Goal: Task Accomplishment & Management: Manage account settings

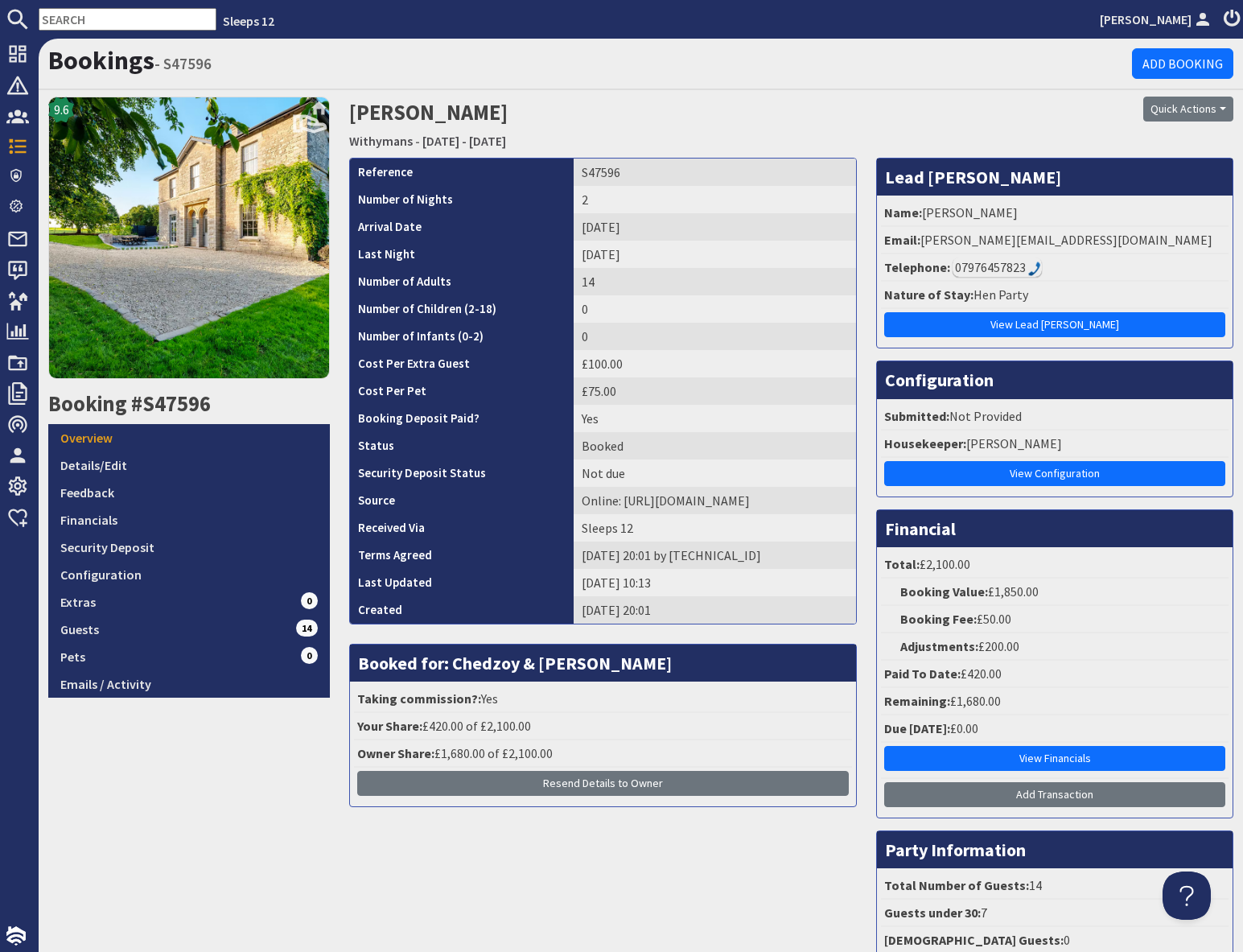
click at [116, 19] on input "text" at bounding box center [128, 19] width 178 height 23
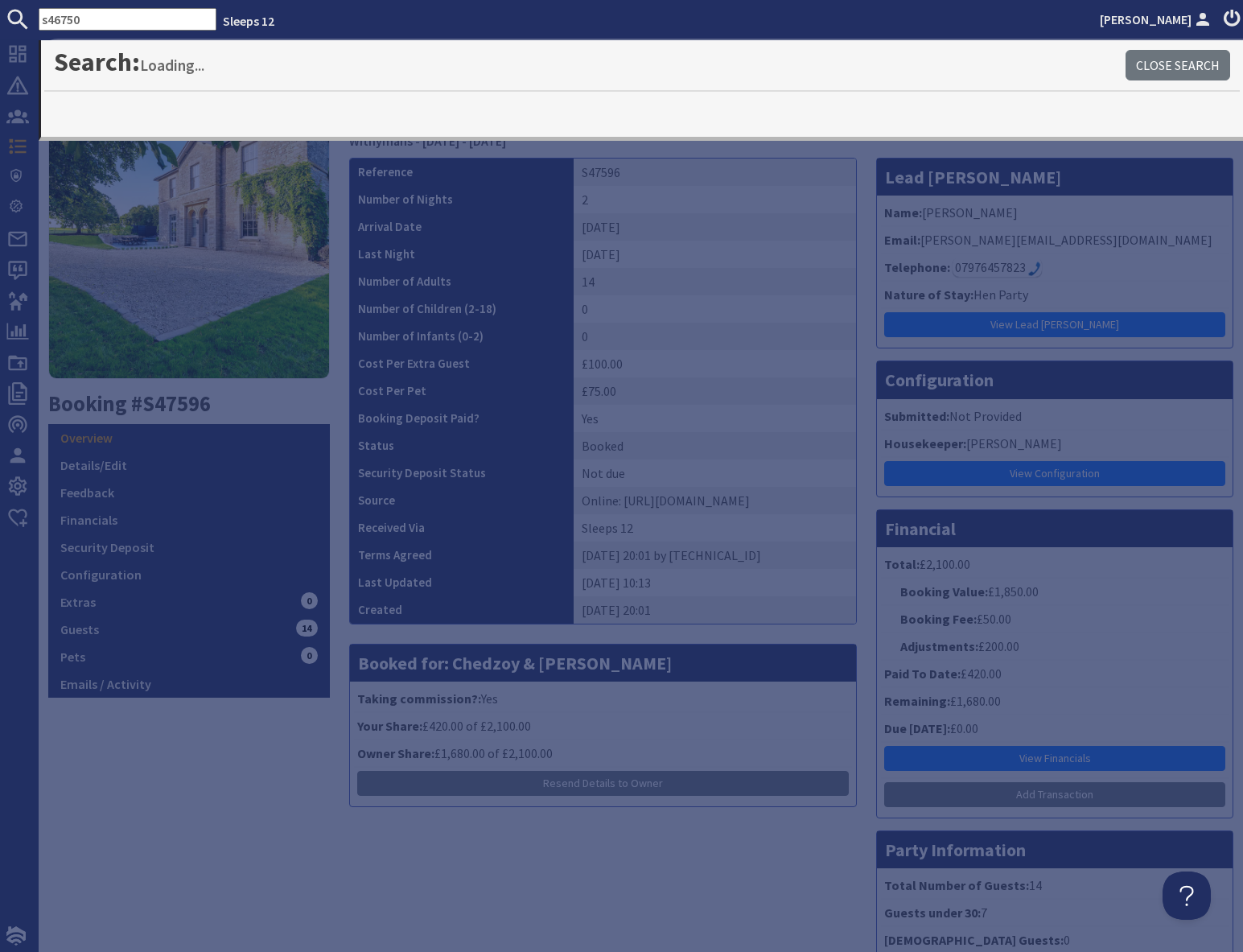
type input "s46750"
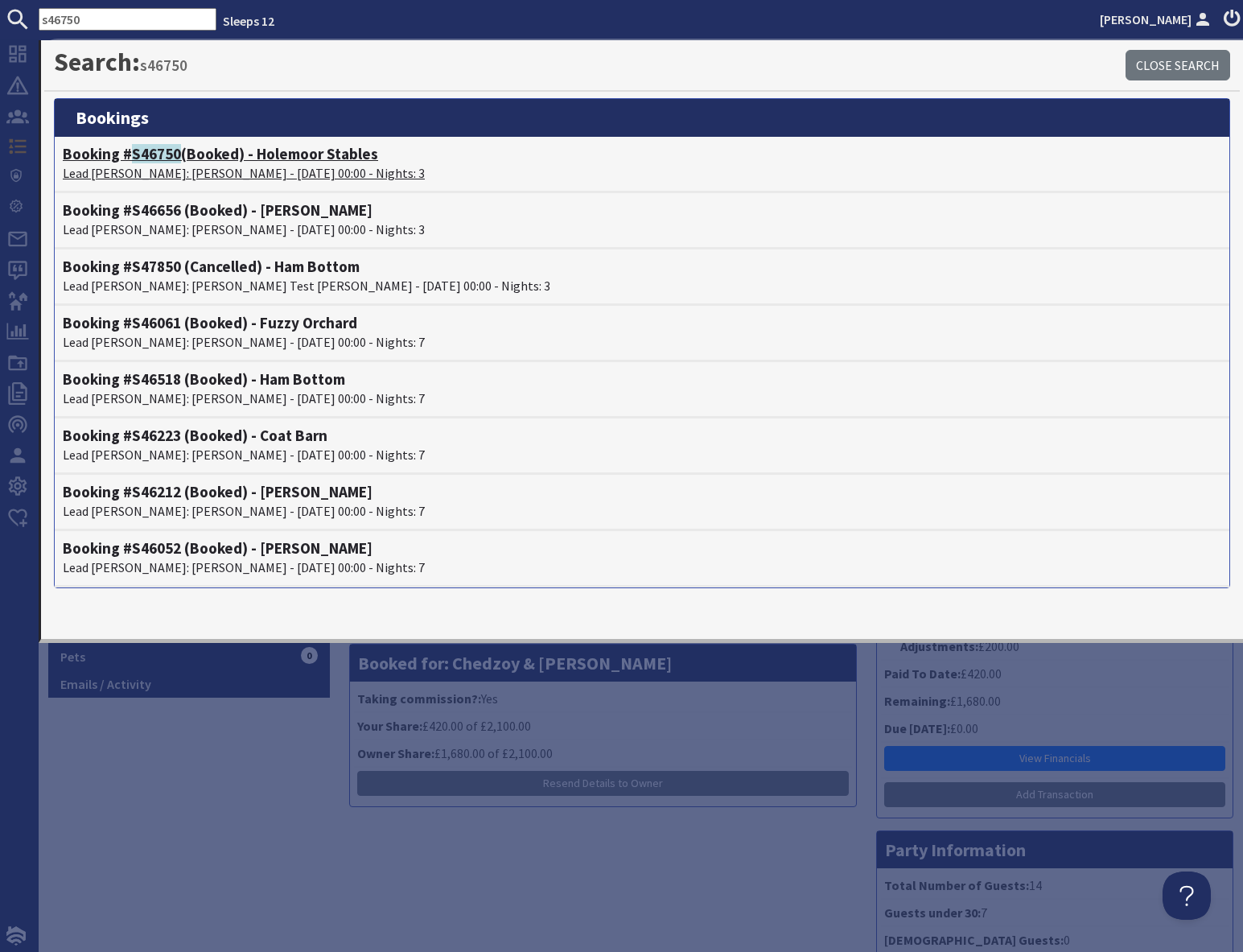
click at [180, 158] on h4 "Booking # S46750 (Booked) - Holemoor Stables" at bounding box center [641, 154] width 1159 height 18
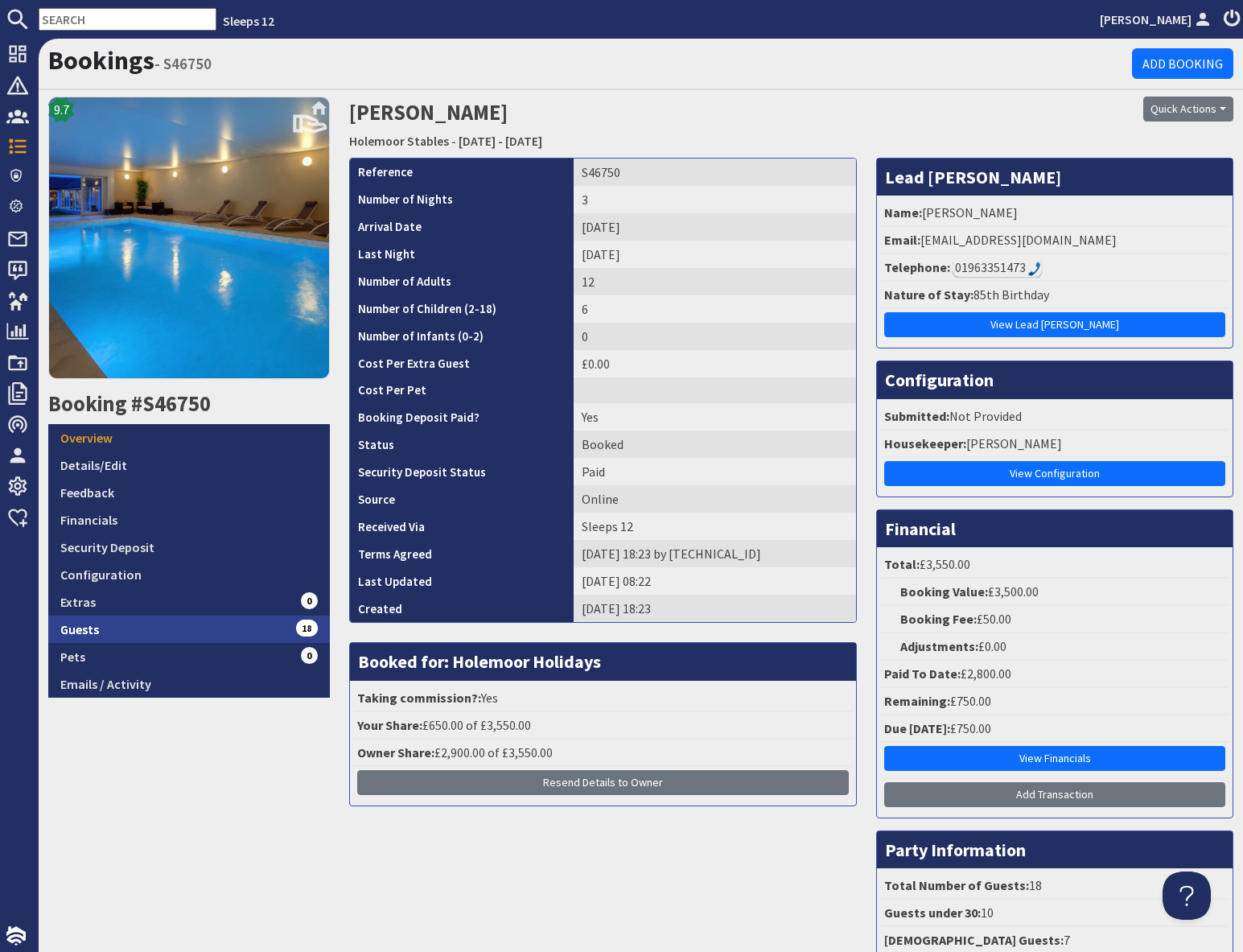
click at [268, 631] on link "Guests 18" at bounding box center [189, 628] width 282 height 27
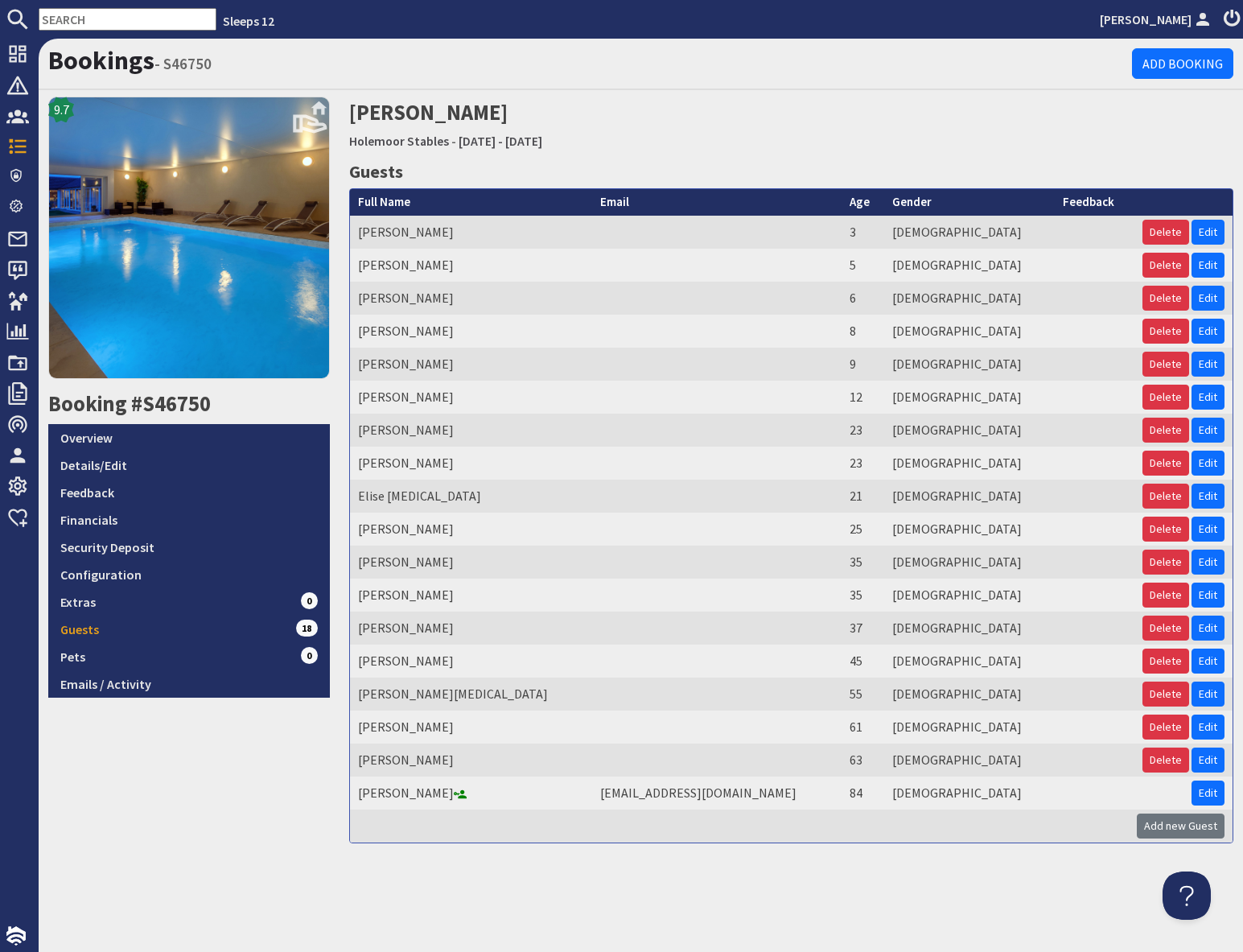
click at [103, 14] on input "text" at bounding box center [128, 19] width 178 height 23
click at [103, 21] on input "text" at bounding box center [128, 19] width 178 height 23
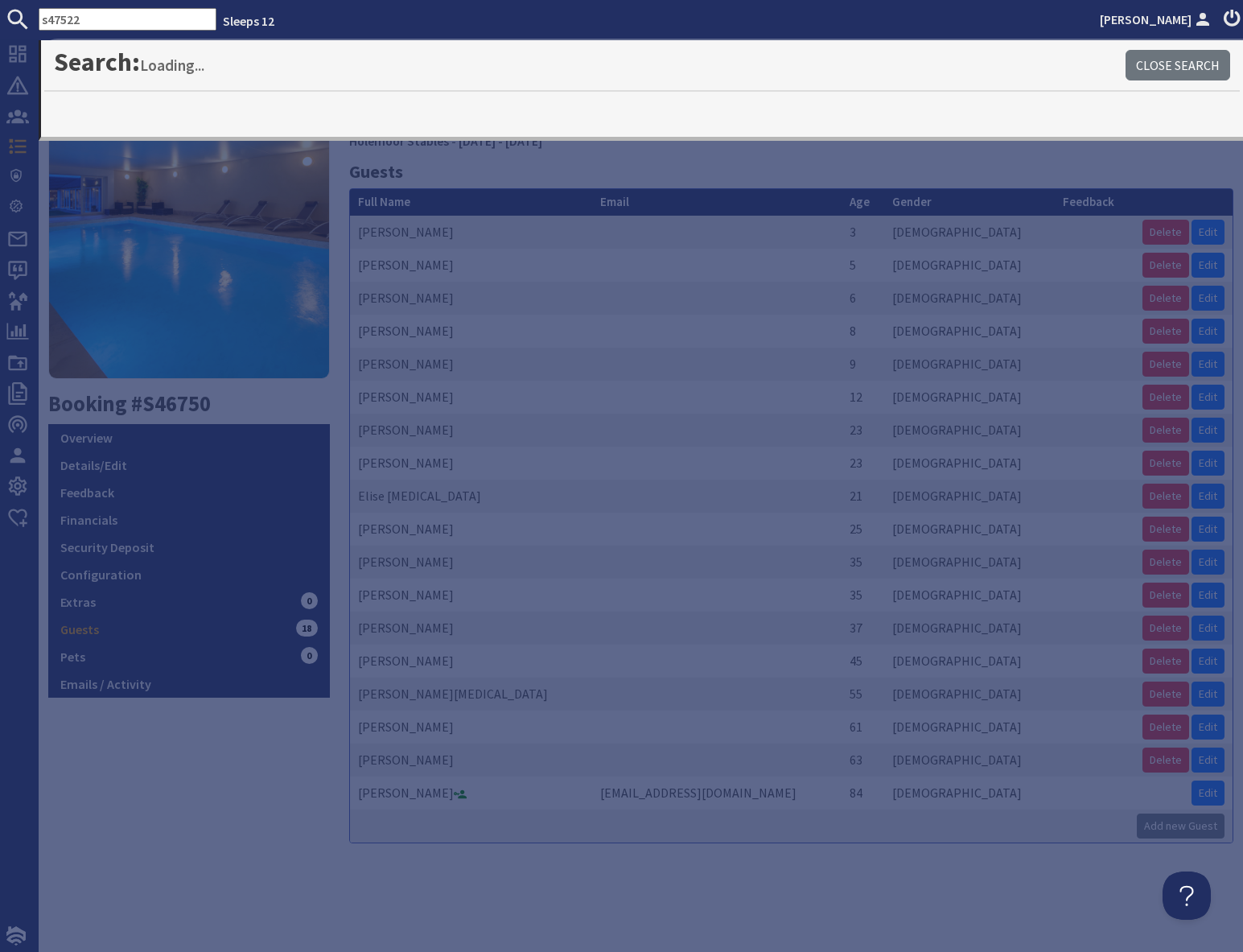
type input "s47522"
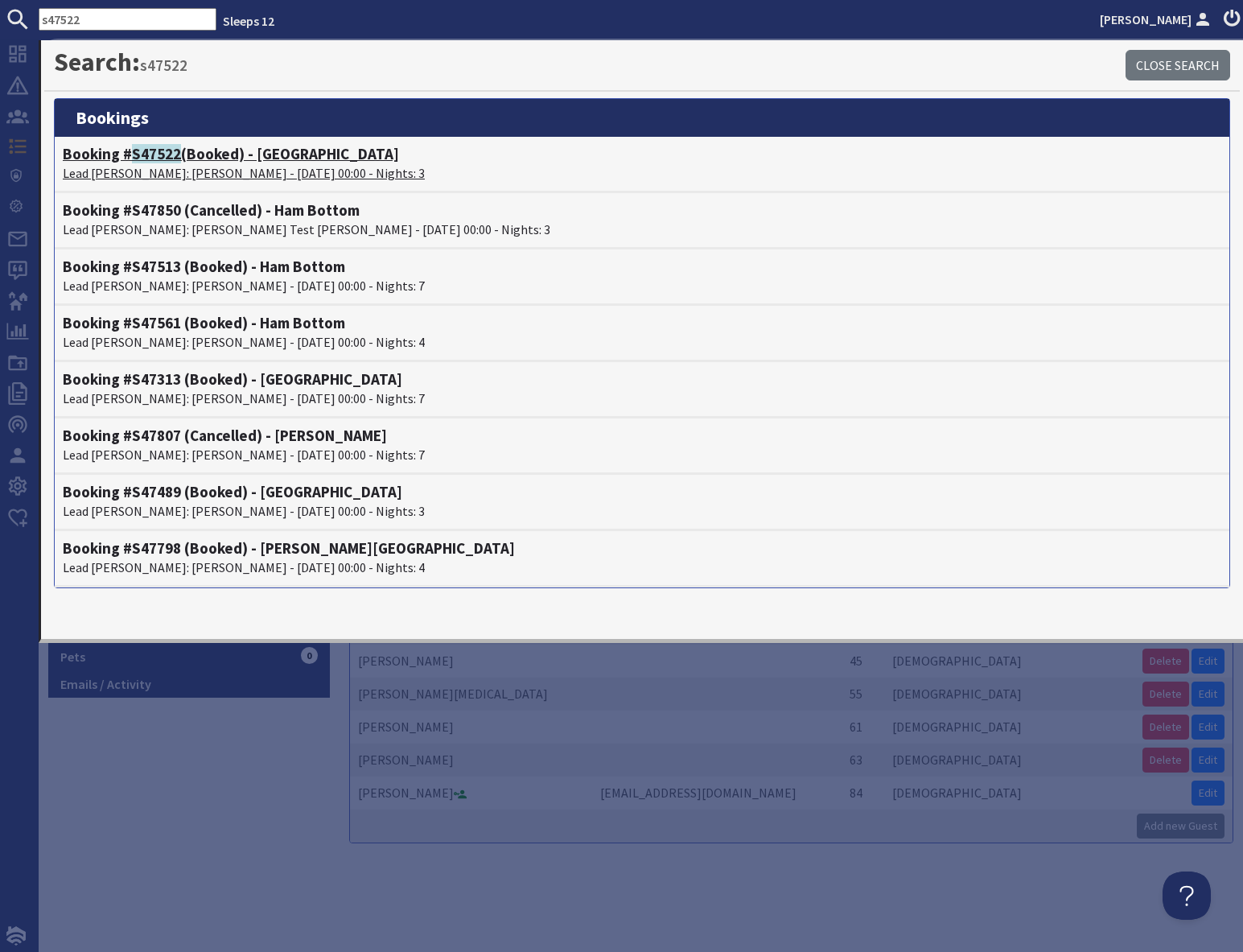
click at [195, 167] on p "Lead Booker: Nigel Murphy - 28/11/2025 00:00 - Nights: 3" at bounding box center [641, 173] width 1159 height 19
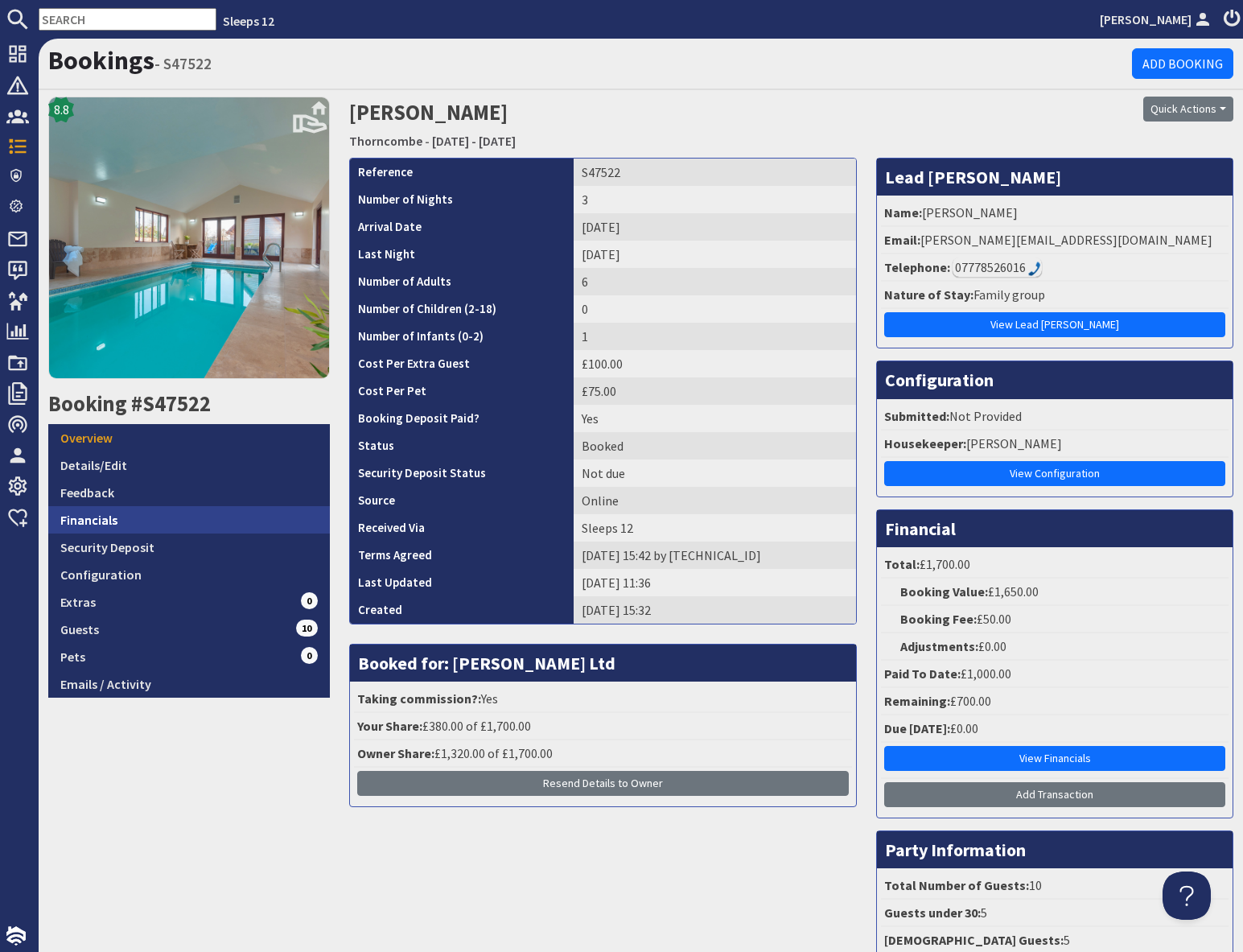
click at [127, 516] on link "Financials" at bounding box center [189, 519] width 282 height 27
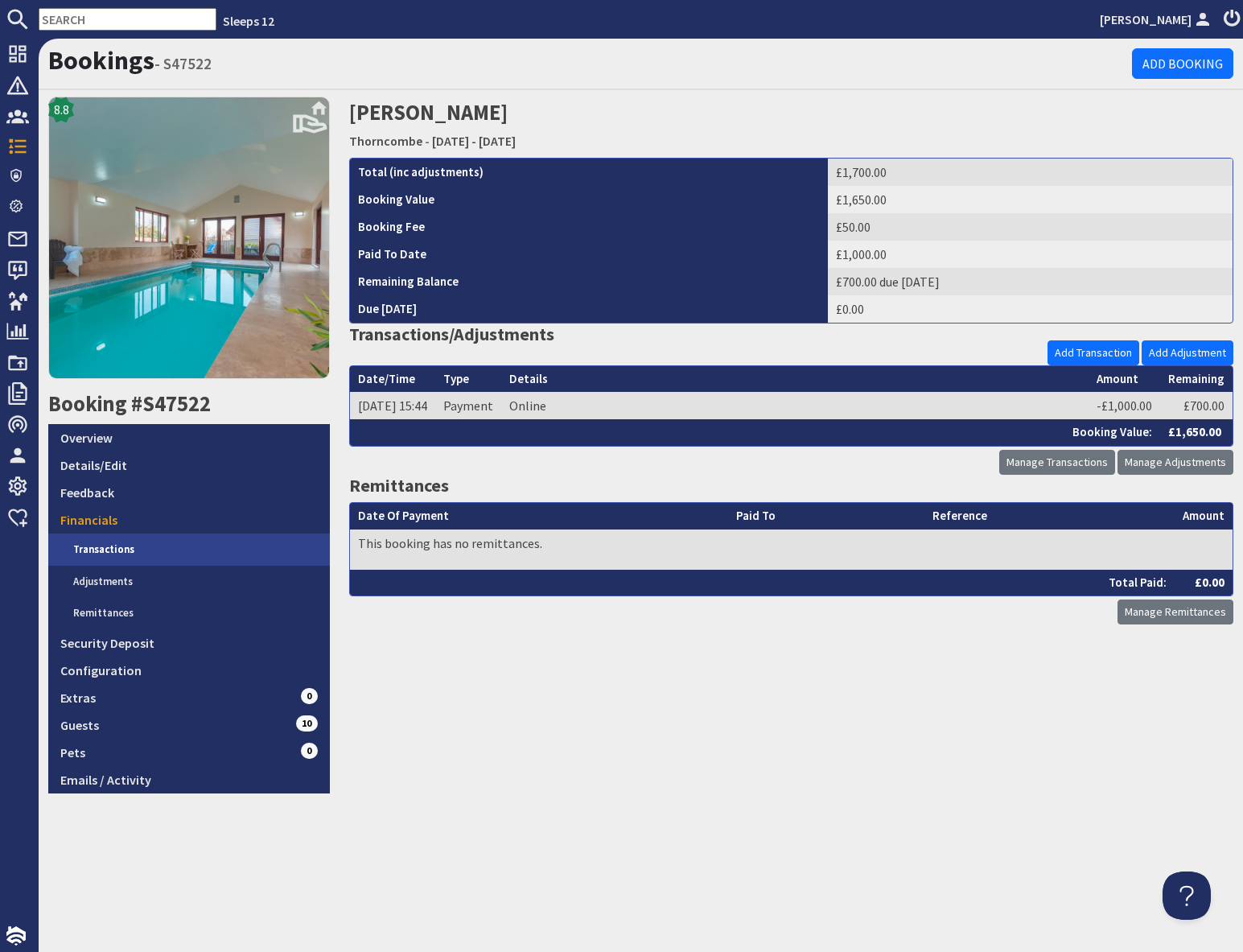
click at [121, 548] on link "Transactions" at bounding box center [194, 549] width 268 height 33
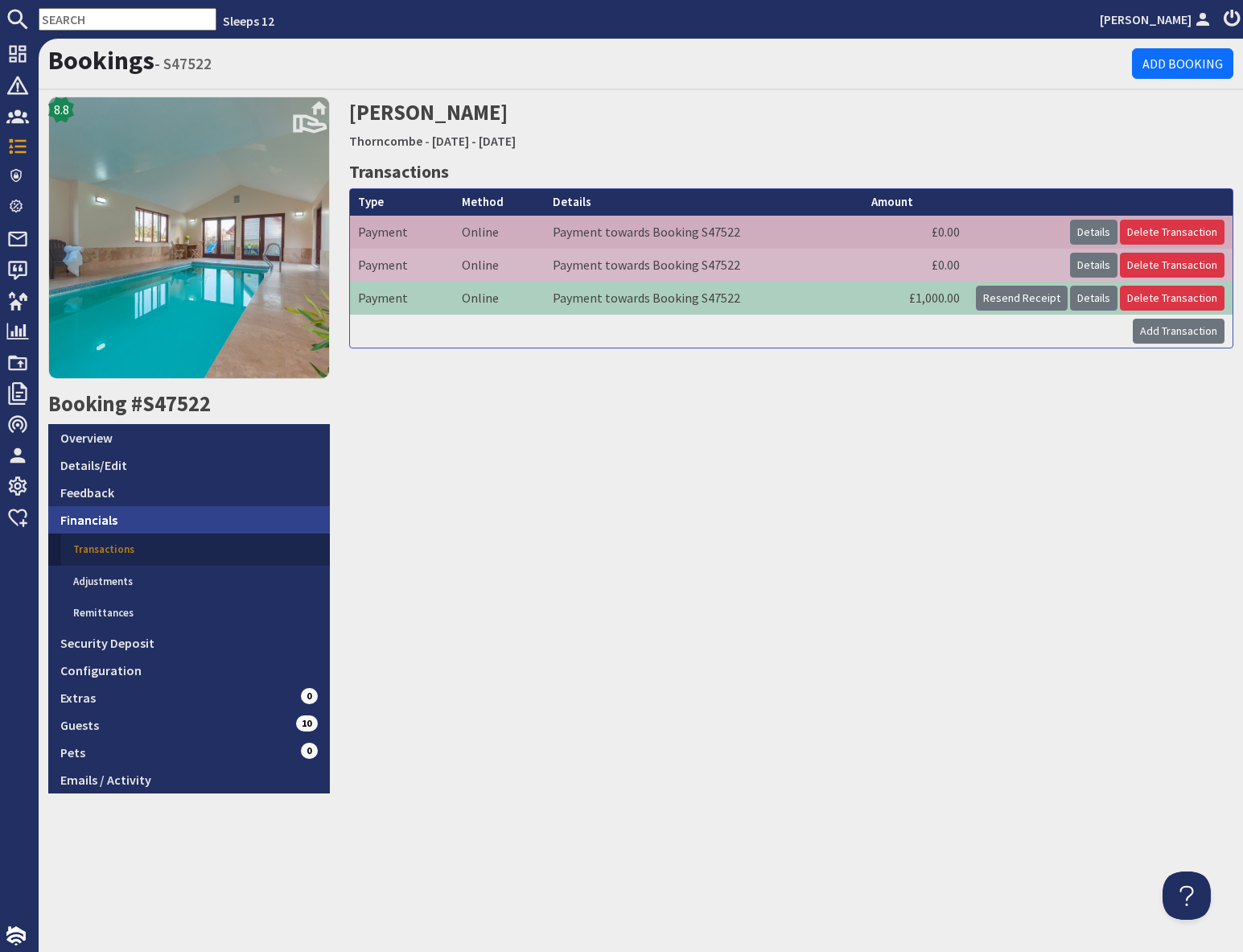
click at [120, 516] on link "Financials" at bounding box center [189, 519] width 282 height 27
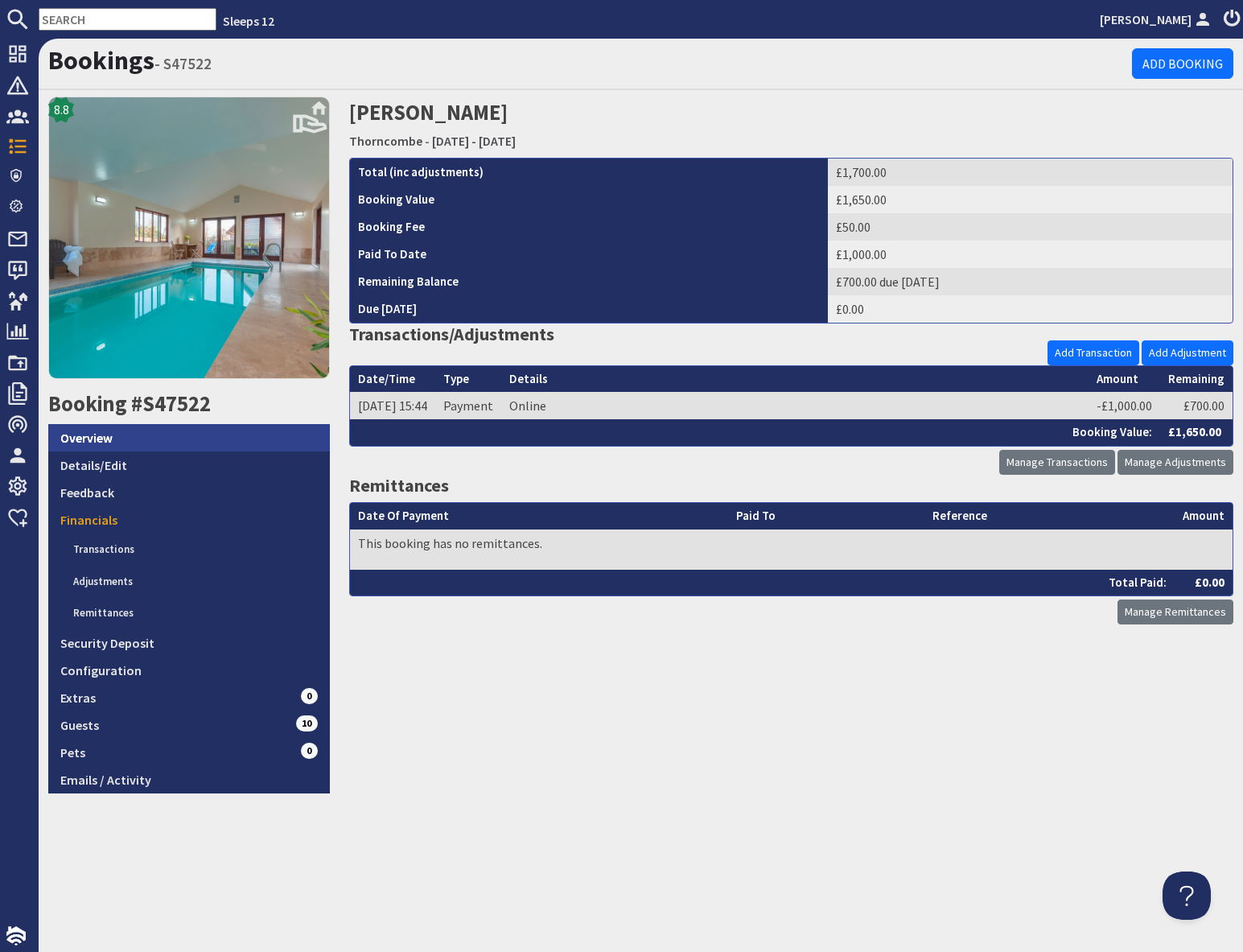
click at [122, 436] on link "Overview" at bounding box center [189, 437] width 282 height 27
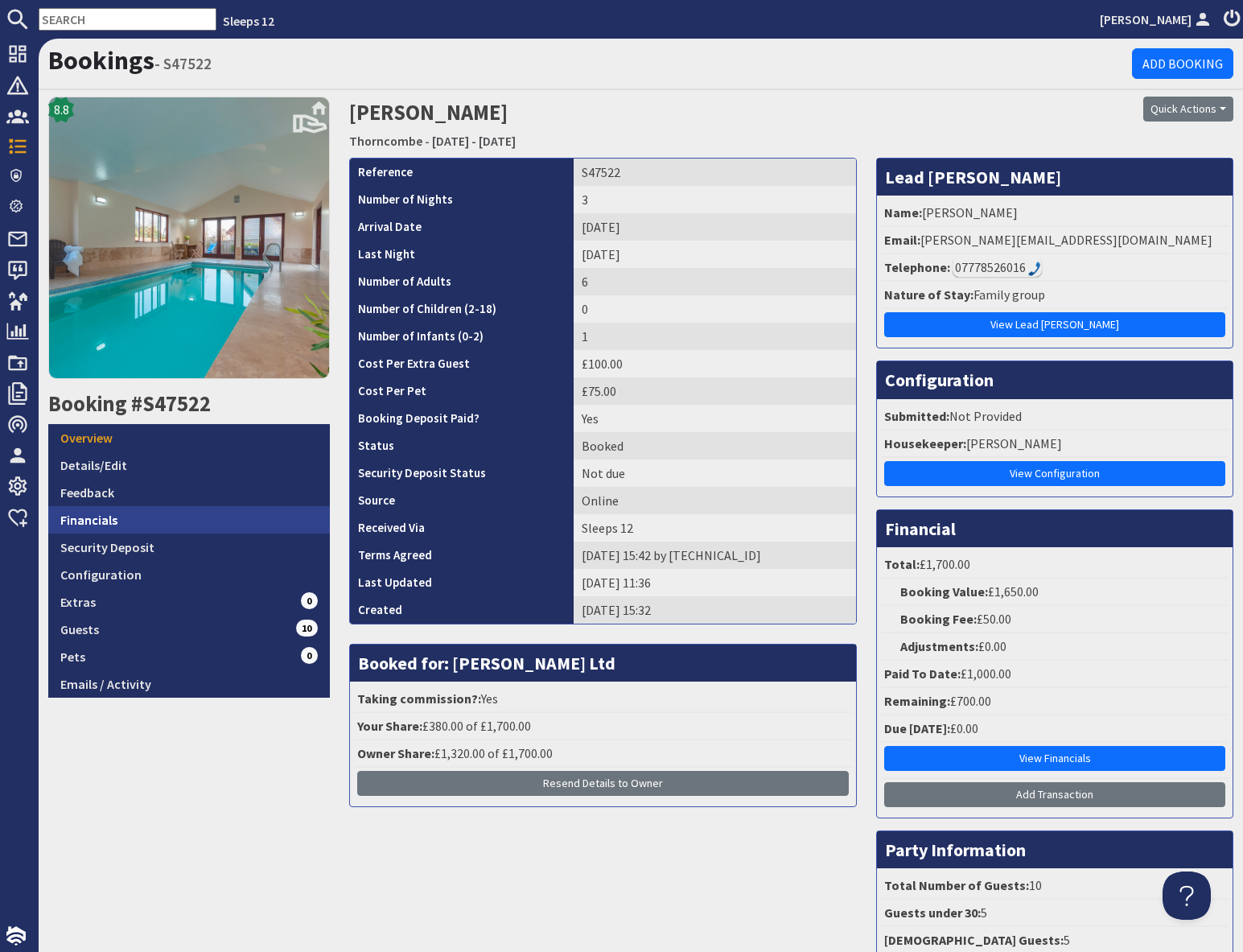
click at [128, 522] on link "Financials" at bounding box center [189, 519] width 282 height 27
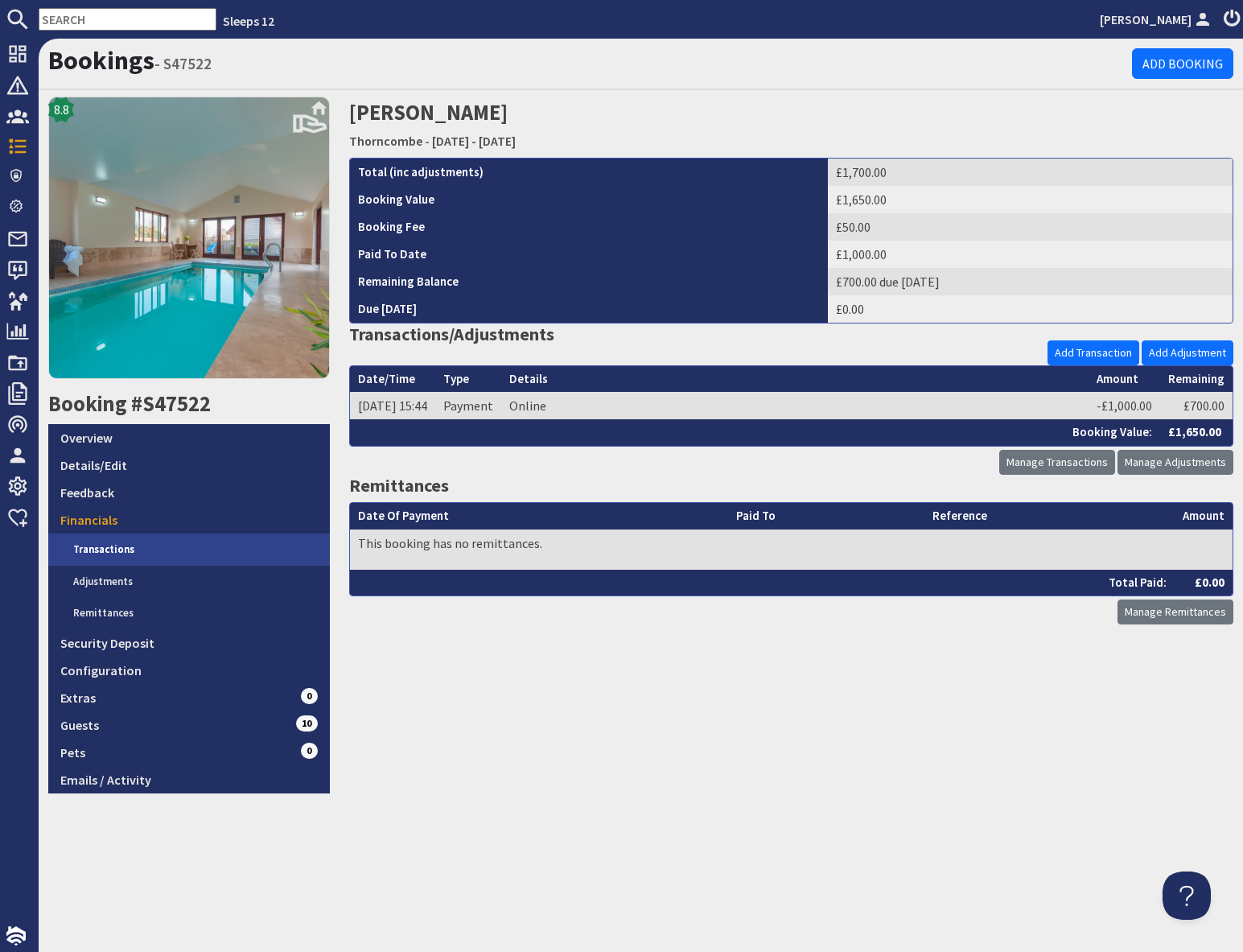
click at [109, 551] on link "Transactions" at bounding box center [194, 549] width 268 height 33
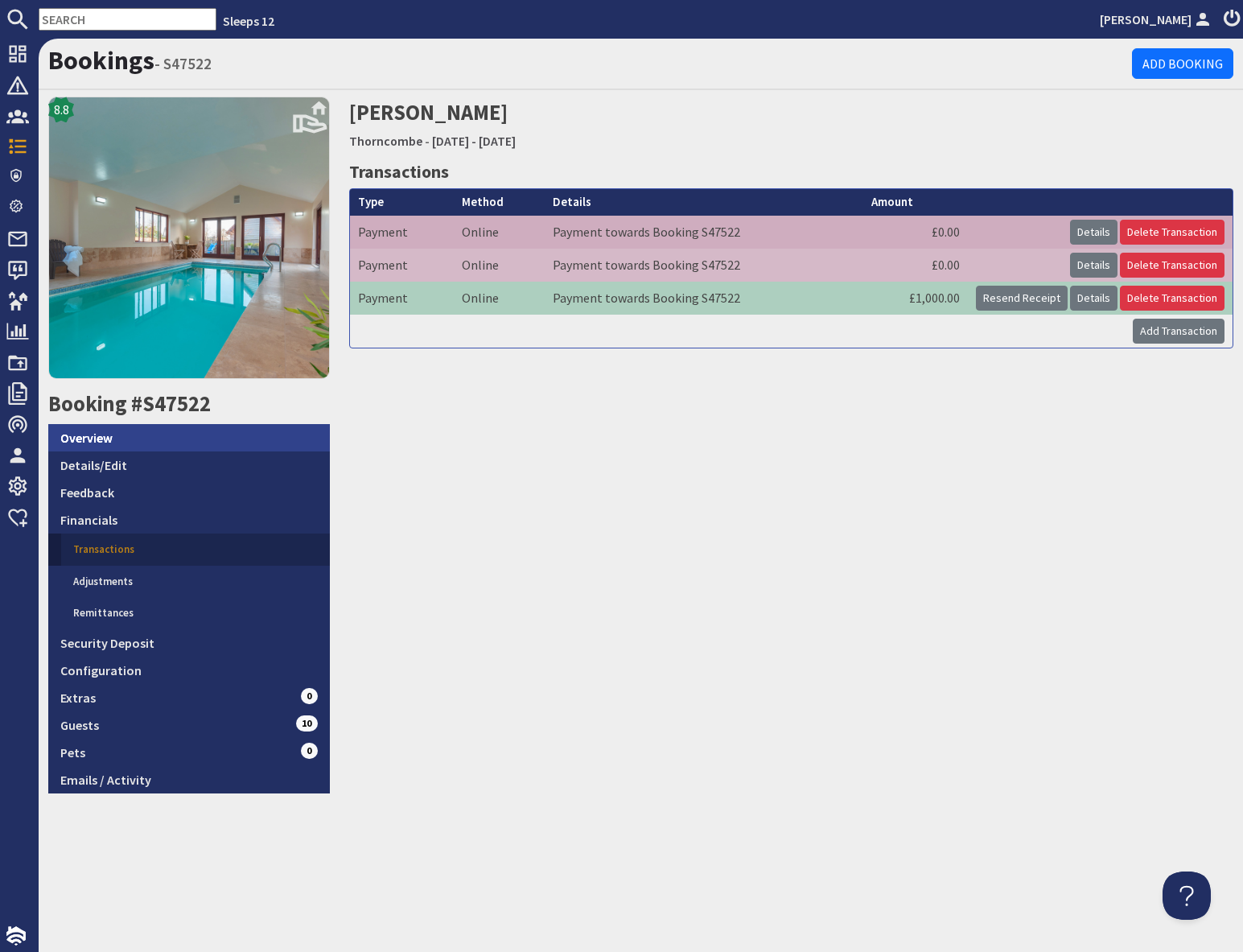
click at [89, 436] on link "Overview" at bounding box center [189, 437] width 282 height 27
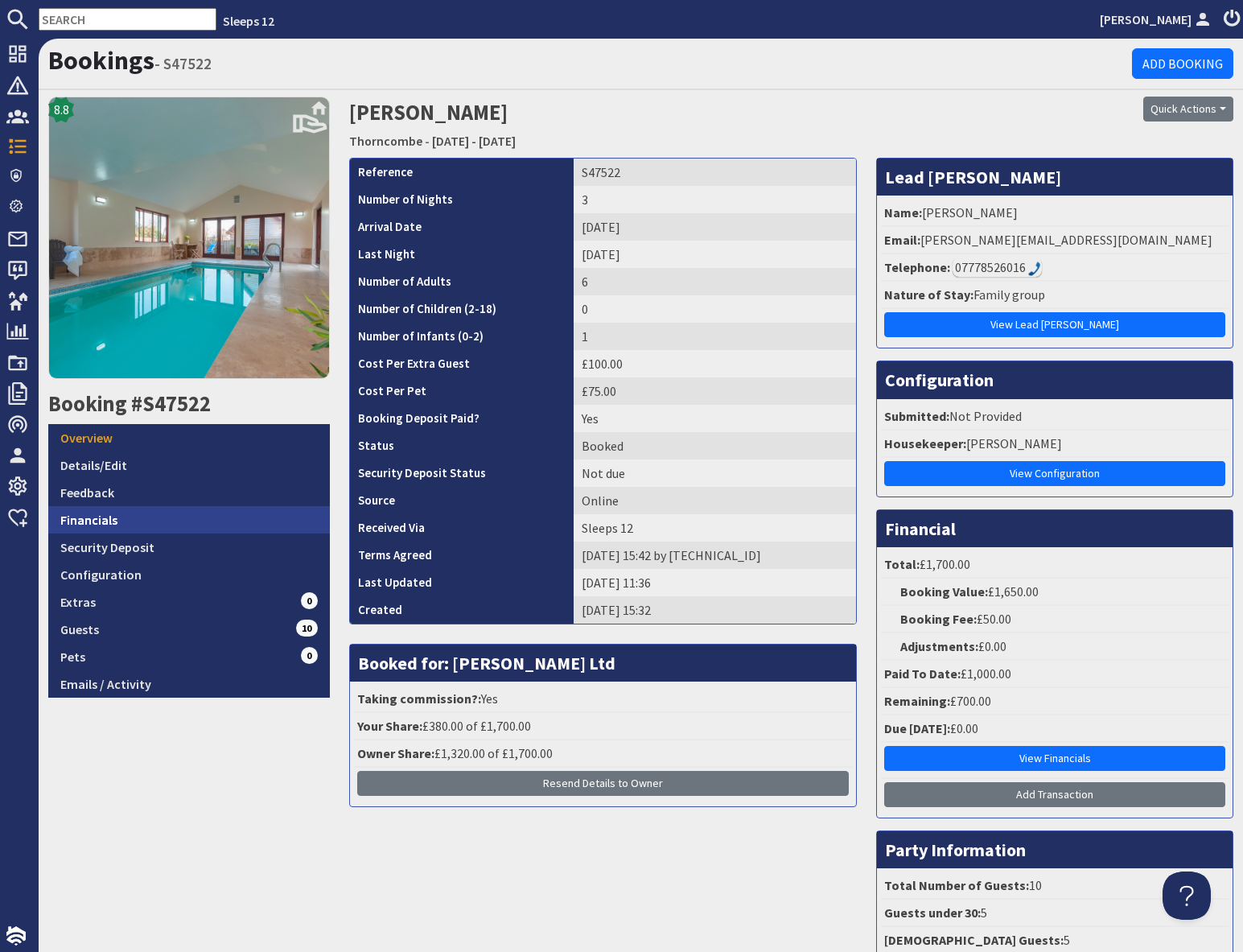
click at [208, 526] on link "Financials" at bounding box center [189, 519] width 282 height 27
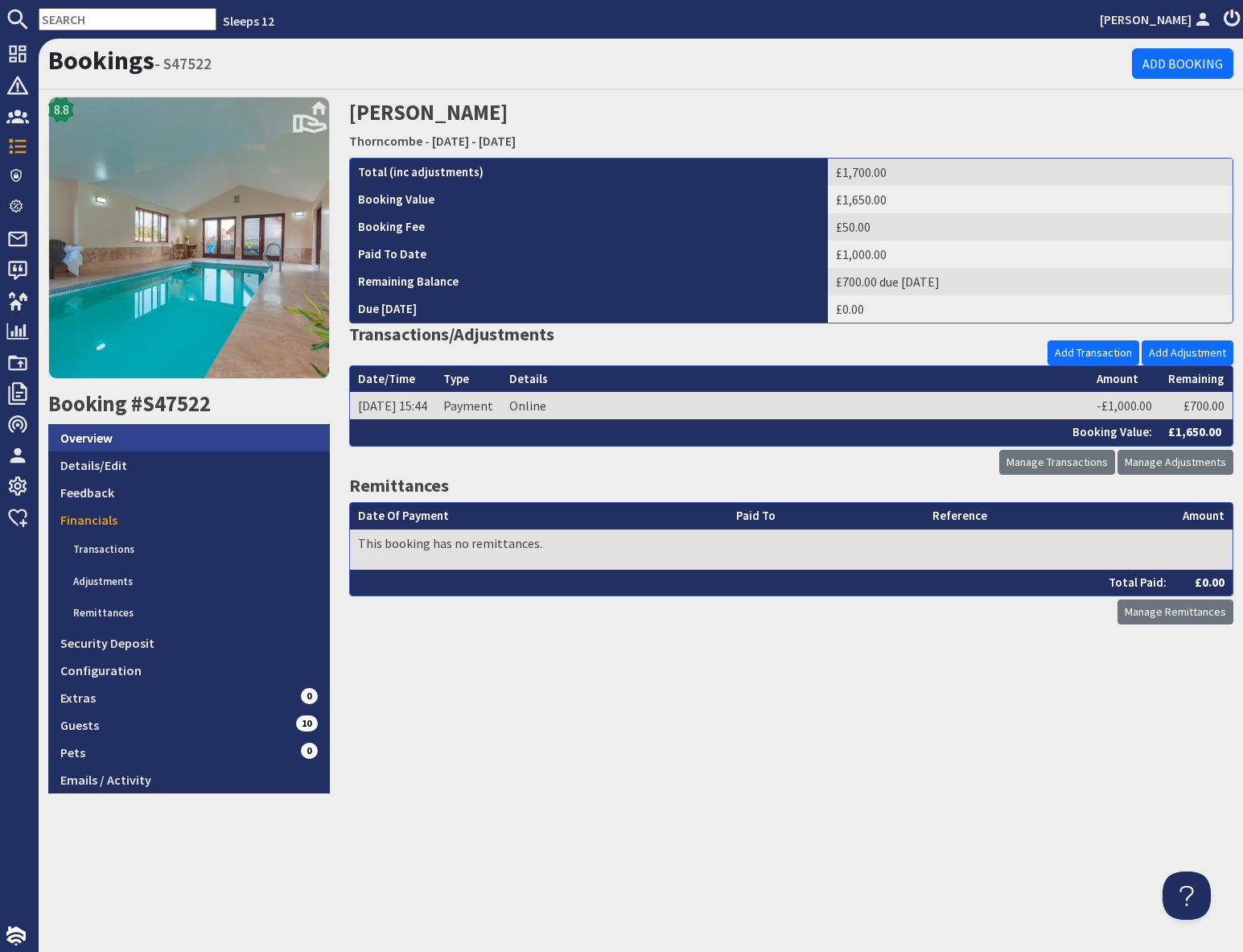
click at [109, 439] on link "Overview" at bounding box center [189, 437] width 282 height 27
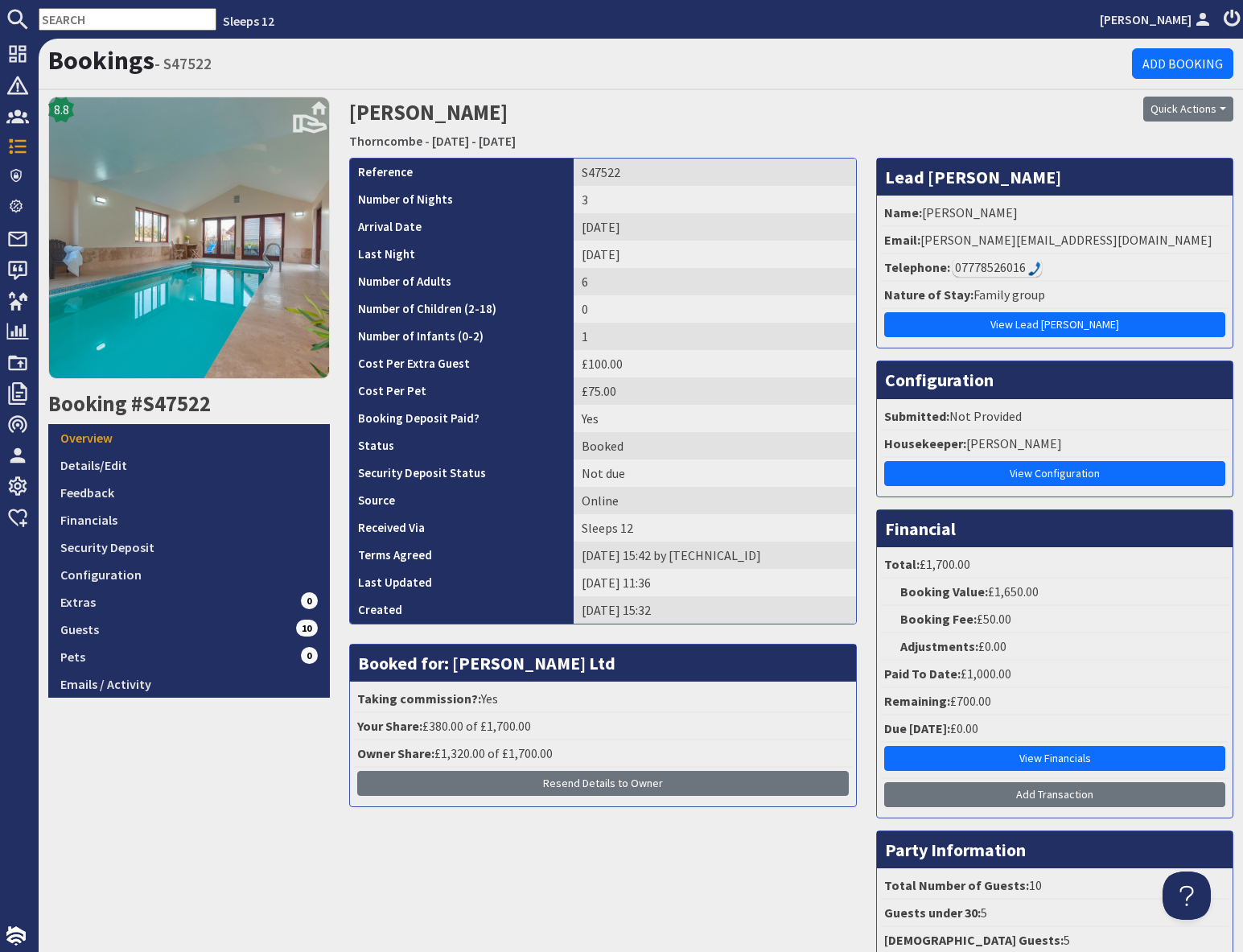
click at [90, 14] on input "text" at bounding box center [128, 19] width 178 height 23
click at [90, 19] on input "text" at bounding box center [128, 19] width 178 height 23
click at [118, 19] on input "text" at bounding box center [128, 19] width 178 height 23
click at [119, 19] on input "text" at bounding box center [128, 19] width 178 height 23
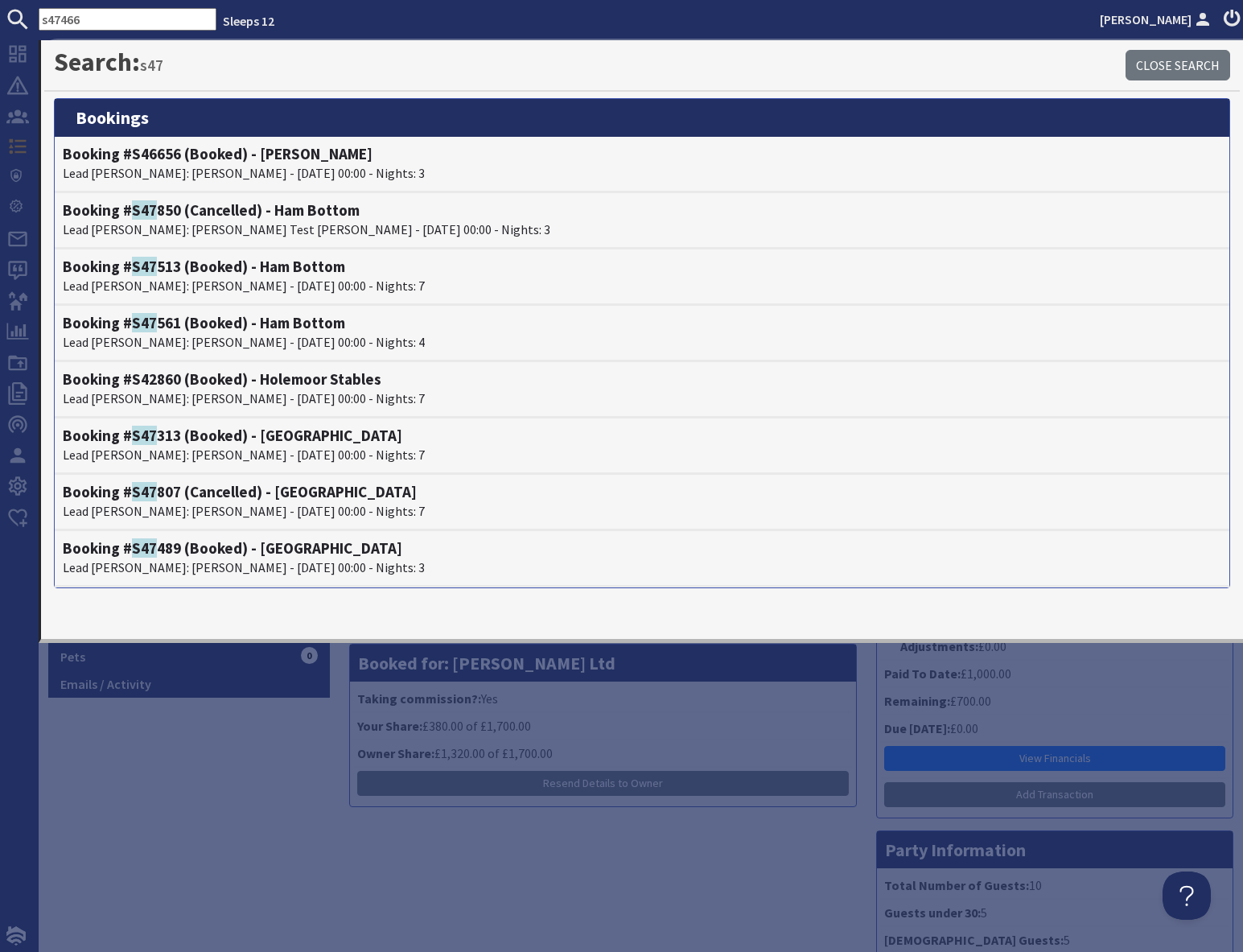
type input "s47466"
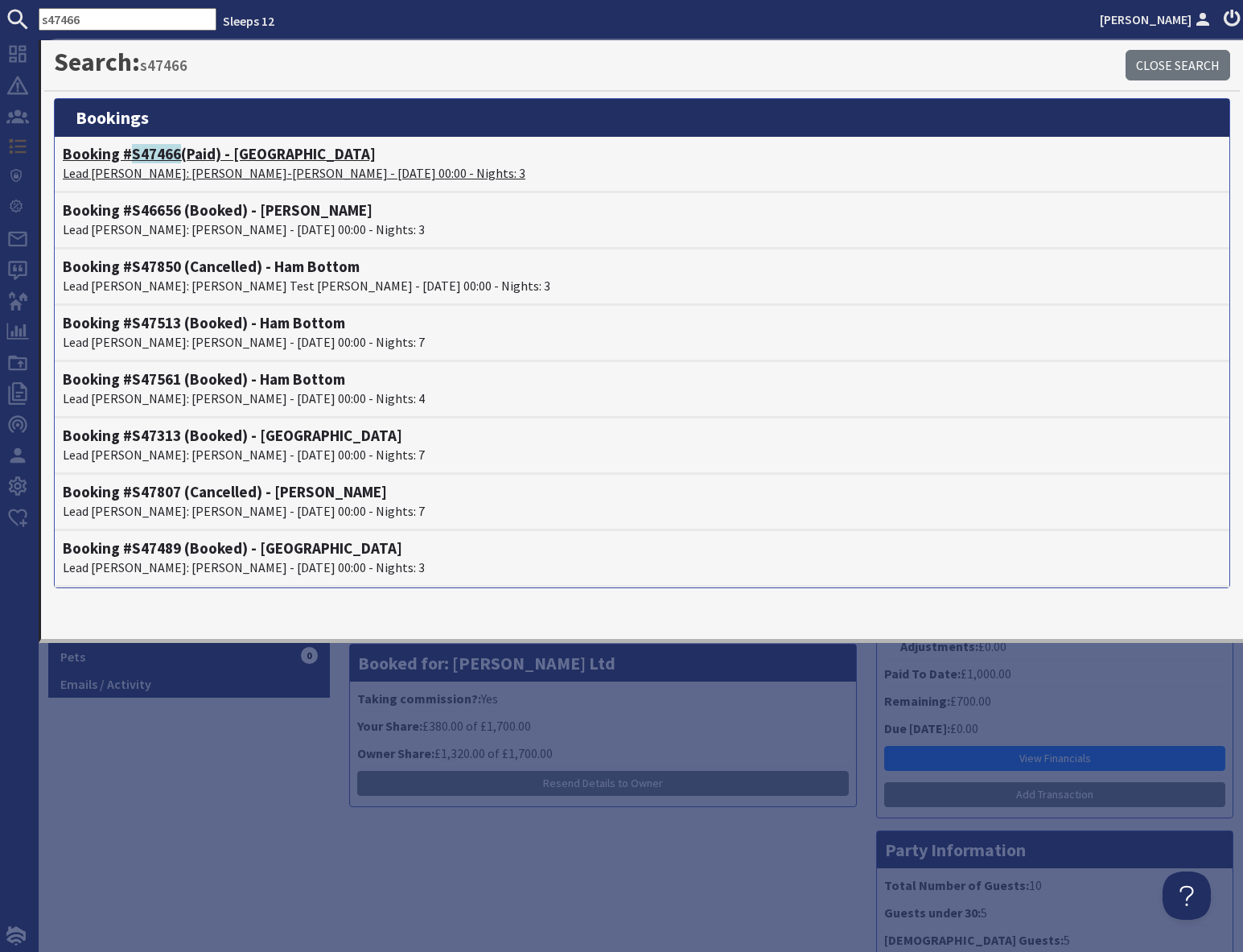
click at [170, 157] on span "S47466" at bounding box center [157, 154] width 49 height 19
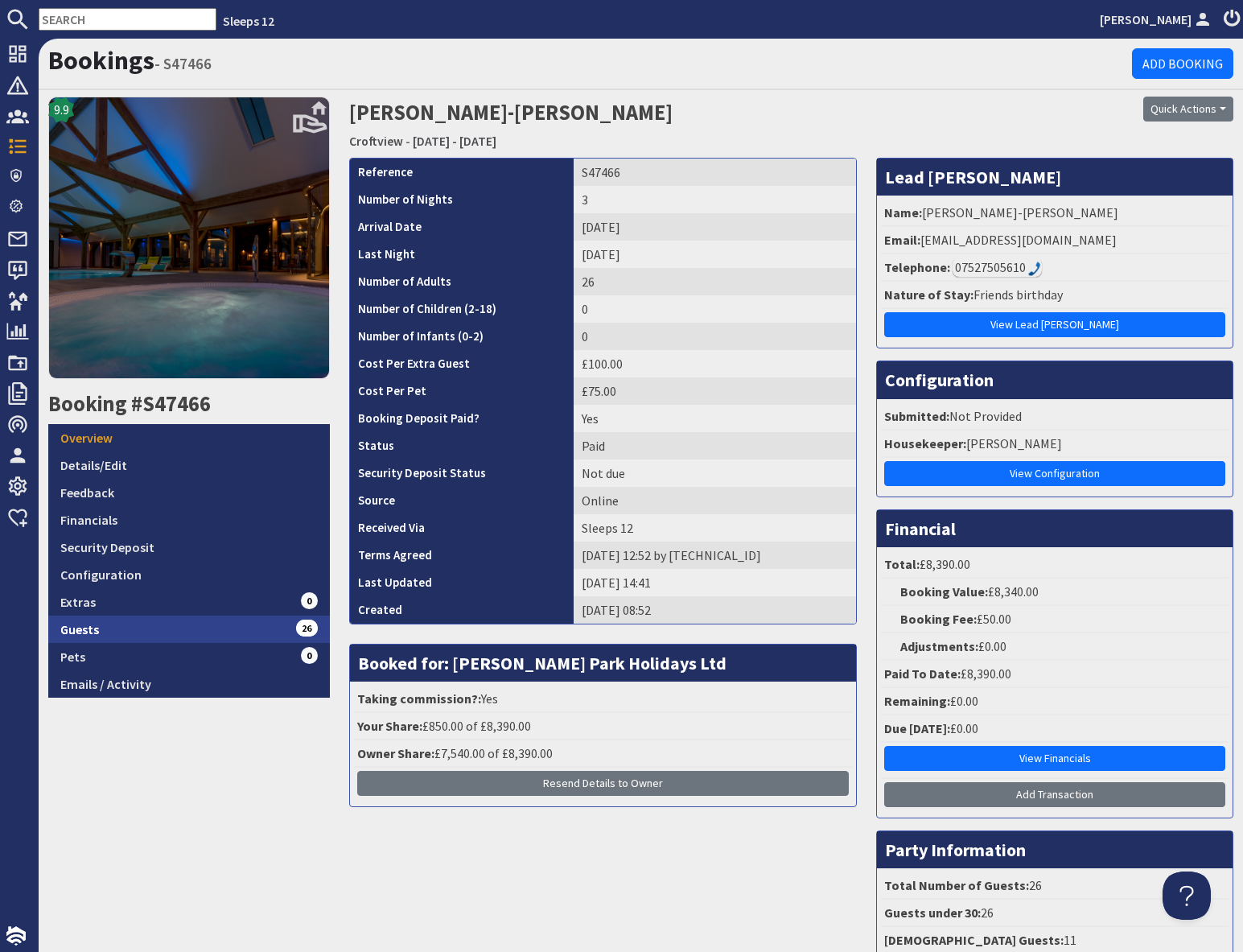
click at [223, 624] on link "Guests 26" at bounding box center [189, 628] width 282 height 27
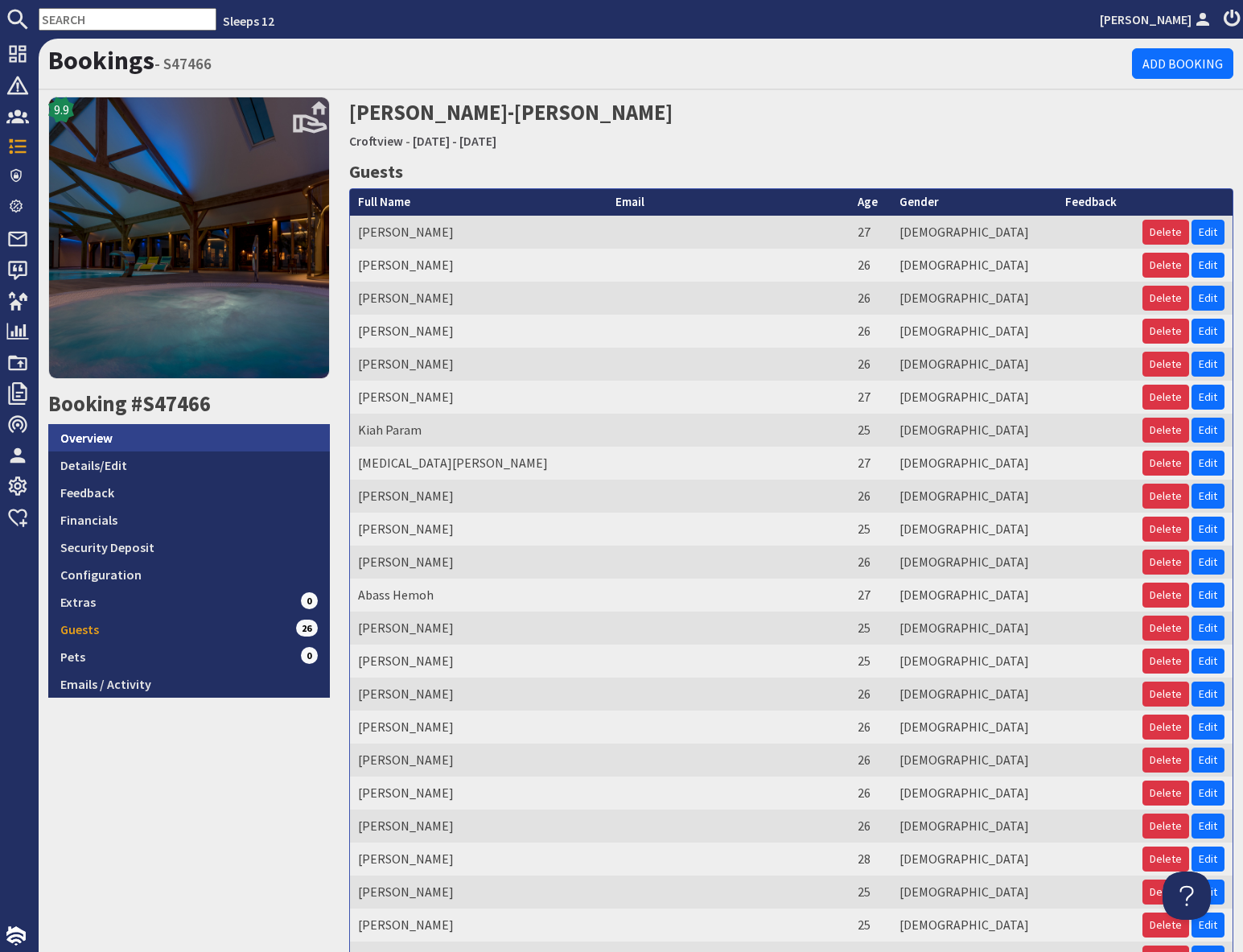
click at [149, 445] on link "Overview" at bounding box center [189, 437] width 282 height 27
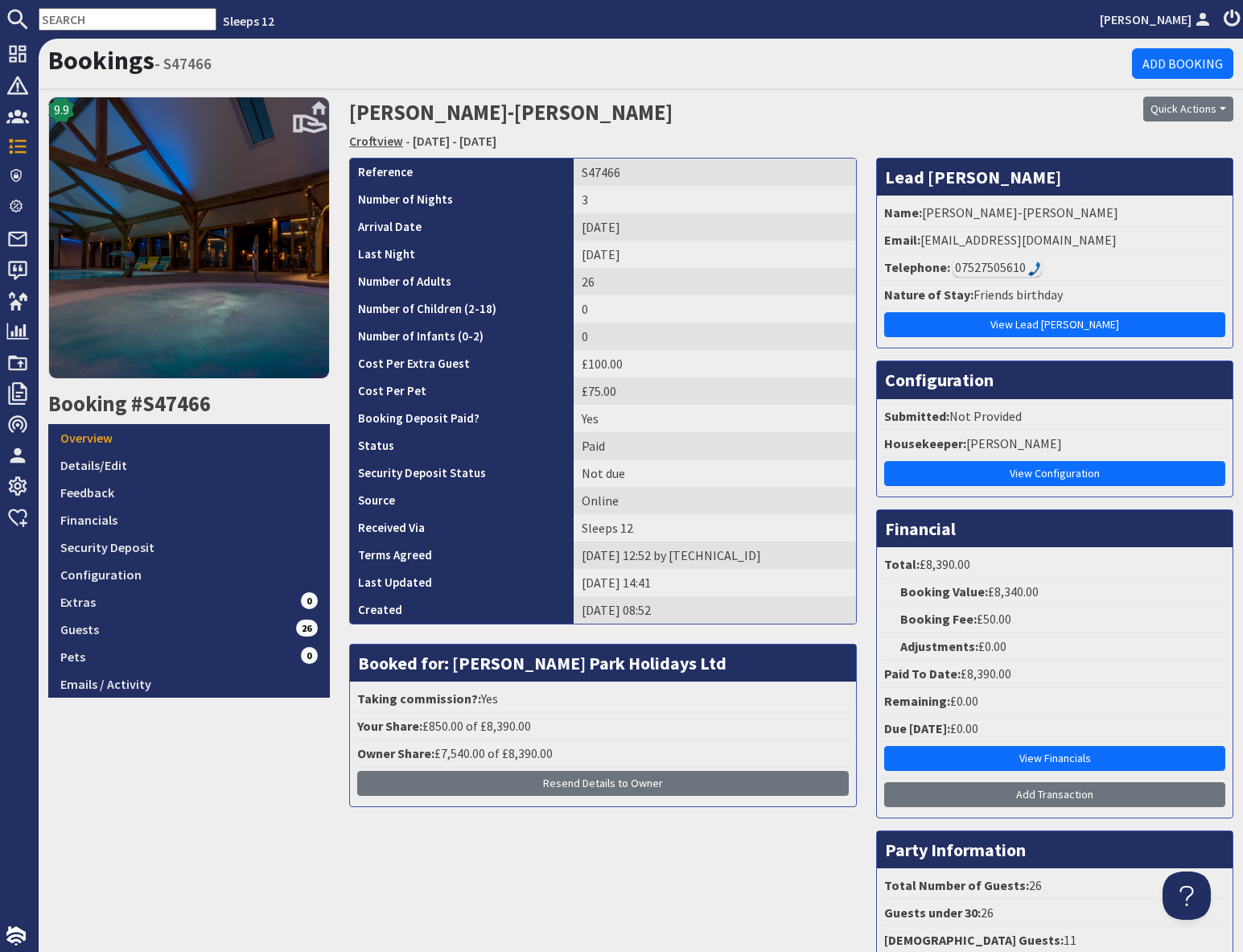
click at [376, 145] on link "Croftview" at bounding box center [376, 141] width 54 height 16
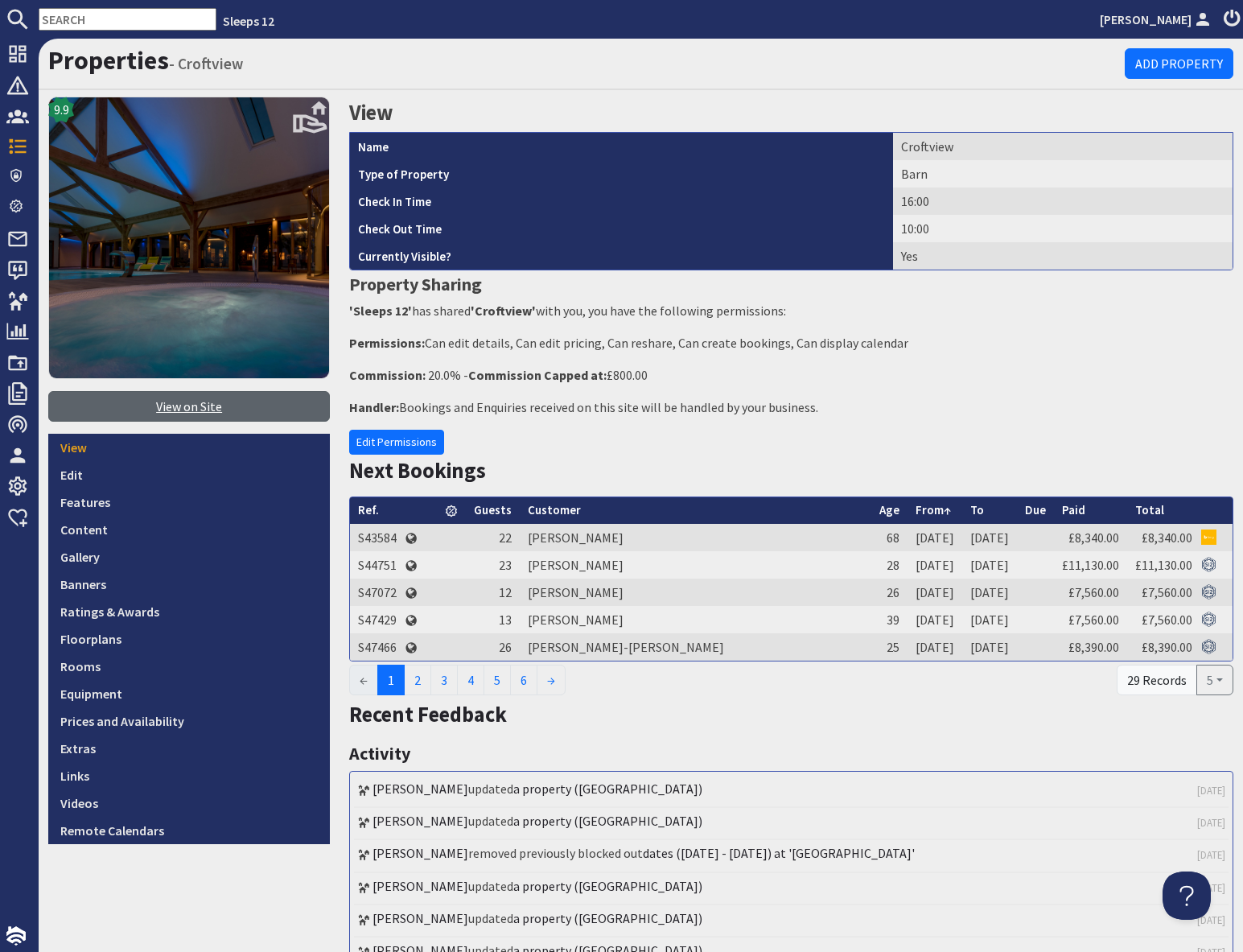
click at [175, 406] on link "View on Site" at bounding box center [189, 406] width 282 height 31
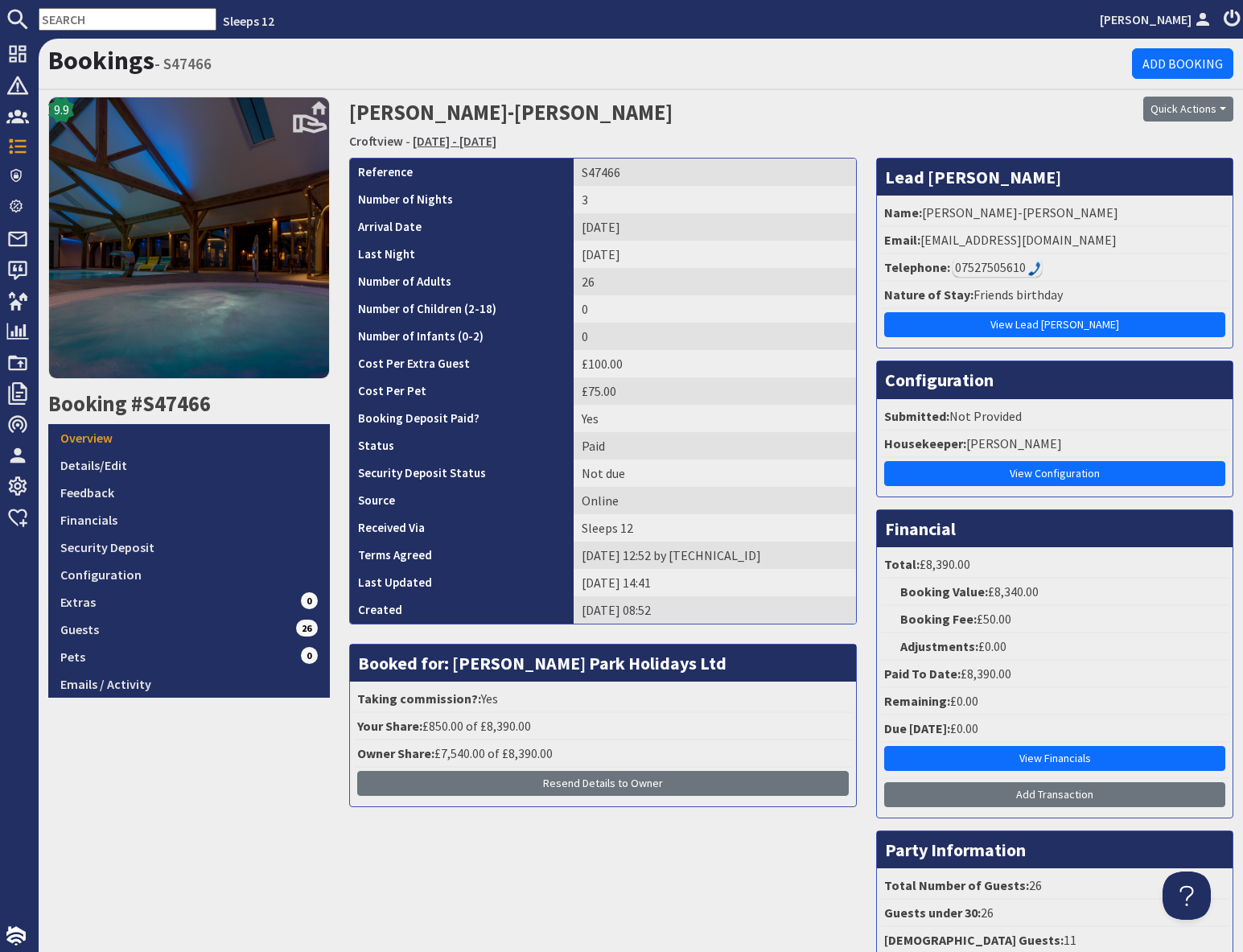
click at [496, 141] on link "Friday 10/10/2025 - Sunday 12/10/2025" at bounding box center [454, 141] width 84 height 16
click at [78, 18] on input "text" at bounding box center [128, 19] width 178 height 23
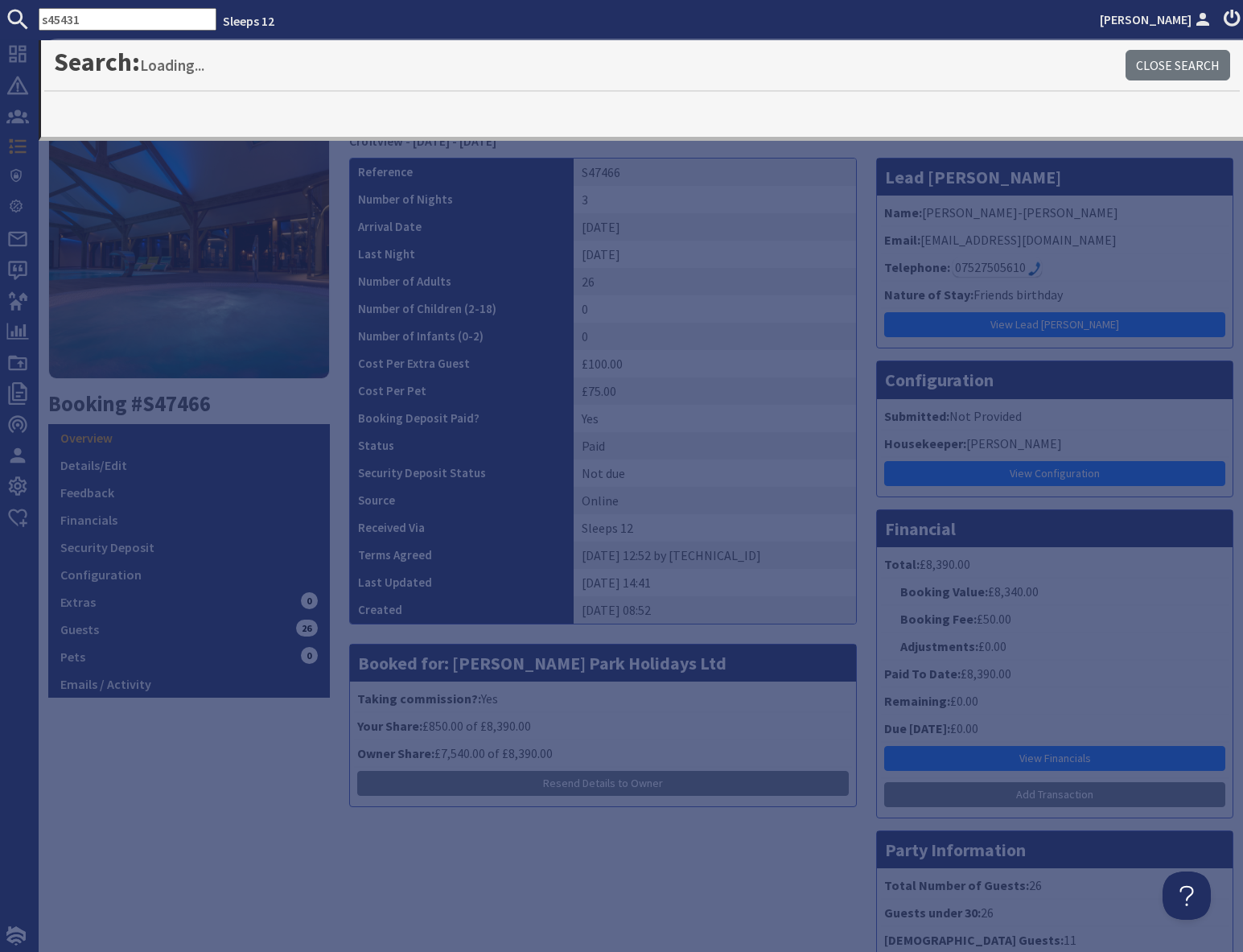
type input "s45431"
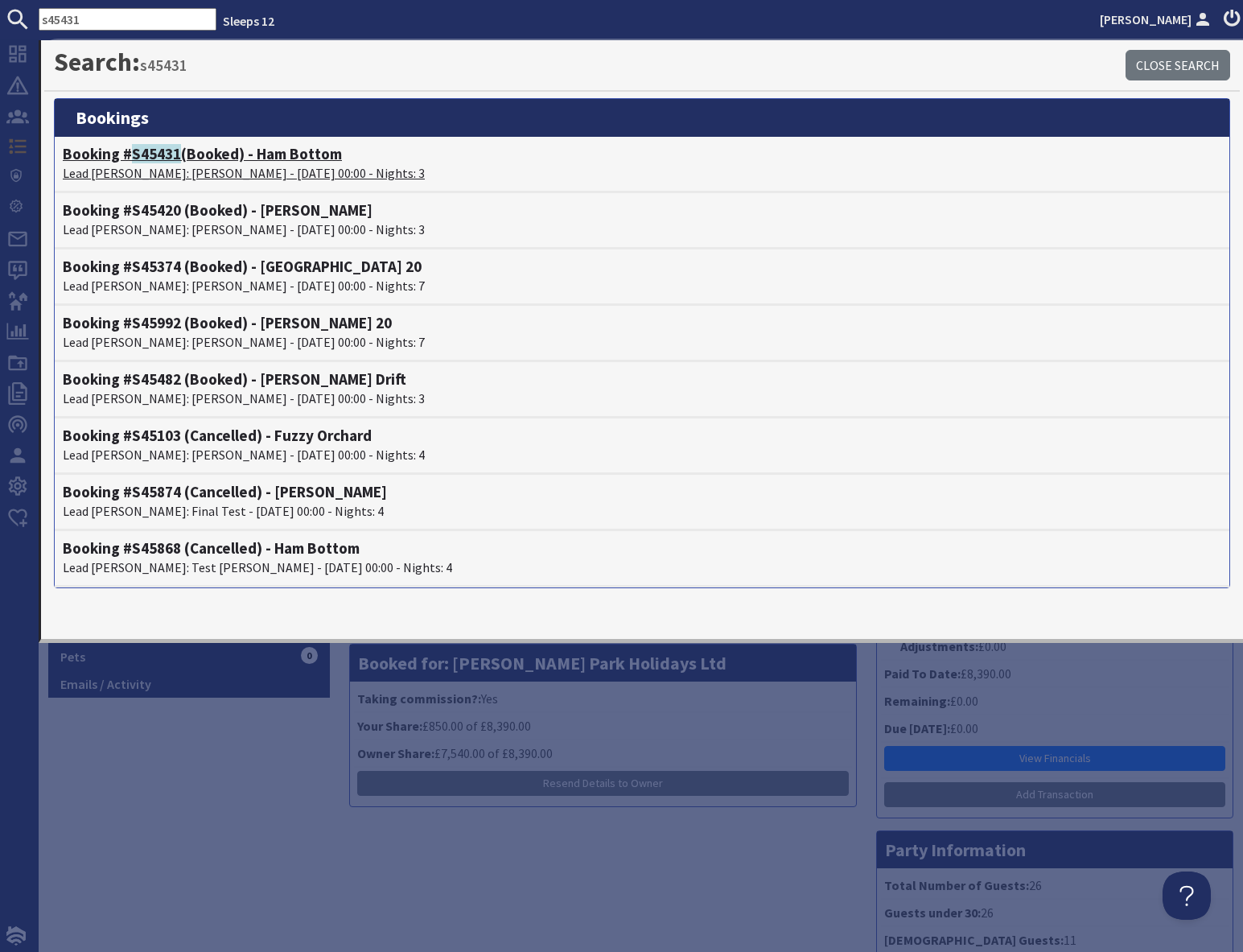
click at [188, 170] on p "Lead Booker: Michael Bird - 28/11/2025 00:00 - Nights: 3" at bounding box center [641, 173] width 1159 height 19
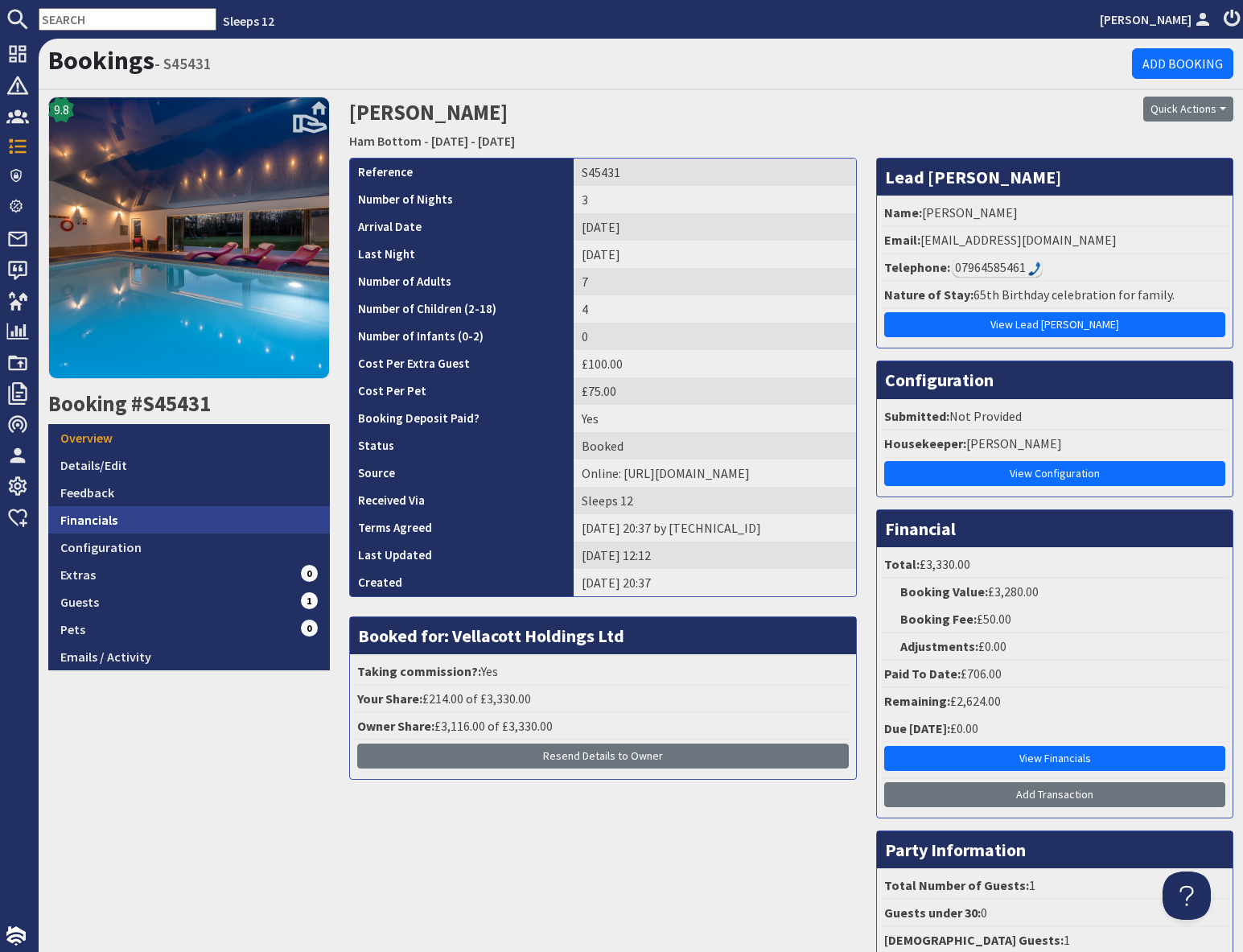
click at [106, 518] on link "Financials" at bounding box center [189, 519] width 282 height 27
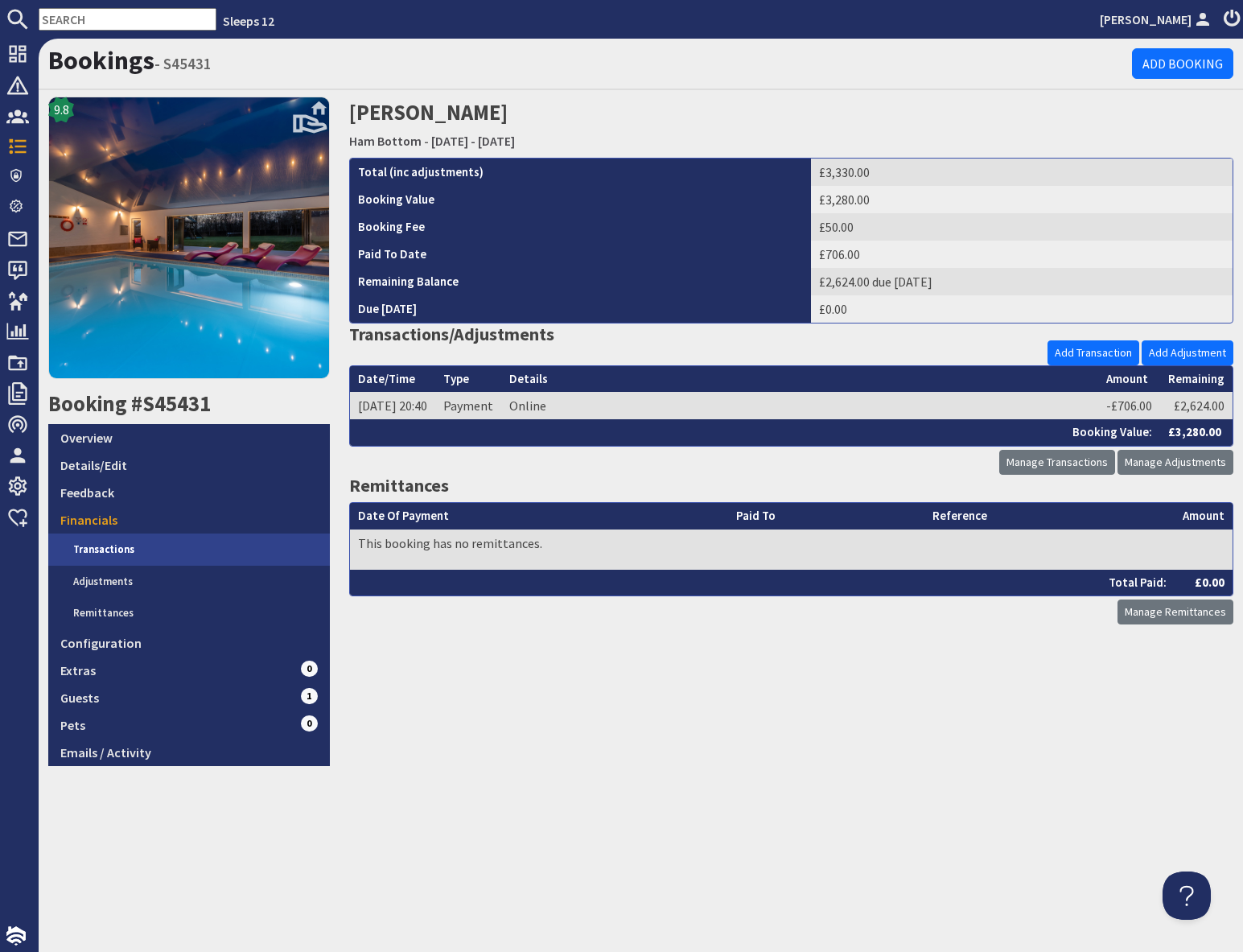
click at [148, 551] on link "Transactions" at bounding box center [194, 549] width 268 height 33
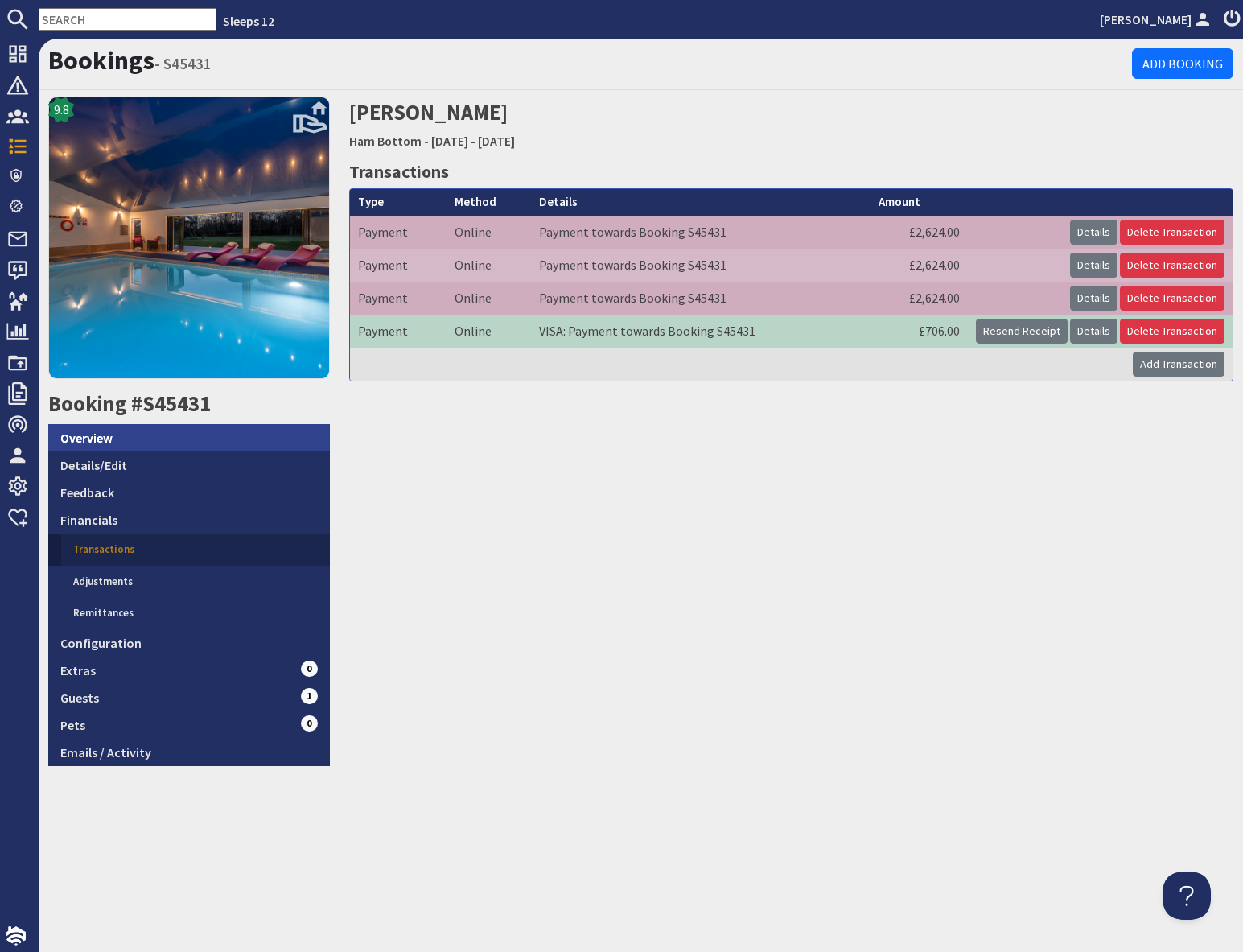
click at [134, 443] on link "Overview" at bounding box center [189, 437] width 282 height 27
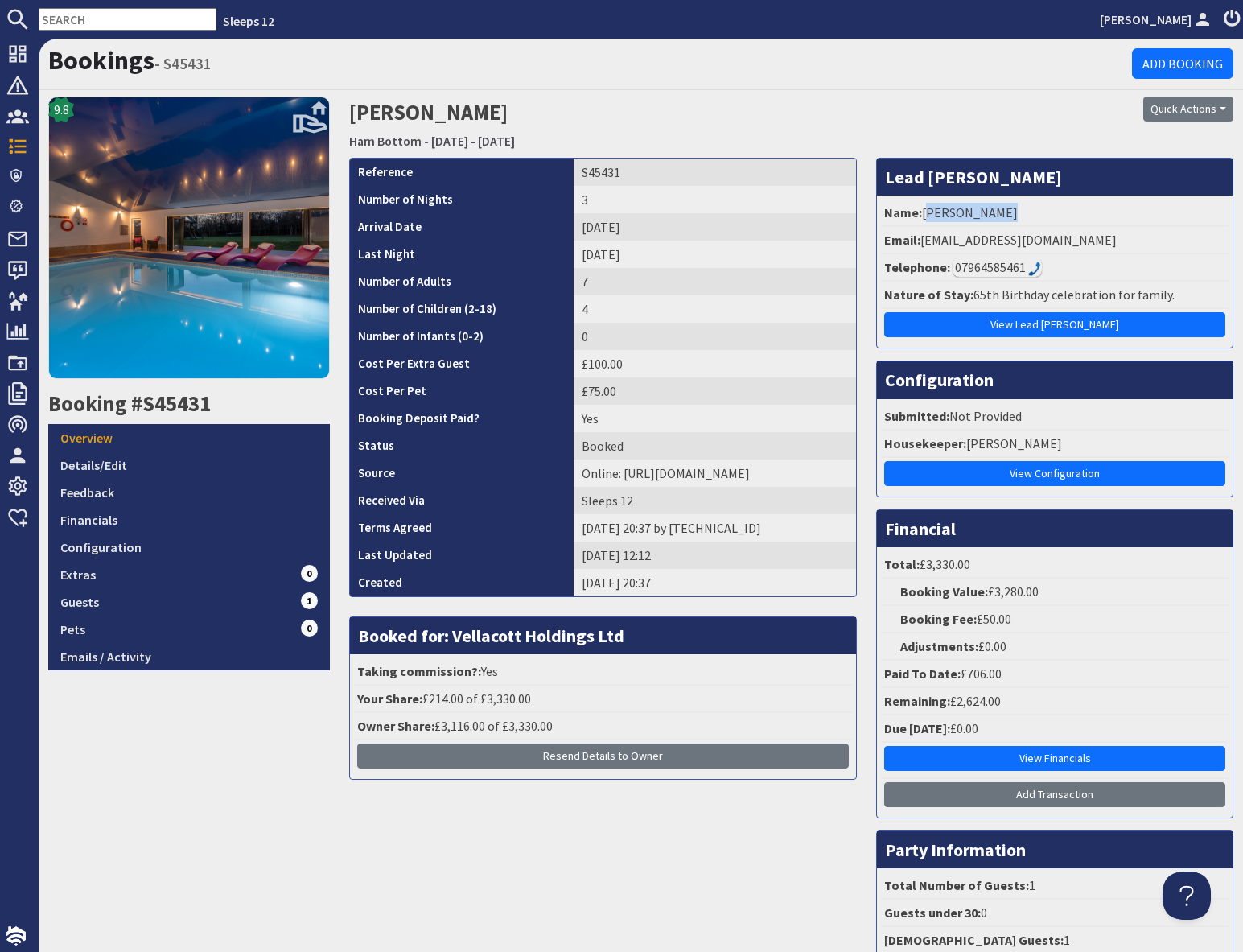
drag, startPoint x: 925, startPoint y: 212, endPoint x: 1000, endPoint y: 214, distance: 75.0
click at [1002, 215] on li "Name: Michael Bird" at bounding box center [1054, 213] width 347 height 27
copy li "Michael Bird"
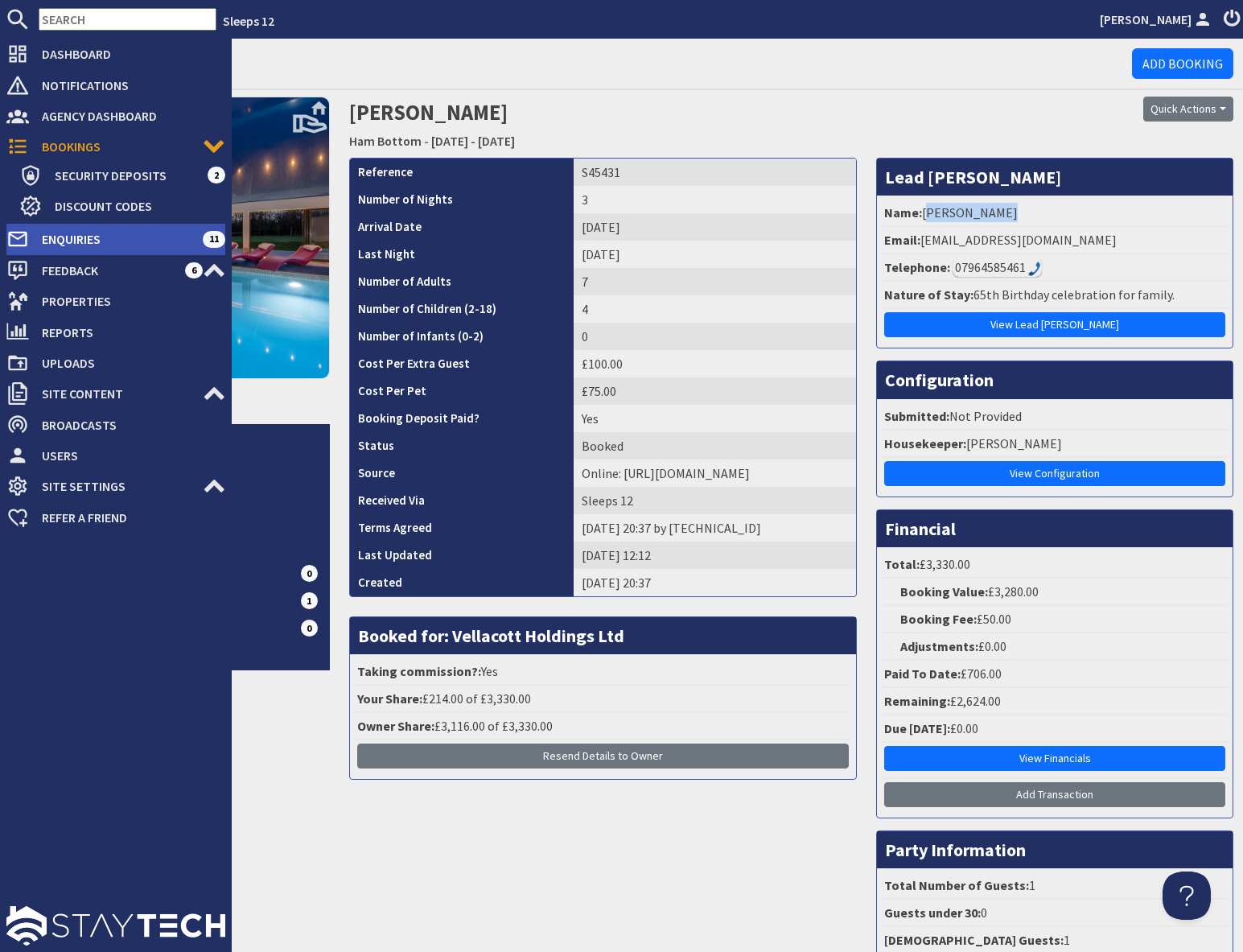
click at [92, 245] on span "Enquiries" at bounding box center [115, 238] width 173 height 26
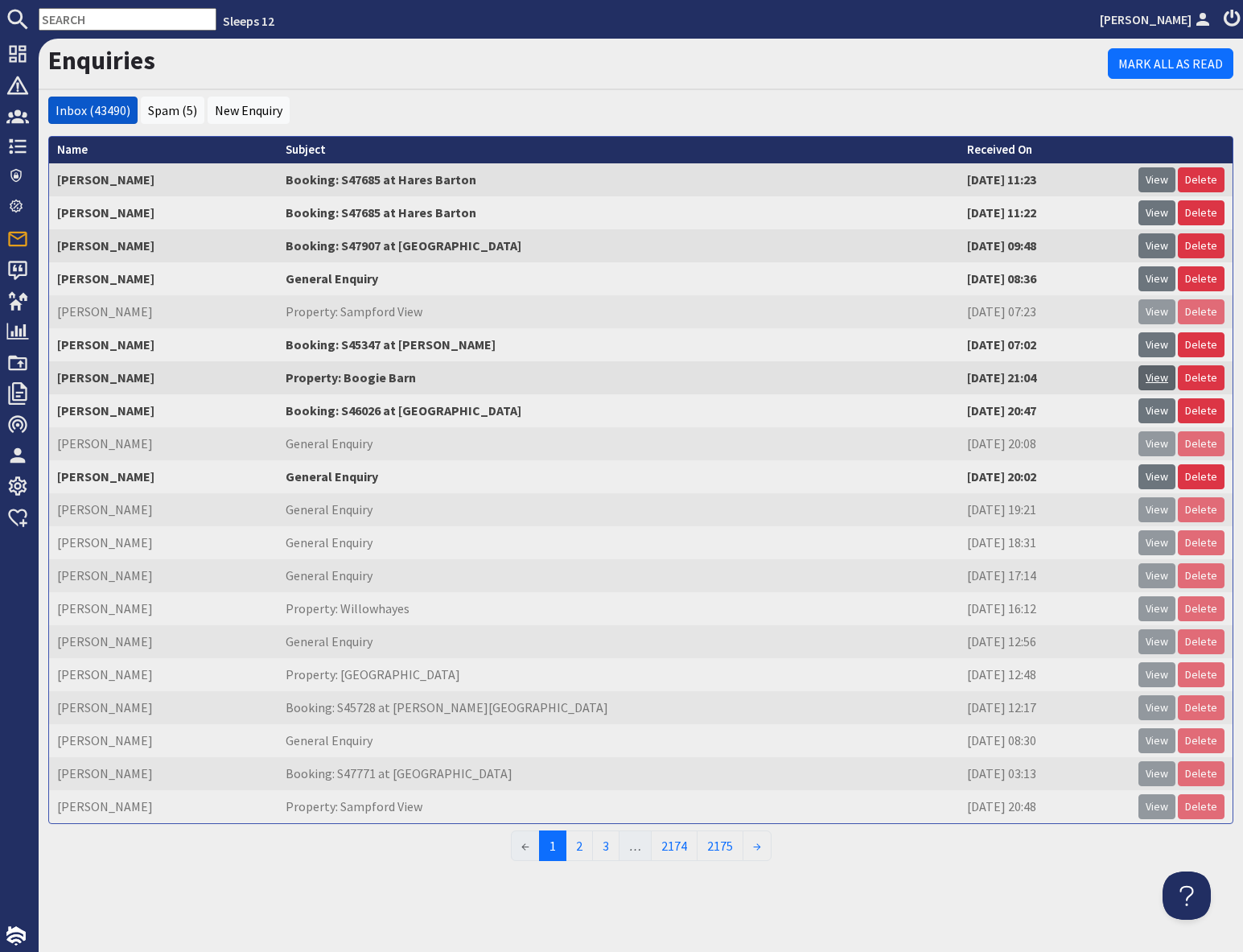
click at [1152, 380] on link "View" at bounding box center [1157, 377] width 37 height 25
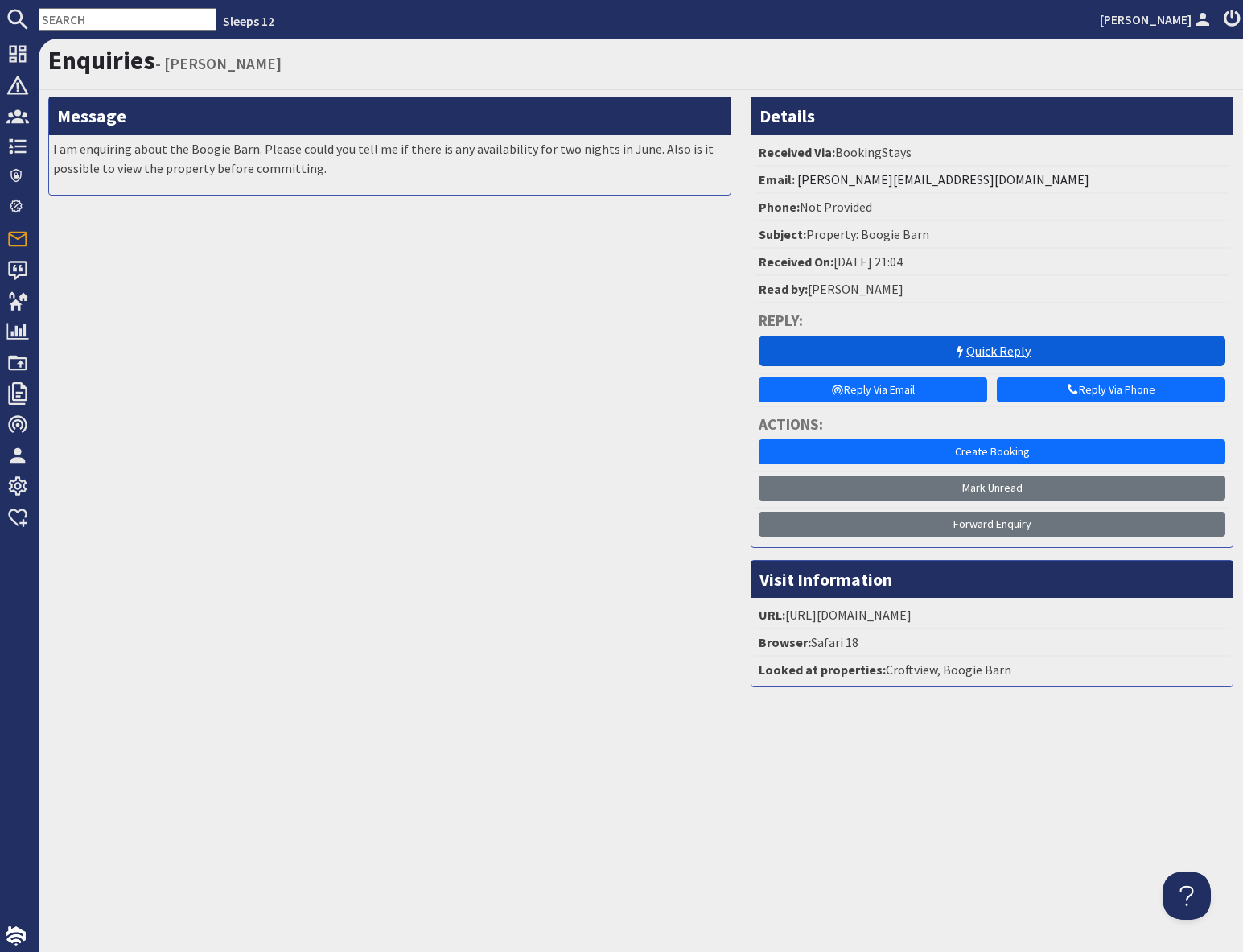
click at [949, 353] on link "Quick Reply" at bounding box center [991, 350] width 466 height 31
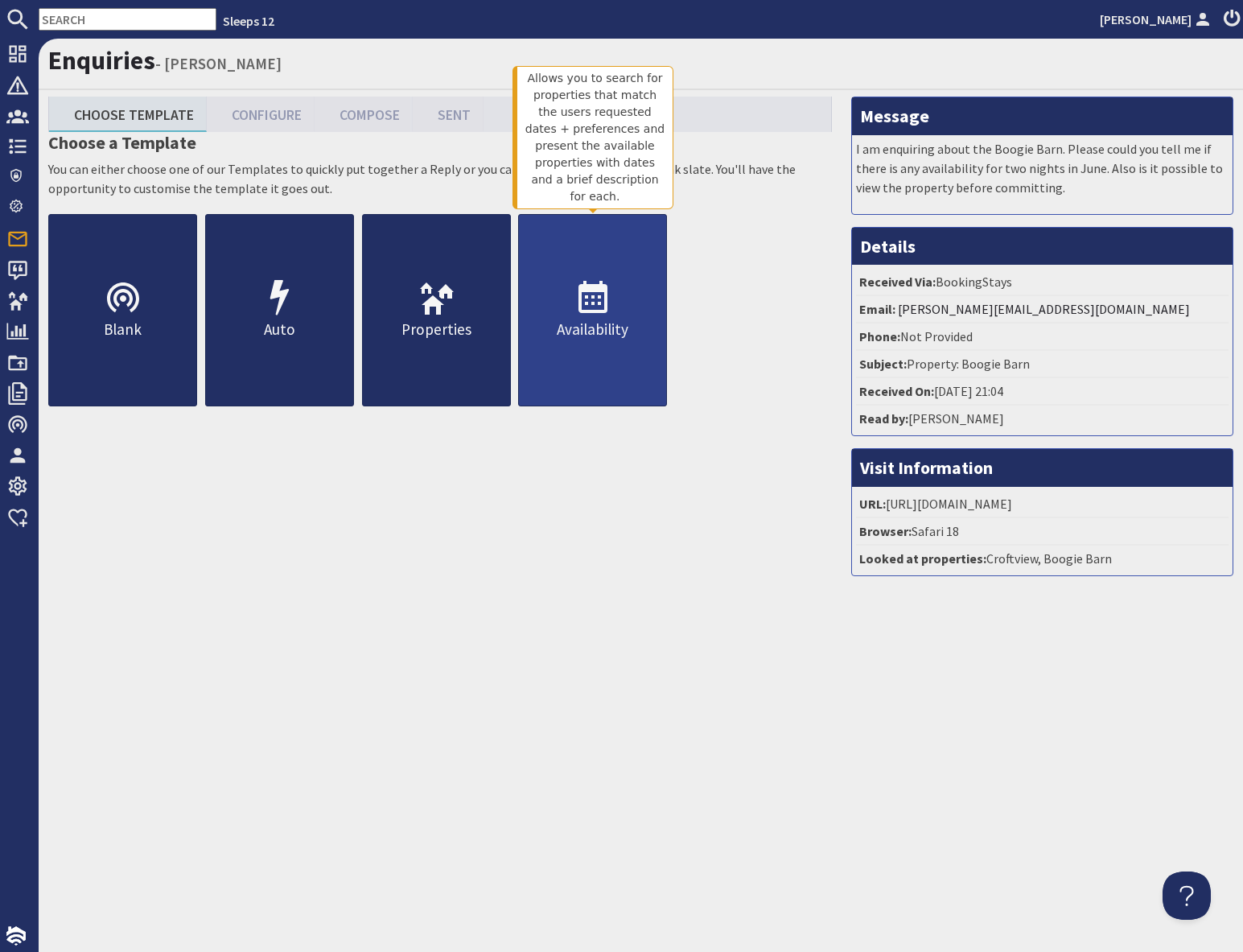
click at [608, 333] on p "Availability" at bounding box center [592, 329] width 147 height 24
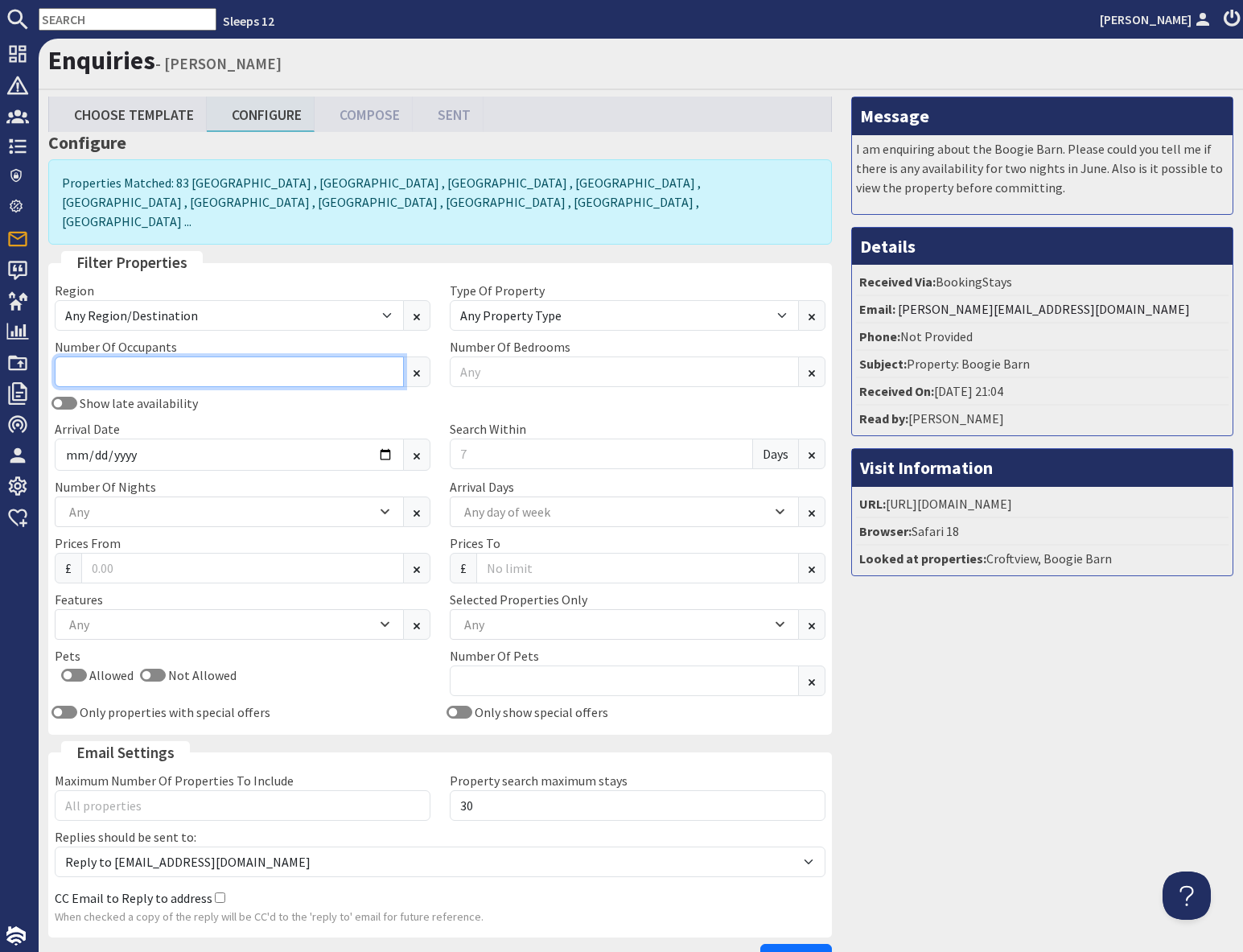
click at [132, 356] on input "Number Of Occupants" at bounding box center [229, 371] width 349 height 31
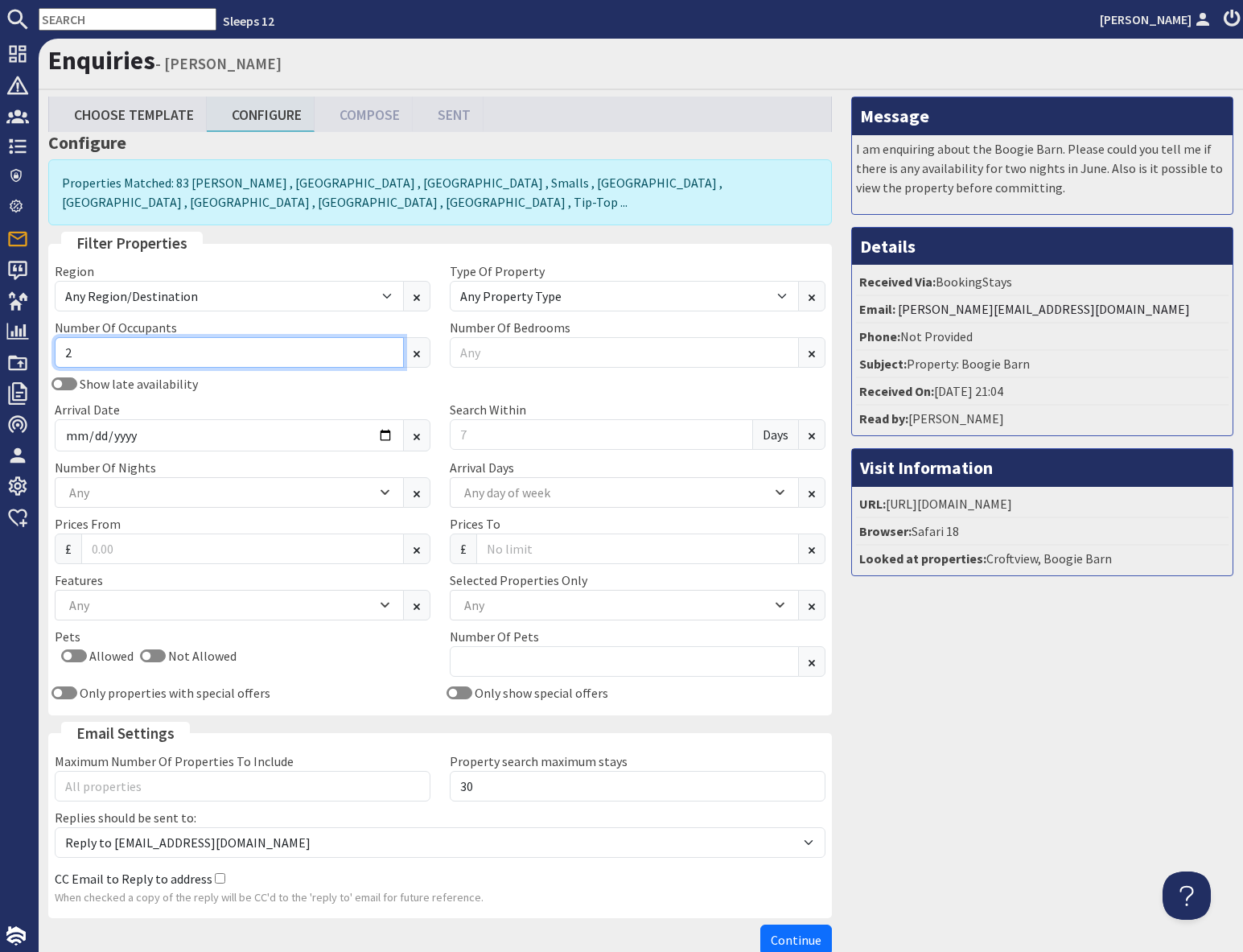
type input "2"
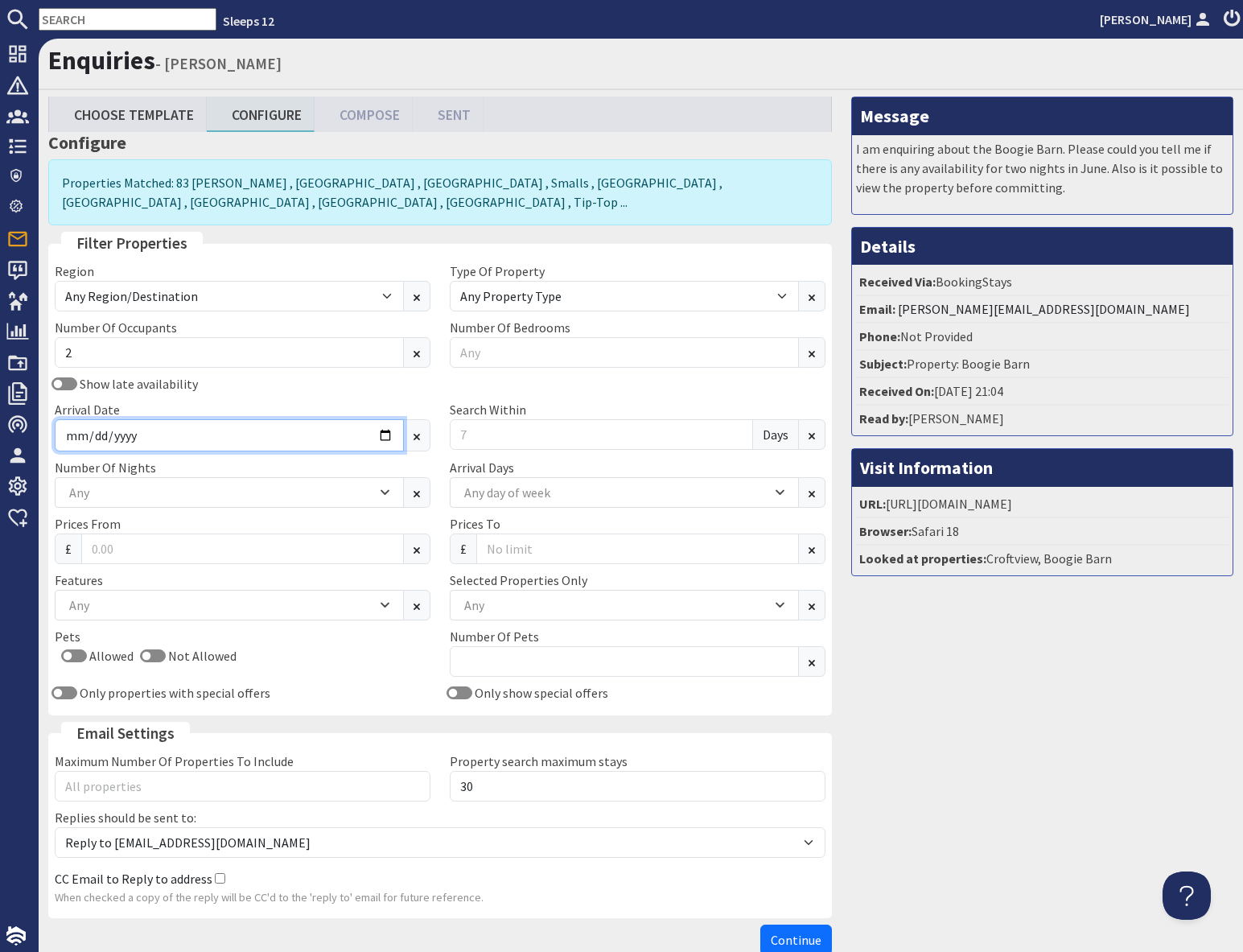
click at [387, 436] on input "Arrival Date" at bounding box center [229, 435] width 349 height 33
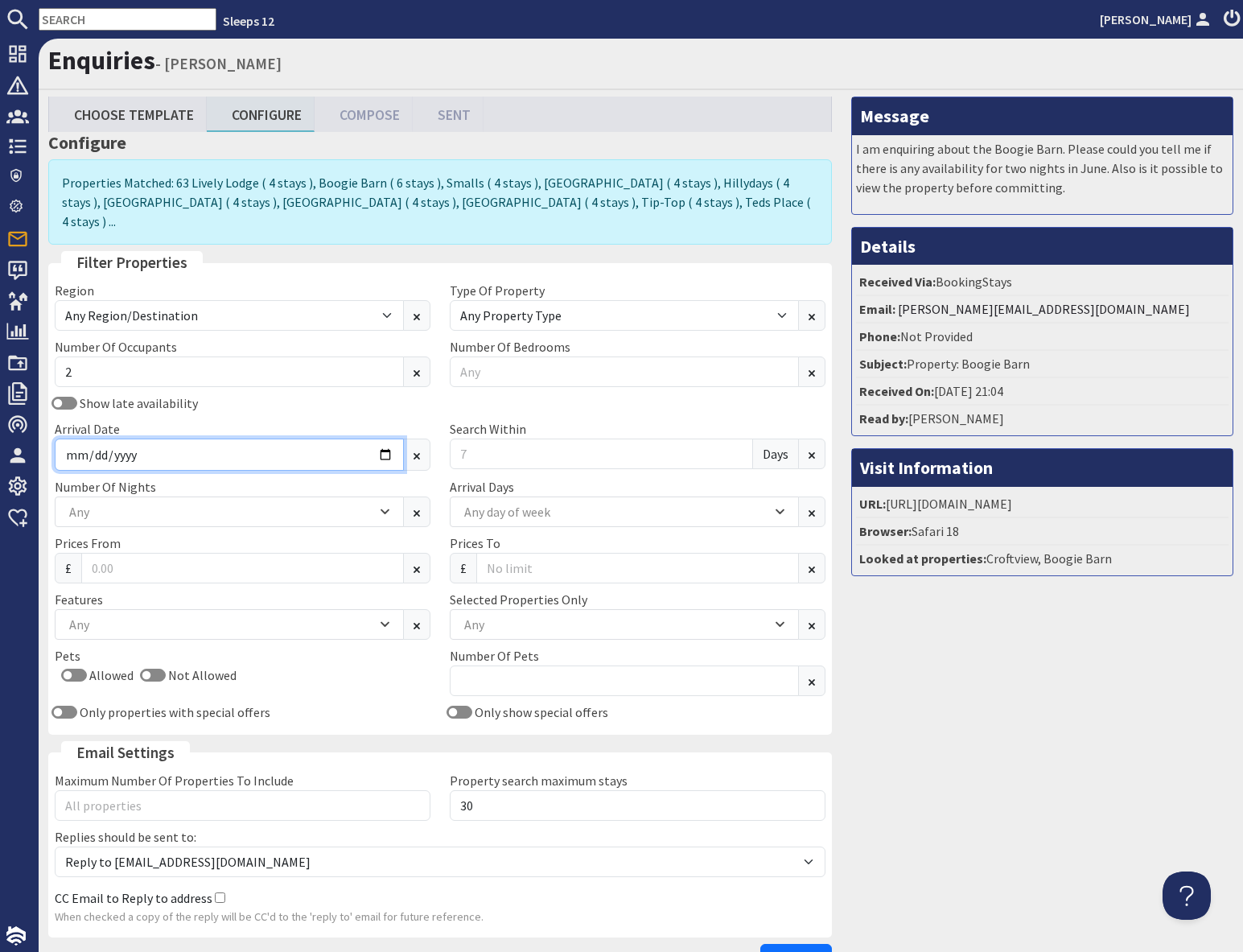
type input "2026-06-12"
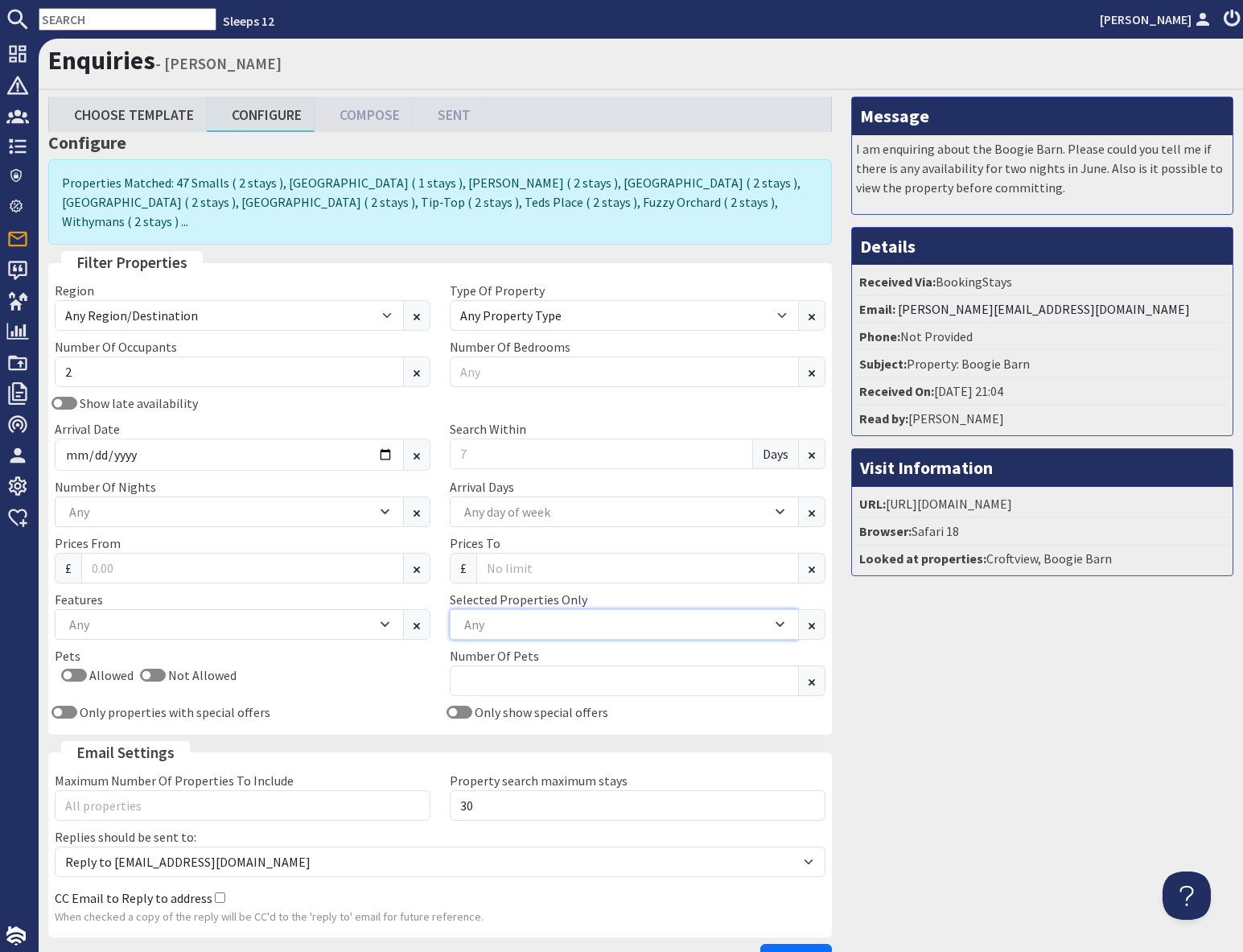
click at [515, 615] on div "Any" at bounding box center [616, 624] width 311 height 18
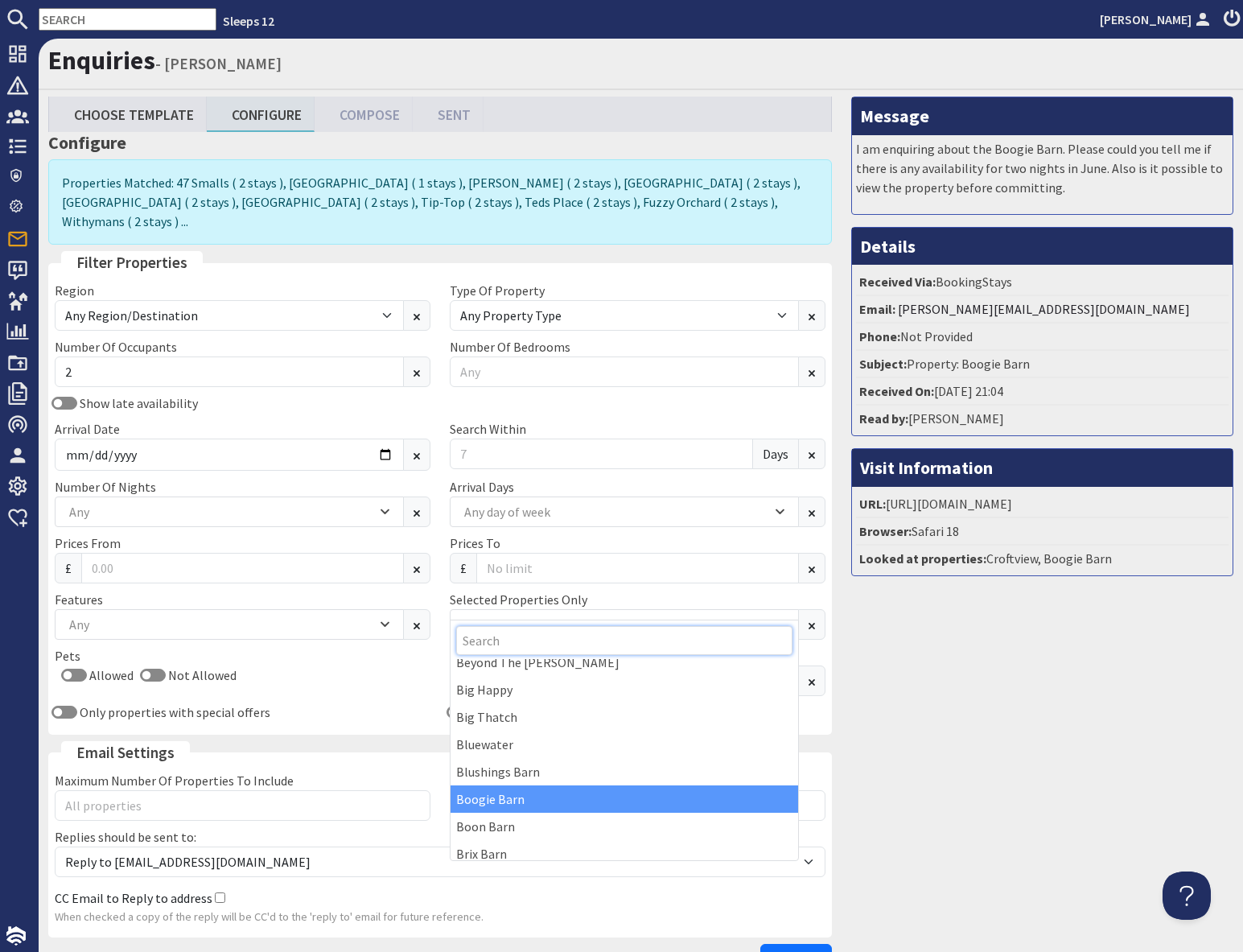
scroll to position [204, 0]
click at [507, 803] on div "Boogie Barn" at bounding box center [624, 797] width 347 height 27
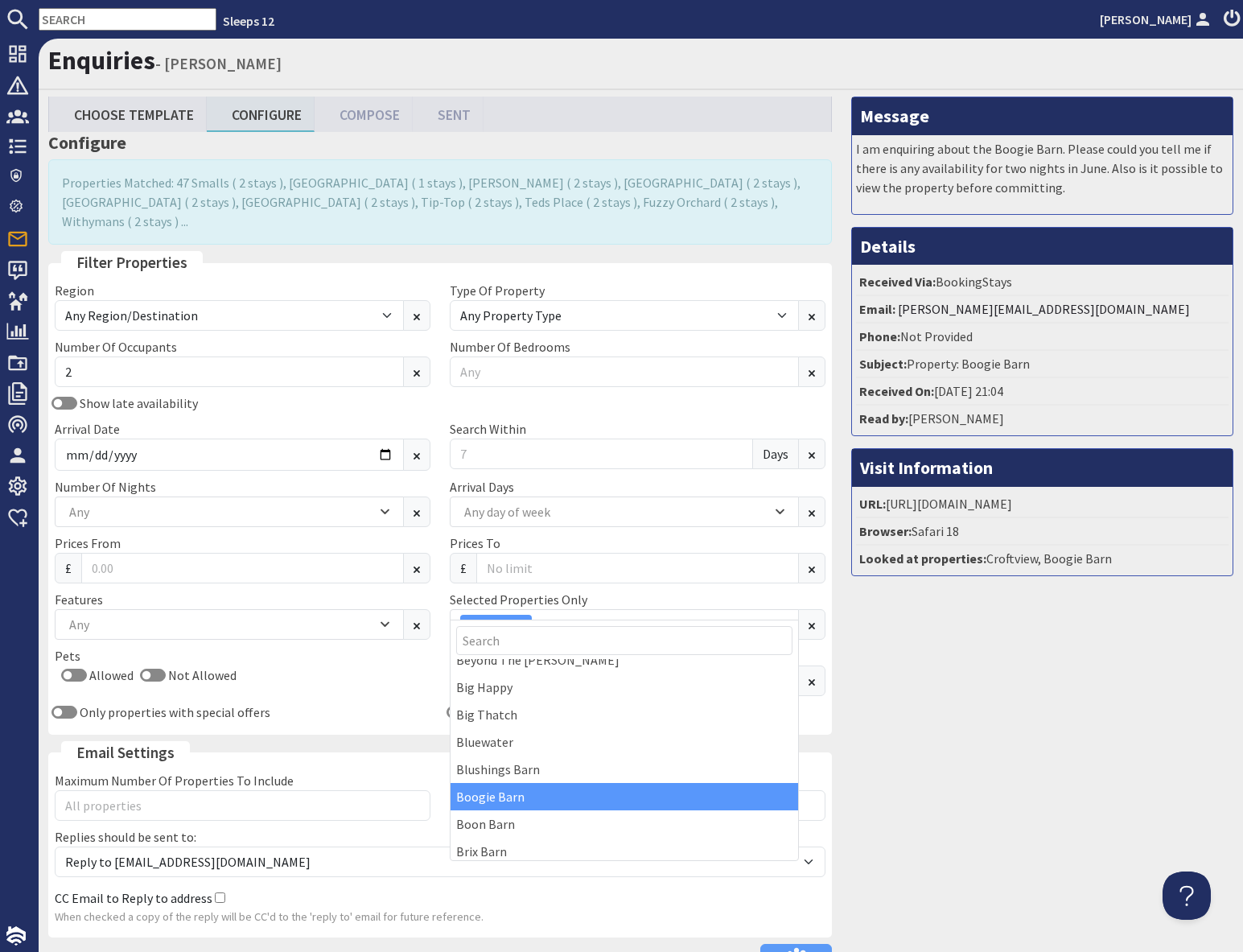
drag, startPoint x: 902, startPoint y: 793, endPoint x: 877, endPoint y: 793, distance: 25.0
click at [900, 792] on div "Message I am enquiring about the Boogie Barn. Please could you tell me if there…" at bounding box center [1042, 539] width 401 height 885
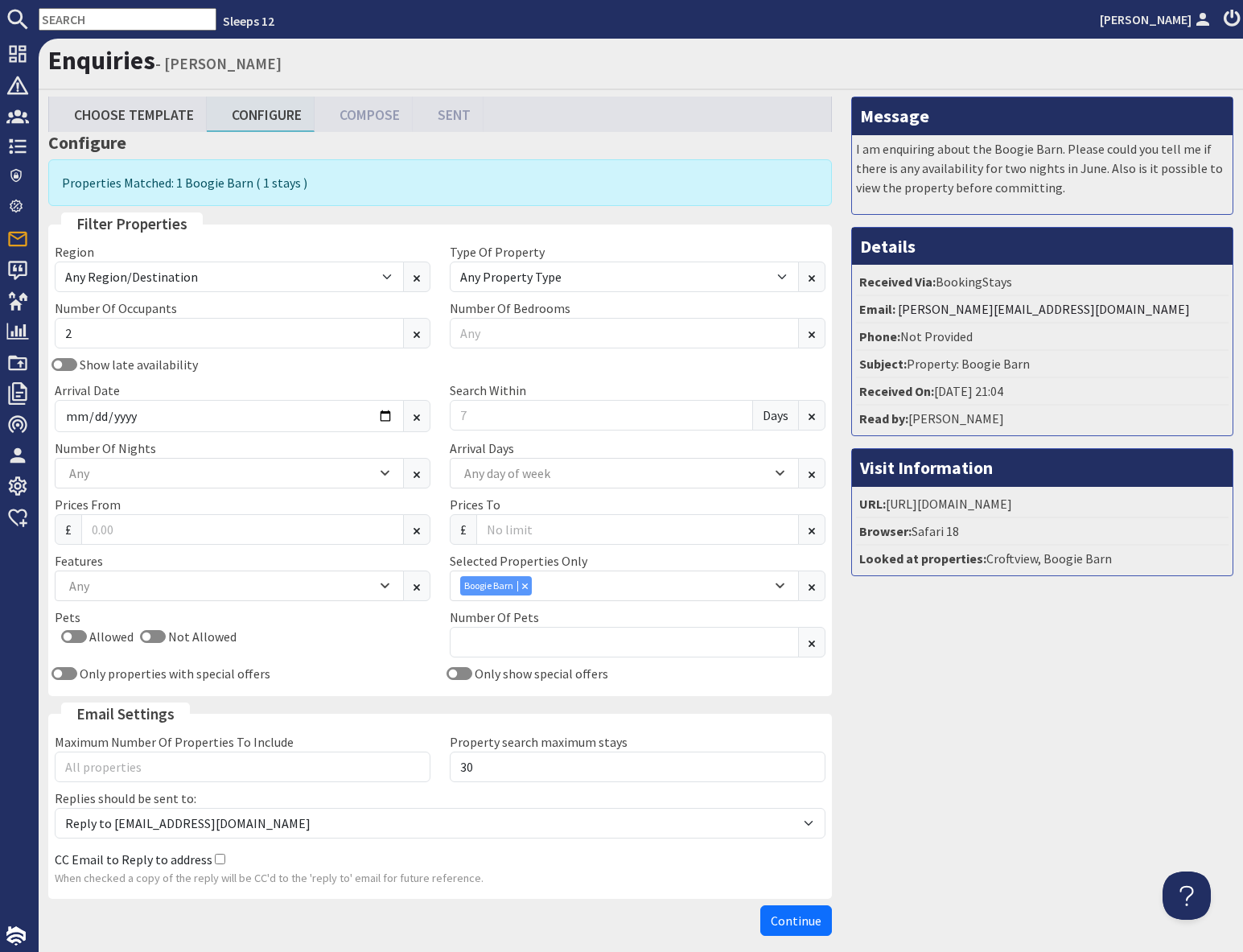
scroll to position [72, 0]
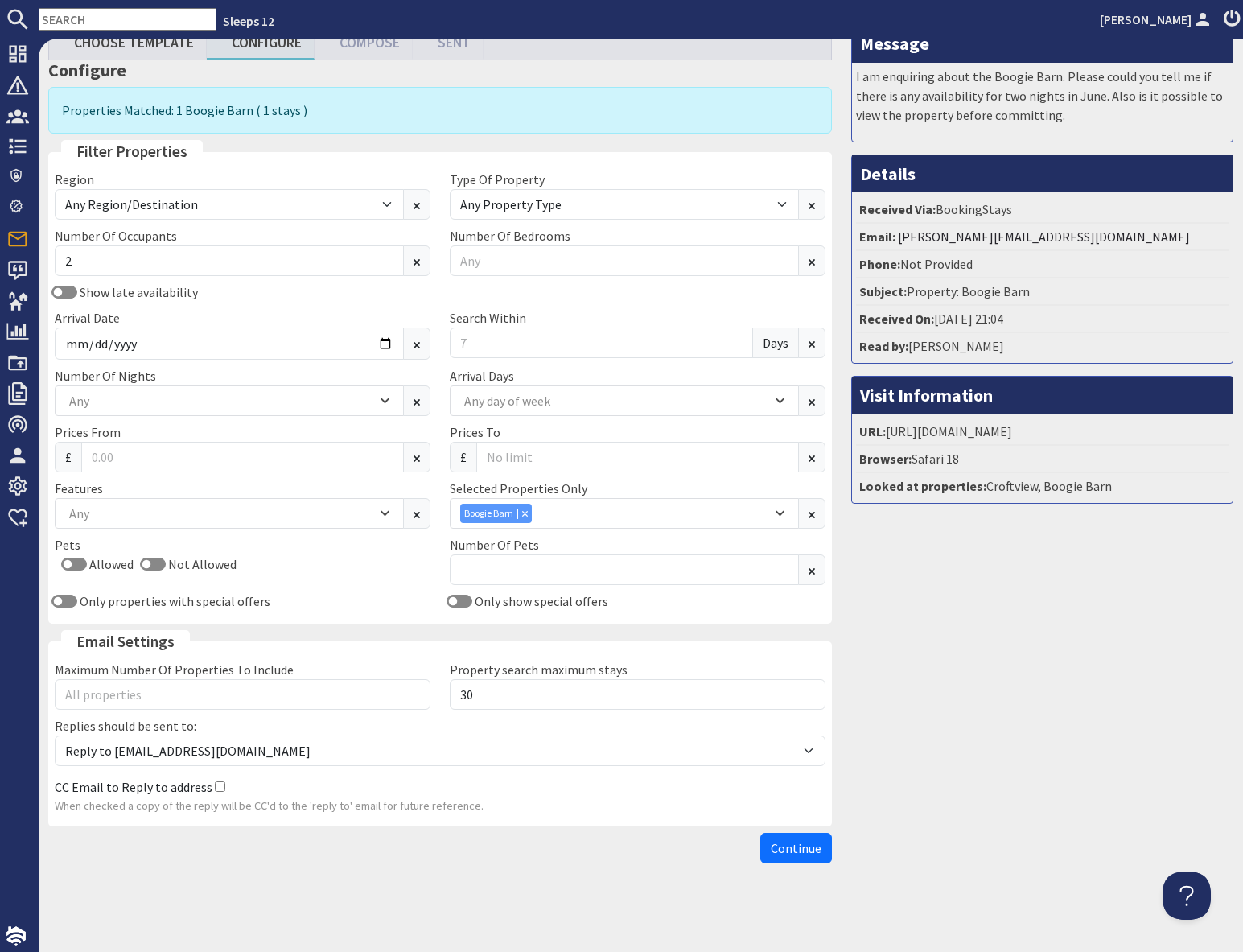
click at [782, 845] on span "Continue" at bounding box center [796, 848] width 51 height 16
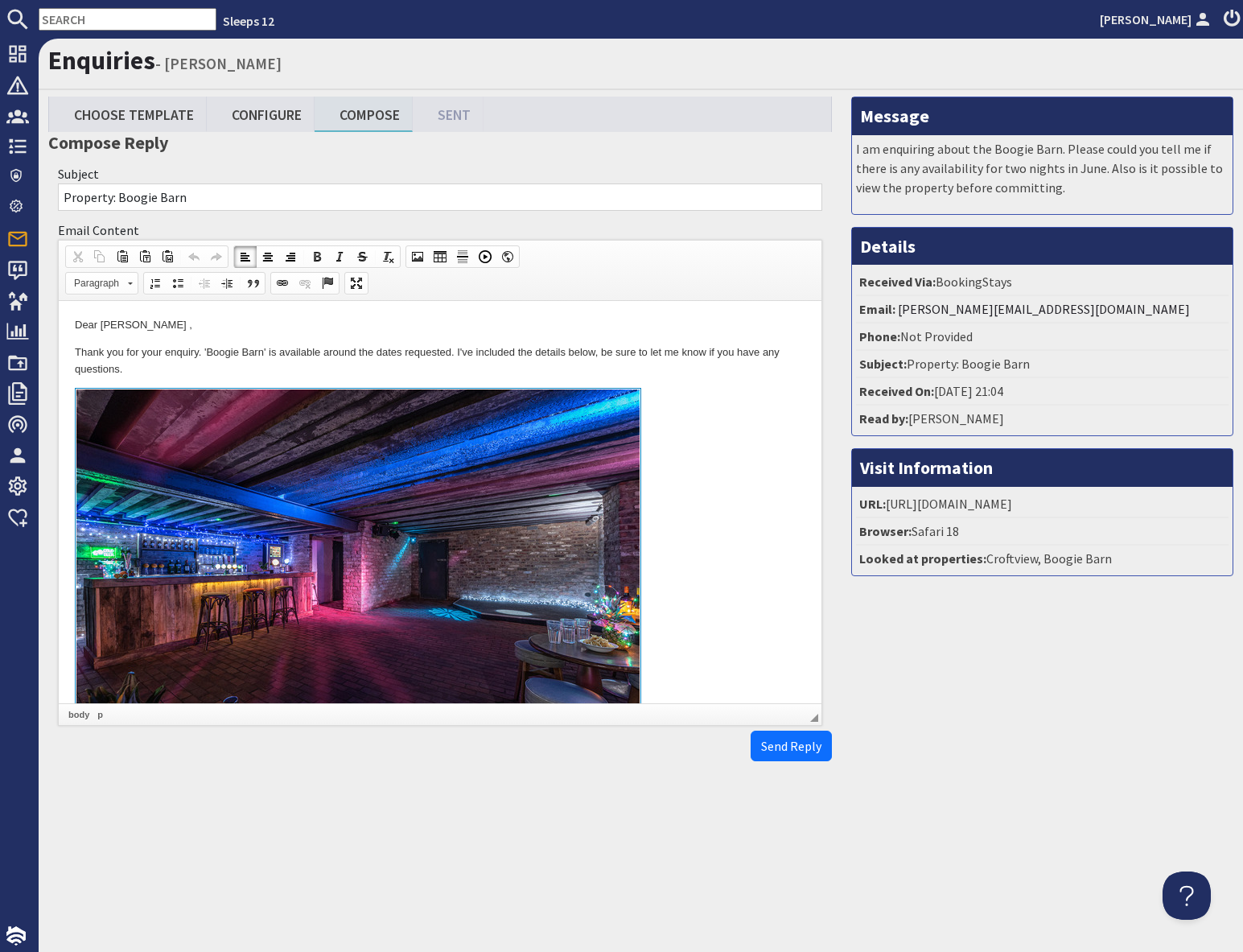
click at [656, 502] on link at bounding box center [440, 573] width 730 height 370
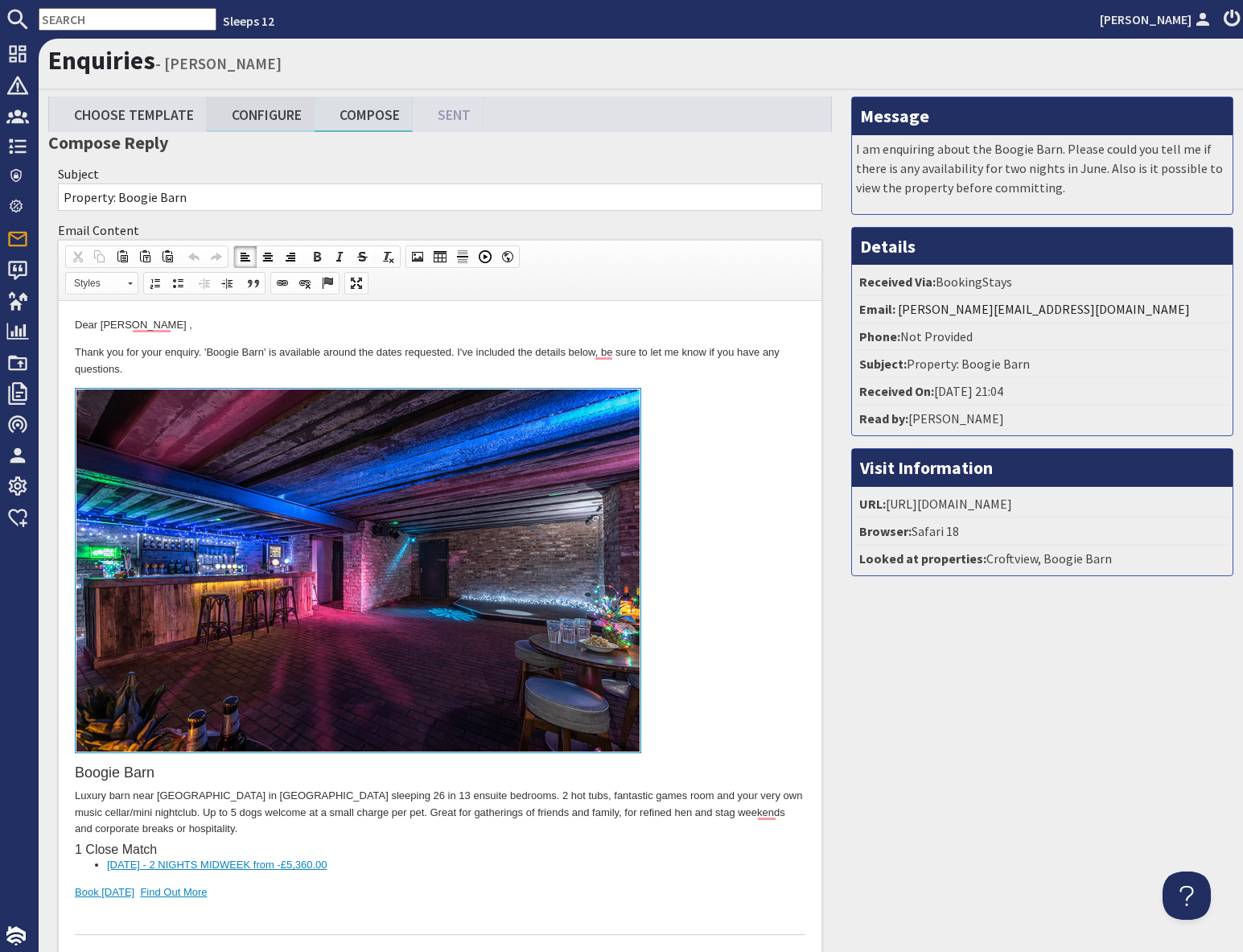
click at [263, 118] on link "Configure" at bounding box center [260, 114] width 108 height 34
type textarea "<p>Dear Nicola Murray ,</p> <p>Thank you for your enquiry. &#39;Boogie Barn&#39…"
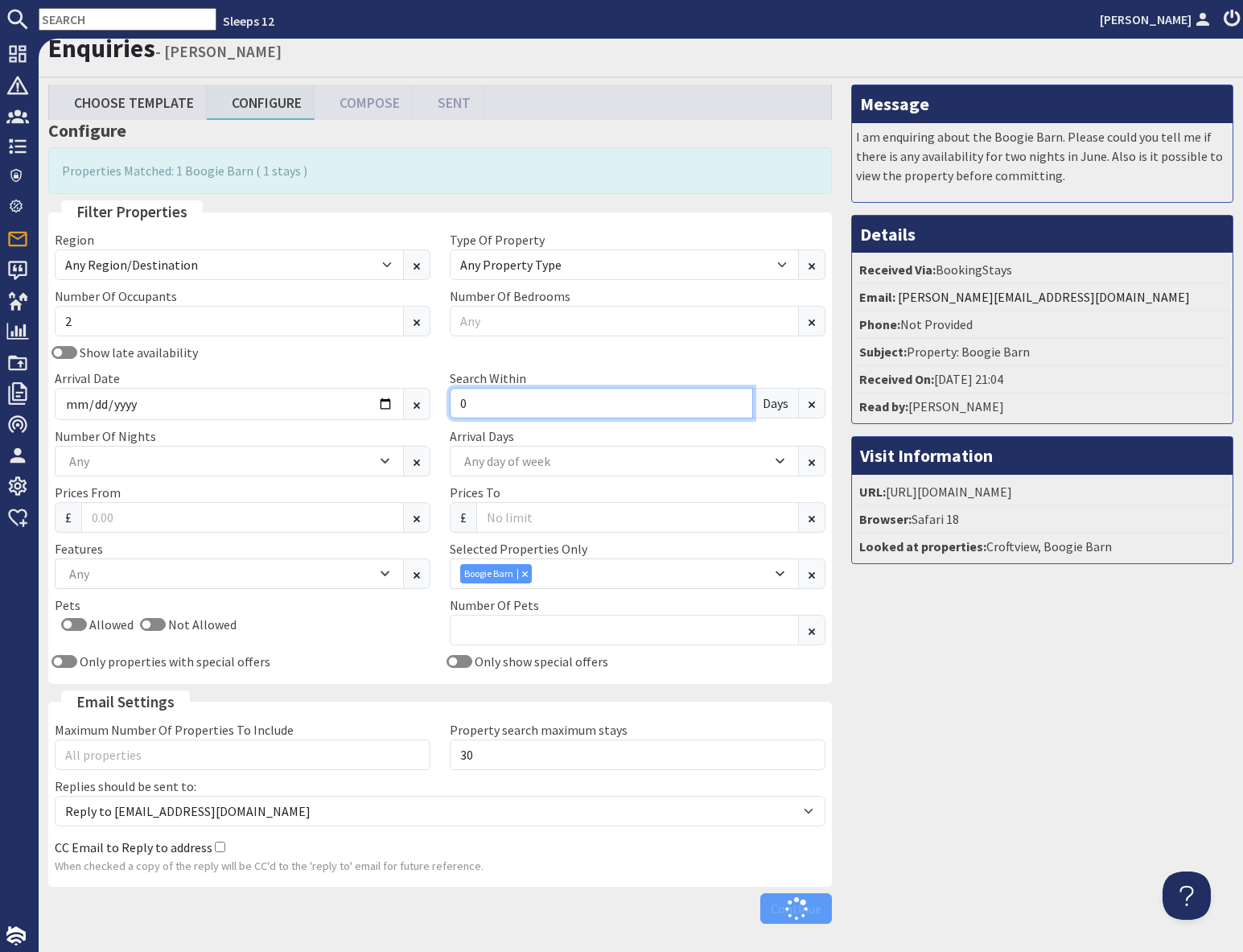
click at [487, 414] on input "0" at bounding box center [601, 403] width 303 height 31
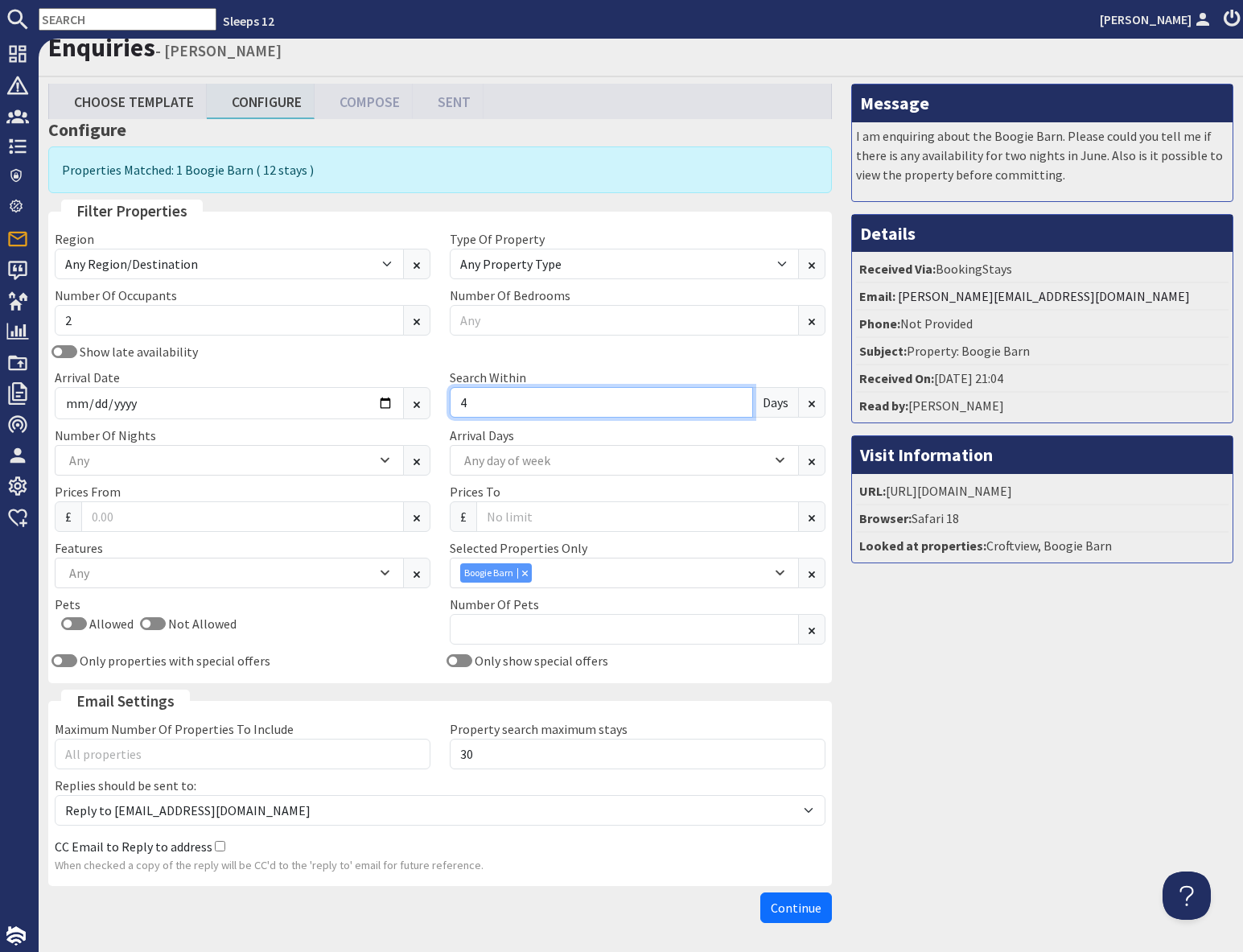
type input "4"
click at [129, 24] on input "text" at bounding box center [128, 19] width 178 height 23
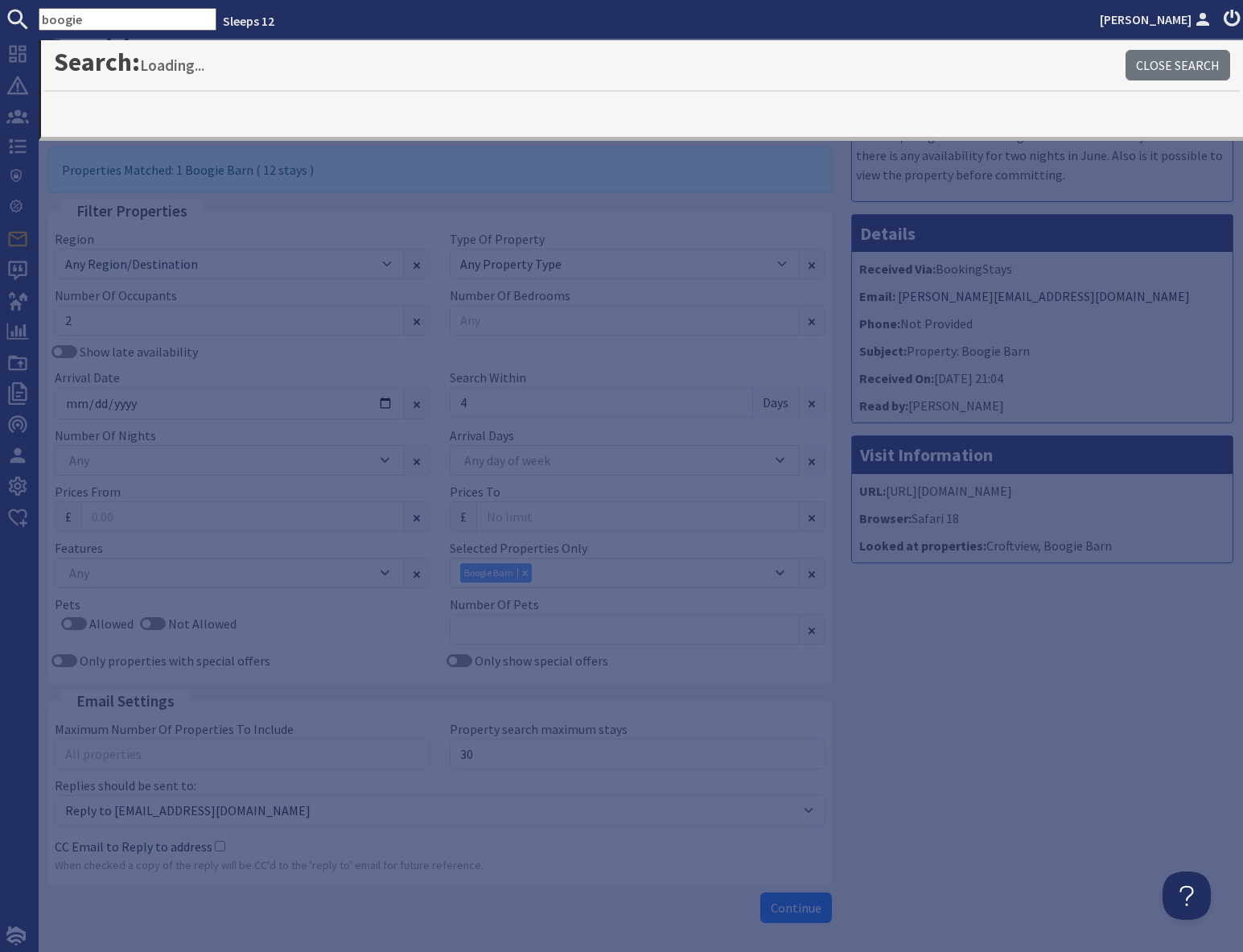
type input "boogie"
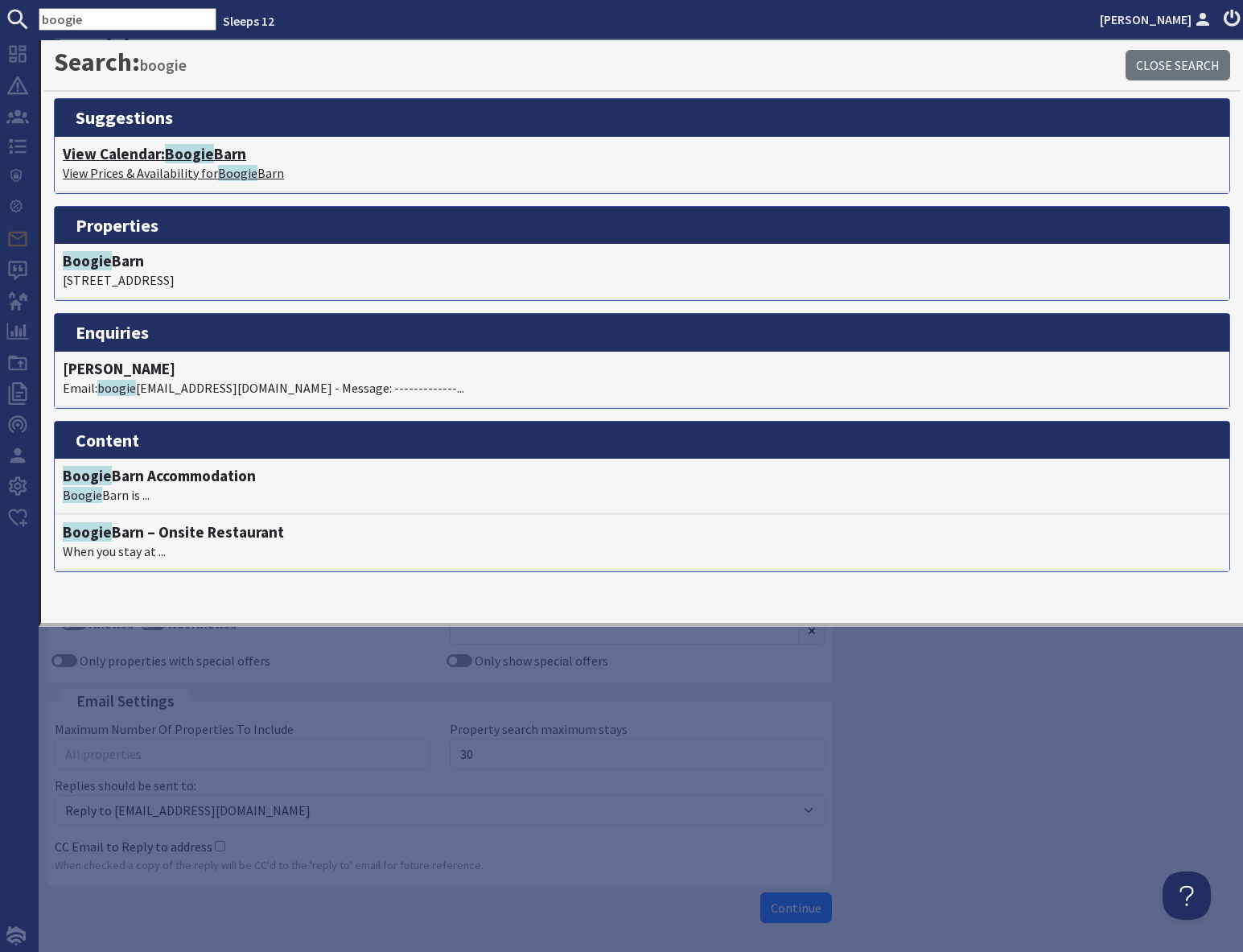
click at [183, 164] on p "View Prices & Availability for Boogie Barn" at bounding box center [641, 173] width 1159 height 19
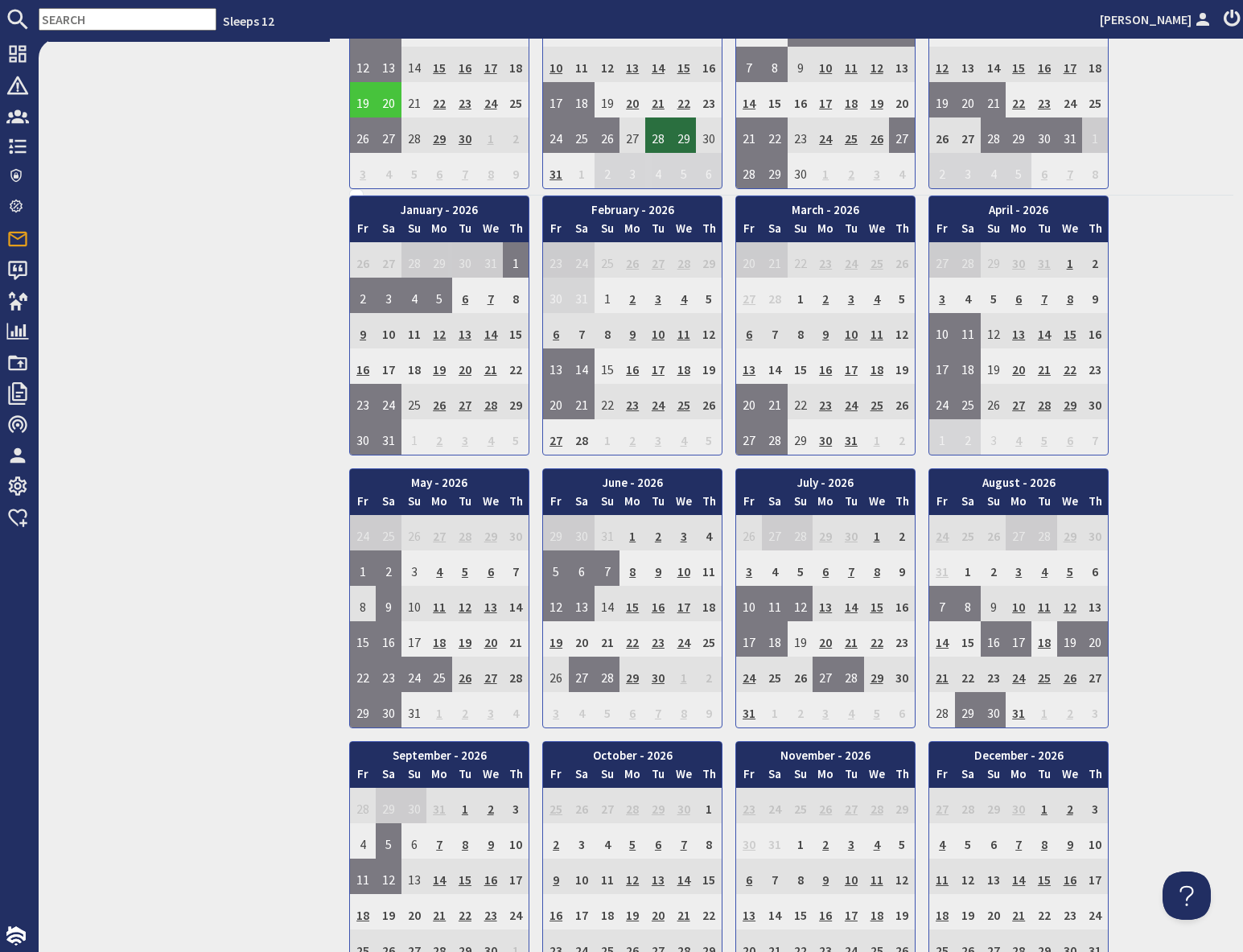
scroll to position [809, 0]
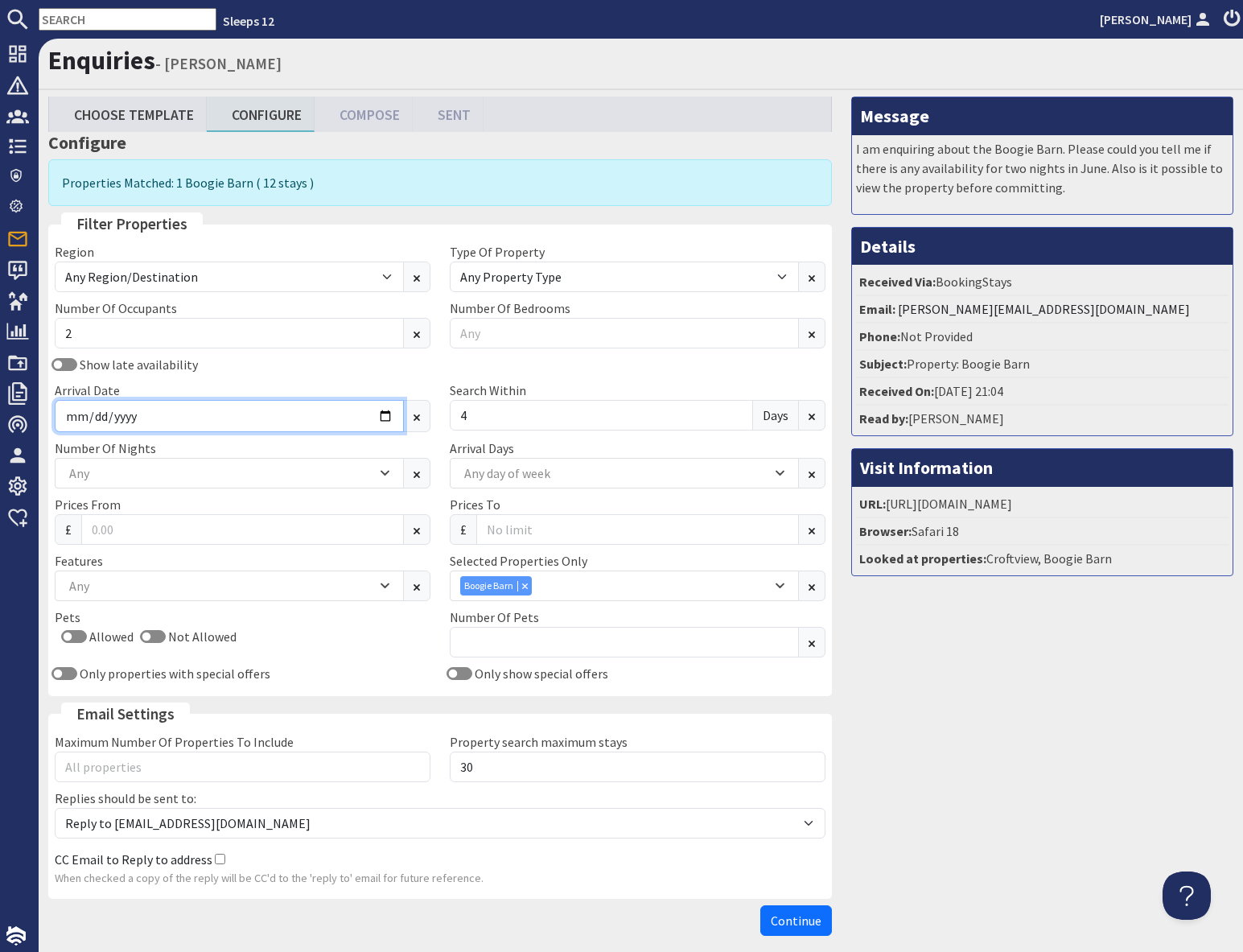
click at [157, 421] on input "2026-06-12" at bounding box center [229, 415] width 349 height 33
click at [100, 21] on input "text" at bounding box center [128, 19] width 178 height 23
click at [387, 416] on input "2026-06-12" at bounding box center [229, 415] width 349 height 33
click at [386, 418] on input "2026-06-12" at bounding box center [229, 415] width 349 height 33
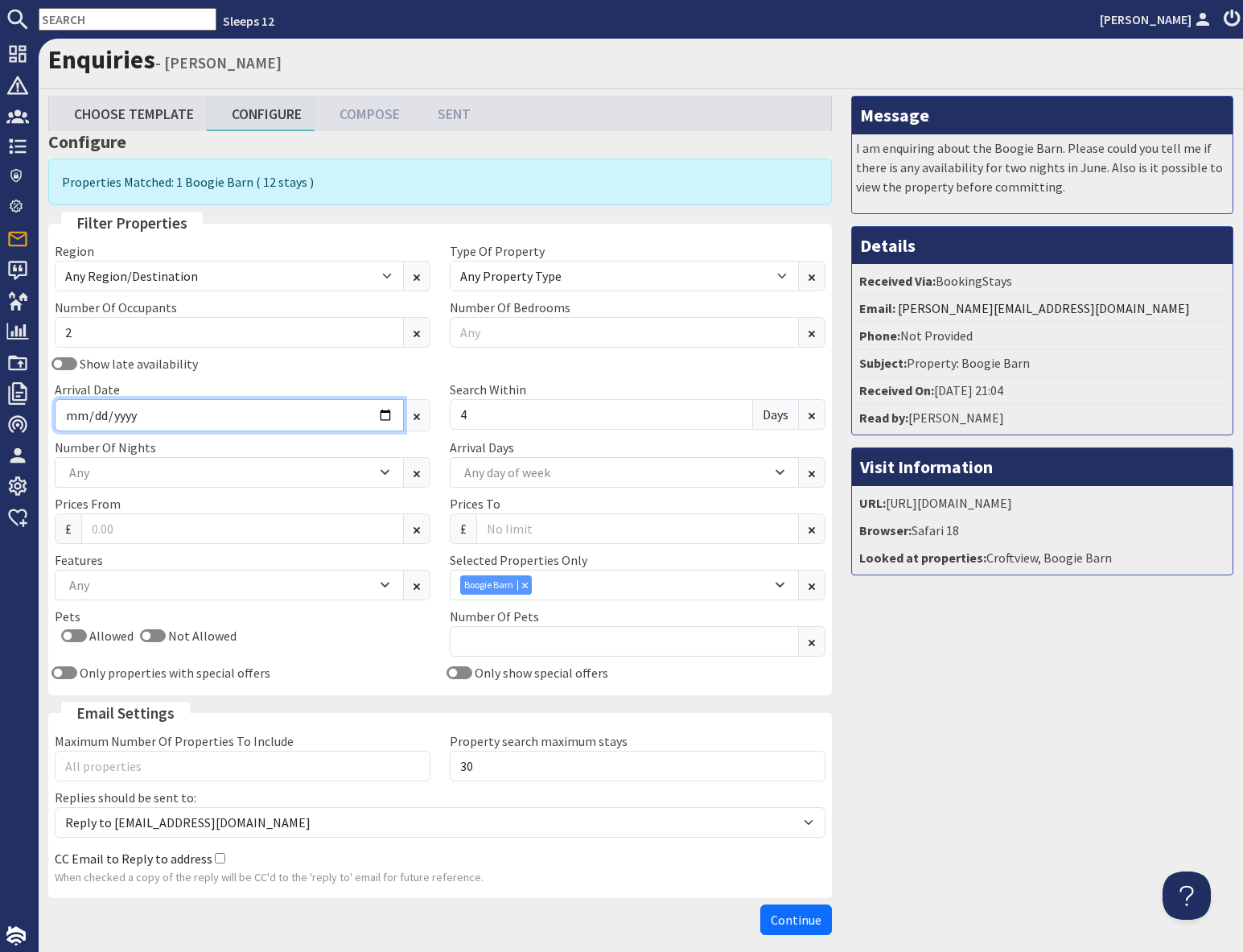
click at [386, 418] on input "2026-06-12" at bounding box center [229, 414] width 349 height 33
type input "2026-06-19"
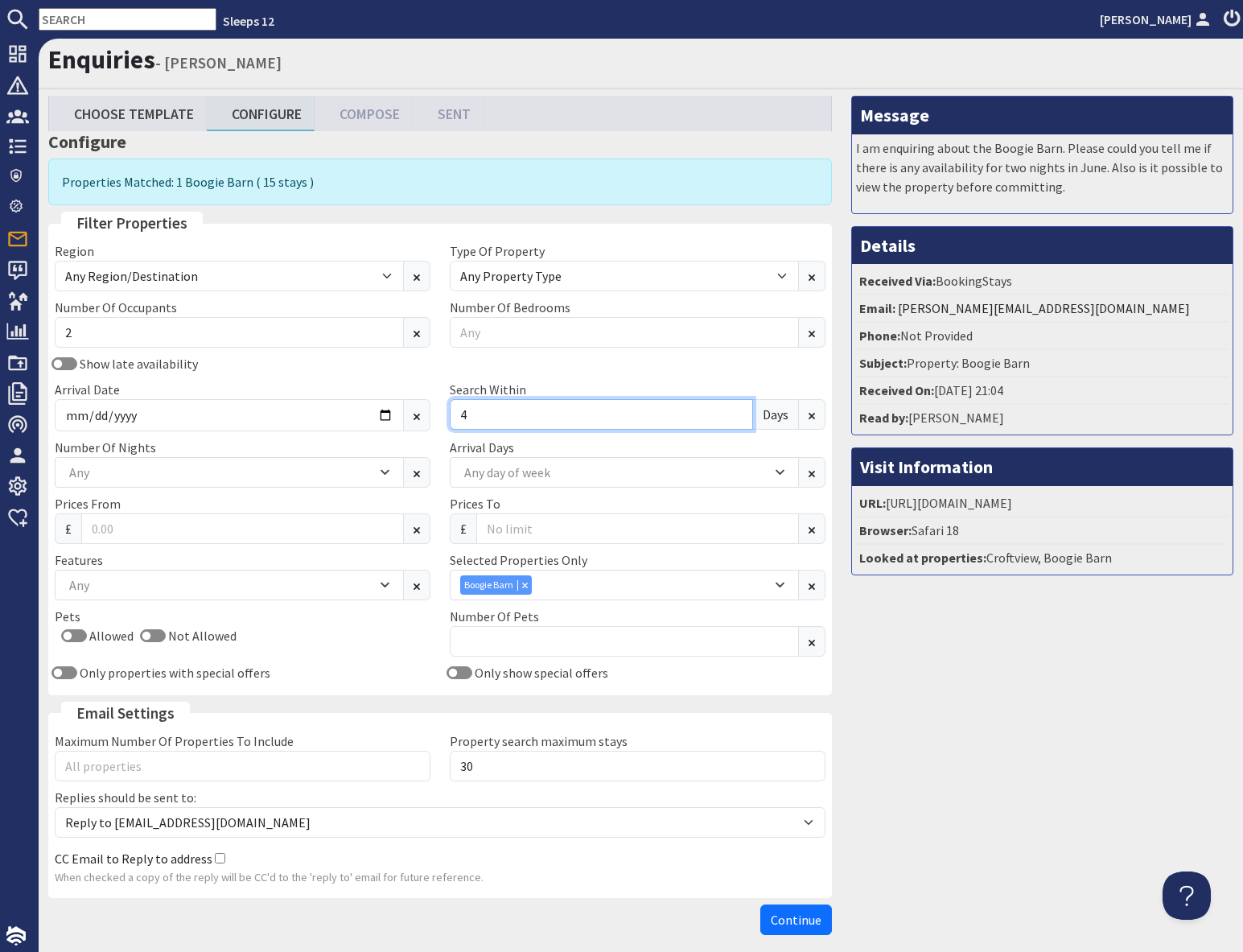
click at [508, 416] on input "4" at bounding box center [601, 414] width 303 height 31
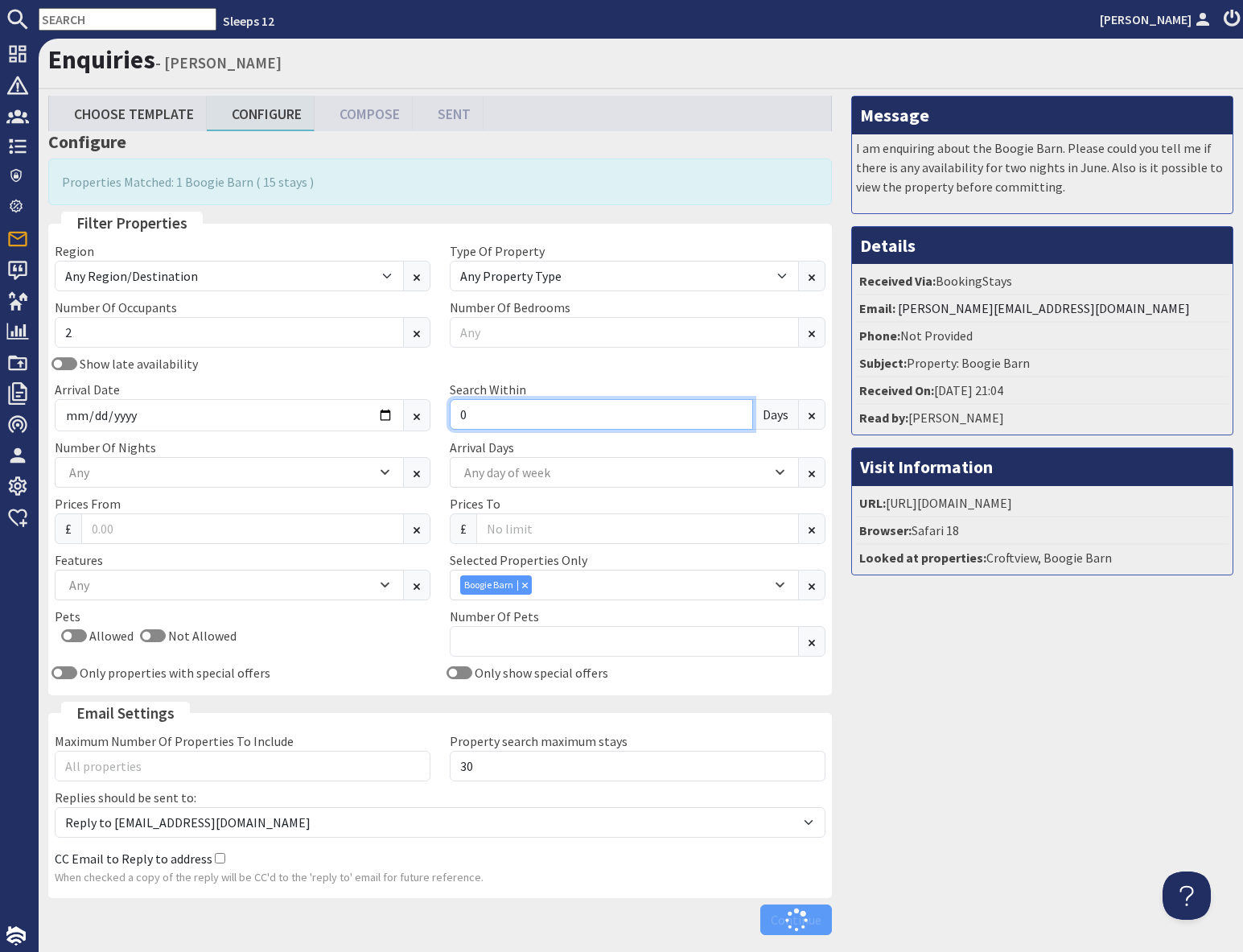
type input "0"
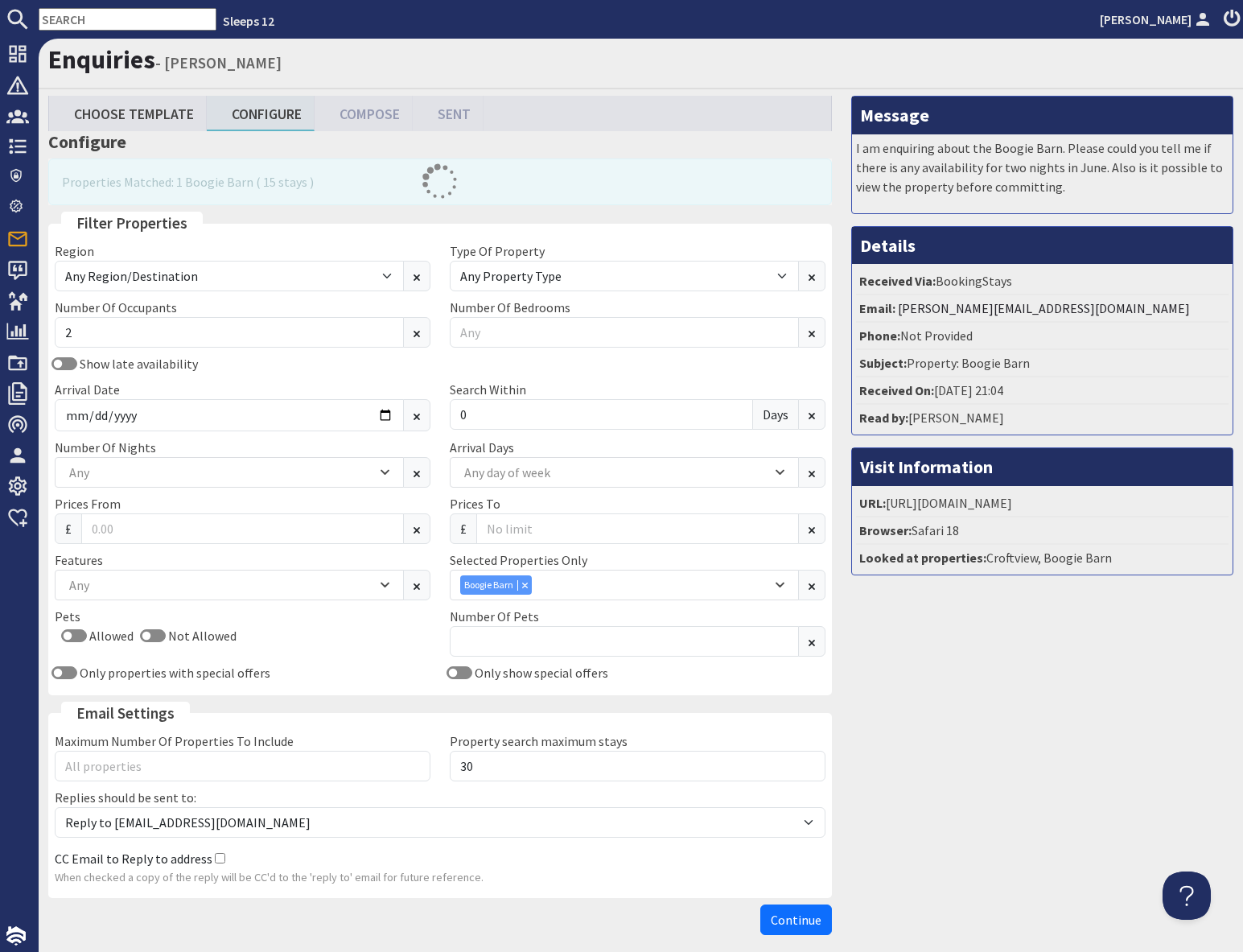
drag, startPoint x: 1060, startPoint y: 810, endPoint x: 1042, endPoint y: 817, distance: 19.3
click at [1060, 810] on div "Message I am enquiring about the Boogie Barn. Please could you tell me if there…" at bounding box center [1042, 519] width 401 height 846
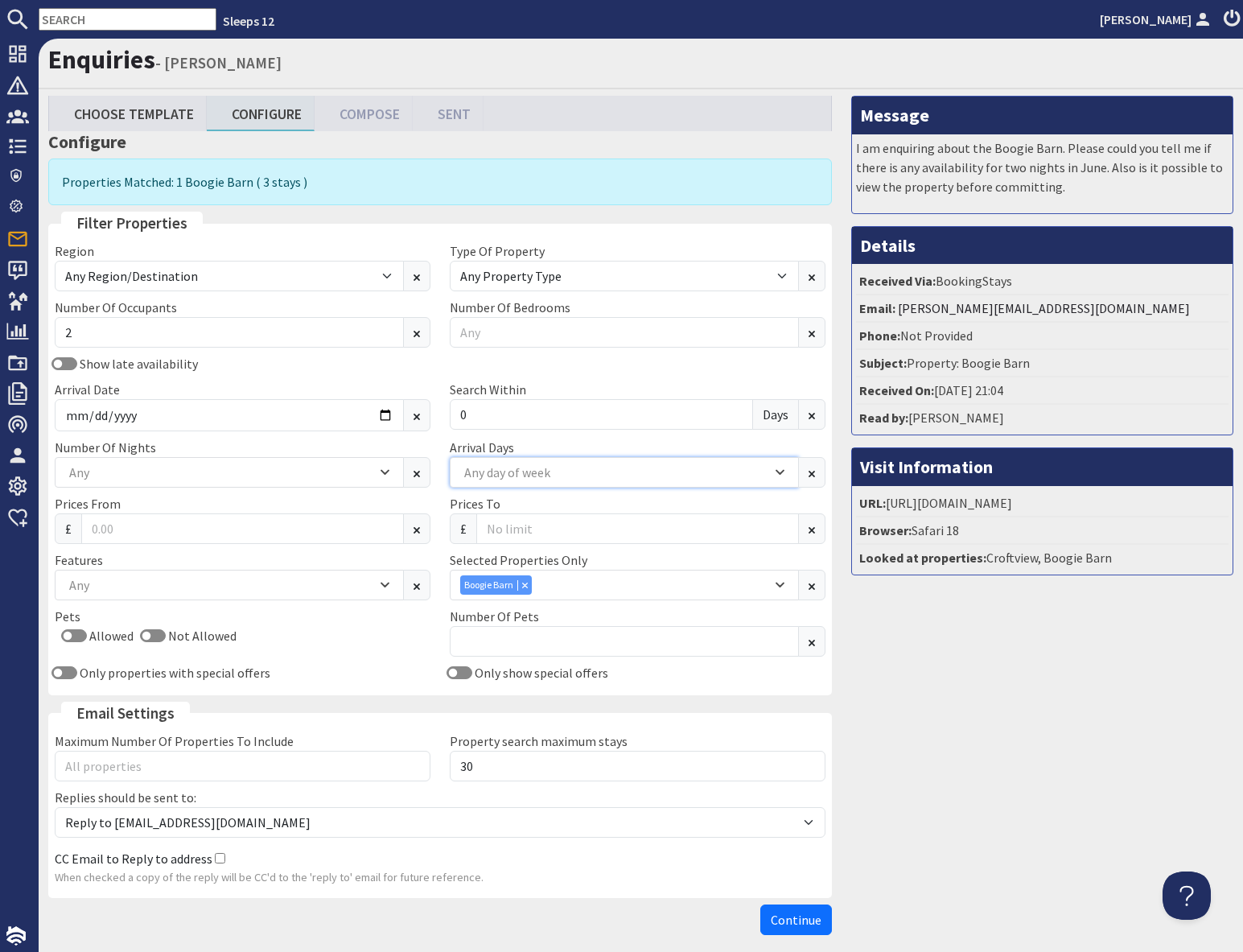
click at [505, 471] on div "Any day of week" at bounding box center [616, 472] width 311 height 18
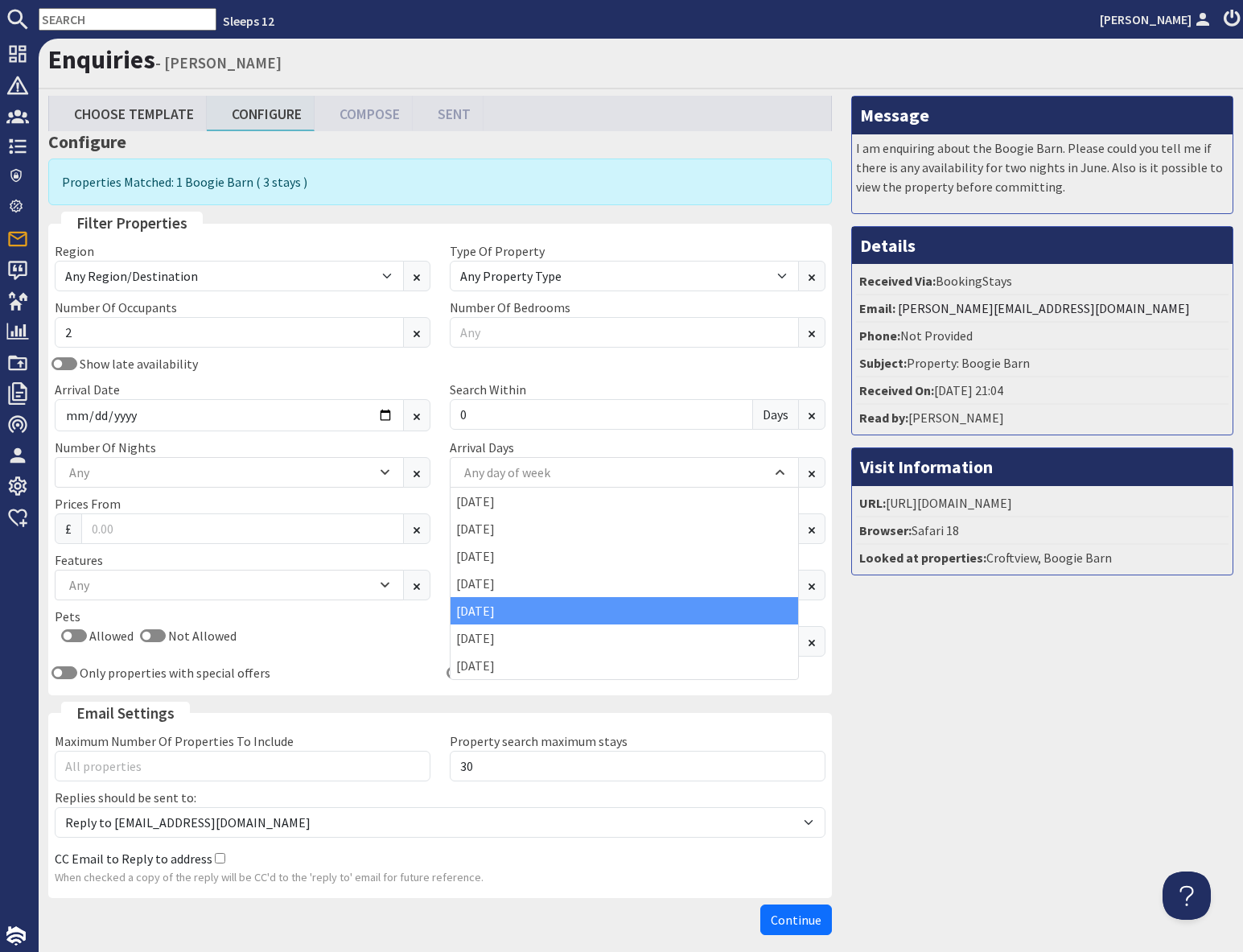
click at [492, 615] on div "Friday" at bounding box center [624, 610] width 347 height 27
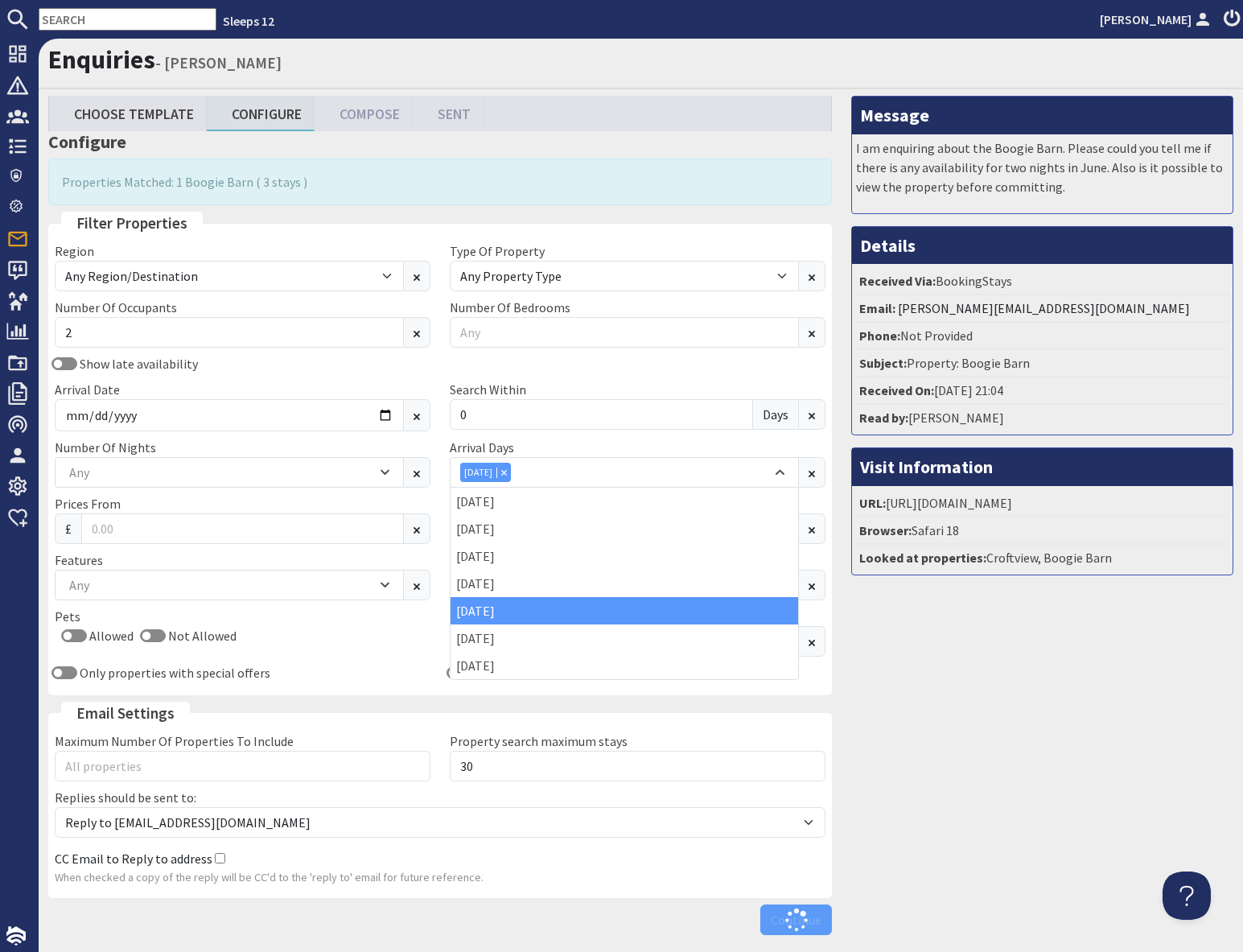
click at [969, 706] on div "Message I am enquiring about the Boogie Barn. Please could you tell me if there…" at bounding box center [1042, 519] width 401 height 846
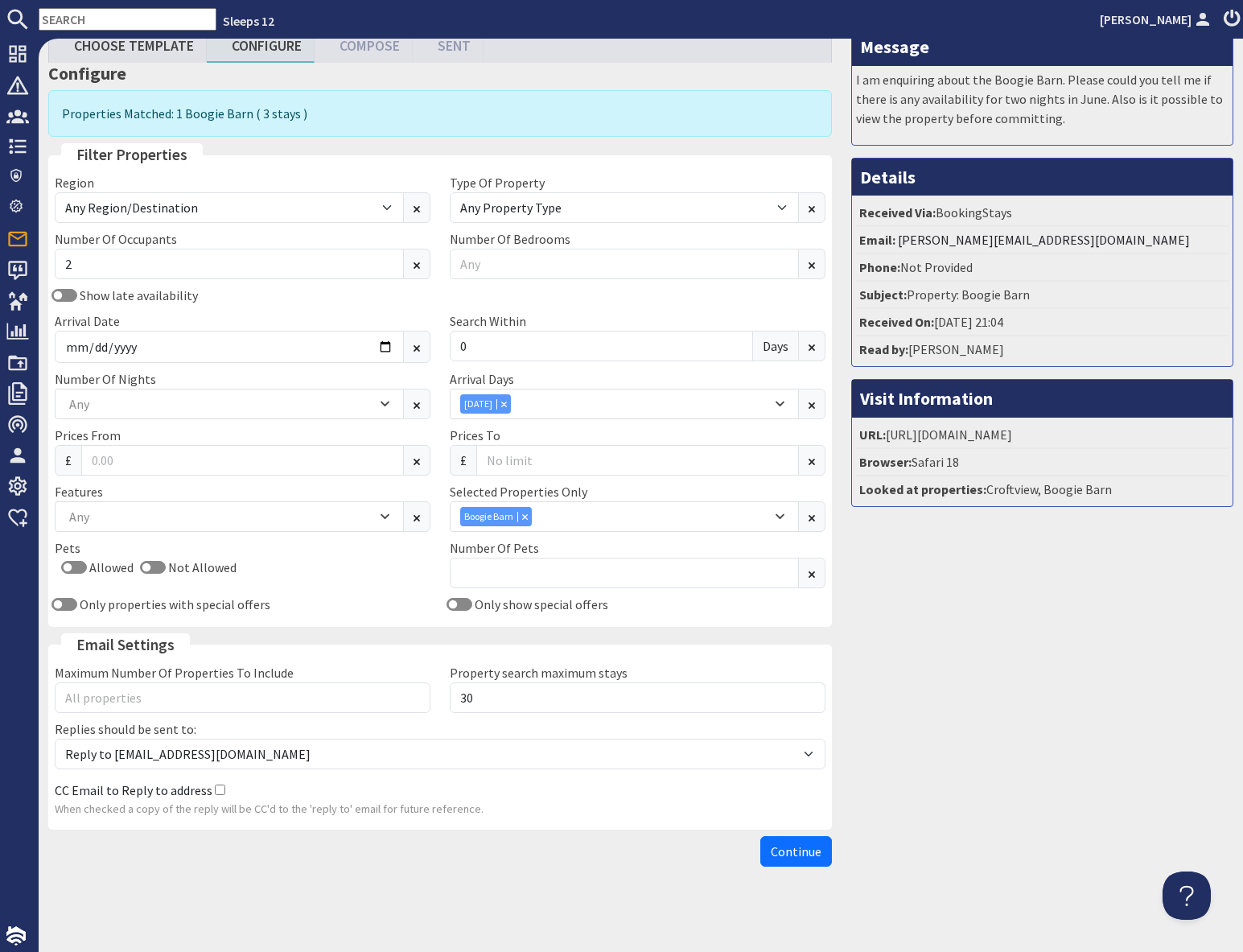
scroll to position [72, 0]
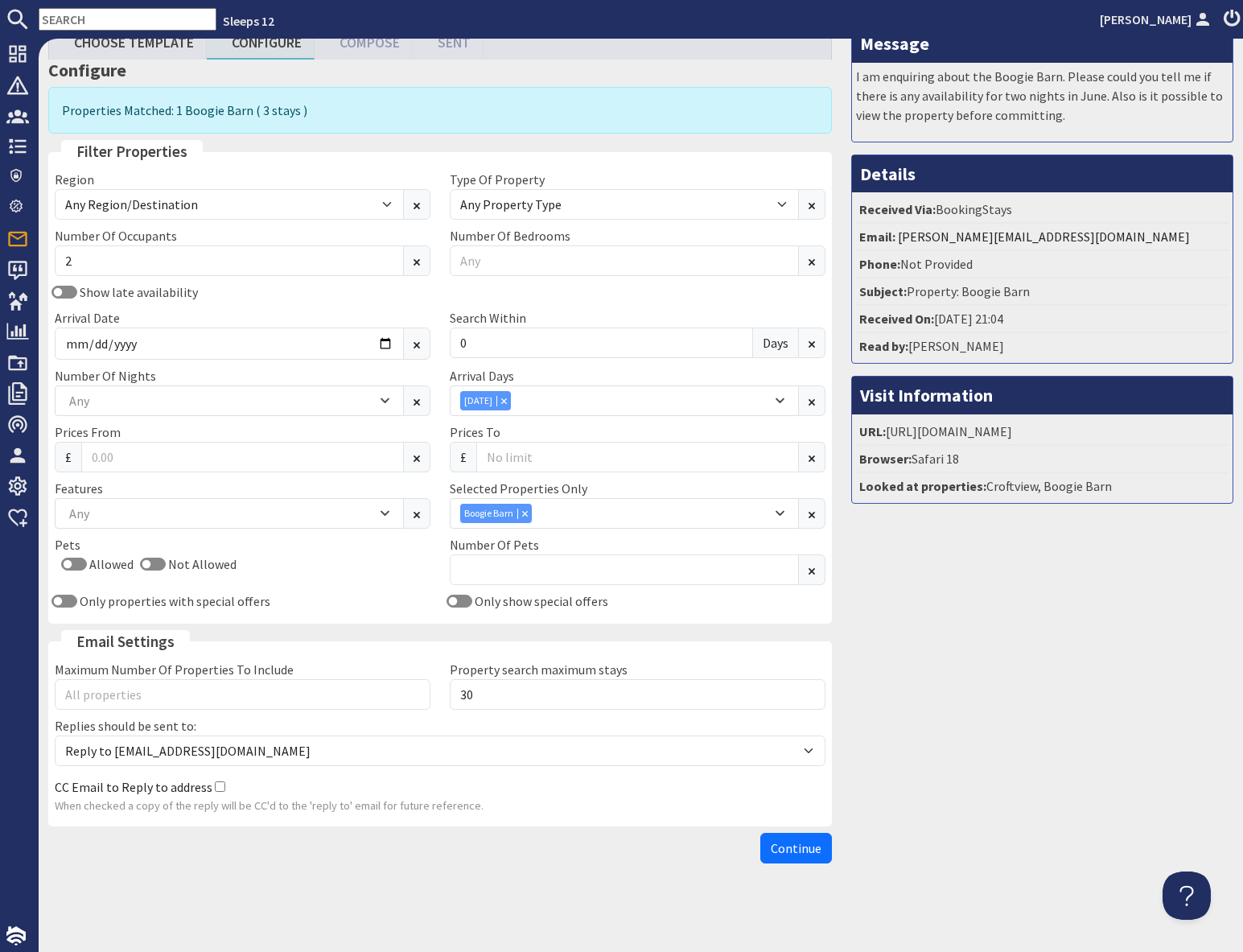
drag, startPoint x: 795, startPoint y: 847, endPoint x: 807, endPoint y: 840, distance: 13.9
click at [796, 846] on span "Continue" at bounding box center [796, 848] width 51 height 16
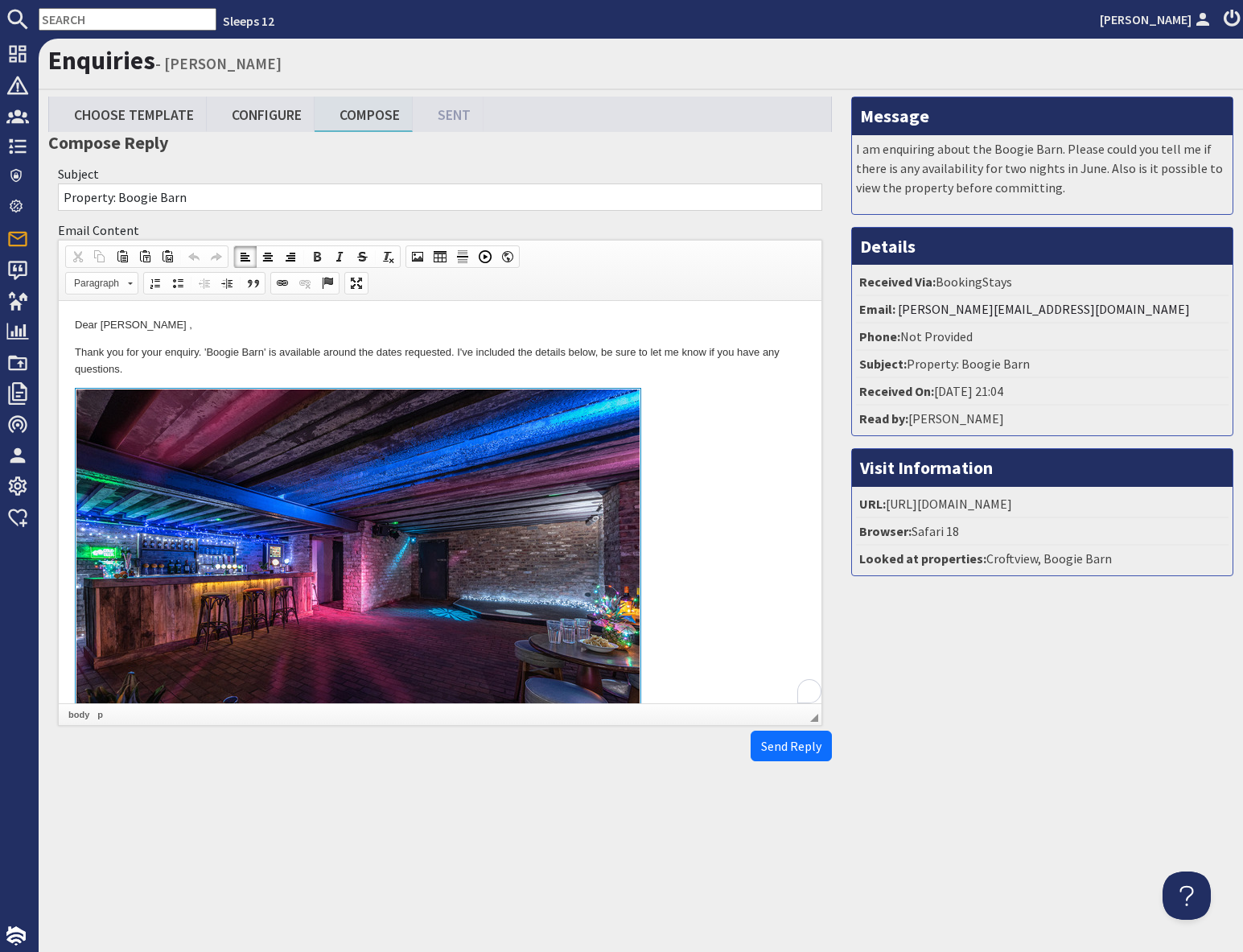
drag, startPoint x: 708, startPoint y: 511, endPoint x: 656, endPoint y: 587, distance: 92.1
click at [708, 512] on link "To enrich screen reader interactions, please activate Accessibility in Grammarl…" at bounding box center [440, 573] width 730 height 370
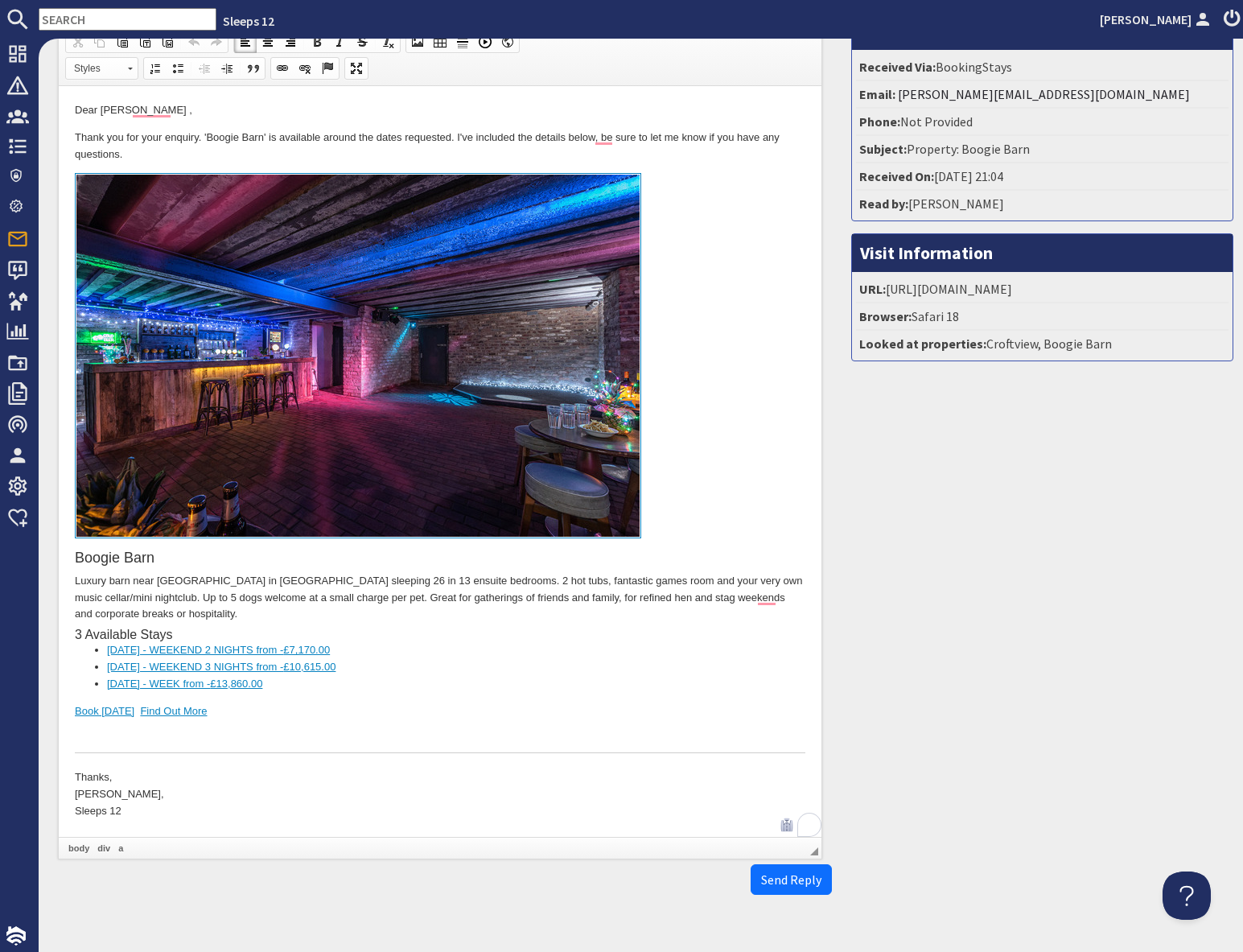
scroll to position [219, 0]
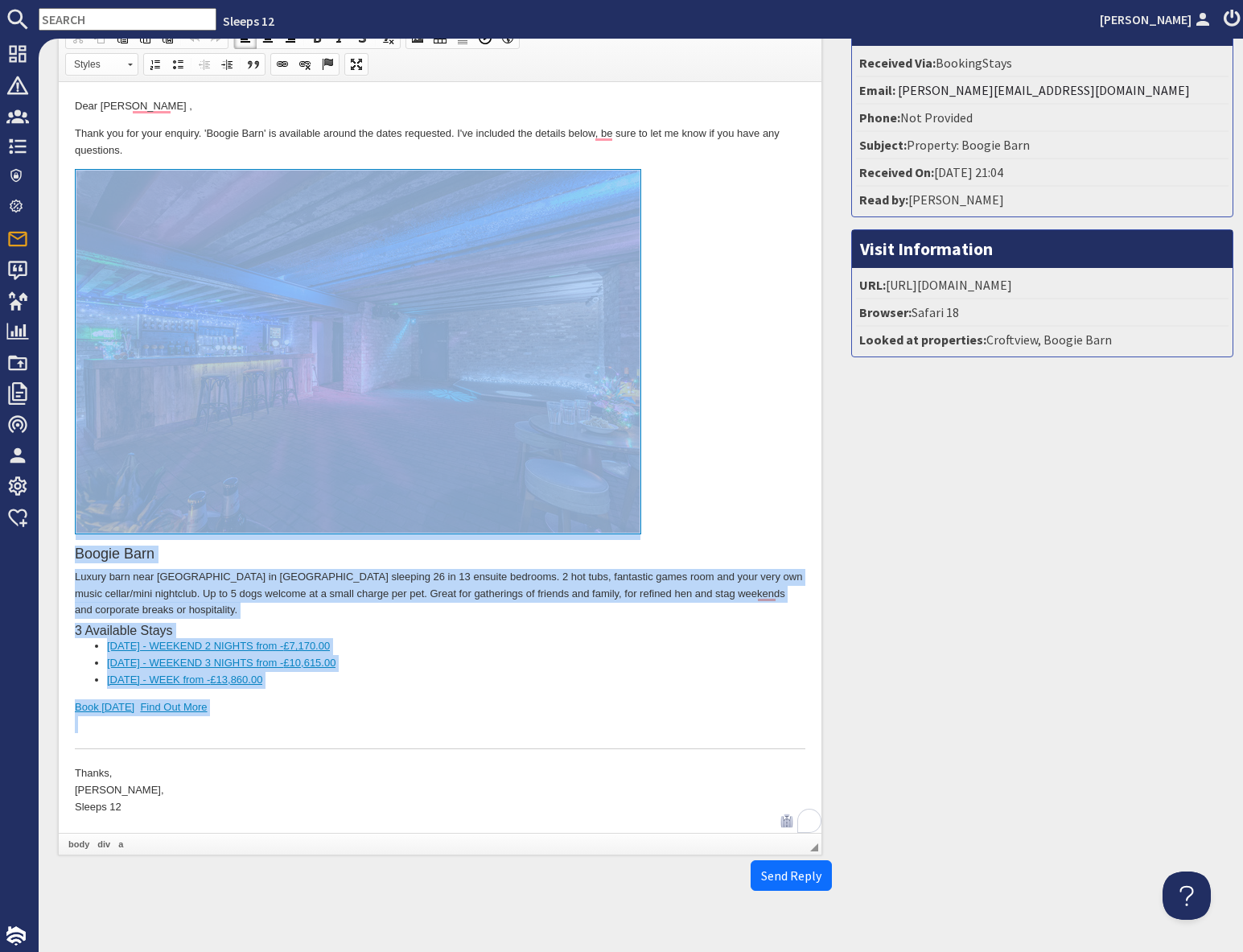
drag, startPoint x: 296, startPoint y: 717, endPoint x: 303, endPoint y: 443, distance: 274.1
click at [303, 443] on div "Boogie Barn Luxury barn near Sherwood Forest in Nottinghamshire sleeping 26 in …" at bounding box center [440, 458] width 730 height 580
copy div "Boogie Barn Luxury barn near Sherwood Forest in Nottinghamshire sleeping 26 in …"
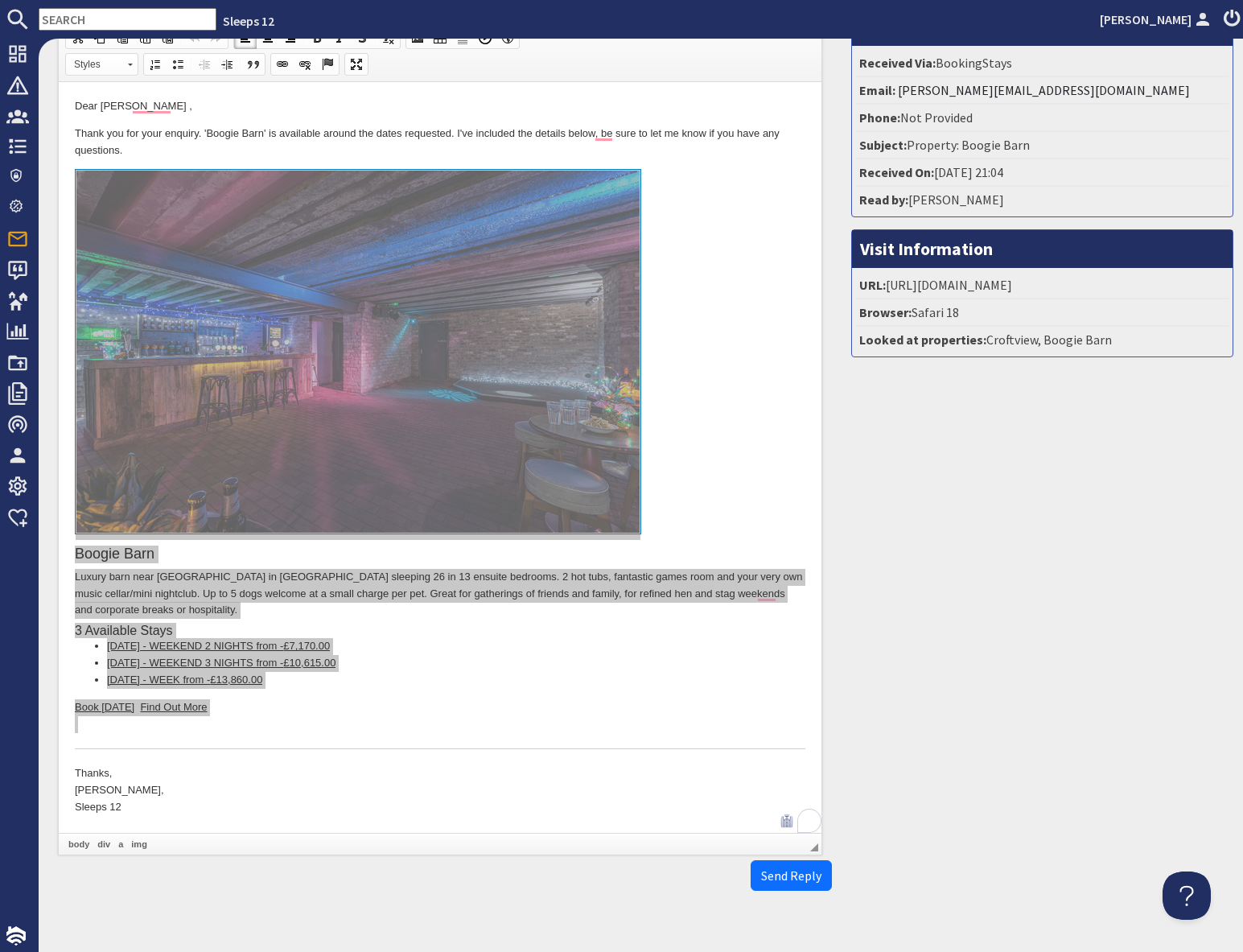
click at [77, 18] on input "text" at bounding box center [128, 19] width 178 height 23
click at [80, 20] on input "text" at bounding box center [128, 19] width 178 height 23
paste input "georginadixon115@gmail.com"
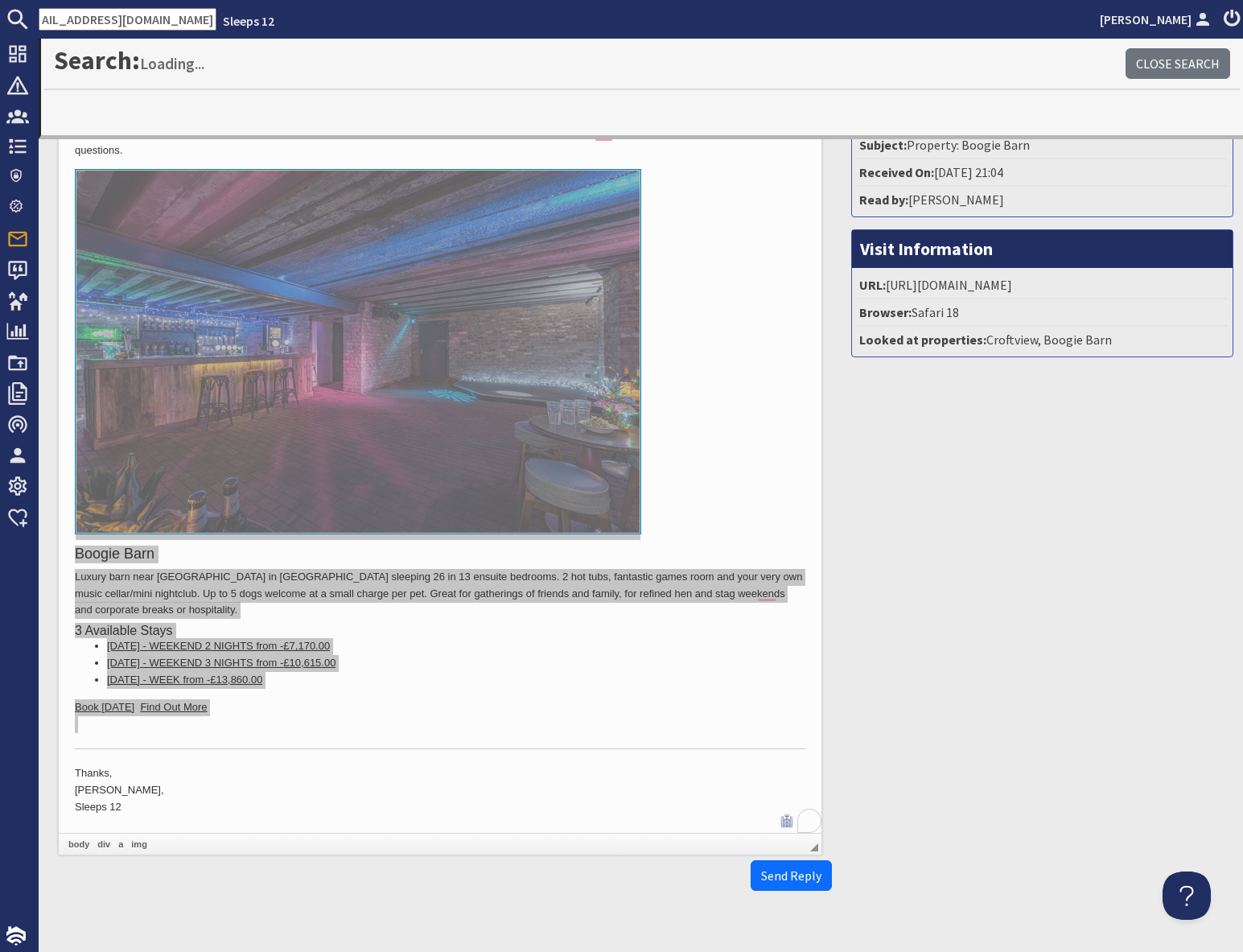
type input "georginadixon115@gmail.com"
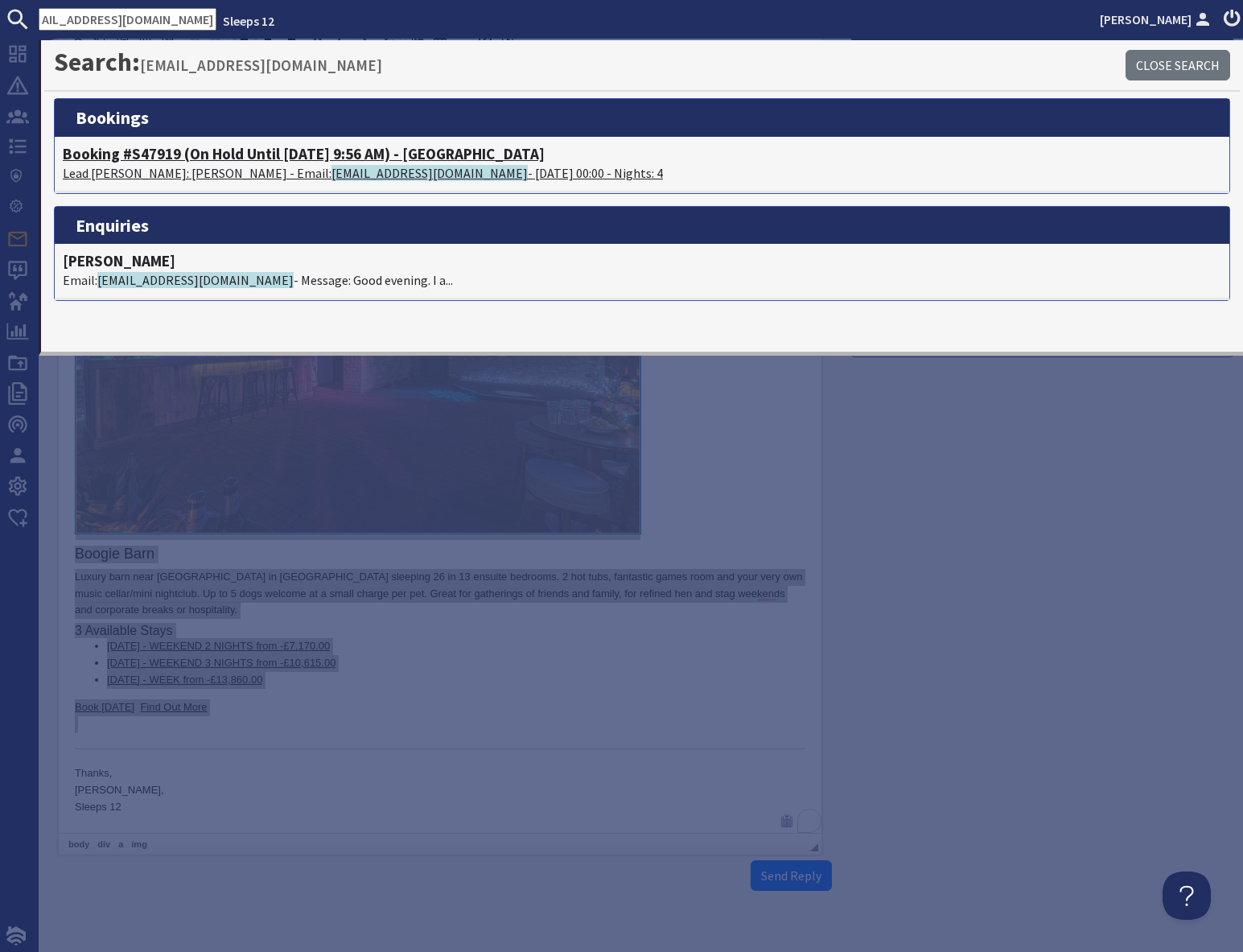
scroll to position [0, 0]
click at [209, 173] on p "Lead Booker: Georgina Dixon - Email: georginadixon115@gmail.com - 20/07/2026 00…" at bounding box center [641, 173] width 1159 height 19
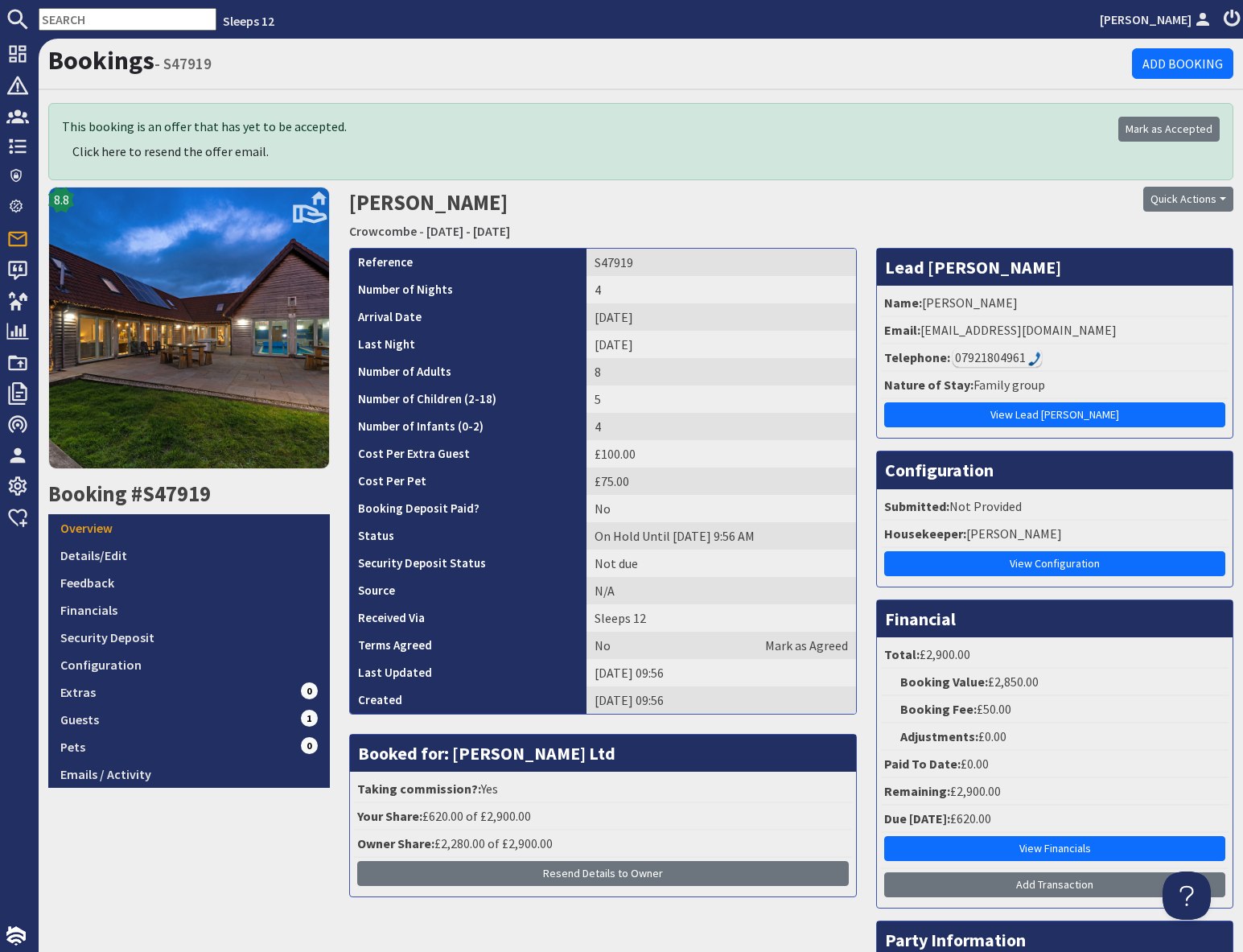
click at [595, 399] on td "5" at bounding box center [721, 399] width 269 height 27
click at [596, 424] on td "4" at bounding box center [721, 426] width 269 height 27
click at [596, 427] on td "4" at bounding box center [721, 426] width 269 height 27
drag, startPoint x: 581, startPoint y: 424, endPoint x: 638, endPoint y: 426, distance: 57.0
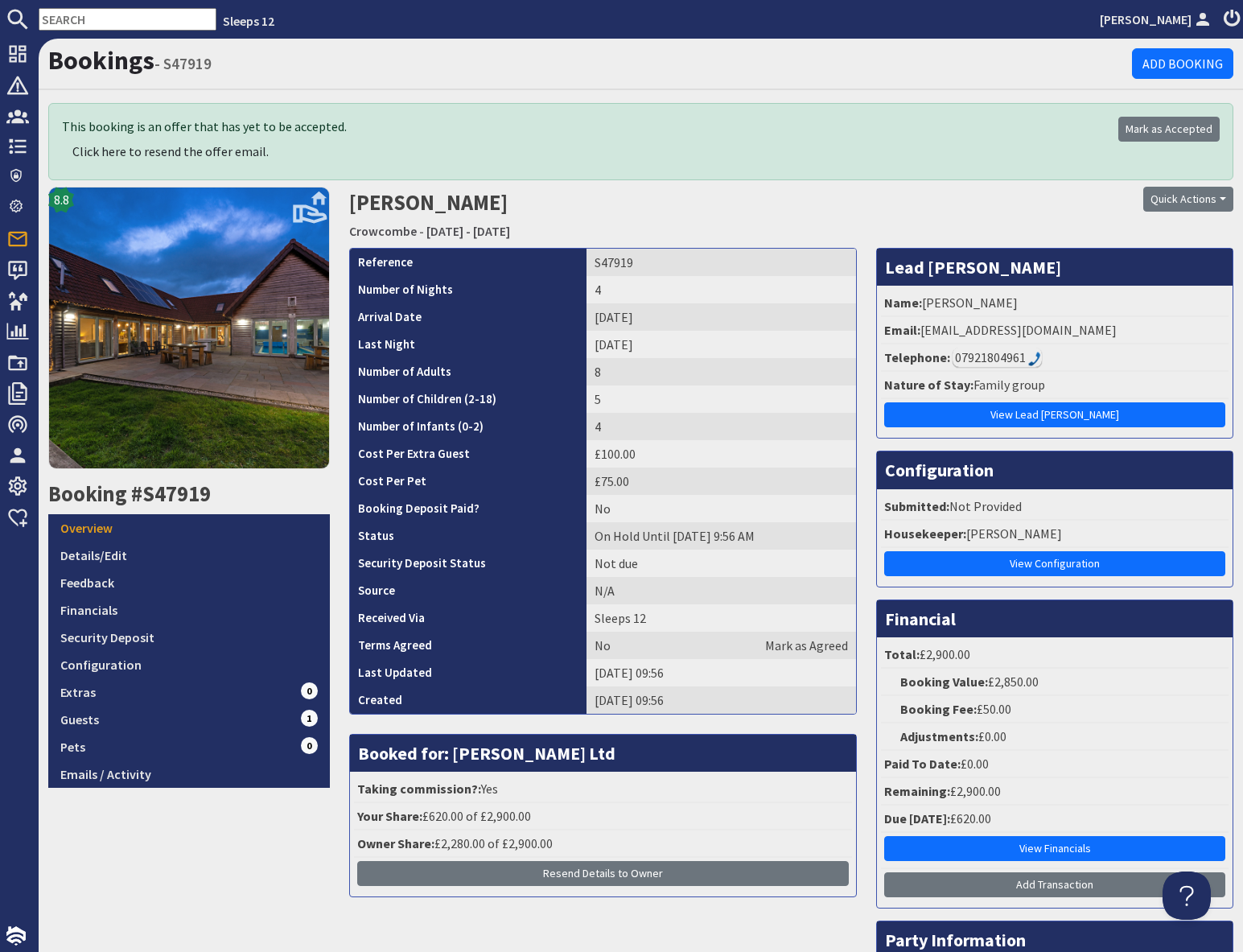
click at [587, 424] on td "4" at bounding box center [721, 426] width 269 height 27
click at [122, 559] on link "Details/Edit" at bounding box center [189, 554] width 282 height 27
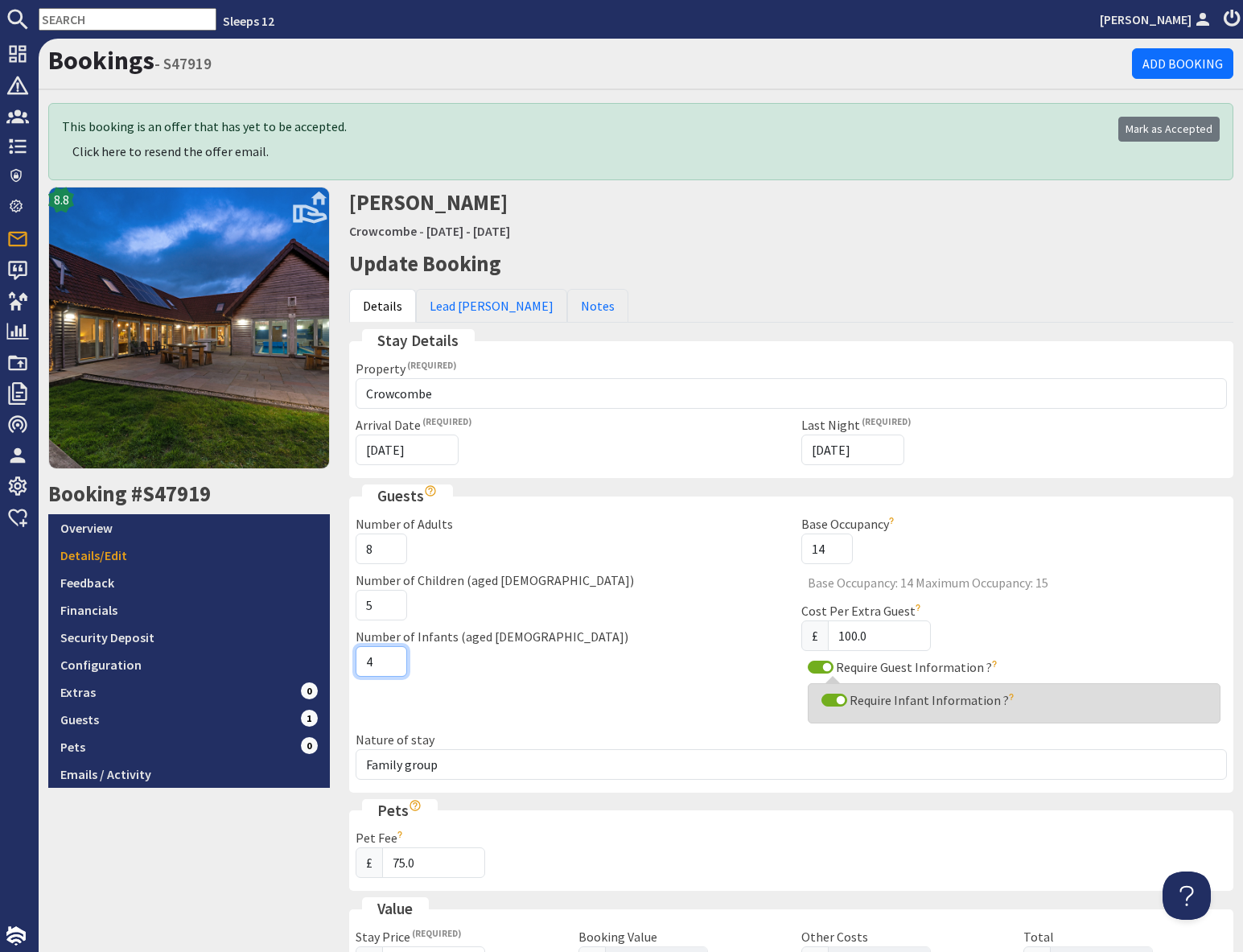
drag, startPoint x: 373, startPoint y: 661, endPoint x: 447, endPoint y: 657, distance: 74.1
click at [383, 661] on input "4" at bounding box center [381, 661] width 52 height 31
type input "2"
drag, startPoint x: 268, startPoint y: 841, endPoint x: 298, endPoint y: 831, distance: 31.6
click at [268, 841] on div "8.8 Booking #S47919 Overview Details/Edit Feedback Financials Security Deposit …" at bounding box center [189, 963] width 301 height 1553
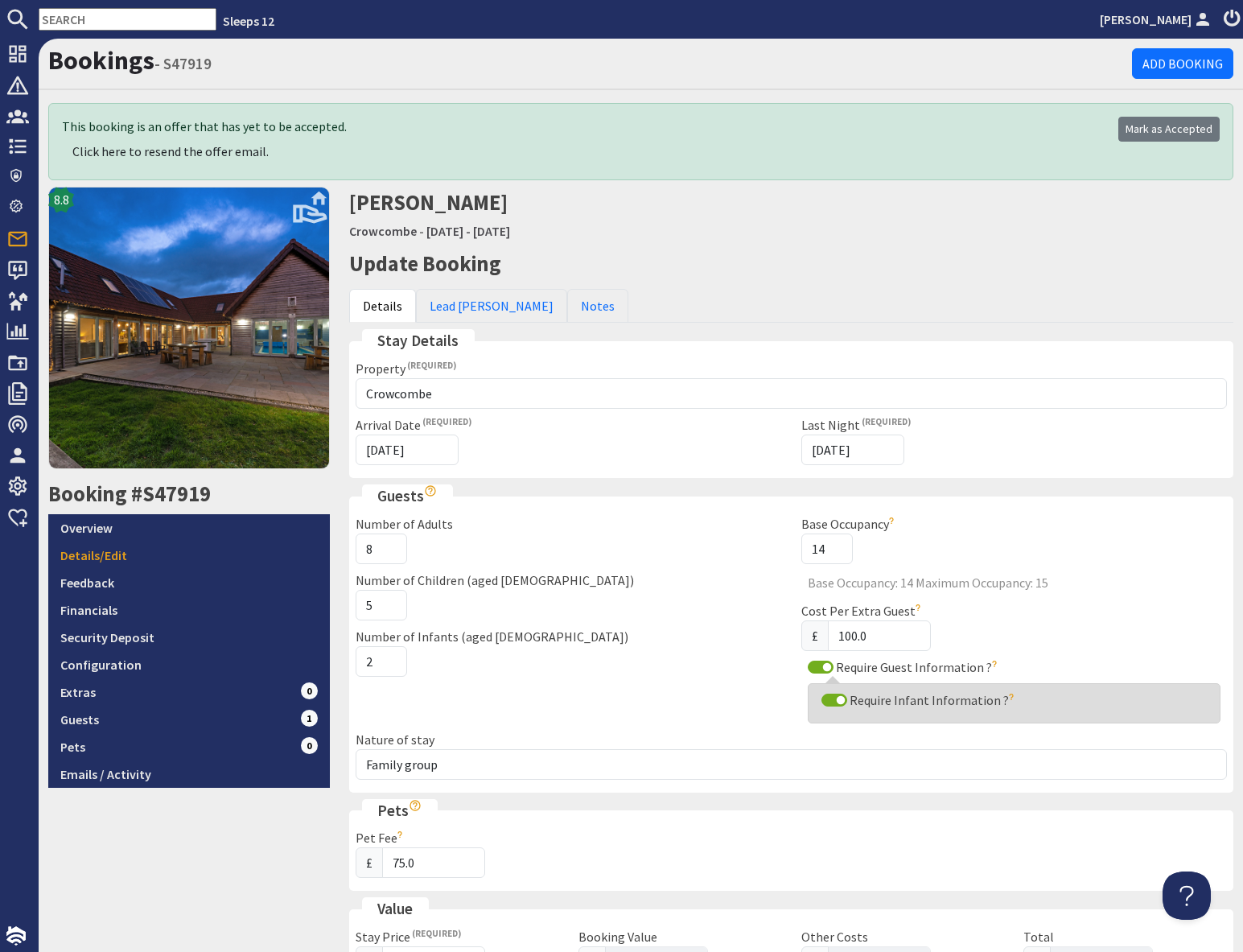
click at [298, 876] on div "8.8 Booking #S47919 Overview Details/Edit Feedback Financials Security Deposit …" at bounding box center [189, 963] width 301 height 1553
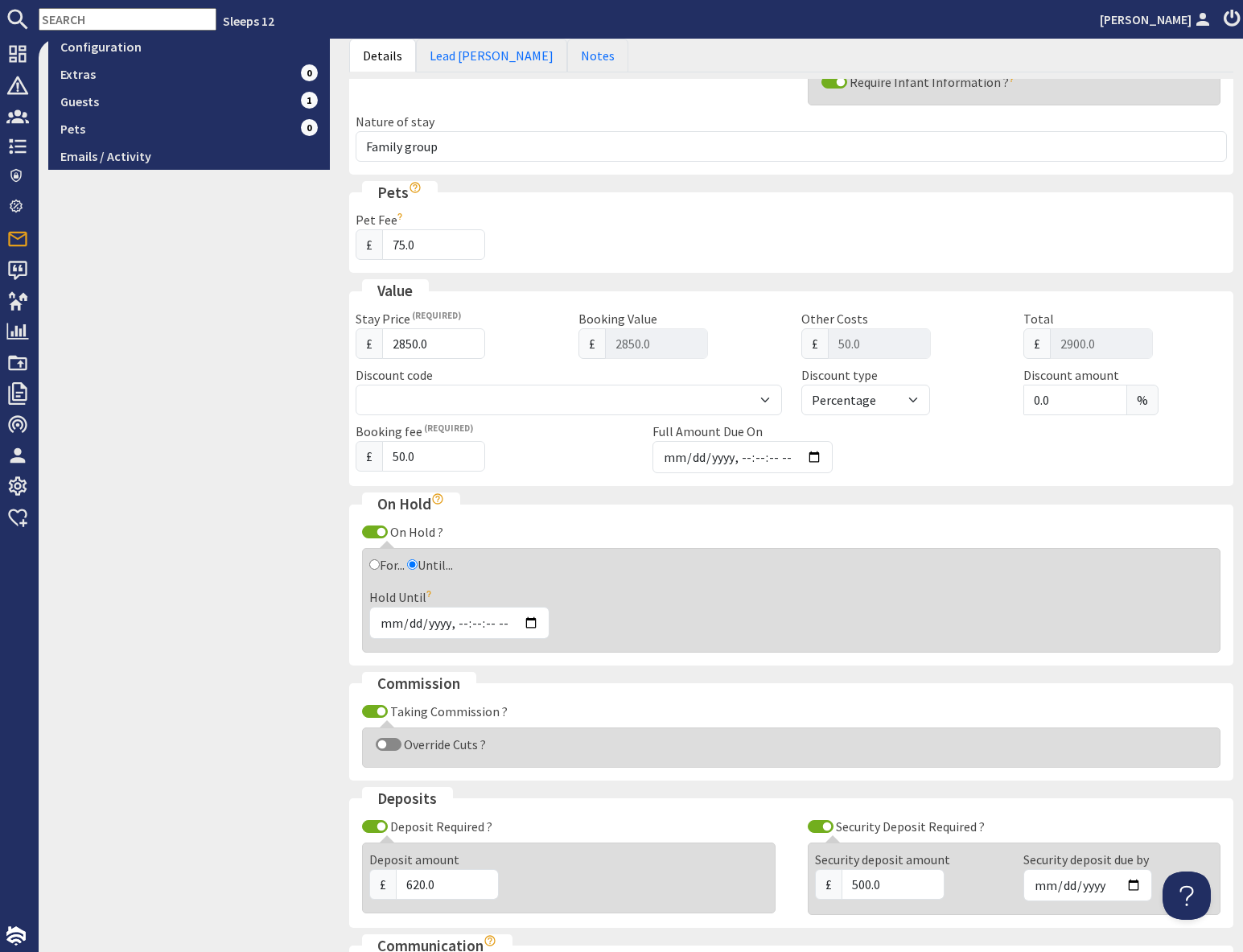
scroll to position [868, 0]
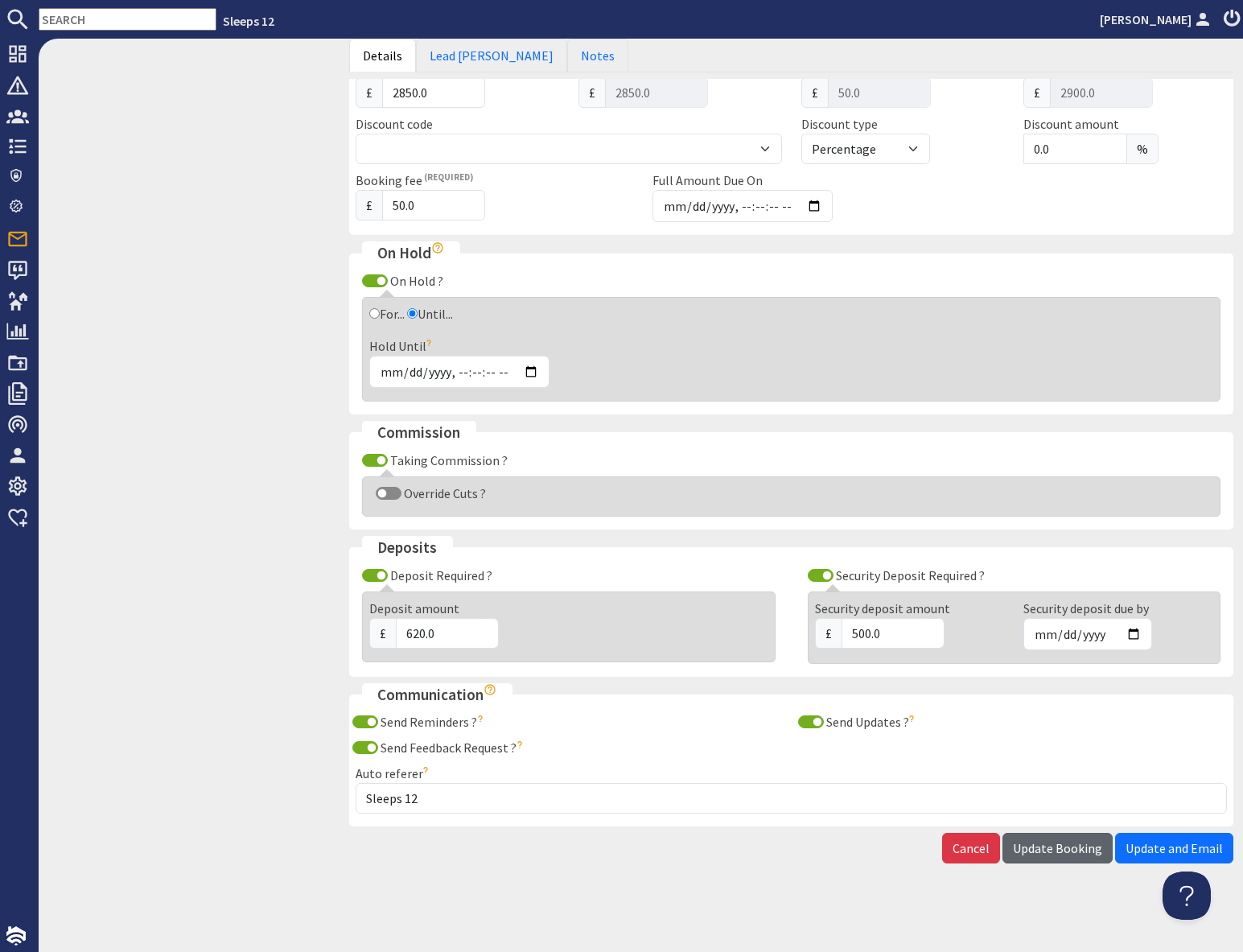
drag, startPoint x: 1069, startPoint y: 850, endPoint x: 1005, endPoint y: 868, distance: 66.5
click at [1069, 850] on span "Update Booking" at bounding box center [1057, 848] width 89 height 16
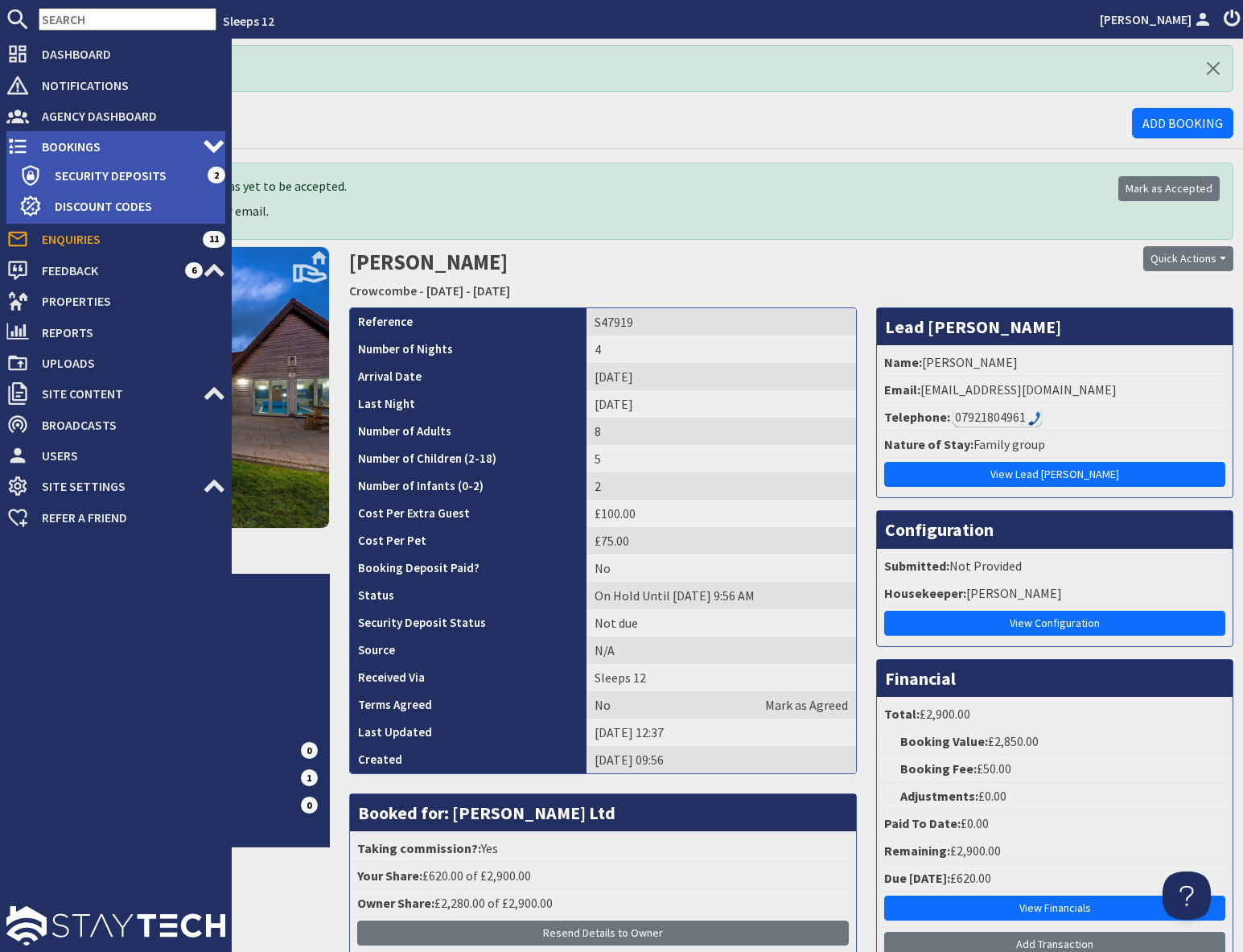
click at [60, 145] on span "Bookings" at bounding box center [115, 146] width 173 height 26
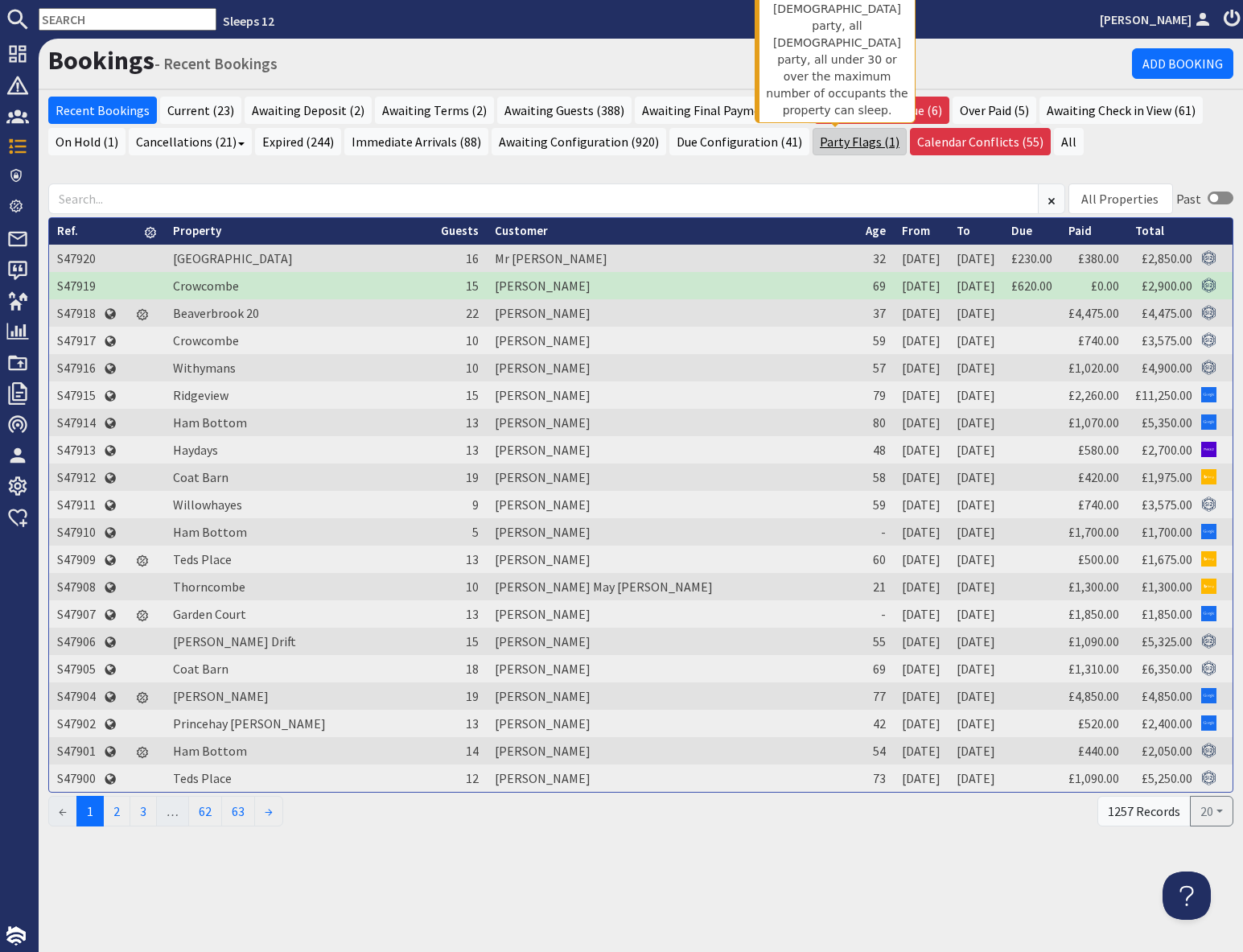
click at [830, 149] on link "Party Flags (1)" at bounding box center [859, 141] width 94 height 27
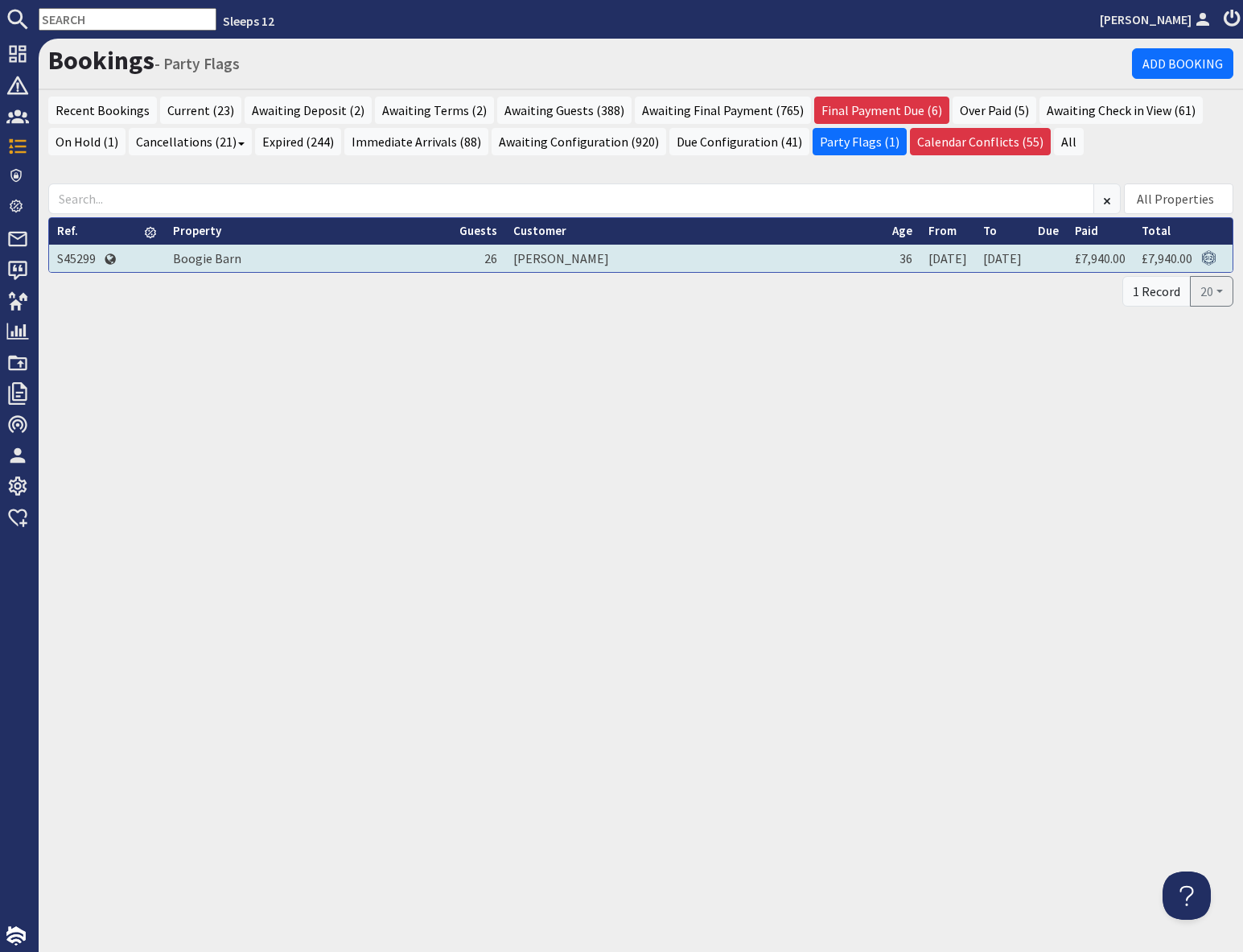
drag, startPoint x: 80, startPoint y: 255, endPoint x: 91, endPoint y: 256, distance: 11.0
click at [80, 255] on td "S45299" at bounding box center [77, 258] width 55 height 27
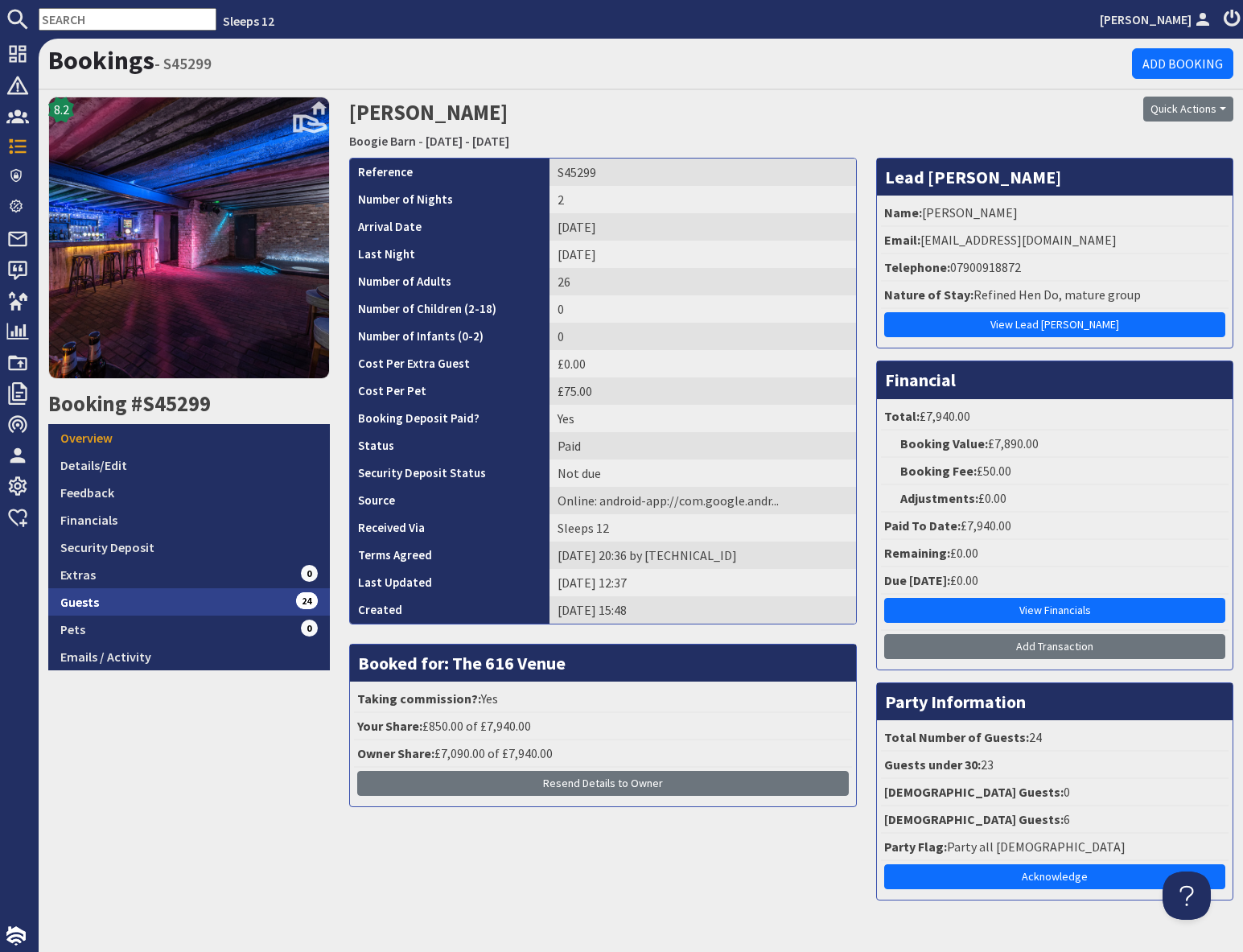
click at [145, 600] on link "Guests 24" at bounding box center [189, 601] width 282 height 27
click at [256, 802] on div "8.2 Booking #S45299 Overview Details/Edit Feedback Financials Security Deposit …" at bounding box center [189, 504] width 301 height 816
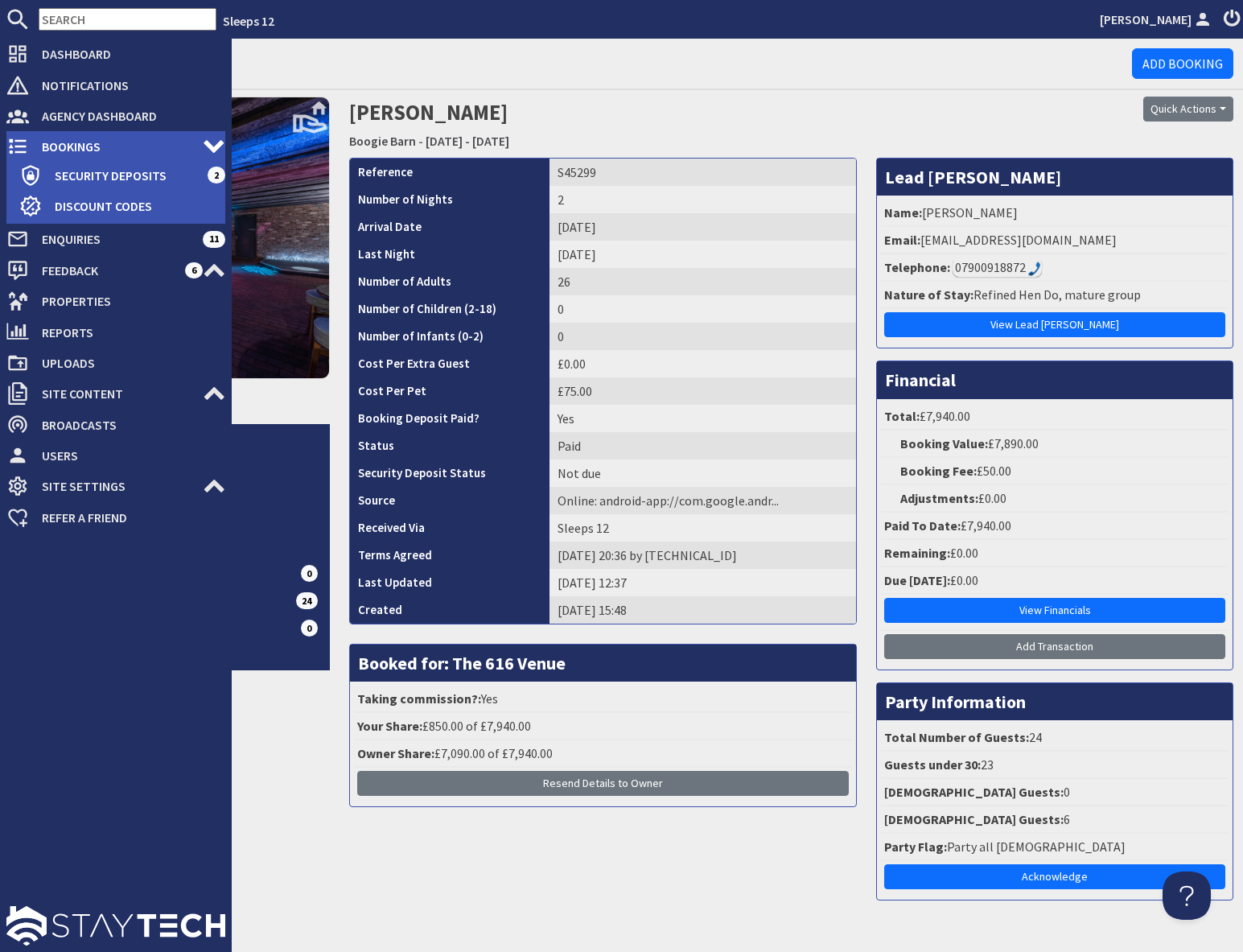
click at [77, 151] on span "Bookings" at bounding box center [115, 146] width 173 height 26
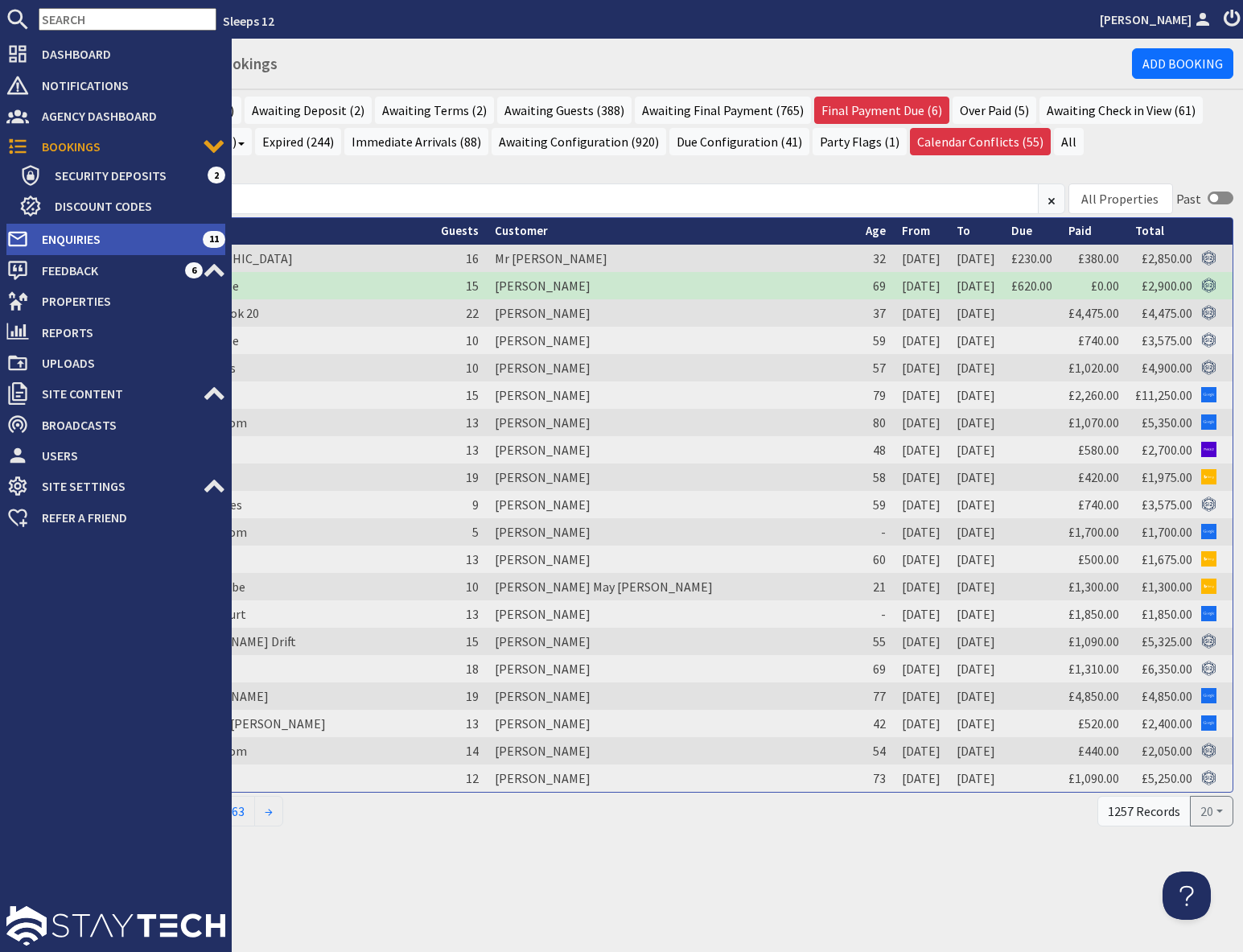
click at [99, 239] on span "Enquiries" at bounding box center [115, 238] width 173 height 26
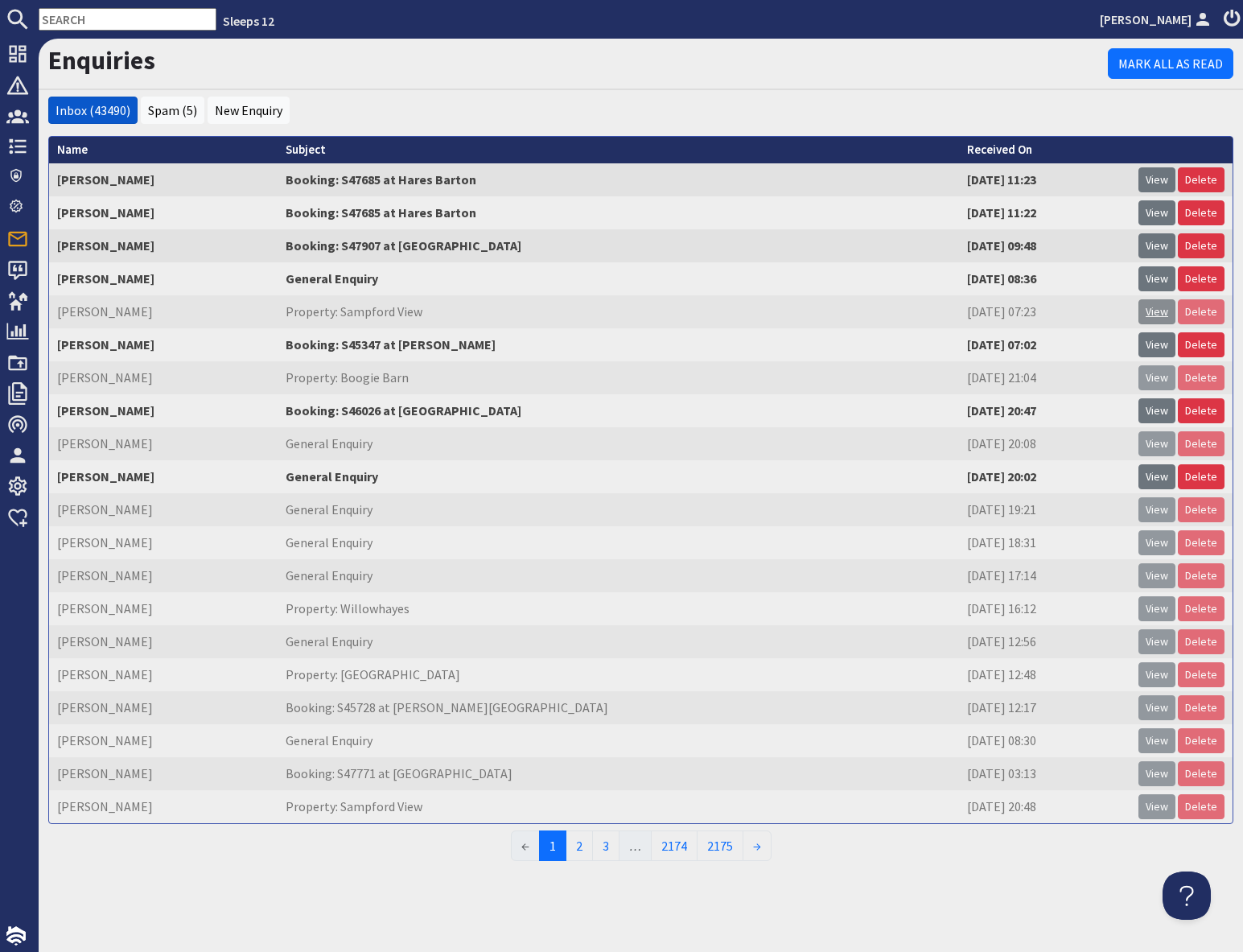
click at [1159, 314] on link "View" at bounding box center [1157, 311] width 37 height 25
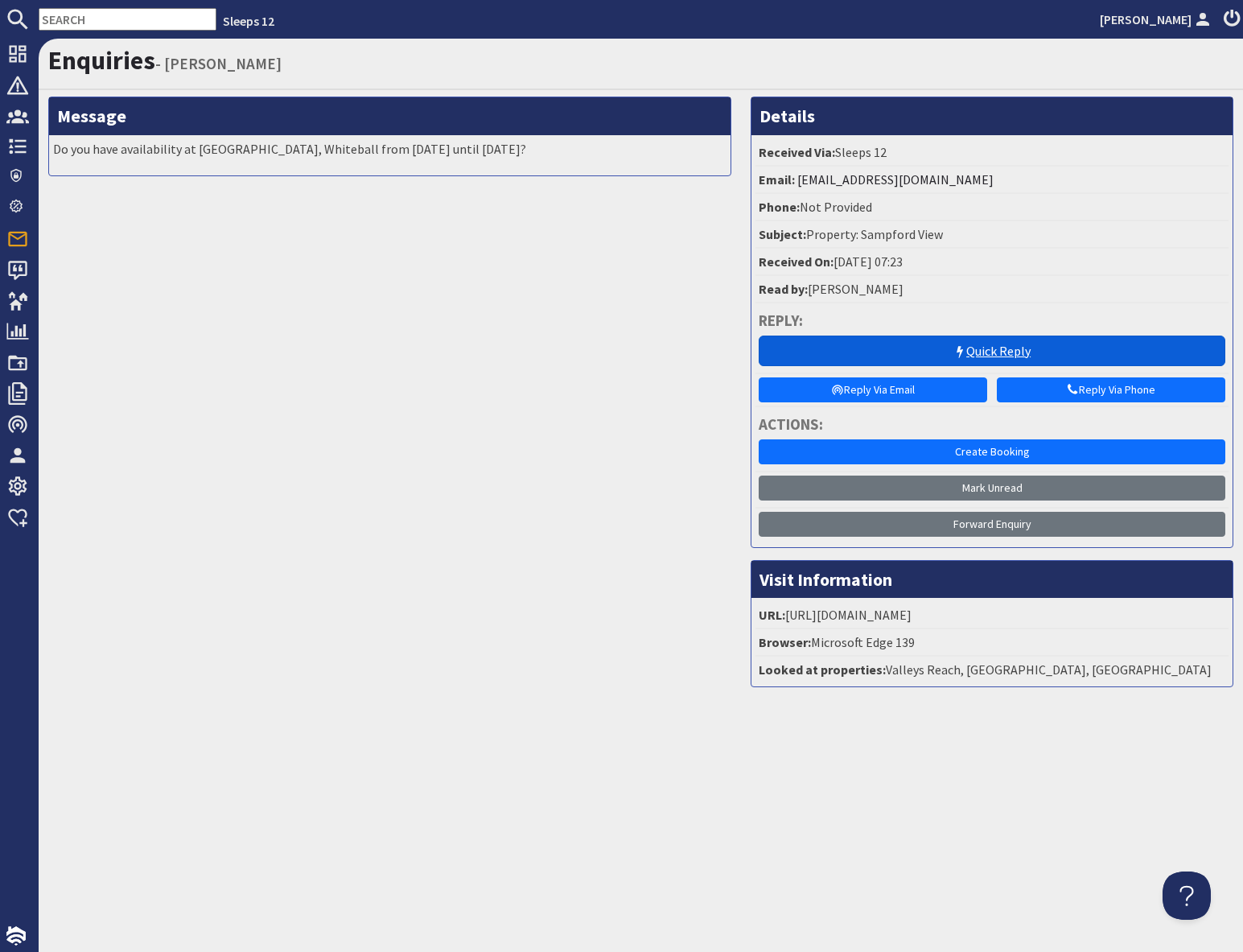
click at [970, 355] on link "Quick Reply" at bounding box center [991, 350] width 466 height 31
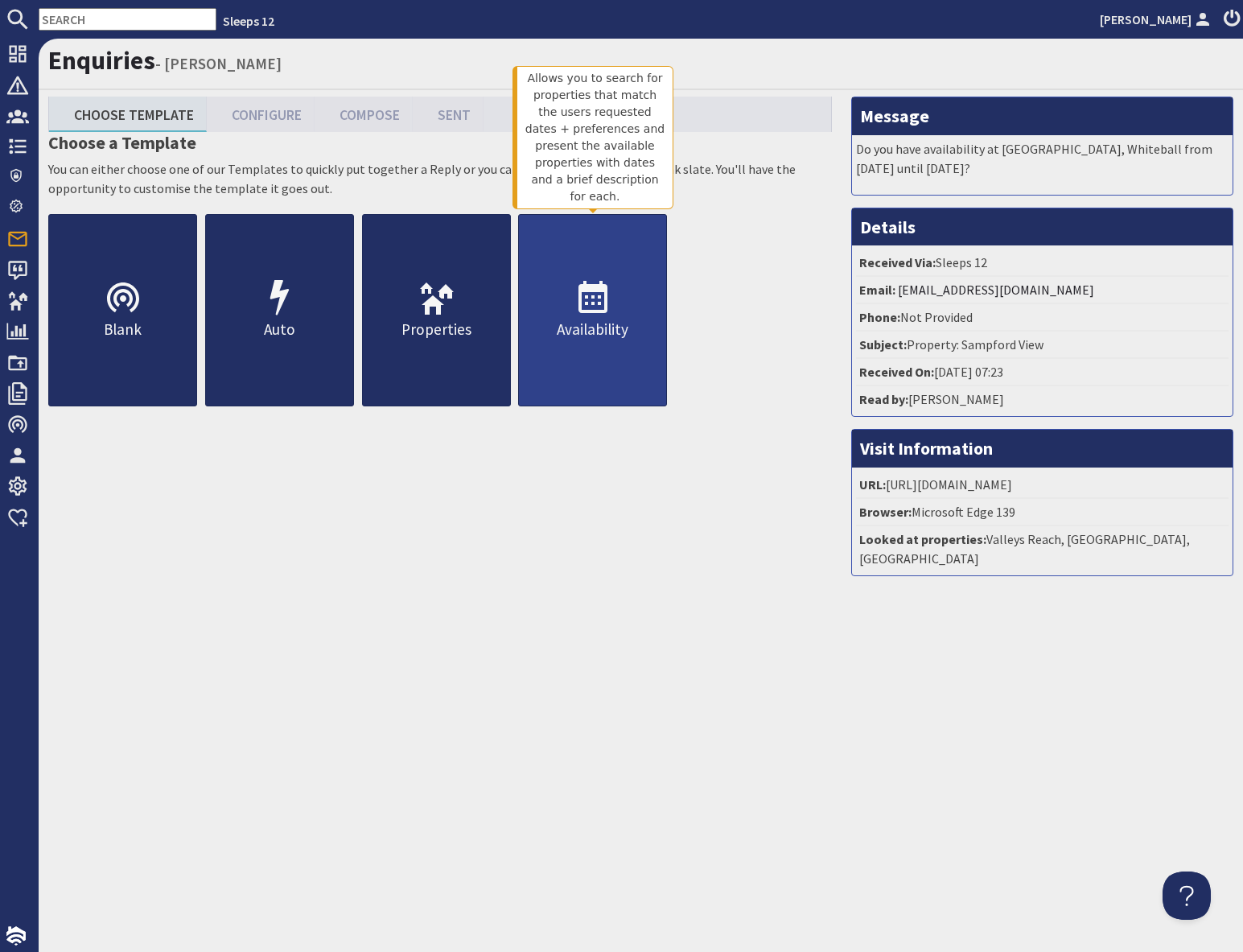
click at [566, 333] on p "Availability" at bounding box center [592, 329] width 147 height 24
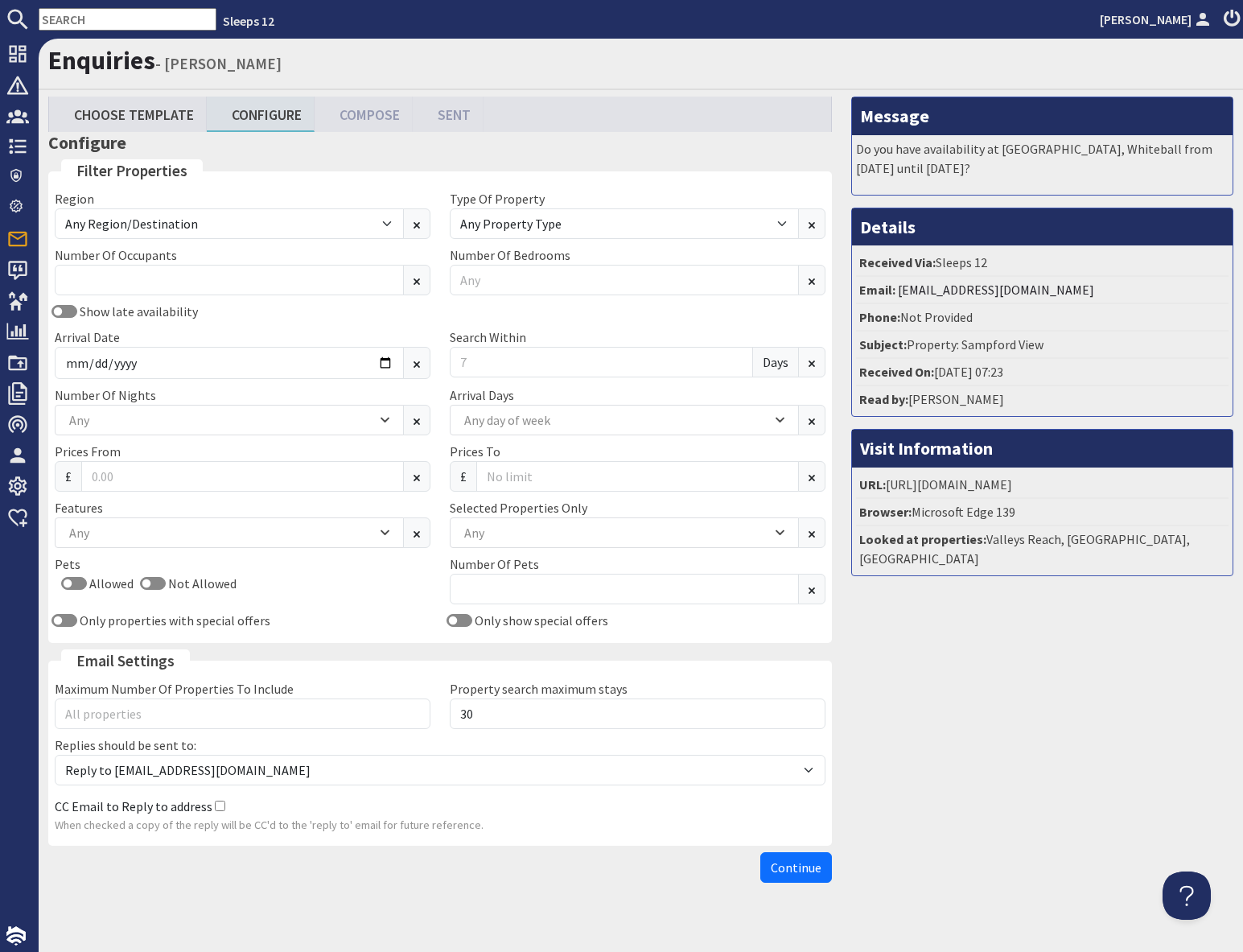
drag, startPoint x: 1062, startPoint y: 714, endPoint x: 1049, endPoint y: 716, distance: 13.2
click at [1062, 714] on div "Message Do you have availability at Sandfield House, Whiteball from Thursday 10…" at bounding box center [1042, 493] width 401 height 793
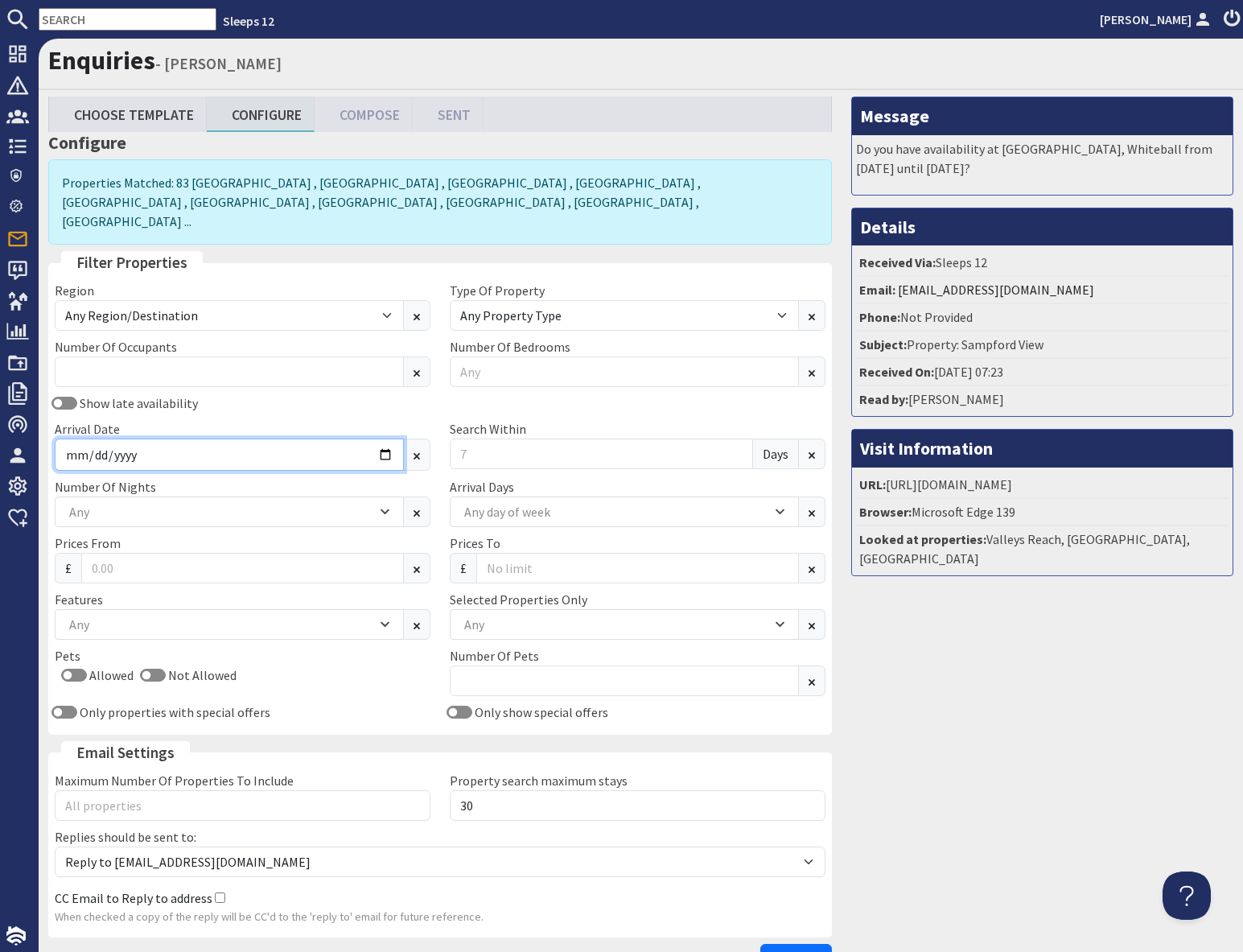
click at [383, 438] on input "Arrival Date" at bounding box center [229, 454] width 349 height 33
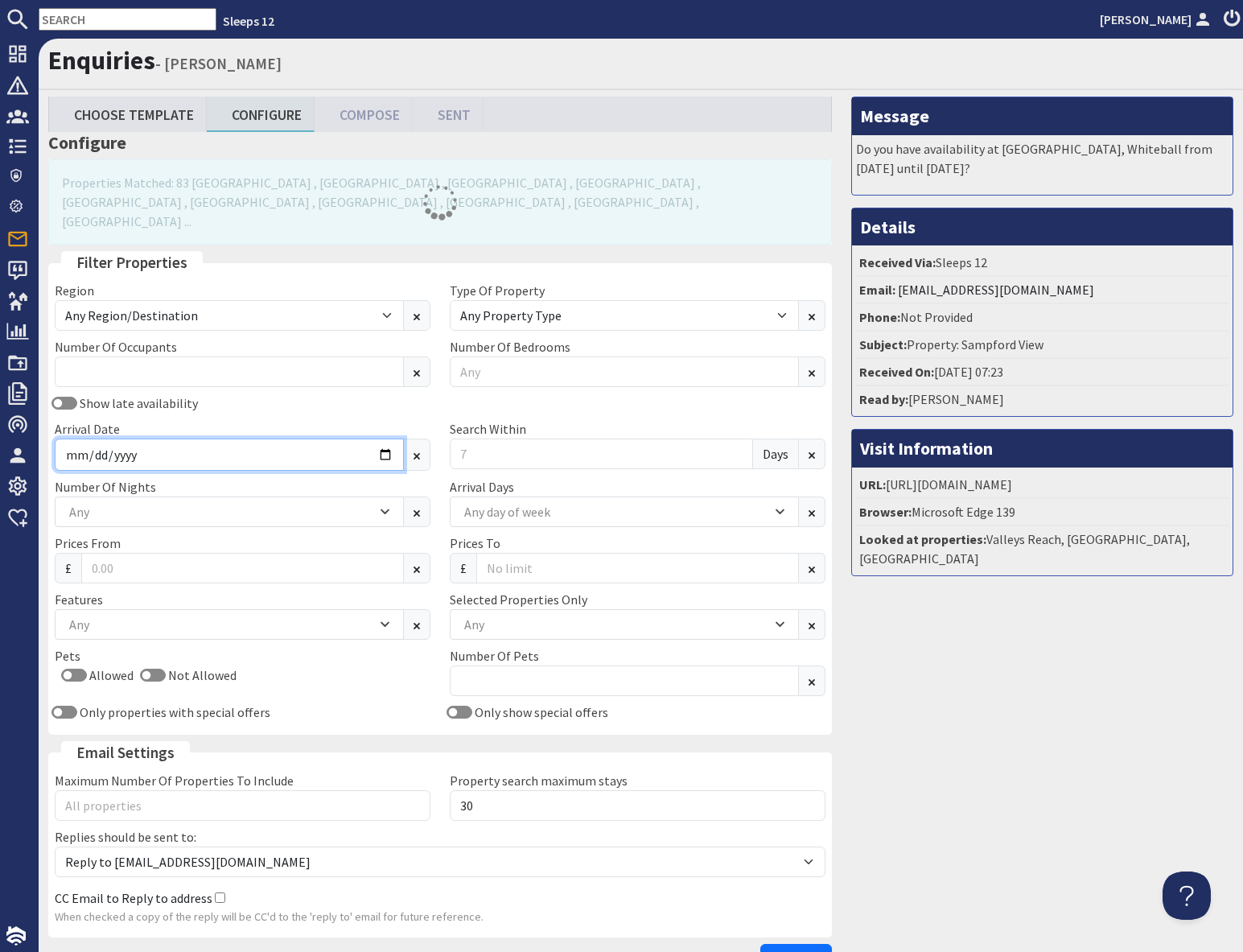
type input "2025-12-29"
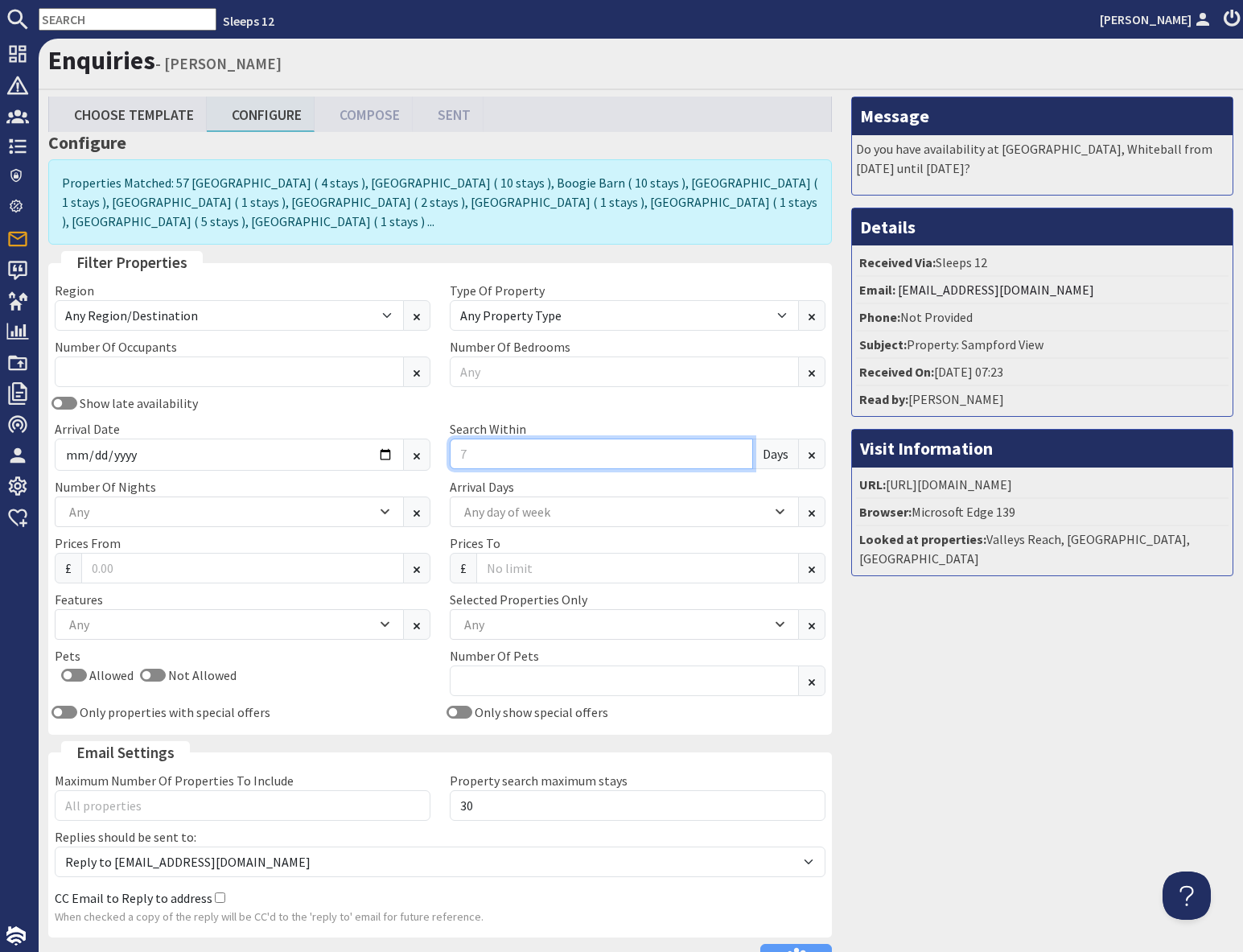
click at [521, 438] on input "Search Within" at bounding box center [601, 453] width 303 height 31
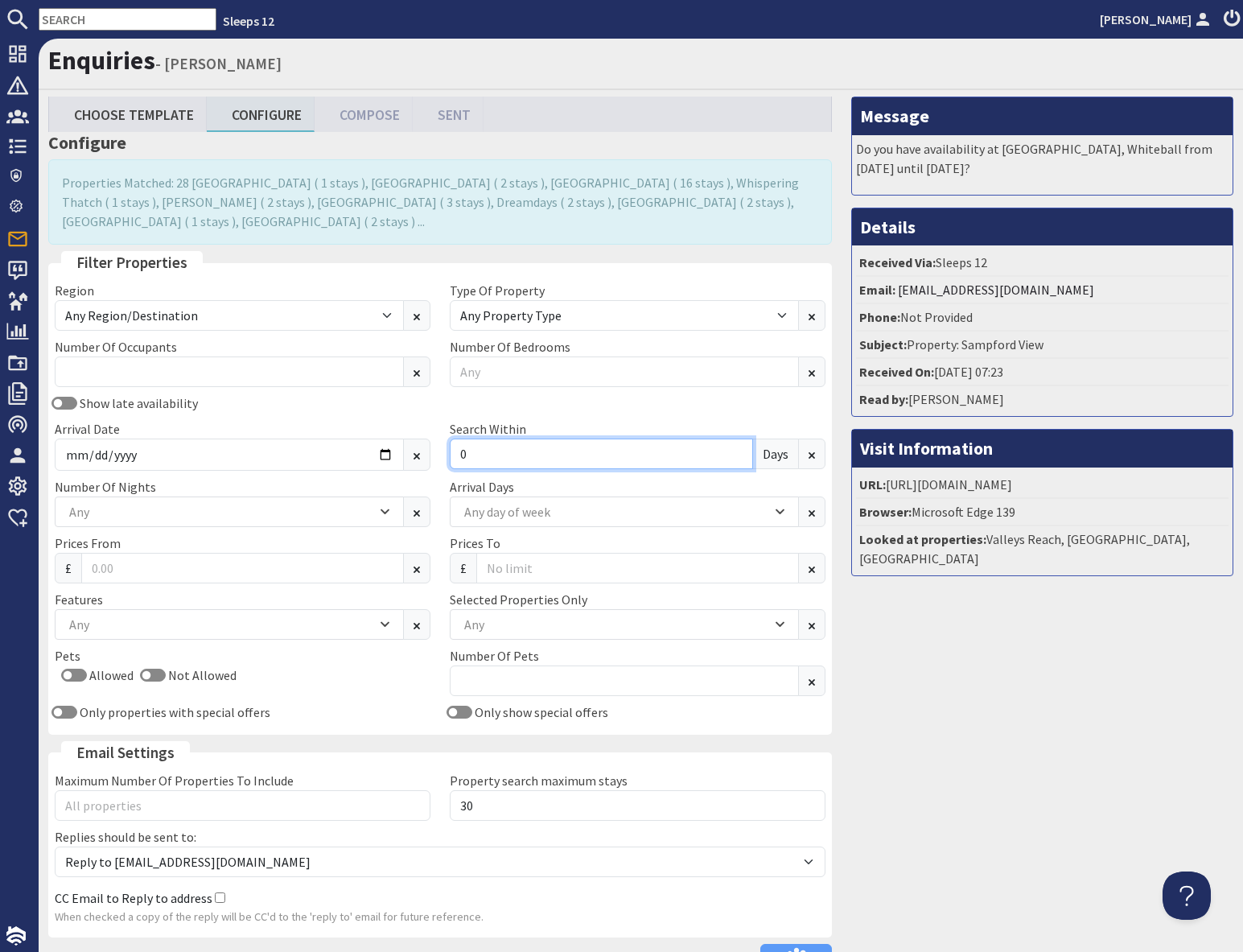
type input "0"
drag, startPoint x: 310, startPoint y: 385, endPoint x: 295, endPoint y: 388, distance: 15.3
click at [310, 393] on div "Show late availability" at bounding box center [242, 403] width 395 height 19
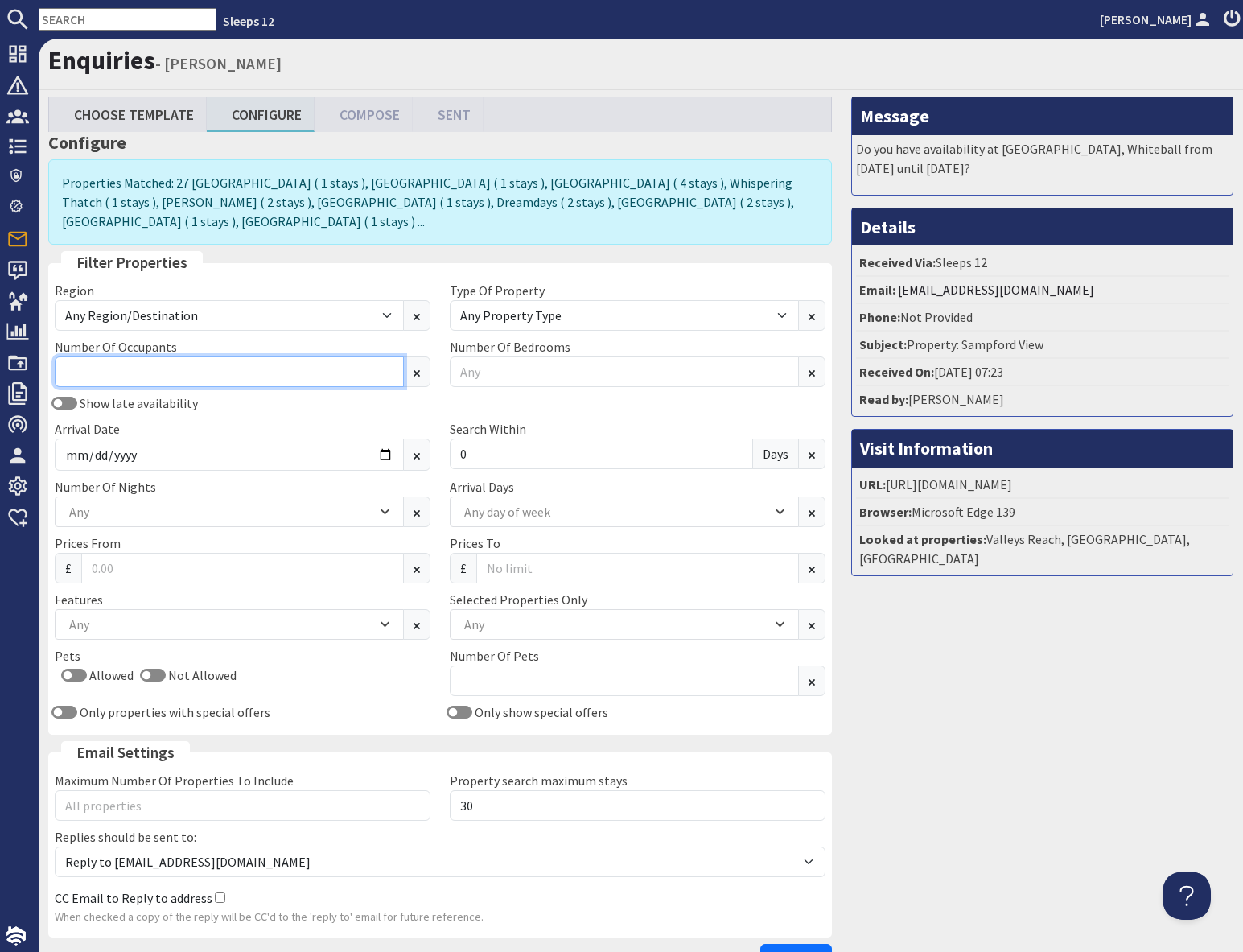
click at [261, 356] on input "Number Of Occupants" at bounding box center [229, 371] width 349 height 31
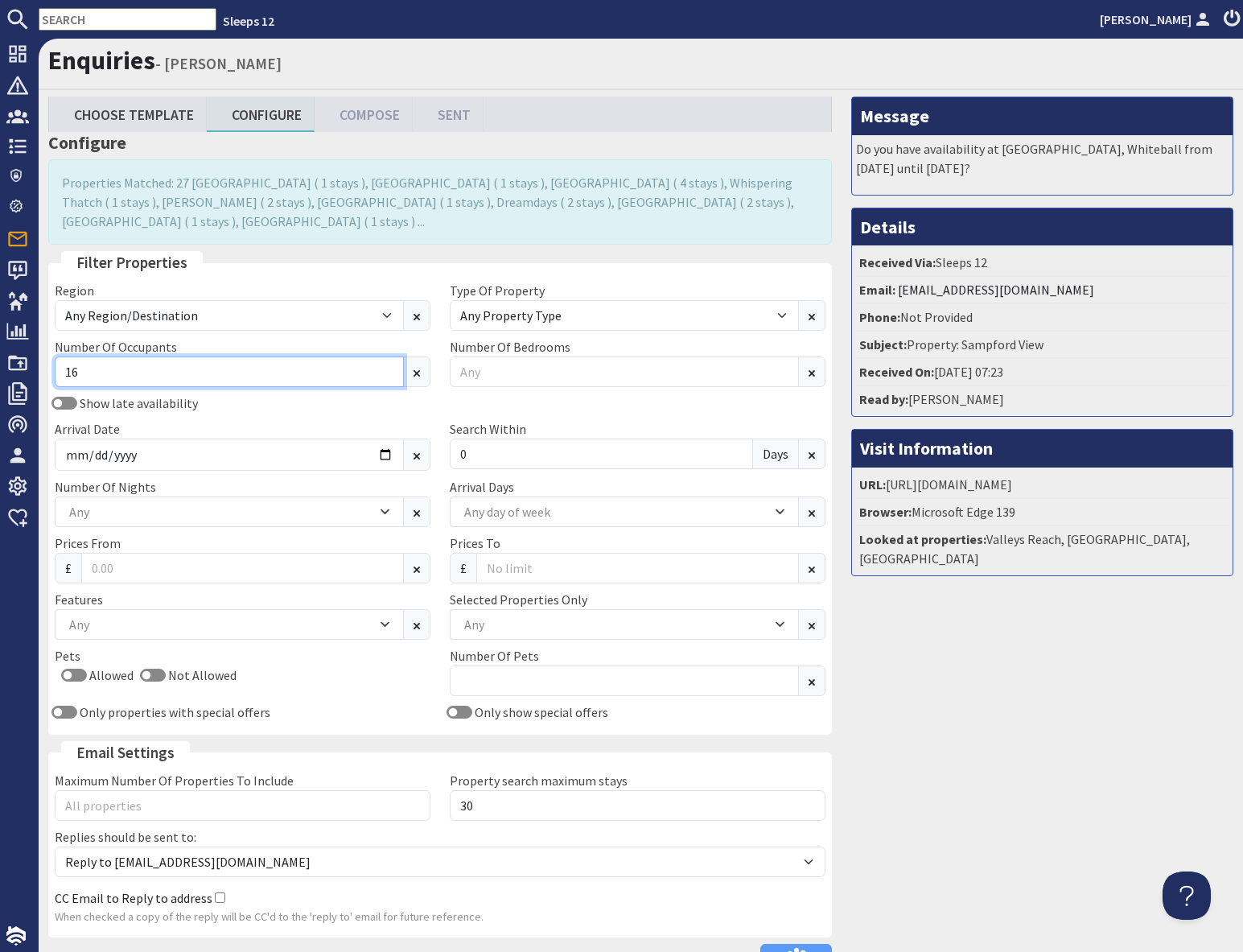
type input "16"
click at [989, 756] on div "Message Do you have availability at Sandfield House, Whiteball from Thursday 10…" at bounding box center [1042, 539] width 401 height 885
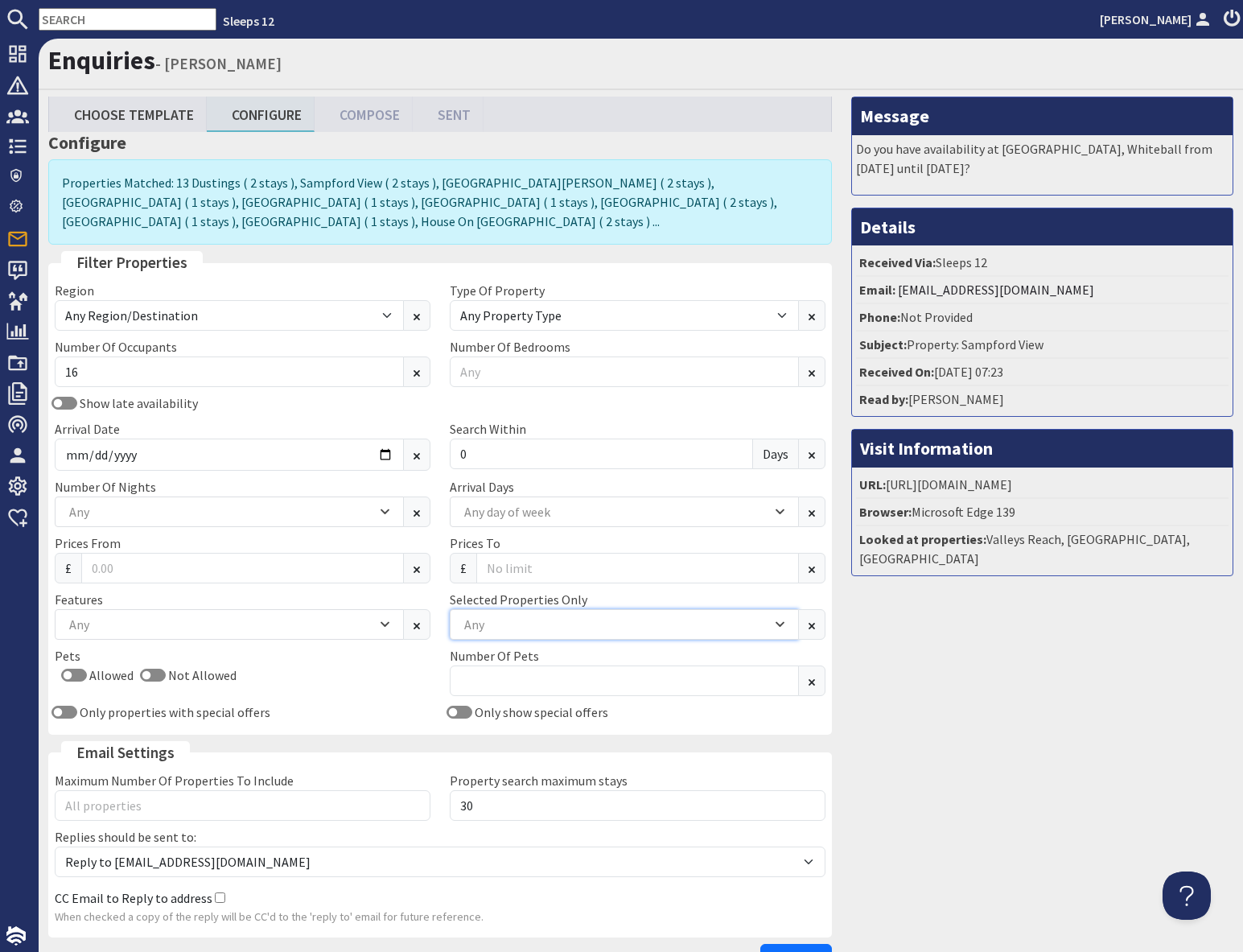
click at [521, 615] on div "Any" at bounding box center [616, 624] width 311 height 18
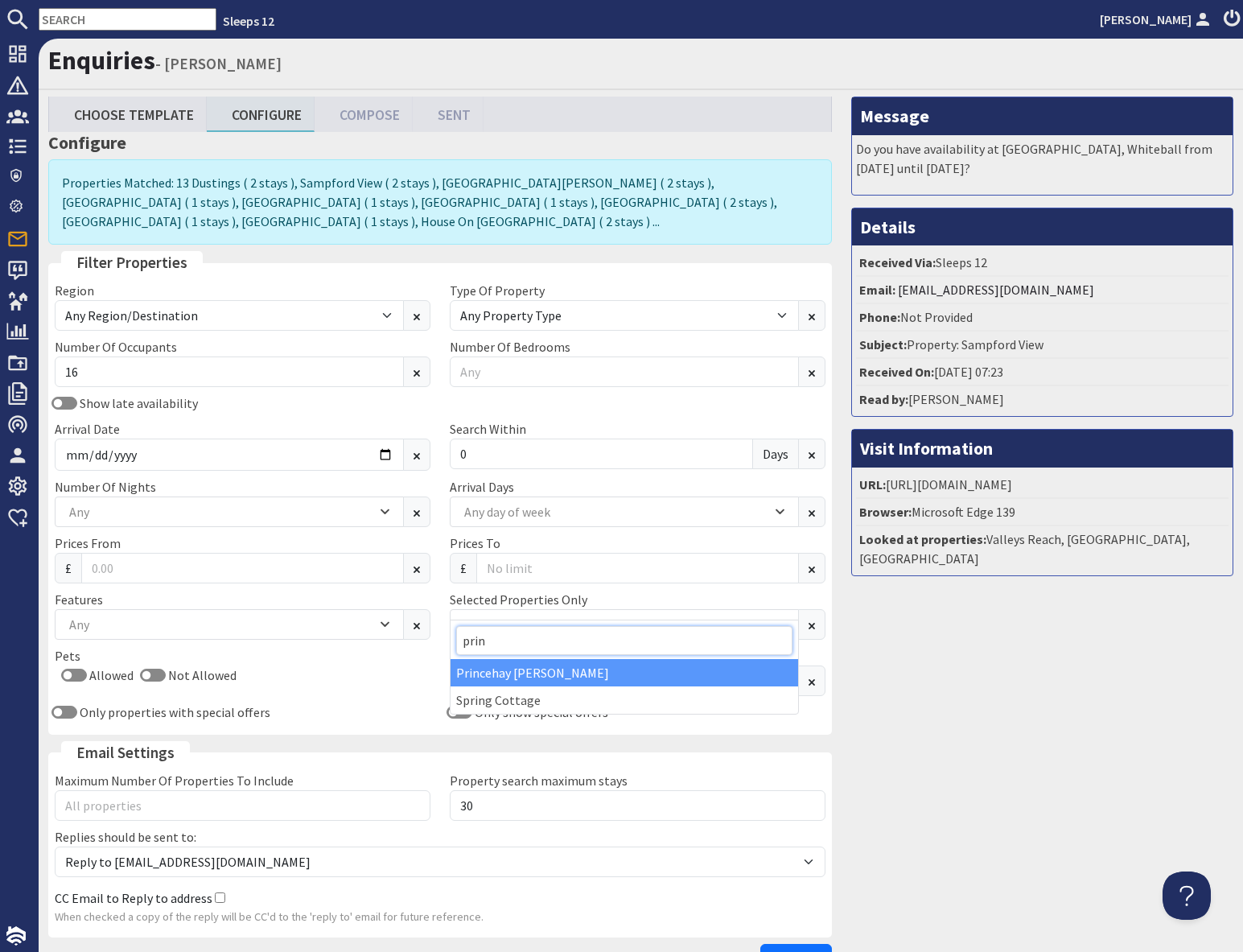
type input "prin"
click at [537, 672] on div "Princehay [PERSON_NAME]" at bounding box center [624, 672] width 347 height 27
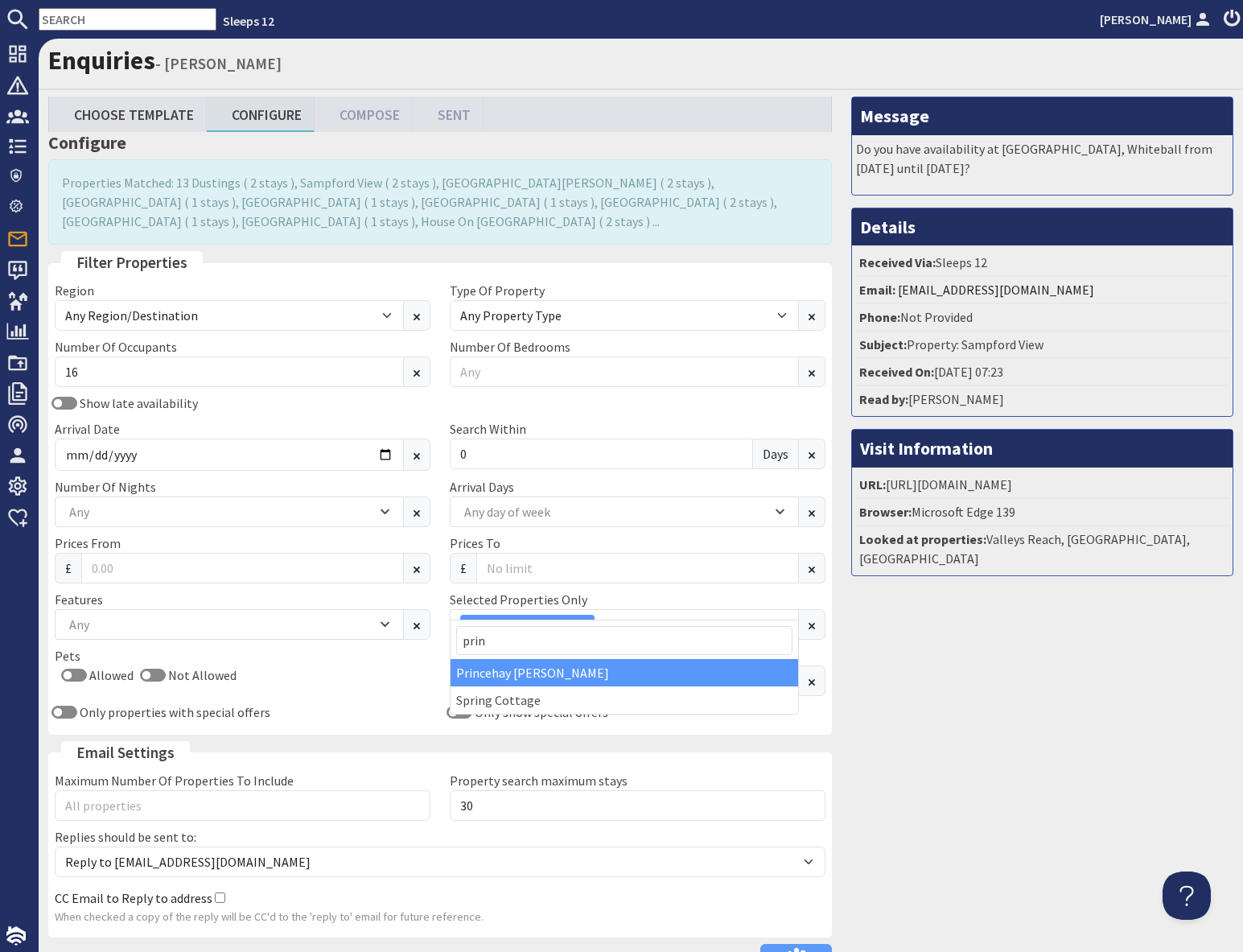
click at [1002, 721] on div "Message Do you have availability at Sandfield House, Whiteball from Thursday 10…" at bounding box center [1042, 539] width 401 height 885
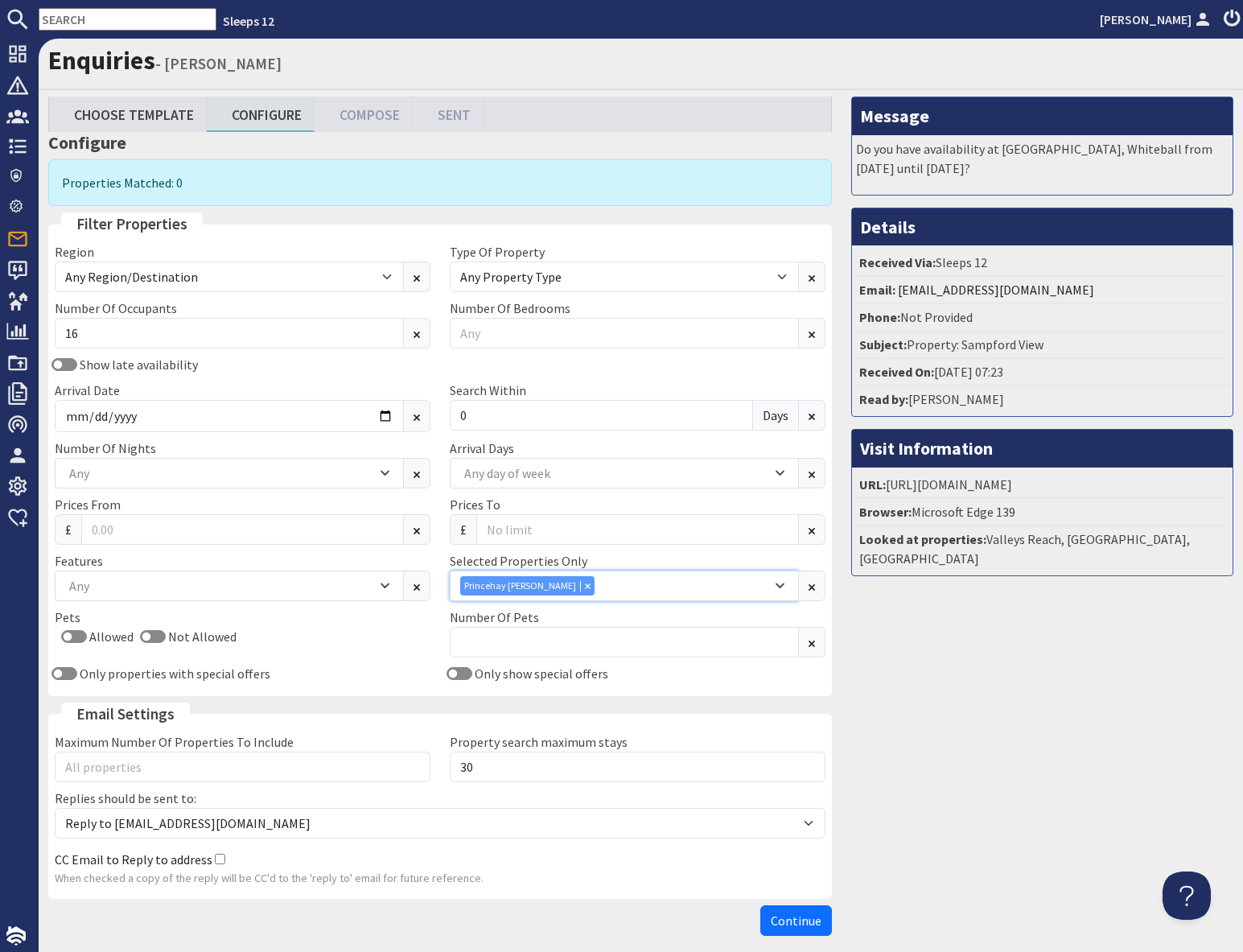
click at [593, 582] on div "Princehay [PERSON_NAME]" at bounding box center [616, 586] width 311 height 19
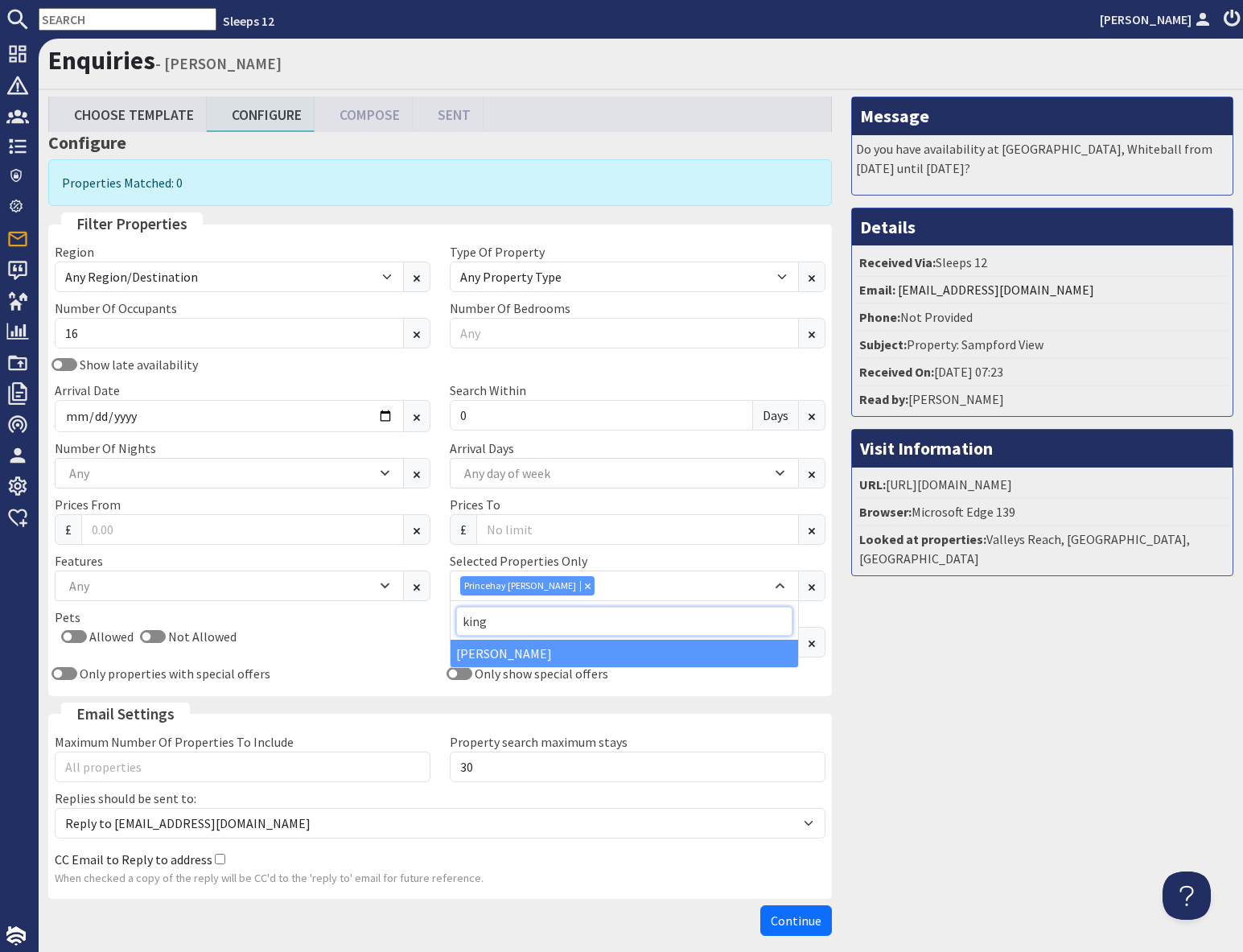
type input "king"
click at [587, 658] on div "[PERSON_NAME]" at bounding box center [624, 653] width 347 height 27
click at [943, 658] on div "Message Do you have availability at Sandfield House, Whiteball from Thursday 10…" at bounding box center [1042, 520] width 401 height 846
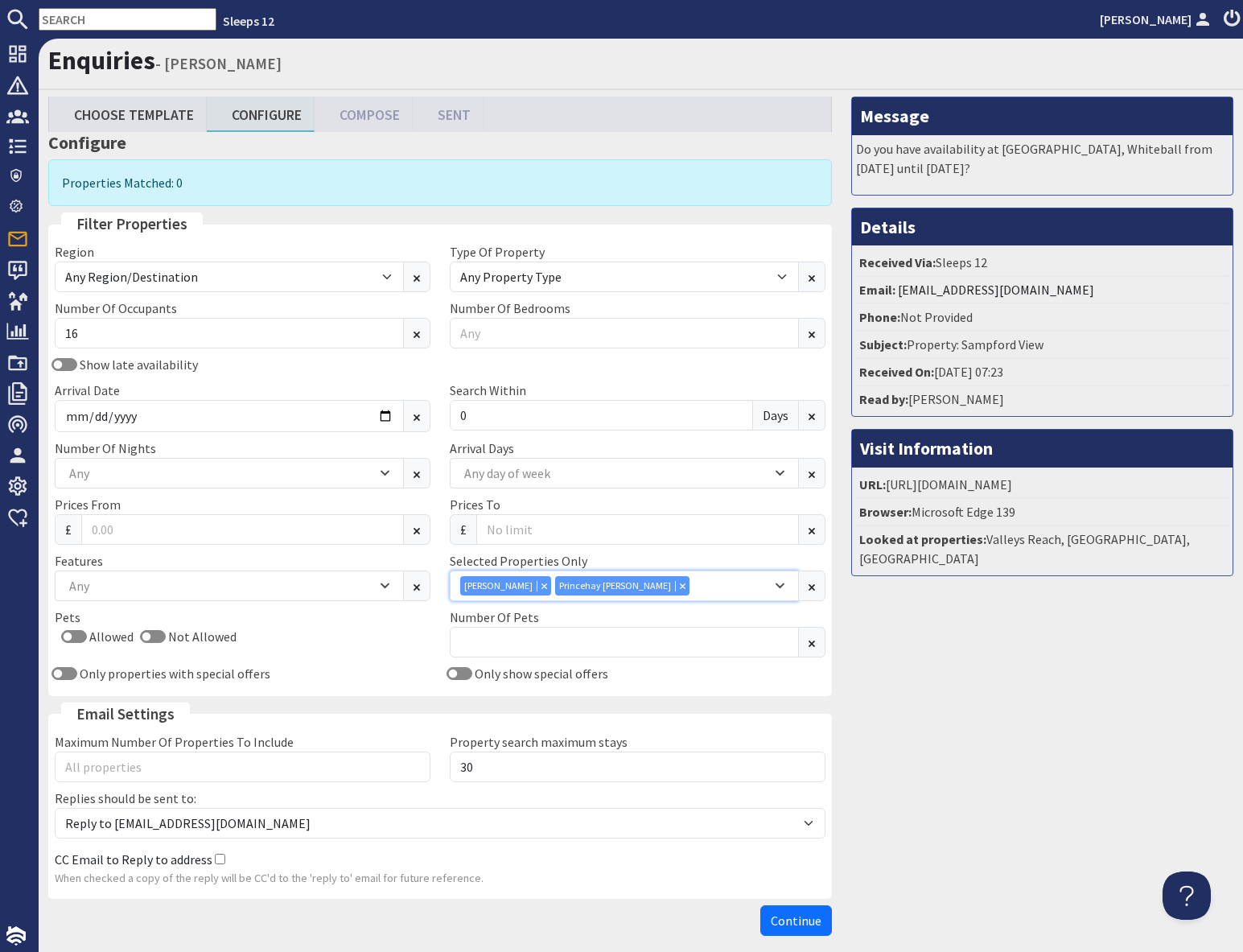
click at [680, 586] on icon "Combobox" at bounding box center [682, 585] width 4 height 4
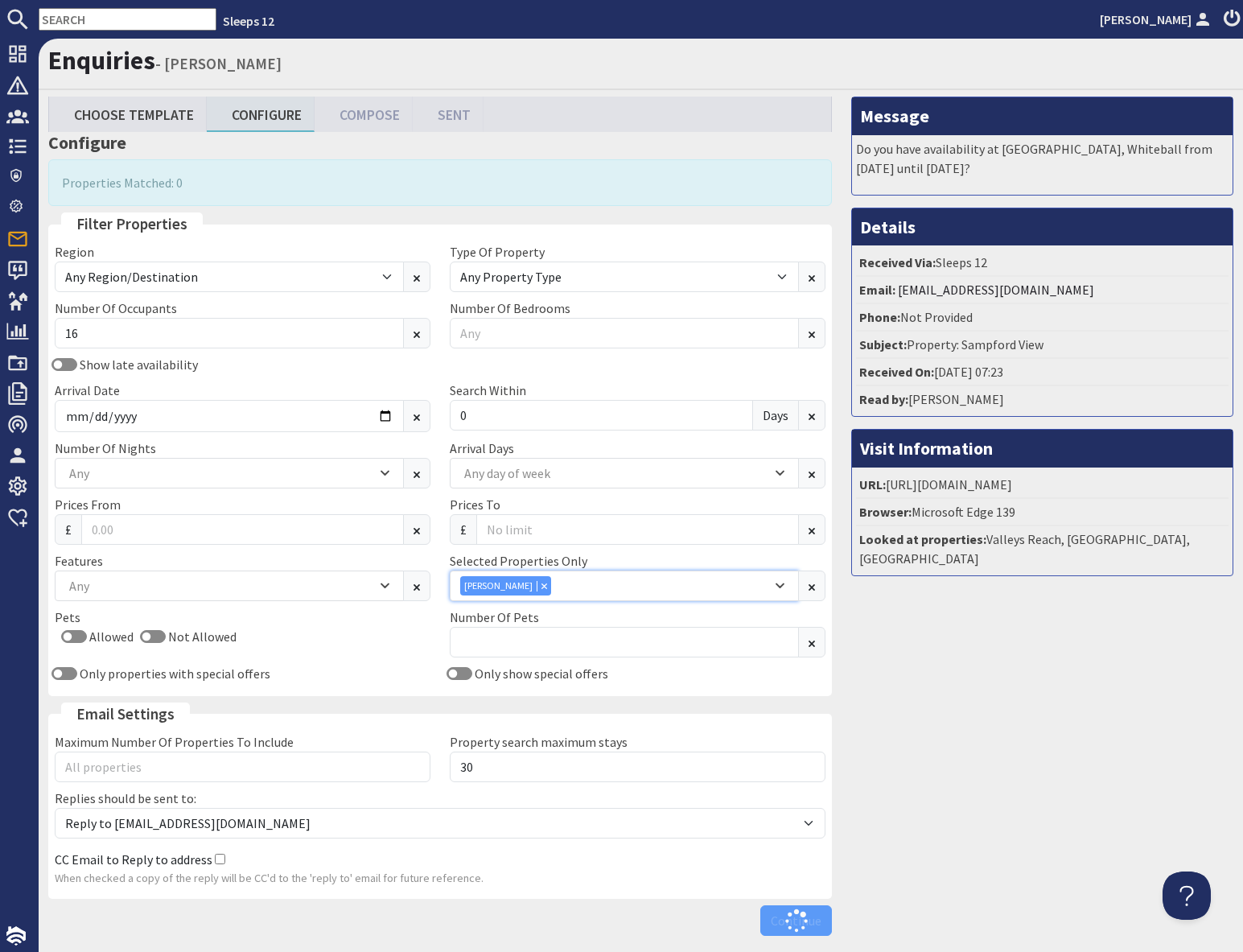
click at [542, 587] on icon "Combobox" at bounding box center [544, 585] width 5 height 5
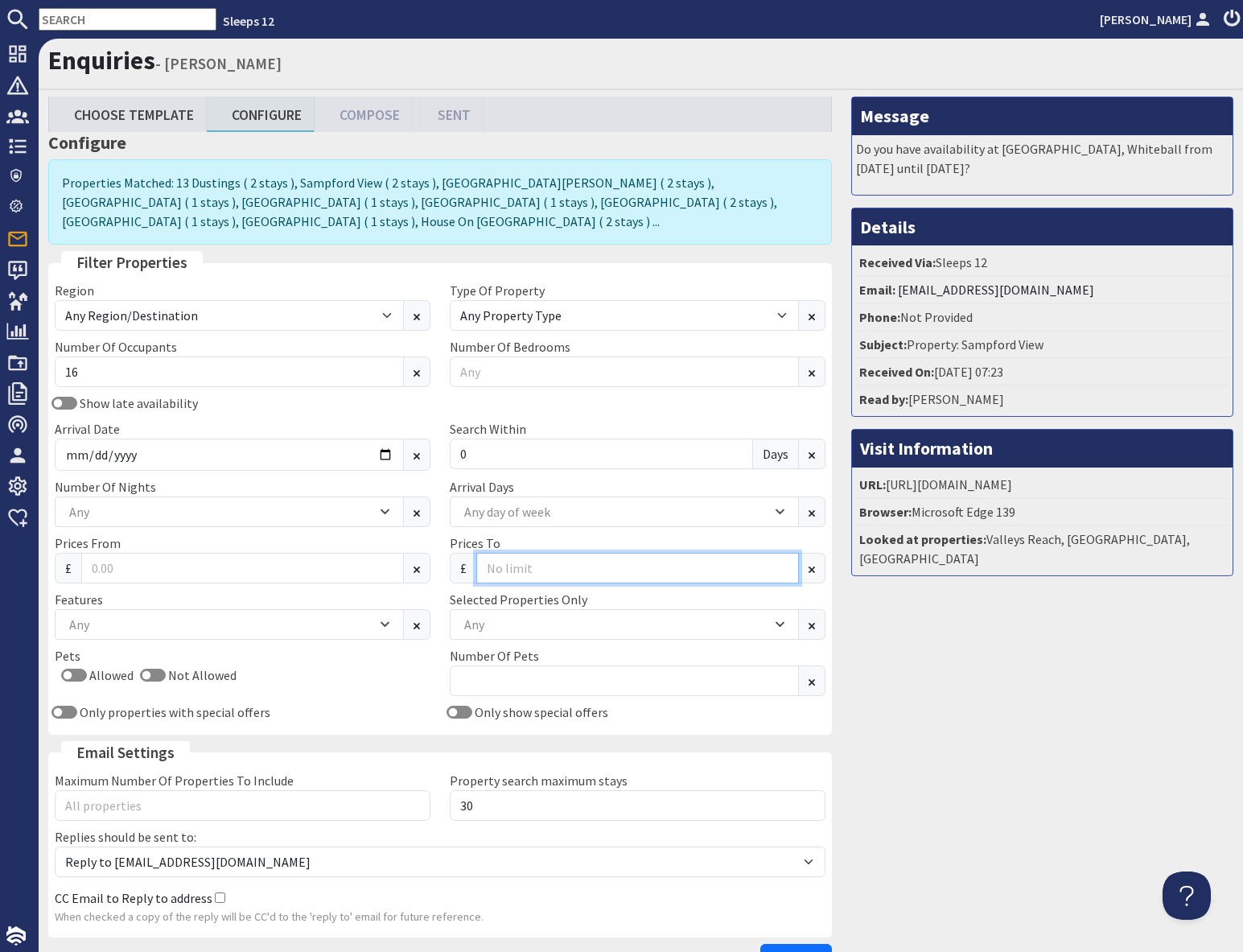
click at [528, 553] on input "Prices To" at bounding box center [637, 568] width 323 height 31
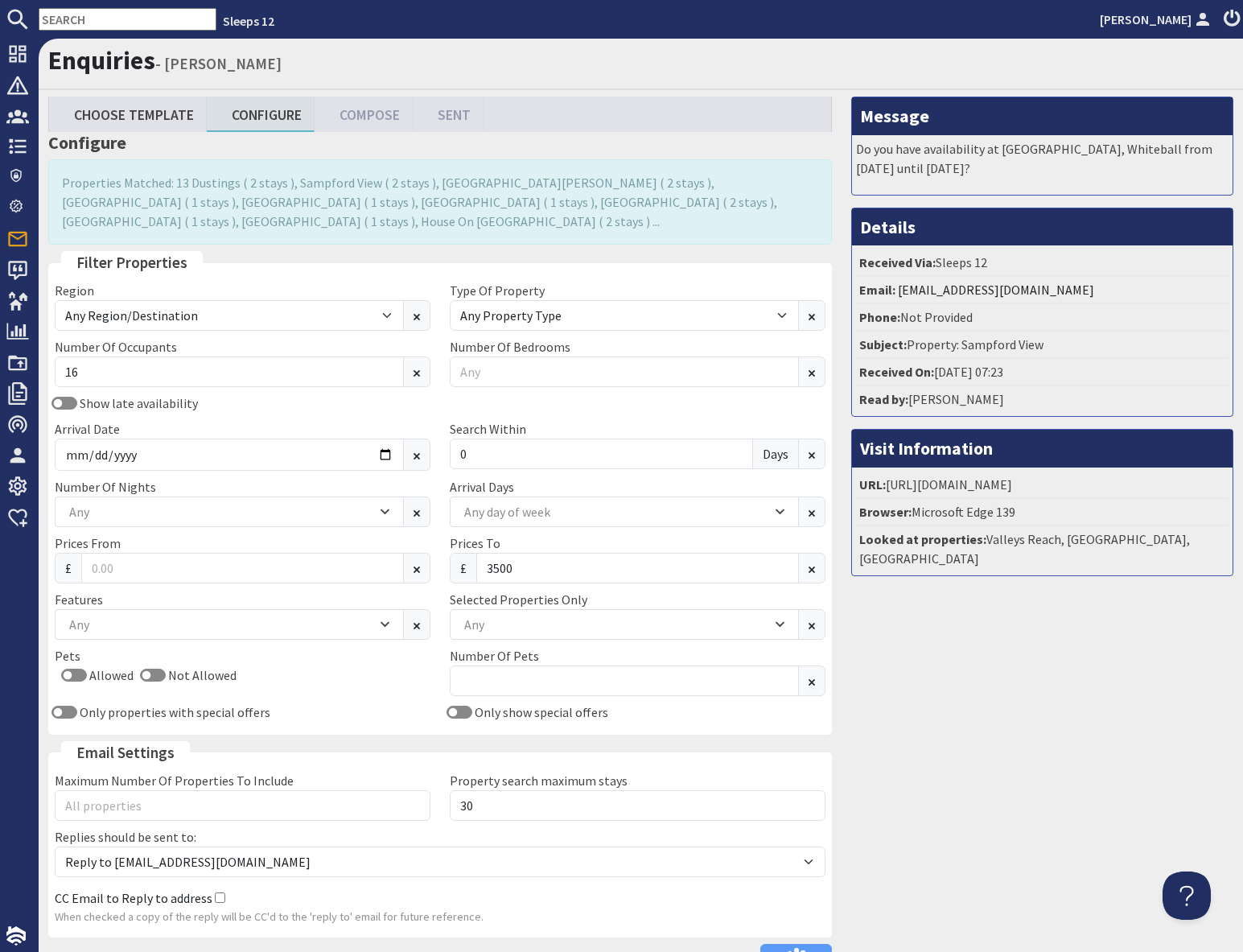
click at [1057, 756] on div "Message Do you have availability at Sandfield House, Whiteball from Thursday 10…" at bounding box center [1042, 539] width 401 height 885
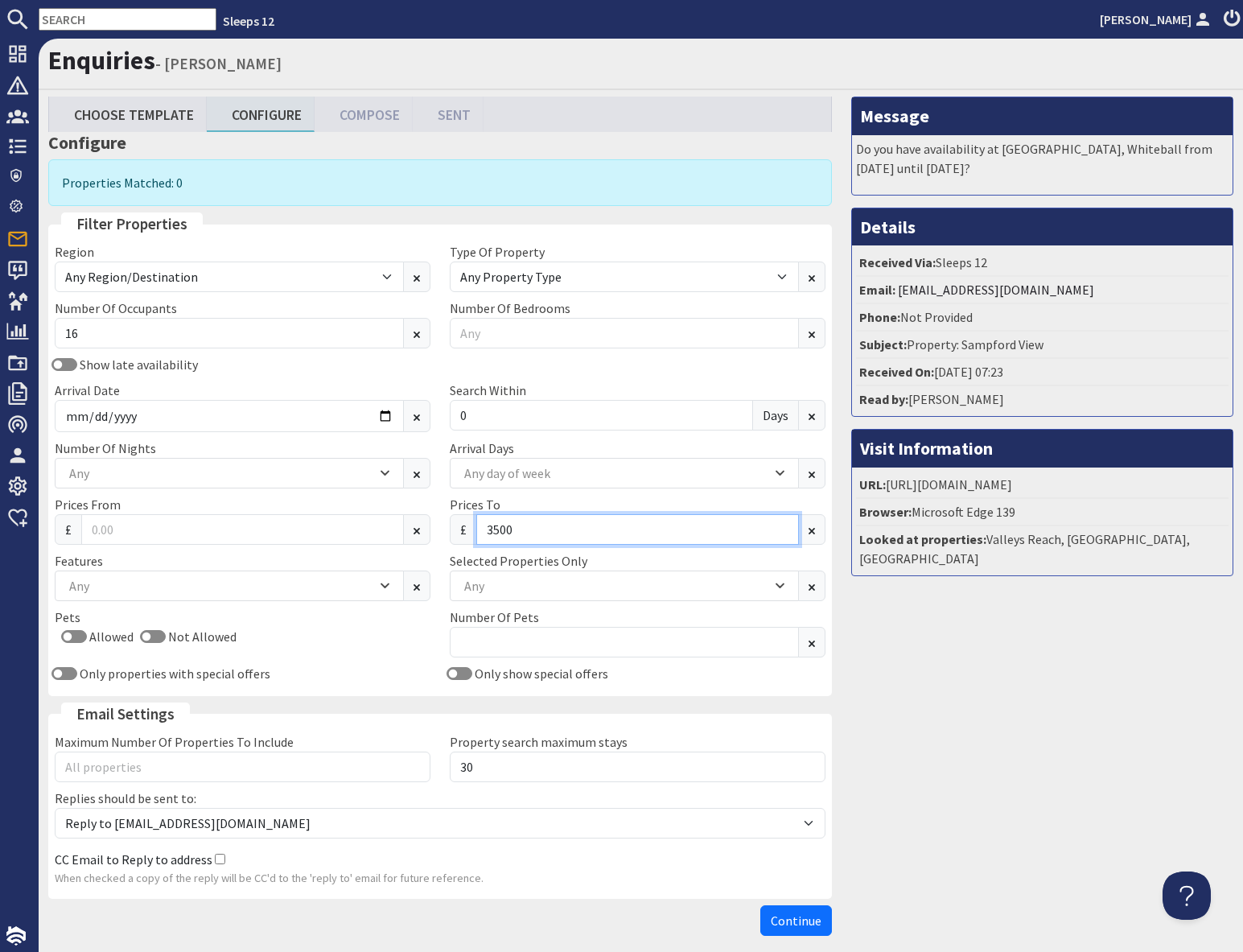
click at [552, 531] on input "3500" at bounding box center [637, 529] width 323 height 31
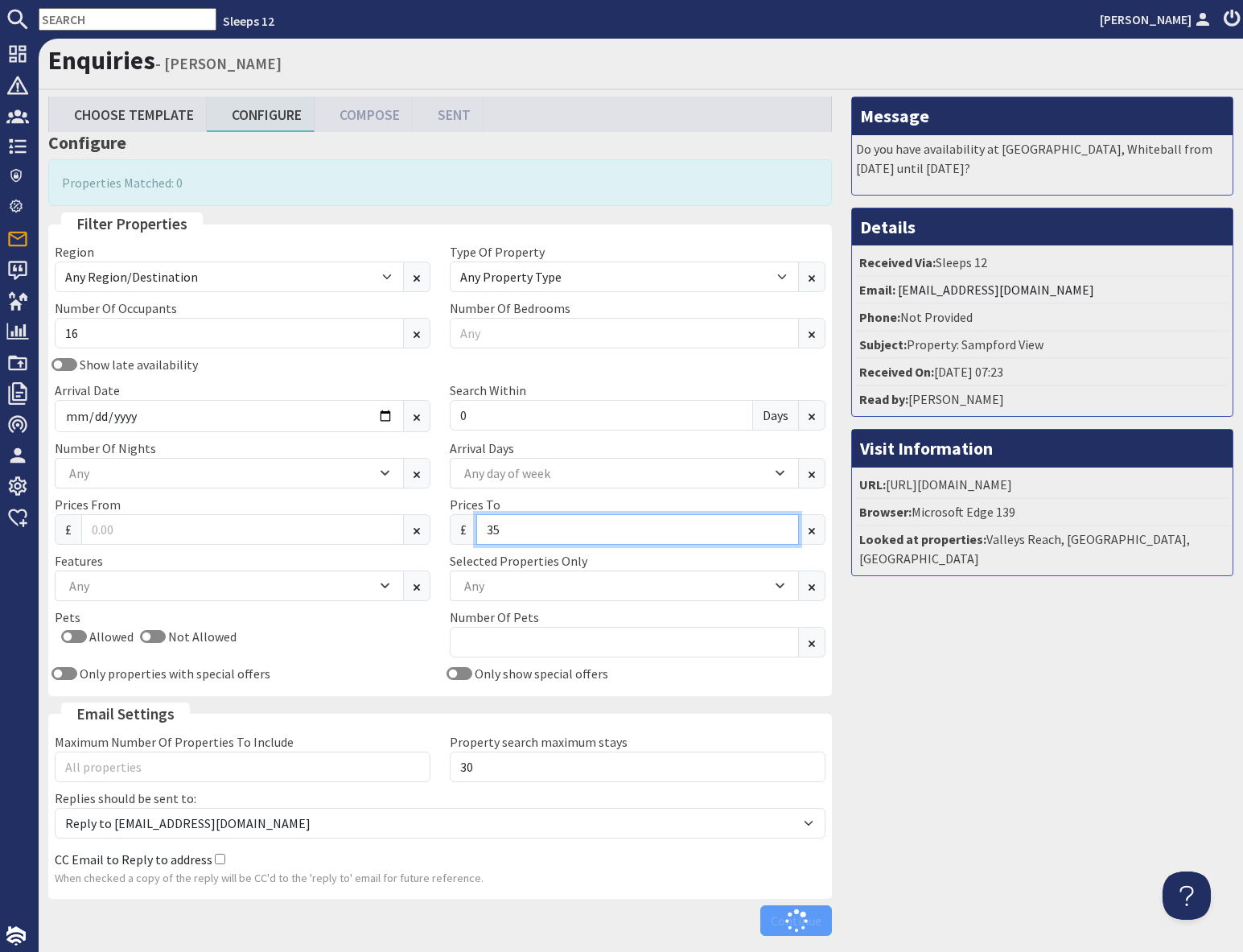
type input "3"
type input "4000"
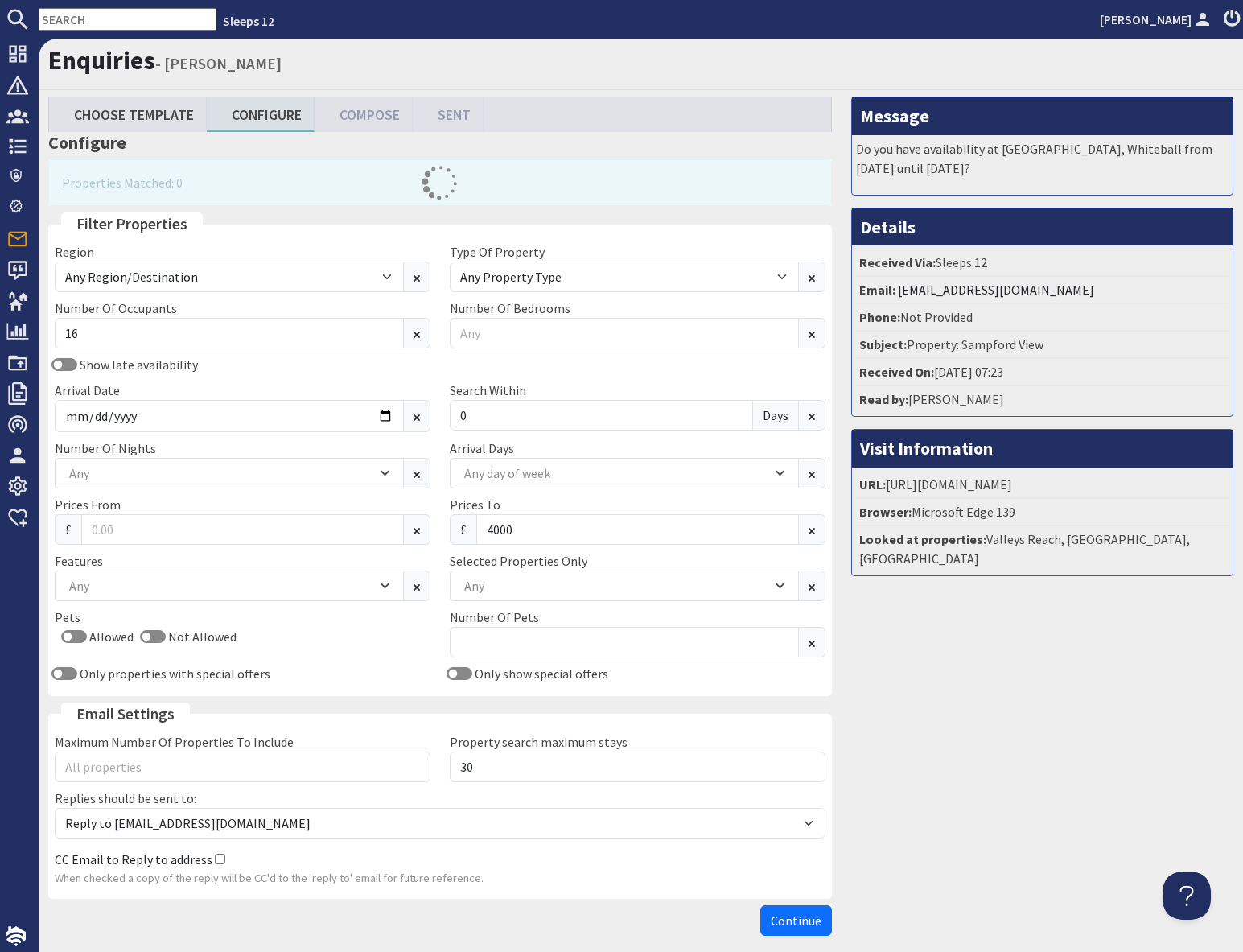
click at [977, 744] on div "Message Do you have availability at Sandfield House, Whiteball from Thursday 10…" at bounding box center [1042, 520] width 401 height 846
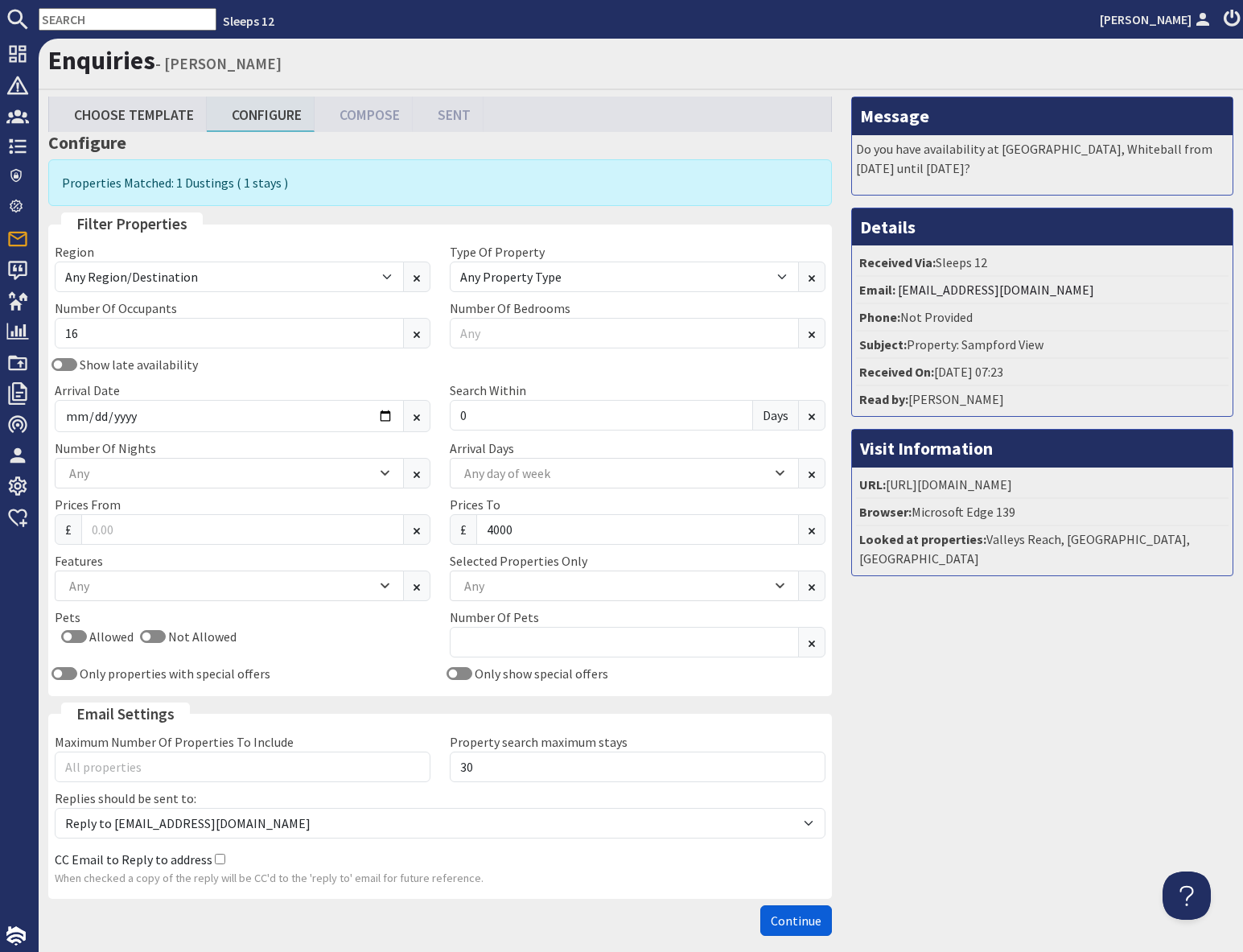
click at [781, 918] on span "Continue" at bounding box center [796, 920] width 51 height 16
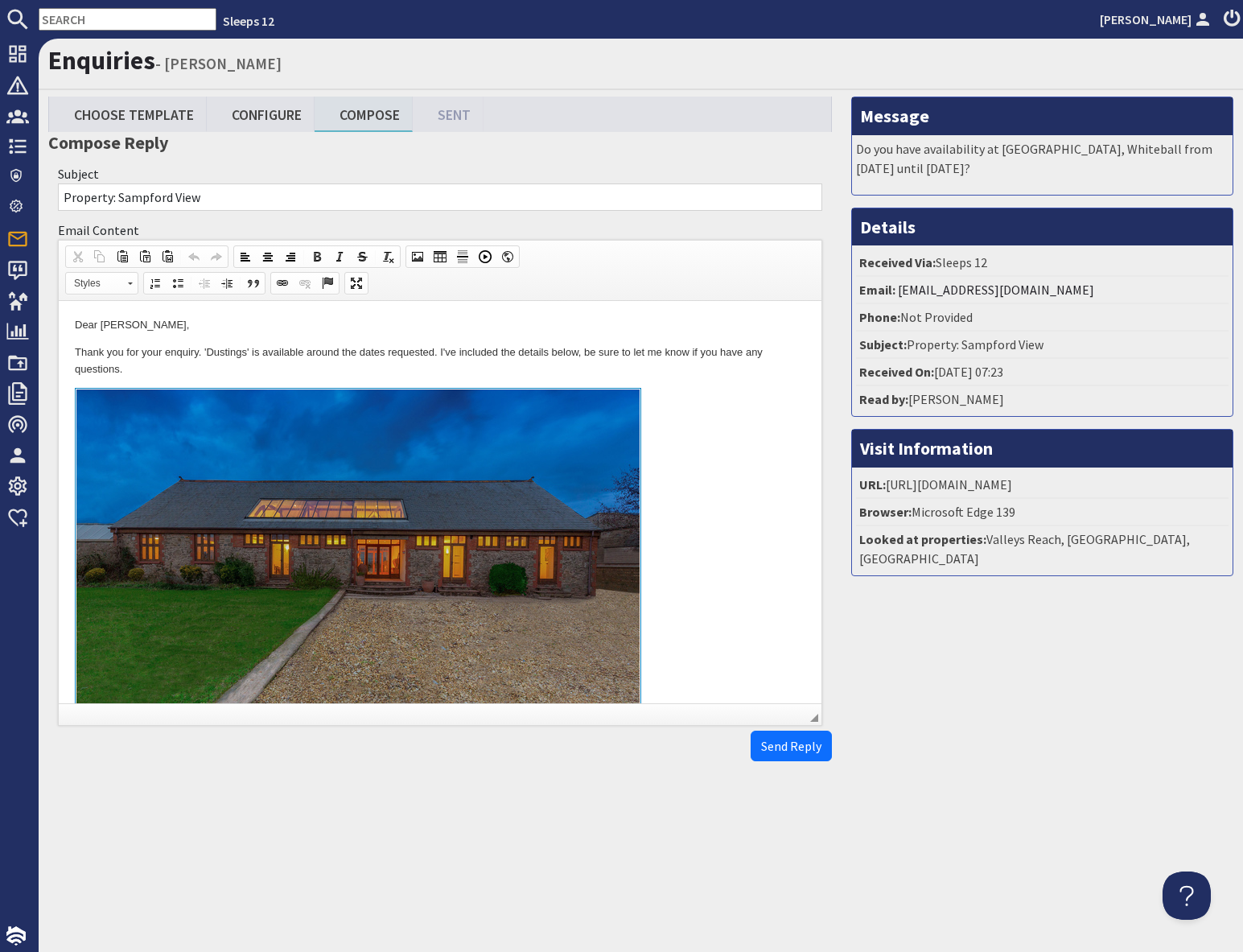
click at [739, 497] on link at bounding box center [440, 573] width 730 height 370
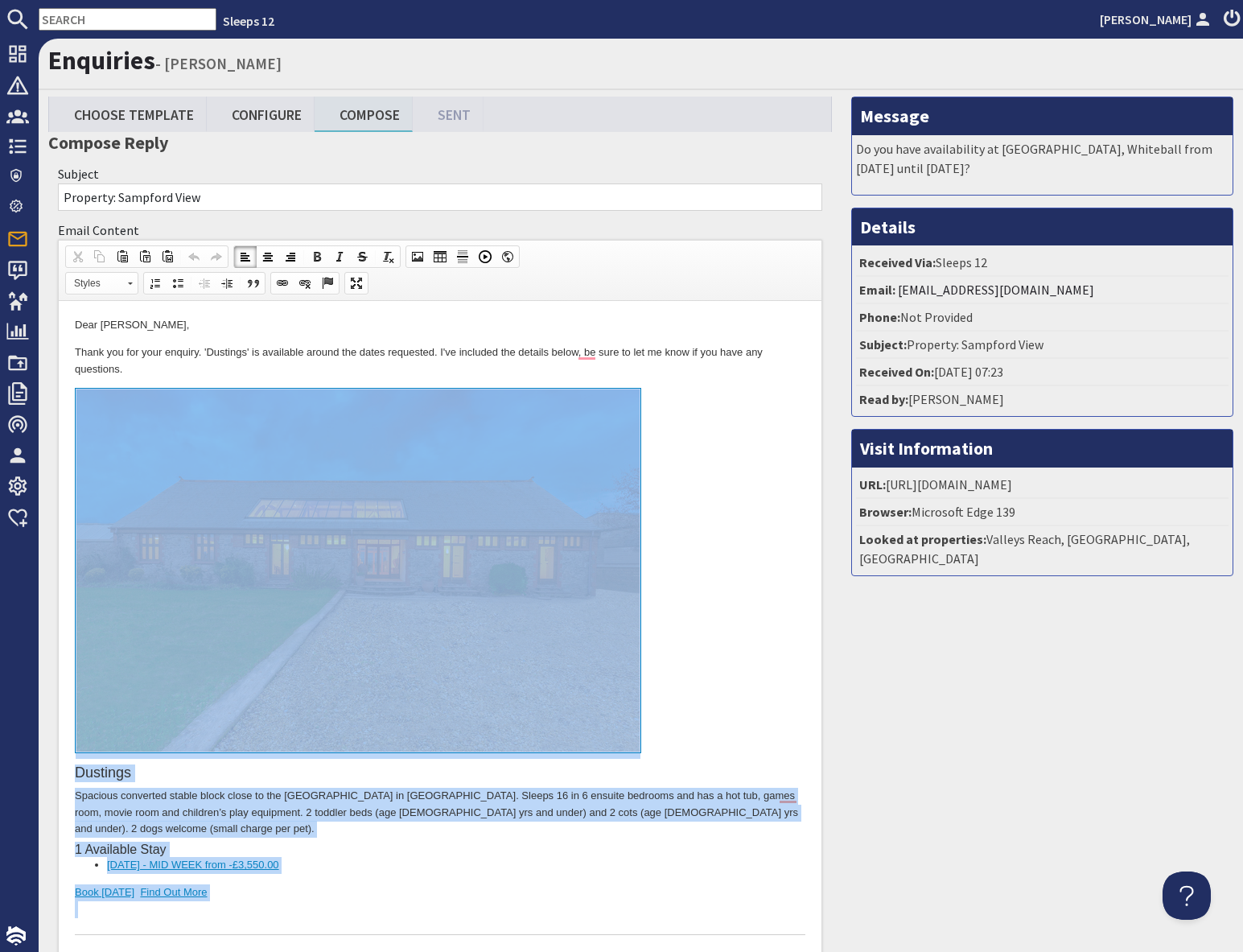
drag, startPoint x: 190, startPoint y: 892, endPoint x: 177, endPoint y: 637, distance: 255.3
click at [177, 637] on div "Dustings Spacious converted stable block close to the Quantock Hills in Somerse…" at bounding box center [440, 661] width 730 height 546
copy div "Dustings Spacious converted stable block close to the Quantock Hills in Somerse…"
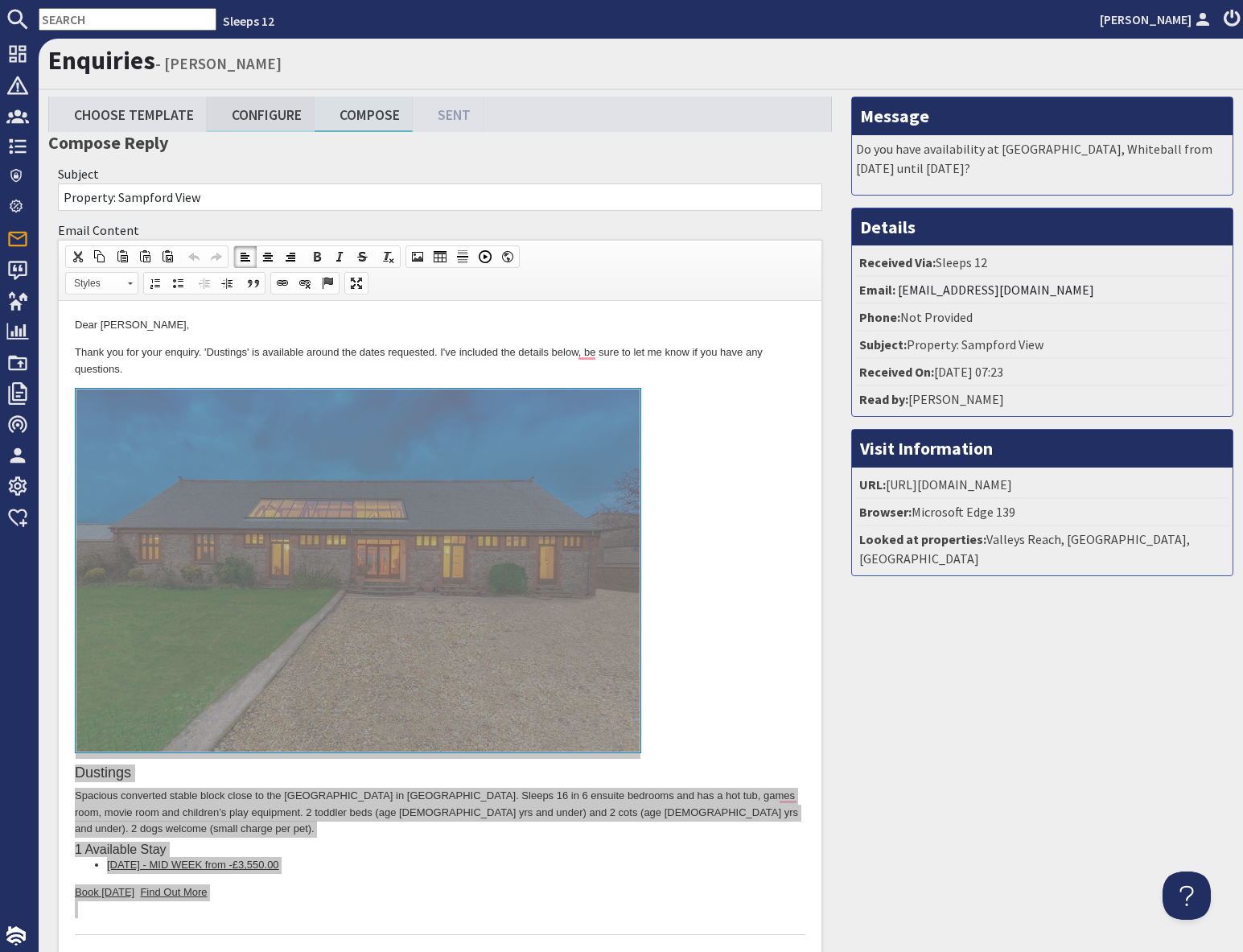
drag, startPoint x: 259, startPoint y: 113, endPoint x: 282, endPoint y: 122, distance: 24.7
click at [259, 113] on link "Configure" at bounding box center [260, 114] width 108 height 34
type textarea "<p>Dear Louise Tredwin,</p> <p>Thank you for your enquiry. &#39;Dustings&#39; i…"
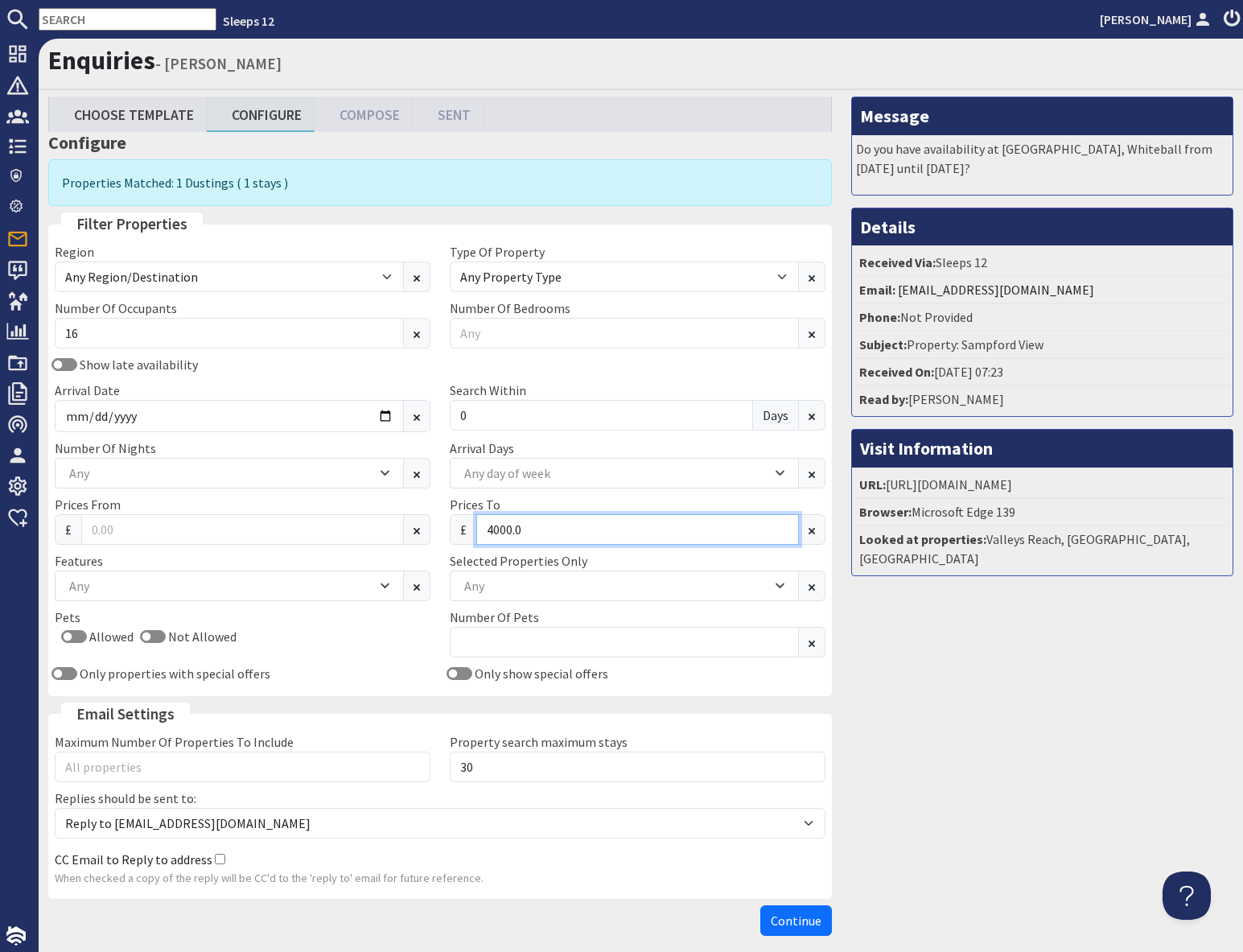
click at [532, 532] on input "4000.0" at bounding box center [637, 529] width 323 height 31
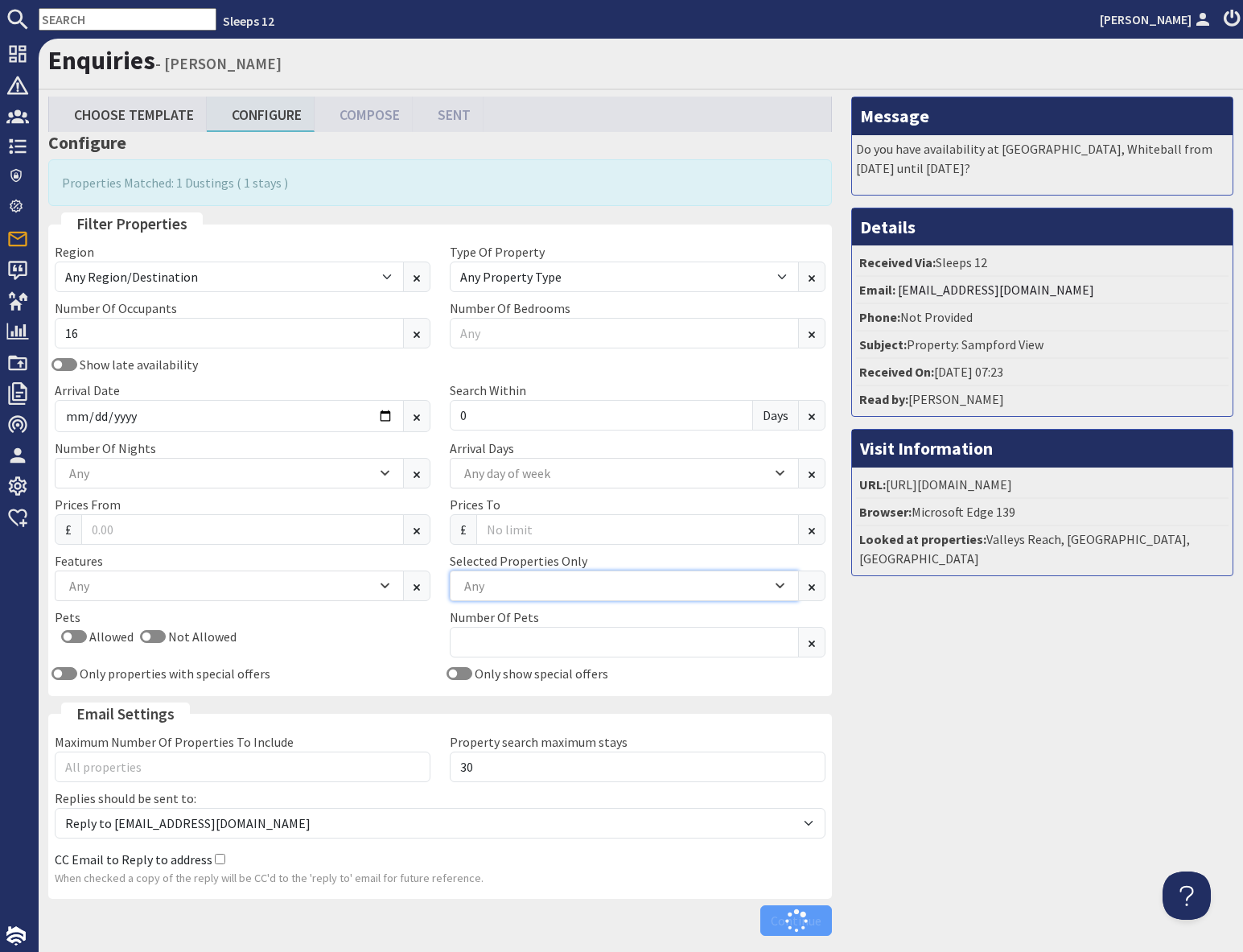
click at [557, 582] on div "Any" at bounding box center [616, 586] width 311 height 18
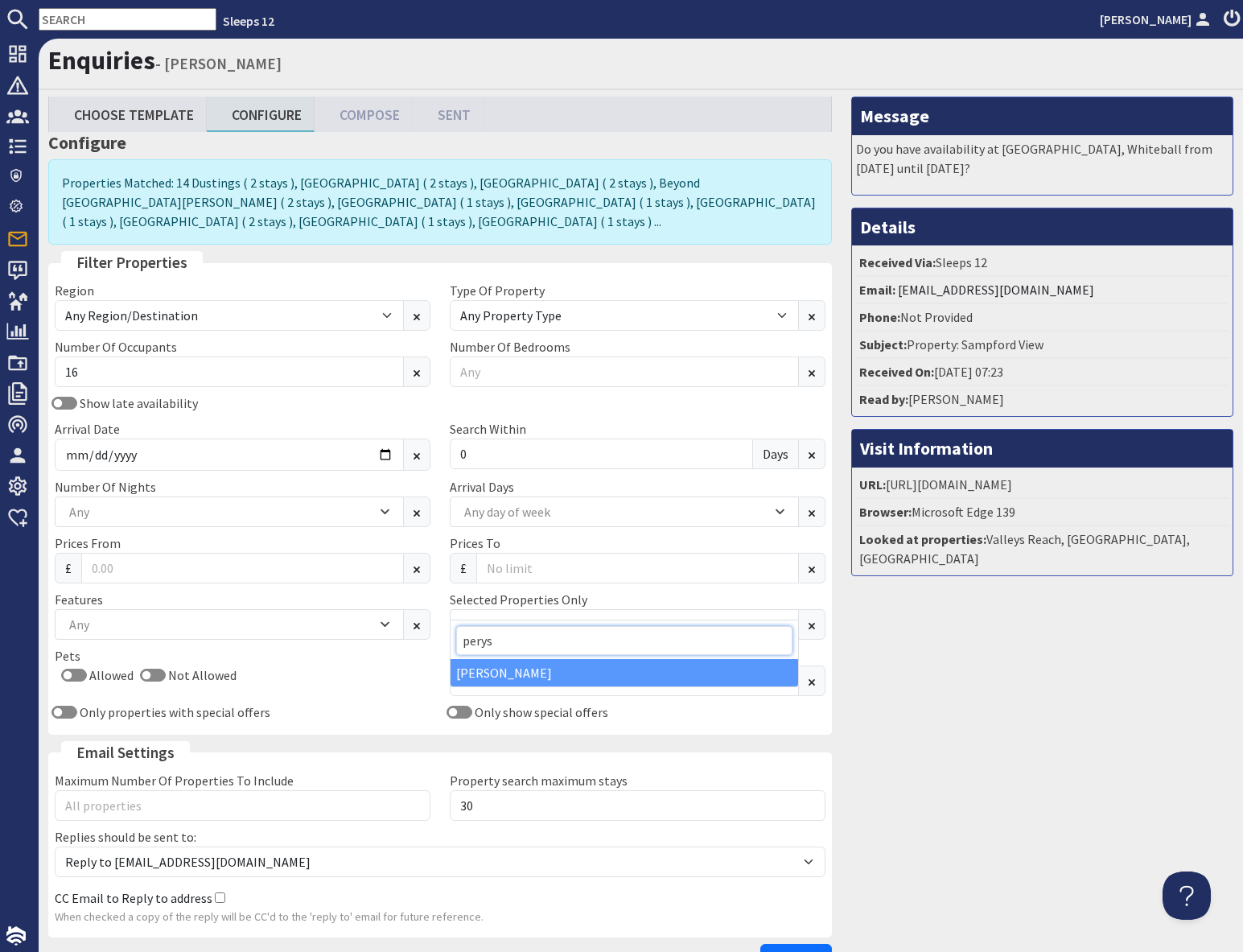
type input "perys"
click at [486, 677] on div "[PERSON_NAME]" at bounding box center [624, 672] width 347 height 27
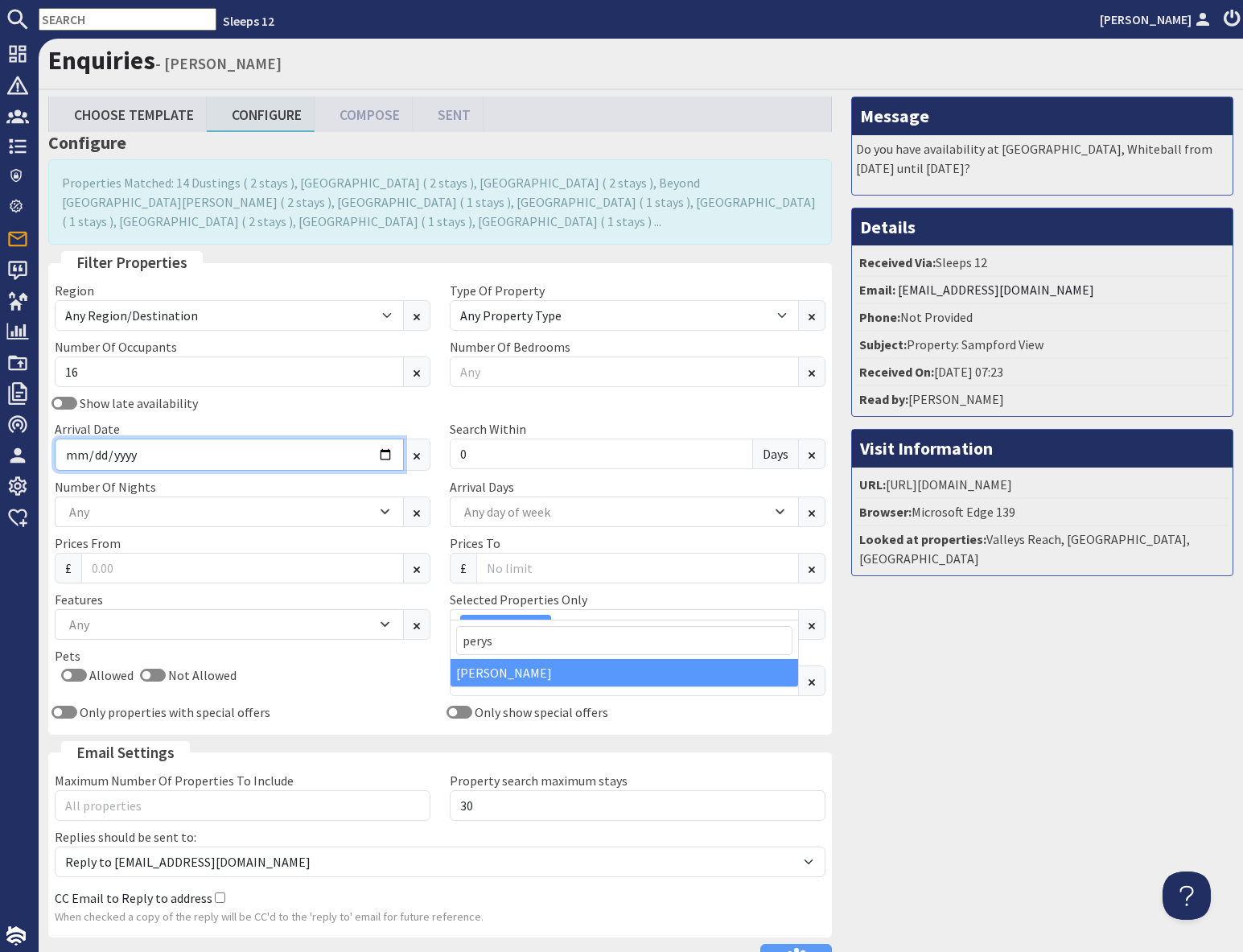
click at [162, 443] on input "2025-12-29" at bounding box center [229, 454] width 349 height 33
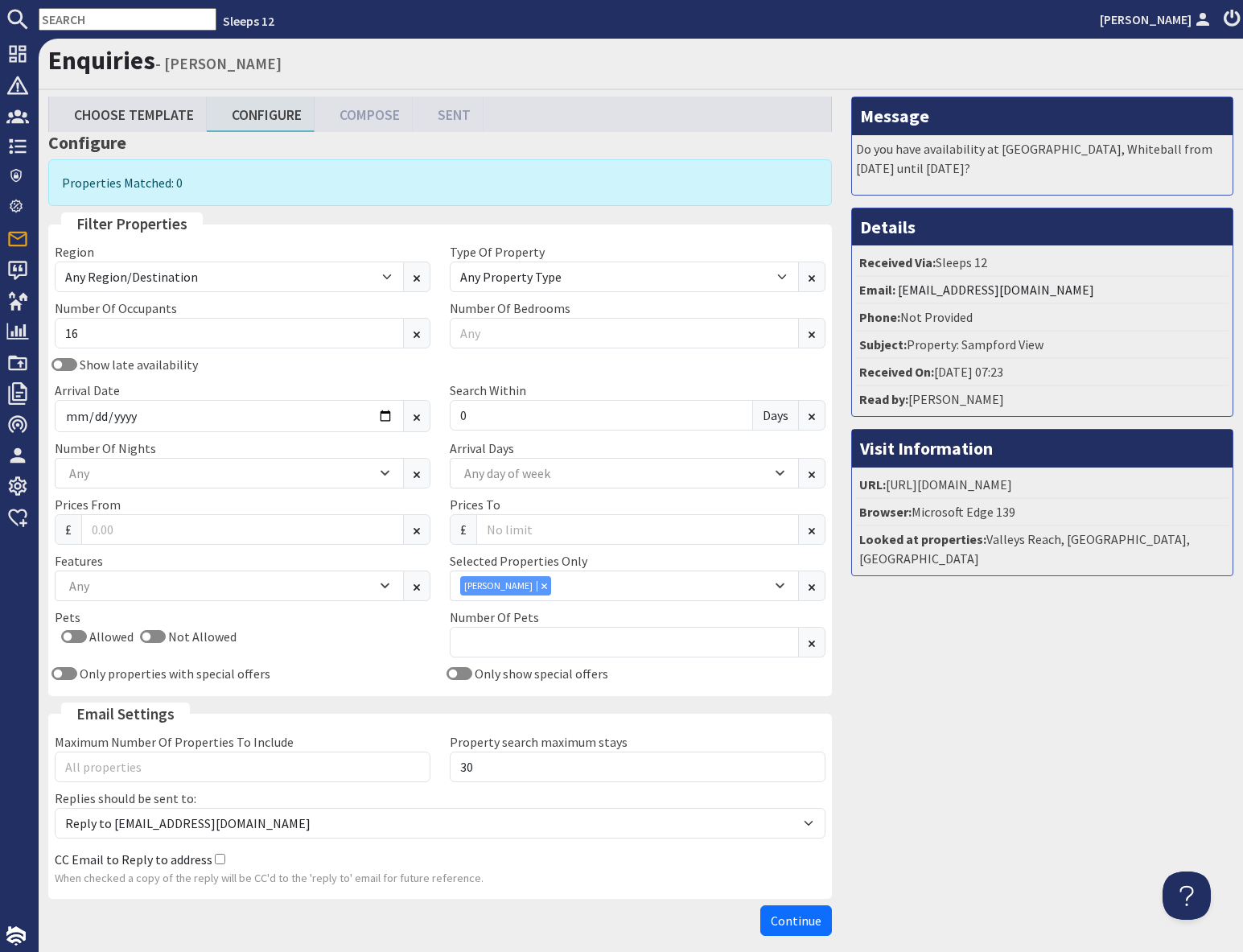
click at [950, 765] on div "Message Do you have availability at Sandfield House, Whiteball from Thursday 10…" at bounding box center [1042, 520] width 401 height 846
click at [137, 341] on input "16" at bounding box center [229, 333] width 349 height 31
type input "14"
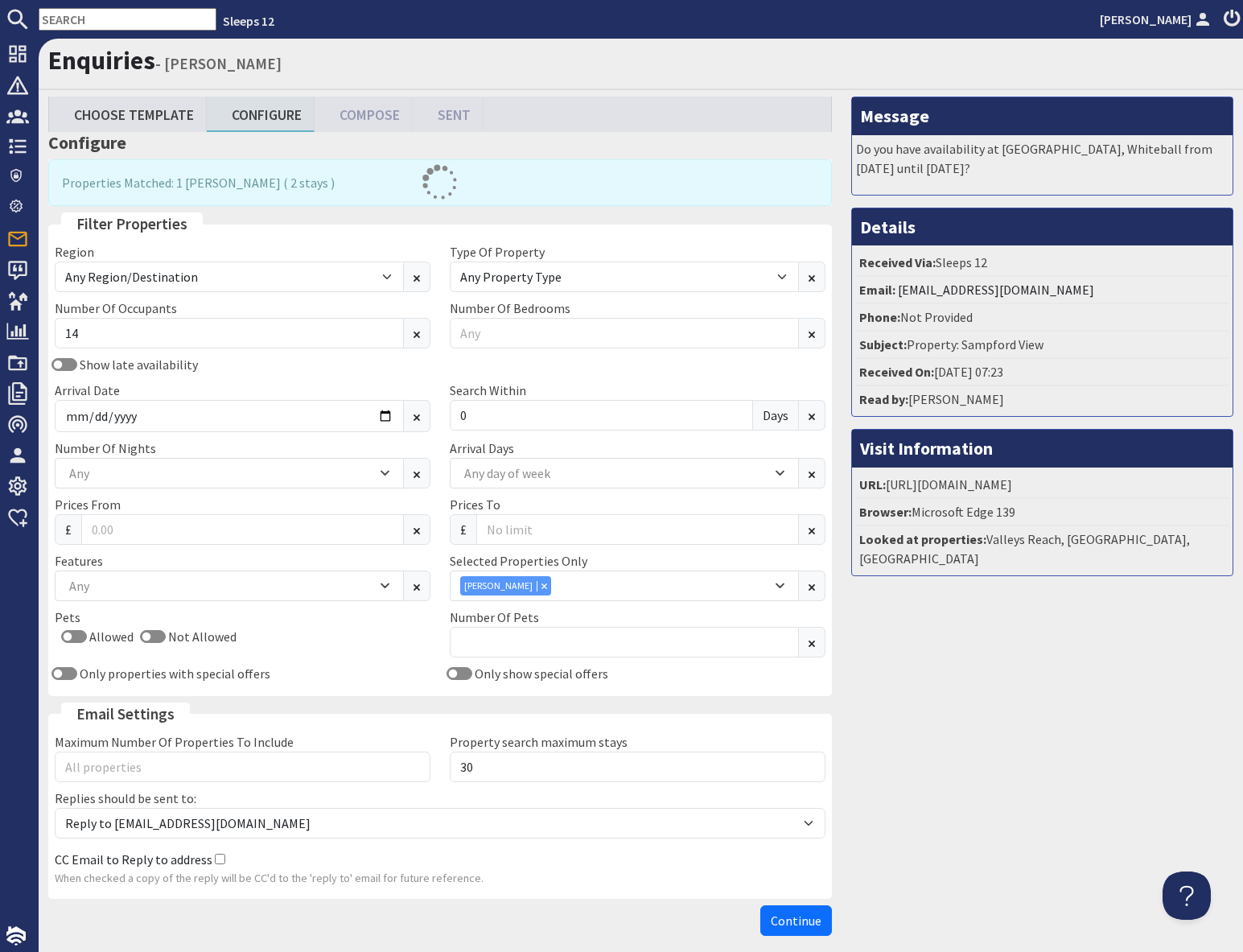
drag, startPoint x: 930, startPoint y: 763, endPoint x: 832, endPoint y: 806, distance: 107.0
click at [928, 764] on div "Message Do you have availability at Sandfield House, Whiteball from Thursday 10…" at bounding box center [1042, 520] width 401 height 846
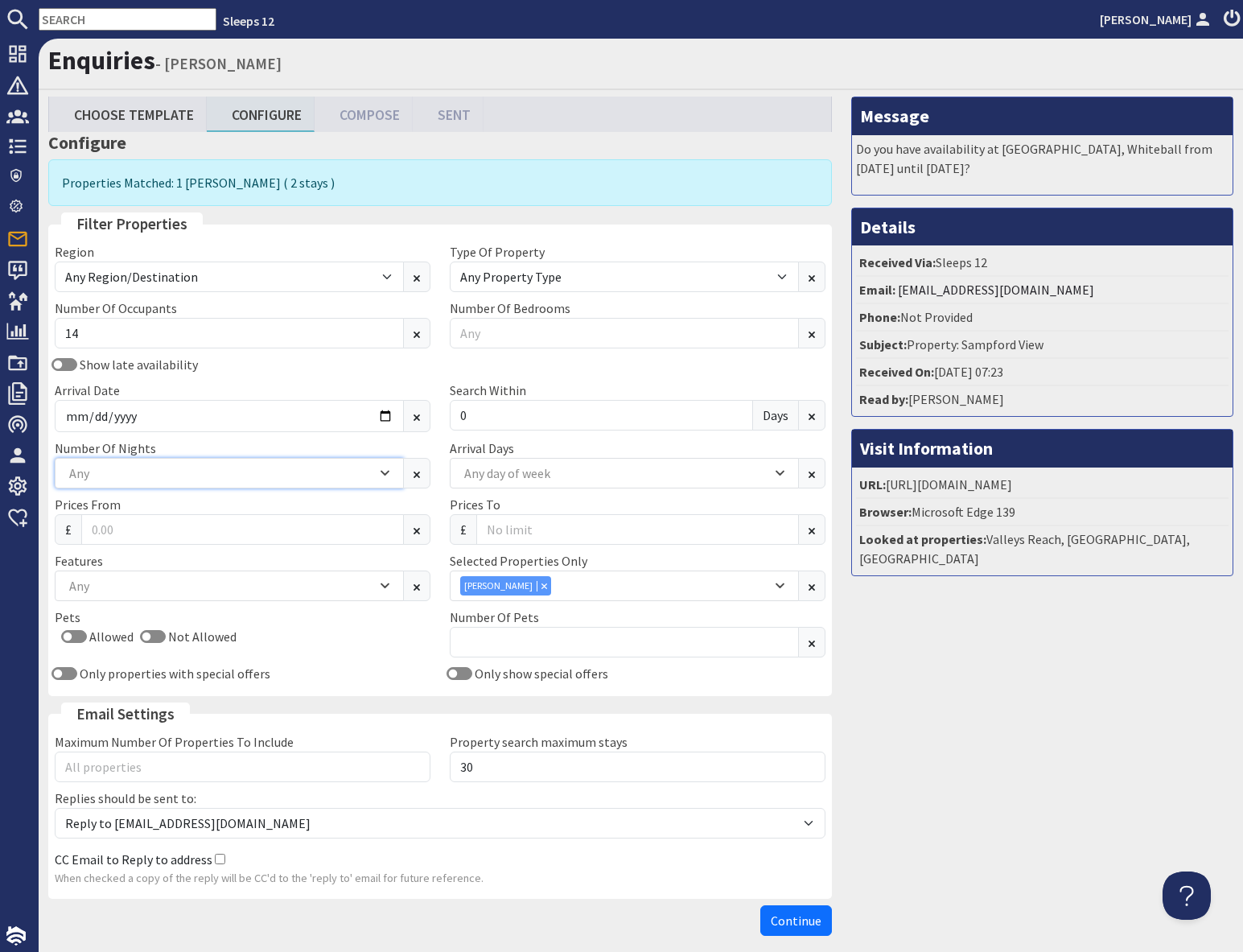
click at [181, 472] on div "Any" at bounding box center [221, 473] width 311 height 18
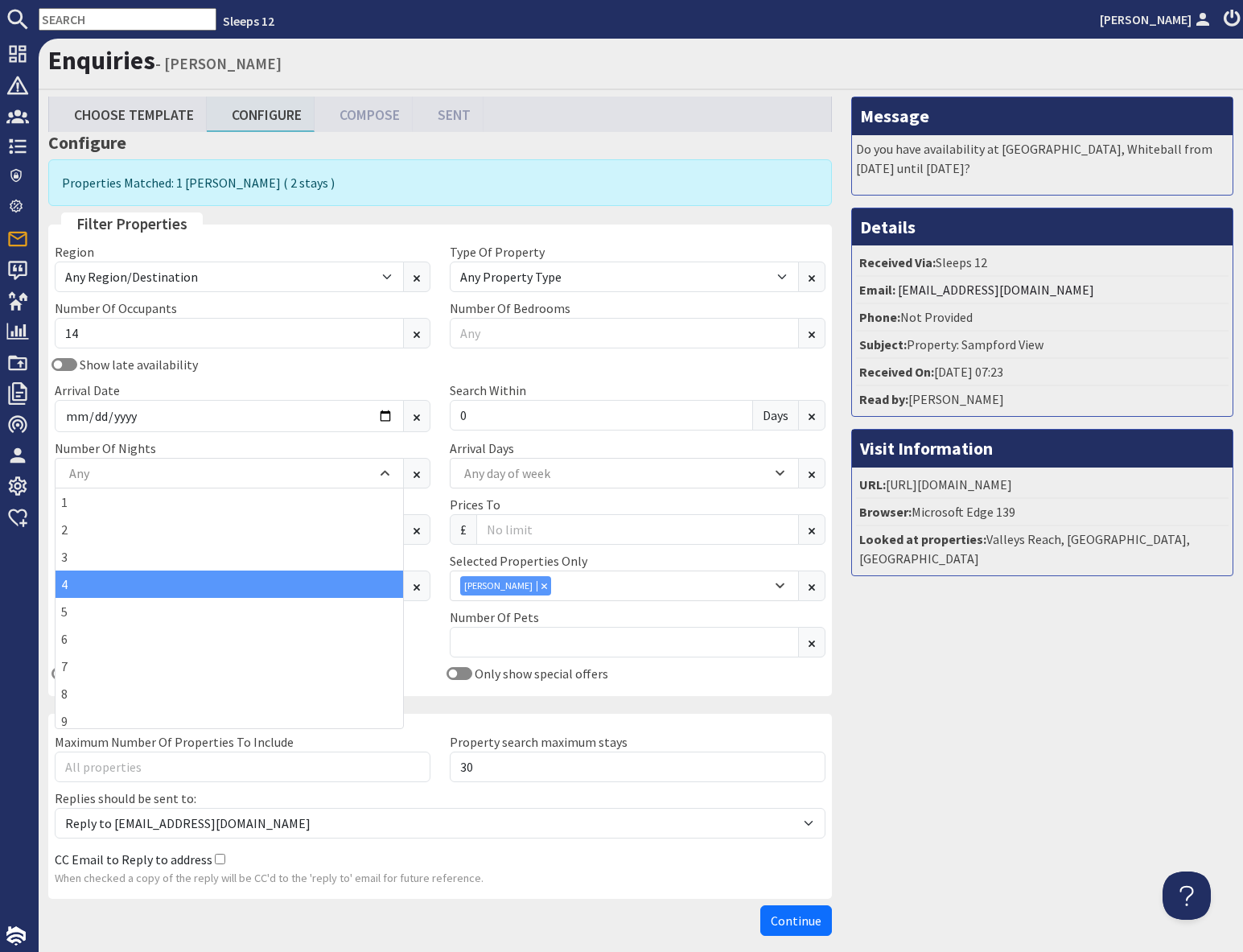
click at [83, 588] on div "4" at bounding box center [229, 583] width 347 height 27
click at [950, 699] on div "Message Do you have availability at Sandfield House, Whiteball from Thursday 10…" at bounding box center [1042, 520] width 401 height 846
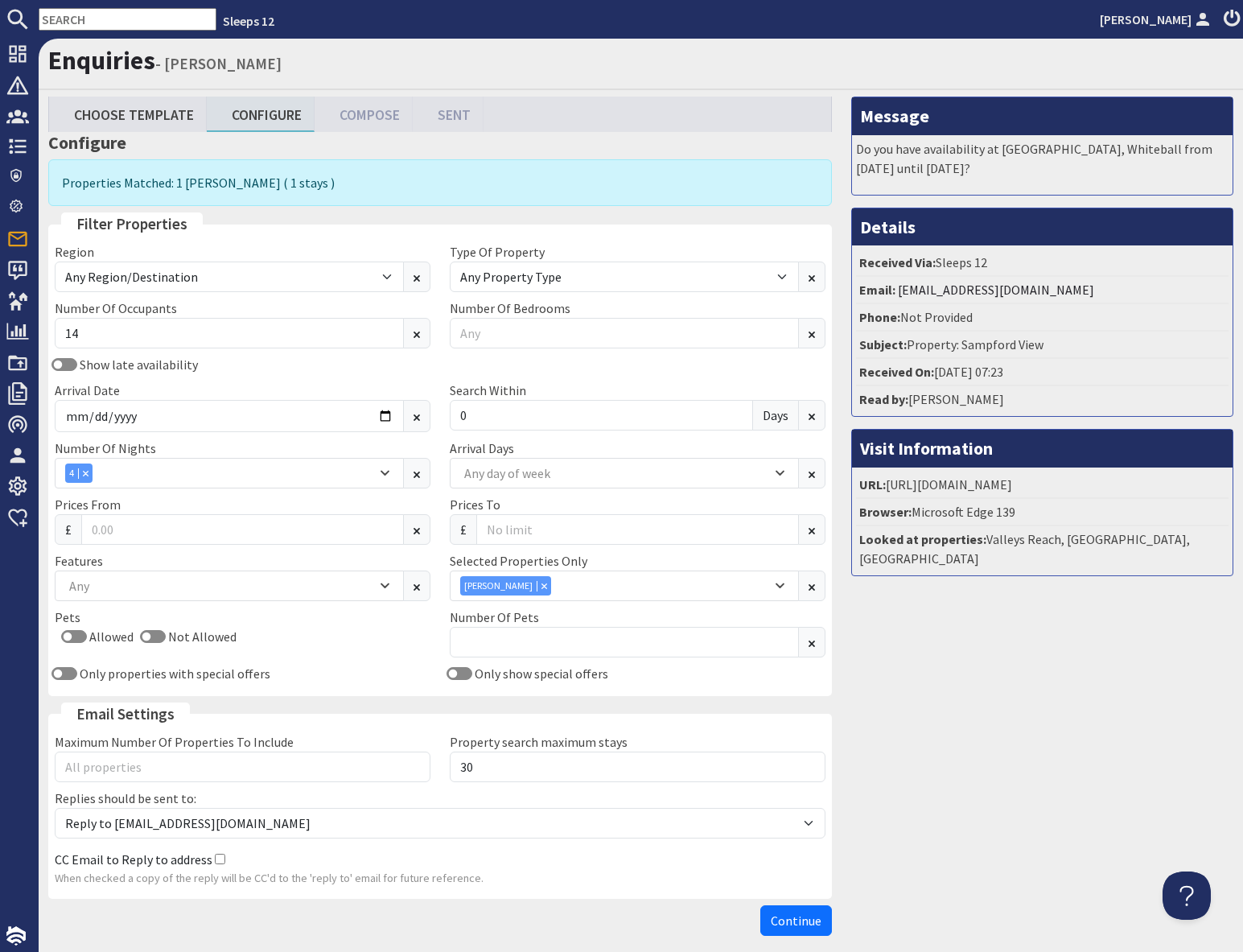
click at [791, 913] on span "Continue" at bounding box center [796, 920] width 51 height 16
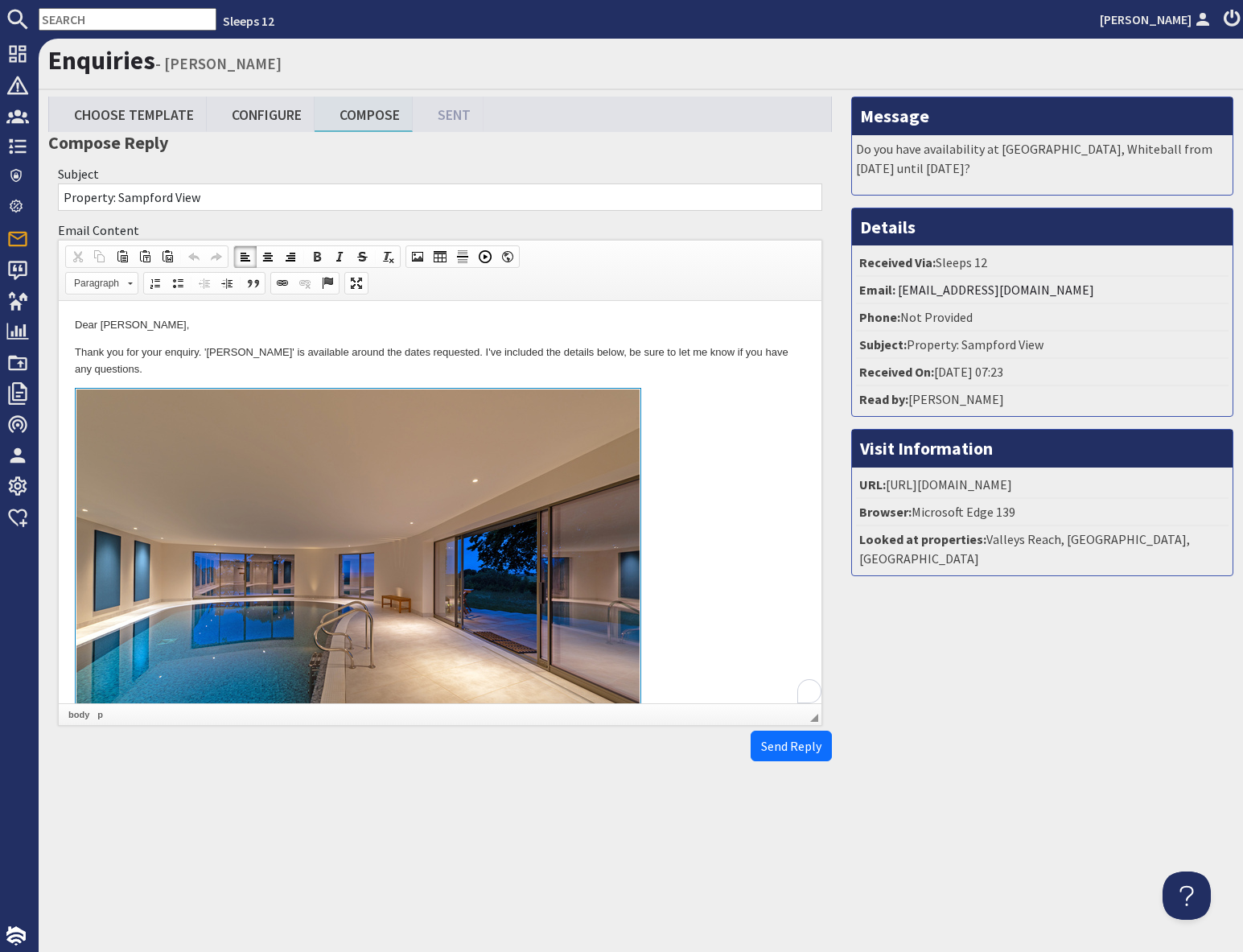
drag, startPoint x: 654, startPoint y: 512, endPoint x: 669, endPoint y: 516, distance: 15.5
click at [654, 512] on link at bounding box center [440, 573] width 730 height 370
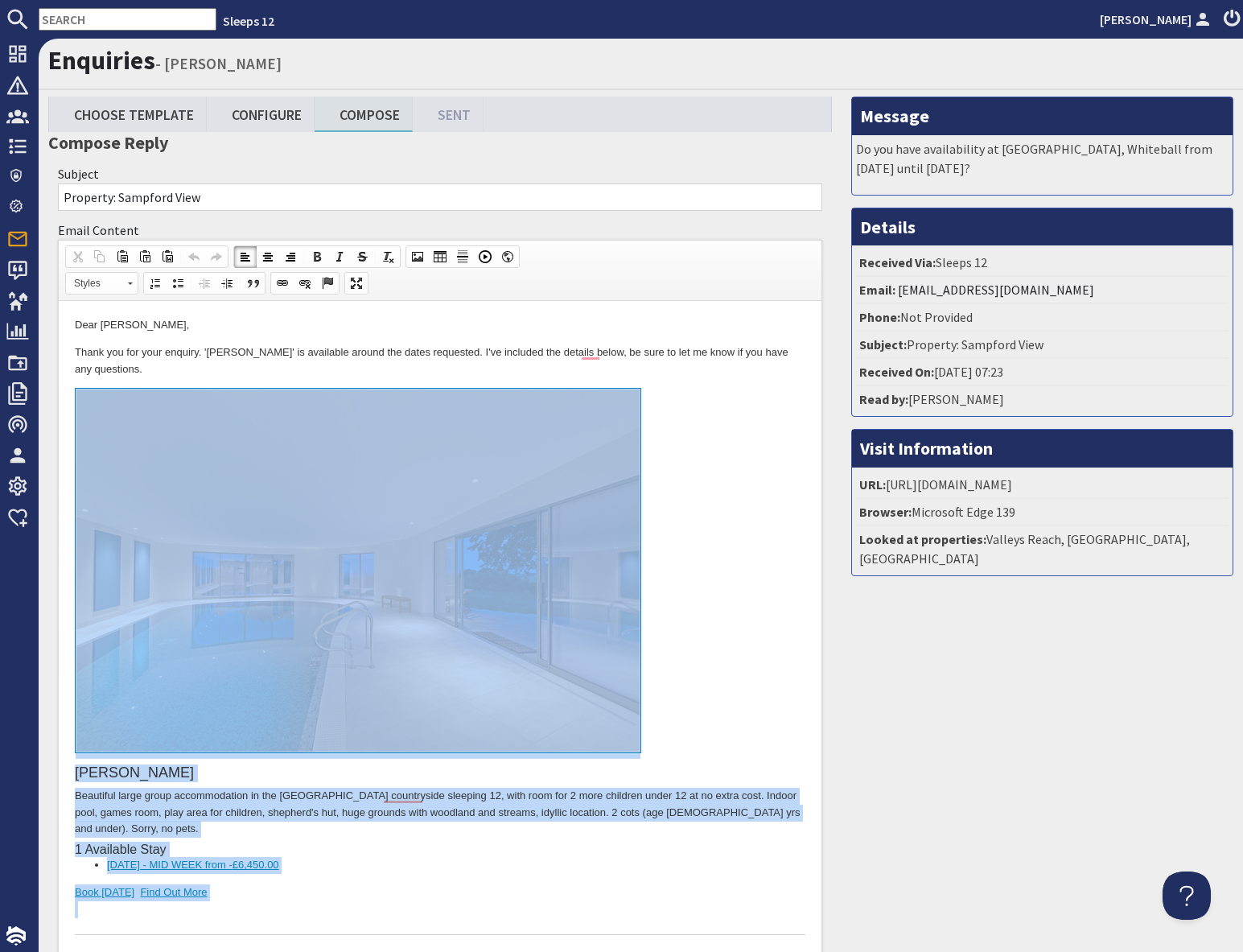
drag, startPoint x: 209, startPoint y: 891, endPoint x: 286, endPoint y: 655, distance: 248.2
click at [286, 655] on div "Perys Hill Beautiful large group accommodation in the Somerset countryside slee…" at bounding box center [440, 661] width 730 height 546
copy div "Perys Hill Beautiful large group accommodation in the Somerset countryside slee…"
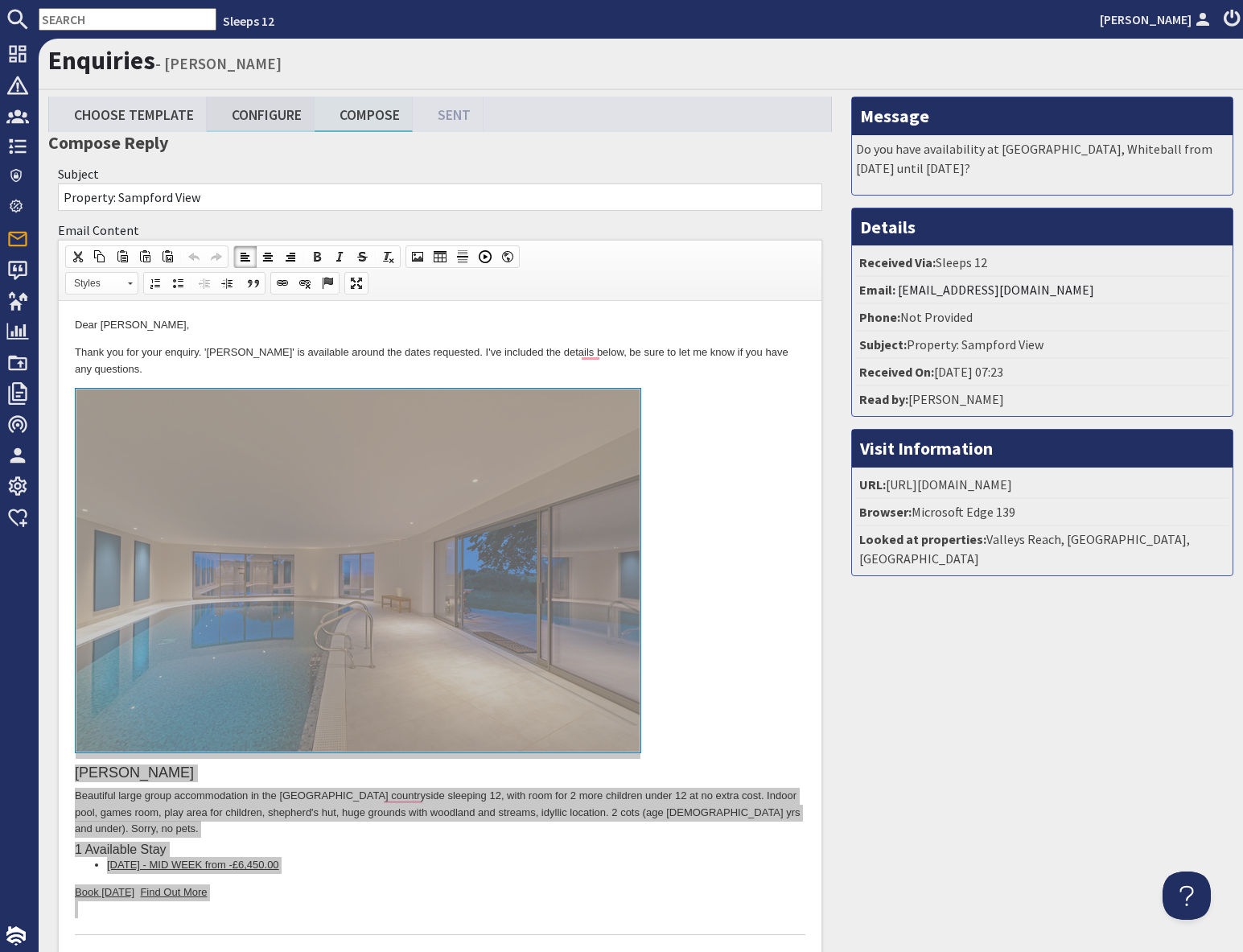
click at [267, 114] on link "Configure" at bounding box center [260, 114] width 108 height 34
type textarea "<p>Dear Louise Tredwin,</p> <p>Thank you for your enquiry. &#39;Perys Hill&#39;…"
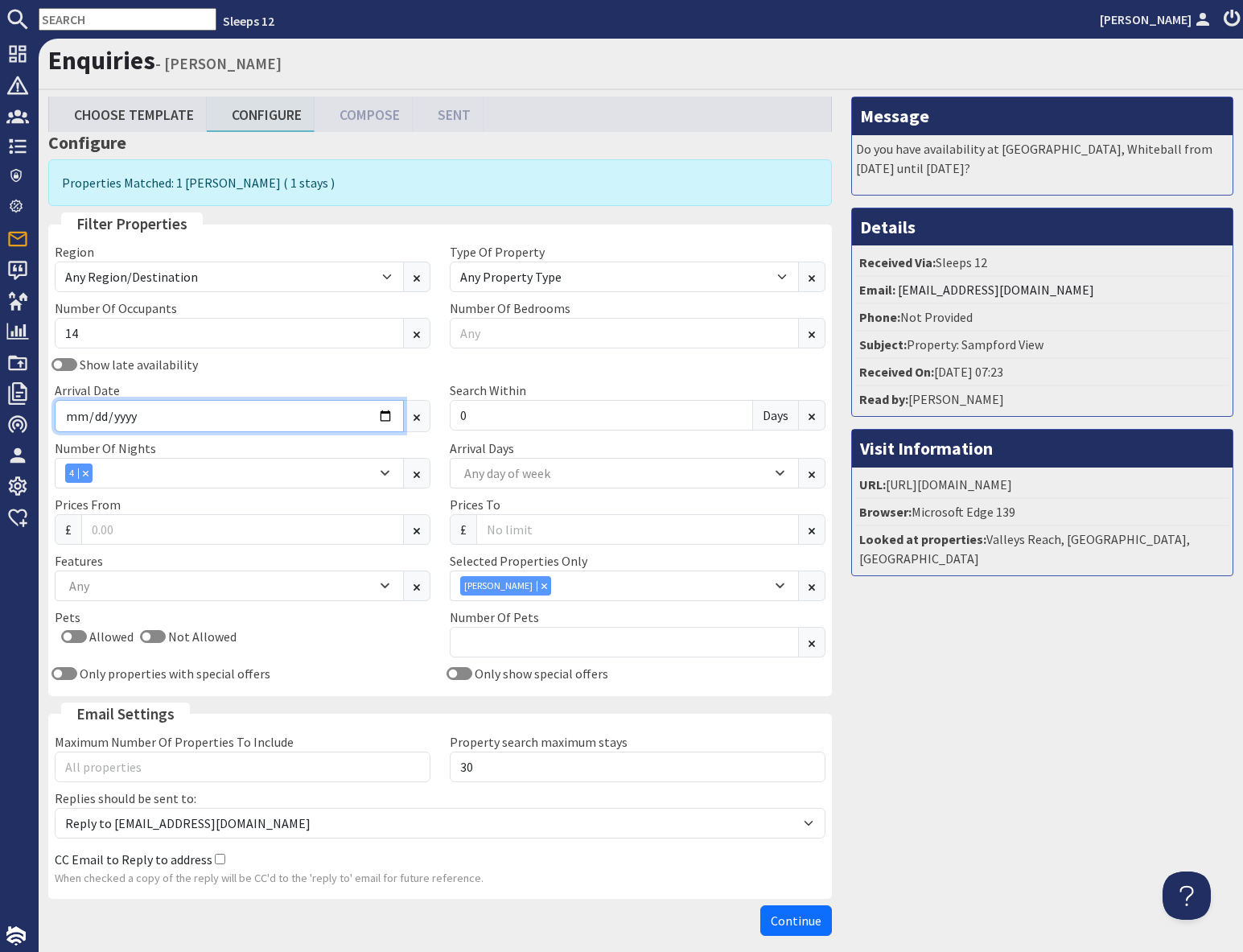
click at [387, 418] on input "2025-12-29" at bounding box center [229, 415] width 349 height 33
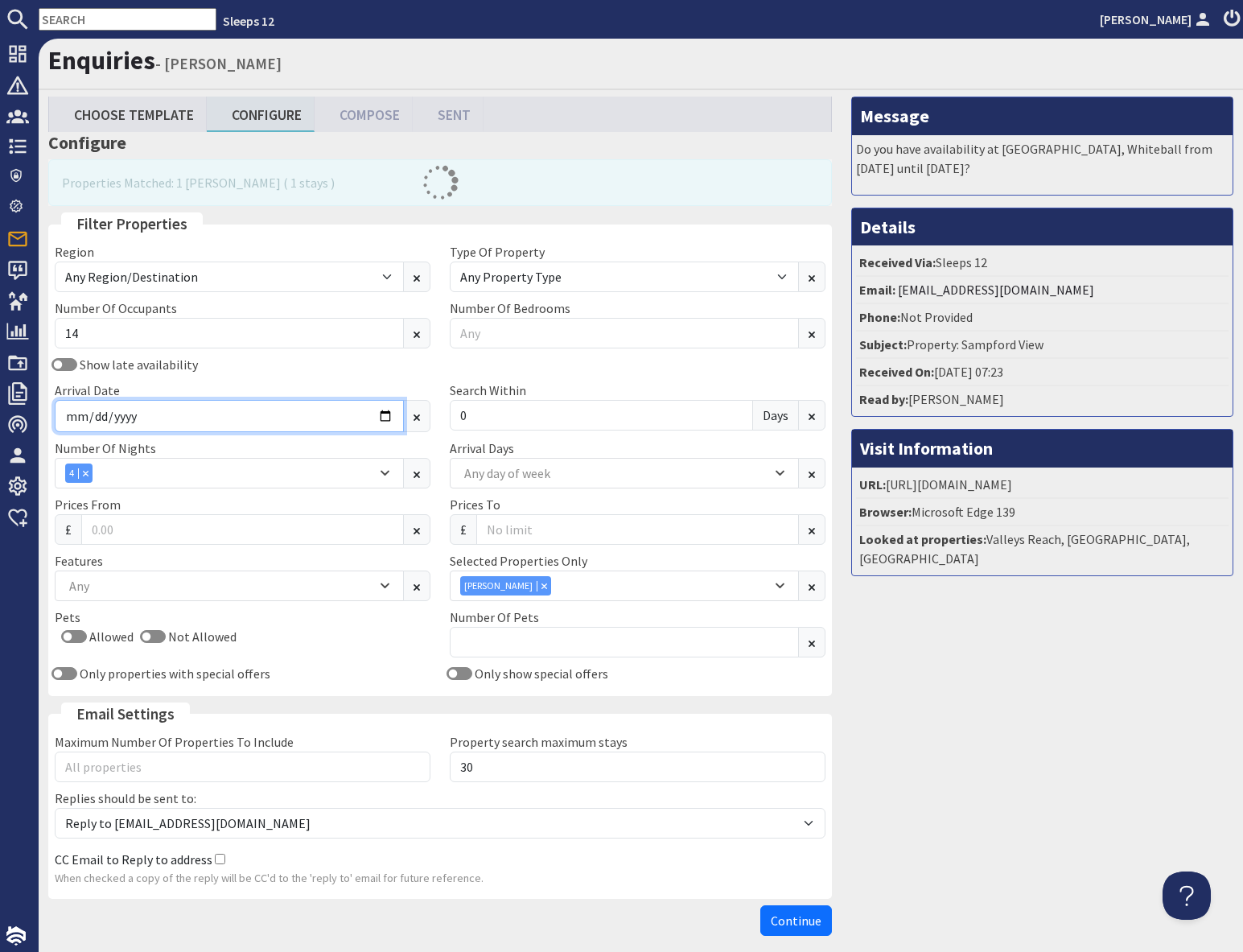
type input "2025-11-21"
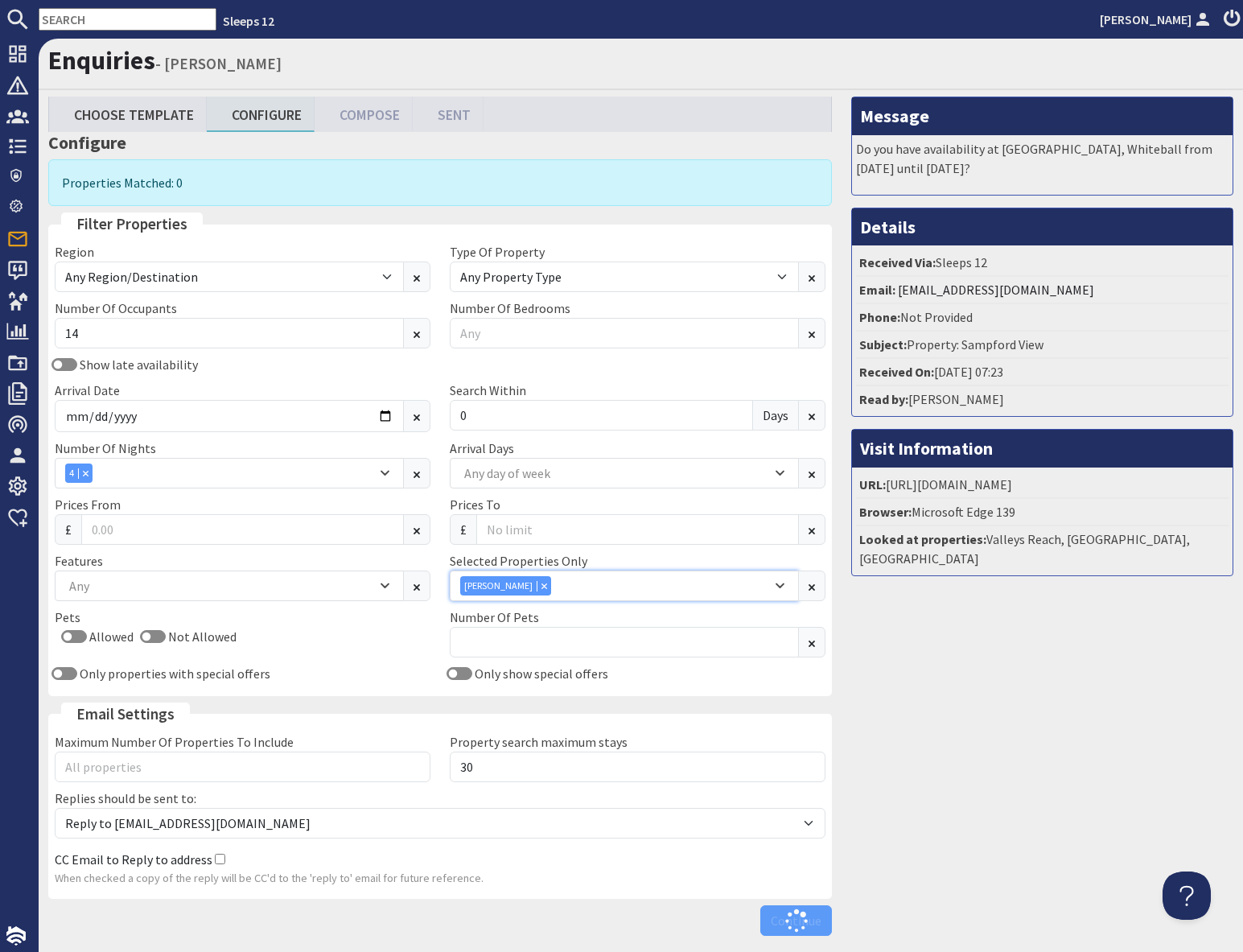
click at [541, 587] on icon "Combobox" at bounding box center [544, 585] width 5 height 5
click at [87, 476] on div "Combobox" at bounding box center [85, 472] width 14 height 11
click at [150, 339] on input "14" at bounding box center [229, 333] width 349 height 31
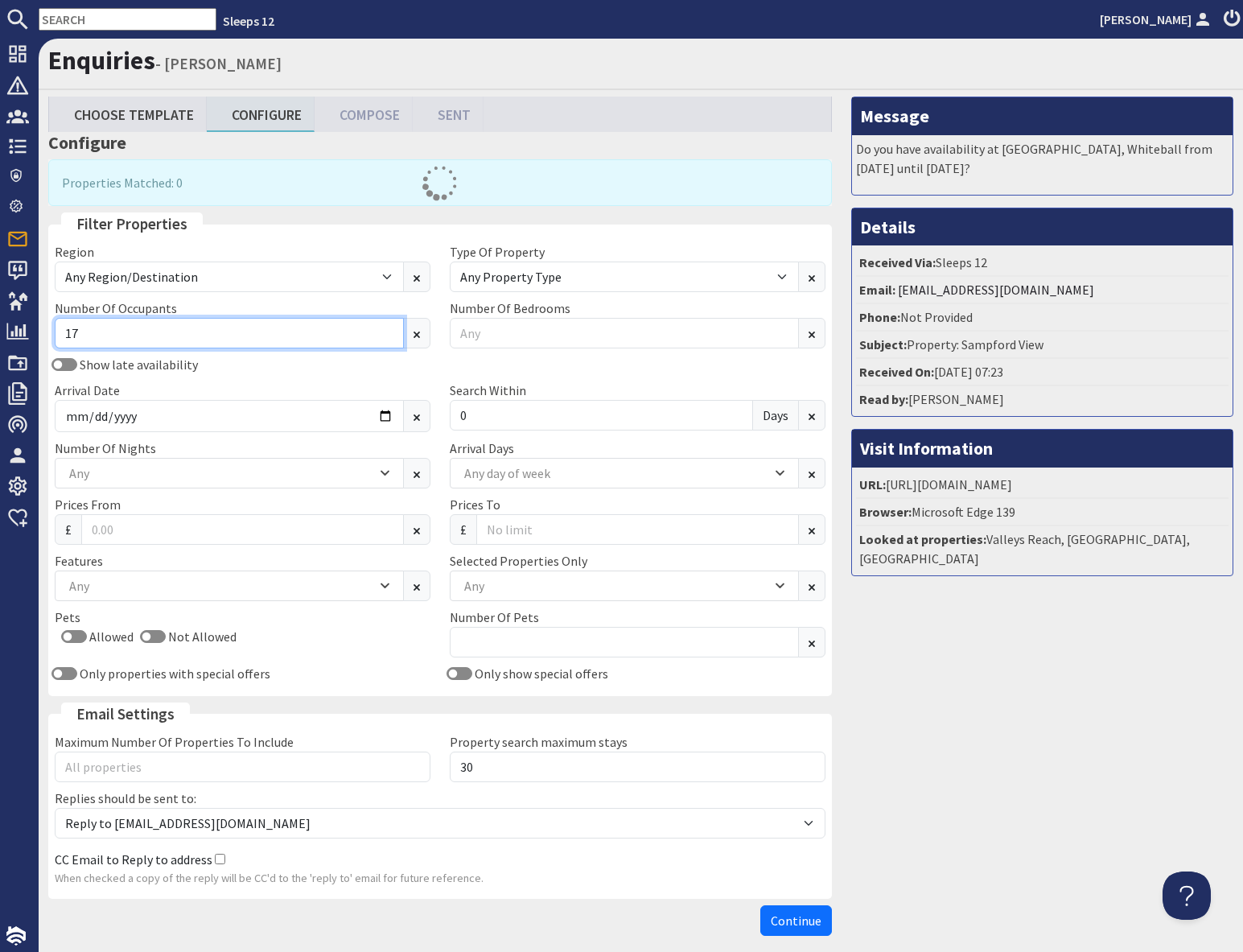
type input "17"
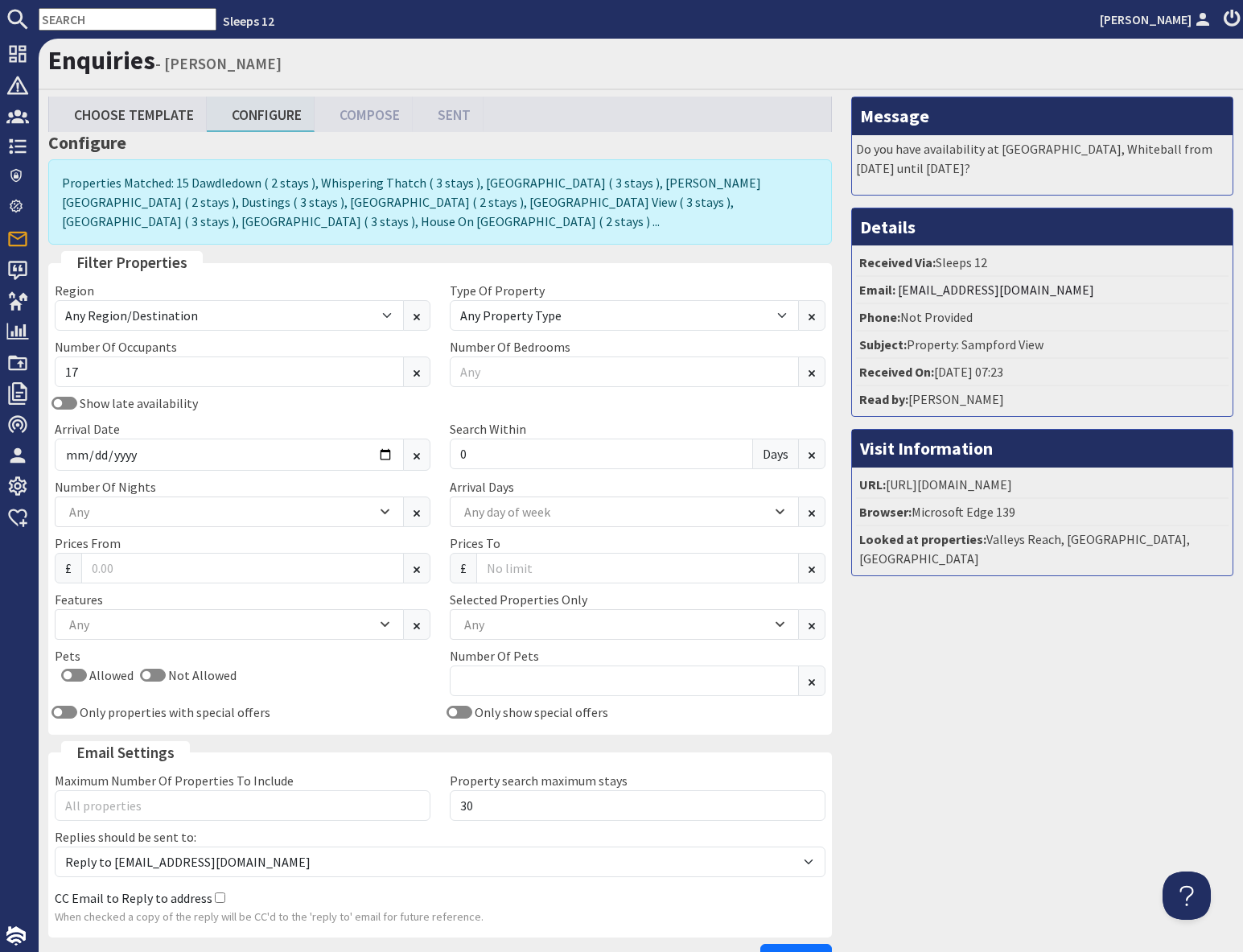
click at [984, 727] on div "Message Do you have availability at Sandfield House, Whiteball from Thursday 10…" at bounding box center [1042, 539] width 401 height 885
click at [515, 615] on div "Any" at bounding box center [616, 624] width 311 height 18
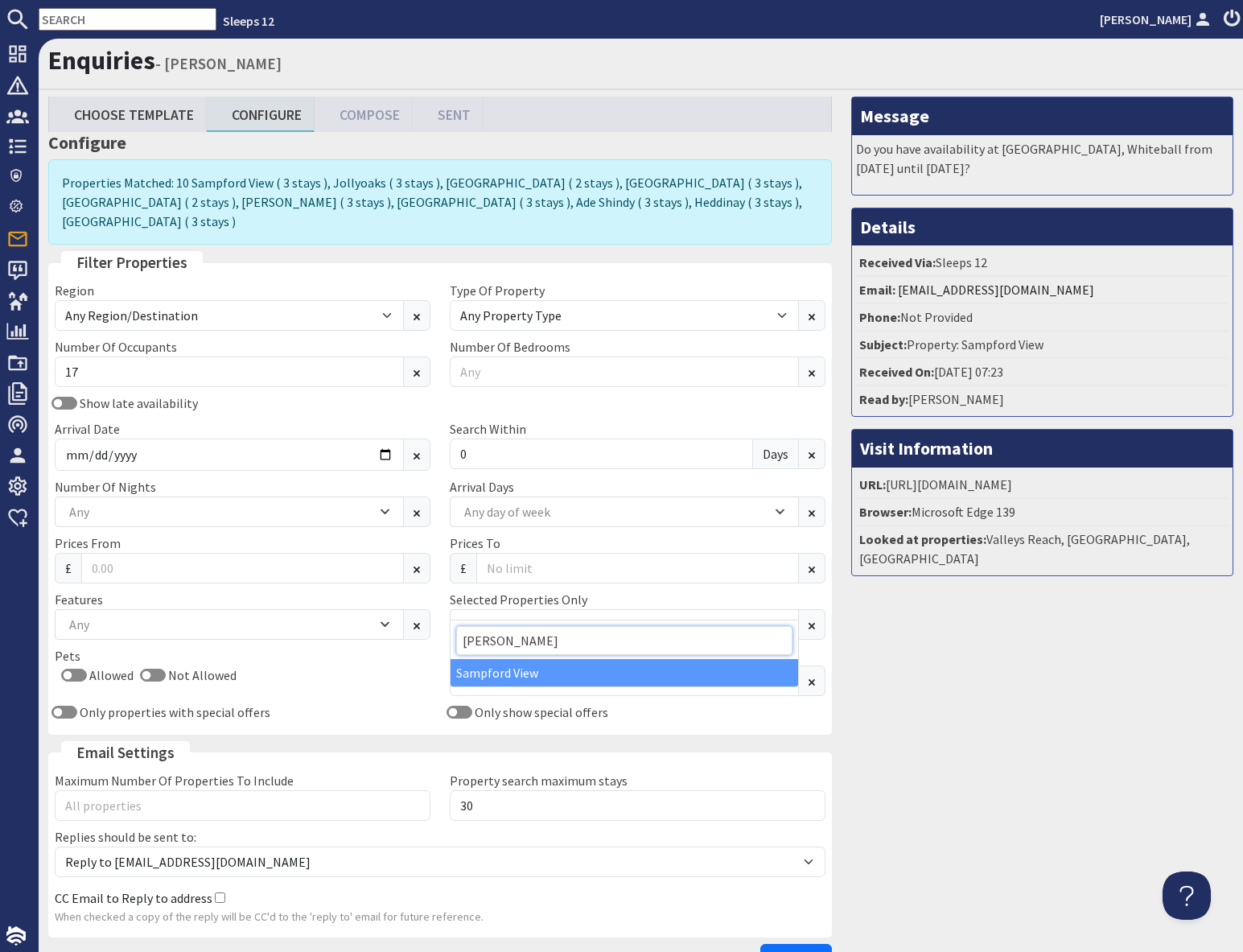
type input "sam"
click at [510, 681] on div "Sampford View" at bounding box center [624, 672] width 347 height 27
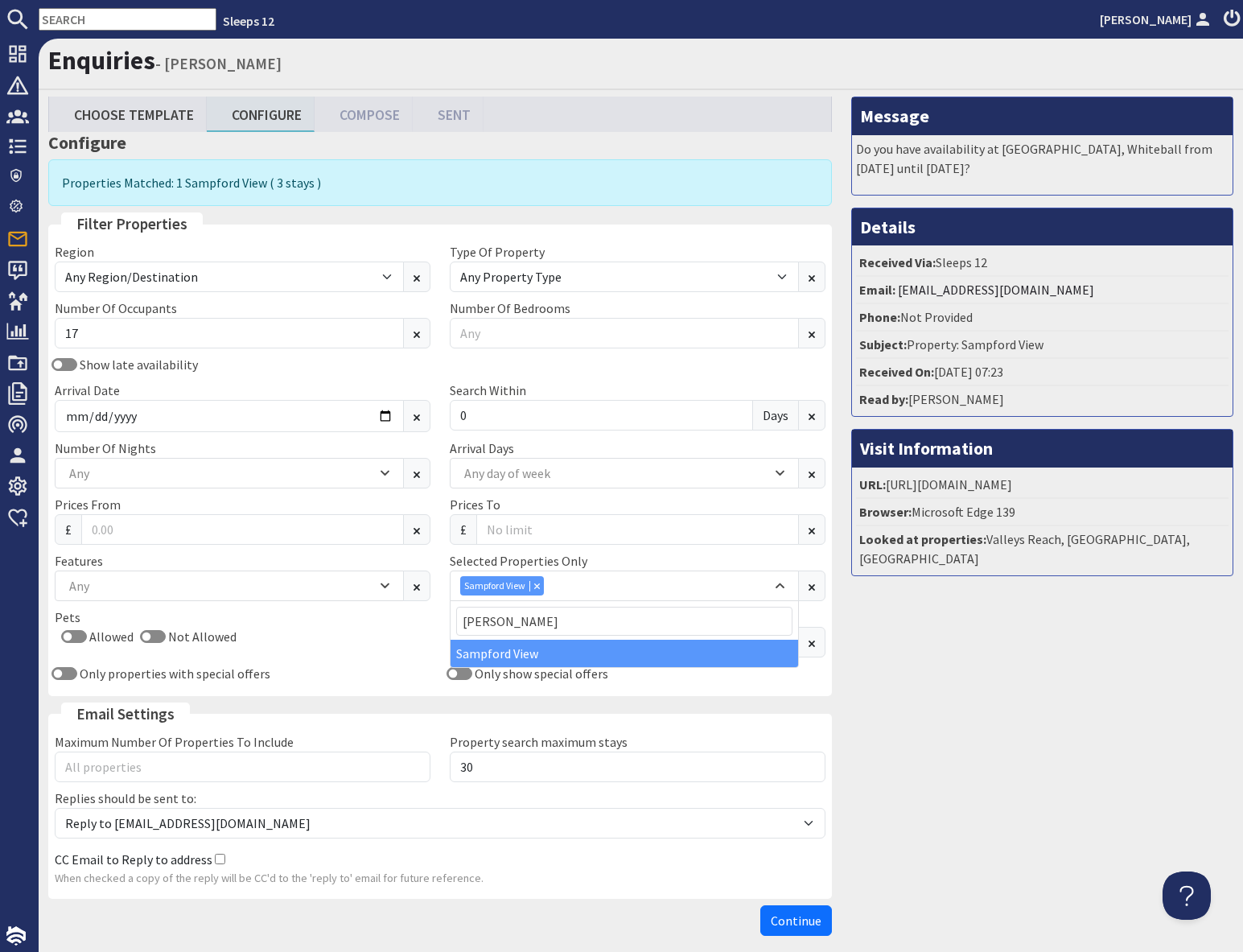
click at [1035, 794] on div "Message Do you have availability at Sandfield House, Whiteball from Thursday 10…" at bounding box center [1042, 520] width 401 height 846
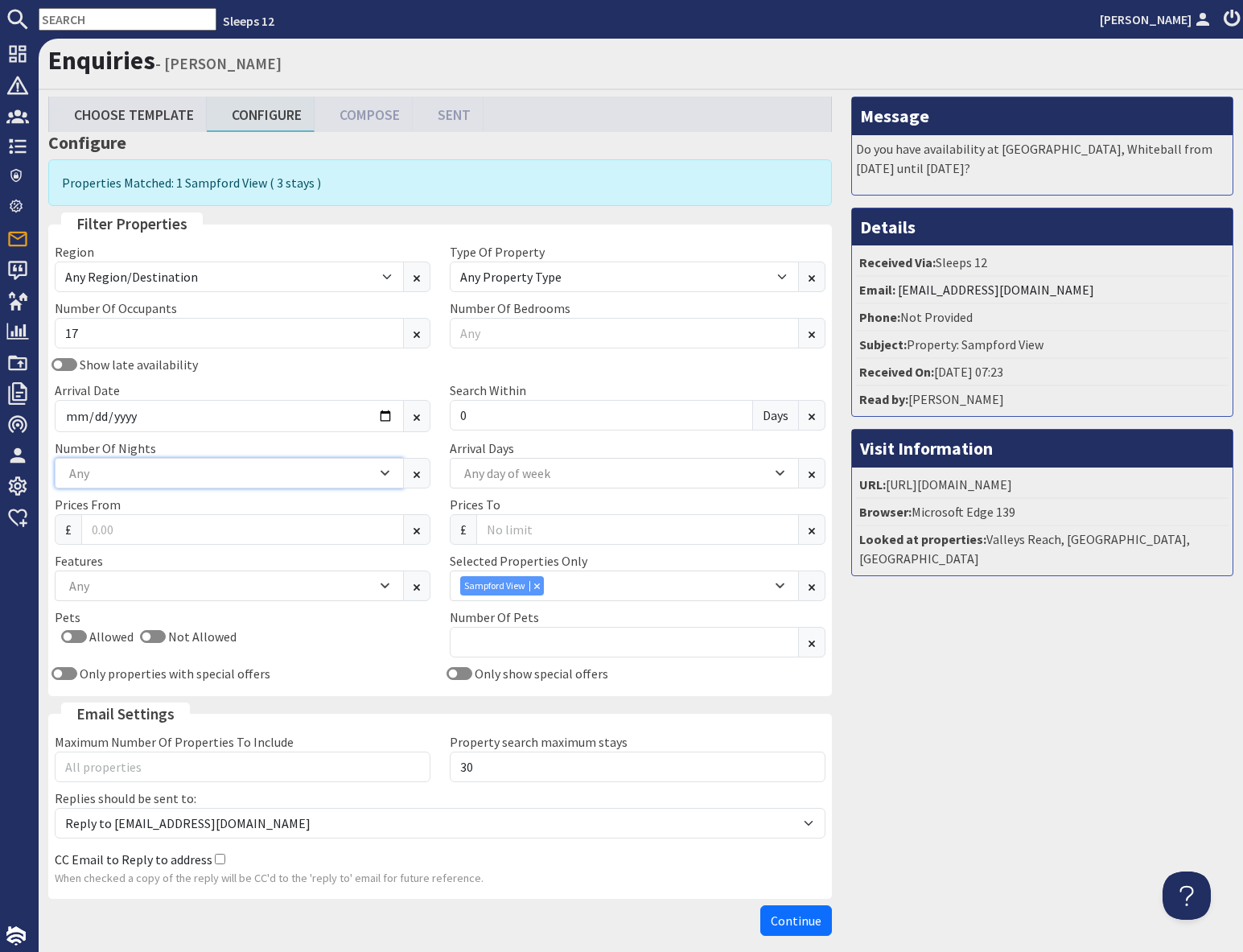
click at [214, 474] on div "Any" at bounding box center [221, 473] width 311 height 18
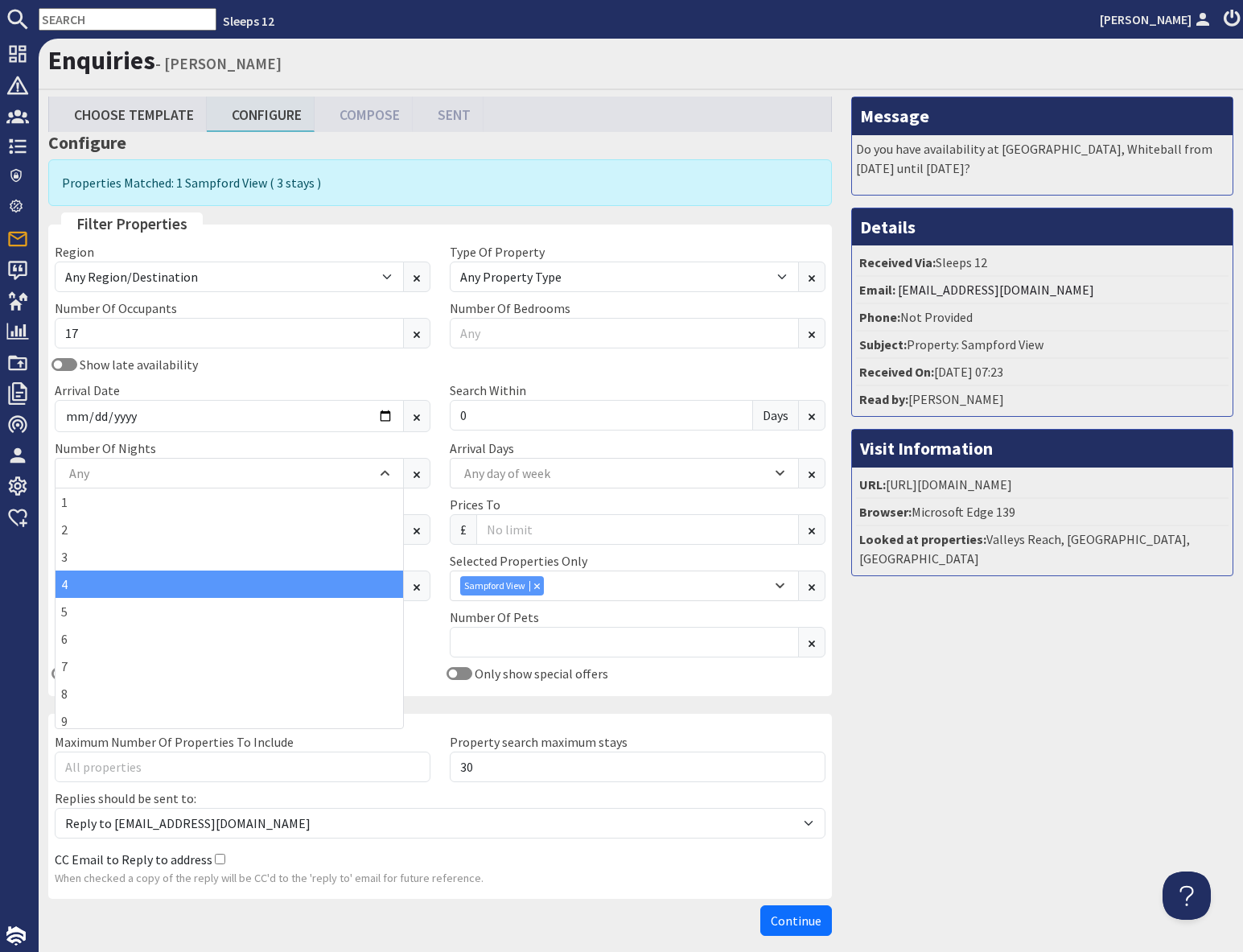
click at [80, 584] on div "4" at bounding box center [229, 583] width 347 height 27
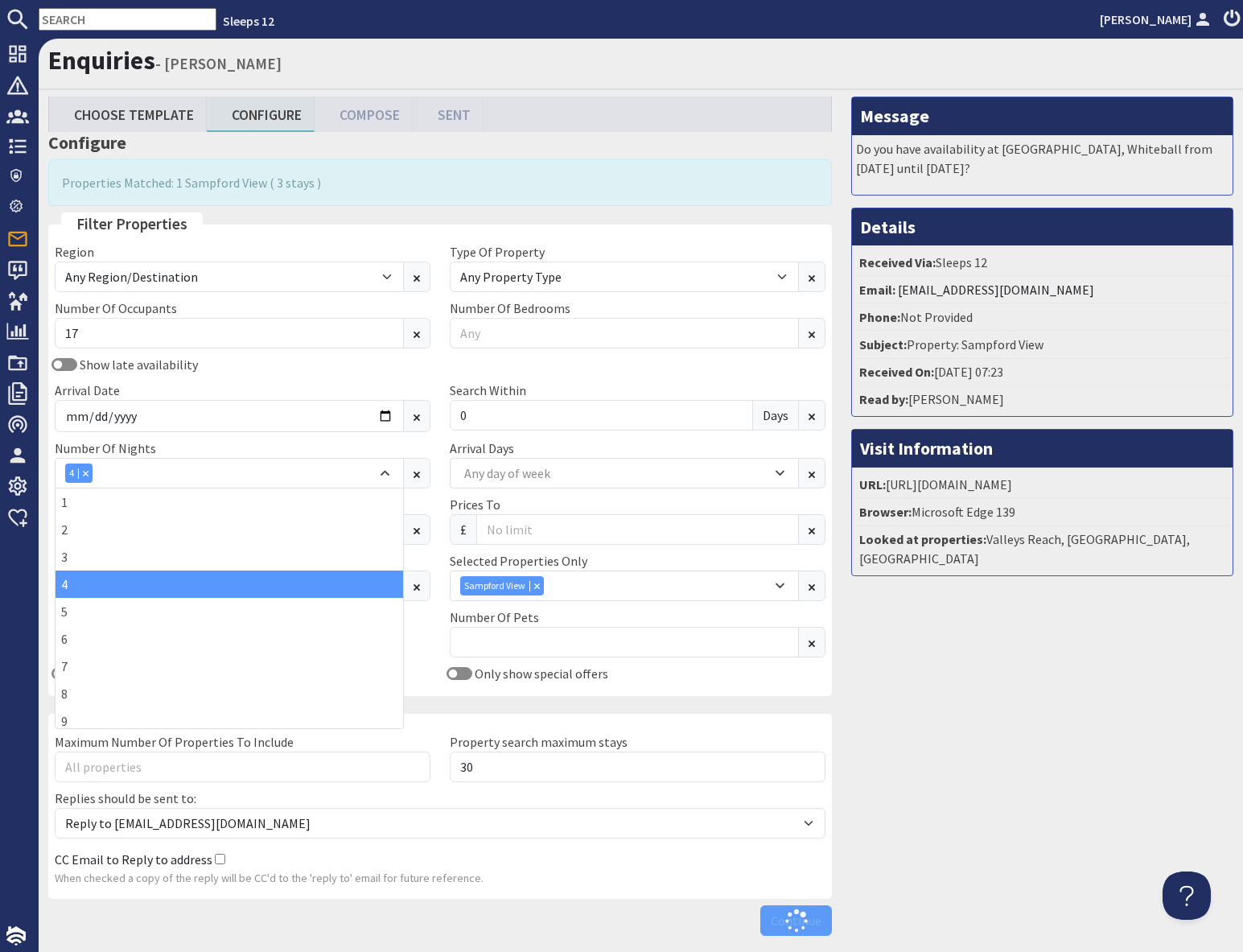
click at [956, 712] on div "Message Do you have availability at Sandfield House, Whiteball from Thursday 10…" at bounding box center [1042, 520] width 401 height 846
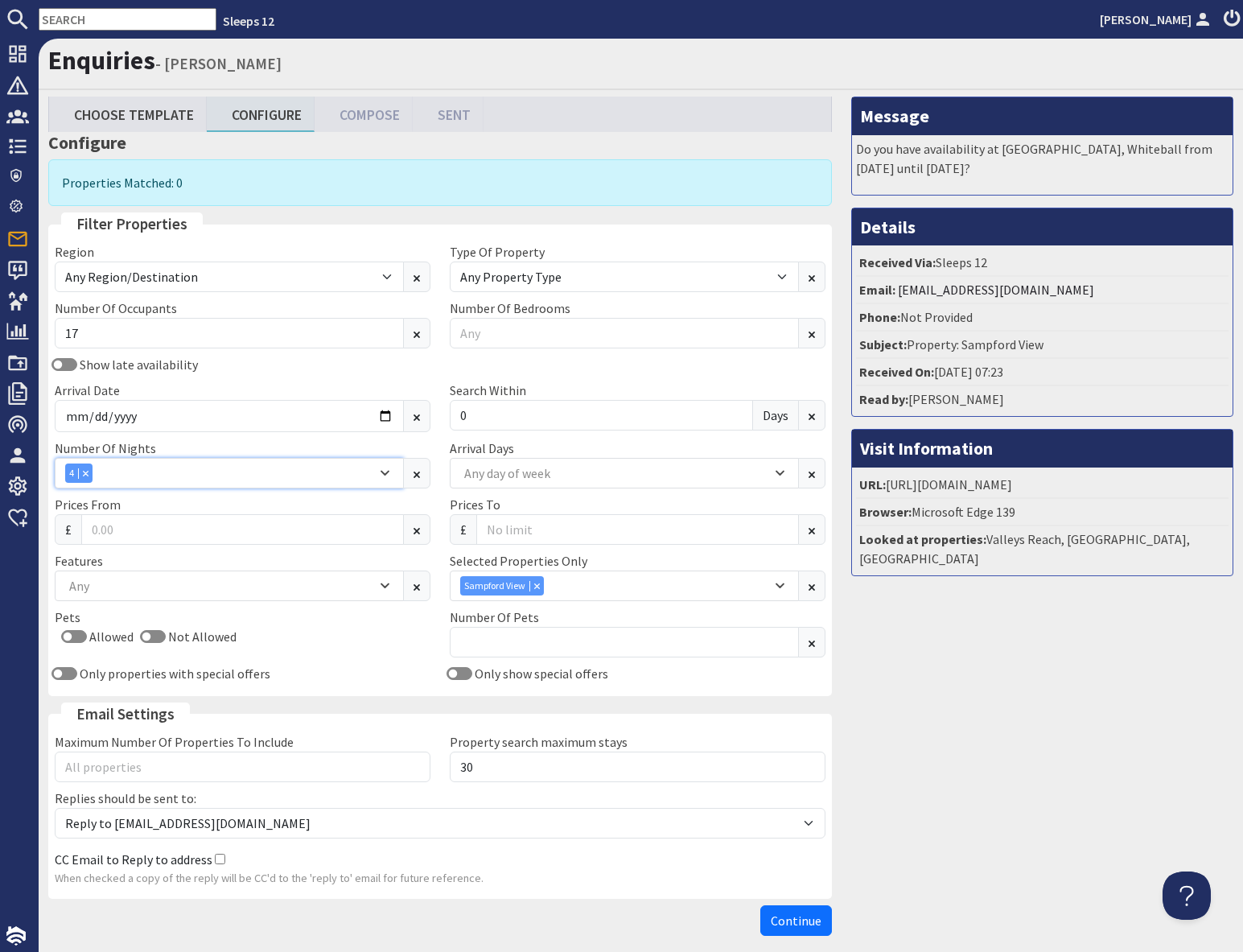
click at [178, 472] on div "4" at bounding box center [221, 473] width 311 height 19
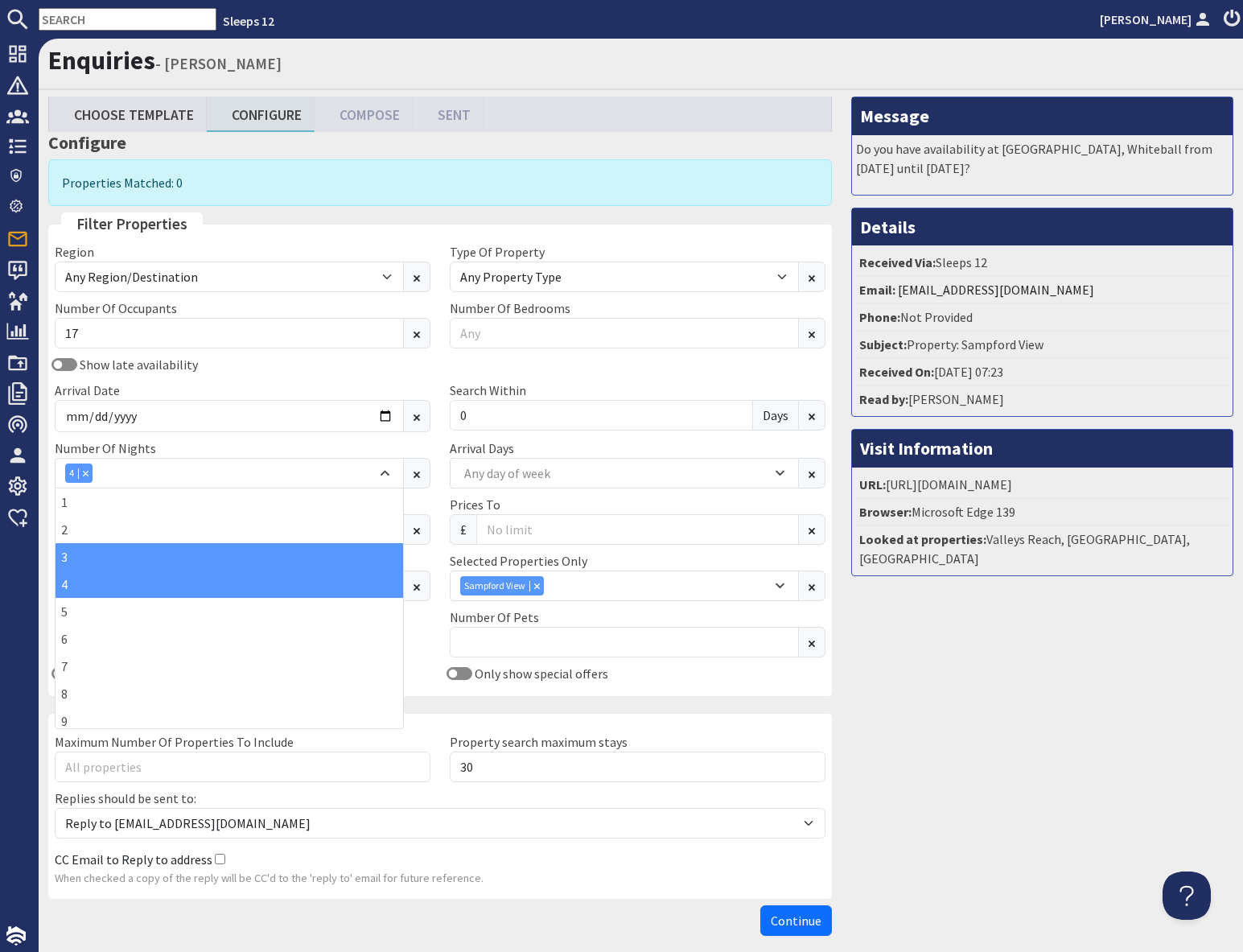
click at [80, 554] on div "3" at bounding box center [229, 556] width 347 height 27
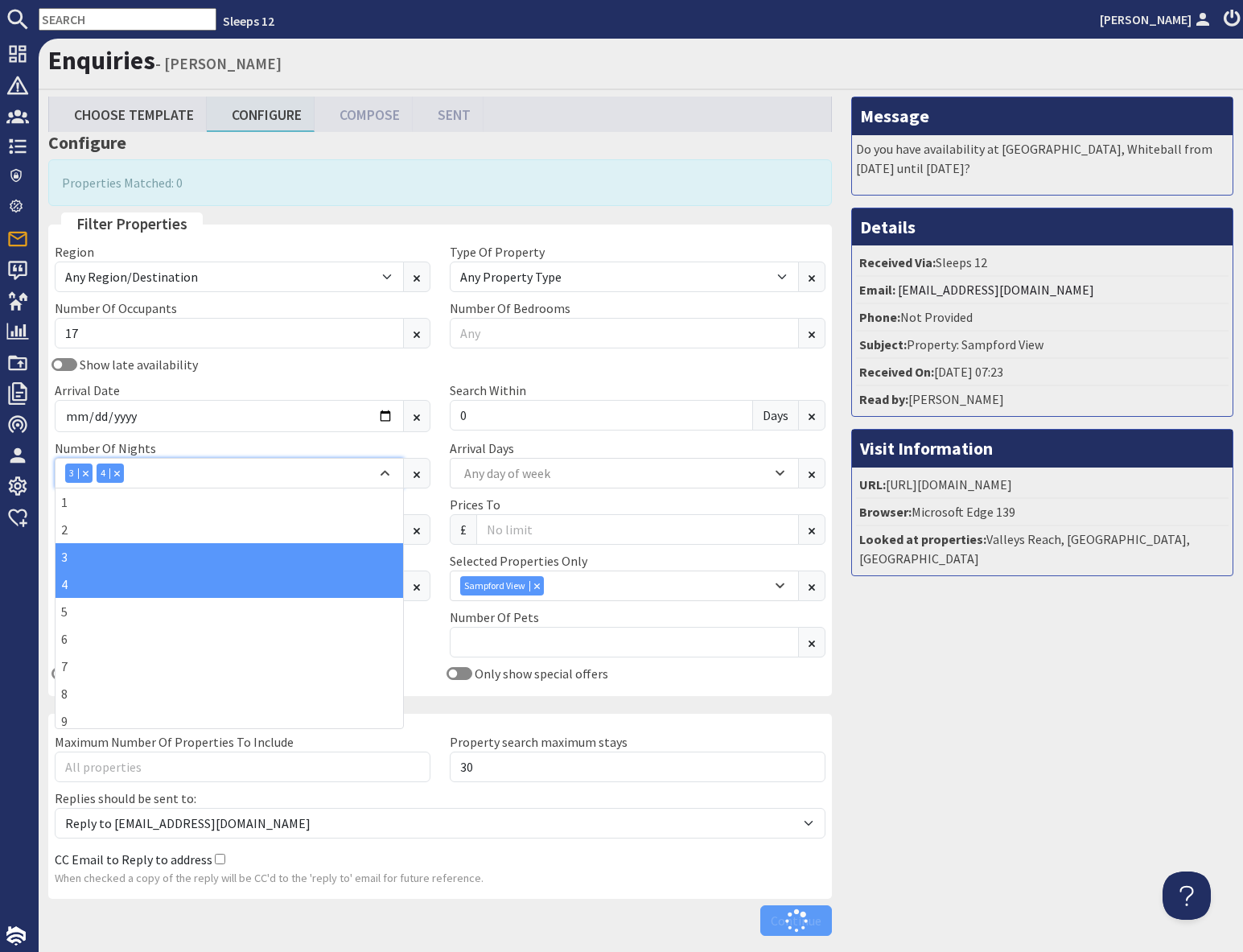
drag, startPoint x: 118, startPoint y: 474, endPoint x: 221, endPoint y: 487, distance: 103.8
click at [119, 474] on icon "Combobox" at bounding box center [117, 472] width 5 height 5
click at [997, 736] on div "Message Do you have availability at Sandfield House, Whiteball from Thursday 10…" at bounding box center [1042, 520] width 401 height 846
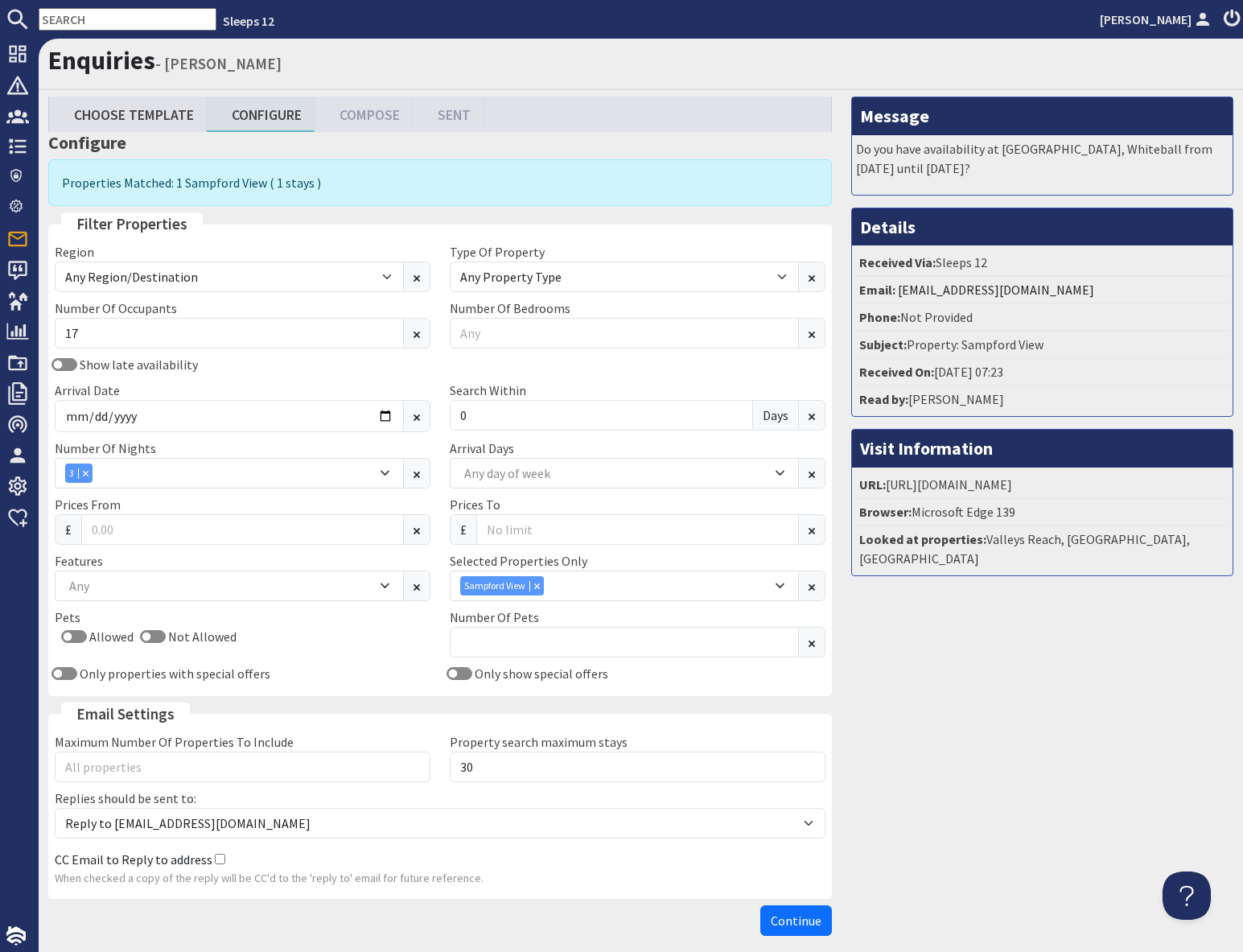
scroll to position [72, 0]
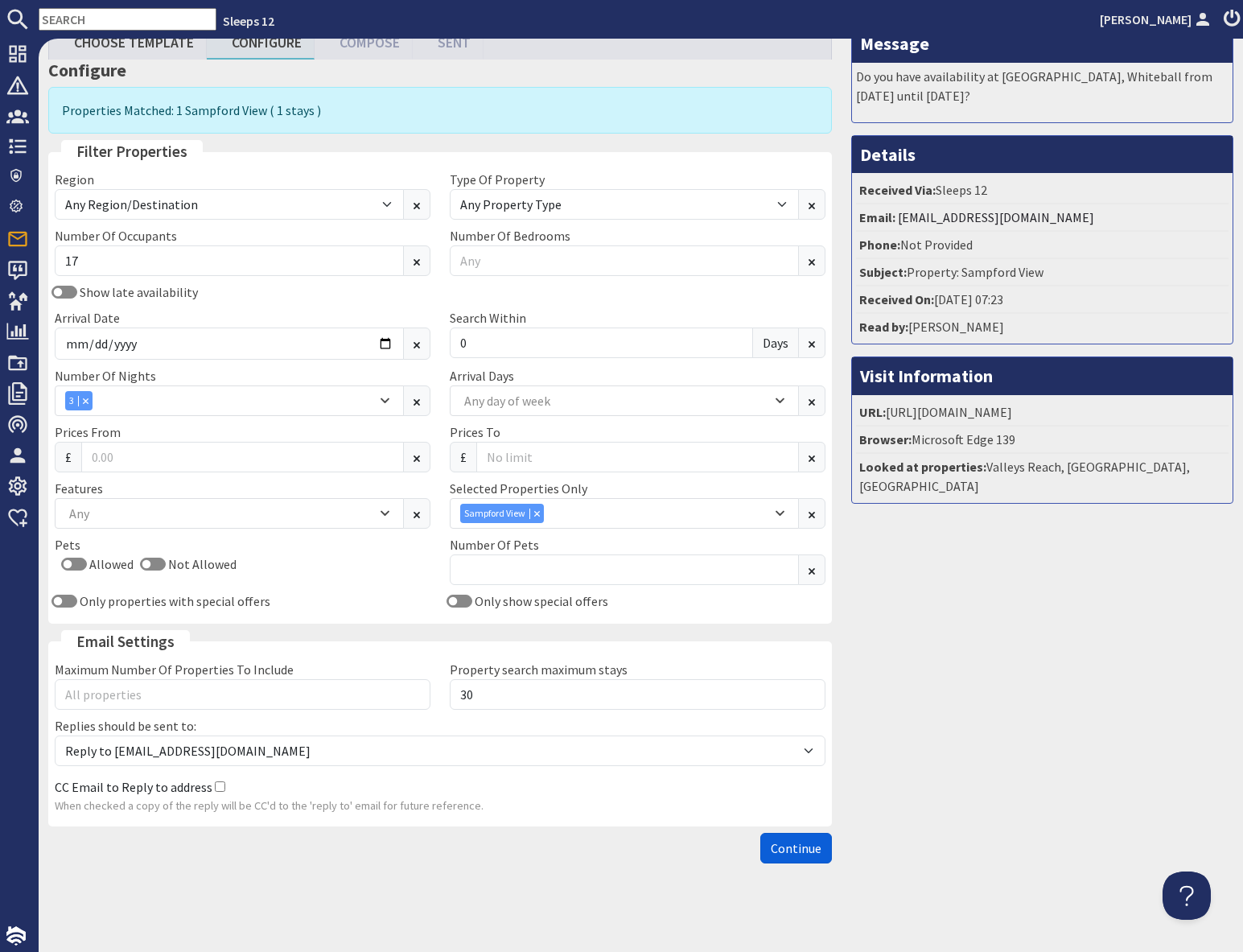
click at [812, 848] on span "Continue" at bounding box center [796, 848] width 51 height 16
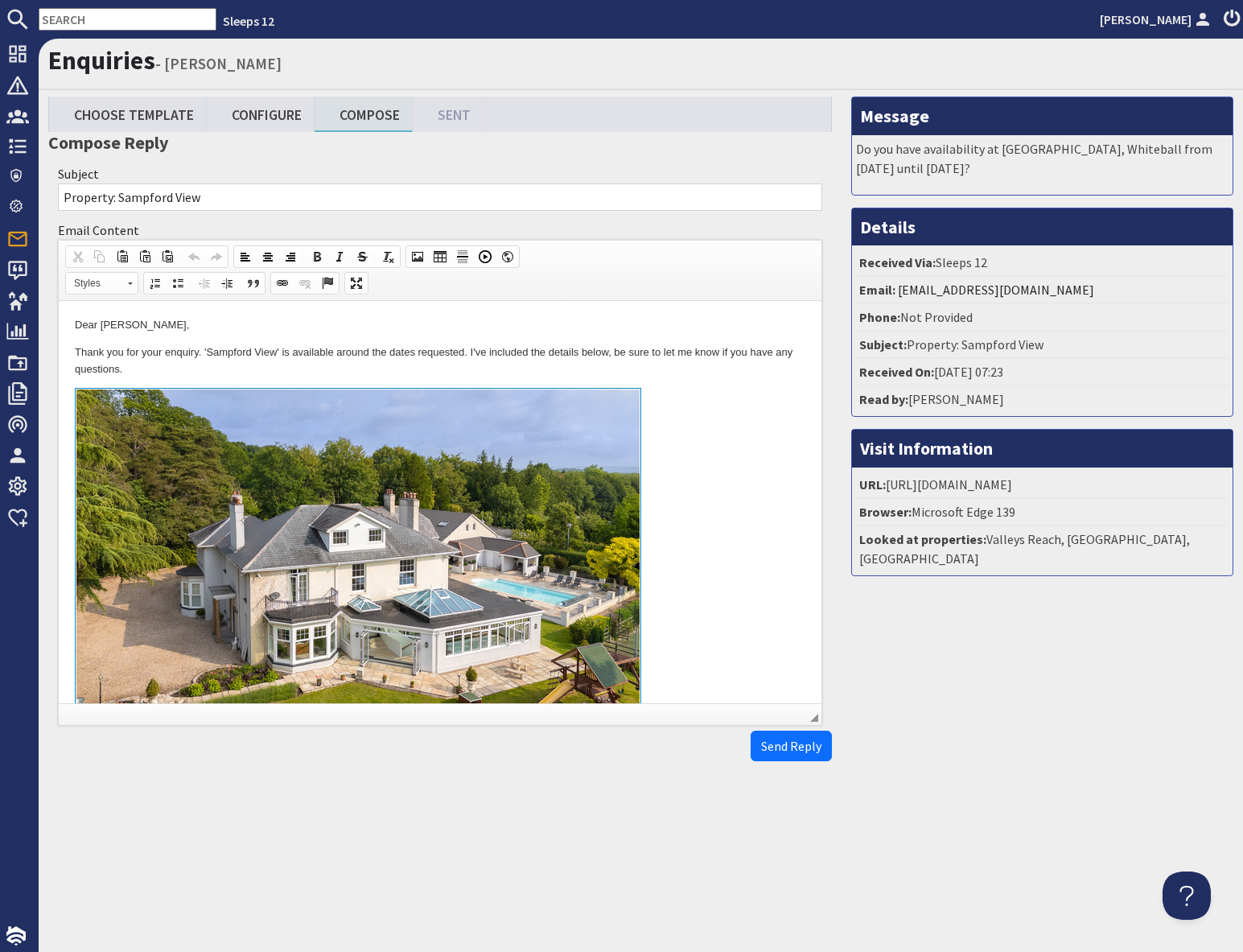
click at [720, 510] on link "To enrich screen reader interactions, please activate Accessibility in Grammarl…" at bounding box center [440, 573] width 730 height 370
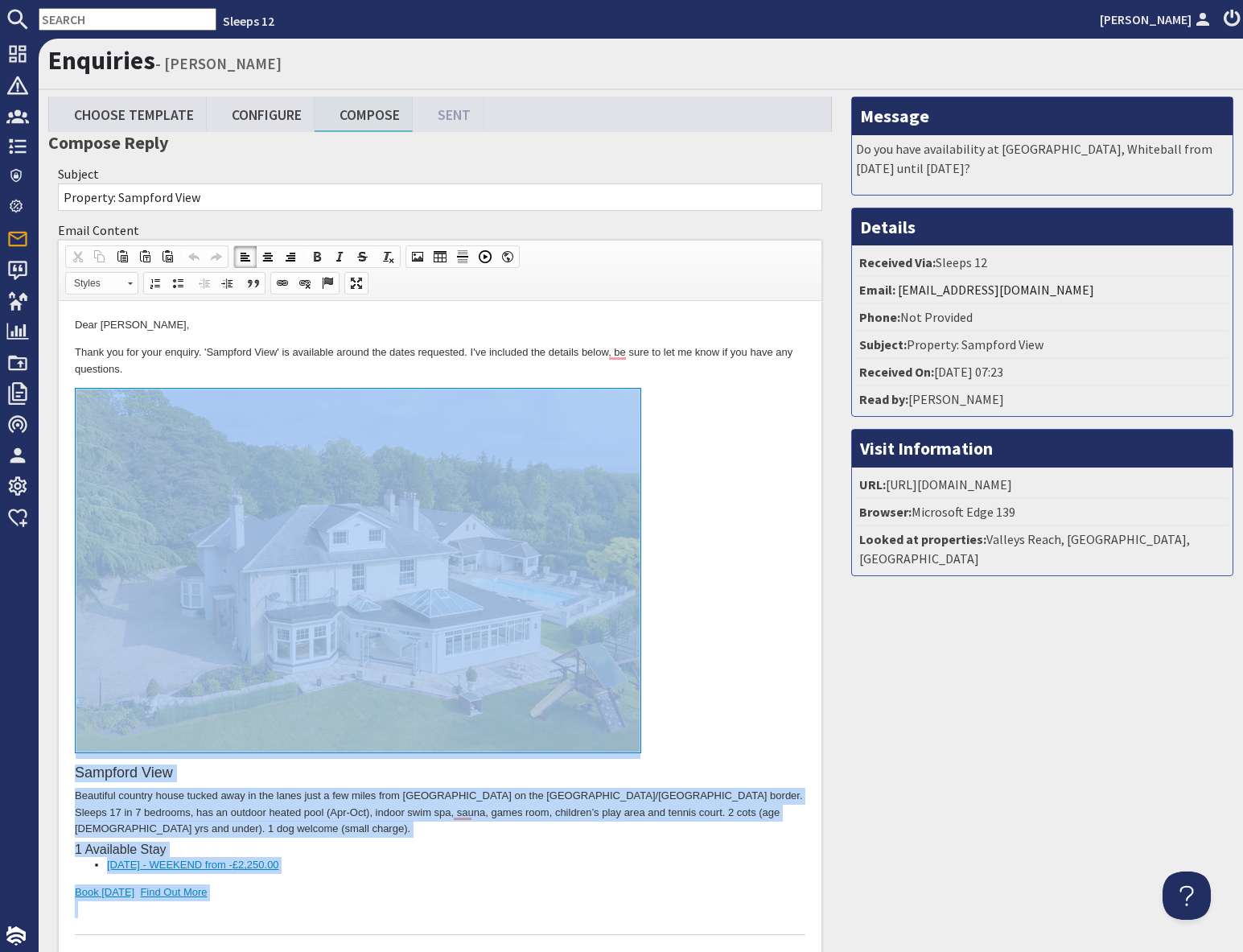
drag, startPoint x: 234, startPoint y: 901, endPoint x: 272, endPoint y: 649, distance: 254.8
click at [272, 649] on div "Sampford View Beautiful country house tucked away in the lanes just a few miles…" at bounding box center [440, 661] width 730 height 546
copy div "Sampford View Beautiful country house tucked away in the lanes just a few miles…"
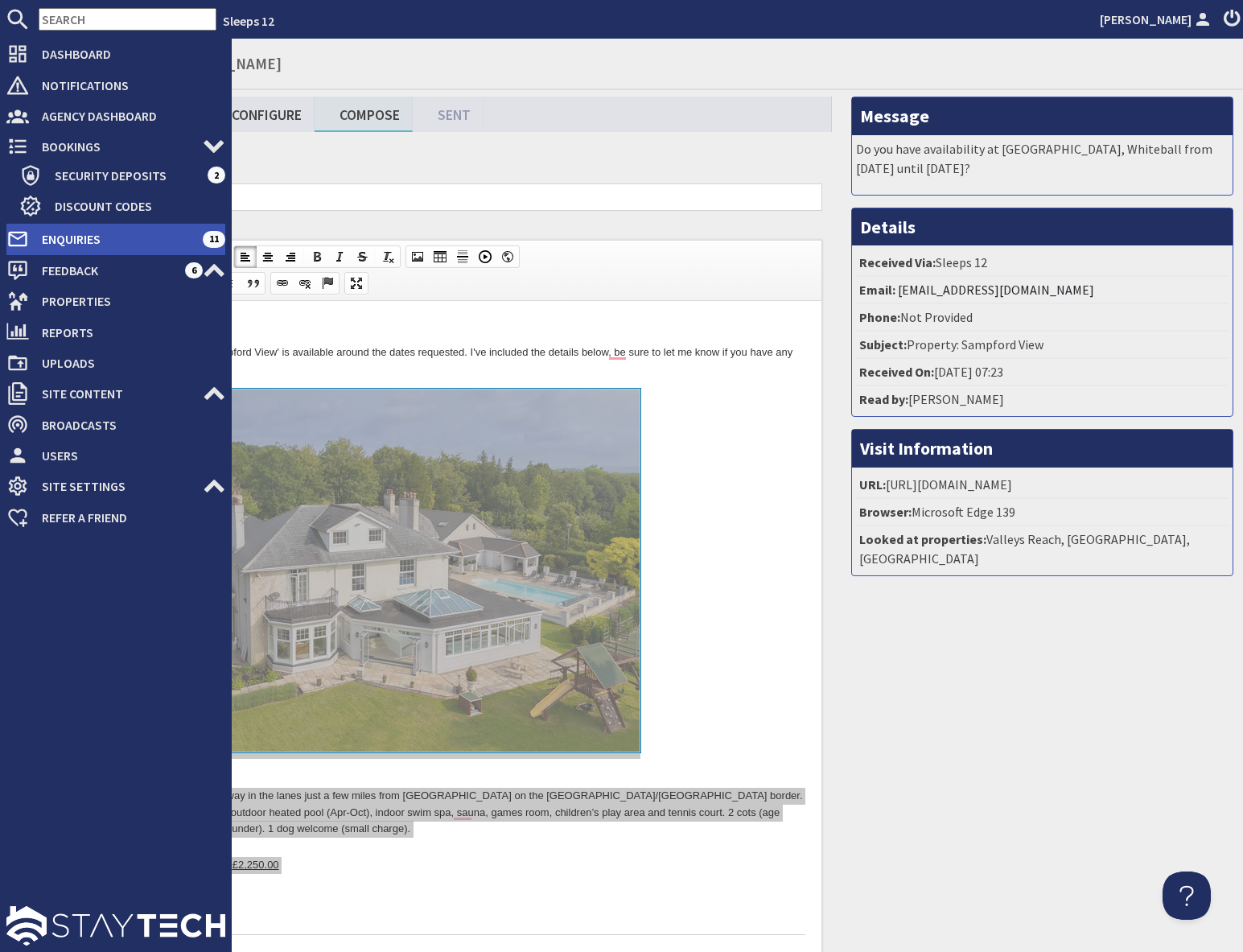
click at [69, 243] on span "Enquiries" at bounding box center [115, 238] width 173 height 26
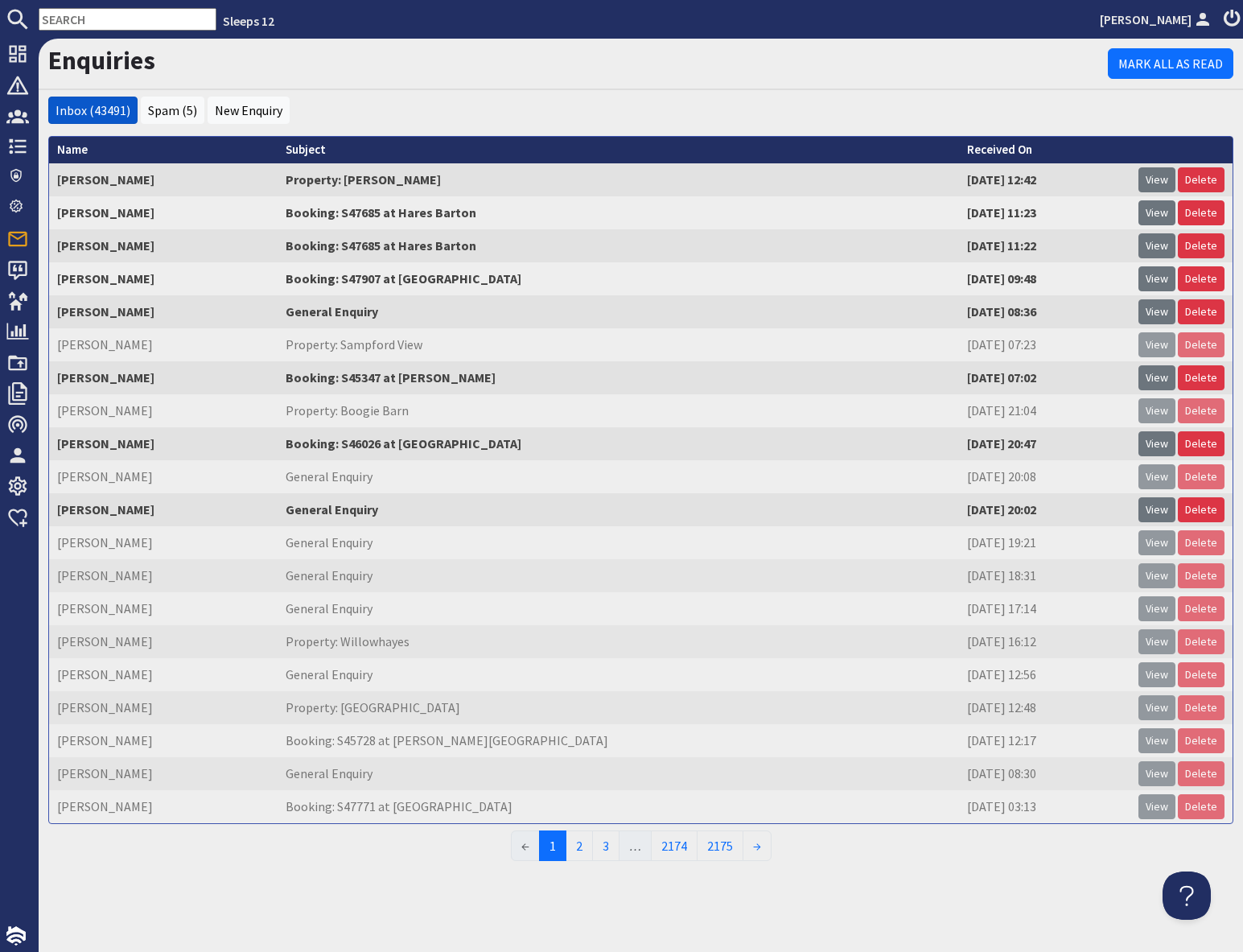
drag, startPoint x: 1161, startPoint y: 379, endPoint x: 1122, endPoint y: 399, distance: 43.8
click at [1161, 379] on link "View" at bounding box center [1157, 377] width 37 height 25
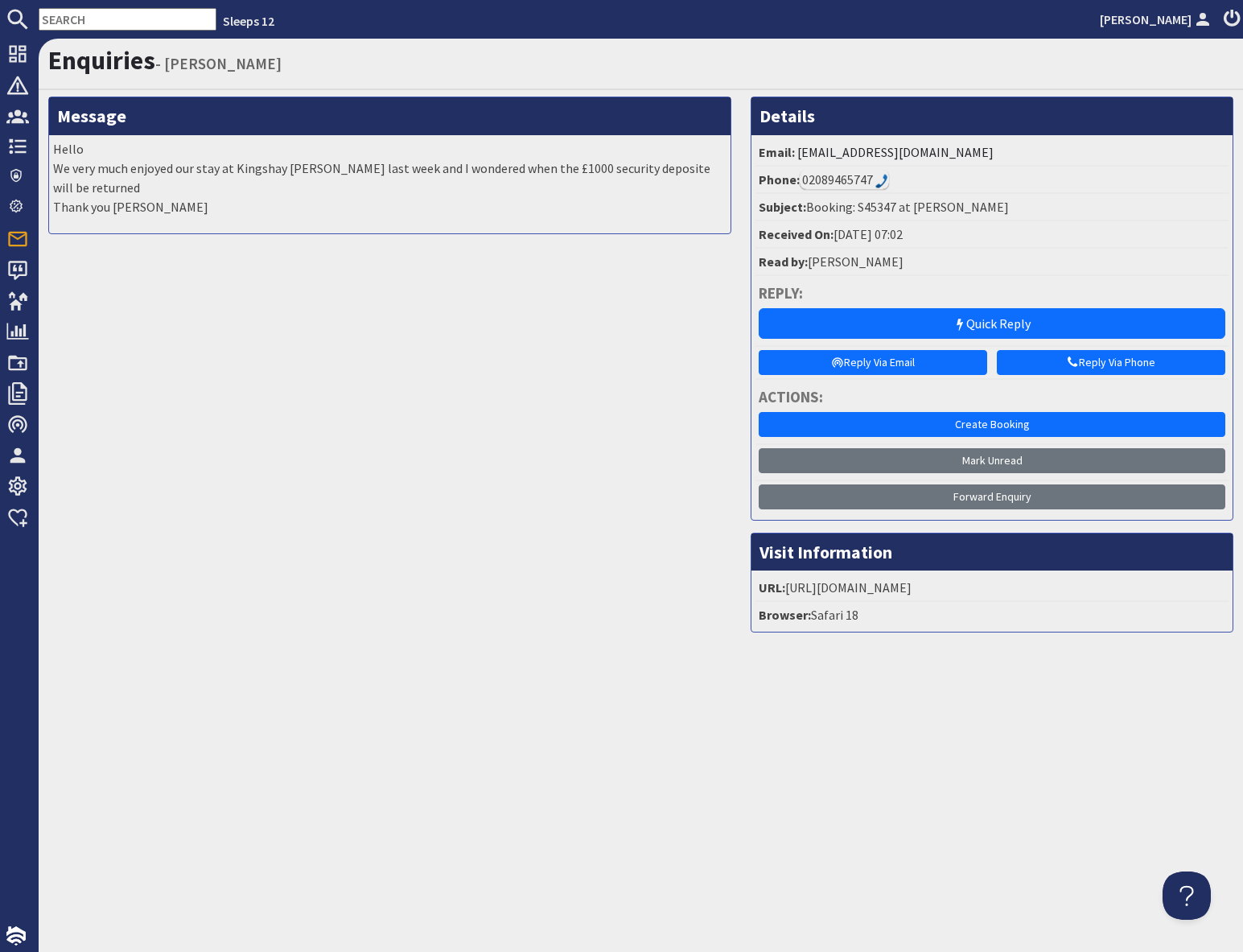
click at [72, 19] on input "text" at bounding box center [128, 19] width 178 height 23
paste input "mo.hammond12@gmail.com"
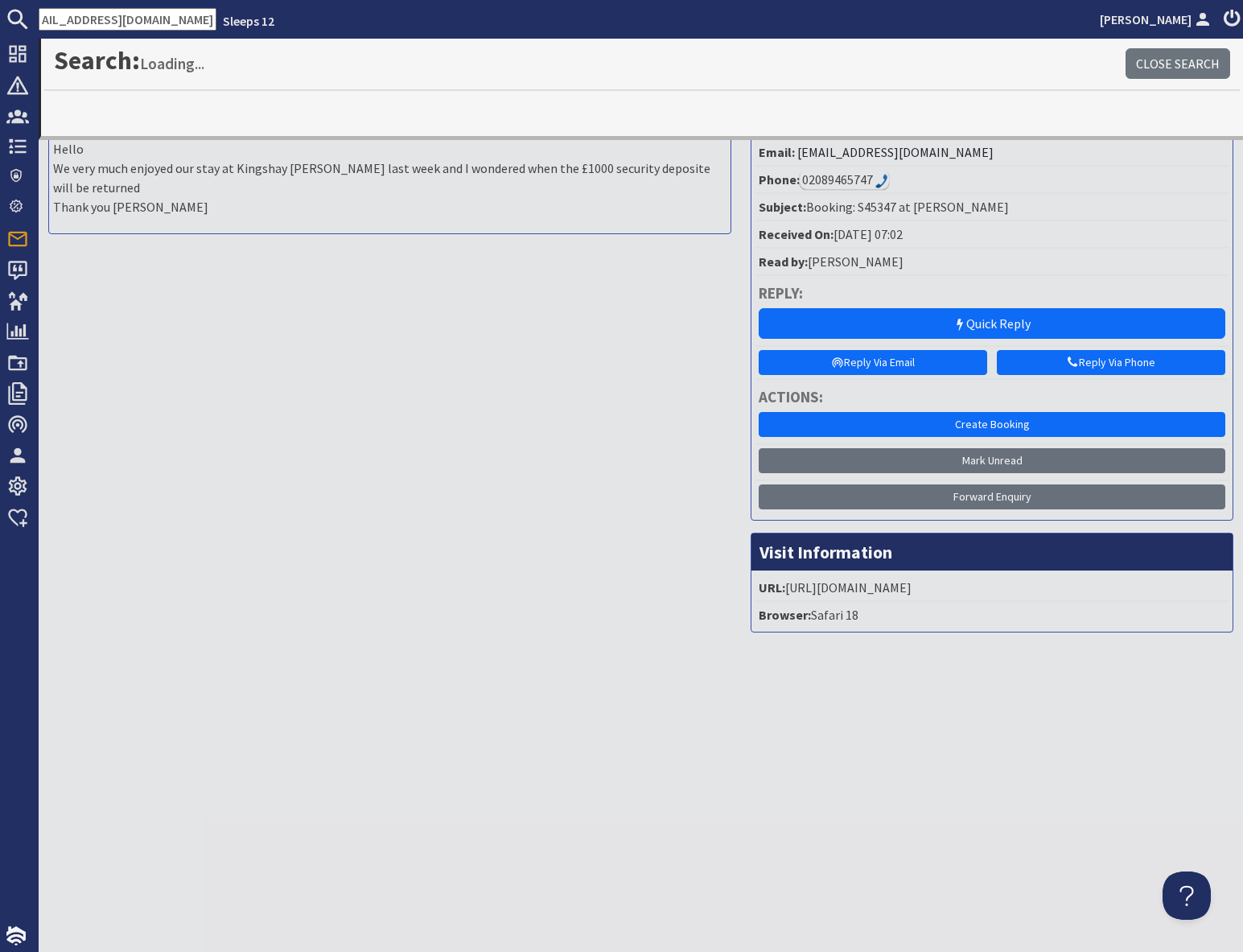
type input "mo.hammond12@gmail.com"
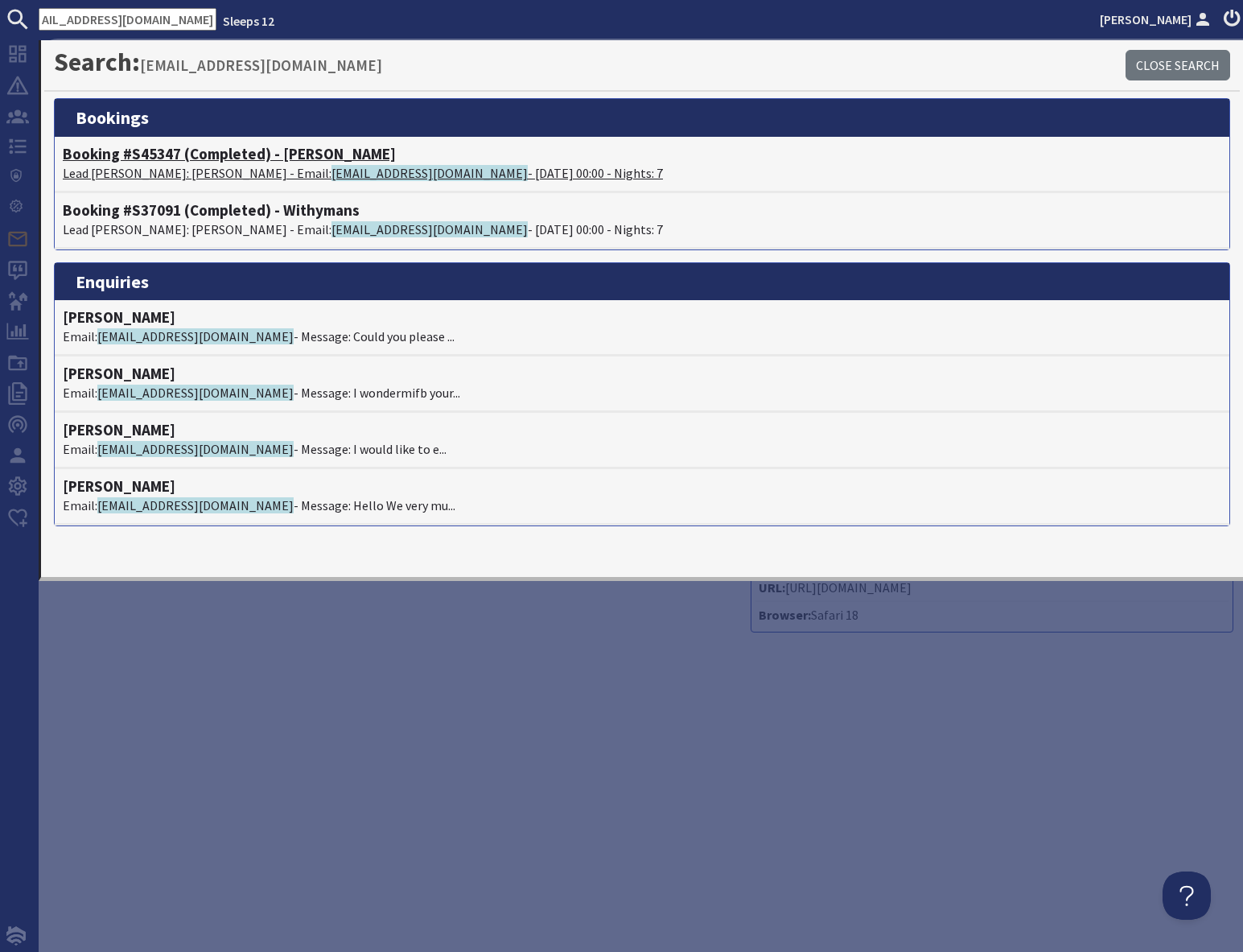
click at [222, 162] on h4 "Booking #S45347 (Completed) - Kingshay Barton" at bounding box center [641, 154] width 1159 height 18
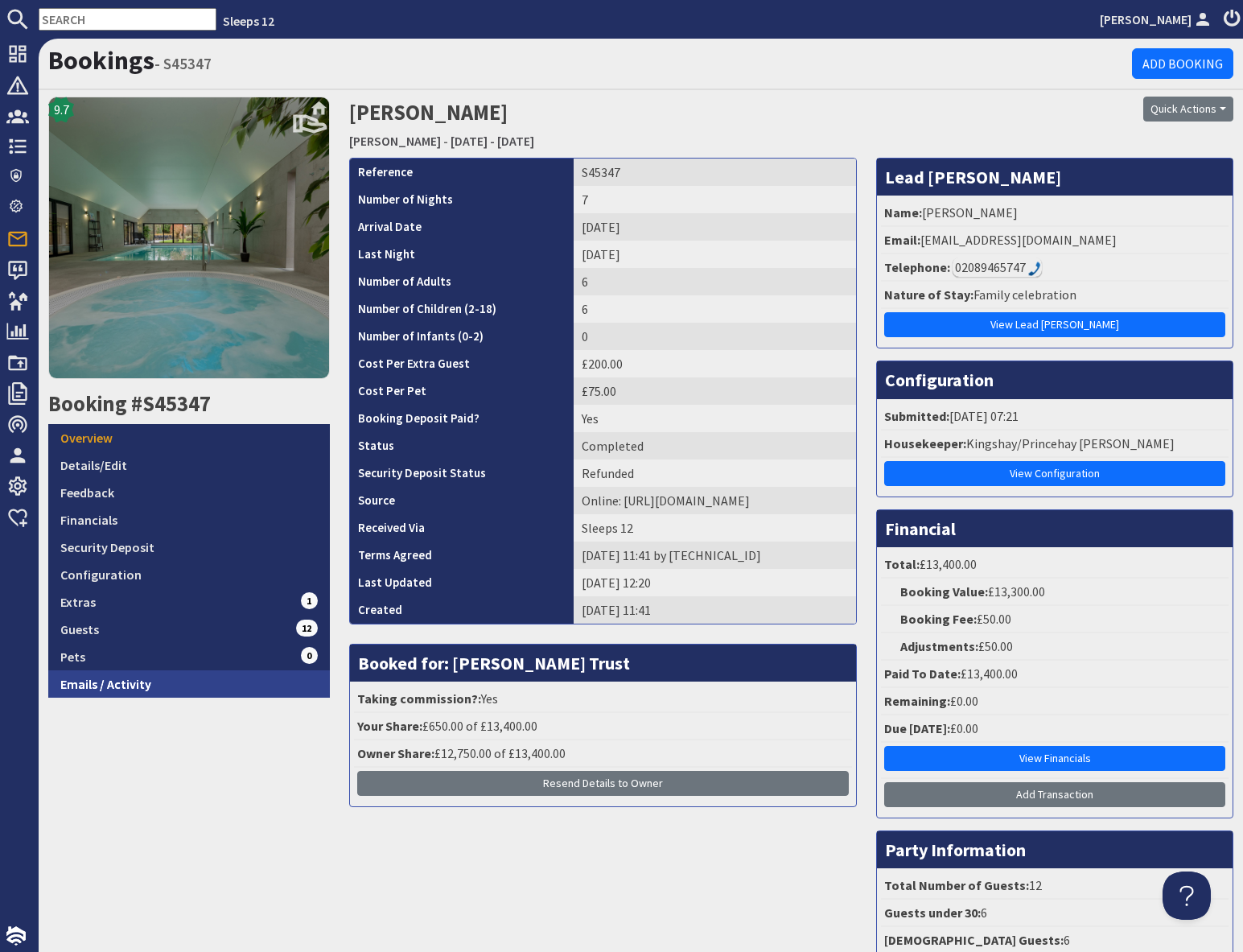
drag, startPoint x: 136, startPoint y: 690, endPoint x: 155, endPoint y: 690, distance: 19.0
click at [136, 690] on link "Emails / Activity" at bounding box center [189, 684] width 282 height 27
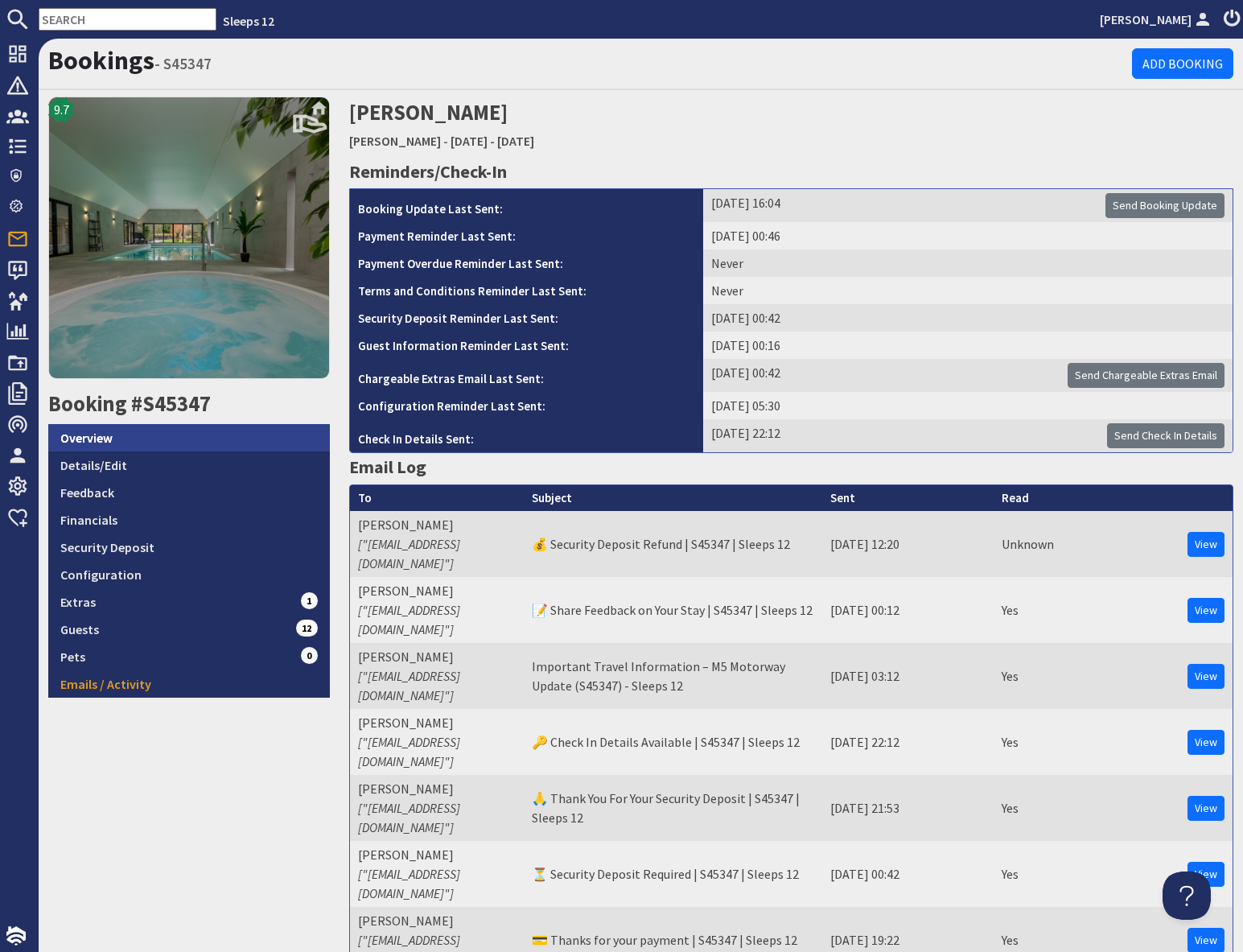
click at [109, 439] on link "Overview" at bounding box center [189, 437] width 282 height 27
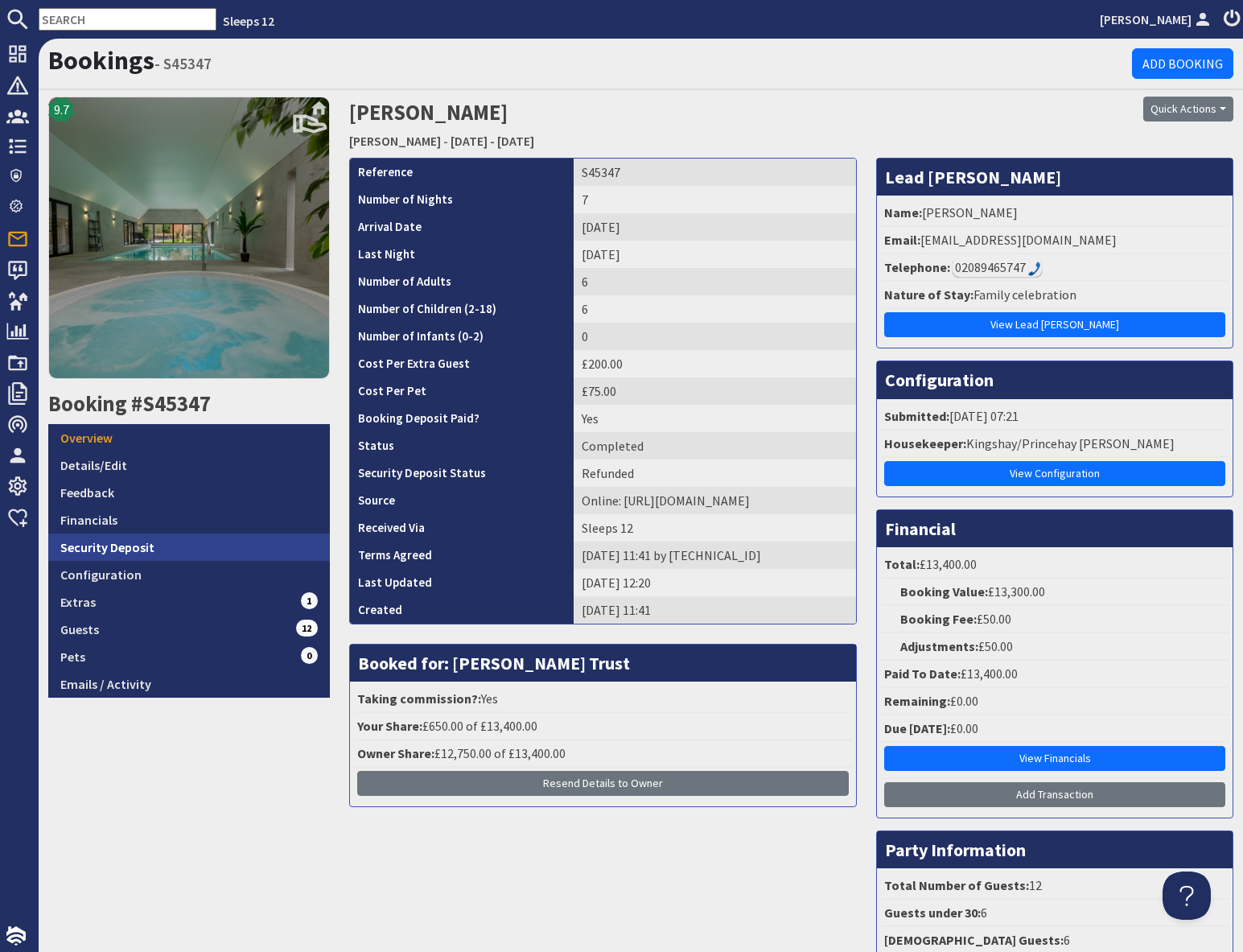
click at [140, 550] on link "Security Deposit" at bounding box center [189, 546] width 282 height 27
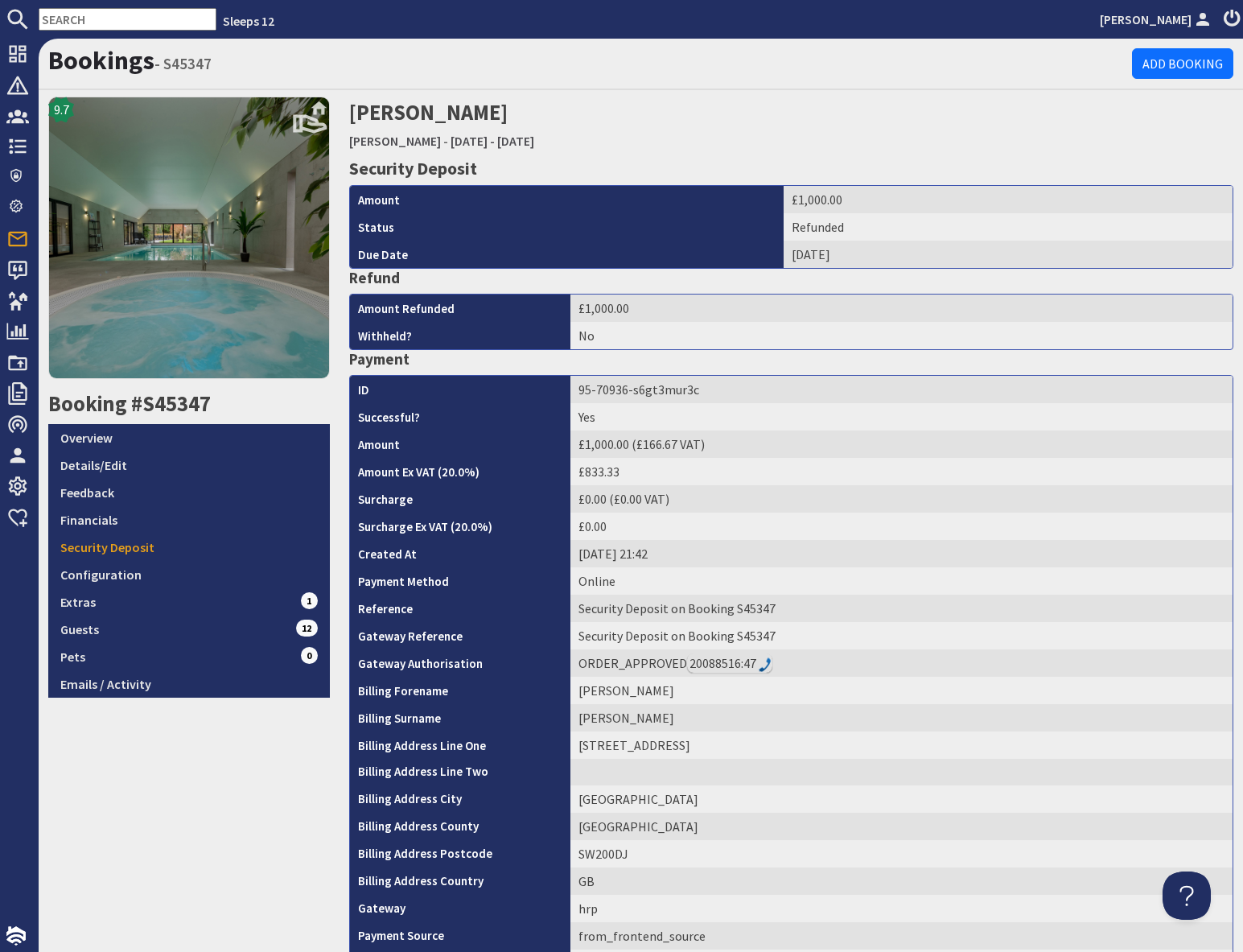
click at [108, 17] on input "text" at bounding box center [128, 19] width 178 height 23
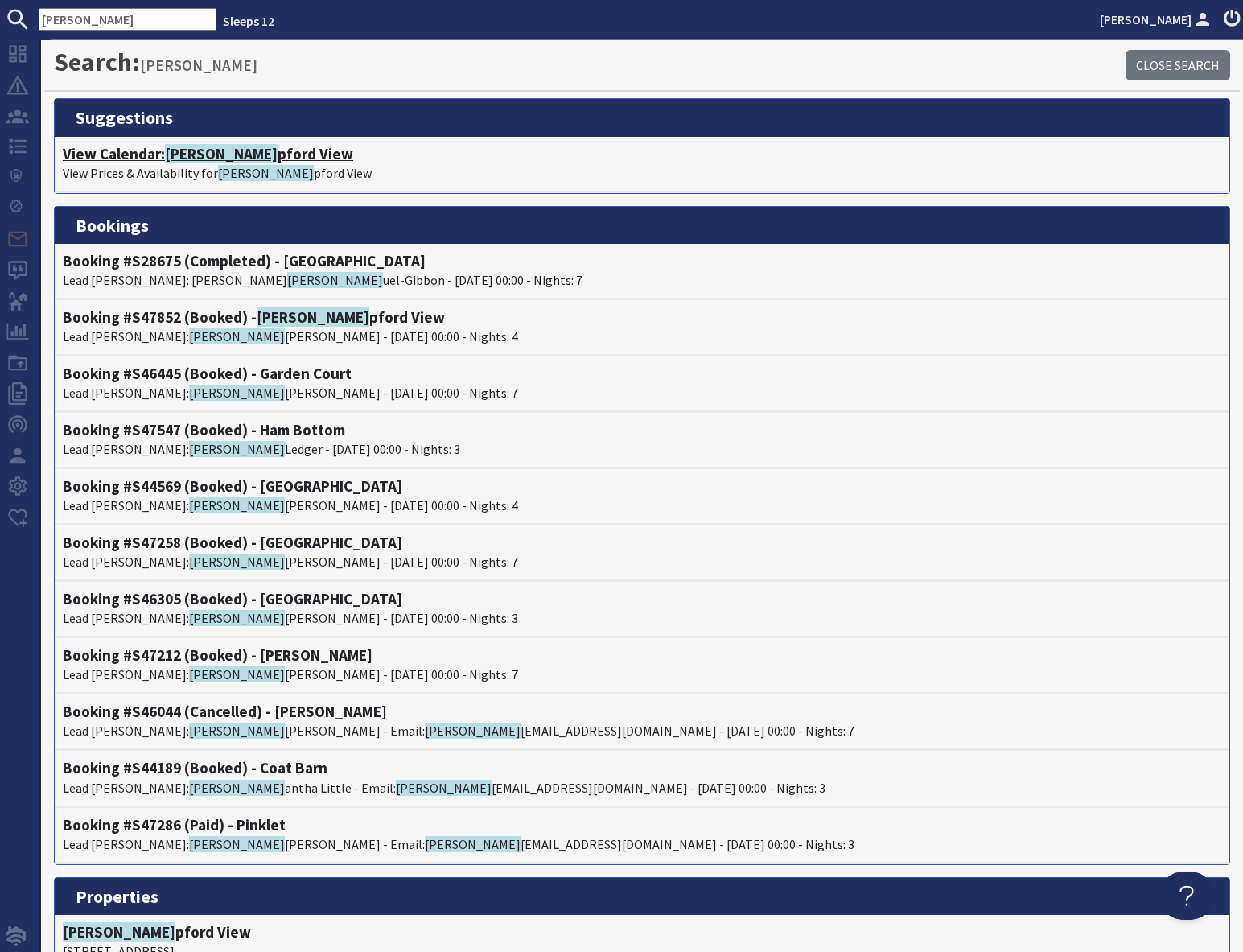
type input "sam"
click at [150, 151] on h4 "View Calendar: Sam pford View" at bounding box center [641, 154] width 1159 height 18
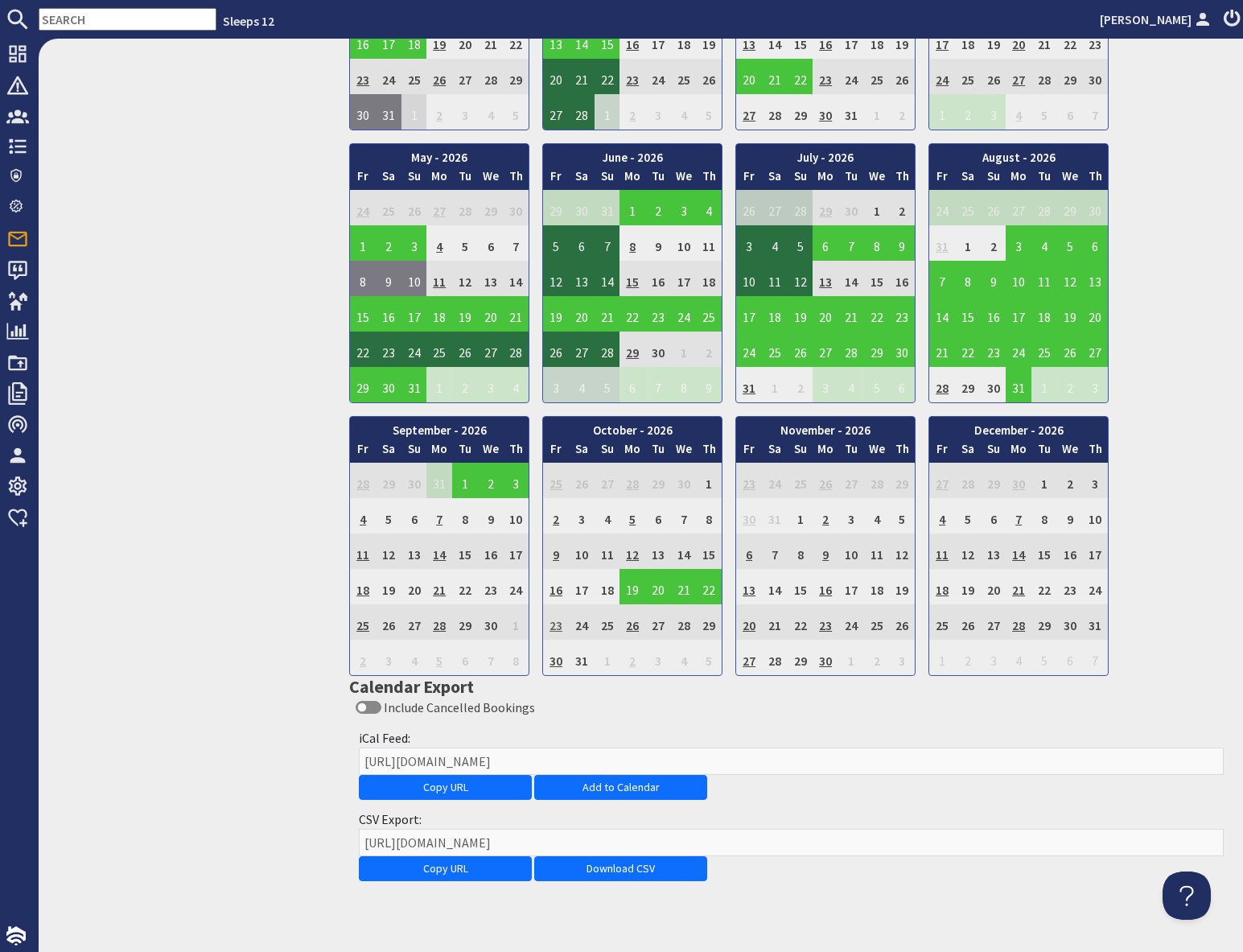
scroll to position [1150, 0]
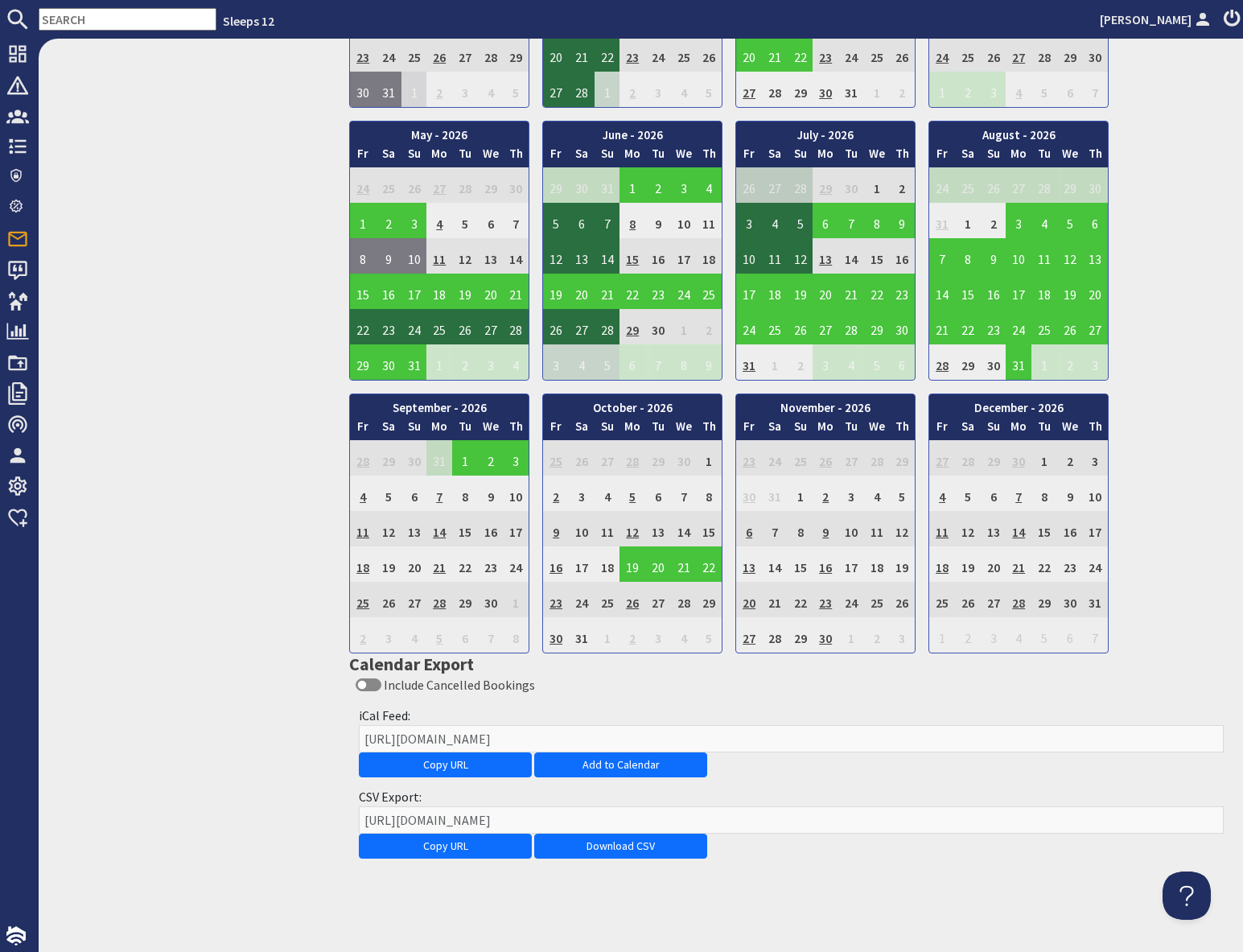
click at [91, 18] on input "text" at bounding box center [128, 19] width 178 height 23
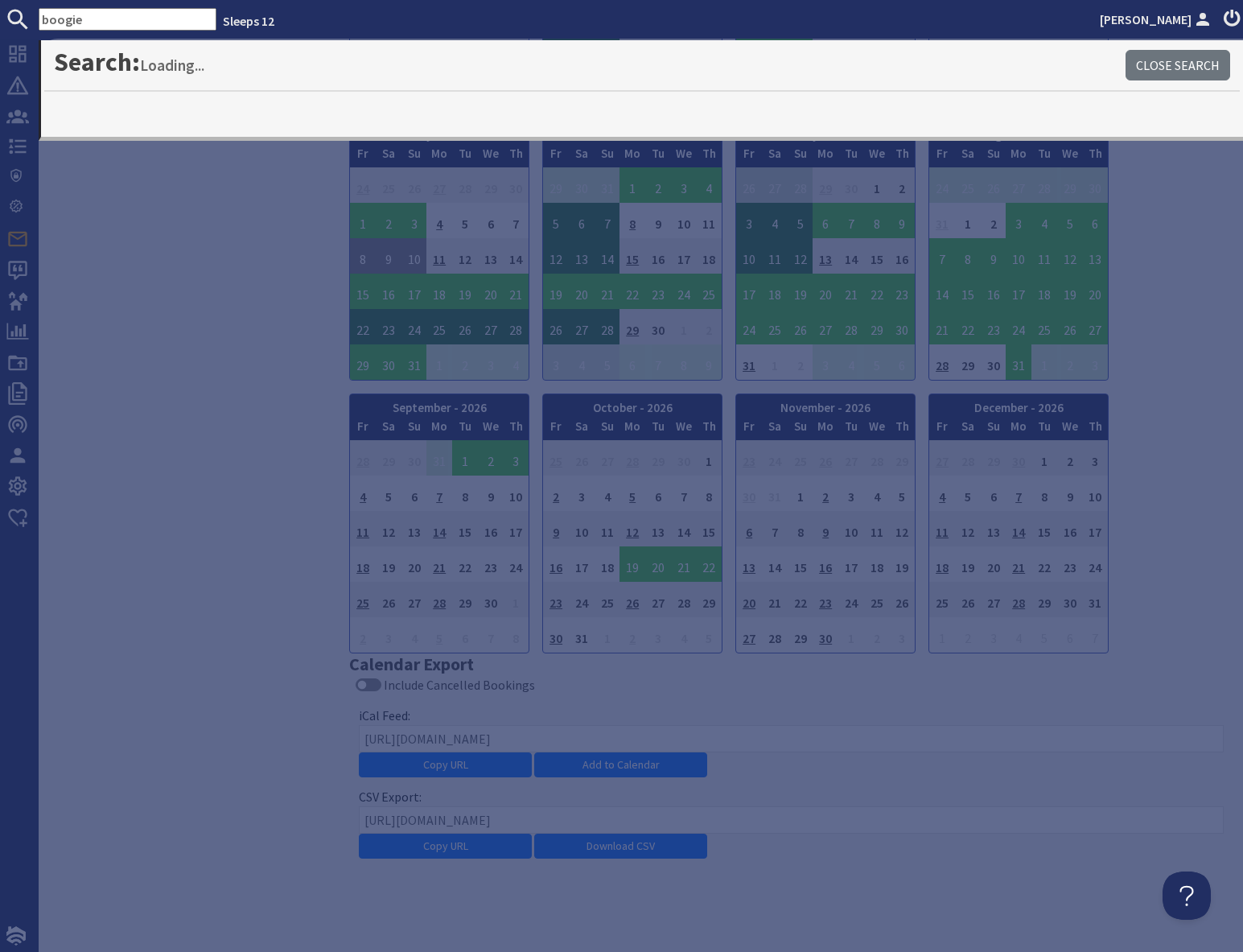
type input "boogie"
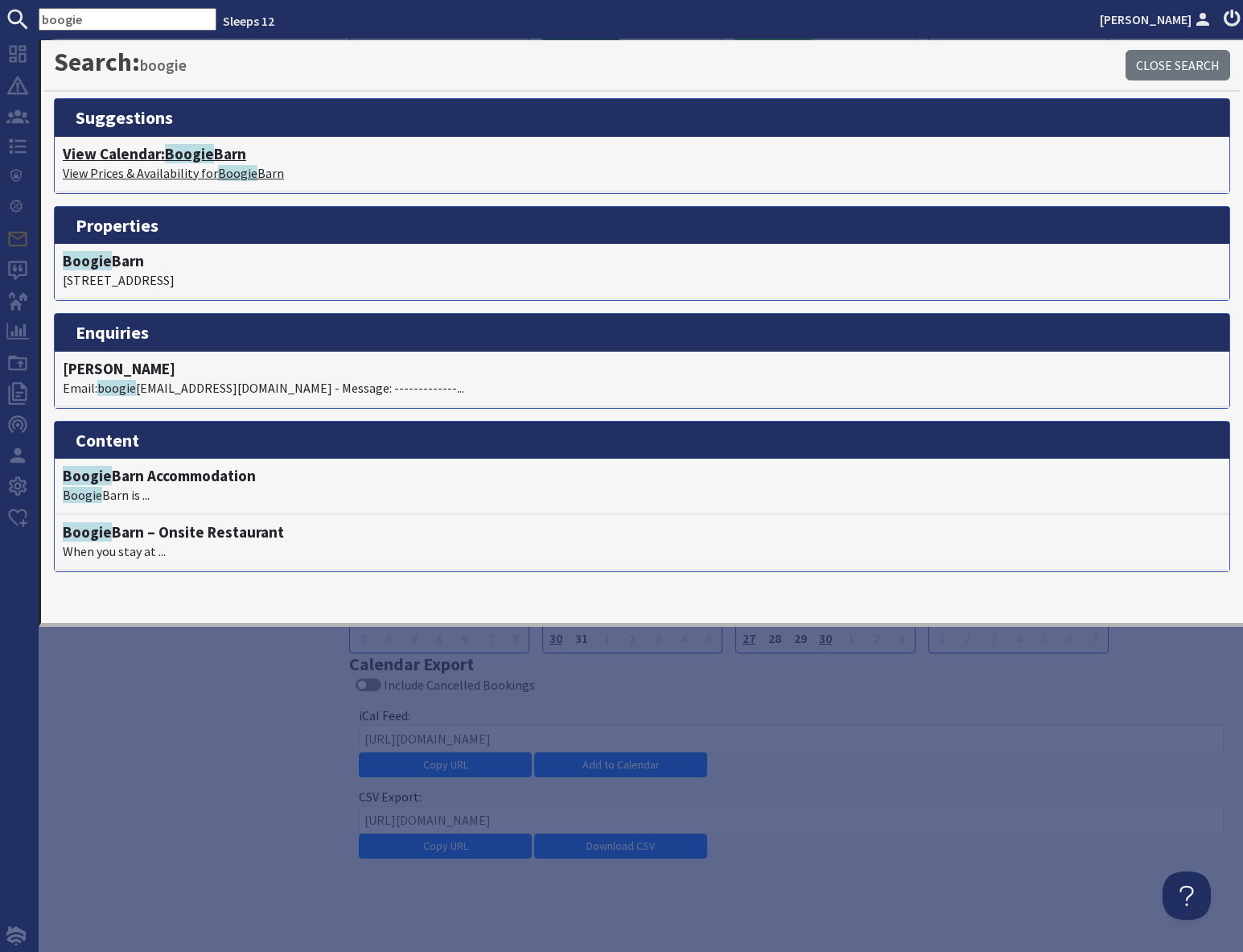
click at [195, 164] on p "View Prices & Availability for Boogie Barn" at bounding box center [641, 173] width 1159 height 19
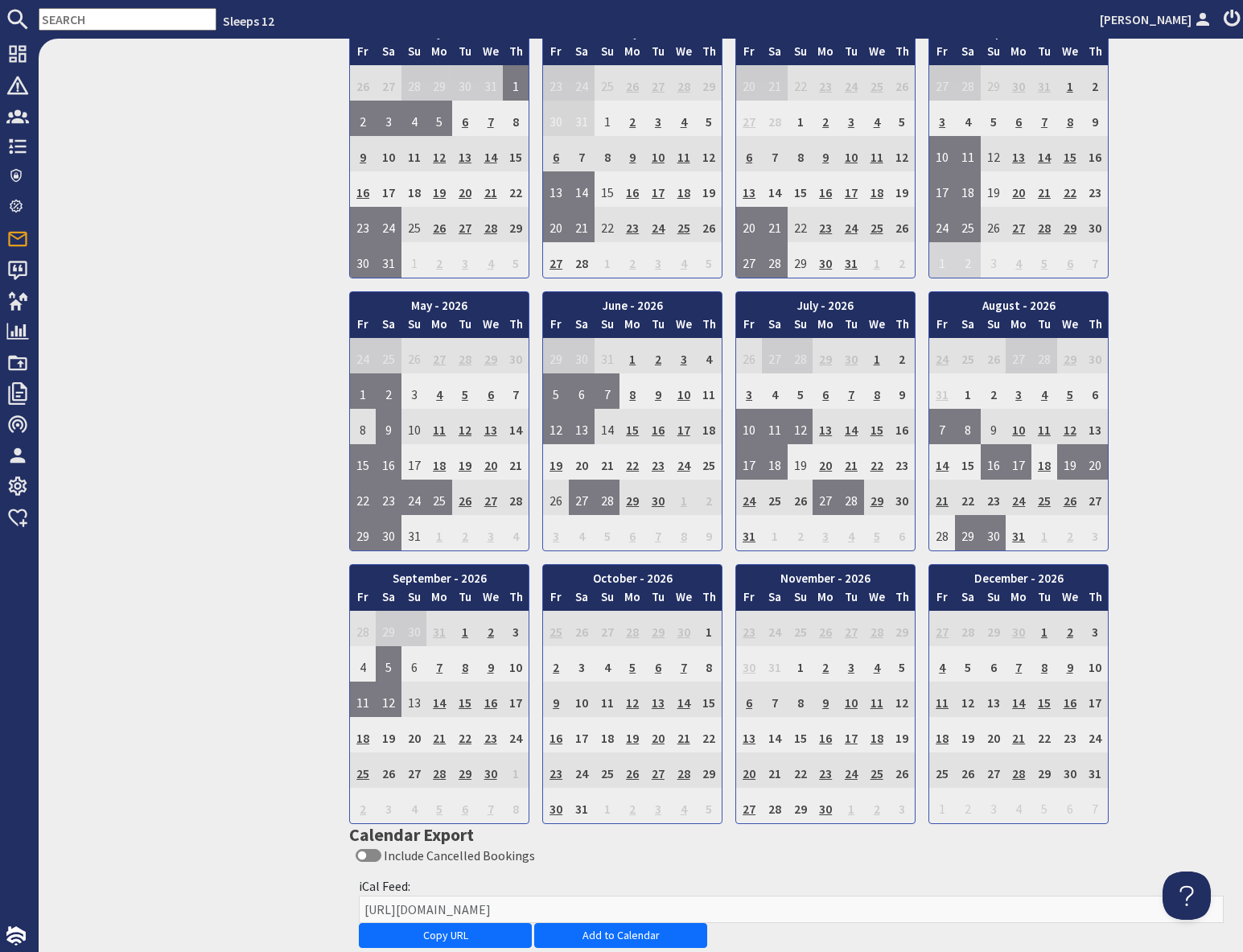
scroll to position [986, 0]
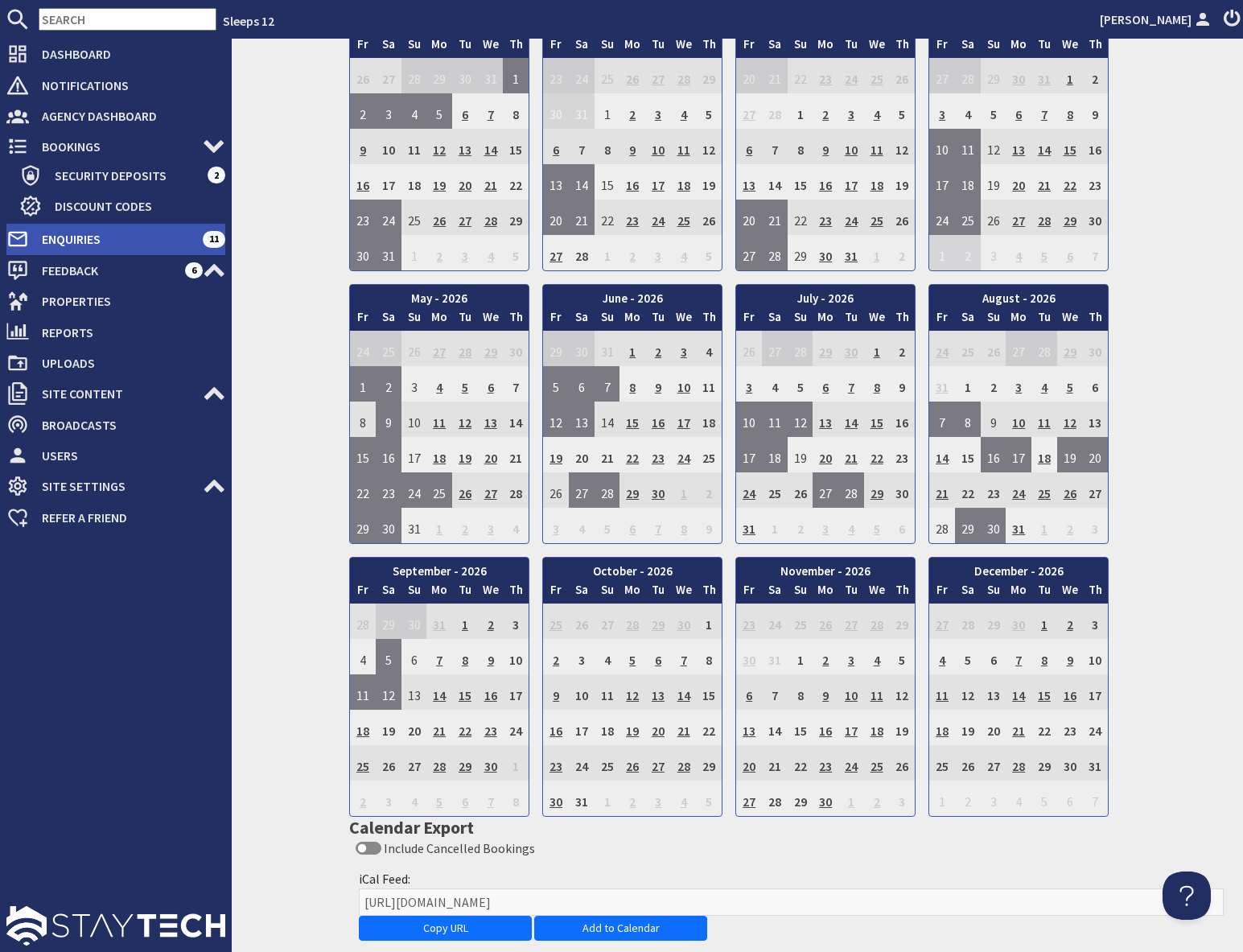
drag, startPoint x: 68, startPoint y: 245, endPoint x: 77, endPoint y: 244, distance: 9.1
click at [68, 245] on span "Enquiries" at bounding box center [115, 238] width 173 height 26
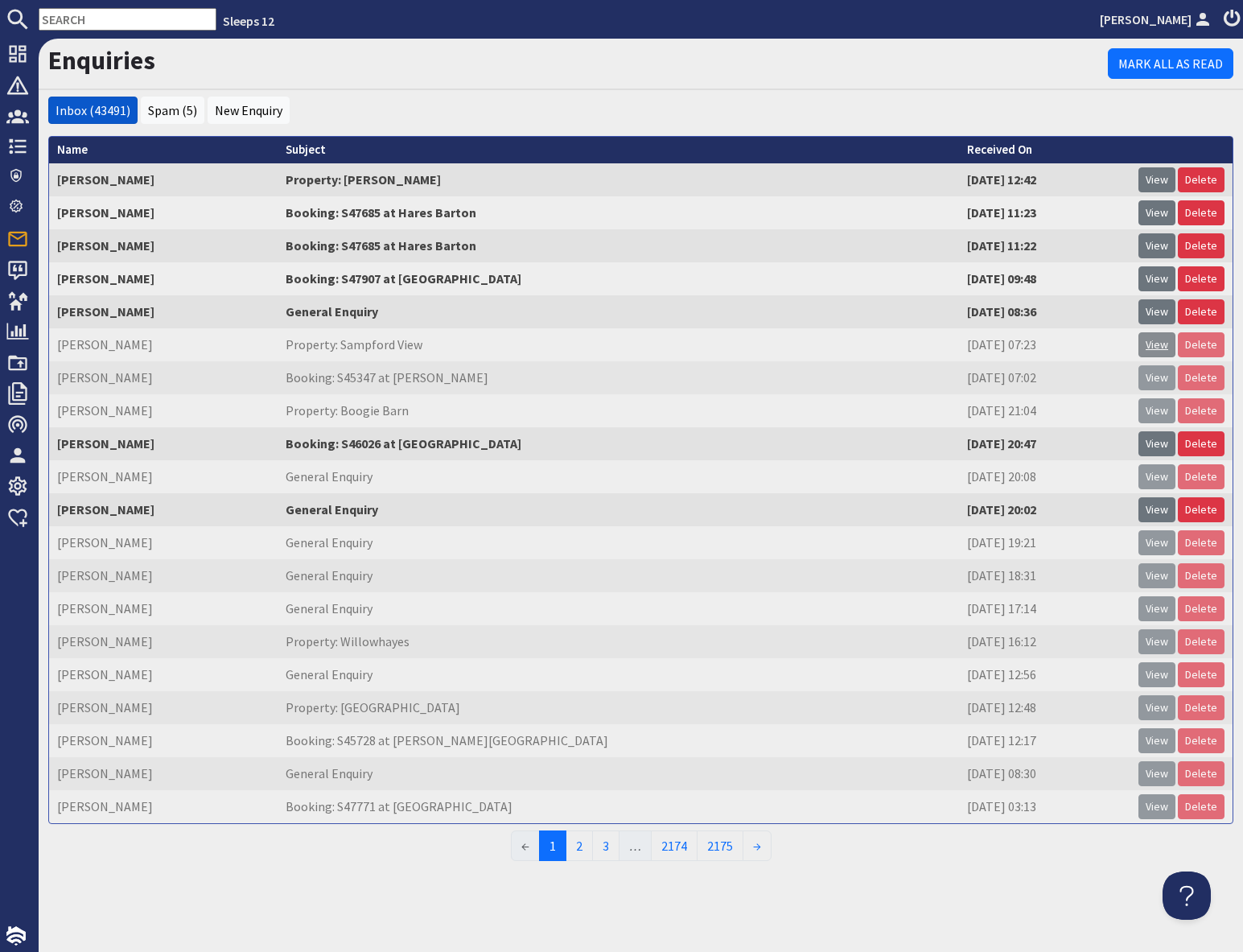
click at [1147, 343] on link "View" at bounding box center [1157, 345] width 37 height 25
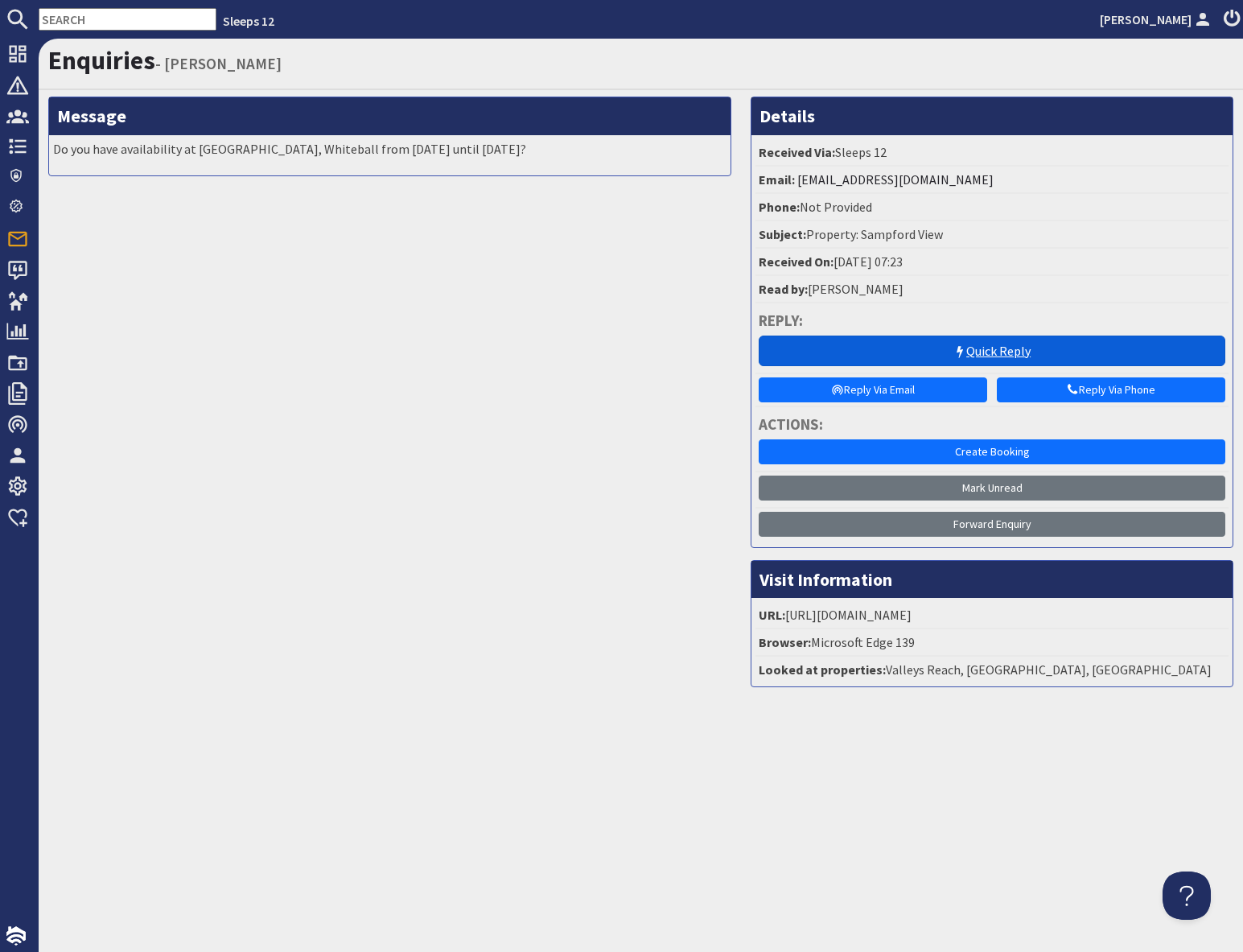
click at [953, 352] on icon at bounding box center [959, 352] width 13 height 13
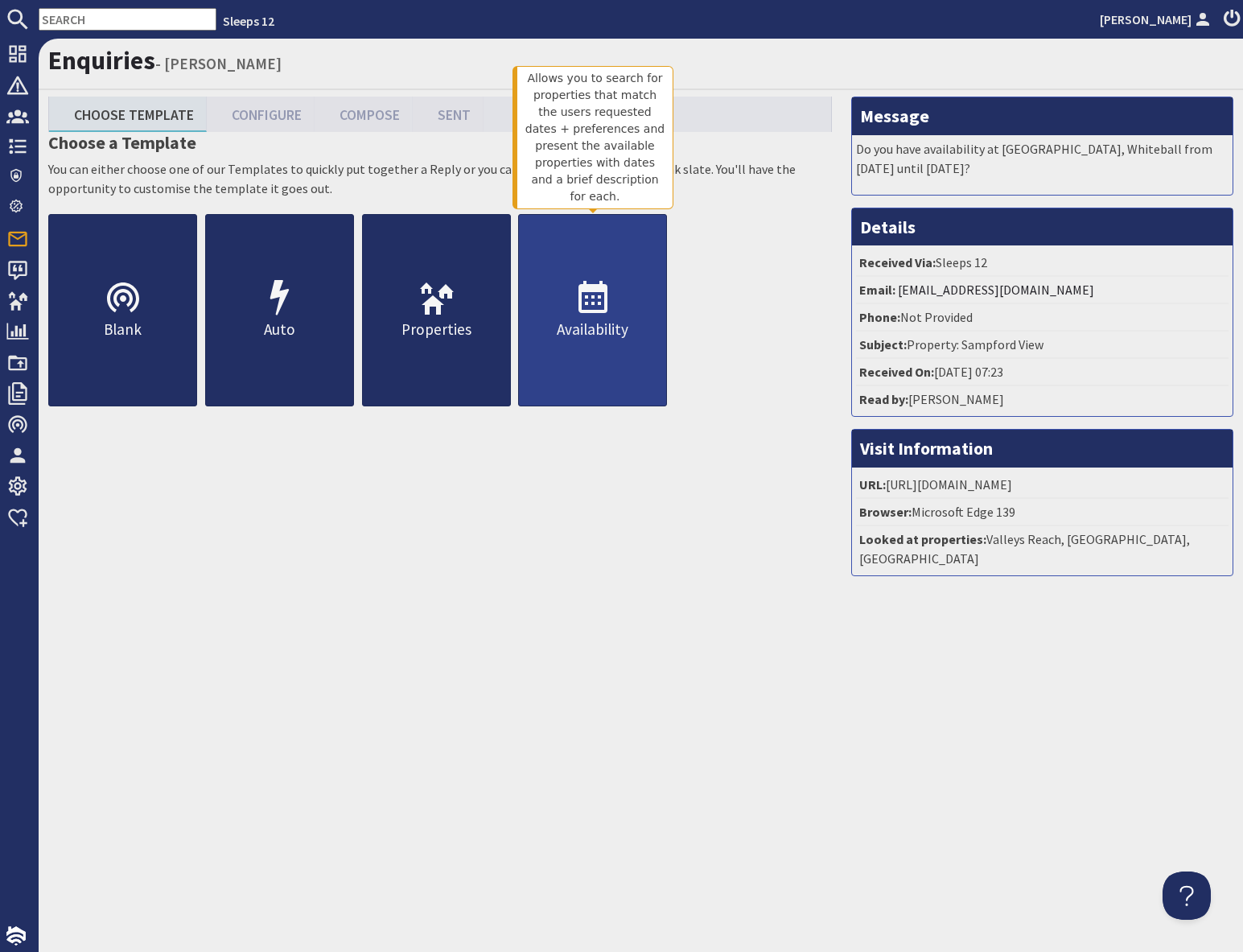
click at [604, 318] on p "Availability" at bounding box center [592, 329] width 147 height 24
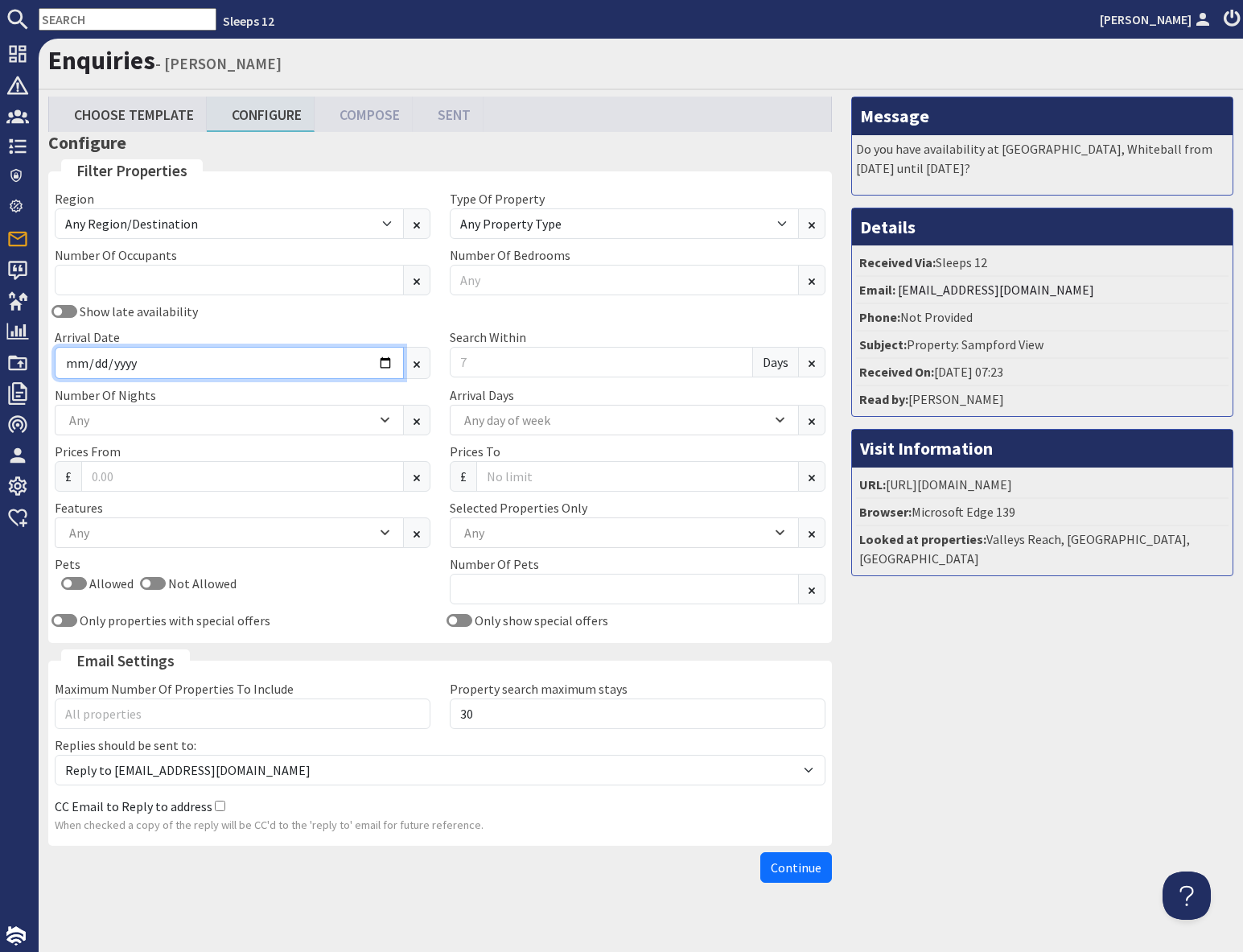
click at [375, 362] on input "Arrival Date" at bounding box center [229, 362] width 349 height 33
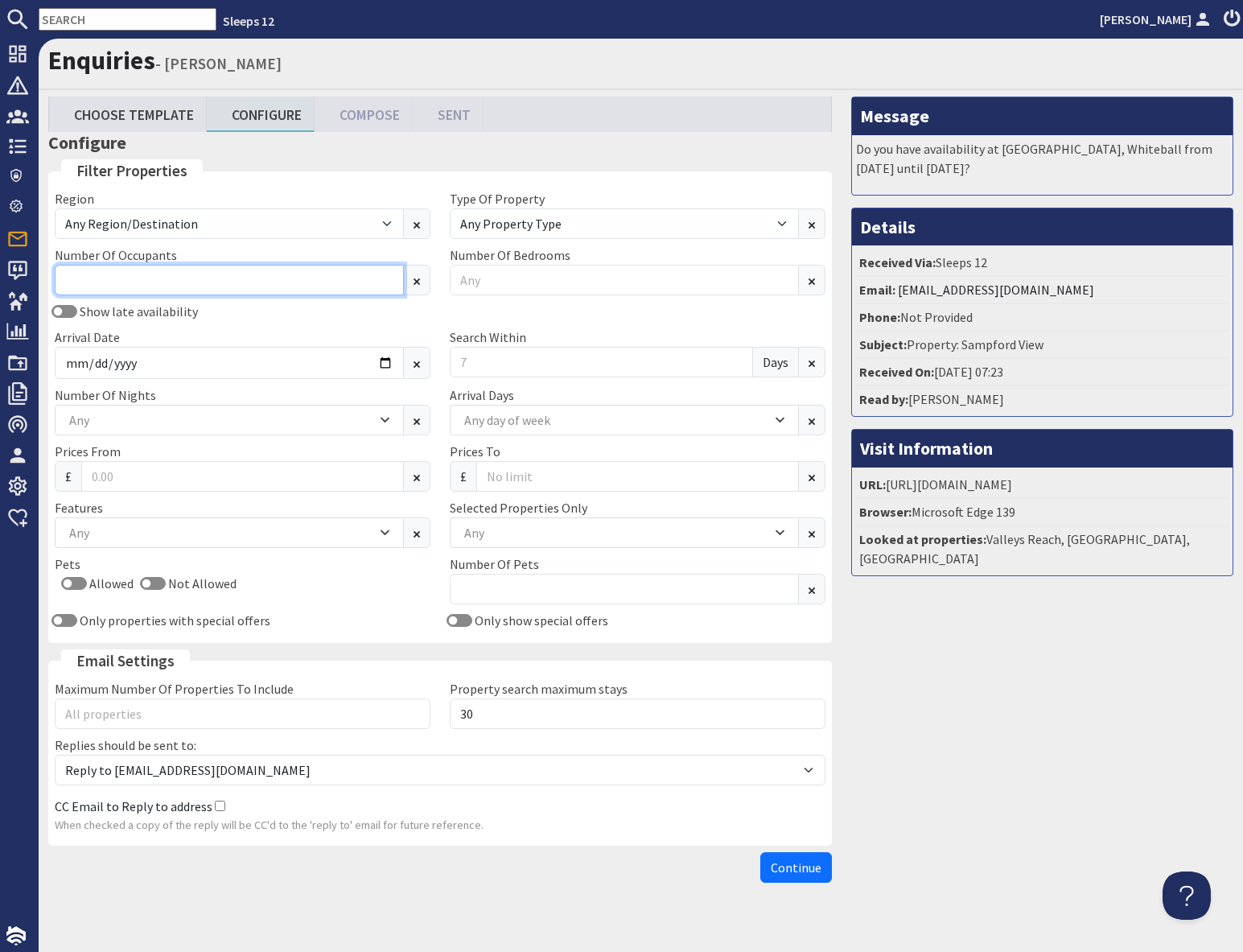
type input "1"
click at [387, 296] on input "1" at bounding box center [229, 280] width 349 height 31
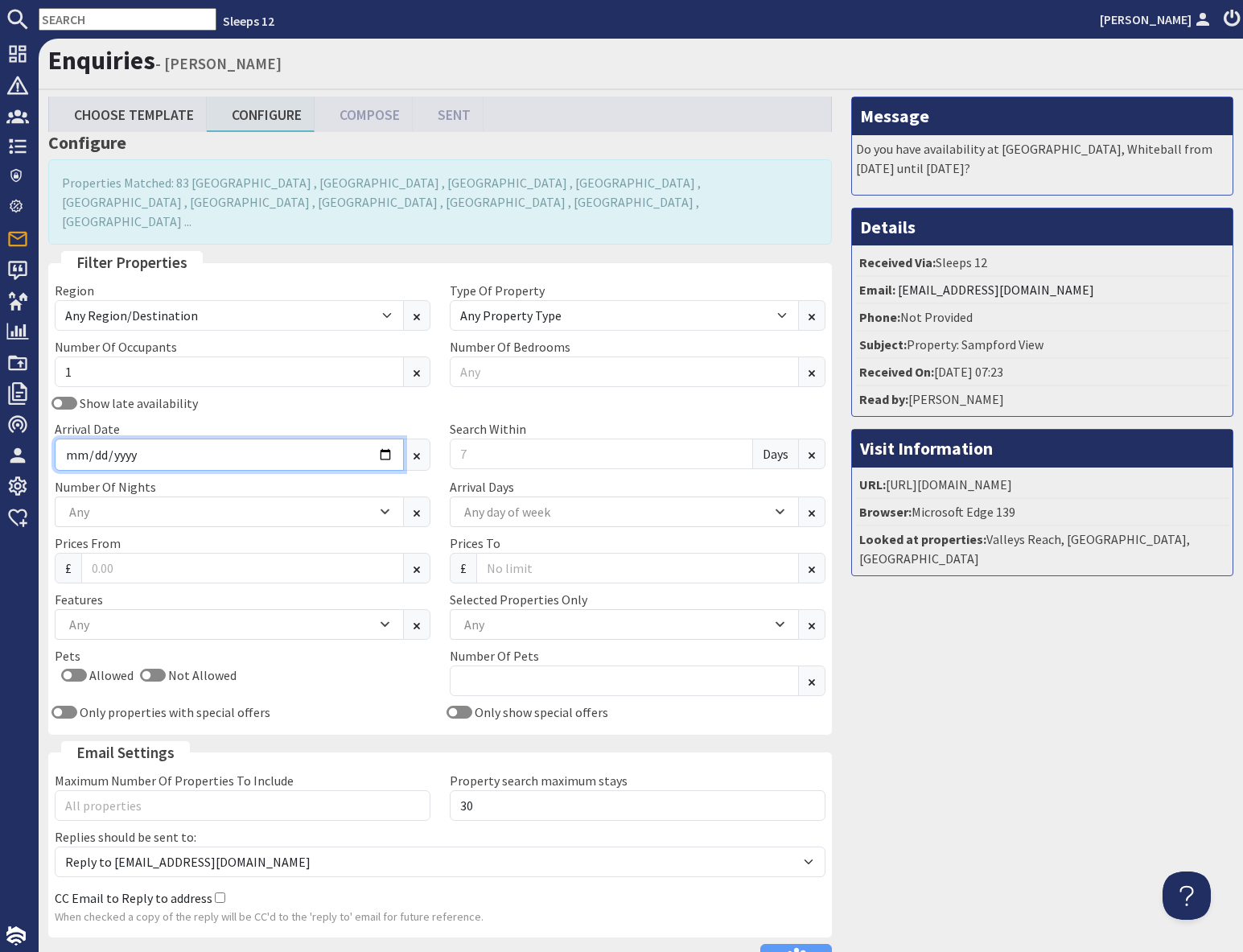
click at [389, 438] on input "Arrival Date" at bounding box center [229, 454] width 349 height 33
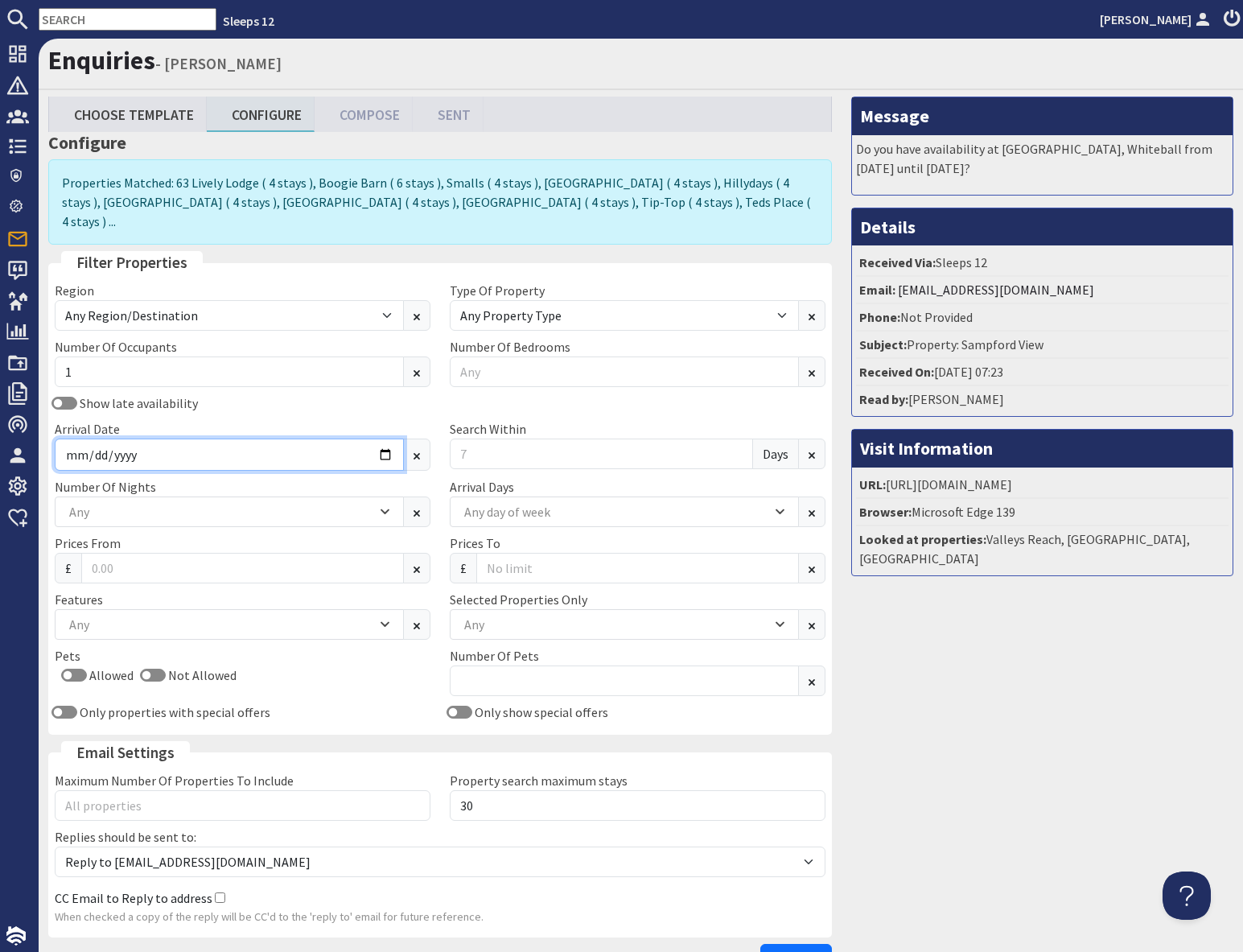
type input "2026-06-16"
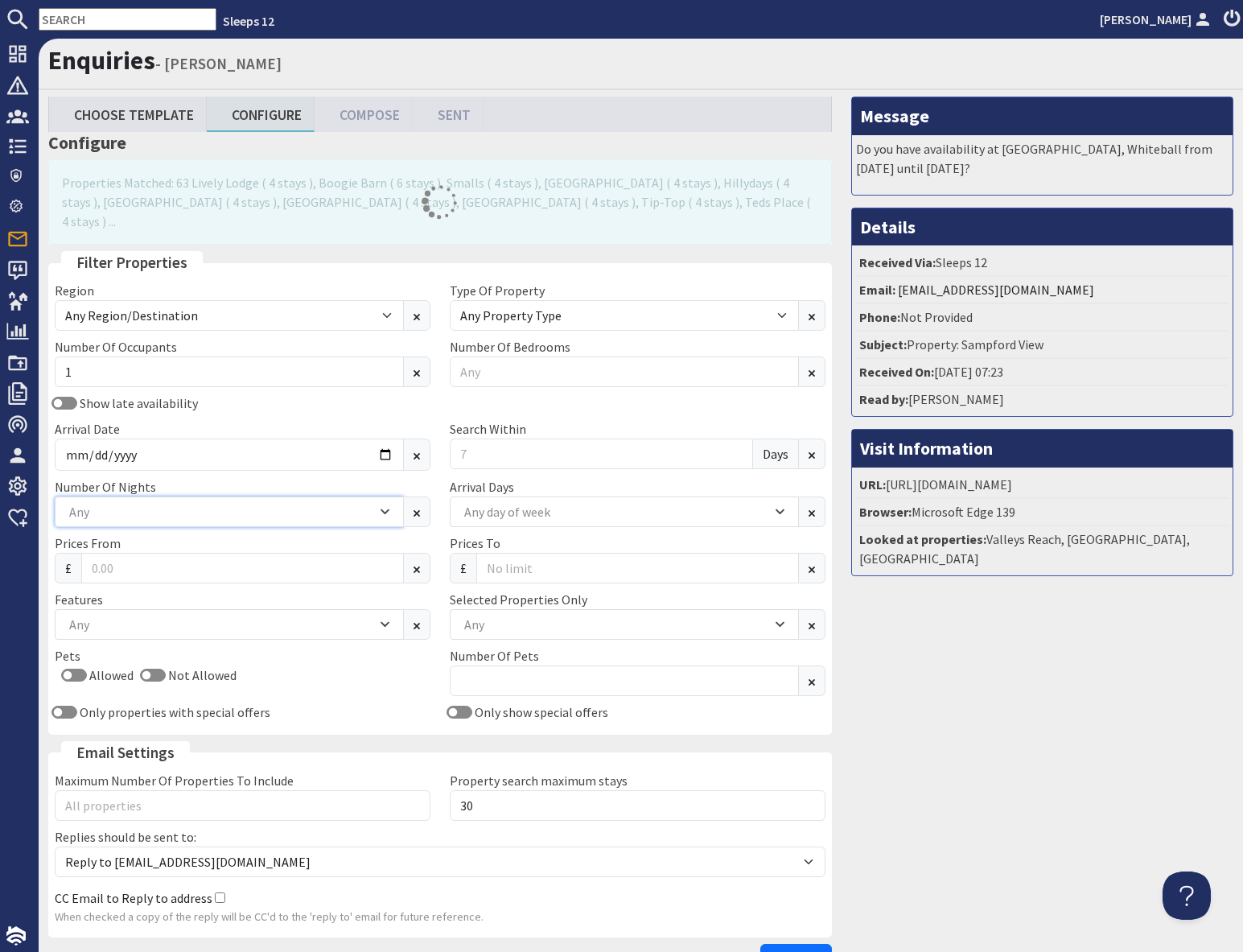
click at [105, 502] on div "Any" at bounding box center [221, 511] width 311 height 18
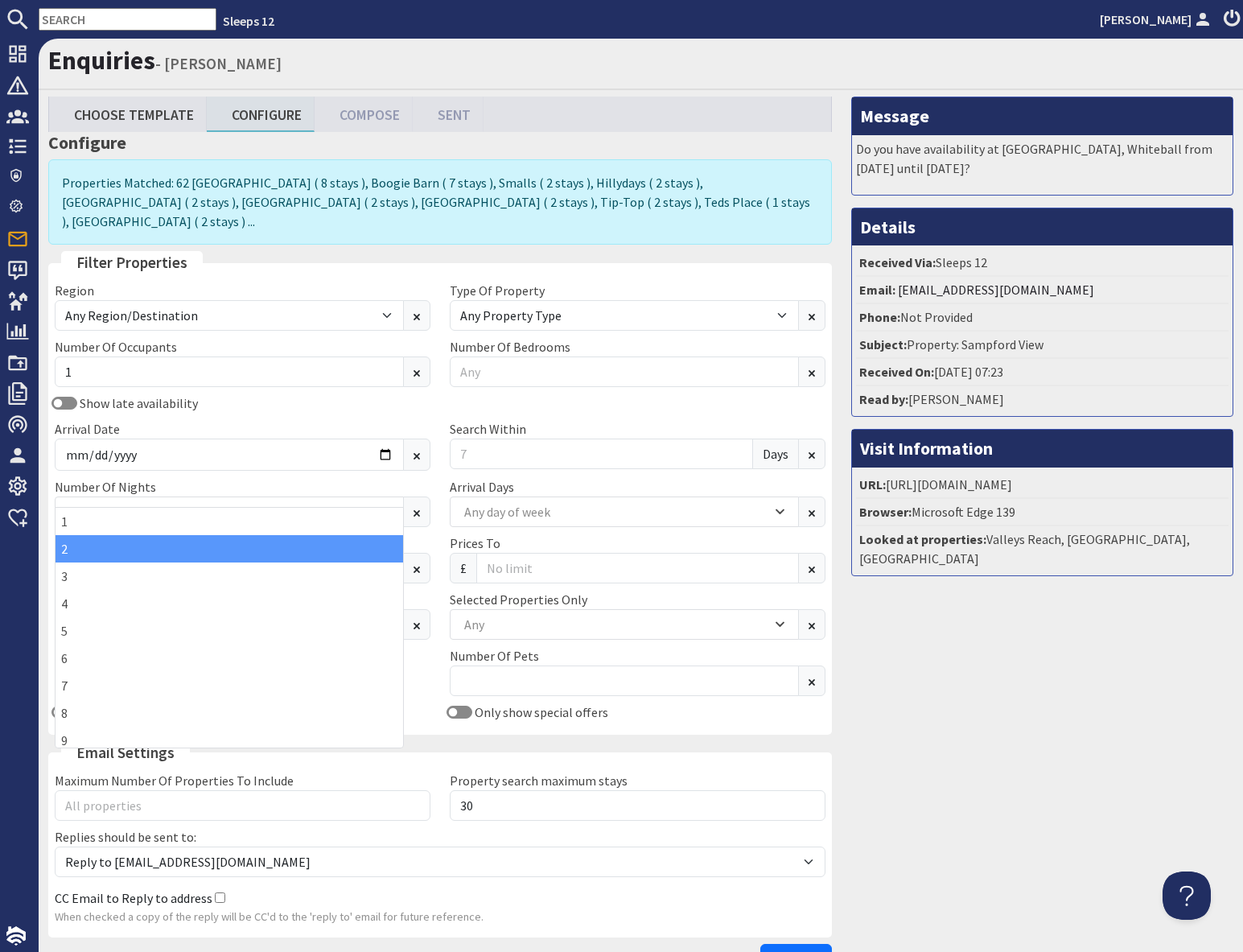
click at [91, 552] on div "2" at bounding box center [229, 548] width 347 height 27
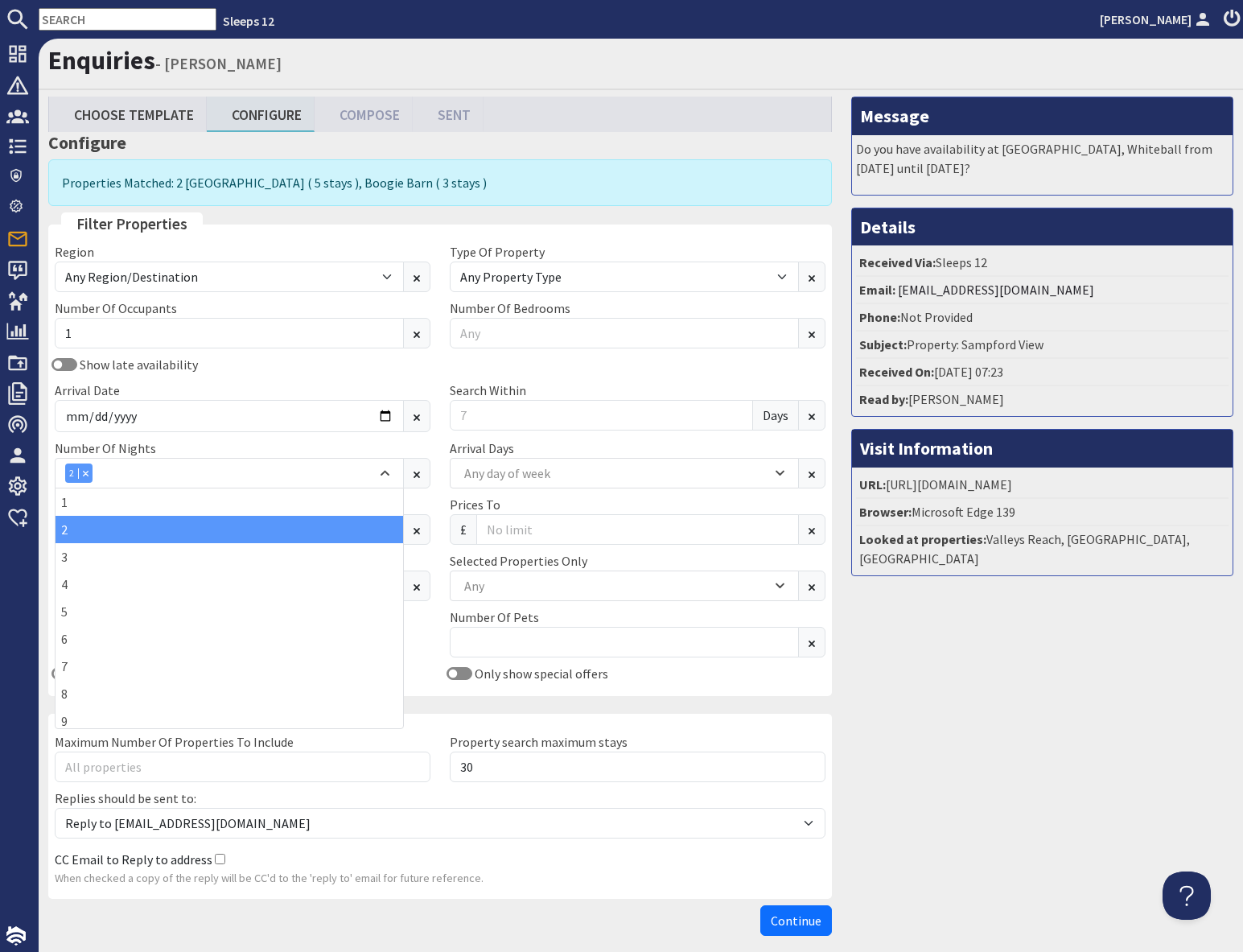
drag, startPoint x: 1073, startPoint y: 638, endPoint x: 942, endPoint y: 587, distance: 140.6
click at [1071, 638] on div "Message Do you have availability at Sandfield House, Whiteball from Thursday 10…" at bounding box center [1042, 520] width 401 height 846
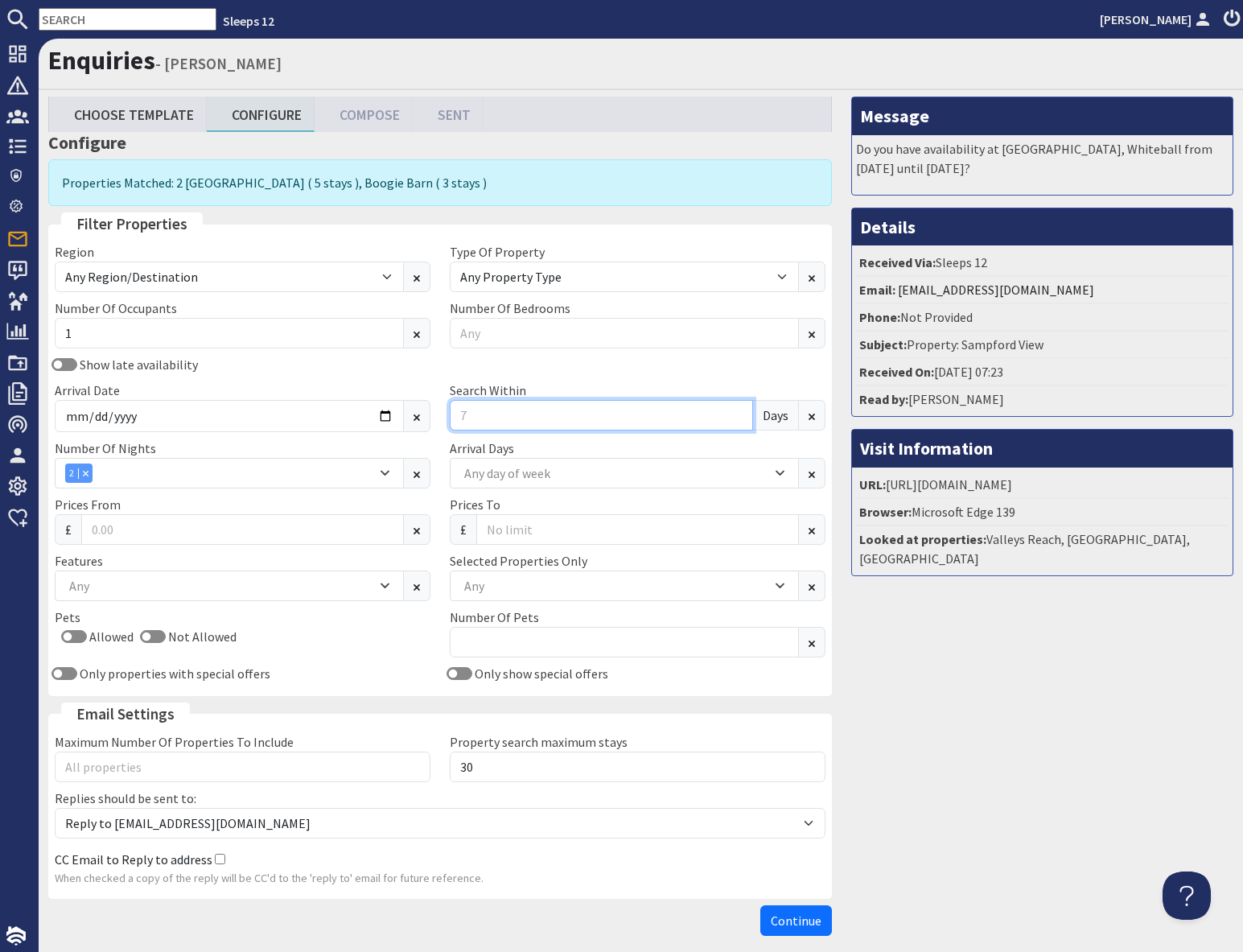
click at [524, 416] on input "Search Within" at bounding box center [601, 414] width 303 height 31
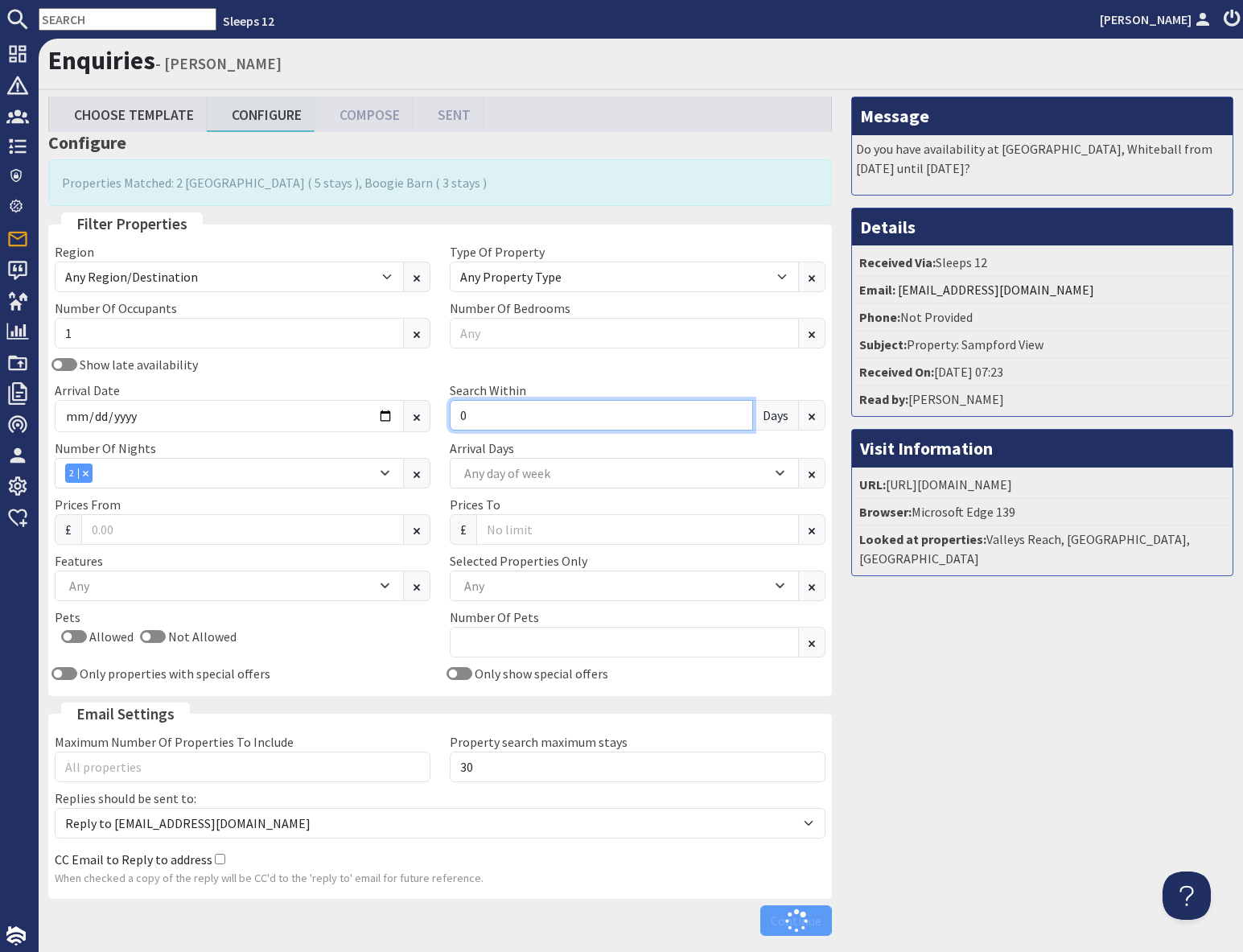
type input "0"
drag, startPoint x: 947, startPoint y: 628, endPoint x: 959, endPoint y: 653, distance: 27.7
click at [948, 628] on div "Message Do you have availability at Sandfield House, Whiteball from Thursday 10…" at bounding box center [1042, 520] width 401 height 846
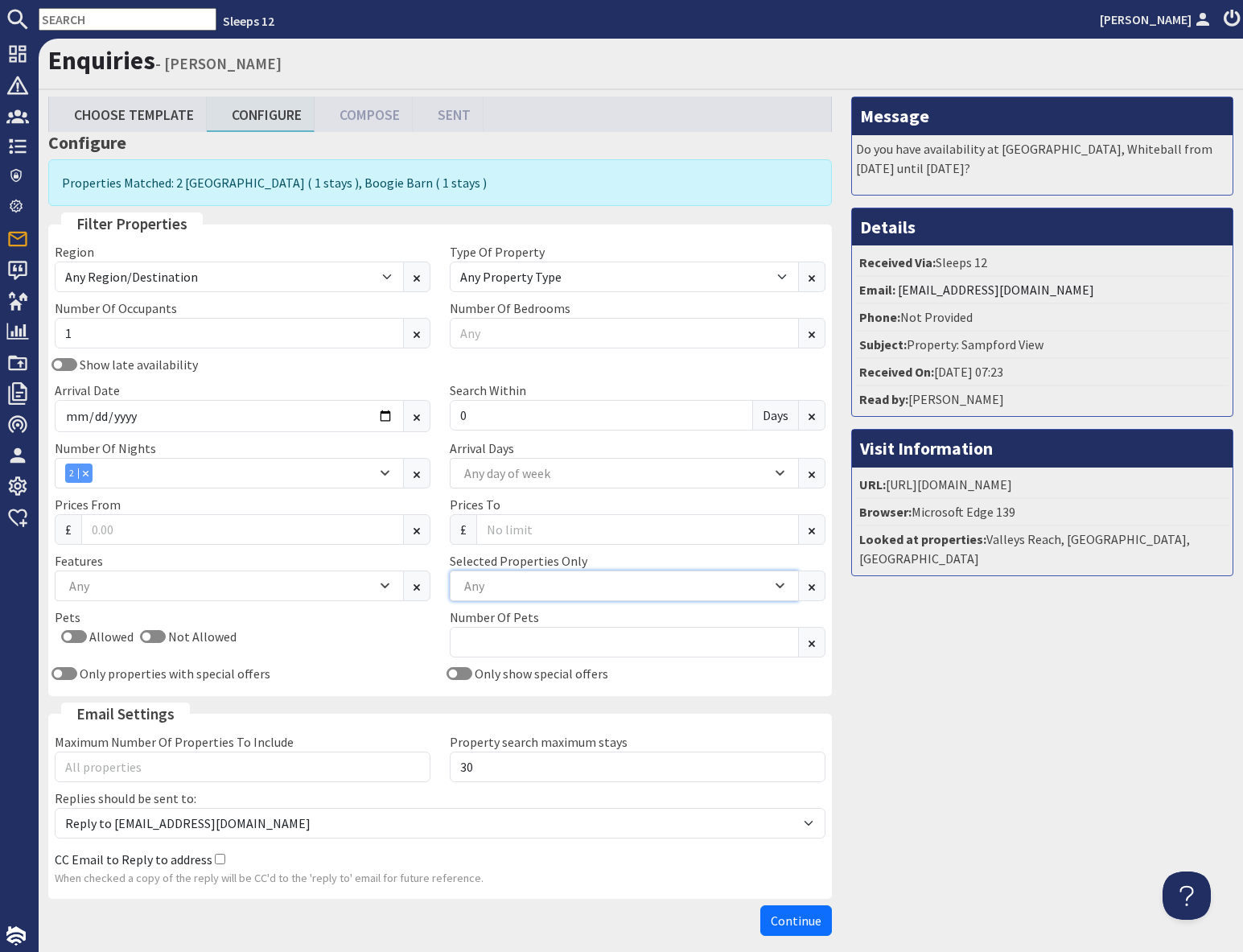
click at [511, 589] on div "Any" at bounding box center [616, 586] width 311 height 18
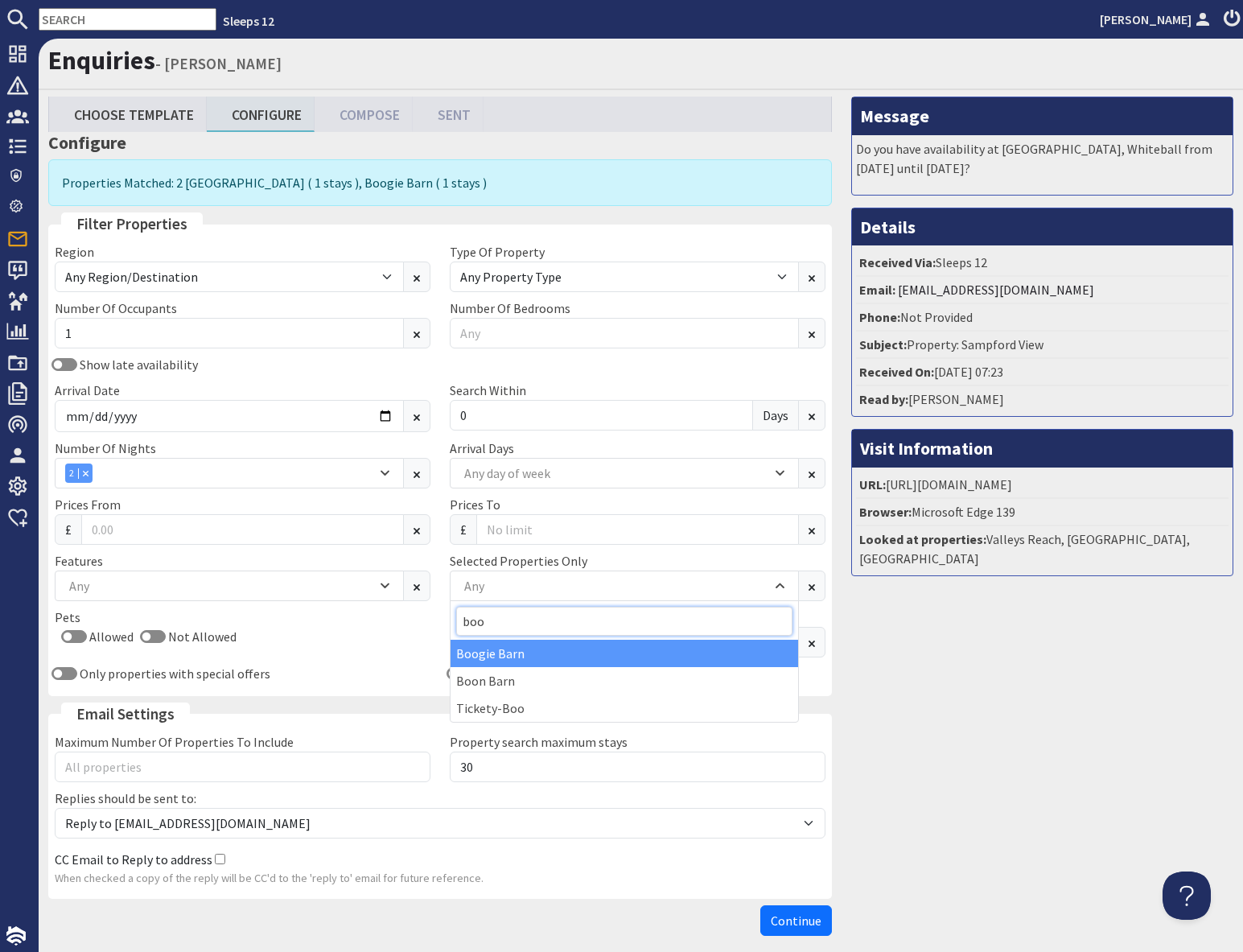
type input "boo"
click at [512, 655] on div "Boogie Barn" at bounding box center [624, 653] width 347 height 27
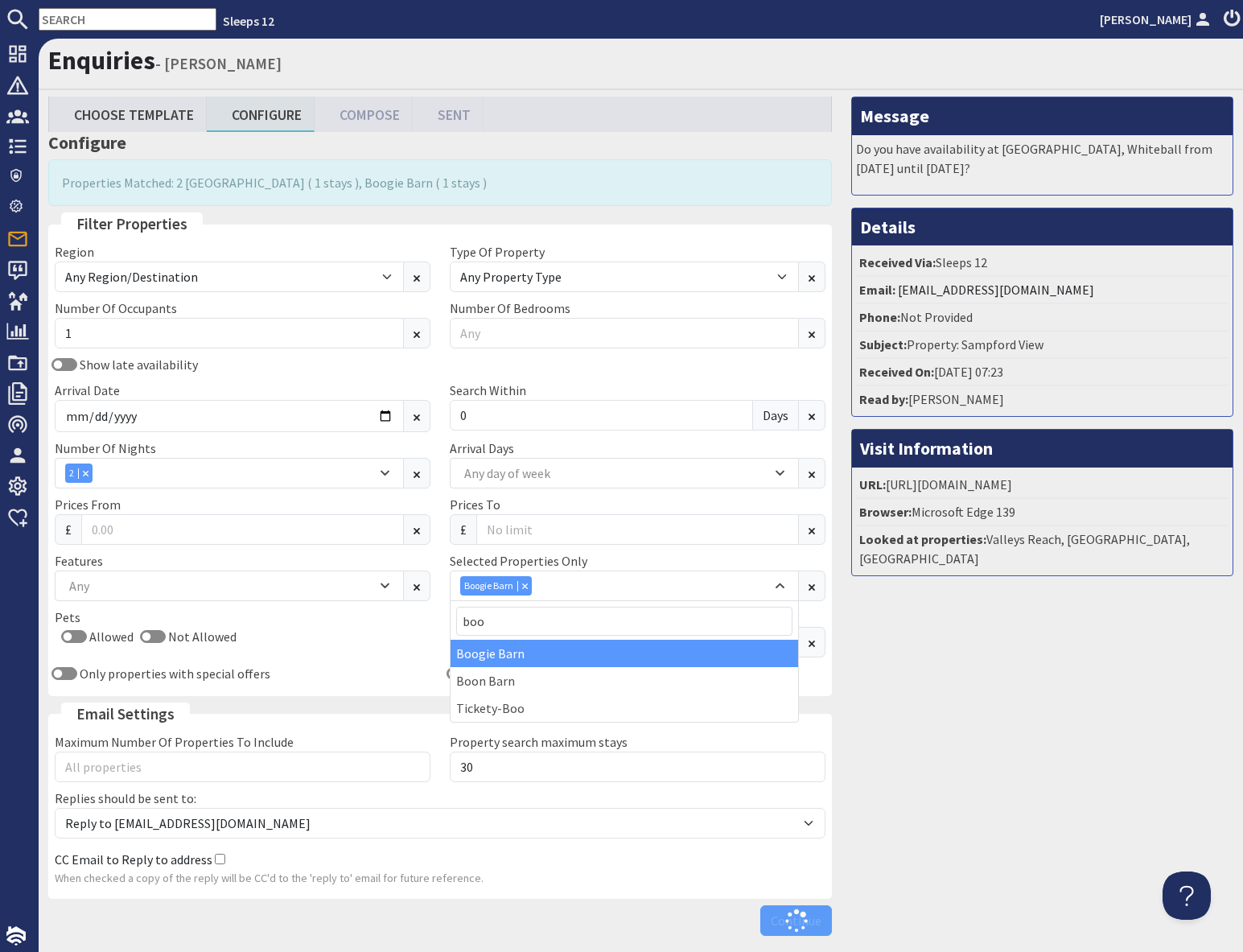
drag, startPoint x: 1037, startPoint y: 729, endPoint x: 997, endPoint y: 729, distance: 40.0
click at [1037, 729] on div "Message Do you have availability at Sandfield House, Whiteball from Thursday 10…" at bounding box center [1042, 520] width 401 height 846
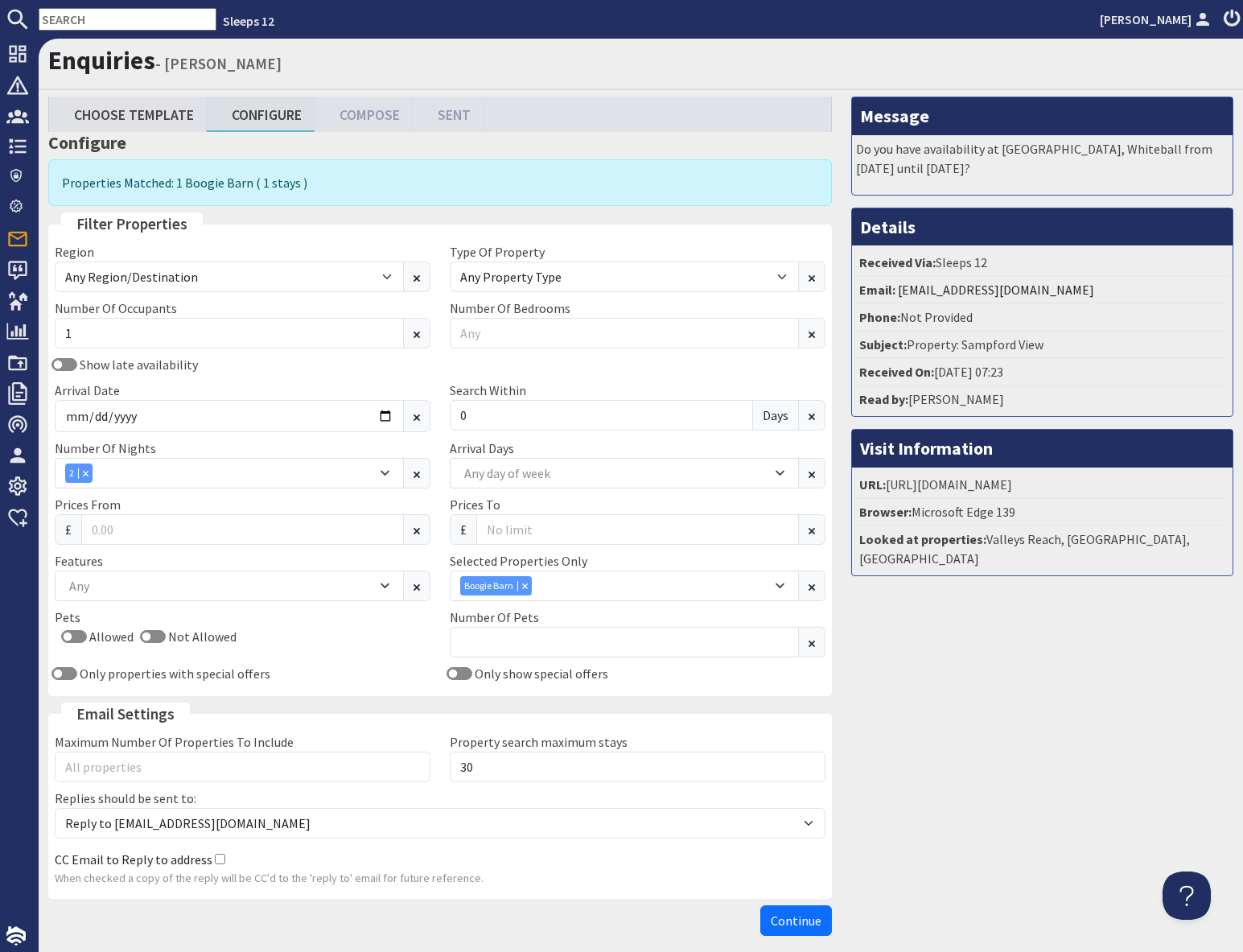
click at [808, 920] on span "Continue" at bounding box center [796, 920] width 51 height 16
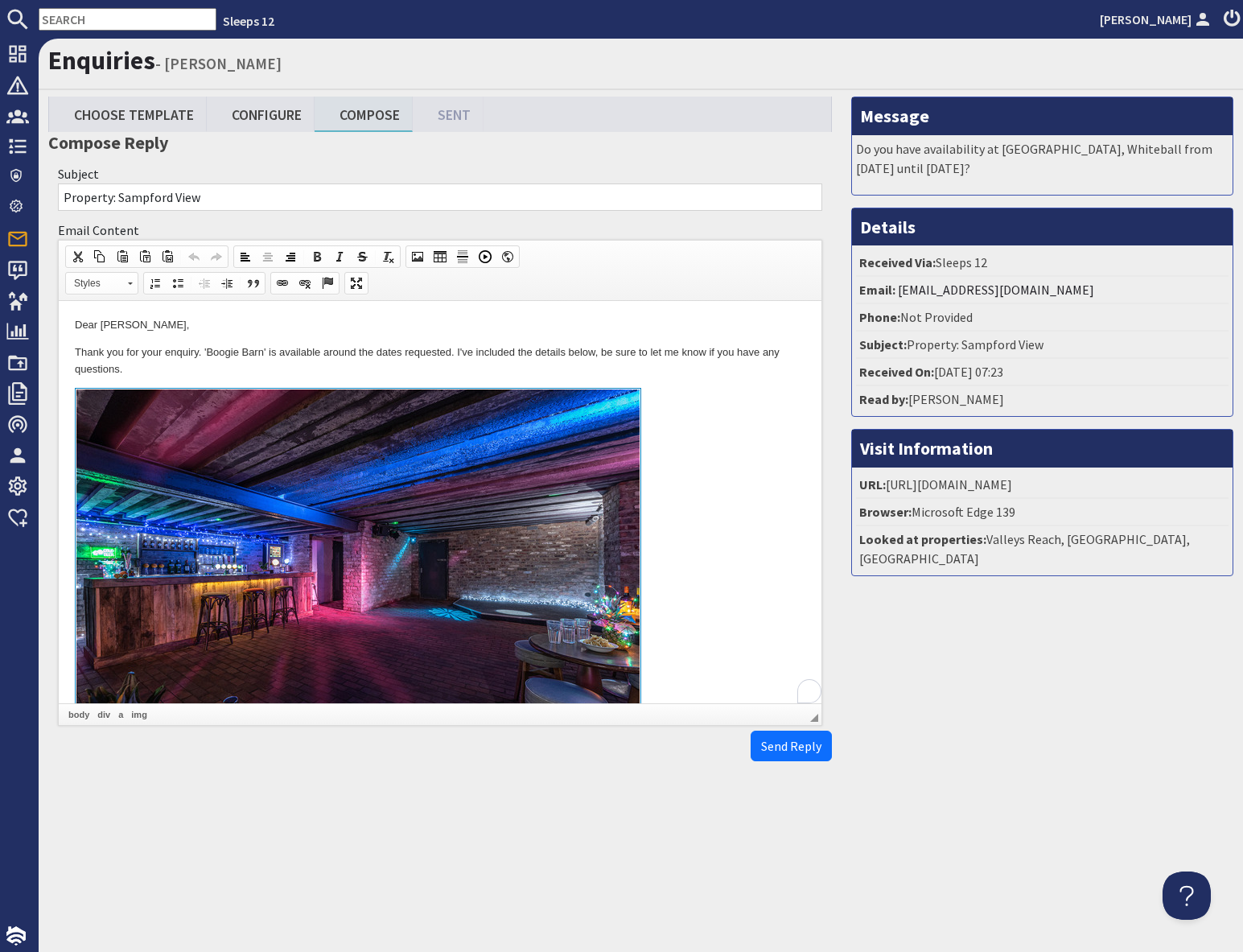
click at [631, 511] on img at bounding box center [358, 570] width 565 height 363
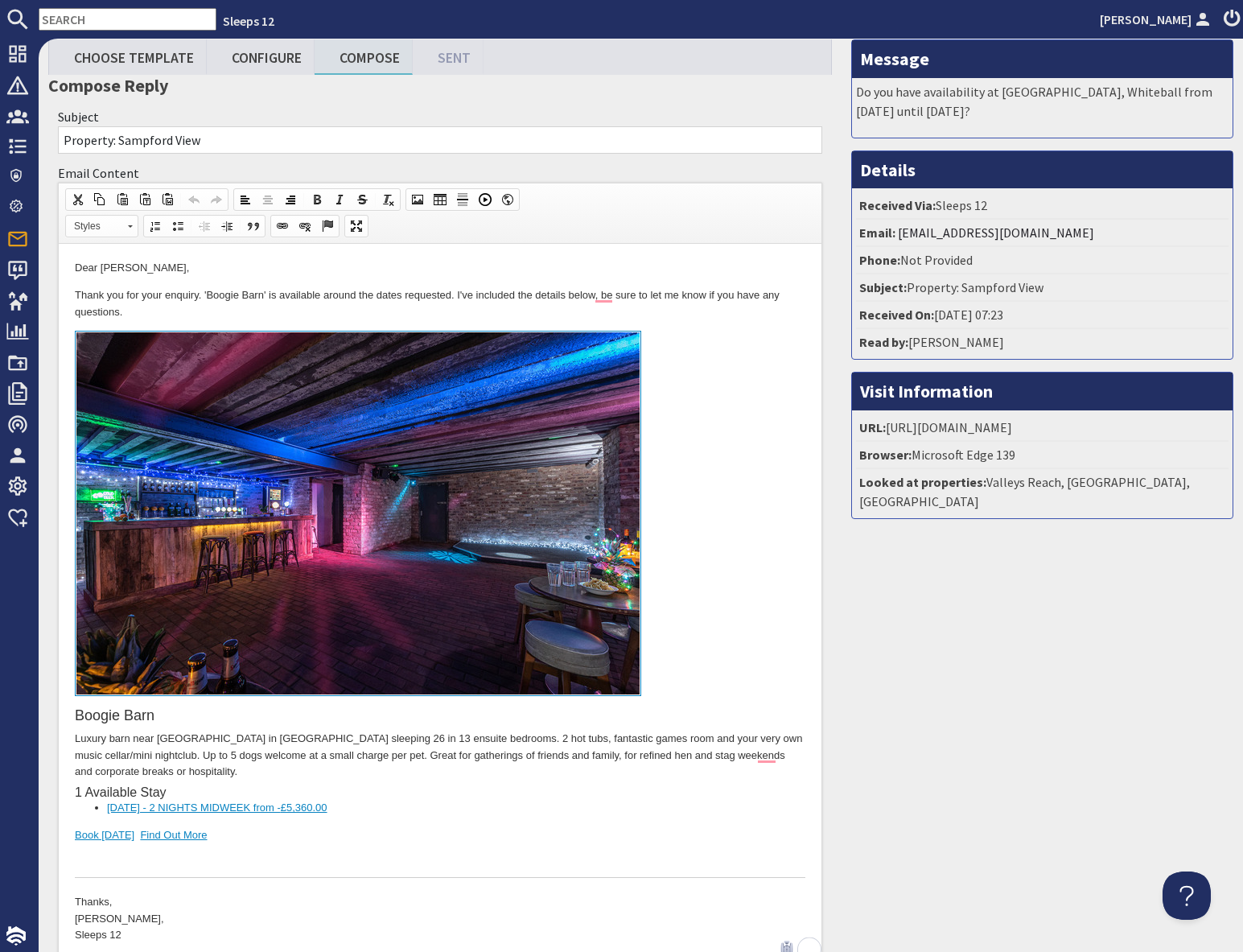
scroll to position [83, 0]
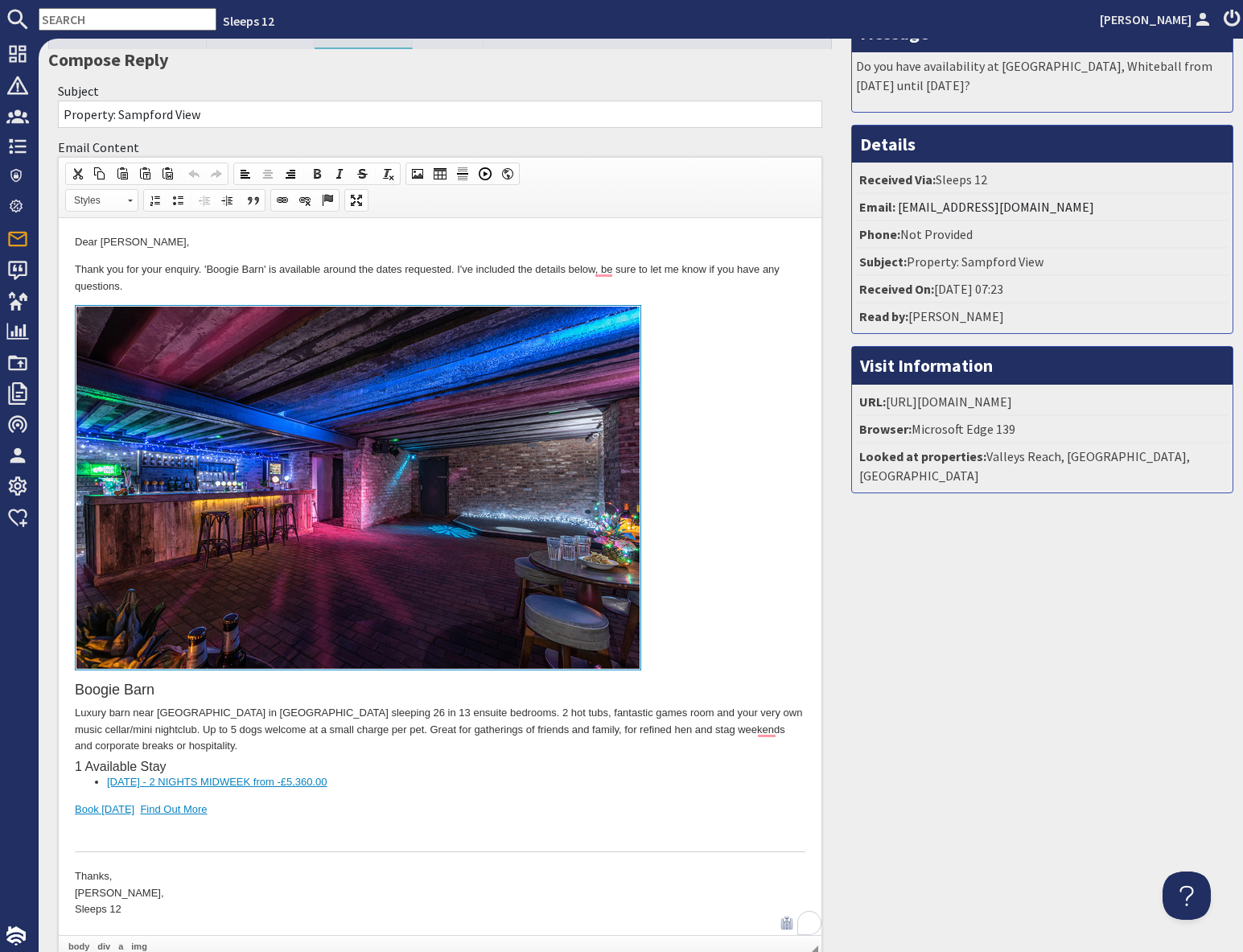
click at [691, 633] on link "To enrich screen reader interactions, please activate Accessibility in Grammarl…" at bounding box center [440, 490] width 730 height 370
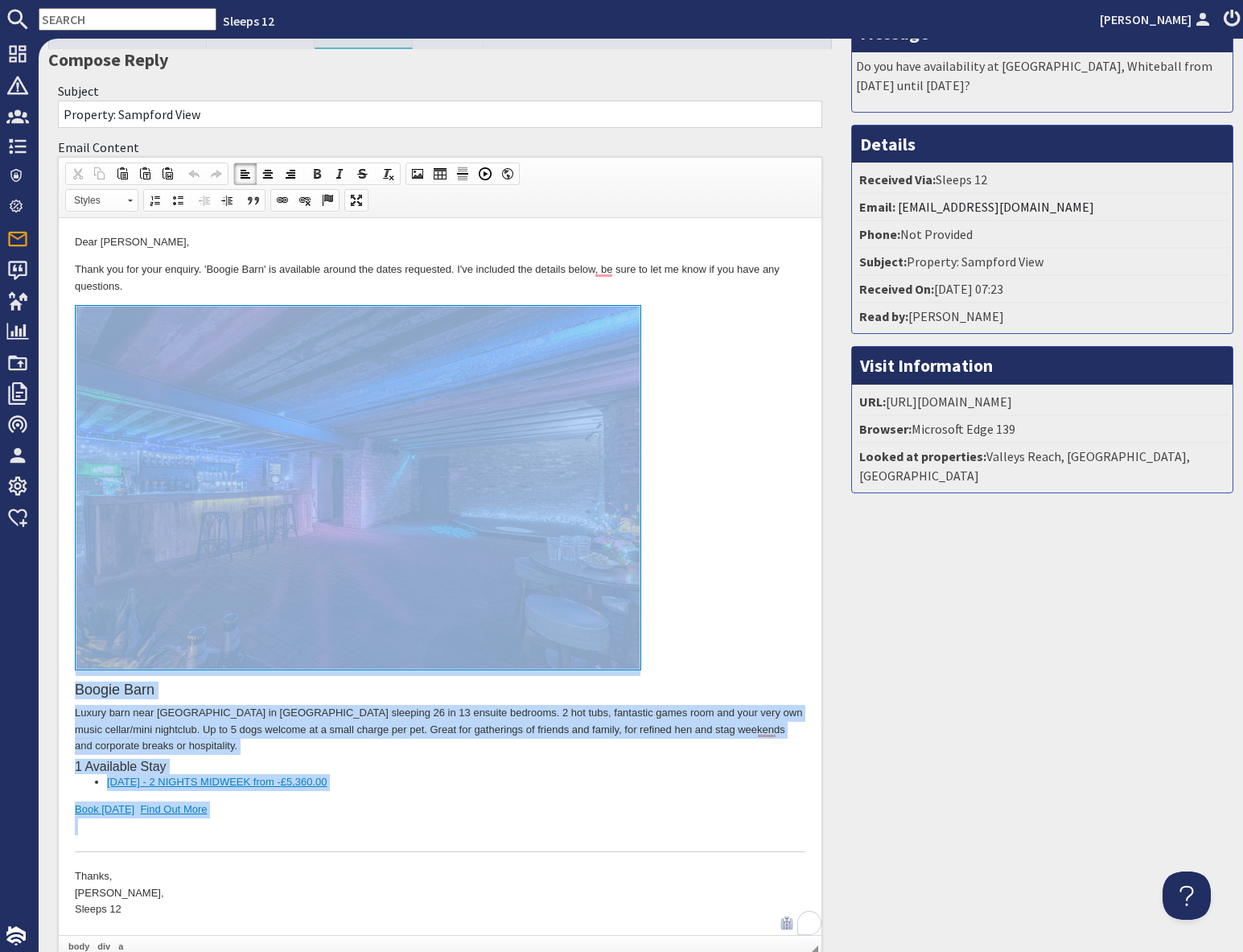
drag, startPoint x: 309, startPoint y: 838, endPoint x: 338, endPoint y: 552, distance: 287.5
click at [338, 552] on div "Boogie Barn Luxury barn near Sherwood Forest in Nottinghamshire sleeping 26 in …" at bounding box center [440, 578] width 730 height 546
copy div "Boogie Barn Luxury barn near Sherwood Forest in Nottinghamshire sleeping 26 in …"
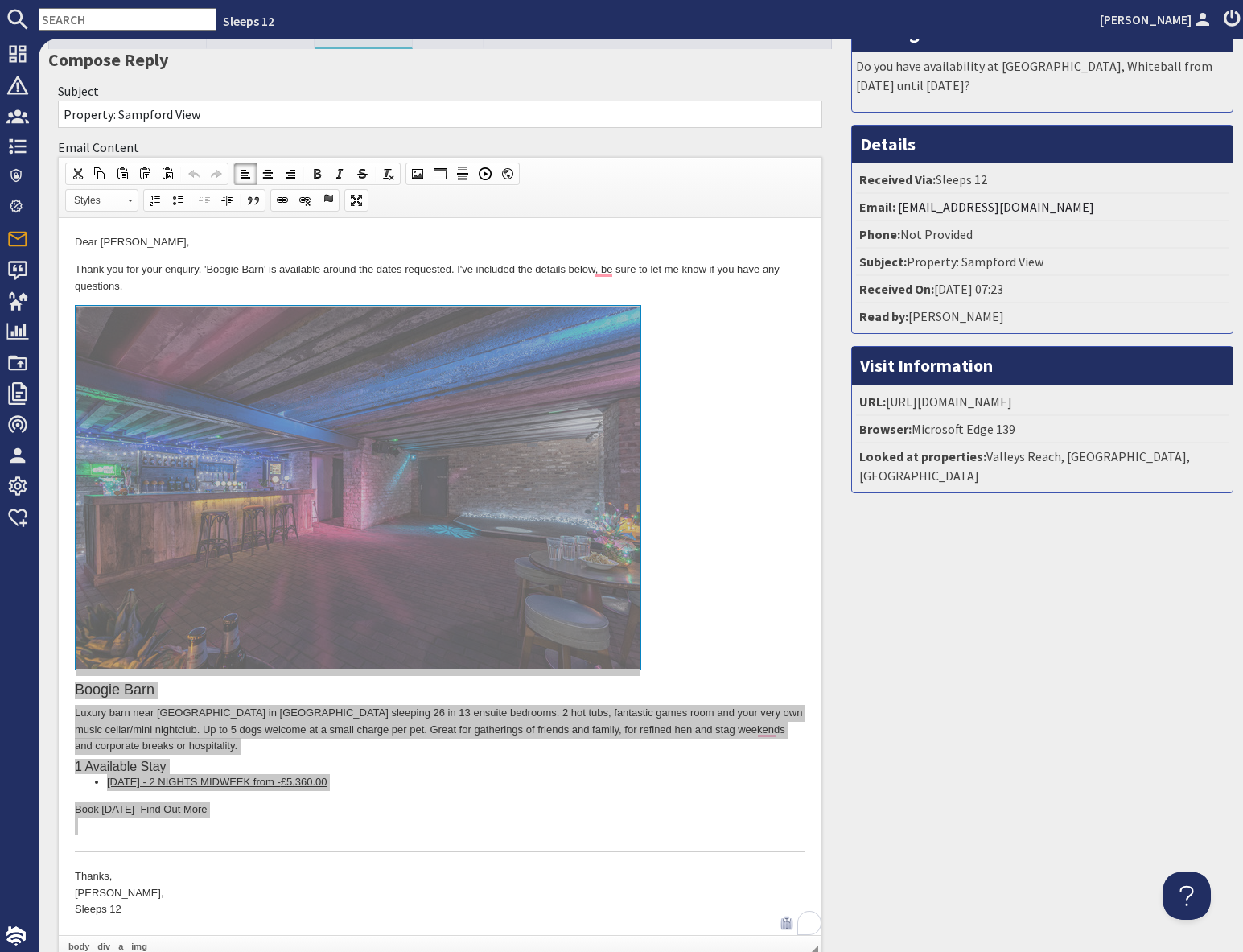
click at [121, 24] on input "text" at bounding box center [128, 19] width 178 height 23
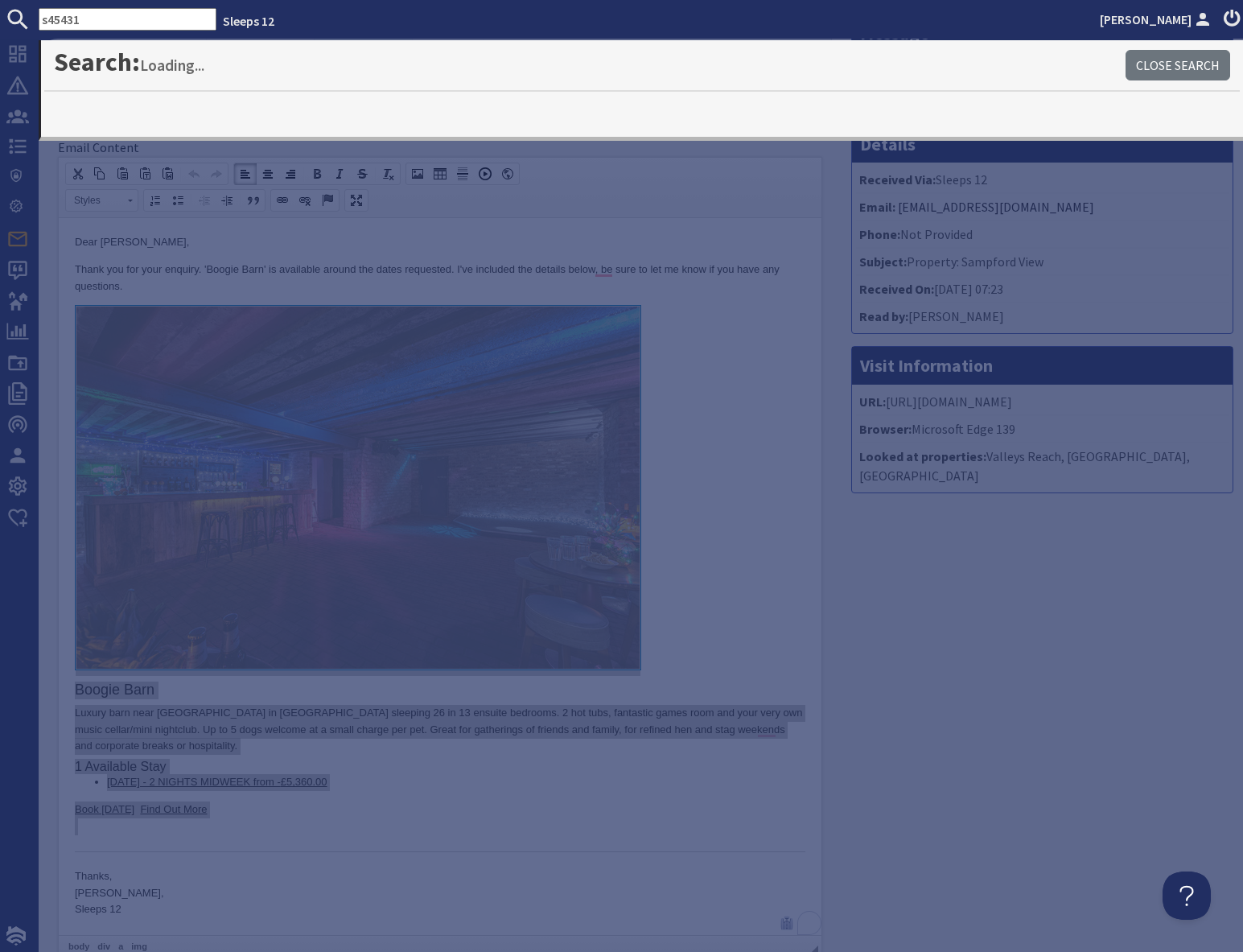
type input "s45431"
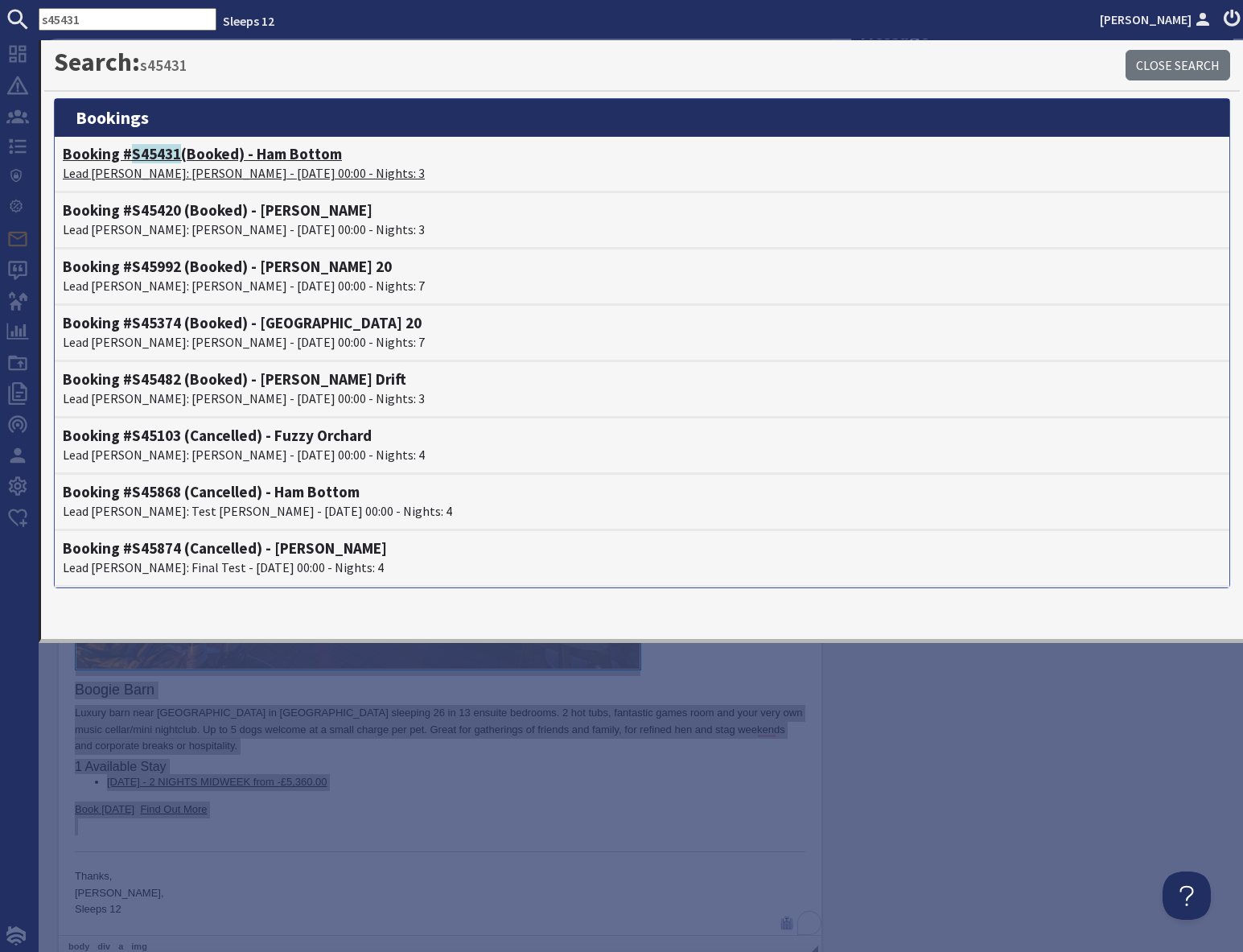
click at [186, 172] on p "Lead Booker: Michael Bird - 28/11/2025 00:00 - Nights: 3" at bounding box center [641, 173] width 1159 height 19
type textarea "<p>Dear Louise Tredwin,</p> <p>Thank you for your enquiry. &#39;Boogie Barn&#39…"
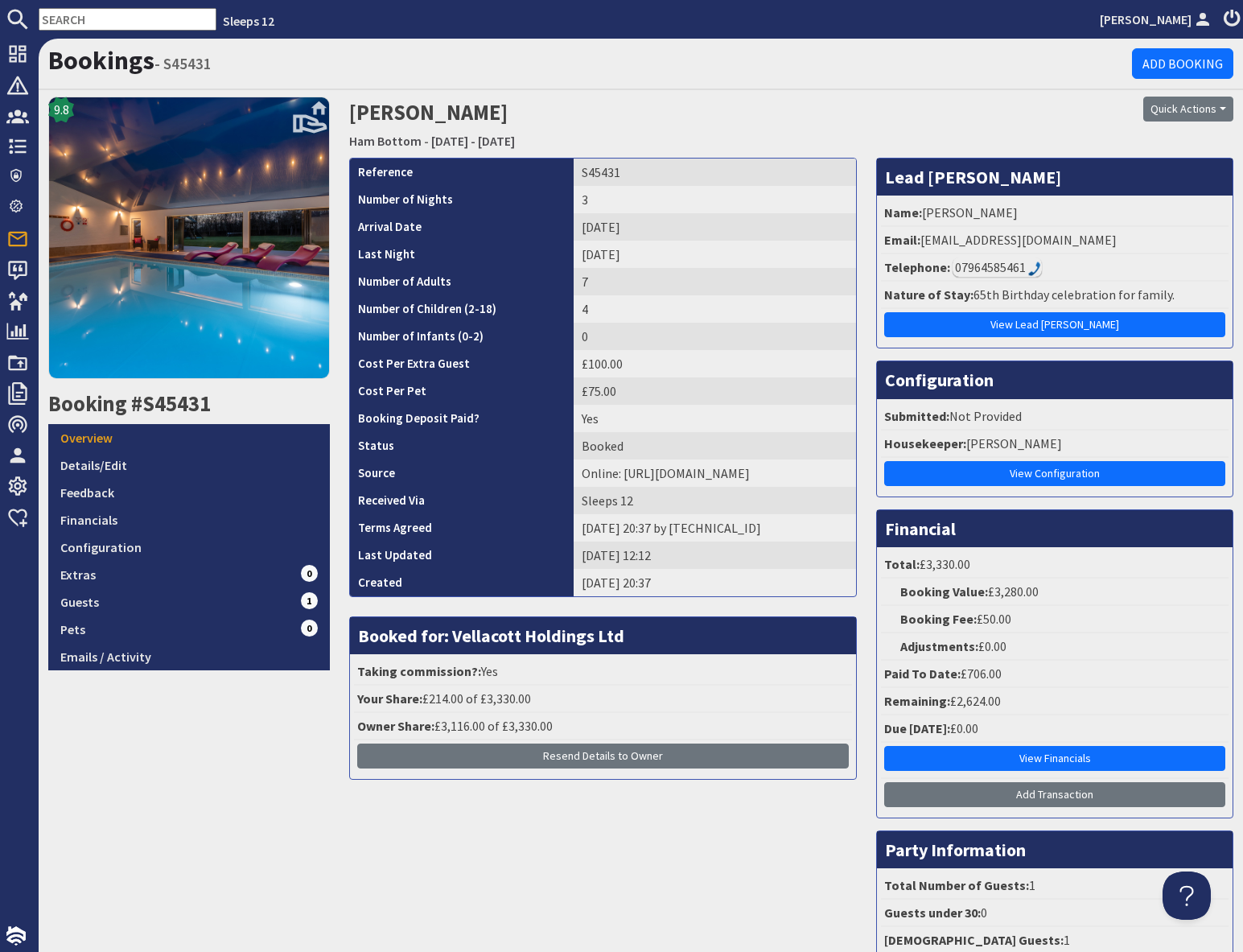
click at [991, 268] on div "07964585461" at bounding box center [997, 267] width 89 height 19
click at [990, 269] on div "07964585461" at bounding box center [997, 267] width 89 height 19
click at [1002, 268] on div "07964585461" at bounding box center [997, 267] width 89 height 19
click at [1004, 267] on div "07964585461" at bounding box center [997, 267] width 89 height 19
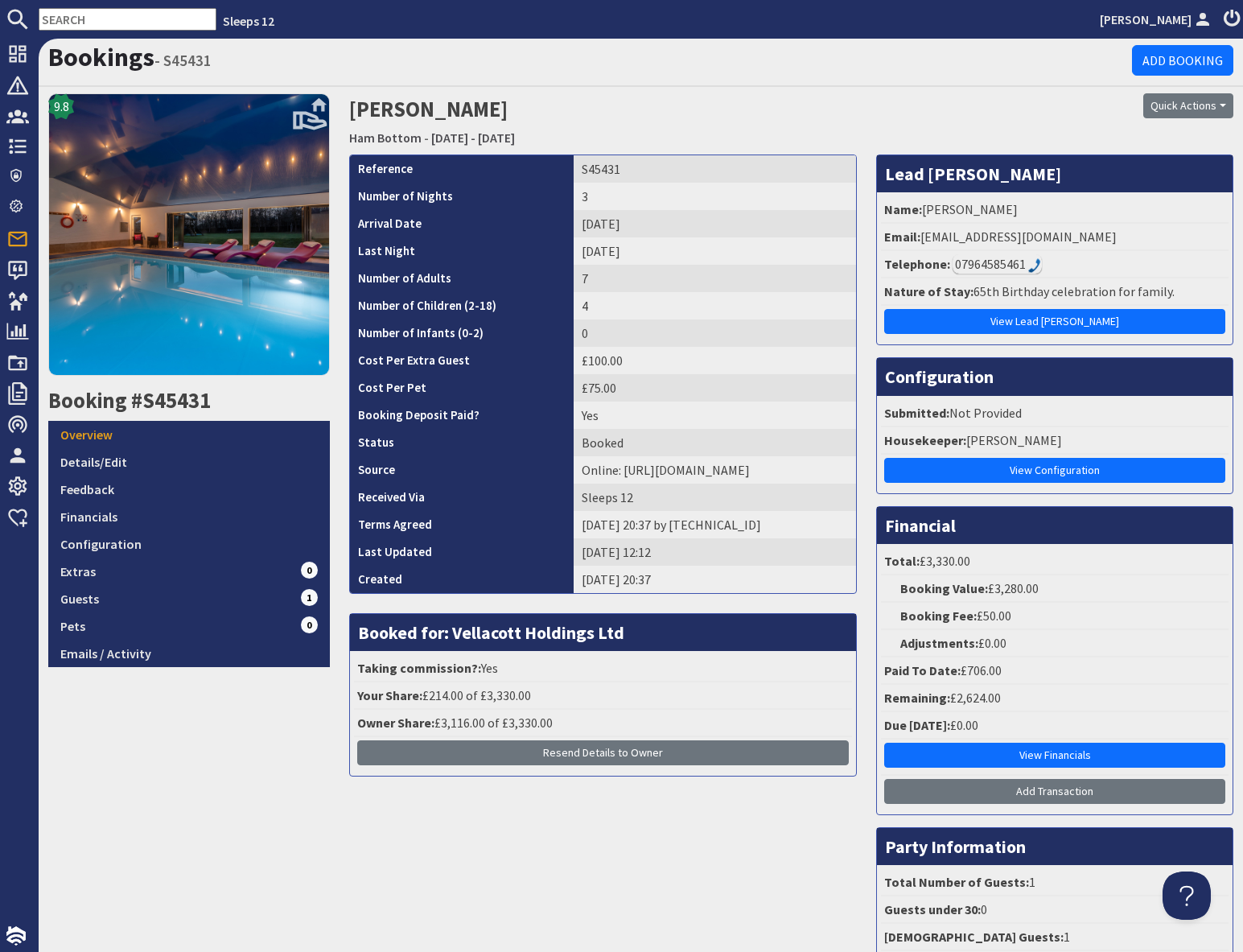
click at [990, 267] on div "07964585461" at bounding box center [997, 264] width 89 height 19
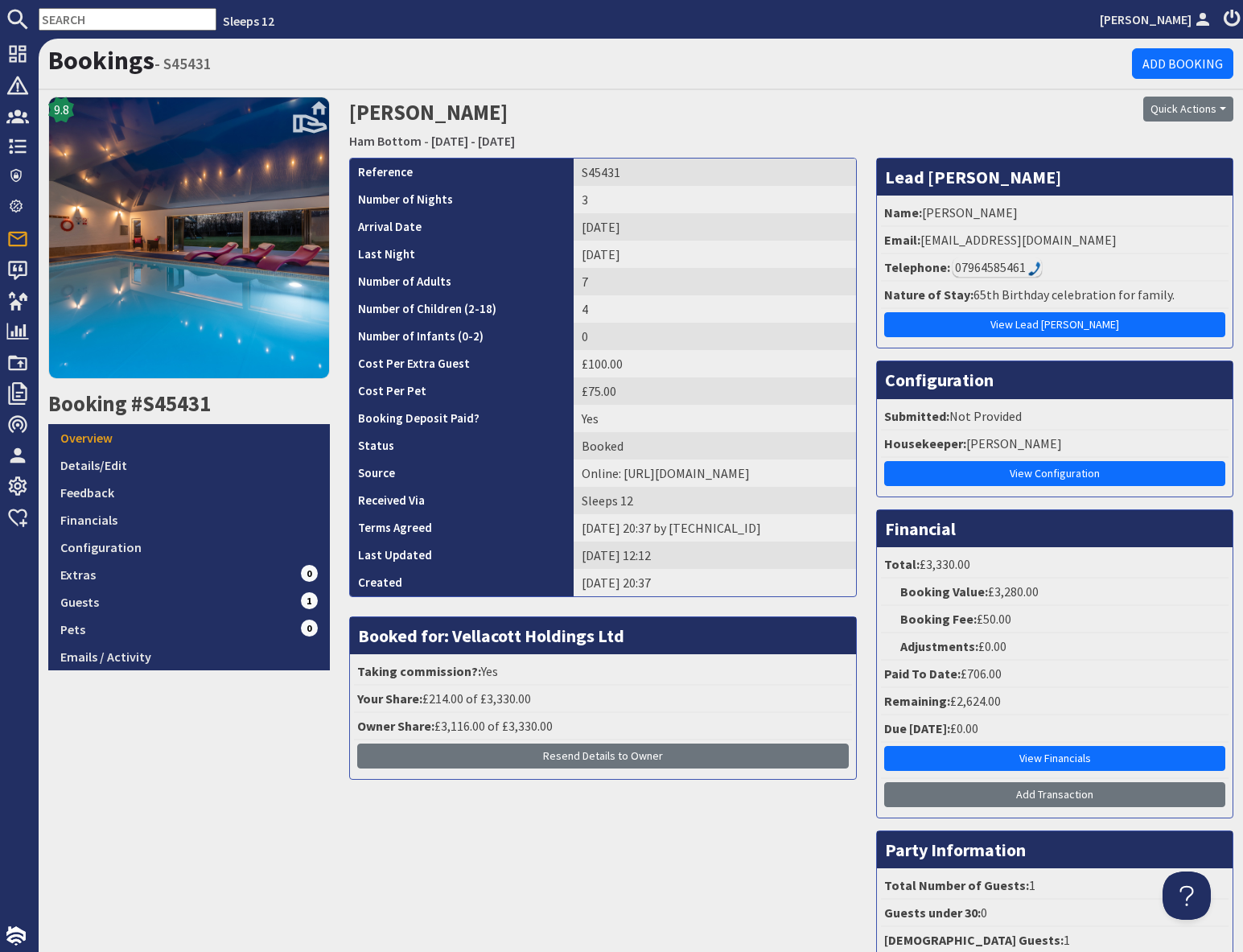
click at [990, 267] on div "07964585461" at bounding box center [997, 267] width 89 height 19
click at [1117, 274] on li "Telephone: 07964585461" at bounding box center [1054, 267] width 347 height 27
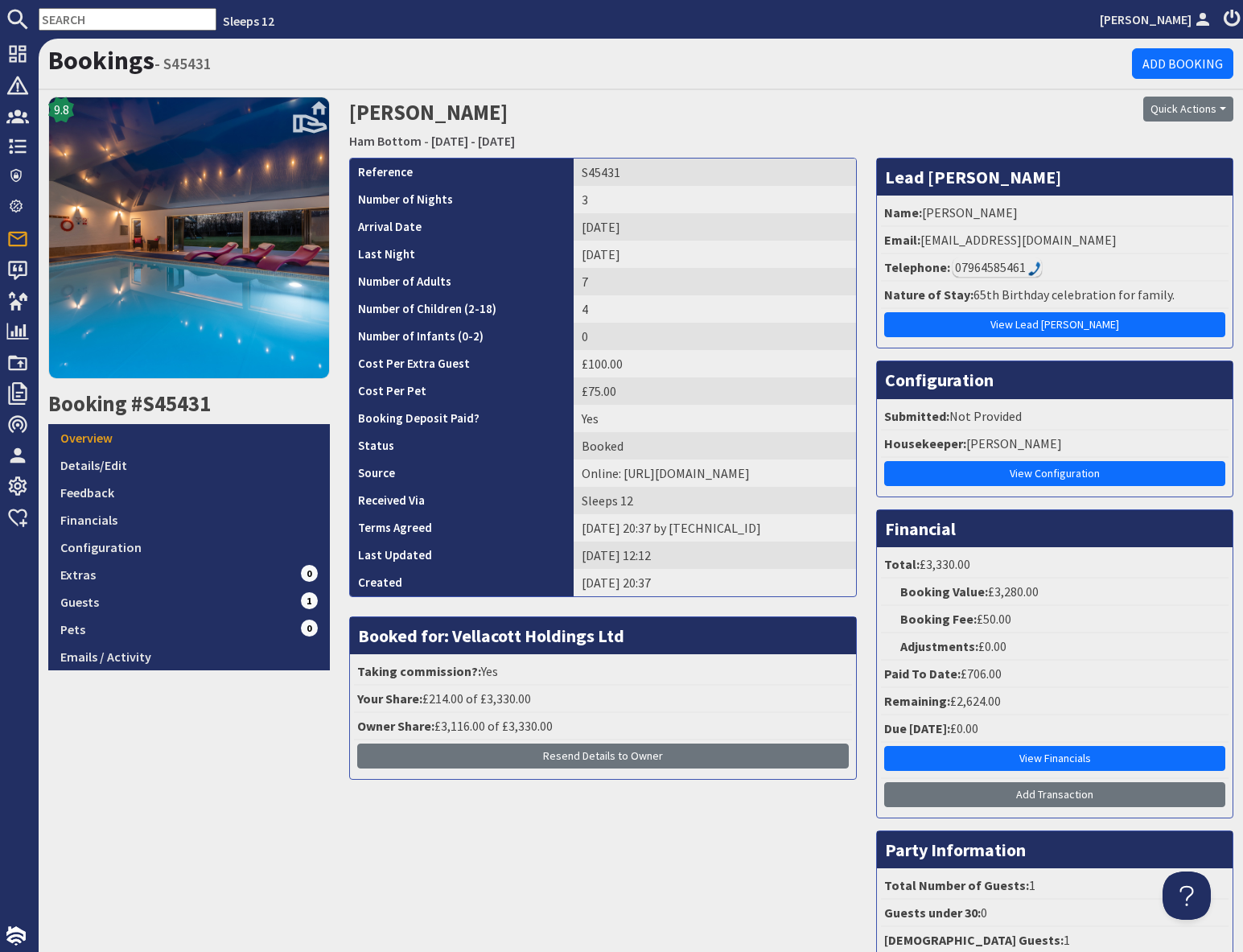
click at [1008, 267] on div "07964585461" at bounding box center [997, 267] width 89 height 19
click at [1012, 273] on div "07964585461" at bounding box center [997, 267] width 89 height 19
drag, startPoint x: 1086, startPoint y: 132, endPoint x: 1081, endPoint y: 161, distance: 29.4
click at [1086, 132] on div "Quick Actions Send Booking Update Rebook Cancel Booking Print" at bounding box center [1093, 127] width 301 height 61
click at [1009, 269] on div "07964585461" at bounding box center [997, 267] width 89 height 19
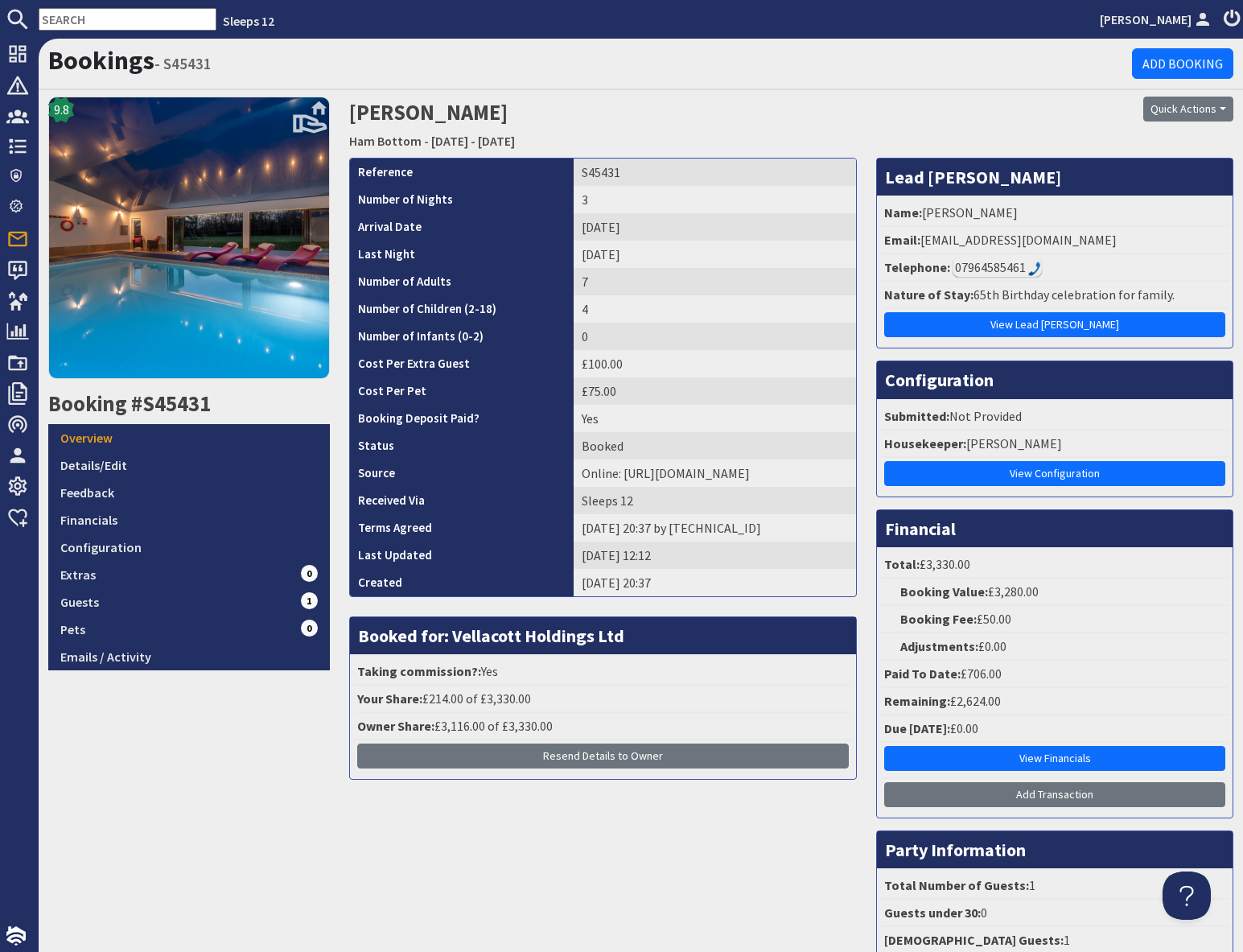
click at [990, 267] on div "07964585461" at bounding box center [997, 267] width 89 height 19
click at [1130, 130] on div "Quick Actions Send Booking Update Rebook Cancel Booking Print" at bounding box center [1093, 127] width 301 height 61
click at [999, 269] on div "07964585461" at bounding box center [997, 267] width 89 height 19
click at [1000, 269] on div "07964585461" at bounding box center [997, 267] width 89 height 19
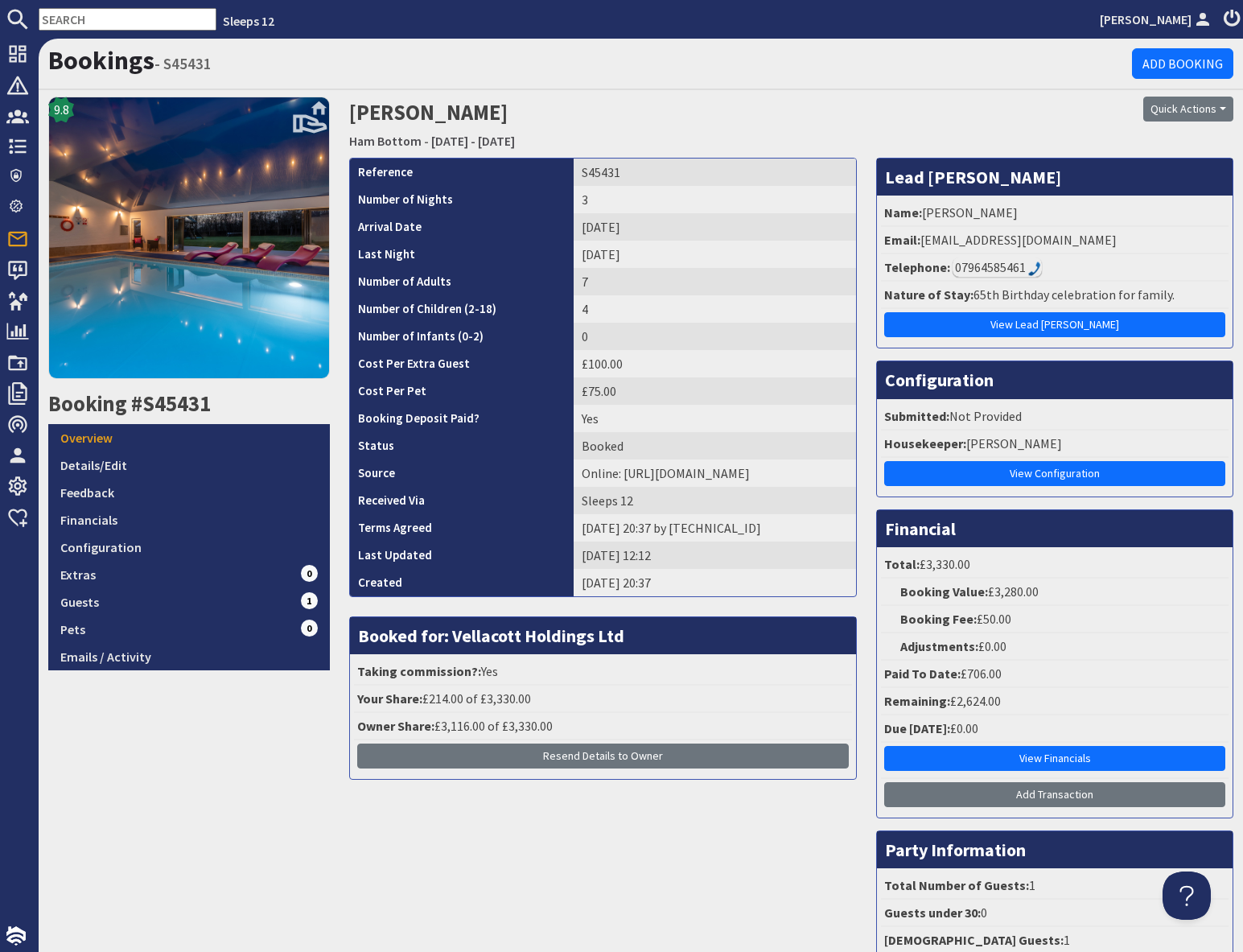
click at [1000, 269] on div "07964585461" at bounding box center [997, 267] width 89 height 19
click at [127, 660] on link "Emails / Activity" at bounding box center [189, 656] width 282 height 27
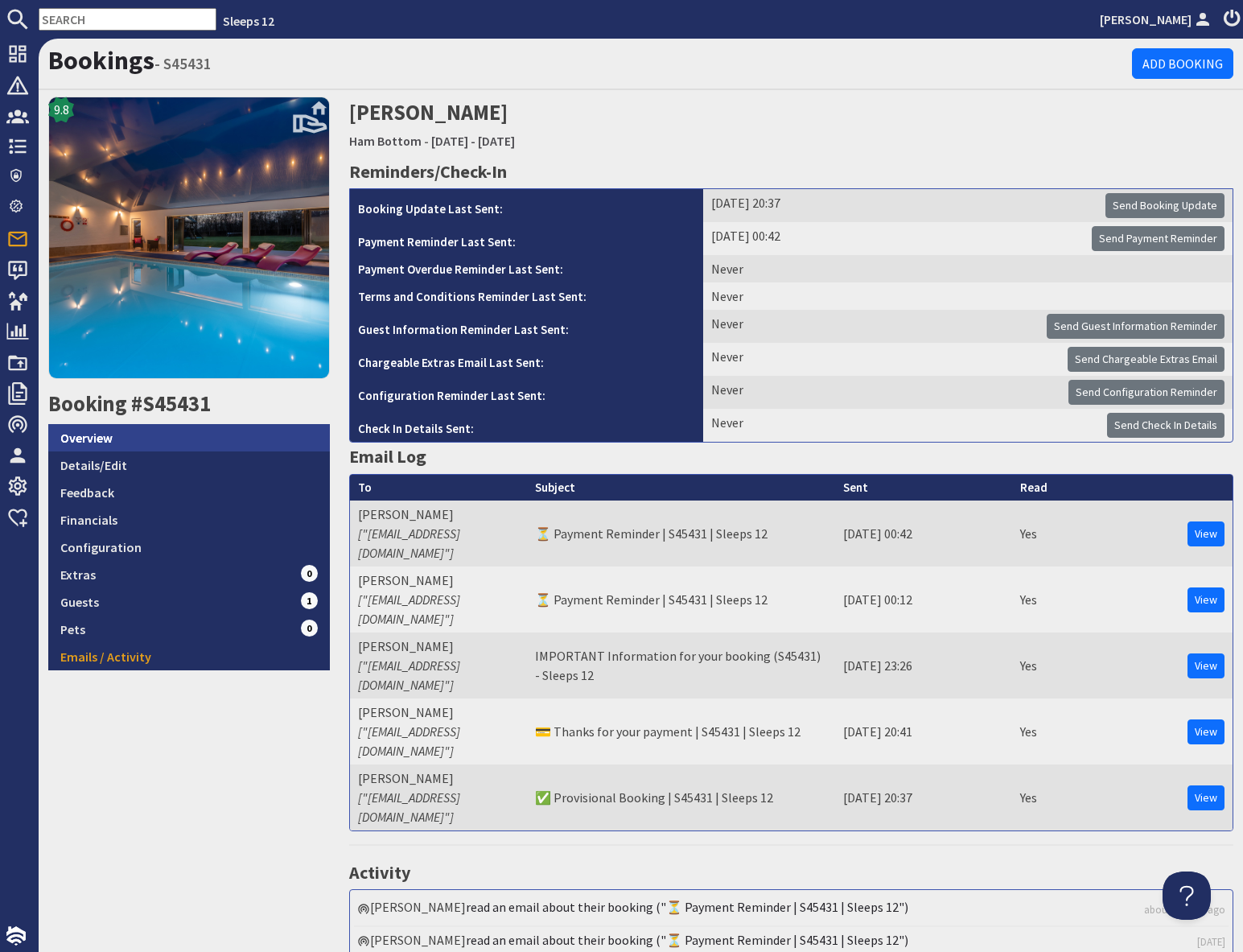
click at [144, 440] on link "Overview" at bounding box center [189, 437] width 282 height 27
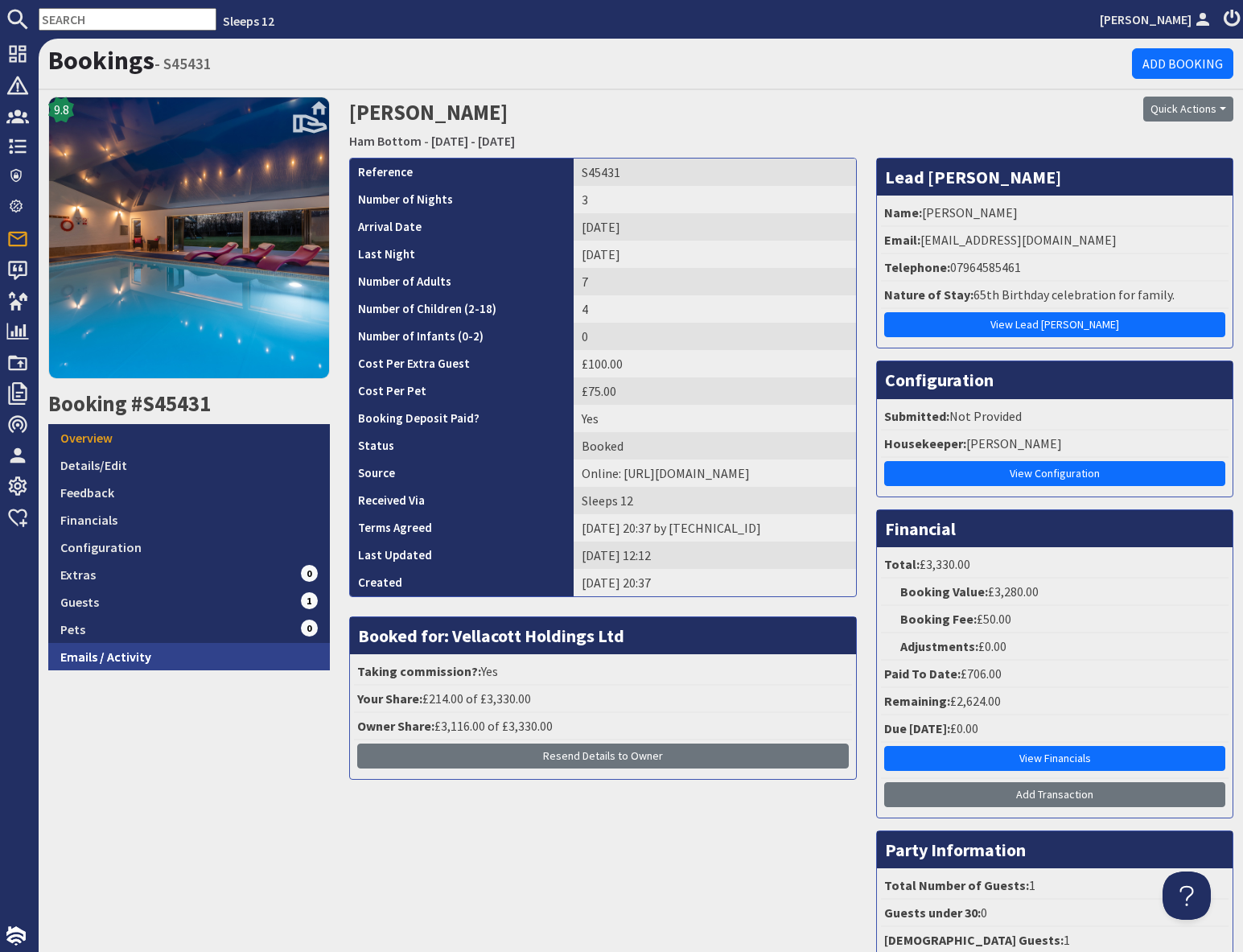
click at [128, 659] on link "Emails / Activity" at bounding box center [189, 656] width 282 height 27
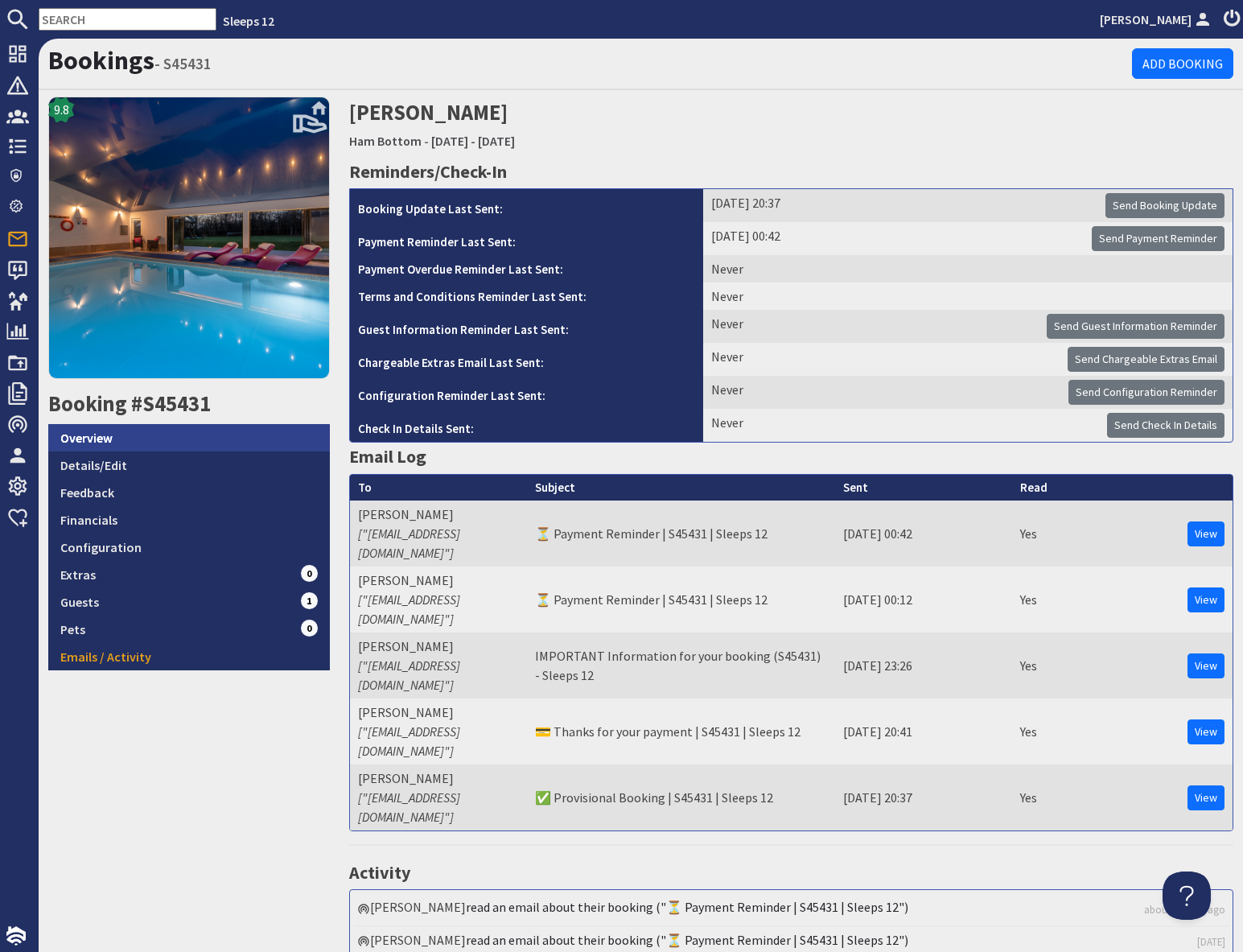
click at [120, 434] on link "Overview" at bounding box center [189, 437] width 282 height 27
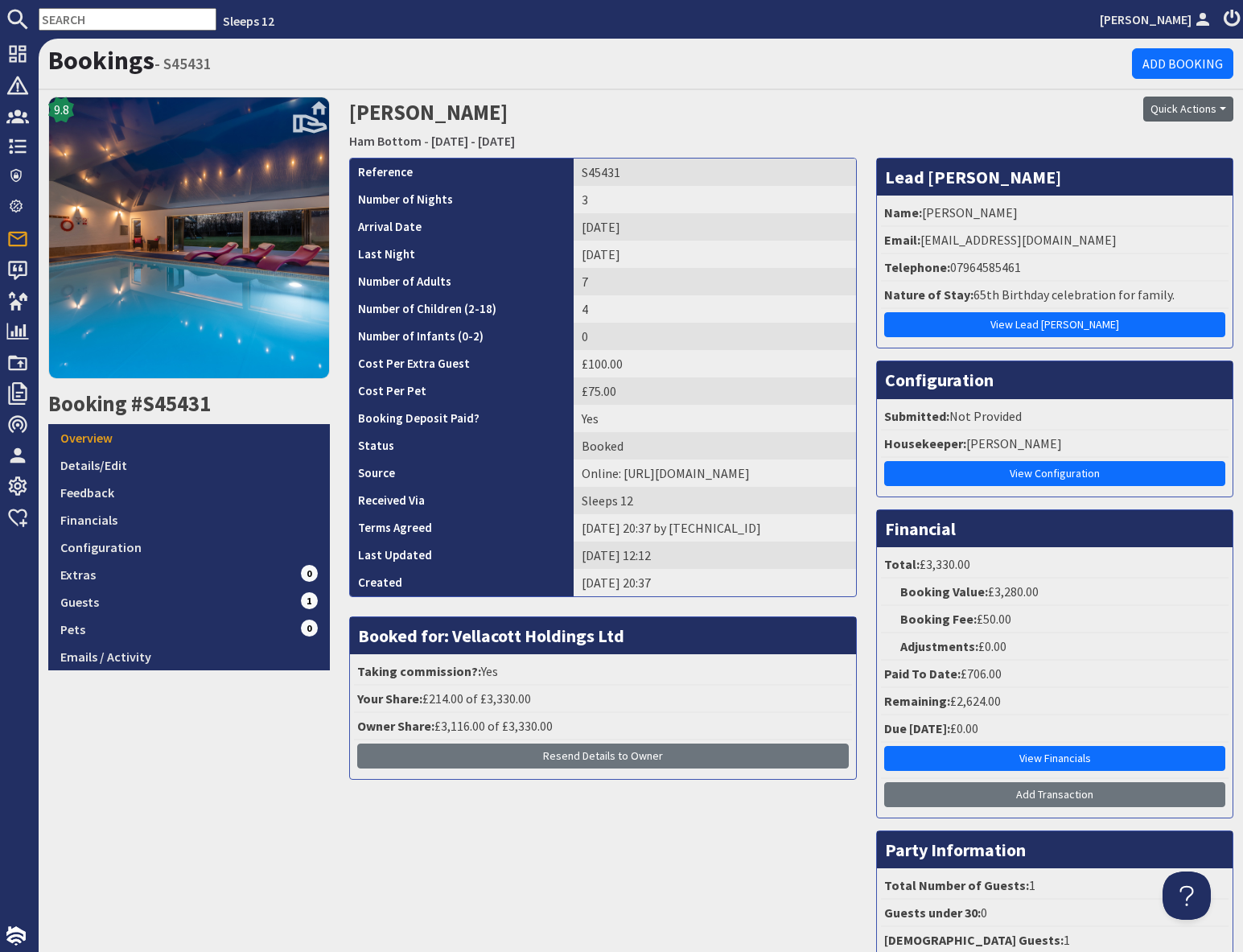
click at [1172, 103] on button "Quick Actions" at bounding box center [1188, 109] width 90 height 25
click at [1157, 143] on span "Send Booking Update" at bounding box center [1160, 143] width 118 height 16
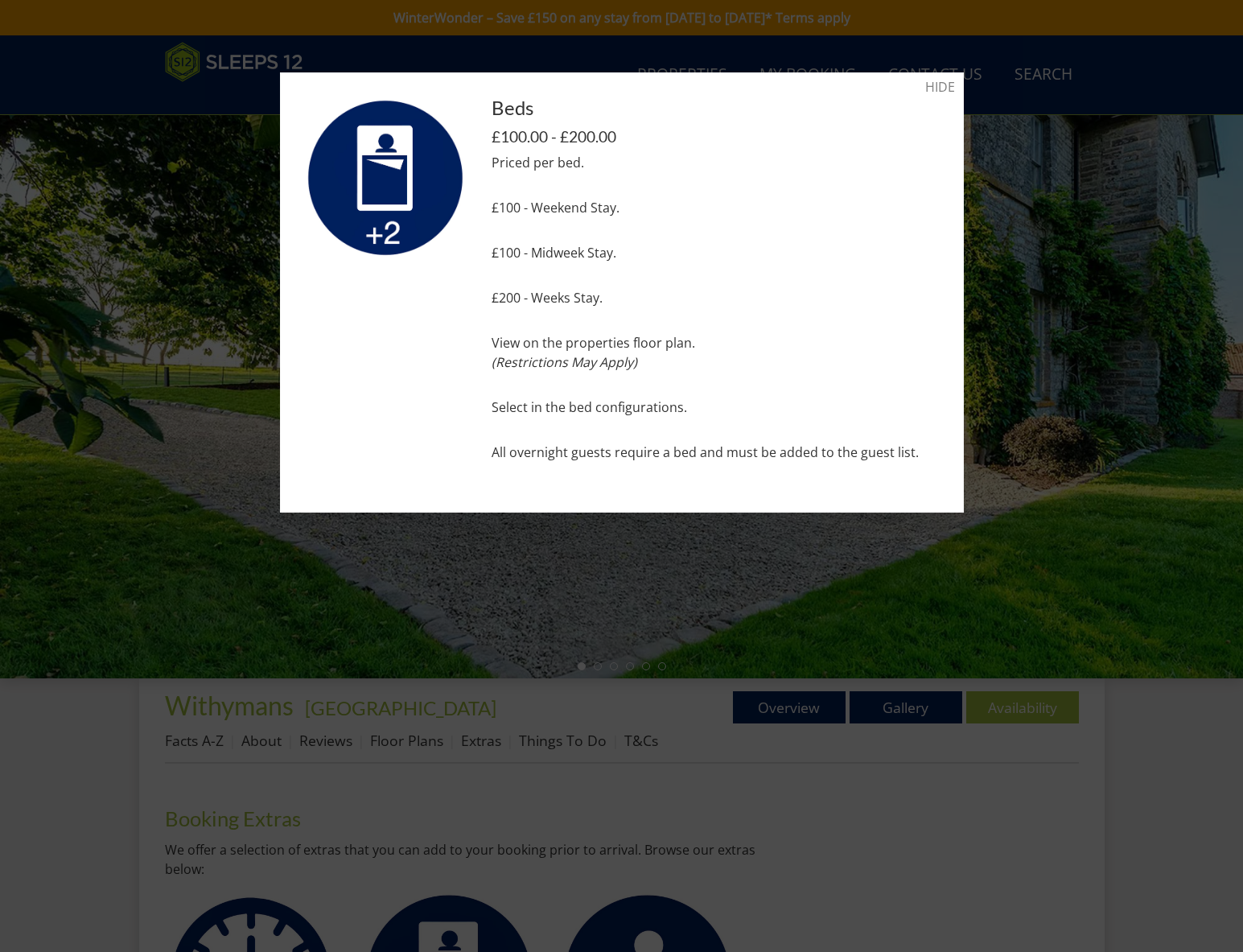
scroll to position [514, 0]
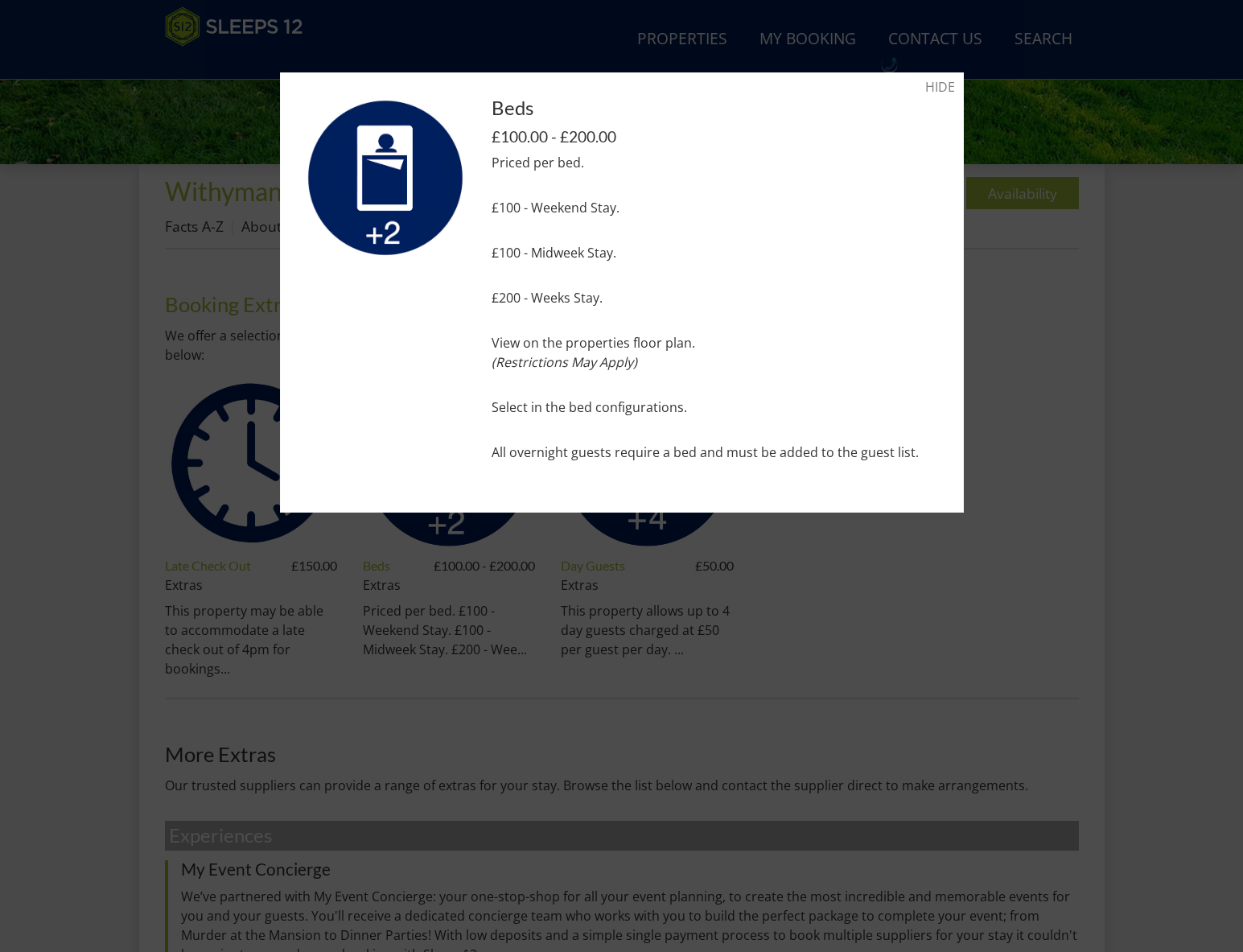
click at [184, 144] on div at bounding box center [621, 476] width 1243 height 952
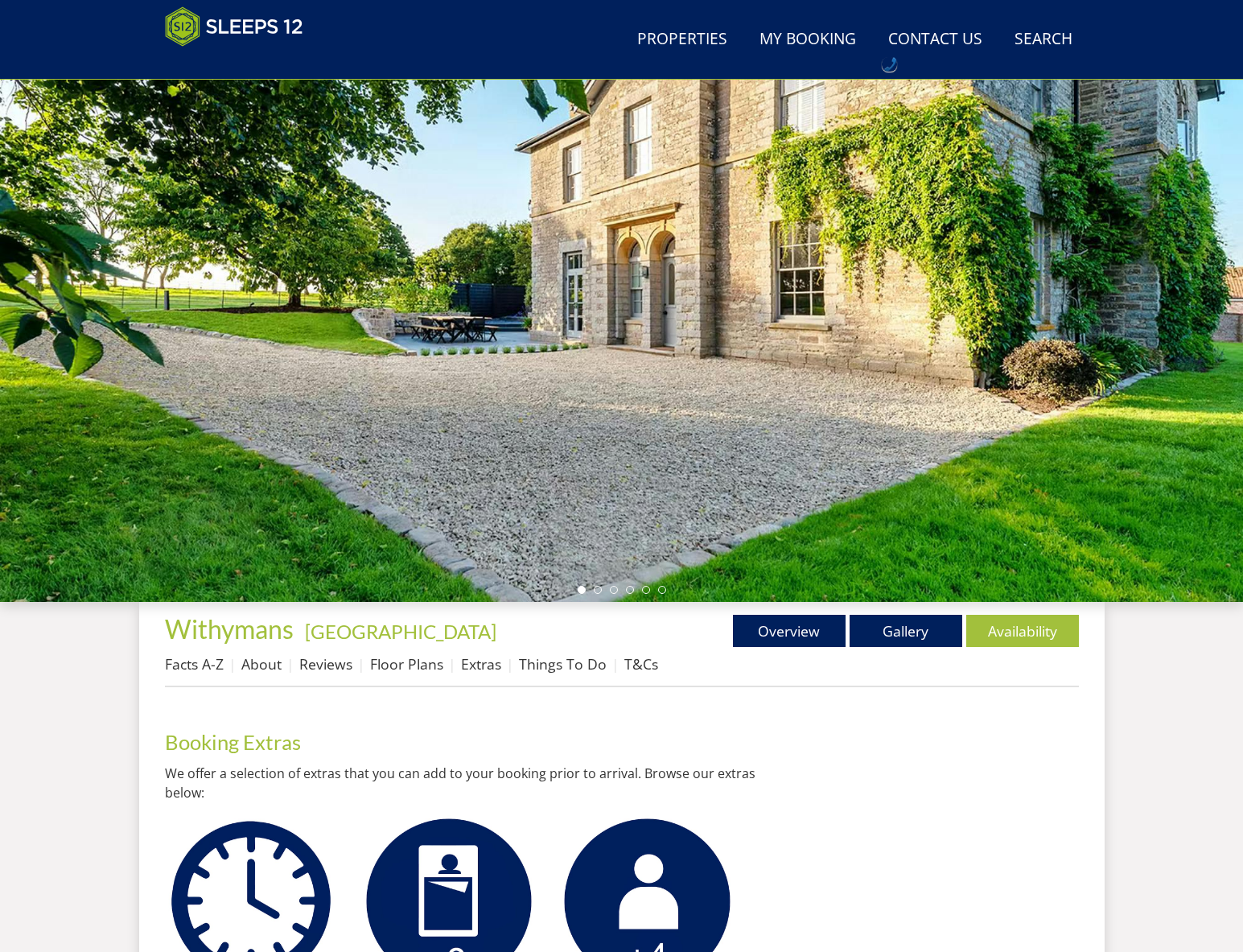
scroll to position [0, 0]
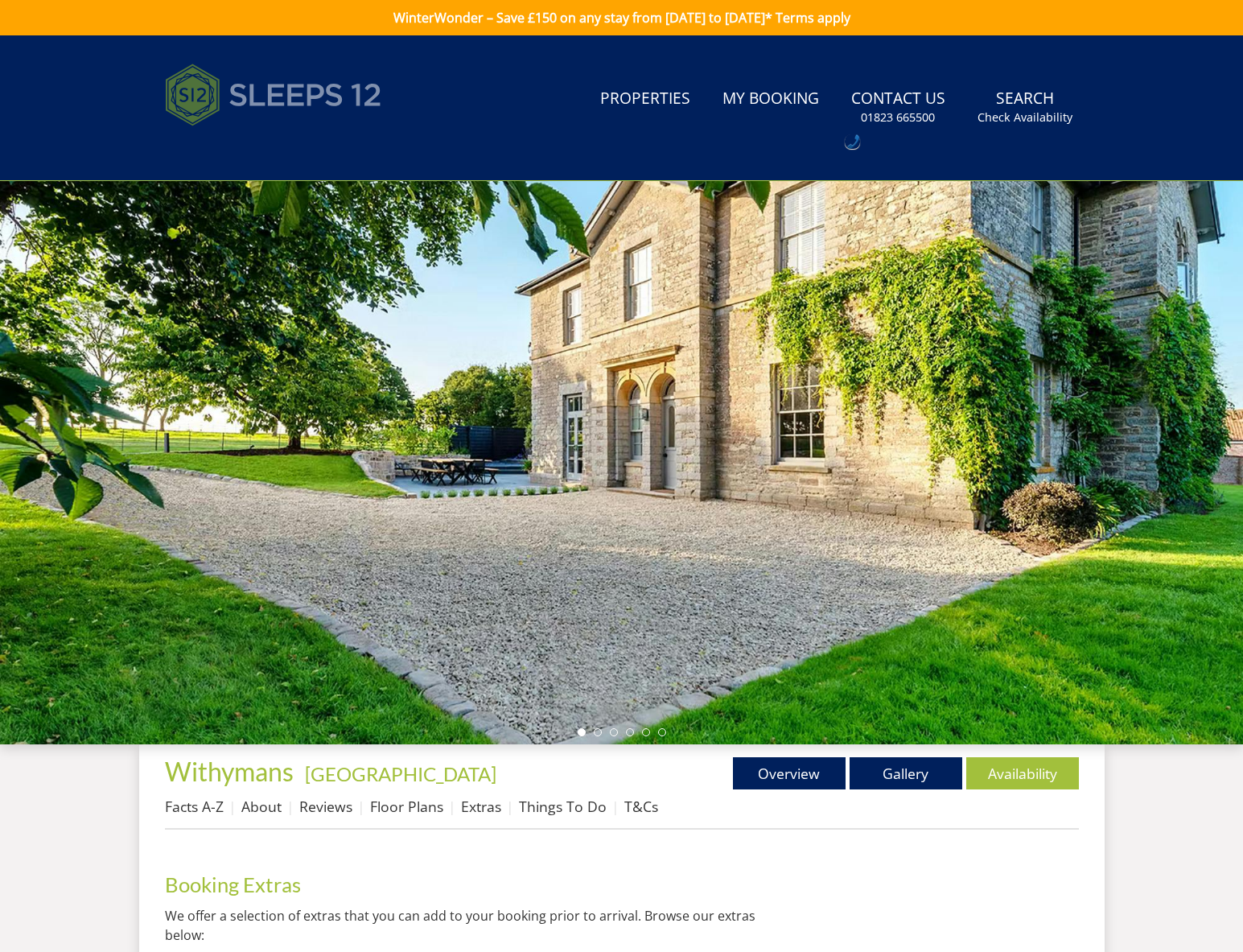
click at [267, 91] on img at bounding box center [273, 94] width 217 height 80
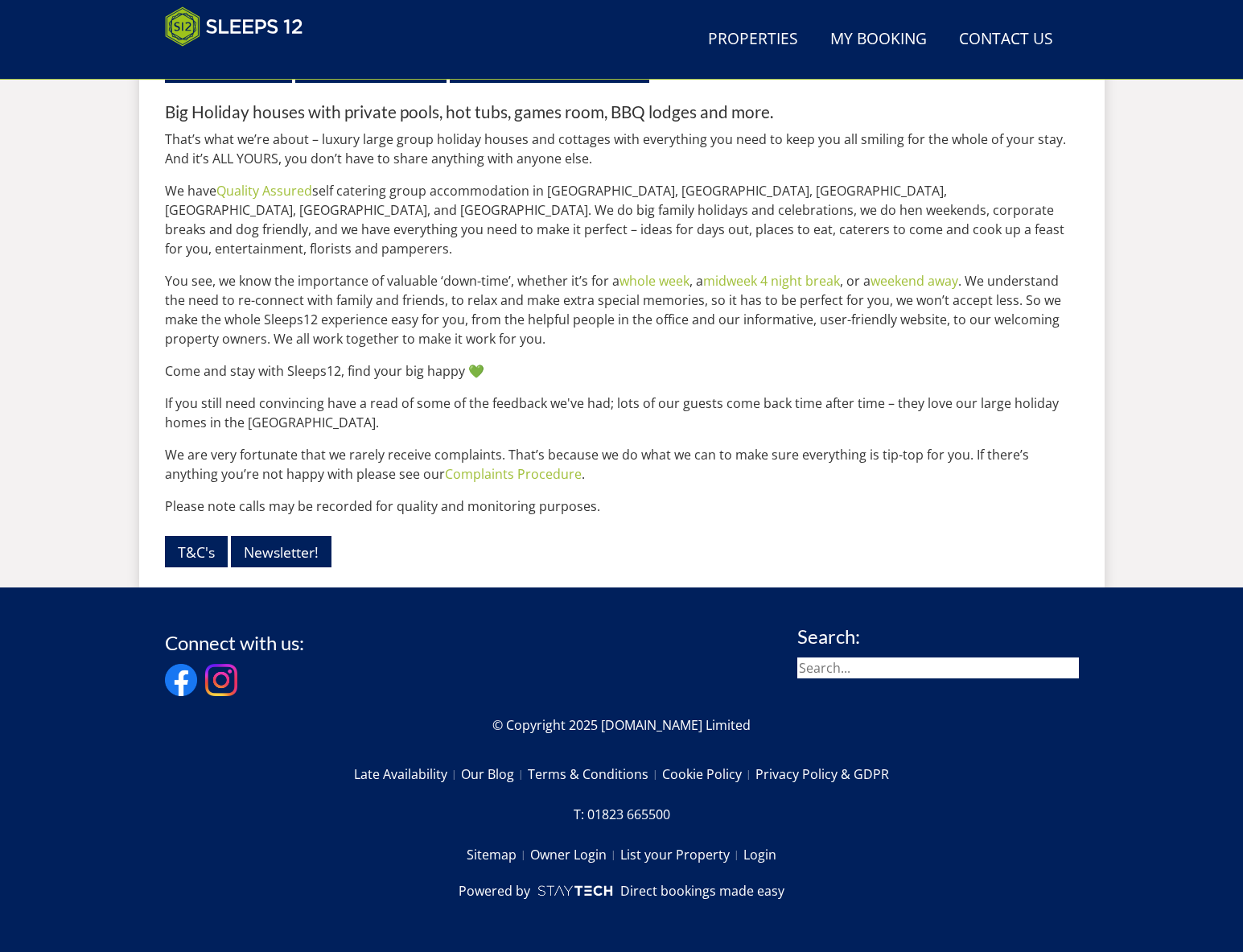
scroll to position [1936, 0]
click at [581, 896] on img at bounding box center [575, 890] width 77 height 19
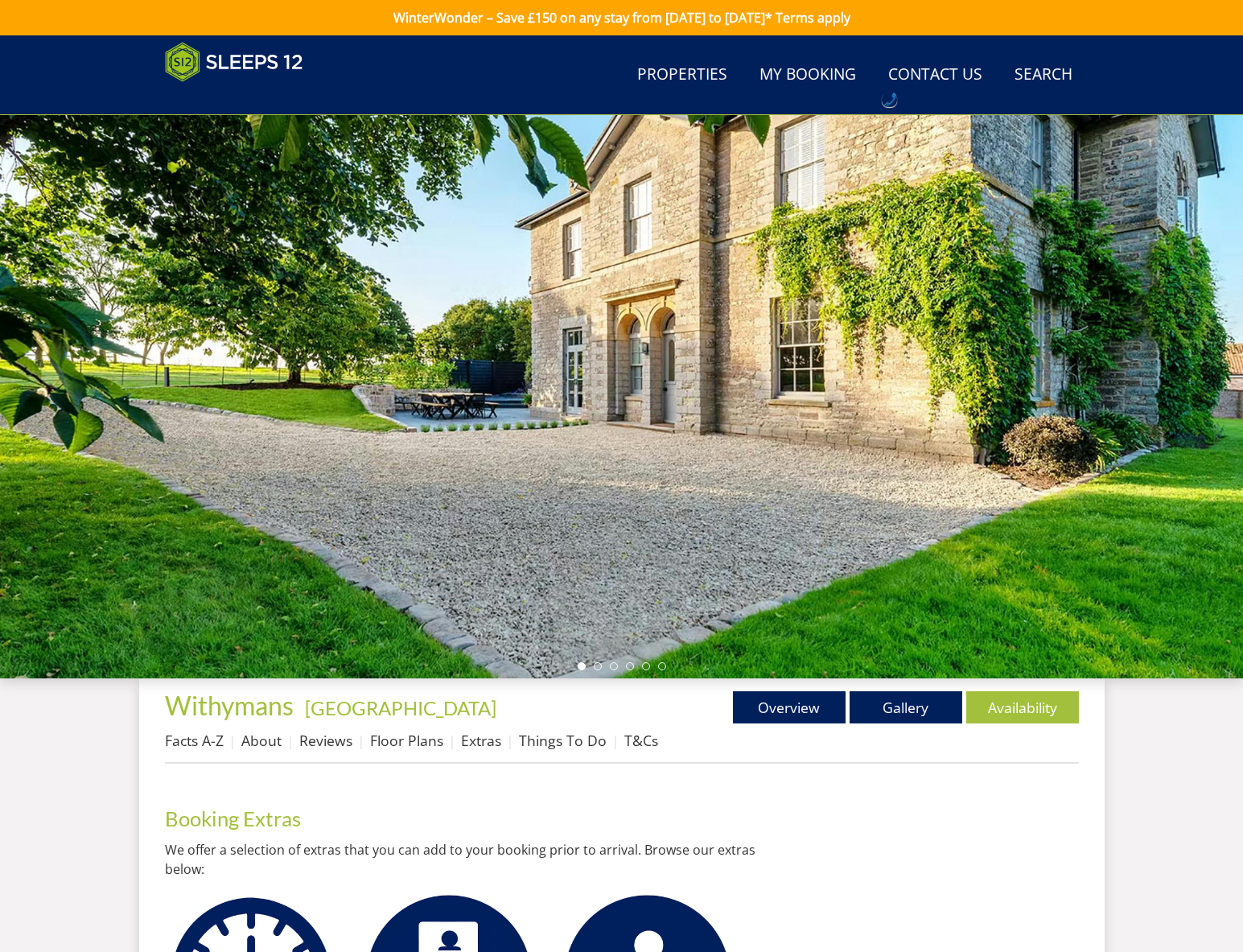
scroll to position [359, 0]
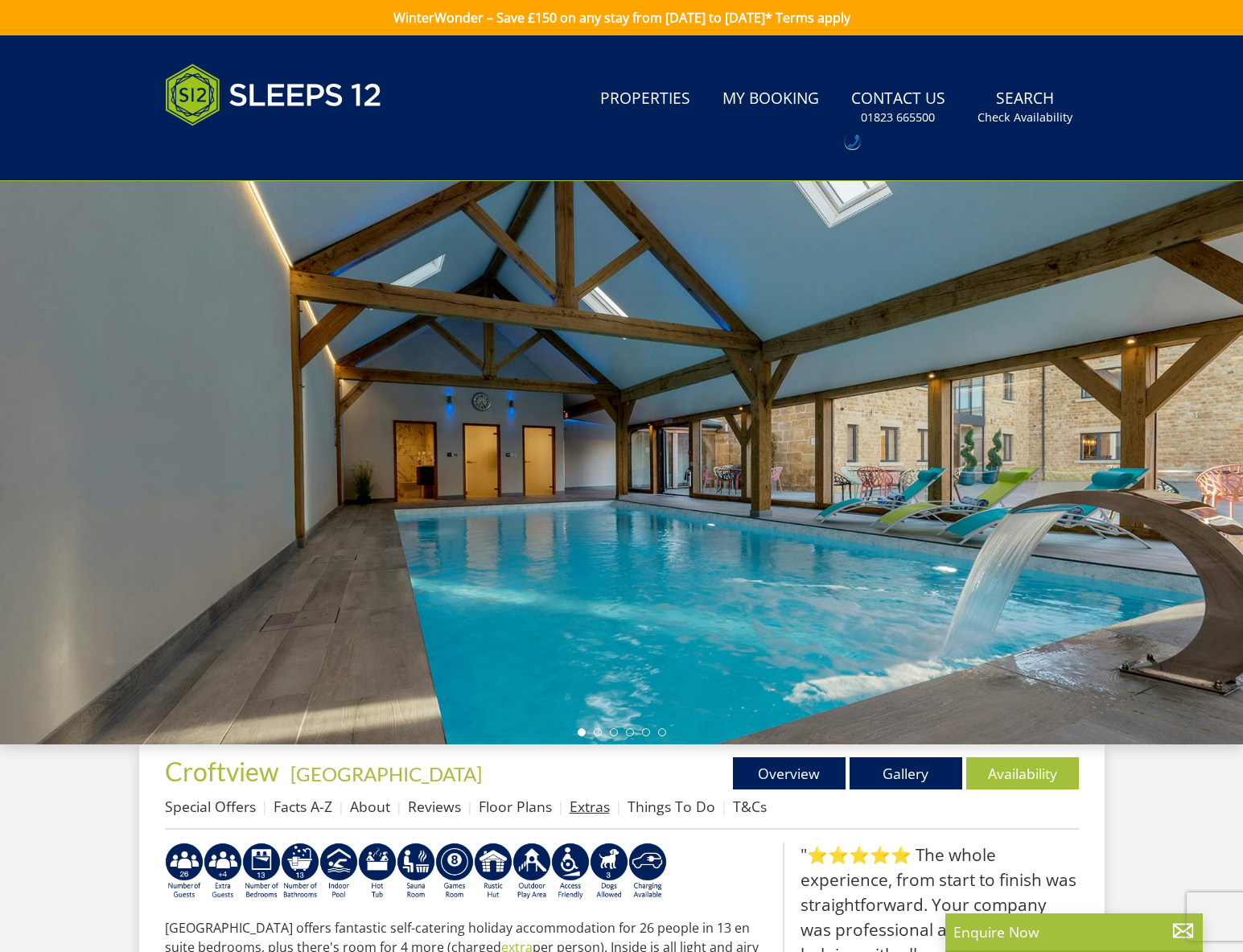
click at [574, 811] on link "Extras" at bounding box center [589, 806] width 40 height 19
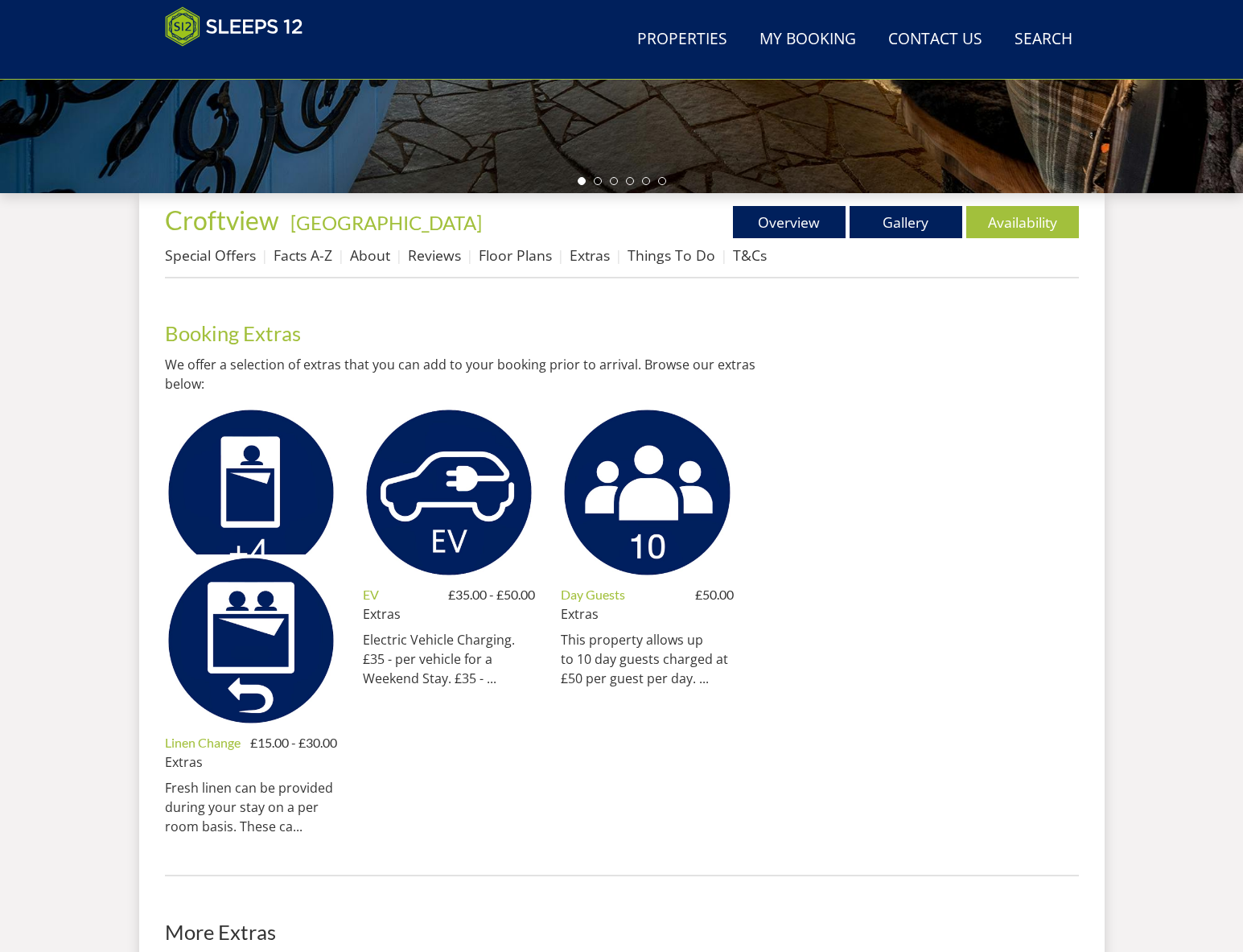
scroll to position [534, 0]
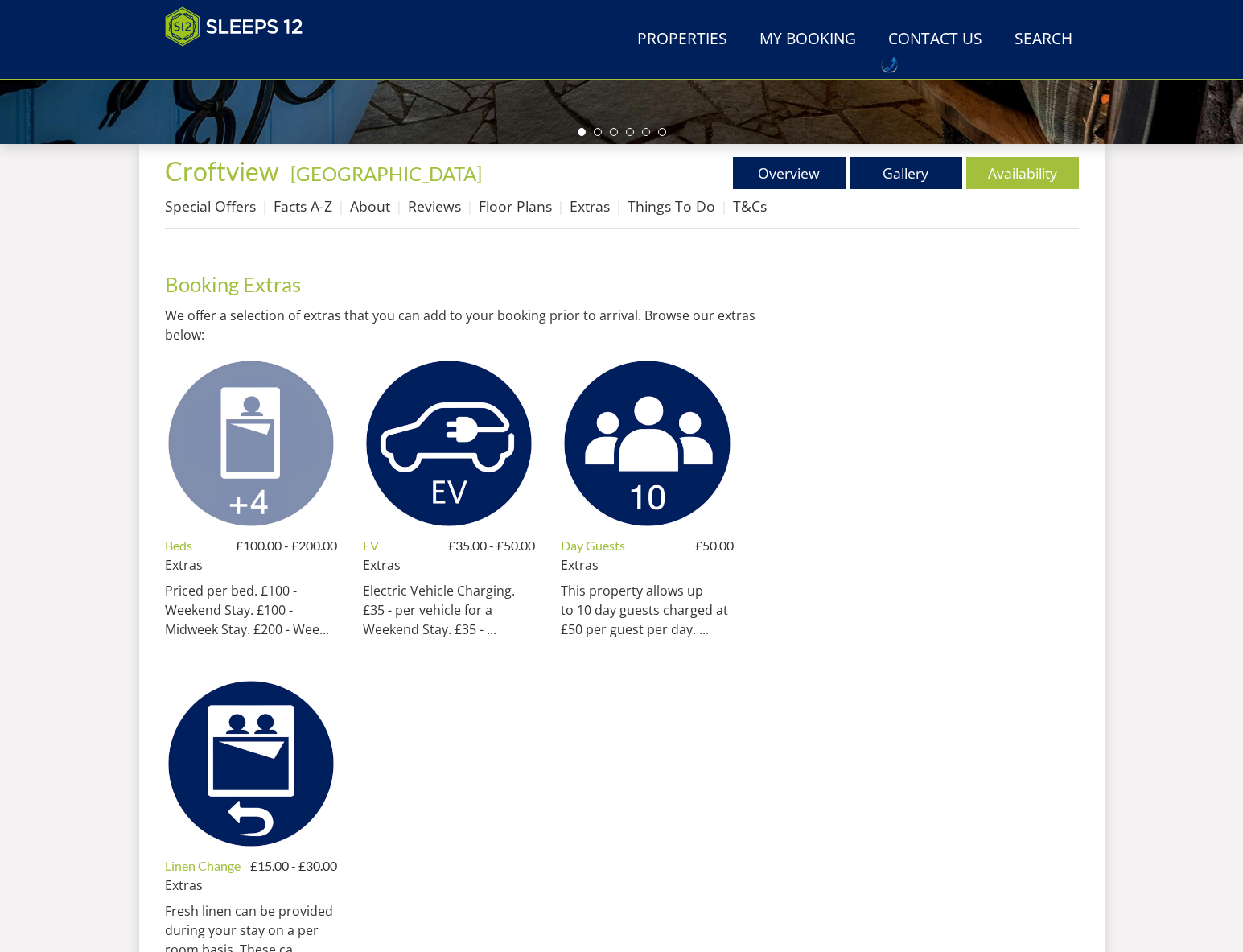
click at [264, 427] on img at bounding box center [251, 443] width 172 height 172
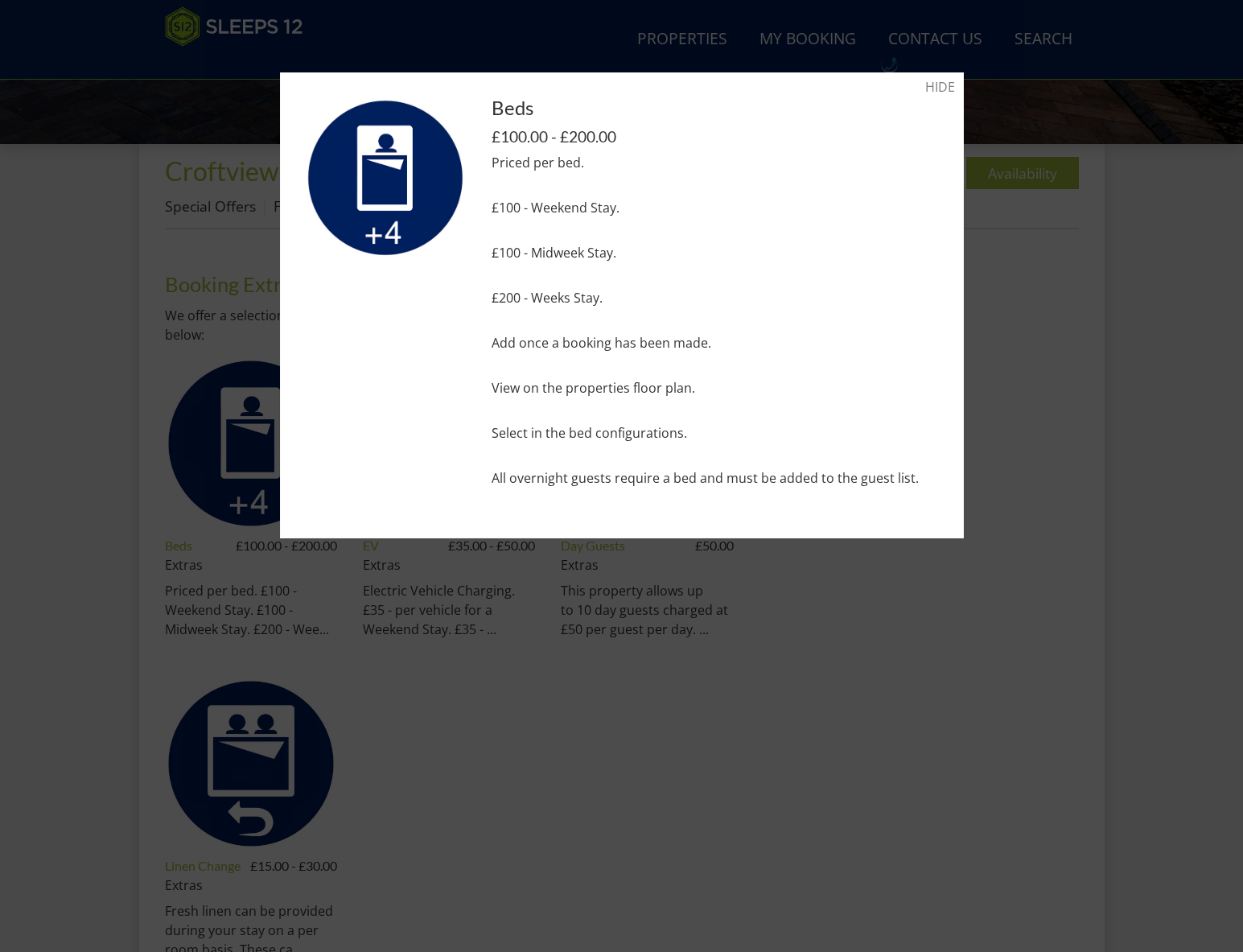
drag, startPoint x: 1035, startPoint y: 398, endPoint x: 848, endPoint y: 234, distance: 248.7
click at [1035, 398] on div at bounding box center [621, 476] width 1243 height 952
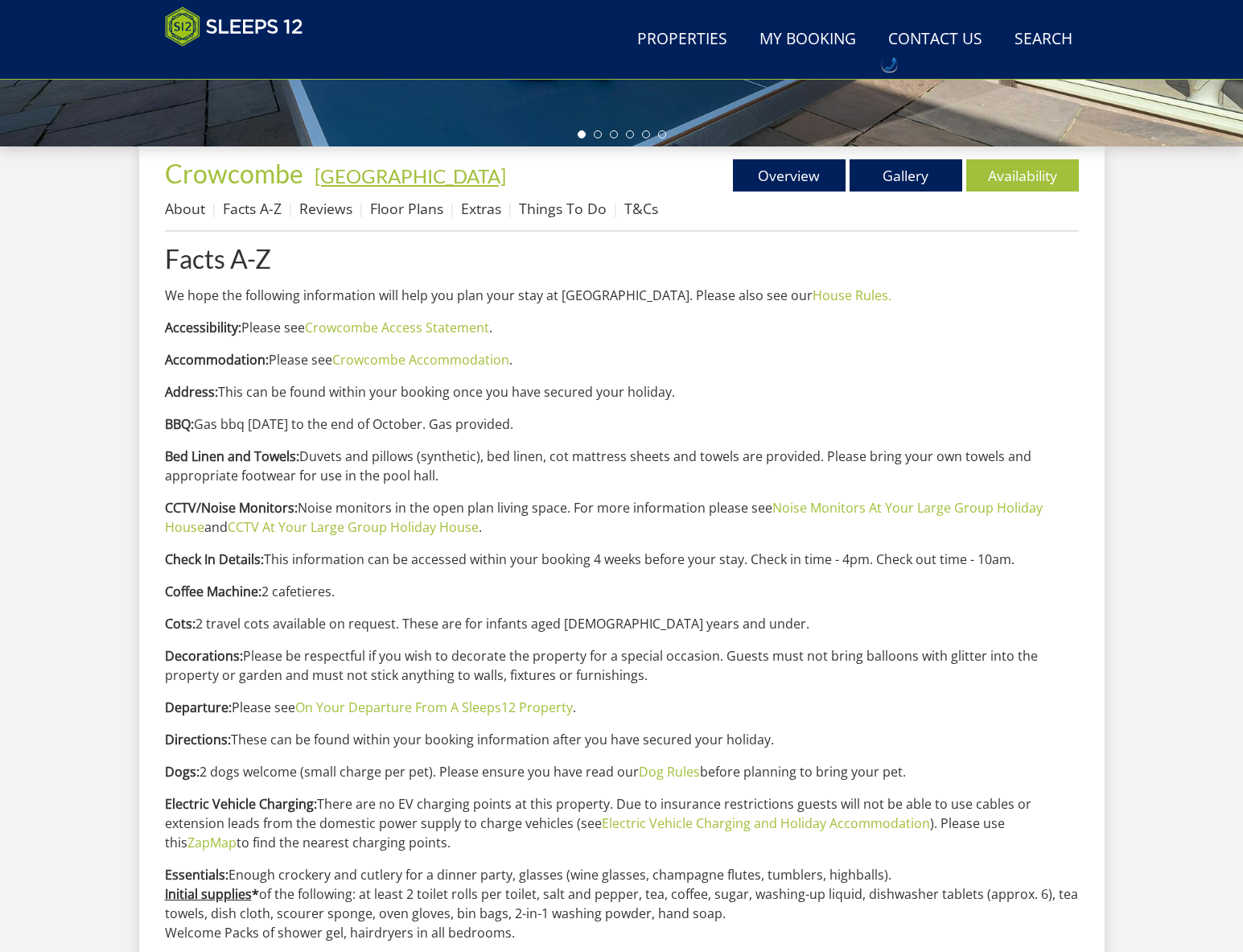
scroll to position [534, 0]
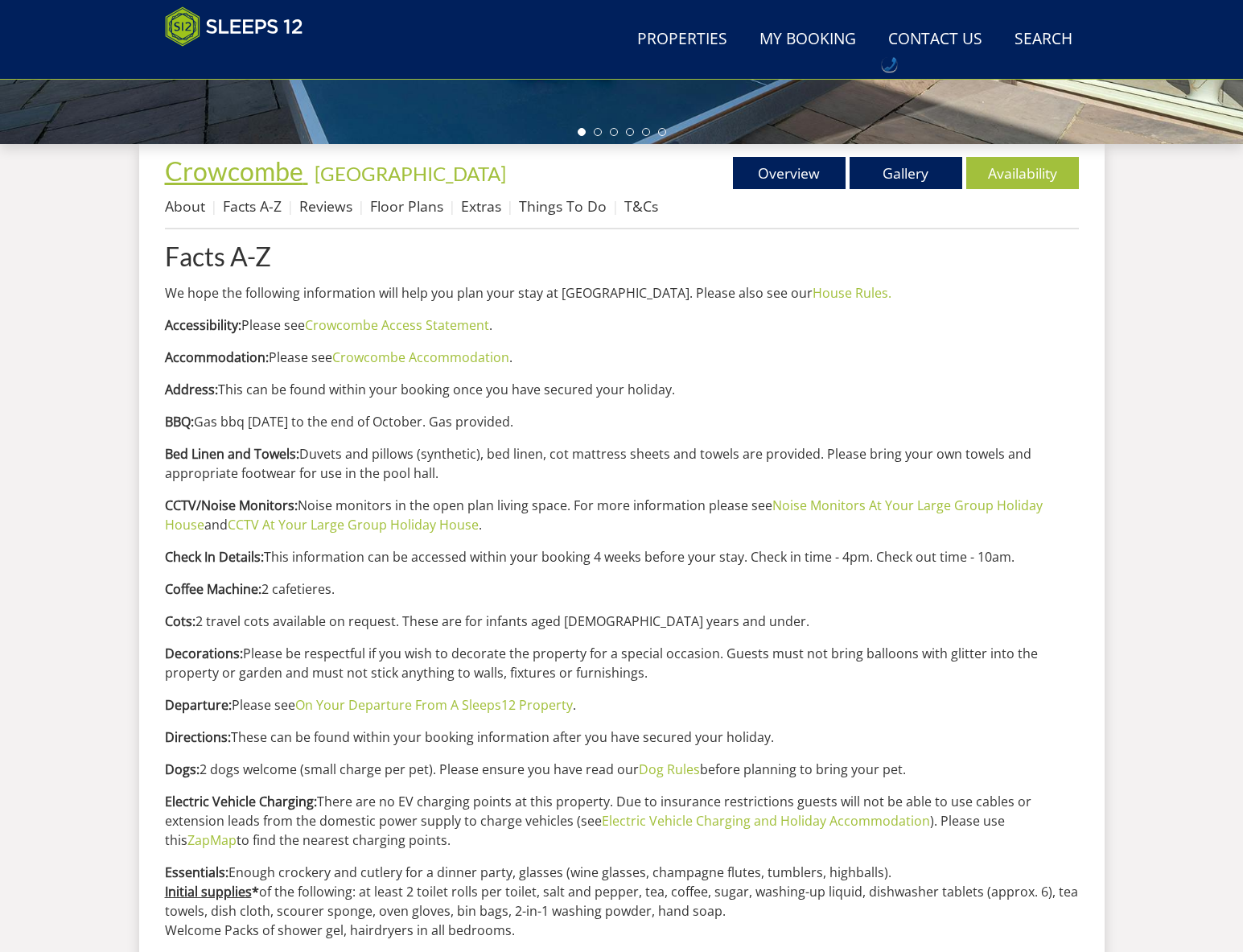
click at [225, 174] on span "Crowcombe" at bounding box center [233, 171] width 138 height 32
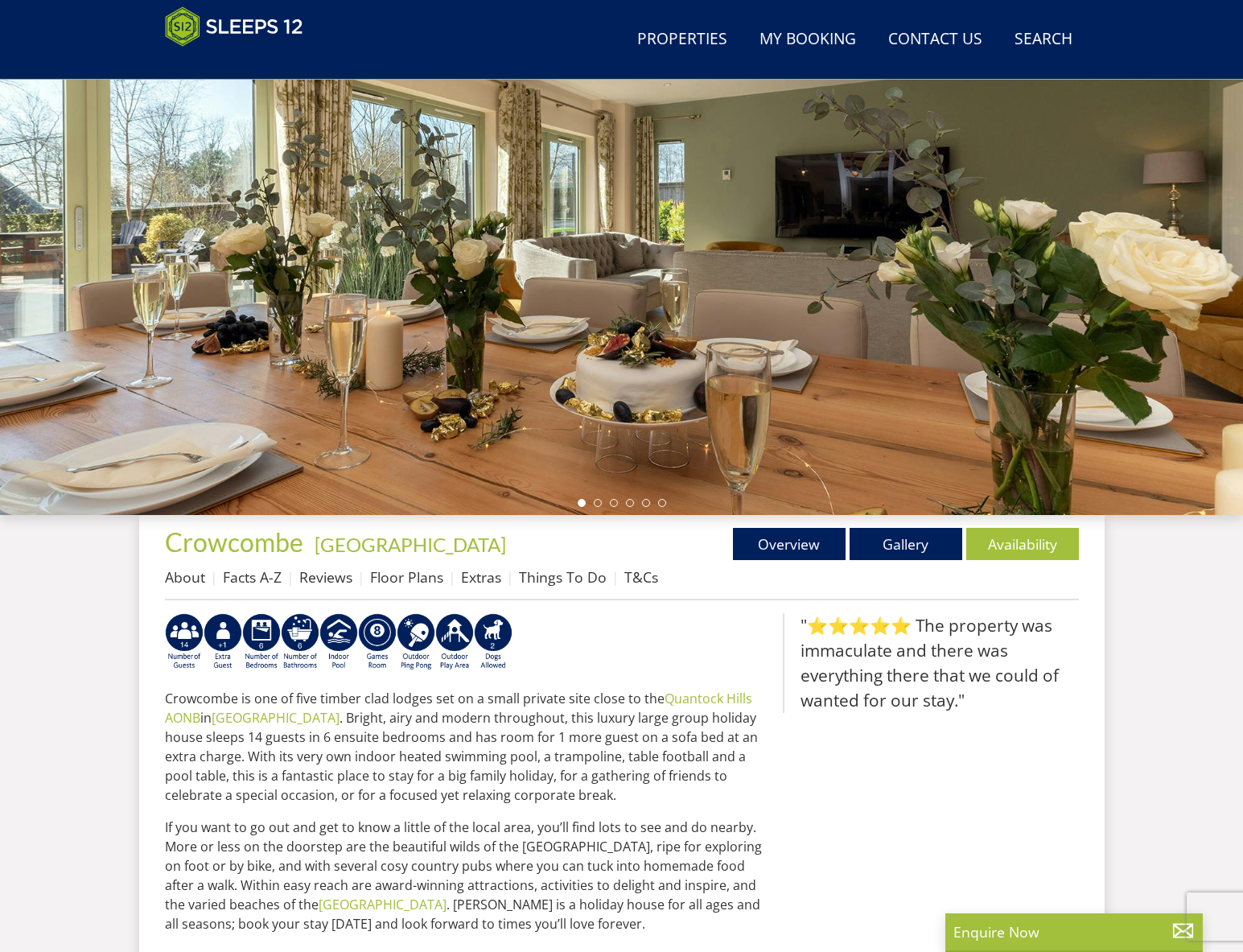
scroll to position [169, 0]
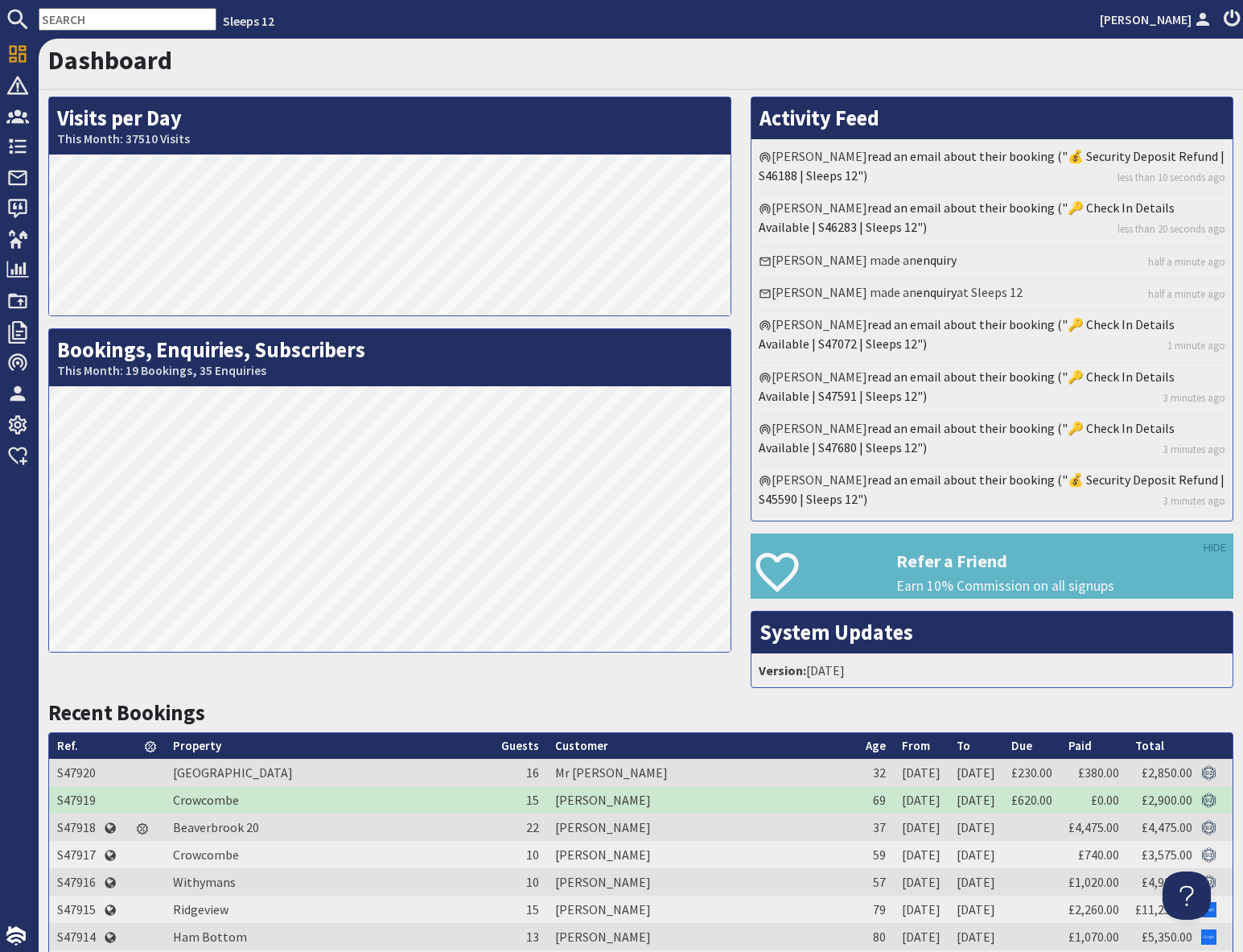
click at [109, 20] on input "text" at bounding box center [128, 19] width 178 height 23
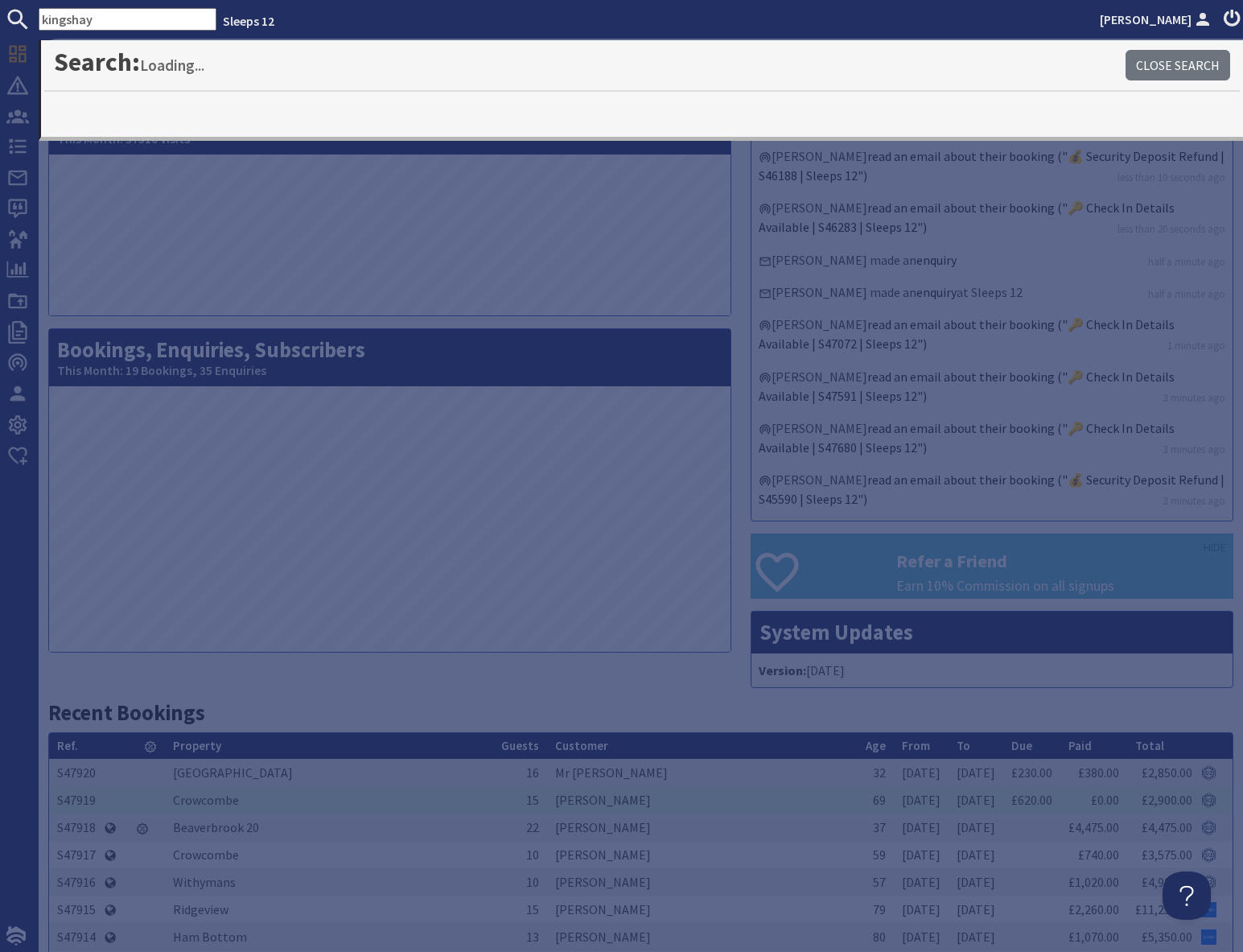
type input "kingshay"
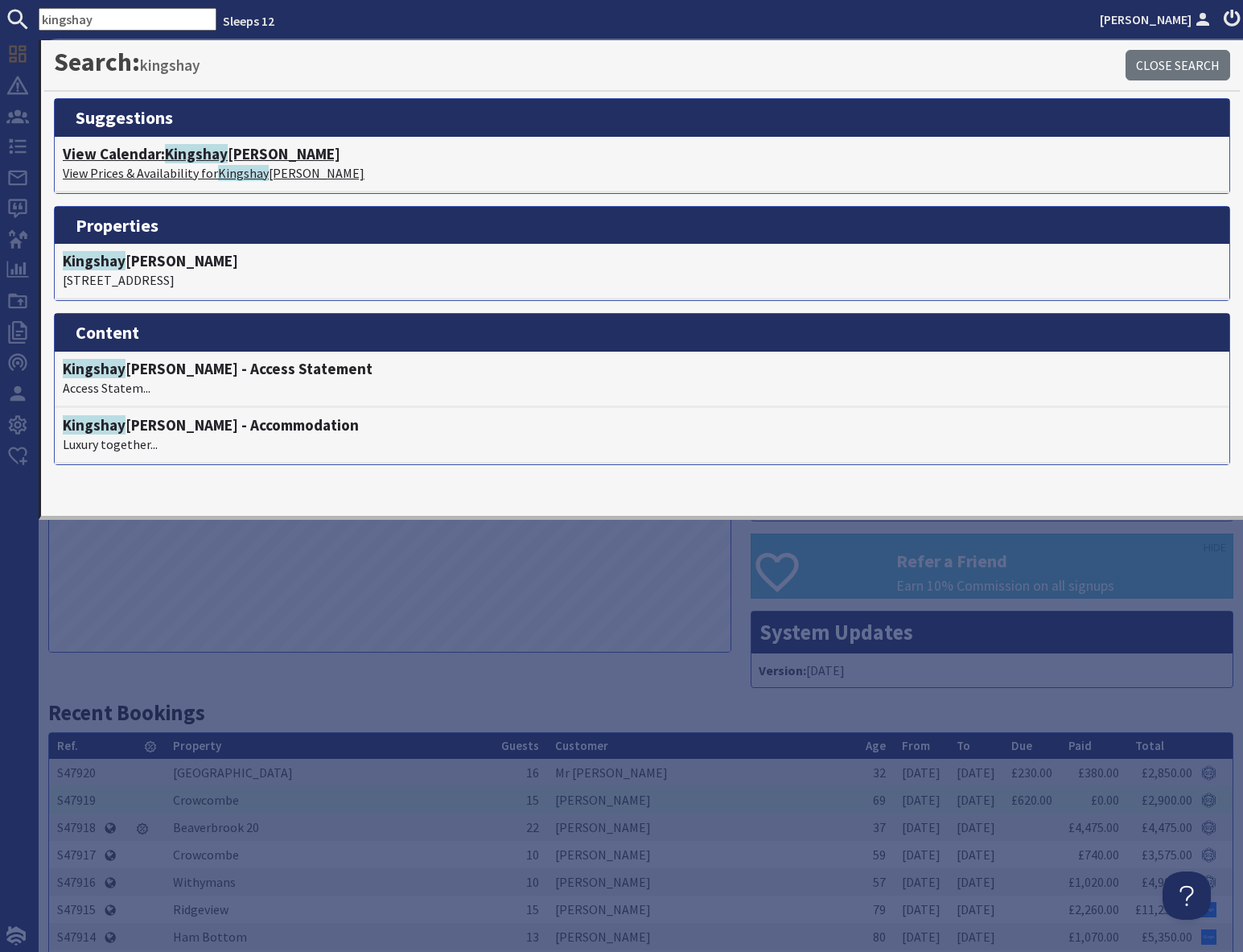
click at [203, 172] on p "View Prices & Availability for Kingshay Barton" at bounding box center [641, 173] width 1159 height 19
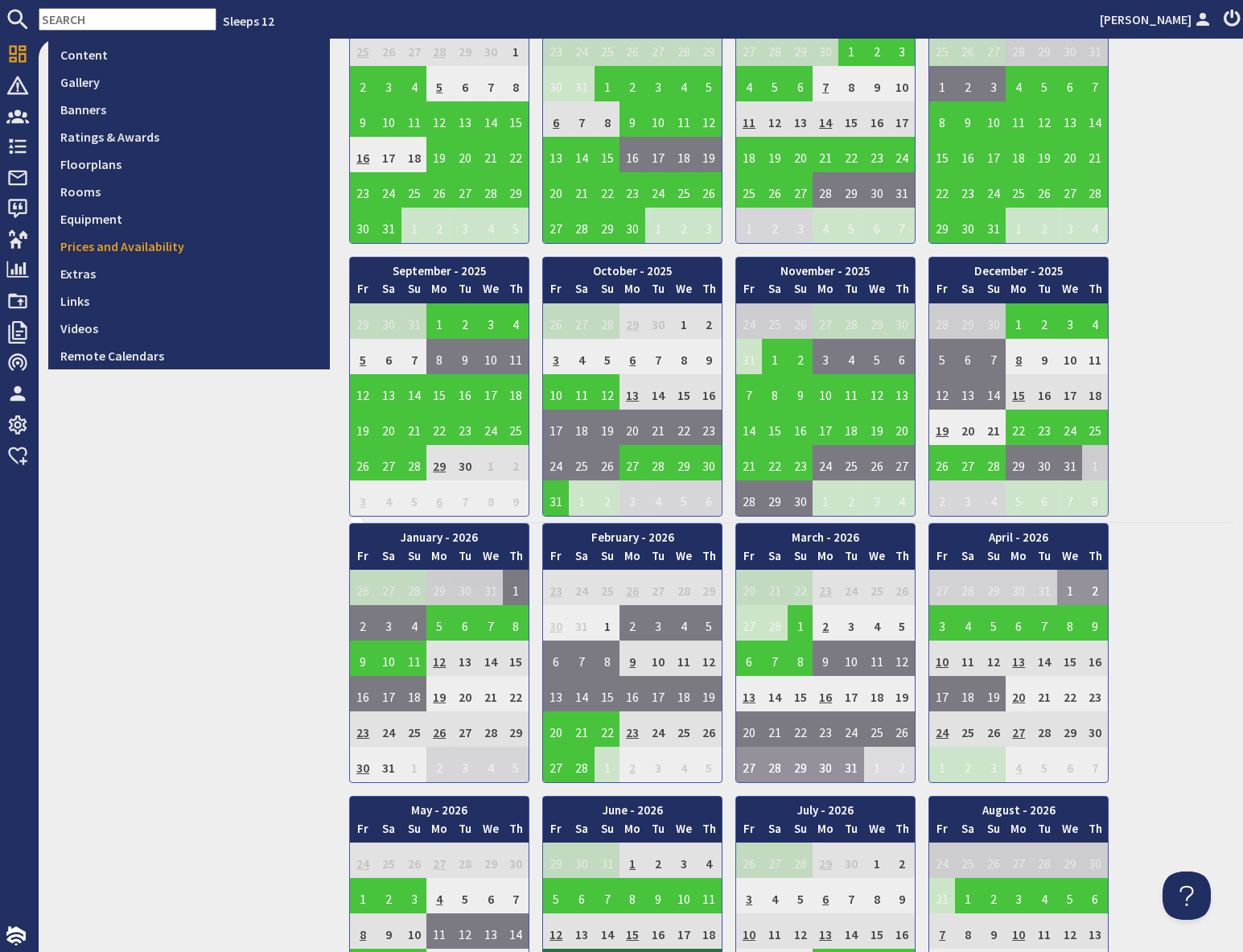
scroll to position [461, 0]
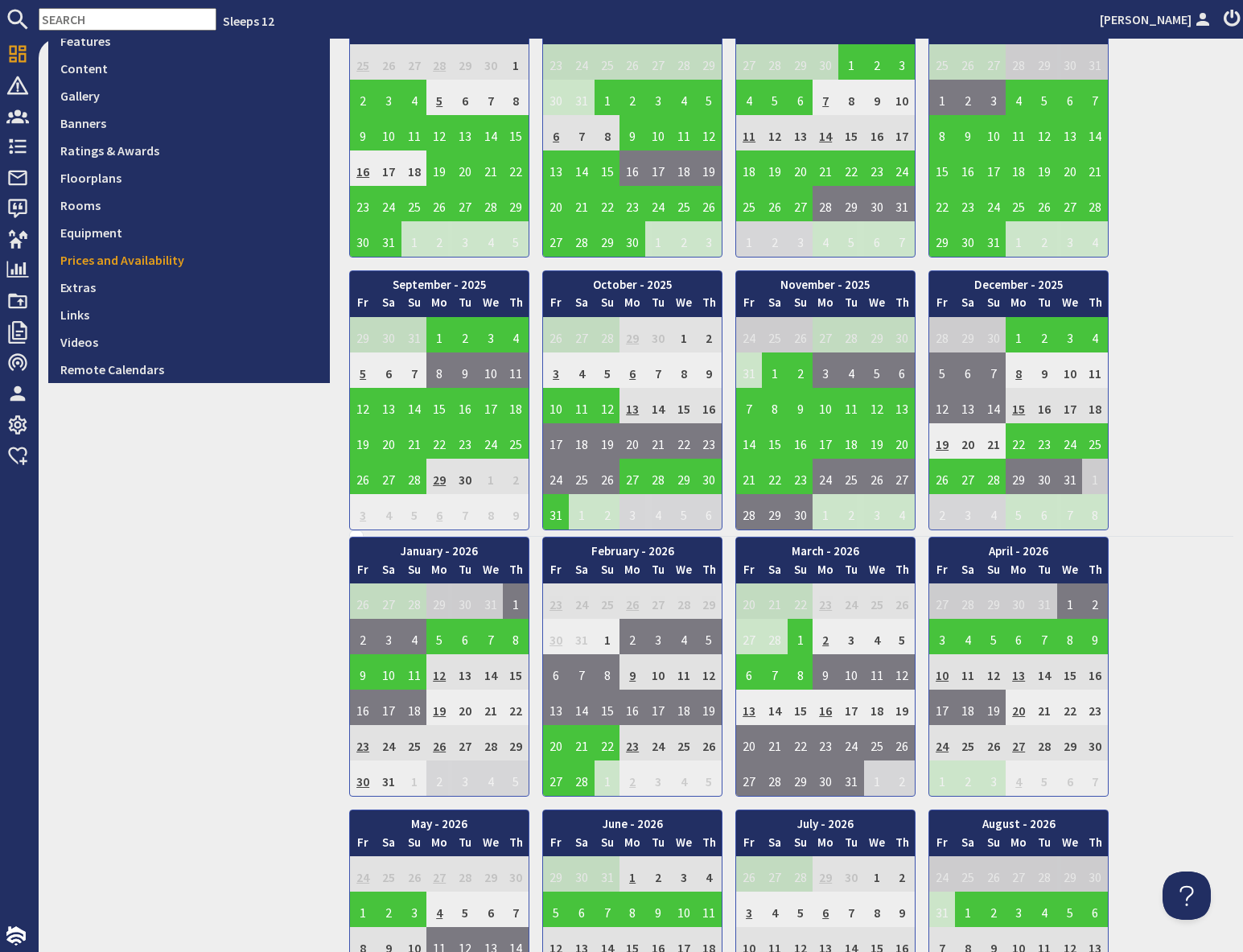
click at [127, 26] on input "text" at bounding box center [128, 19] width 178 height 23
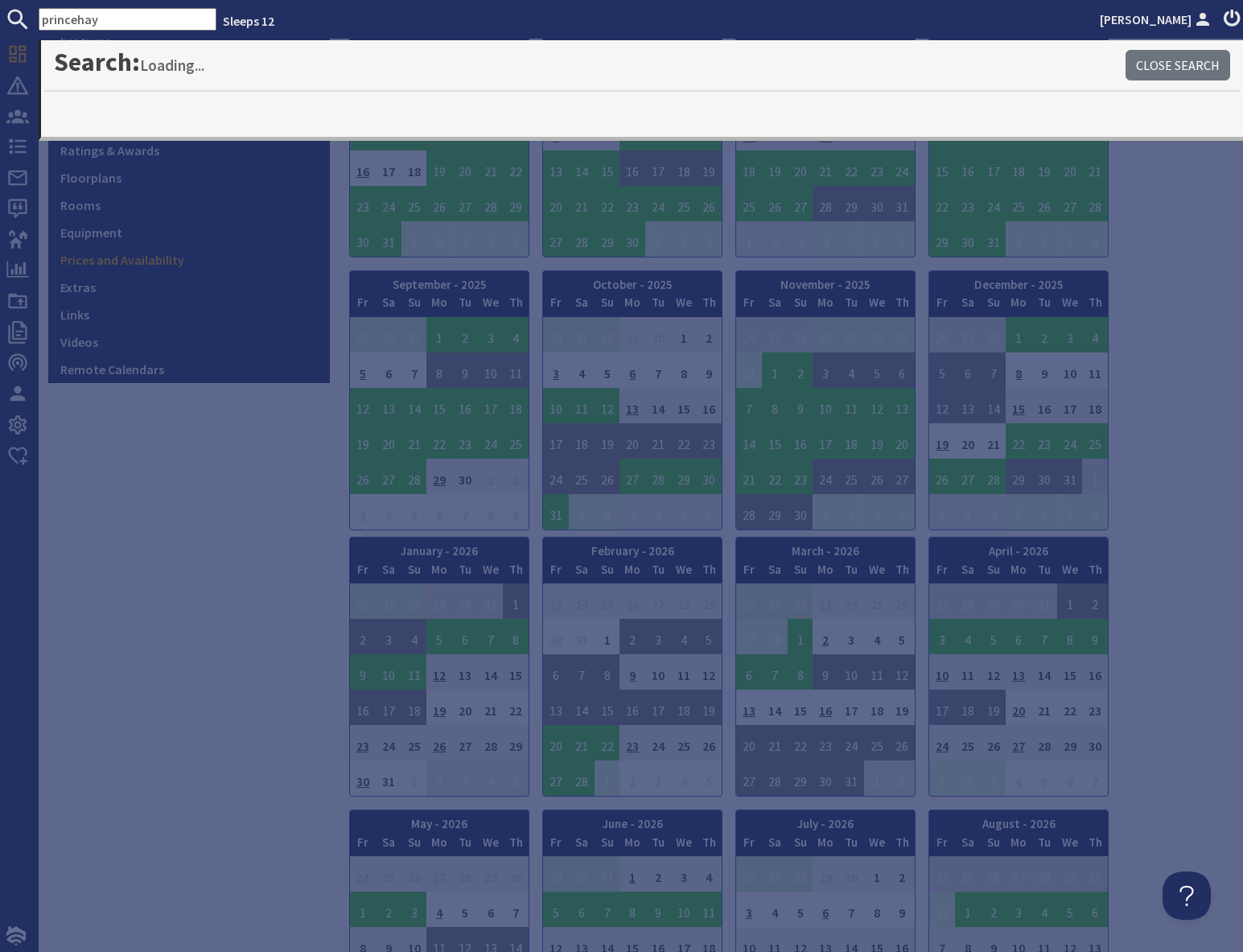
type input "princehay"
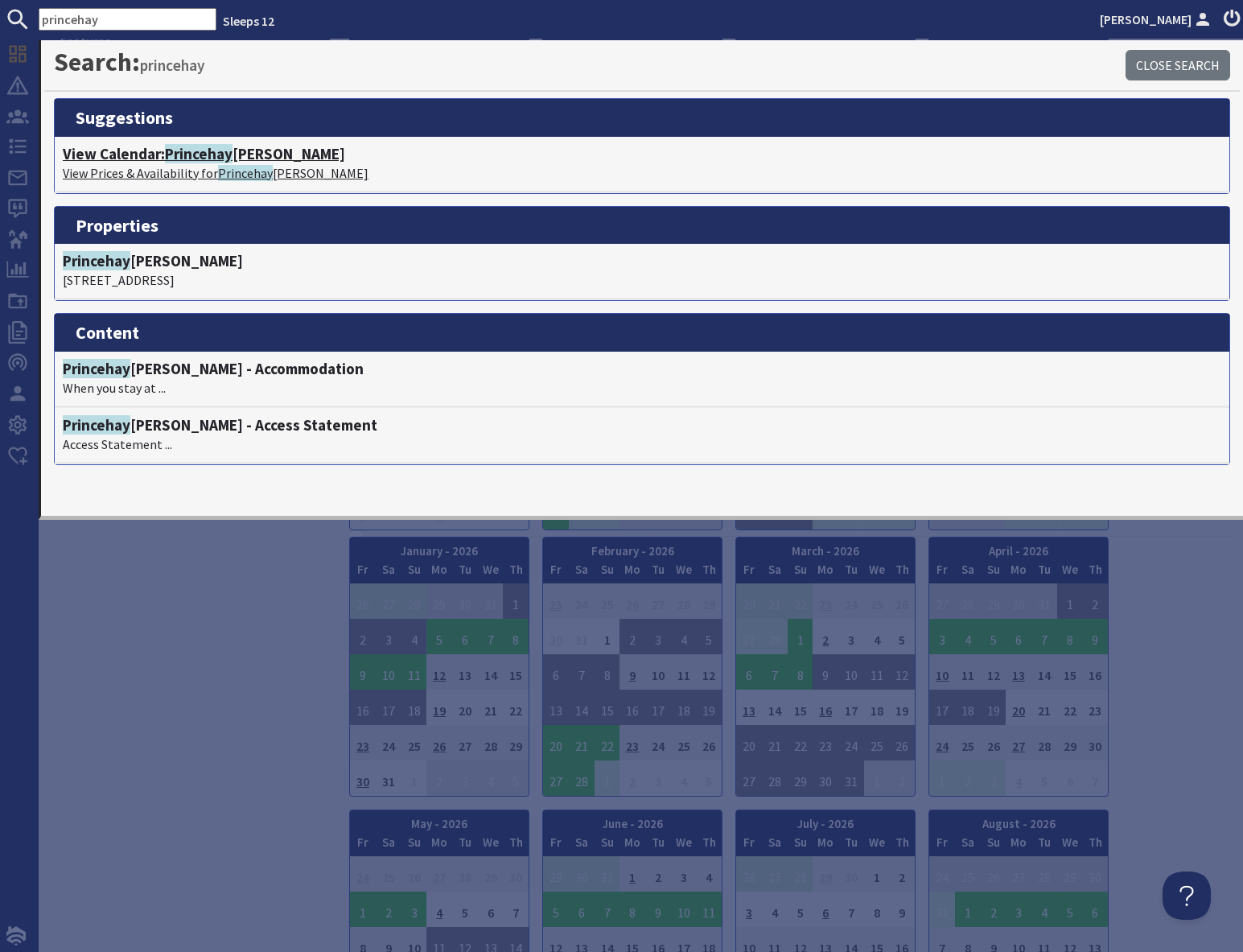
click at [199, 164] on p "View Prices & Availability for Princehay Barton" at bounding box center [641, 173] width 1159 height 19
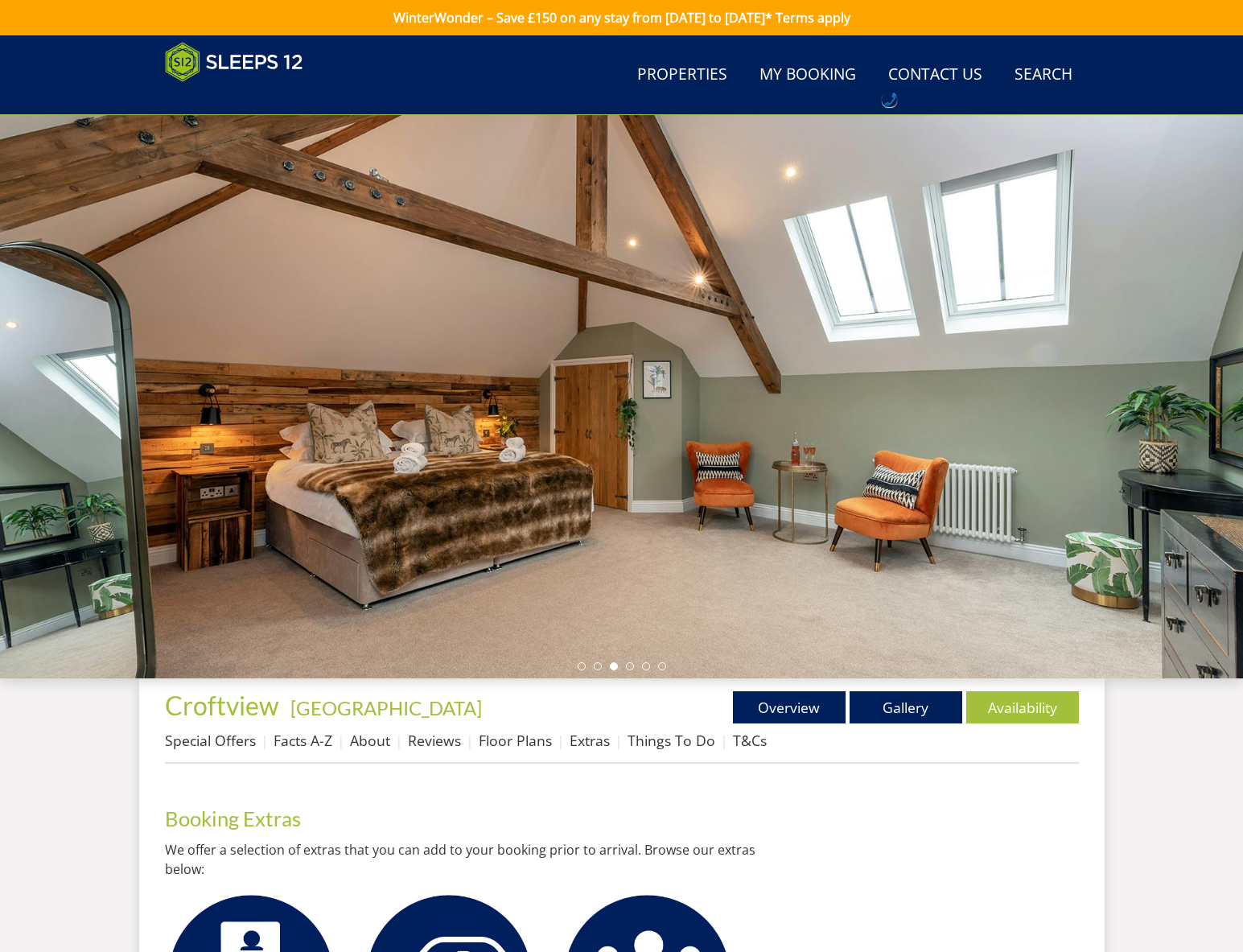
scroll to position [534, 0]
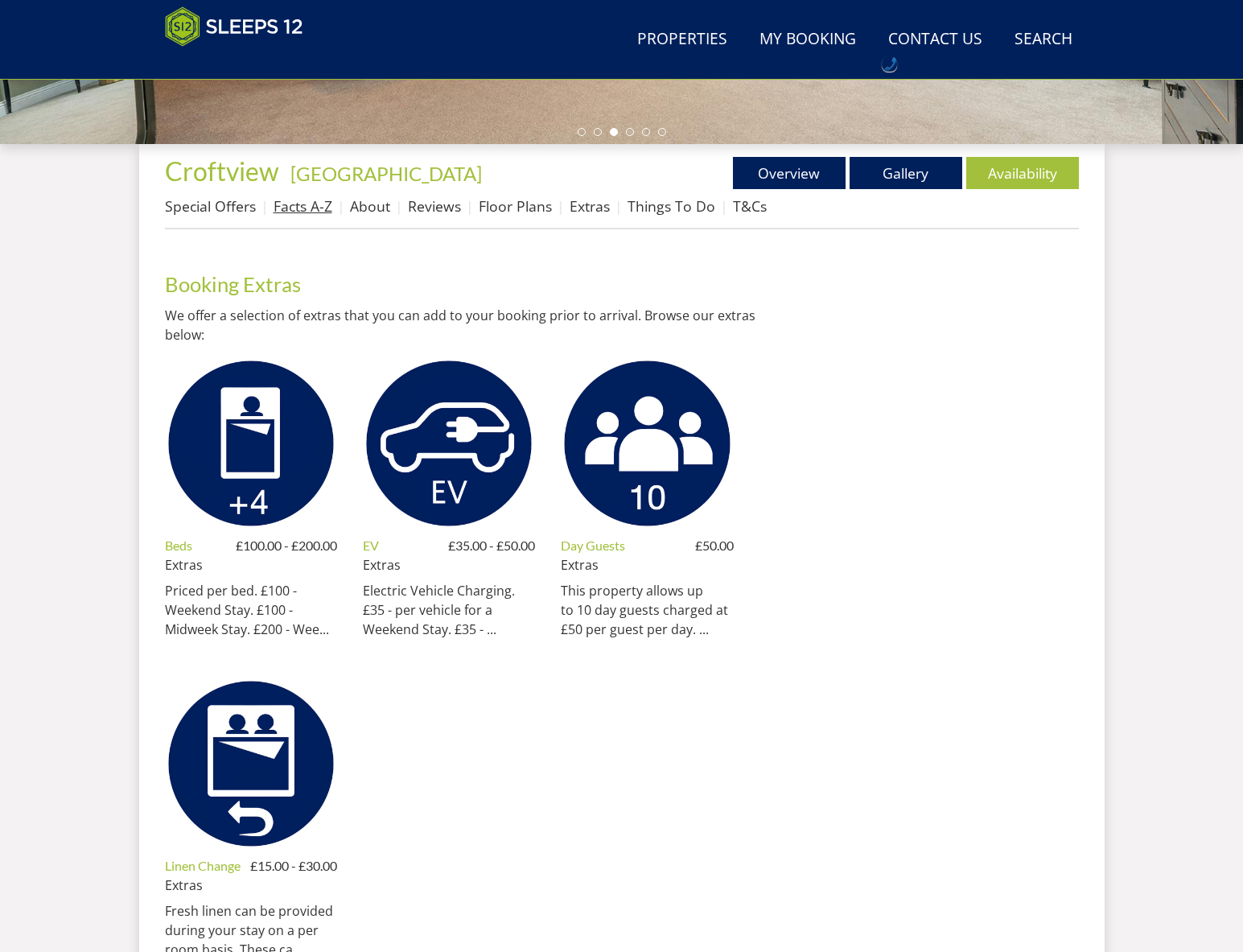
click at [305, 212] on link "Facts A-Z" at bounding box center [303, 206] width 59 height 19
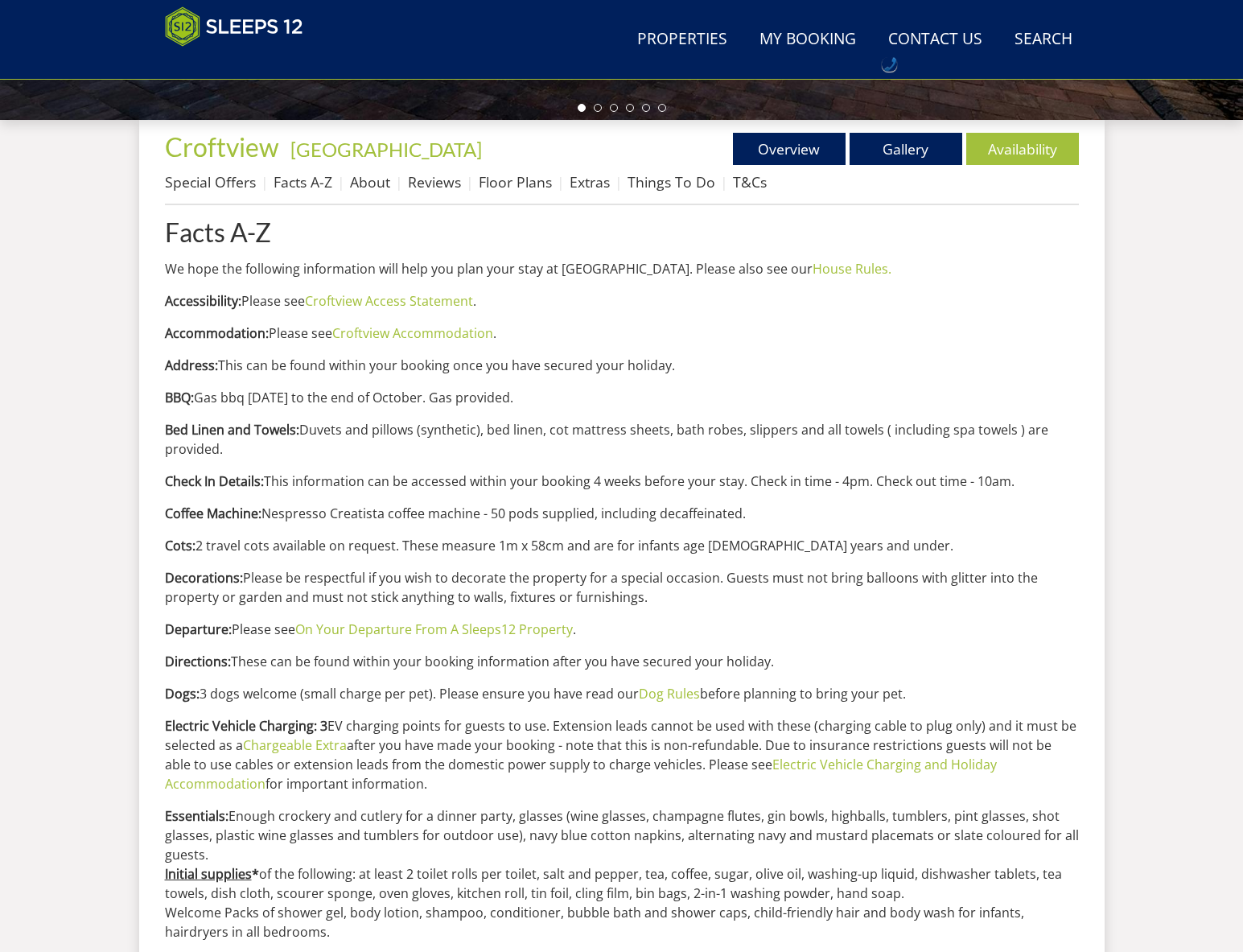
scroll to position [562, 0]
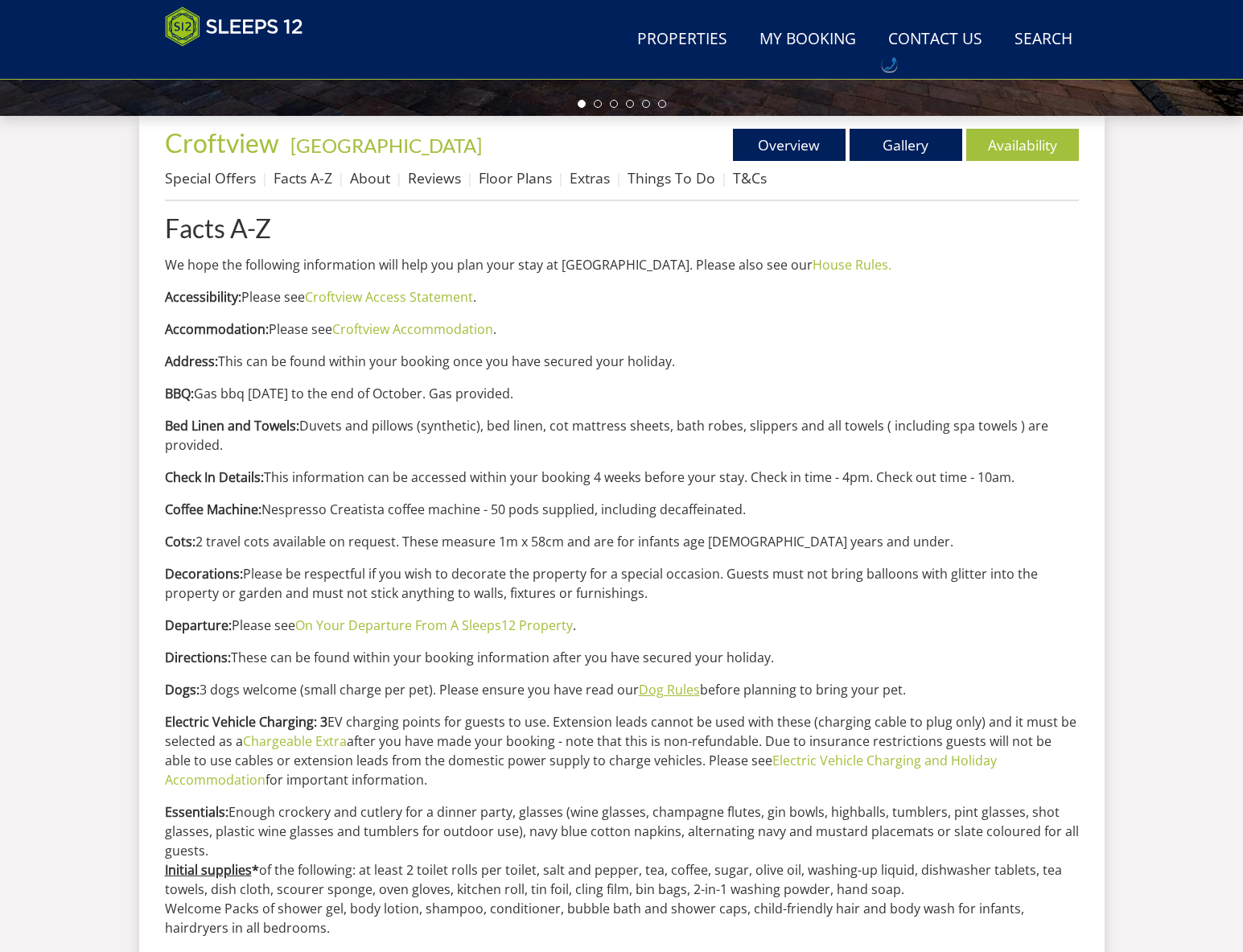
click at [671, 692] on link "Dog Rules" at bounding box center [669, 689] width 61 height 18
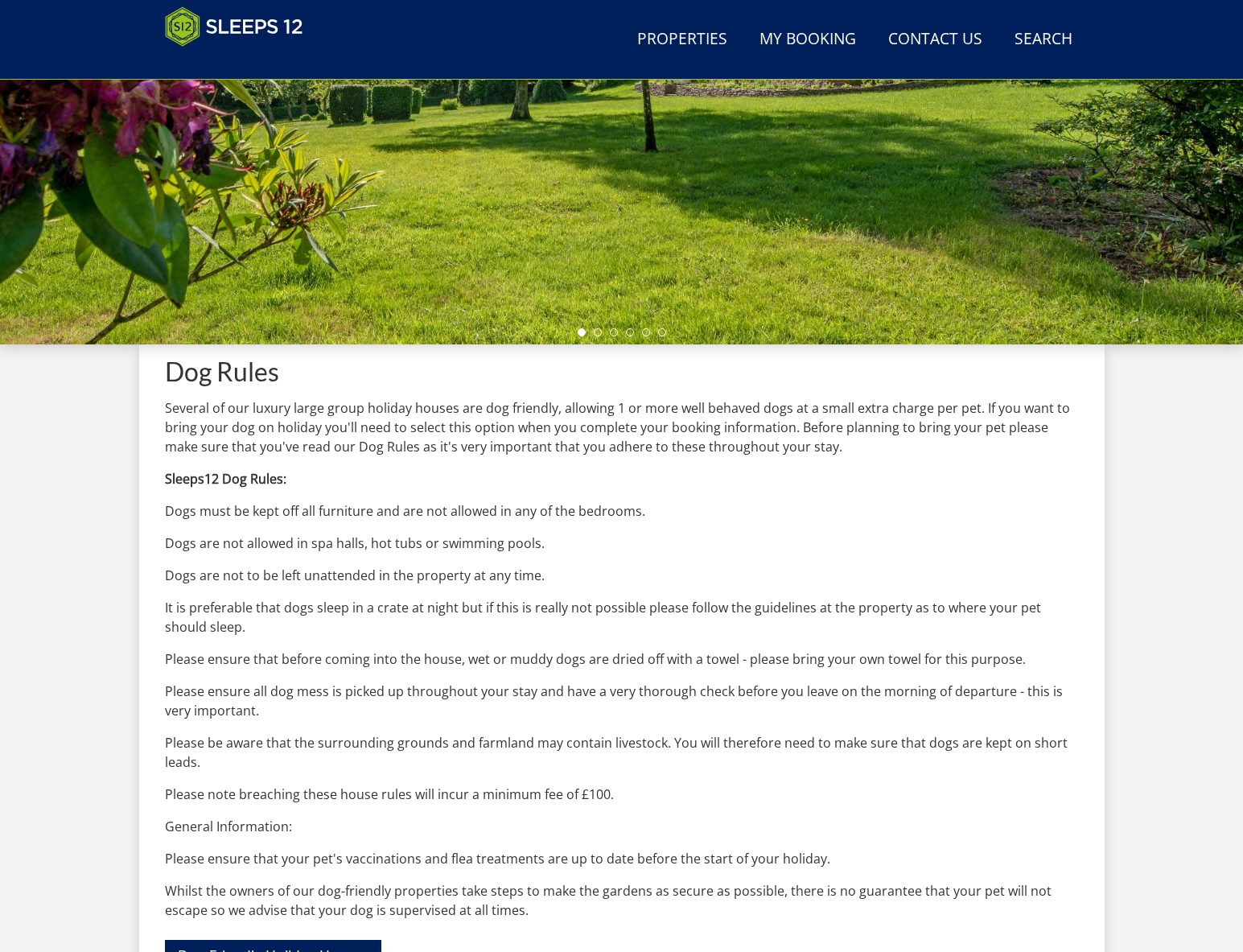
scroll to position [338, 0]
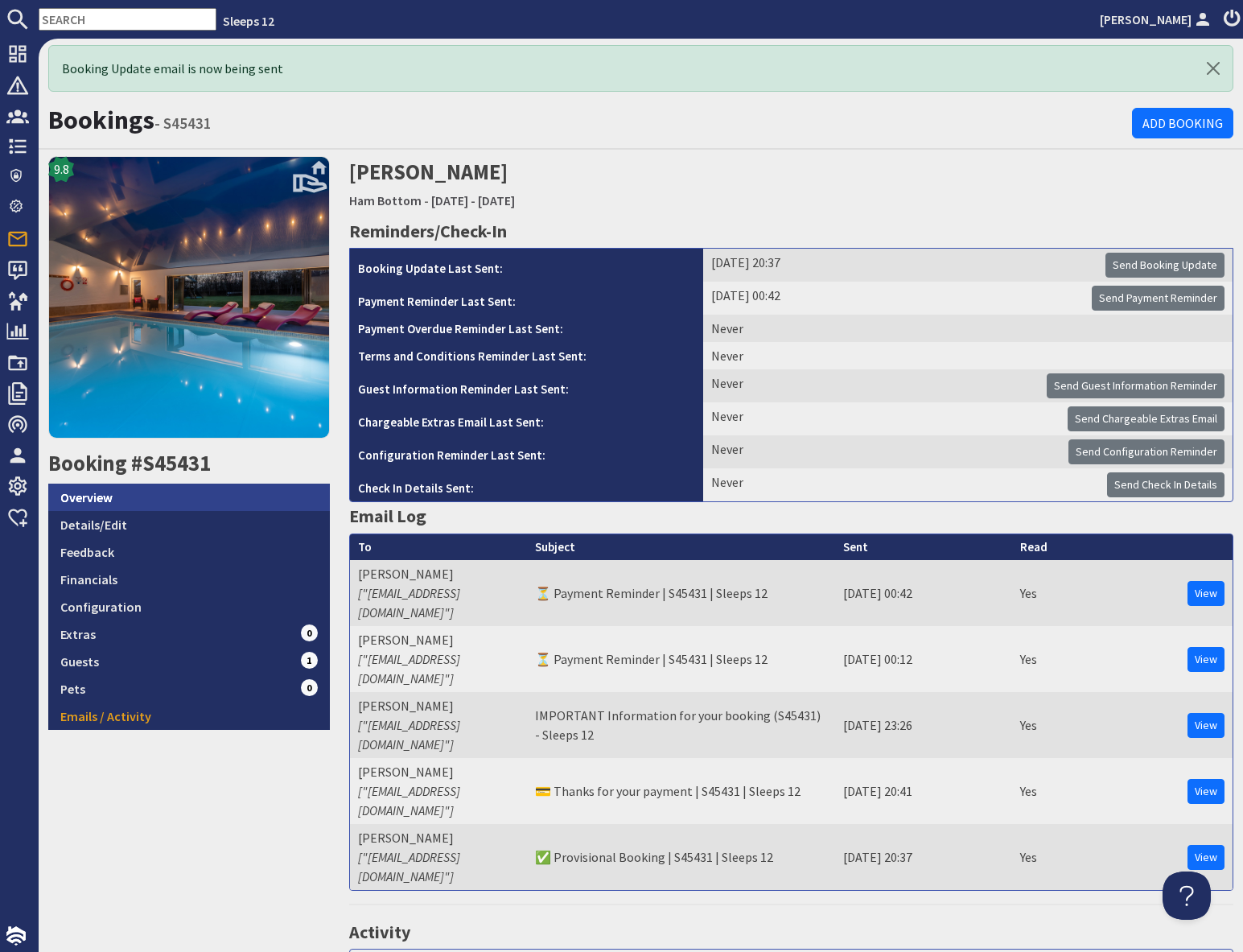
click at [109, 493] on link "Overview" at bounding box center [189, 496] width 282 height 27
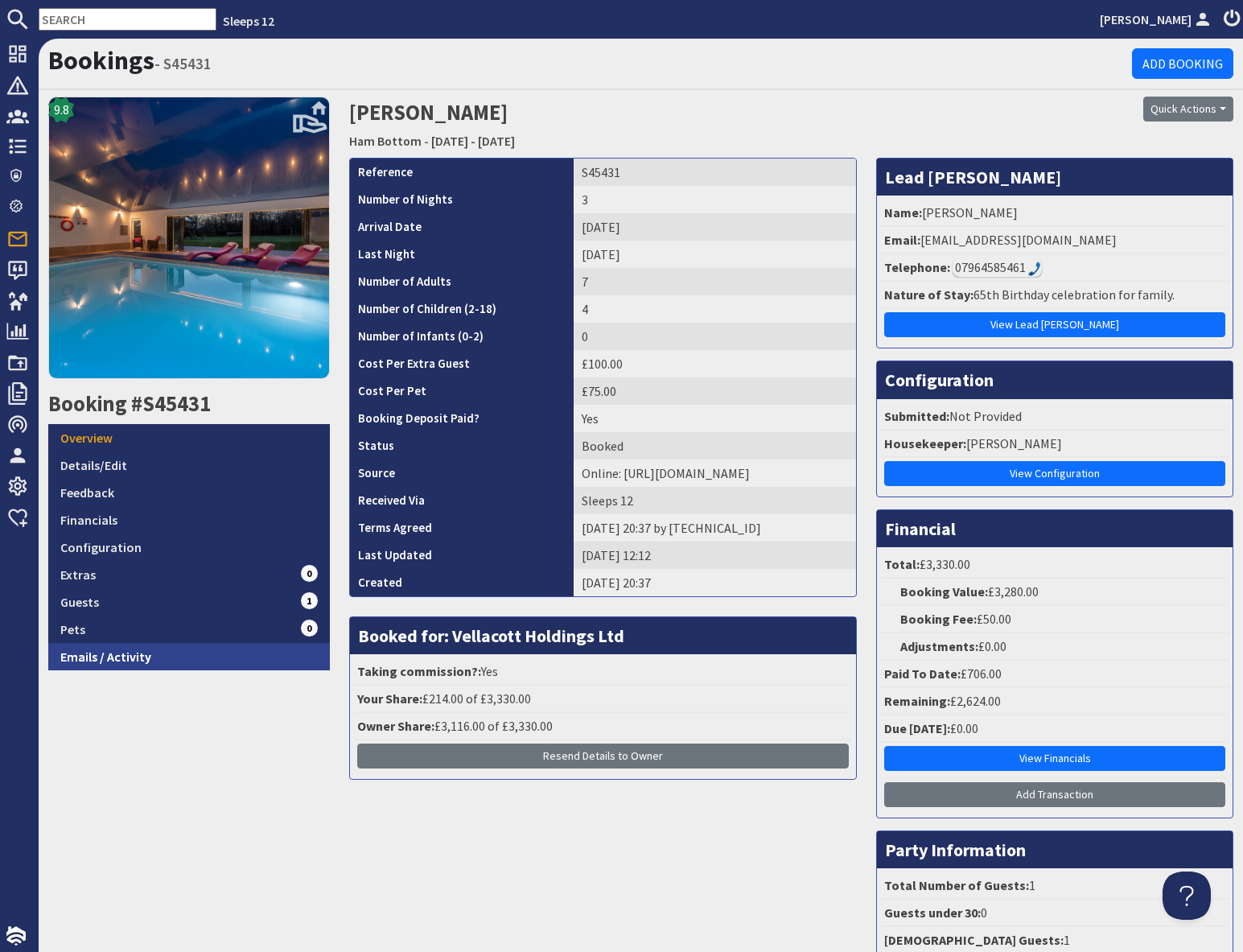
click at [172, 661] on link "Emails / Activity" at bounding box center [189, 656] width 282 height 27
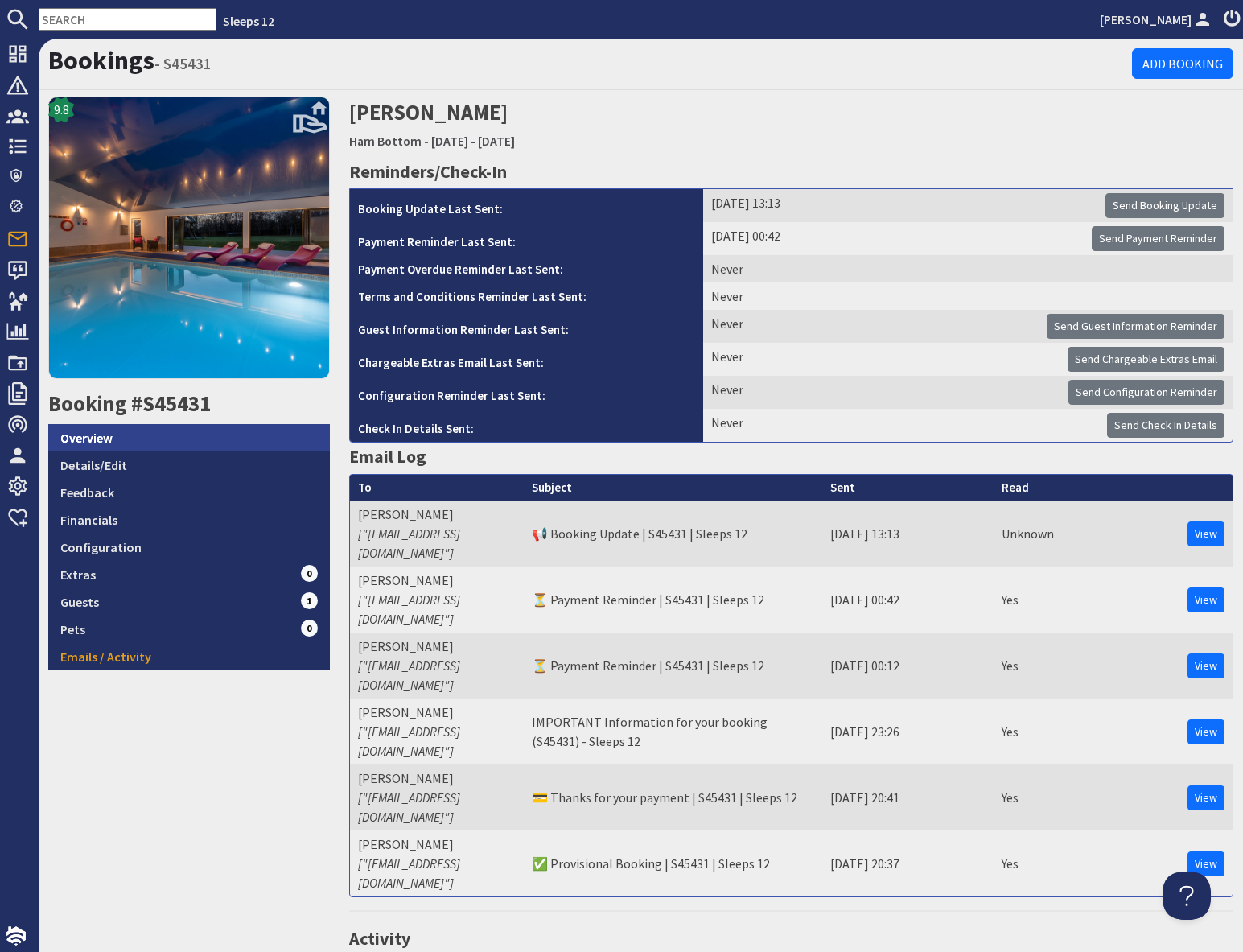
click at [106, 437] on link "Overview" at bounding box center [189, 437] width 282 height 27
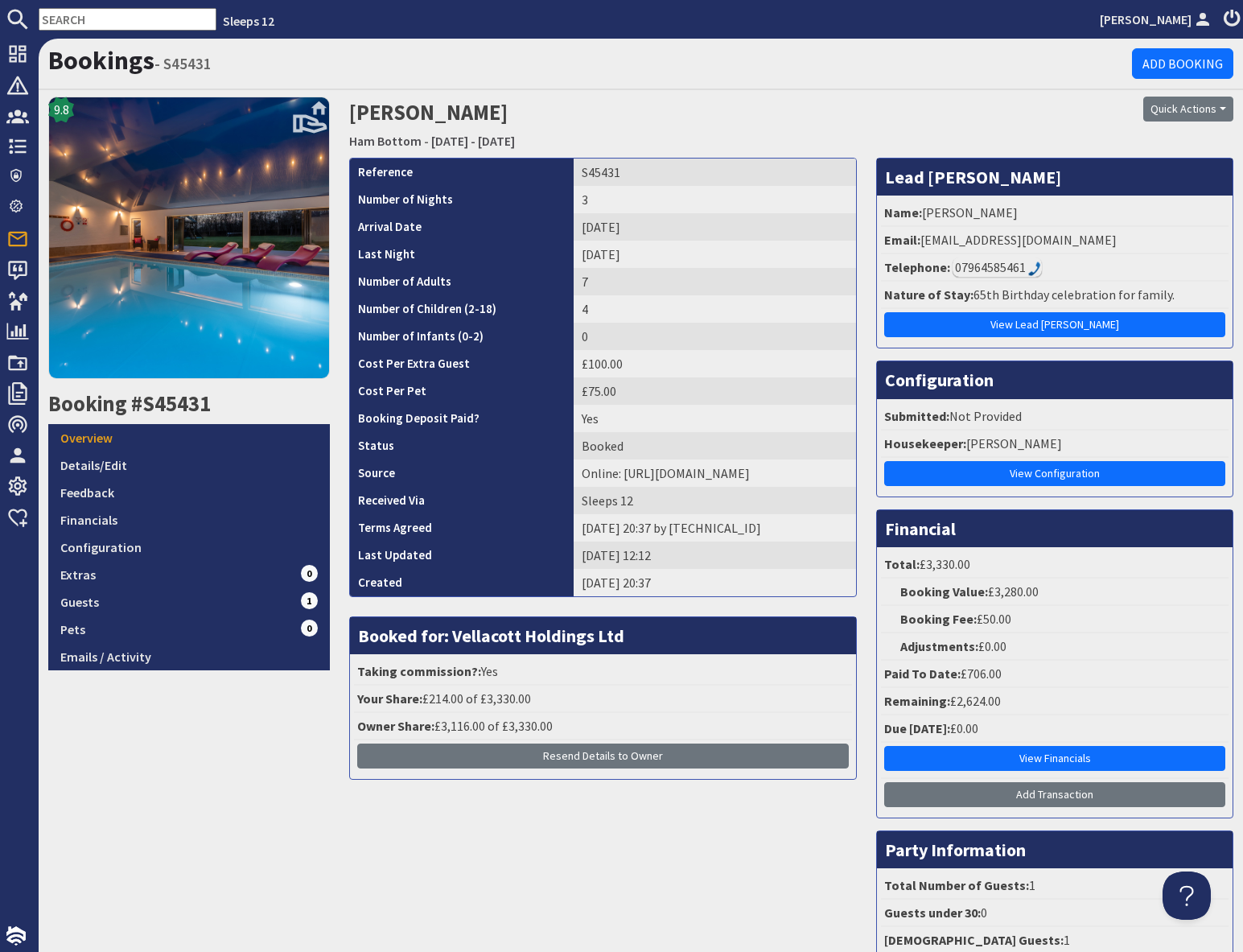
click at [83, 13] on input "text" at bounding box center [128, 19] width 178 height 23
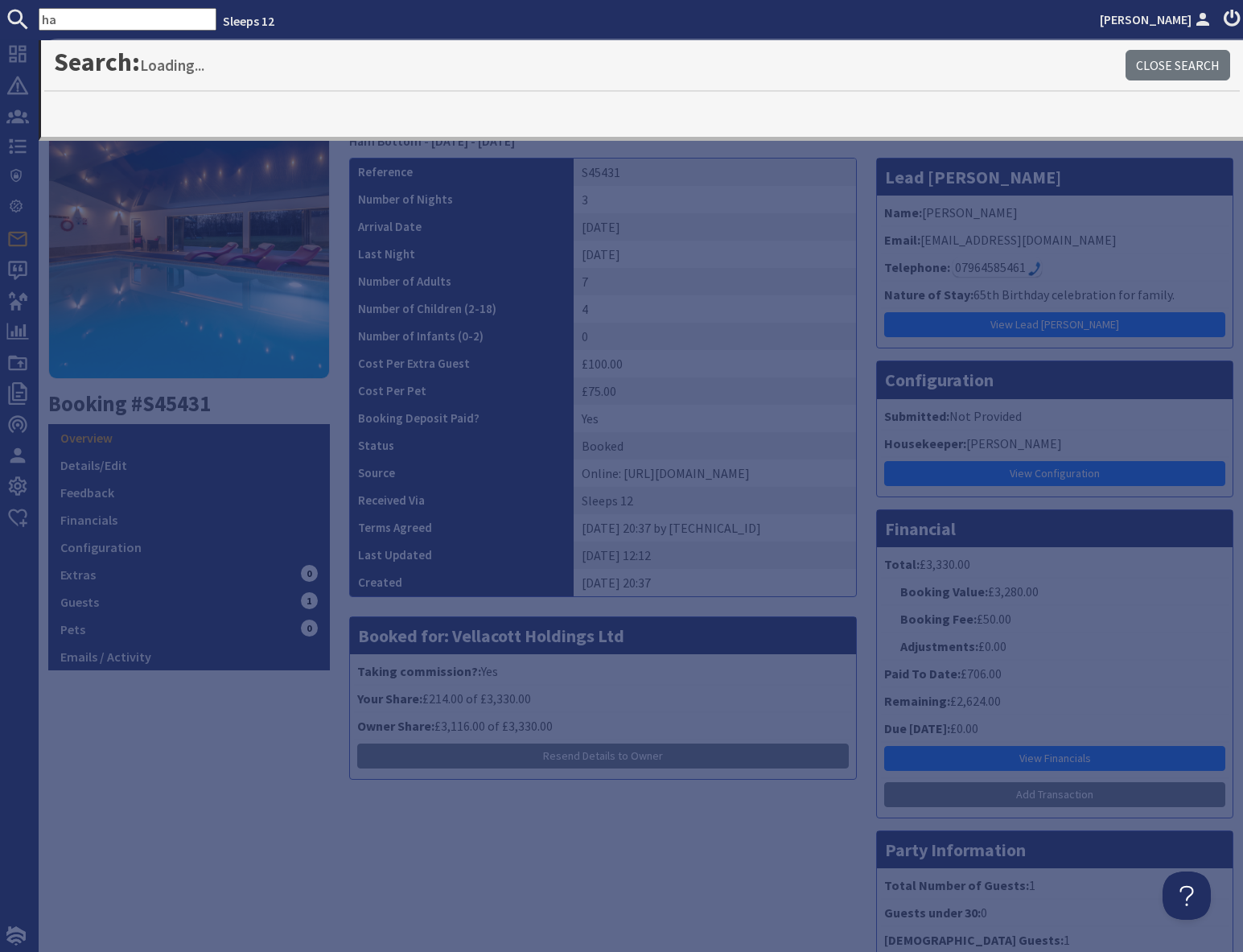
type input "h"
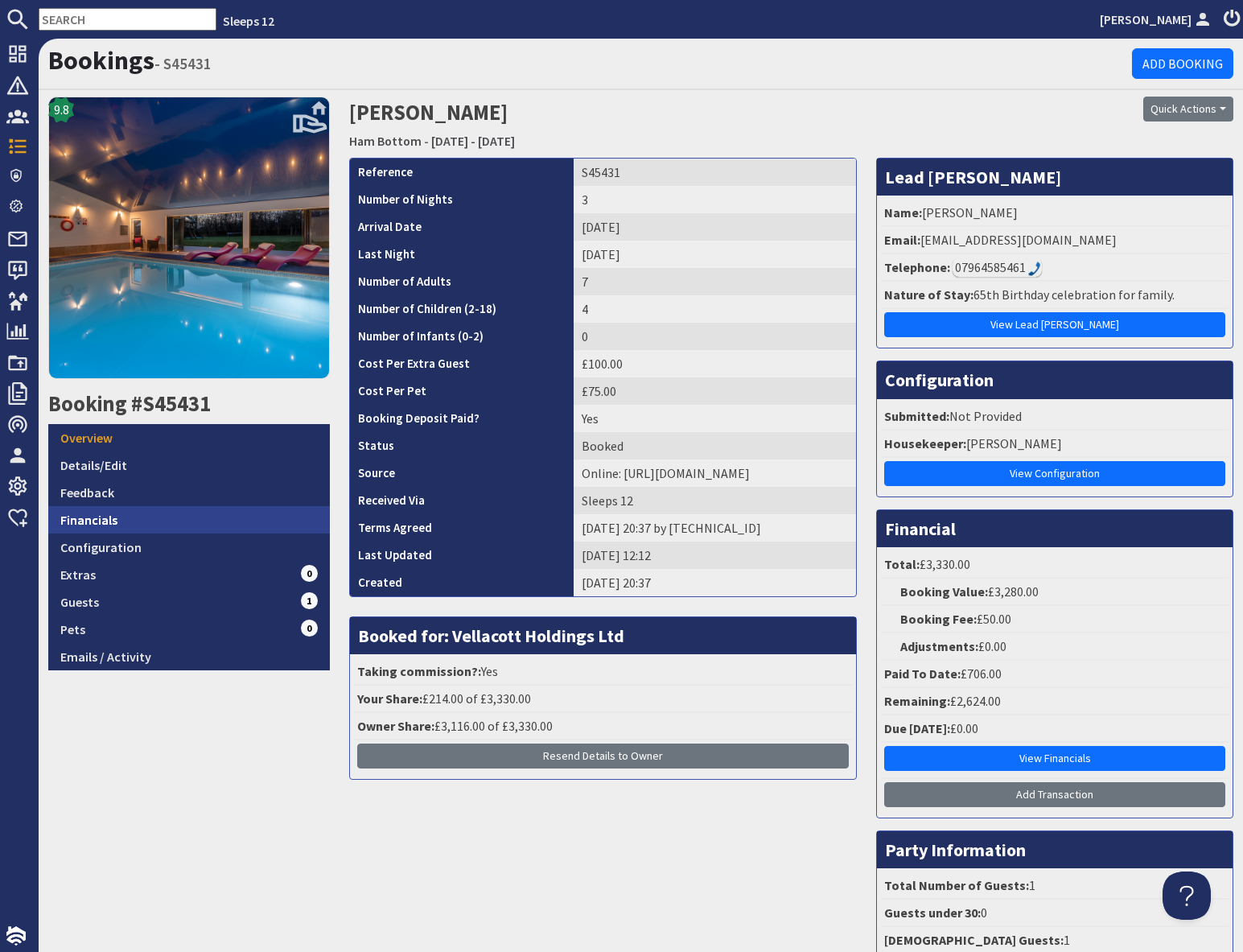
click at [120, 523] on link "Financials" at bounding box center [189, 519] width 282 height 27
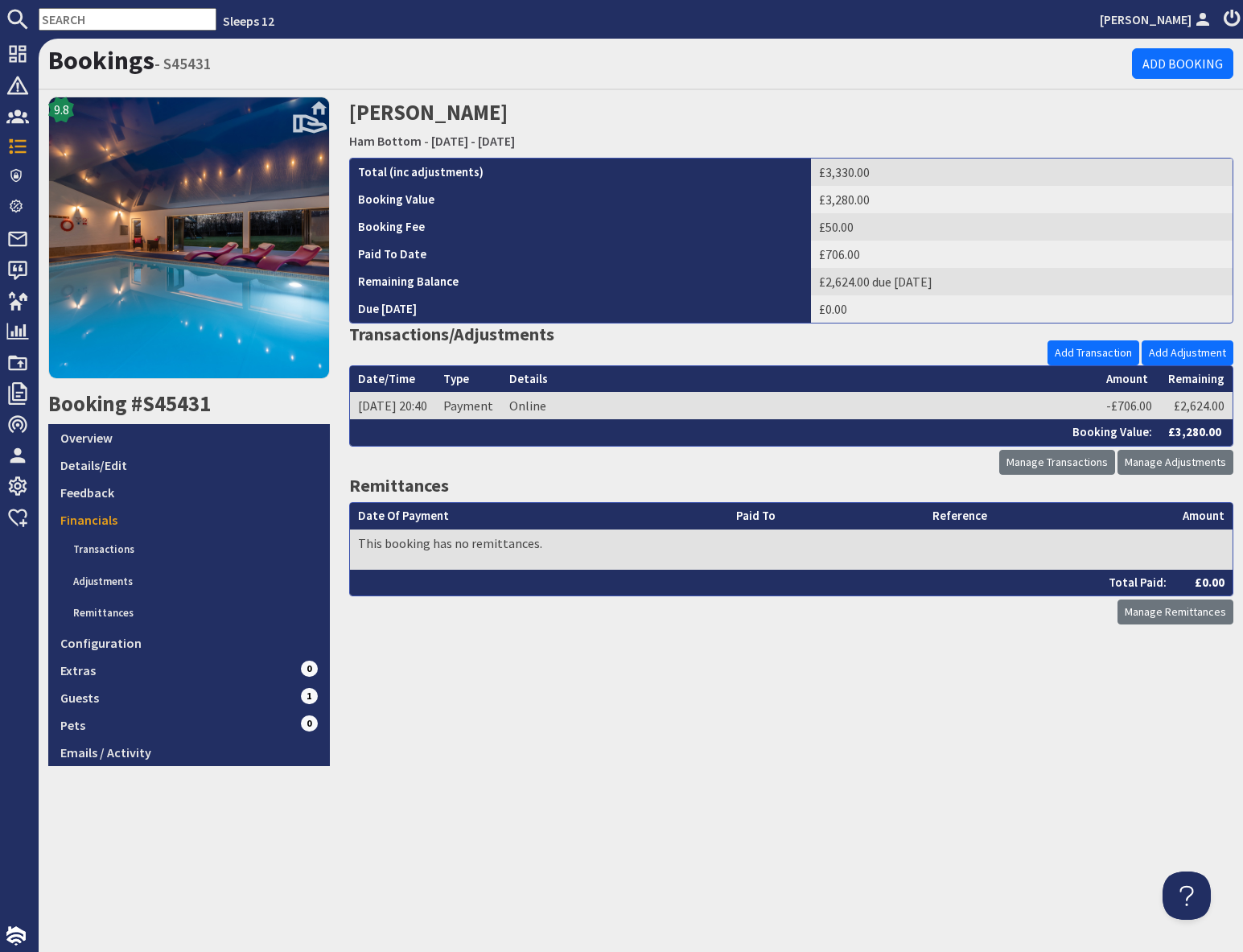
click at [115, 14] on input "text" at bounding box center [128, 19] width 178 height 23
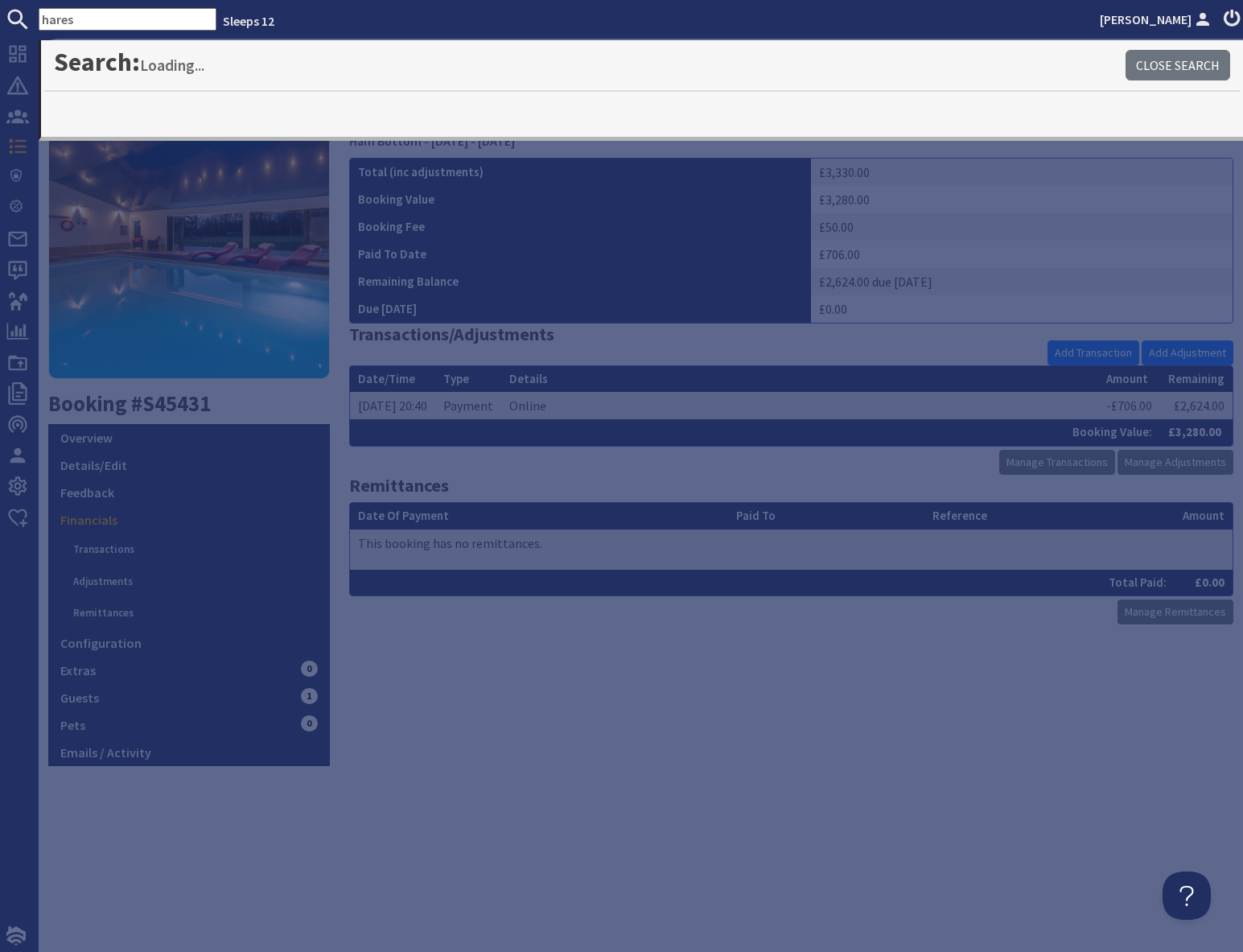
type input "hares"
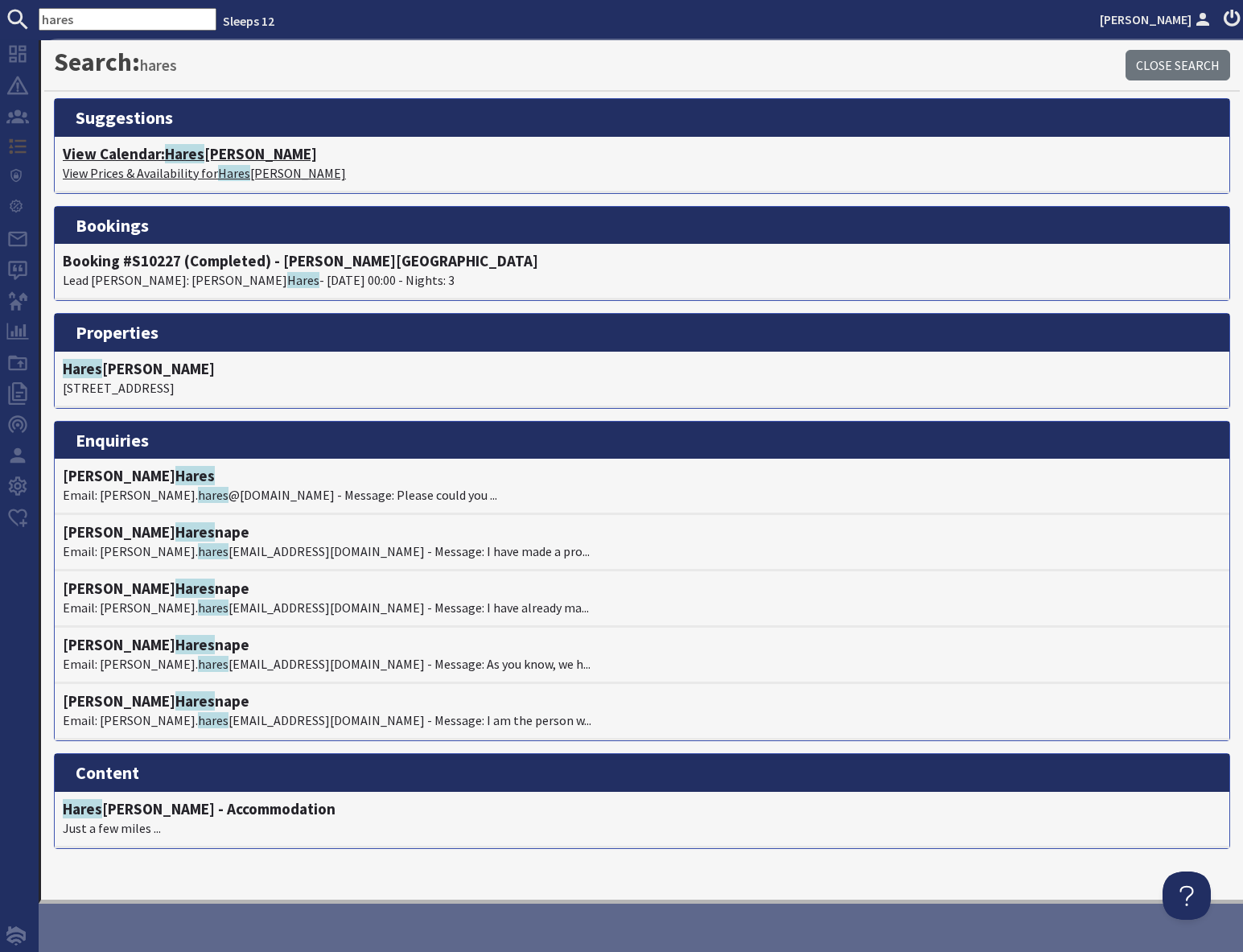
click at [193, 155] on span "Hares" at bounding box center [184, 154] width 40 height 19
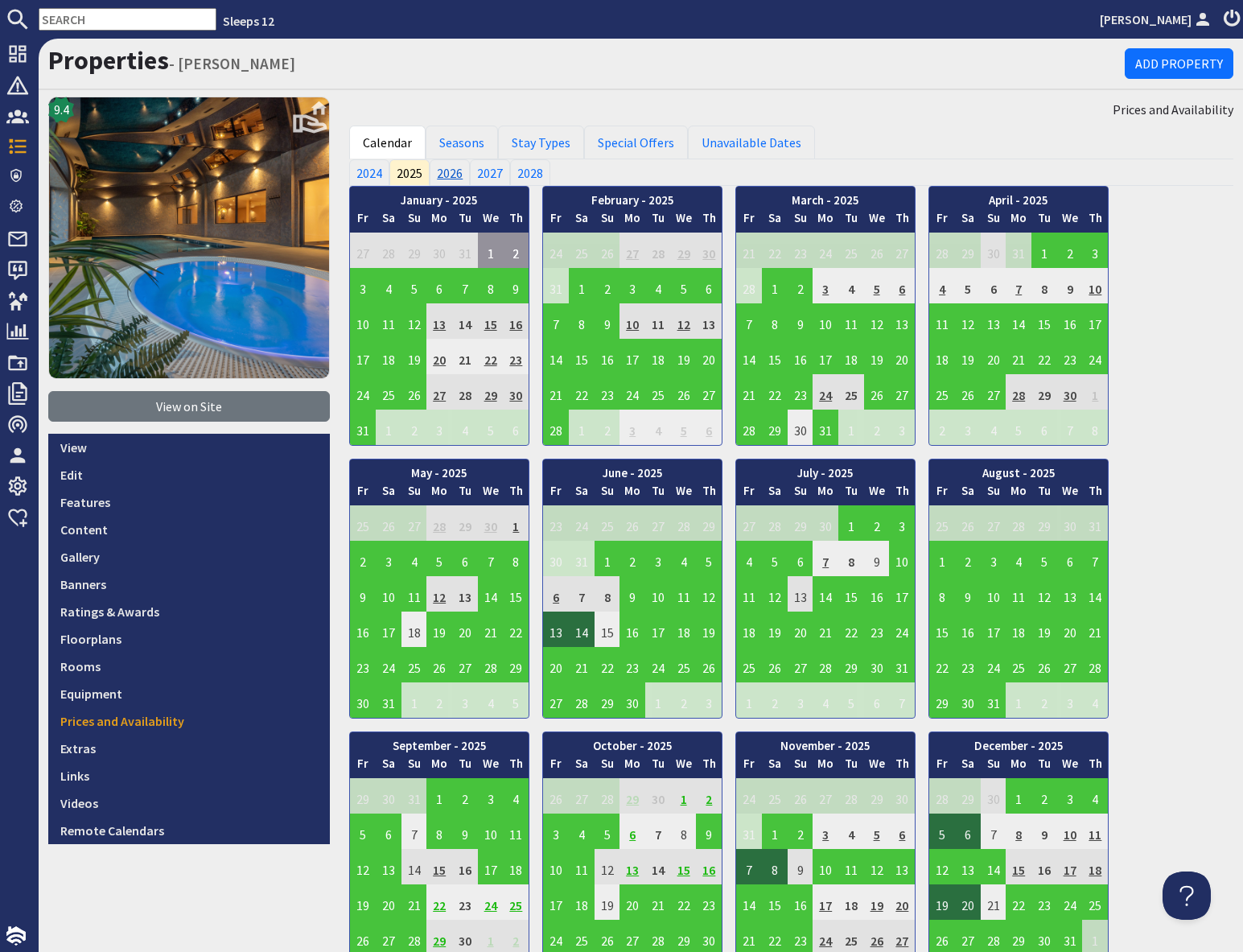
click at [443, 172] on link "2026" at bounding box center [450, 172] width 40 height 26
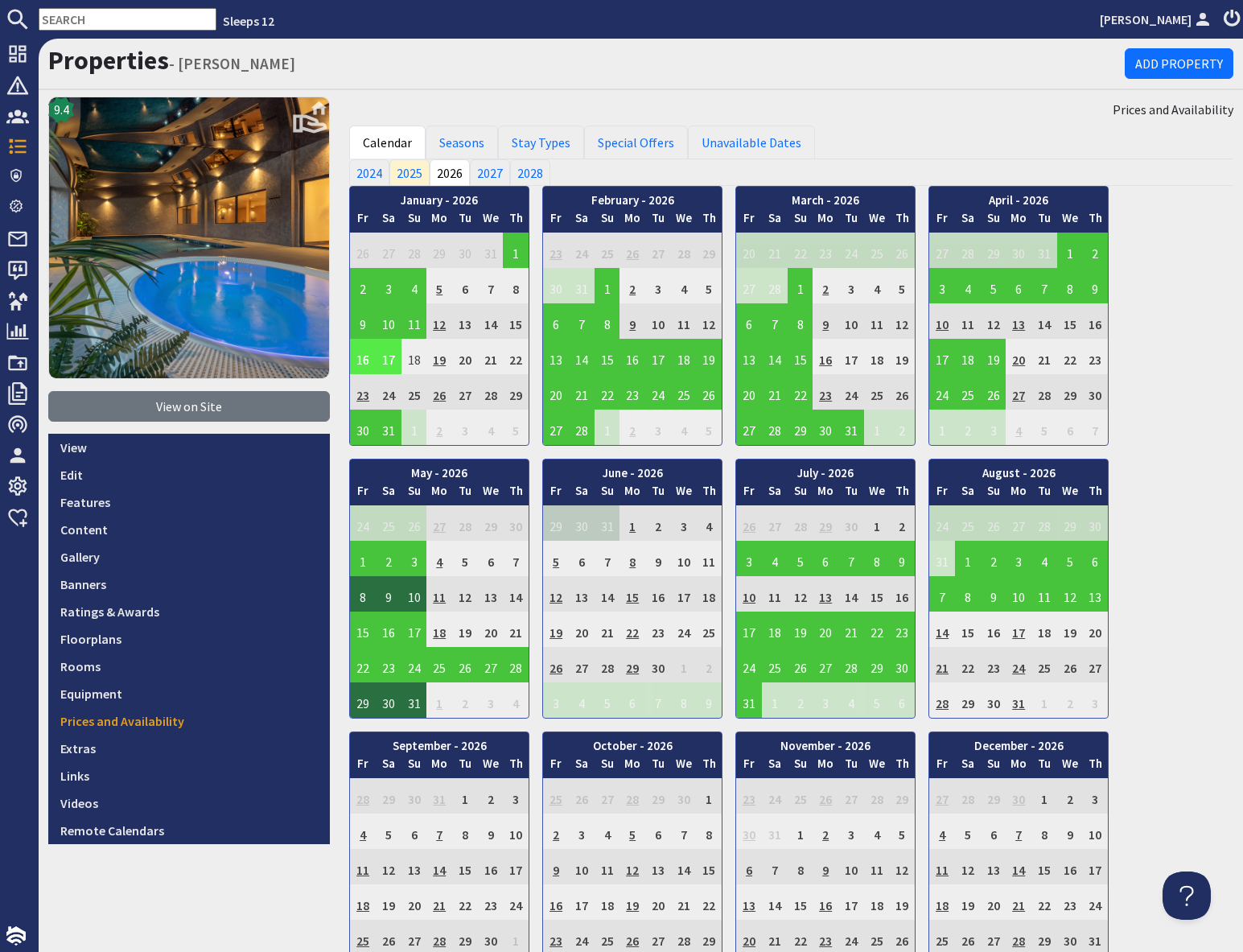
click at [364, 359] on td "16" at bounding box center [362, 356] width 26 height 35
click at [373, 433] on link "View booking" at bounding box center [355, 430] width 84 height 17
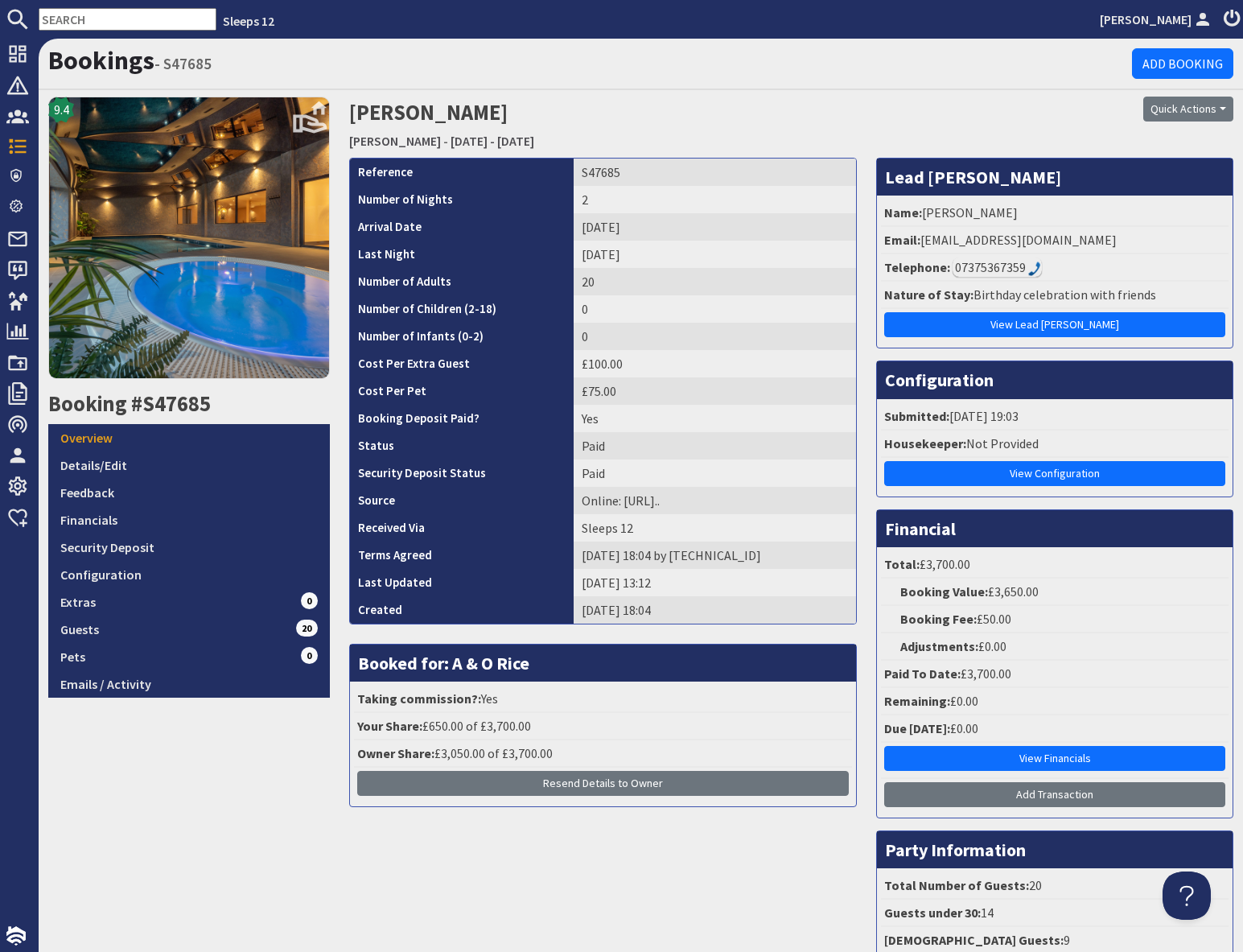
click at [117, 24] on input "text" at bounding box center [128, 19] width 178 height 23
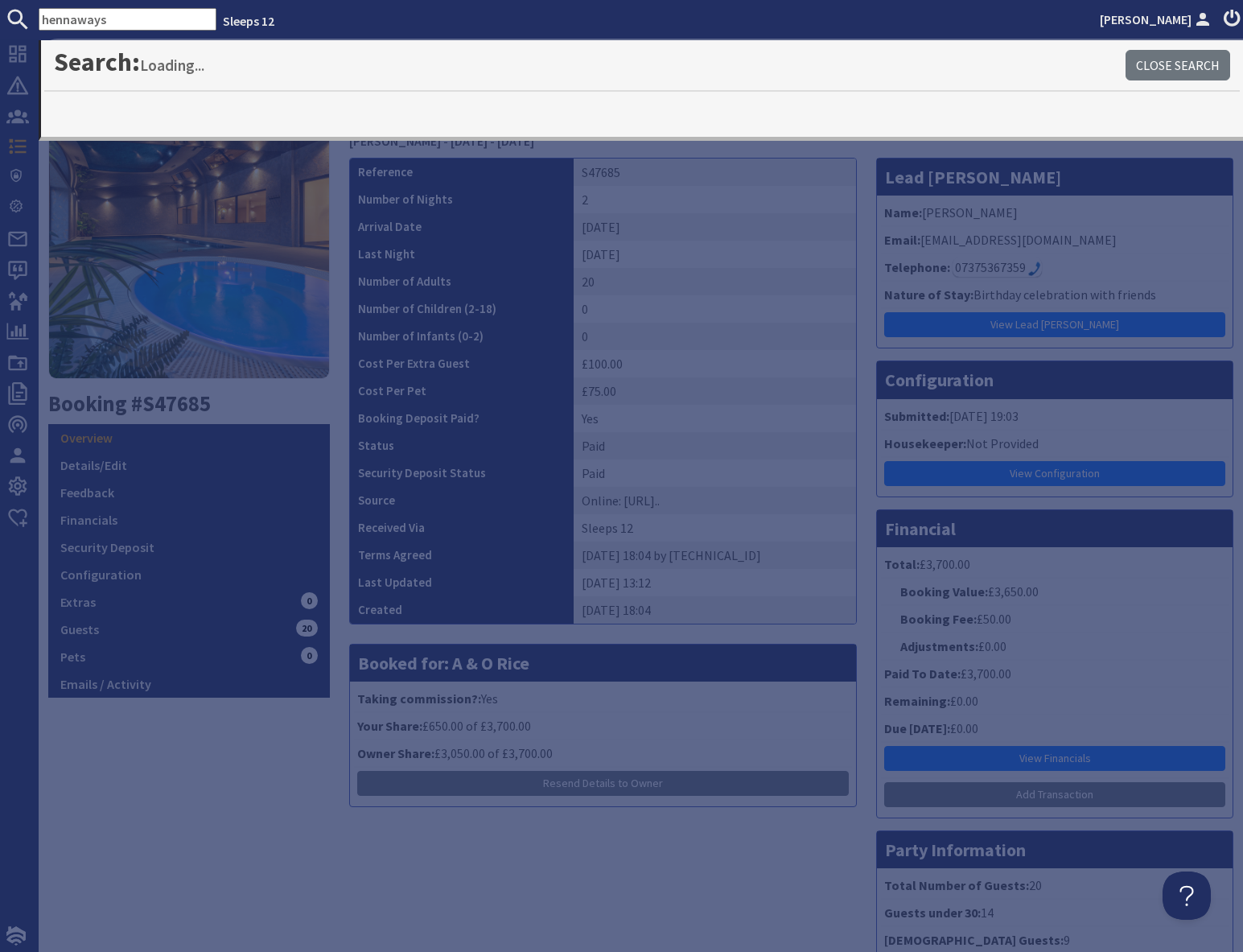
type input "hennaways"
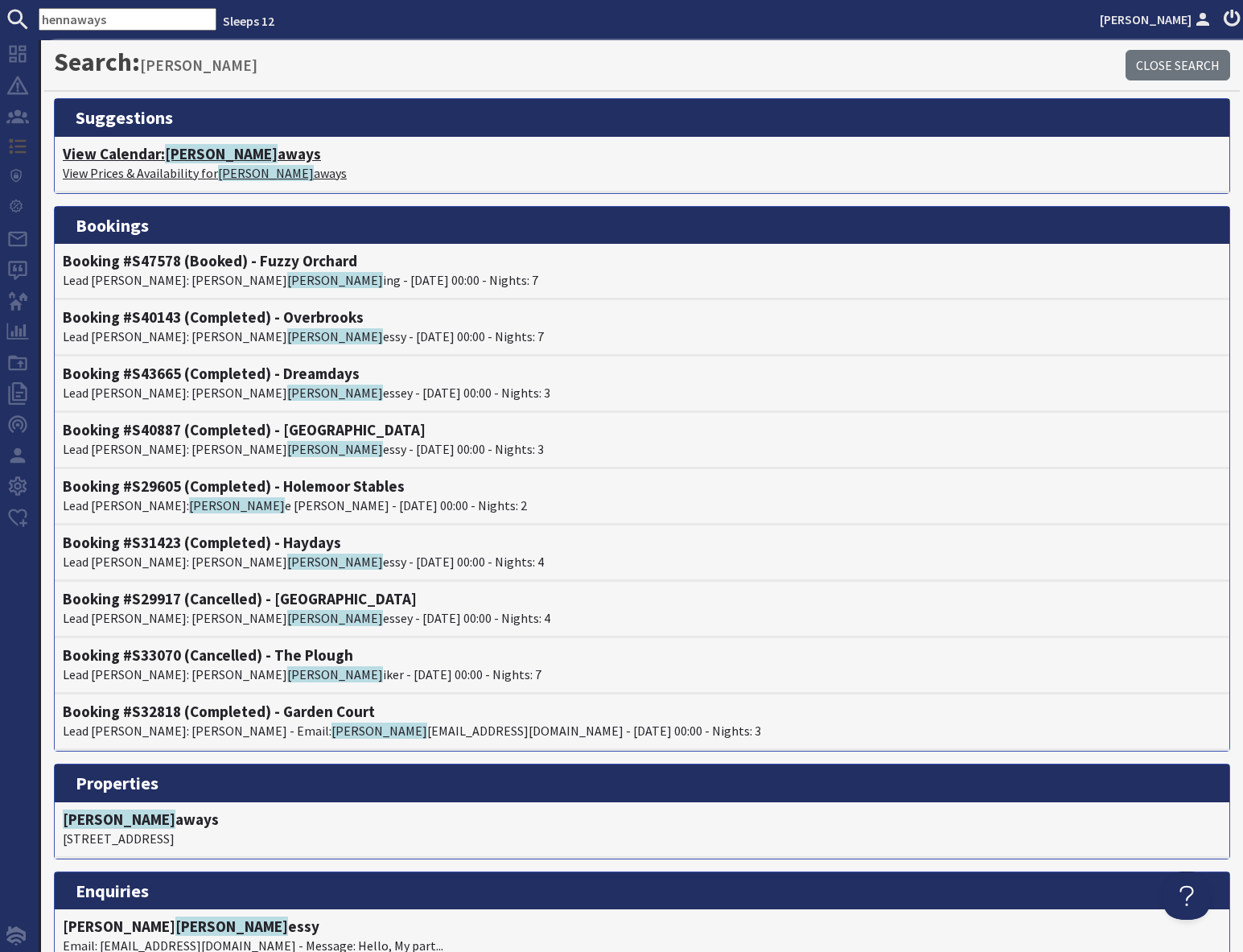
click at [223, 157] on h4 "View Calendar: Henn aways" at bounding box center [641, 154] width 1159 height 18
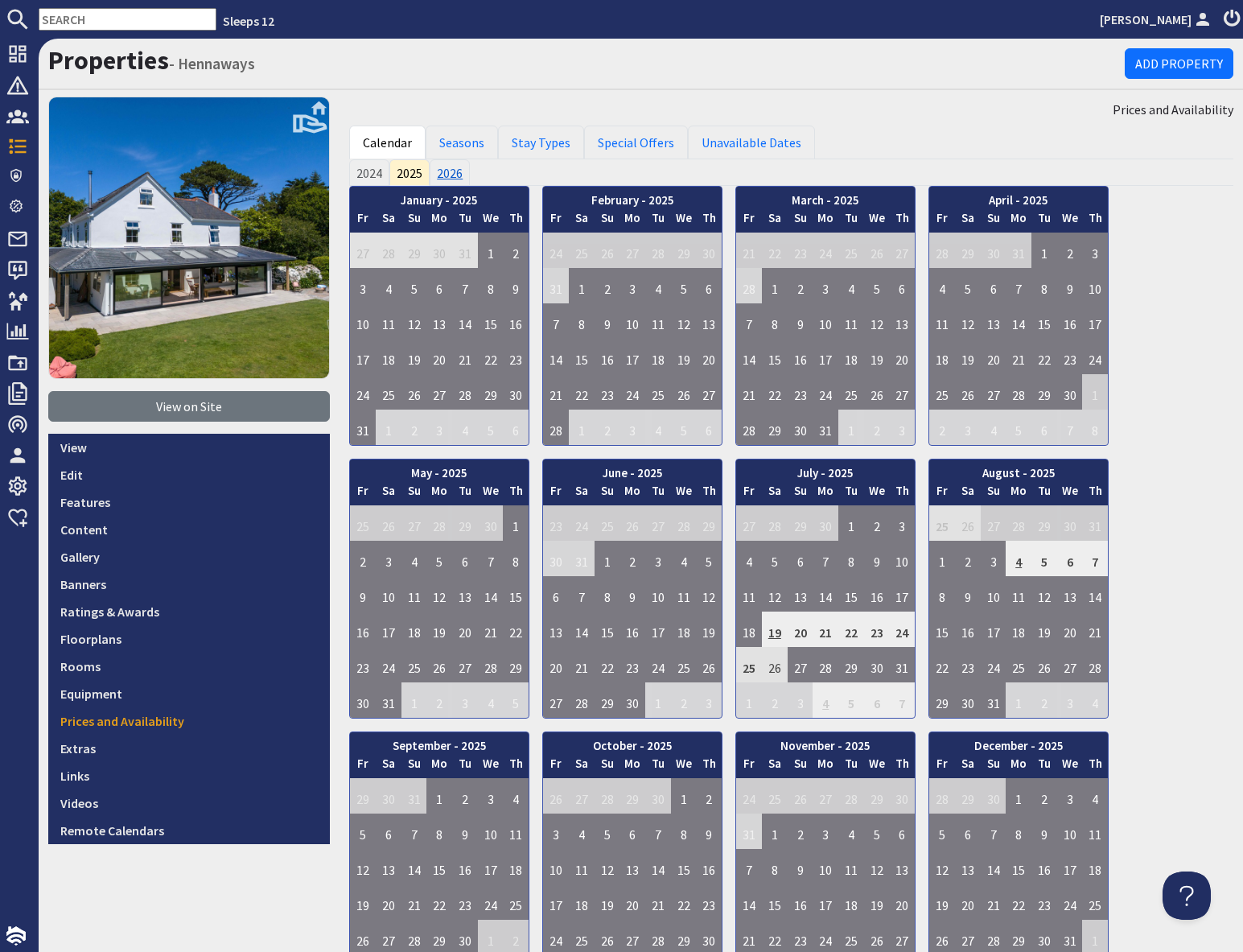
click at [452, 179] on link "2026" at bounding box center [450, 172] width 40 height 26
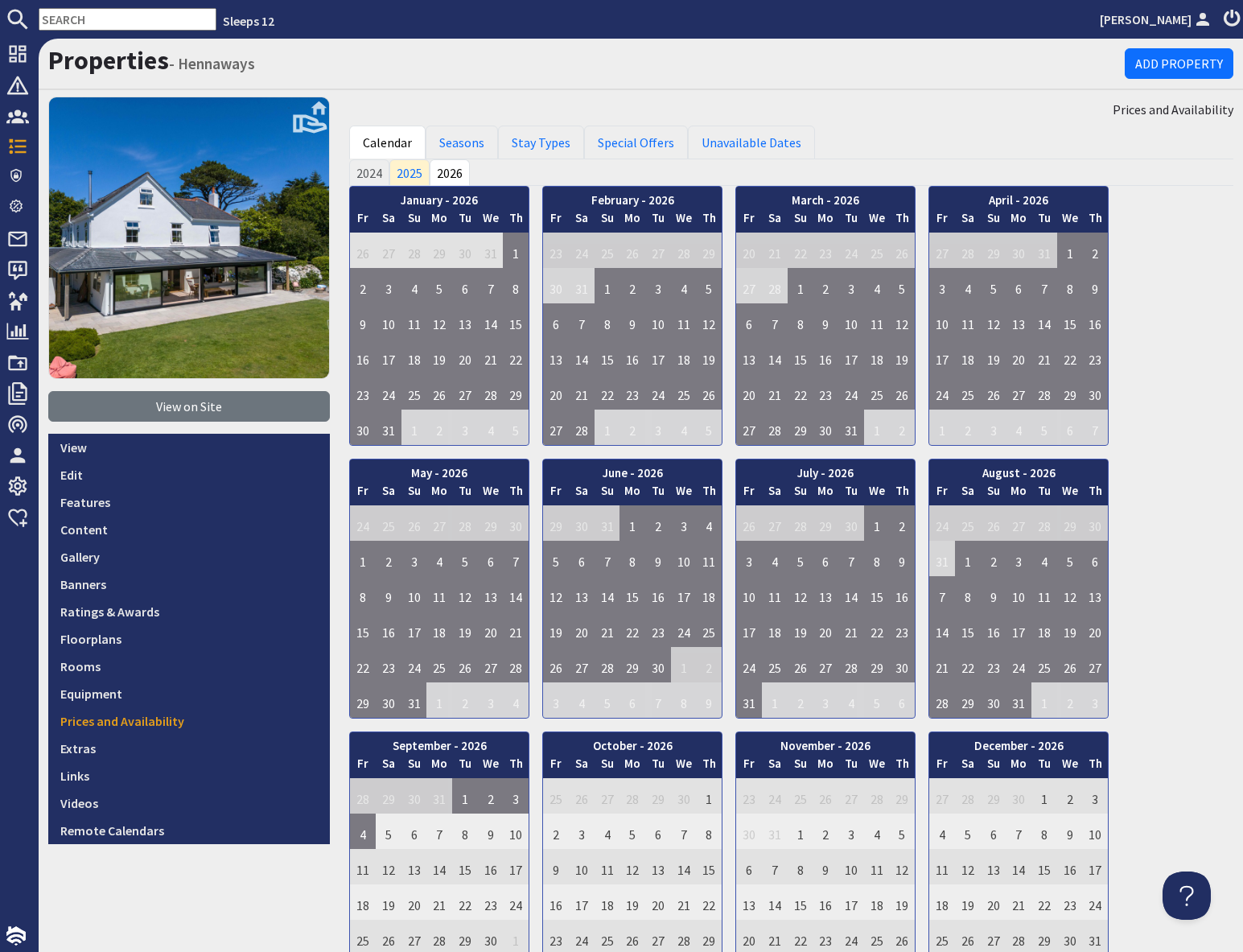
click at [75, 18] on input "text" at bounding box center [128, 19] width 178 height 23
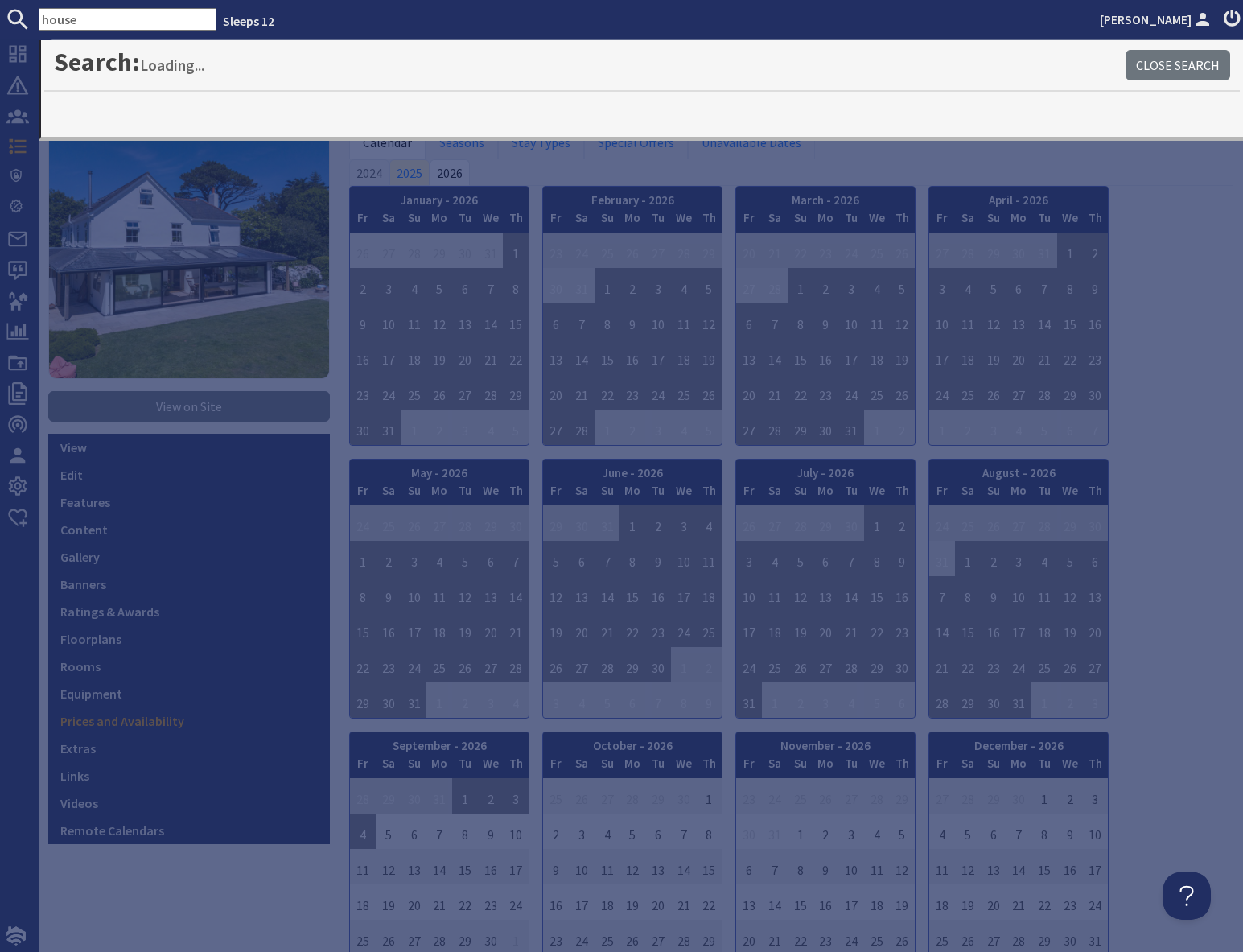
type input "house"
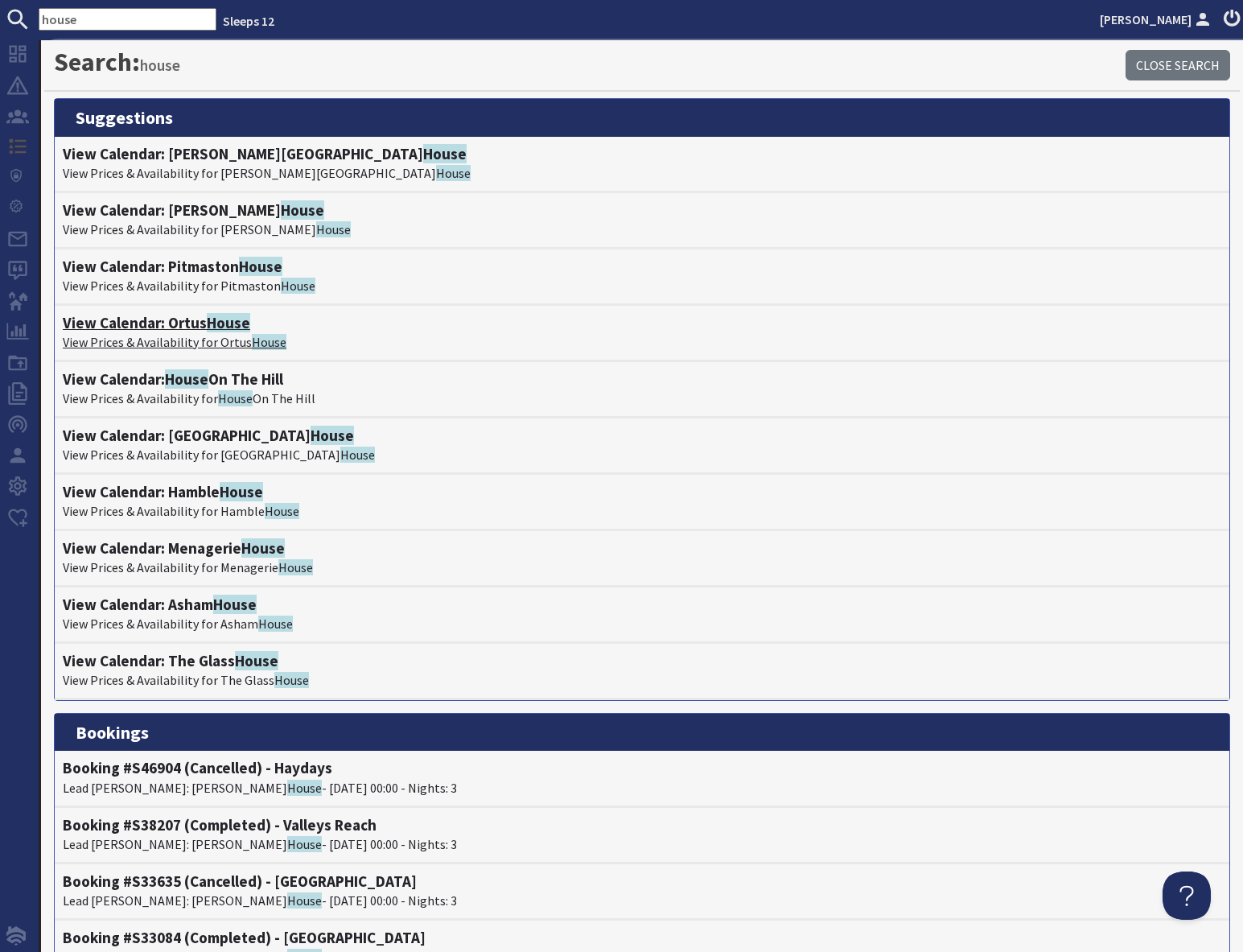
scroll to position [2, 0]
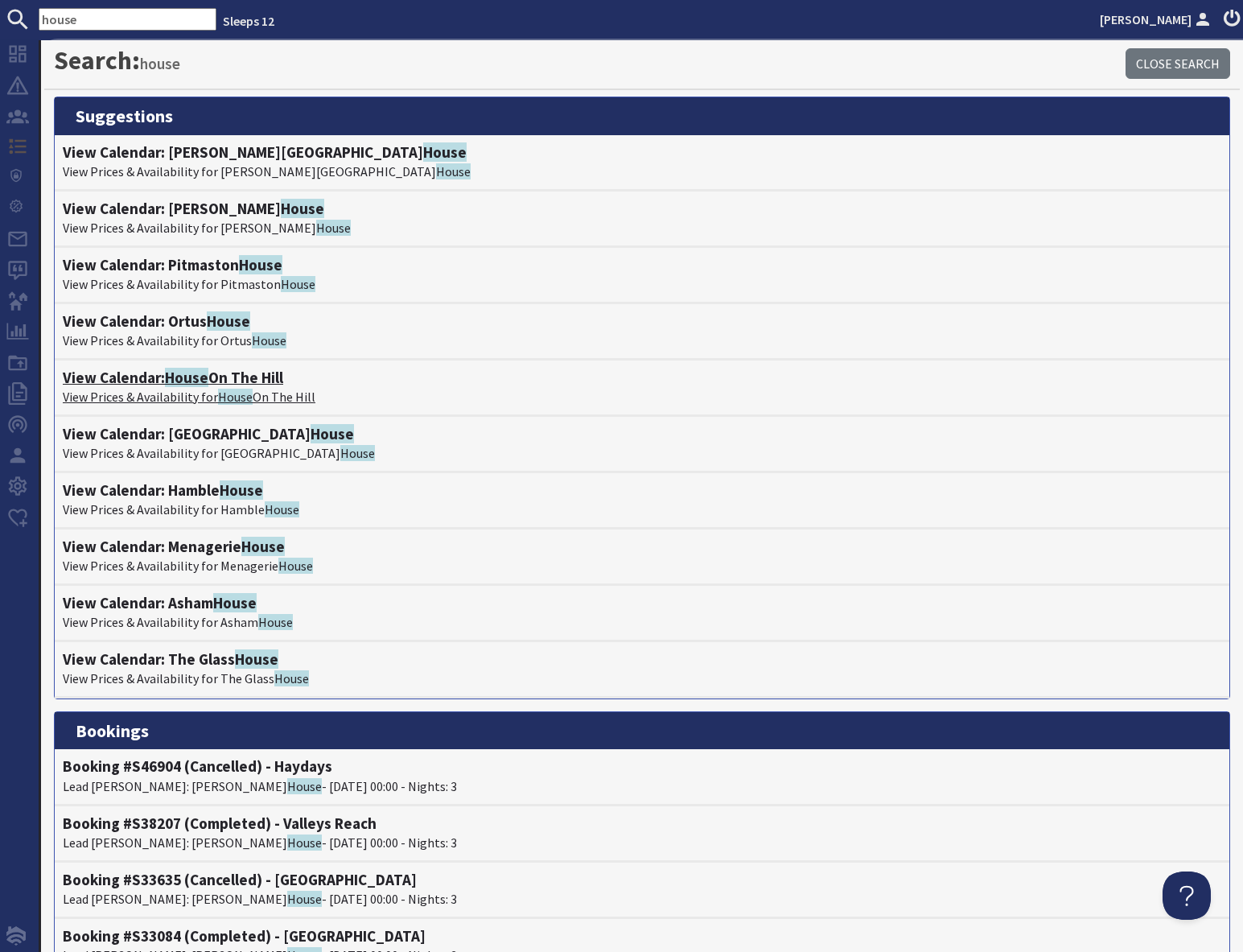
click at [231, 377] on h4 "View Calendar: House On The Hill" at bounding box center [641, 377] width 1159 height 18
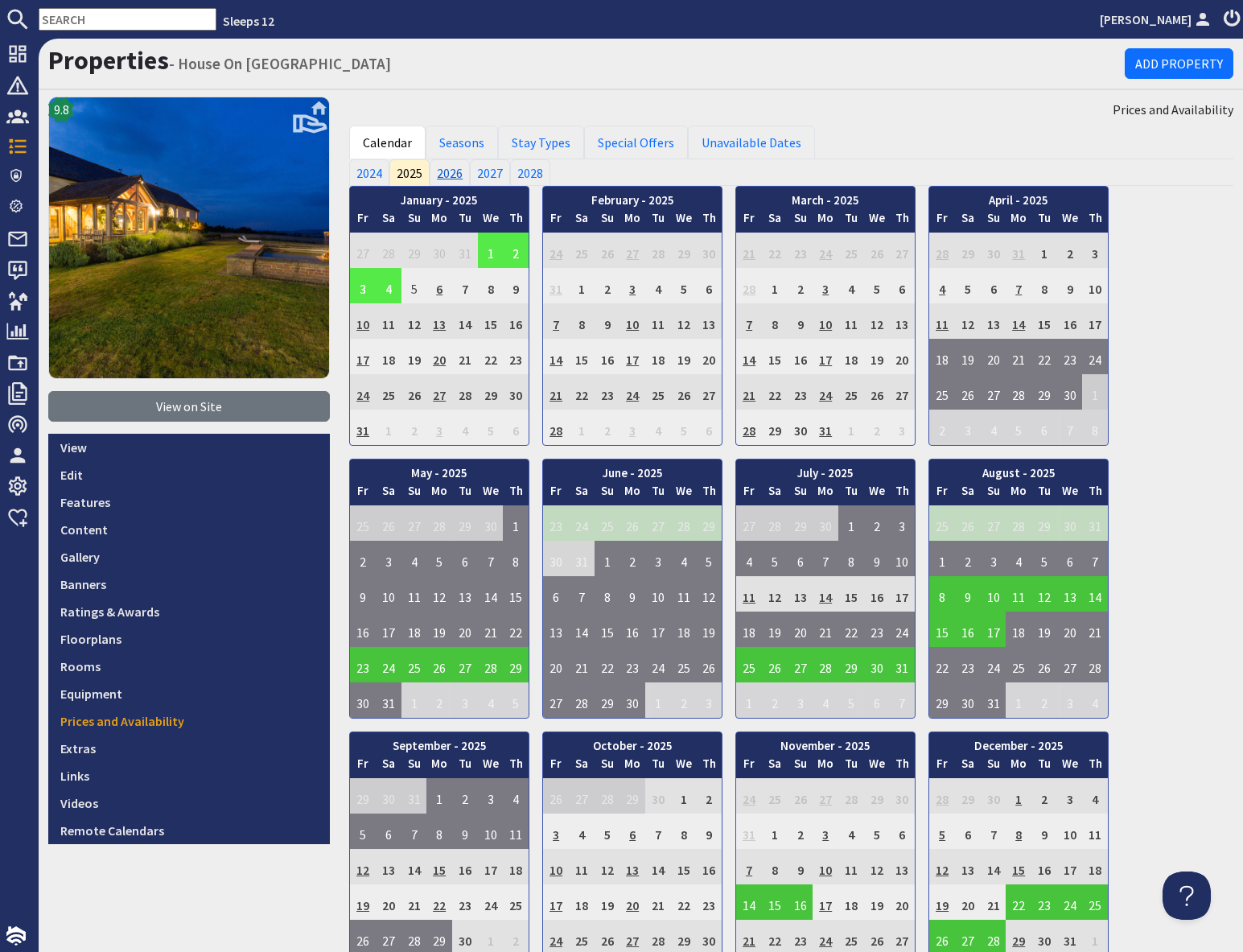
click at [446, 175] on link "2026" at bounding box center [450, 172] width 40 height 26
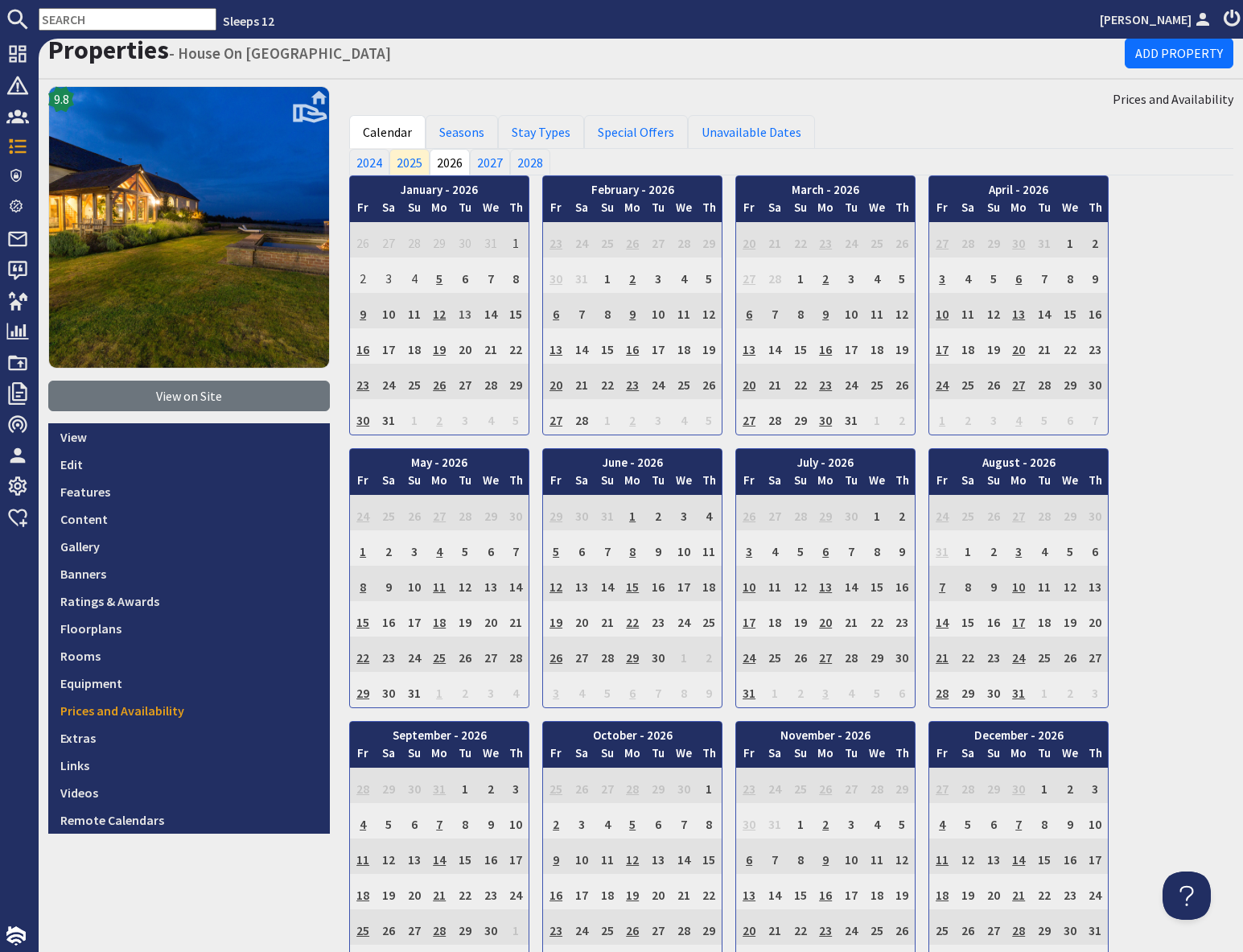
scroll to position [12, 0]
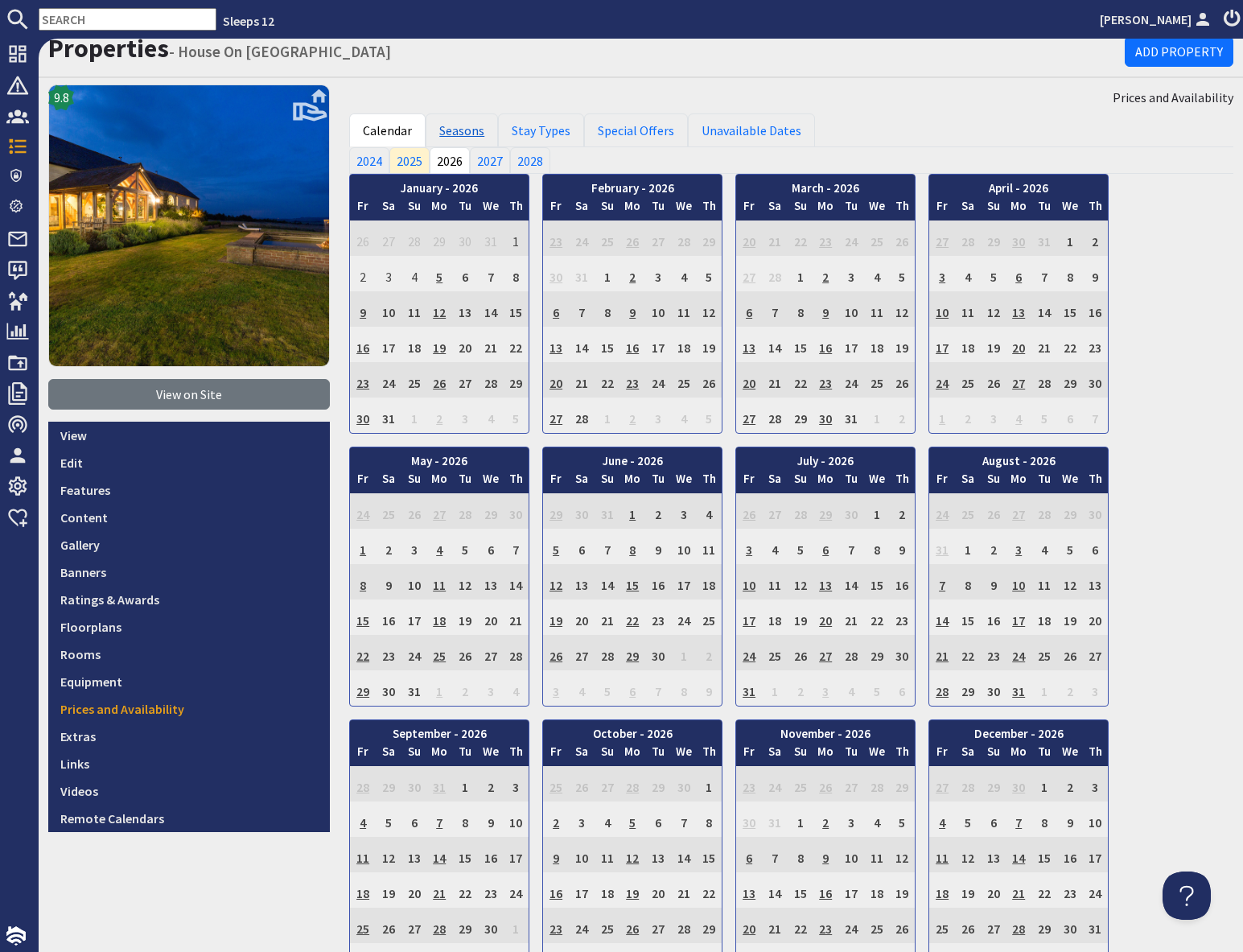
click at [469, 130] on link "Seasons" at bounding box center [462, 130] width 72 height 33
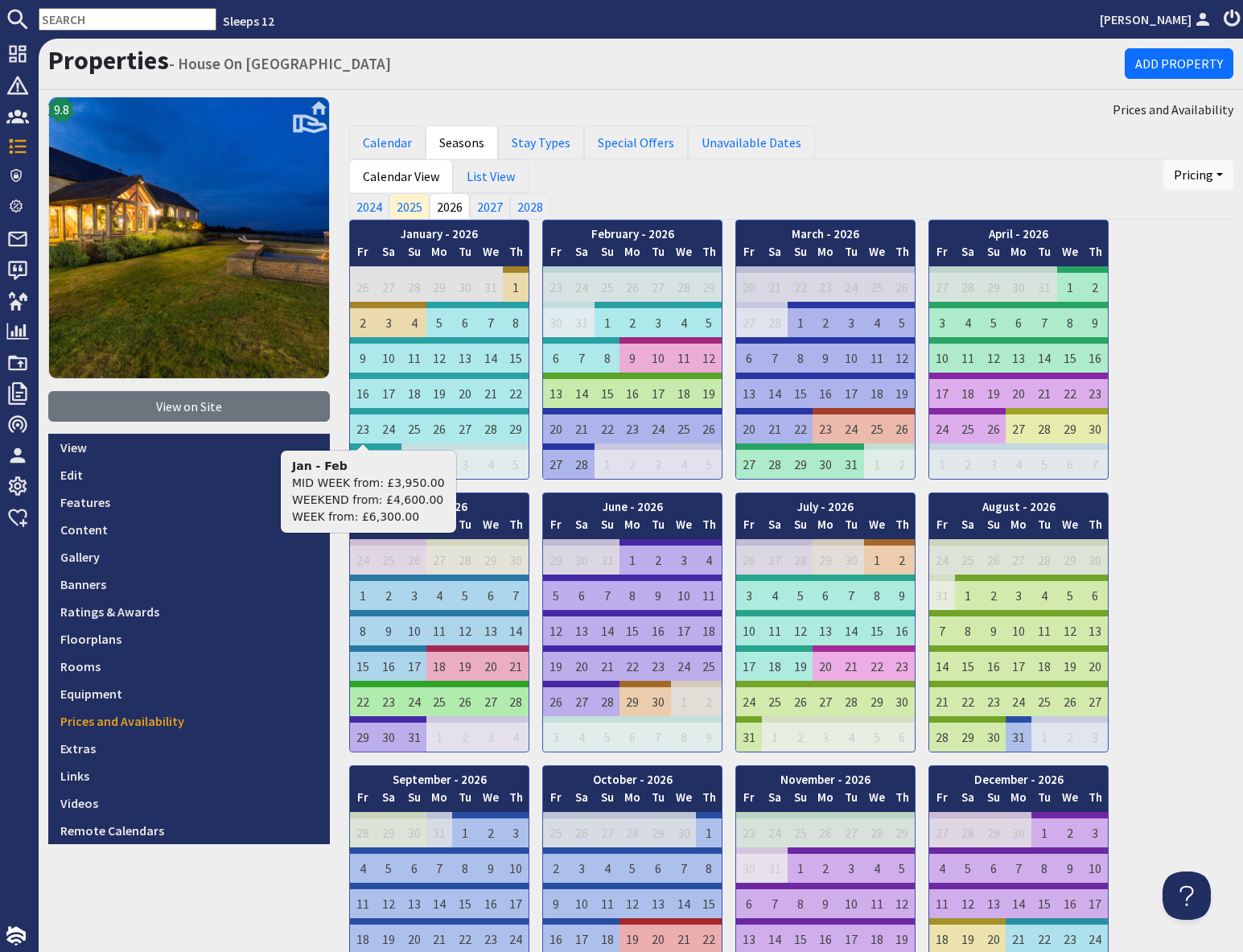
click at [89, 16] on input "text" at bounding box center [128, 19] width 178 height 23
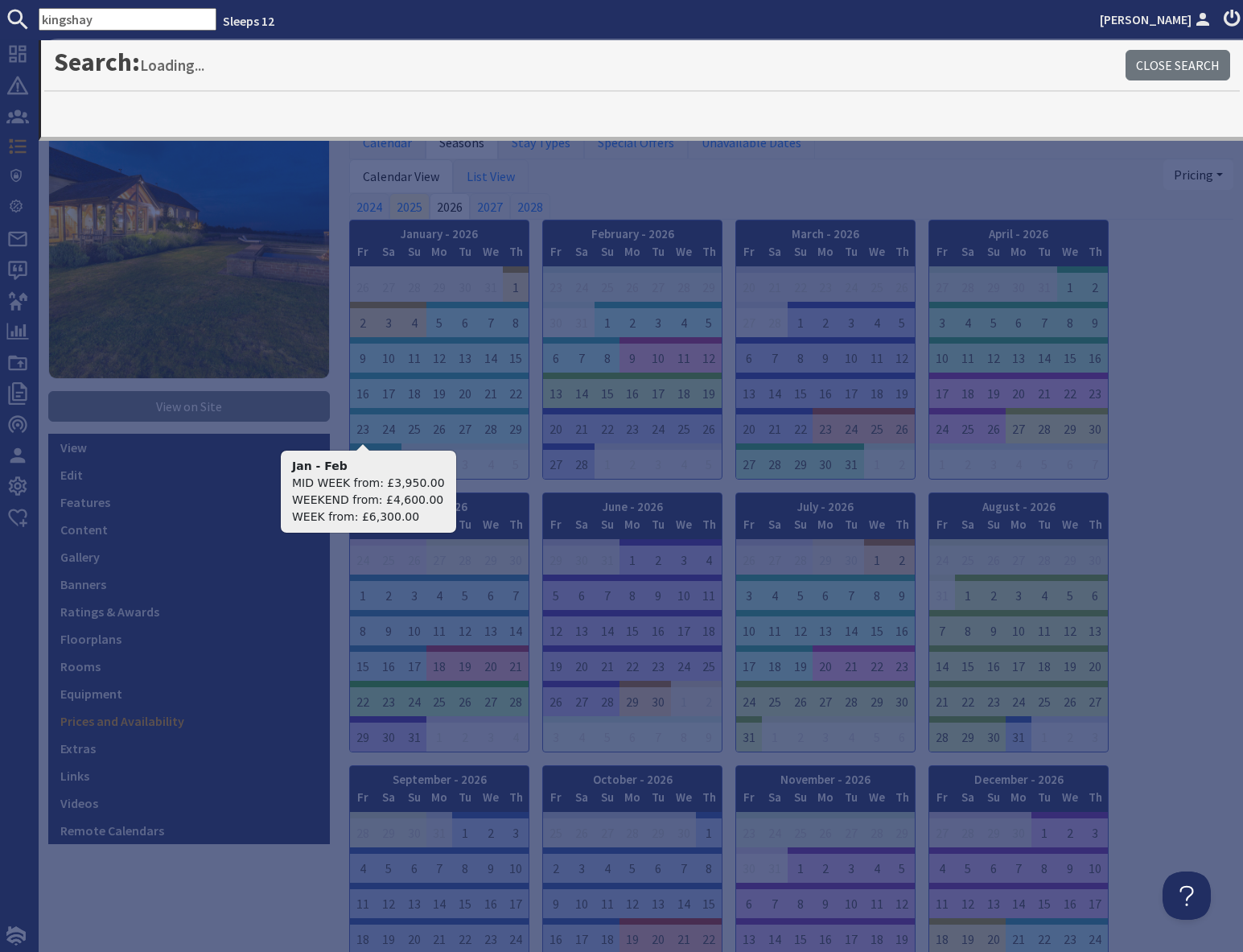
type input "kingshay"
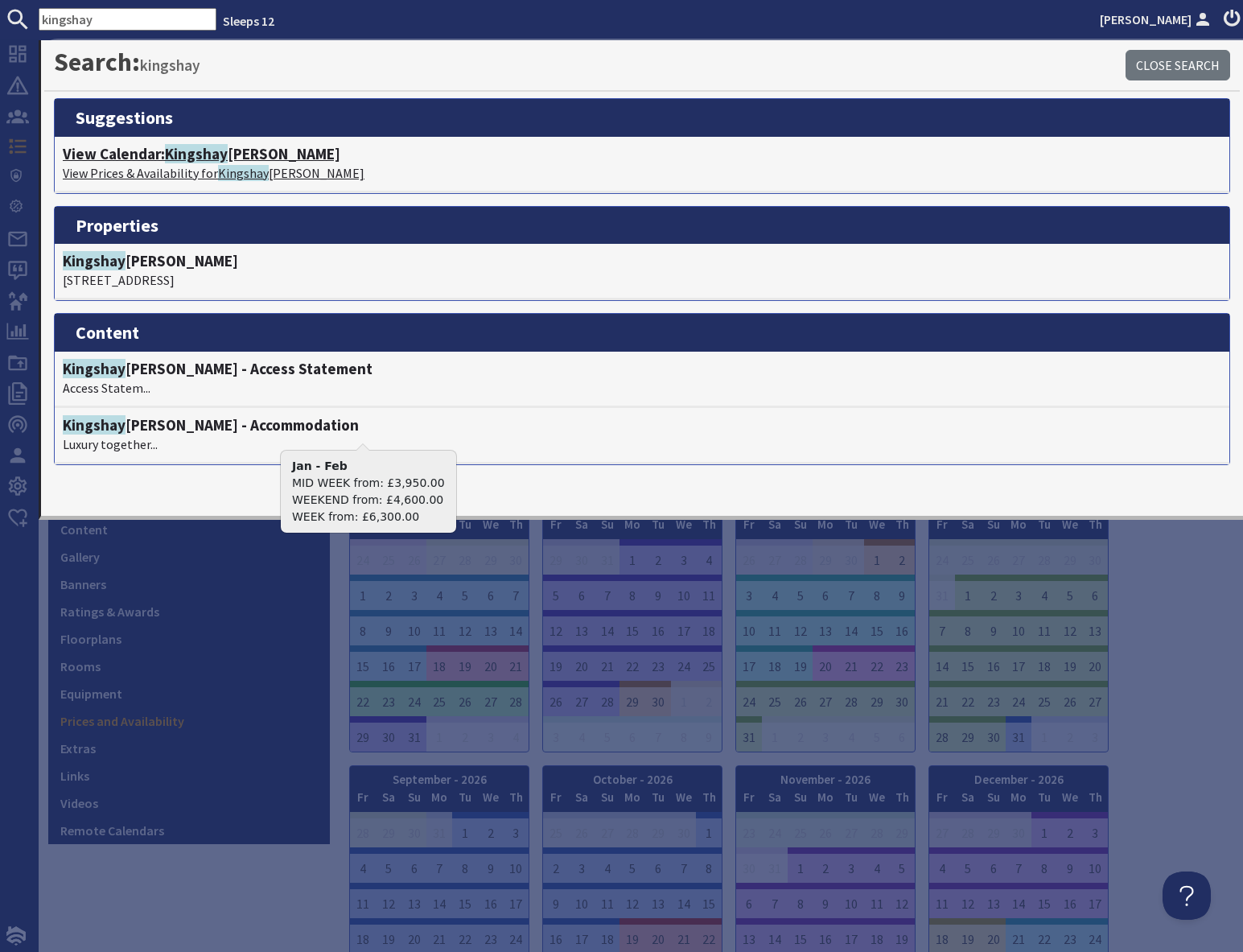
click at [204, 165] on p "View Prices & Availability for Kingshay Barton" at bounding box center [641, 173] width 1159 height 19
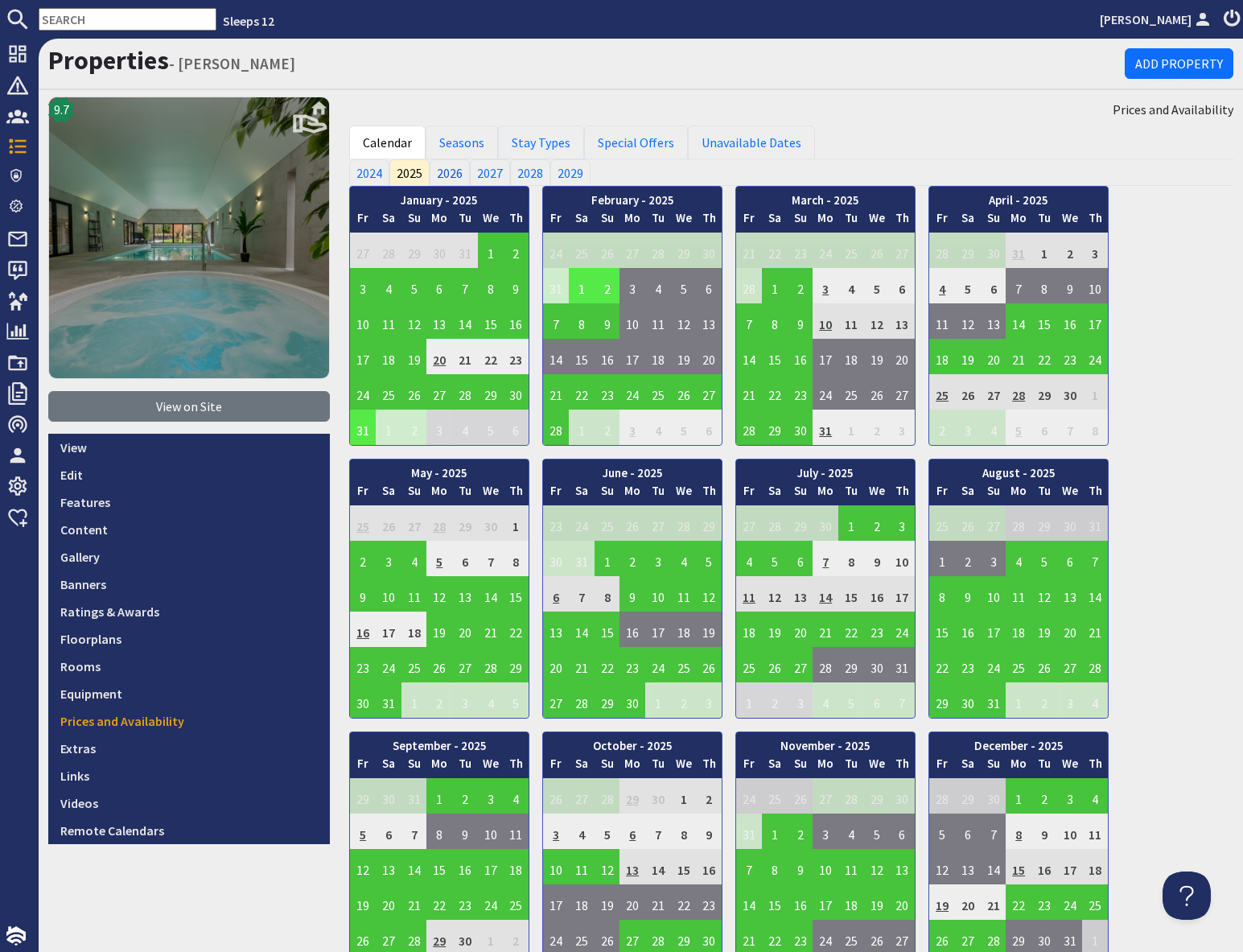
drag, startPoint x: 451, startPoint y: 172, endPoint x: 470, endPoint y: 192, distance: 27.6
click at [450, 172] on link "2026" at bounding box center [450, 172] width 40 height 26
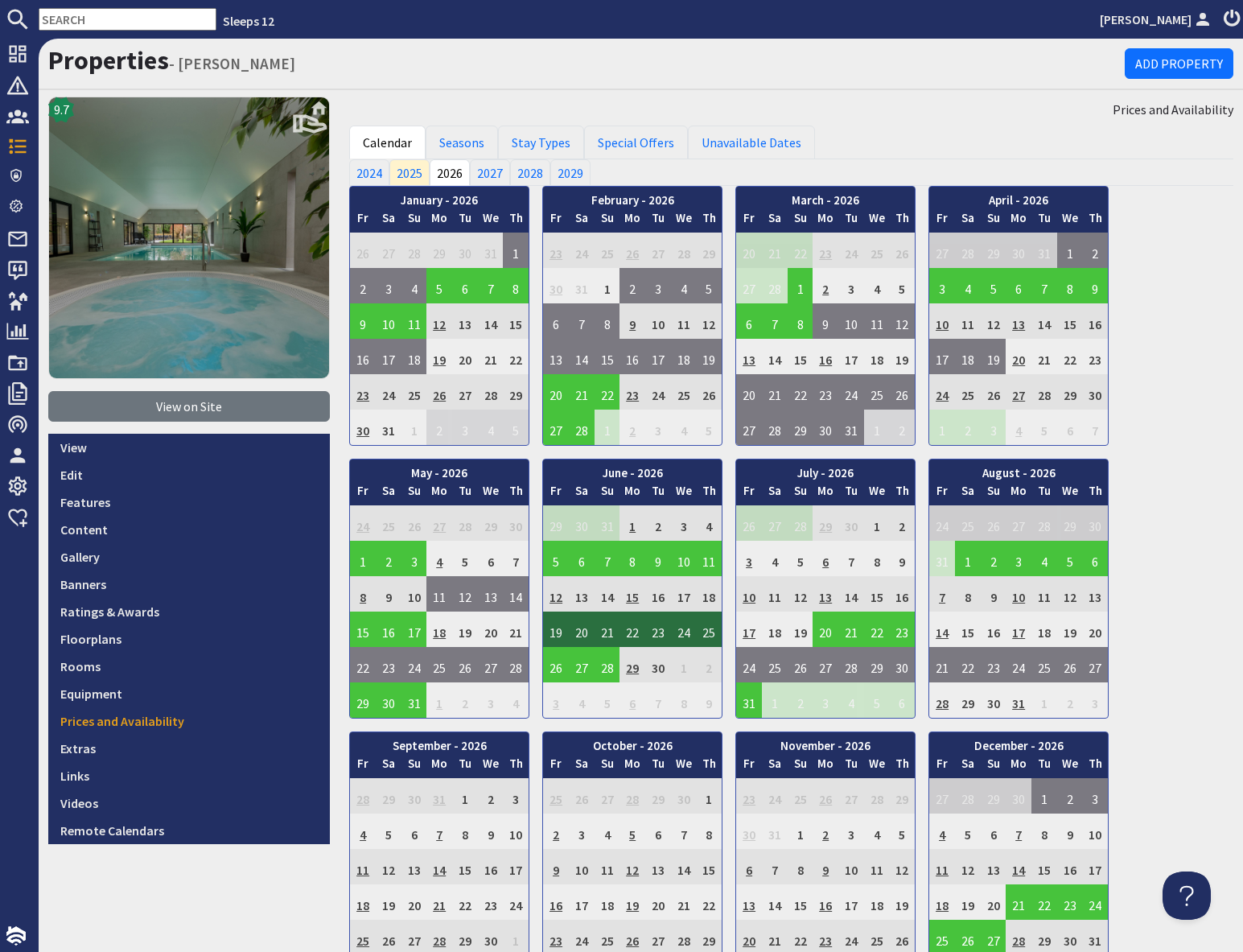
click at [128, 22] on input "text" at bounding box center [128, 19] width 178 height 23
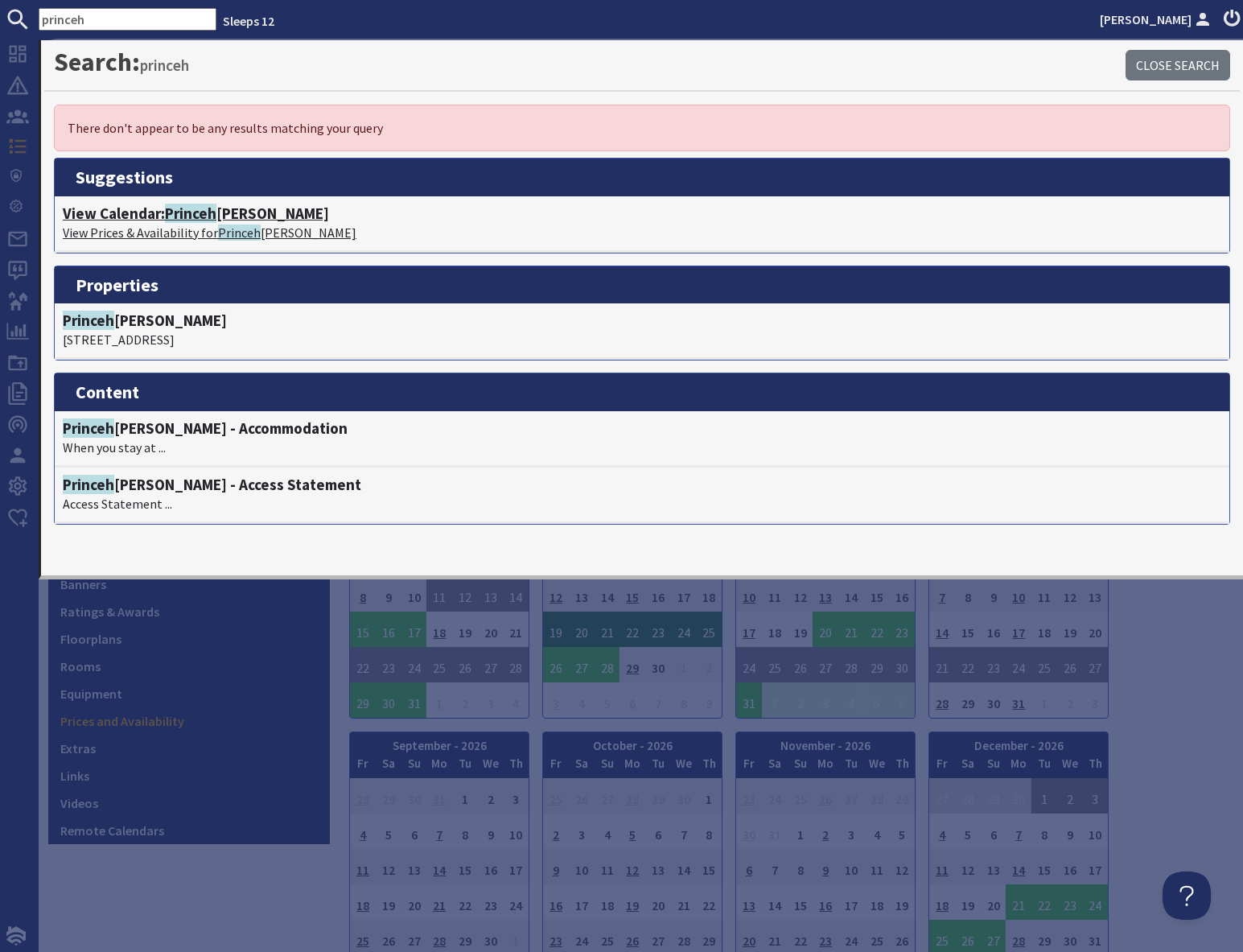
type input "princeh"
click at [198, 221] on span "Princeh" at bounding box center [190, 213] width 52 height 19
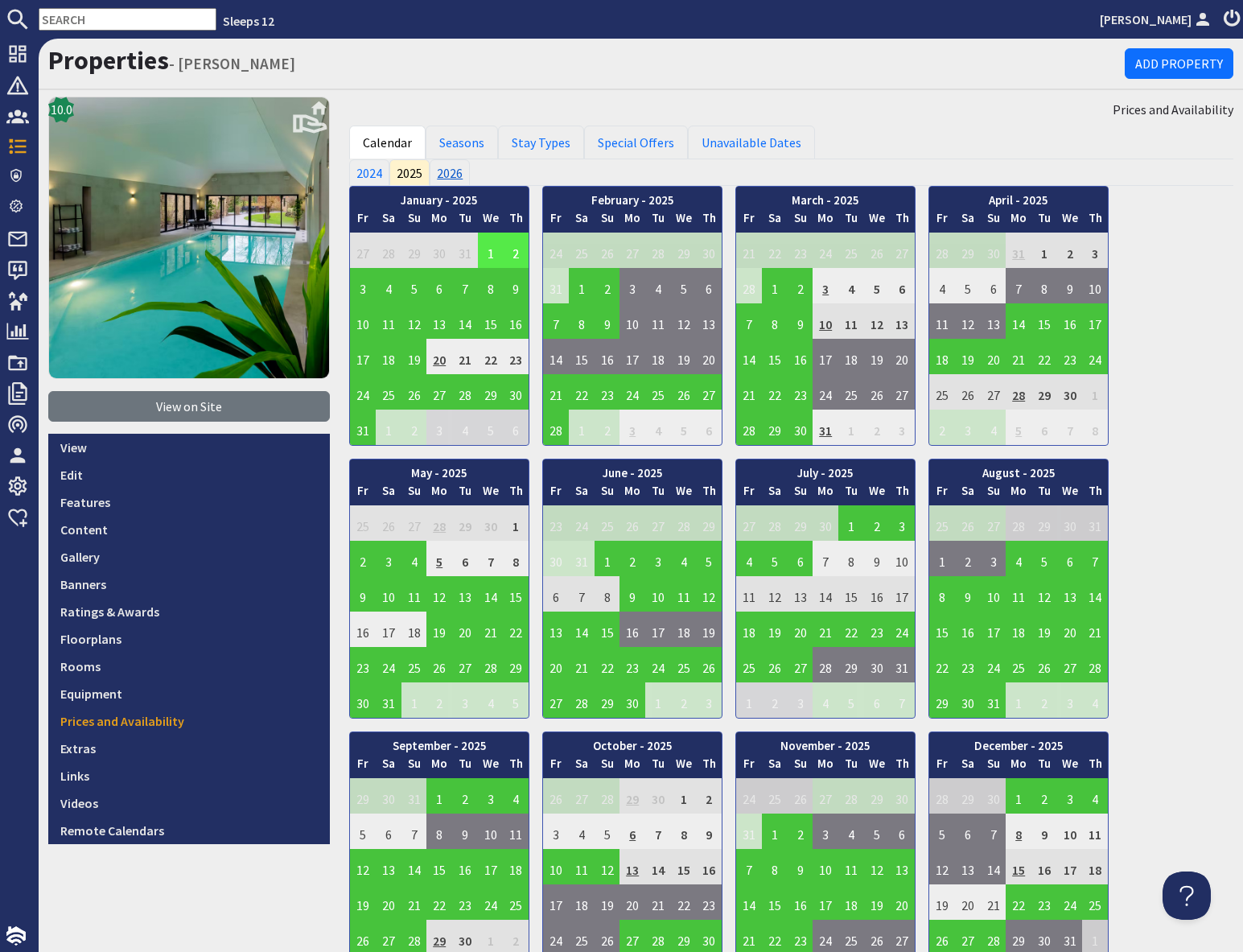
click at [450, 176] on link "2026" at bounding box center [450, 172] width 40 height 26
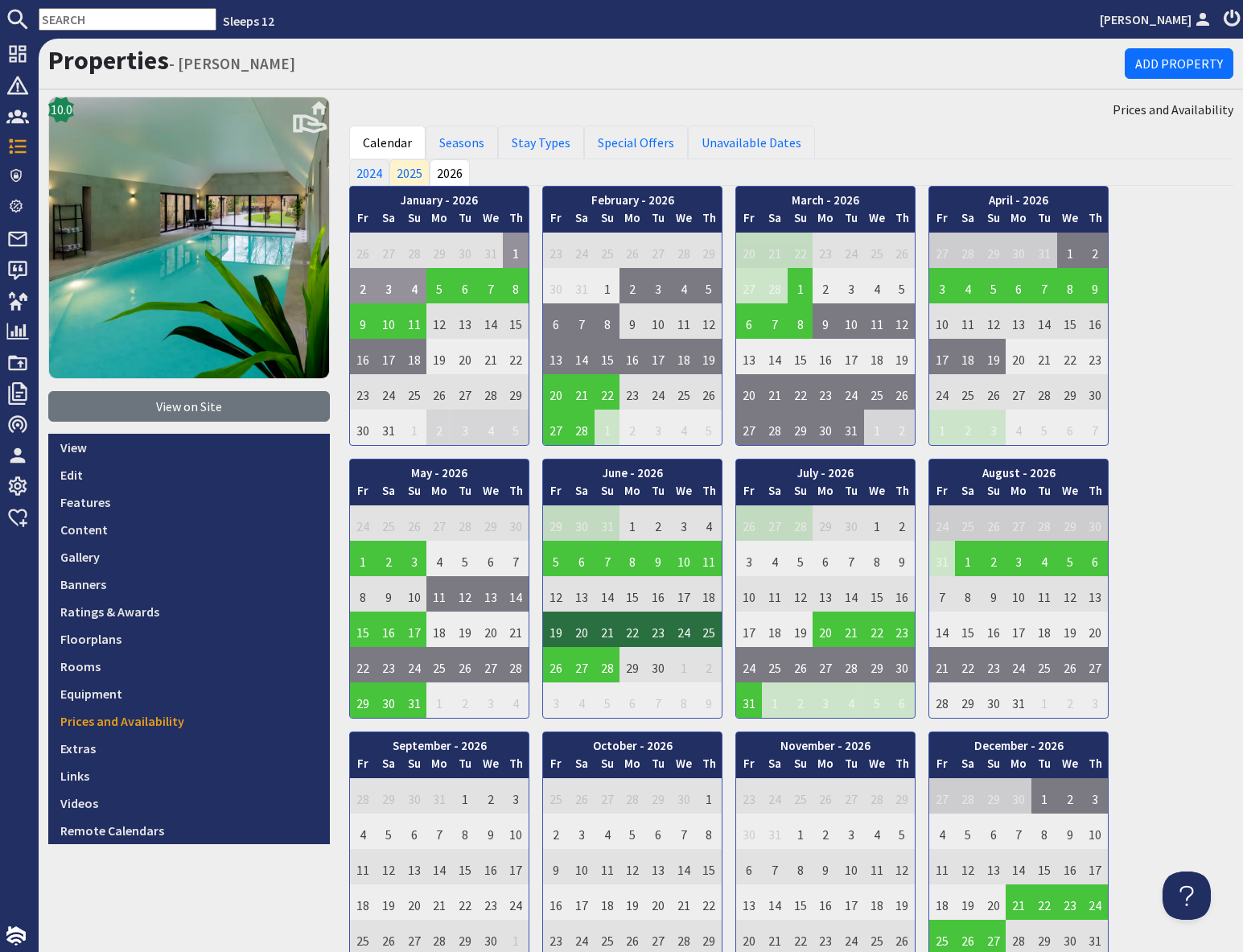
click at [84, 16] on input "text" at bounding box center [128, 19] width 178 height 23
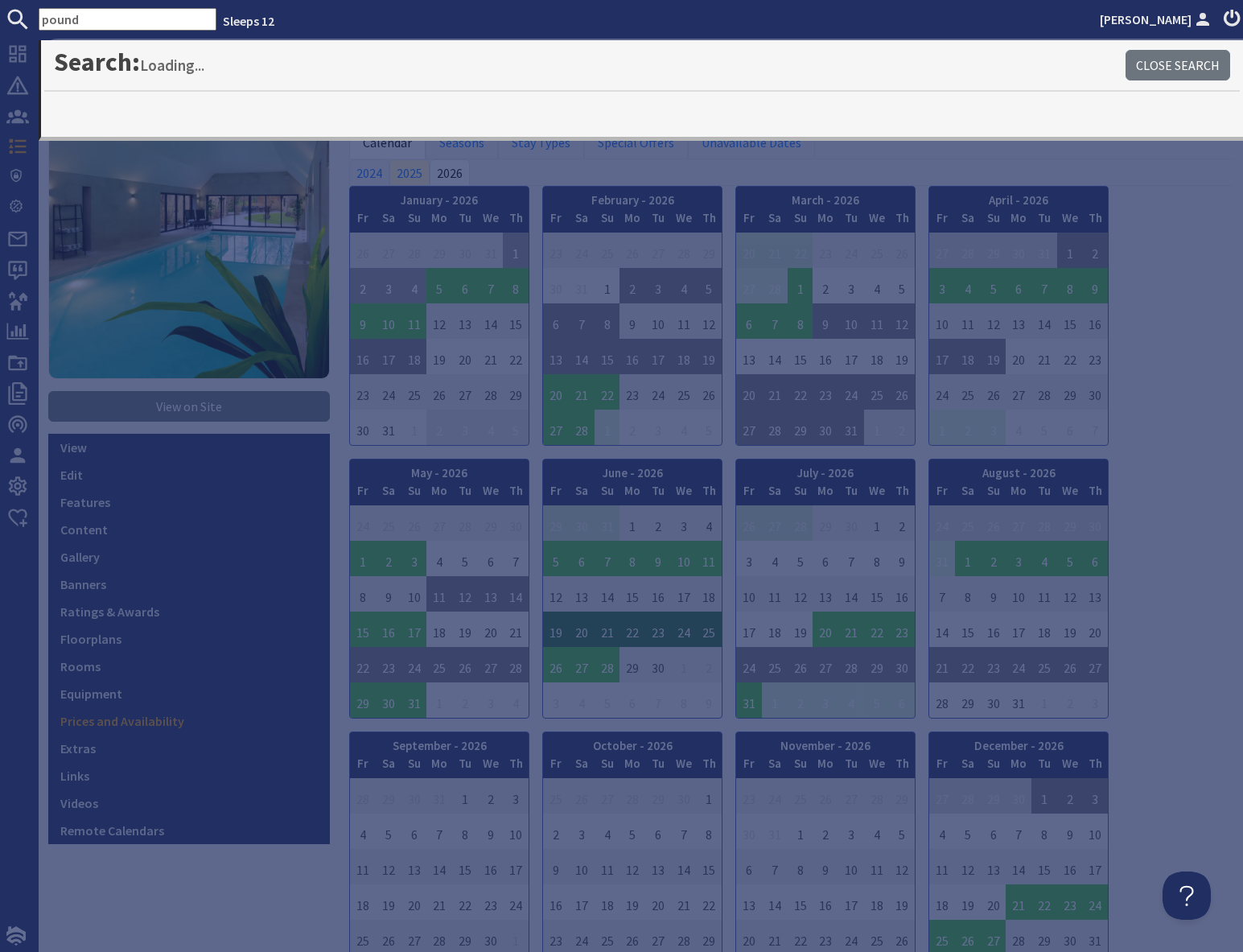
type input "pound"
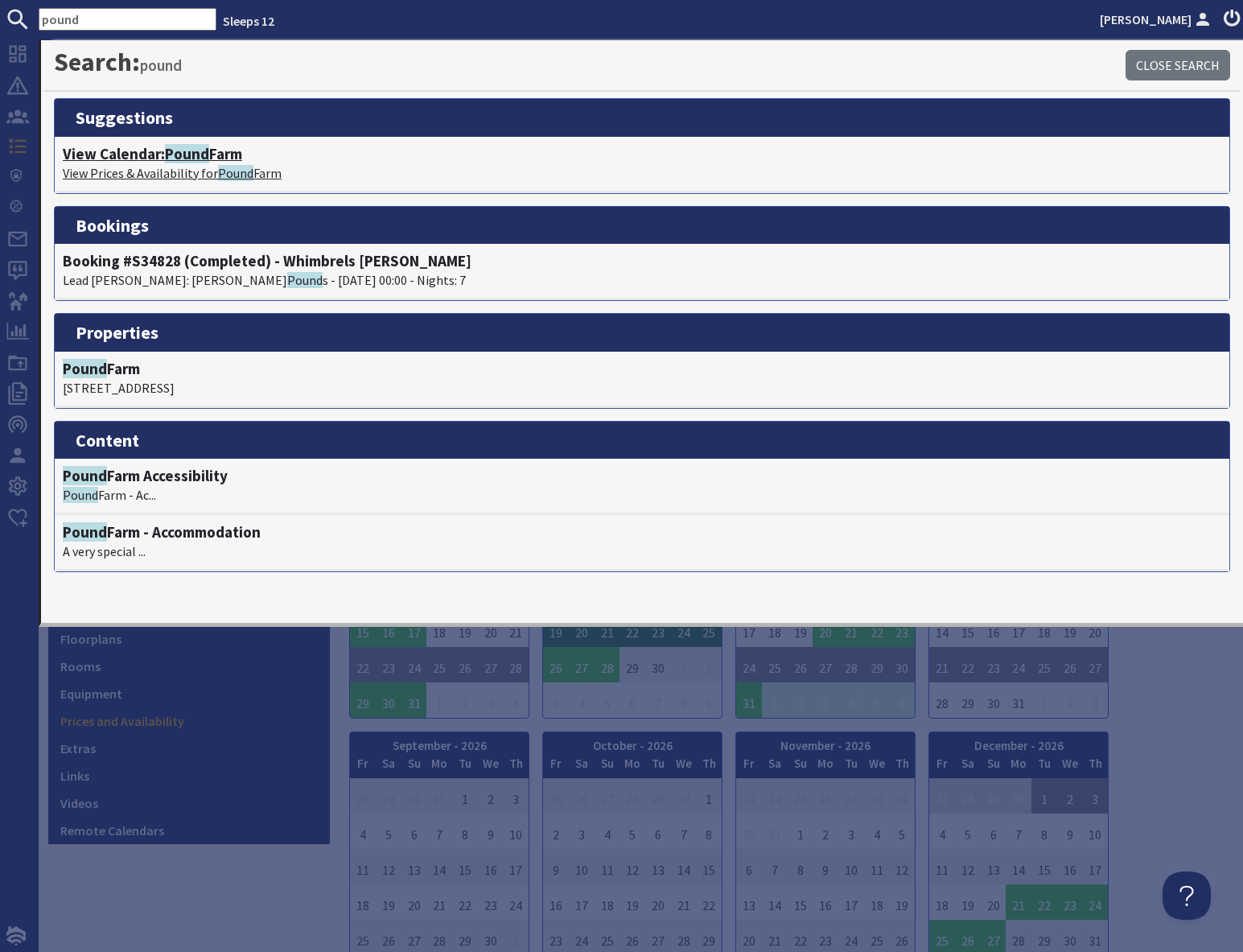
click at [186, 164] on p "View Prices & Availability for Pound Farm" at bounding box center [641, 173] width 1159 height 19
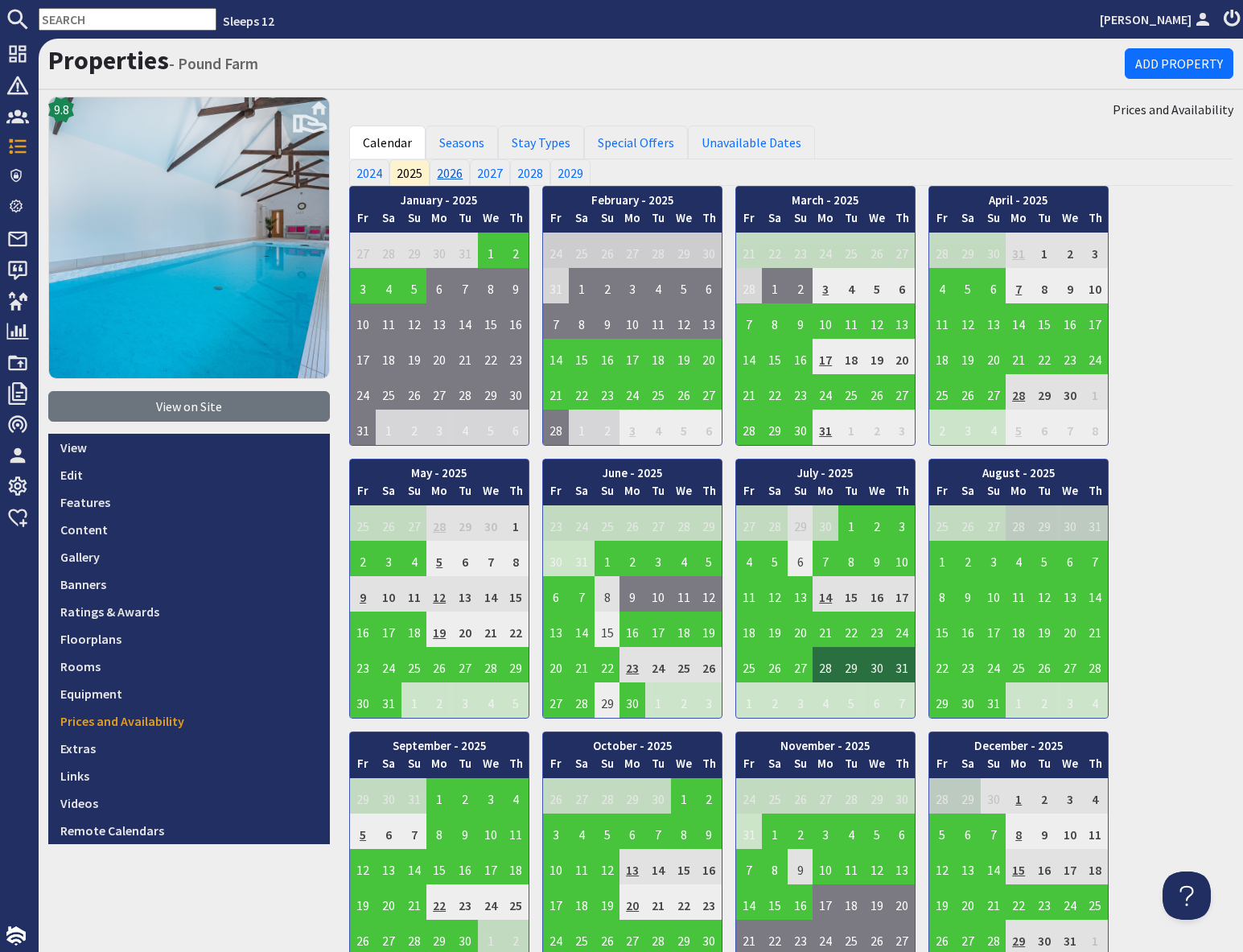
click at [451, 174] on link "2026" at bounding box center [450, 172] width 40 height 26
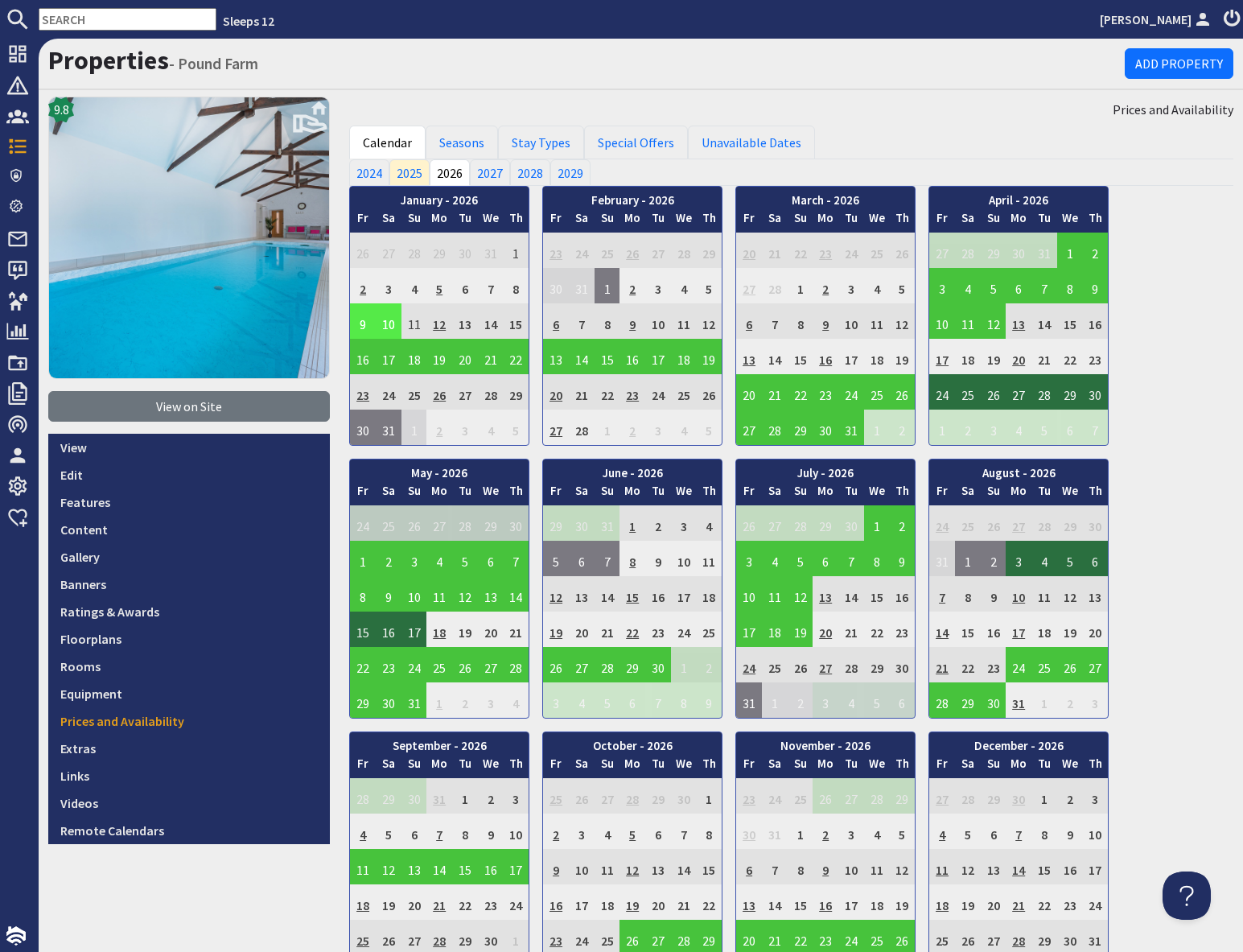
click at [362, 321] on td "9" at bounding box center [362, 321] width 26 height 35
click at [370, 399] on link "View booking" at bounding box center [355, 395] width 84 height 17
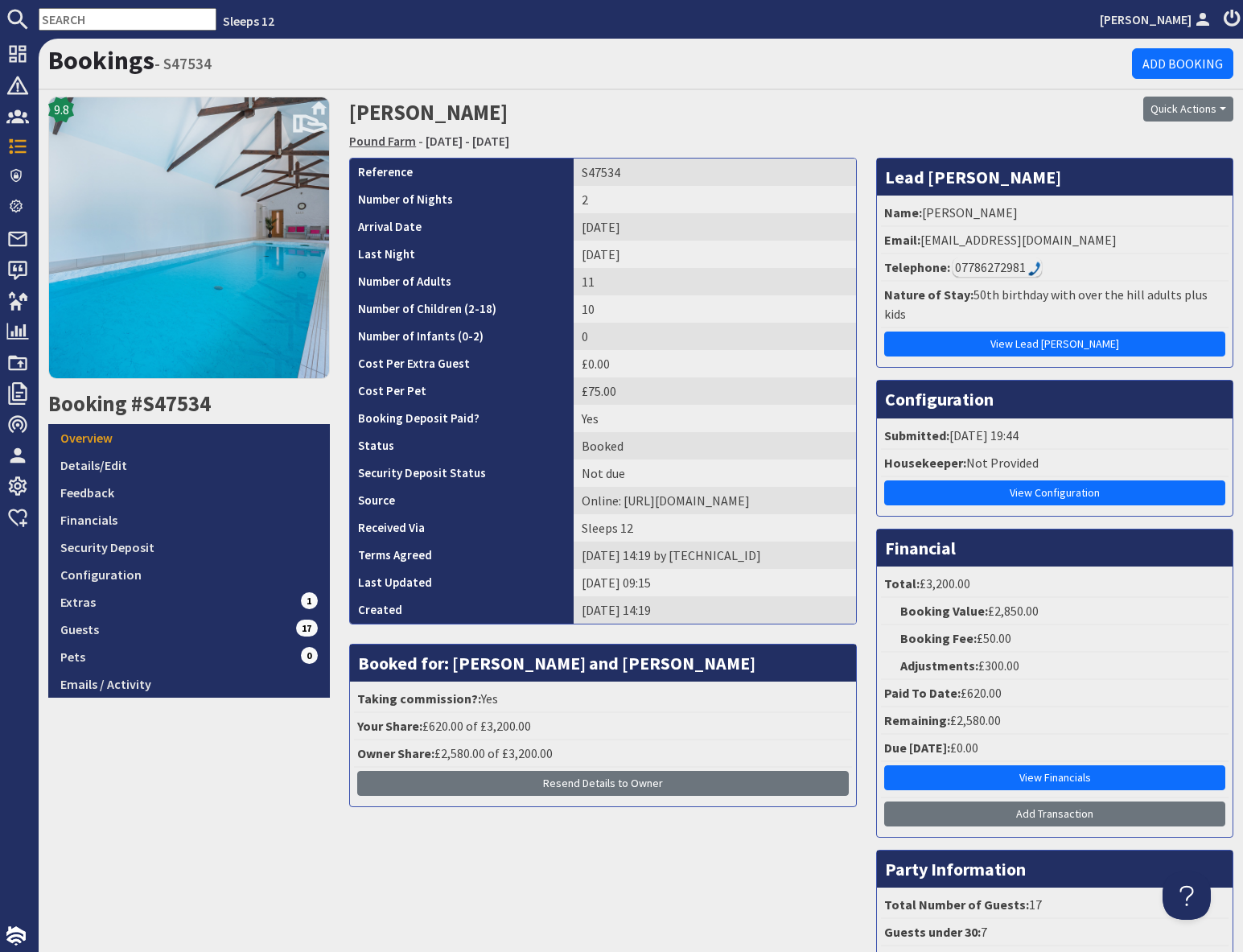
click at [379, 143] on link "Pound Farm" at bounding box center [383, 141] width 67 height 16
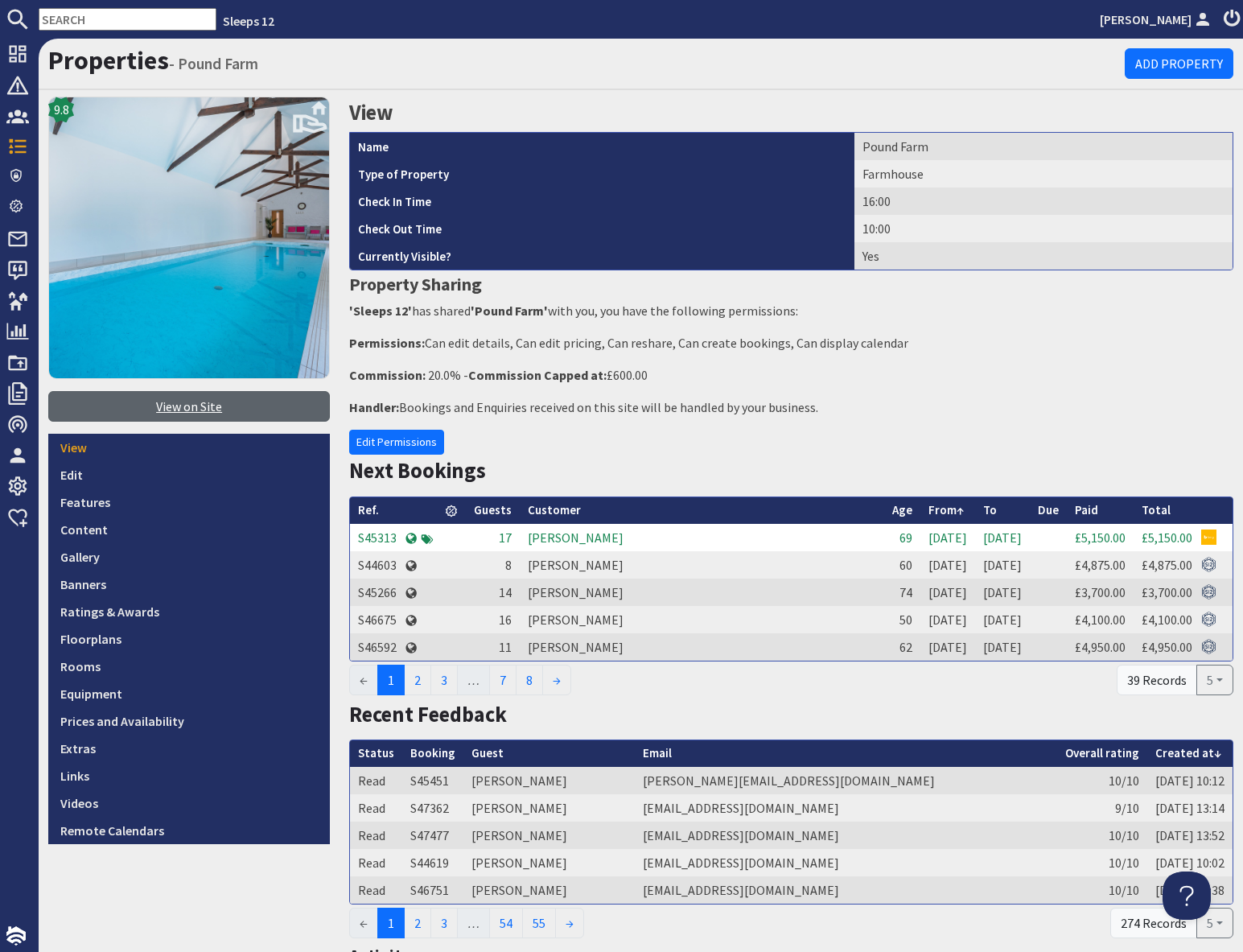
click at [160, 413] on link "View on Site" at bounding box center [189, 406] width 282 height 31
click at [106, 17] on input "text" at bounding box center [128, 19] width 178 height 23
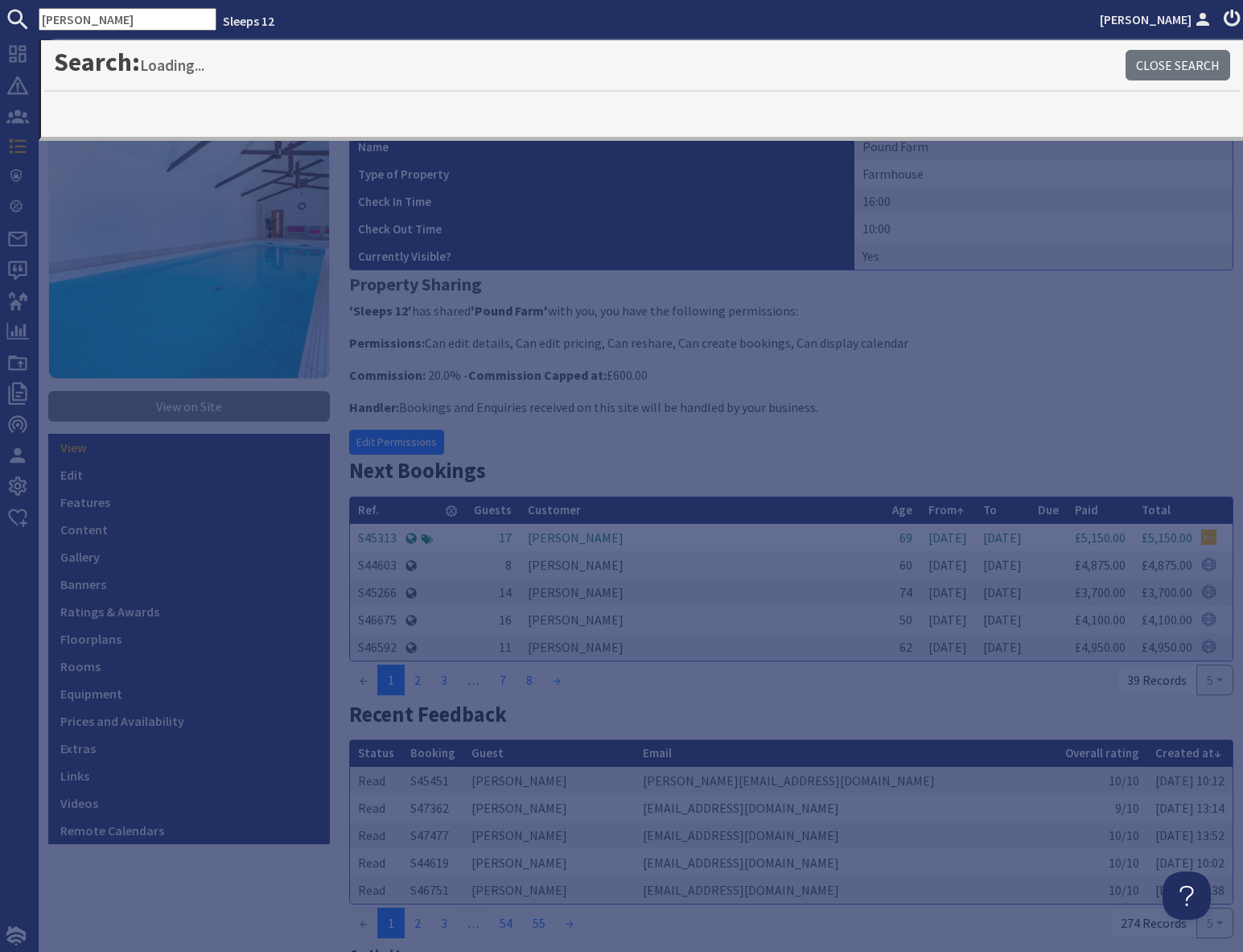
type input "shires"
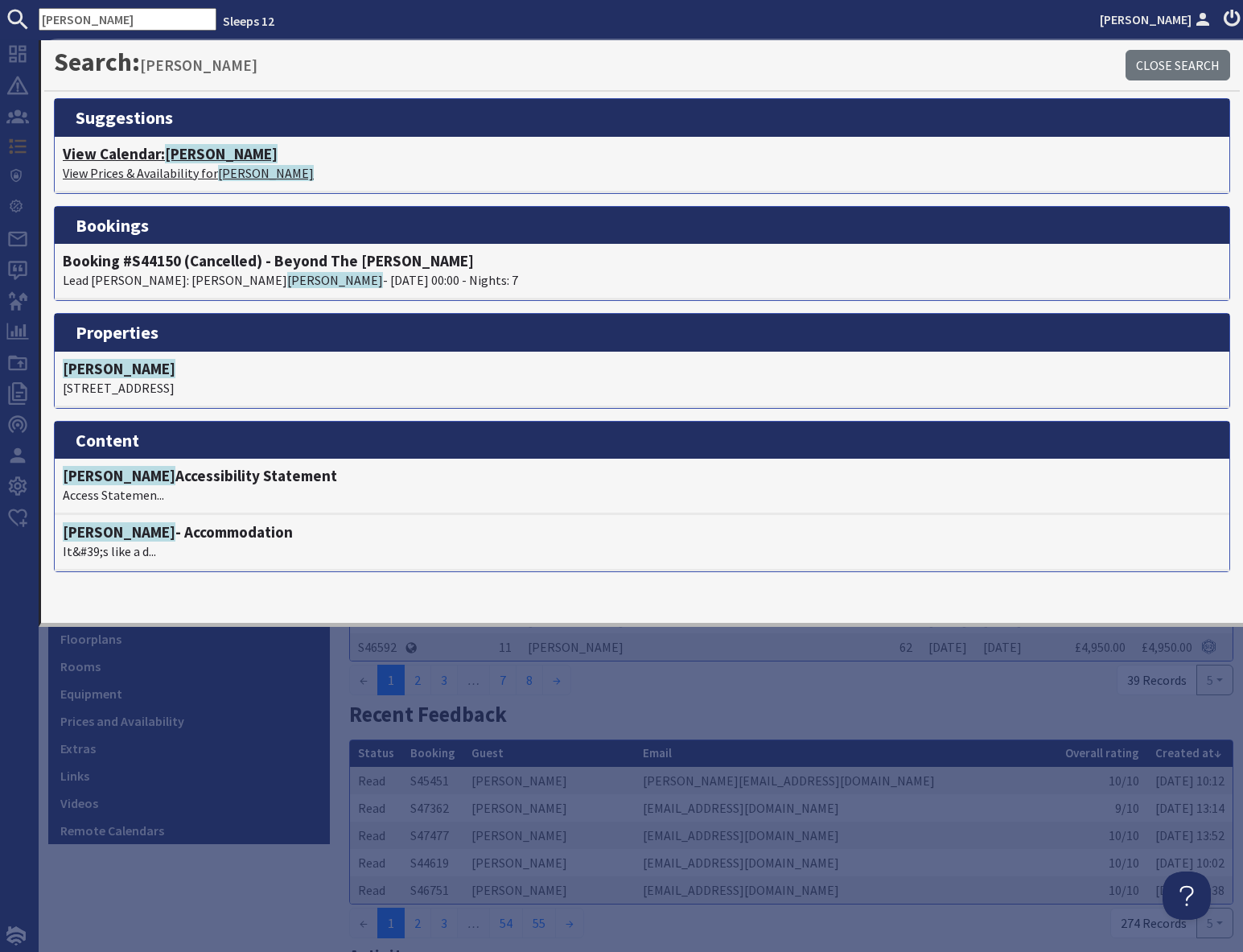
drag, startPoint x: 159, startPoint y: 151, endPoint x: 175, endPoint y: 151, distance: 16.0
click at [159, 151] on h4 "View Calendar: Shires" at bounding box center [641, 154] width 1159 height 18
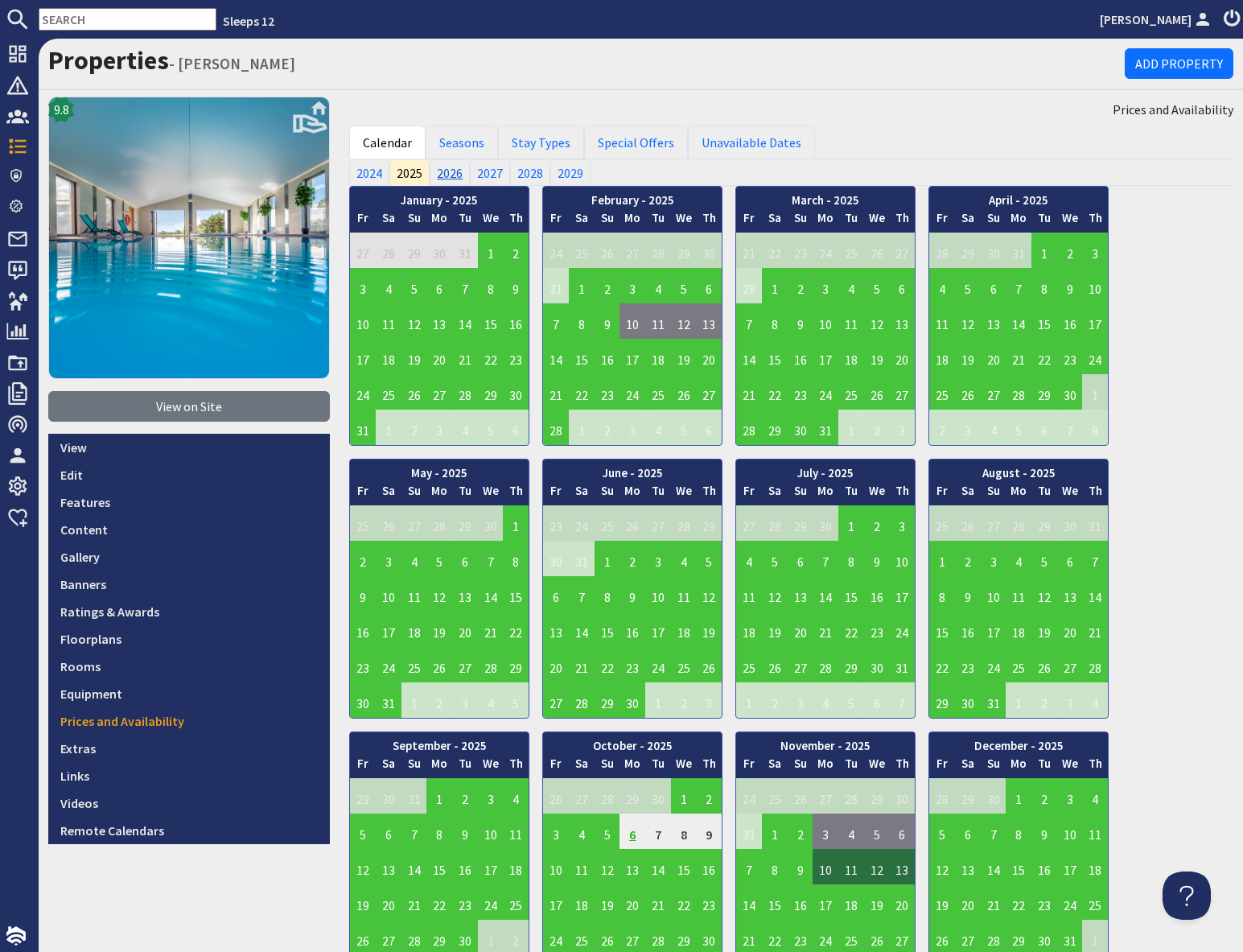
click at [450, 173] on link "2026" at bounding box center [450, 172] width 40 height 26
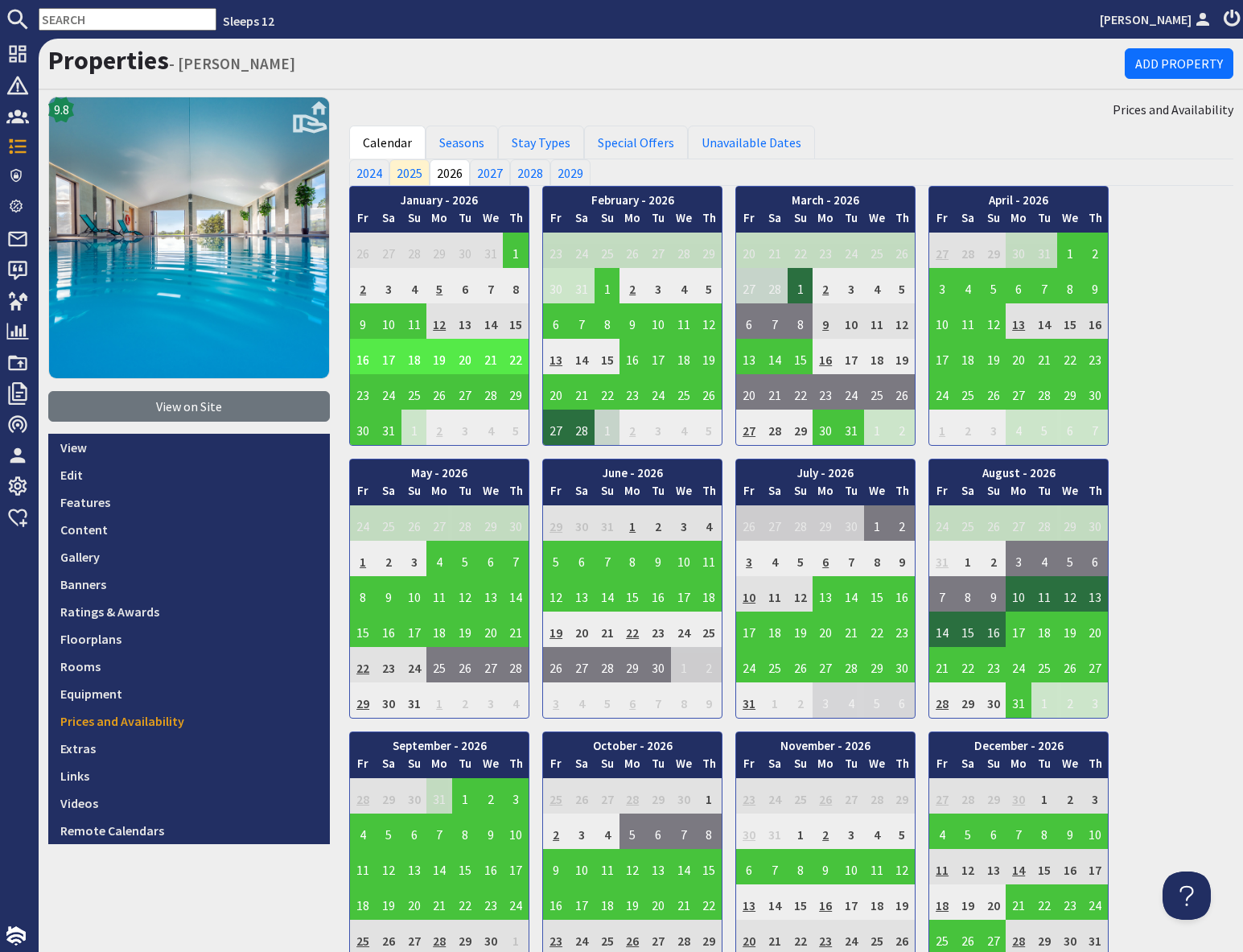
click at [69, 22] on input "text" at bounding box center [128, 19] width 178 height 23
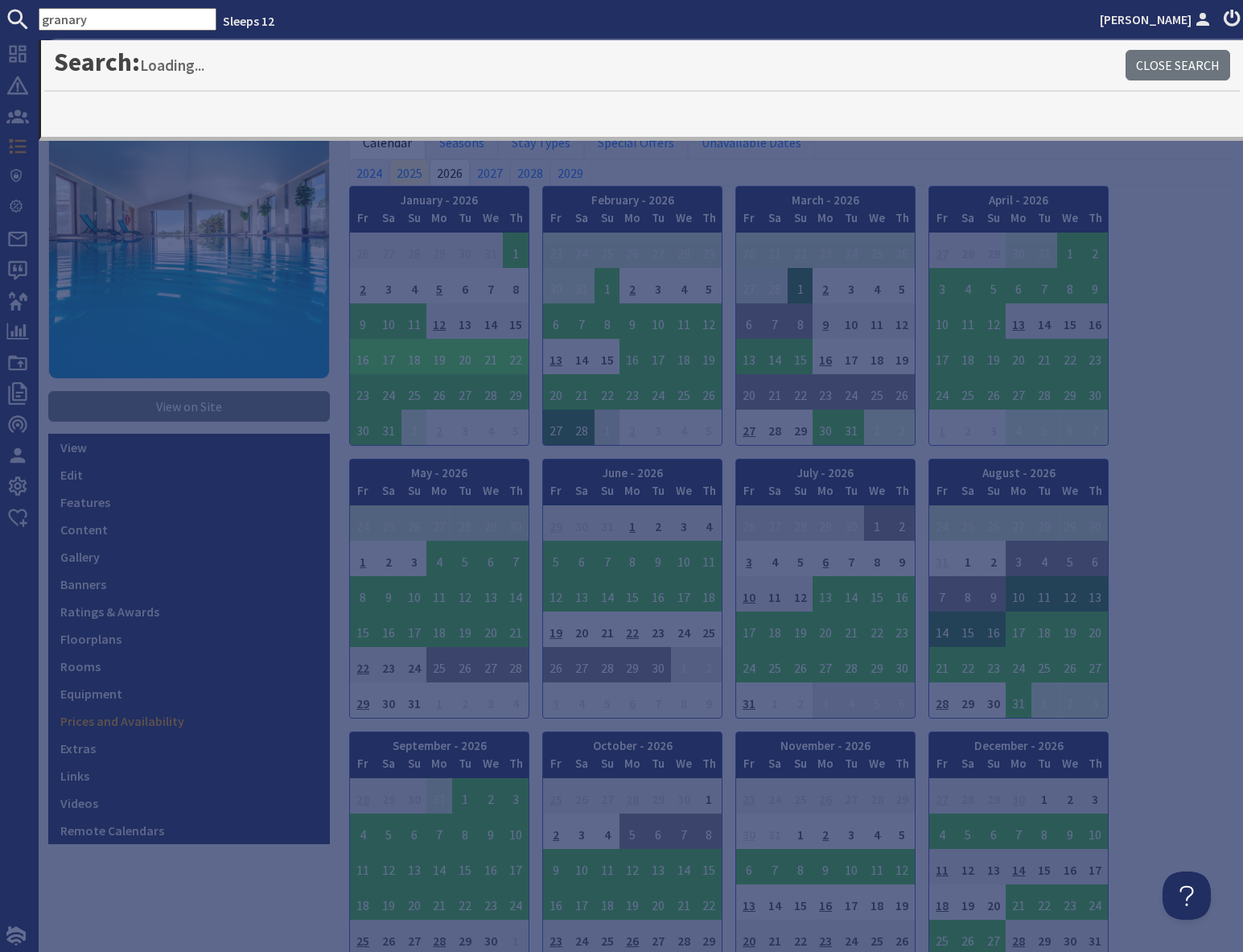
type input "granary"
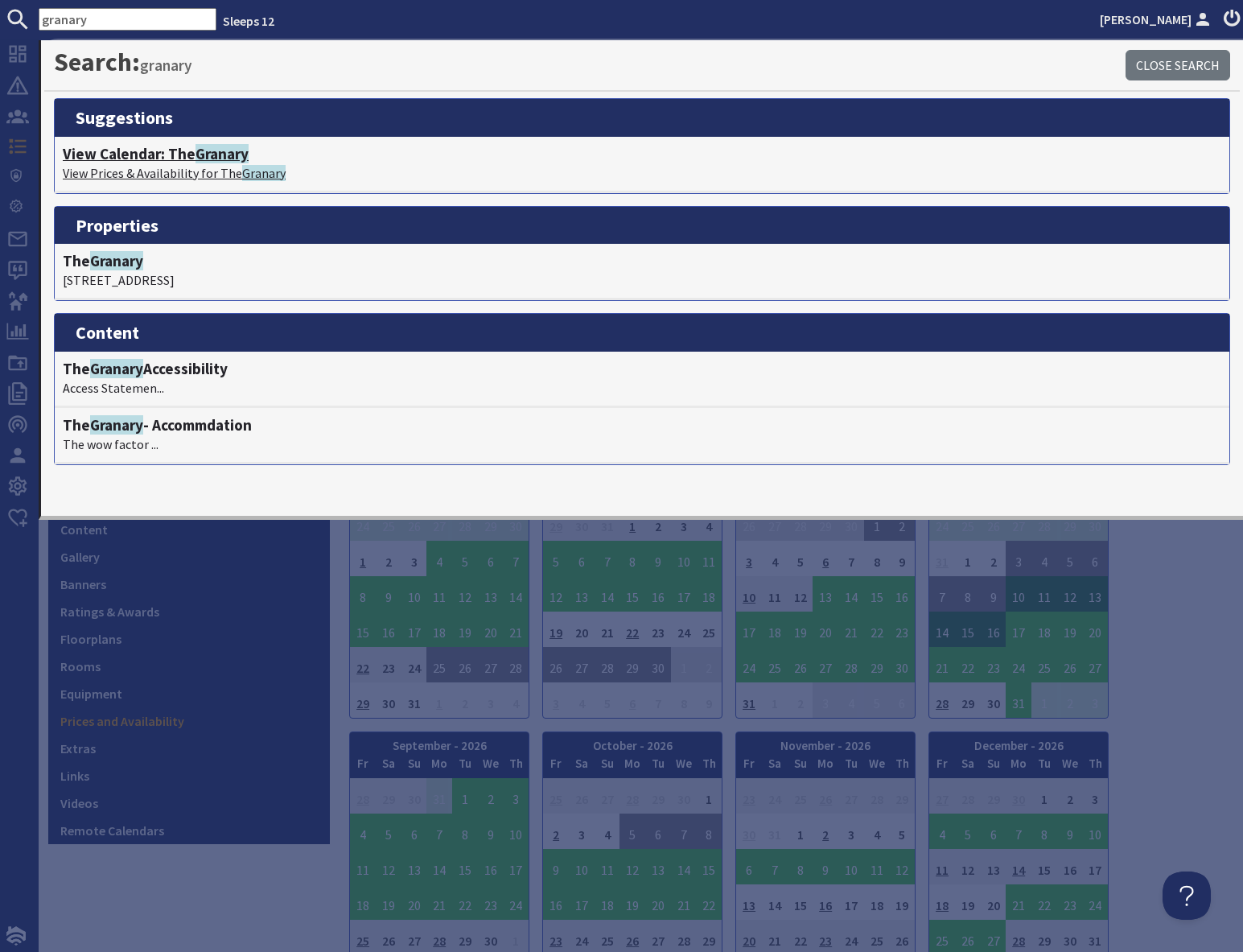
click at [187, 152] on h4 "View Calendar: The Granary" at bounding box center [641, 154] width 1159 height 18
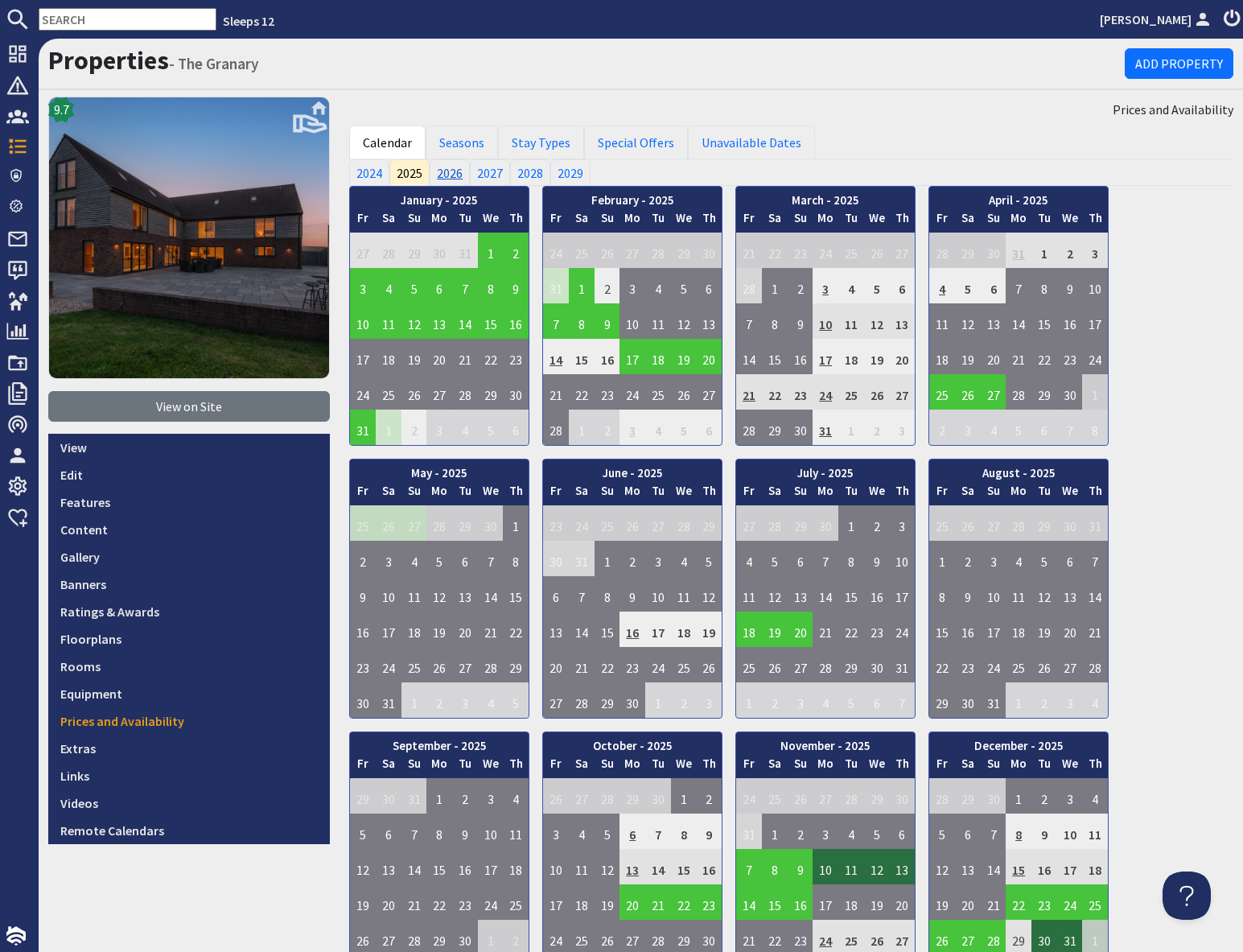
drag, startPoint x: 450, startPoint y: 172, endPoint x: 464, endPoint y: 179, distance: 15.7
click at [450, 172] on link "2026" at bounding box center [450, 172] width 40 height 26
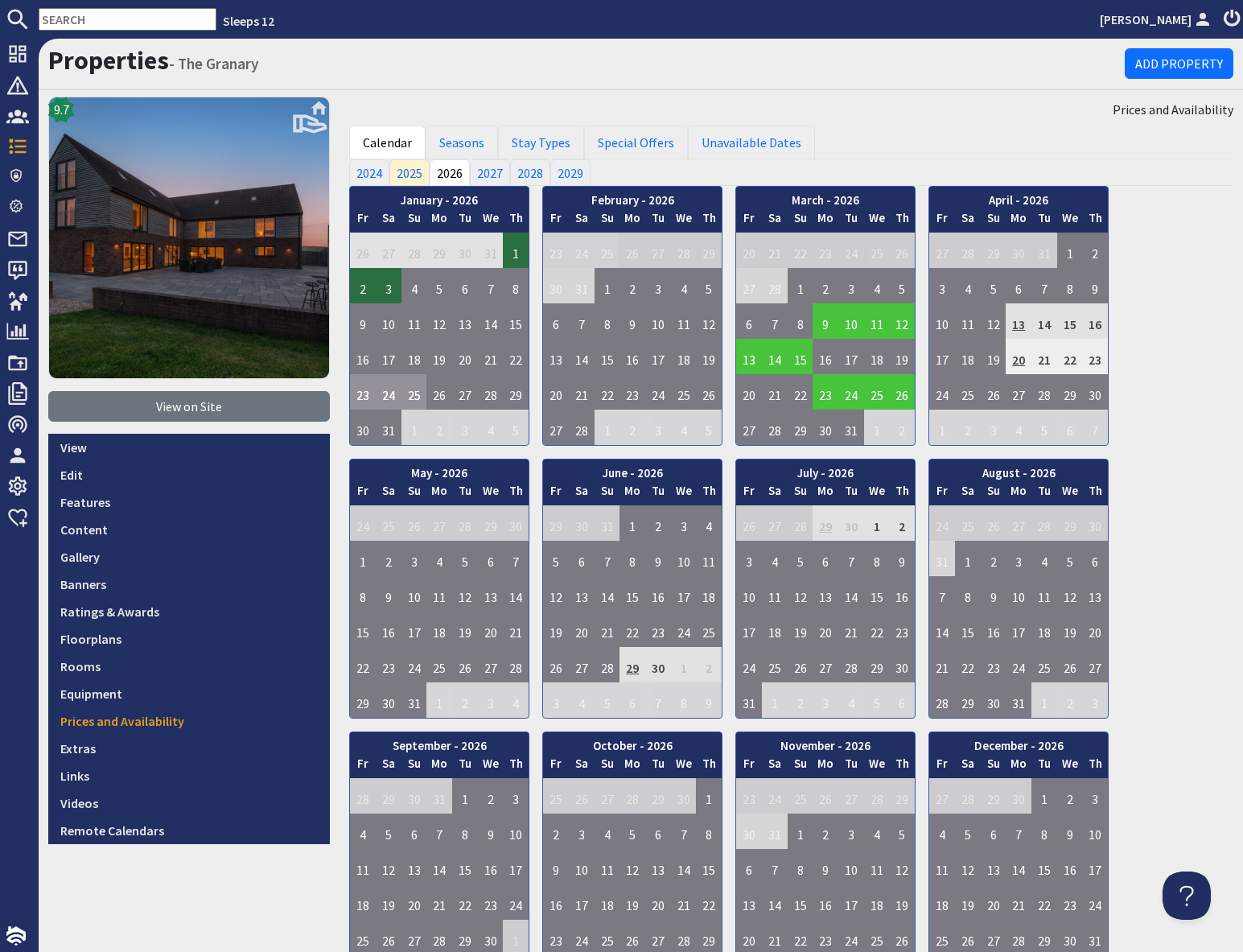
click at [99, 22] on input "text" at bounding box center [128, 19] width 178 height 23
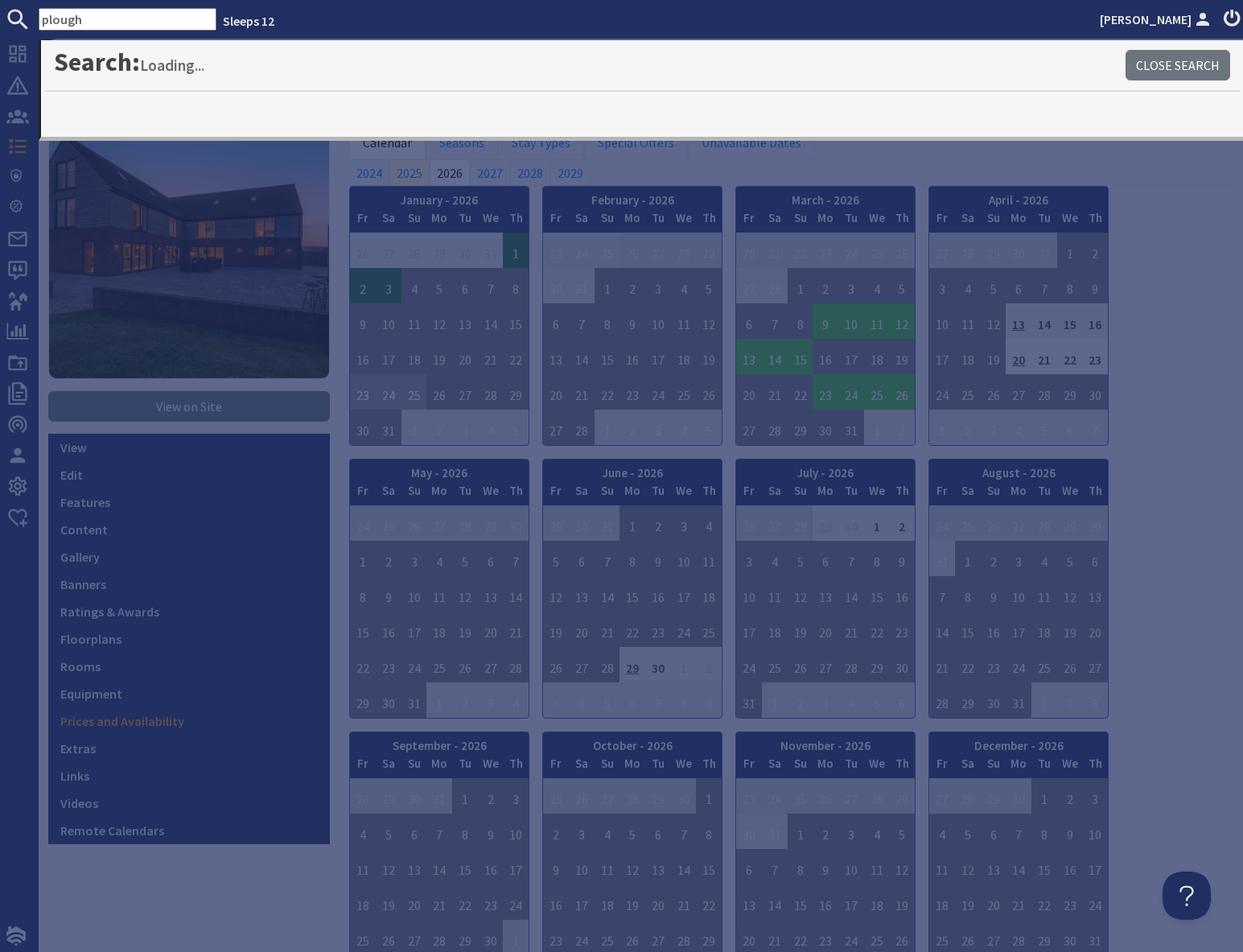
type input "plough"
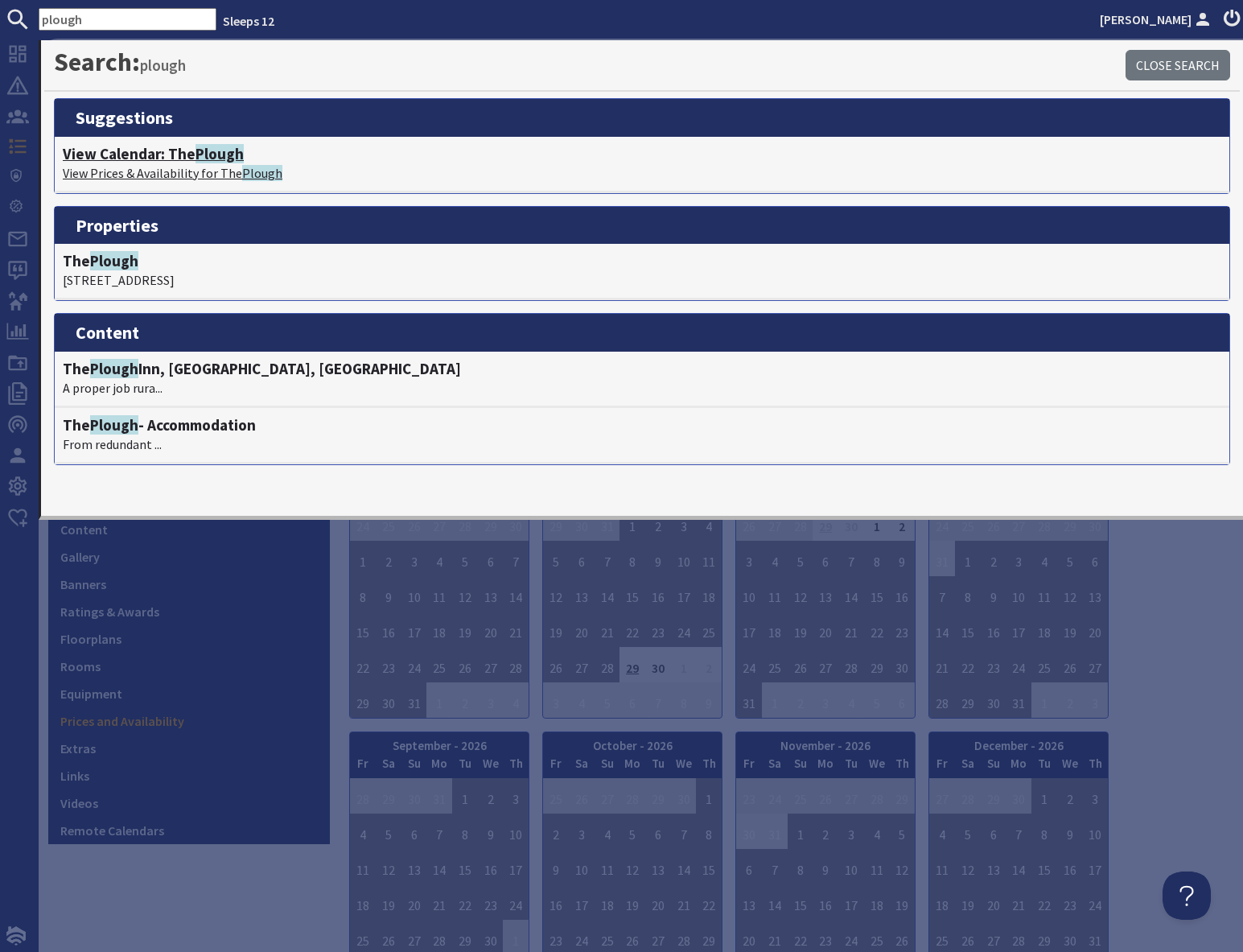
click at [153, 157] on h4 "View Calendar: The Plough" at bounding box center [641, 154] width 1159 height 18
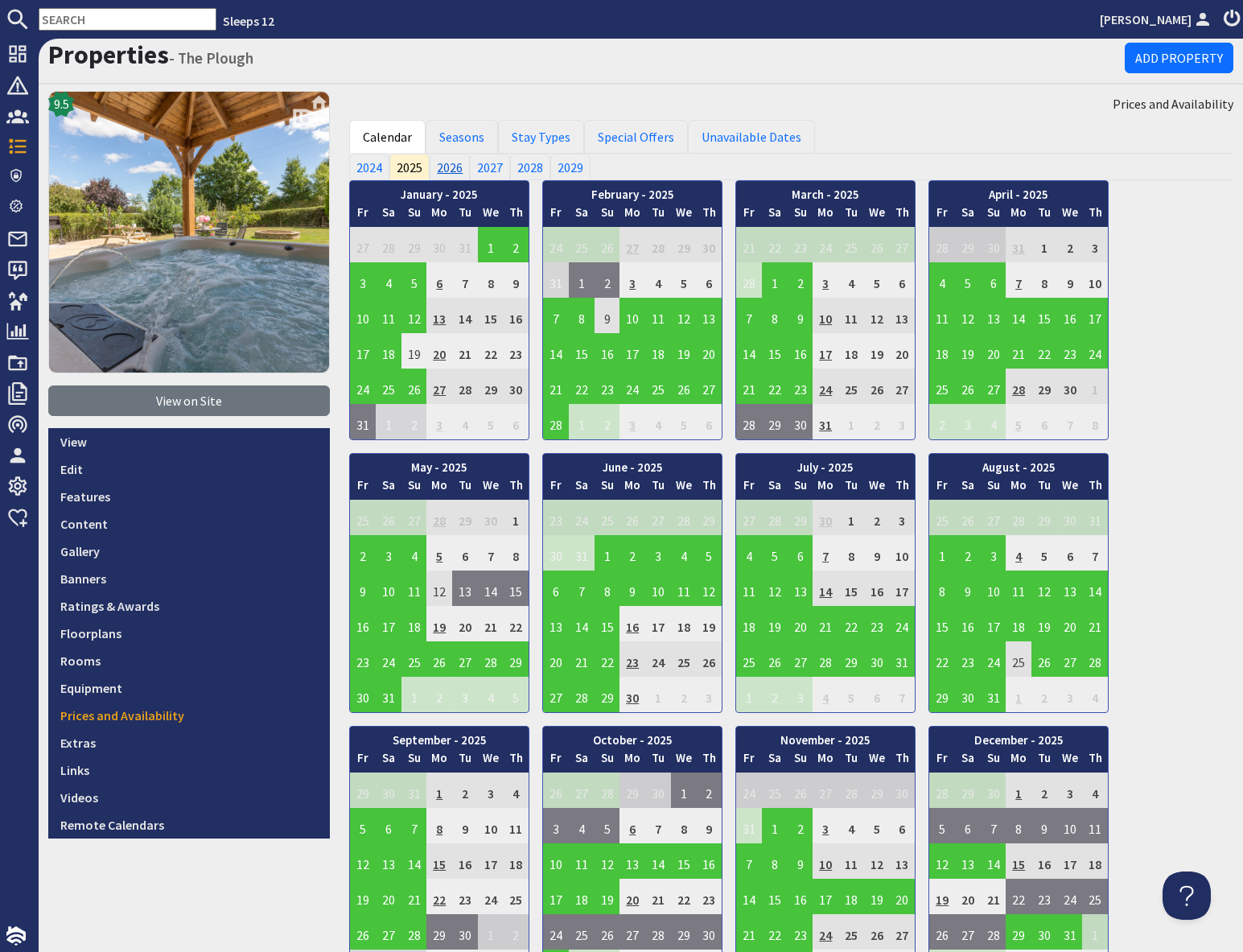
click at [446, 165] on link "2026" at bounding box center [450, 166] width 40 height 26
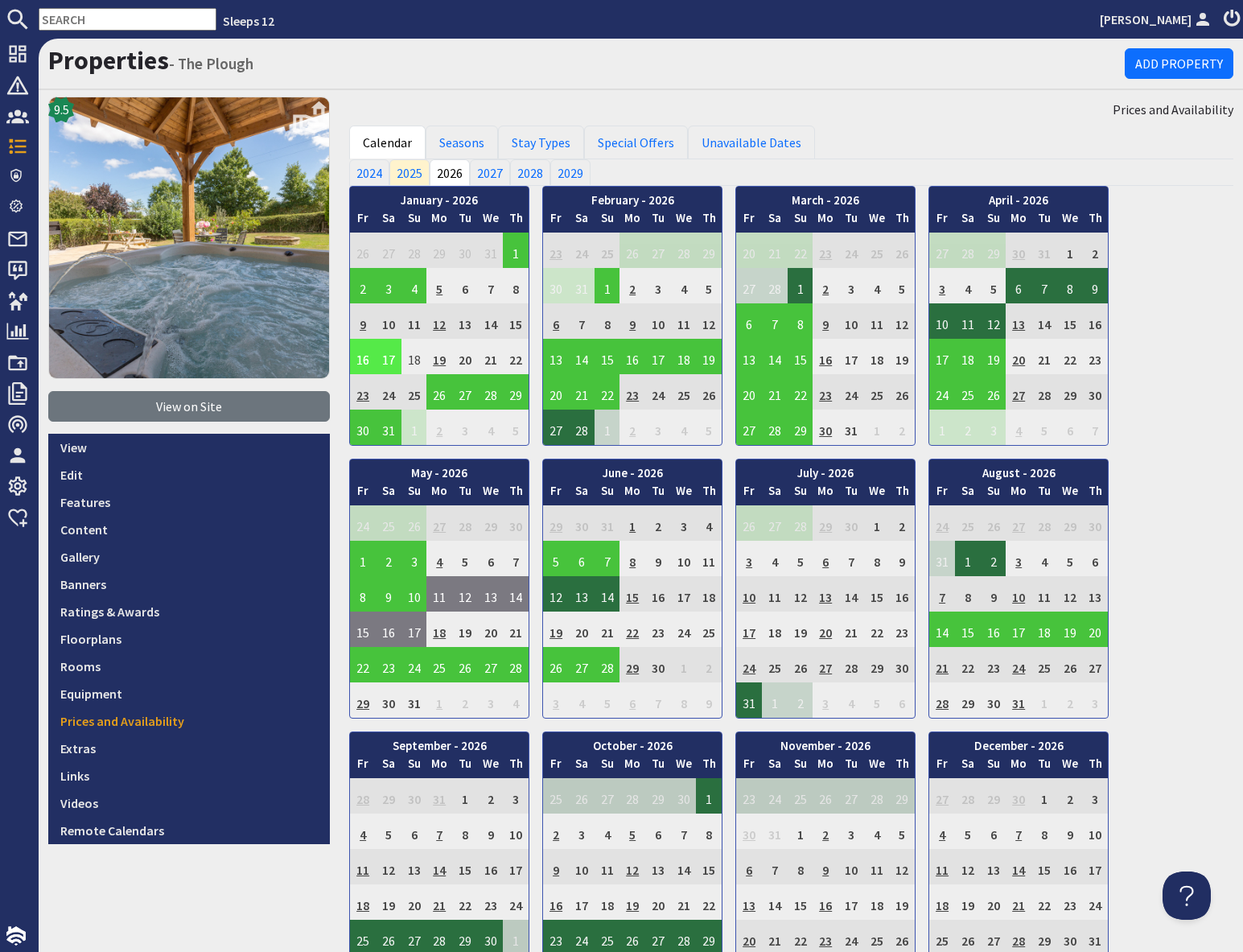
click at [363, 357] on td "16" at bounding box center [362, 356] width 26 height 35
click at [387, 427] on link "View booking" at bounding box center [355, 430] width 84 height 17
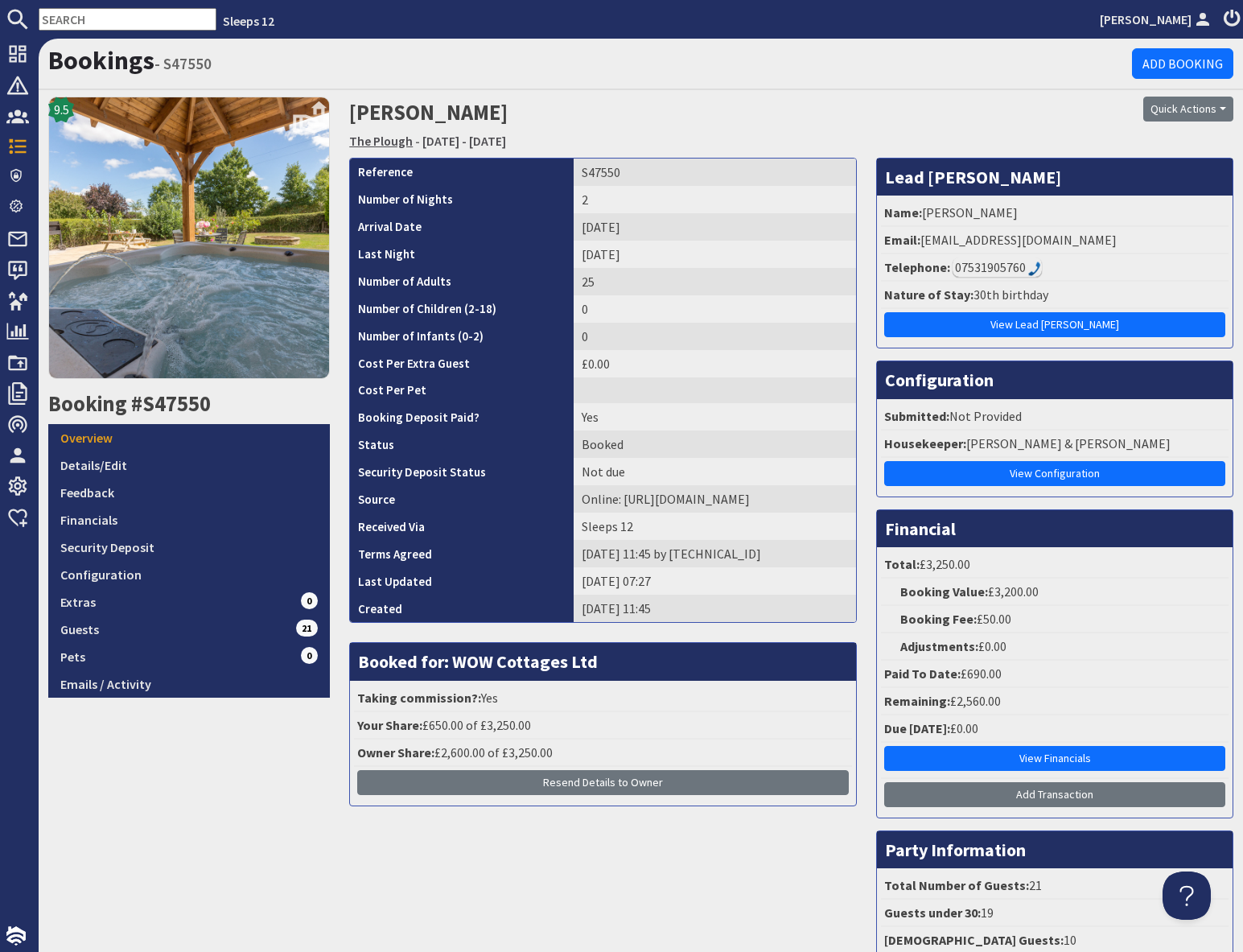
click at [369, 135] on link "The Plough" at bounding box center [381, 141] width 63 height 16
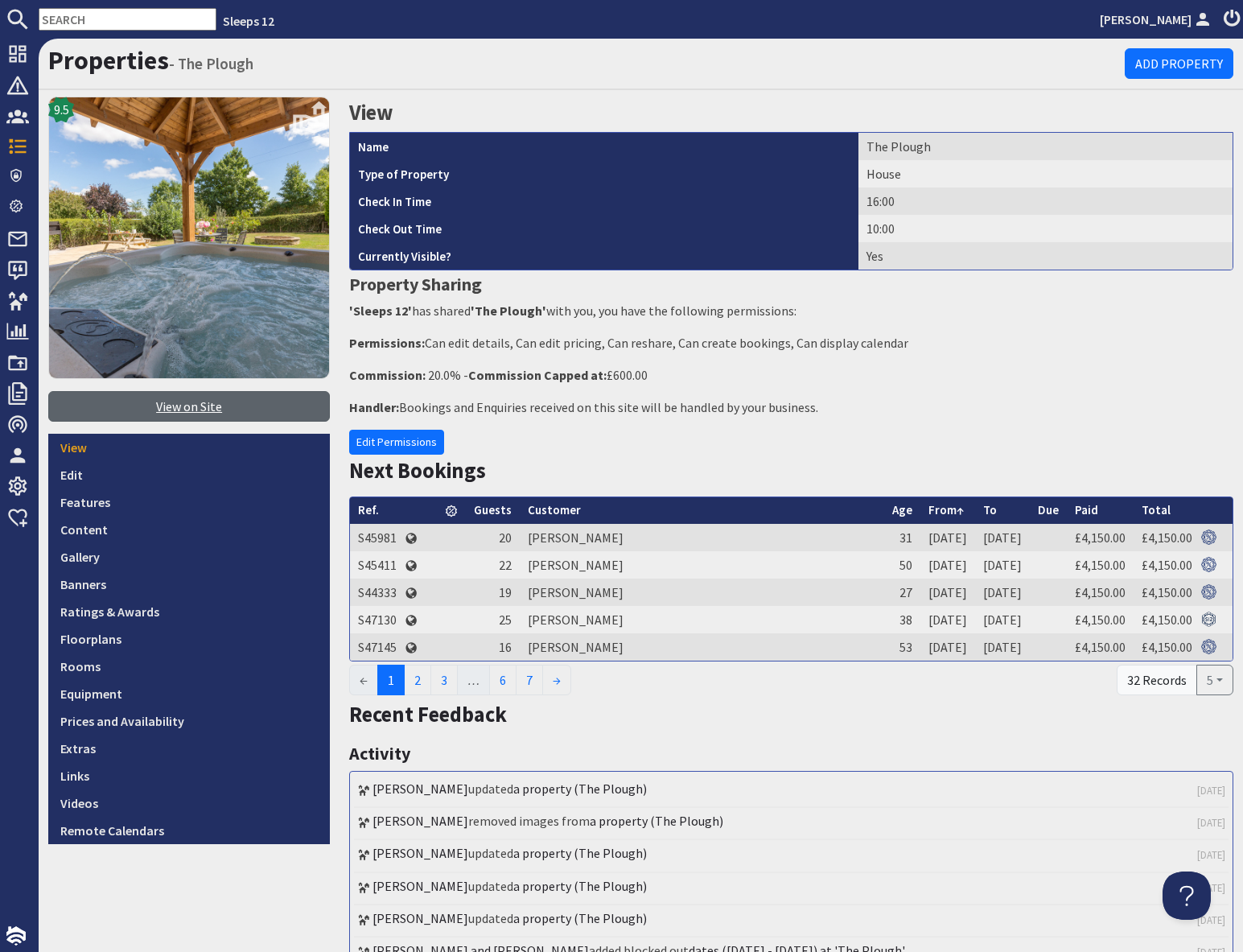
click at [199, 410] on link "View on Site" at bounding box center [189, 406] width 282 height 31
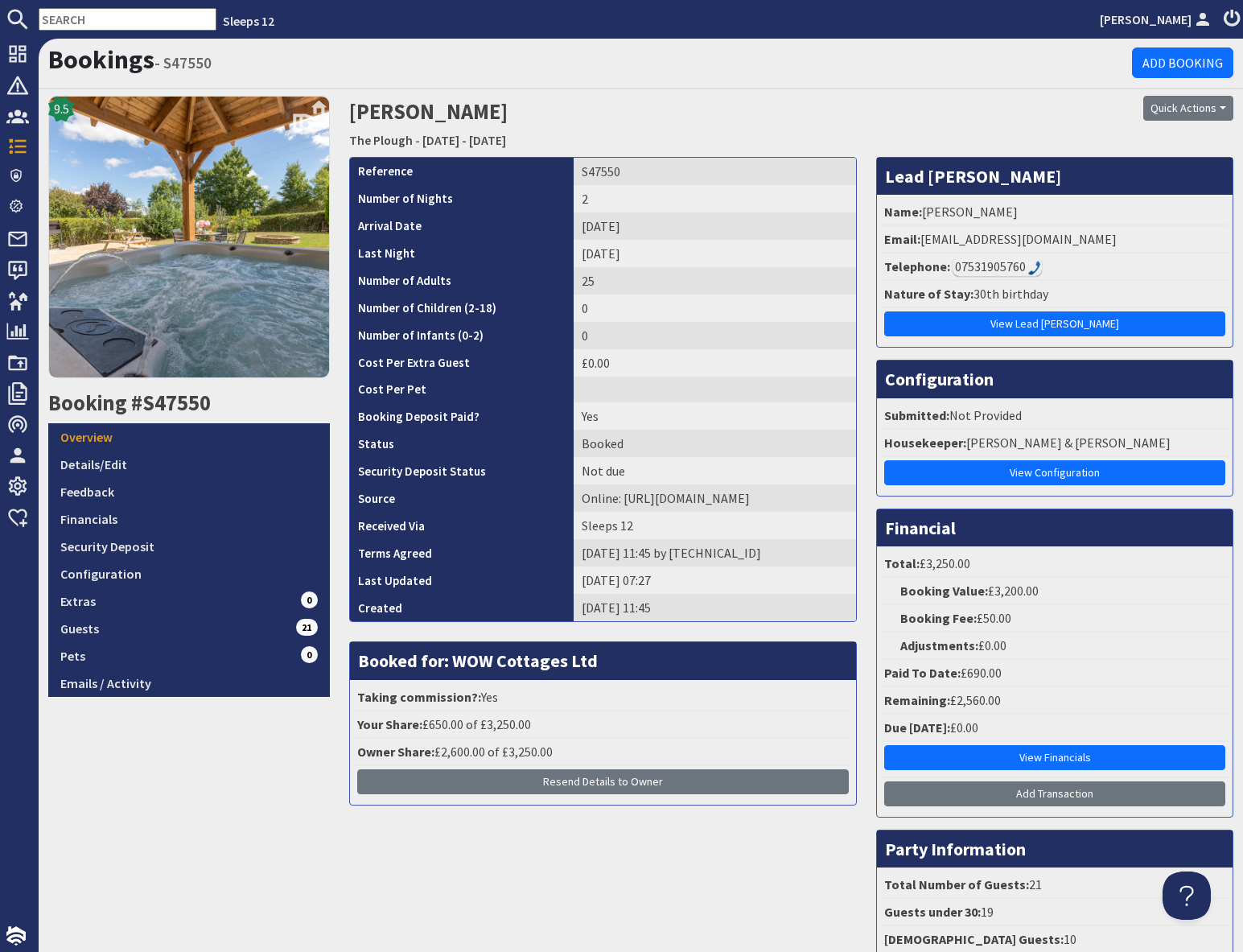
scroll to position [4, 0]
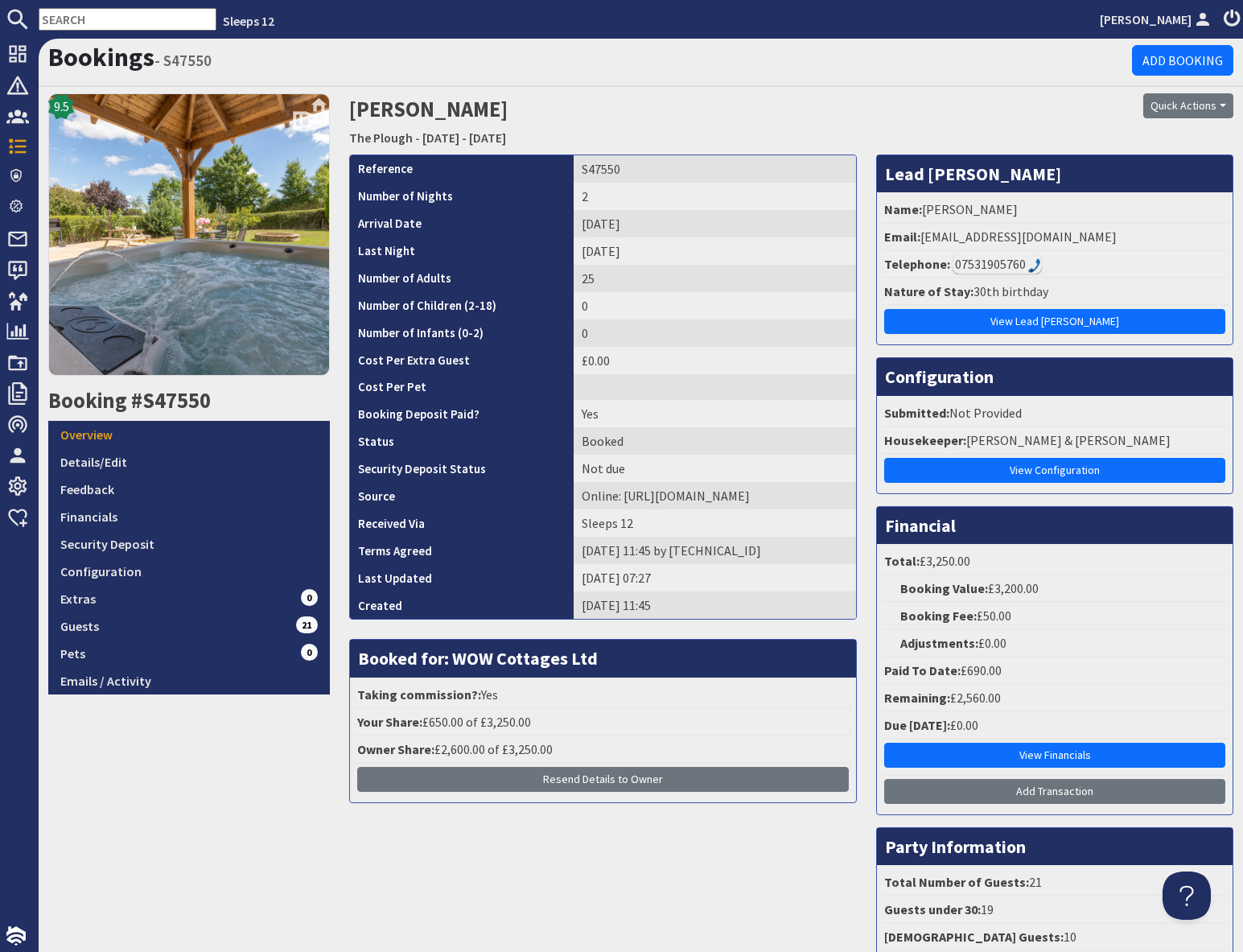
click at [73, 21] on input "text" at bounding box center [128, 19] width 178 height 23
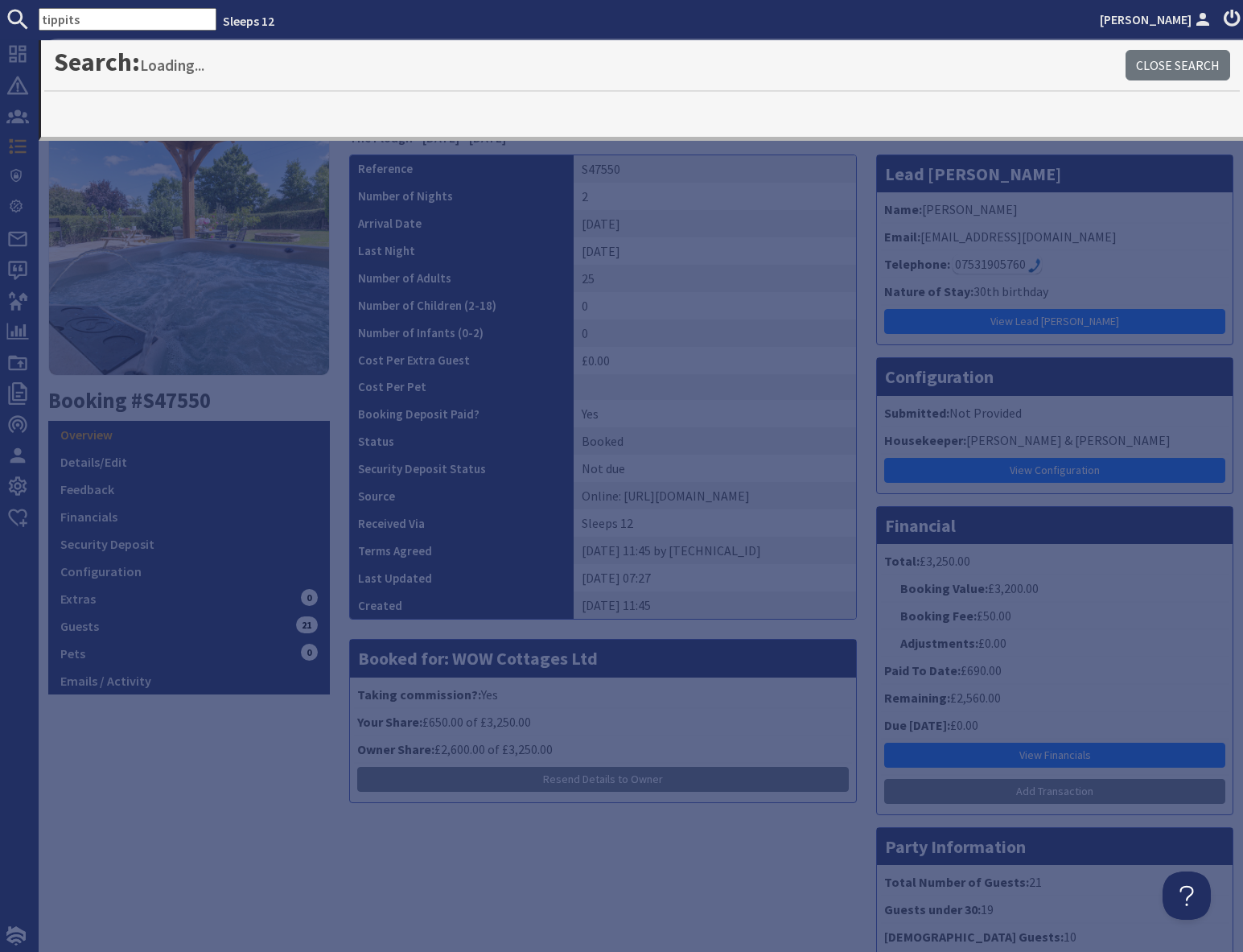
type input "tippits"
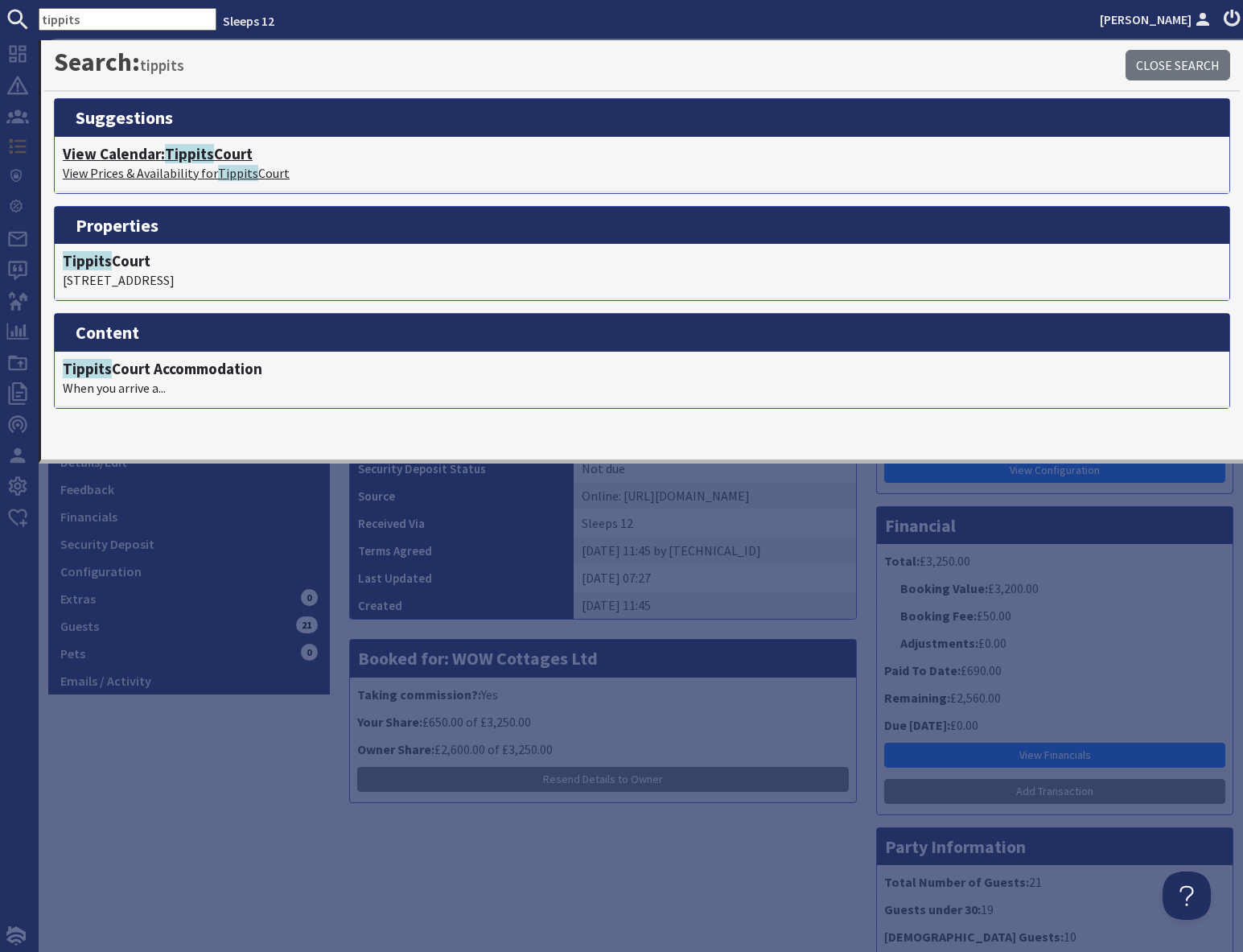
click at [157, 152] on h4 "View Calendar: Tippits Court" at bounding box center [641, 154] width 1159 height 18
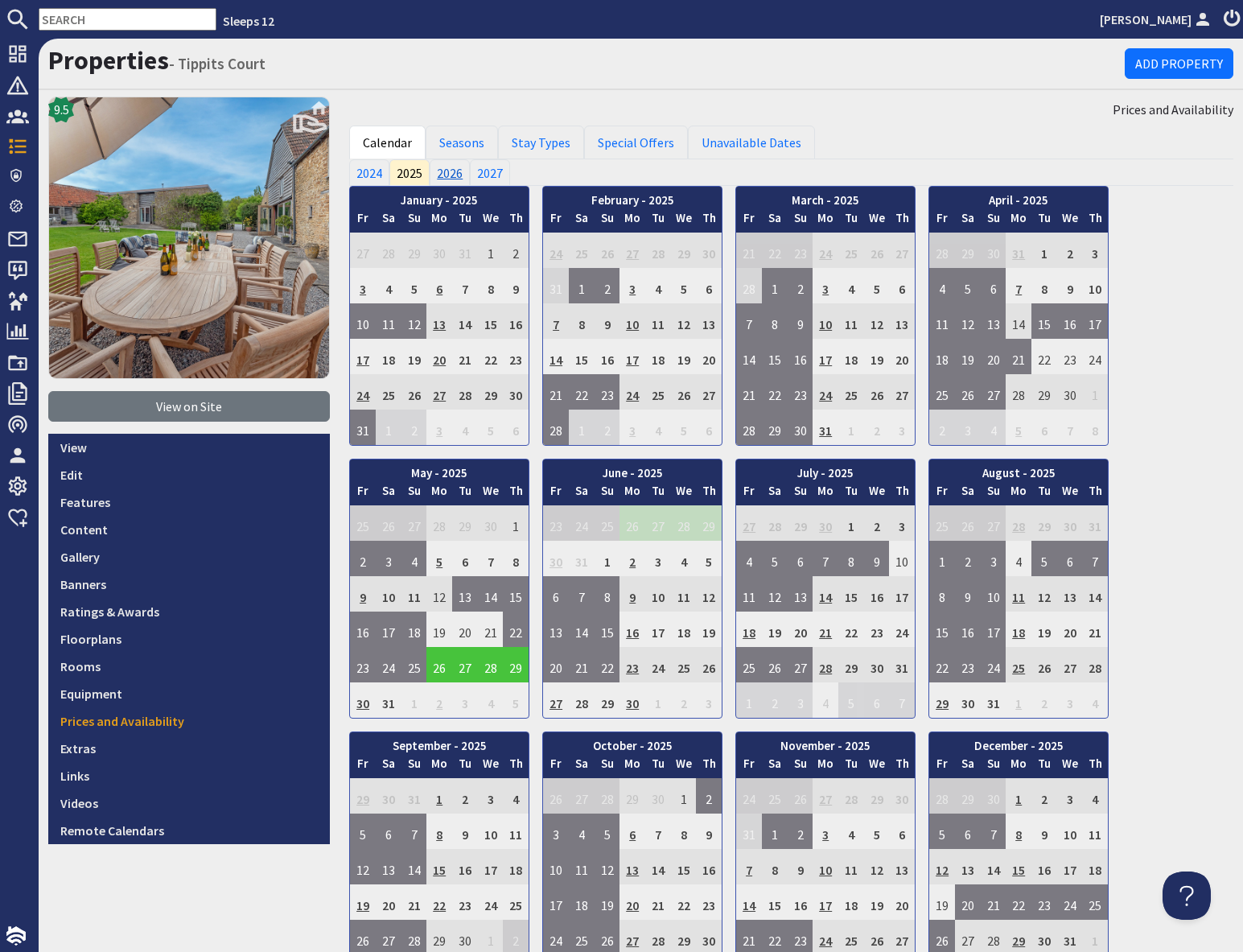
click at [449, 172] on link "2026" at bounding box center [450, 172] width 40 height 26
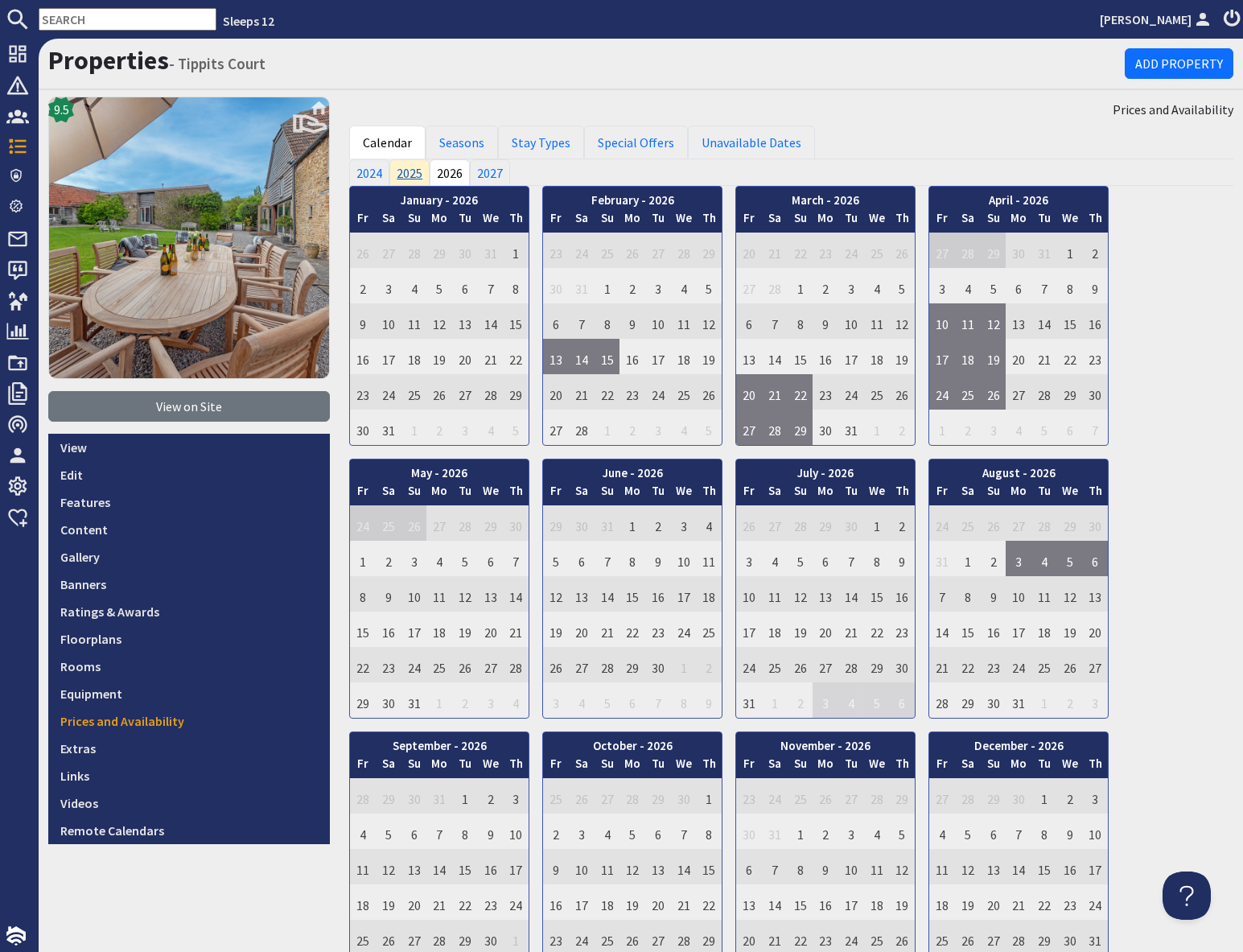
click at [406, 178] on link "2025" at bounding box center [410, 172] width 40 height 26
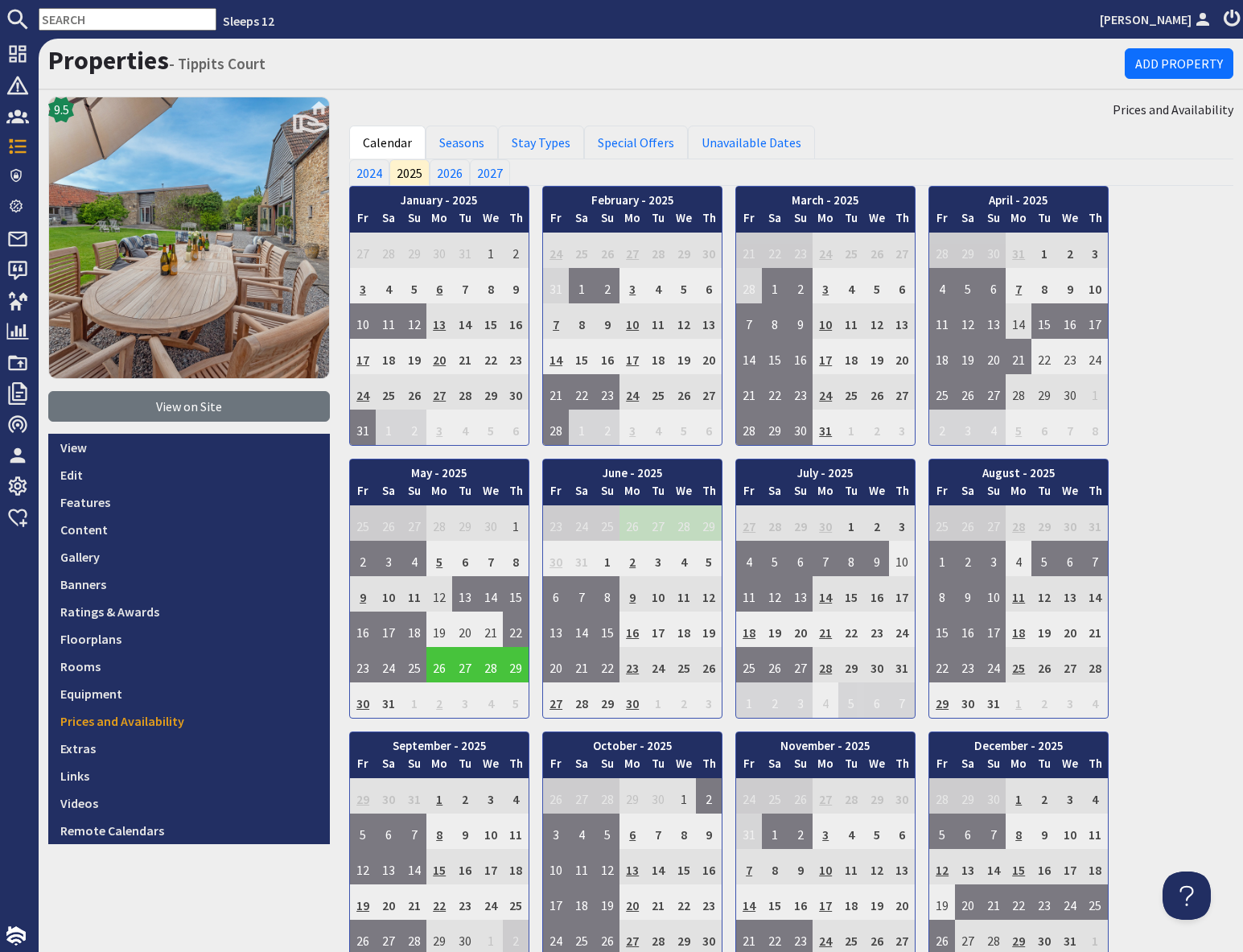
click at [92, 24] on input "text" at bounding box center [128, 19] width 178 height 23
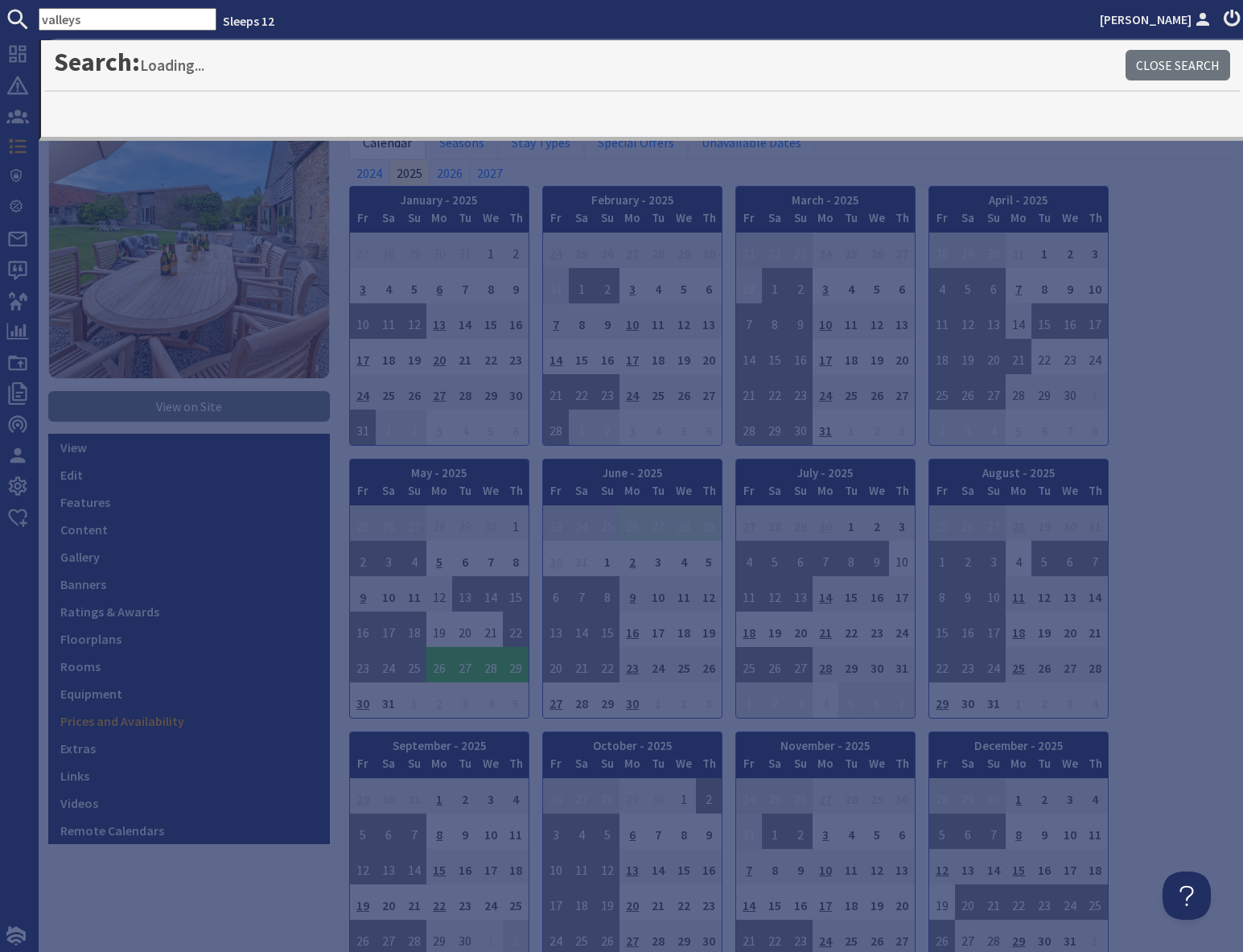
type input "valleys"
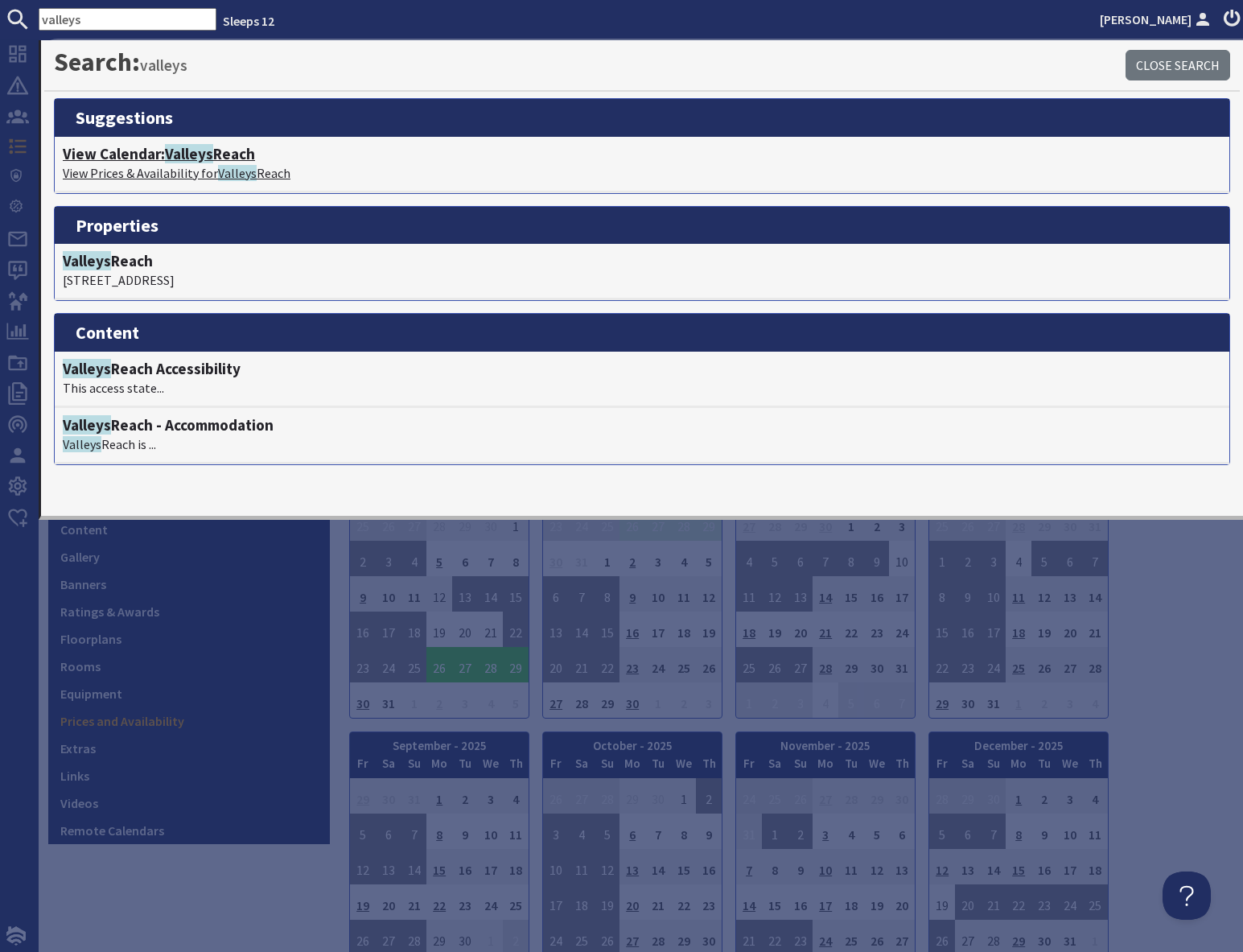
click at [182, 164] on p "View Prices & Availability for Valleys Reach" at bounding box center [641, 173] width 1159 height 19
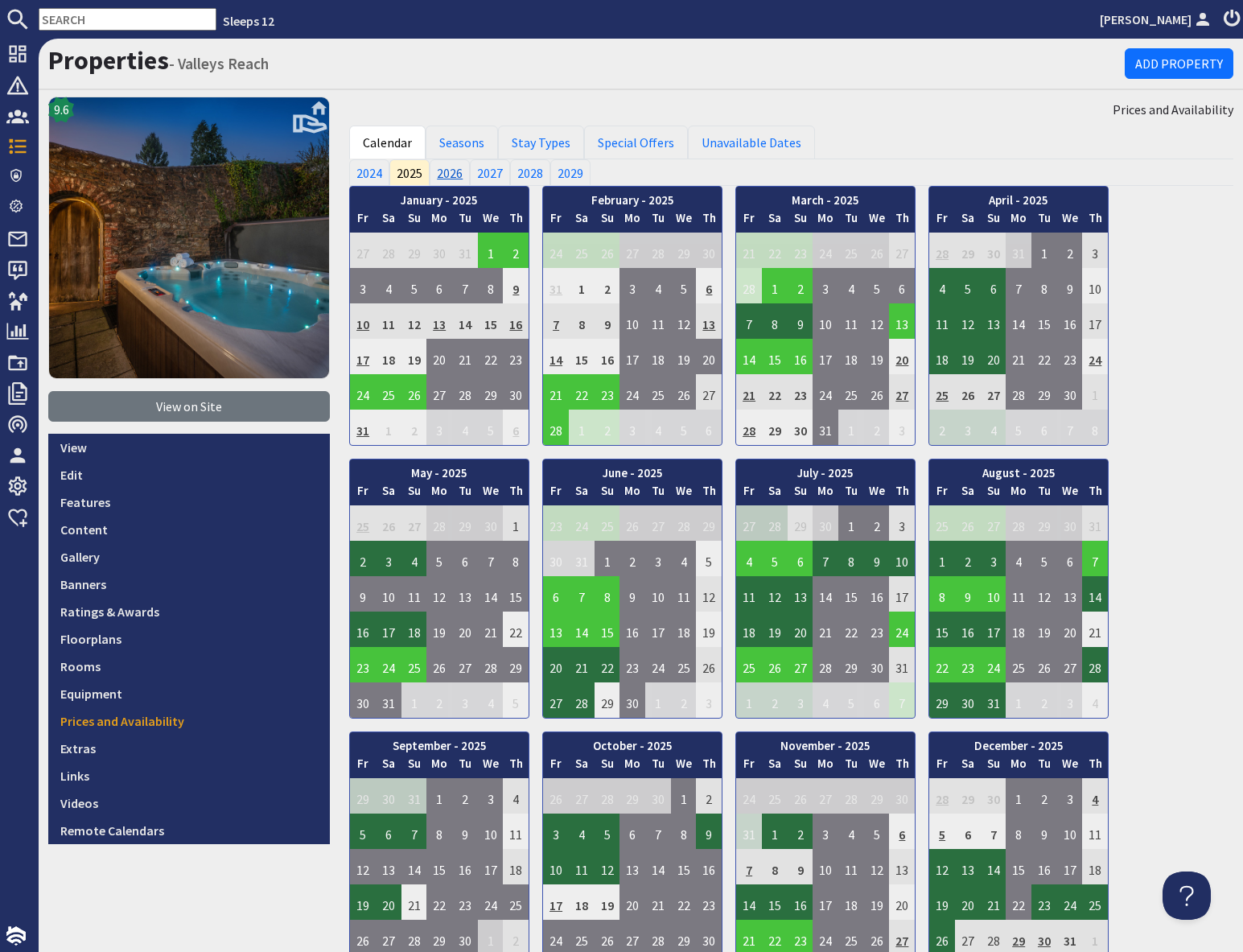
click at [450, 168] on link "2026" at bounding box center [450, 172] width 40 height 26
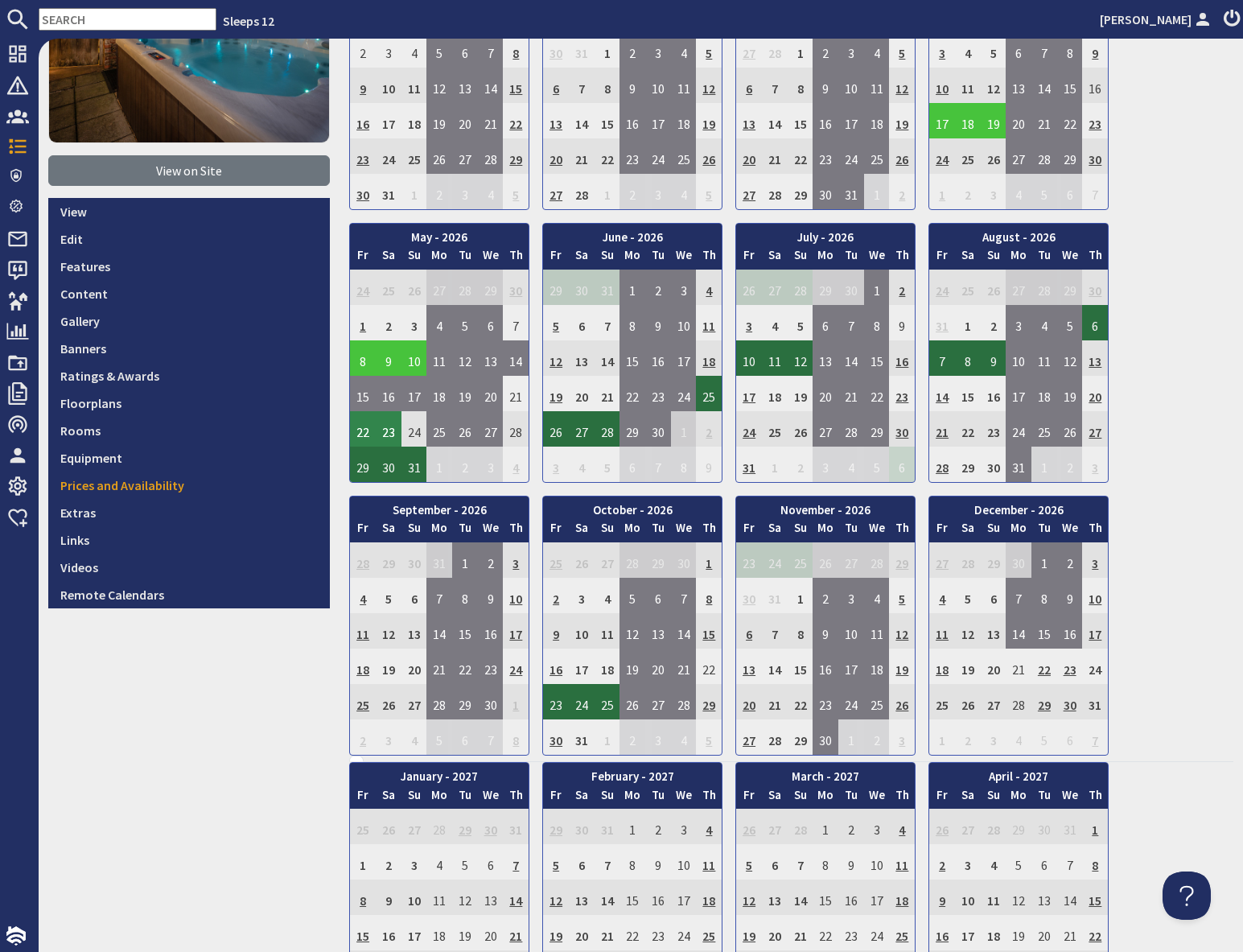
scroll to position [238, 0]
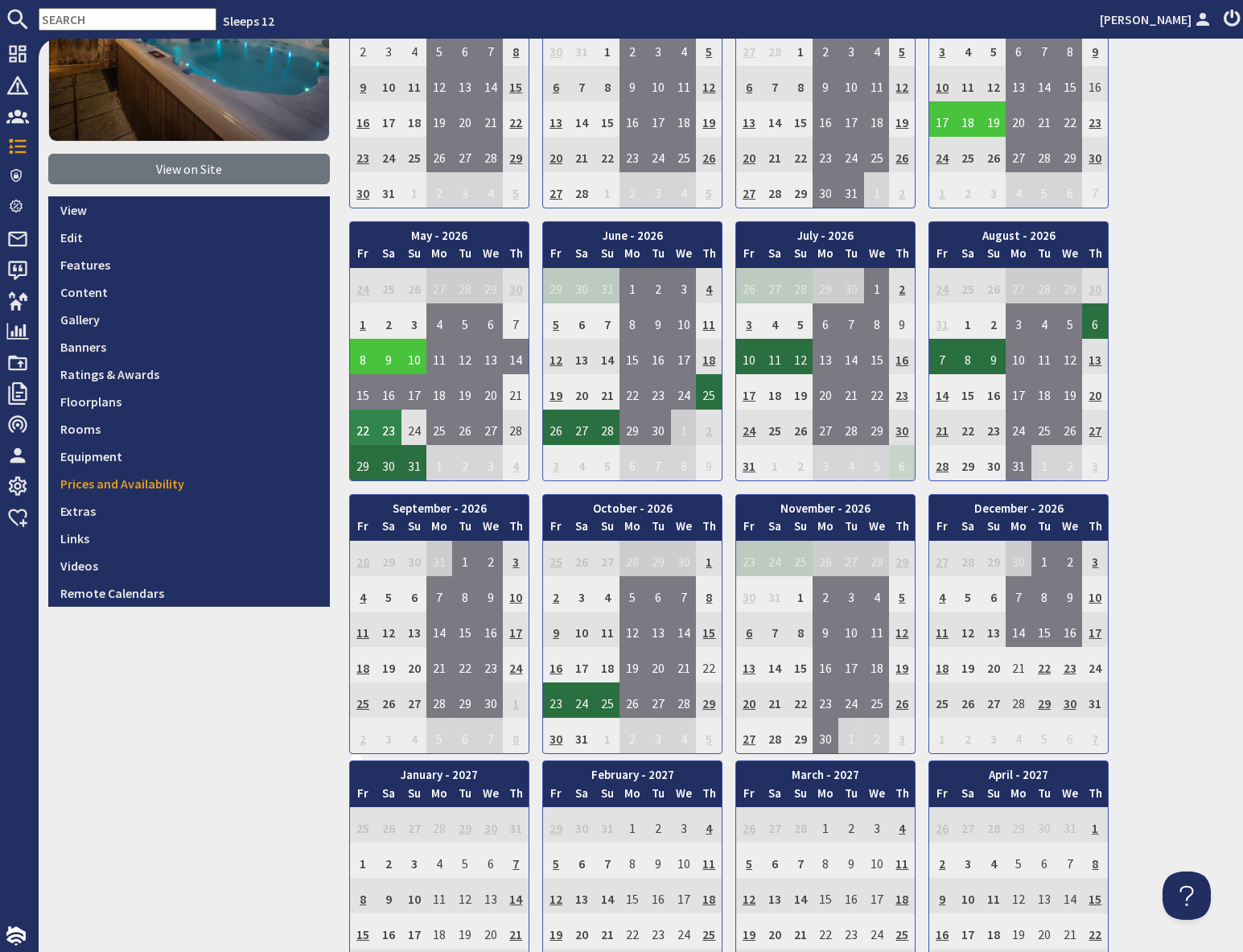
click at [367, 429] on td "22" at bounding box center [362, 427] width 26 height 35
click at [352, 507] on link "View booking" at bounding box center [354, 501] width 84 height 17
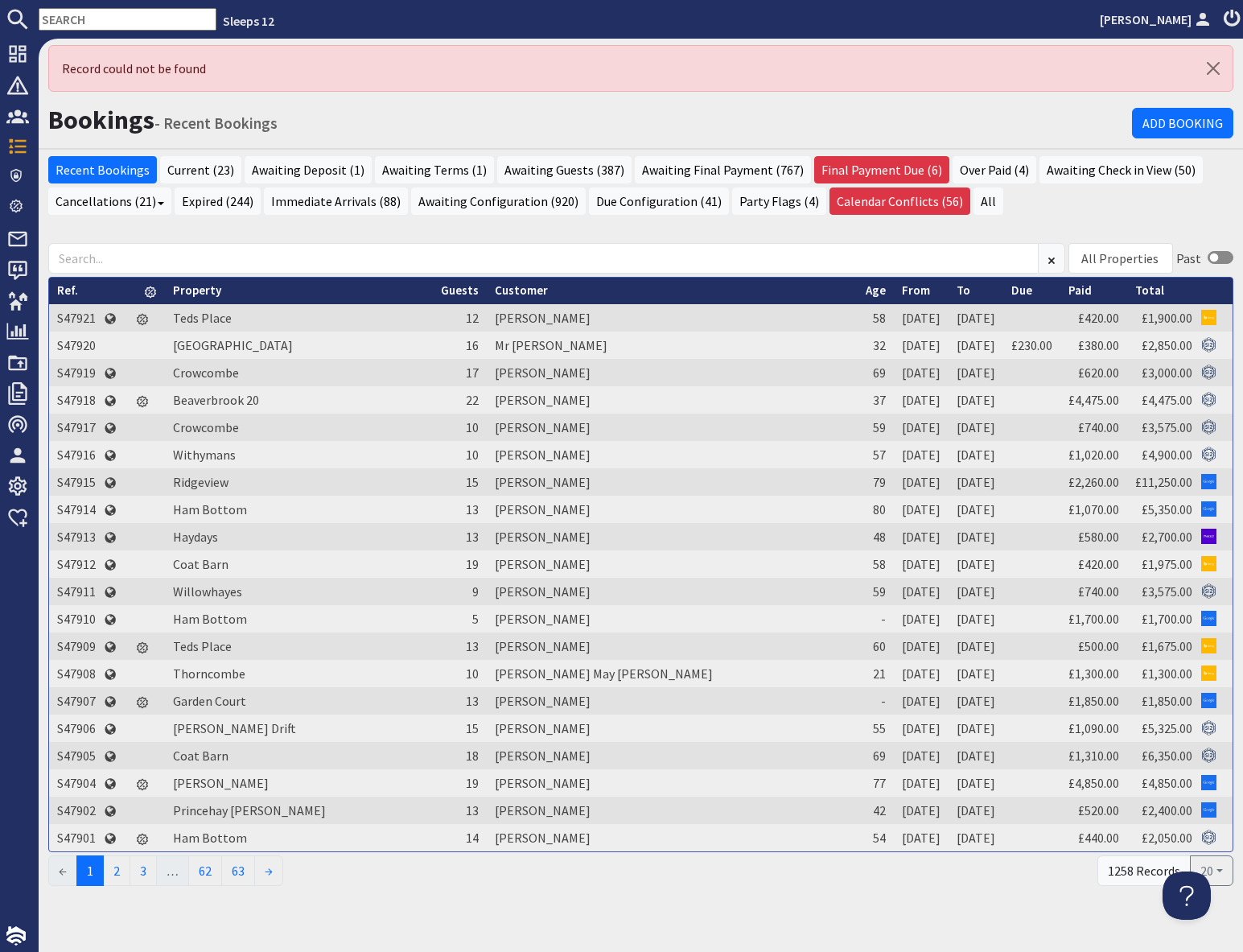
click at [84, 24] on input "text" at bounding box center [128, 19] width 178 height 23
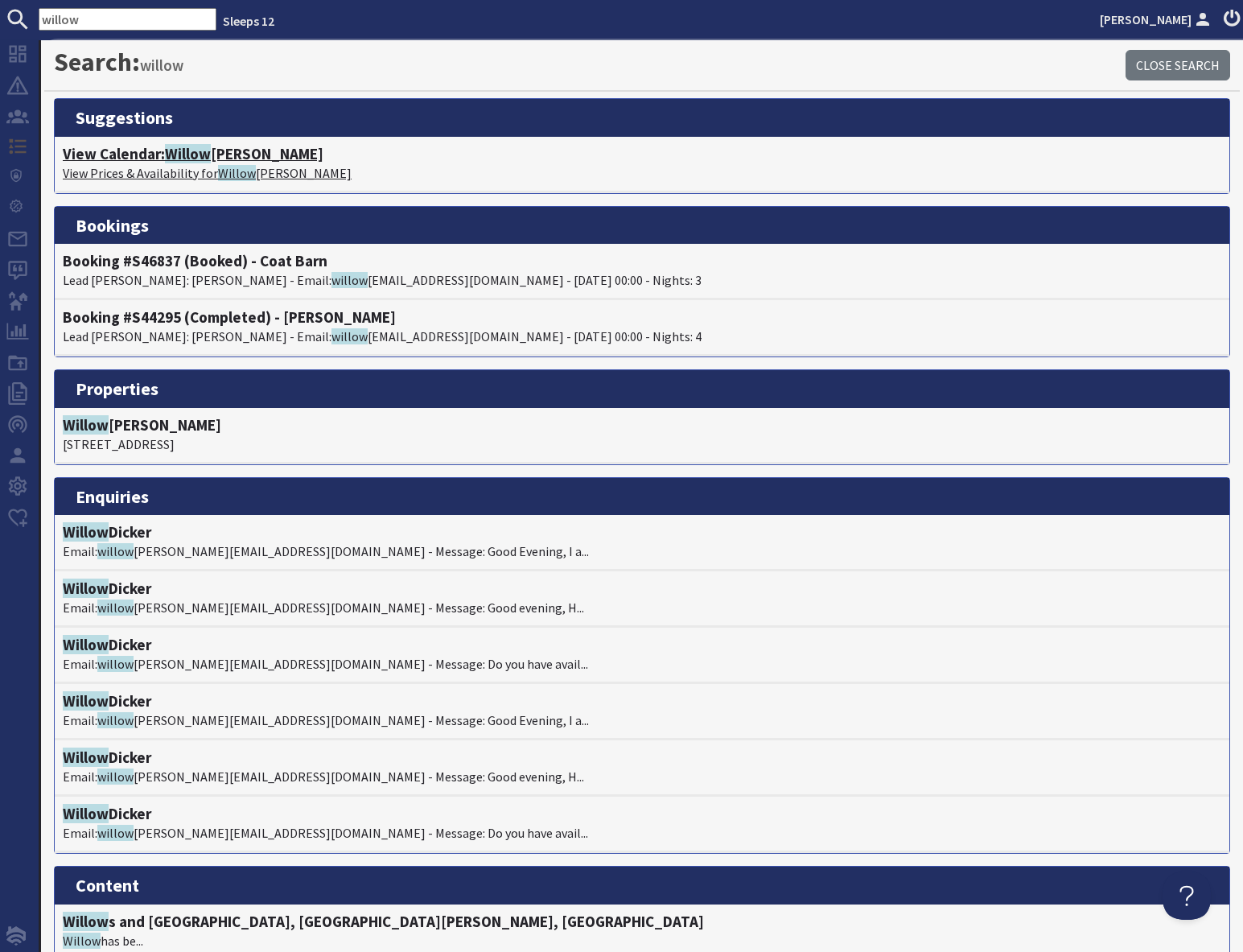
type input "willow"
click at [181, 158] on span "Willow" at bounding box center [187, 154] width 46 height 19
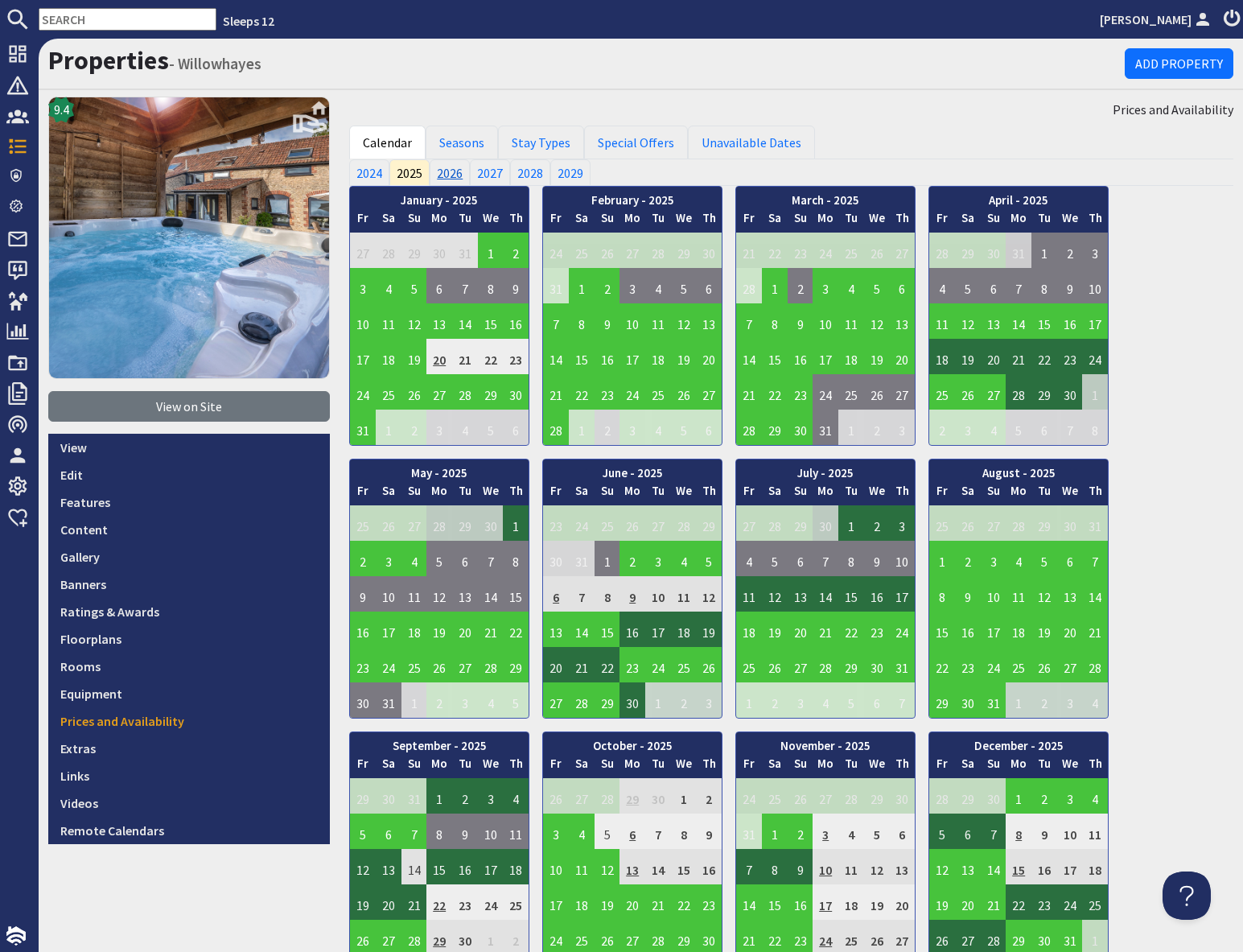
click at [451, 177] on link "2026" at bounding box center [450, 172] width 40 height 26
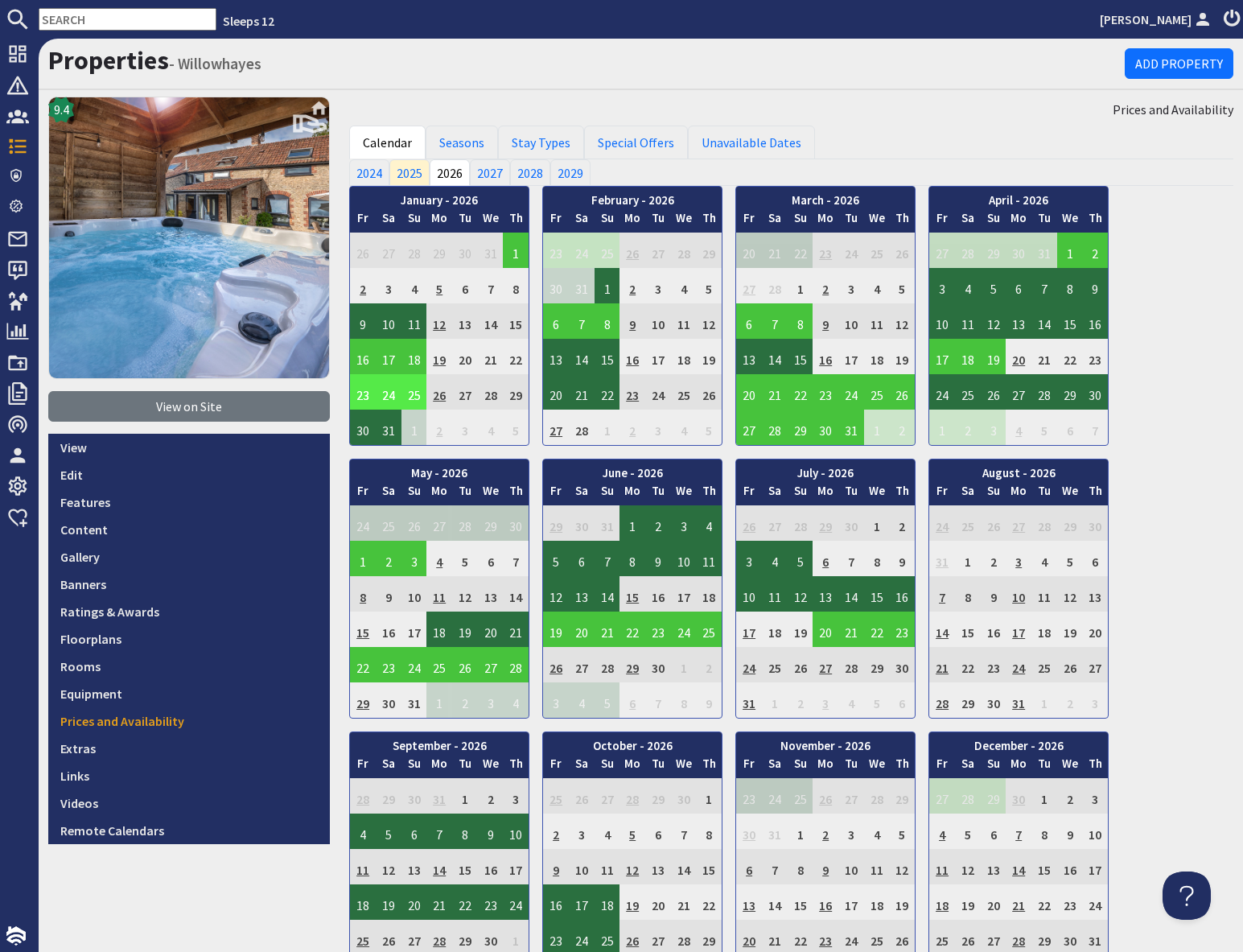
click at [127, 25] on input "text" at bounding box center [128, 19] width 178 height 23
click at [107, 15] on input "text" at bounding box center [128, 19] width 178 height 23
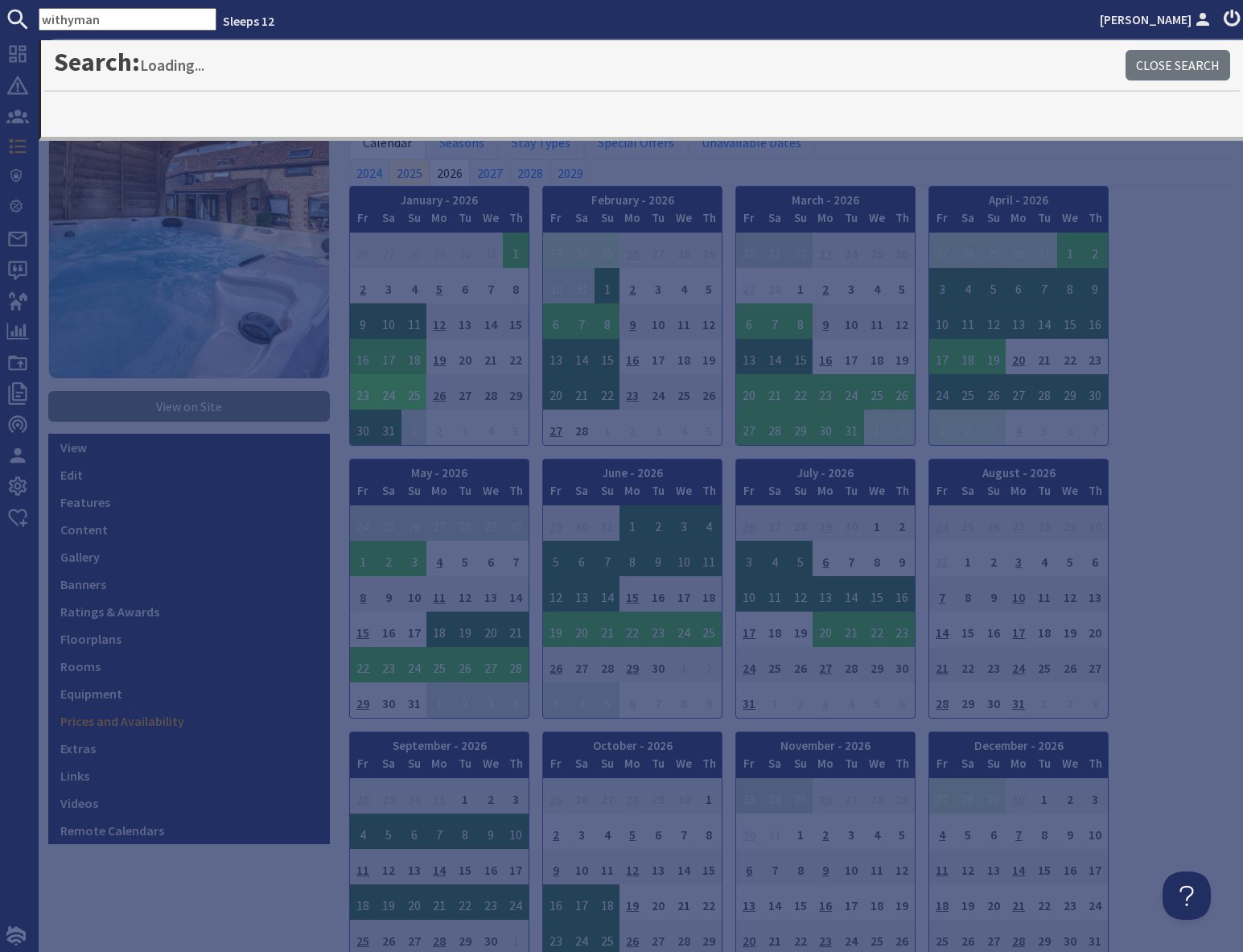
type input "withyman"
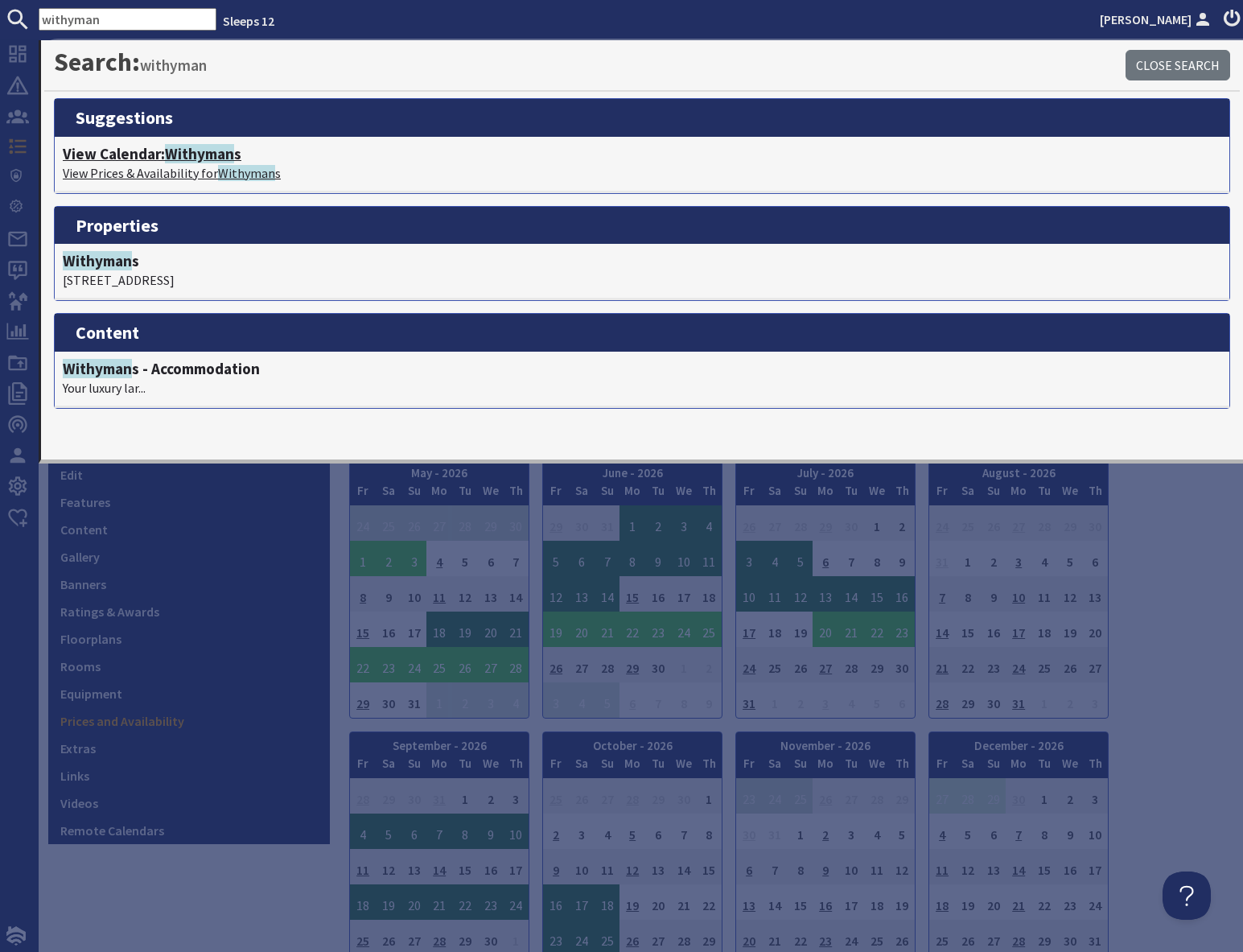
drag, startPoint x: 225, startPoint y: 159, endPoint x: 240, endPoint y: 157, distance: 15.1
click at [225, 159] on span "Withyman" at bounding box center [199, 154] width 69 height 19
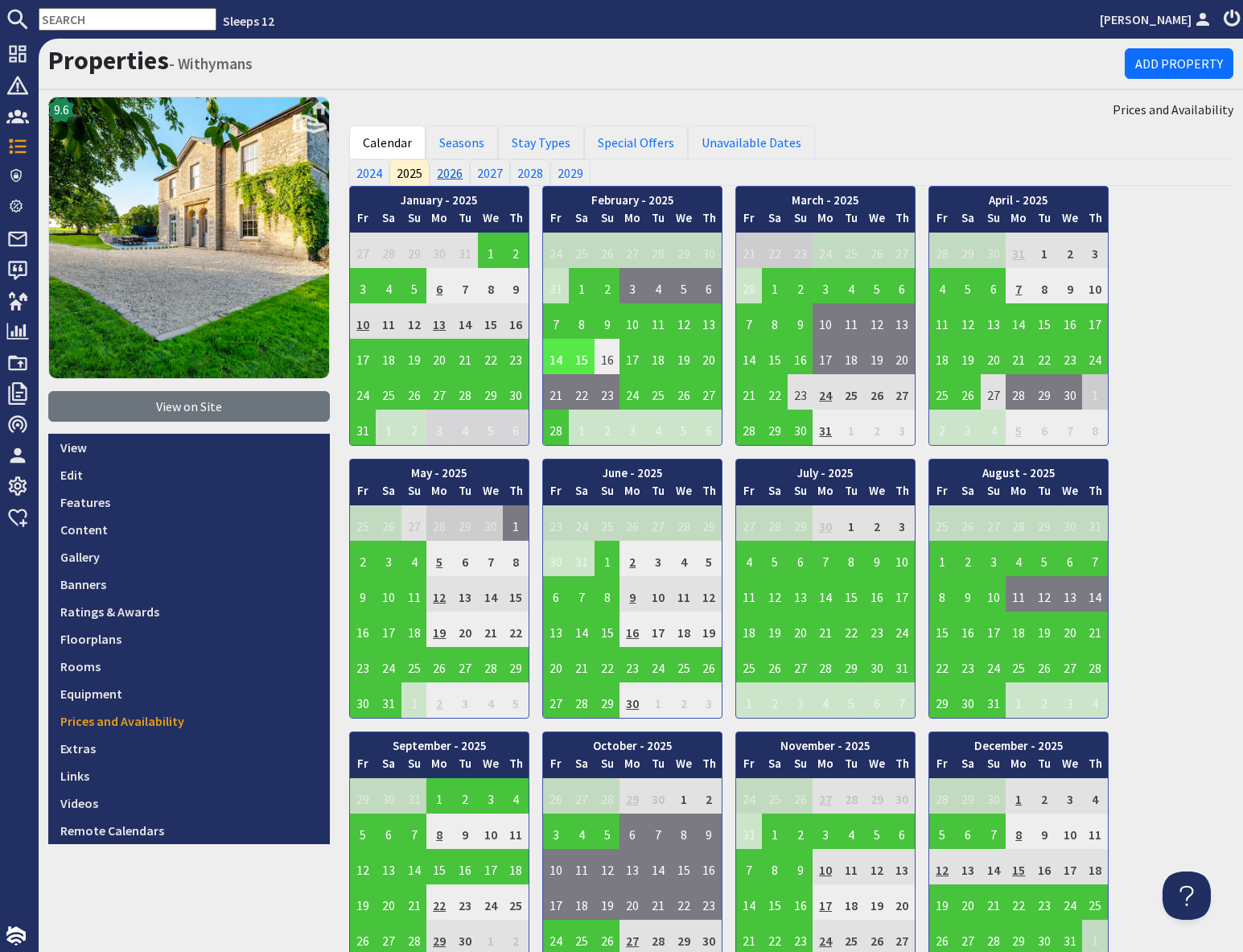
click at [454, 175] on link "2026" at bounding box center [450, 172] width 40 height 26
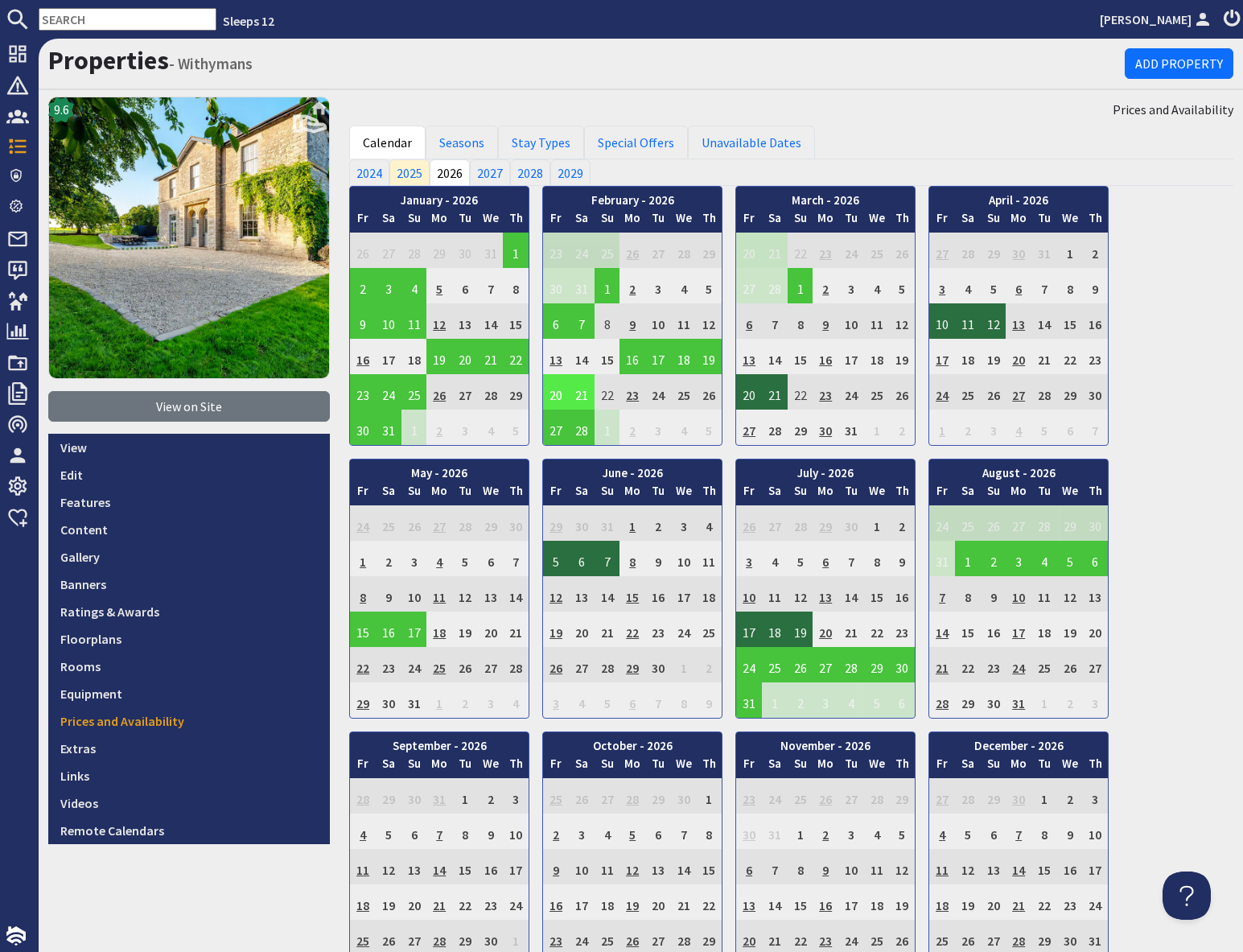
click at [558, 395] on td "20" at bounding box center [555, 392] width 26 height 35
click at [549, 466] on link "View booking" at bounding box center [547, 465] width 84 height 17
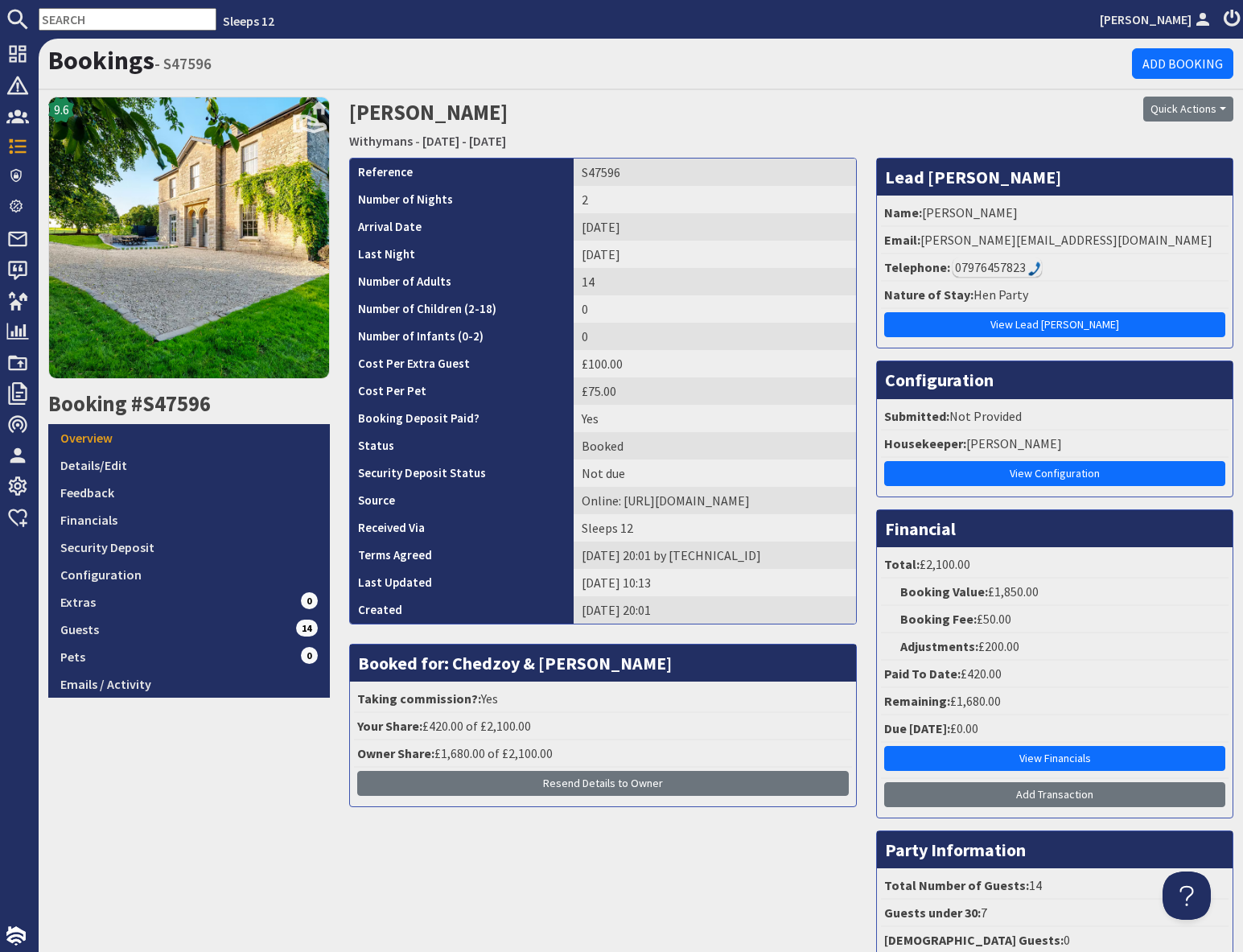
click at [97, 17] on input "text" at bounding box center [128, 19] width 178 height 23
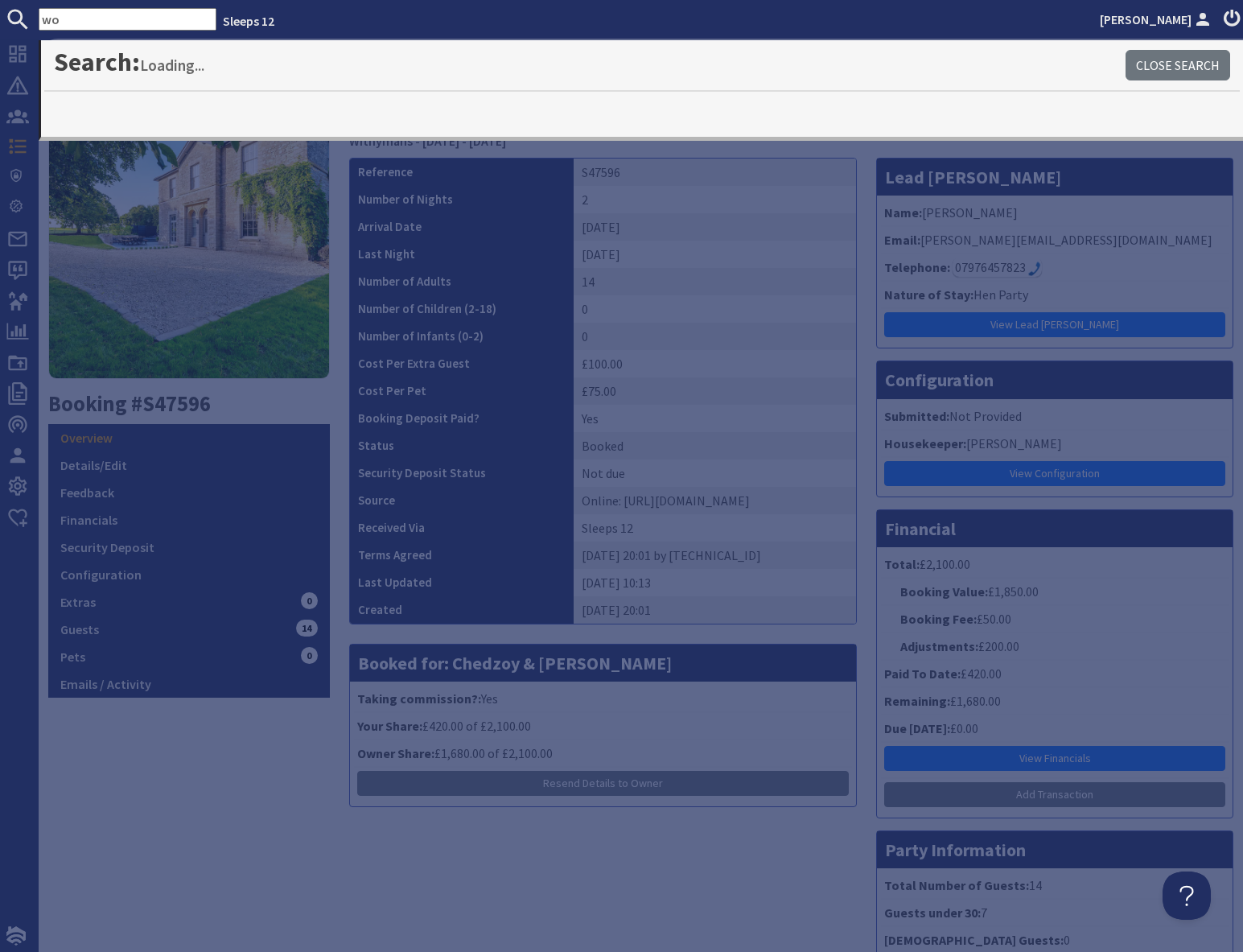
type input "w"
type input "kennard"
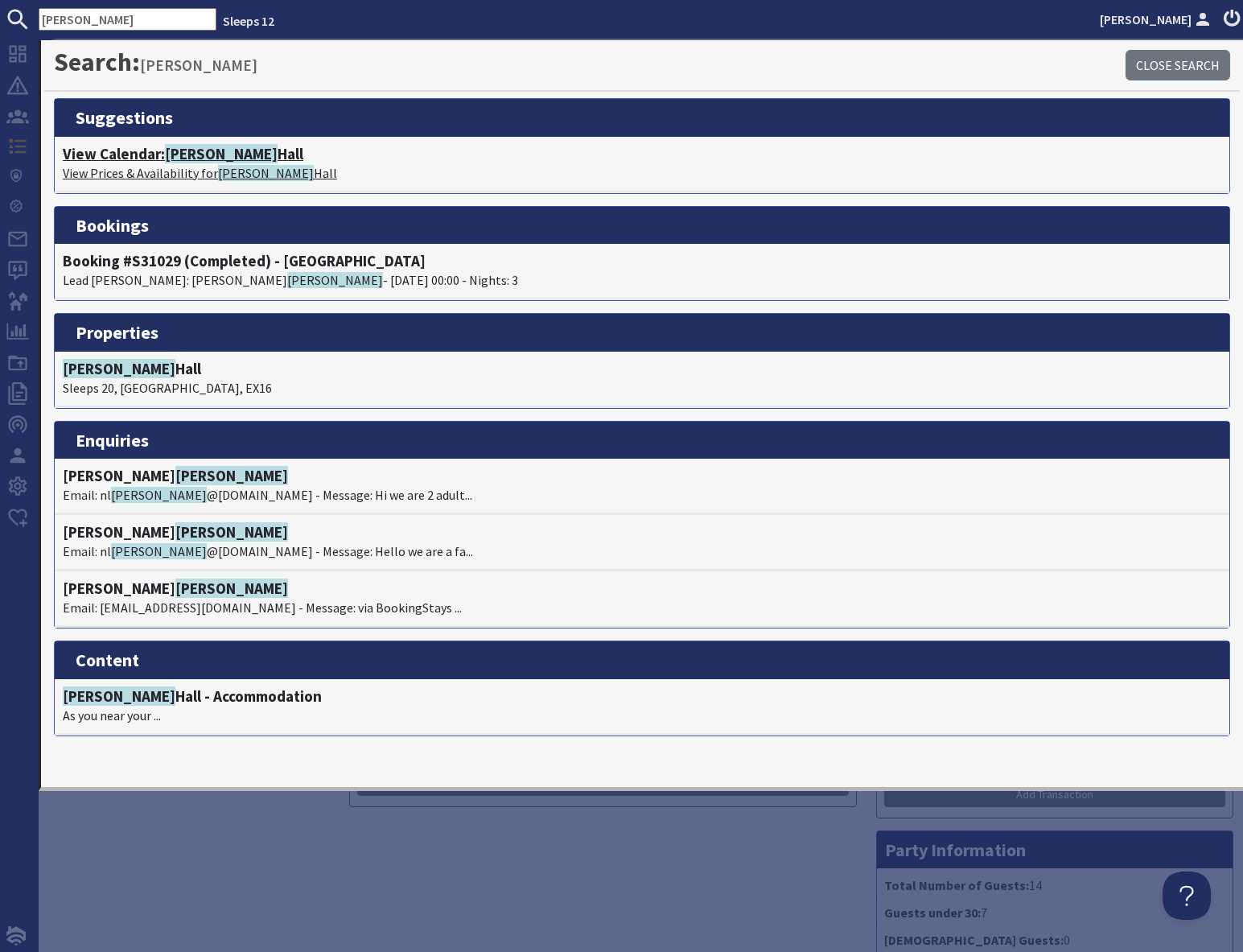
click at [213, 165] on p "View Prices & Availability for Kennard Hall" at bounding box center [641, 173] width 1159 height 19
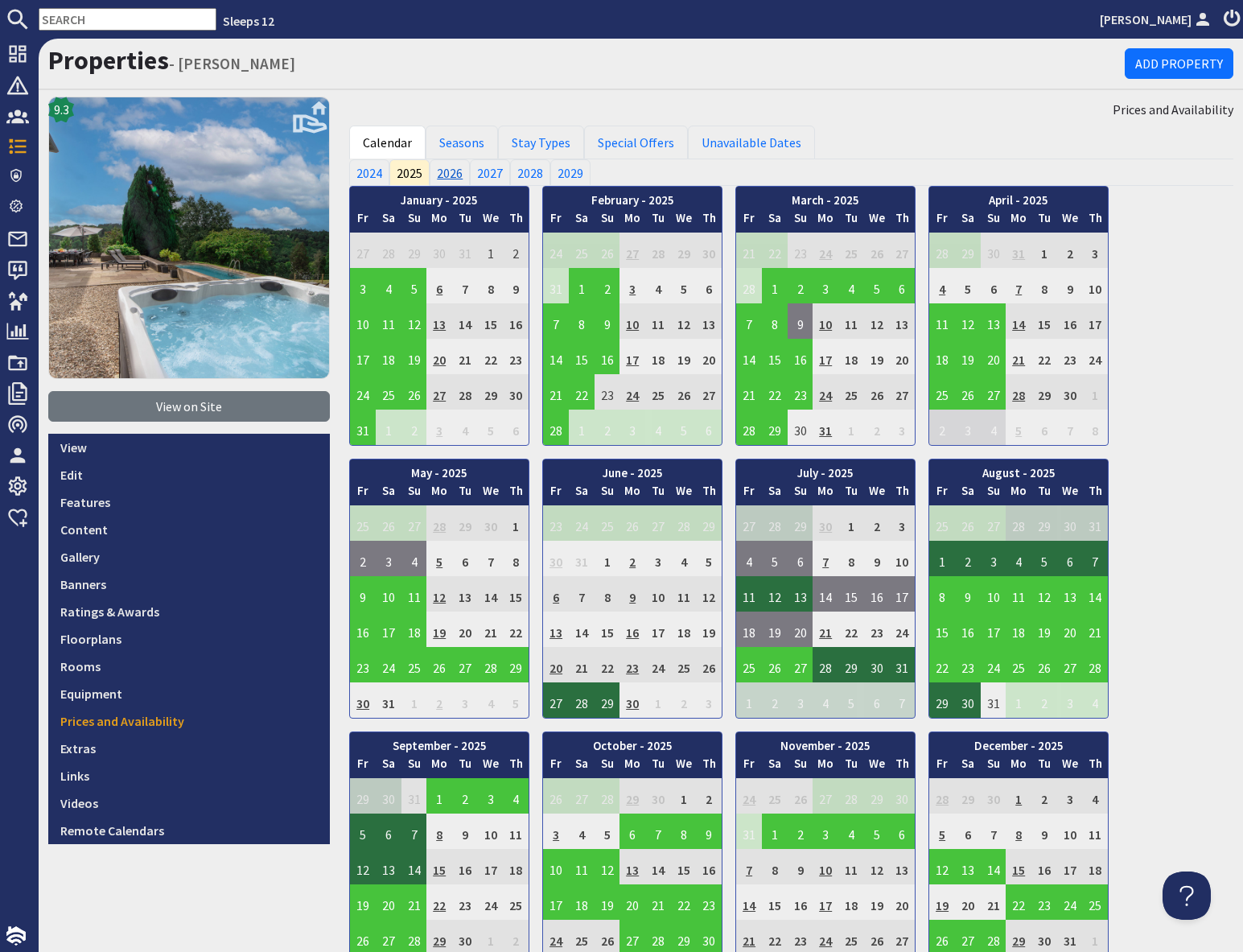
click at [445, 179] on link "2026" at bounding box center [450, 172] width 40 height 26
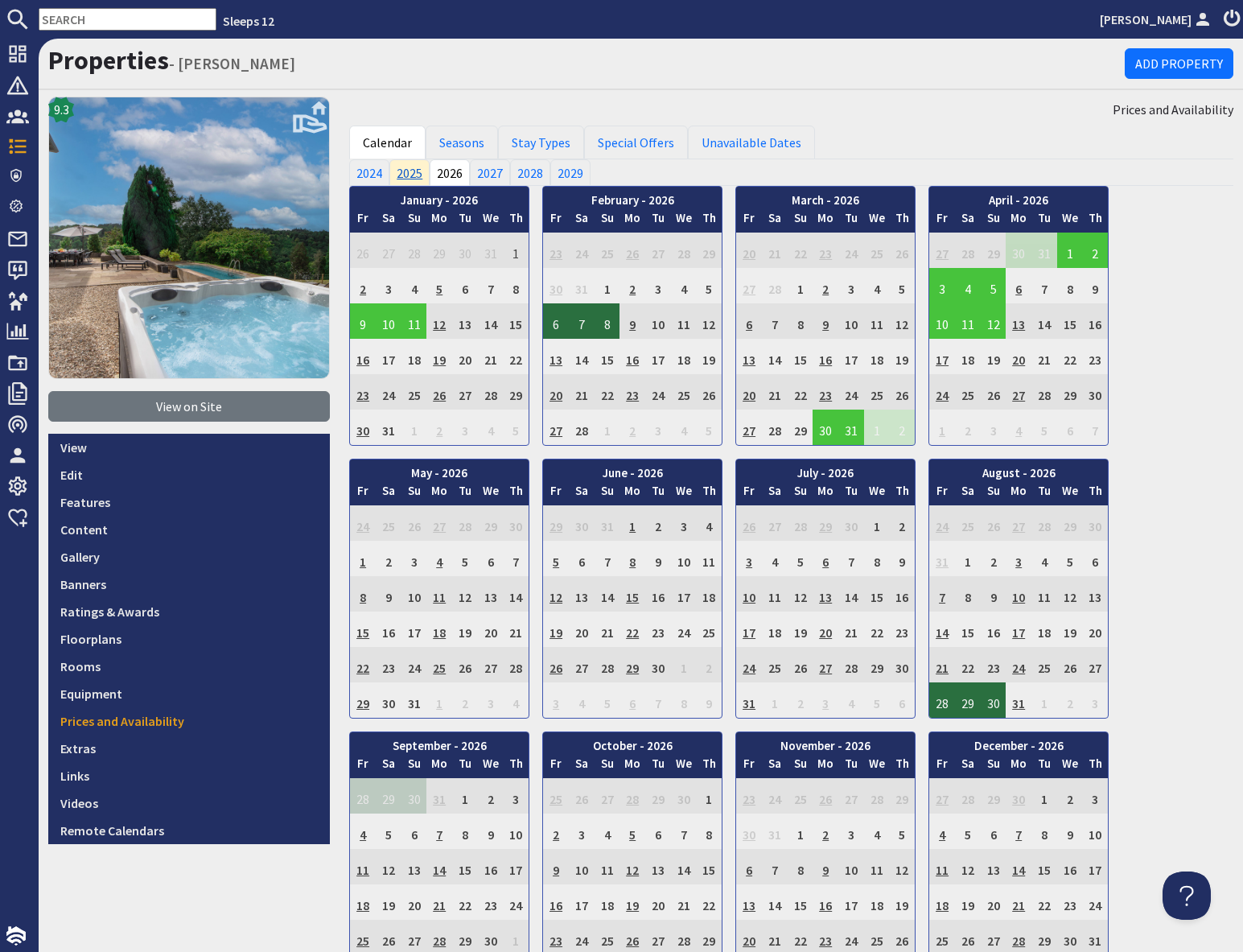
click at [408, 177] on link "2025" at bounding box center [410, 172] width 40 height 26
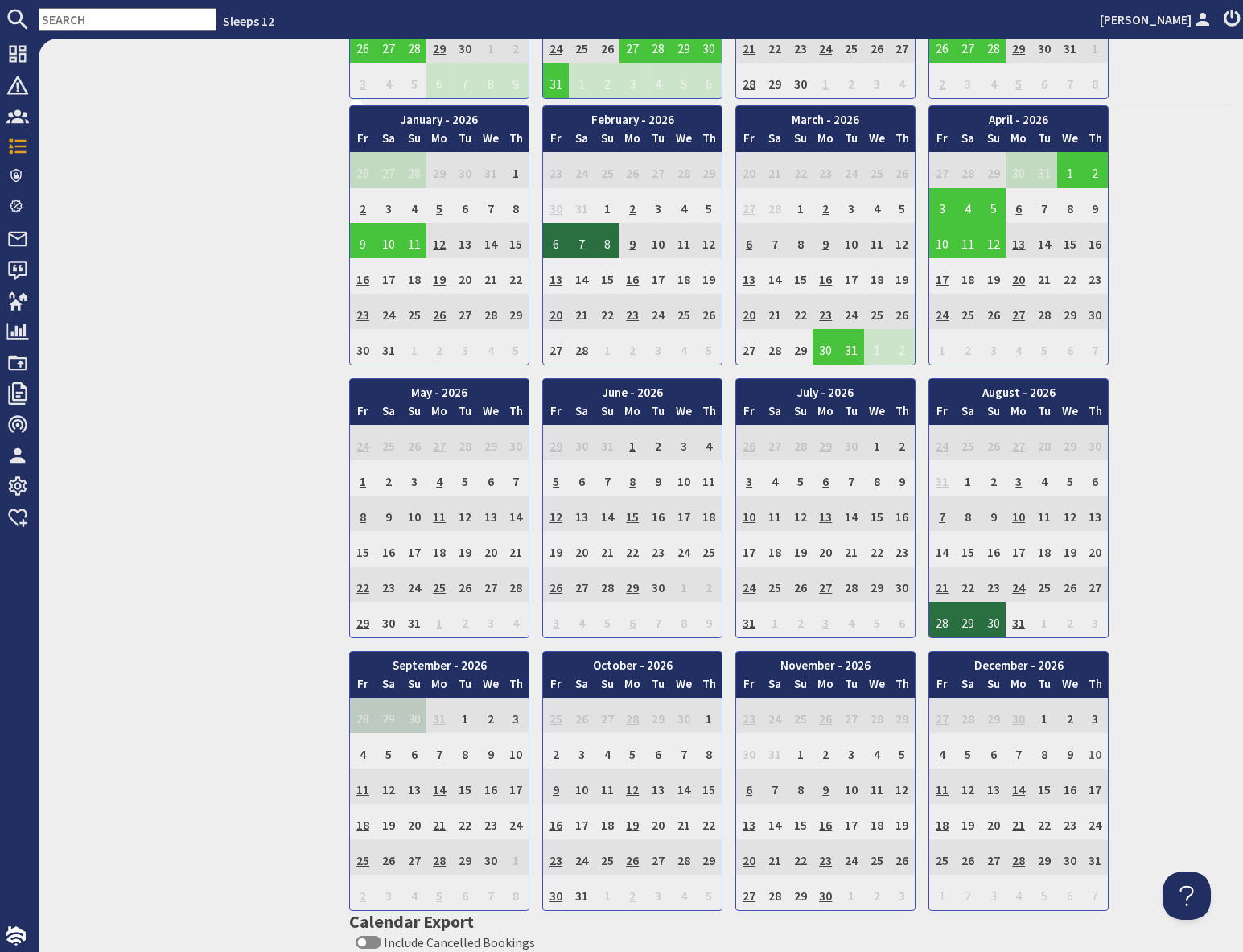
scroll to position [893, 0]
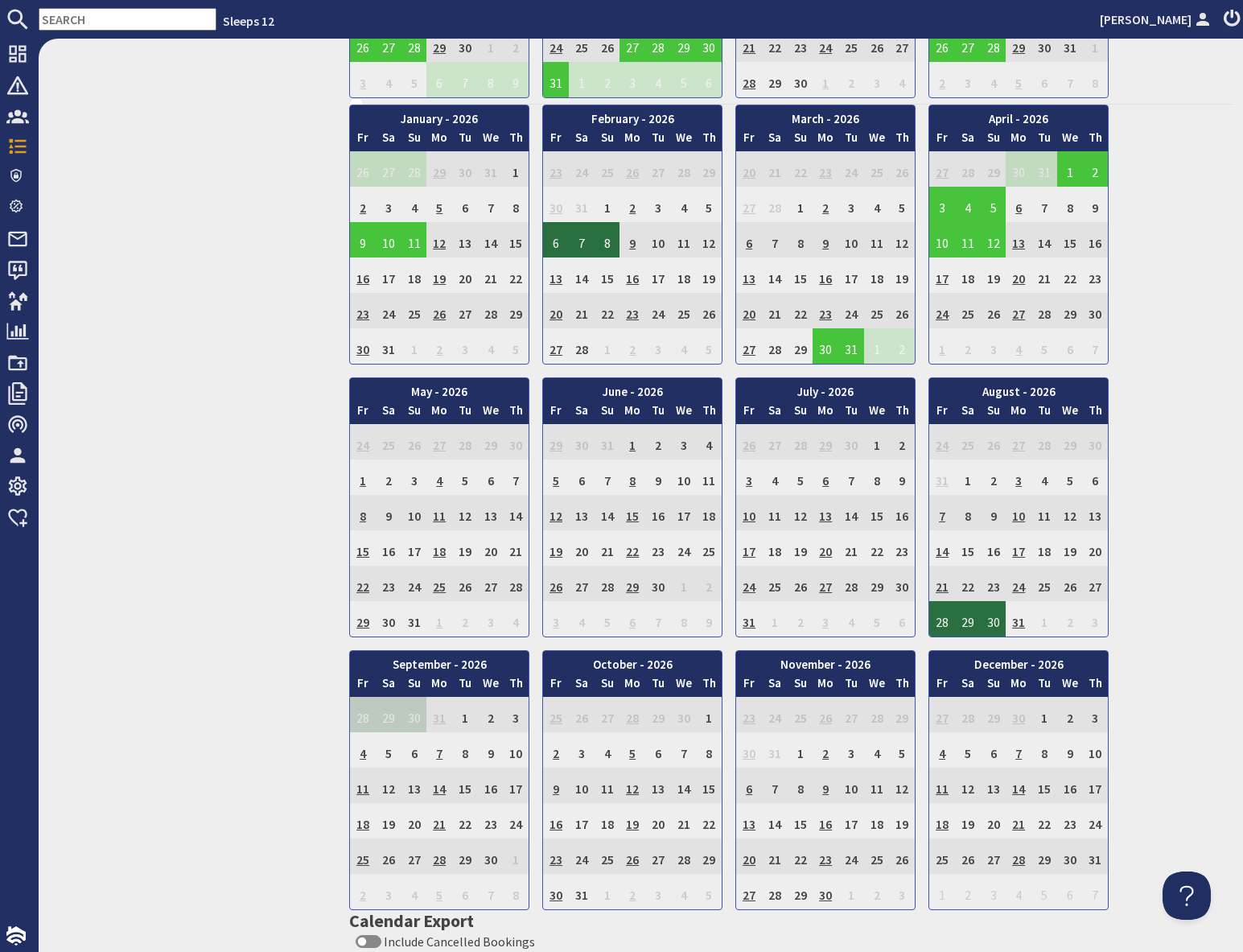
click at [119, 18] on input "text" at bounding box center [128, 19] width 178 height 23
paste input "s47466"
type input "s47466"
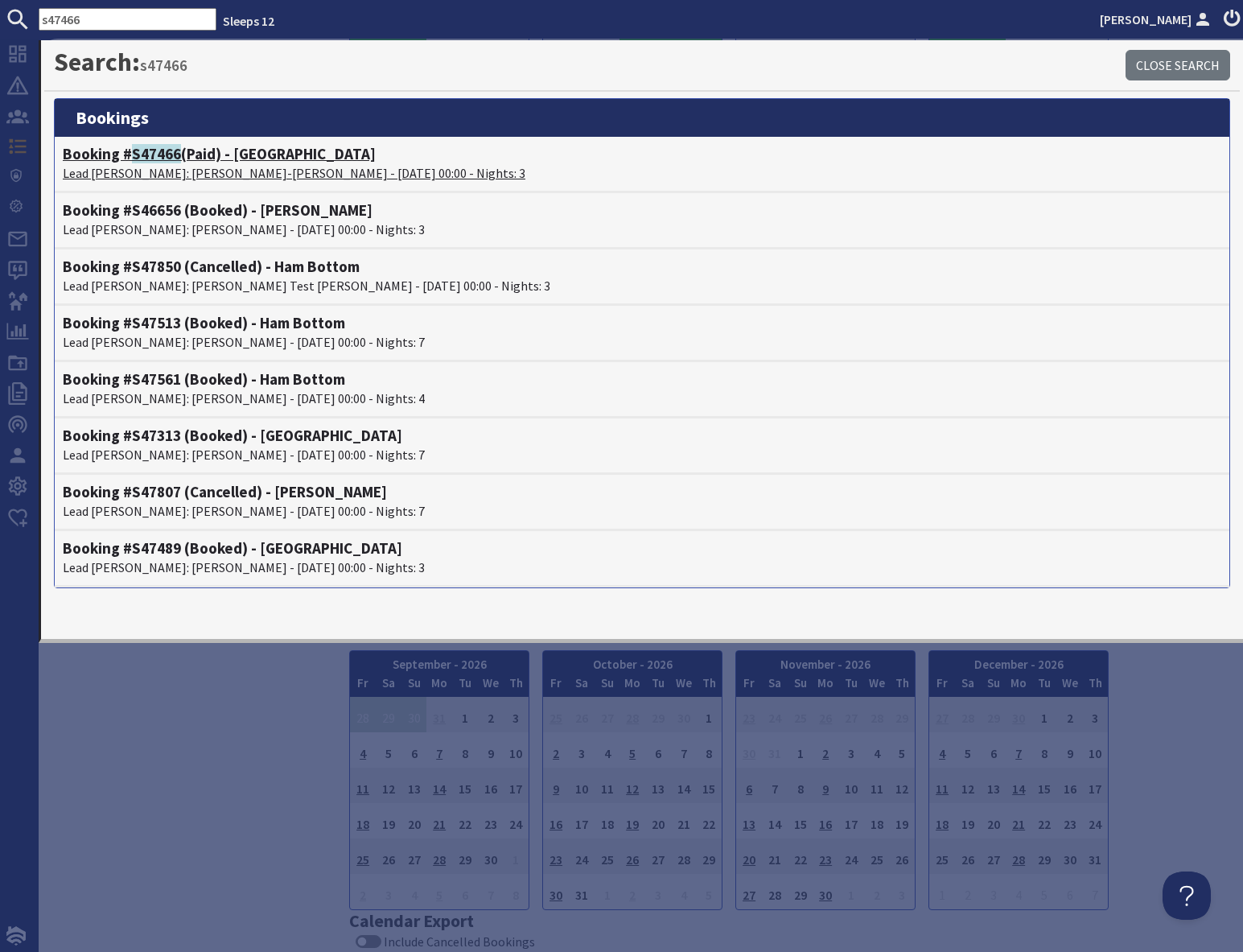
click at [176, 165] on p "Lead Booker: Tyler-Jade Adams - 10/10/2025 00:00 - Nights: 3" at bounding box center [641, 173] width 1159 height 19
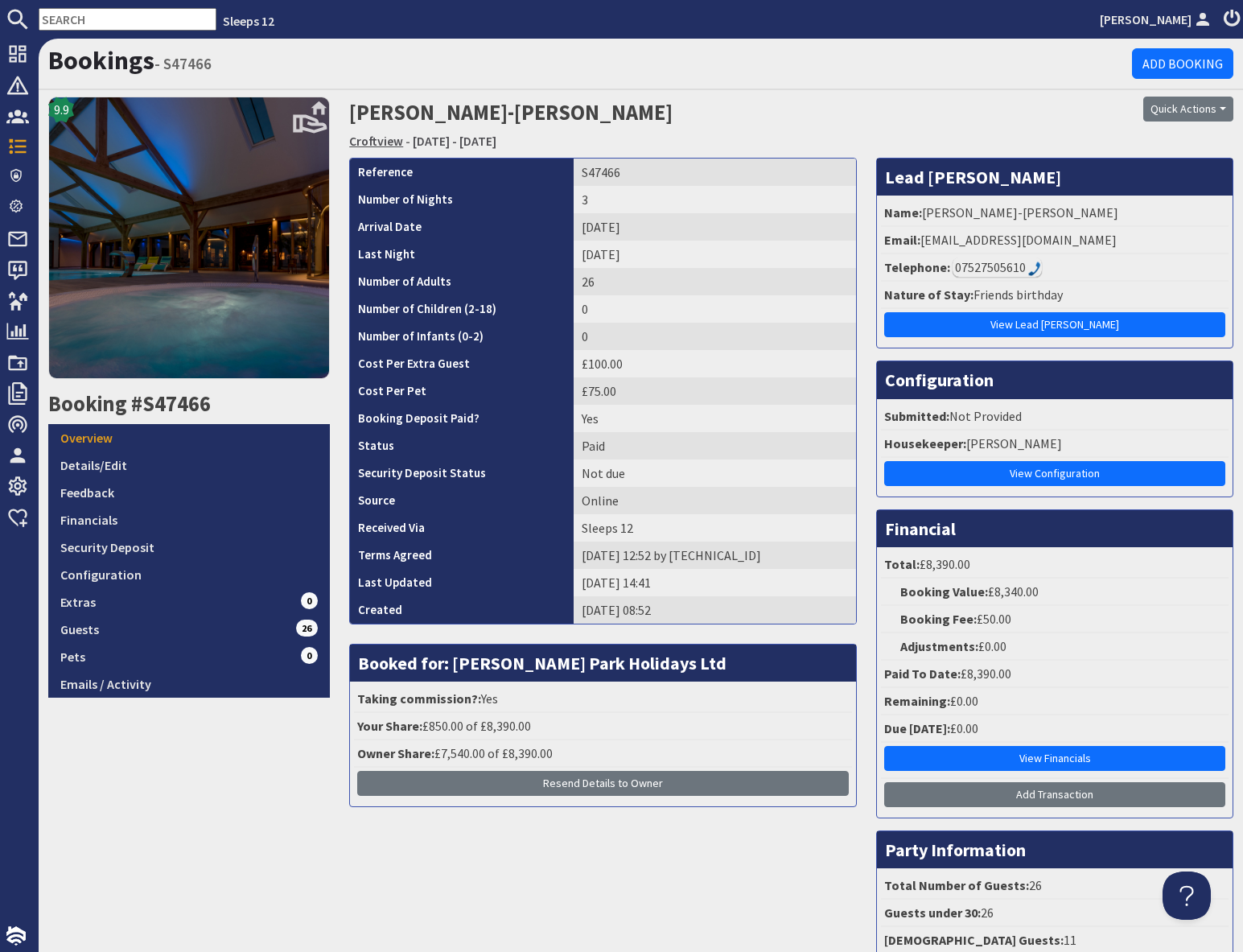
click at [371, 138] on link "Croftview" at bounding box center [376, 141] width 54 height 16
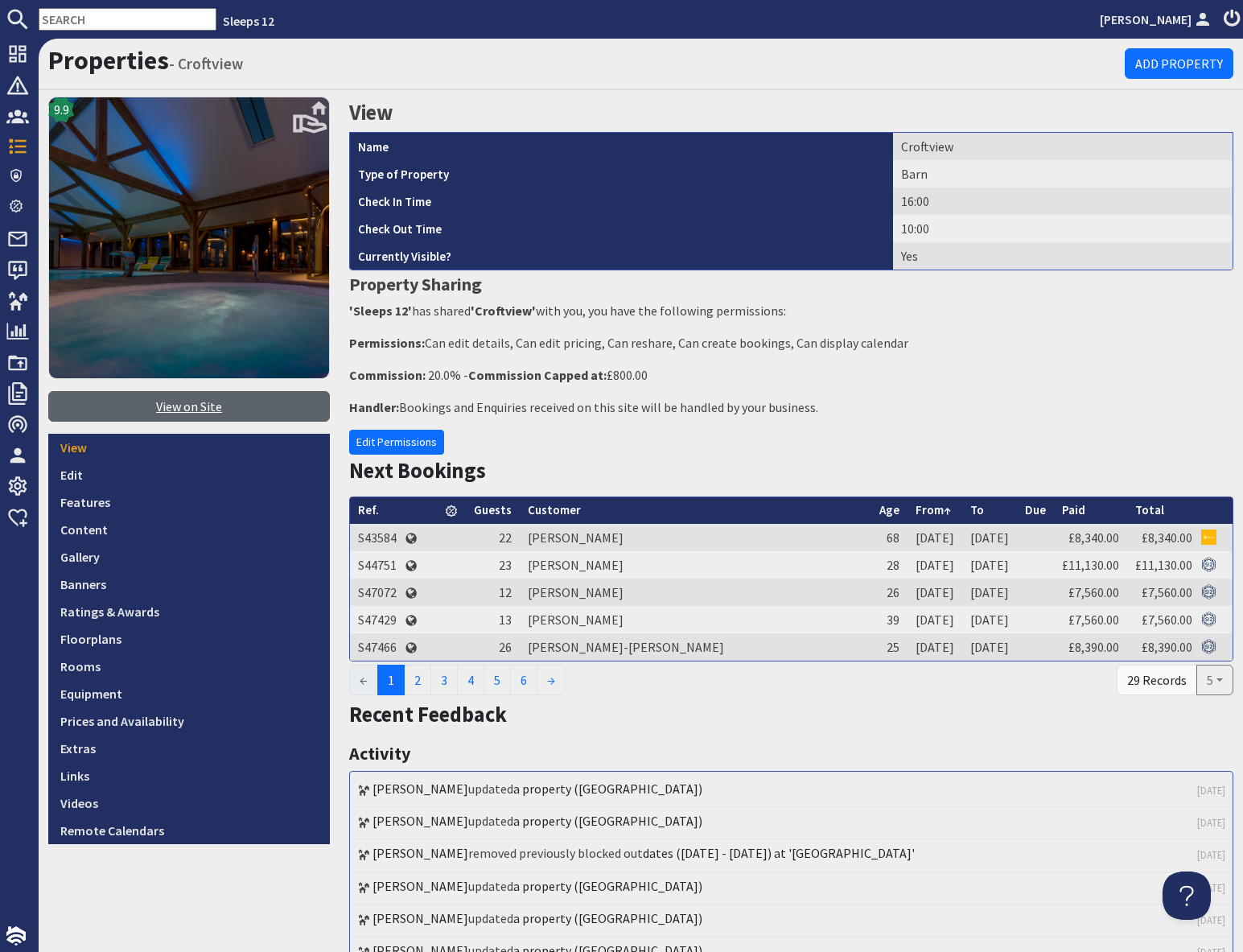
click at [204, 406] on link "View on Site" at bounding box center [189, 406] width 282 height 31
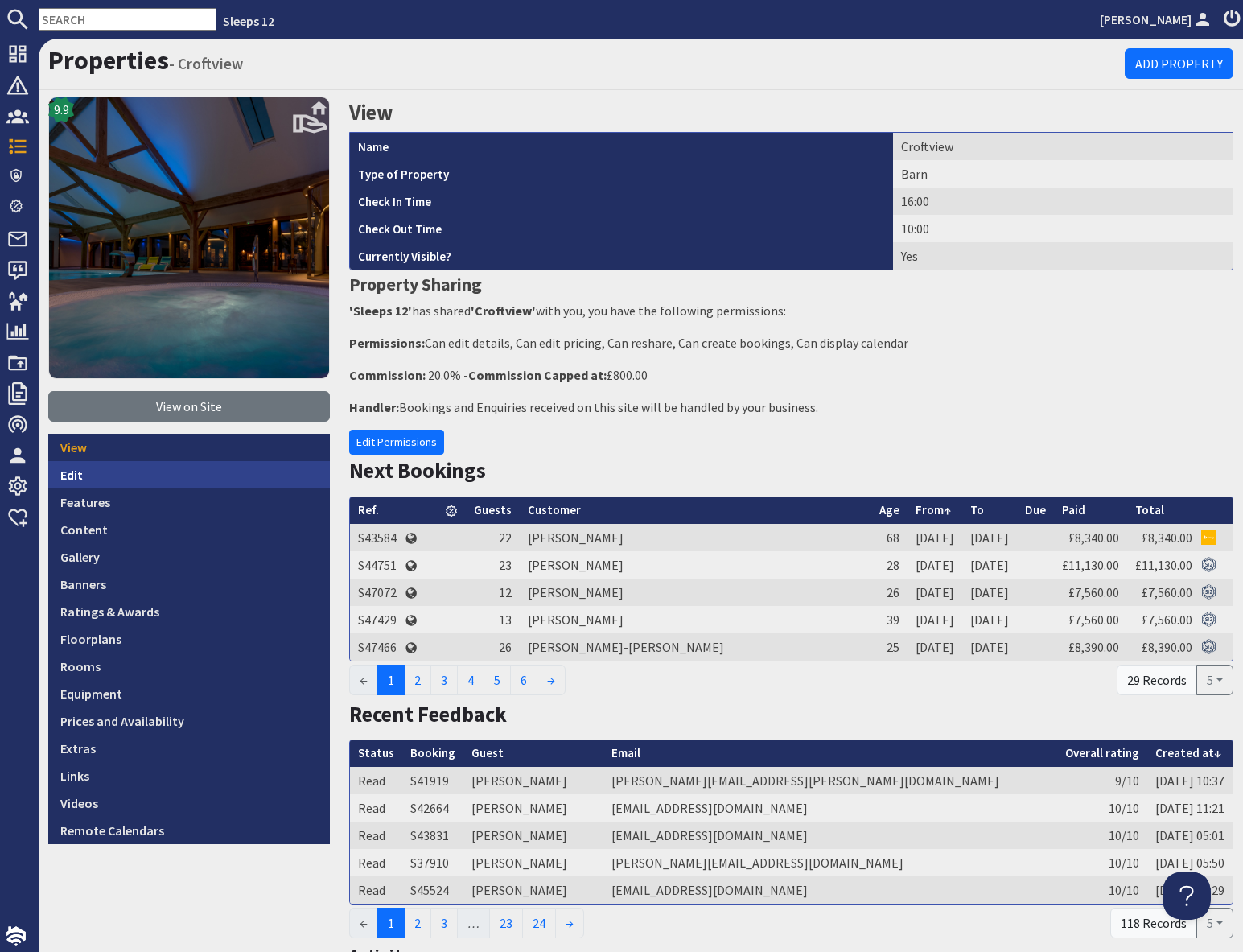
click at [87, 472] on link "Edit" at bounding box center [189, 474] width 282 height 27
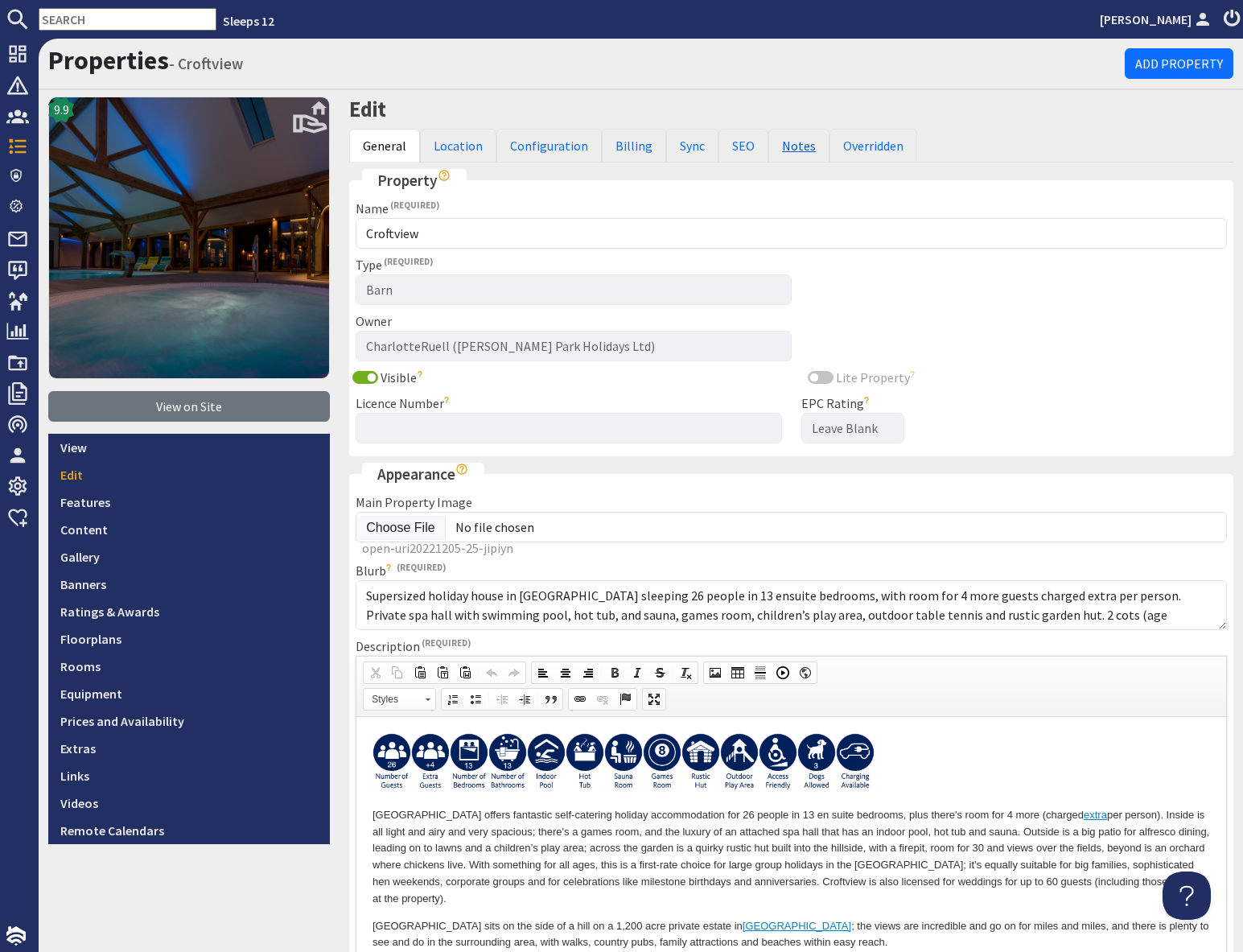
click at [782, 149] on link "Notes" at bounding box center [798, 145] width 61 height 33
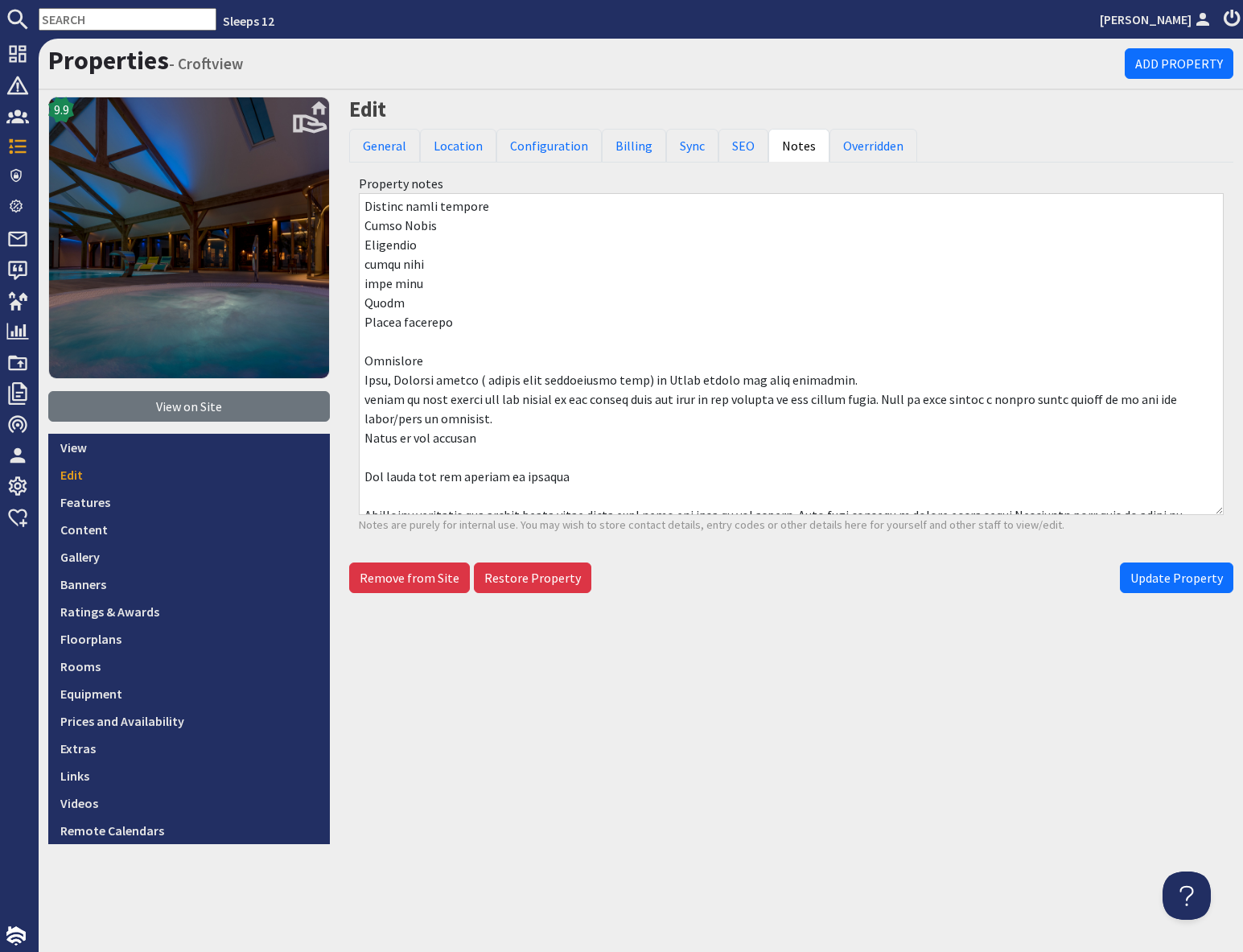
scroll to position [1337, 0]
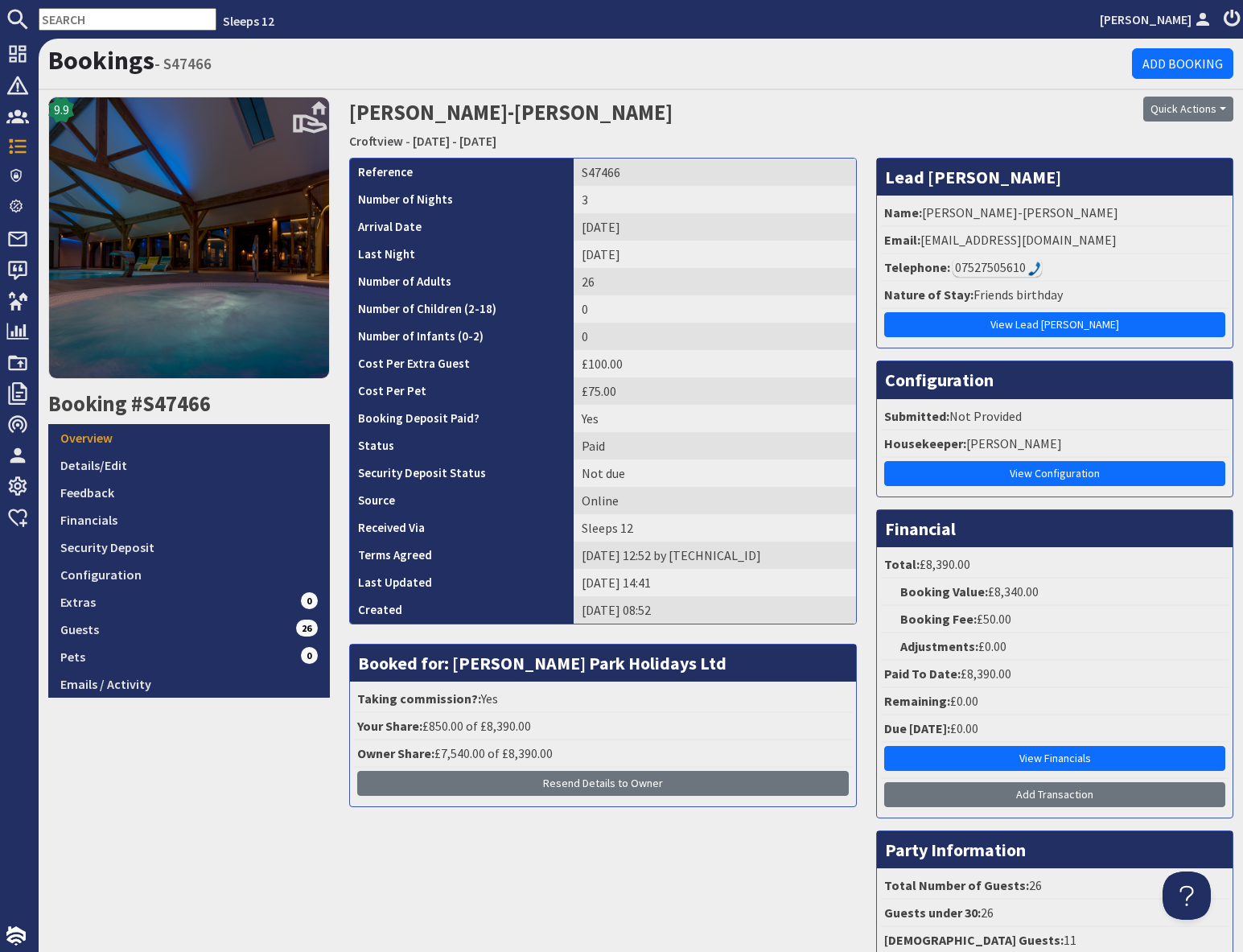
click at [86, 31] on nav "Sleeps 12 Sue Dinsmore" at bounding box center [621, 19] width 1243 height 39
click at [87, 20] on input "text" at bounding box center [128, 19] width 178 height 23
paste input "S46110"
type input "S46110"
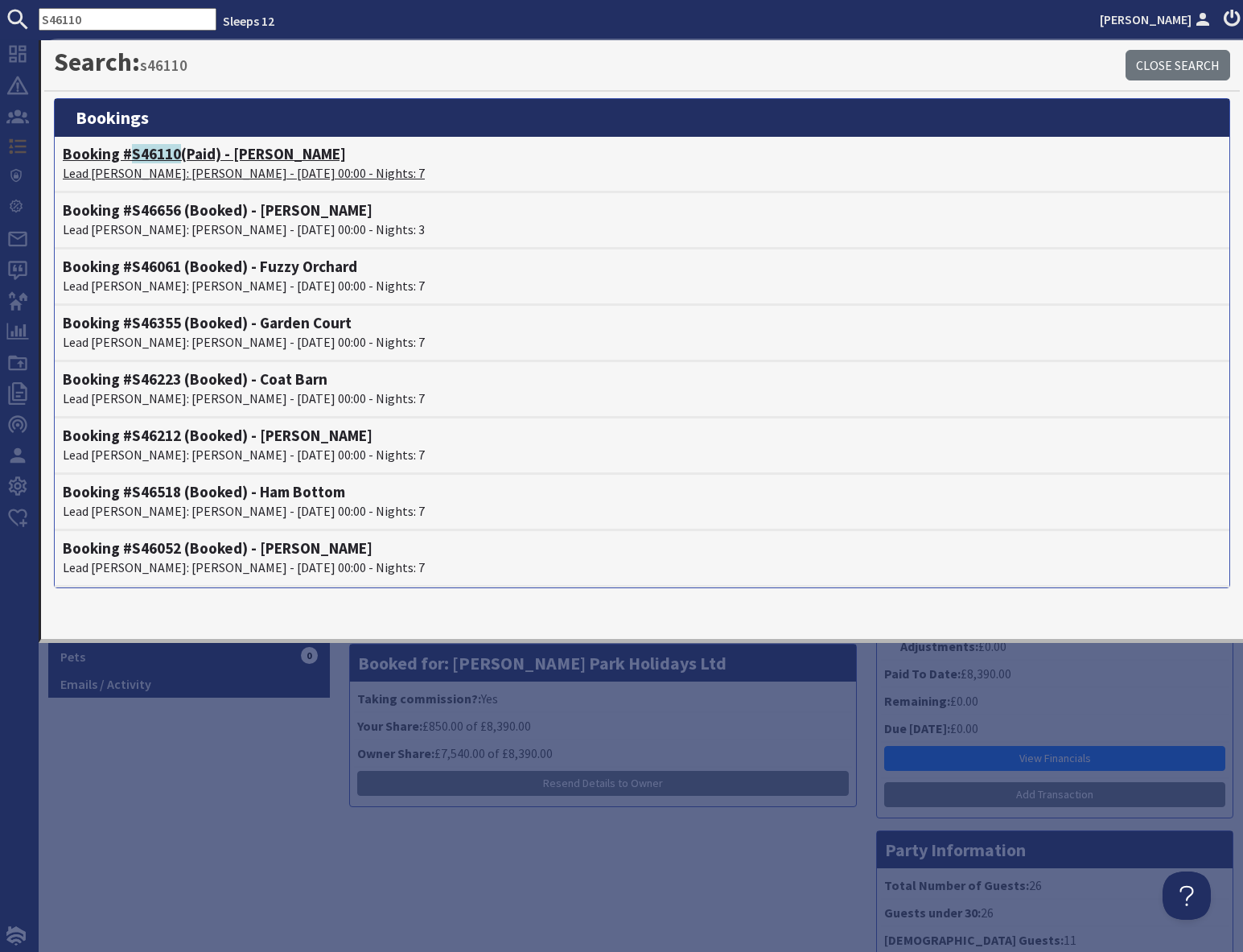
click at [182, 167] on p "Lead Booker: Janet Jenion - 05/09/2025 00:00 - Nights: 7" at bounding box center [641, 173] width 1159 height 19
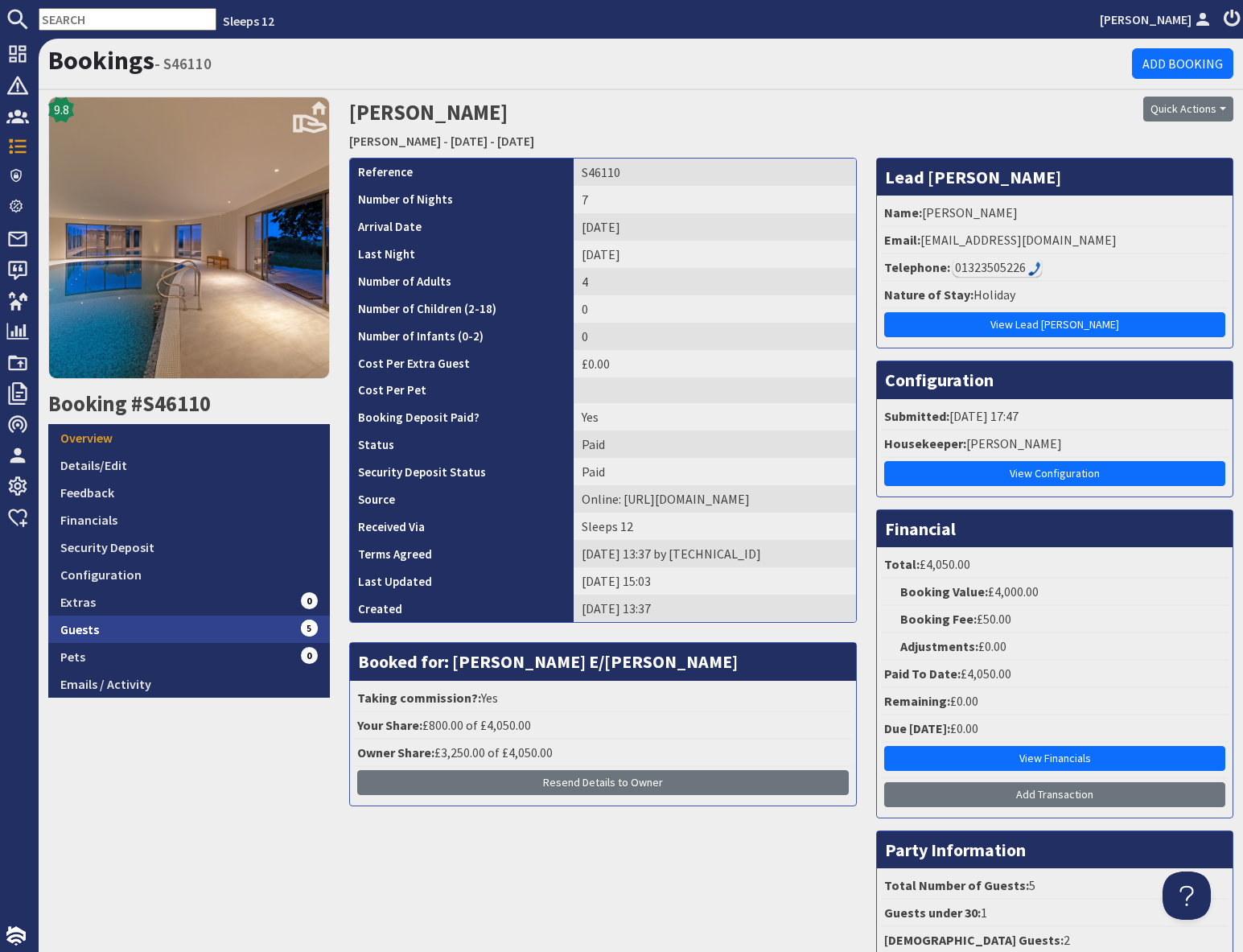
click at [240, 624] on link "Guests 5" at bounding box center [189, 628] width 282 height 27
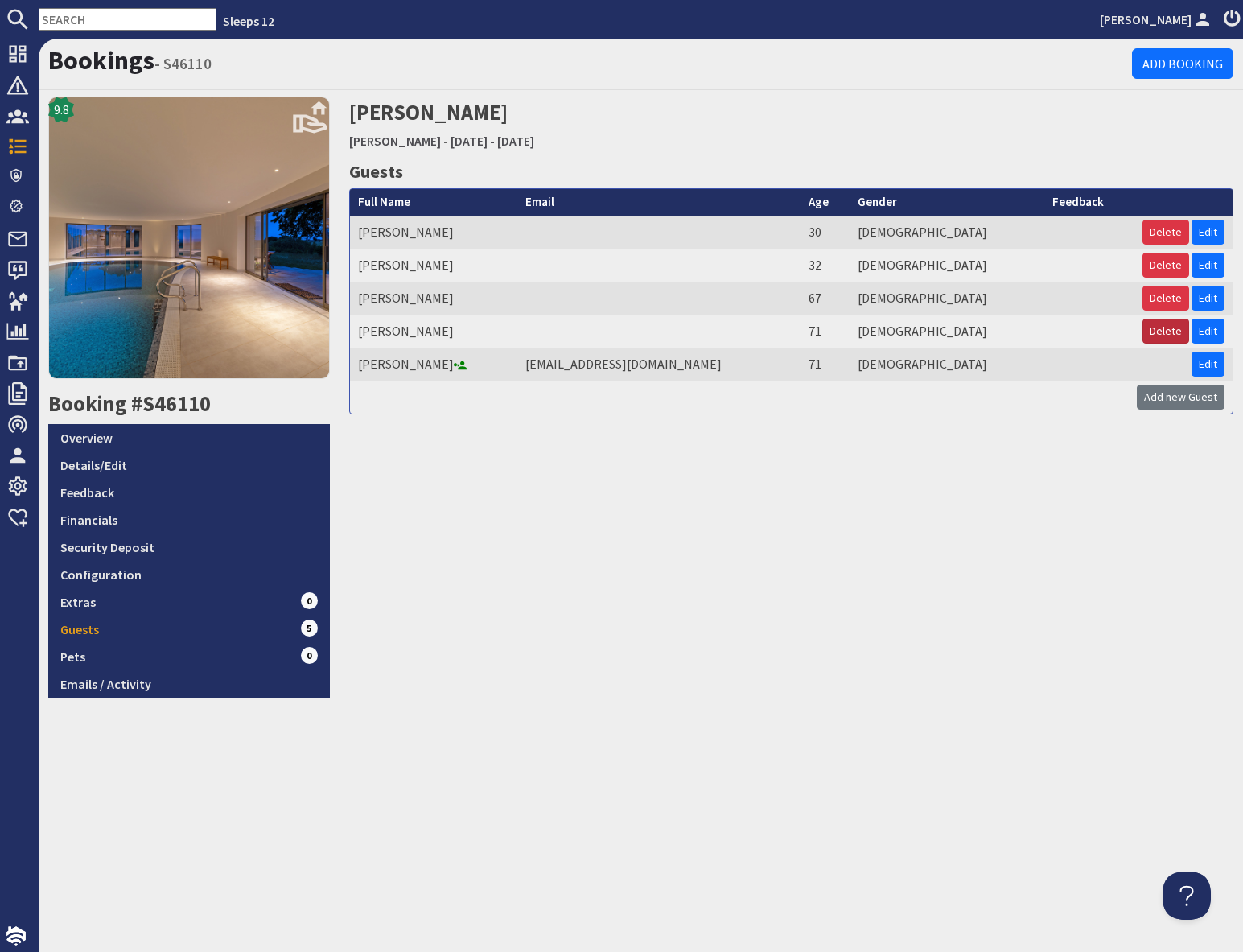
click at [1159, 332] on button "Delete" at bounding box center [1165, 331] width 47 height 25
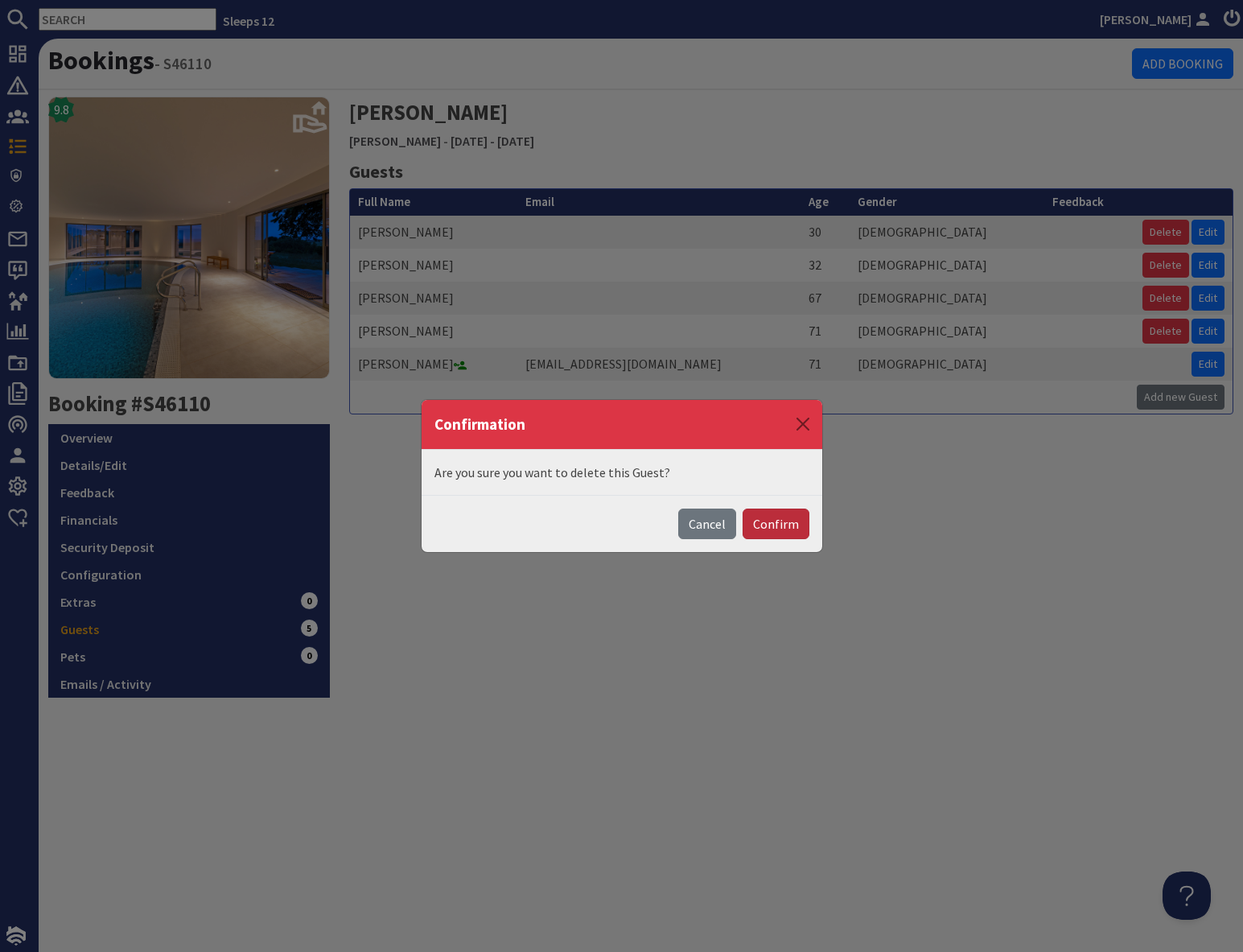
click at [779, 528] on button "Confirm" at bounding box center [776, 524] width 67 height 31
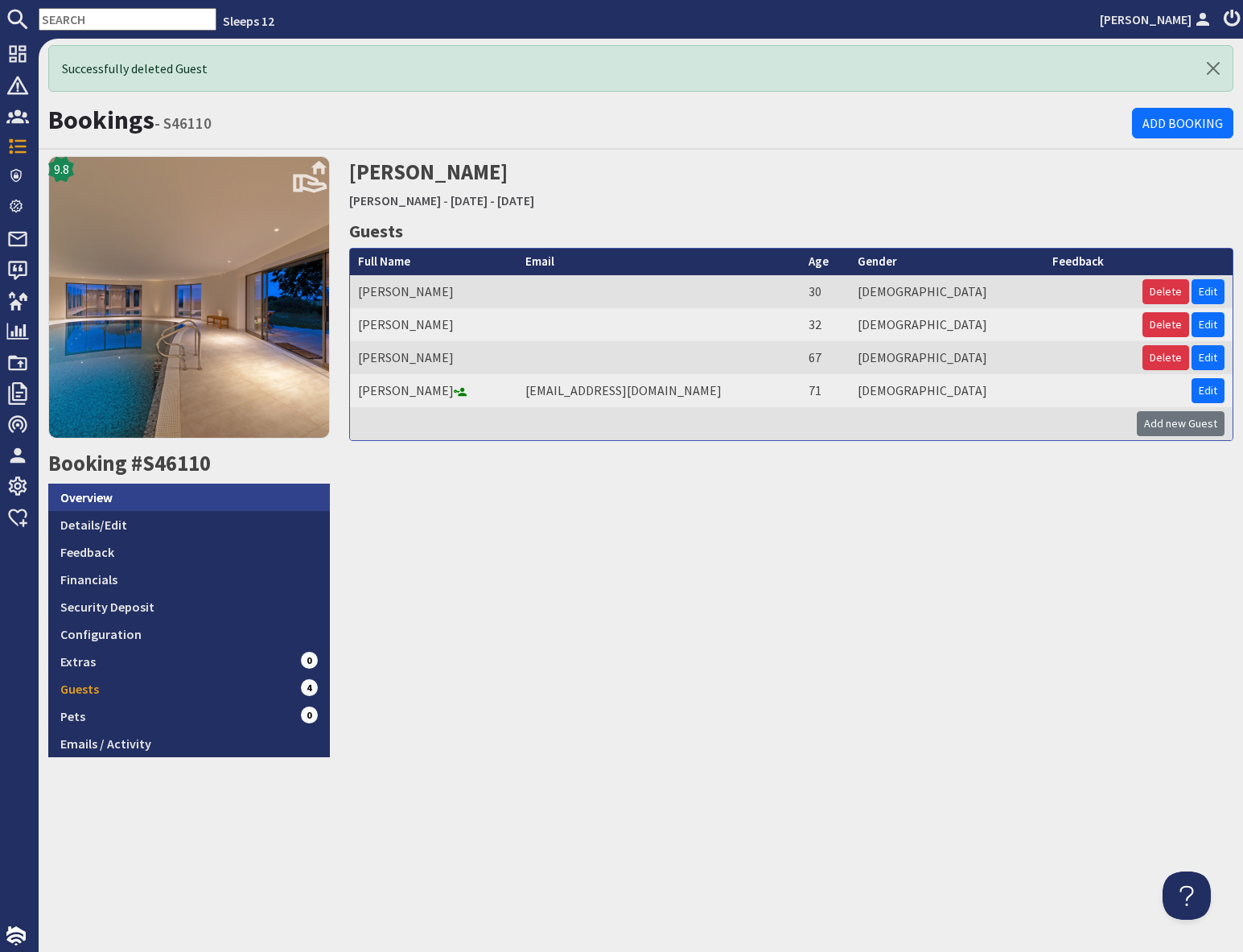
click at [147, 495] on link "Overview" at bounding box center [189, 496] width 282 height 27
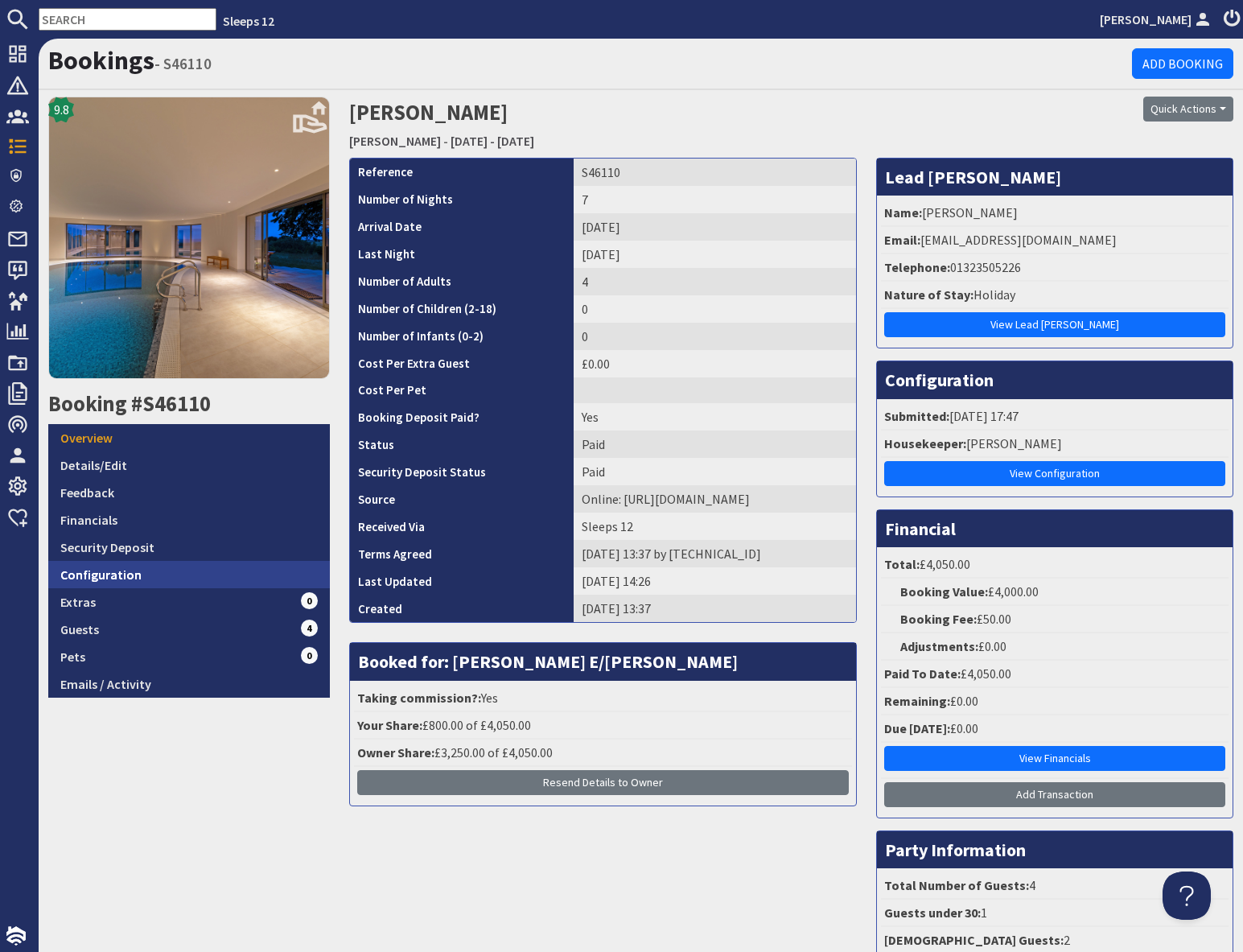
click at [187, 582] on link "Configuration" at bounding box center [189, 574] width 282 height 27
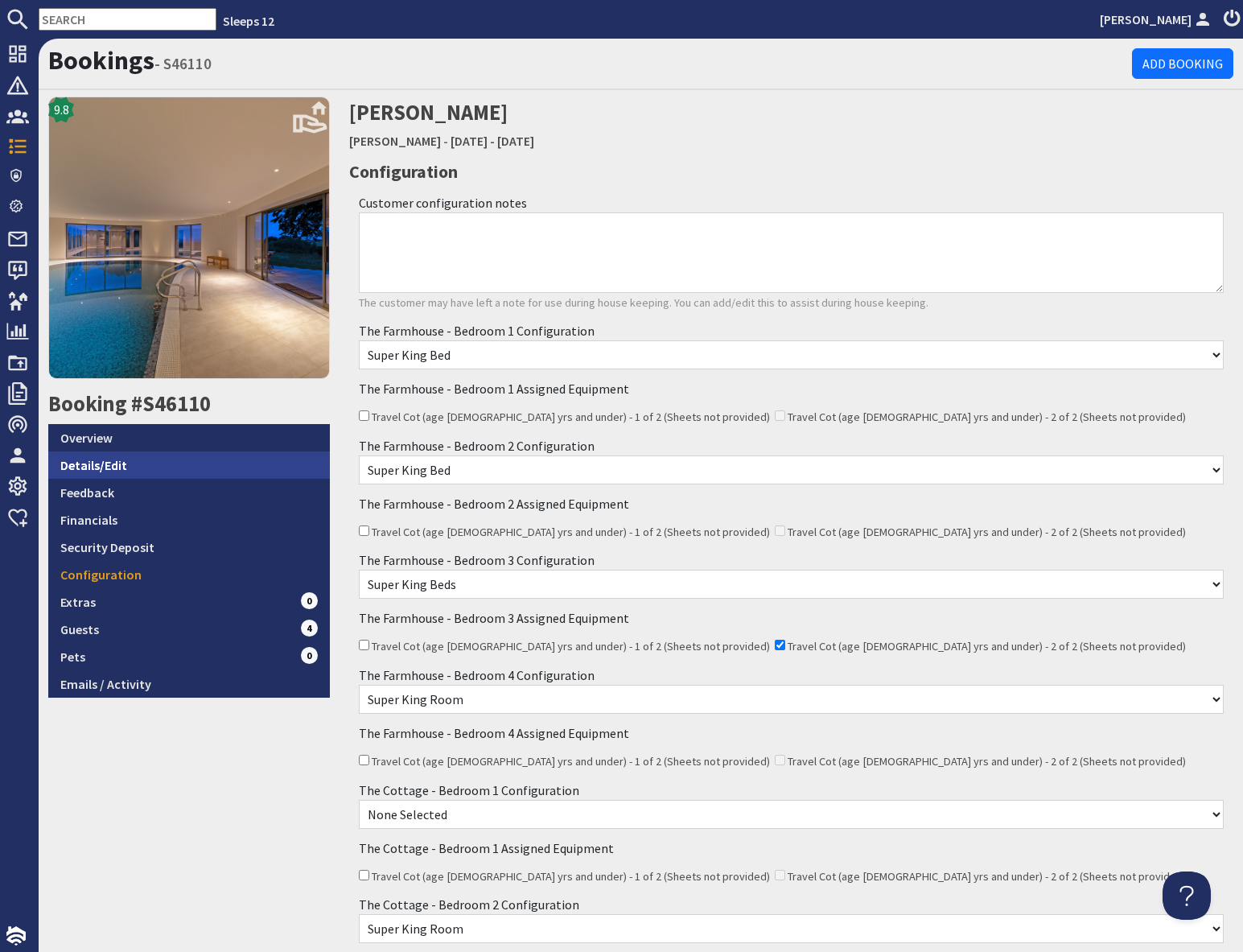
drag, startPoint x: 129, startPoint y: 470, endPoint x: 188, endPoint y: 471, distance: 59.0
click at [129, 470] on link "Details/Edit" at bounding box center [189, 465] width 282 height 27
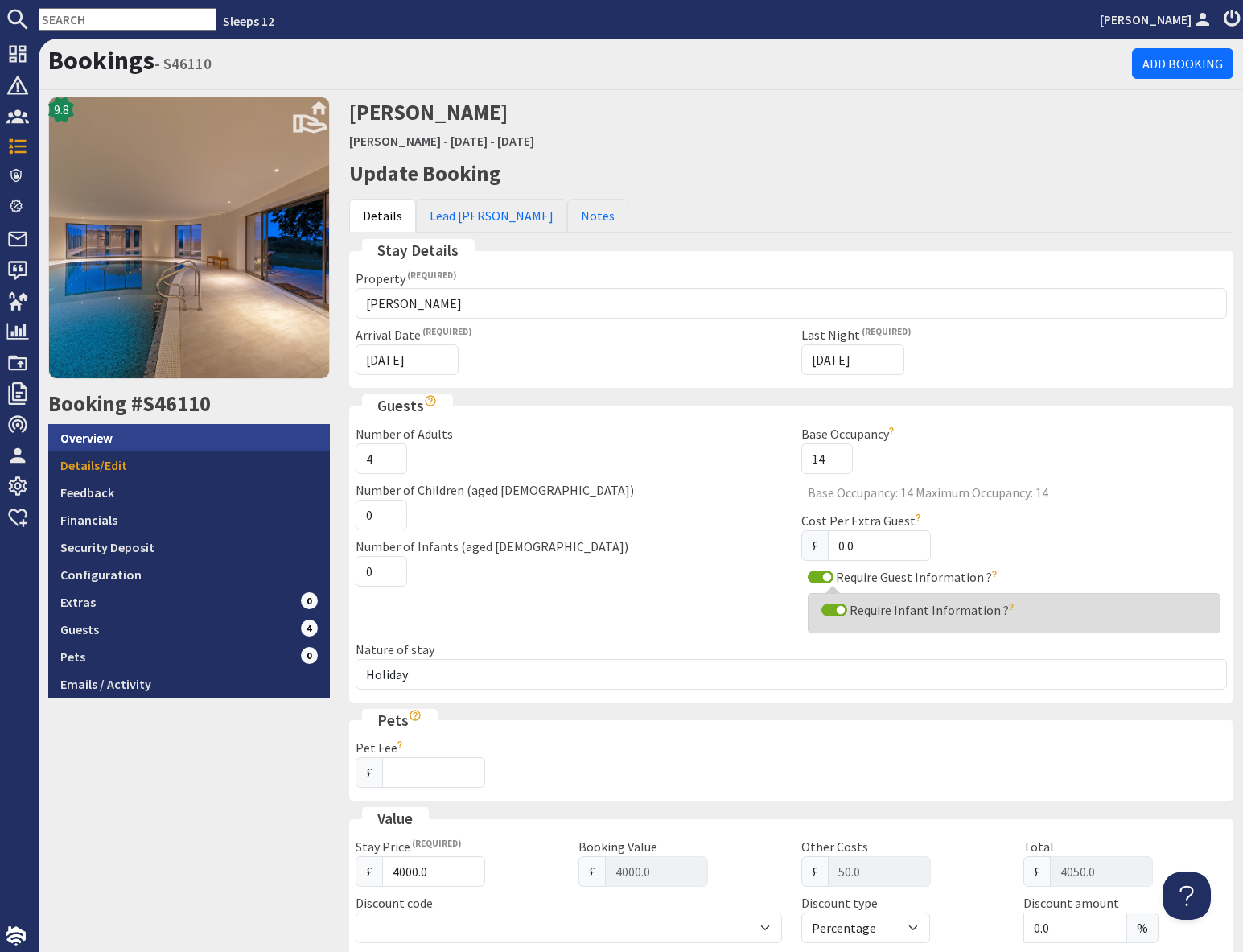
click at [155, 446] on link "Overview" at bounding box center [189, 437] width 282 height 27
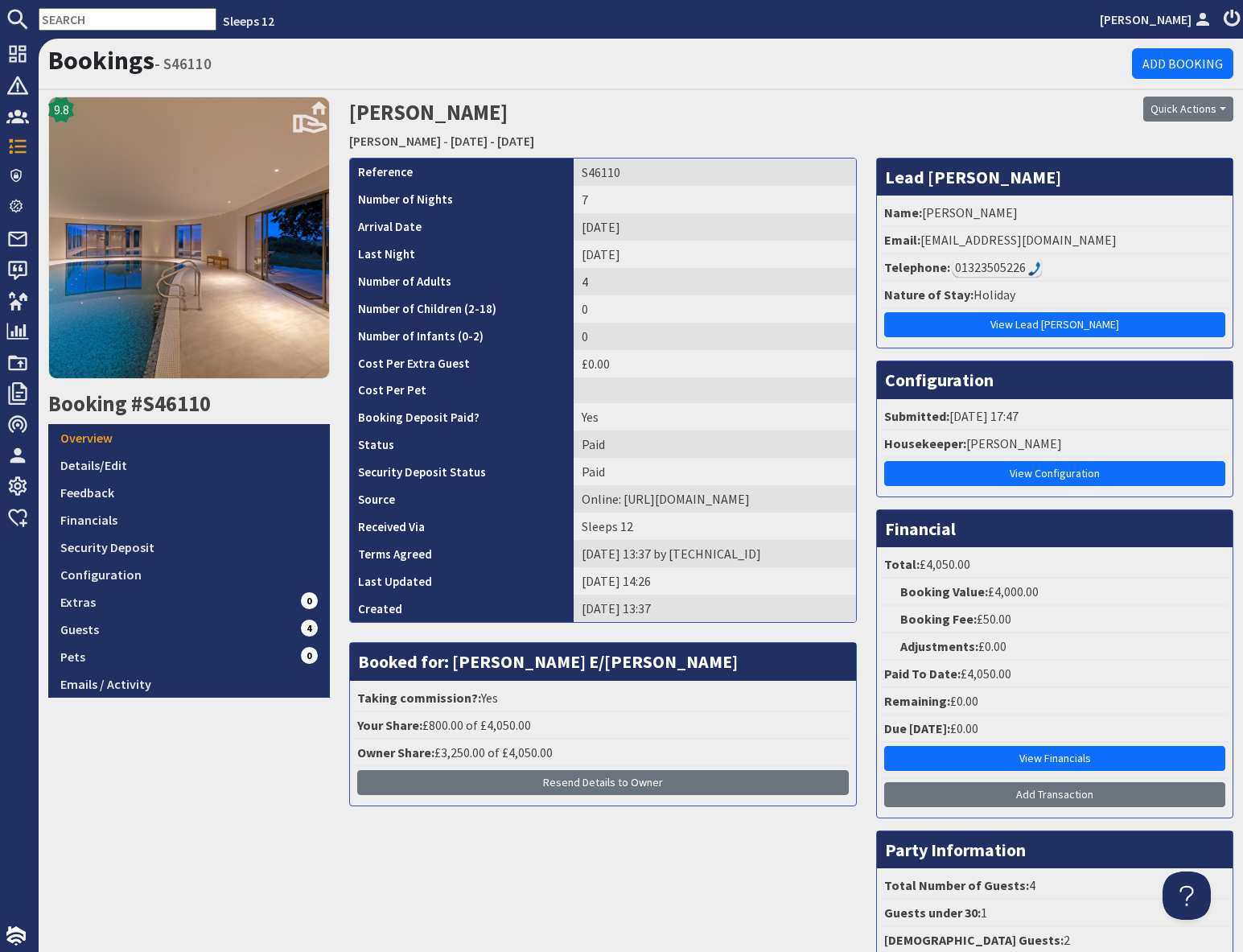
click at [74, 15] on input "text" at bounding box center [128, 19] width 178 height 23
paste input "S46134"
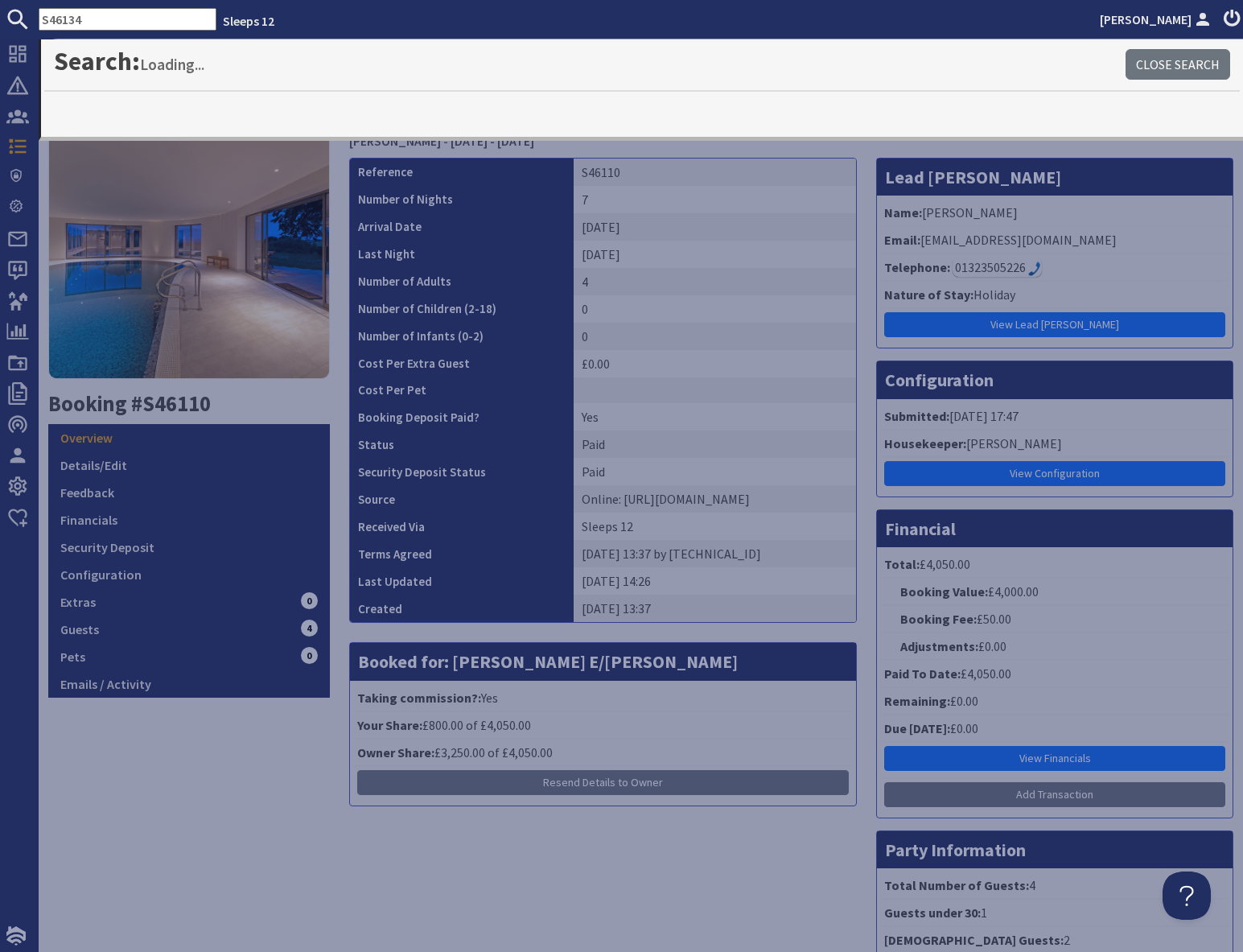
type input "S46134"
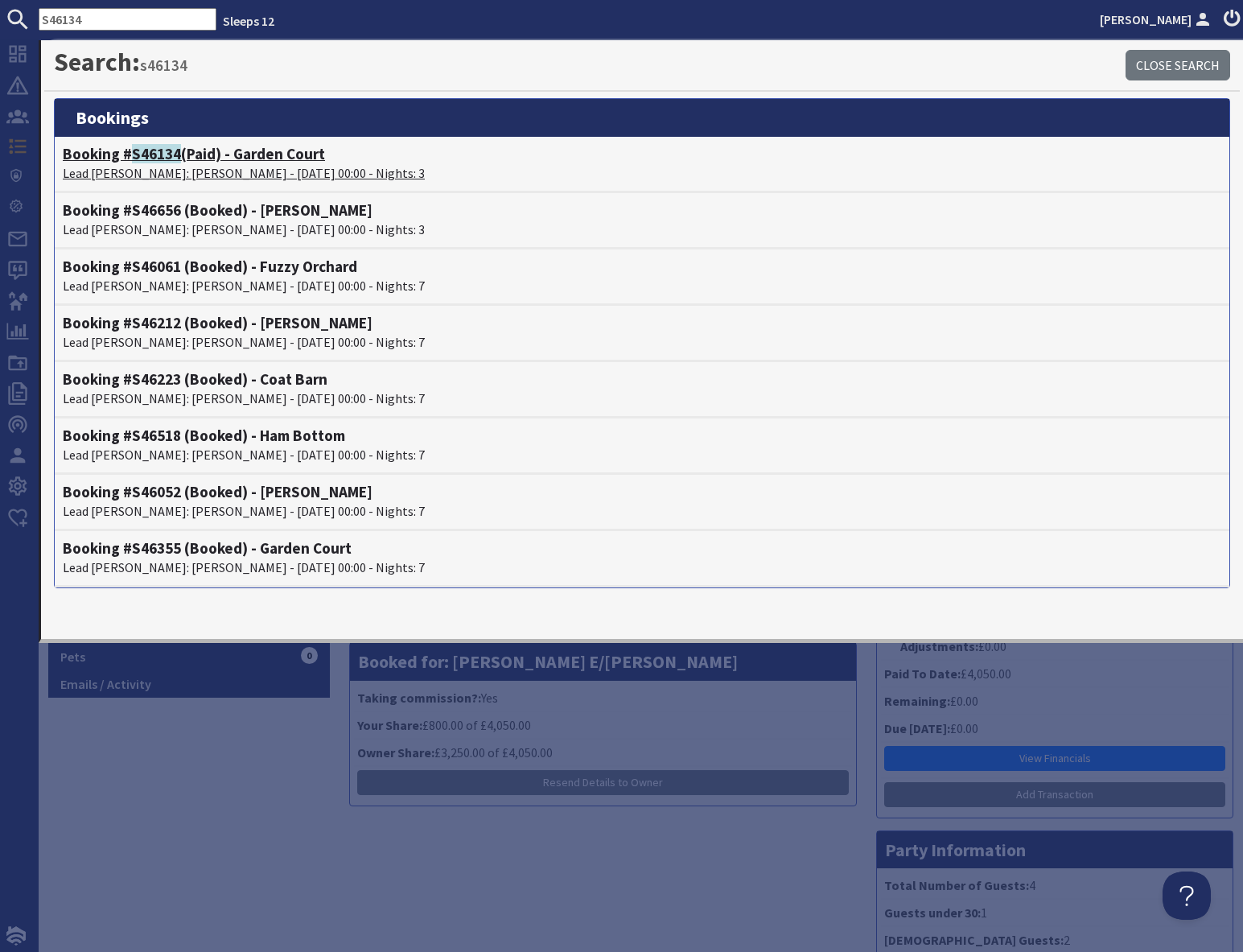
click at [209, 168] on p "Lead Booker: Linda Newman - 05/09/2025 00:00 - Nights: 3" at bounding box center [641, 173] width 1159 height 19
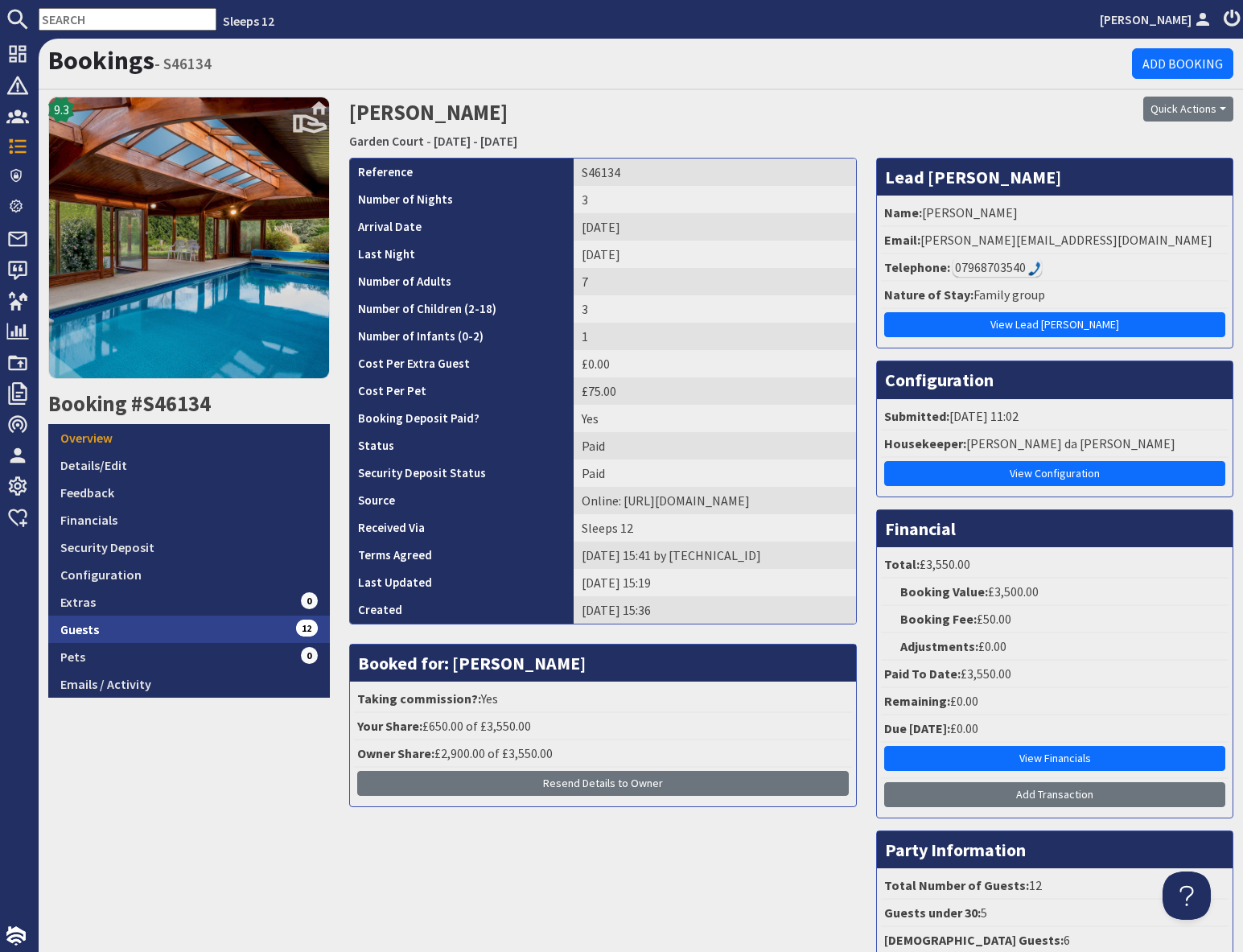
click at [252, 634] on link "Guests 12" at bounding box center [189, 628] width 282 height 27
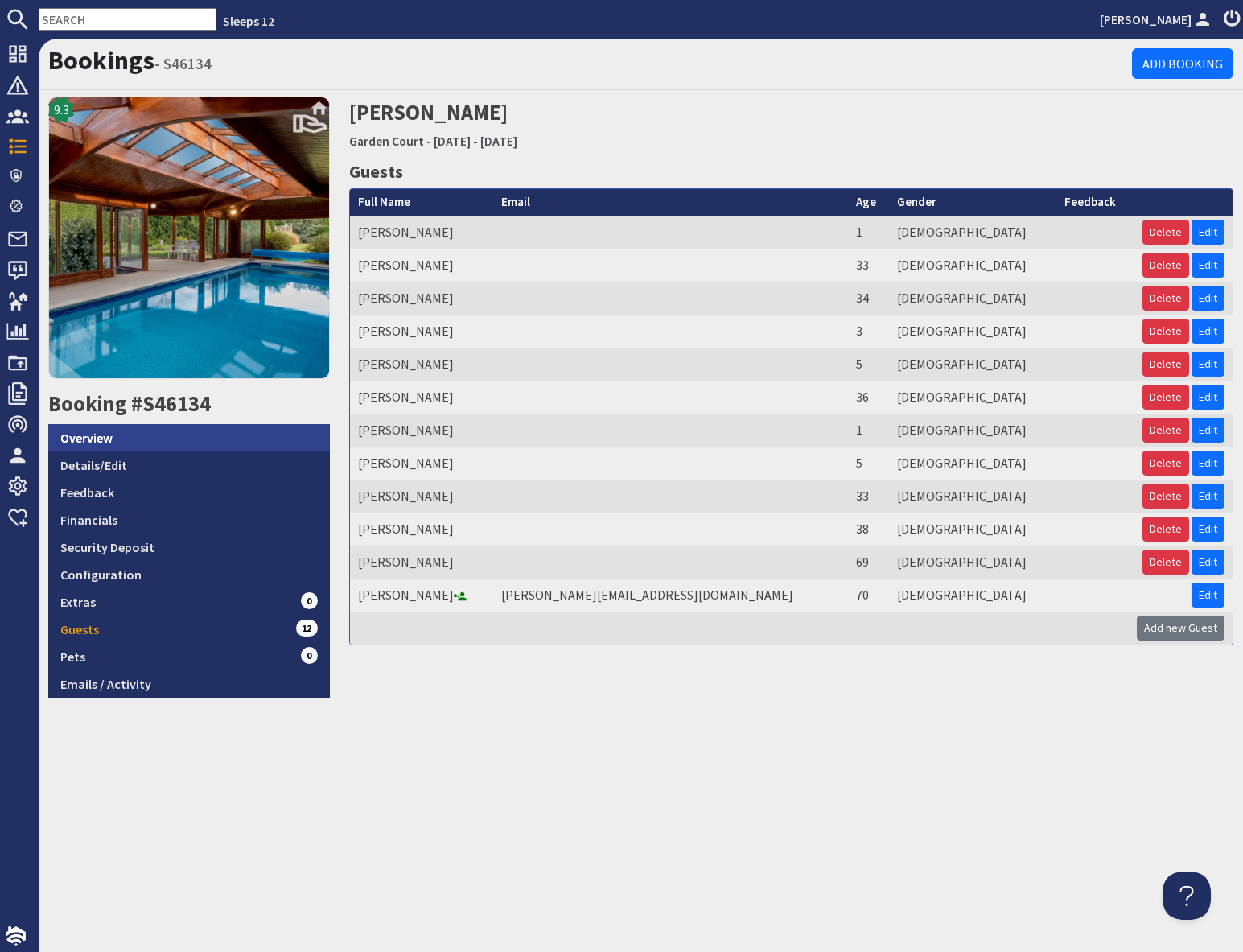
click at [140, 438] on link "Overview" at bounding box center [189, 437] width 282 height 27
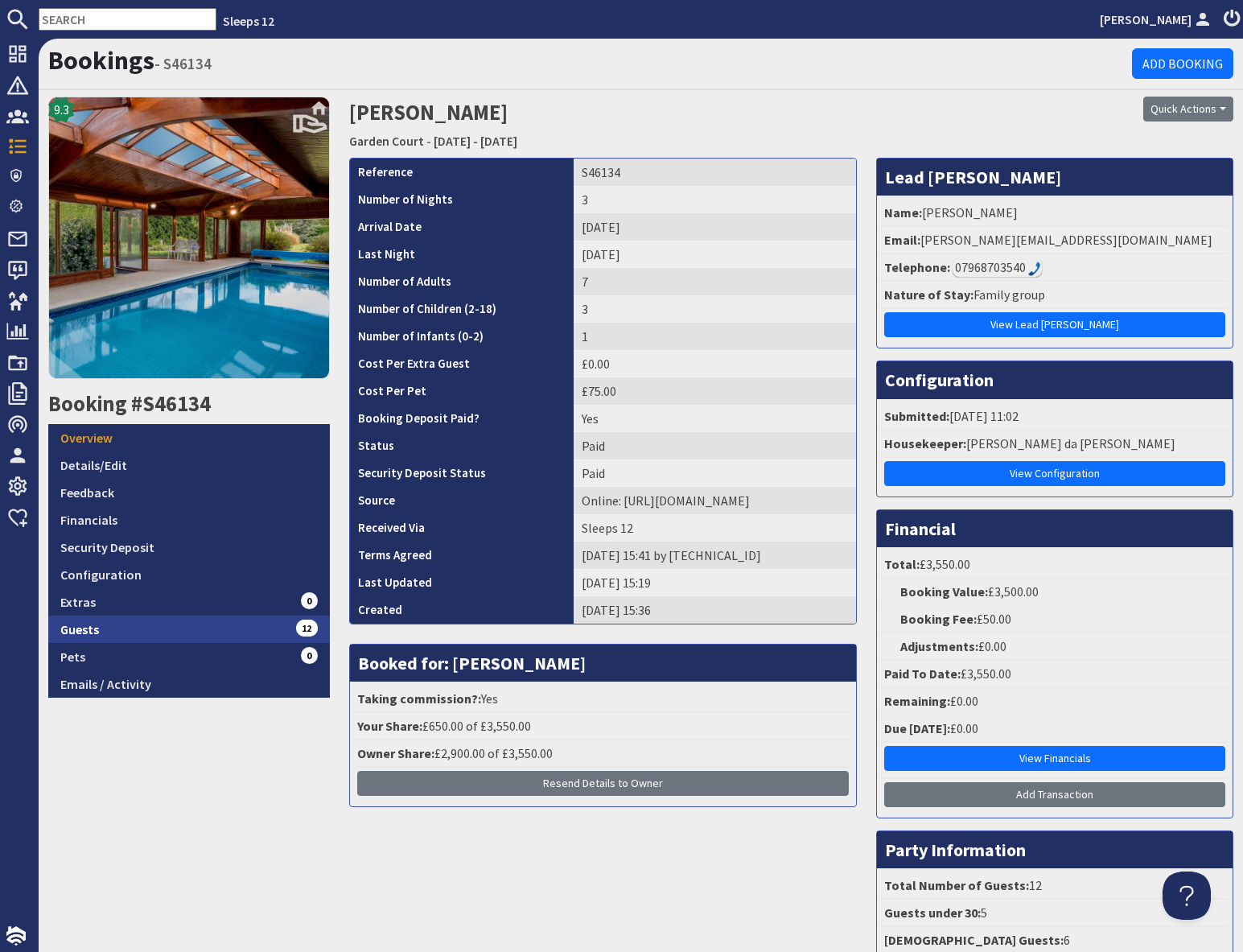
click at [152, 622] on link "Guests 12" at bounding box center [189, 628] width 282 height 27
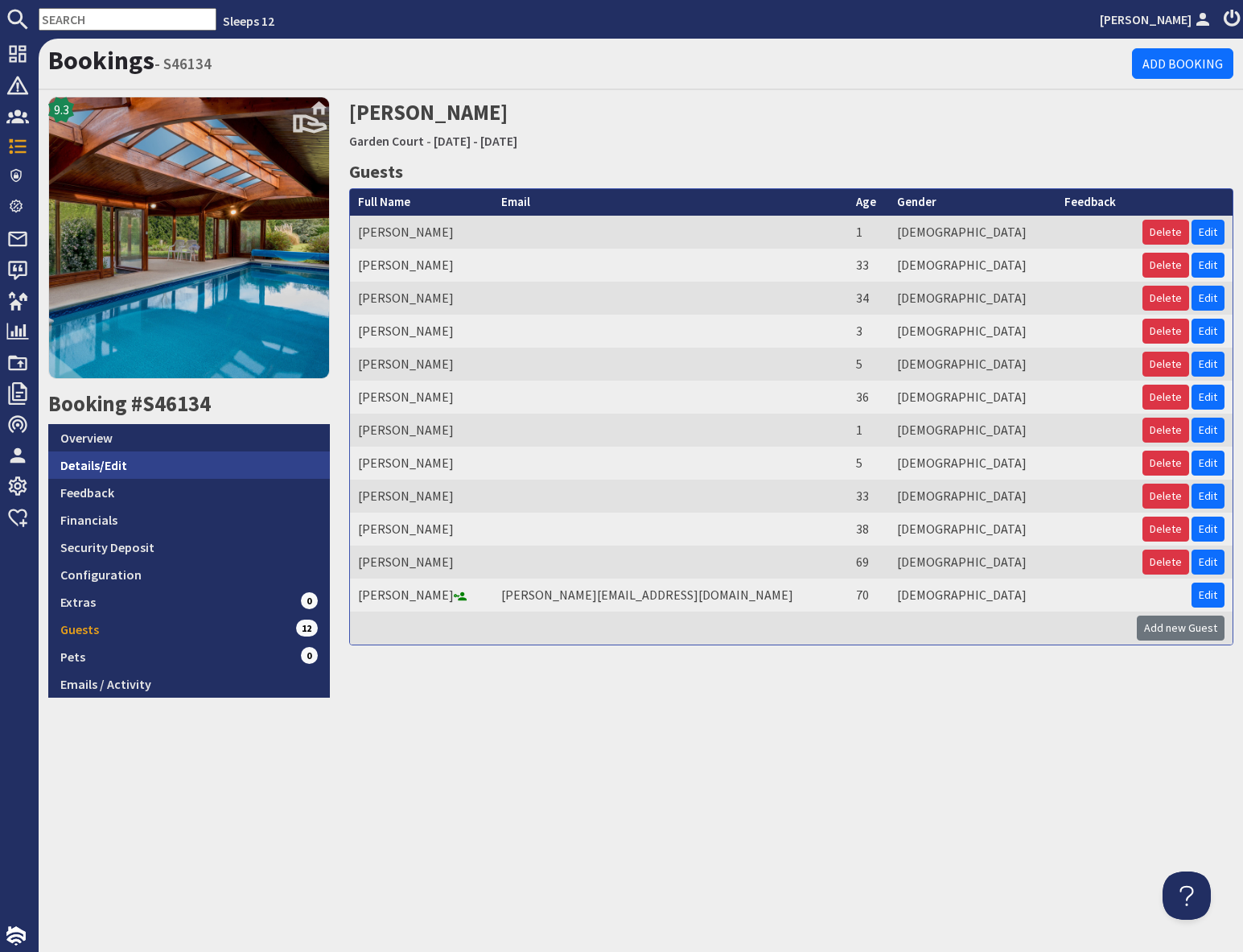
click at [131, 466] on link "Details/Edit" at bounding box center [189, 465] width 282 height 27
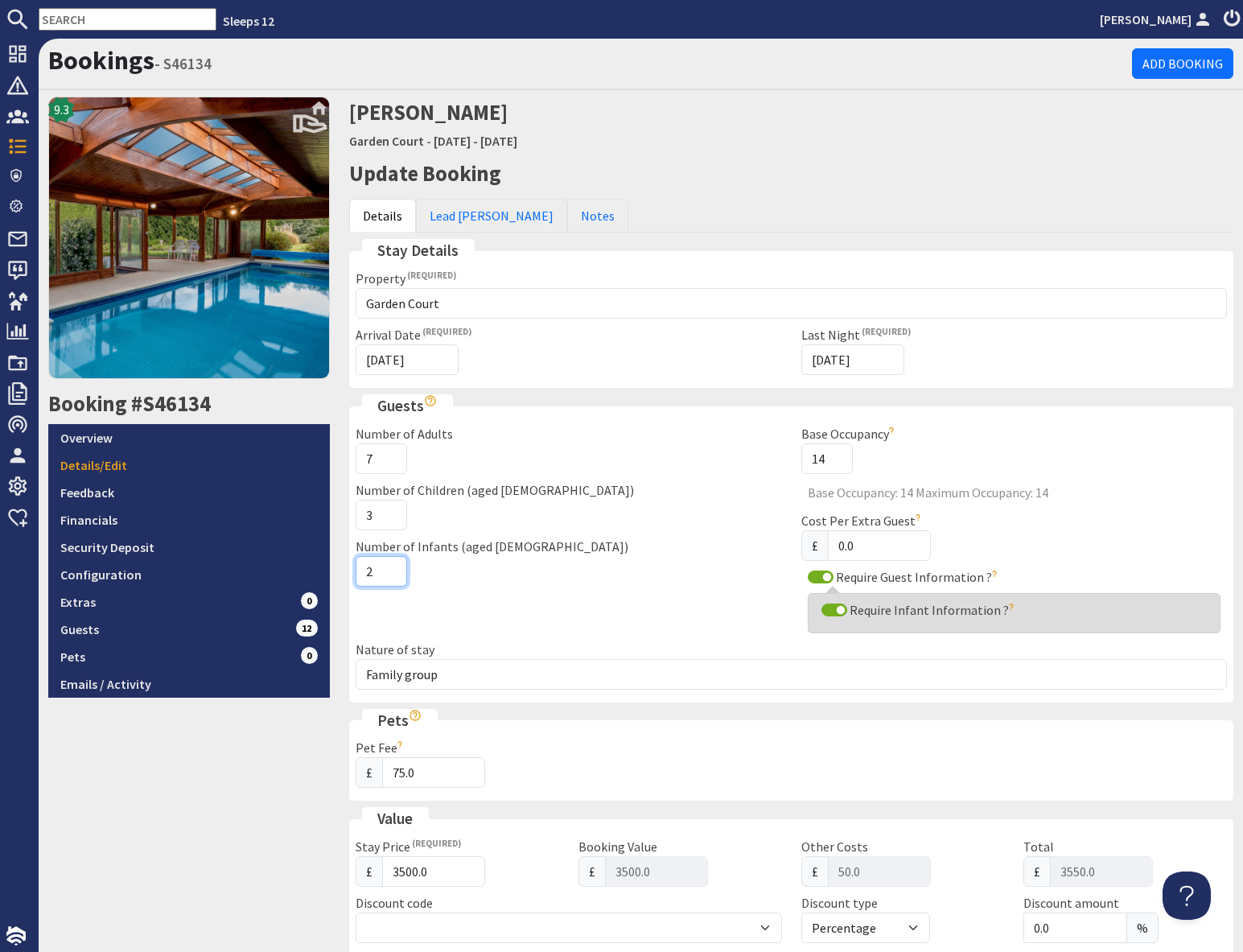
type input "2"
click at [391, 568] on input "2" at bounding box center [381, 571] width 52 height 31
drag, startPoint x: 289, startPoint y: 813, endPoint x: 598, endPoint y: 815, distance: 309.0
click at [302, 812] on div "9.3 Booking #S46134 Overview Details/Edit Feedback Financials Security Deposit …" at bounding box center [189, 817] width 301 height 1442
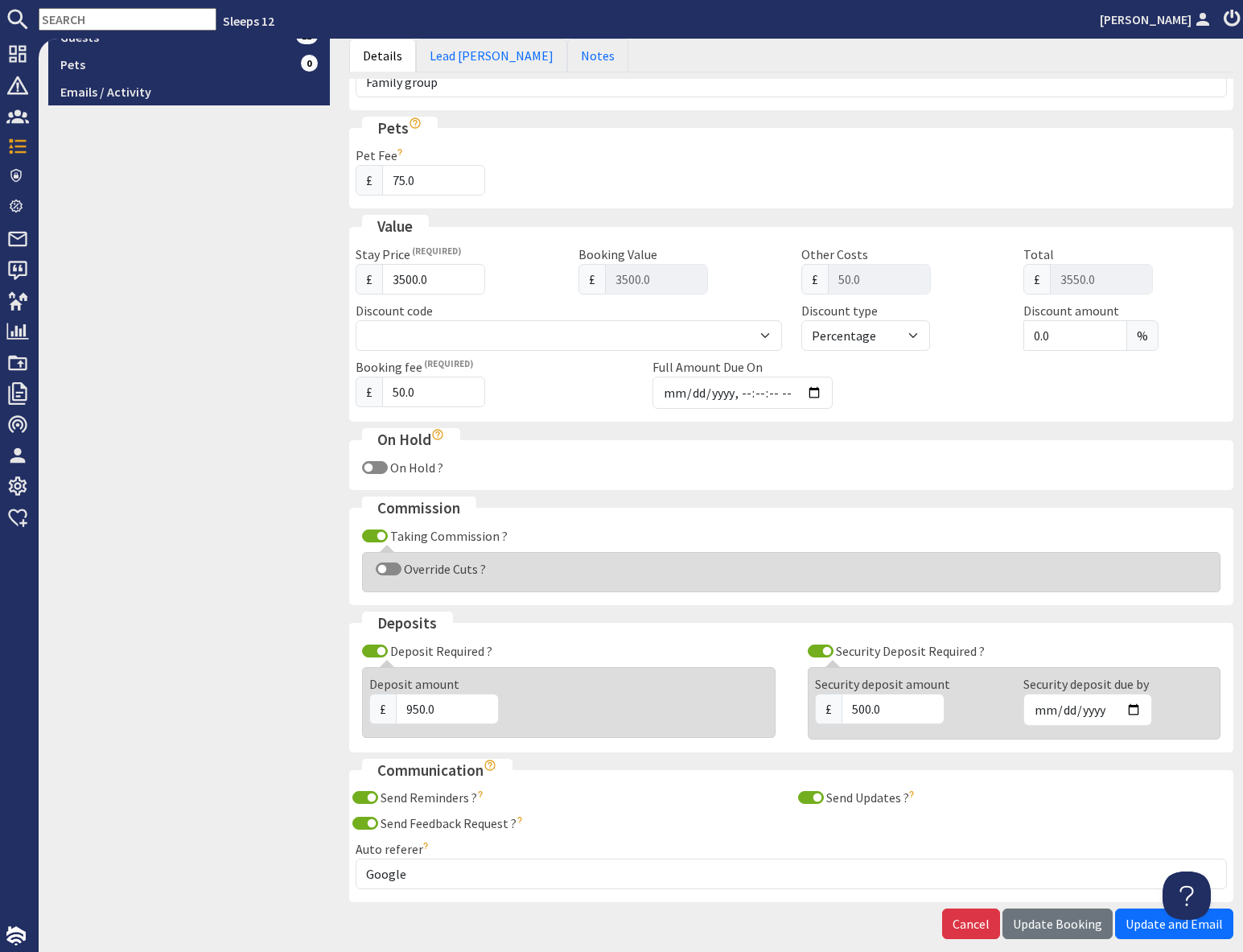
scroll to position [668, 0]
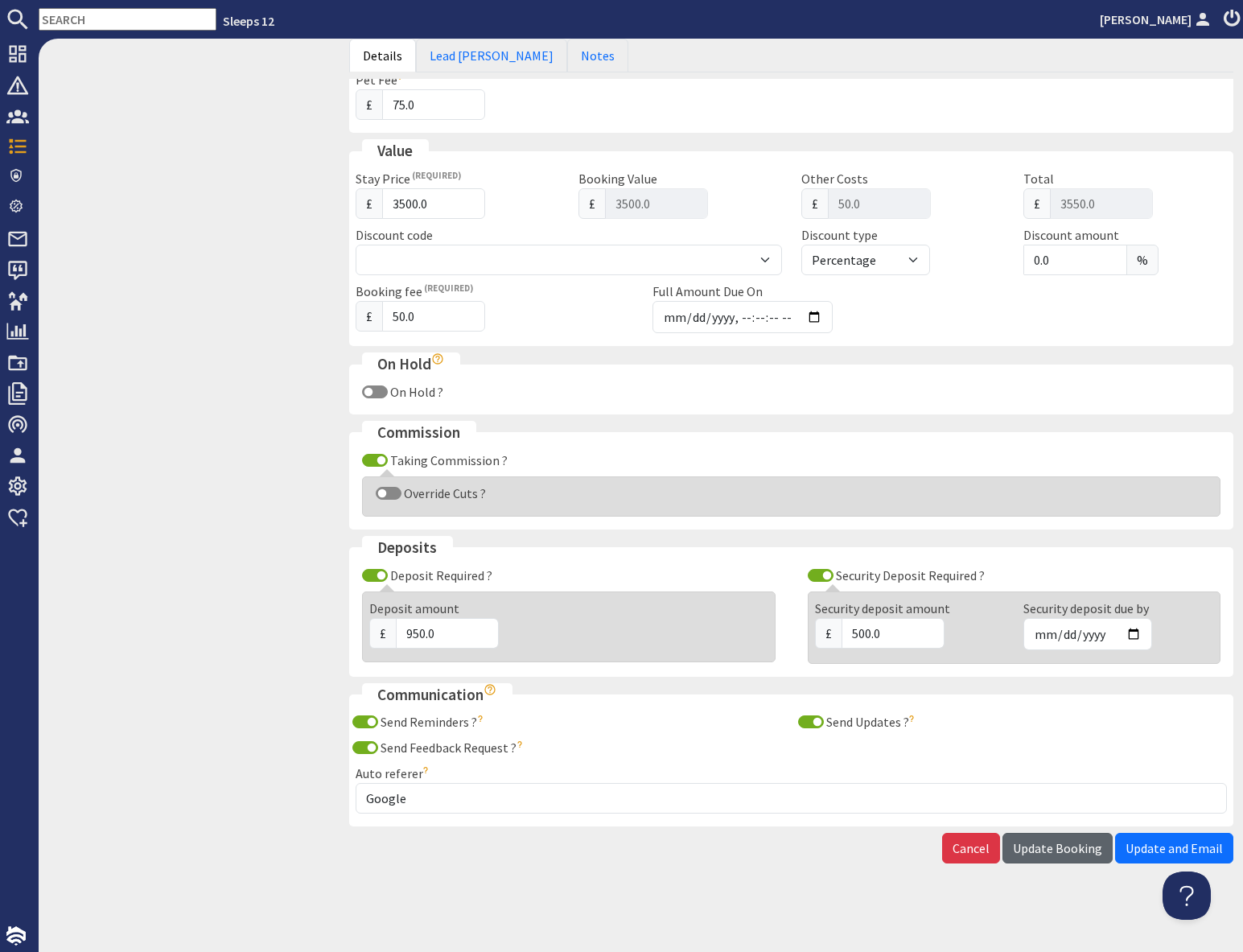
click at [1057, 856] on span "Update Booking" at bounding box center [1057, 848] width 89 height 16
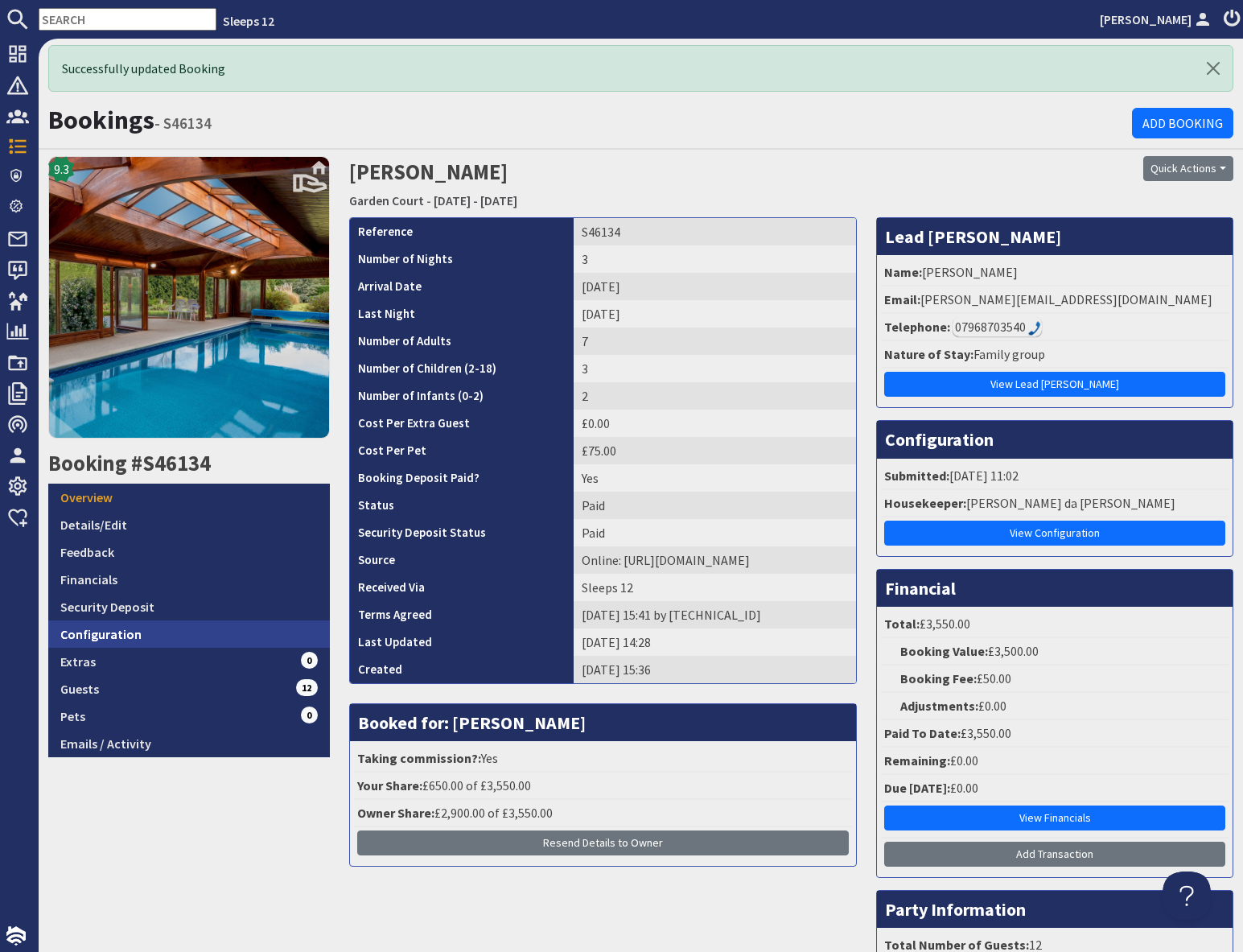
click at [155, 635] on link "Configuration" at bounding box center [189, 633] width 282 height 27
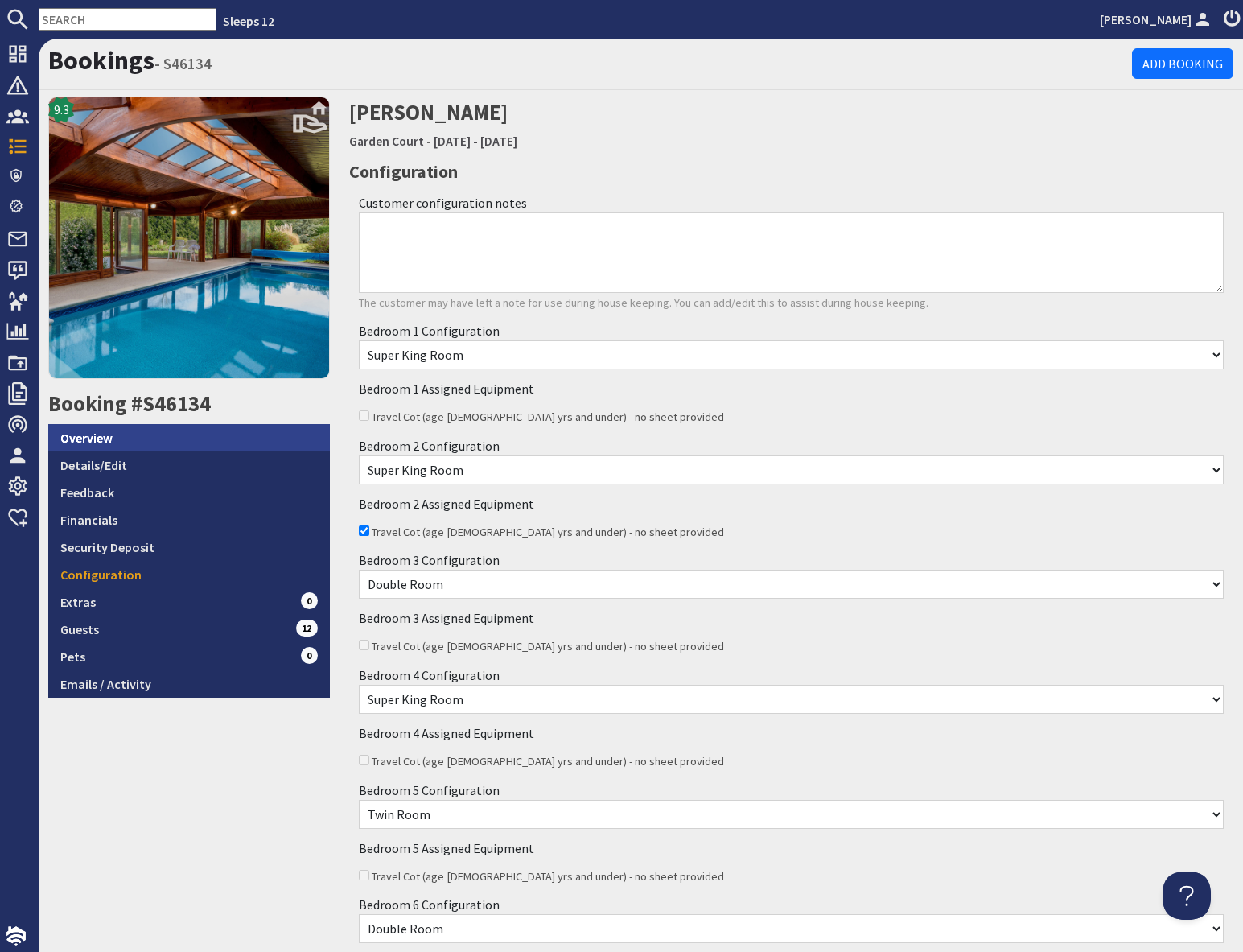
click at [155, 439] on link "Overview" at bounding box center [189, 437] width 282 height 27
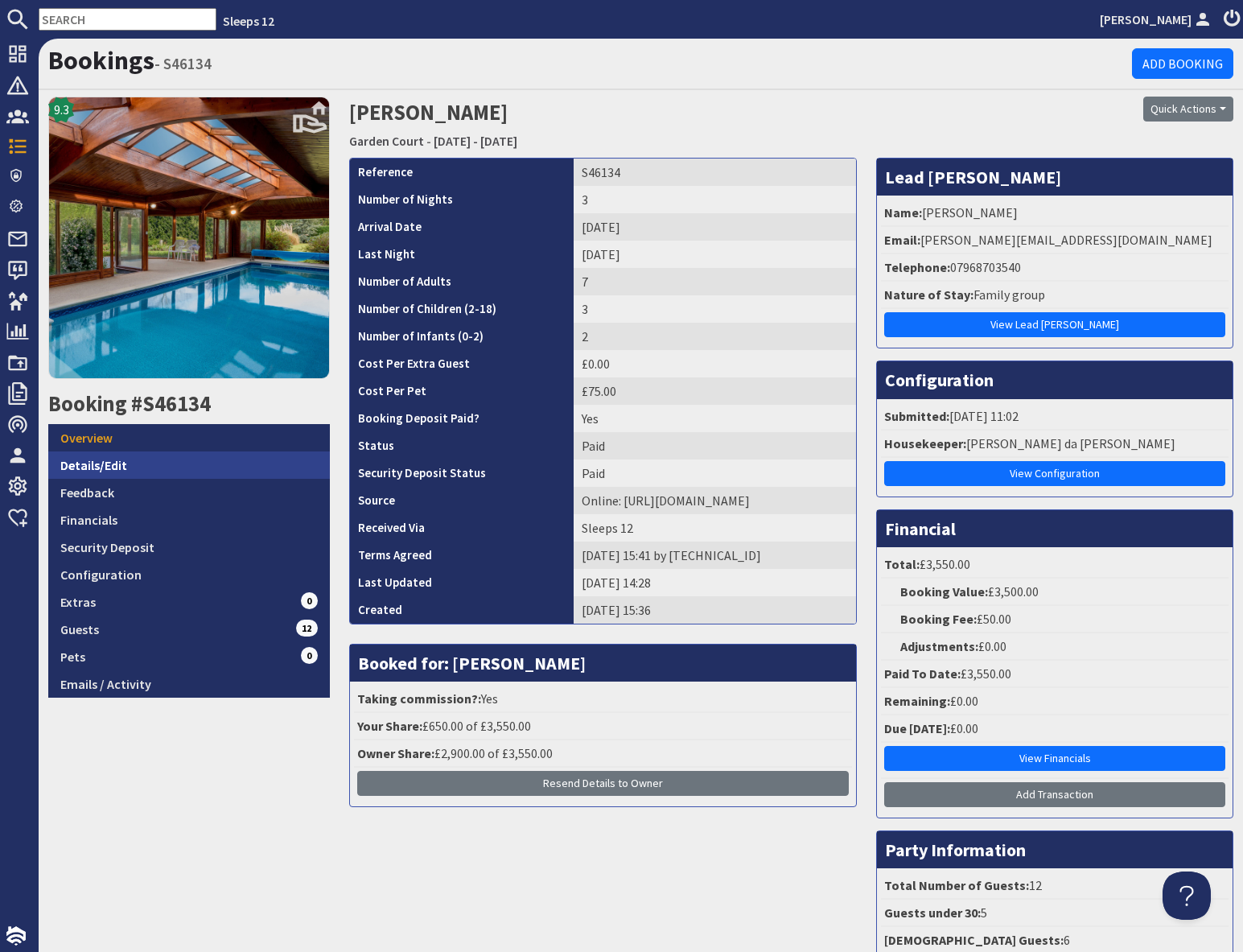
click at [128, 466] on link "Details/Edit" at bounding box center [189, 465] width 282 height 27
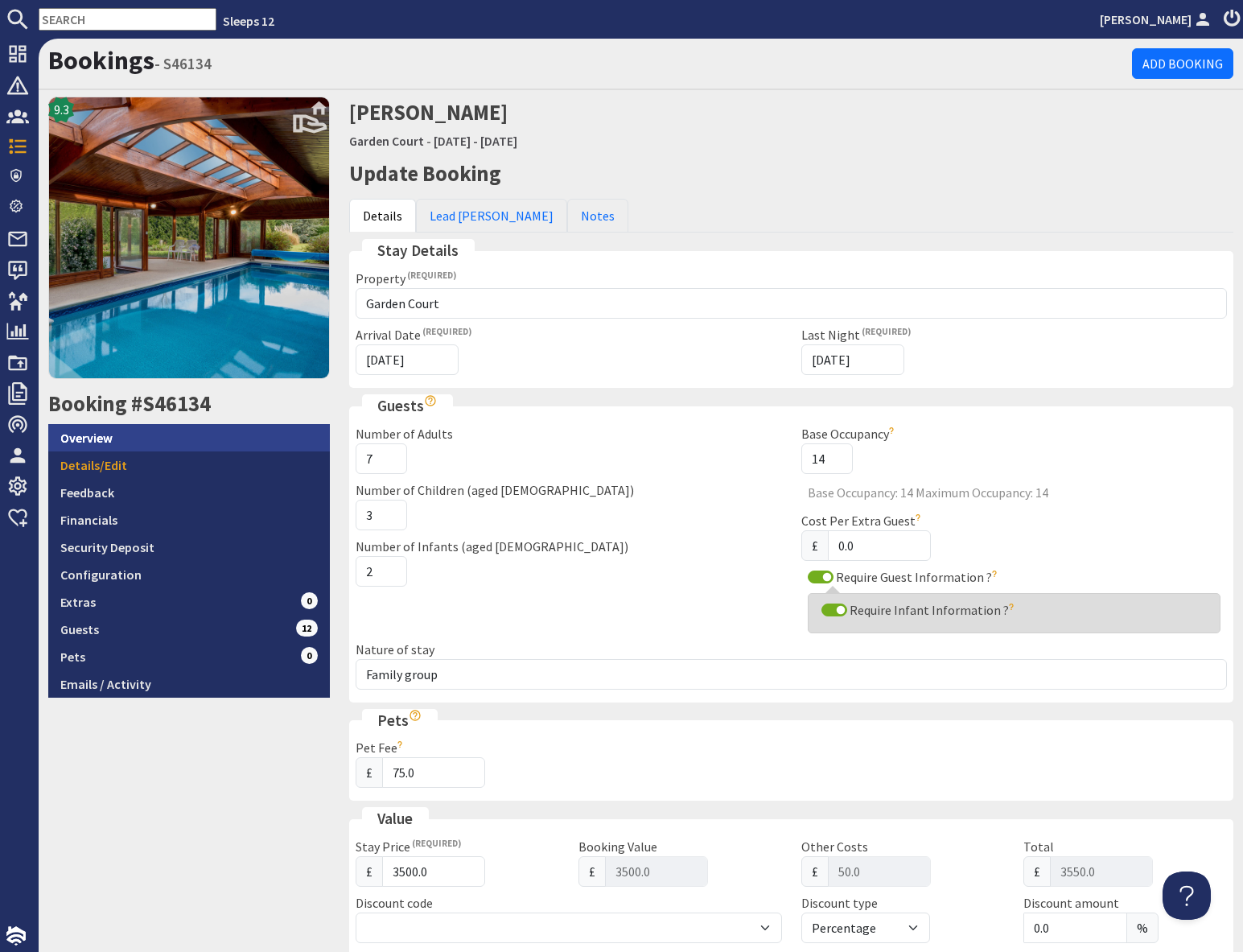
click at [118, 444] on link "Overview" at bounding box center [189, 437] width 282 height 27
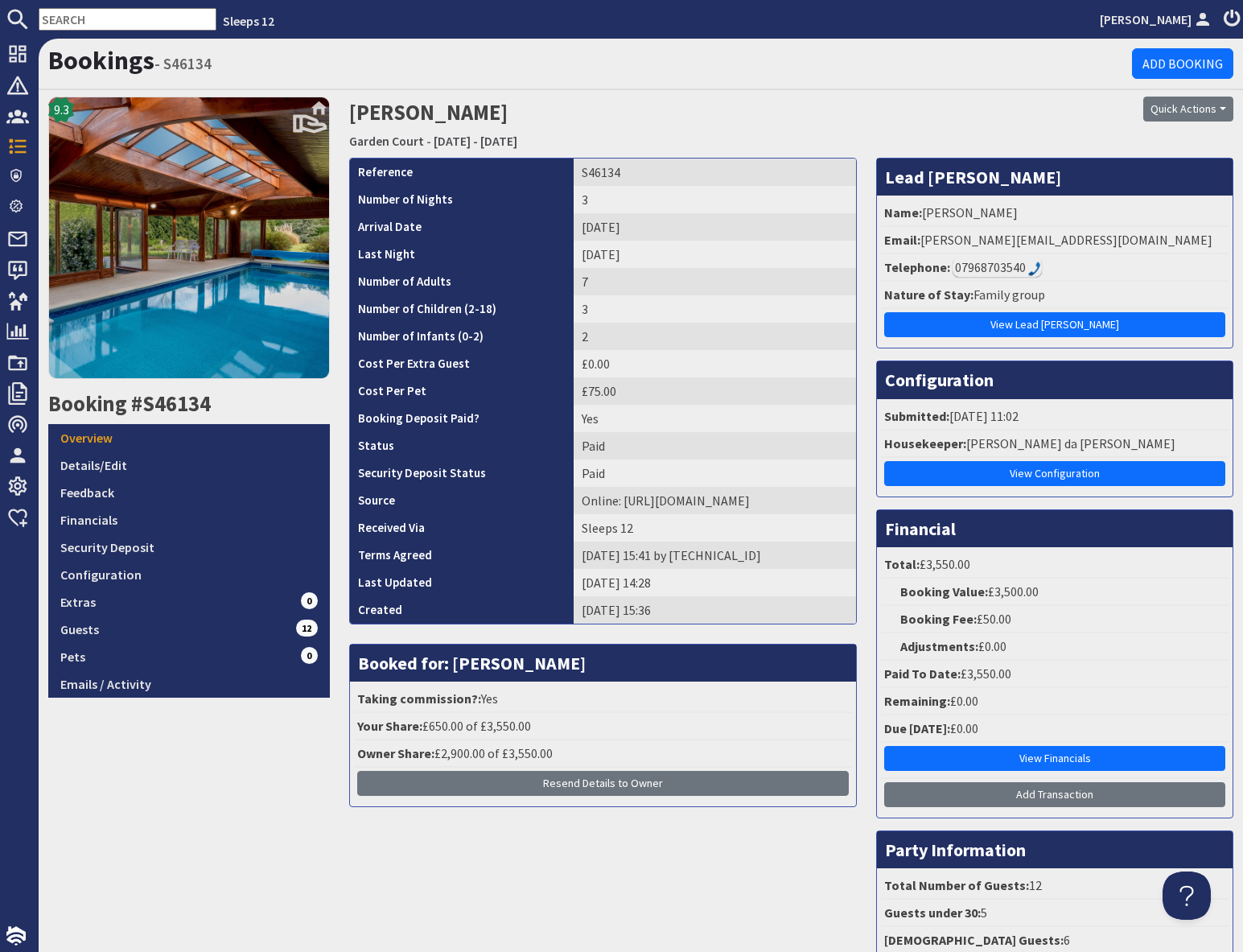
scroll to position [4, 0]
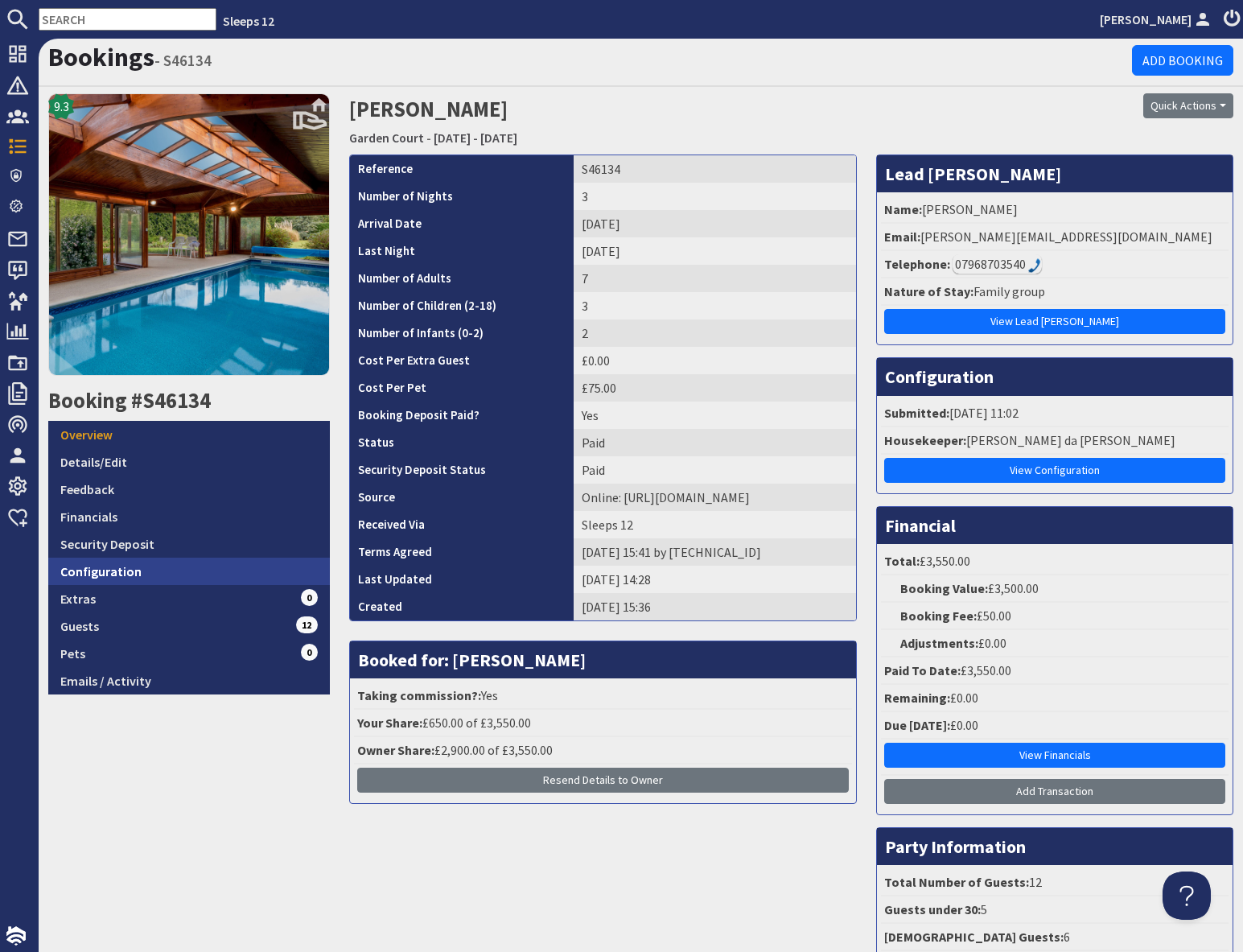
click at [88, 575] on link "Configuration" at bounding box center [189, 571] width 282 height 27
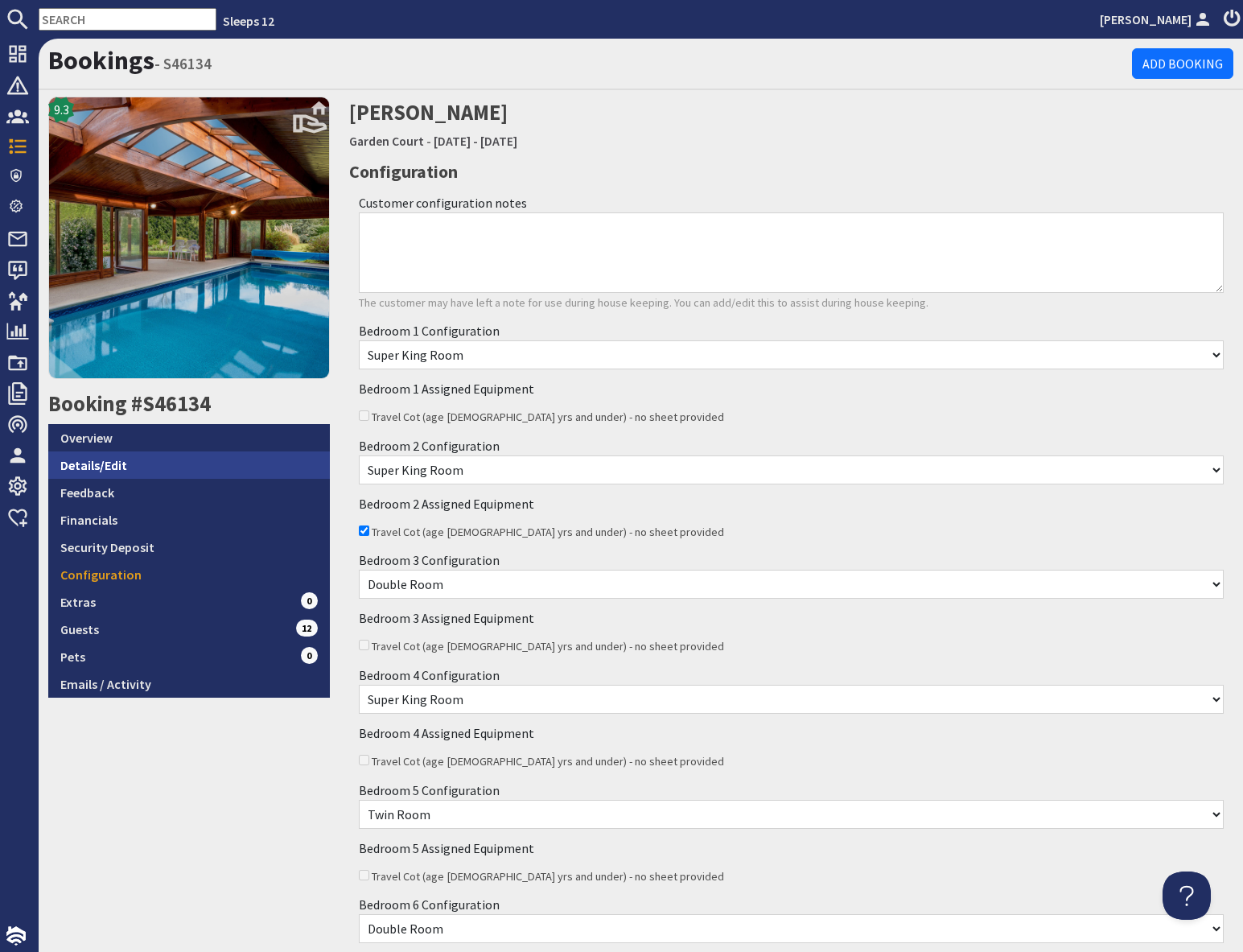
click at [172, 465] on link "Details/Edit" at bounding box center [189, 465] width 282 height 27
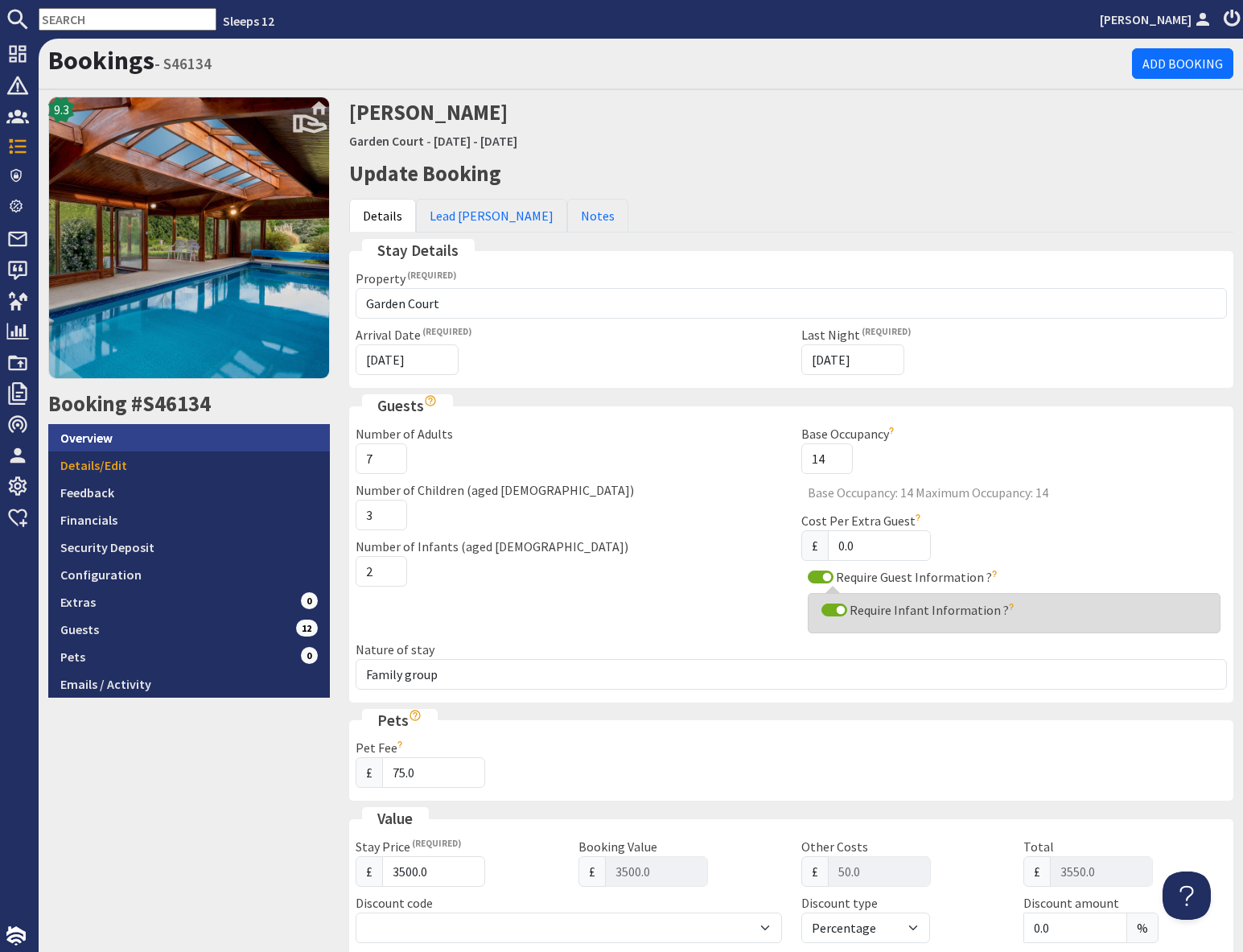
click at [136, 446] on link "Overview" at bounding box center [189, 437] width 282 height 27
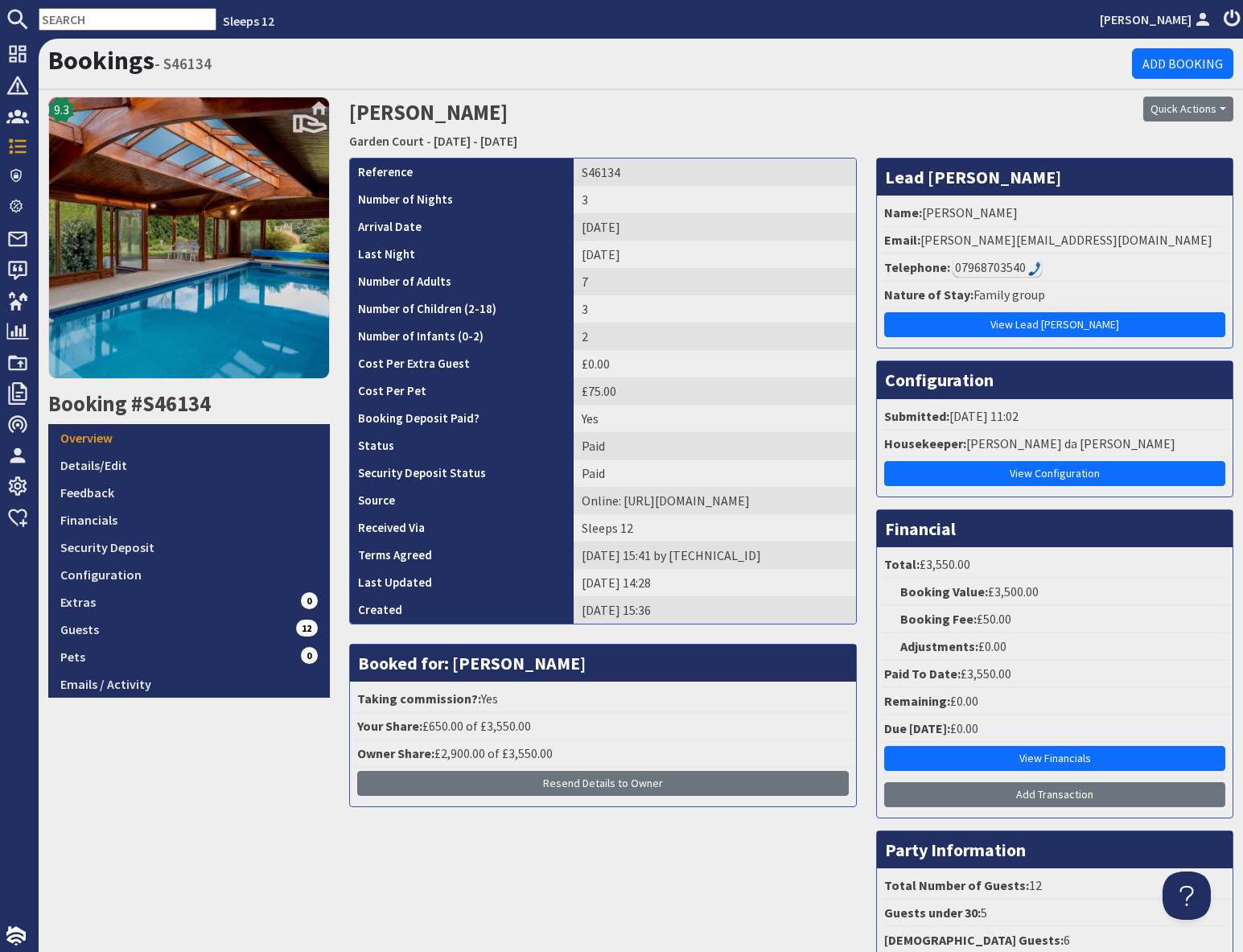
click at [96, 16] on input "text" at bounding box center [128, 19] width 178 height 23
paste input "S46224"
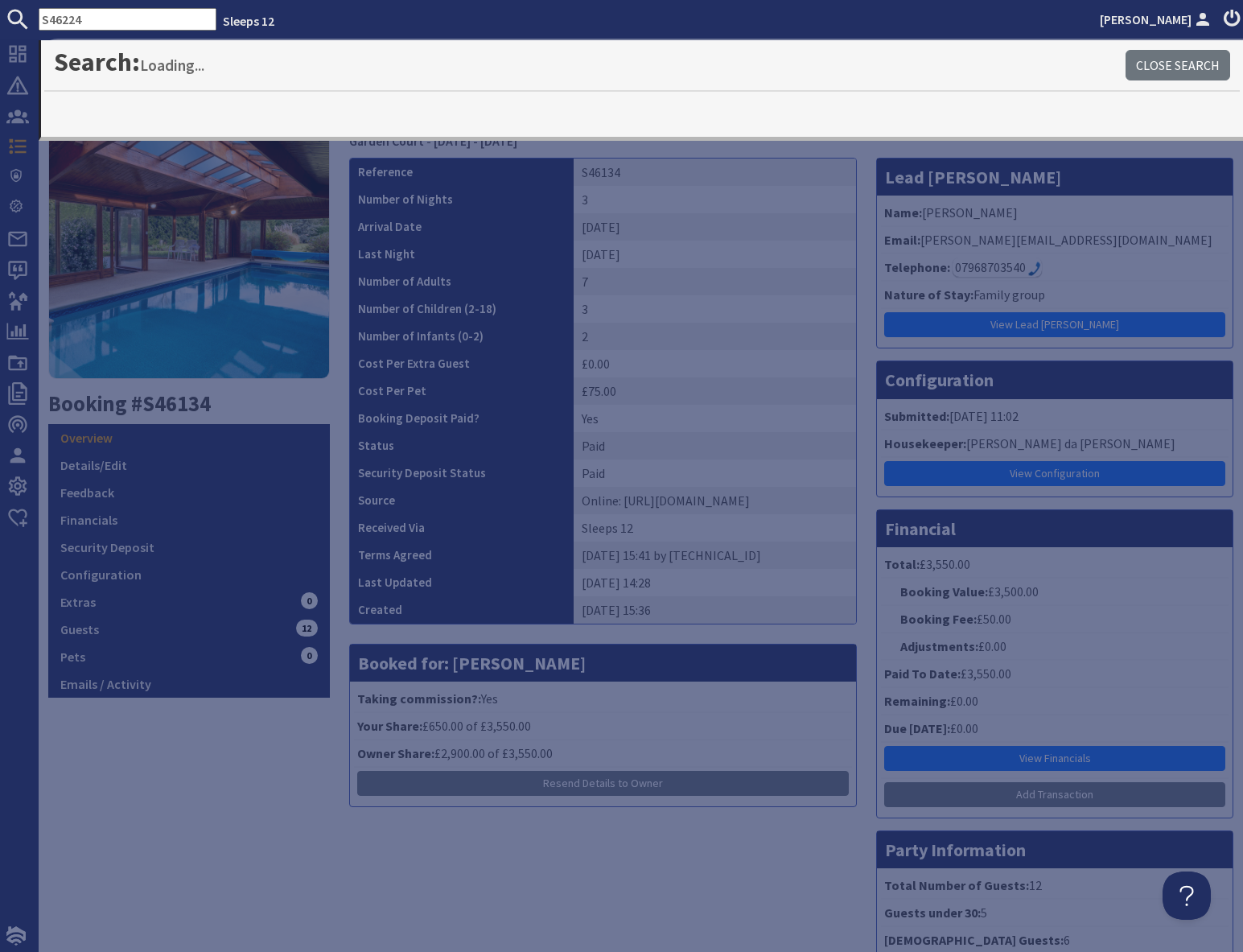
type input "S46224"
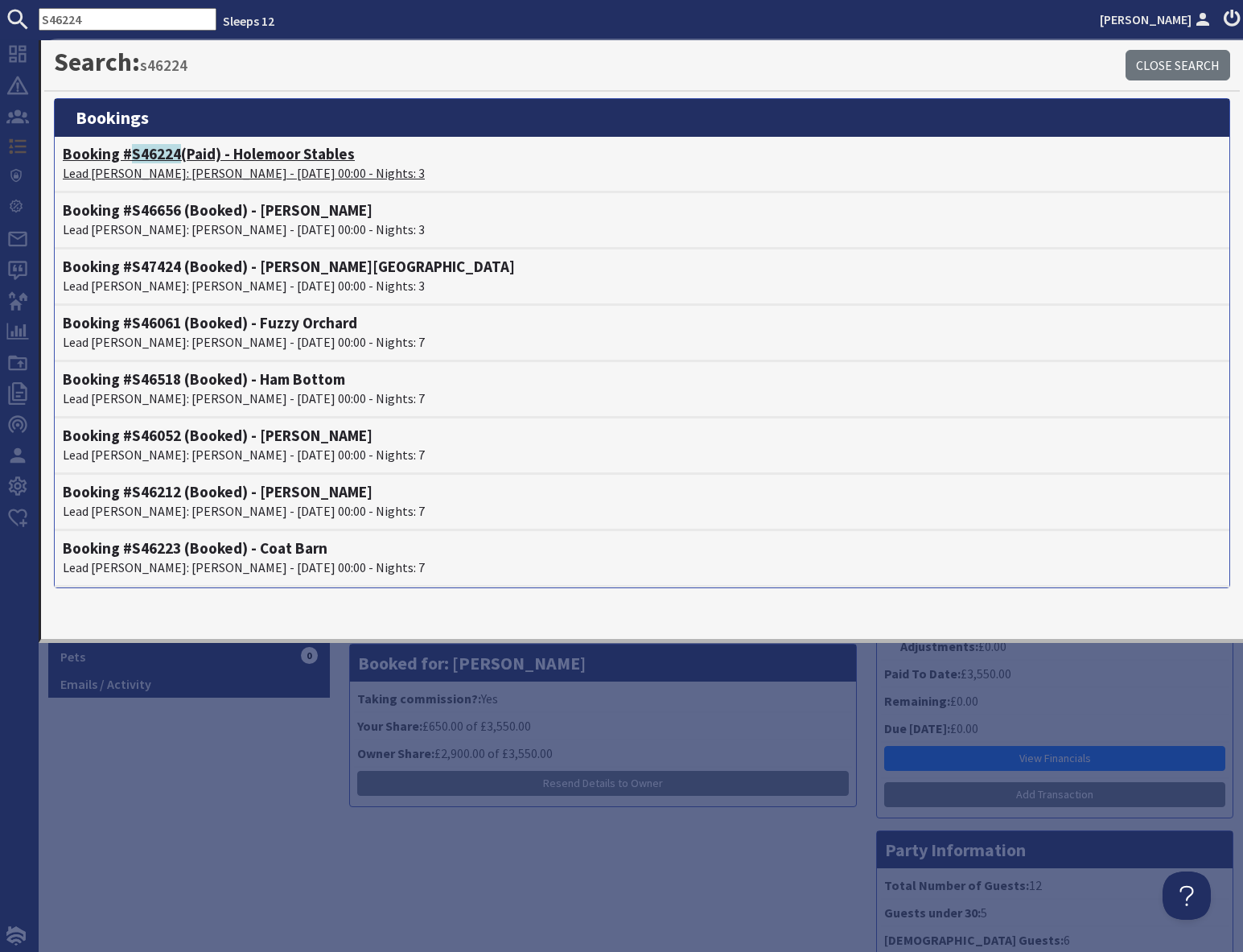
click at [238, 159] on h4 "Booking # S46224 (Paid) - Holemoor Stables" at bounding box center [641, 154] width 1159 height 18
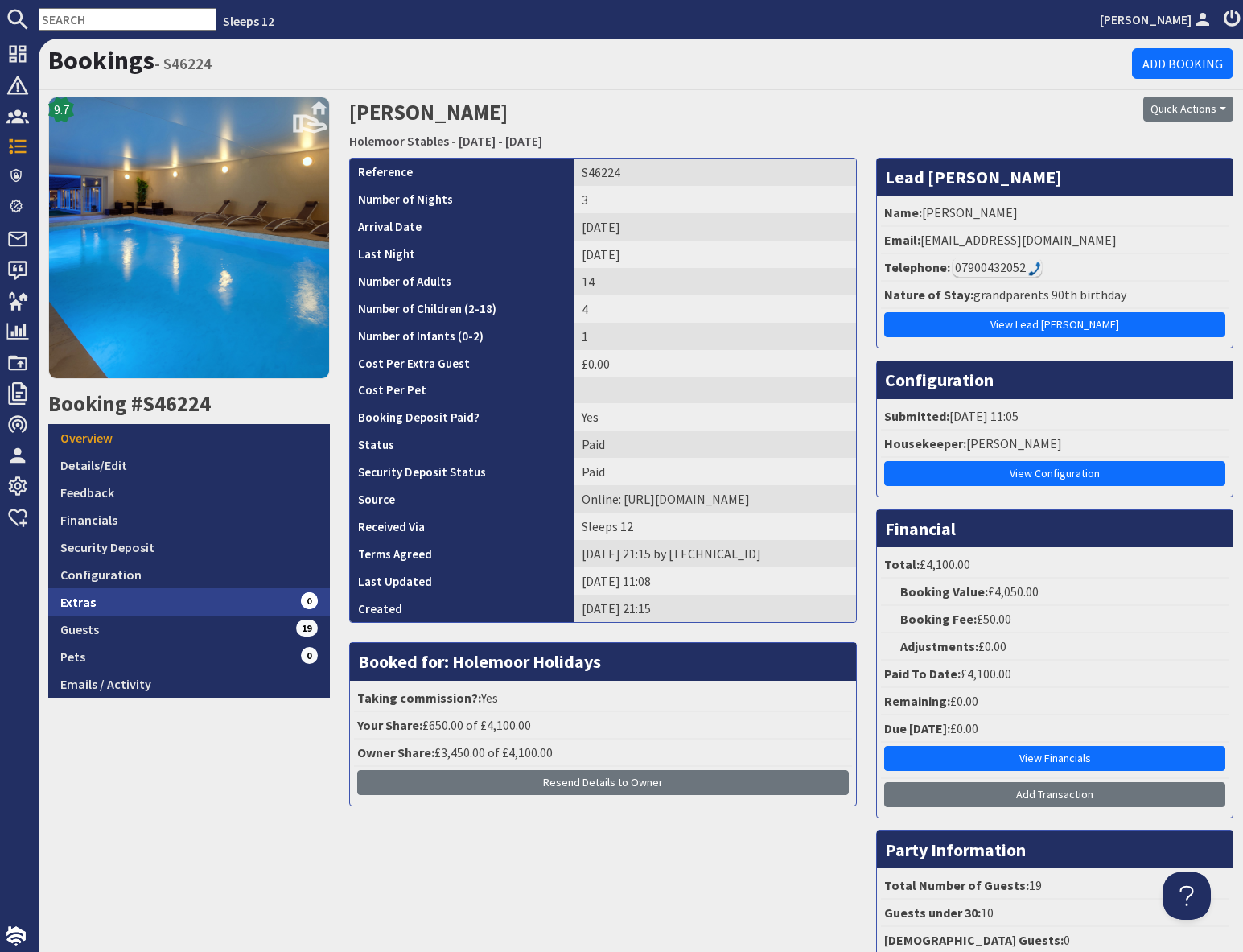
click at [138, 611] on link "Extras 0" at bounding box center [189, 601] width 282 height 27
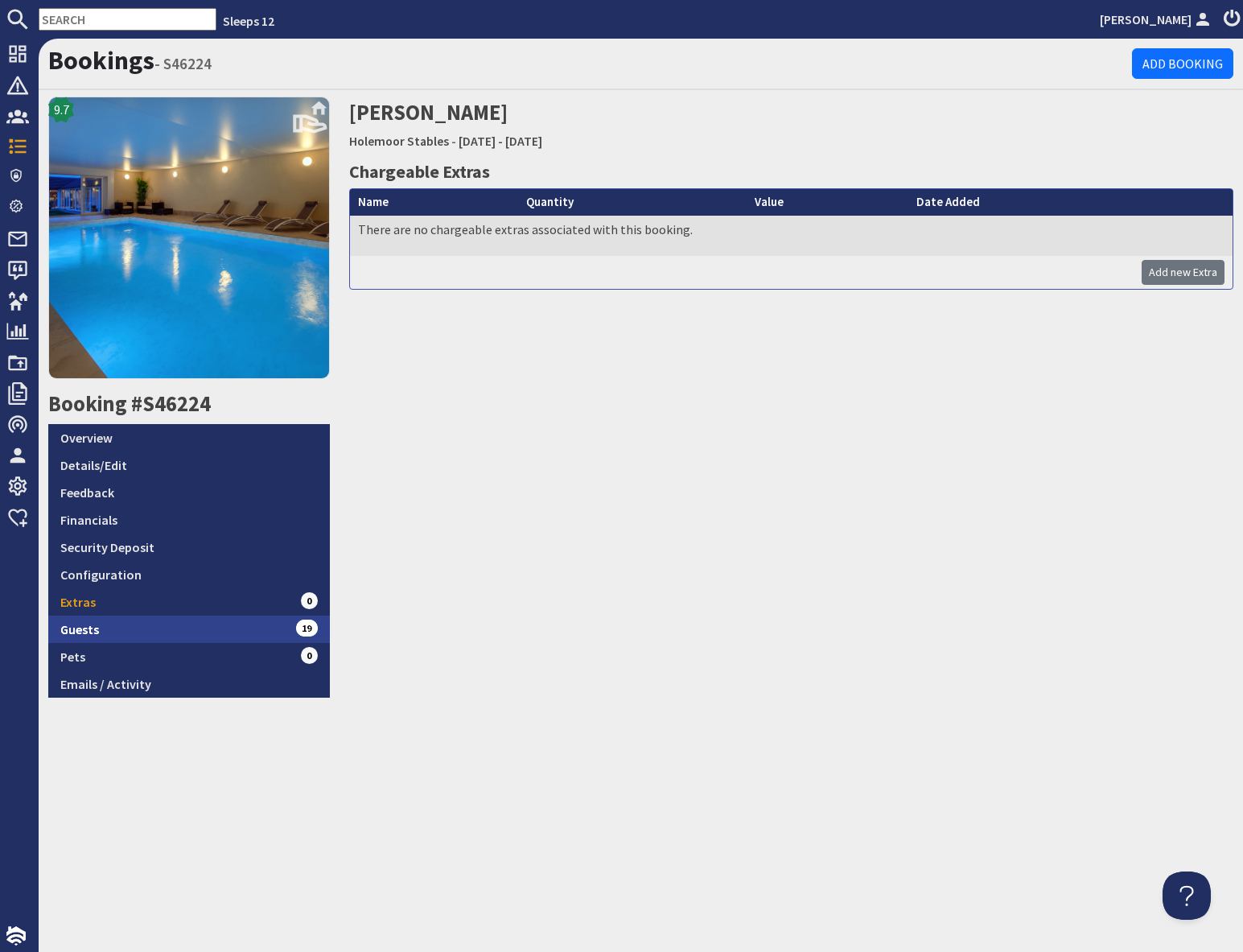
click at [178, 640] on link "Guests 19" at bounding box center [189, 628] width 282 height 27
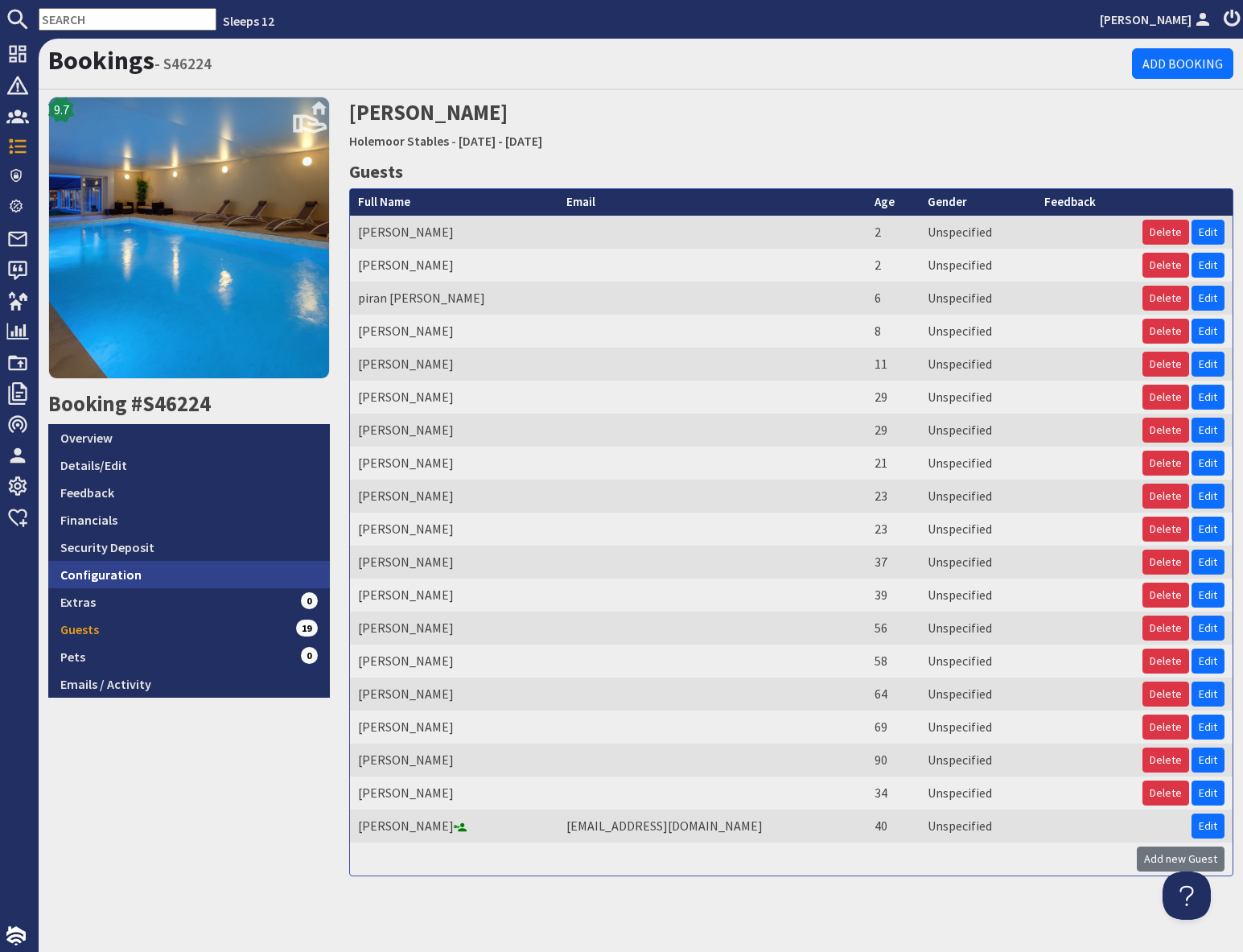
click at [119, 577] on link "Configuration" at bounding box center [189, 574] width 282 height 27
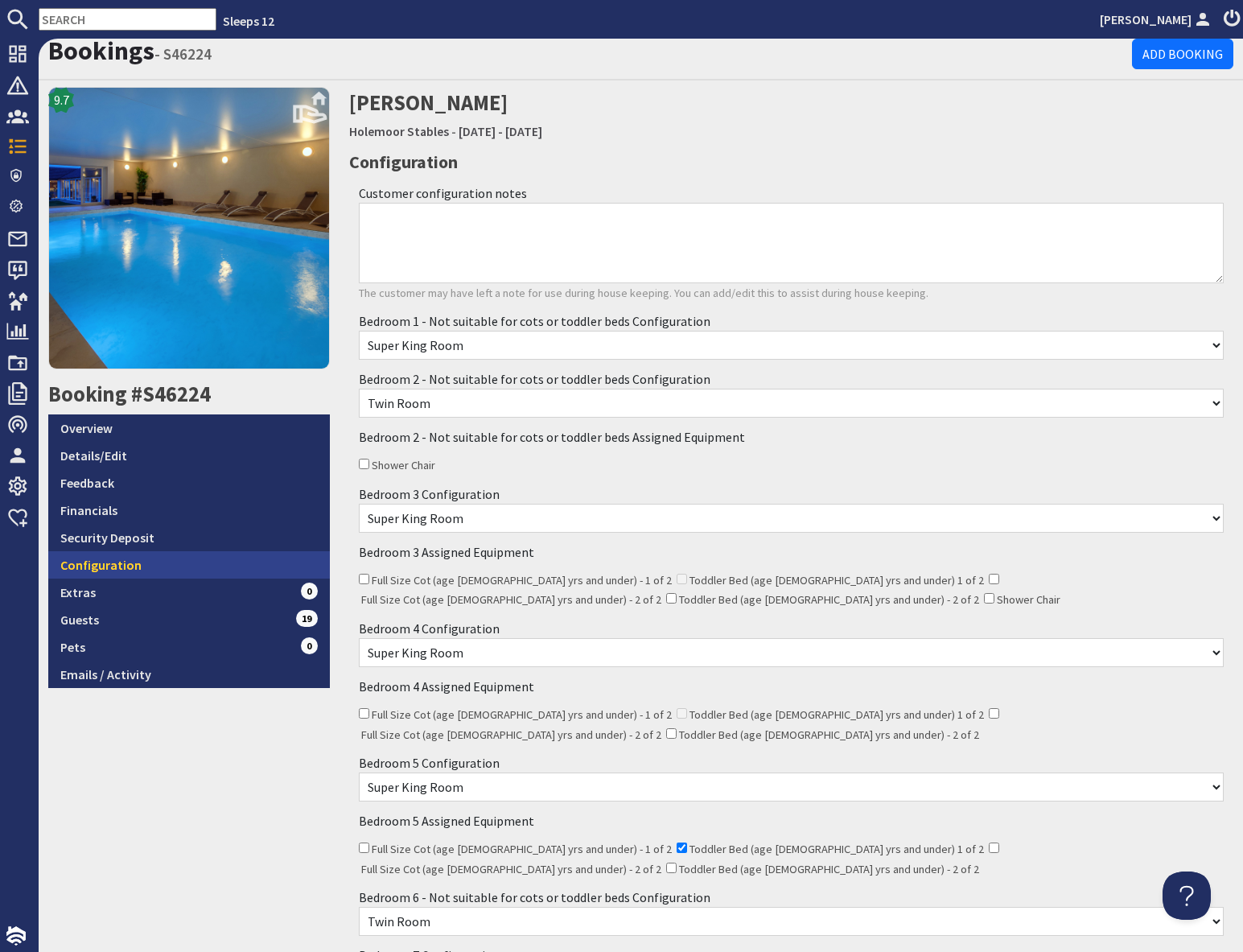
scroll to position [14, 0]
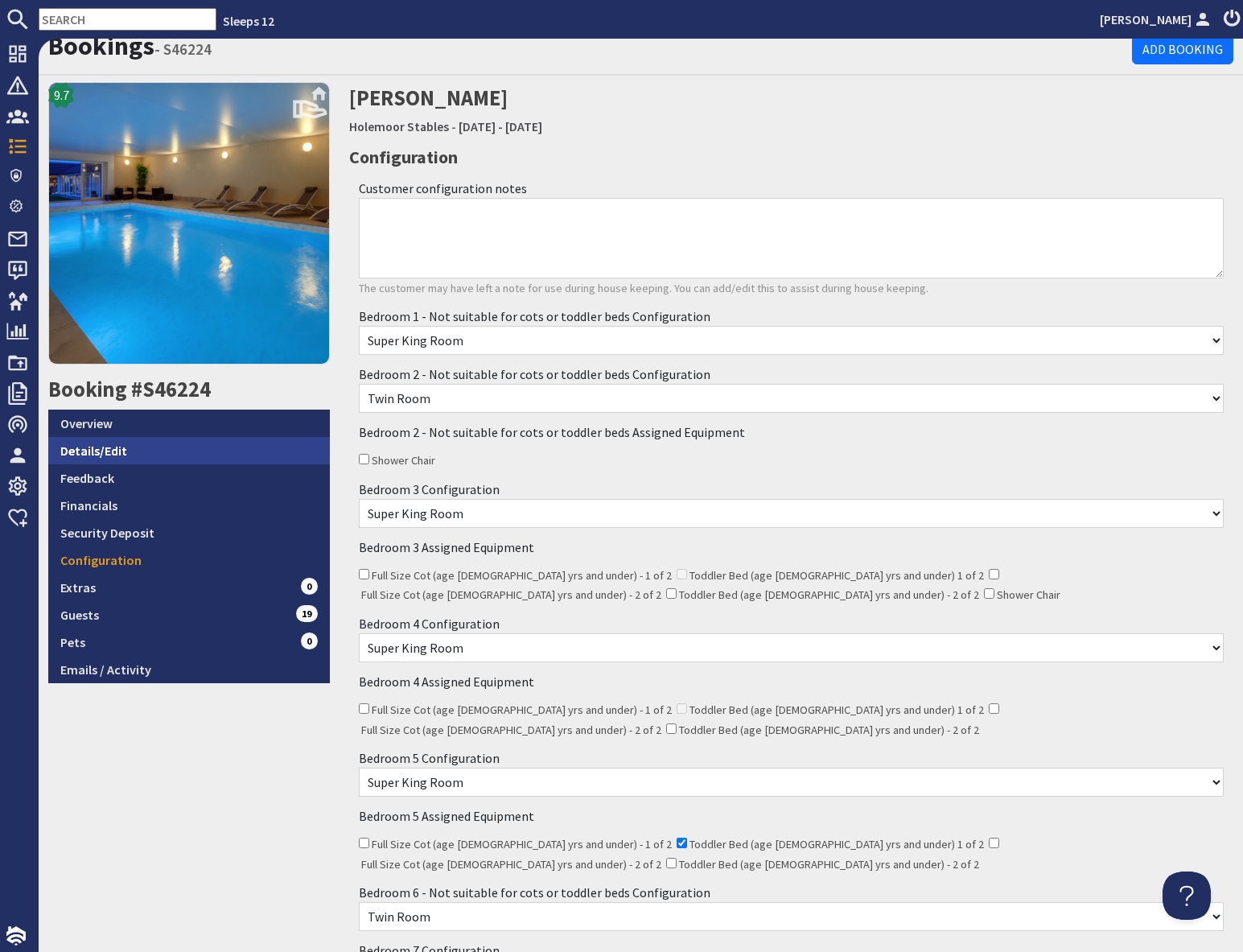
click at [116, 455] on link "Details/Edit" at bounding box center [189, 450] width 282 height 27
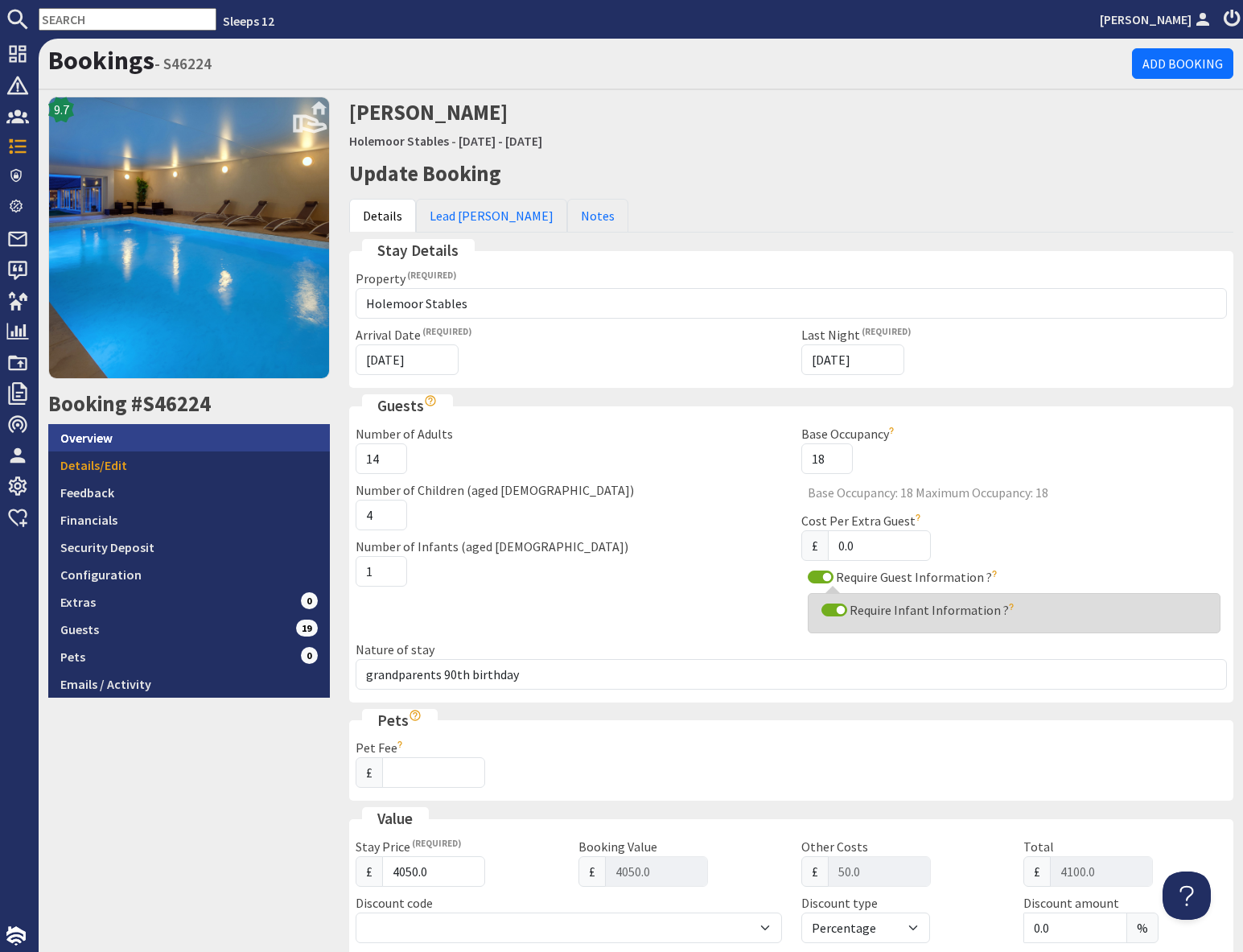
click at [90, 434] on link "Overview" at bounding box center [189, 437] width 282 height 27
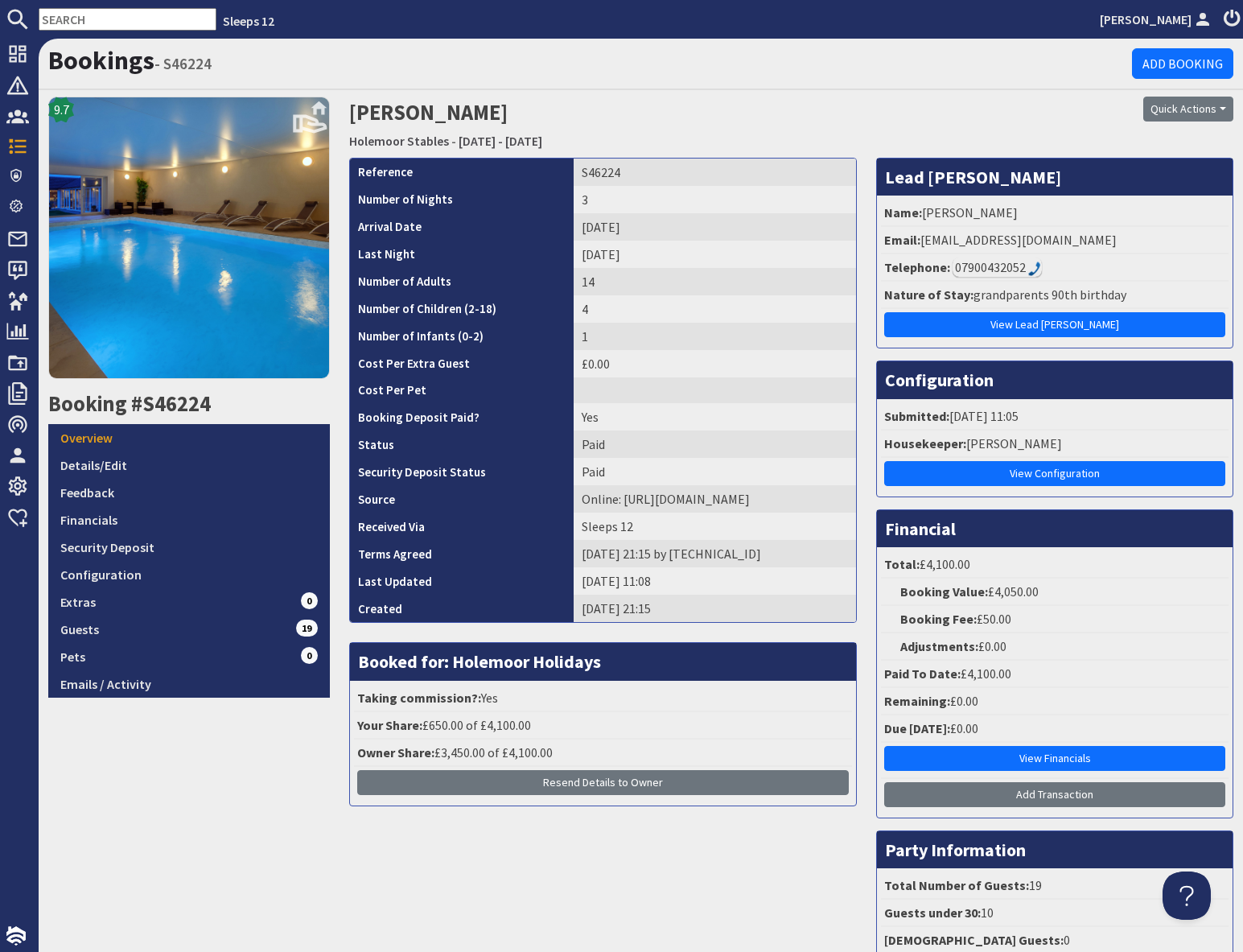
click at [90, 26] on input "text" at bounding box center [128, 19] width 178 height 23
click at [89, 24] on input "text" at bounding box center [128, 19] width 178 height 23
click at [88, 19] on input "text" at bounding box center [128, 19] width 178 height 23
paste input "S46259"
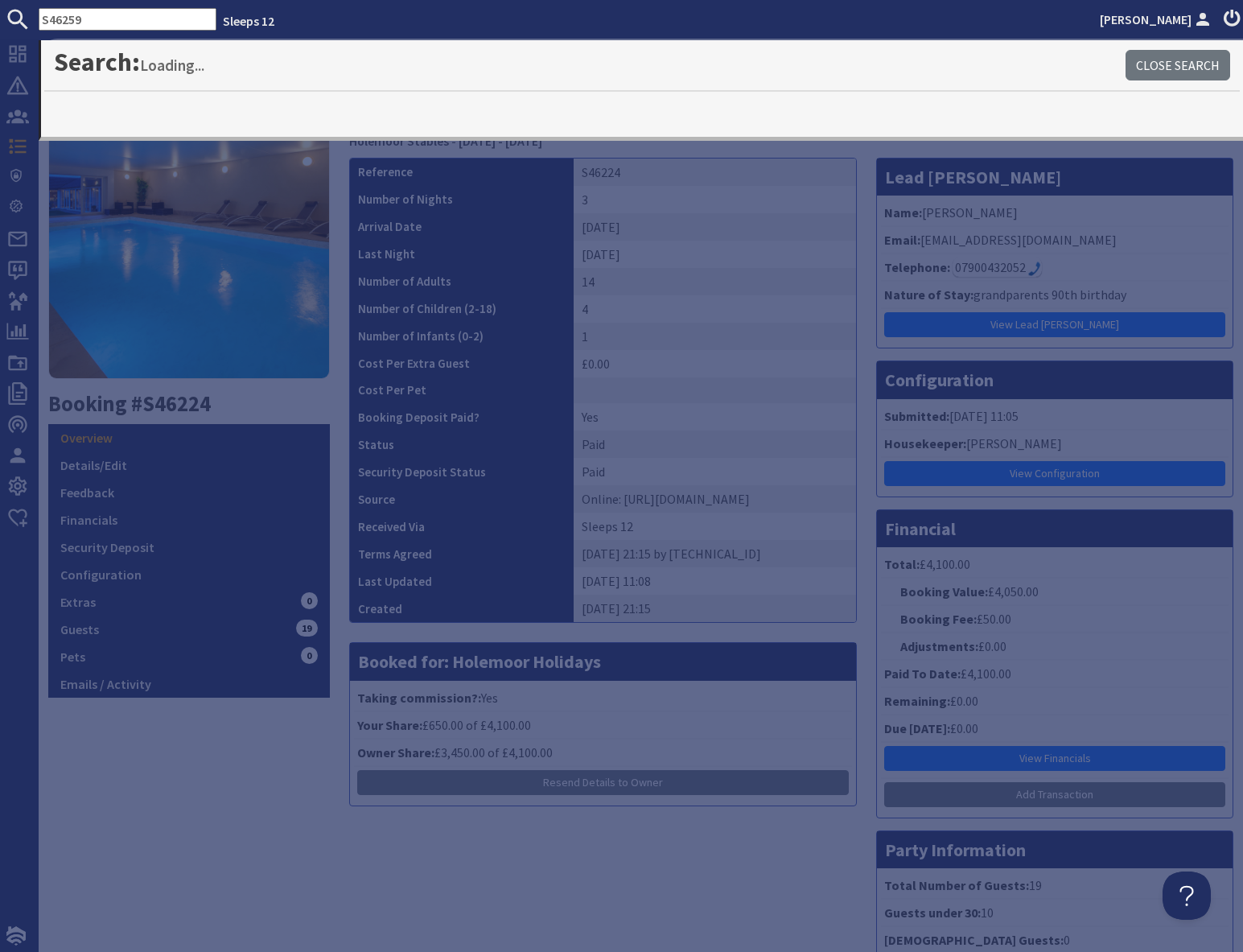
type input "S46259"
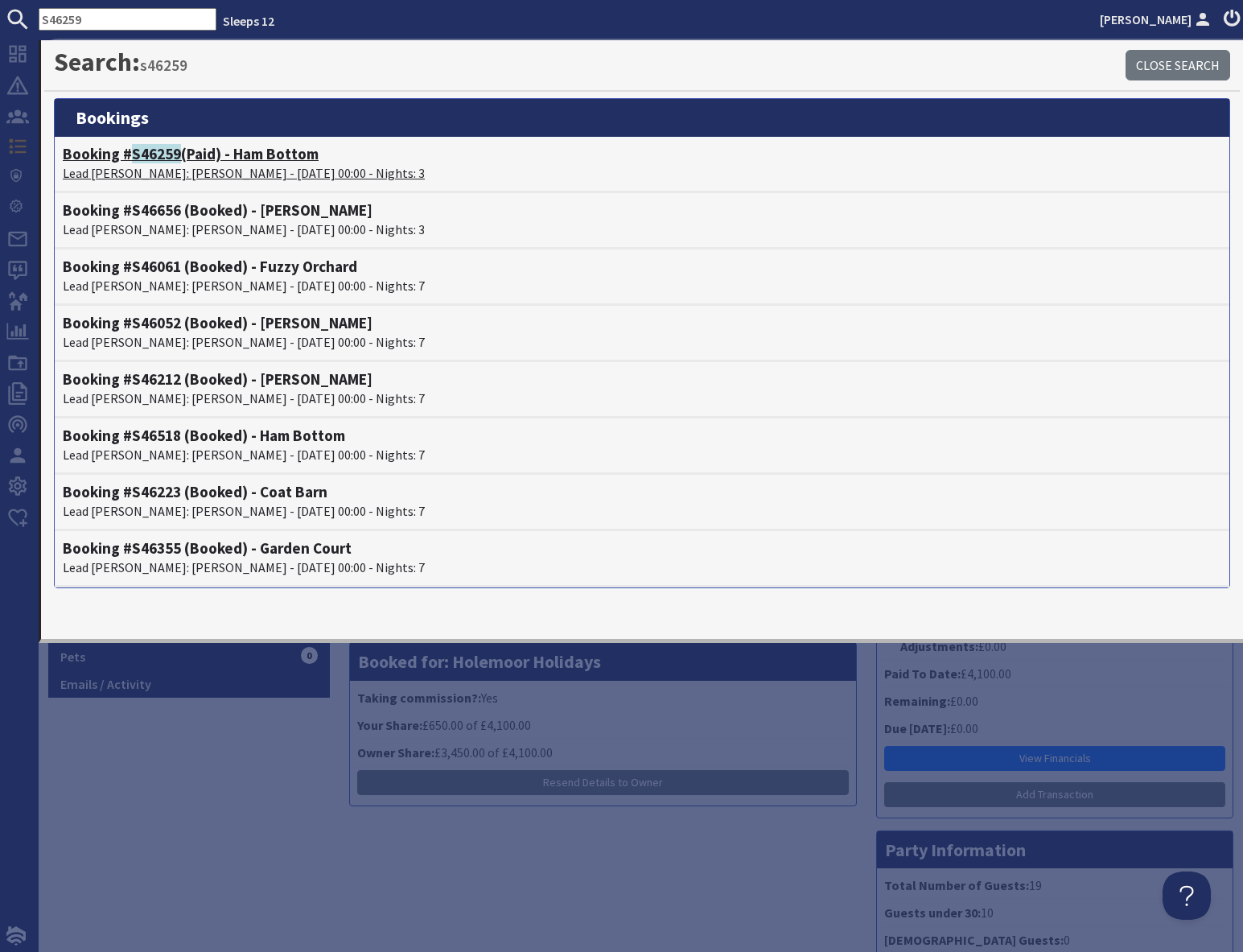
click at [209, 164] on p "Lead Booker: Phyllis Houston - 05/09/2025 00:00 - Nights: 3" at bounding box center [641, 173] width 1159 height 19
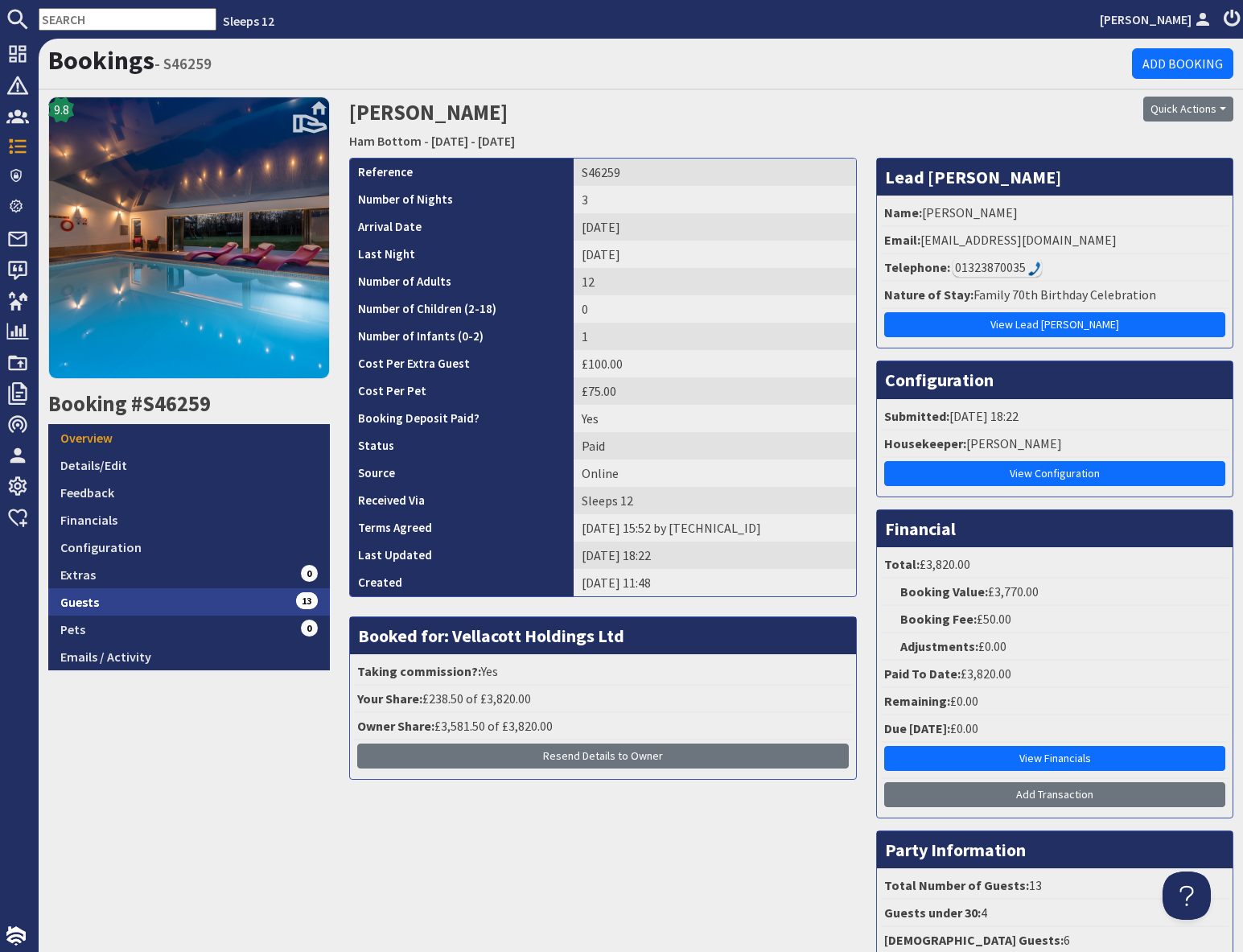
click at [147, 599] on link "Guests 13" at bounding box center [189, 601] width 282 height 27
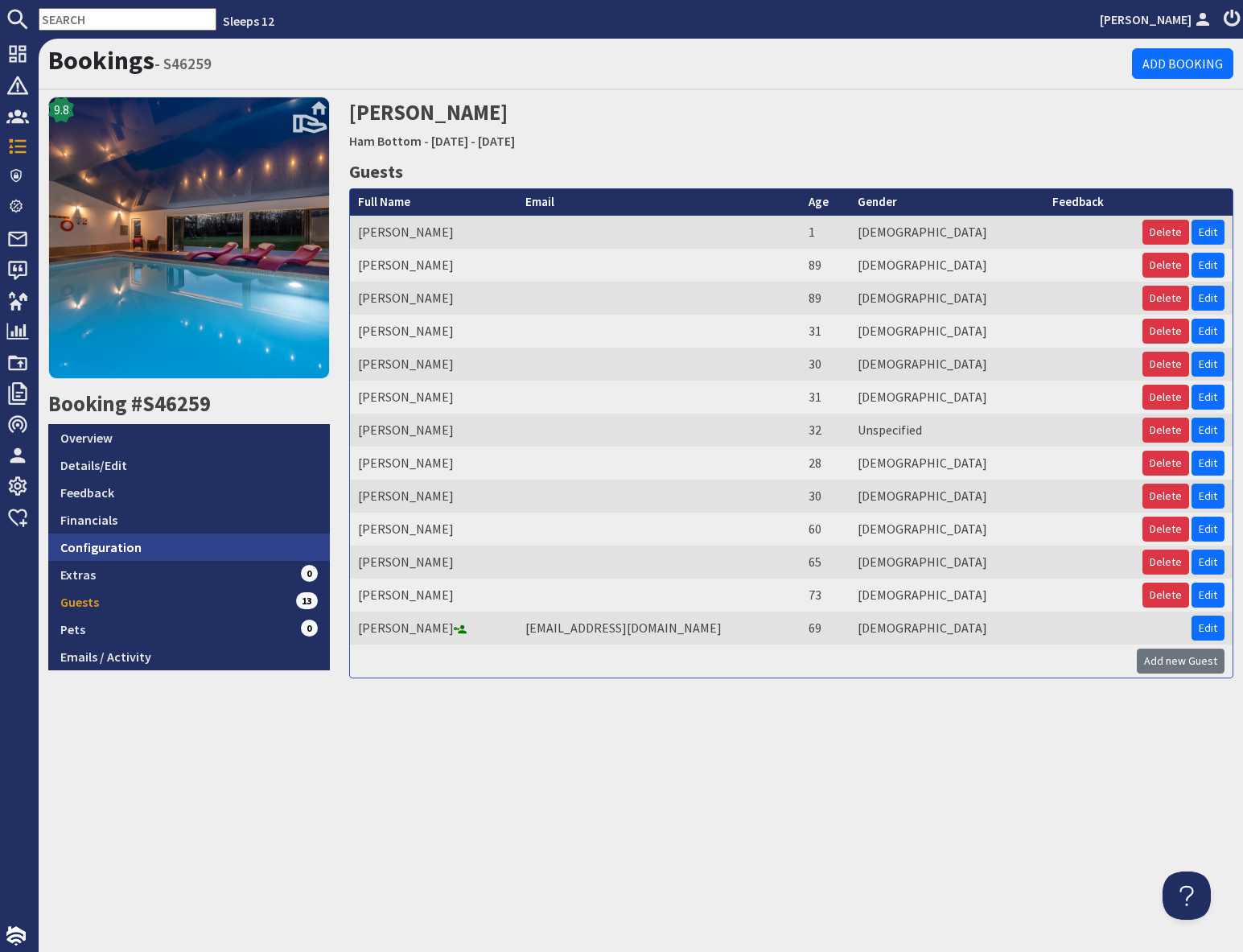
click at [190, 552] on link "Configuration" at bounding box center [189, 546] width 282 height 27
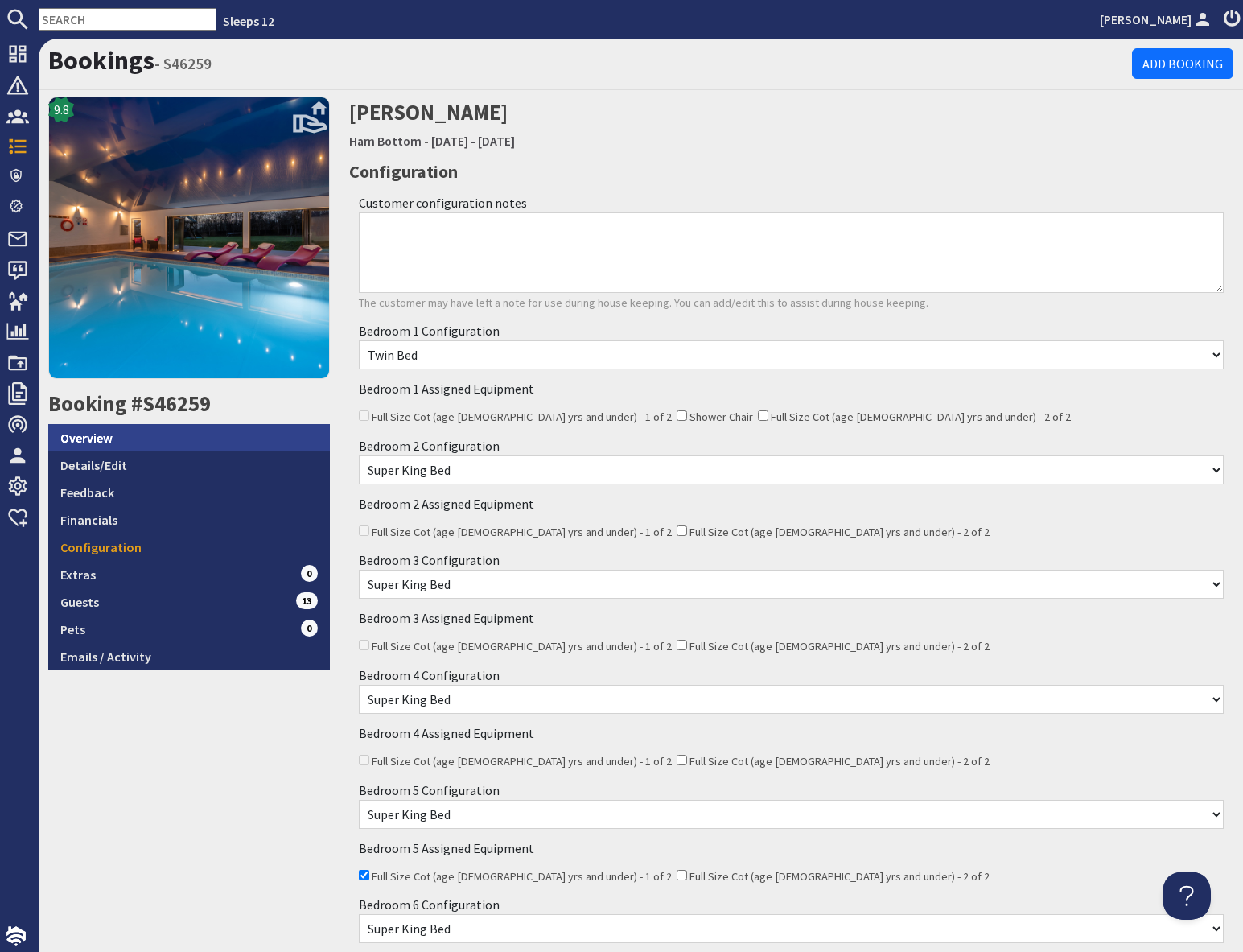
click at [183, 442] on link "Overview" at bounding box center [189, 437] width 282 height 27
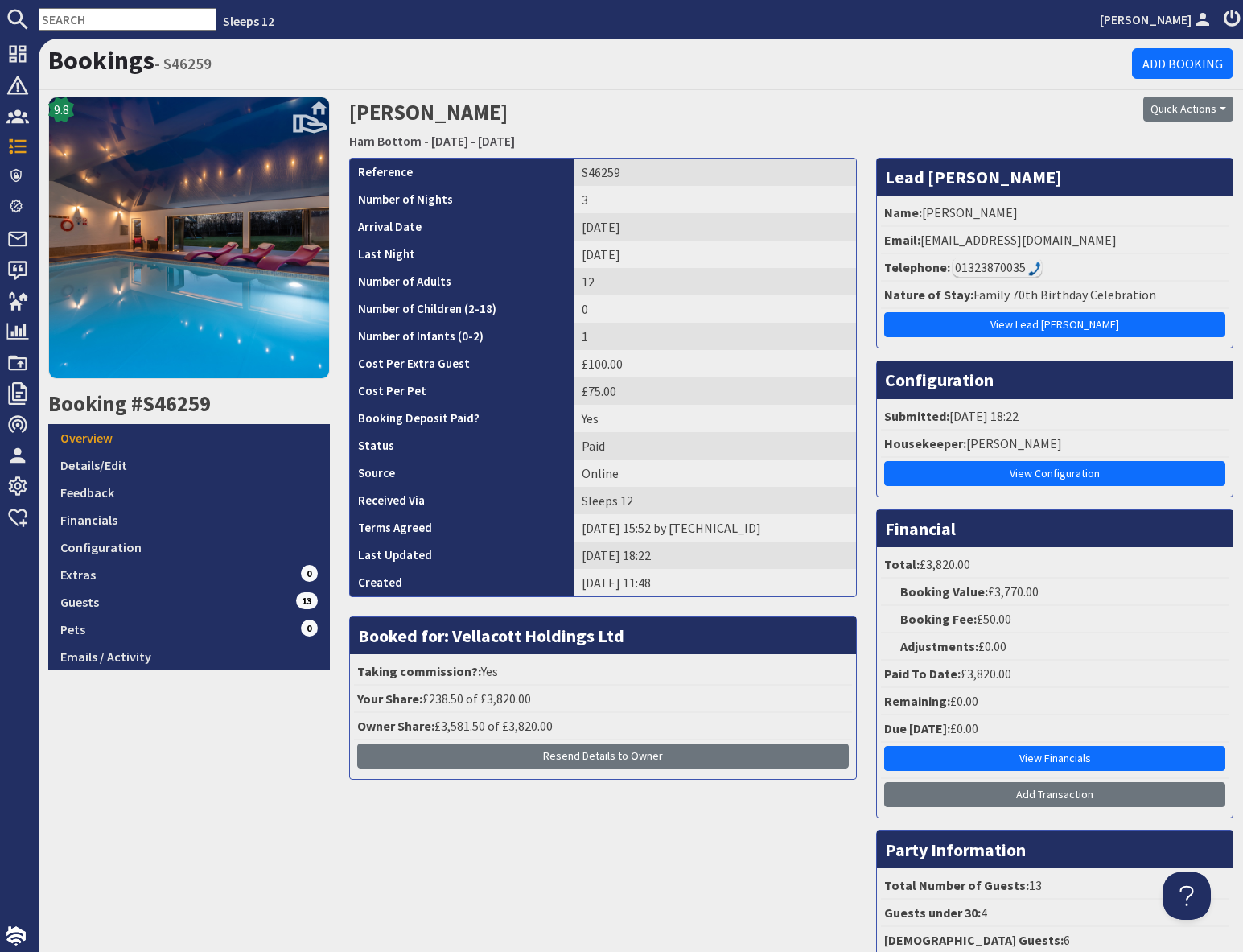
click at [80, 14] on input "text" at bounding box center [128, 19] width 178 height 23
paste input "S46341"
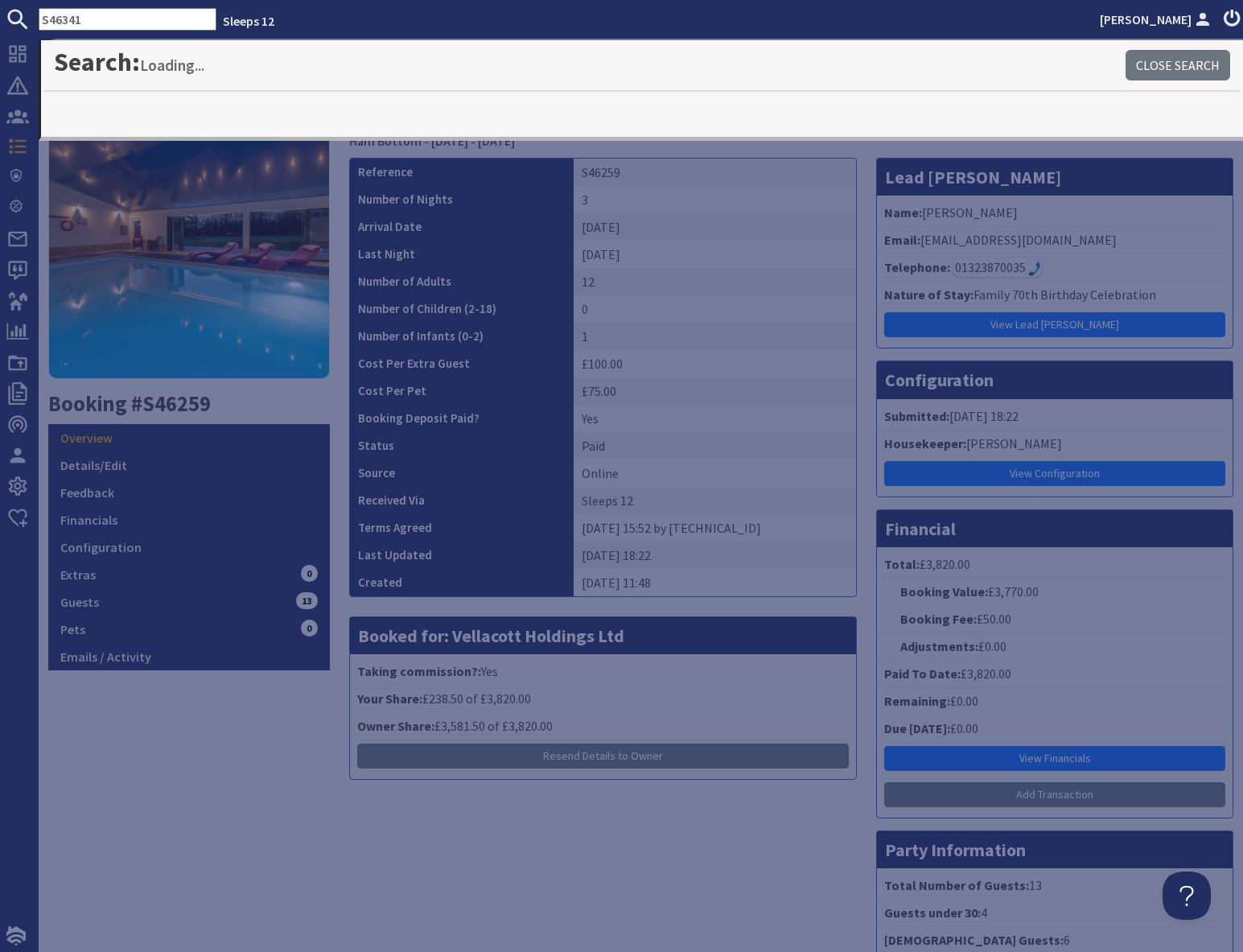
type input "S46341"
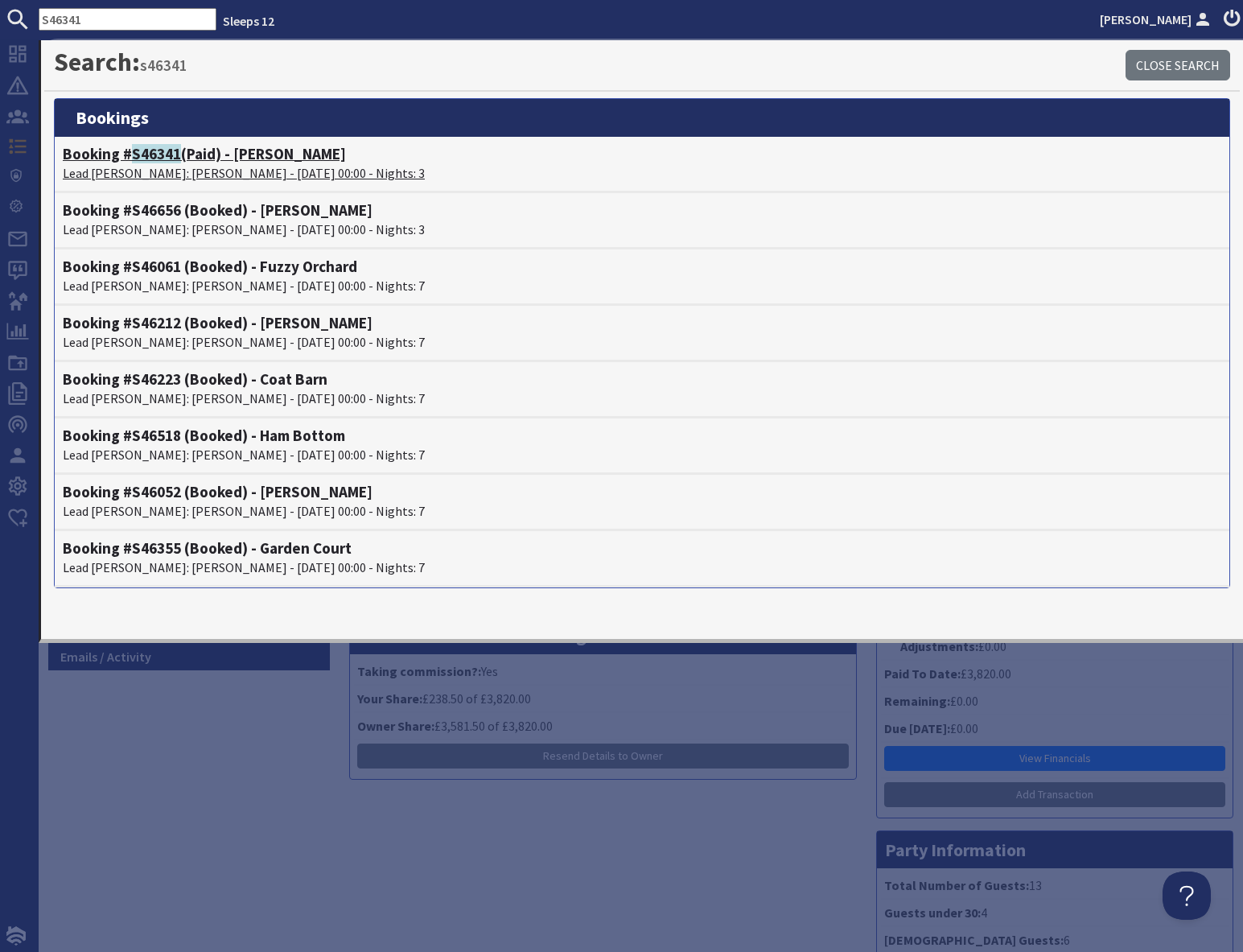
click at [186, 157] on h4 "Booking # S46341 (Paid) - Dustings" at bounding box center [641, 154] width 1159 height 18
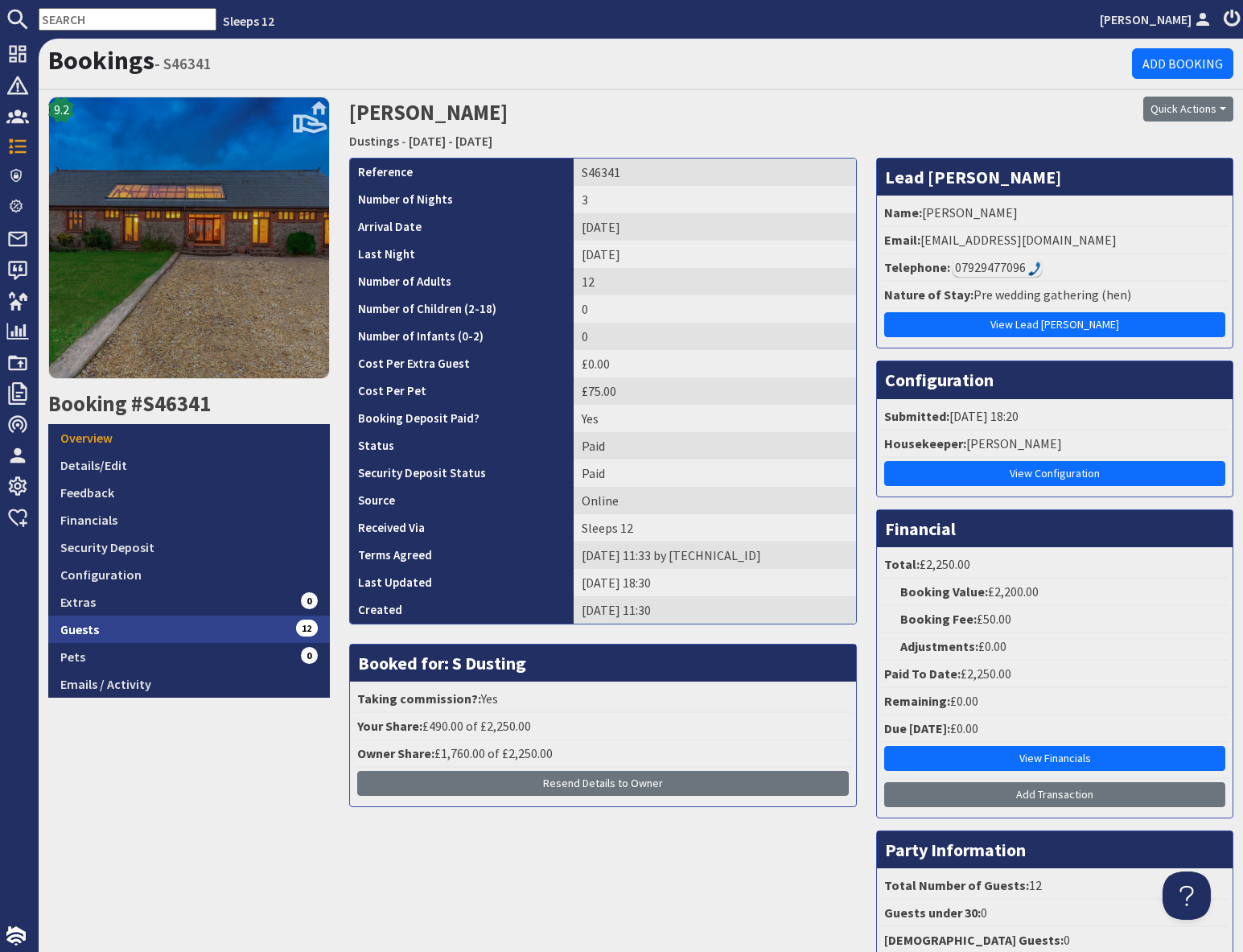
click at [207, 631] on link "Guests 12" at bounding box center [189, 628] width 282 height 27
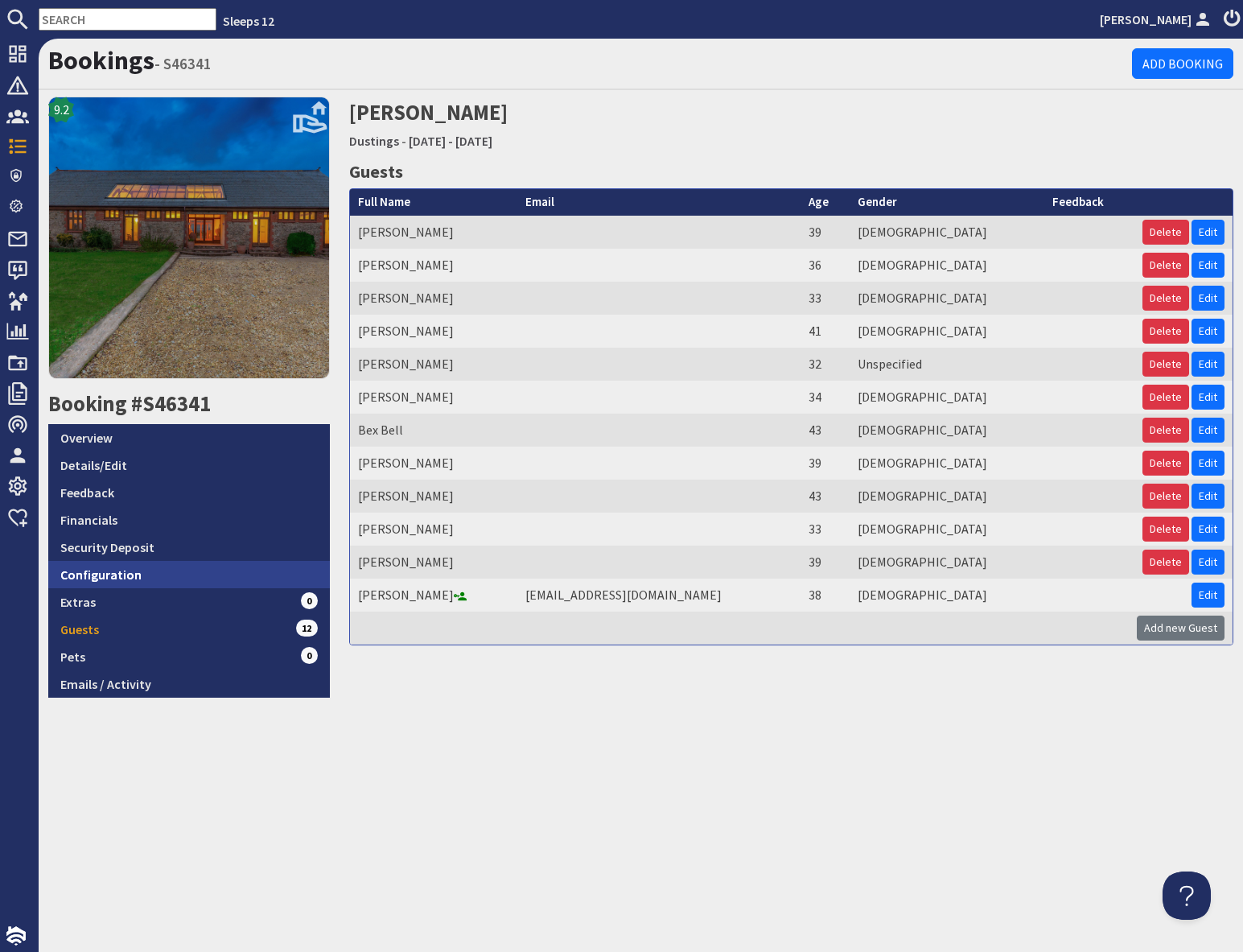
click at [149, 575] on link "Configuration" at bounding box center [189, 574] width 282 height 27
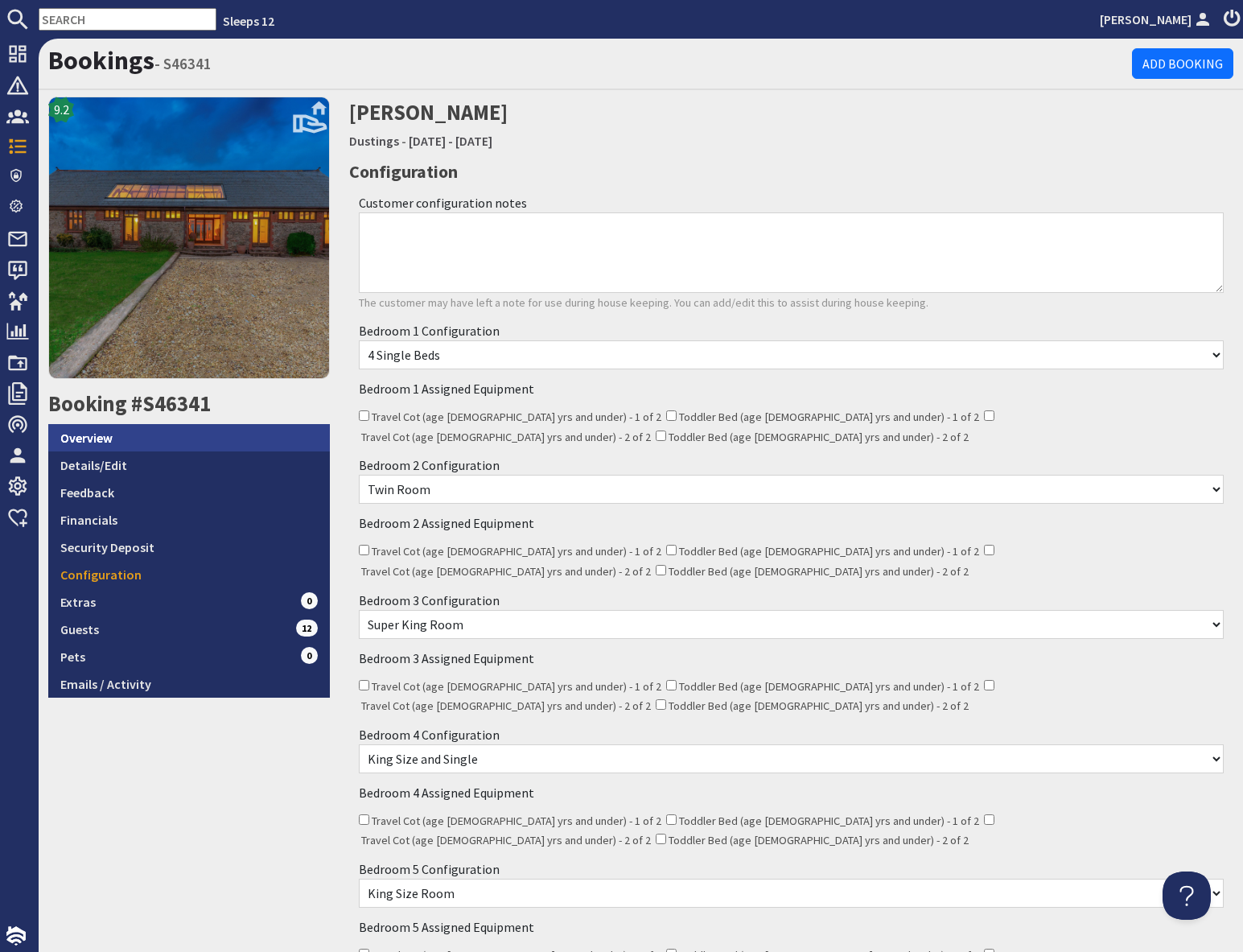
scroll to position [1, 0]
click at [113, 443] on link "Overview" at bounding box center [189, 436] width 282 height 27
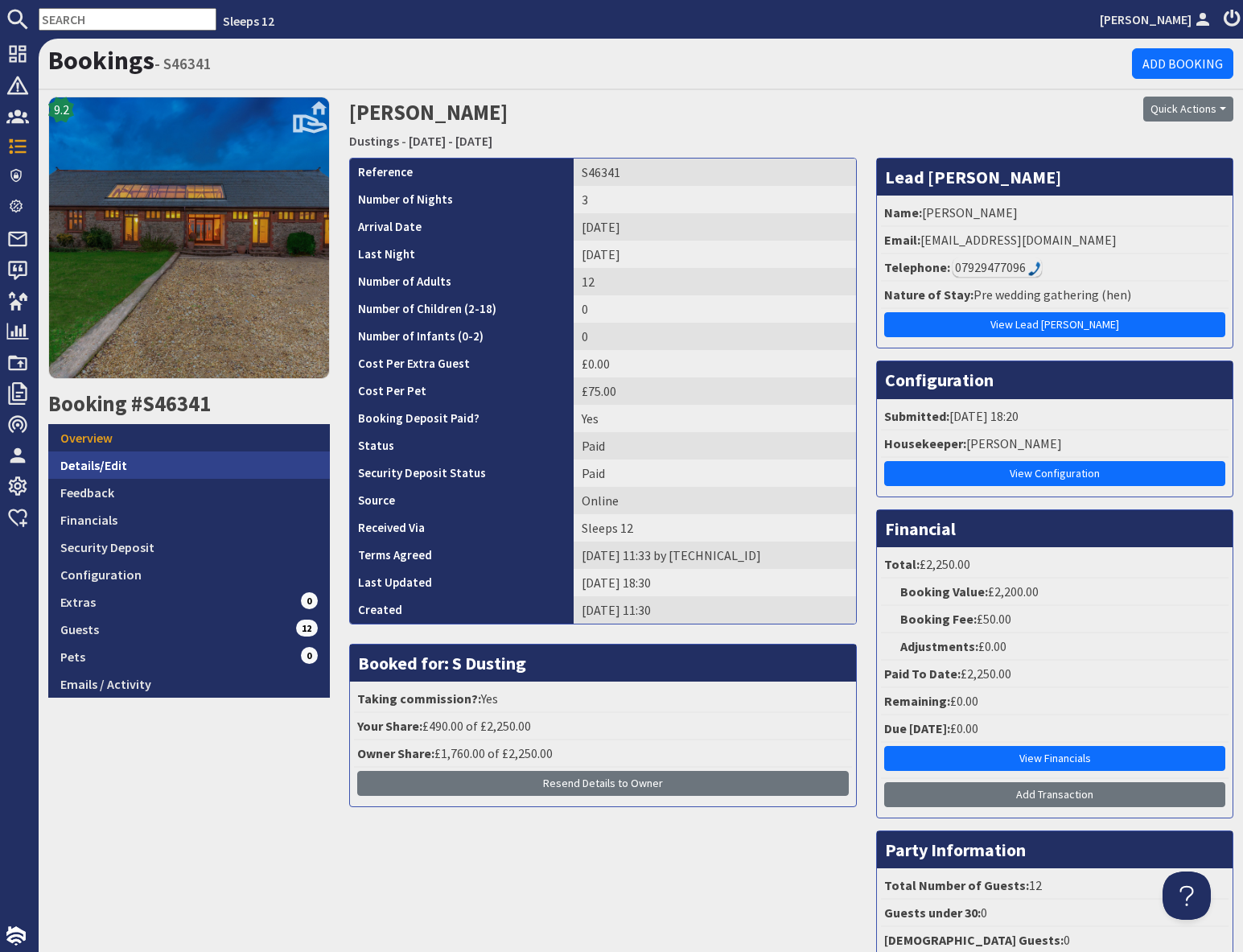
click at [169, 464] on link "Details/Edit" at bounding box center [189, 465] width 282 height 27
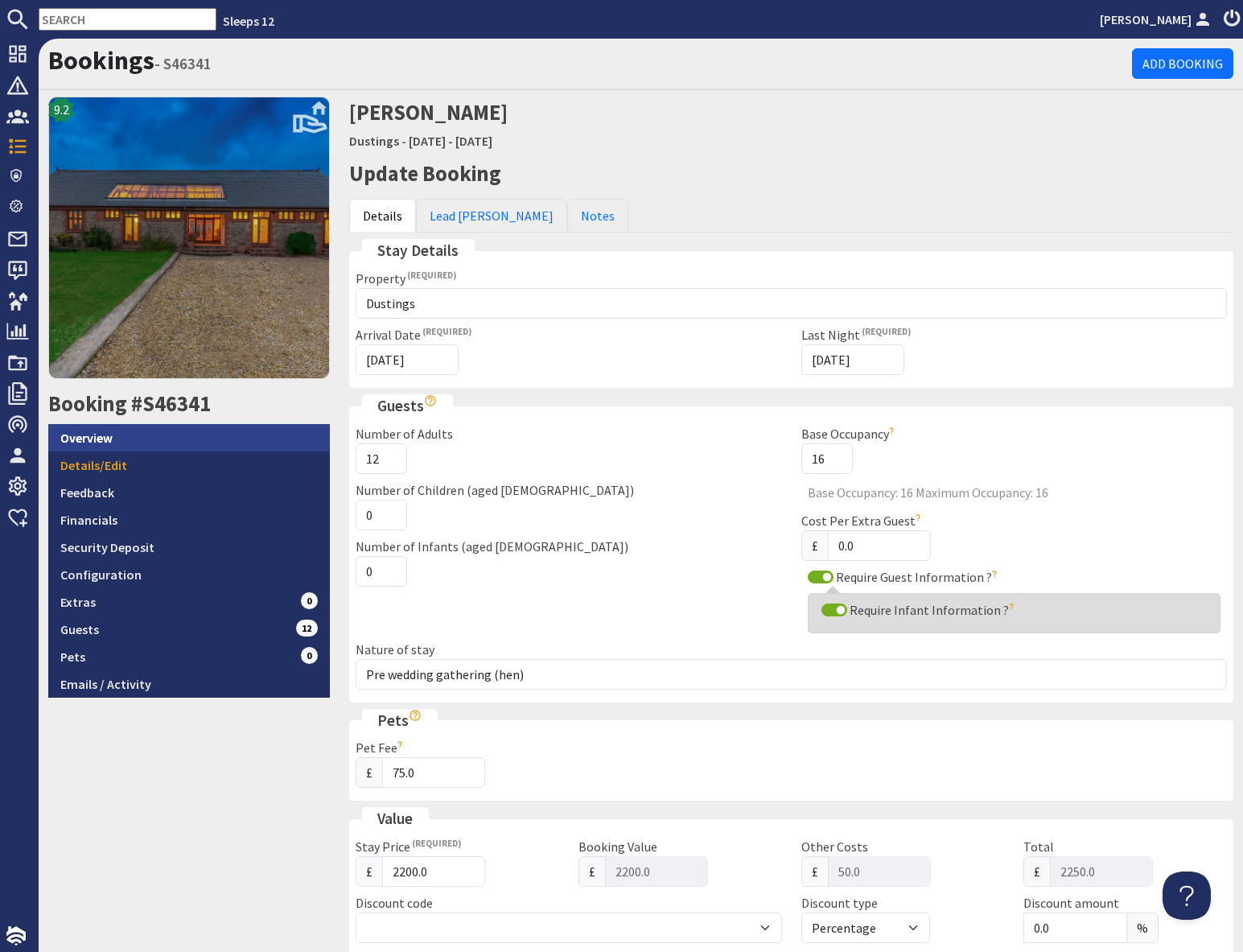
click at [120, 440] on link "Overview" at bounding box center [189, 437] width 282 height 27
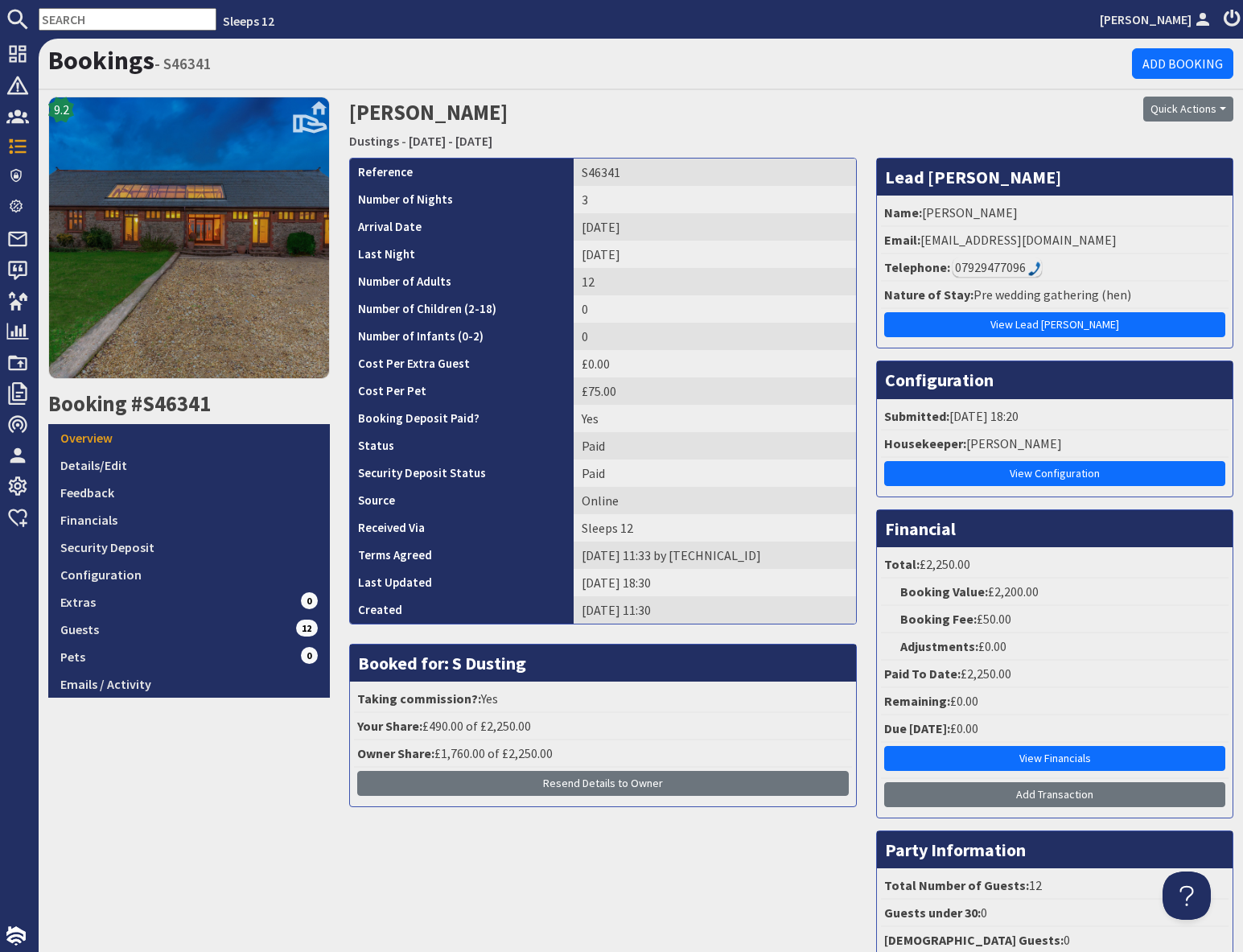
click at [62, 20] on input "text" at bounding box center [128, 19] width 178 height 23
paste input "S46356"
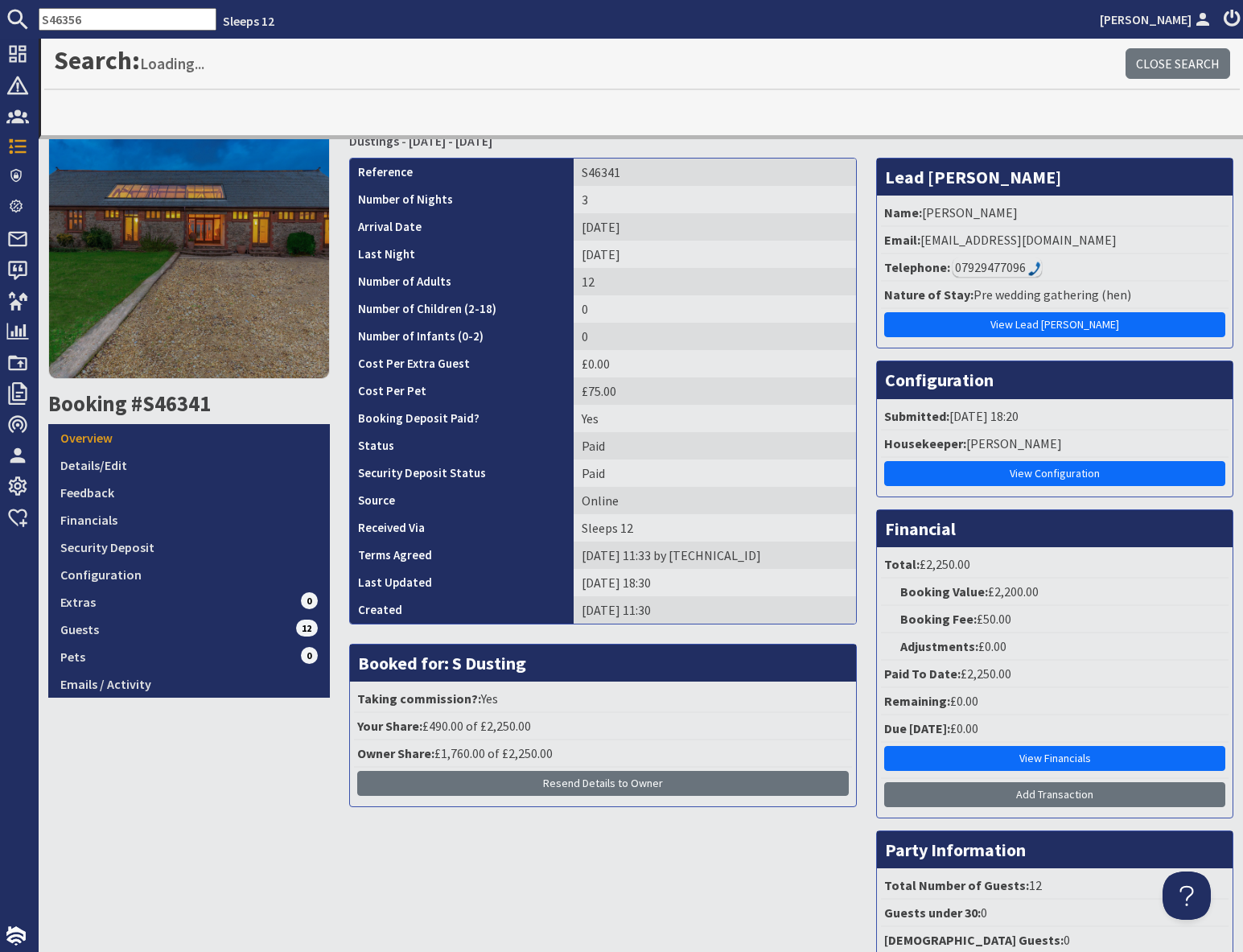
type input "S46356"
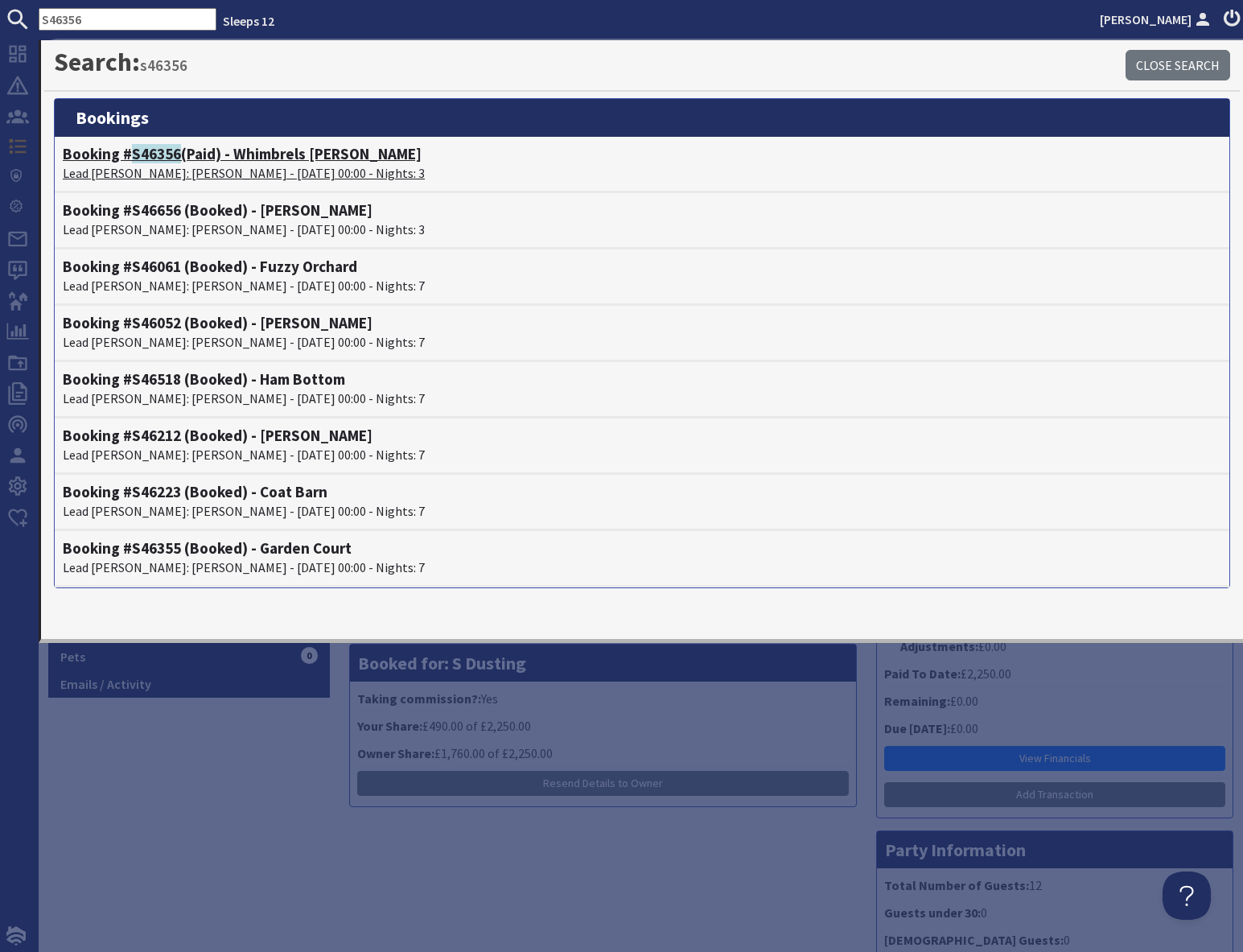
click at [177, 165] on p "Lead Booker: Mrs Wendy Grant - 05/09/2025 00:00 - Nights: 3" at bounding box center [641, 173] width 1159 height 19
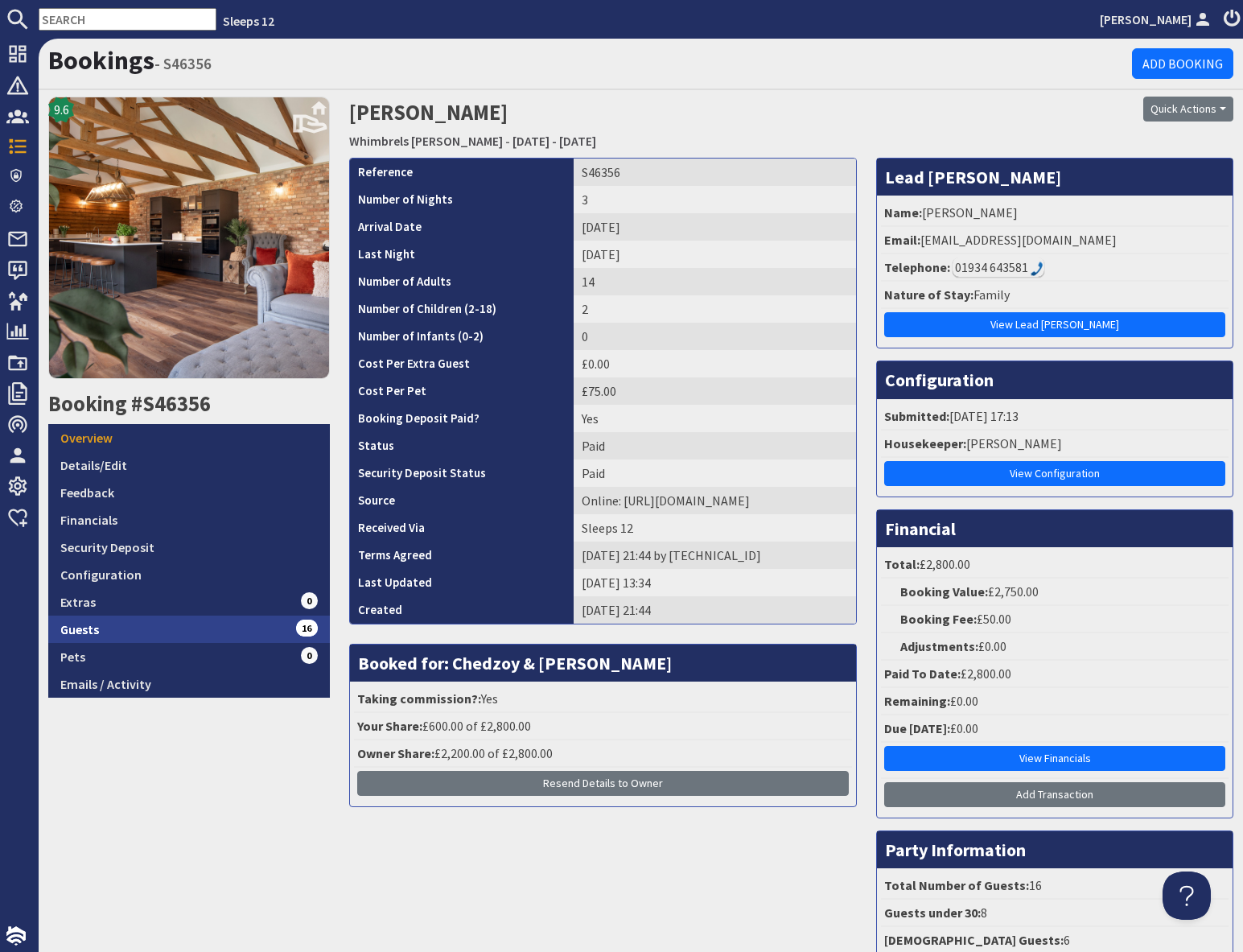
click at [204, 633] on link "Guests 16" at bounding box center [189, 628] width 282 height 27
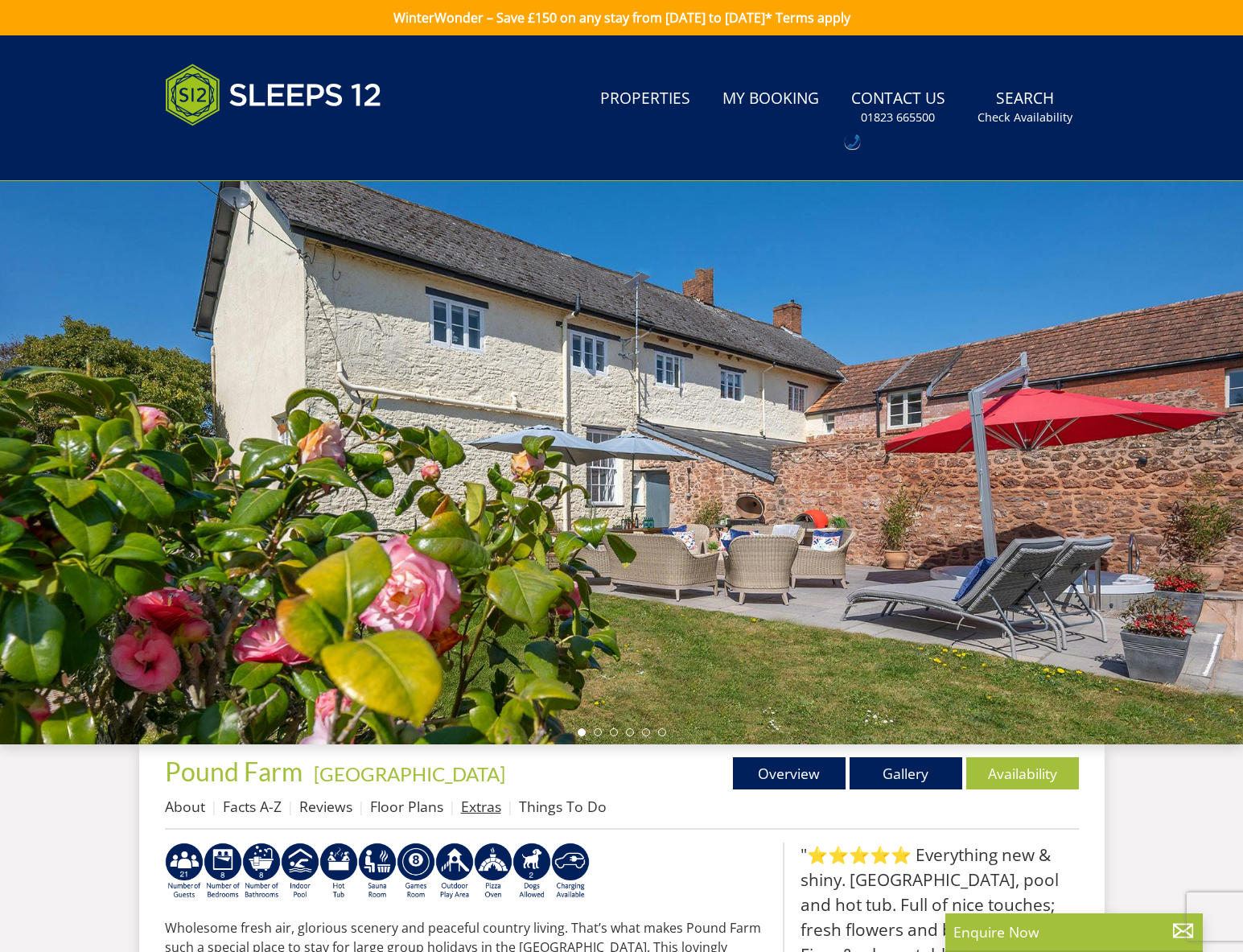
click at [472, 809] on link "Extras" at bounding box center [481, 806] width 40 height 19
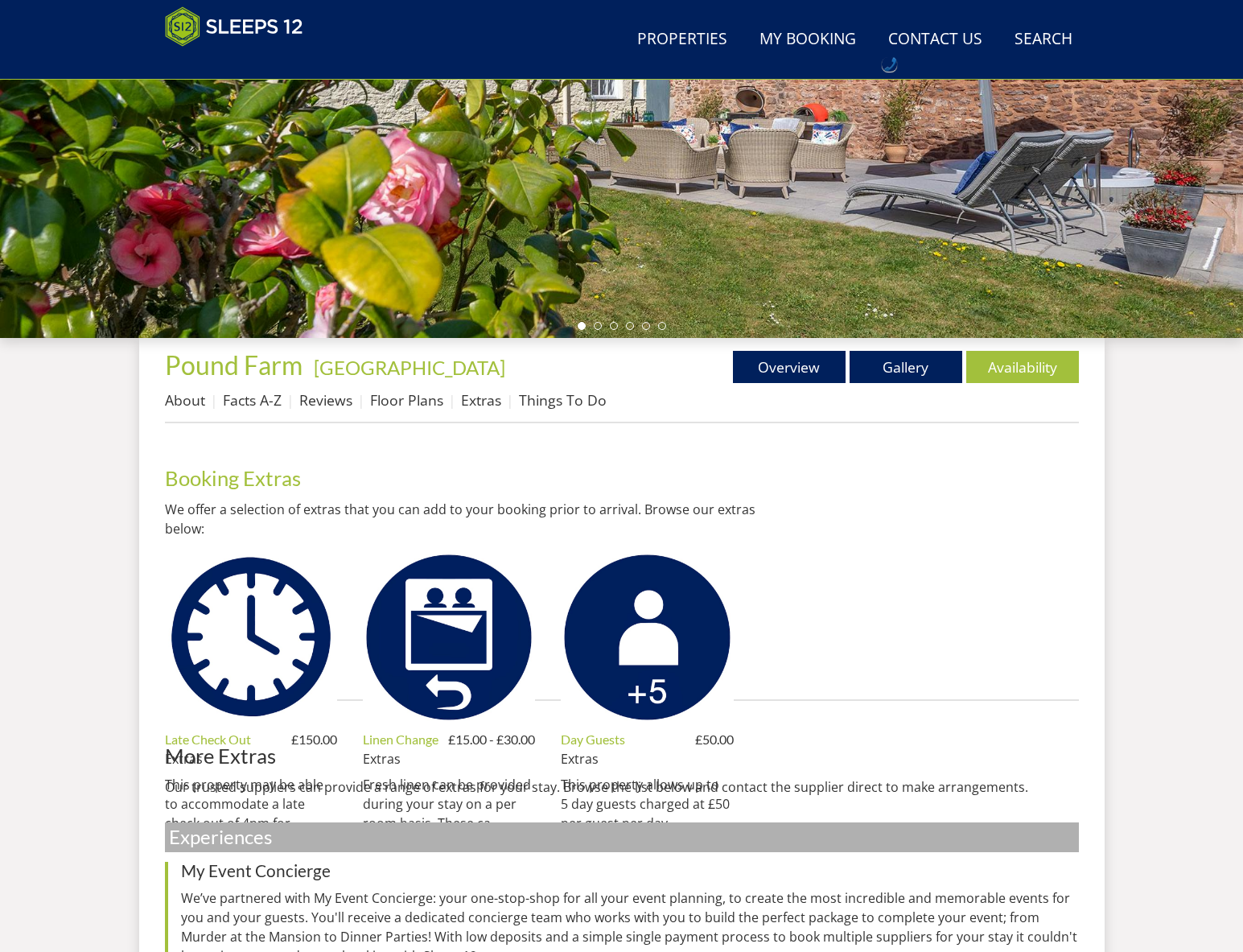
scroll to position [351, 0]
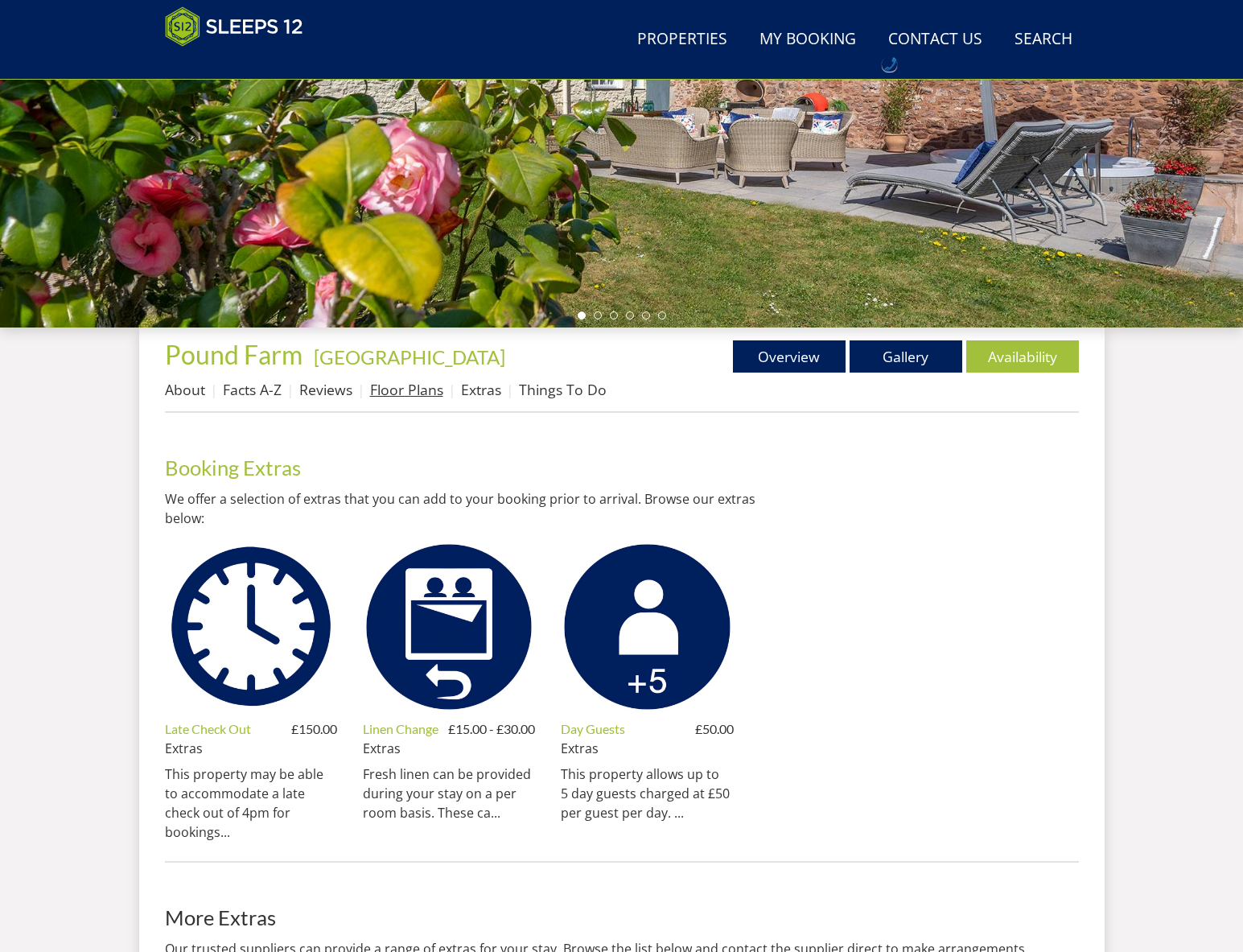
drag, startPoint x: 390, startPoint y: 388, endPoint x: 459, endPoint y: 403, distance: 70.6
click at [391, 388] on link "Floor Plans" at bounding box center [406, 390] width 73 height 19
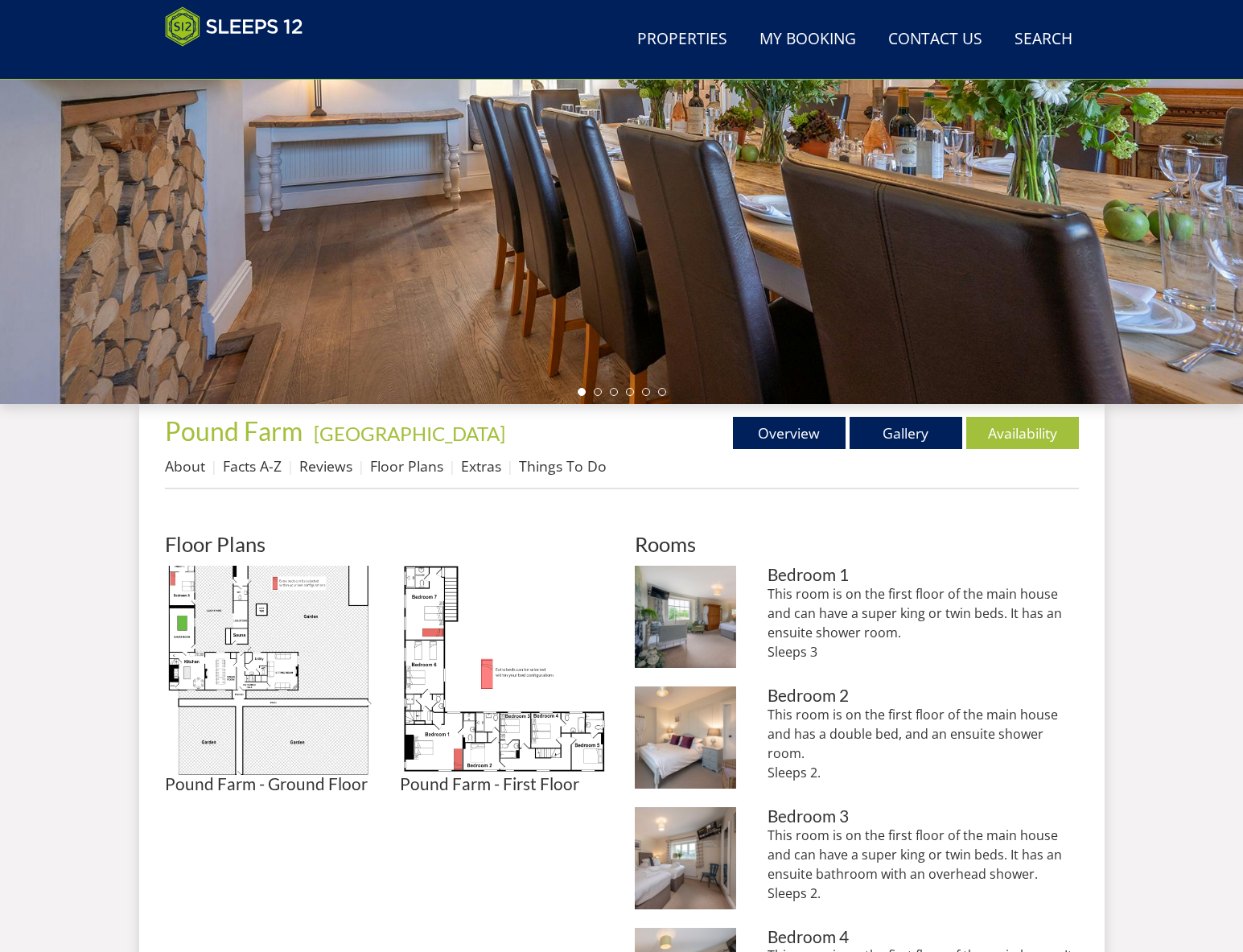
scroll to position [360, 0]
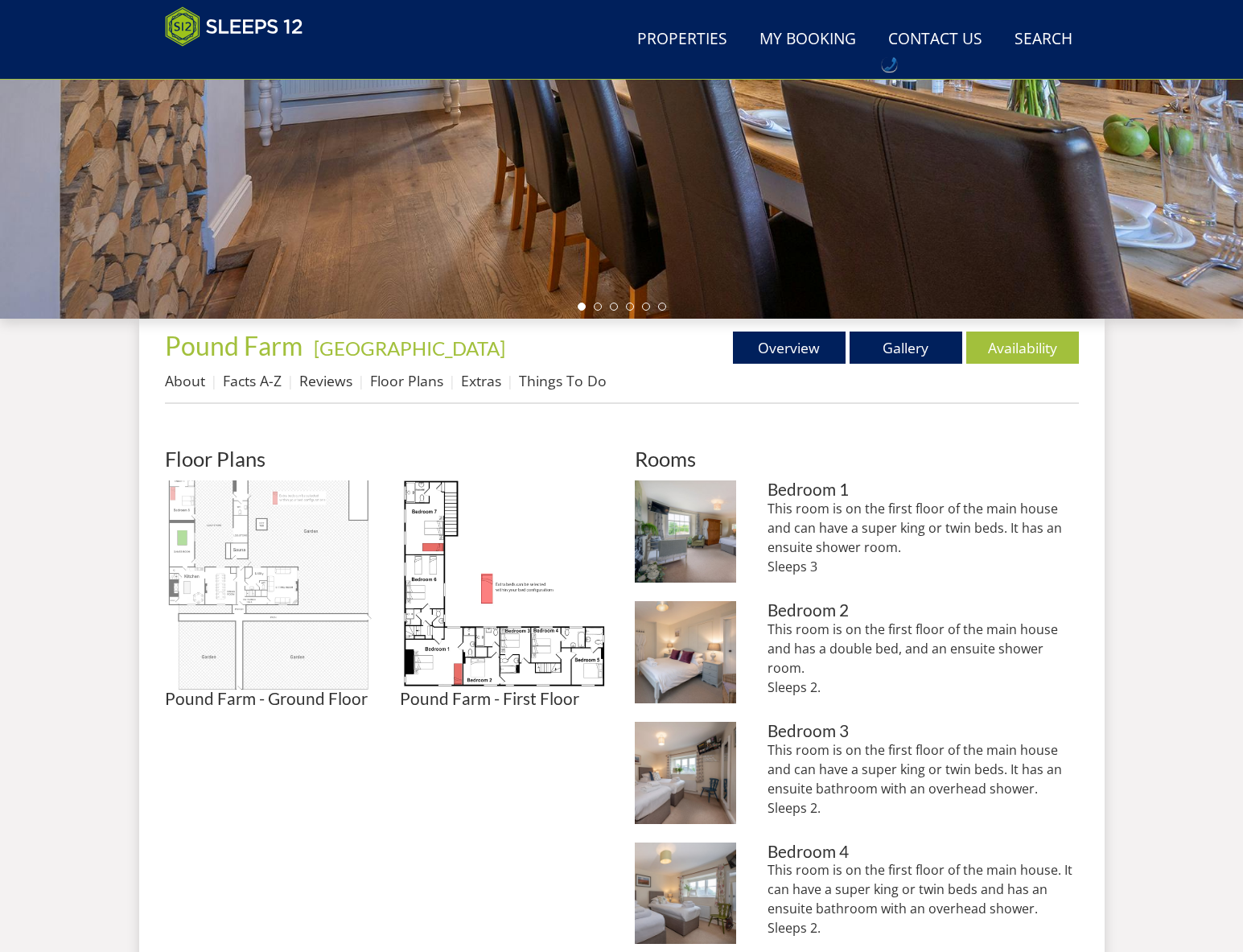
click at [302, 563] on img at bounding box center [269, 585] width 209 height 209
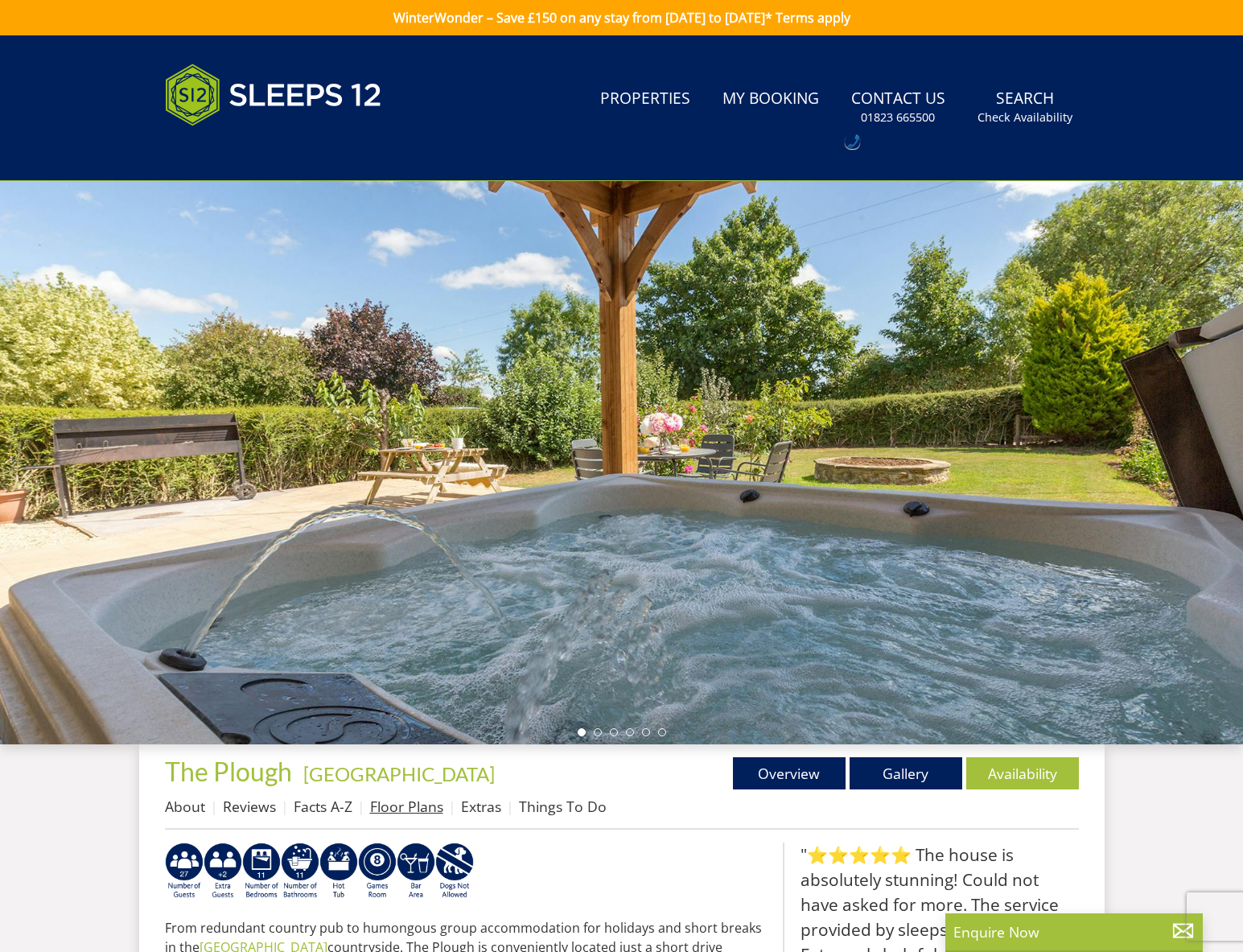
click at [409, 805] on link "Floor Plans" at bounding box center [406, 806] width 73 height 19
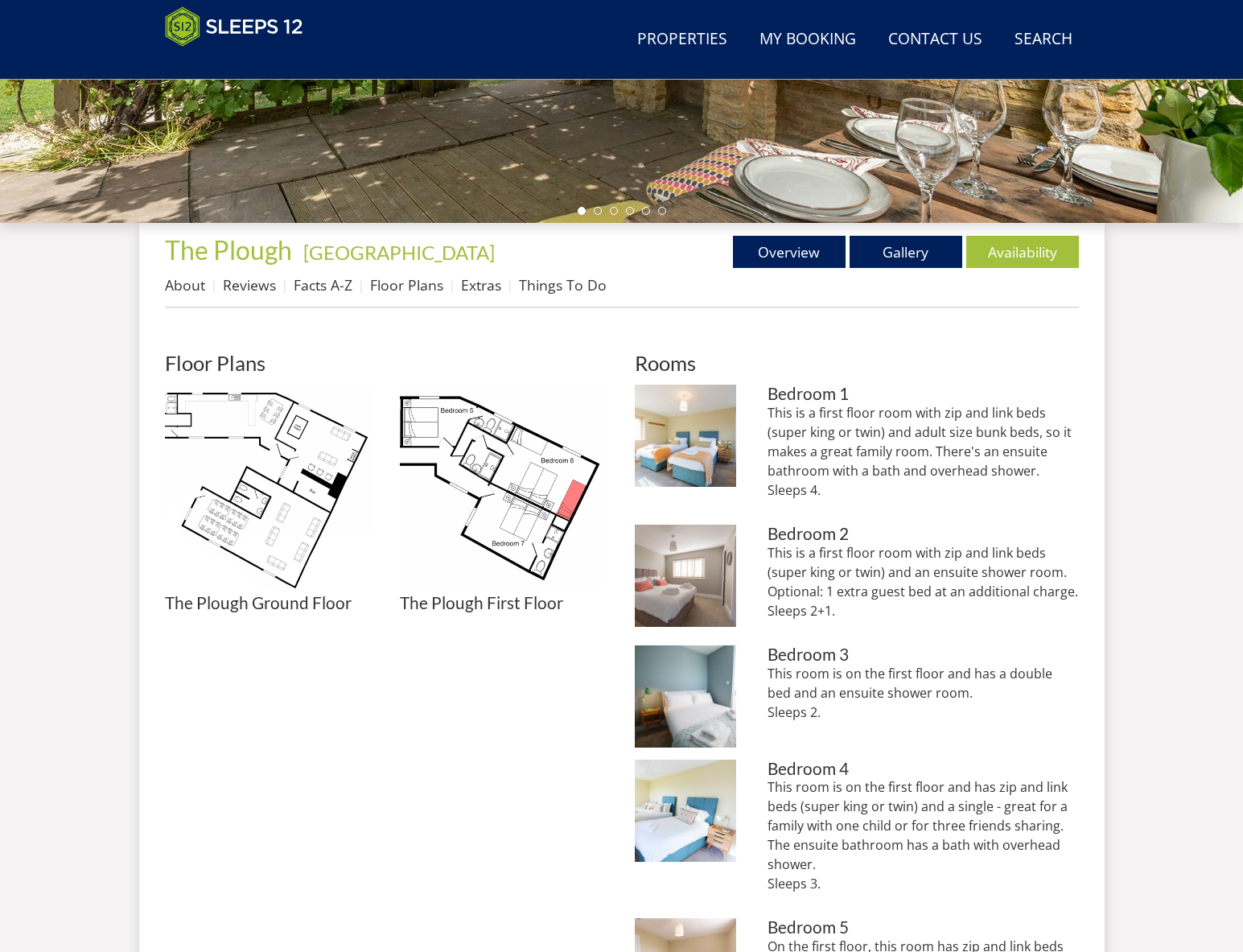
scroll to position [427, 0]
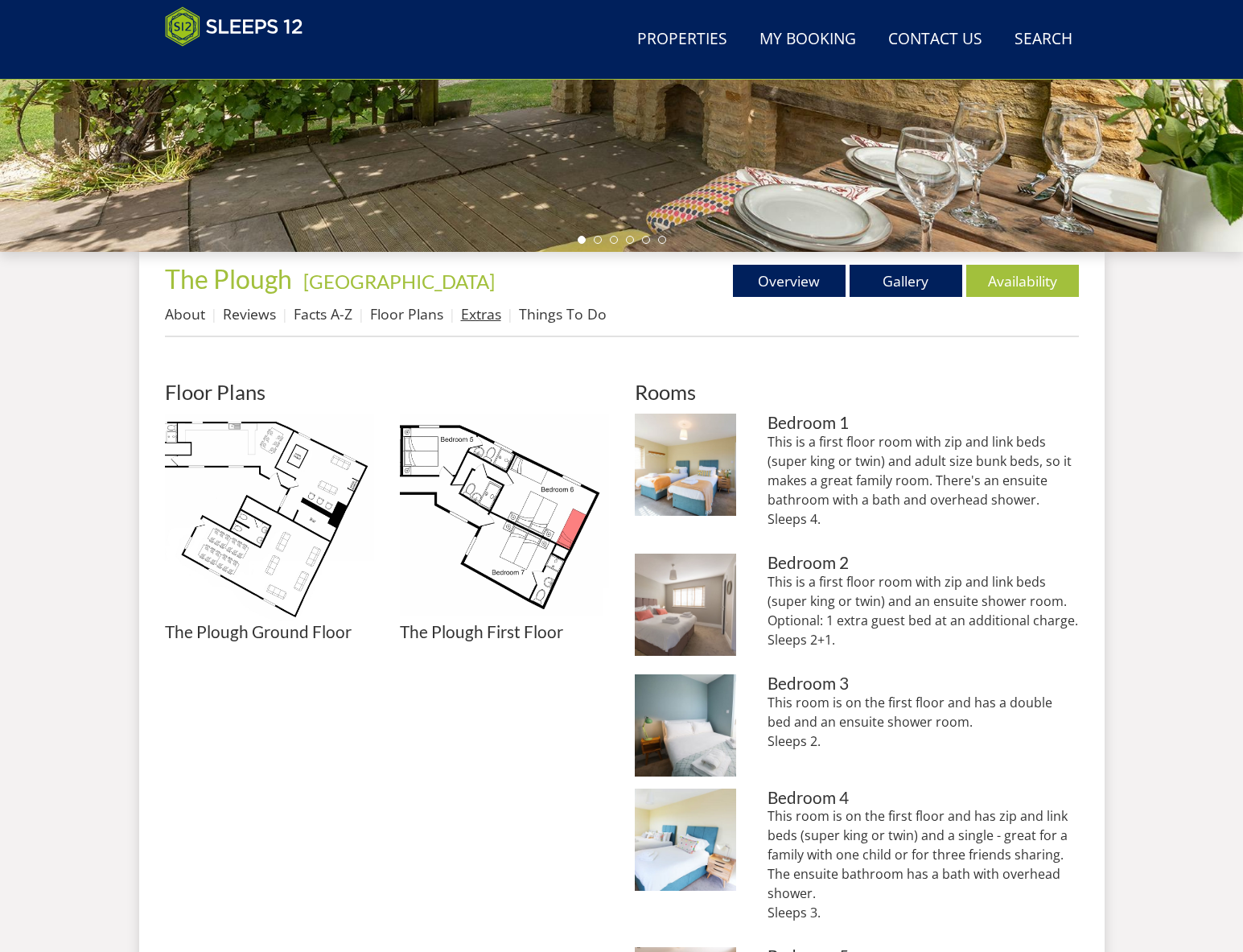
click at [481, 313] on link "Extras" at bounding box center [481, 314] width 40 height 19
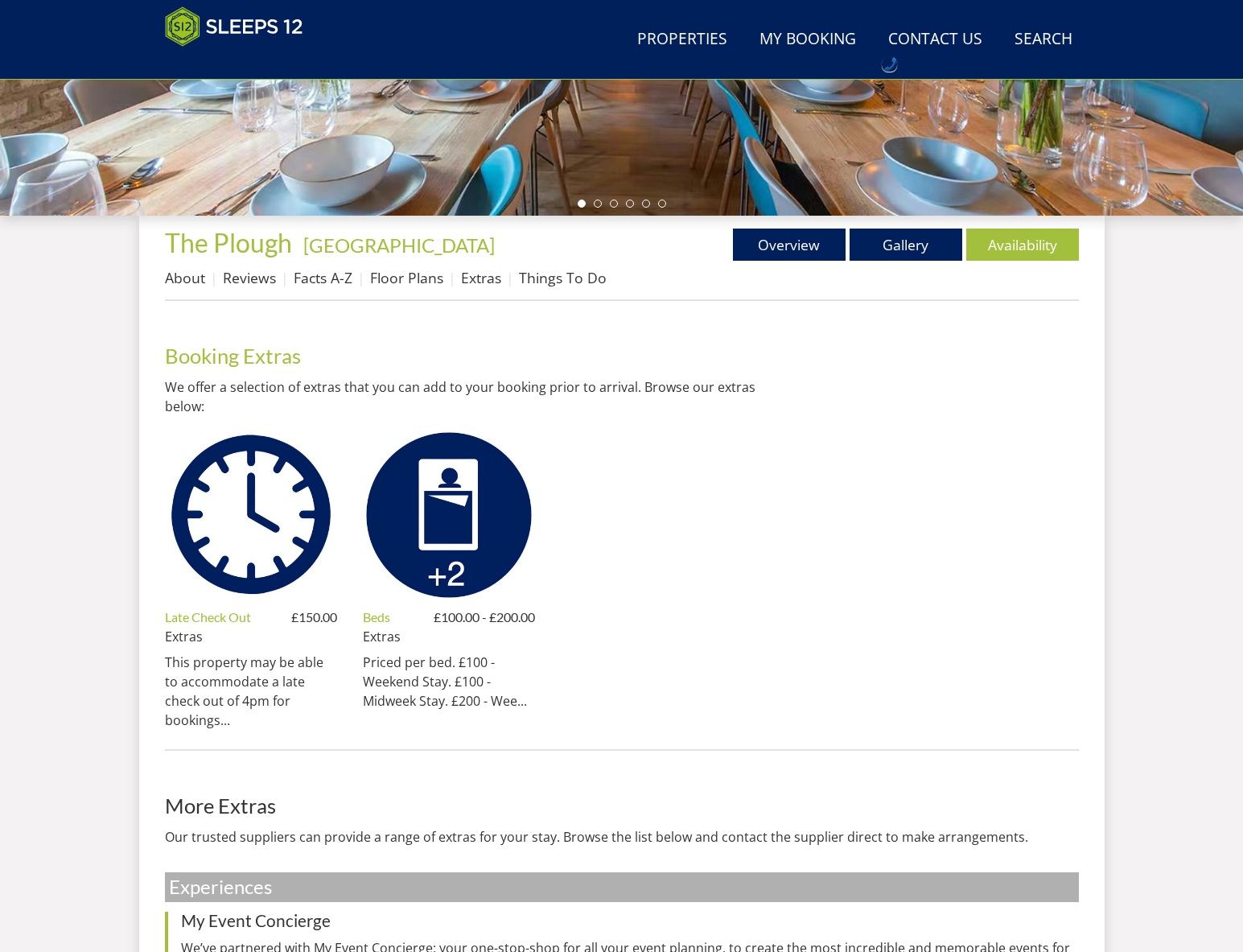
scroll to position [465, 0]
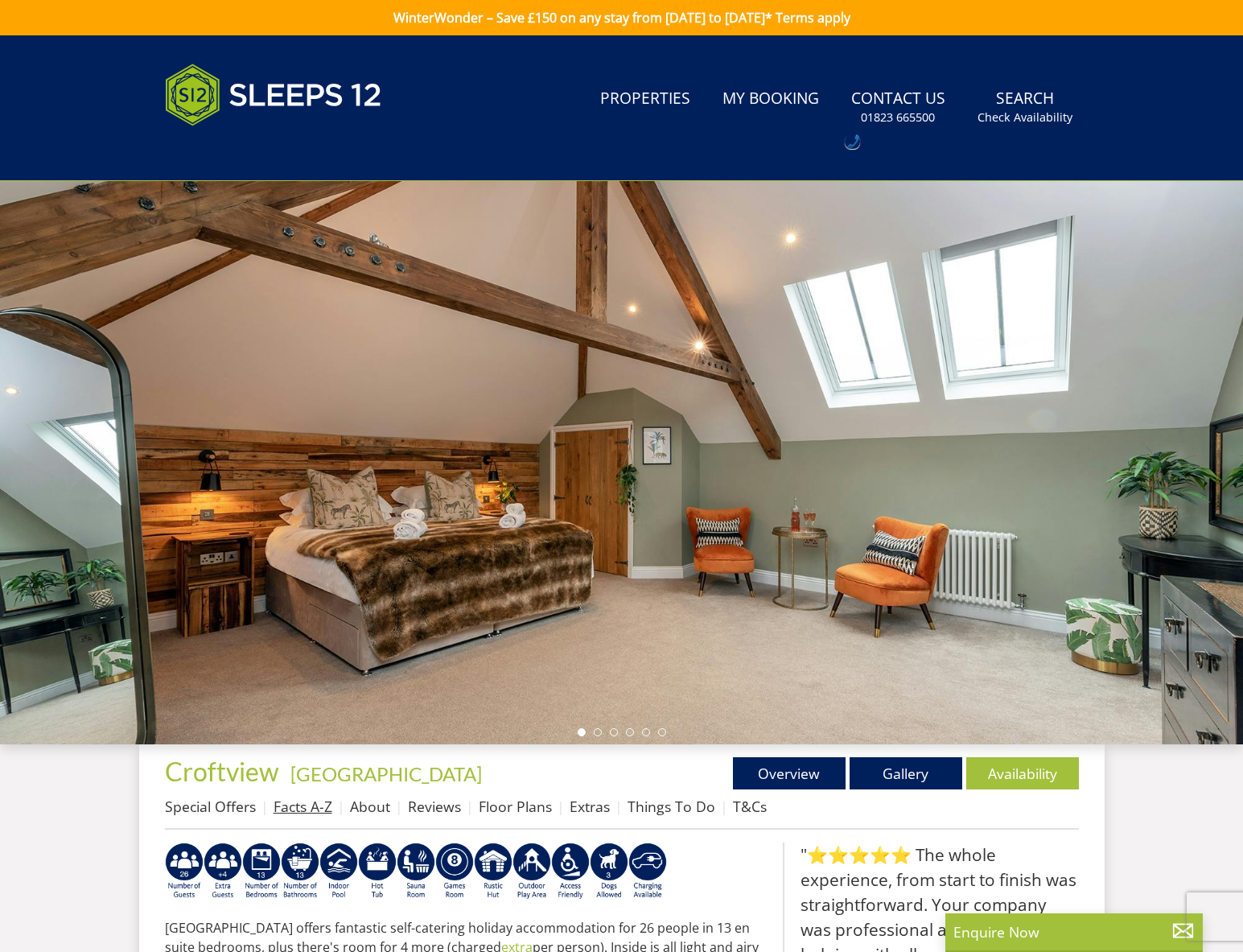
click at [302, 807] on link "Facts A-Z" at bounding box center [303, 806] width 59 height 19
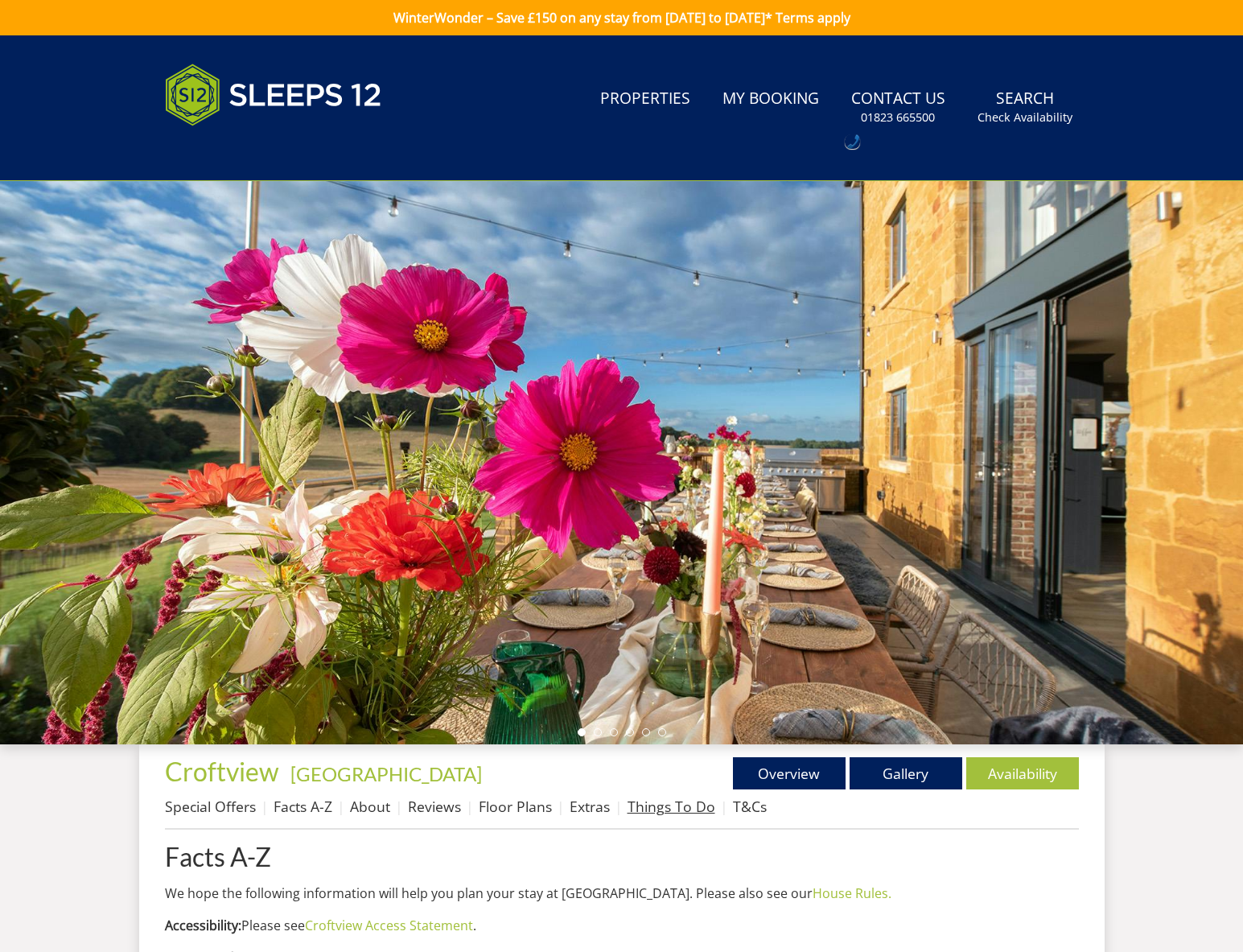
click at [662, 810] on link "Things To Do" at bounding box center [671, 806] width 88 height 19
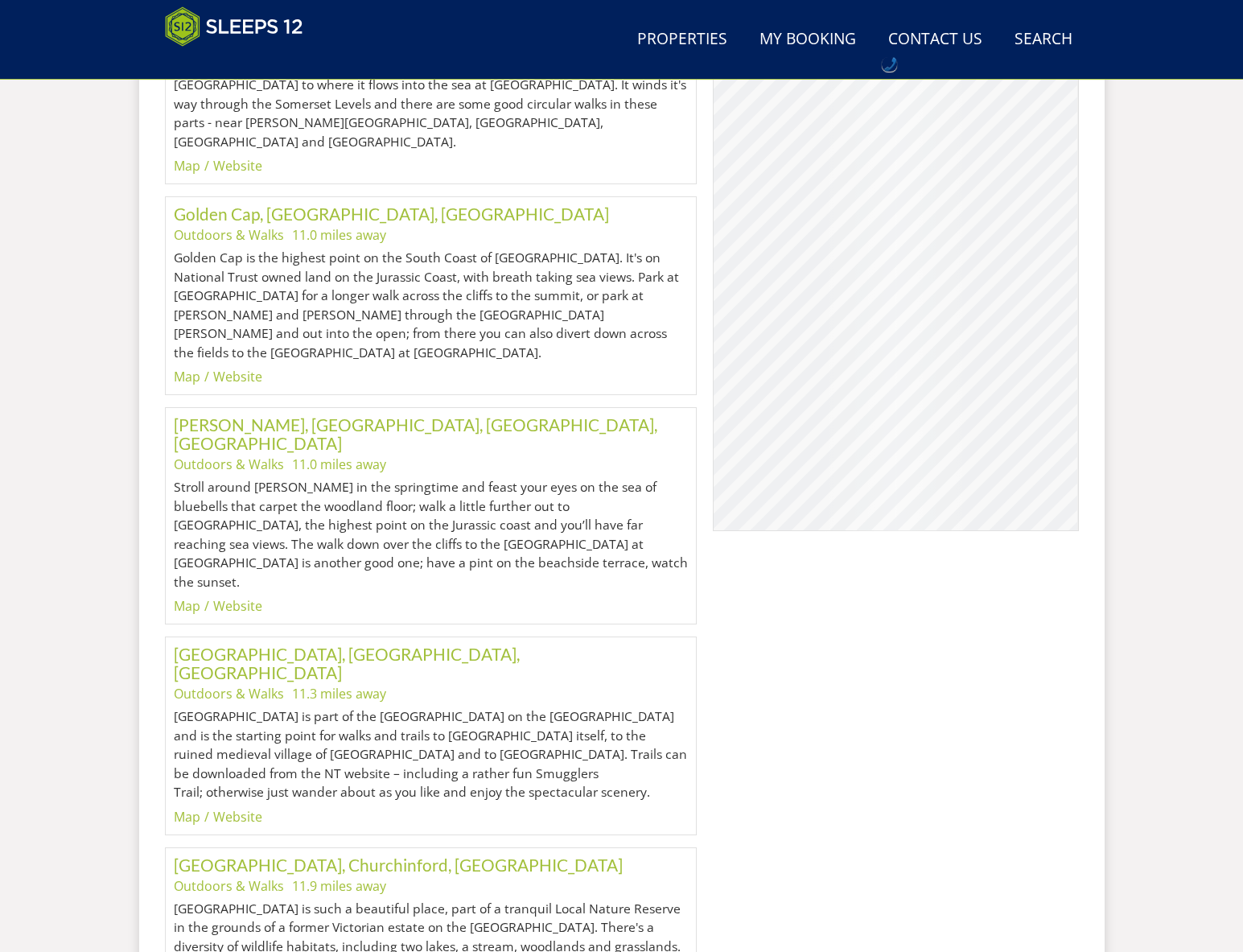
scroll to position [39867, 0]
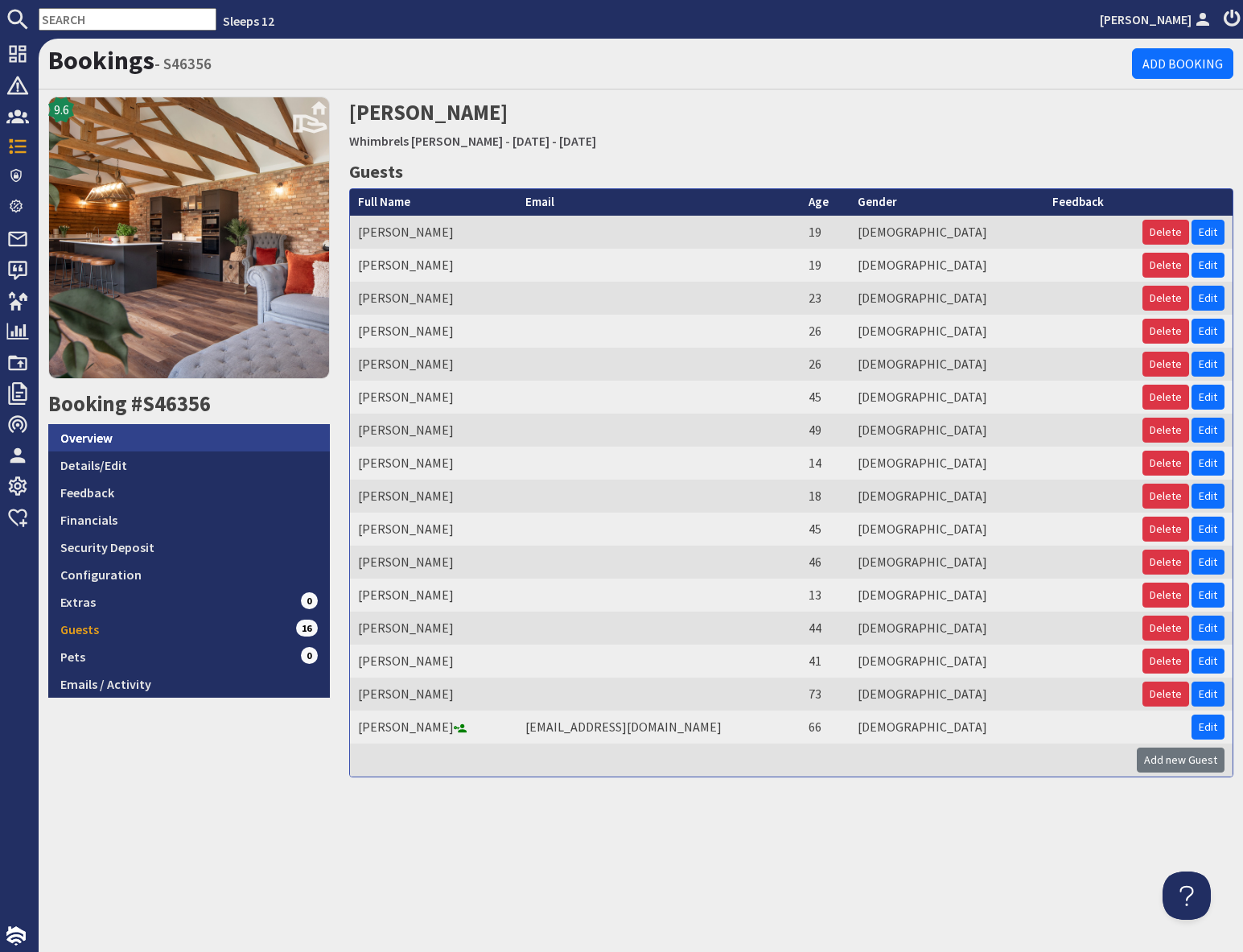
click at [127, 436] on link "Overview" at bounding box center [189, 437] width 282 height 27
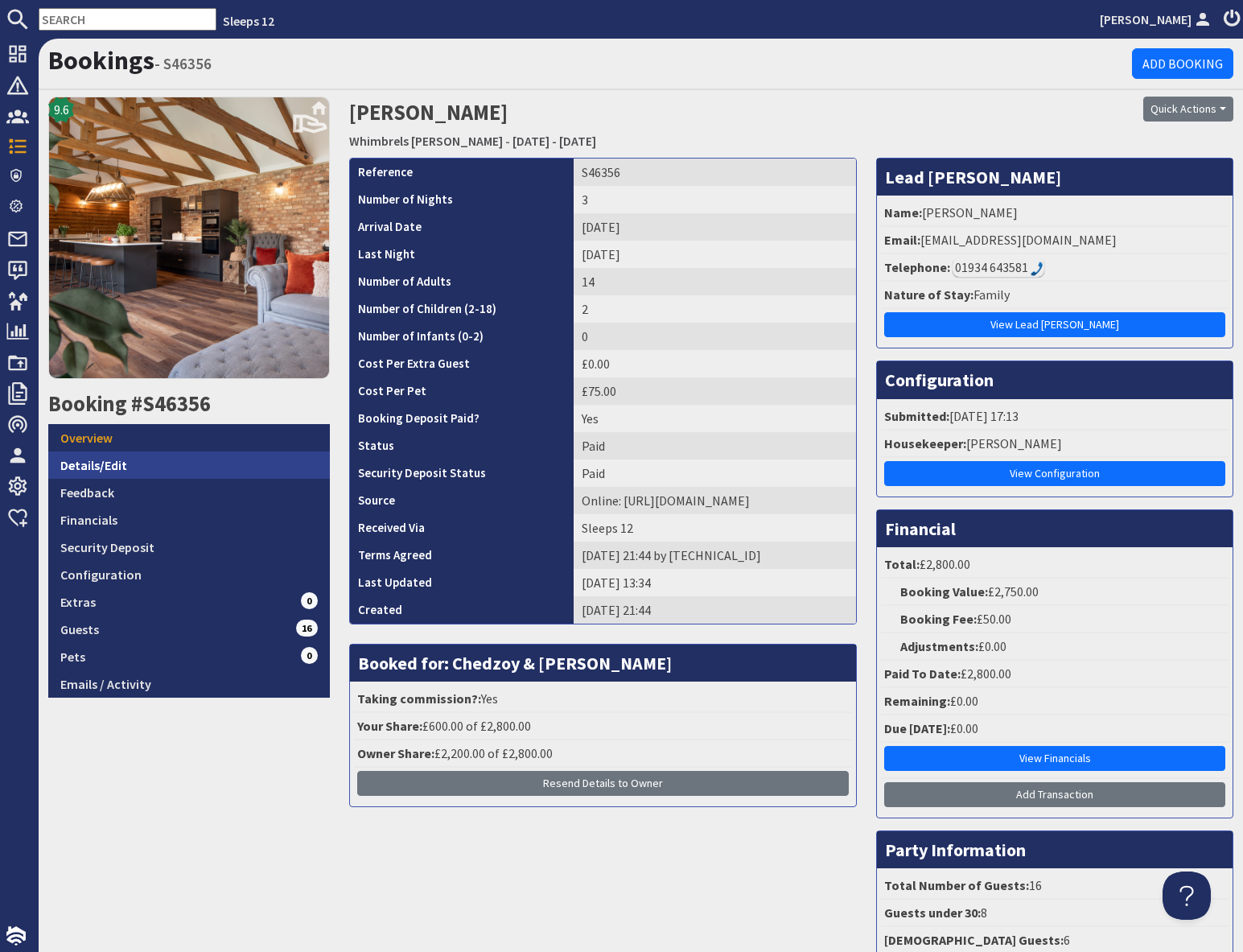
click at [131, 470] on link "Details/Edit" at bounding box center [189, 465] width 282 height 27
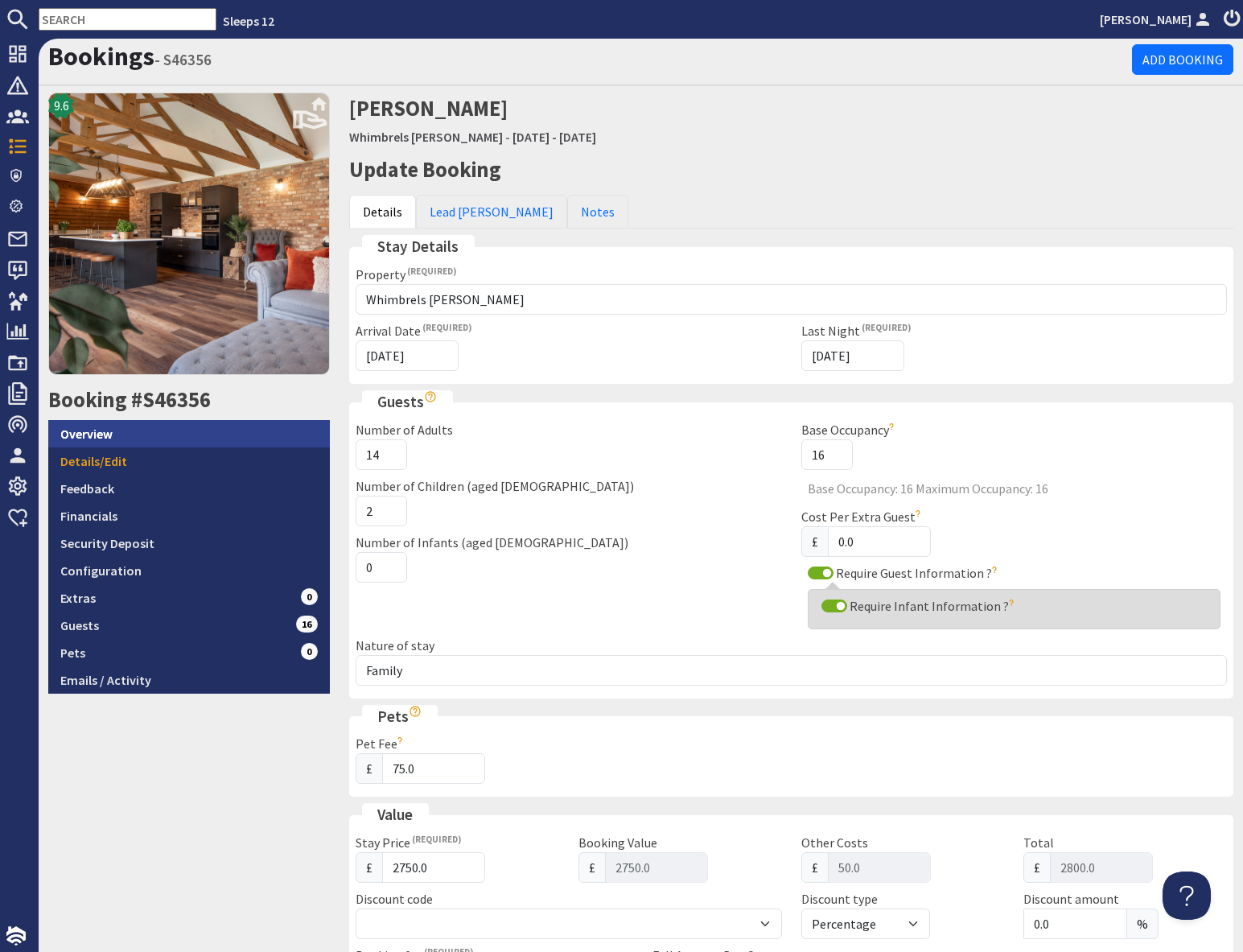
scroll to position [9, 0]
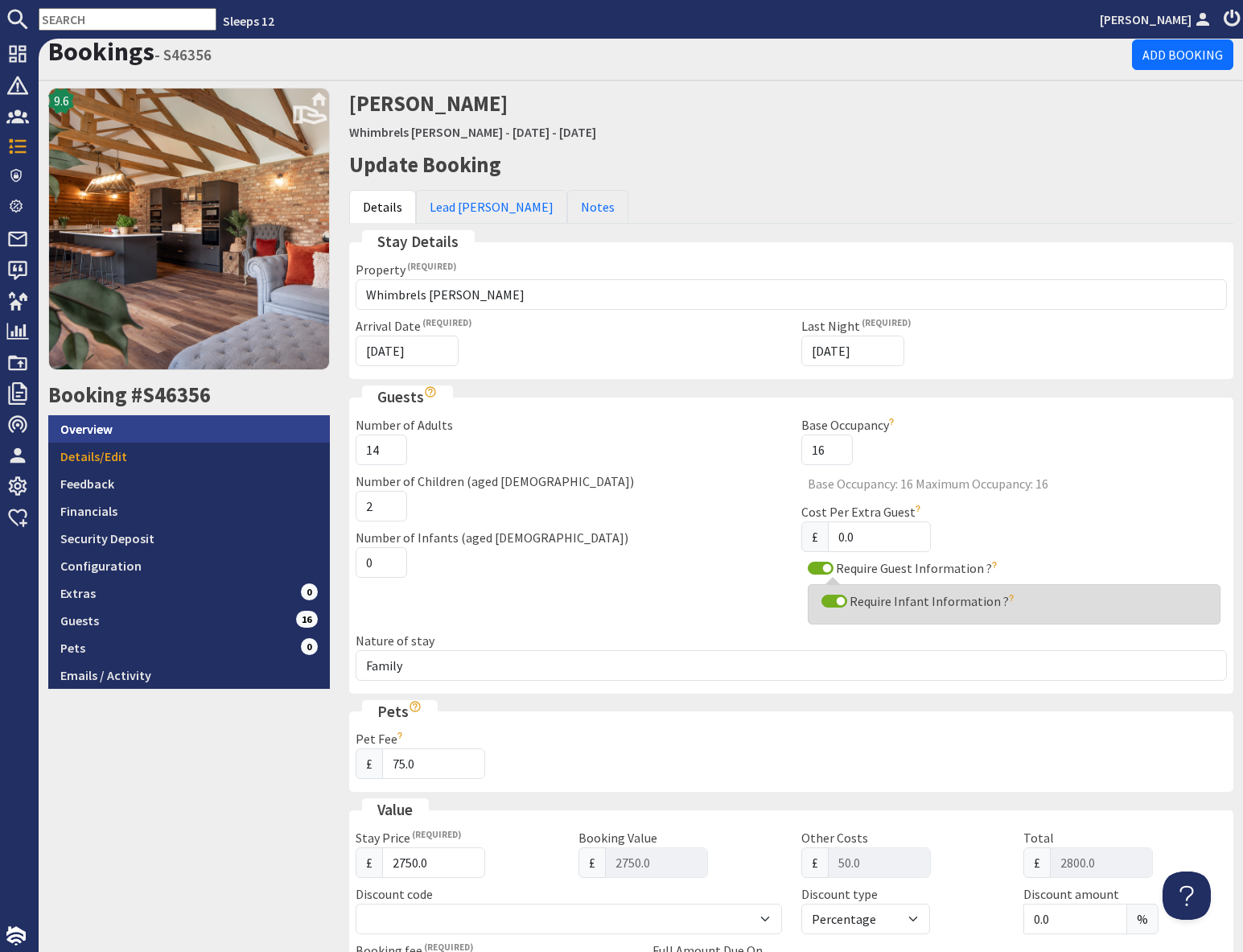
click at [115, 431] on link "Overview" at bounding box center [189, 428] width 282 height 27
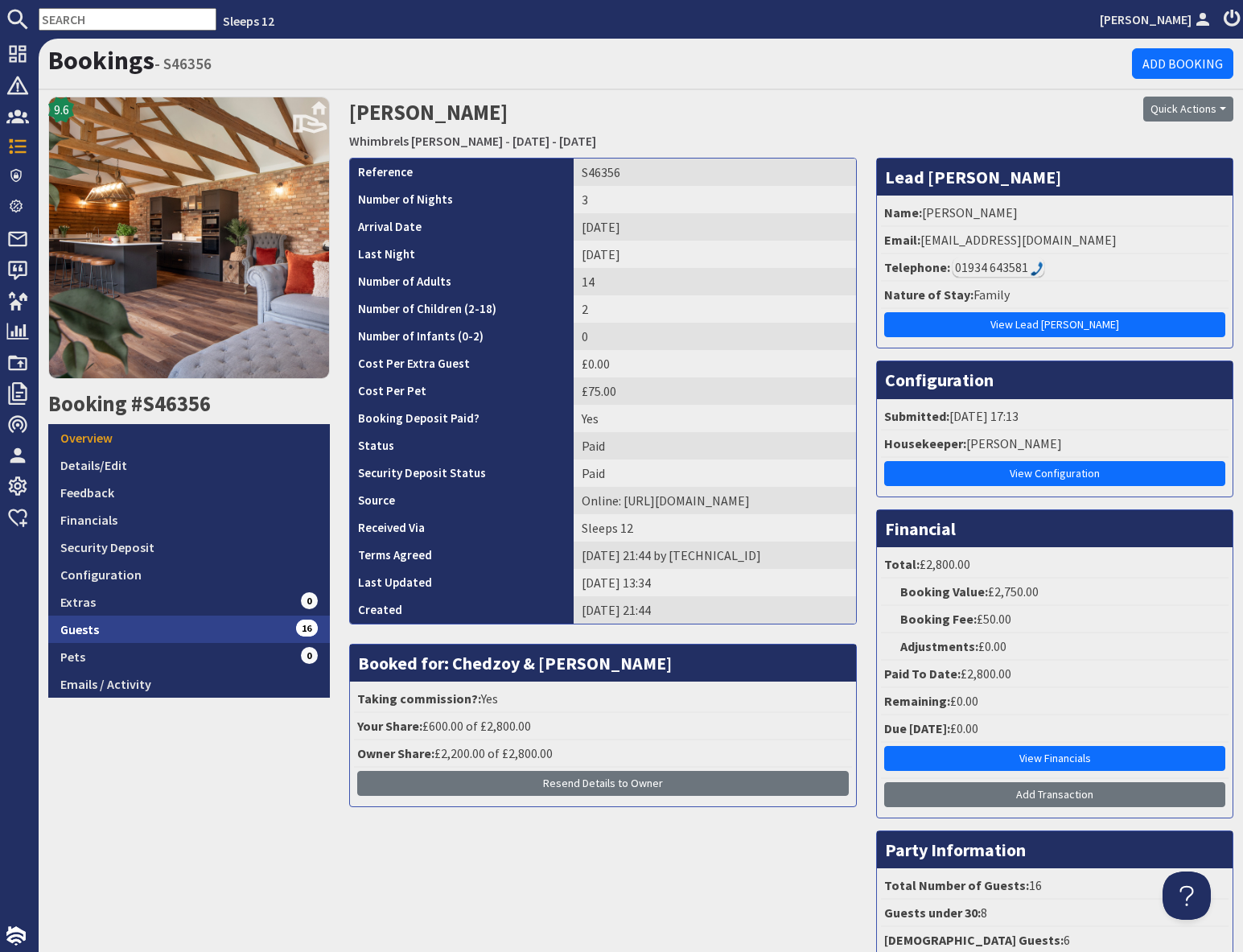
click at [224, 630] on link "Guests 16" at bounding box center [189, 628] width 282 height 27
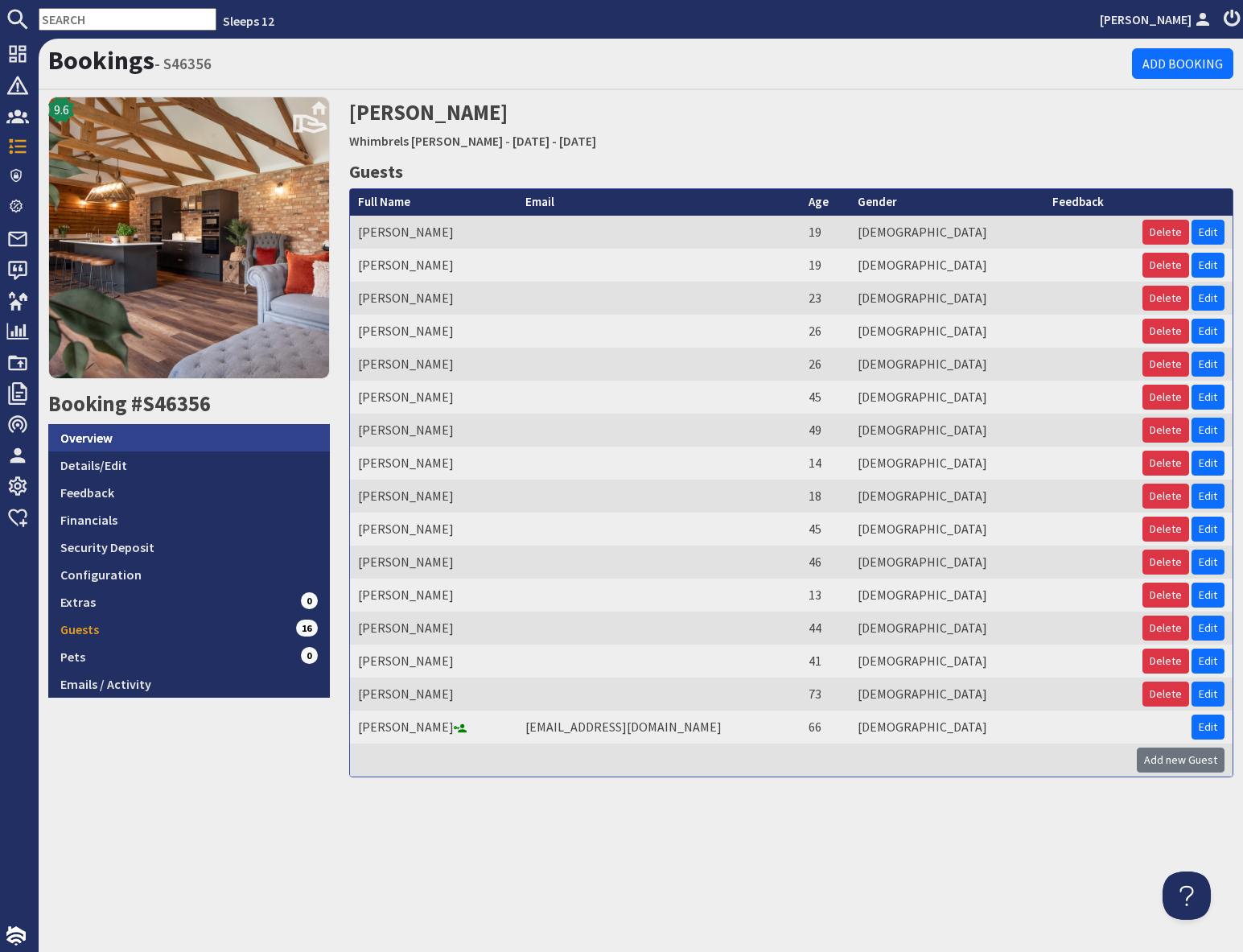
click at [88, 436] on link "Overview" at bounding box center [189, 437] width 282 height 27
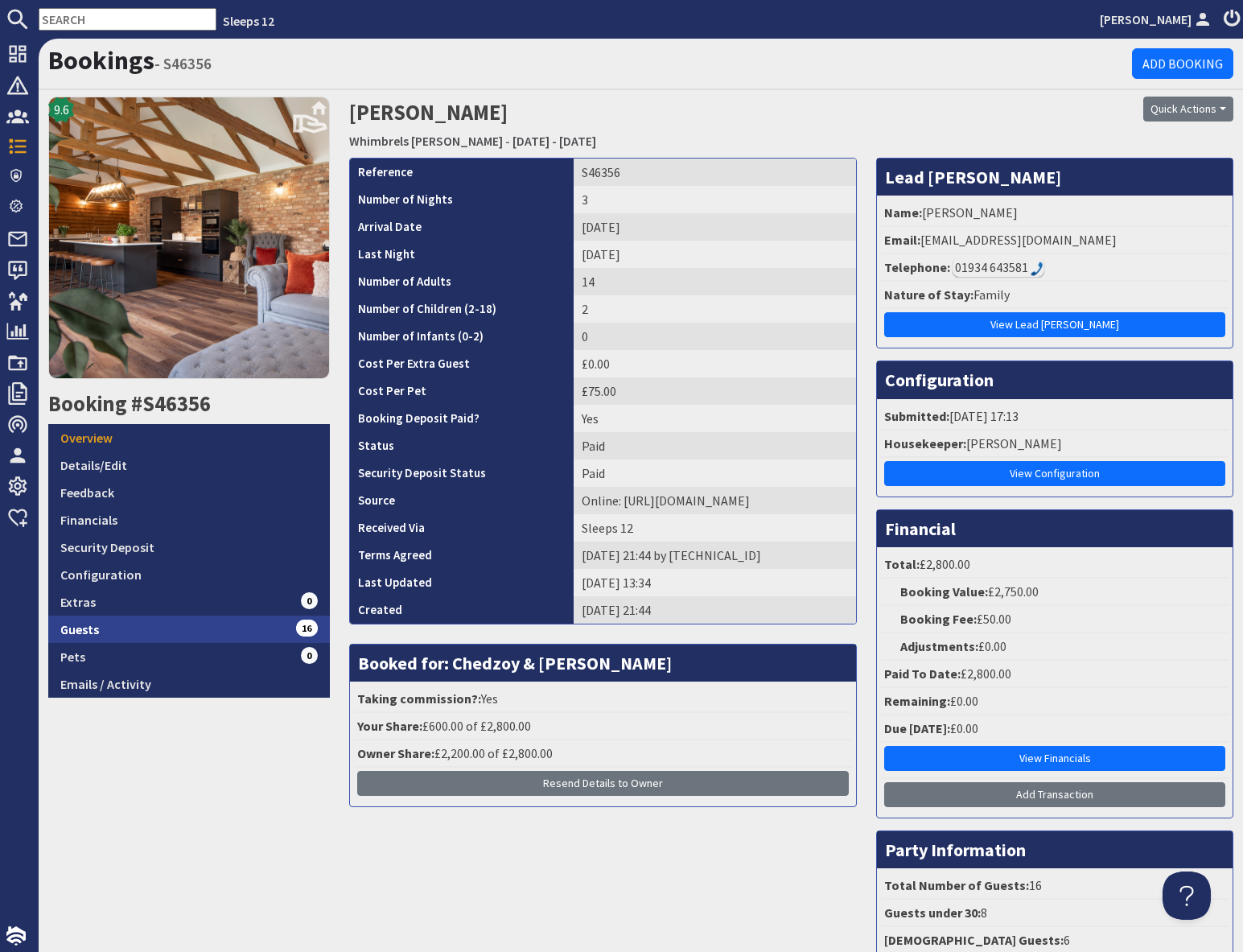
click at [227, 633] on link "Guests 16" at bounding box center [189, 628] width 282 height 27
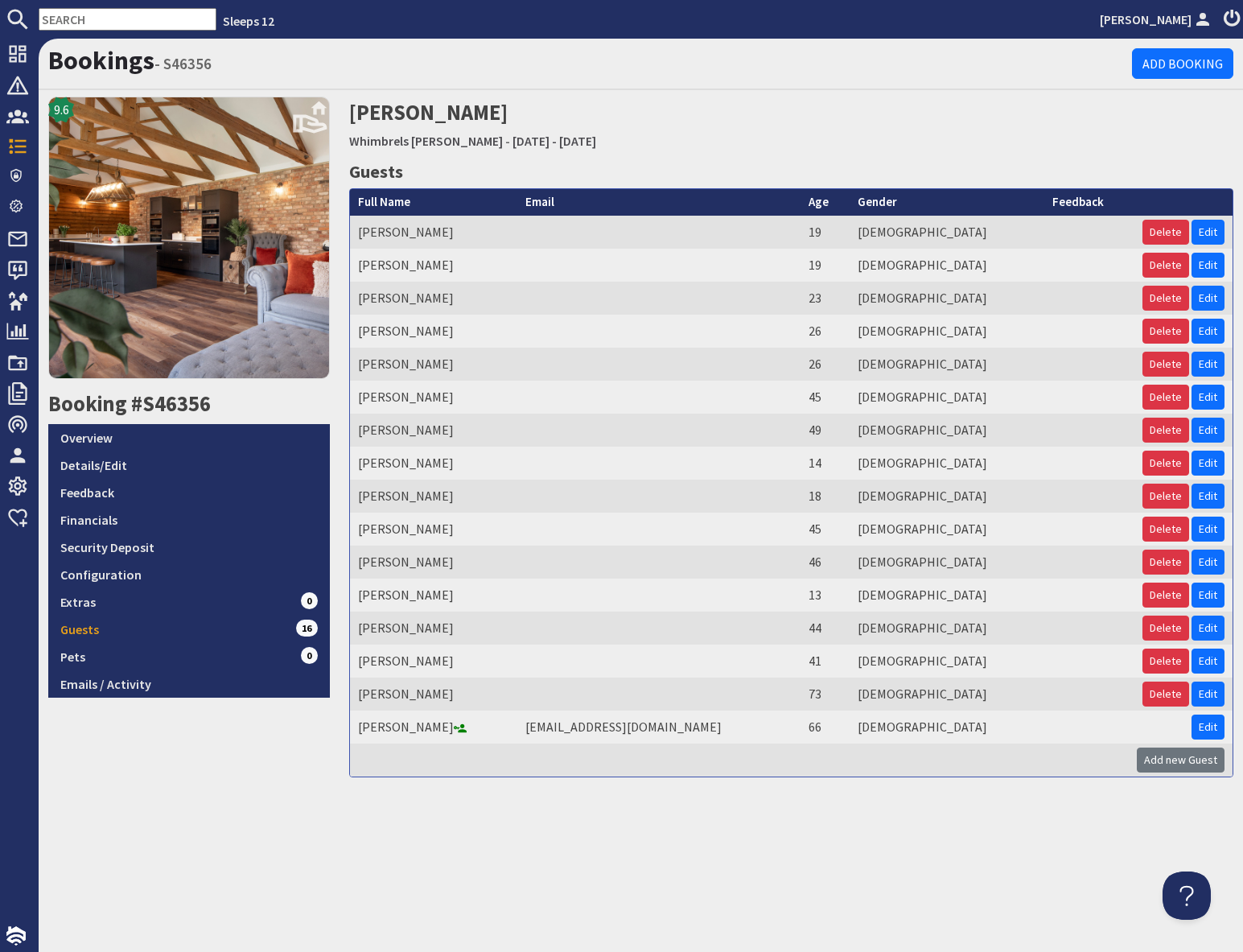
click at [90, 23] on input "text" at bounding box center [128, 19] width 178 height 23
paste input "S46405"
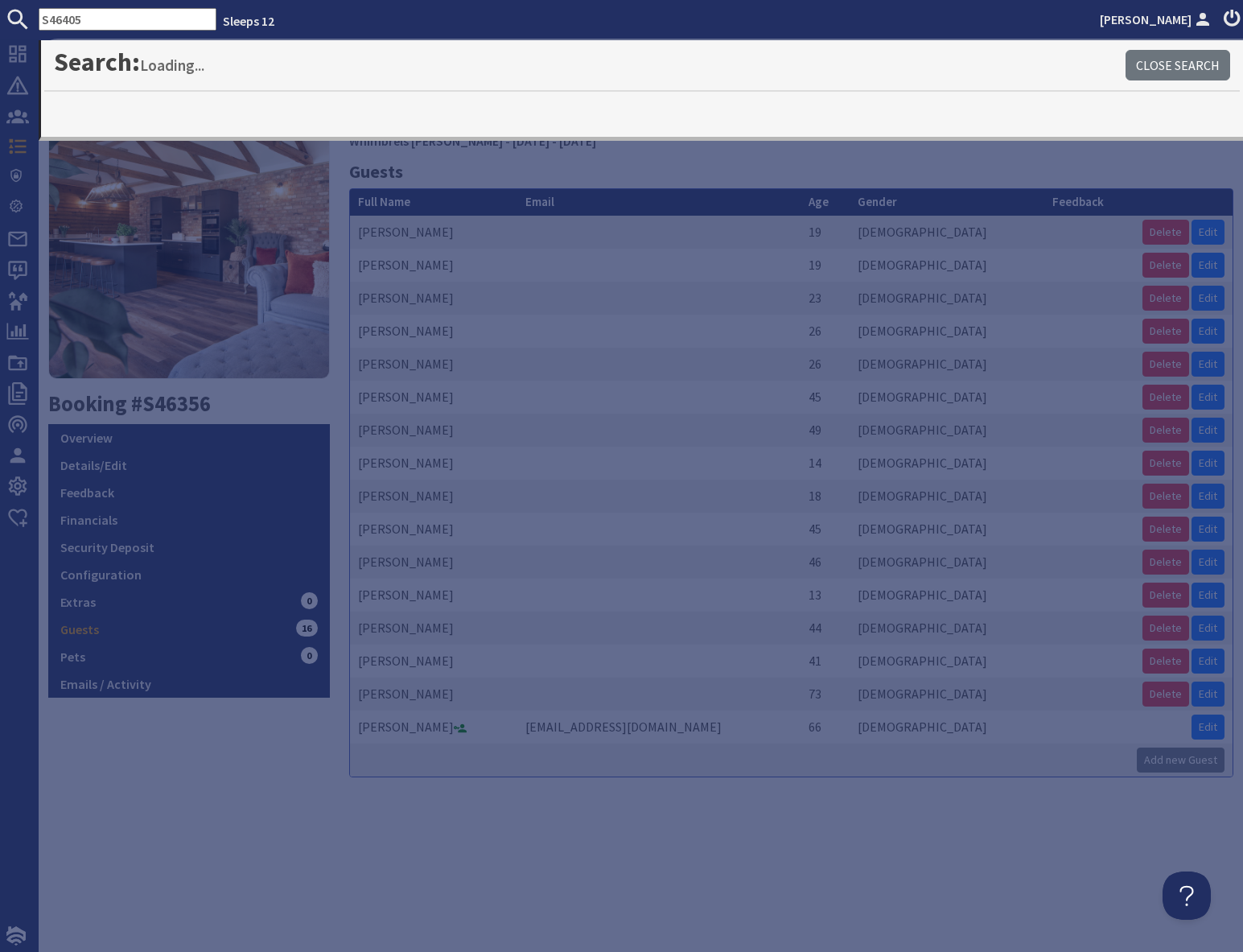
type input "S46405"
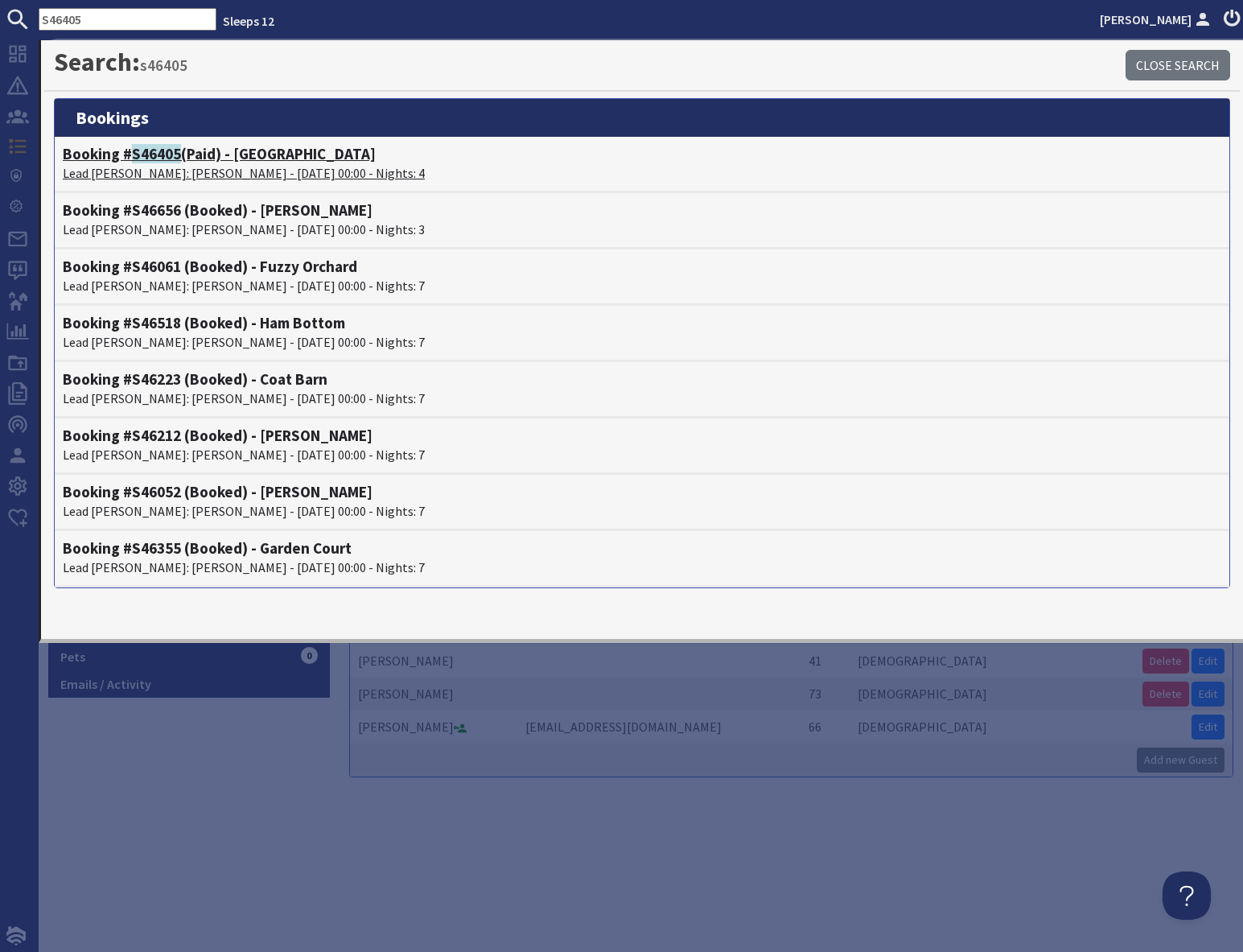
click at [185, 168] on p "Lead [PERSON_NAME]: [PERSON_NAME] - [DATE] 00:00 - Nights: 4" at bounding box center [641, 173] width 1159 height 19
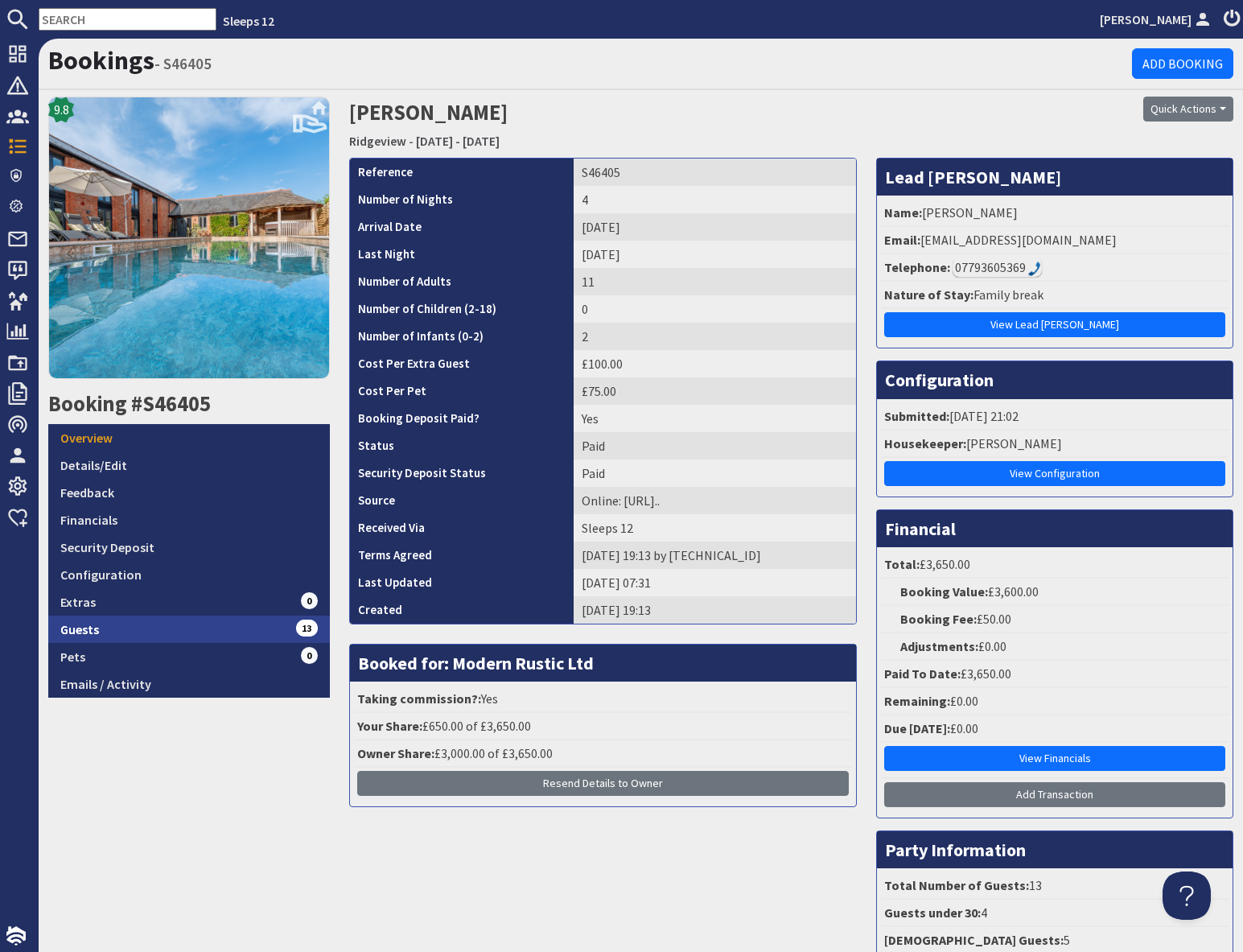
click at [128, 624] on link "Guests 13" at bounding box center [189, 628] width 282 height 27
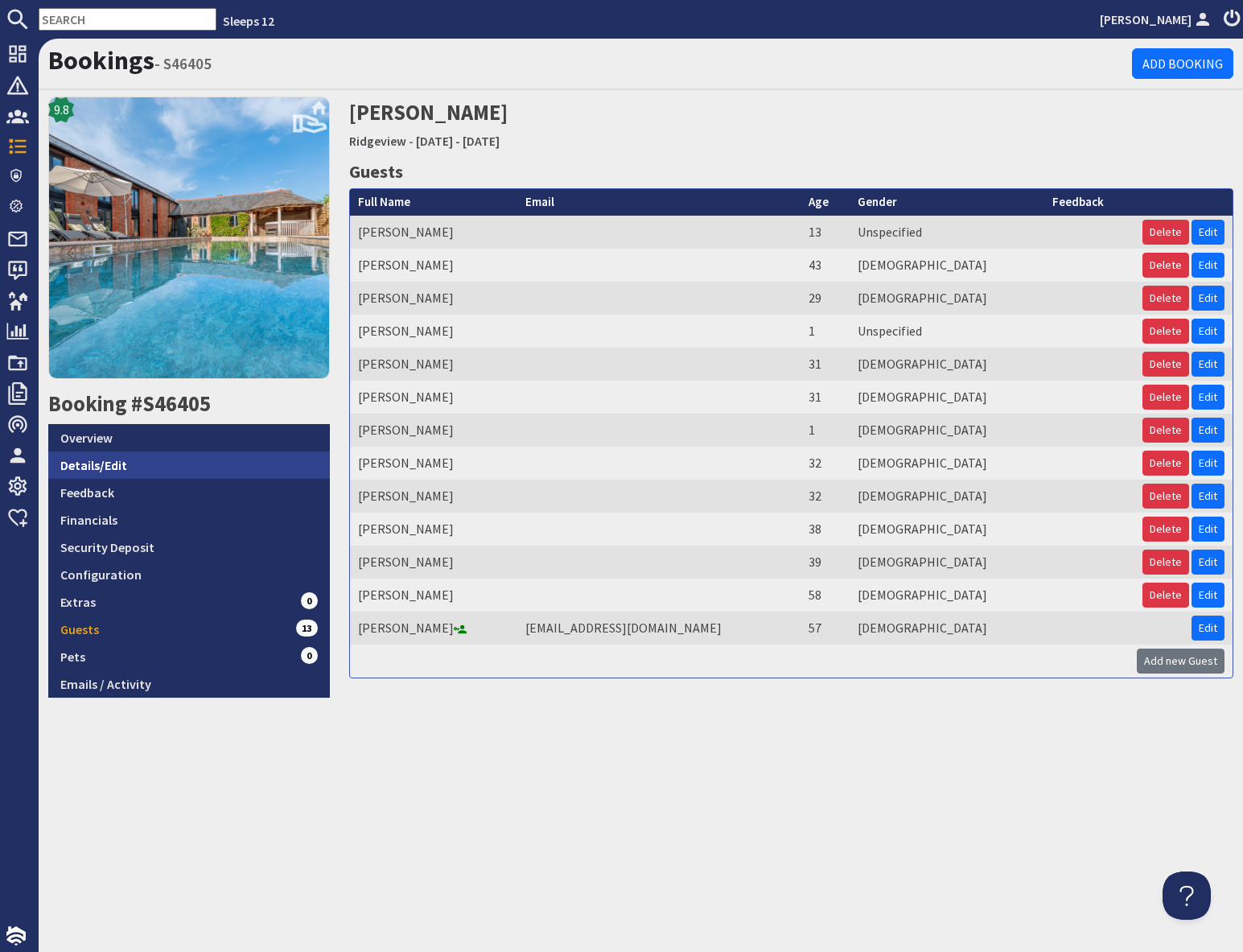
click at [148, 462] on link "Details/Edit" at bounding box center [189, 465] width 282 height 27
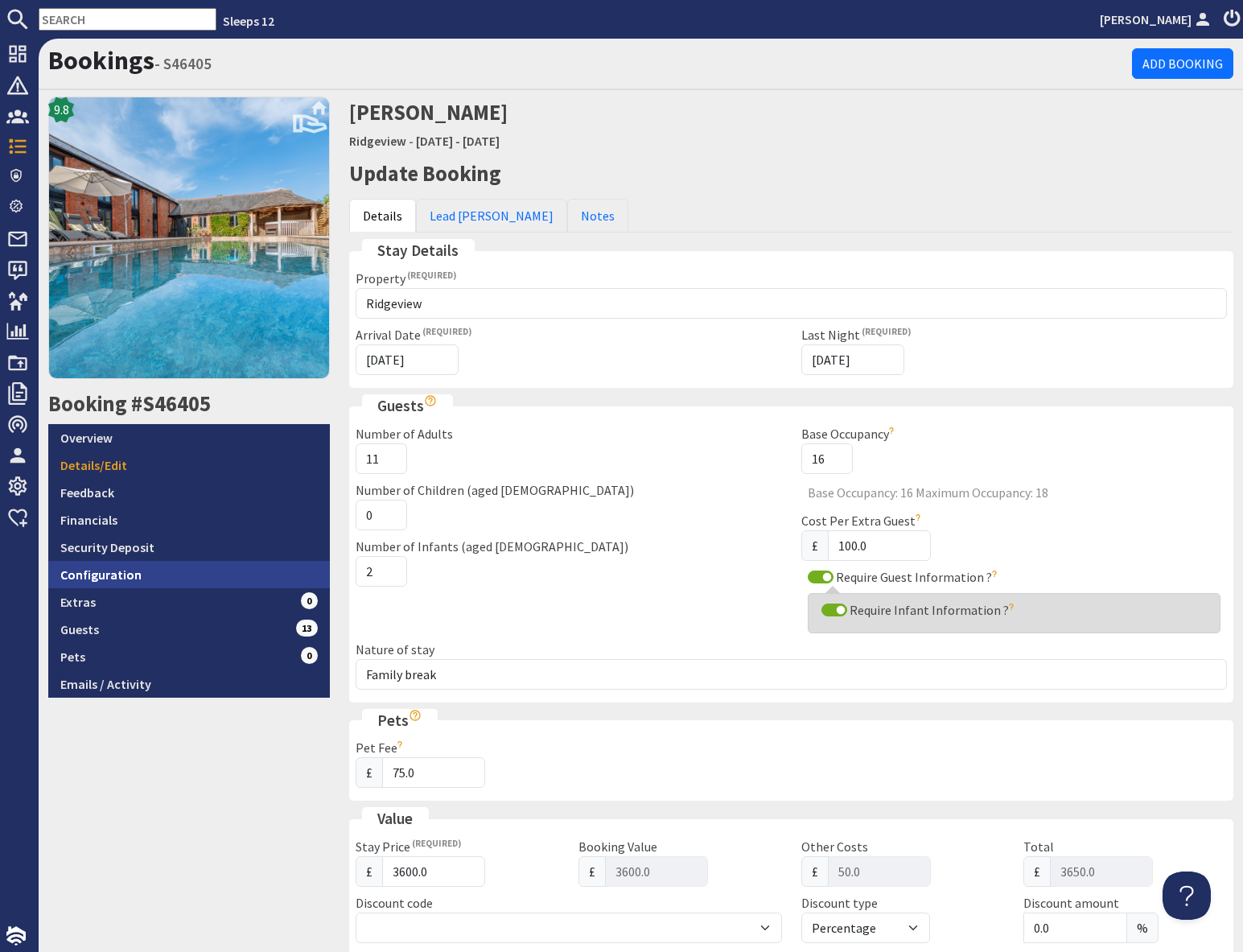
click at [155, 577] on link "Configuration" at bounding box center [189, 574] width 282 height 27
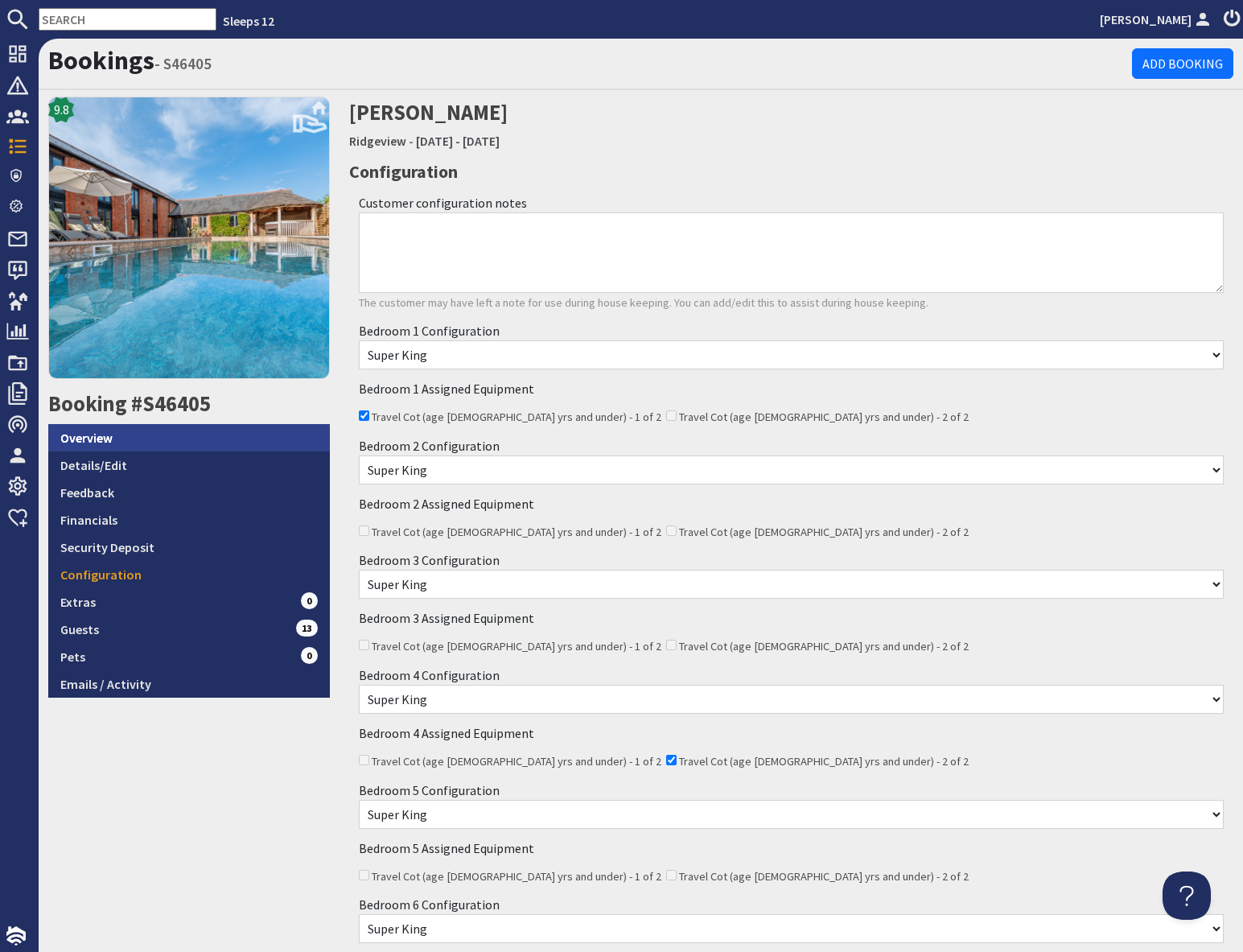
click at [78, 436] on link "Overview" at bounding box center [189, 437] width 282 height 27
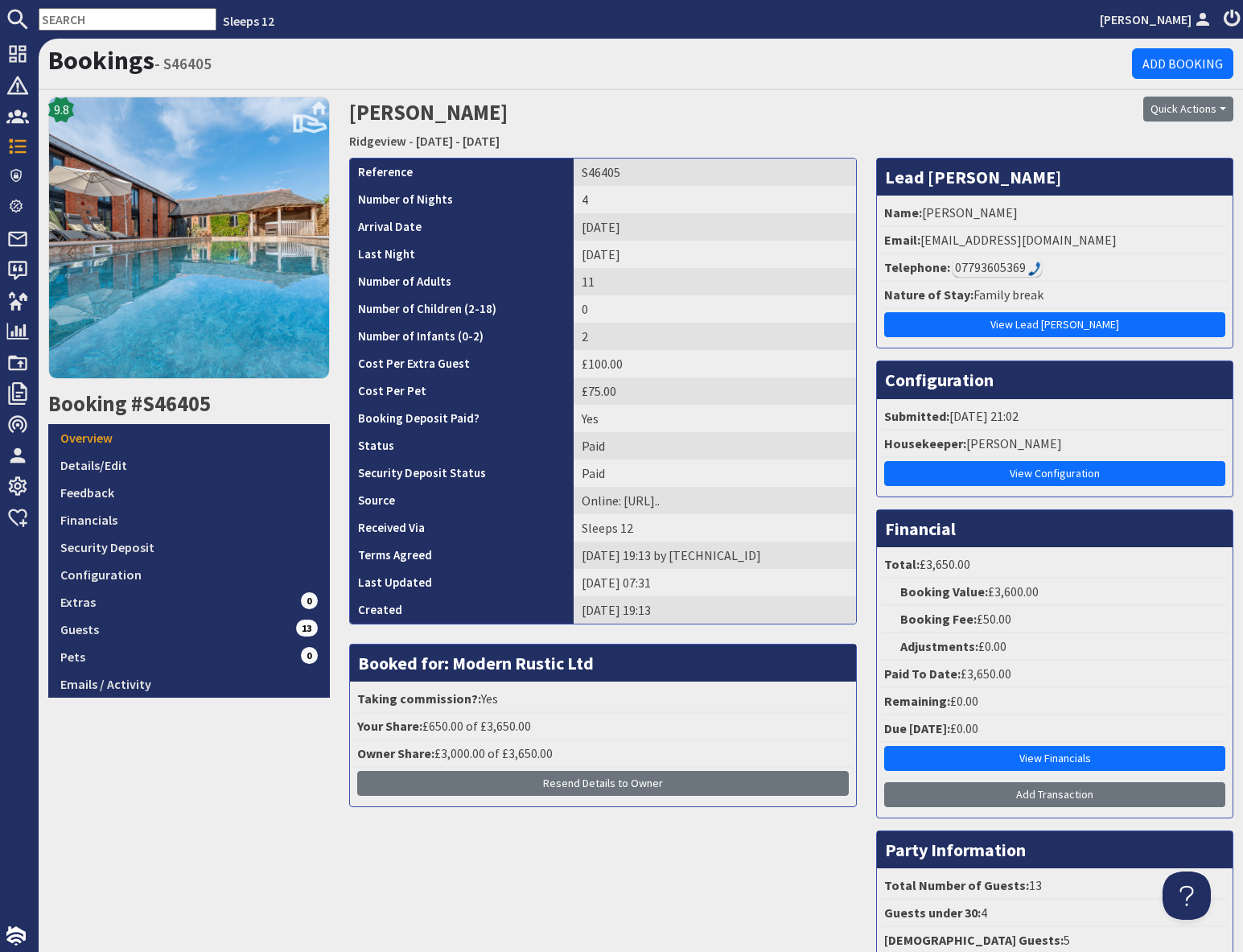
click at [121, 16] on input "text" at bounding box center [128, 19] width 178 height 23
paste input "S46420"
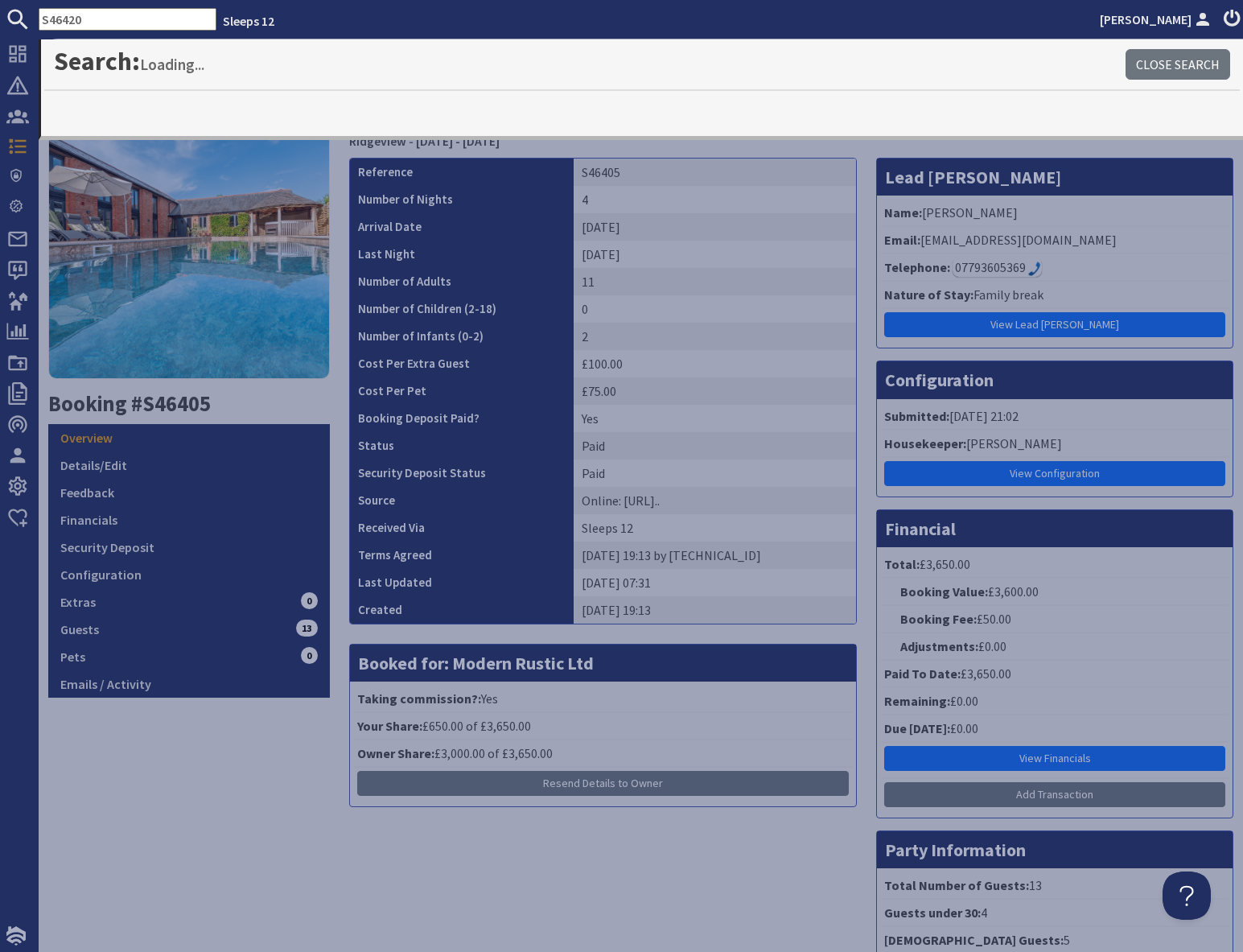
type input "S46420"
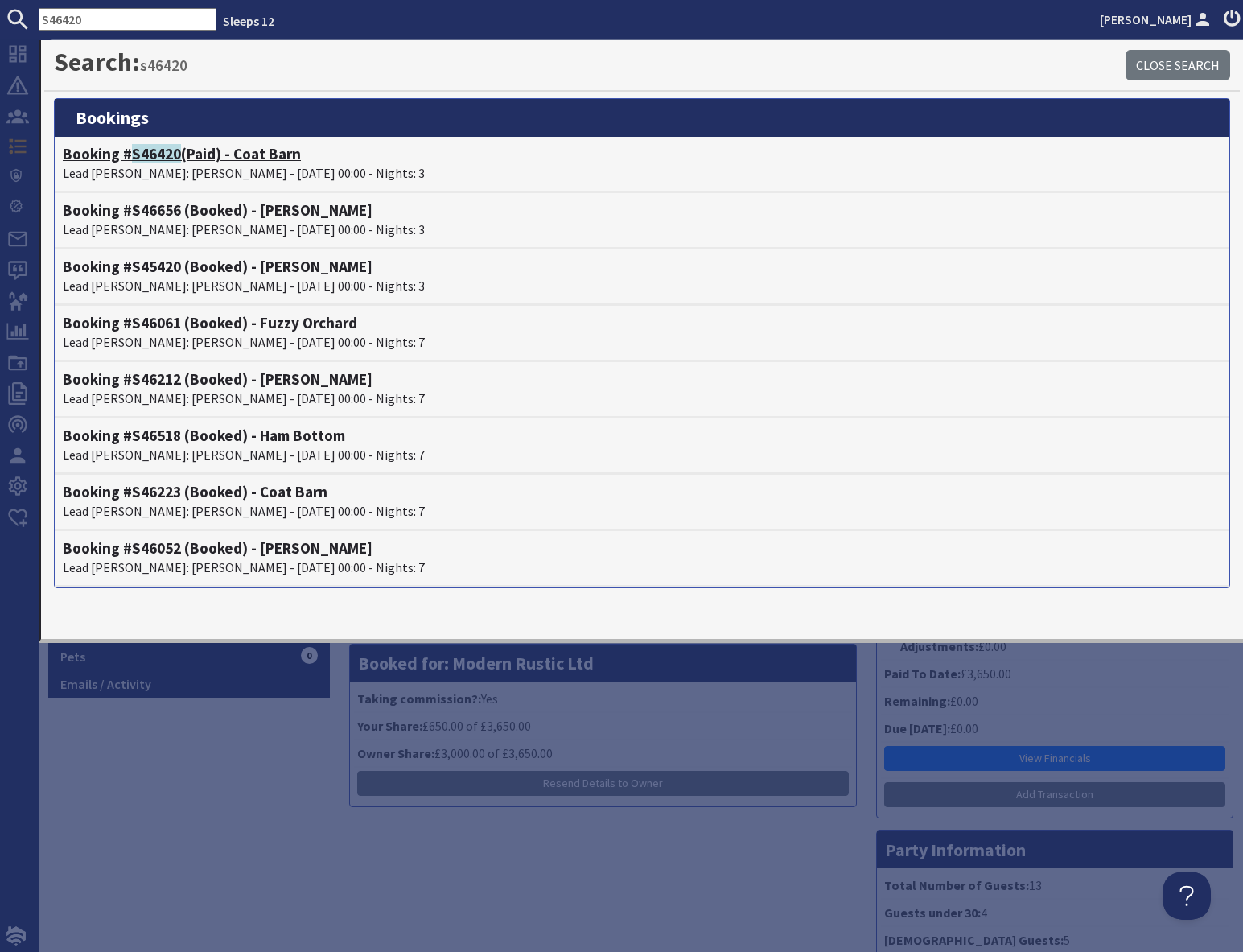
click at [172, 153] on span "S46420" at bounding box center [157, 154] width 49 height 19
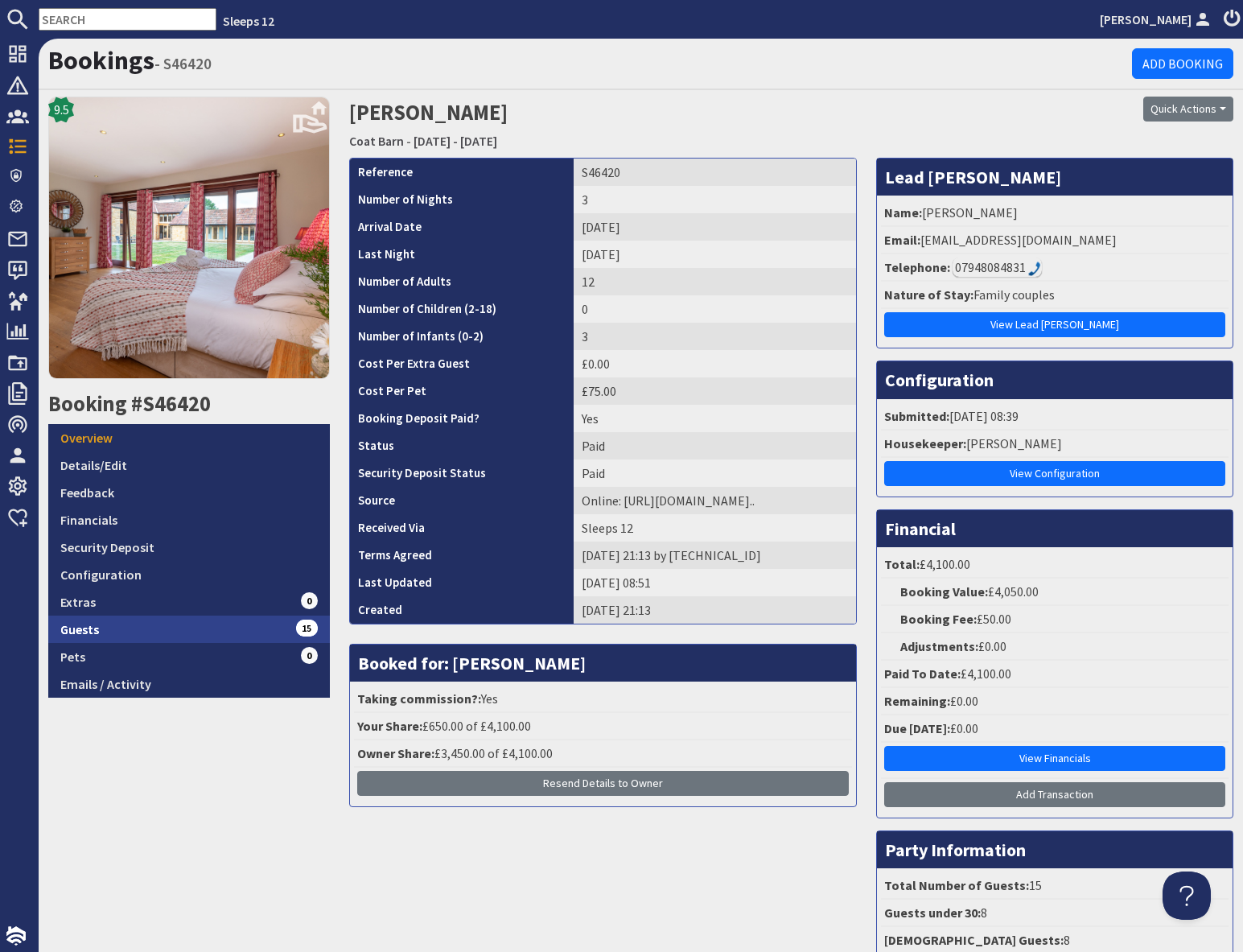
click at [211, 623] on link "Guests 15" at bounding box center [189, 628] width 282 height 27
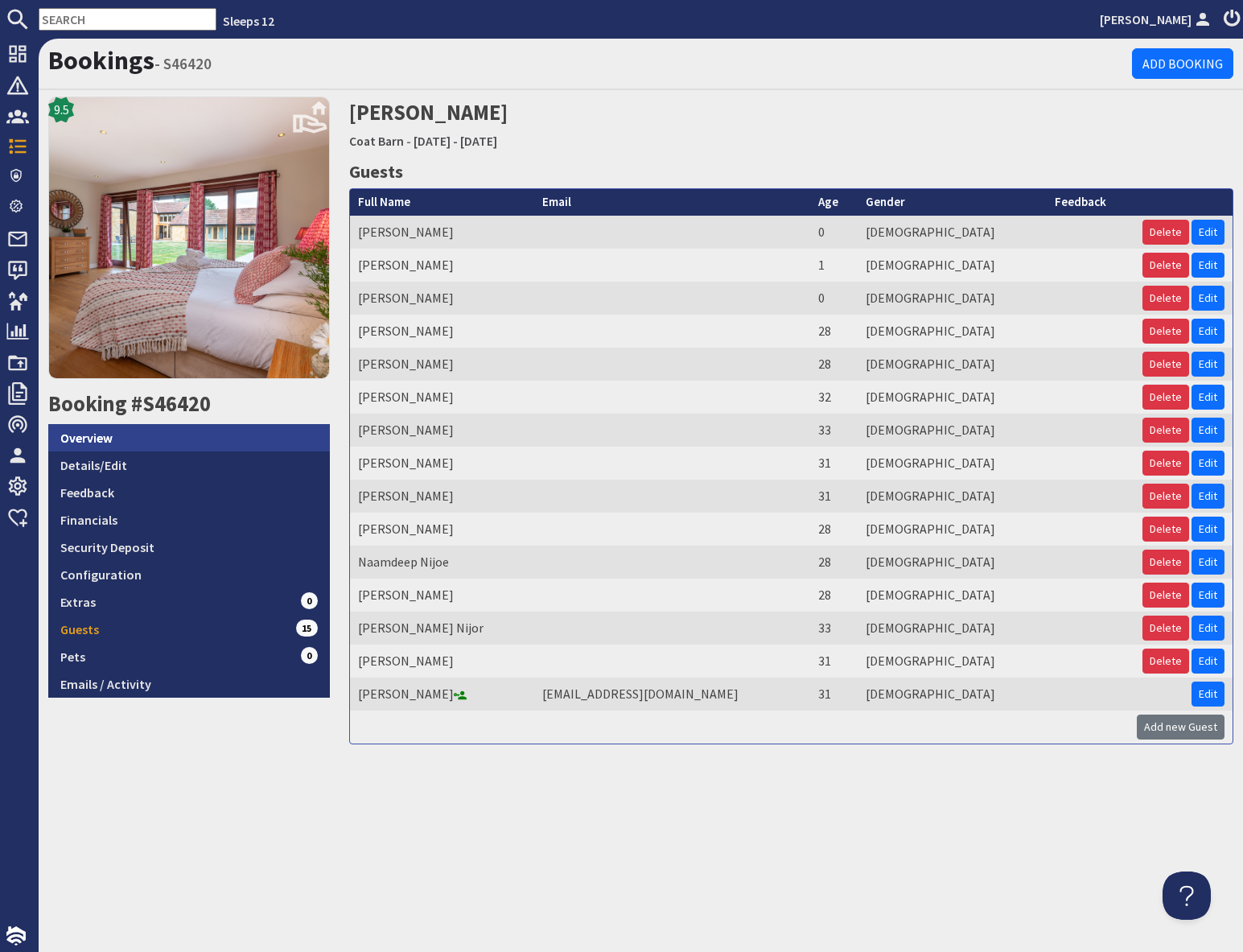
click at [117, 442] on link "Overview" at bounding box center [189, 437] width 282 height 27
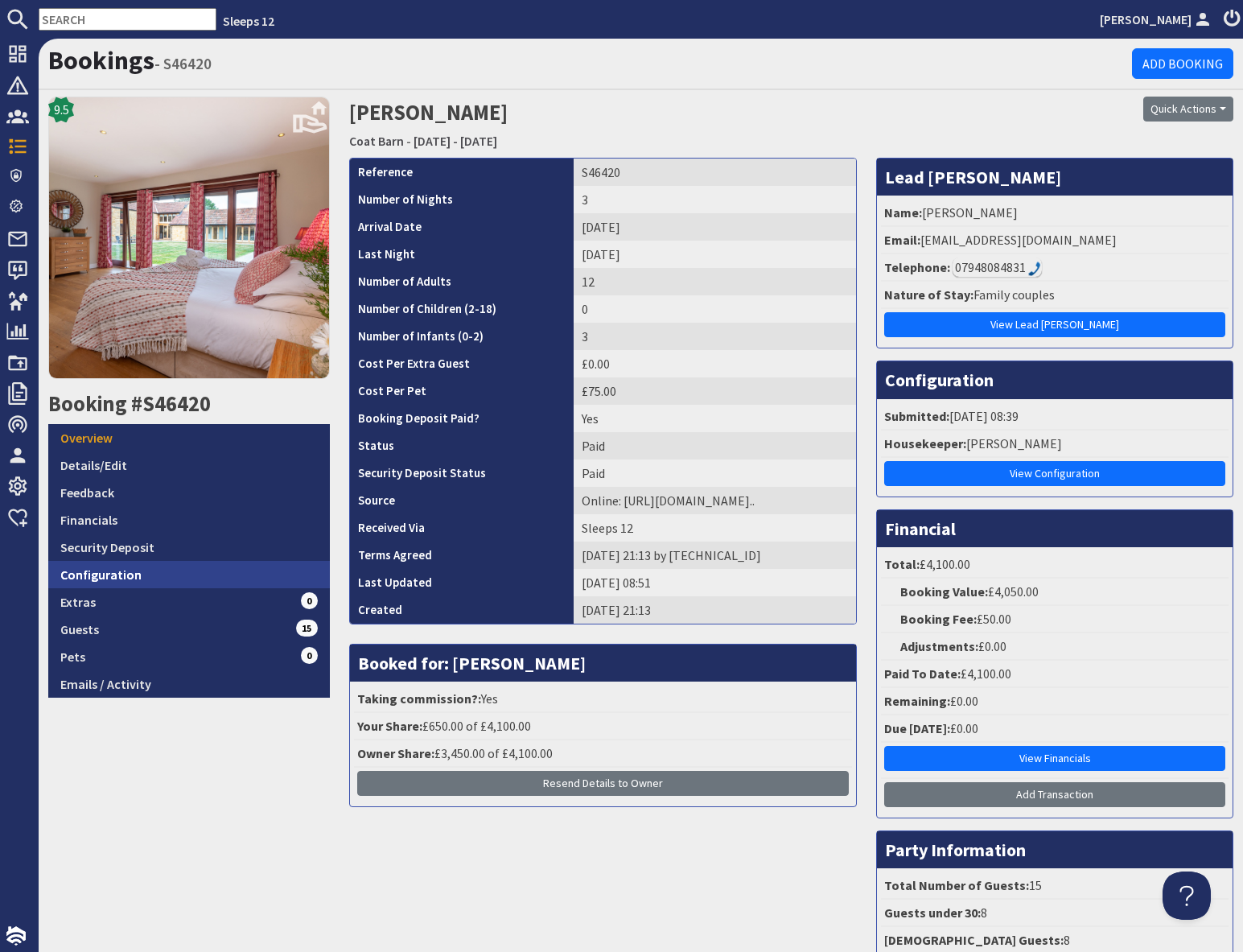
drag, startPoint x: 147, startPoint y: 578, endPoint x: 186, endPoint y: 579, distance: 39.0
click at [147, 578] on link "Configuration" at bounding box center [189, 574] width 282 height 27
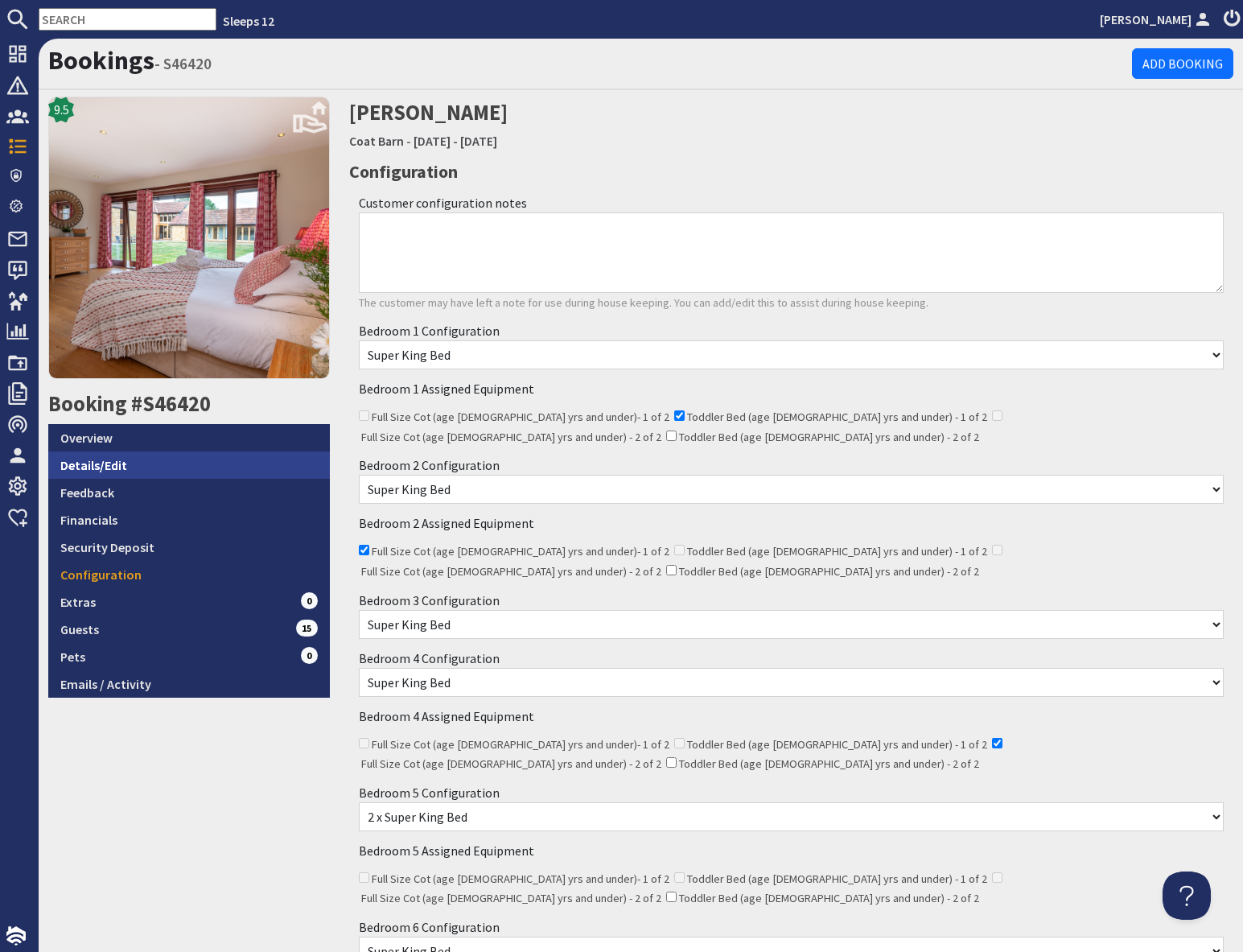
click at [146, 472] on link "Details/Edit" at bounding box center [189, 465] width 282 height 27
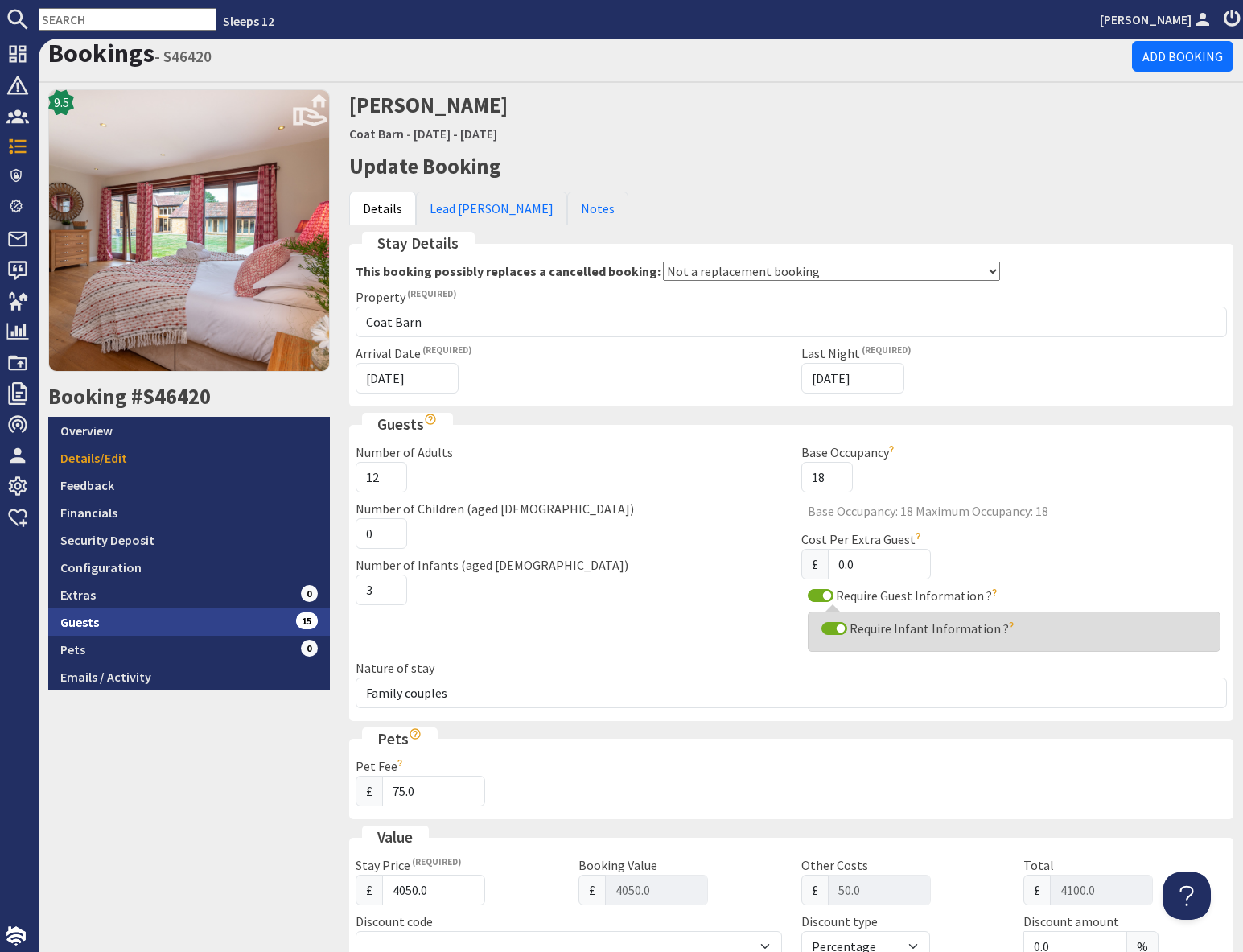
scroll to position [9, 0]
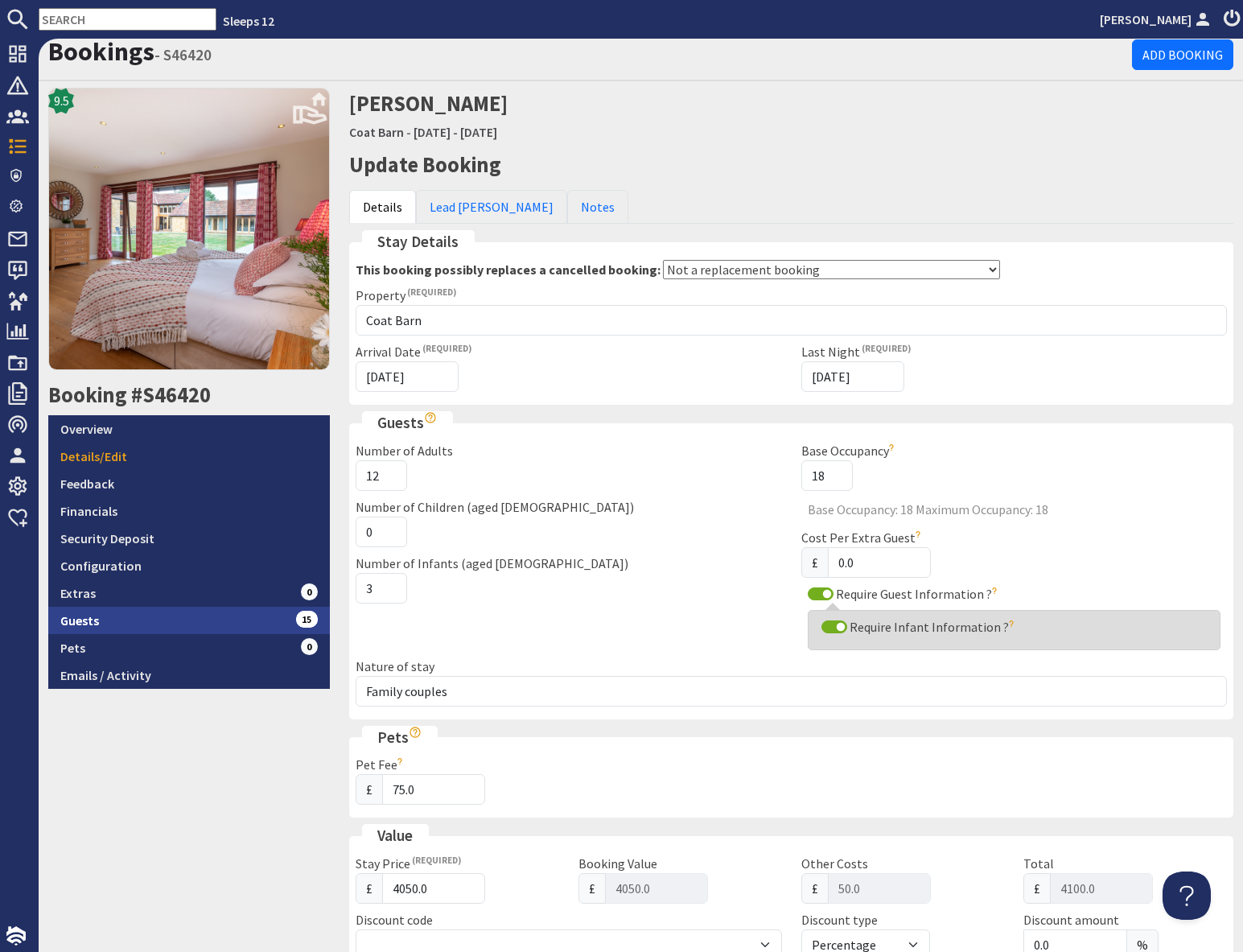
click at [206, 619] on link "Guests 15" at bounding box center [189, 619] width 282 height 27
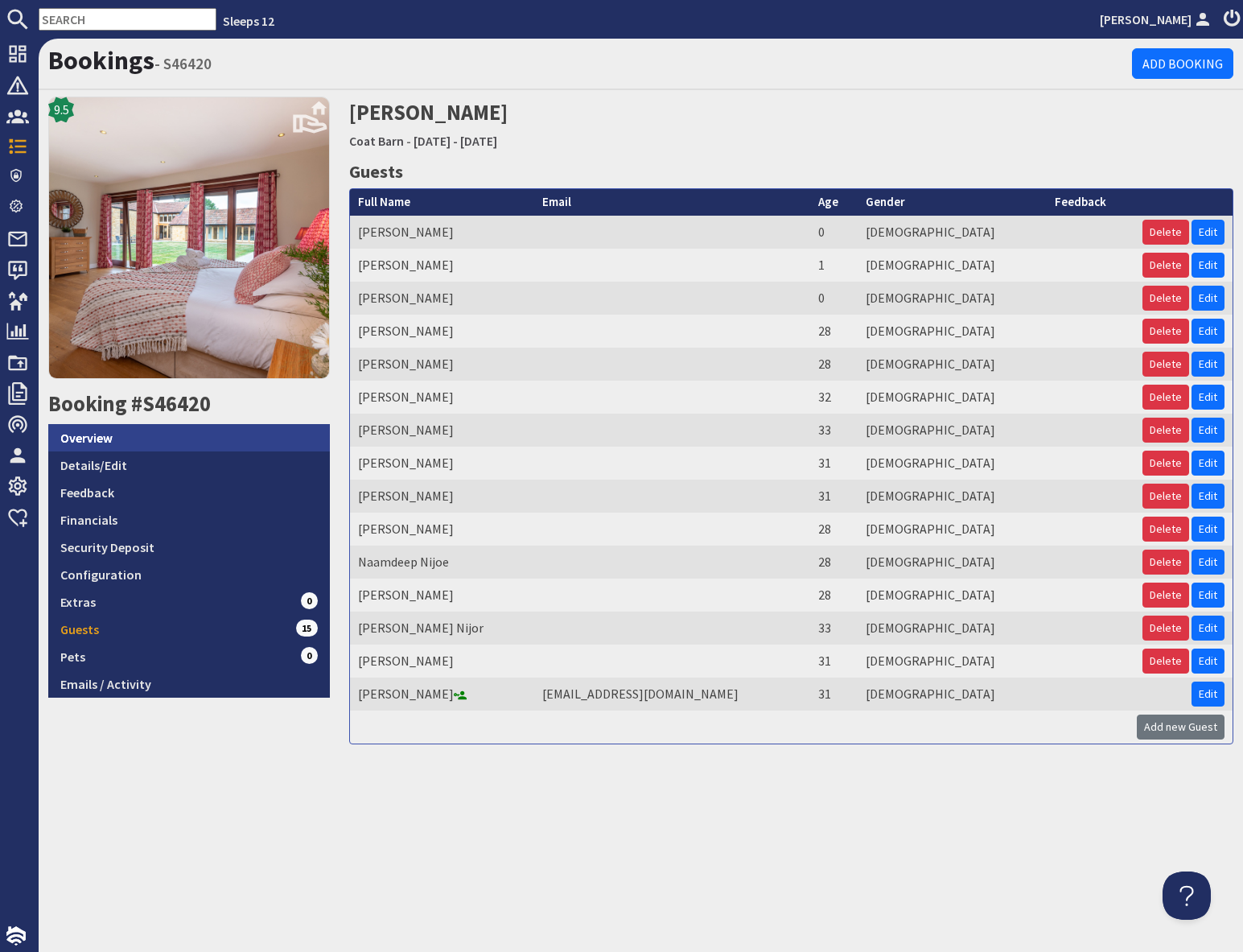
click at [165, 432] on link "Overview" at bounding box center [189, 437] width 282 height 27
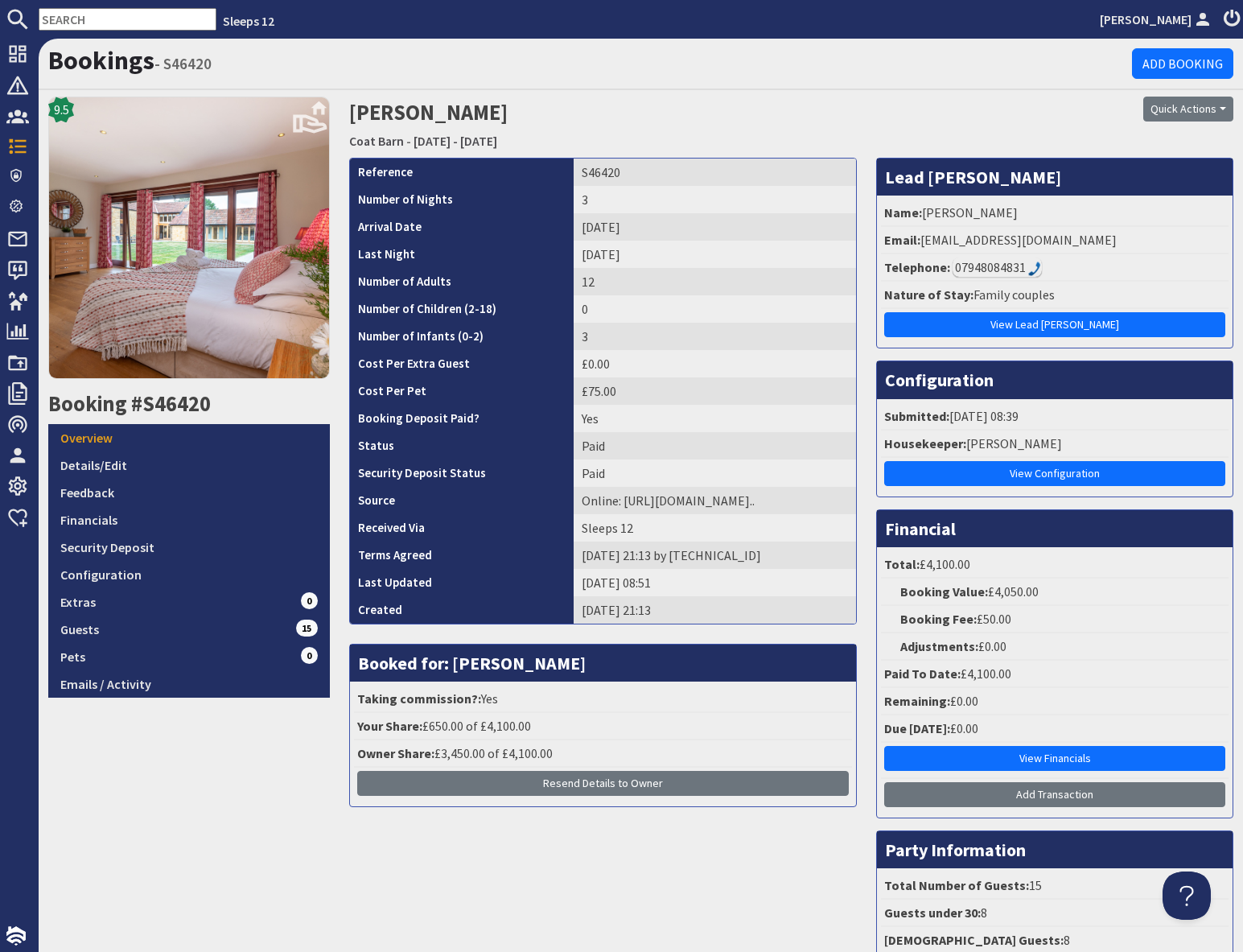
click at [63, 14] on input "text" at bounding box center [128, 19] width 178 height 23
paste input "S46434"
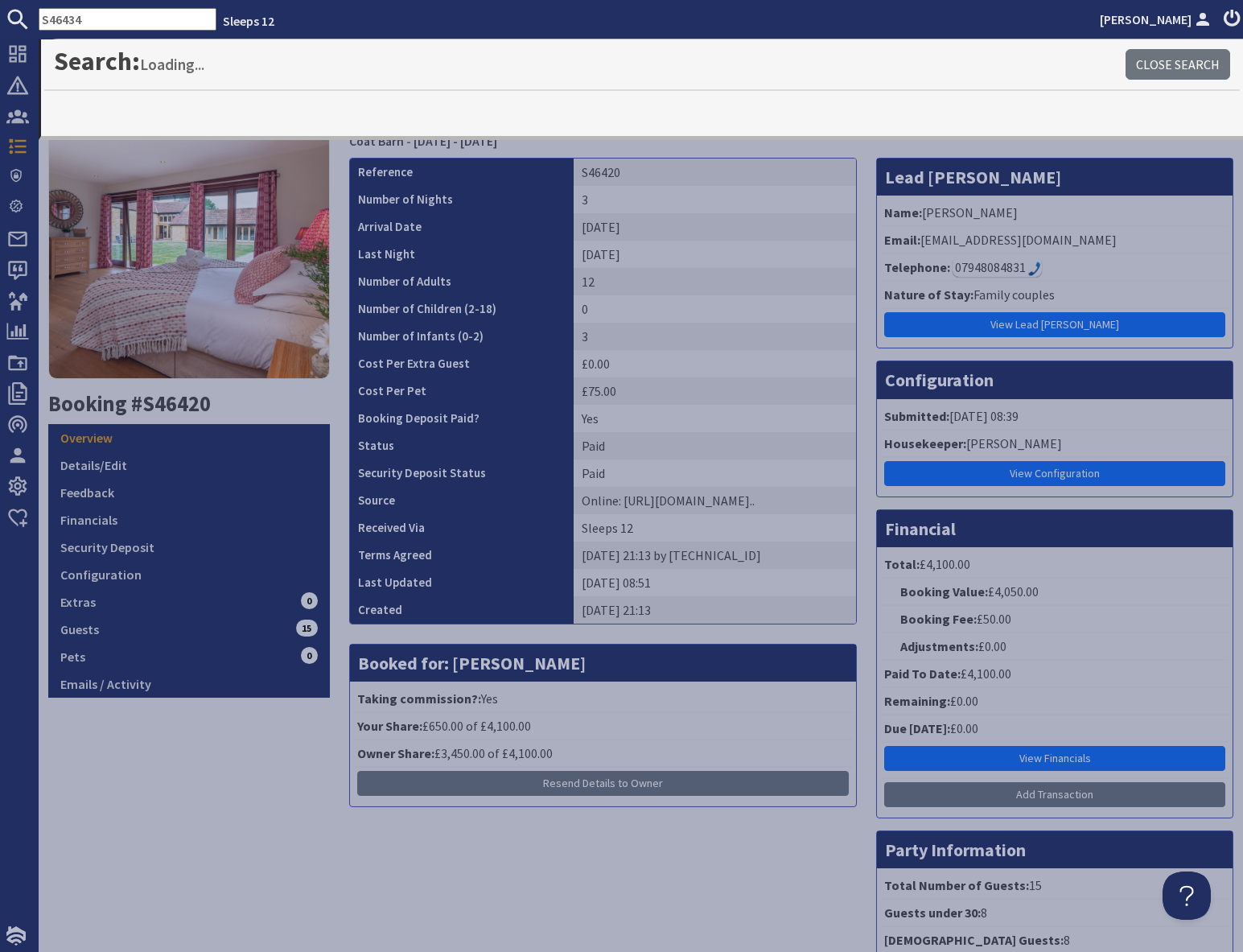
type input "S46434"
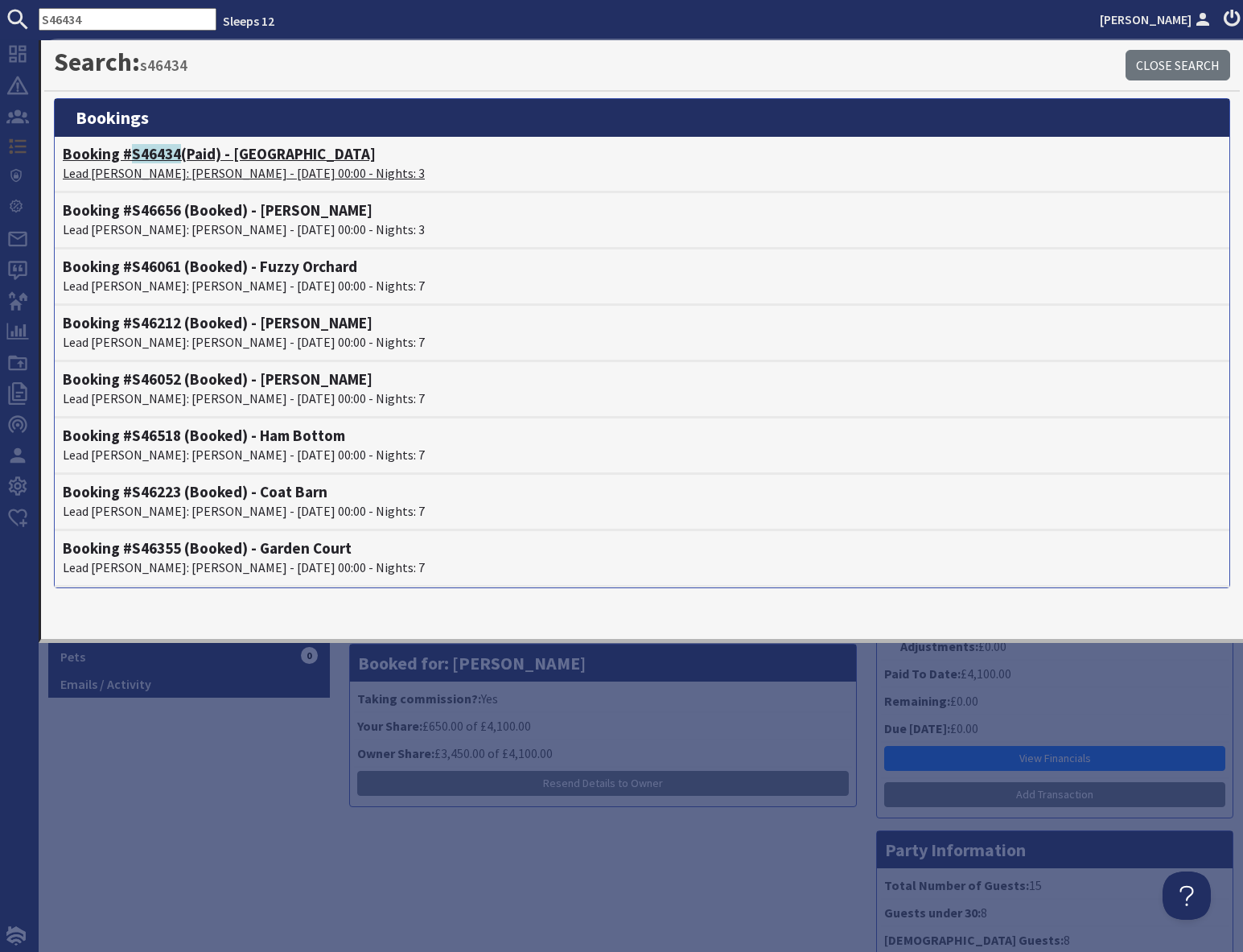
click at [173, 152] on span "S46434" at bounding box center [157, 154] width 49 height 19
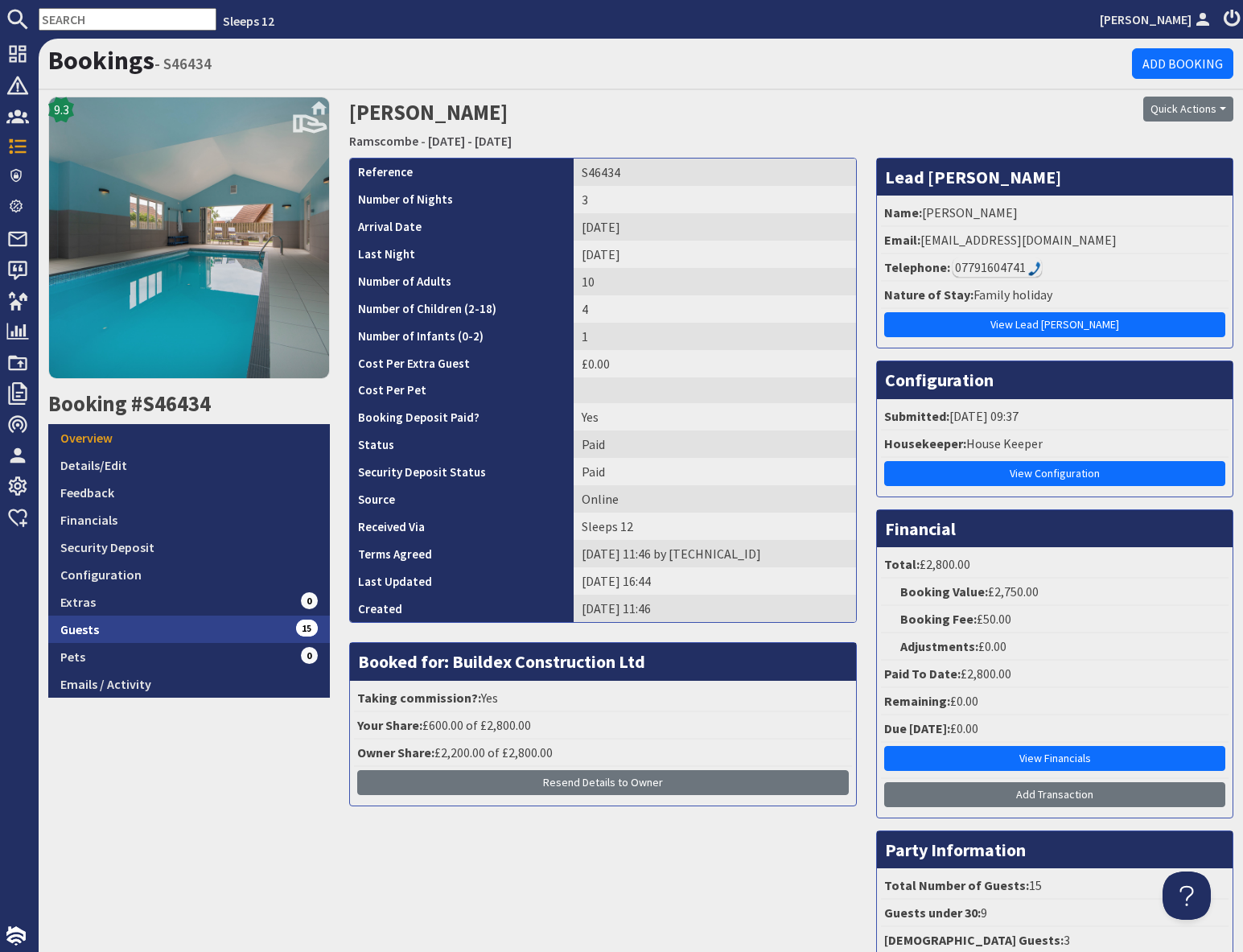
click at [163, 633] on link "Guests 15" at bounding box center [189, 628] width 282 height 27
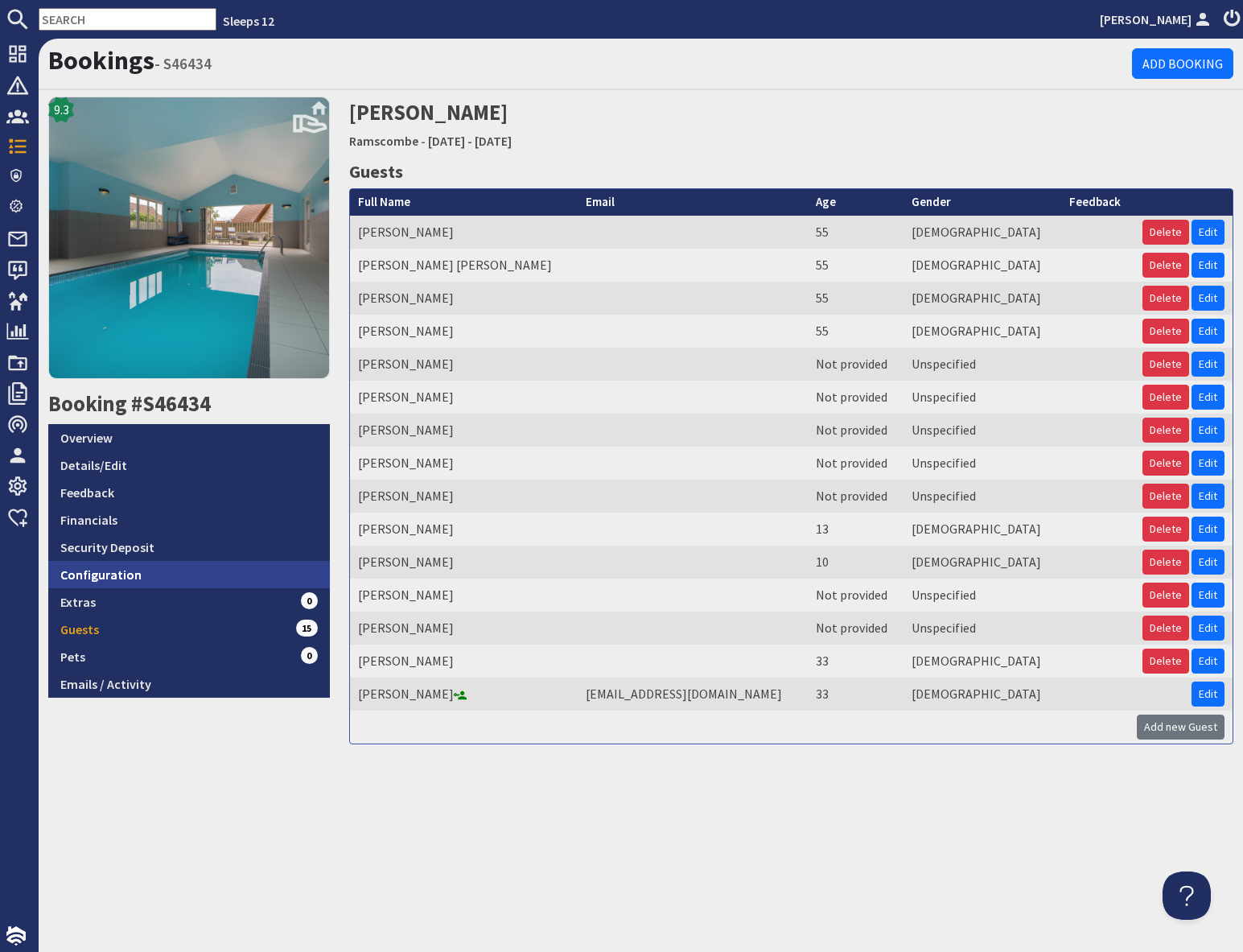
click at [145, 579] on link "Configuration" at bounding box center [189, 574] width 282 height 27
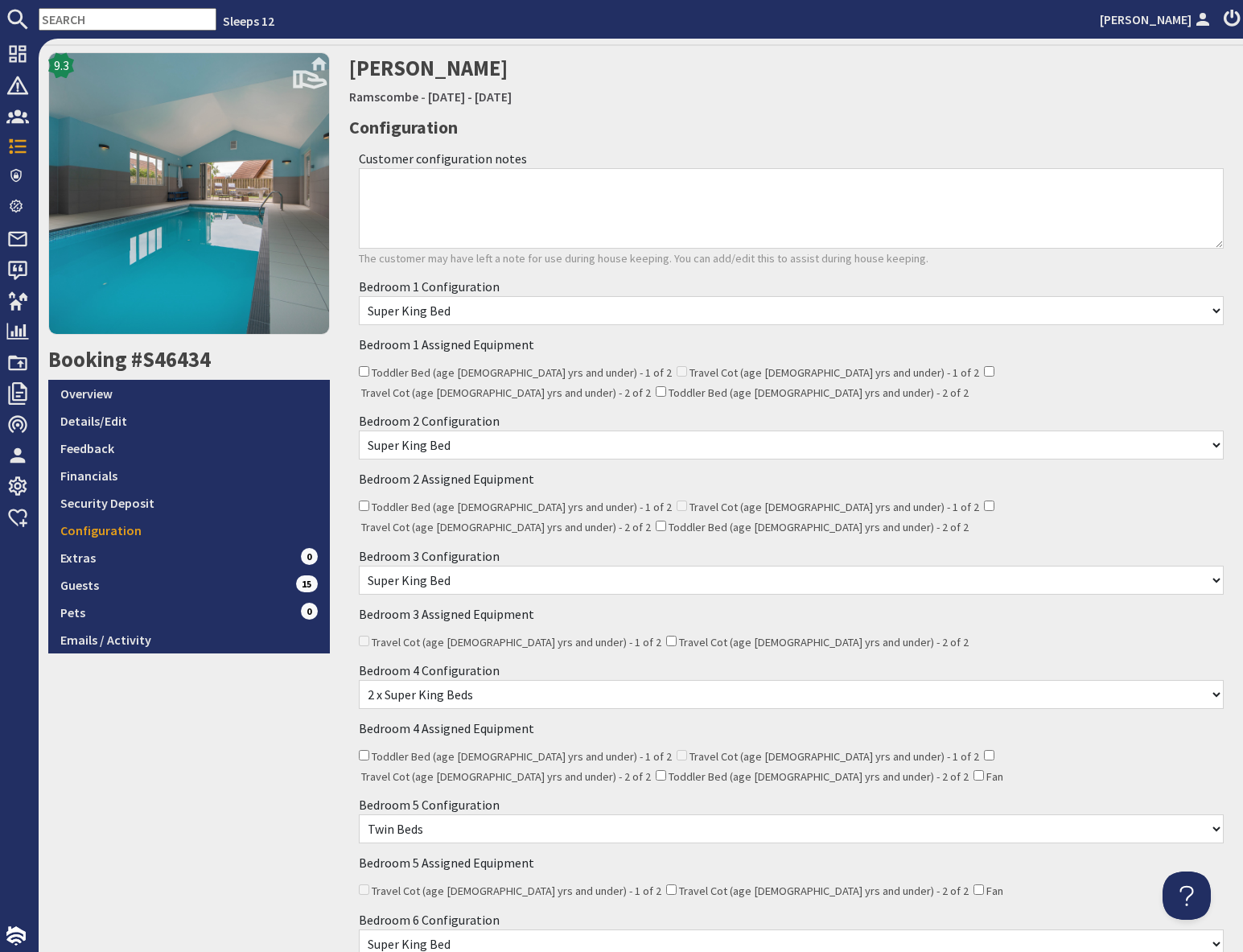
scroll to position [42, 0]
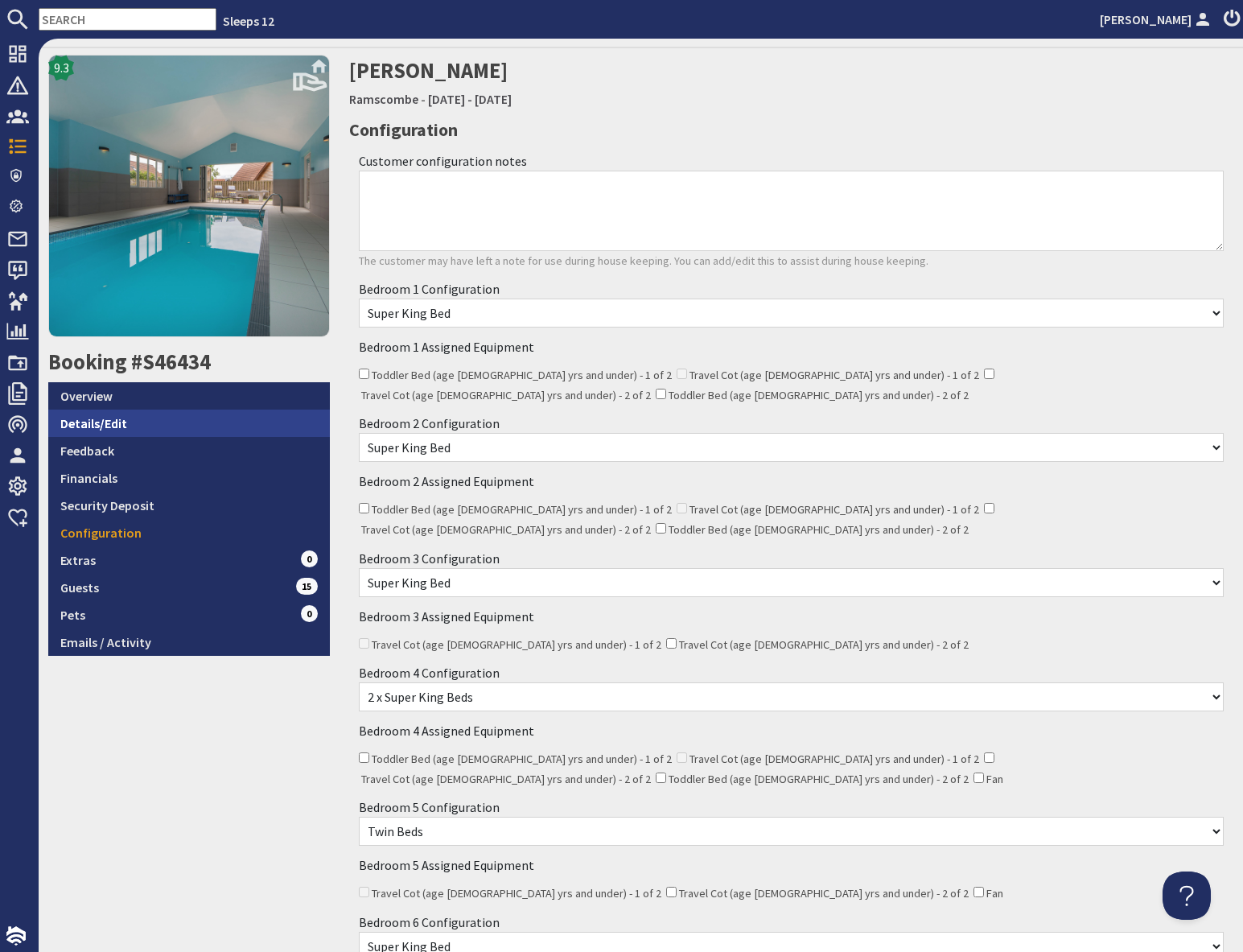
click at [131, 426] on link "Details/Edit" at bounding box center [189, 422] width 282 height 27
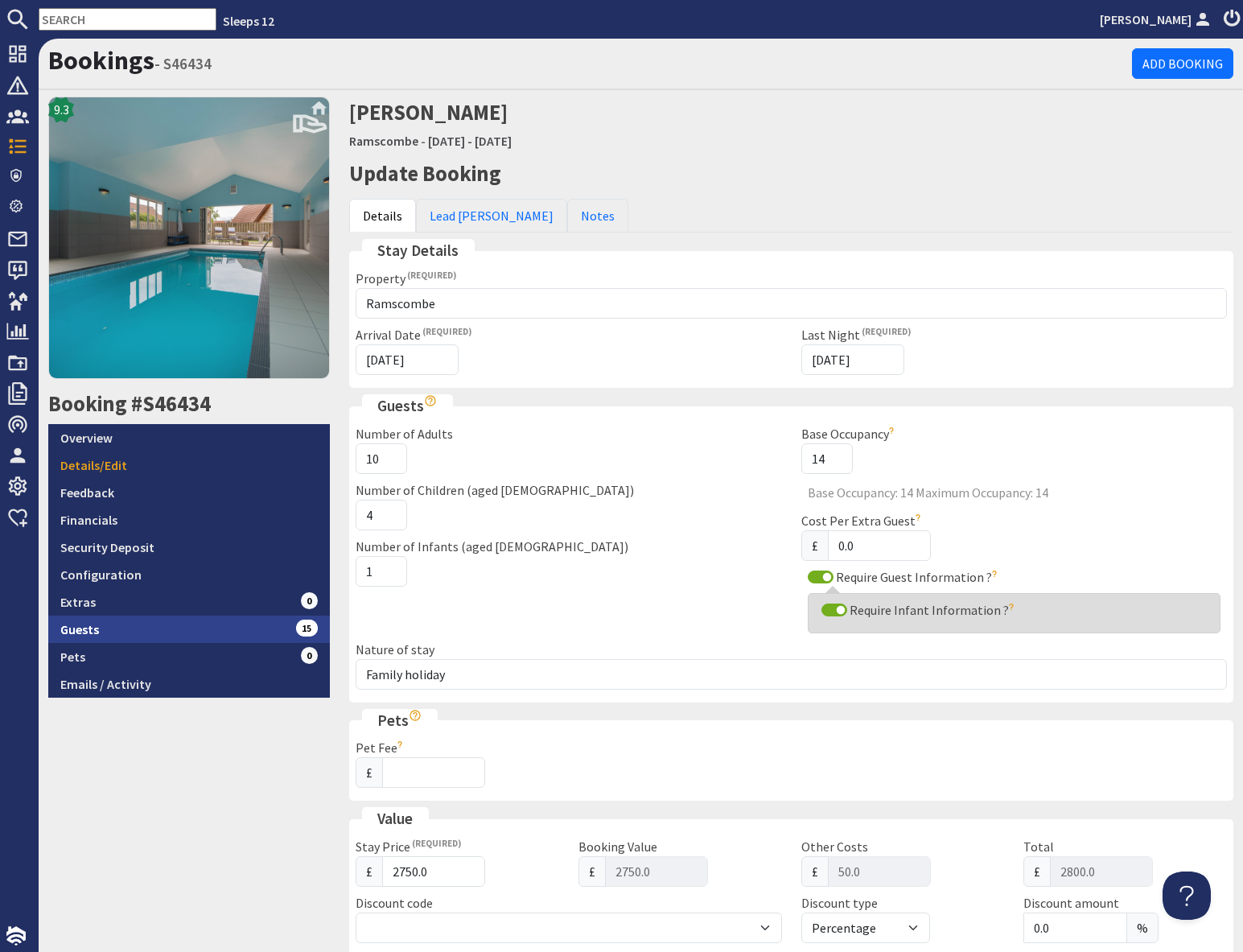
click at [267, 629] on link "Guests 15" at bounding box center [189, 628] width 282 height 27
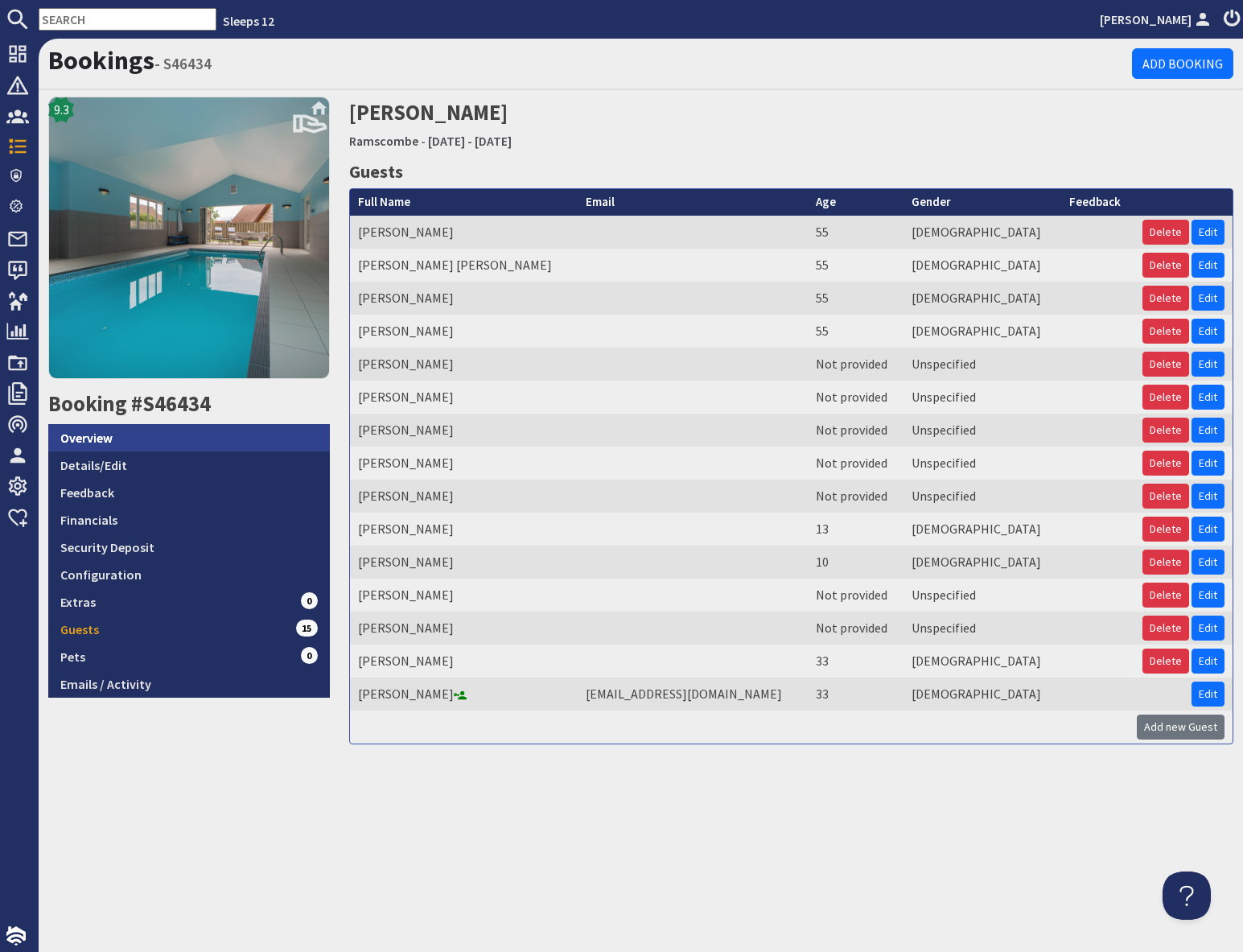
click at [136, 439] on link "Overview" at bounding box center [189, 437] width 282 height 27
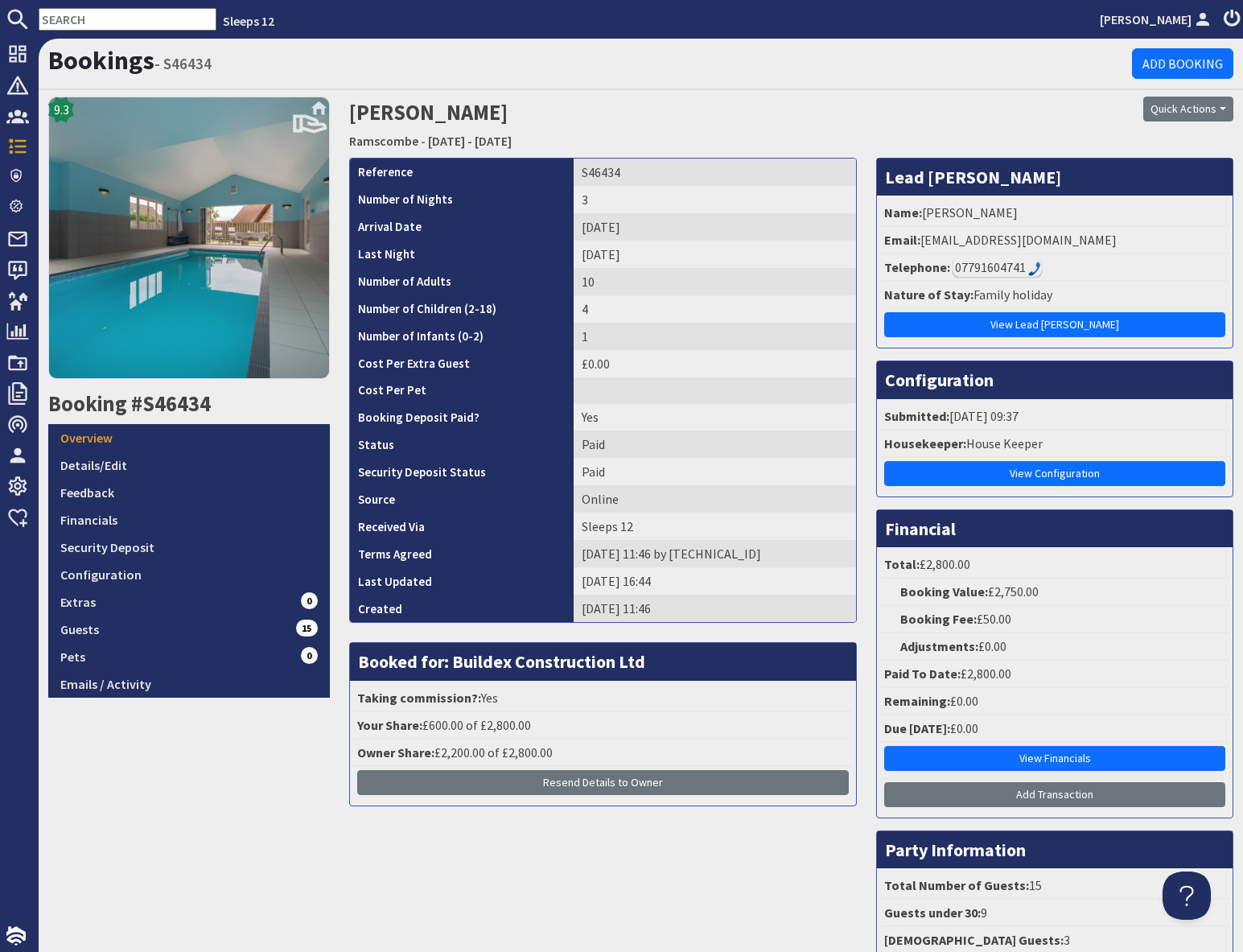
click at [978, 270] on div "07791604741" at bounding box center [997, 267] width 89 height 19
click at [995, 266] on div "07791604741" at bounding box center [997, 267] width 89 height 19
click at [1009, 267] on div "07791604741" at bounding box center [997, 267] width 89 height 19
click at [1005, 267] on div "07791604741" at bounding box center [997, 267] width 89 height 19
click at [1003, 268] on div "07791604741" at bounding box center [997, 267] width 89 height 19
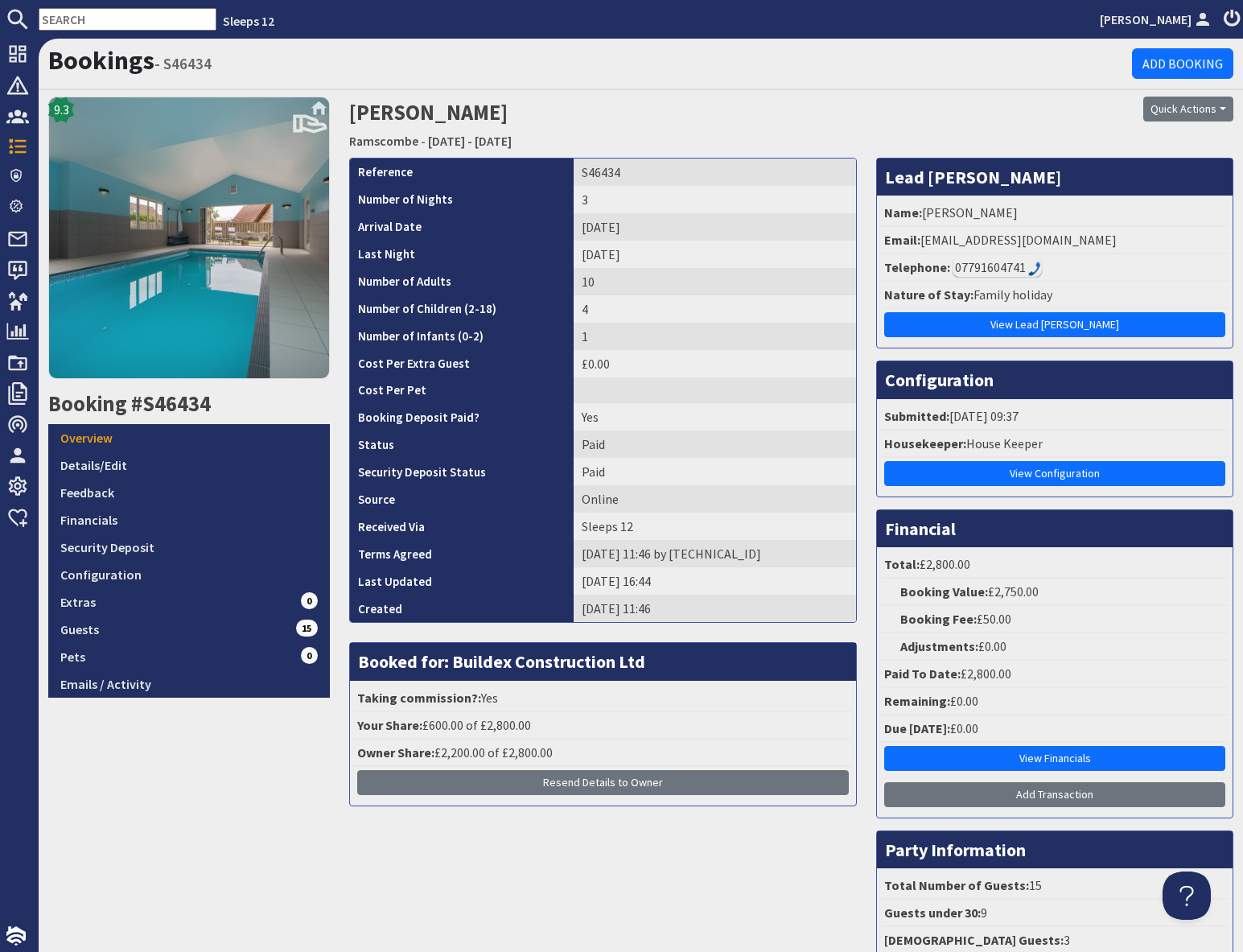
click at [991, 269] on div "07791604741" at bounding box center [997, 267] width 89 height 19
drag, startPoint x: 1080, startPoint y: 133, endPoint x: 1087, endPoint y: 141, distance: 10.6
click at [1080, 133] on div "Quick Actions Send Booking Update Rebook Cancel Booking Print" at bounding box center [1093, 127] width 301 height 61
click at [986, 267] on div "07791604741" at bounding box center [997, 267] width 89 height 19
click at [185, 630] on link "Guests 15" at bounding box center [189, 628] width 282 height 27
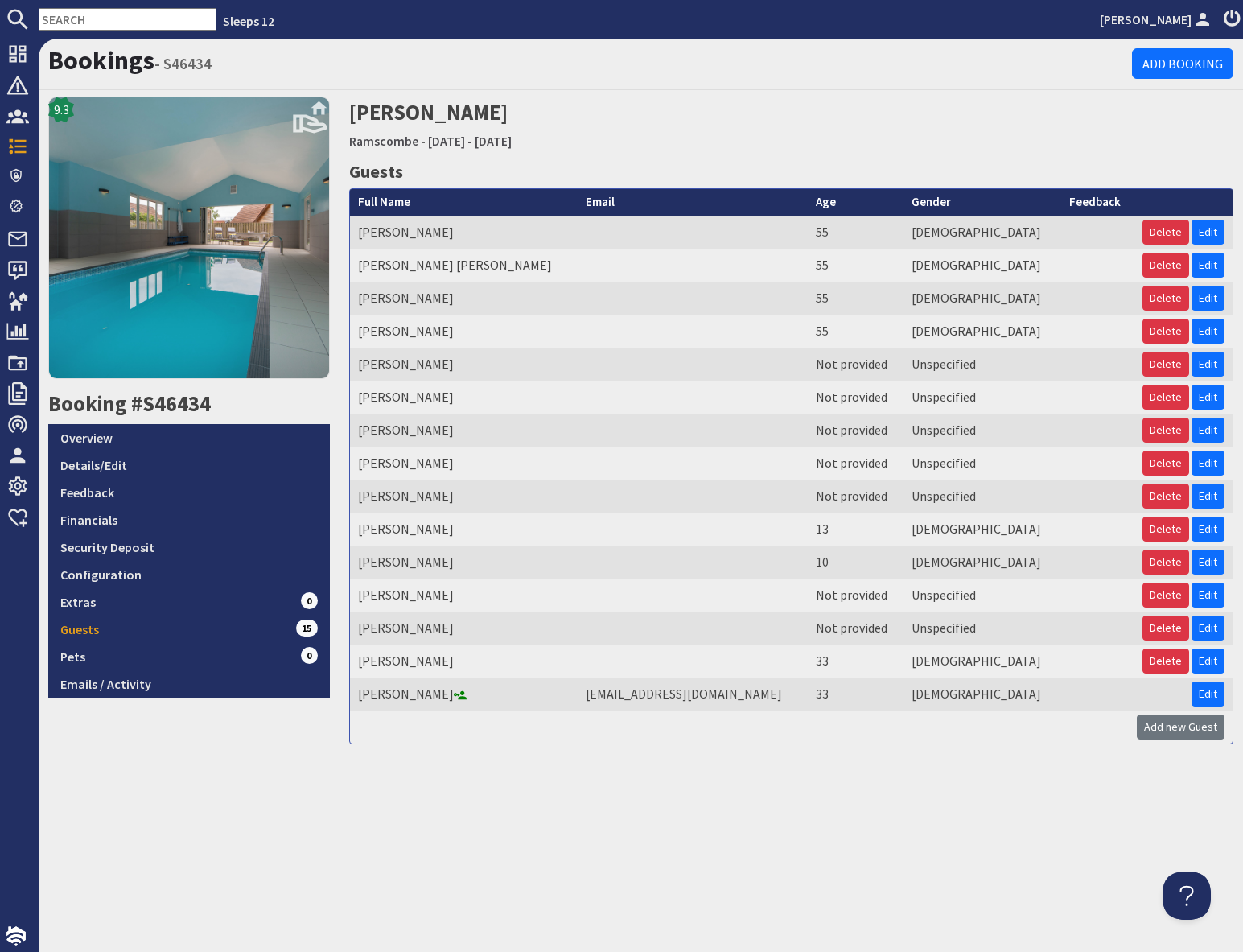
click at [697, 831] on div "Bookings - S46434 Add Booking 9.3 Booking #S46434 Overview Details/Edit Feedbac…" at bounding box center [640, 495] width 1204 height 913
click at [106, 433] on link "Overview" at bounding box center [189, 437] width 282 height 27
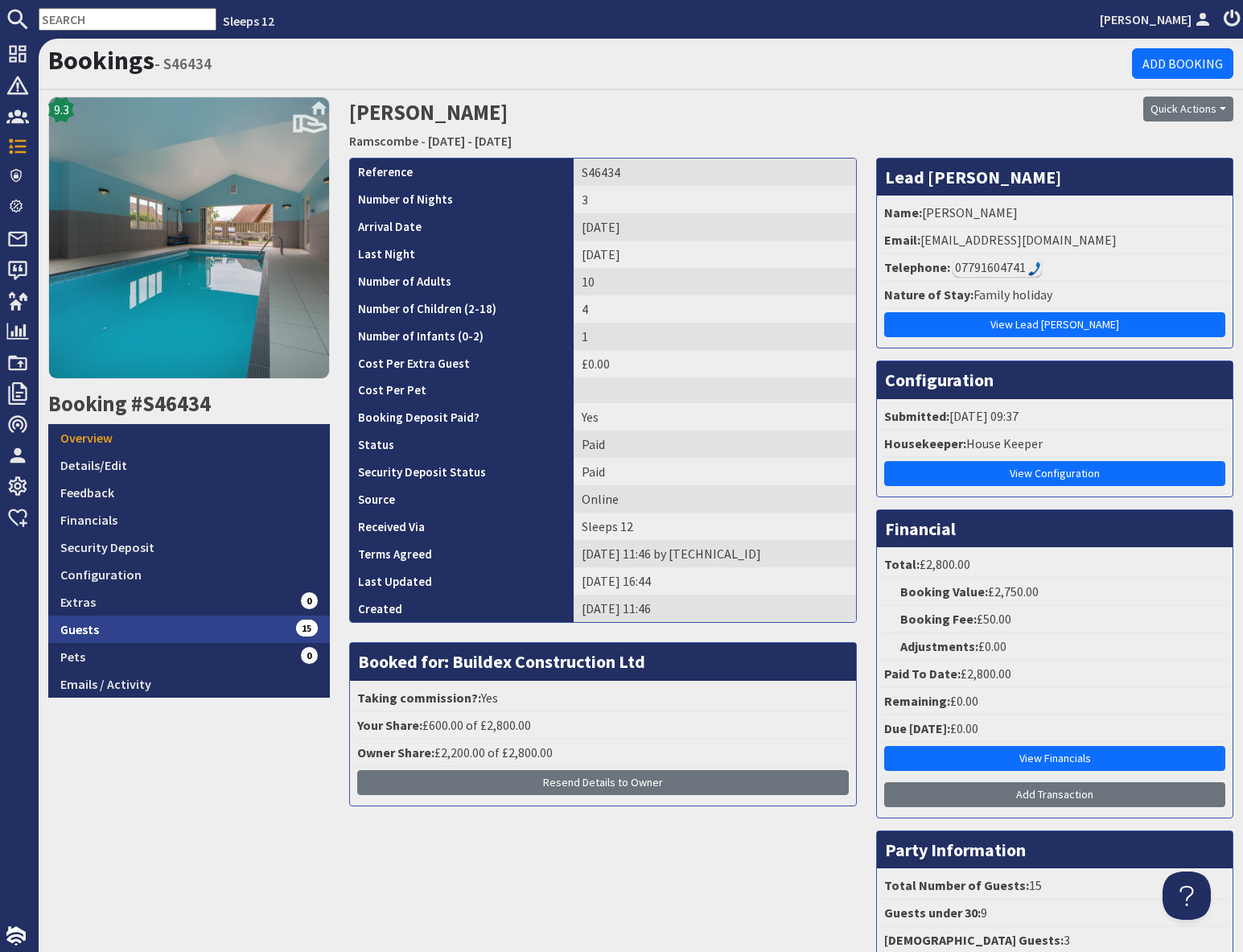
click at [221, 636] on link "Guests 15" at bounding box center [189, 628] width 282 height 27
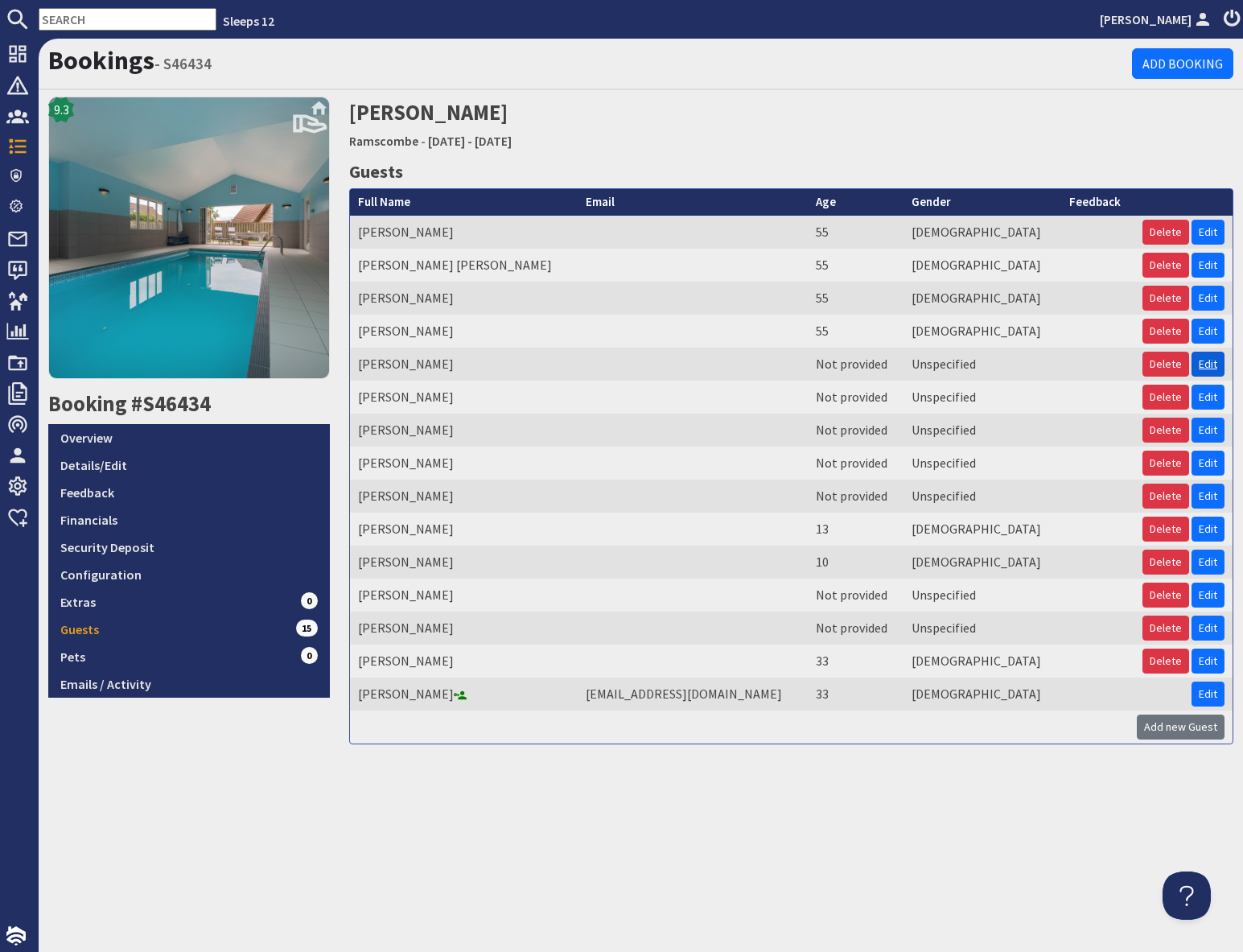
click at [1210, 367] on link "Edit" at bounding box center [1207, 364] width 33 height 25
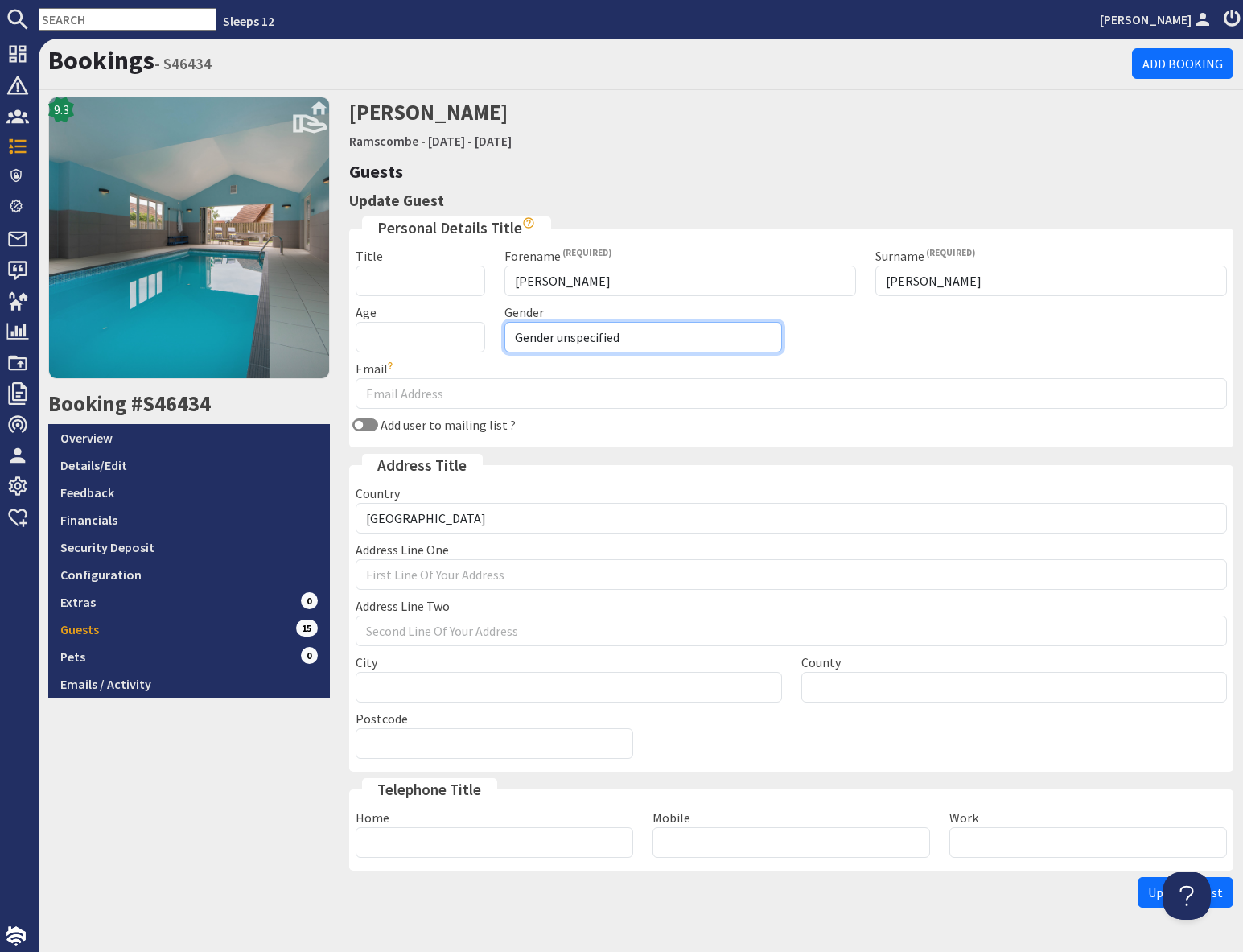
click at [608, 333] on select "Gender unspecified Gender [DEMOGRAPHIC_DATA] Gender [DEMOGRAPHIC_DATA]" at bounding box center [642, 337] width 277 height 31
select select "gender_[DEMOGRAPHIC_DATA]"
click at [432, 340] on input "Age" at bounding box center [420, 337] width 128 height 31
type input "0"
click at [272, 733] on div "9.3 Booking #S46434 Overview Details/Edit Feedback Financials Security Deposit …" at bounding box center [189, 506] width 301 height 818
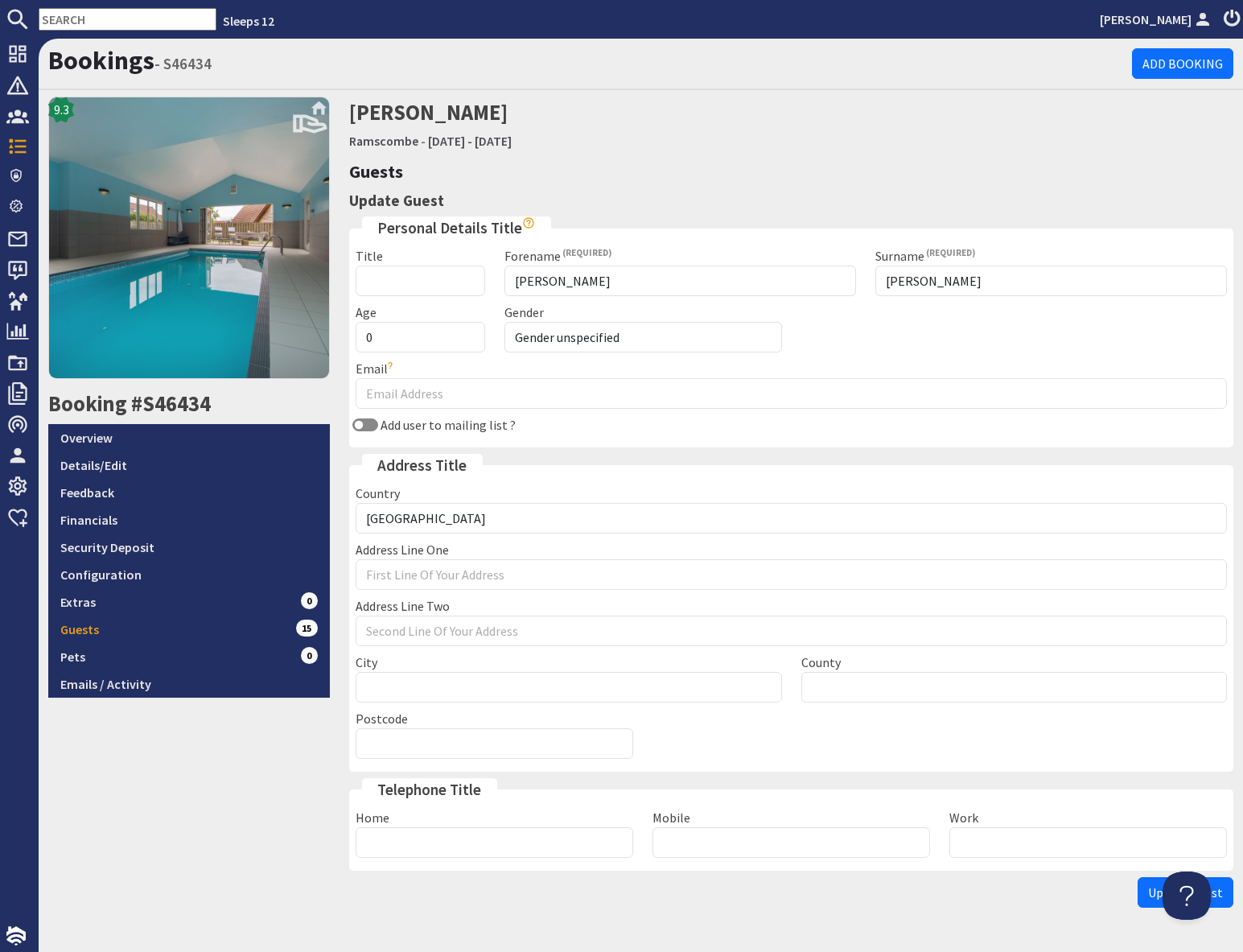
scroll to position [44, 0]
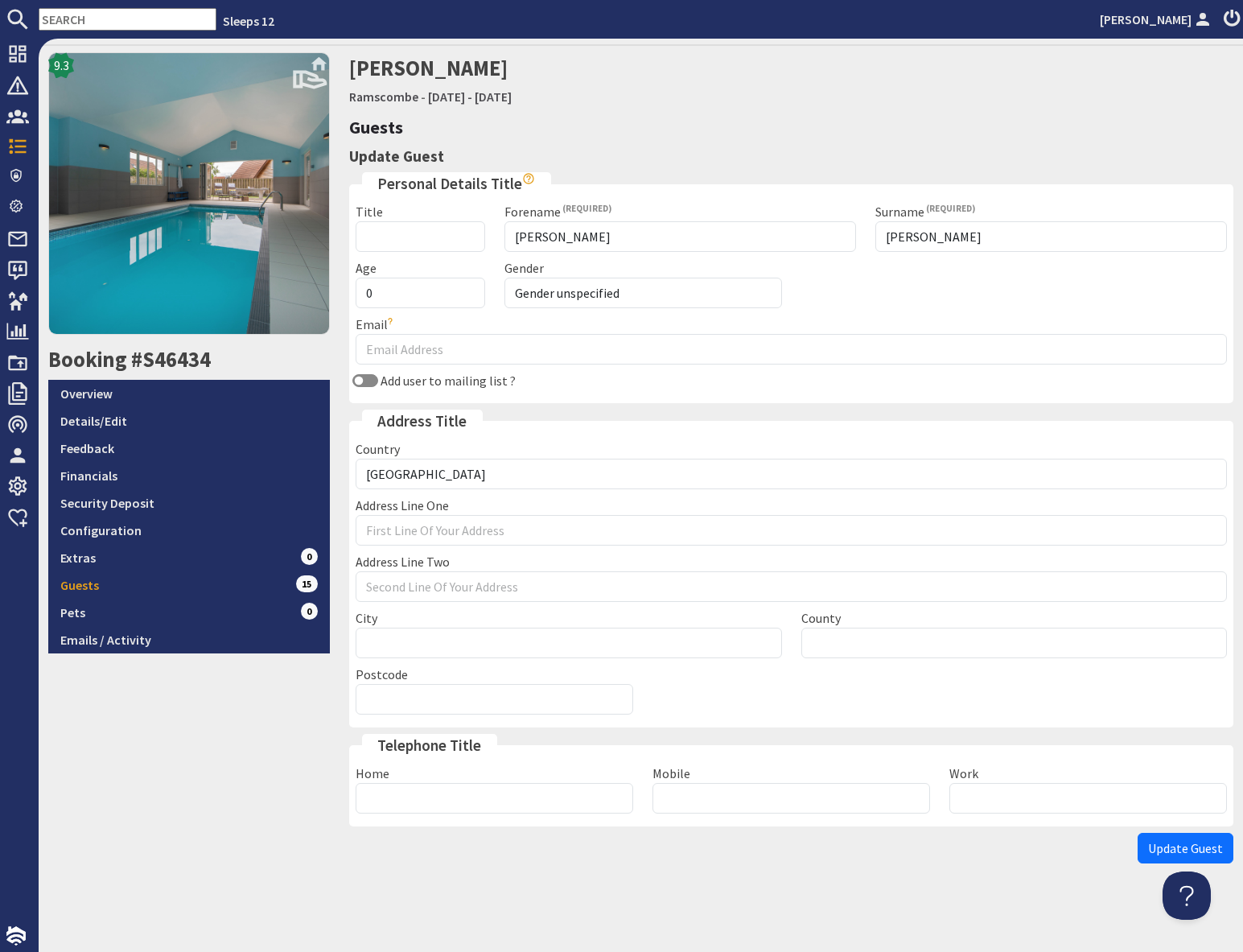
click at [1158, 851] on span "Update Guest" at bounding box center [1185, 848] width 75 height 16
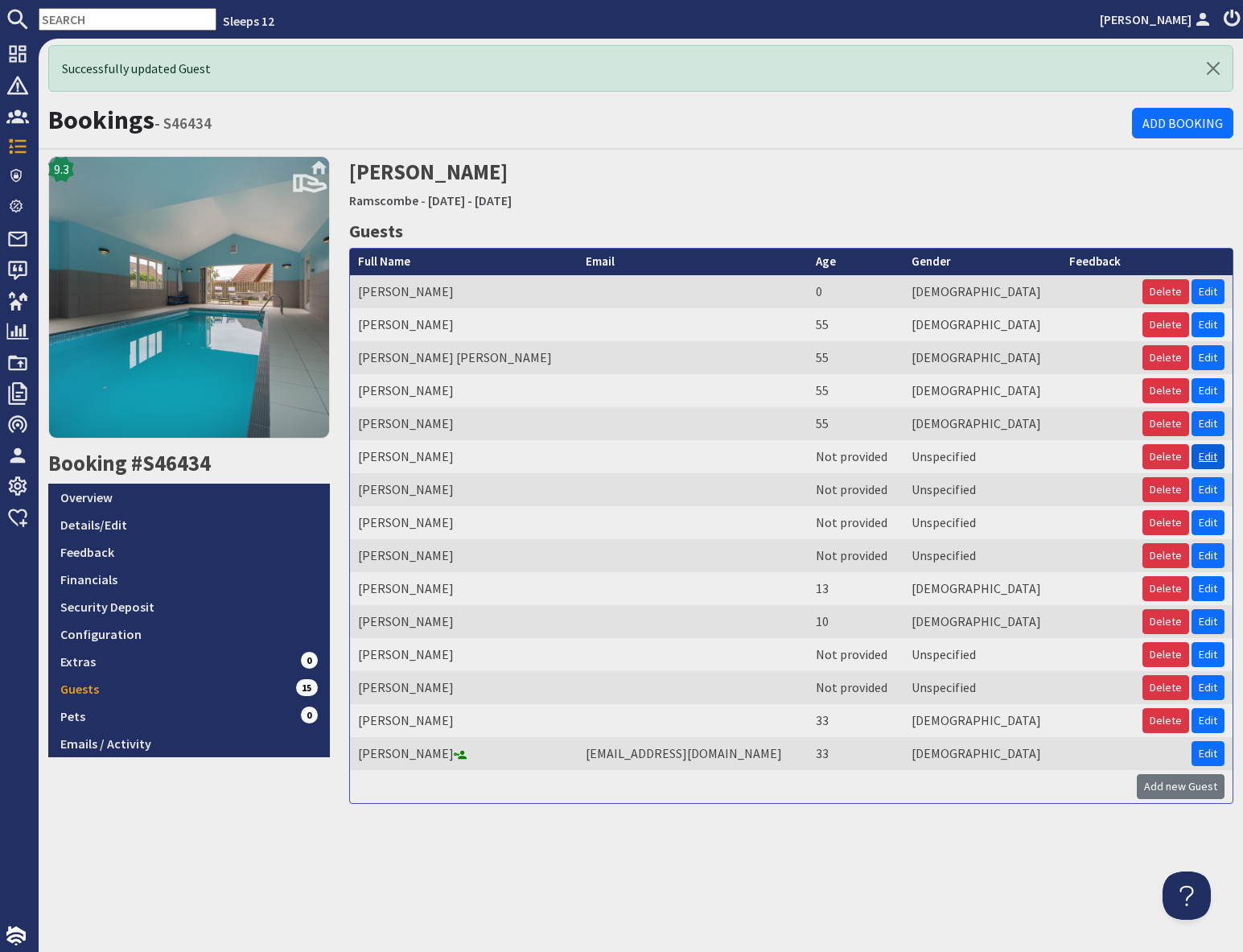
click at [1210, 460] on link "Edit" at bounding box center [1207, 457] width 33 height 25
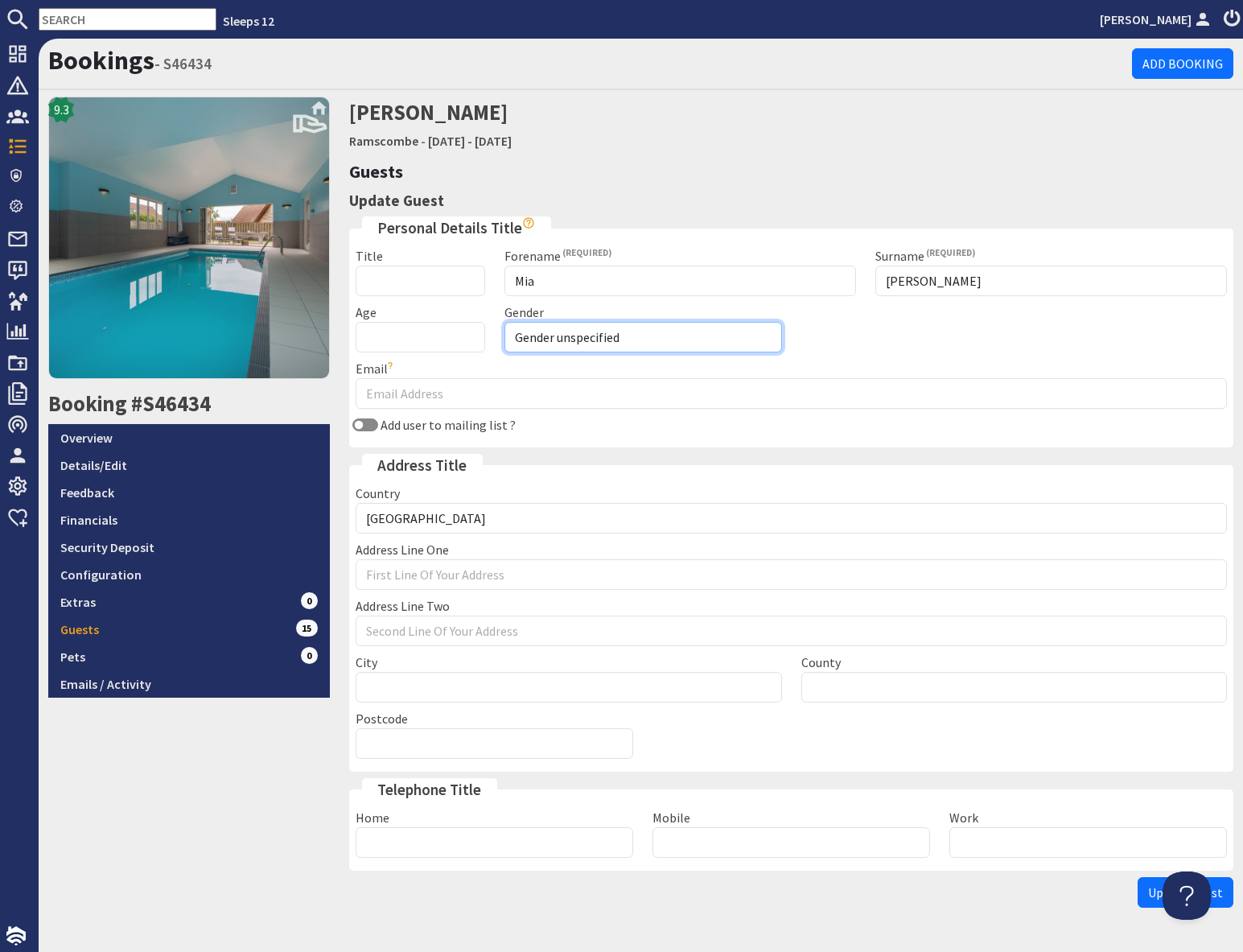
click at [628, 342] on select "Gender unspecified Gender [DEMOGRAPHIC_DATA] Gender [DEMOGRAPHIC_DATA]" at bounding box center [642, 337] width 277 height 31
select select "gender_[DEMOGRAPHIC_DATA]"
click at [398, 339] on input "Age" at bounding box center [420, 337] width 128 height 31
type input "8"
drag, startPoint x: 214, startPoint y: 775, endPoint x: 211, endPoint y: 766, distance: 9.5
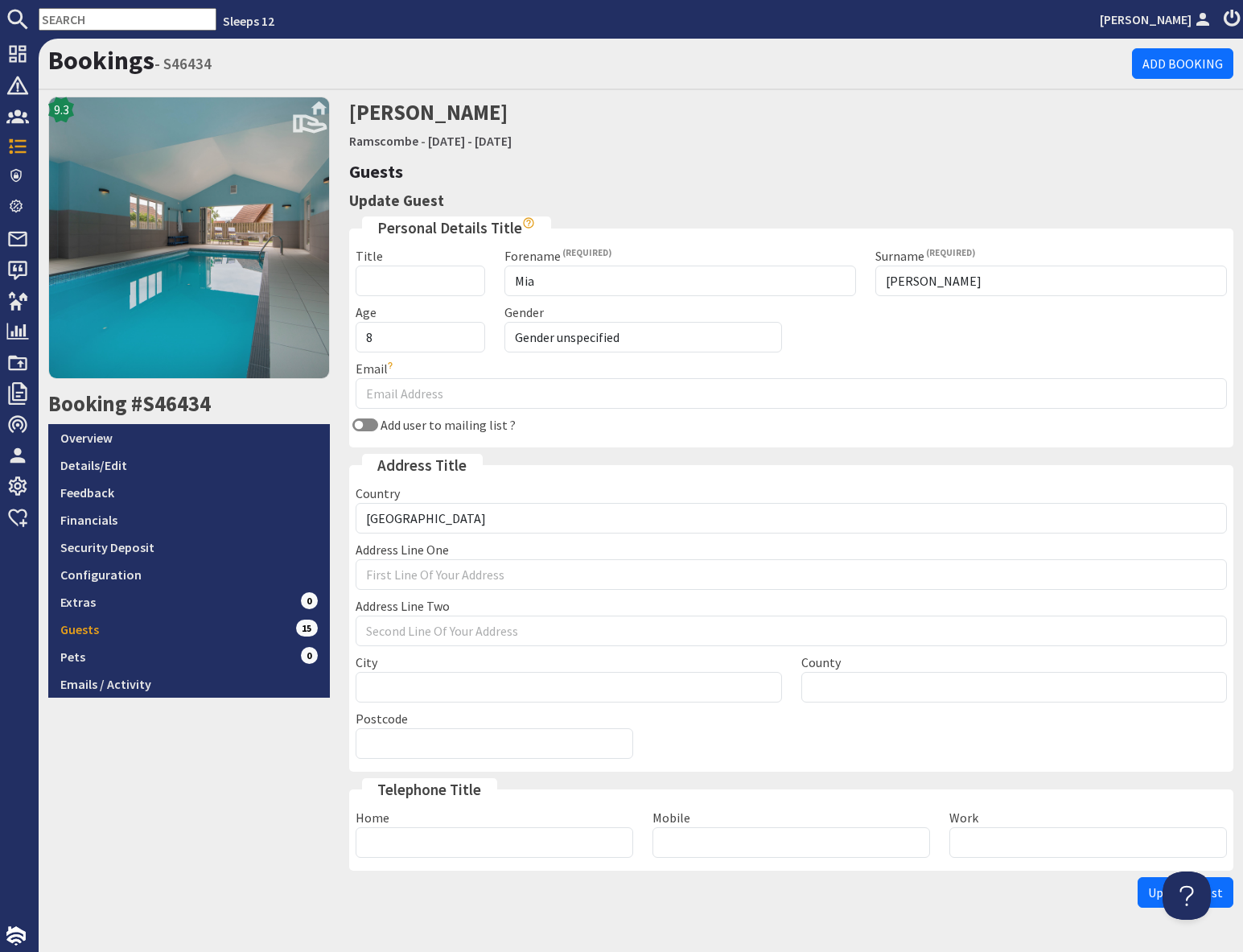
click at [211, 766] on div "9.3 Booking #S46434 Overview Details/Edit Feedback Financials Security Deposit …" at bounding box center [189, 506] width 301 height 818
click at [1152, 897] on span "Update Guest" at bounding box center [1185, 892] width 75 height 16
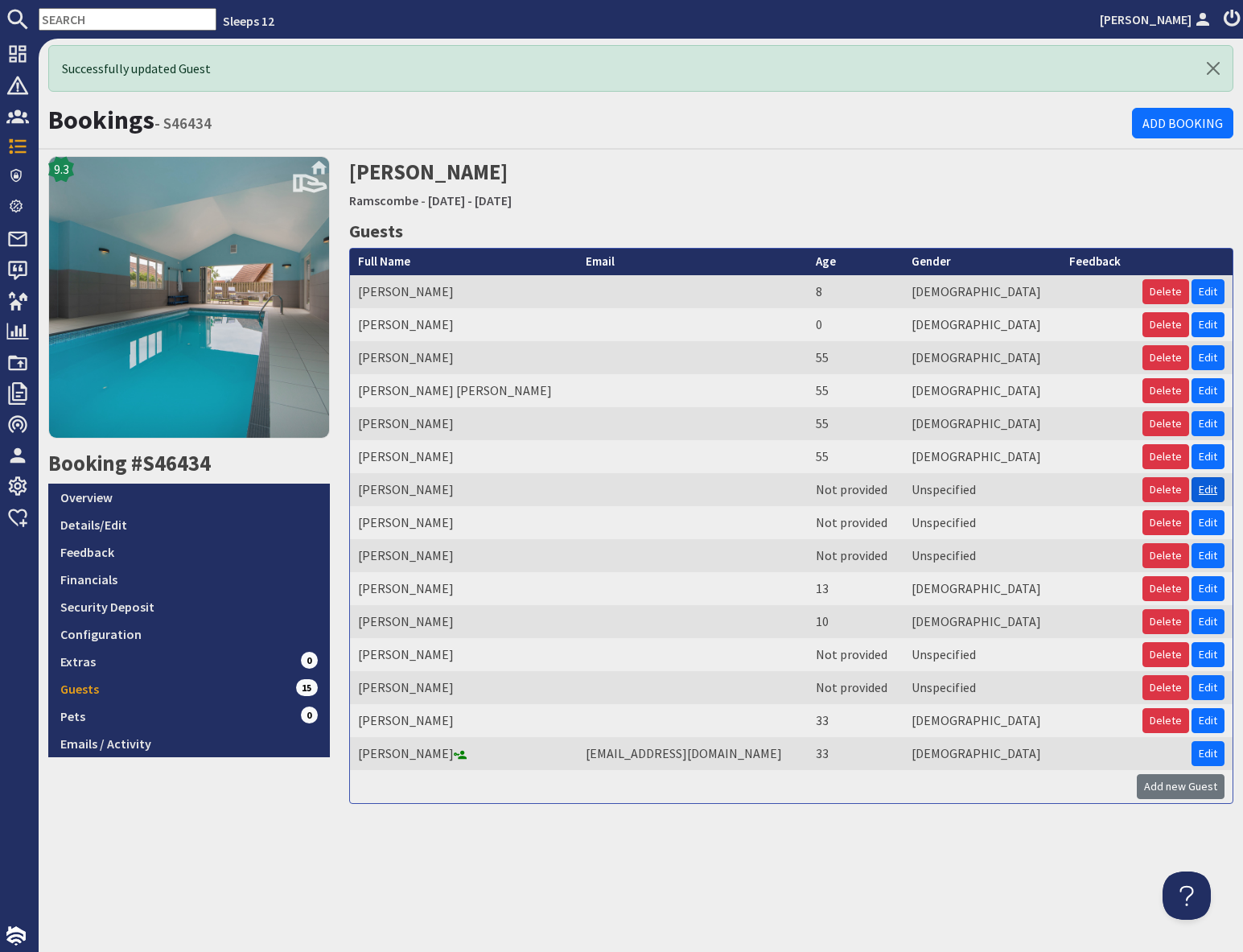
click at [1206, 490] on link "Edit" at bounding box center [1207, 489] width 33 height 25
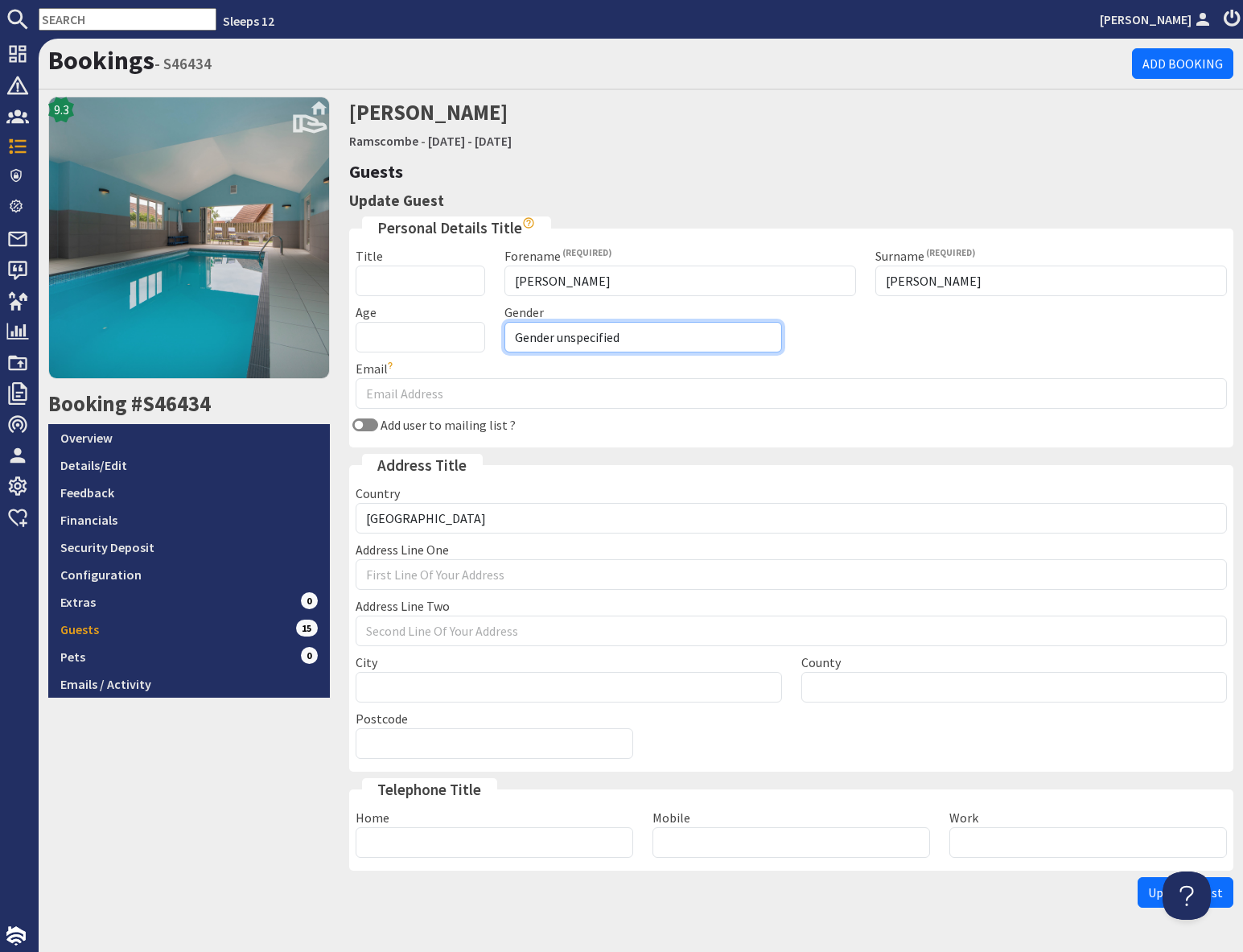
click at [539, 341] on select "Gender unspecified Gender [DEMOGRAPHIC_DATA] Gender [DEMOGRAPHIC_DATA]" at bounding box center [642, 337] width 277 height 31
click at [405, 333] on input "Age" at bounding box center [420, 337] width 128 height 31
type input "5"
click at [571, 341] on select "Gender unspecified Gender [DEMOGRAPHIC_DATA] Gender [DEMOGRAPHIC_DATA]" at bounding box center [642, 337] width 277 height 31
select select "gender_[DEMOGRAPHIC_DATA]"
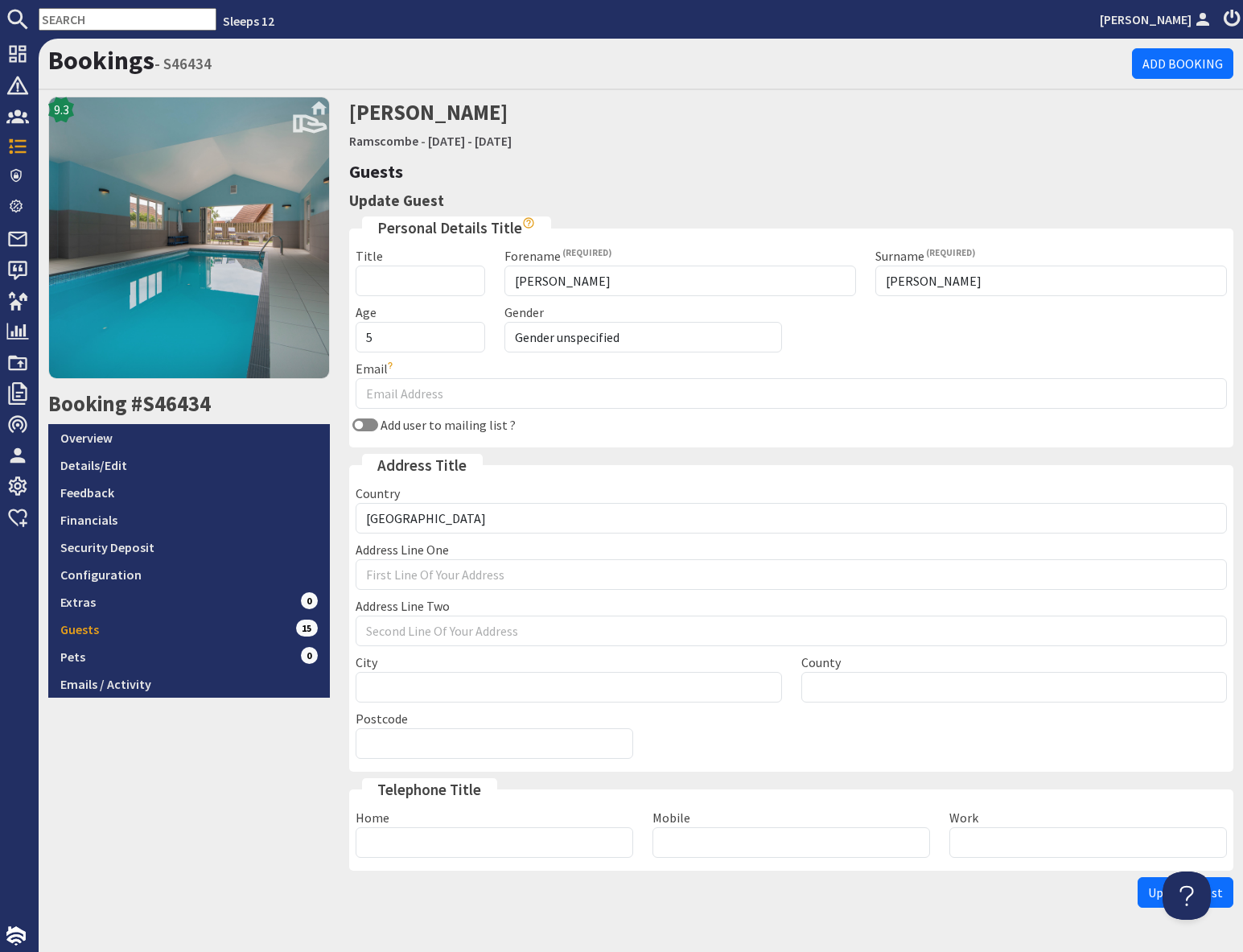
click at [209, 871] on div "9.3 Booking #S46434 Overview Details/Edit Feedback Financials Security Deposit …" at bounding box center [189, 506] width 301 height 818
click at [1154, 898] on span "Update Guest" at bounding box center [1185, 892] width 75 height 16
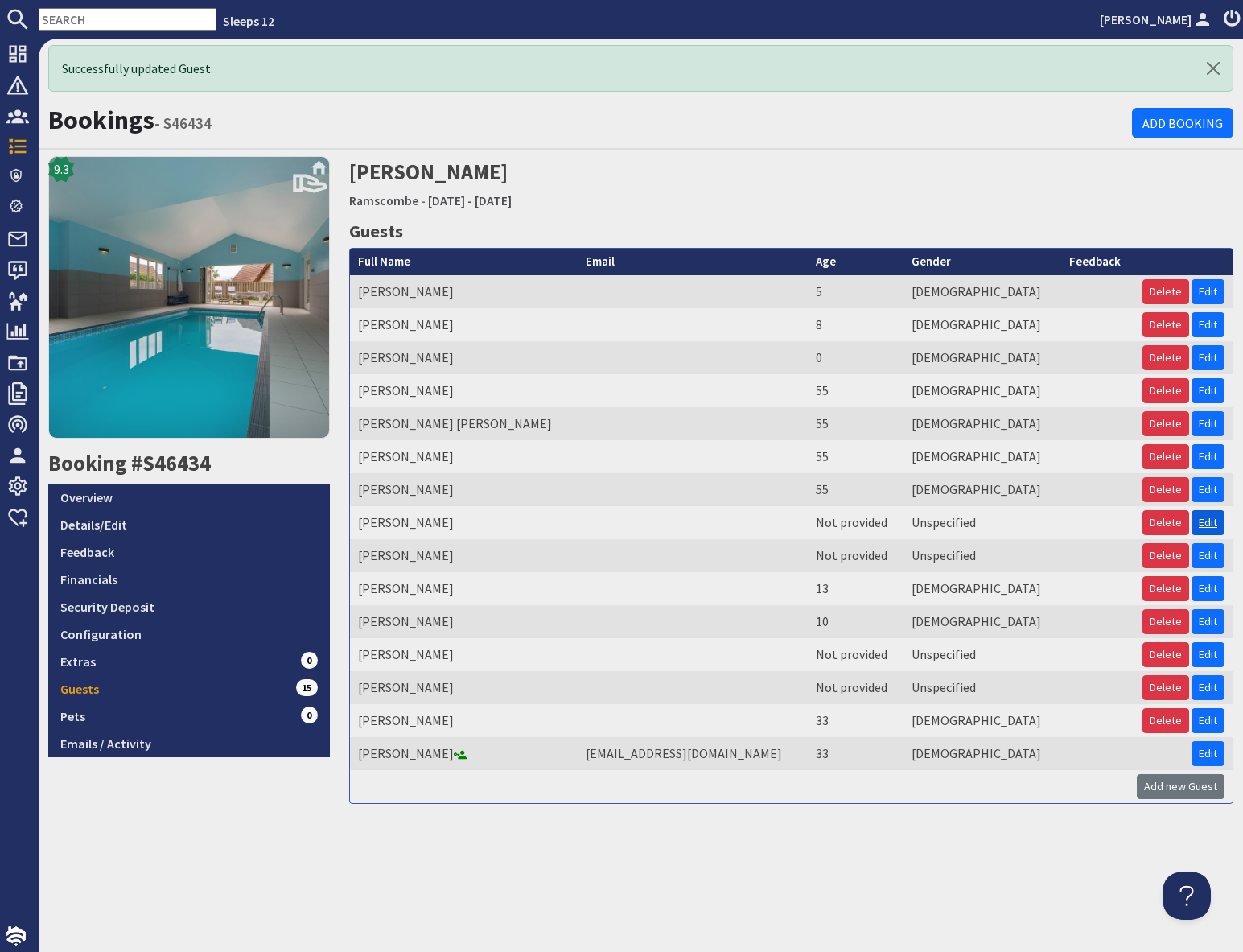
click at [1215, 522] on link "Edit" at bounding box center [1207, 523] width 33 height 25
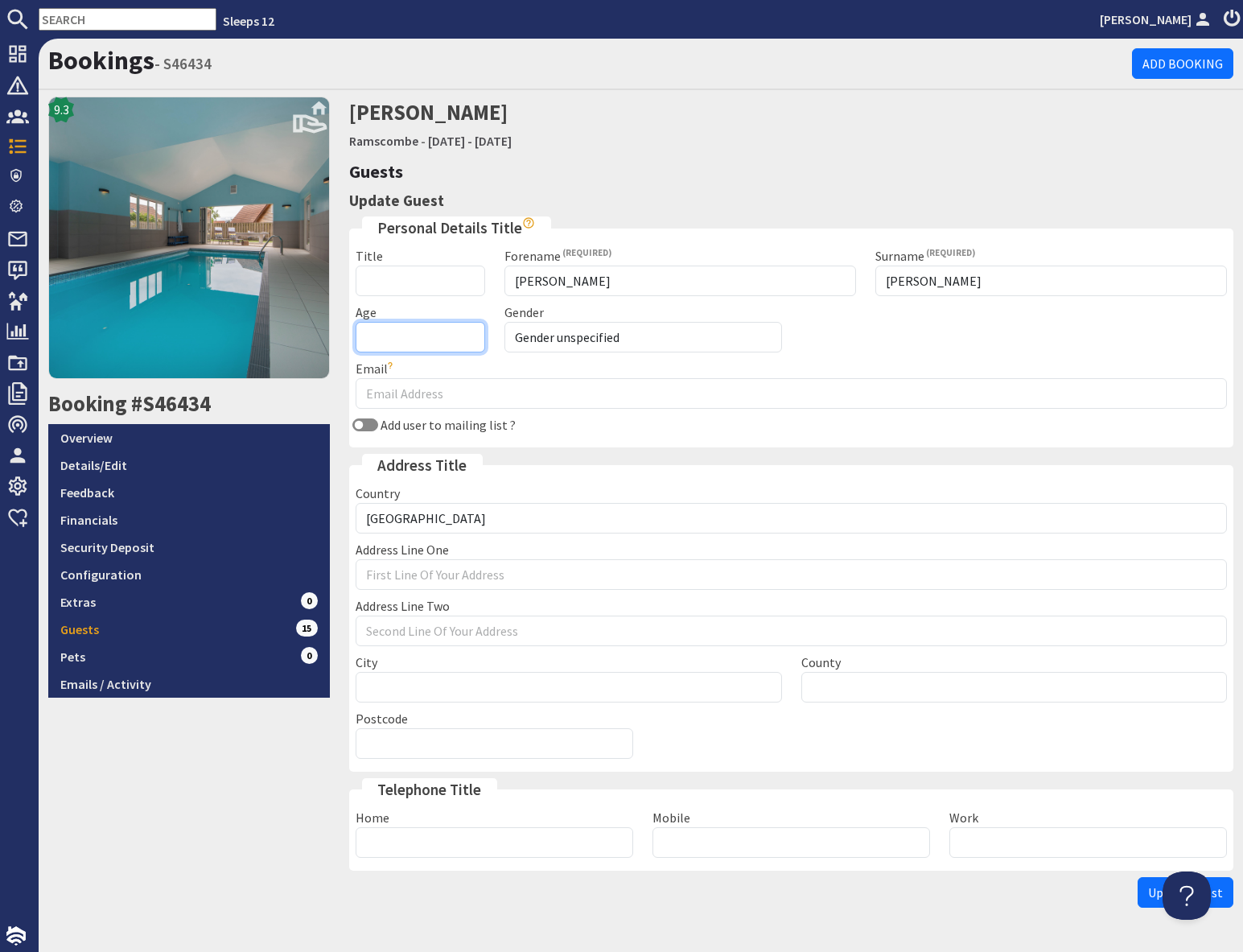
click at [423, 333] on input "Age" at bounding box center [420, 337] width 128 height 31
type input "39"
click at [590, 333] on select "Gender unspecified Gender [DEMOGRAPHIC_DATA] Gender [DEMOGRAPHIC_DATA]" at bounding box center [642, 337] width 277 height 31
click at [596, 338] on select "Gender unspecified Gender [DEMOGRAPHIC_DATA] Gender [DEMOGRAPHIC_DATA]" at bounding box center [642, 337] width 277 height 31
select select "gender_[DEMOGRAPHIC_DATA]"
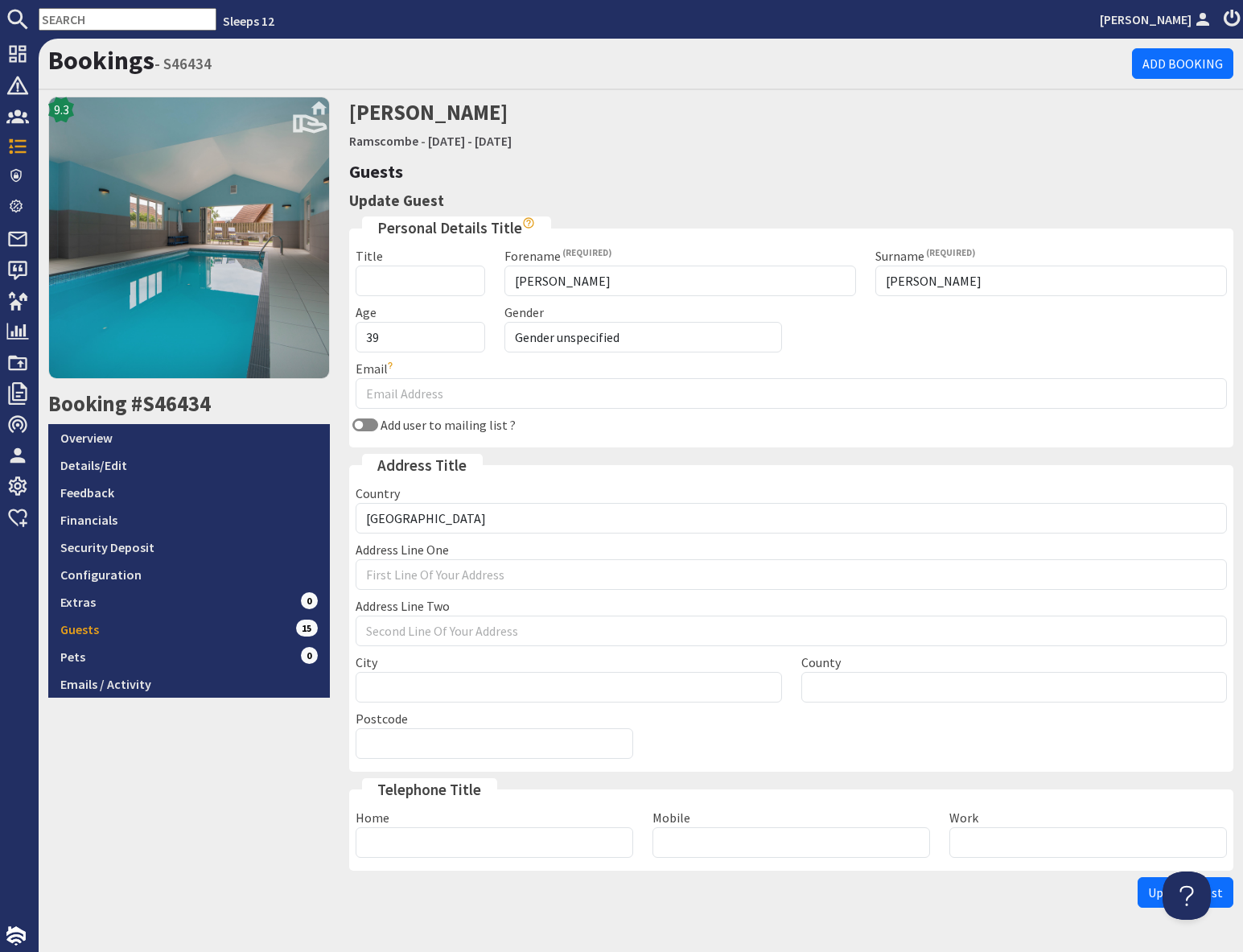
drag, startPoint x: 186, startPoint y: 853, endPoint x: 193, endPoint y: 844, distance: 11.4
click at [190, 849] on div "9.3 Booking #S46434 Overview Details/Edit Feedback Financials Security Deposit …" at bounding box center [189, 506] width 301 height 818
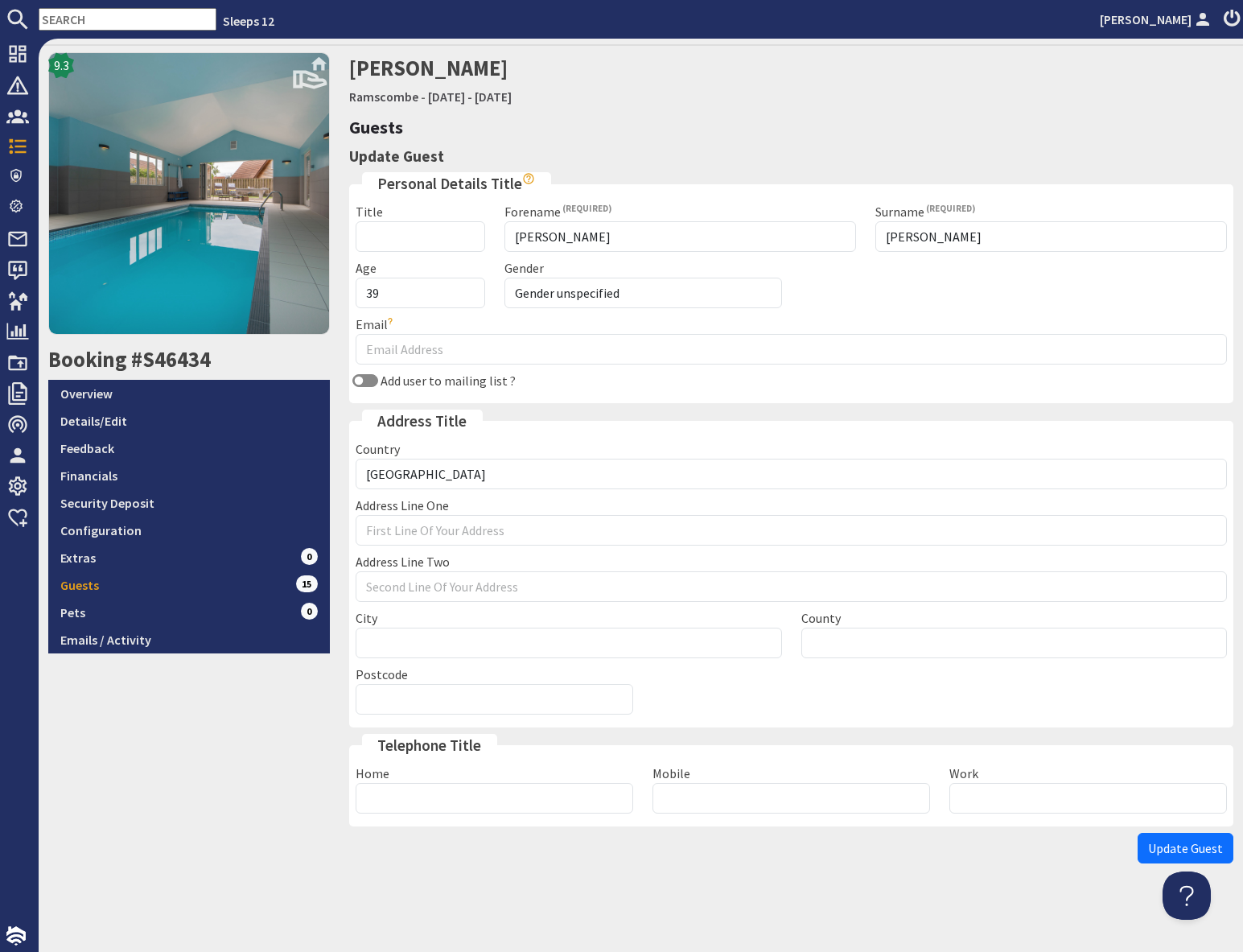
click at [1161, 846] on span "Update Guest" at bounding box center [1185, 848] width 75 height 16
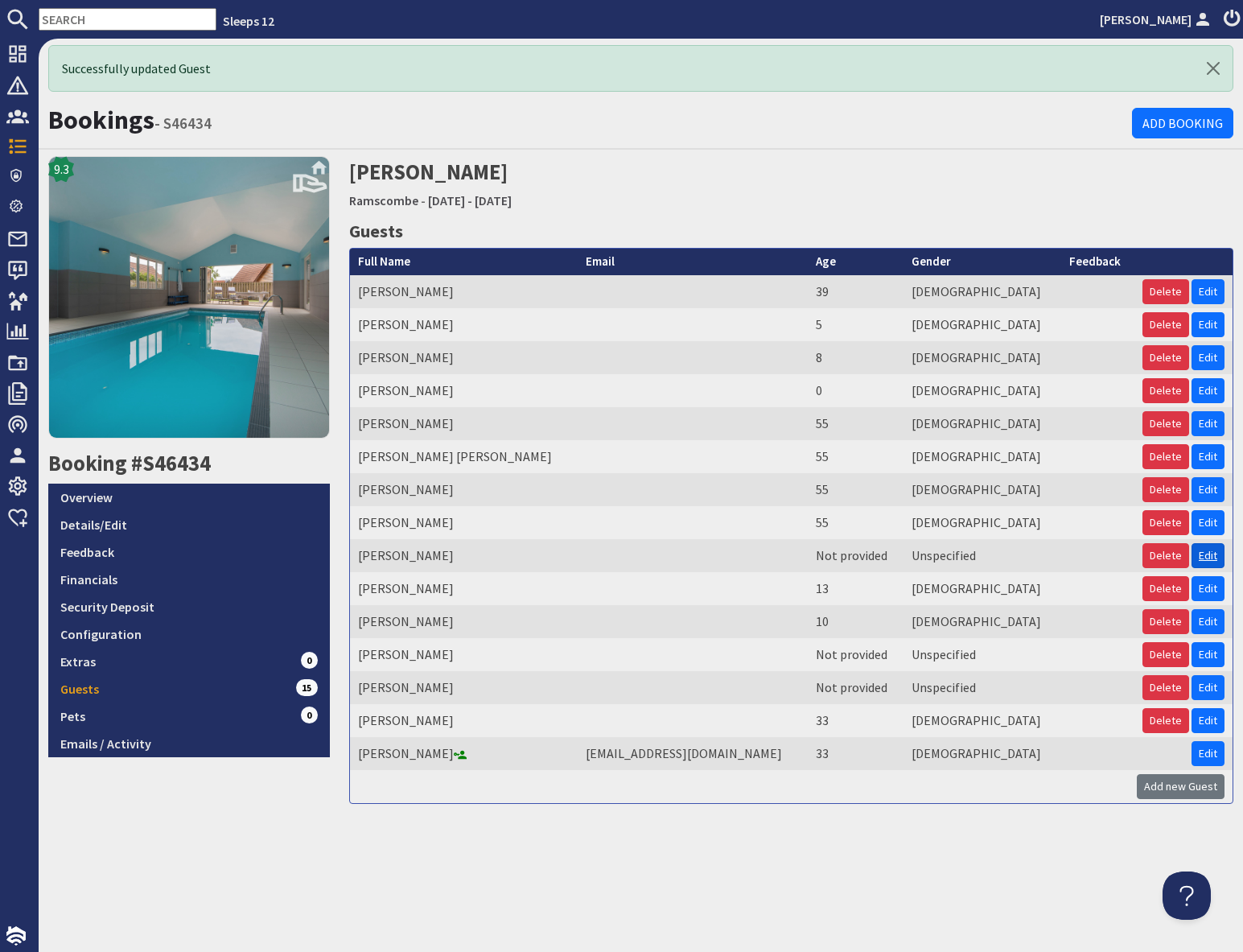
click at [1206, 555] on link "Edit" at bounding box center [1207, 555] width 33 height 25
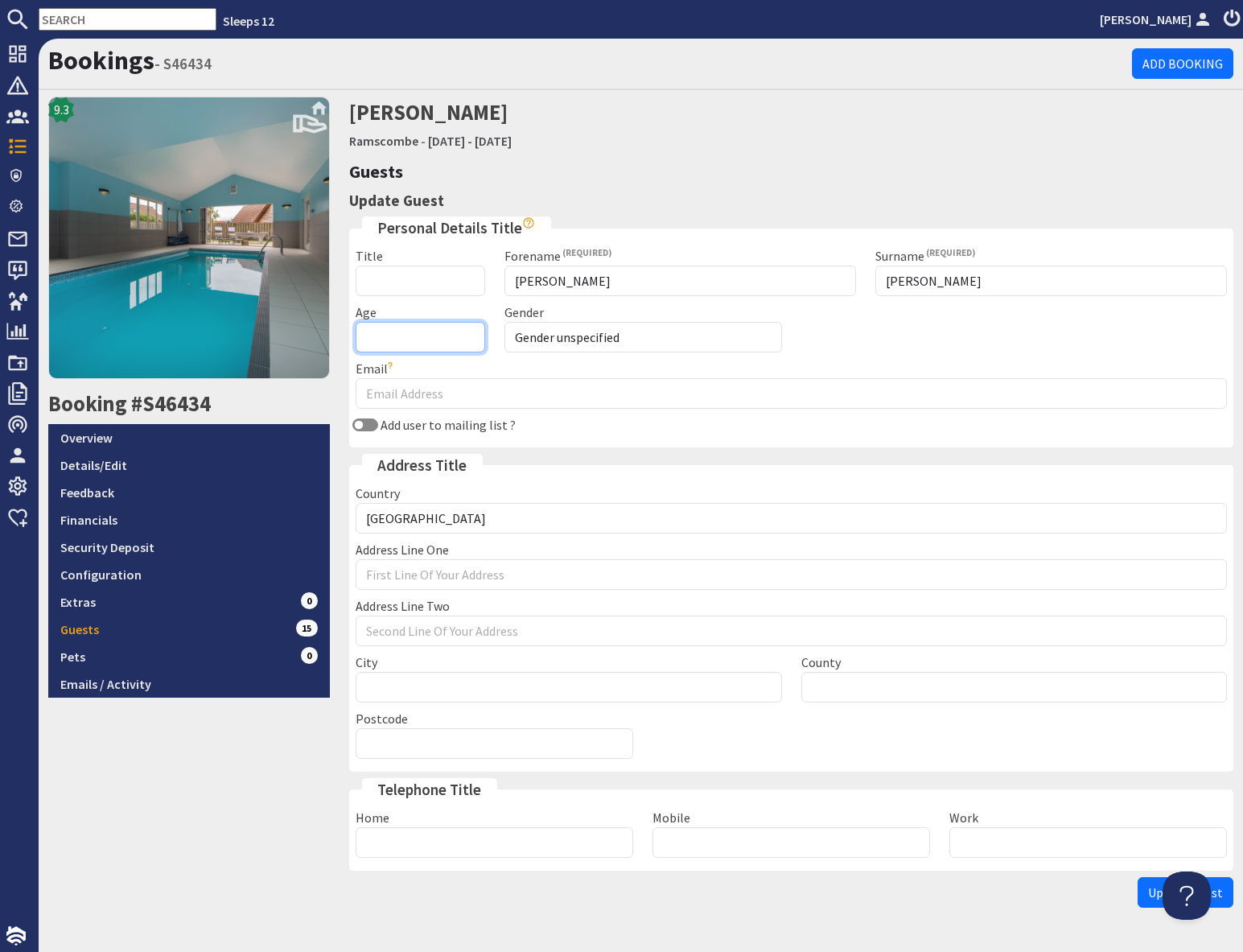
click at [417, 339] on input "Age" at bounding box center [420, 337] width 128 height 31
type input "39"
click at [544, 342] on select "Gender unspecified Gender [DEMOGRAPHIC_DATA] Gender [DEMOGRAPHIC_DATA]" at bounding box center [642, 337] width 277 height 31
select select "gender_[DEMOGRAPHIC_DATA]"
drag, startPoint x: 223, startPoint y: 794, endPoint x: 290, endPoint y: 793, distance: 67.0
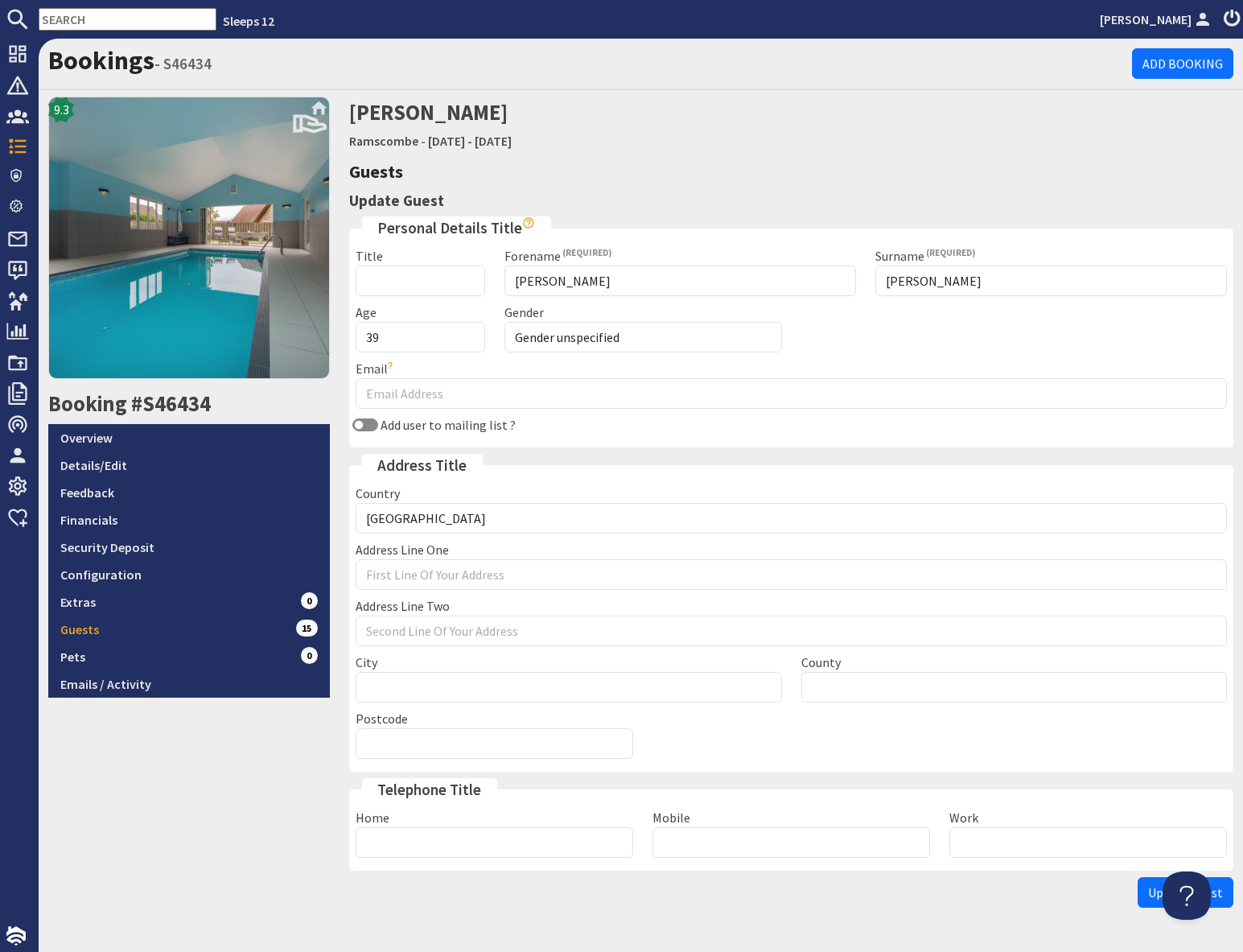
click at [239, 793] on div "9.3 Booking #S46434 Overview Details/Edit Feedback Financials Security Deposit …" at bounding box center [189, 506] width 301 height 818
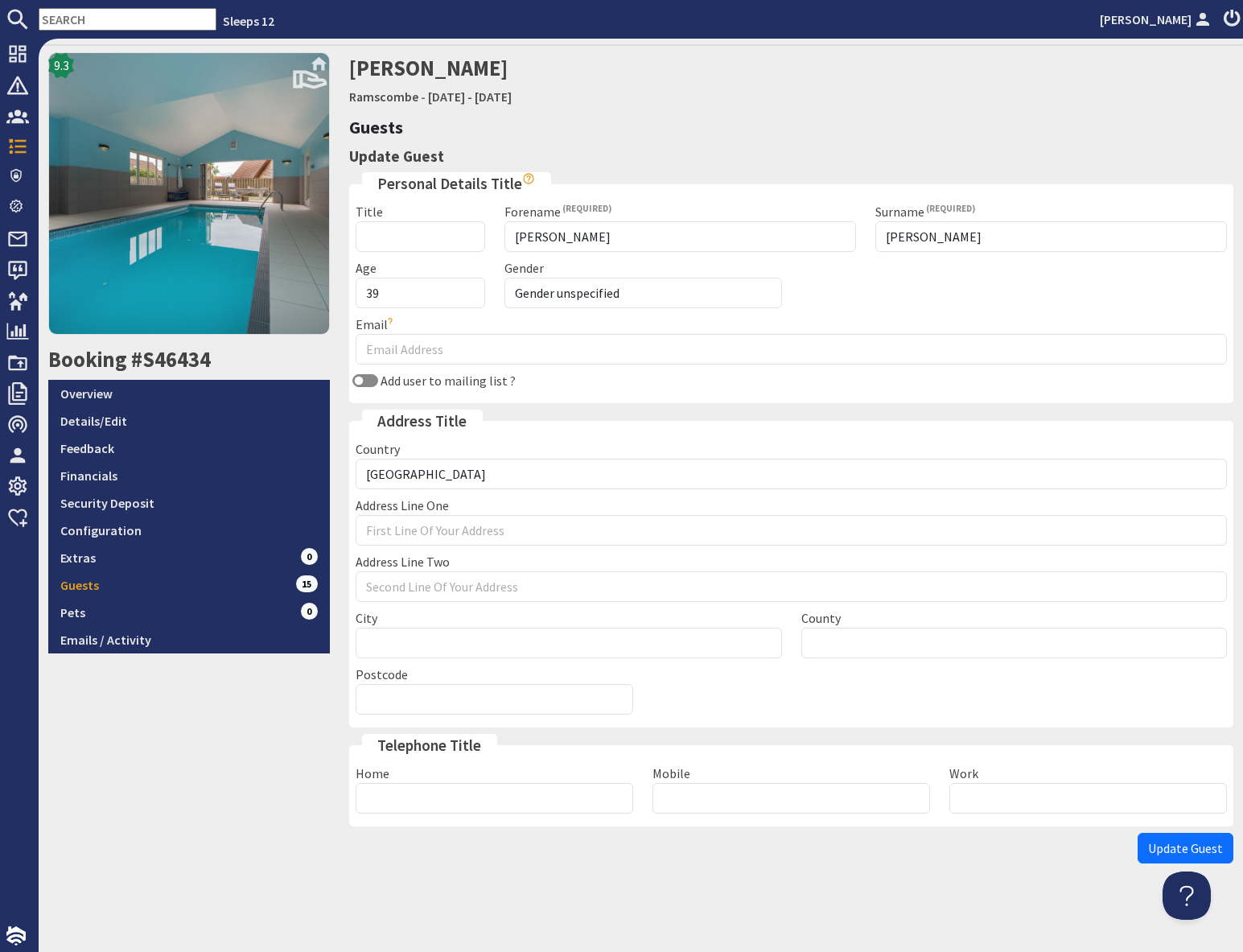
click at [1163, 848] on span "Update Guest" at bounding box center [1185, 848] width 75 height 16
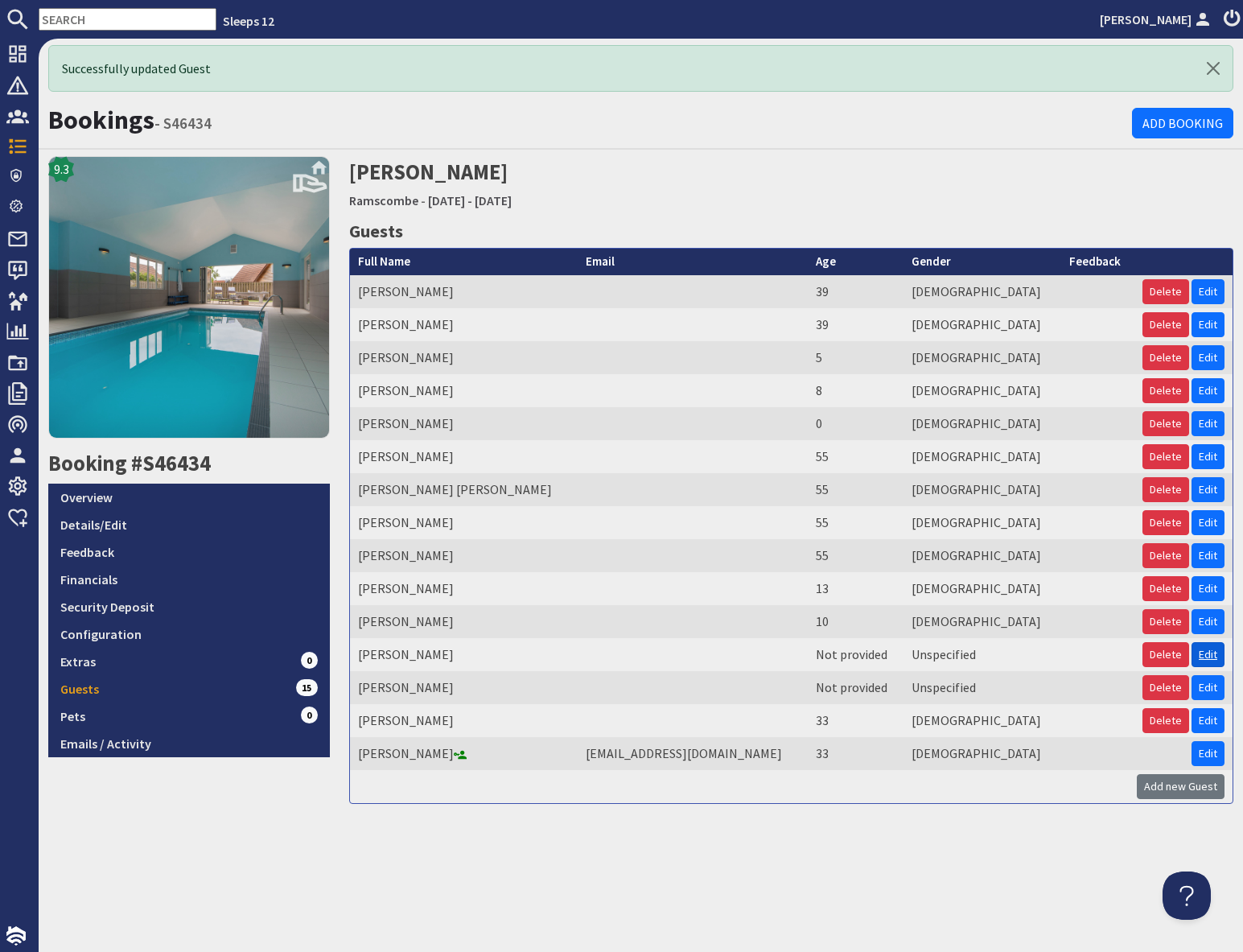
click at [1213, 652] on link "Edit" at bounding box center [1207, 655] width 33 height 25
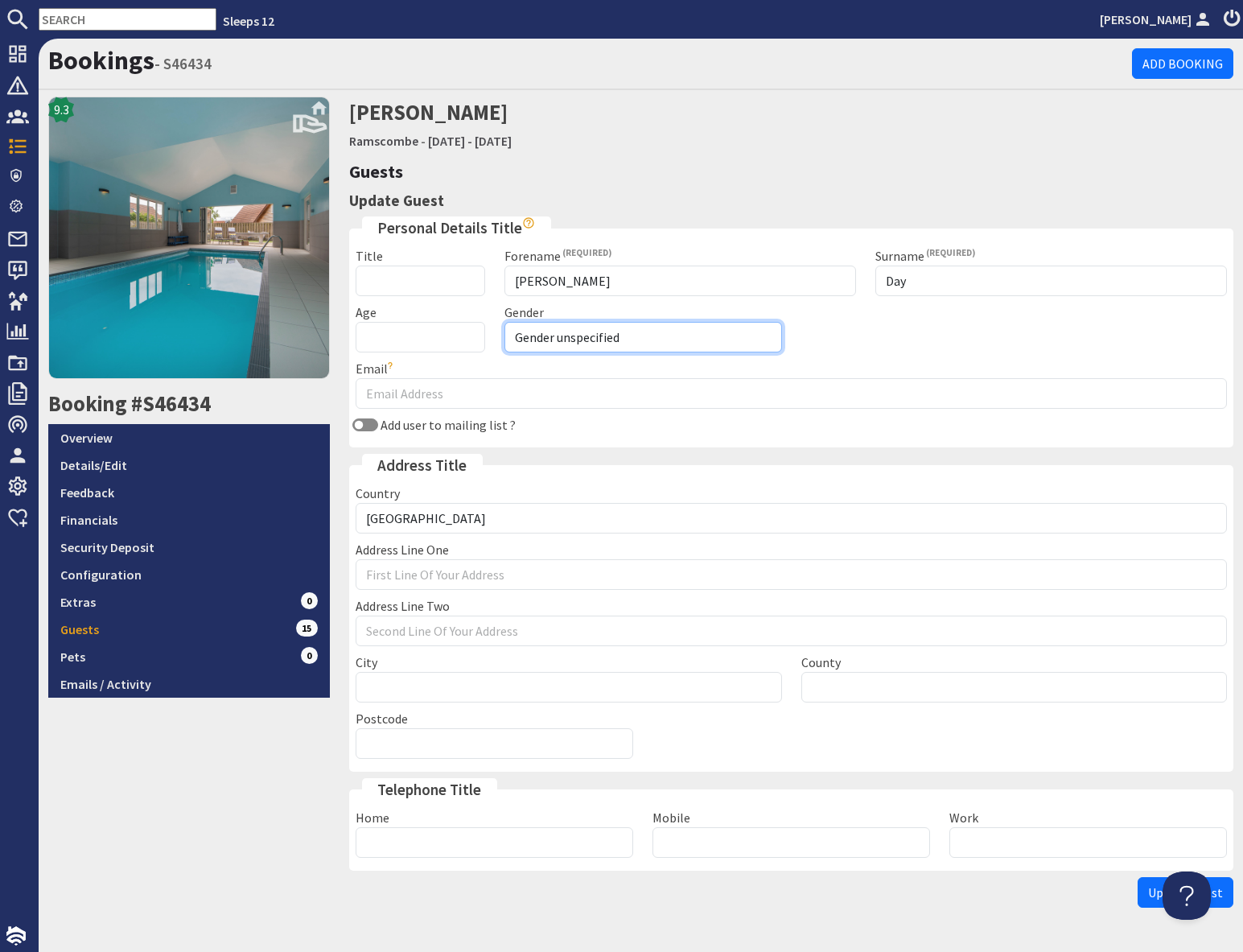
click at [603, 336] on select "Gender unspecified Gender [DEMOGRAPHIC_DATA] Gender [DEMOGRAPHIC_DATA]" at bounding box center [642, 337] width 277 height 31
select select "gender_[DEMOGRAPHIC_DATA]"
click at [407, 335] on input "Age" at bounding box center [420, 337] width 128 height 31
type input "60"
click at [236, 772] on div "9.3 Booking #S46434 Overview Details/Edit Feedback Financials Security Deposit …" at bounding box center [189, 506] width 301 height 818
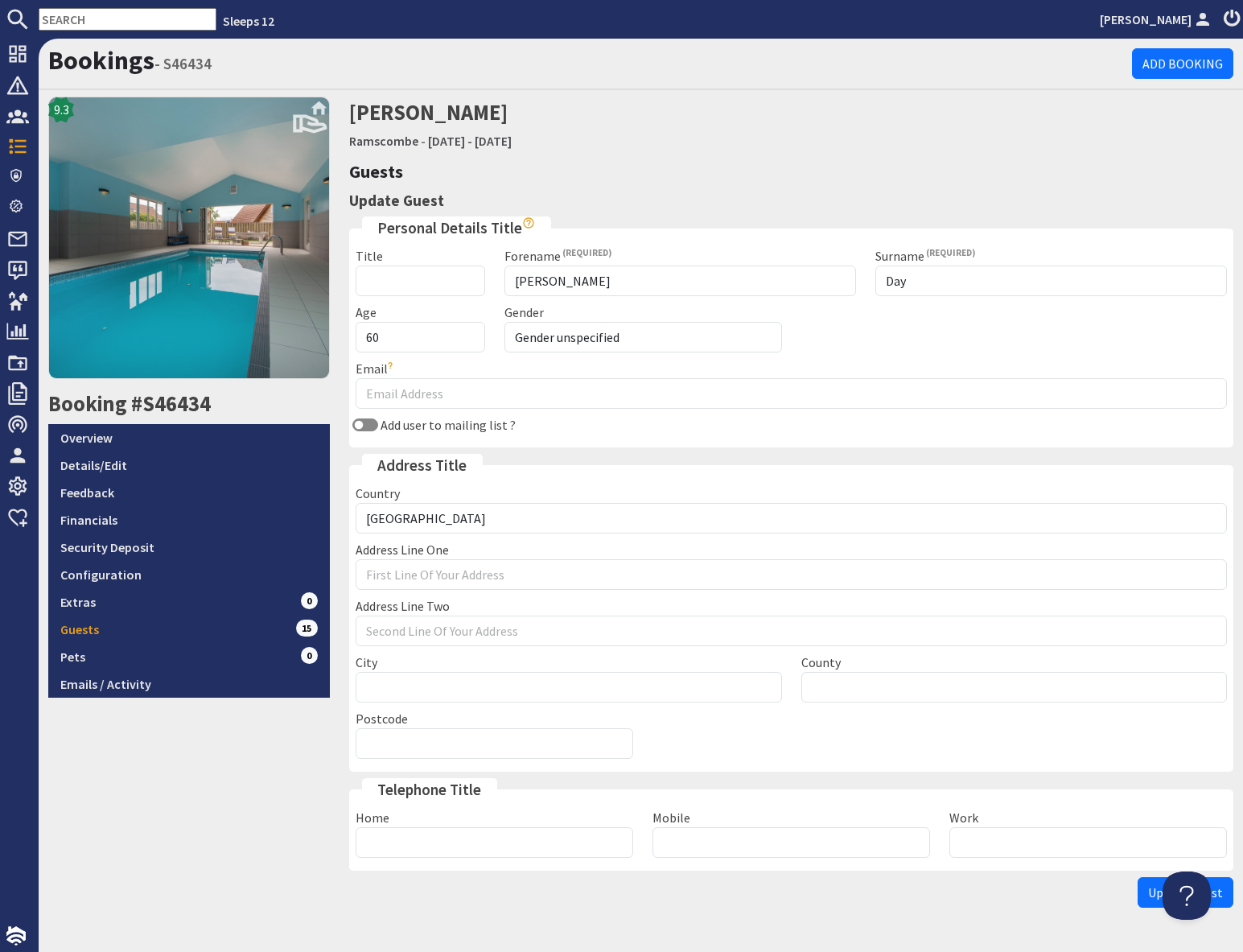
scroll to position [44, 0]
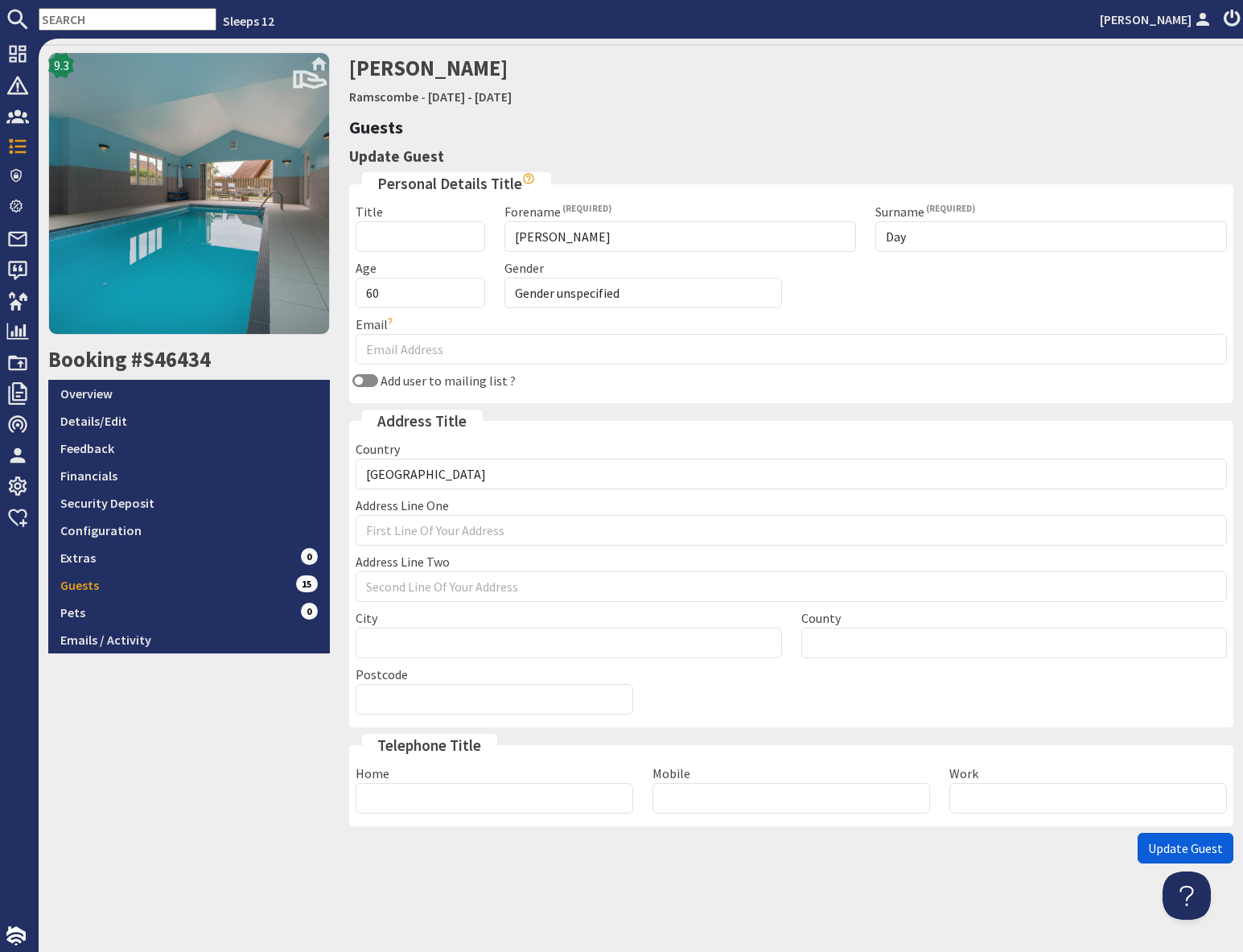
click at [1157, 851] on span "Update Guest" at bounding box center [1185, 848] width 75 height 16
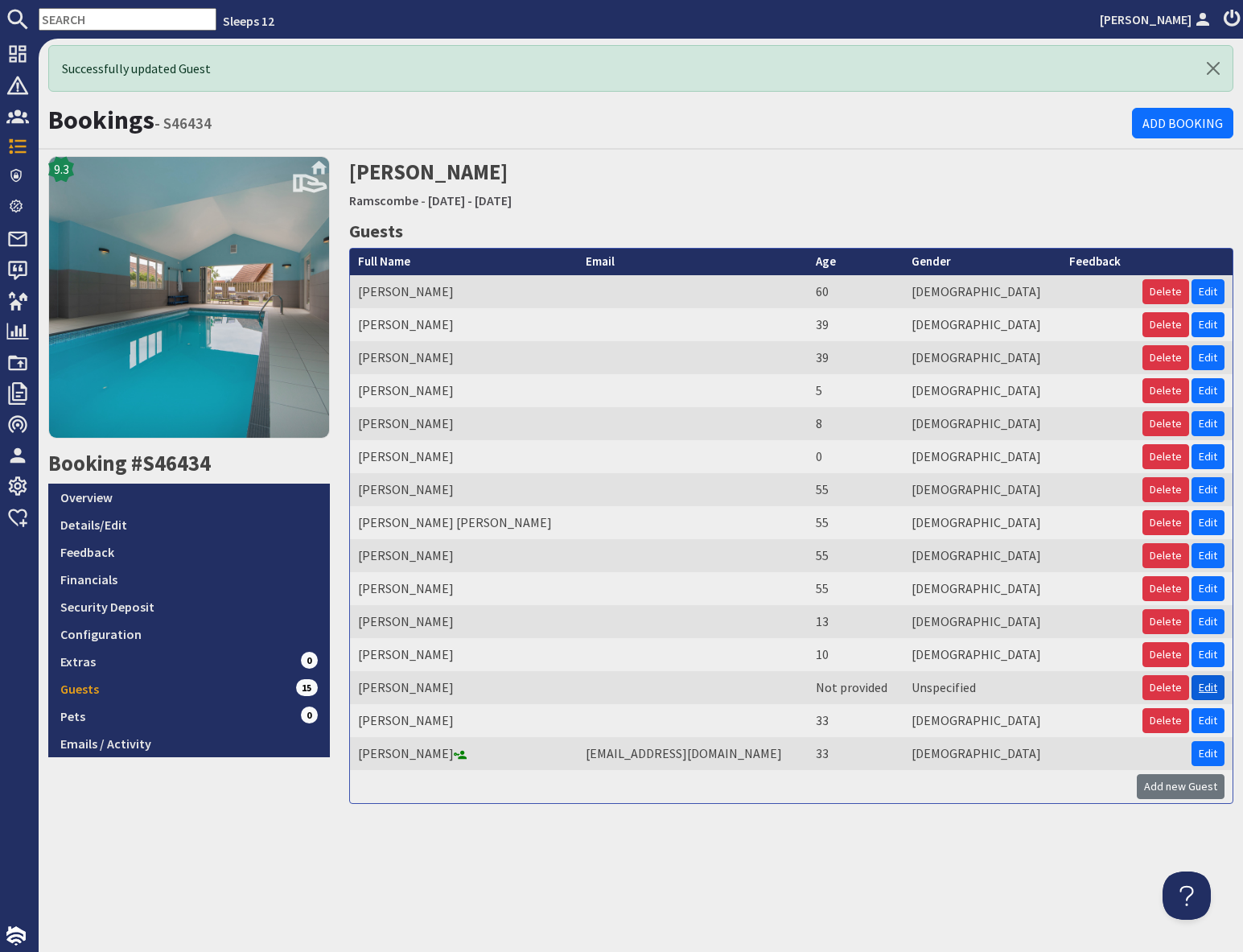
click at [1210, 685] on link "Edit" at bounding box center [1207, 687] width 33 height 25
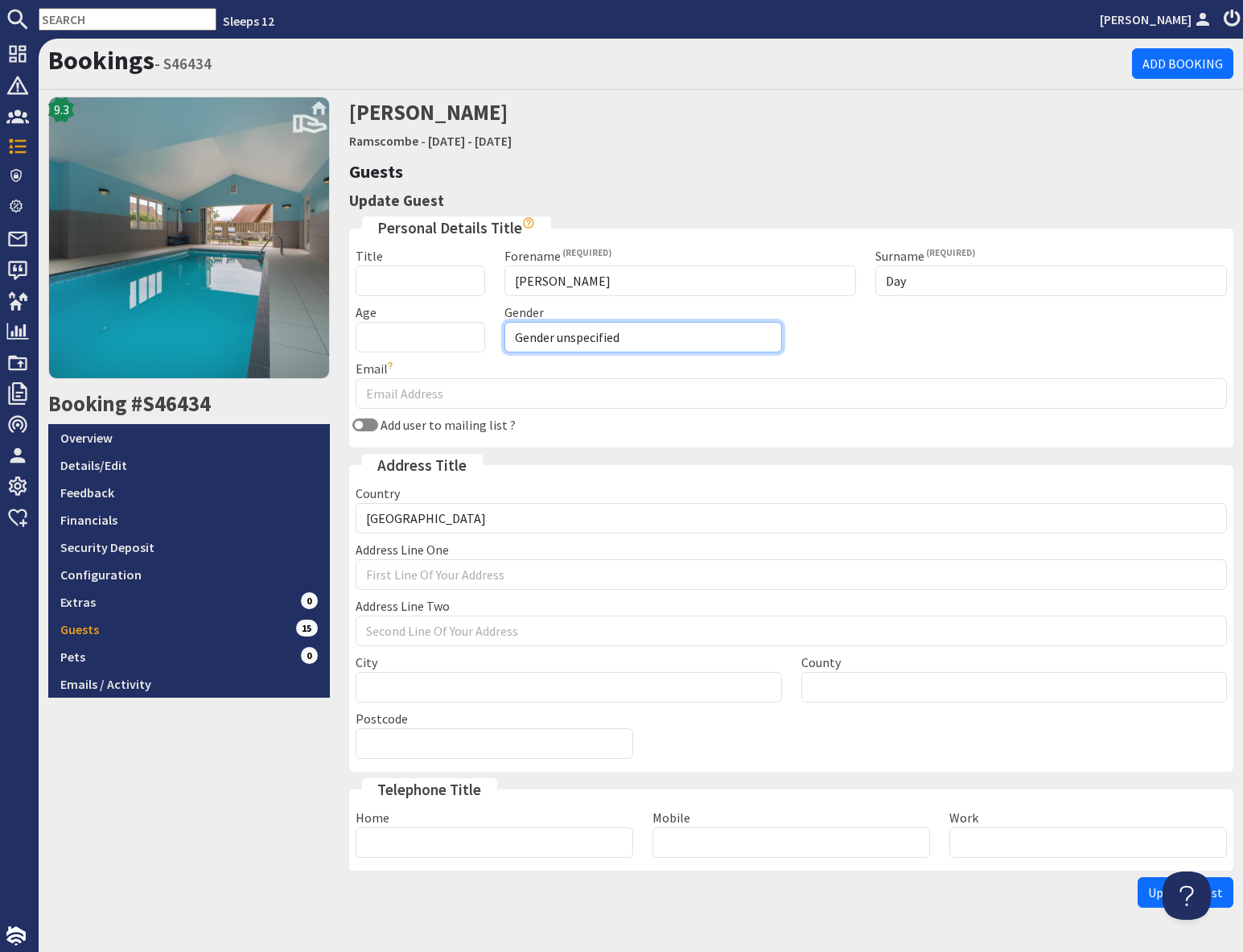
click at [583, 337] on select "Gender unspecified Gender [DEMOGRAPHIC_DATA] Gender [DEMOGRAPHIC_DATA]" at bounding box center [642, 337] width 277 height 31
select select "gender_[DEMOGRAPHIC_DATA]"
click at [402, 340] on input "Age" at bounding box center [420, 337] width 128 height 31
type input "57"
drag, startPoint x: 193, startPoint y: 786, endPoint x: 219, endPoint y: 789, distance: 26.2
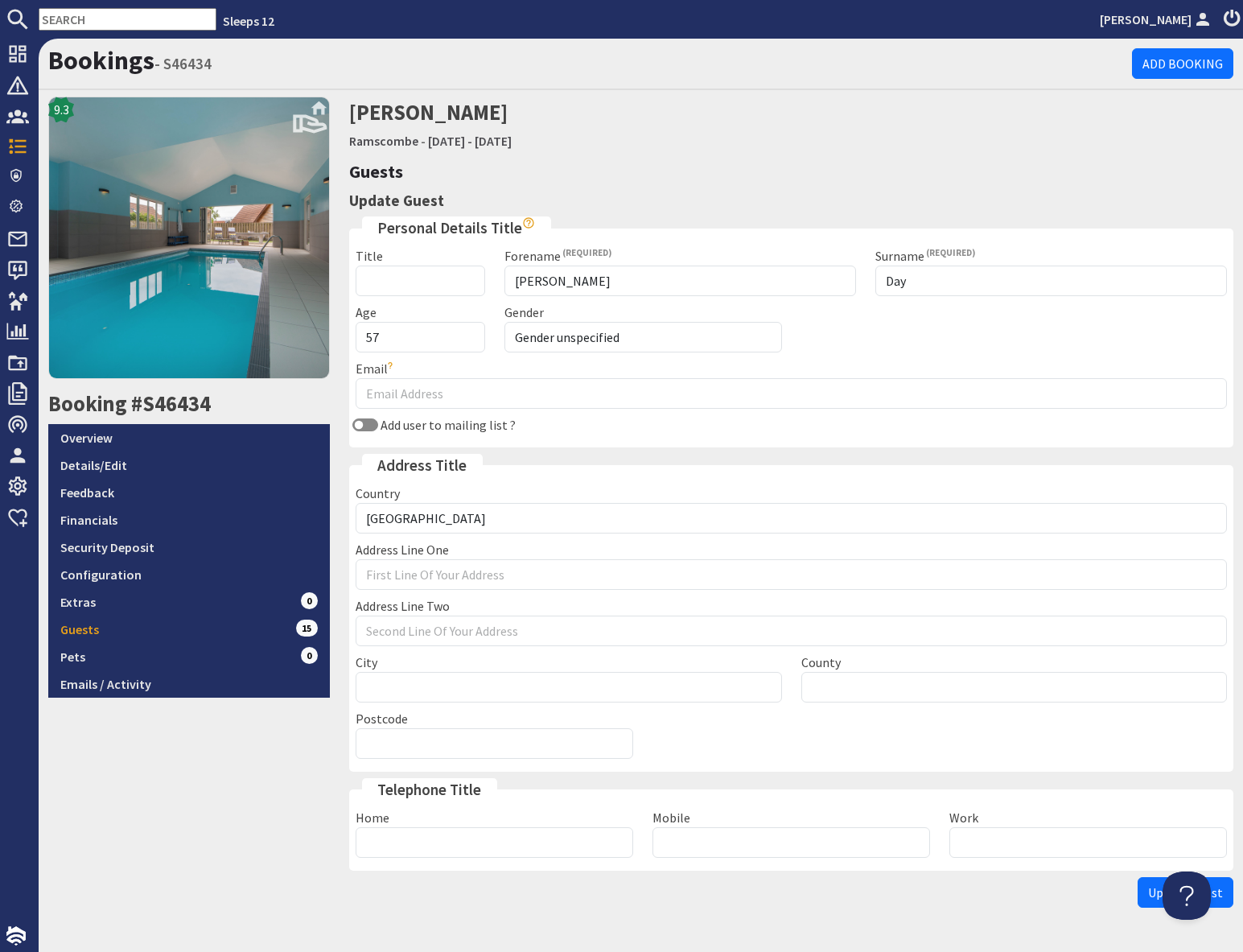
click at [193, 786] on div "9.3 Booking #S46434 Overview Details/Edit Feedback Financials Security Deposit …" at bounding box center [189, 506] width 301 height 818
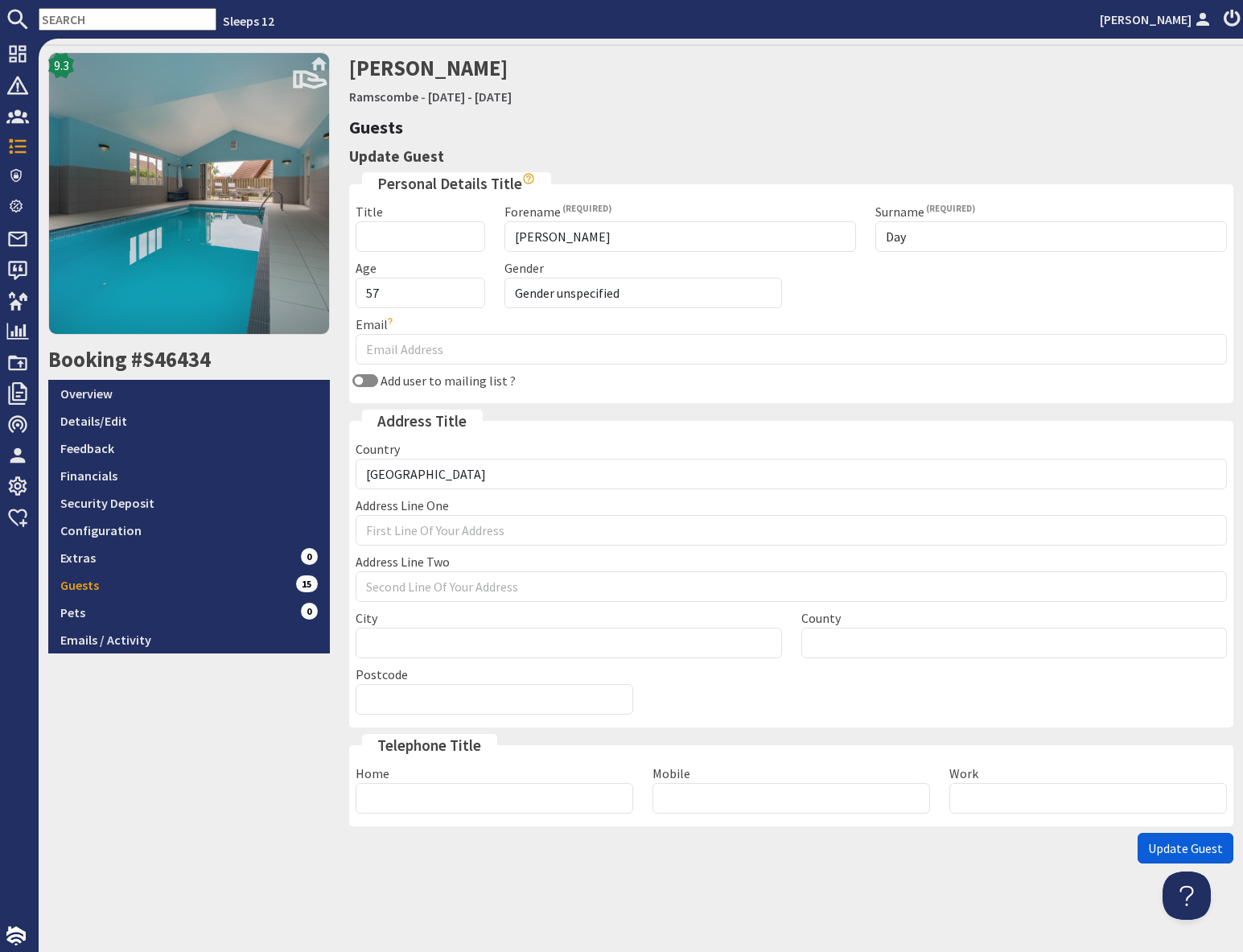
drag, startPoint x: 1152, startPoint y: 846, endPoint x: 1098, endPoint y: 881, distance: 64.4
click at [1152, 846] on span "Update Guest" at bounding box center [1185, 848] width 75 height 16
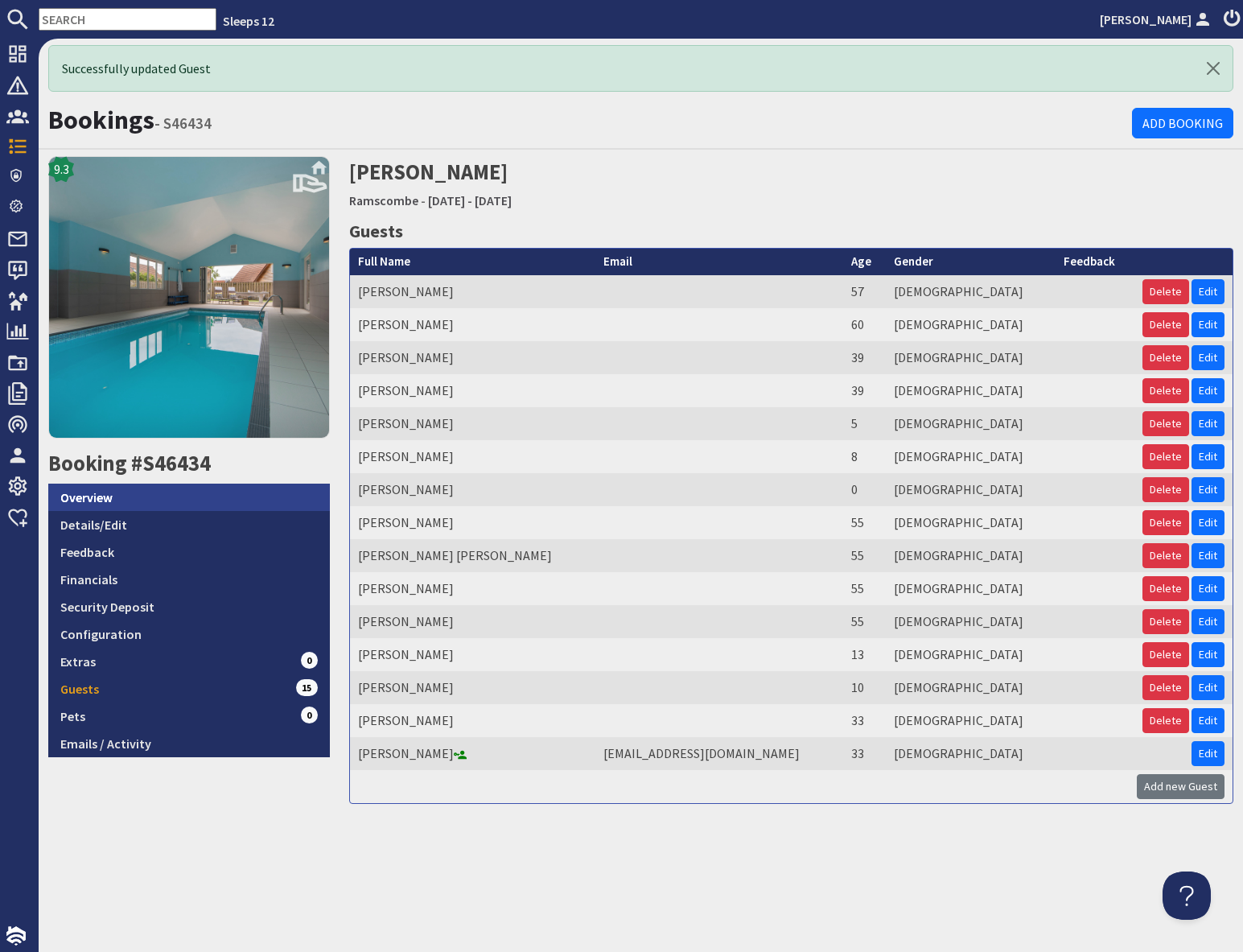
click at [136, 507] on link "Overview" at bounding box center [189, 496] width 282 height 27
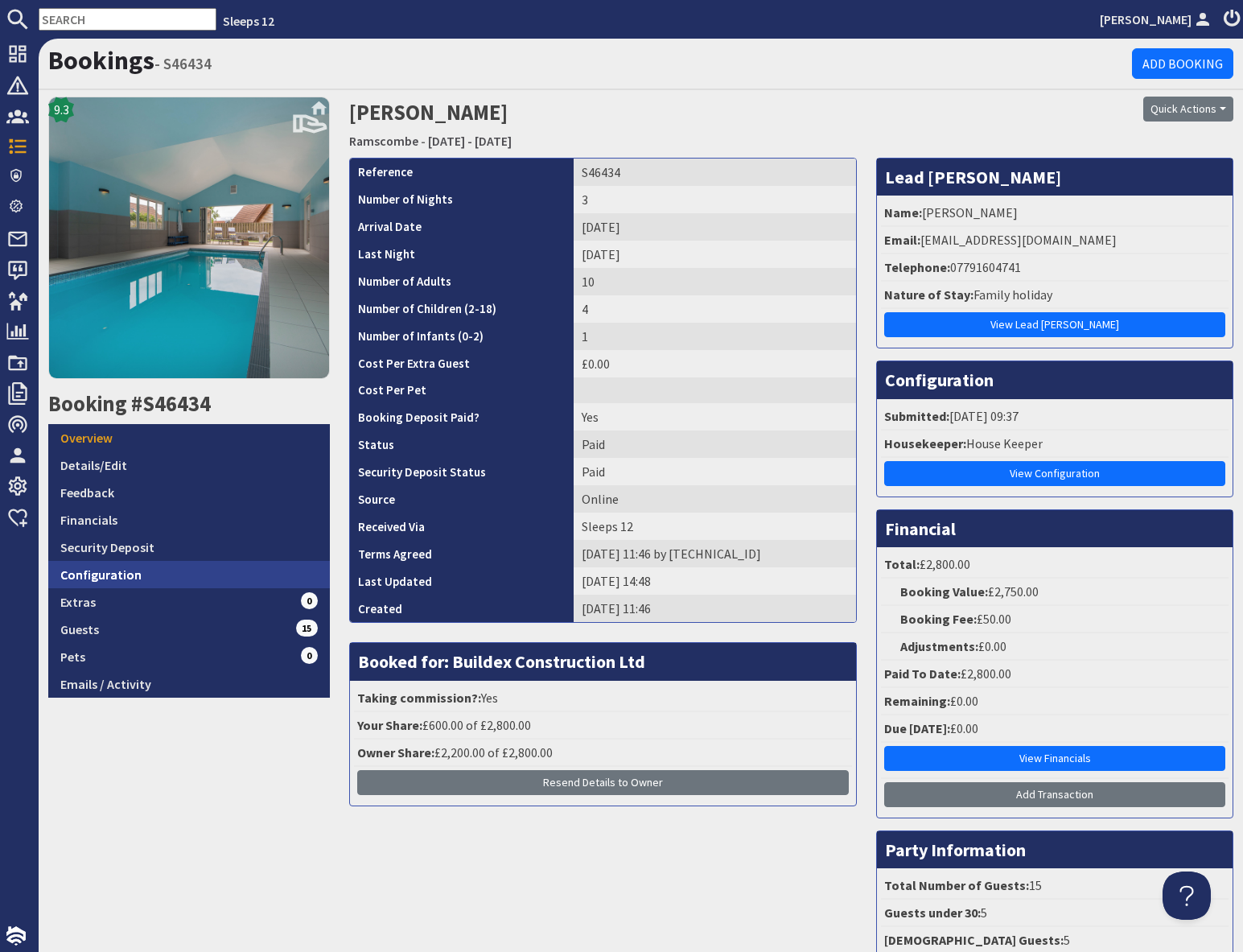
click at [193, 578] on link "Configuration" at bounding box center [189, 574] width 282 height 27
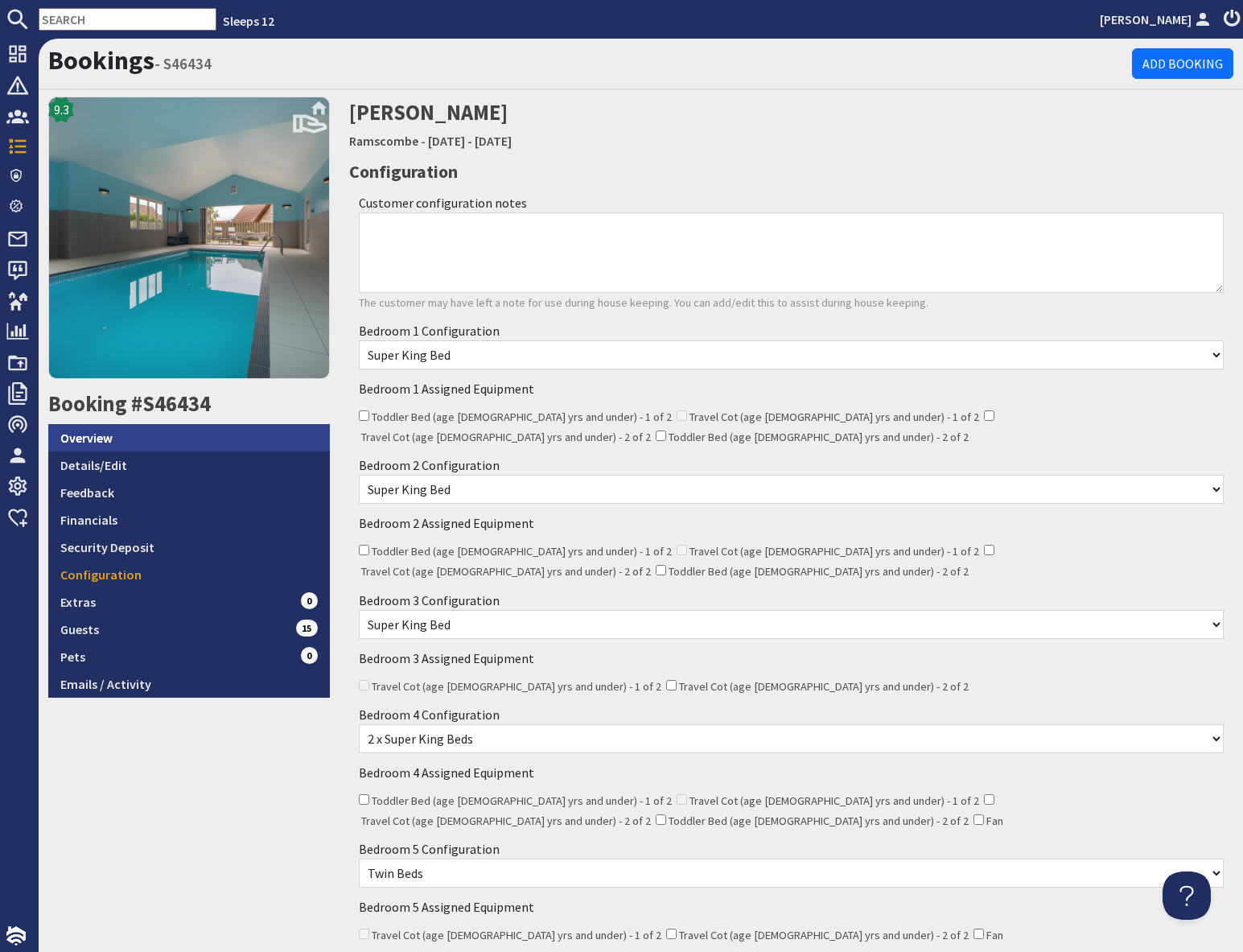
click at [148, 439] on link "Overview" at bounding box center [189, 437] width 282 height 27
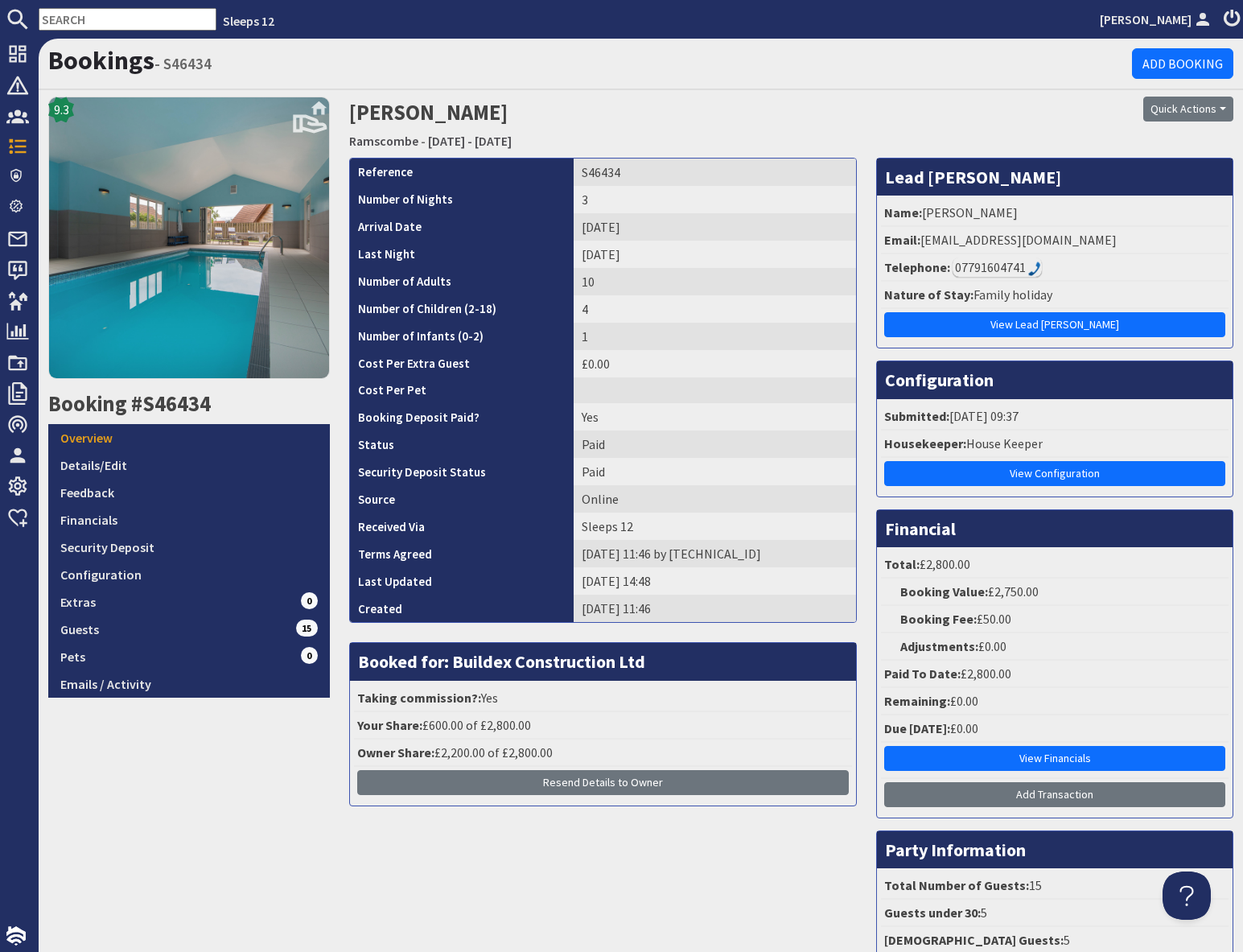
click at [69, 16] on input "text" at bounding box center [128, 19] width 178 height 23
paste input "S46636"
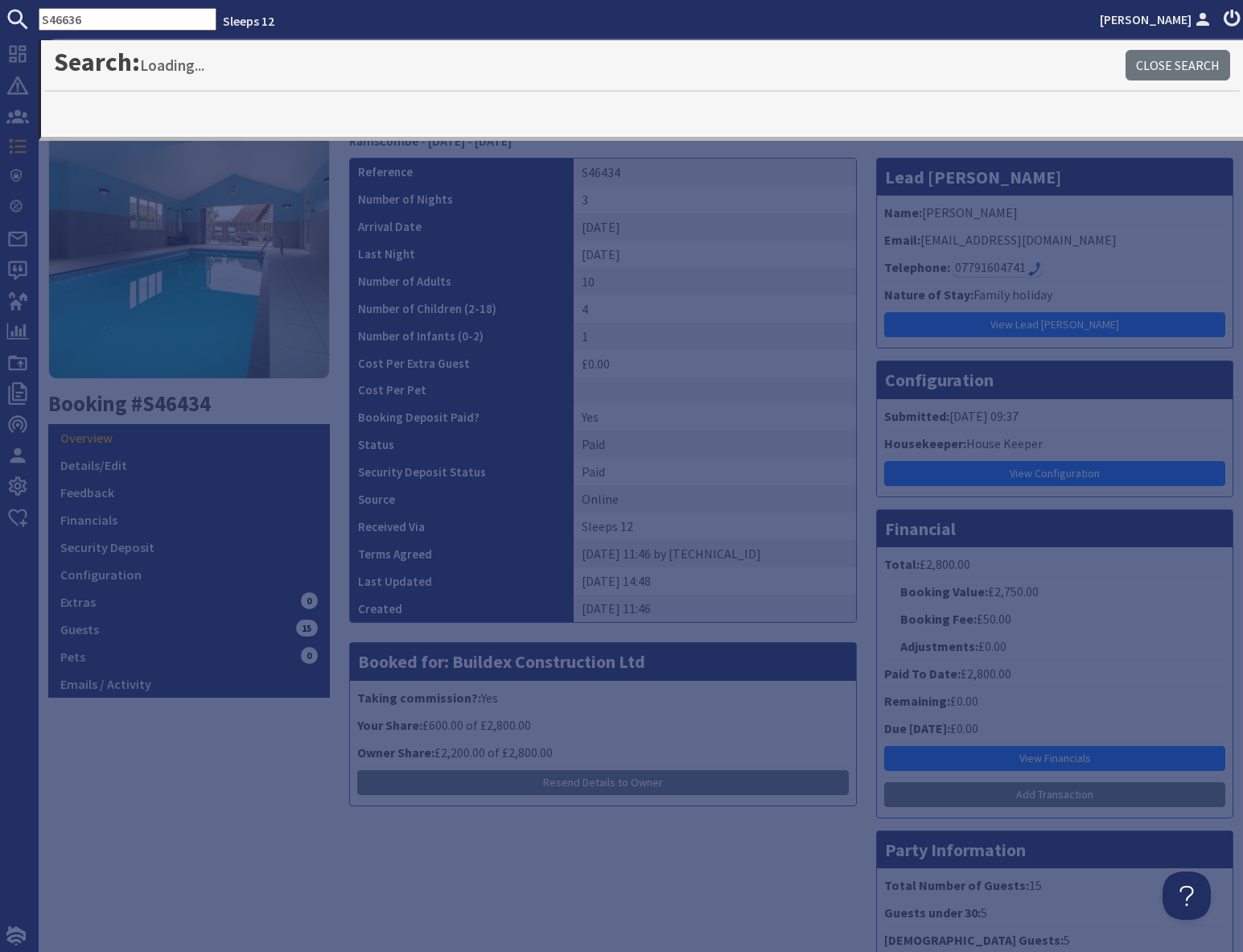
type input "S46636"
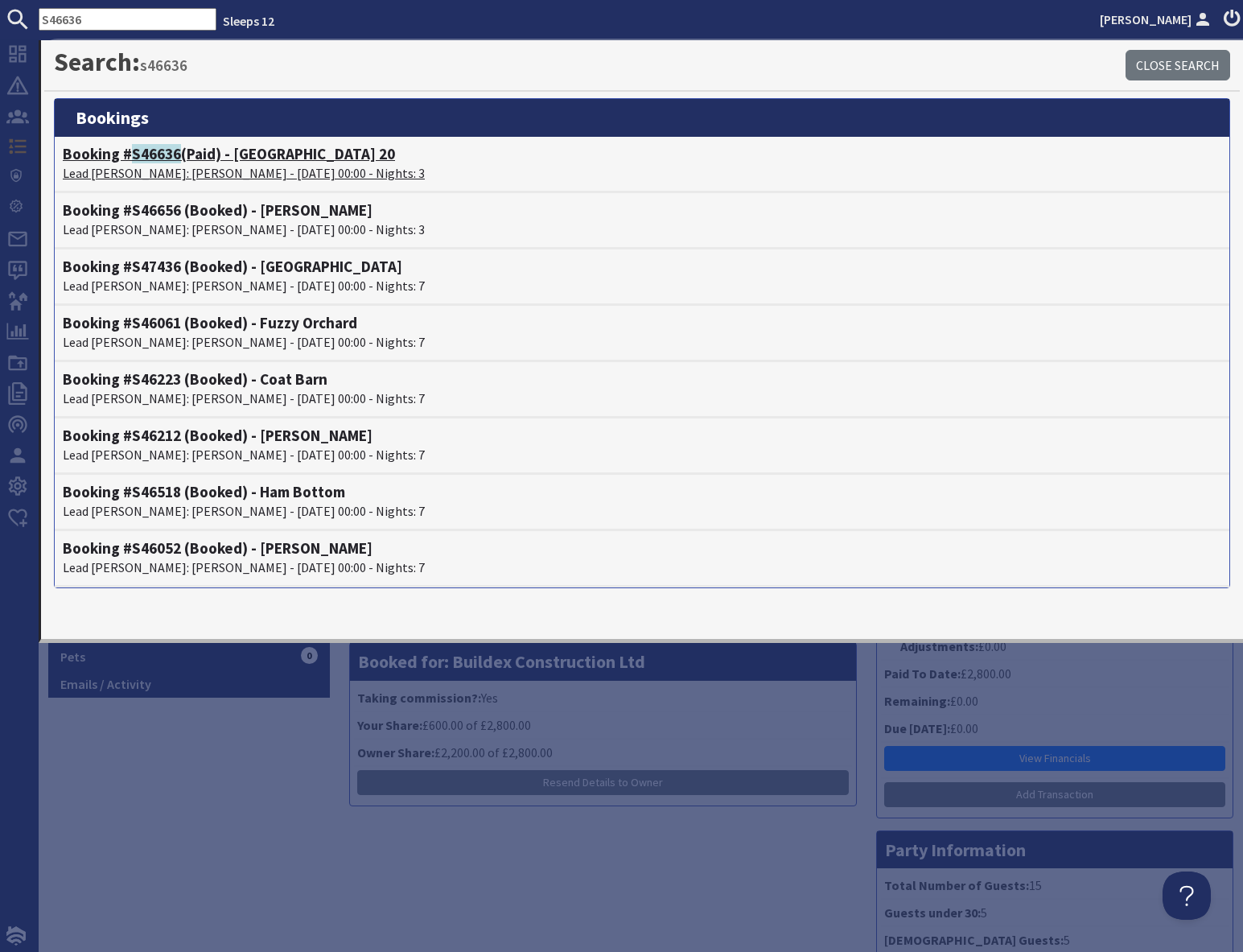
click at [180, 156] on h4 "Booking # S46636 (Paid) - [GEOGRAPHIC_DATA] 20" at bounding box center [641, 154] width 1159 height 18
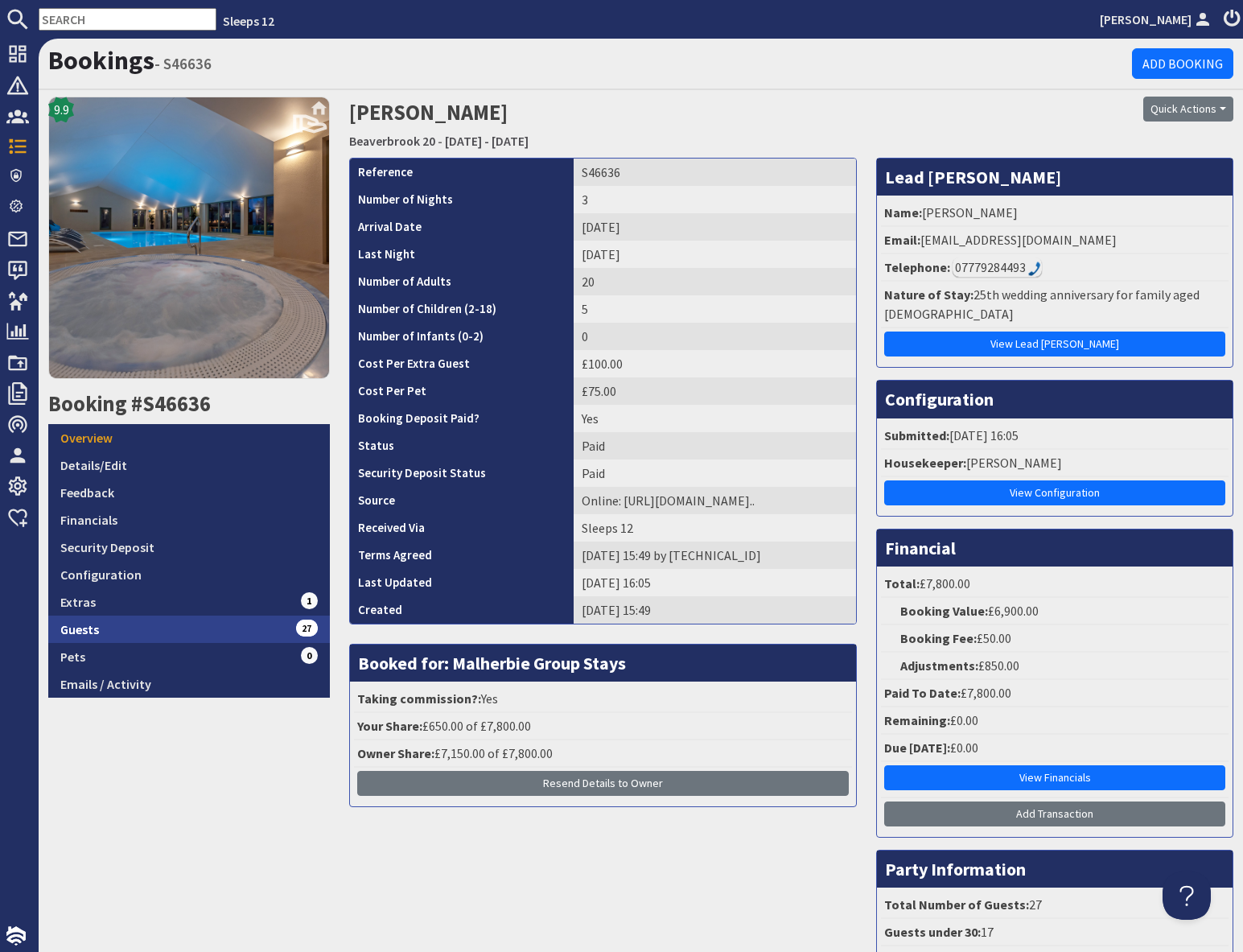
click at [250, 633] on link "Guests 27" at bounding box center [189, 628] width 282 height 27
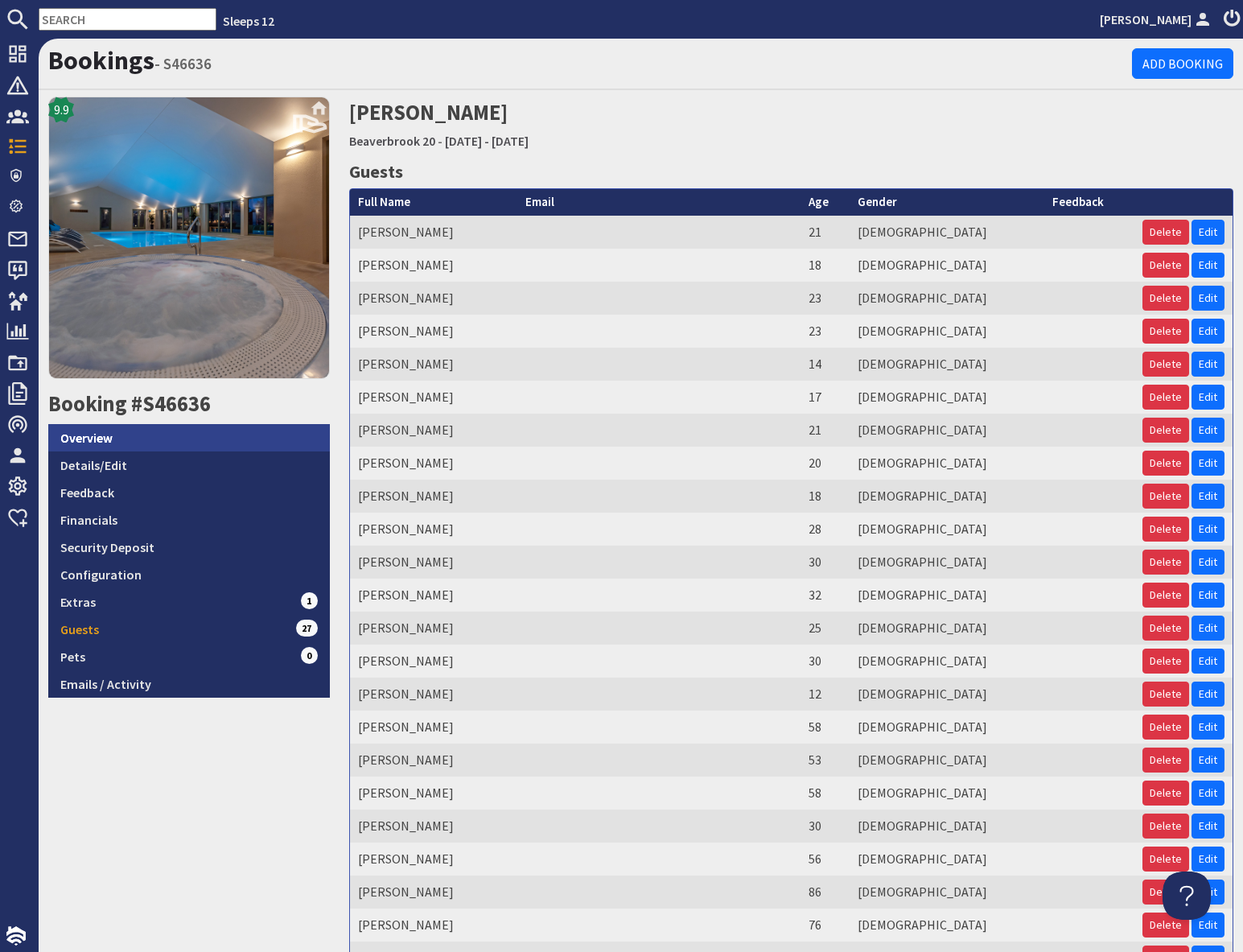
click at [169, 441] on link "Overview" at bounding box center [189, 437] width 282 height 27
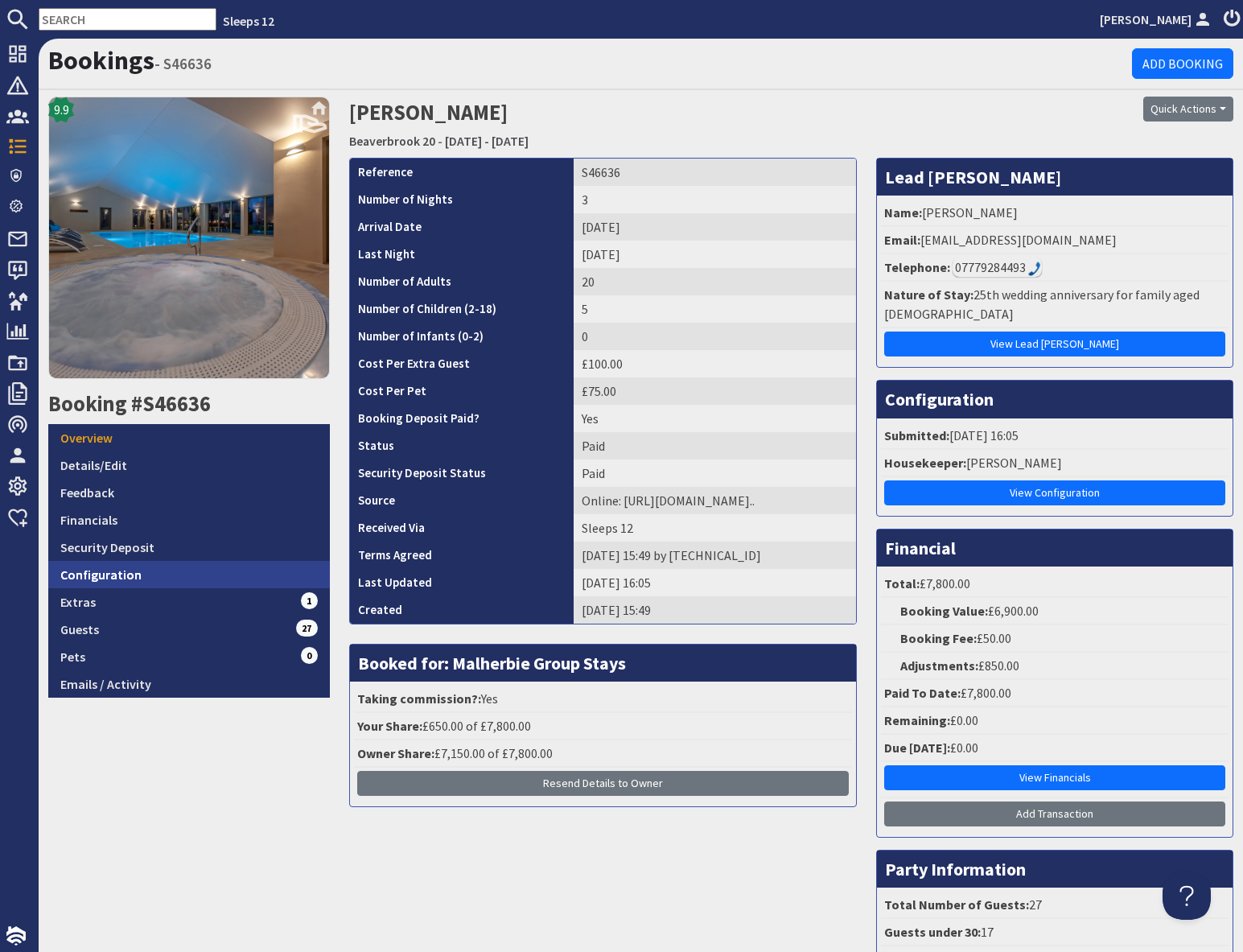
click at [236, 577] on link "Configuration" at bounding box center [189, 574] width 282 height 27
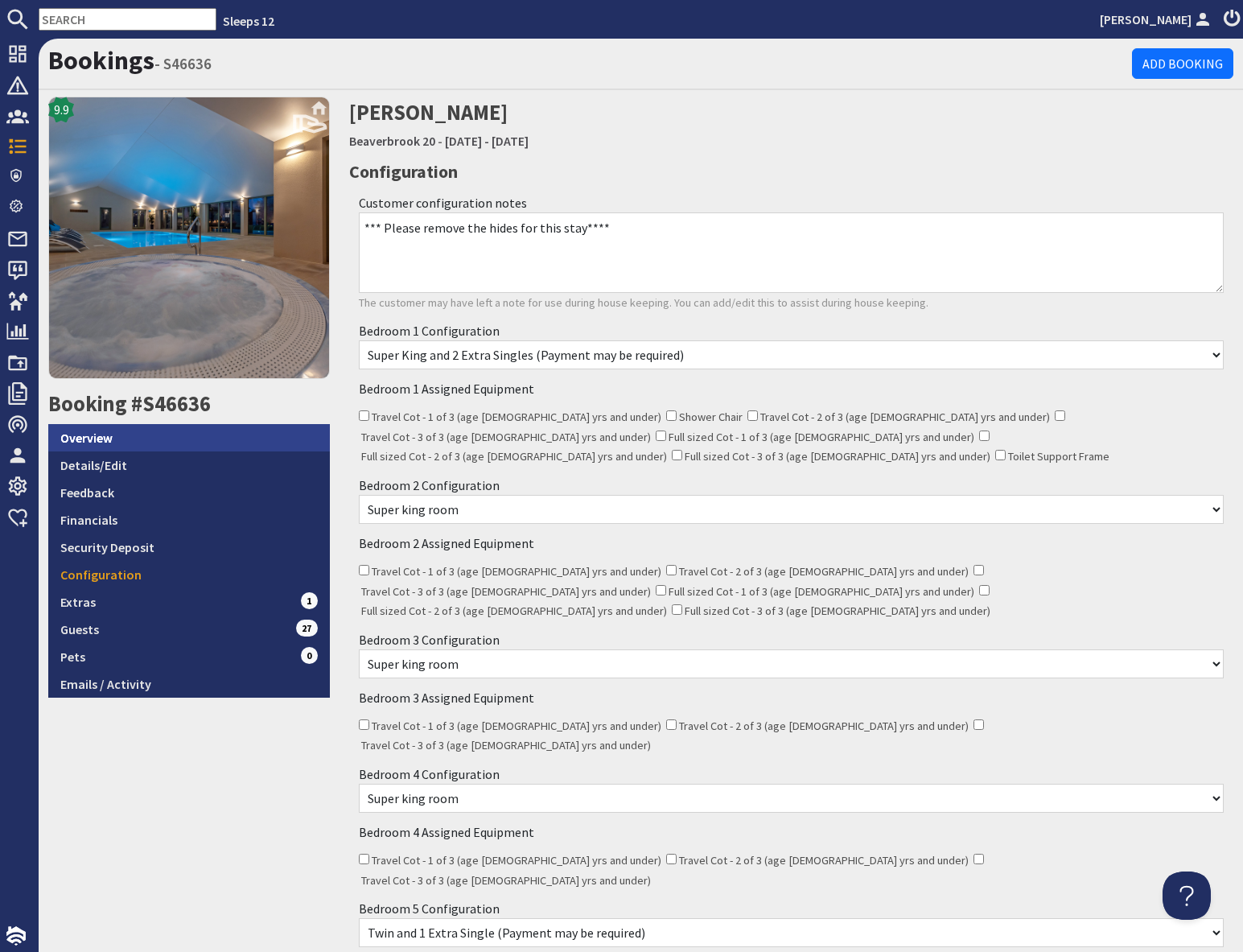
click at [127, 442] on link "Overview" at bounding box center [189, 437] width 282 height 27
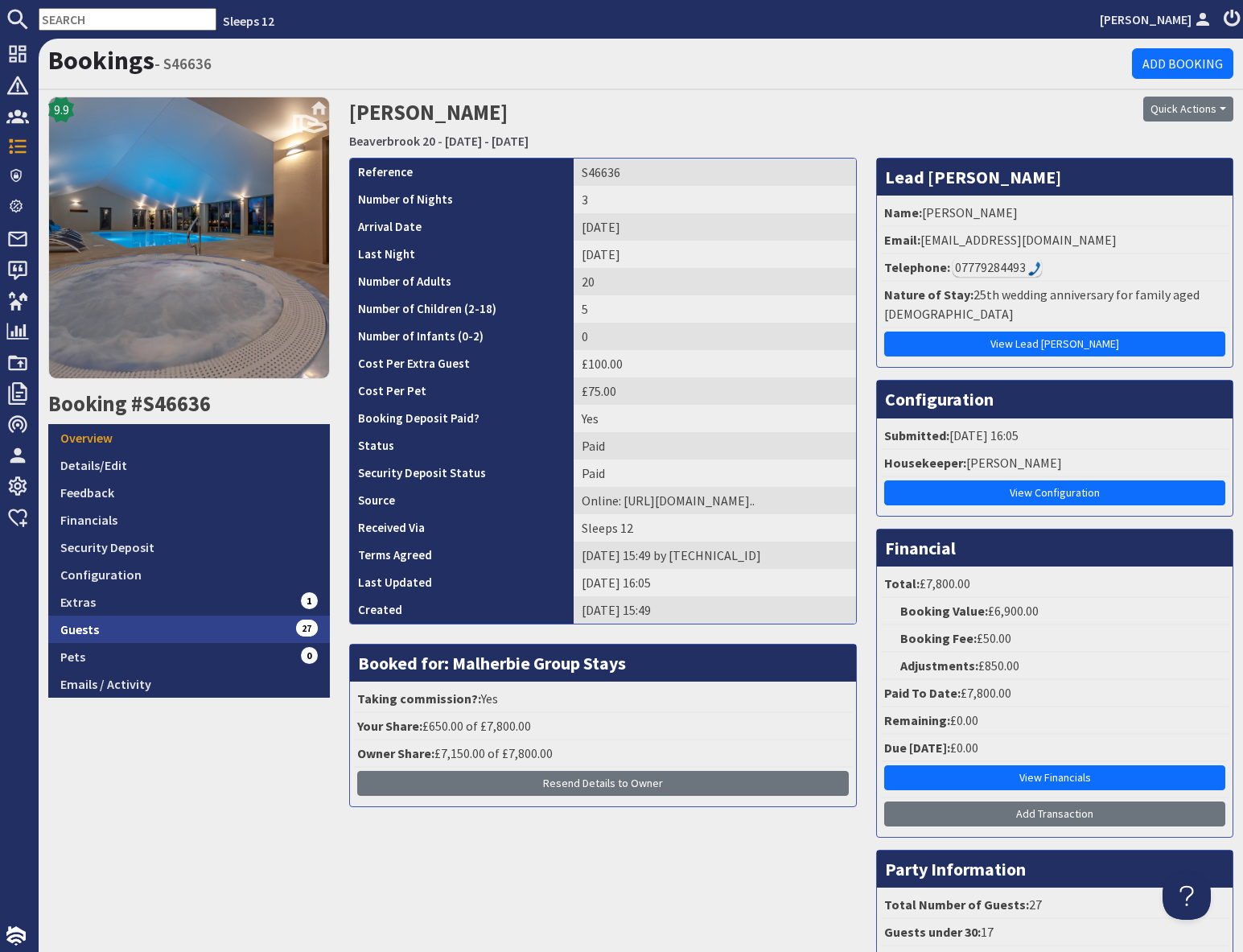
click at [199, 620] on link "Guests 27" at bounding box center [189, 628] width 282 height 27
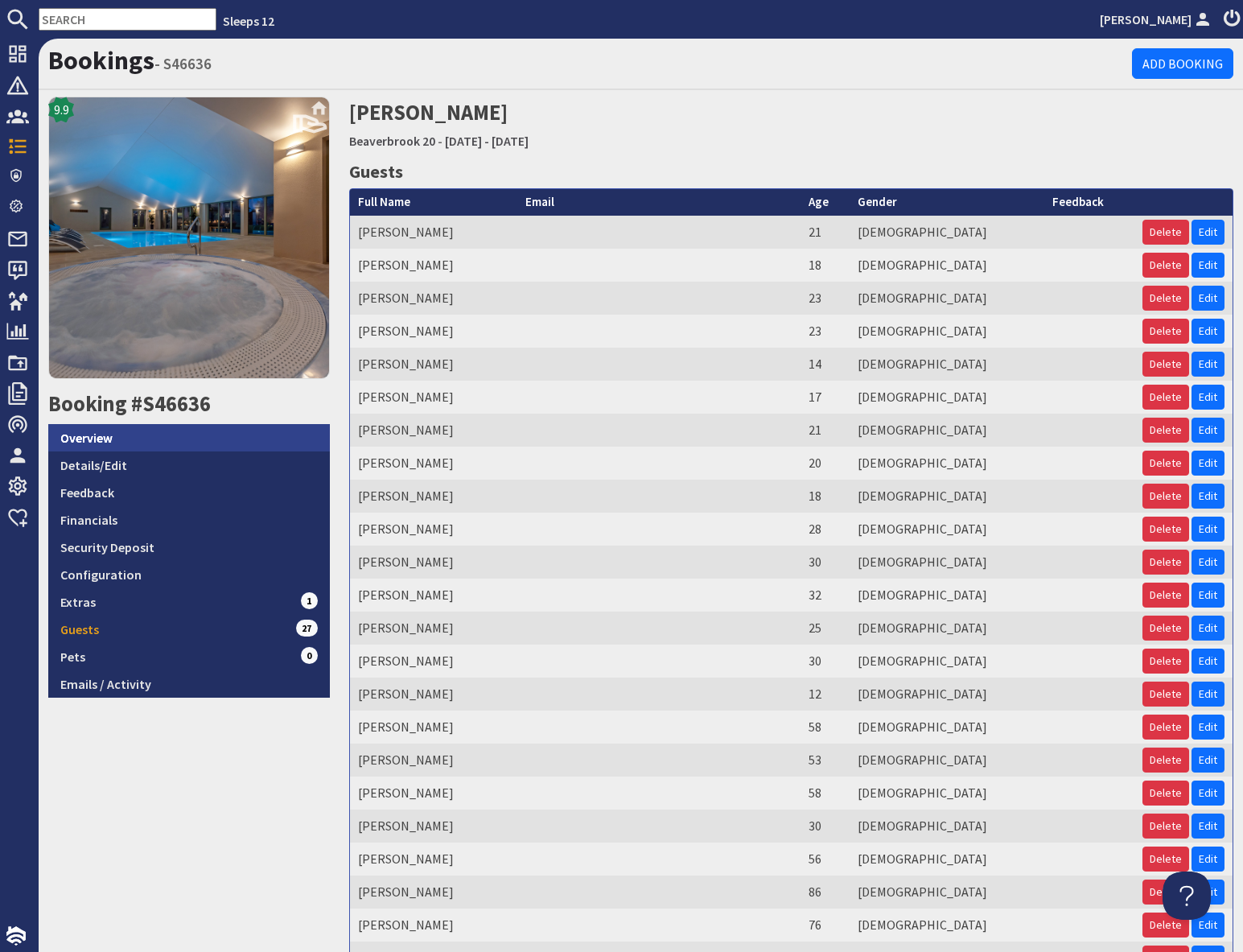
click at [159, 440] on link "Overview" at bounding box center [189, 437] width 282 height 27
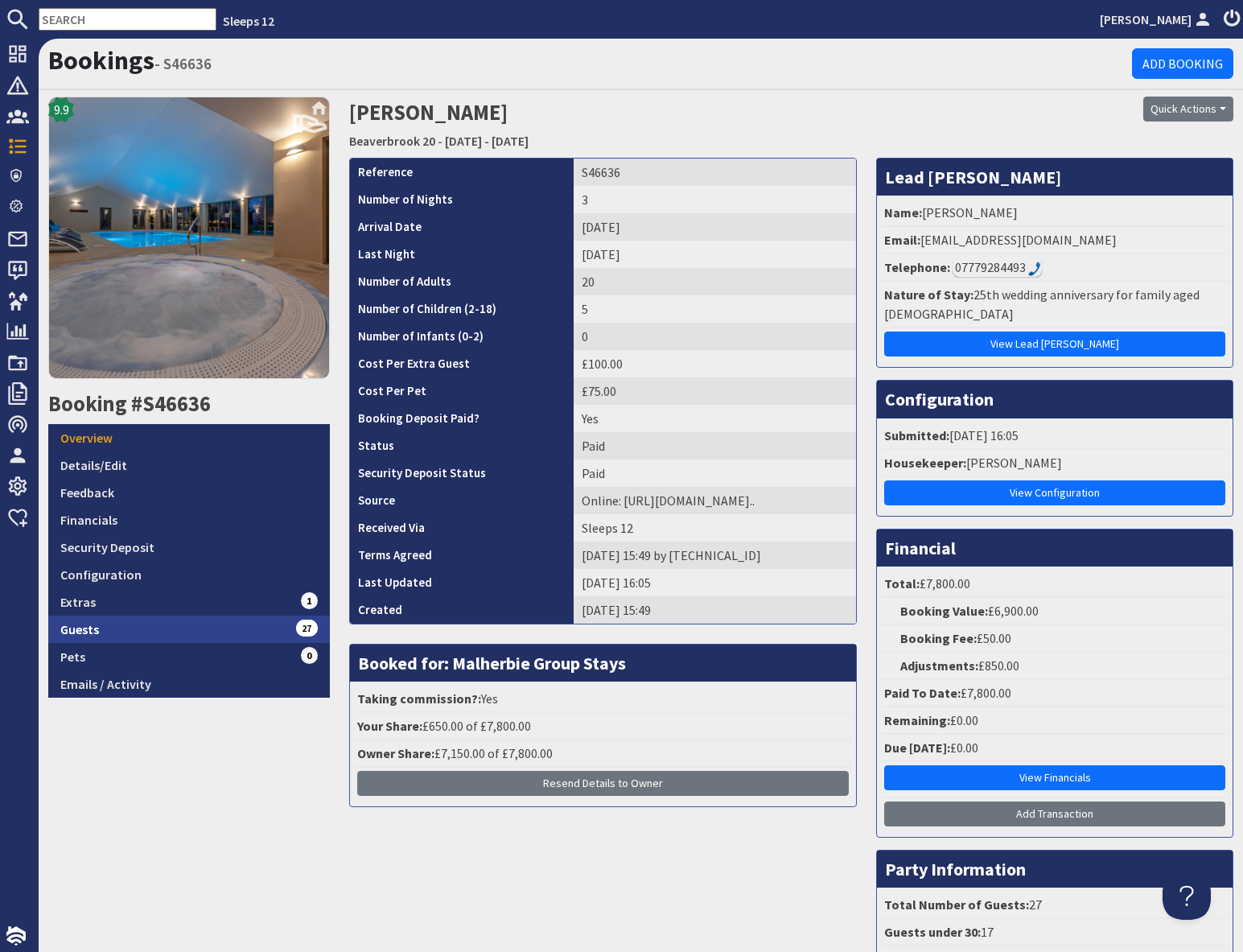
click at [169, 628] on link "Guests 27" at bounding box center [189, 628] width 282 height 27
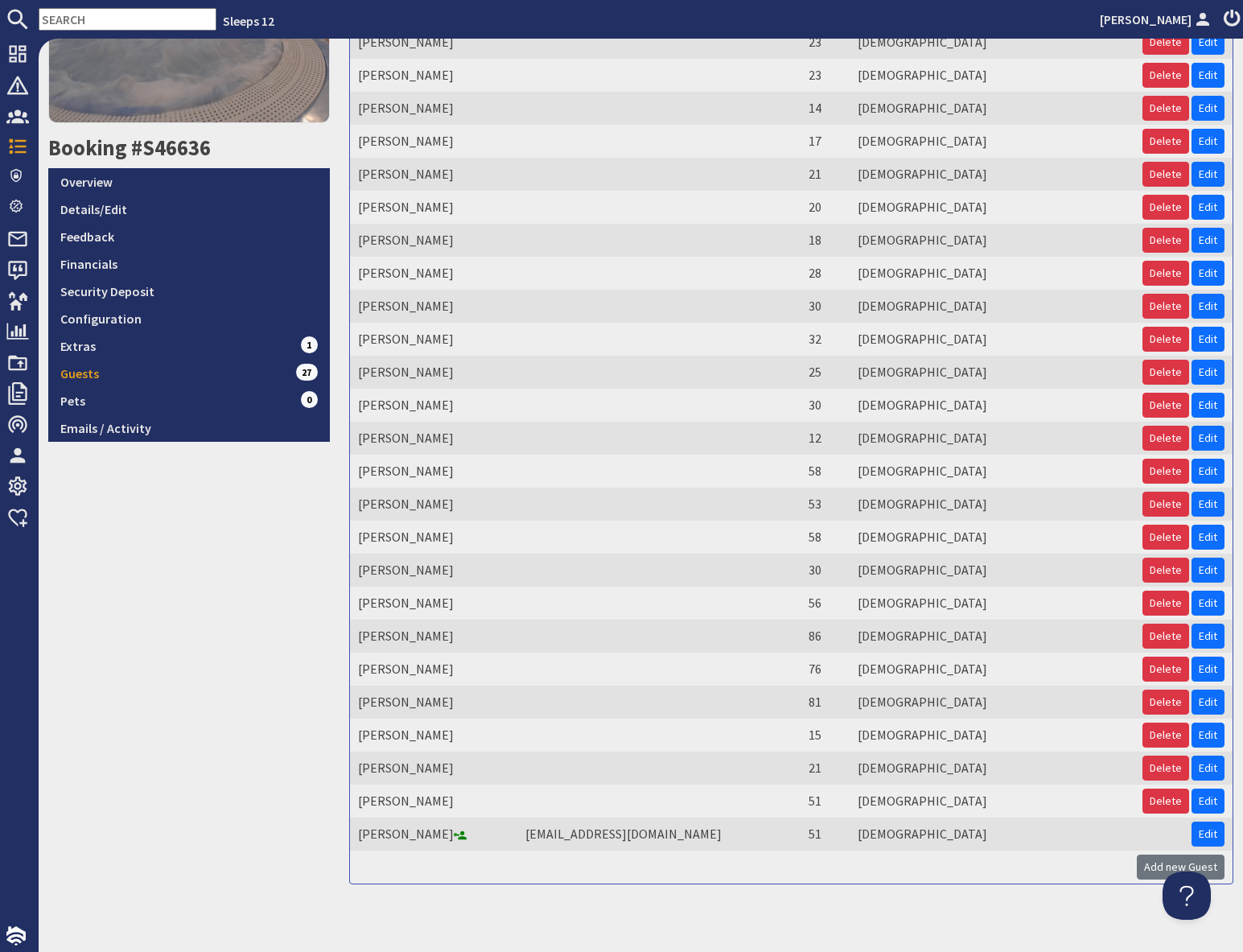
scroll to position [268, 0]
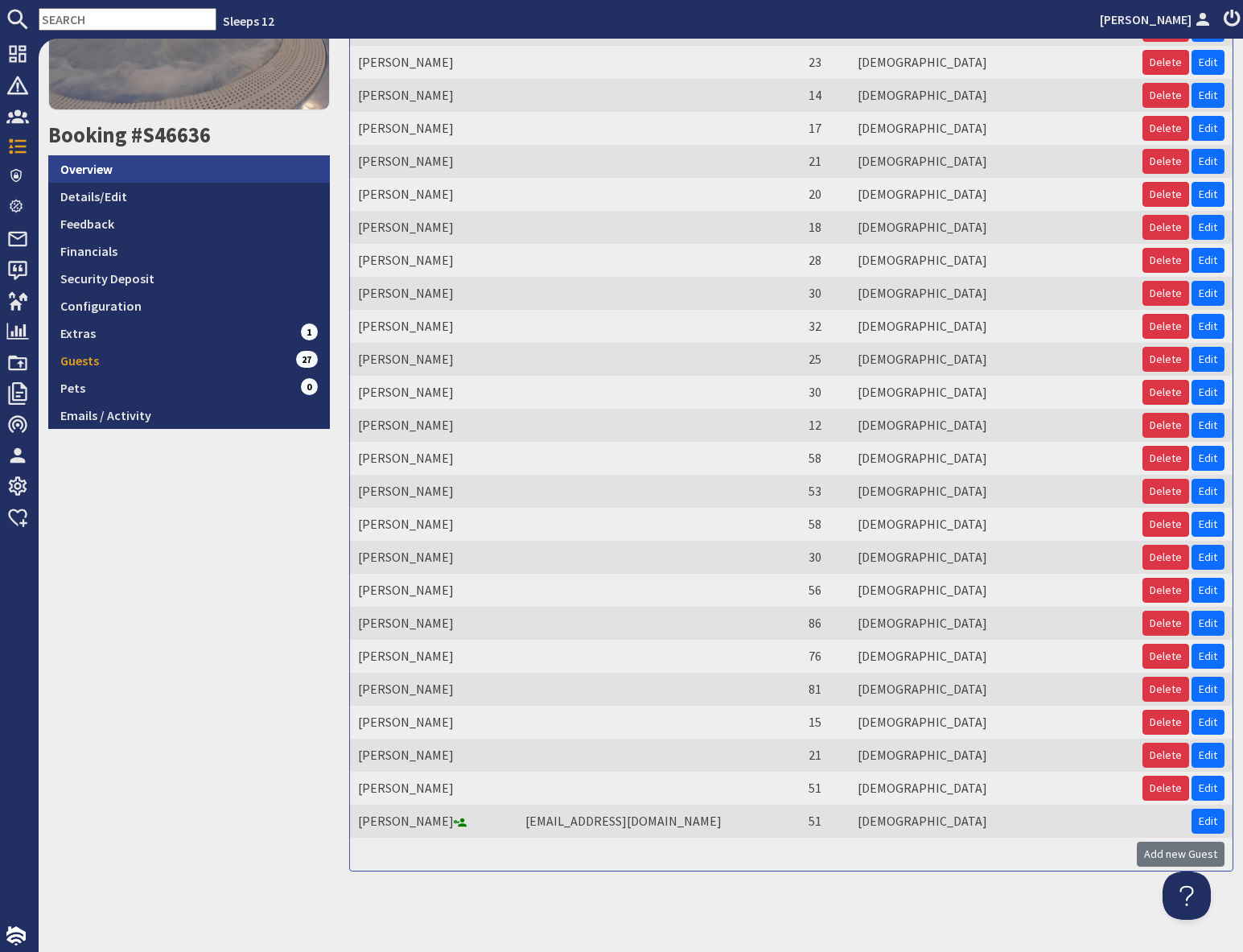
click at [147, 170] on link "Overview" at bounding box center [189, 168] width 282 height 27
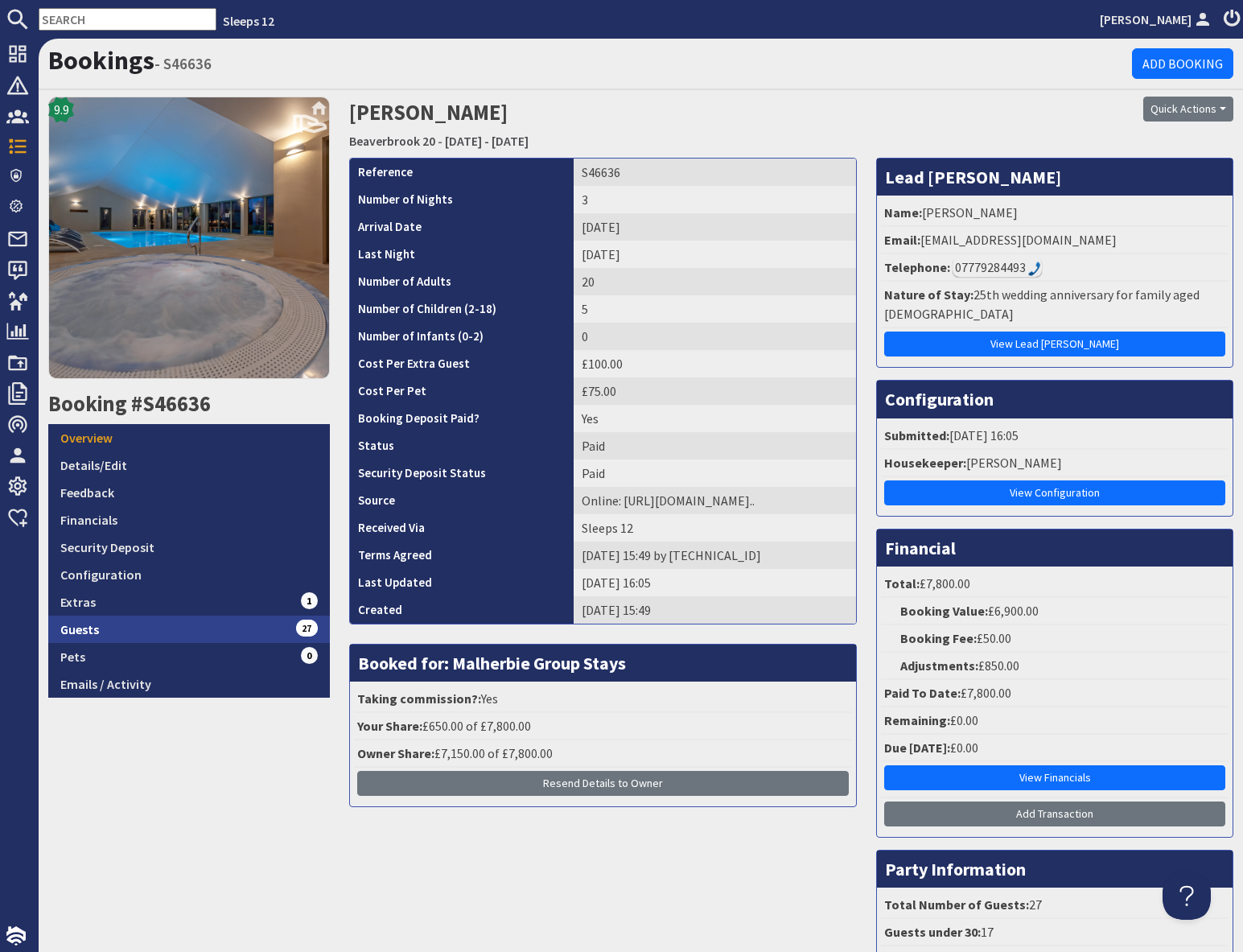
click at [207, 624] on link "Guests 27" at bounding box center [189, 628] width 282 height 27
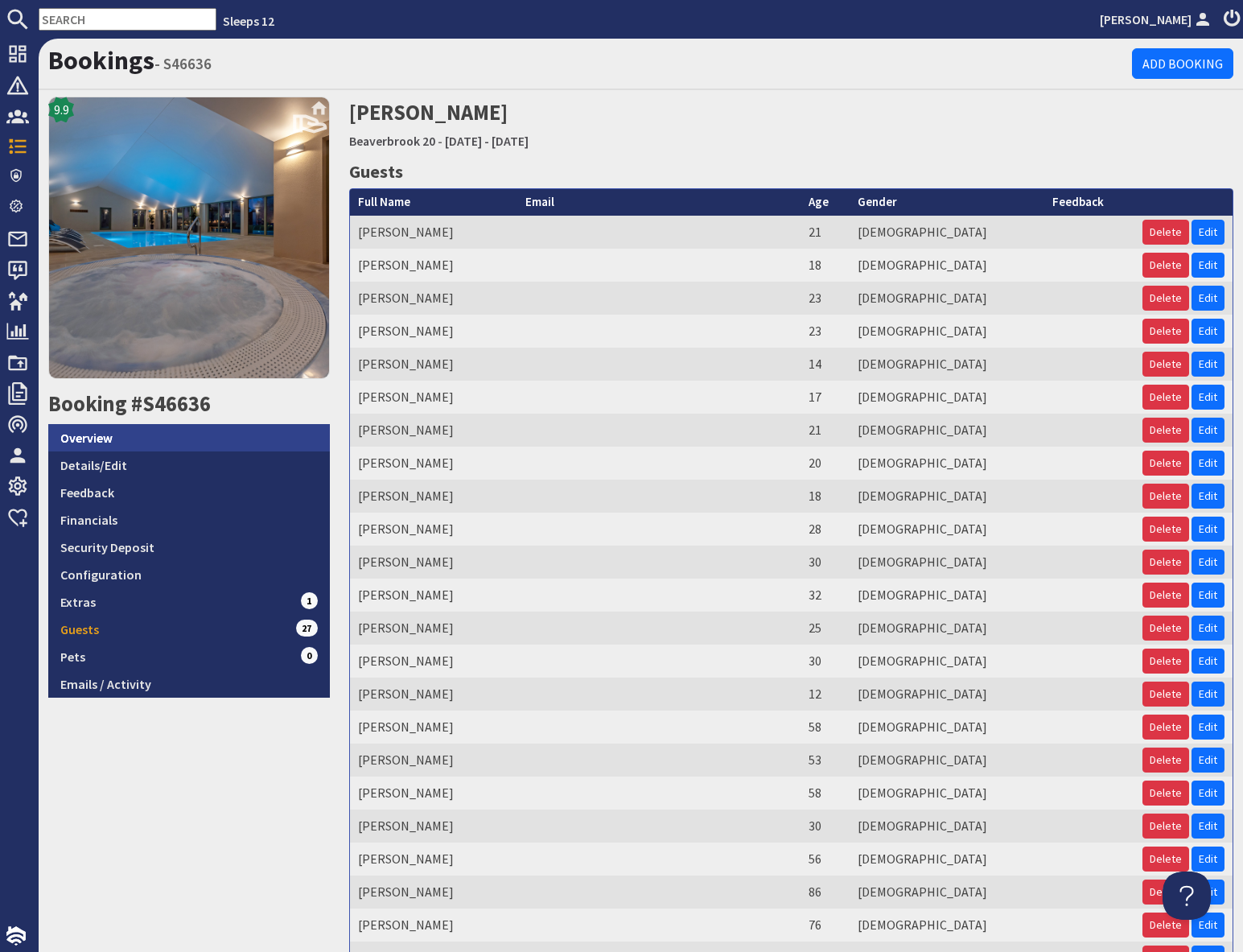
drag, startPoint x: 168, startPoint y: 441, endPoint x: 193, endPoint y: 443, distance: 25.1
click at [170, 440] on link "Overview" at bounding box center [189, 437] width 282 height 27
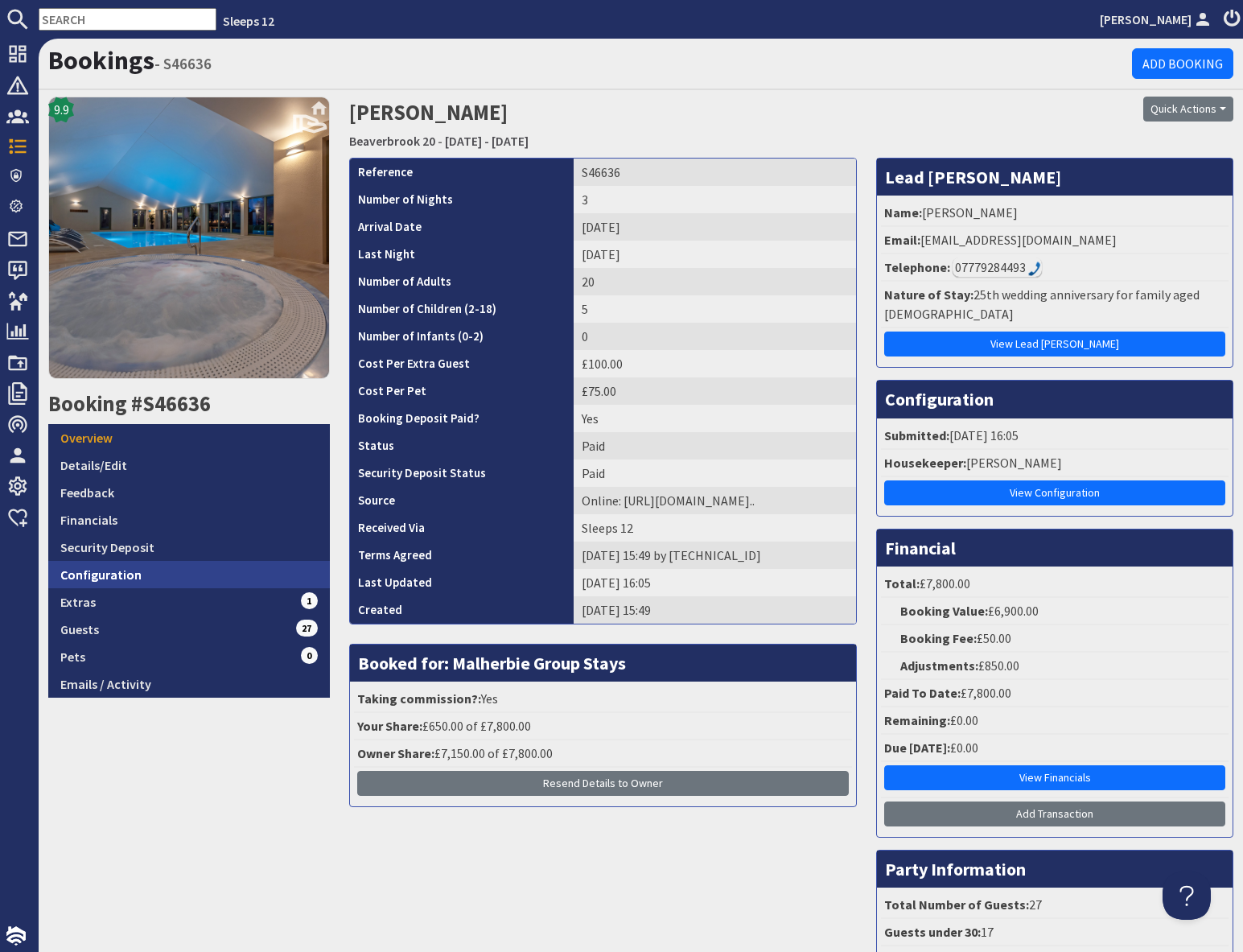
click at [124, 575] on link "Configuration" at bounding box center [189, 574] width 282 height 27
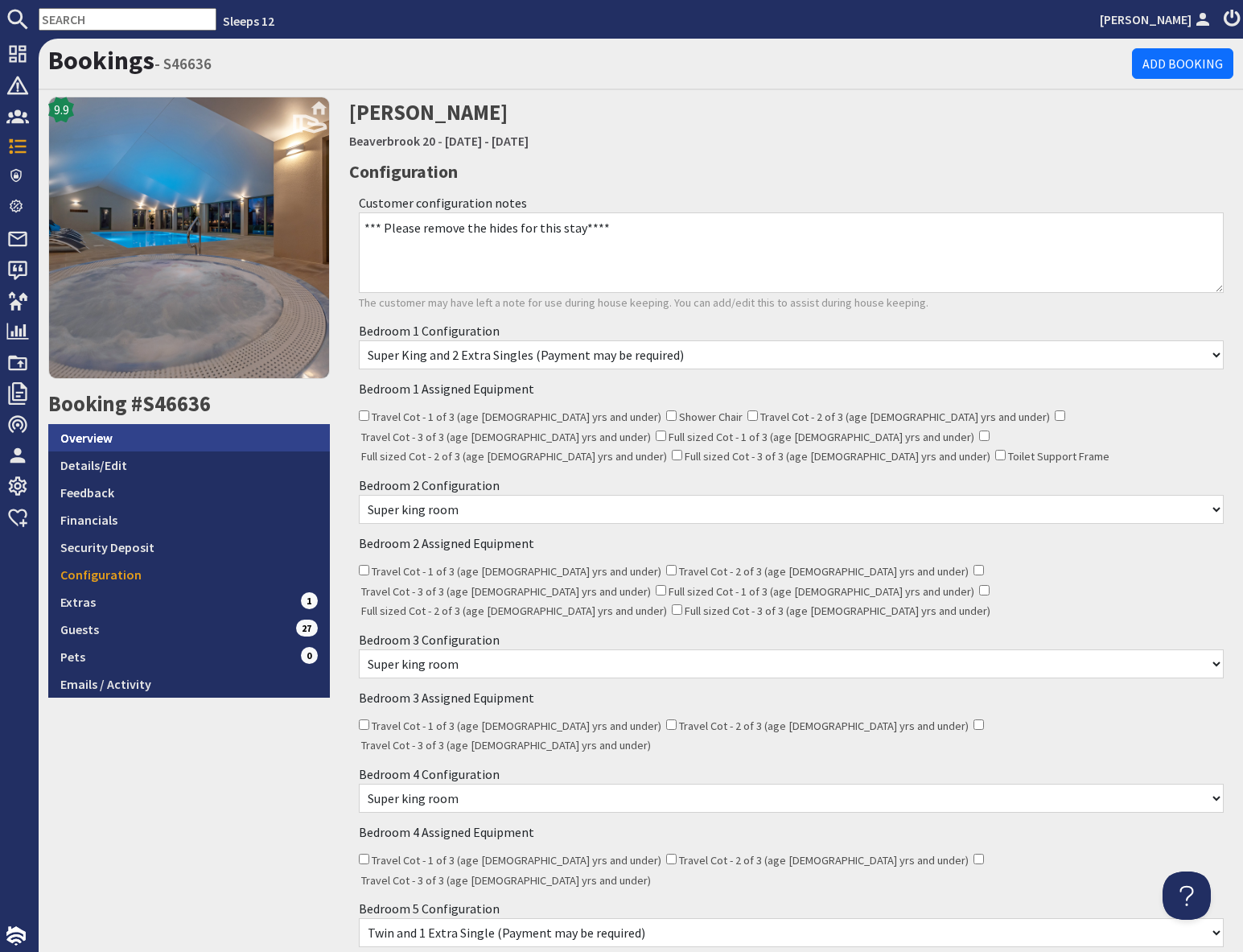
click at [173, 444] on link "Overview" at bounding box center [189, 437] width 282 height 27
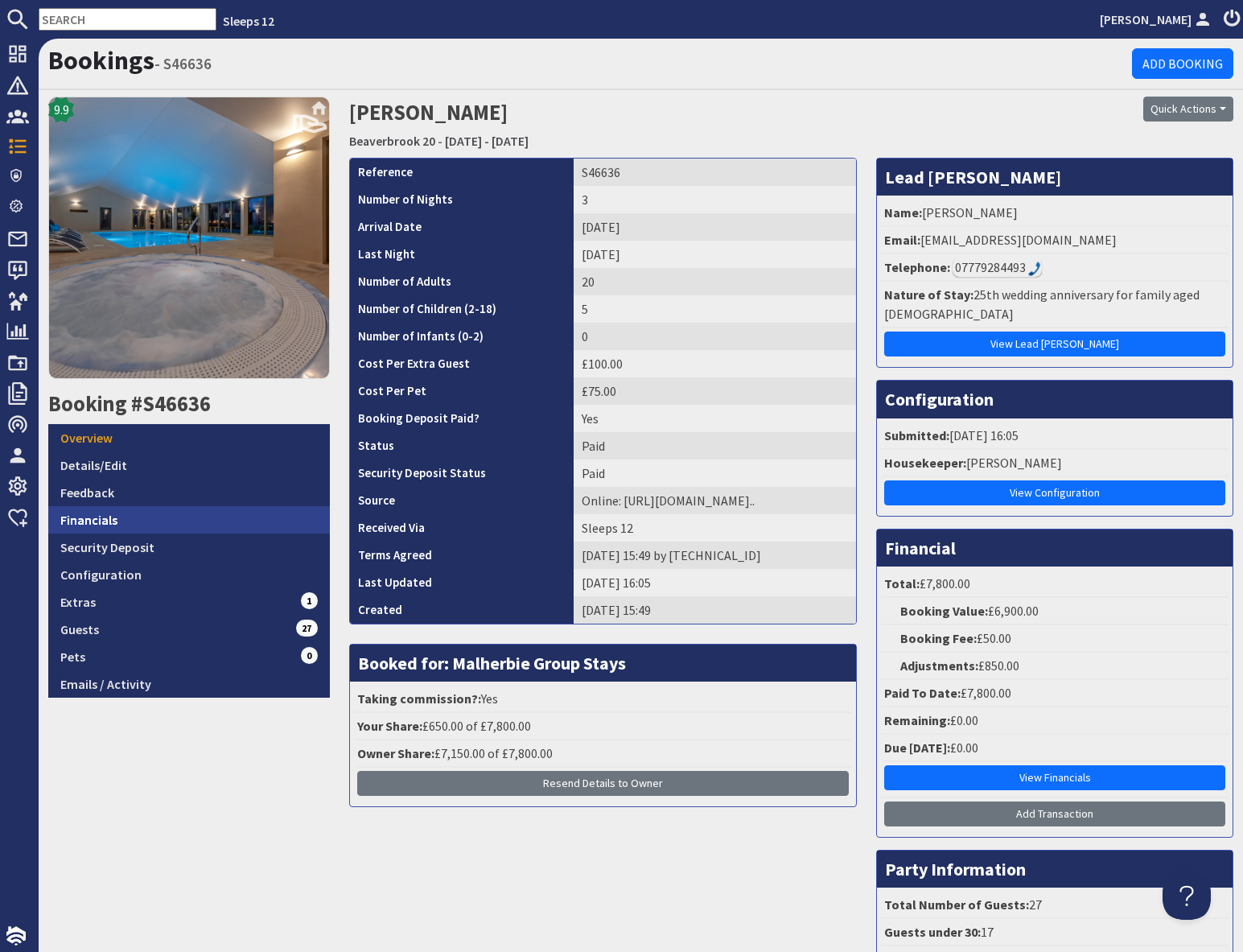
click at [149, 521] on link "Financials" at bounding box center [189, 519] width 282 height 27
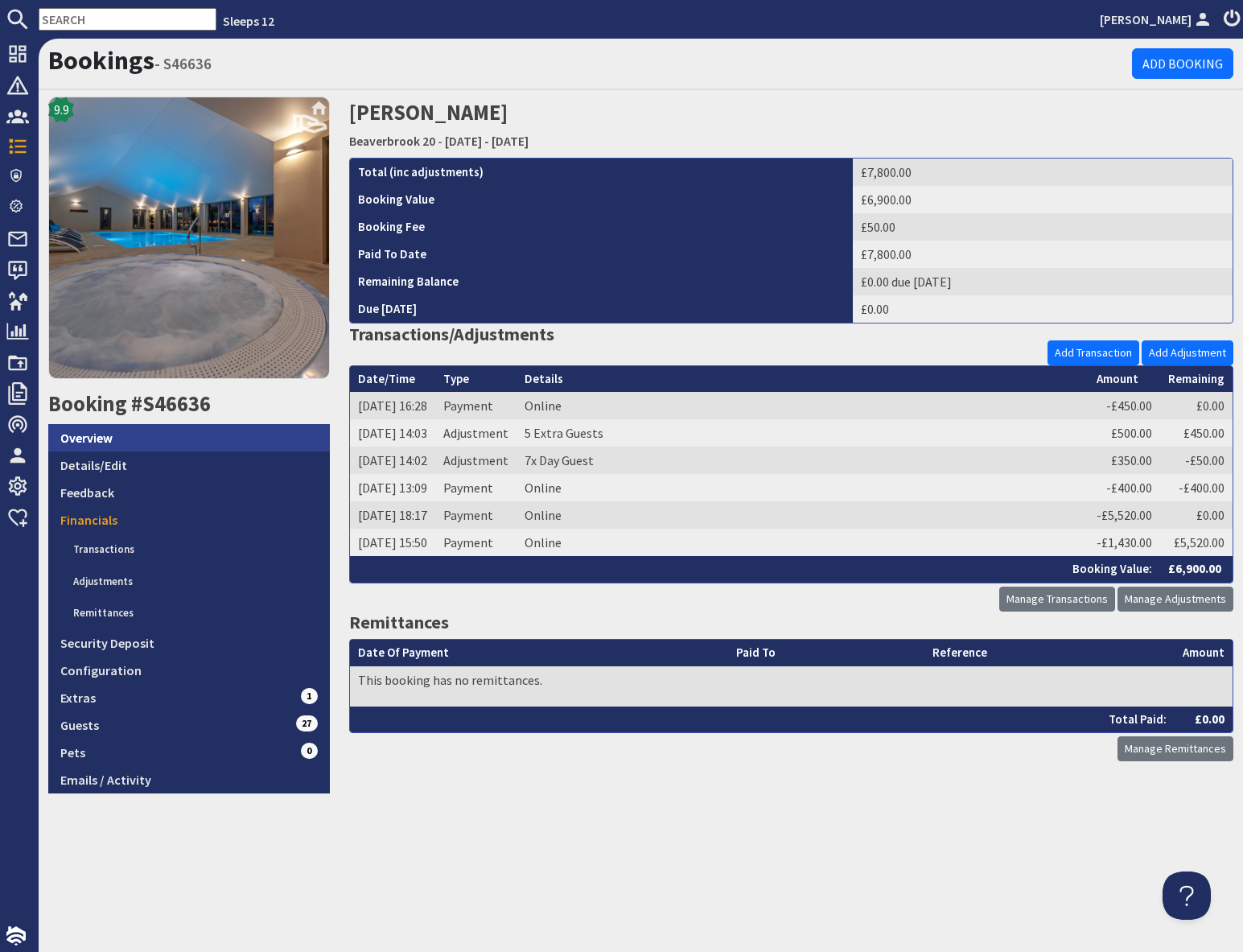
click at [142, 445] on link "Overview" at bounding box center [189, 437] width 282 height 27
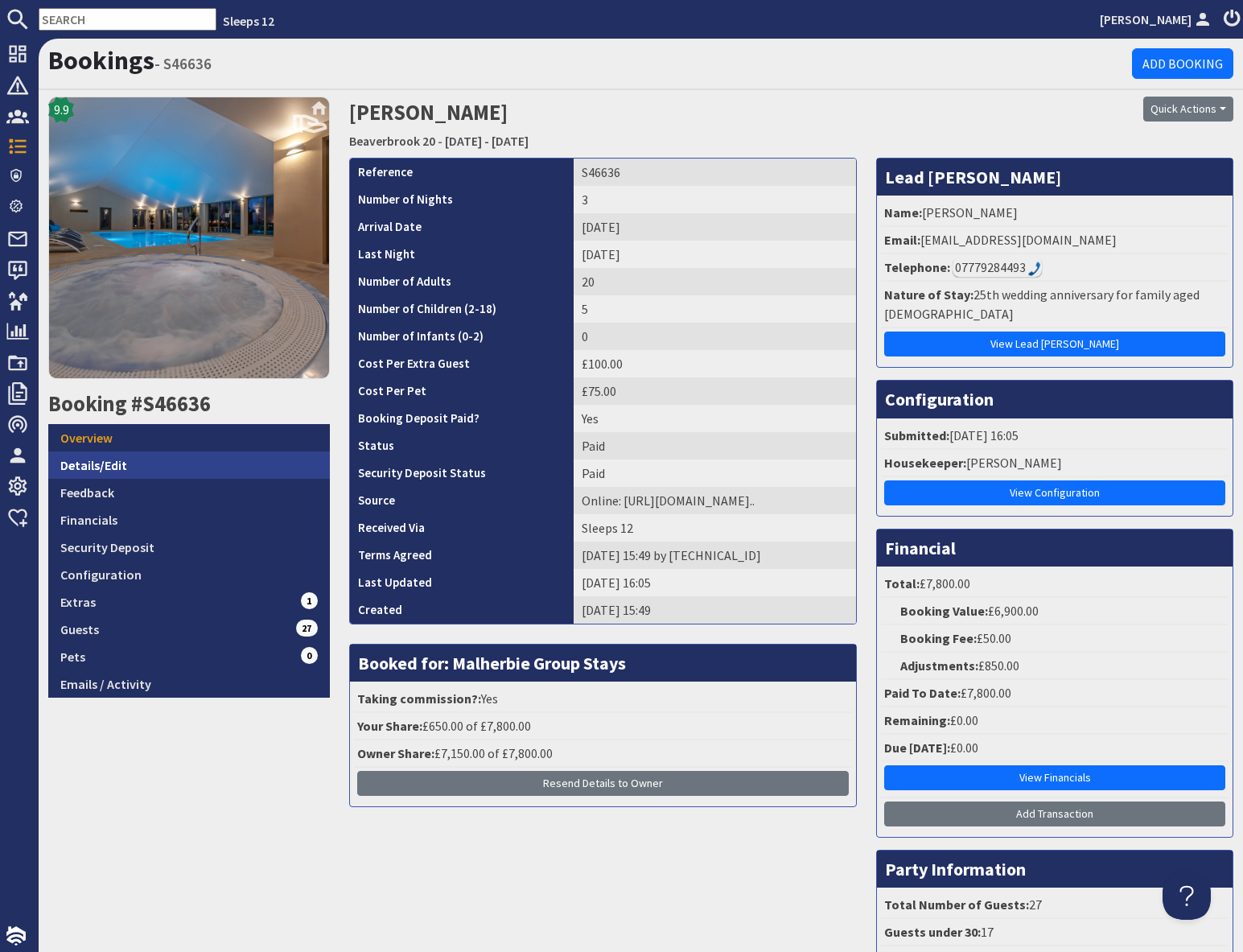
drag, startPoint x: 145, startPoint y: 468, endPoint x: 165, endPoint y: 465, distance: 20.2
click at [146, 468] on link "Details/Edit" at bounding box center [189, 465] width 282 height 27
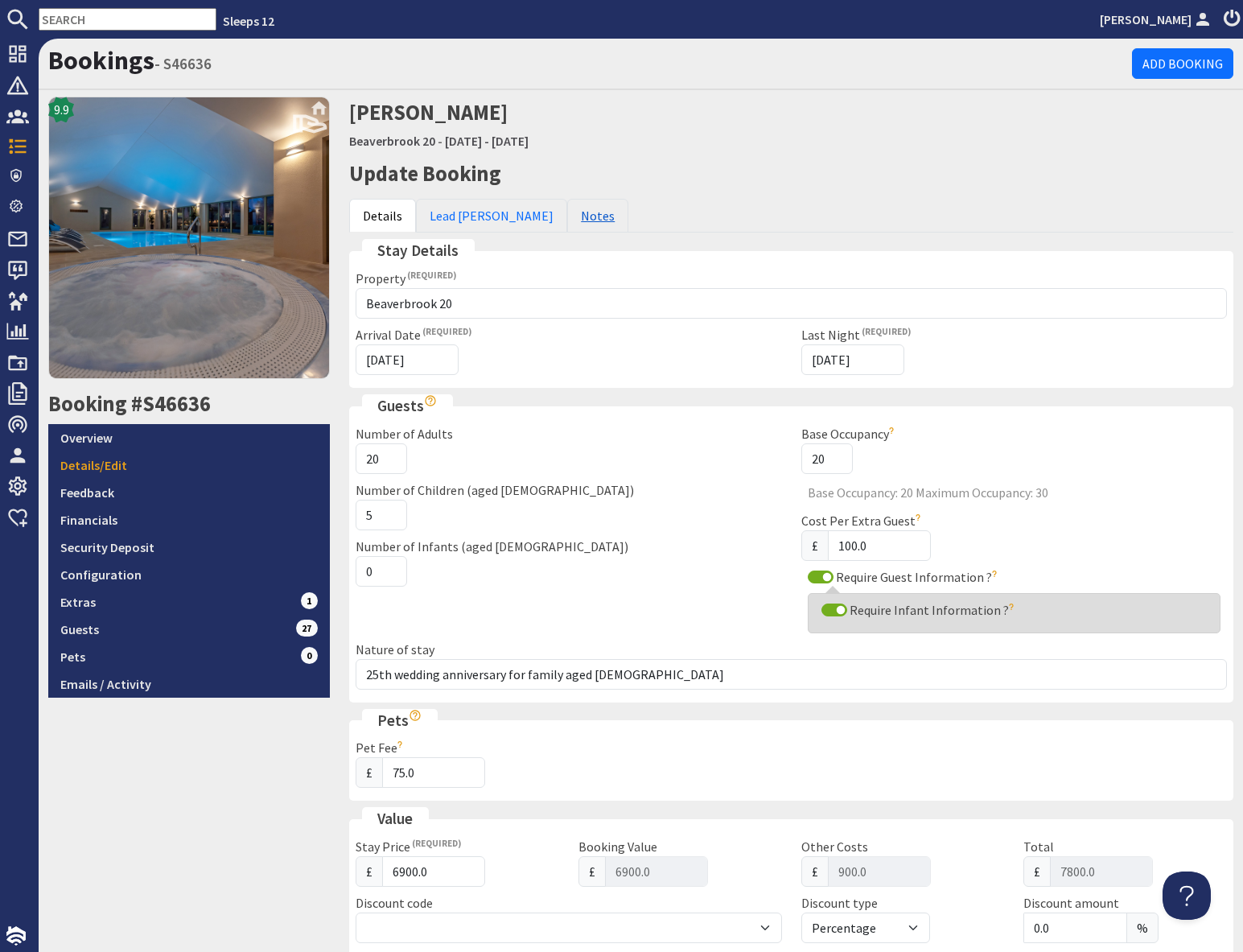
click at [567, 214] on link "Notes" at bounding box center [597, 216] width 61 height 33
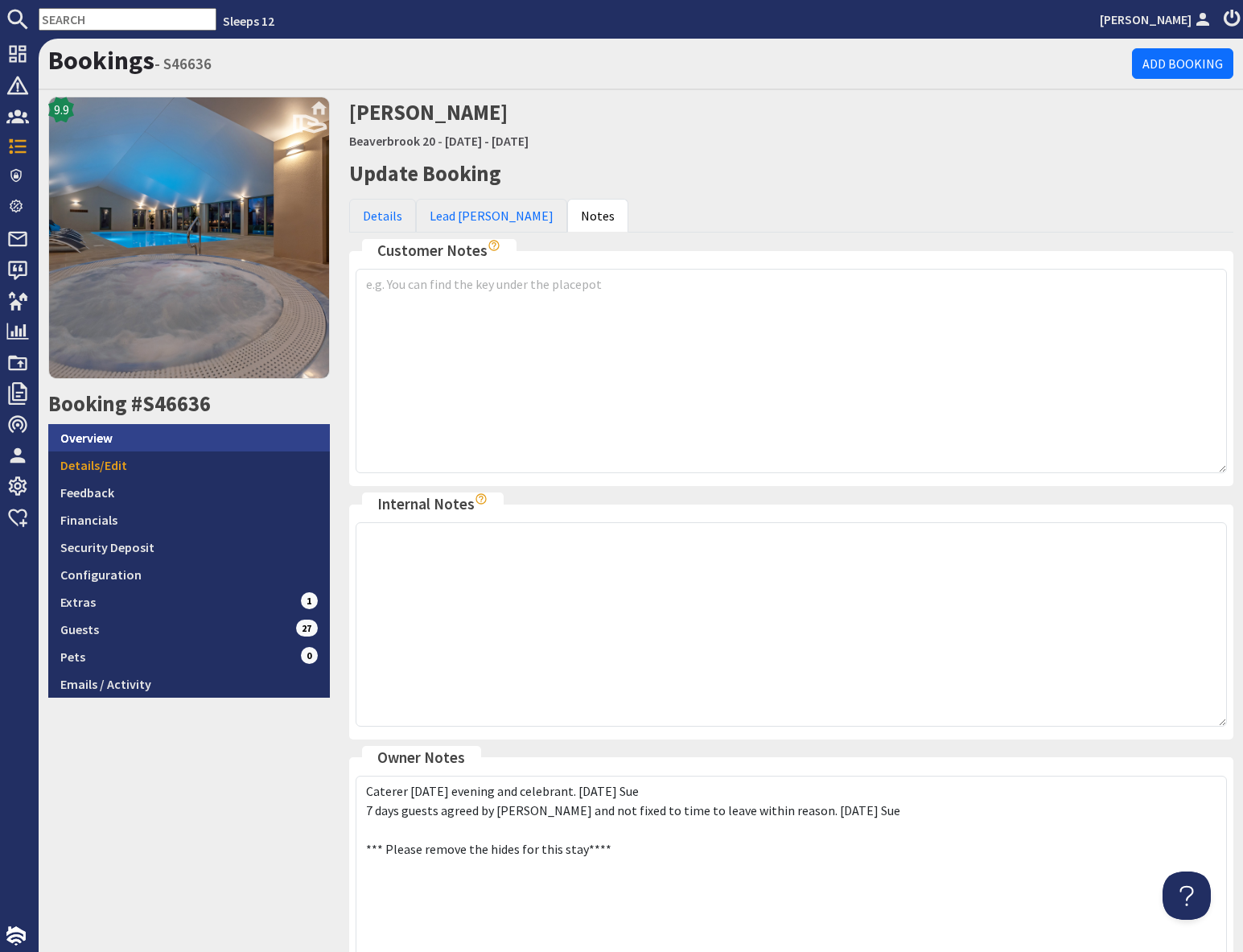
click at [125, 431] on link "Overview" at bounding box center [189, 437] width 282 height 27
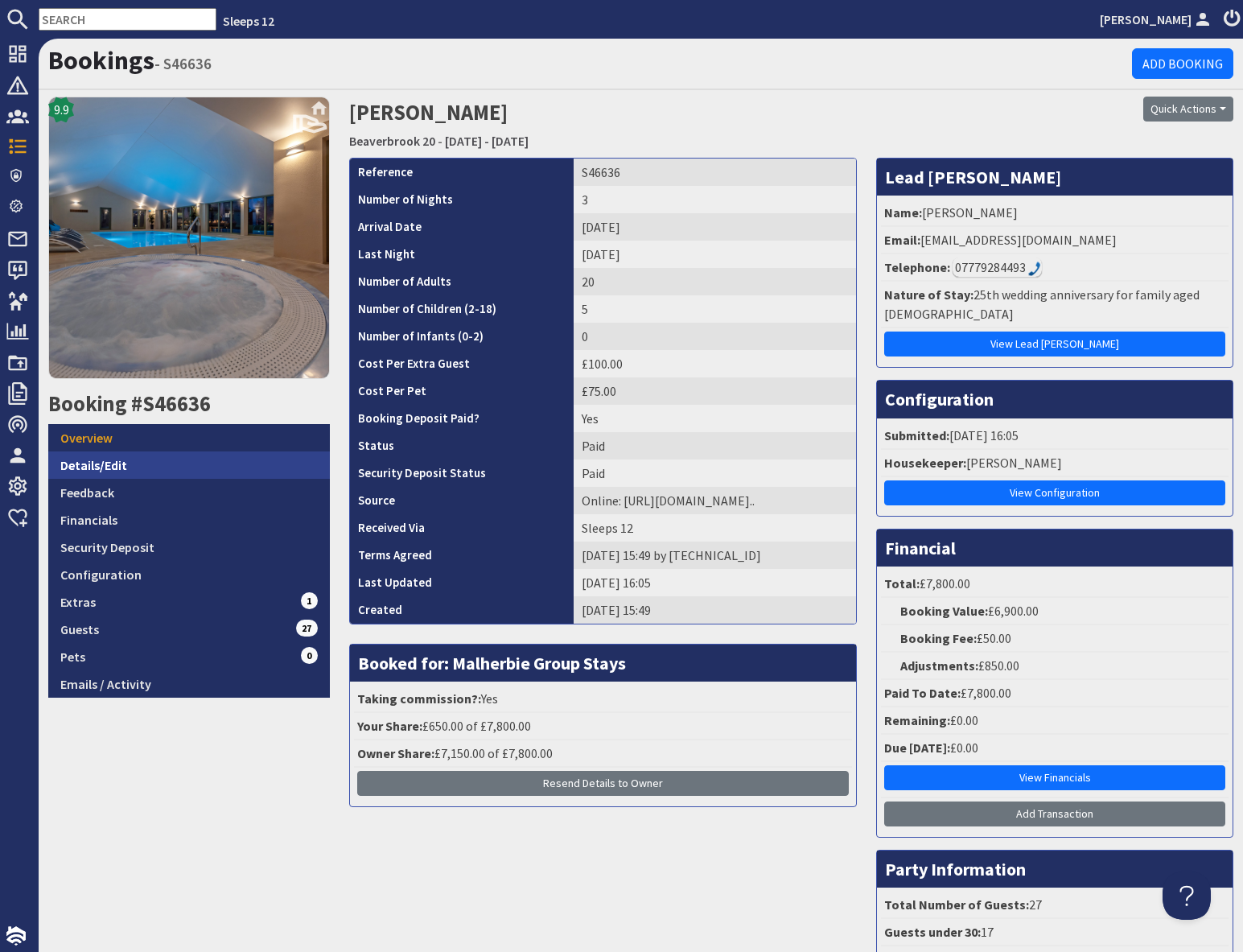
click at [130, 465] on link "Details/Edit" at bounding box center [189, 465] width 282 height 27
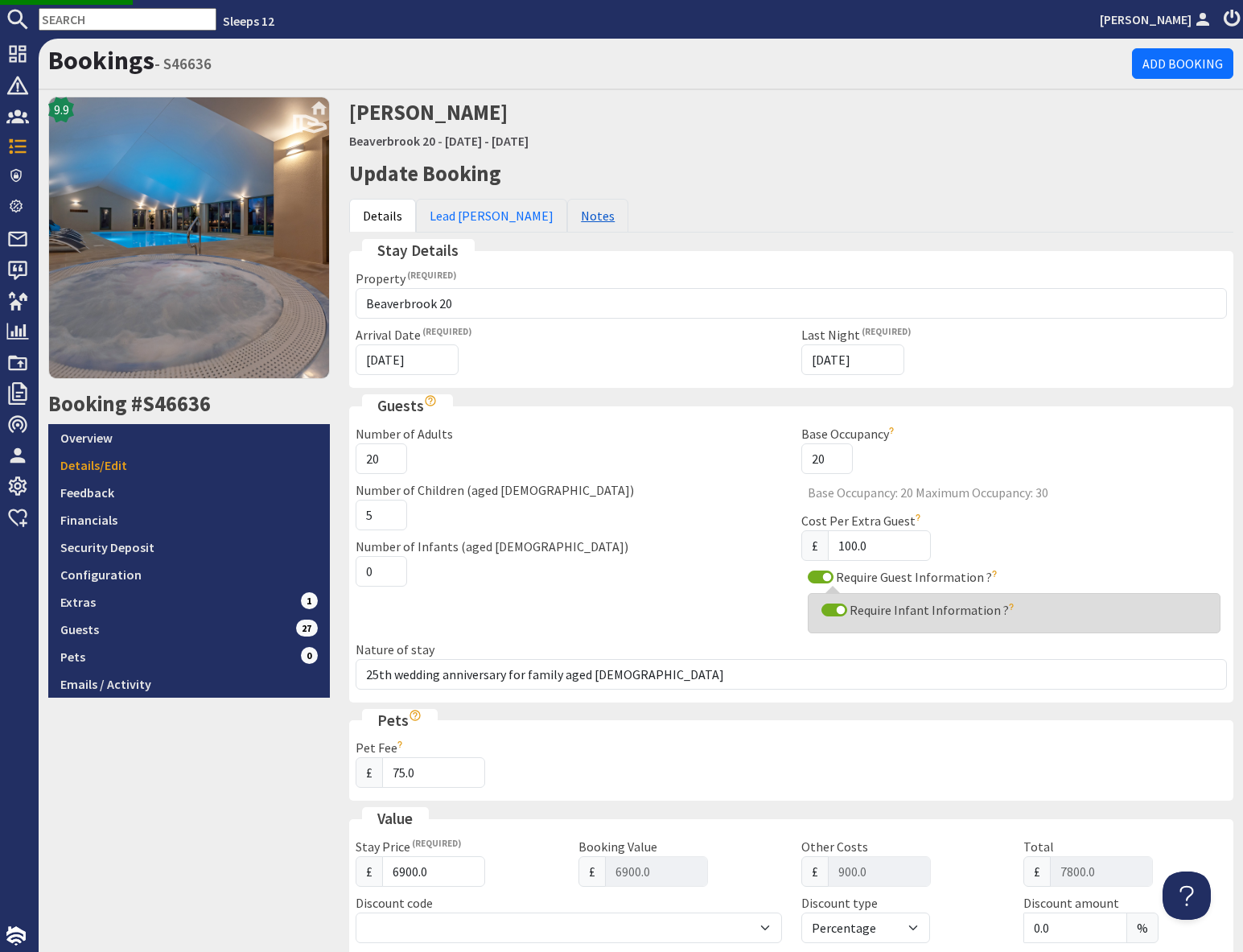
click at [567, 209] on link "Notes" at bounding box center [597, 216] width 61 height 33
click at [114, 434] on link "Overview" at bounding box center [189, 437] width 282 height 27
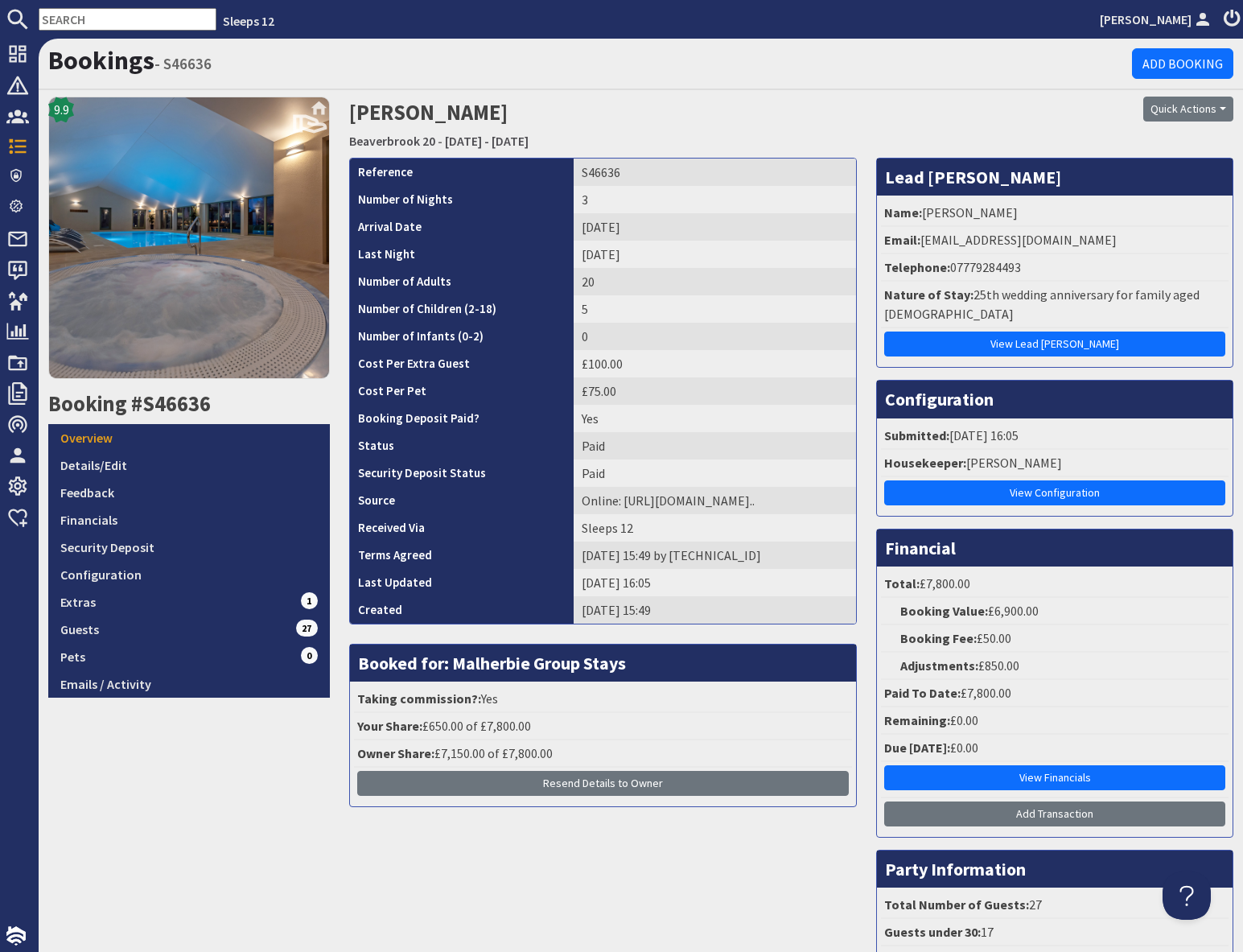
drag, startPoint x: 973, startPoint y: 76, endPoint x: 961, endPoint y: 120, distance: 45.6
click at [973, 76] on div "Bookings - S46636 Add Booking" at bounding box center [640, 64] width 1204 height 52
drag, startPoint x: 923, startPoint y: 240, endPoint x: 1158, endPoint y: 239, distance: 235.0
click at [1158, 239] on li "Email: [EMAIL_ADDRESS][DOMAIN_NAME]" at bounding box center [1054, 240] width 347 height 27
copy li "[EMAIL_ADDRESS][DOMAIN_NAME]"
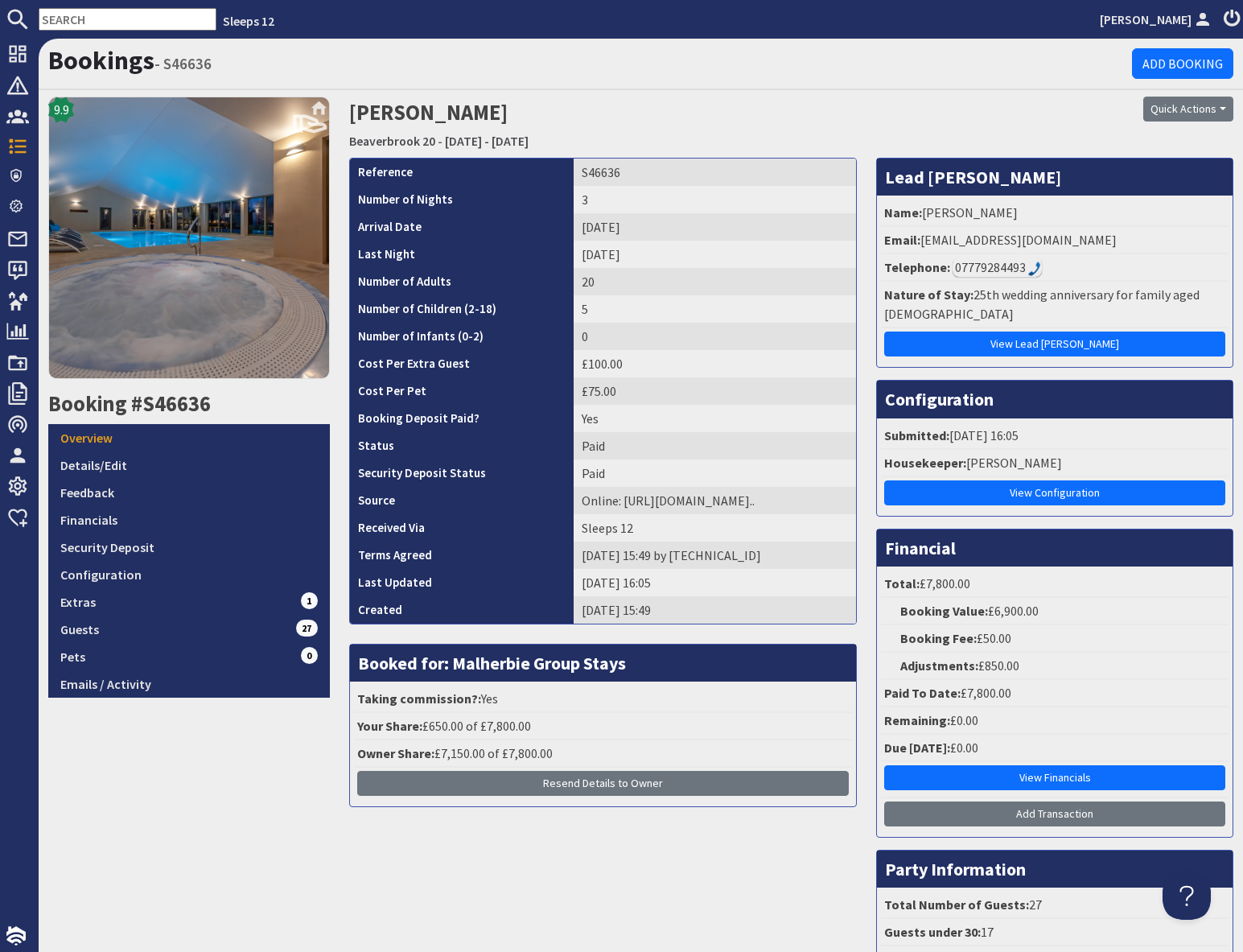
drag, startPoint x: 311, startPoint y: 755, endPoint x: 235, endPoint y: 701, distance: 93.2
click at [300, 747] on div "9.9 Booking #S46636 Overview Details/Edit Feedback Financials Security Deposit …" at bounding box center [189, 580] width 301 height 966
click at [197, 685] on link "Emails / Activity" at bounding box center [189, 684] width 282 height 27
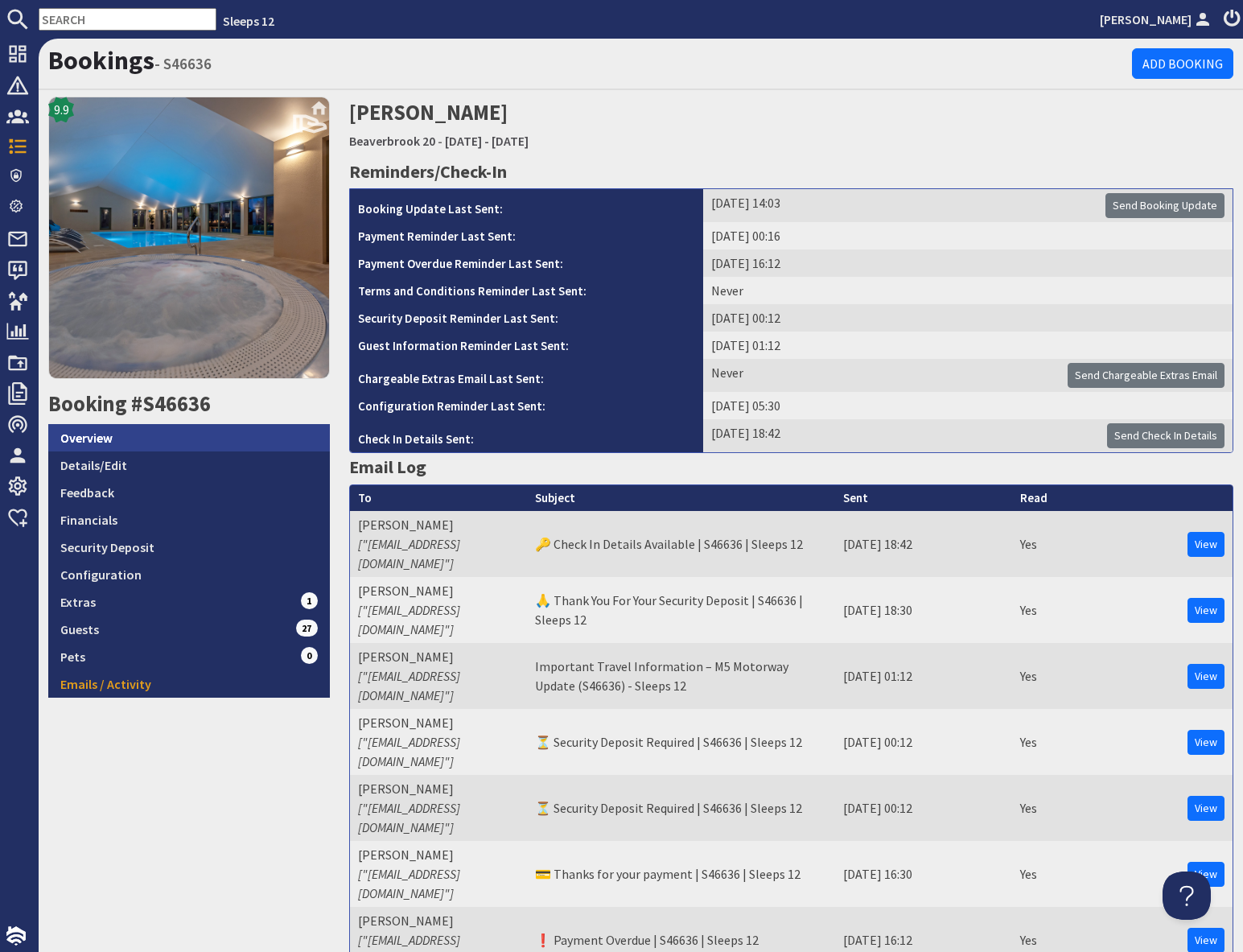
click at [98, 439] on link "Overview" at bounding box center [189, 437] width 282 height 27
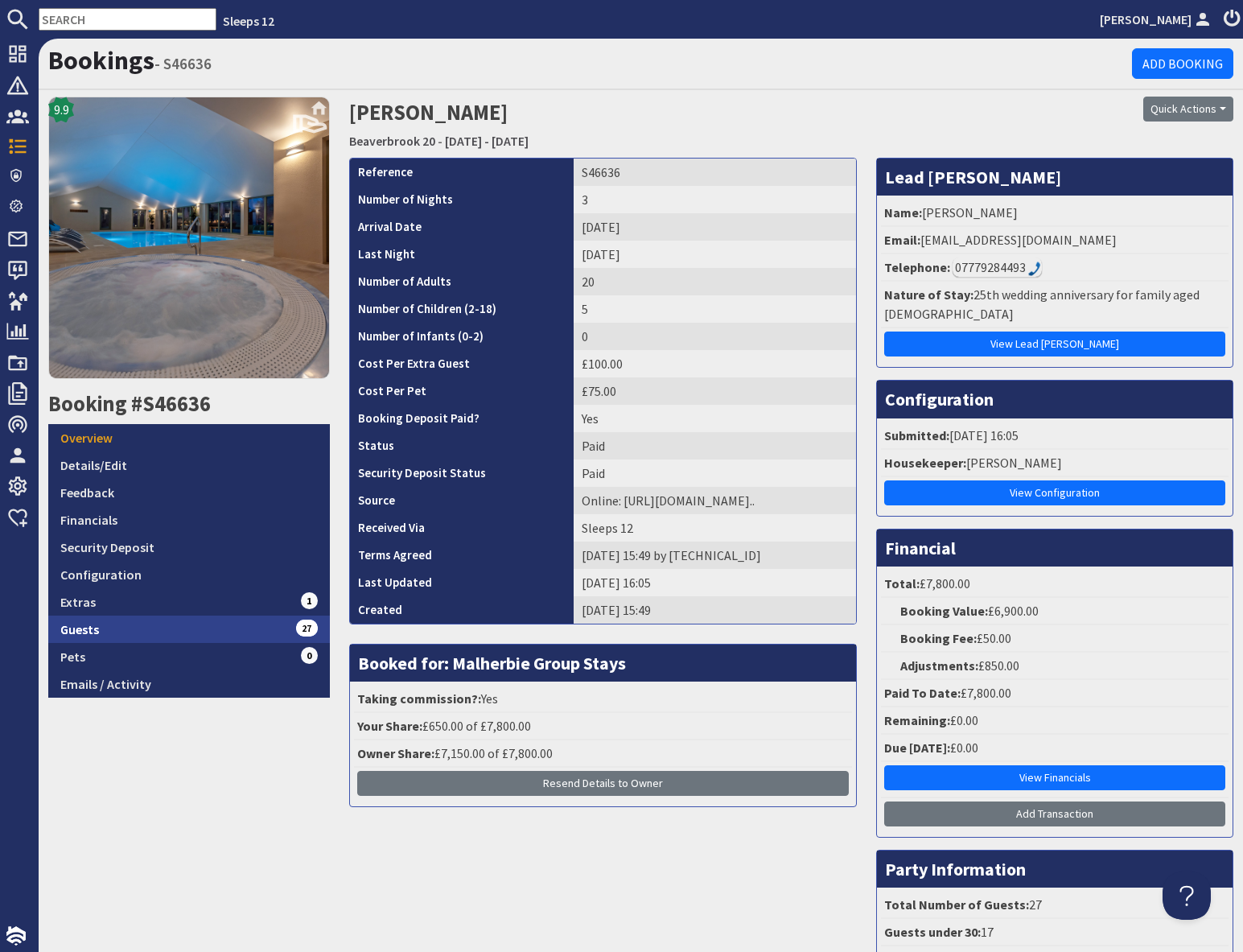
click at [222, 632] on link "Guests 27" at bounding box center [189, 628] width 282 height 27
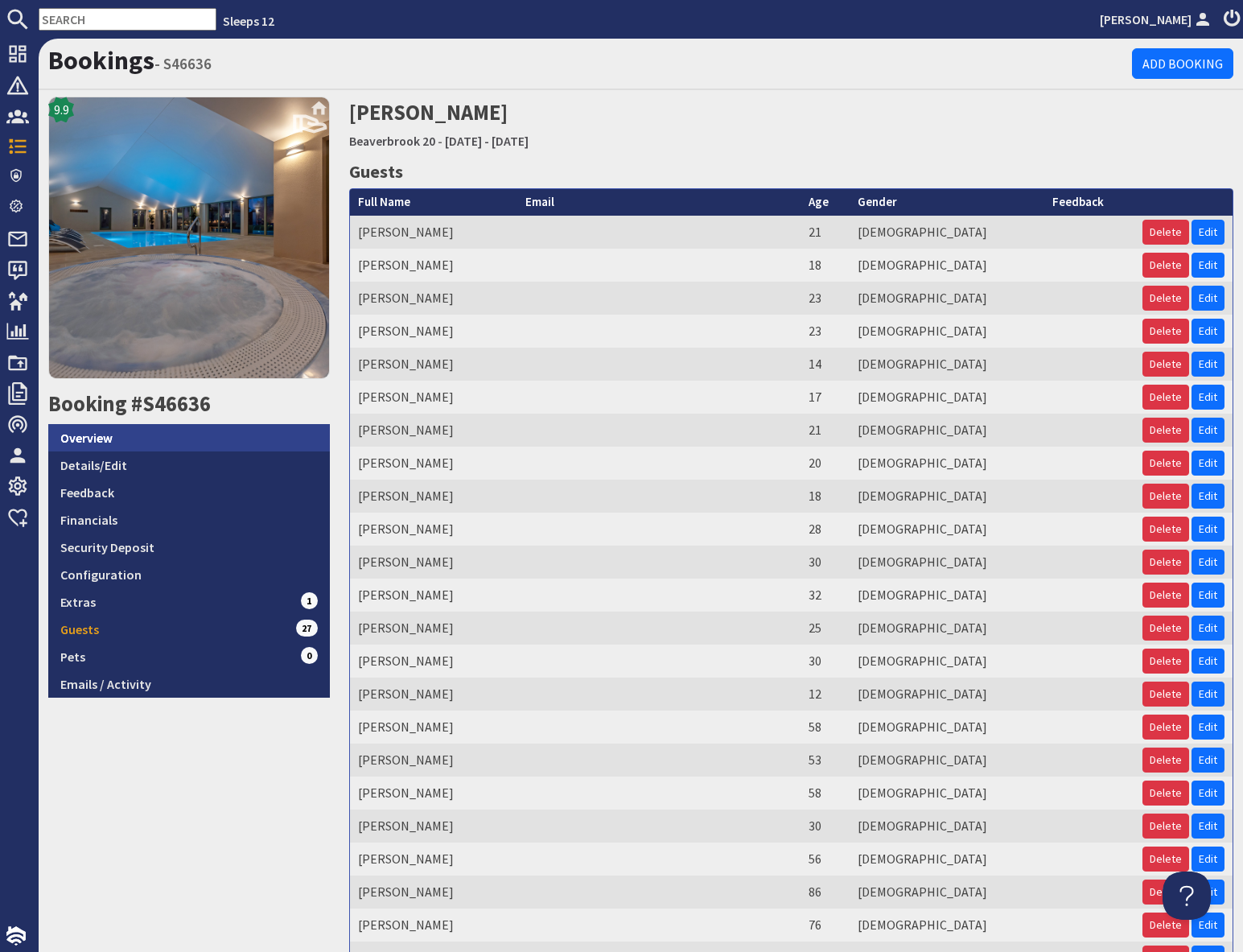
click at [113, 443] on link "Overview" at bounding box center [189, 437] width 282 height 27
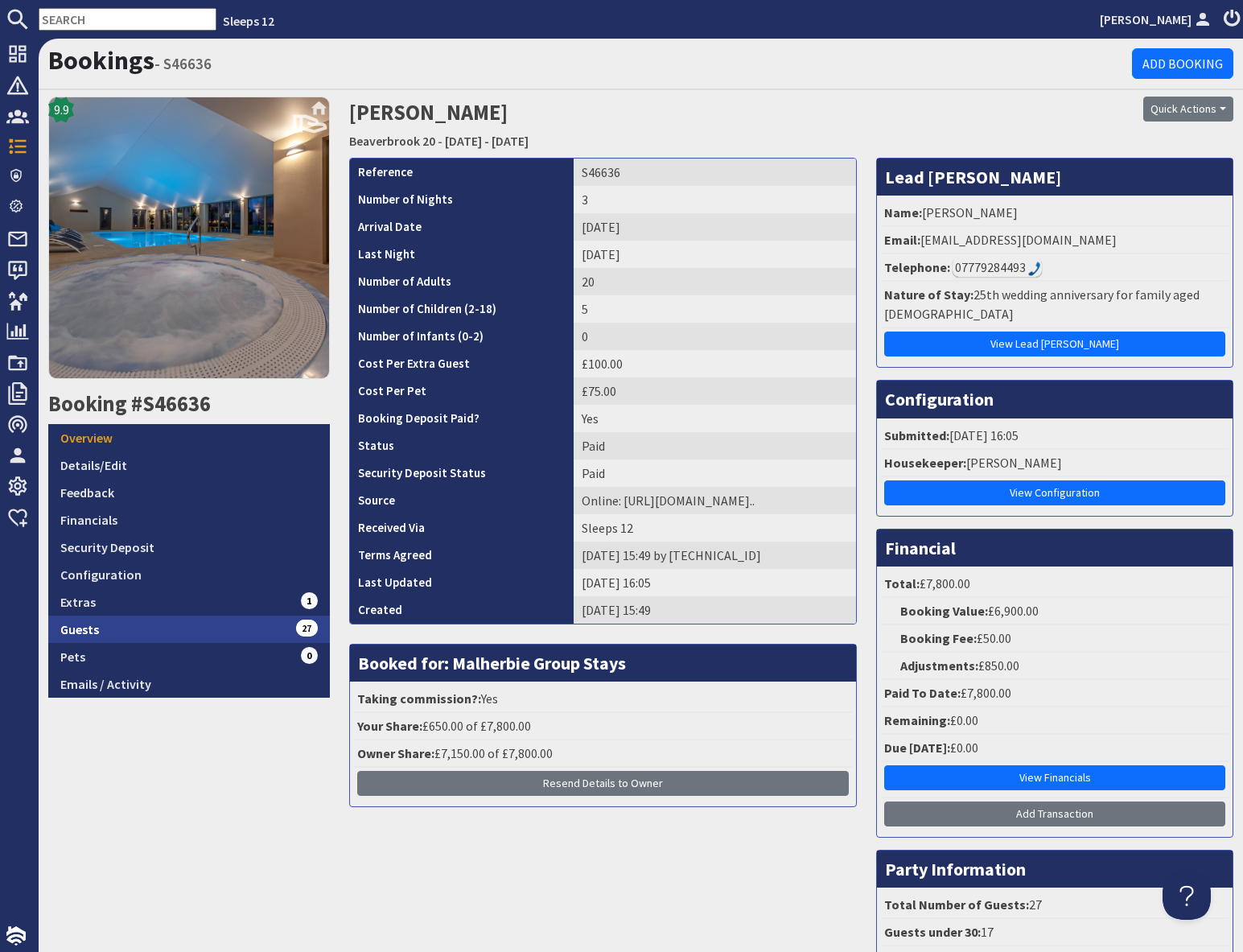
click at [238, 636] on link "Guests 27" at bounding box center [189, 628] width 282 height 27
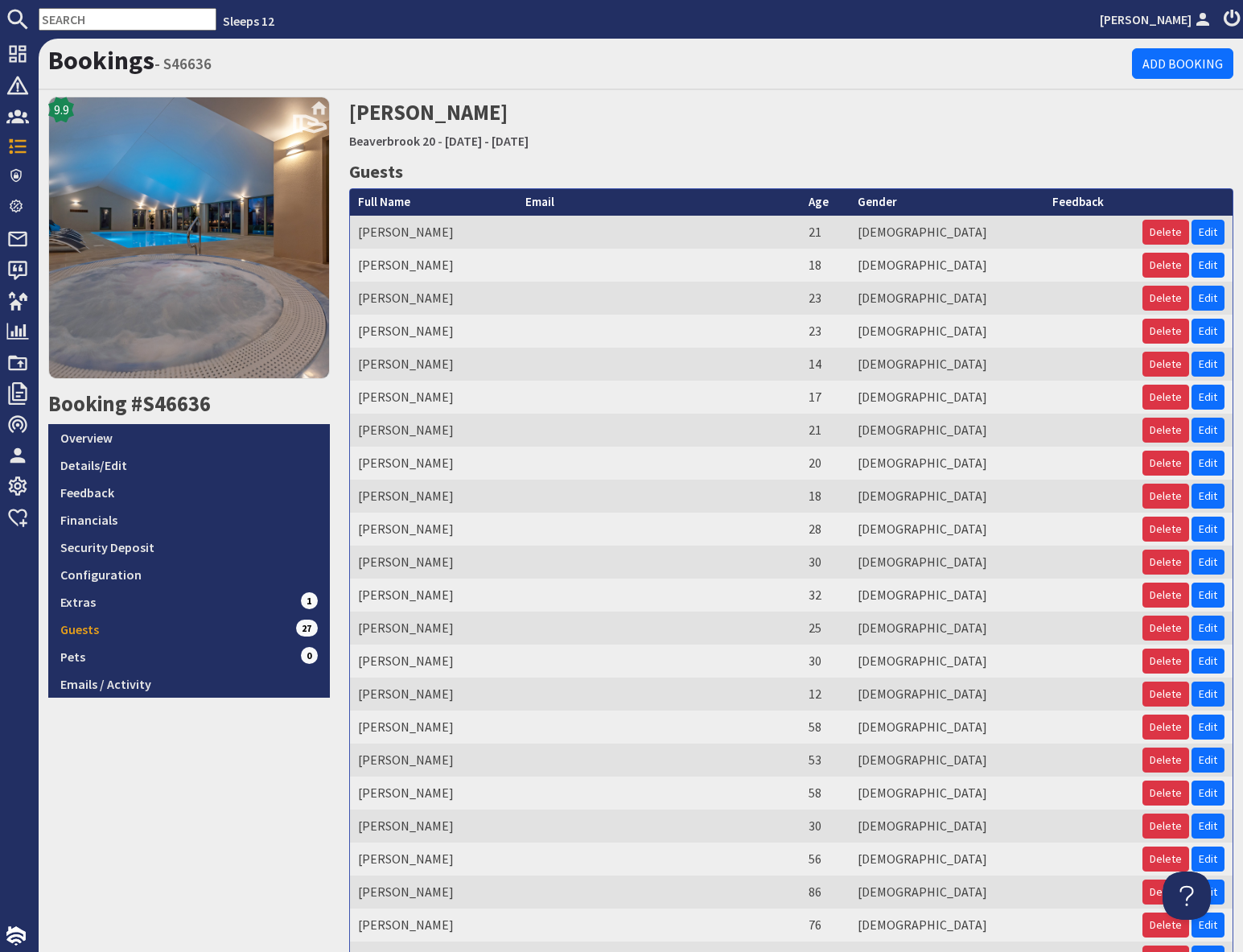
click at [757, 122] on h2 "[PERSON_NAME] [GEOGRAPHIC_DATA] 20 - [DATE] - [DATE]" at bounding box center [640, 125] width 583 height 57
drag, startPoint x: 199, startPoint y: 806, endPoint x: 201, endPoint y: 788, distance: 18.1
click at [199, 803] on div "9.9 Booking #S46636 Overview Details/Edit Feedback Financials Security Deposit …" at bounding box center [189, 618] width 301 height 1043
click at [117, 437] on link "Overview" at bounding box center [189, 437] width 282 height 27
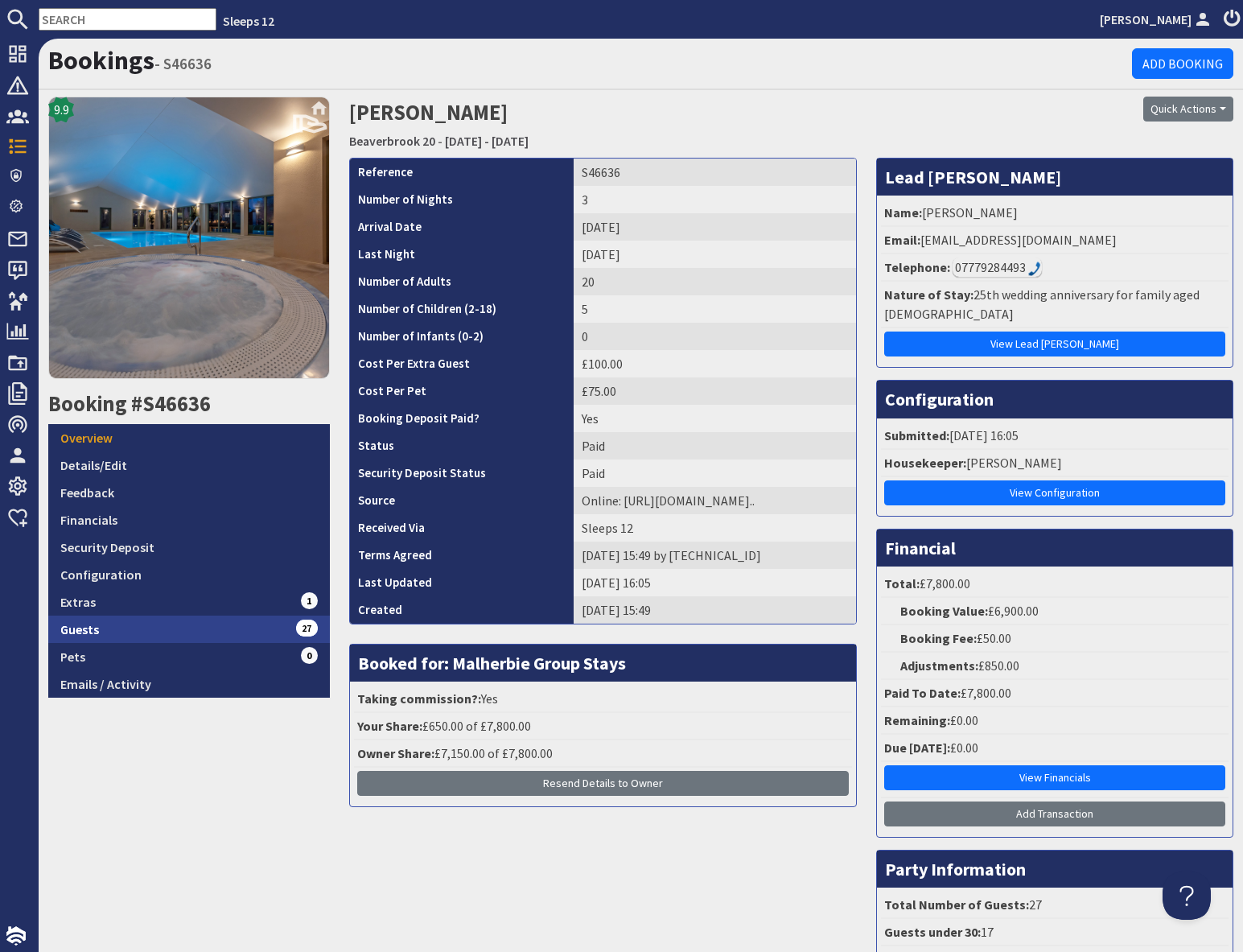
click at [229, 626] on link "Guests 27" at bounding box center [189, 628] width 282 height 27
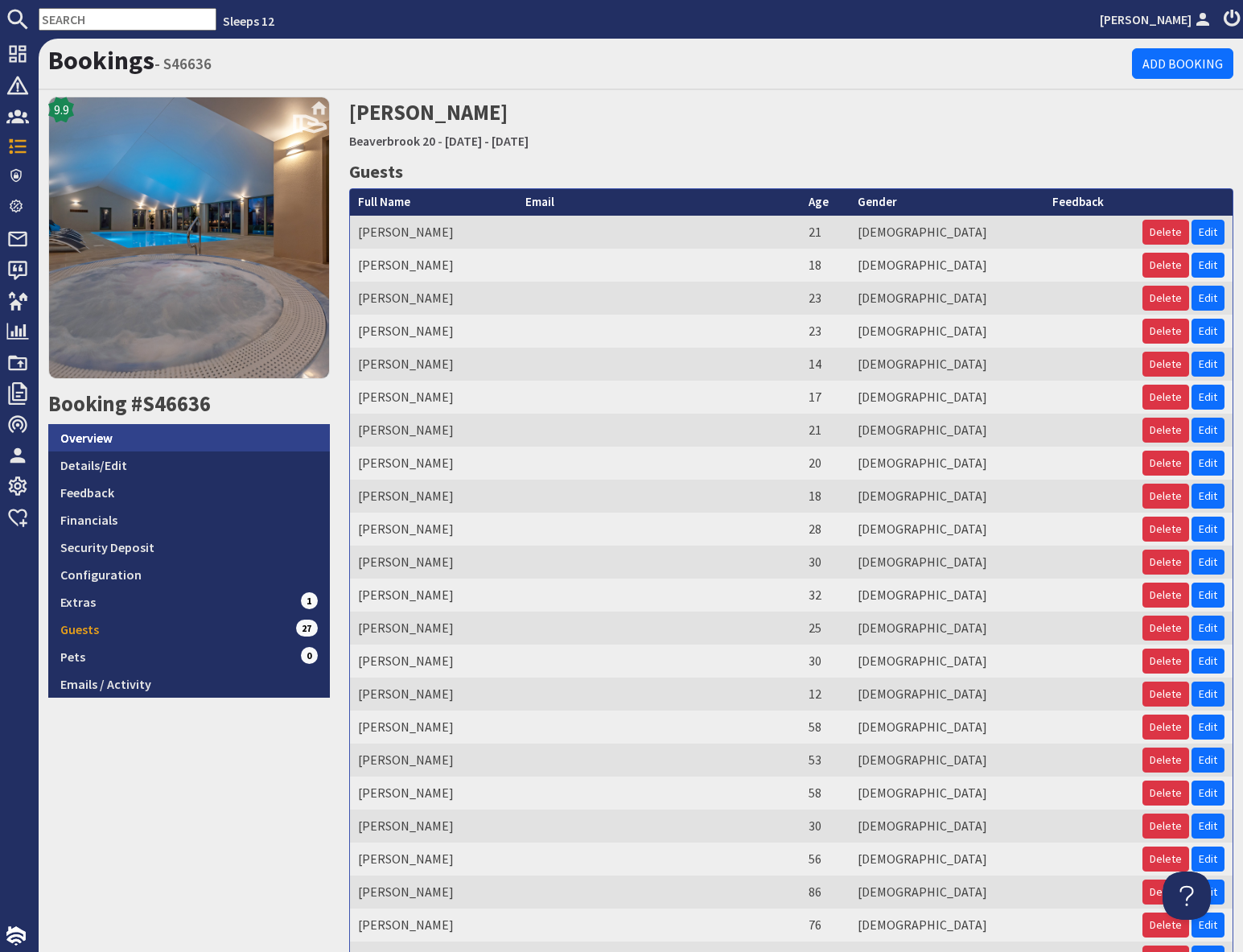
click at [157, 440] on link "Overview" at bounding box center [189, 437] width 282 height 27
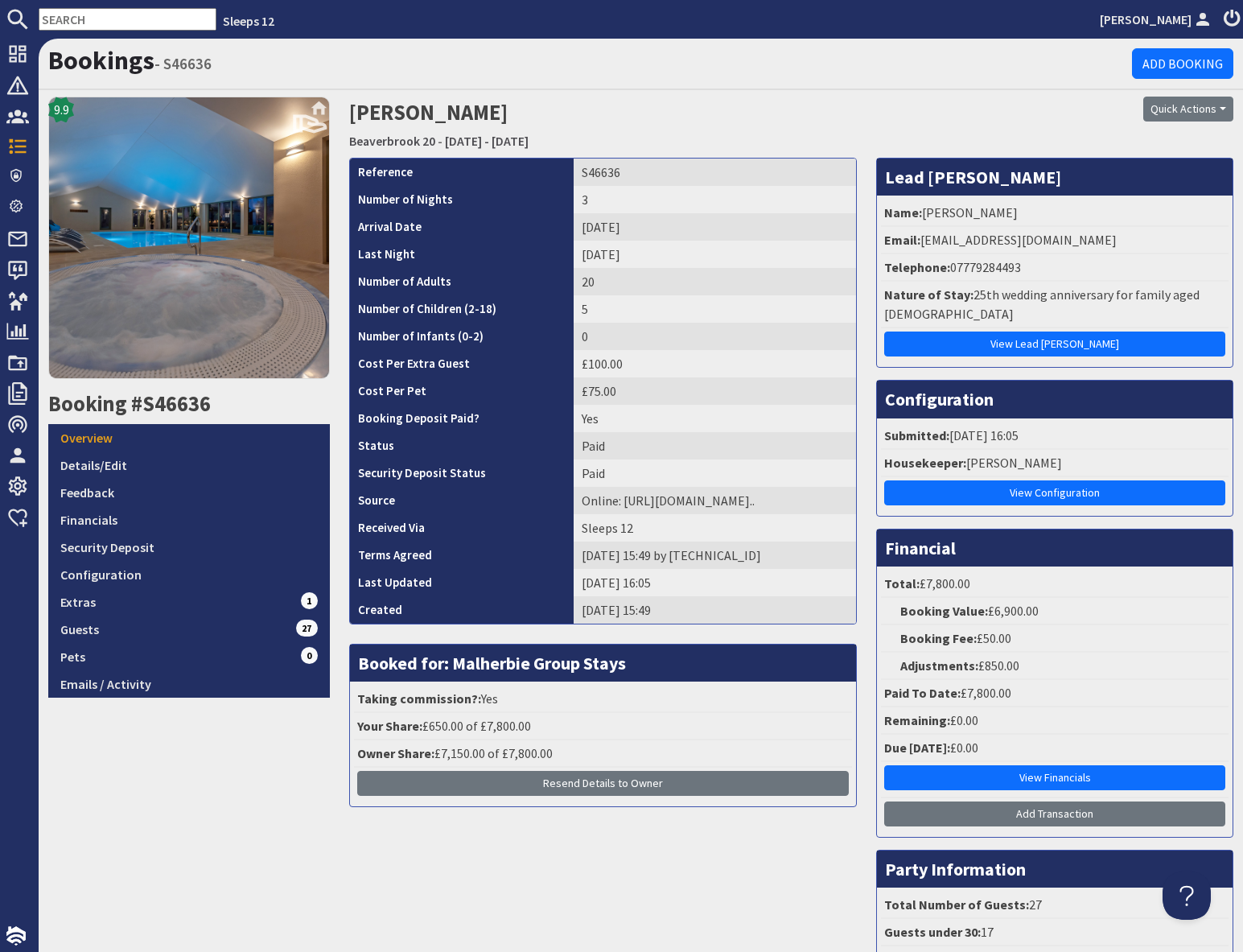
click at [865, 136] on h2 "[PERSON_NAME] [GEOGRAPHIC_DATA] 20 - [DATE] - [DATE]" at bounding box center [640, 125] width 583 height 57
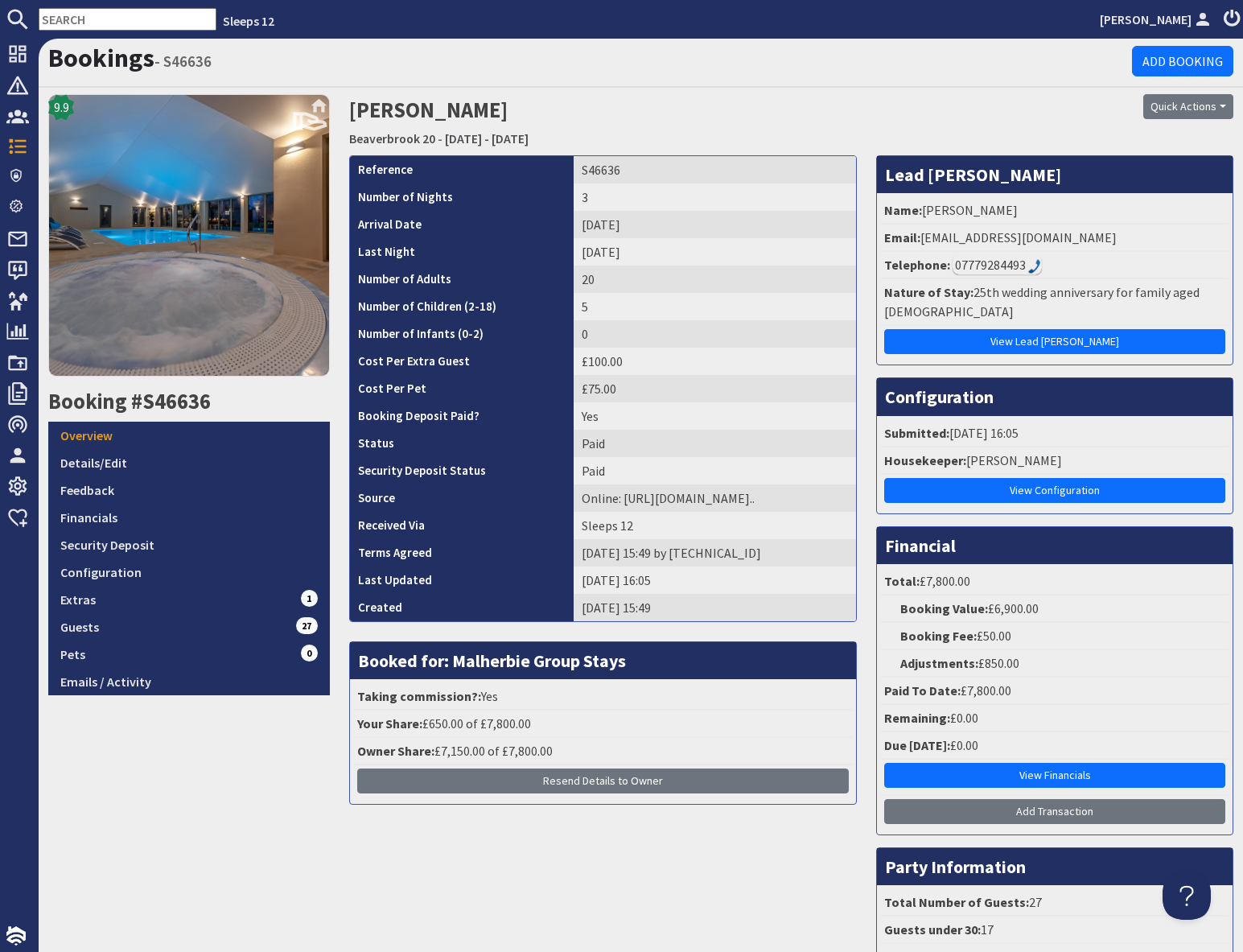
click at [993, 265] on div "07779284493" at bounding box center [997, 265] width 89 height 19
click at [1005, 264] on div "07779284493" at bounding box center [997, 265] width 89 height 19
click at [165, 466] on link "Details/Edit" at bounding box center [189, 462] width 282 height 27
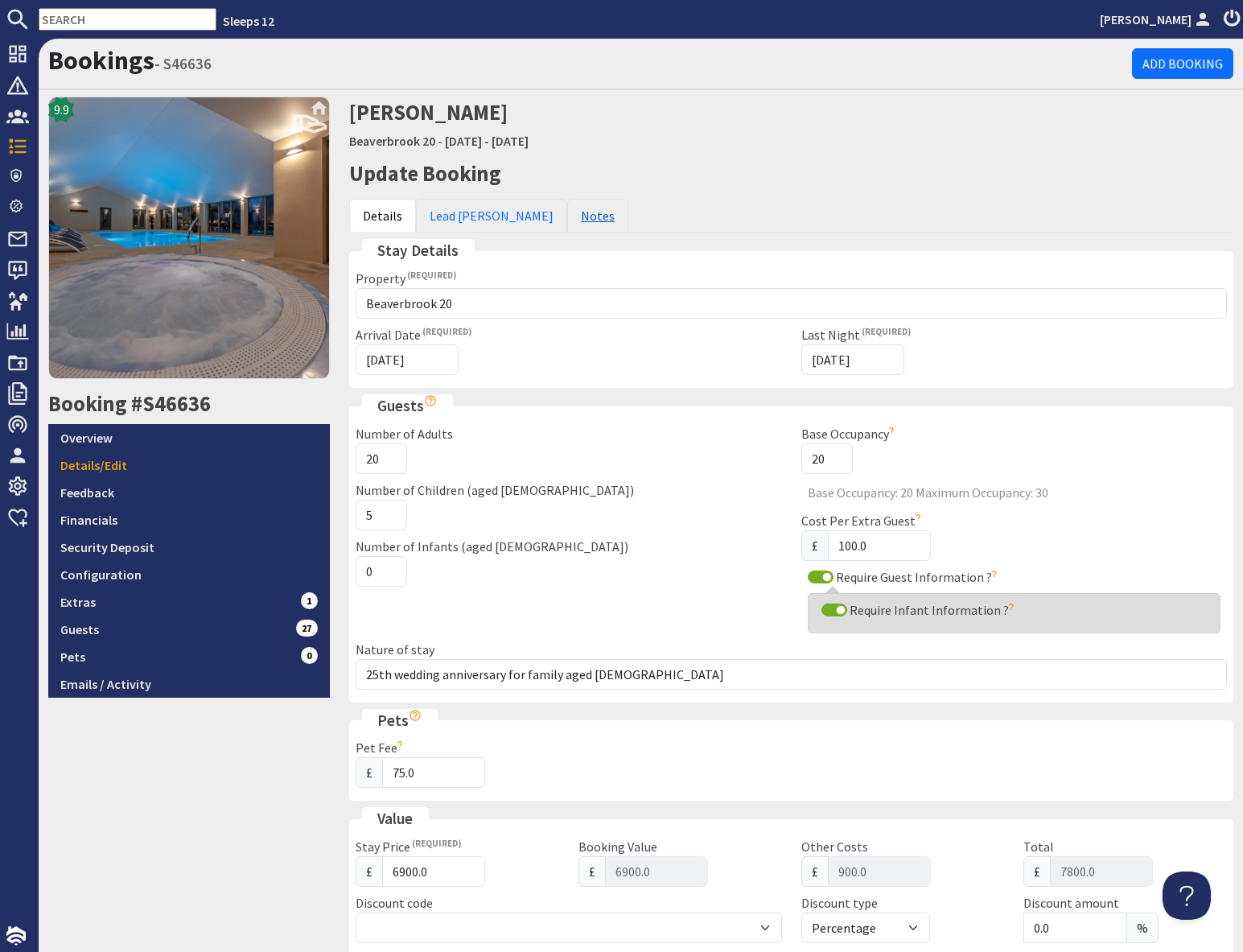
click at [567, 223] on link "Notes" at bounding box center [597, 216] width 61 height 33
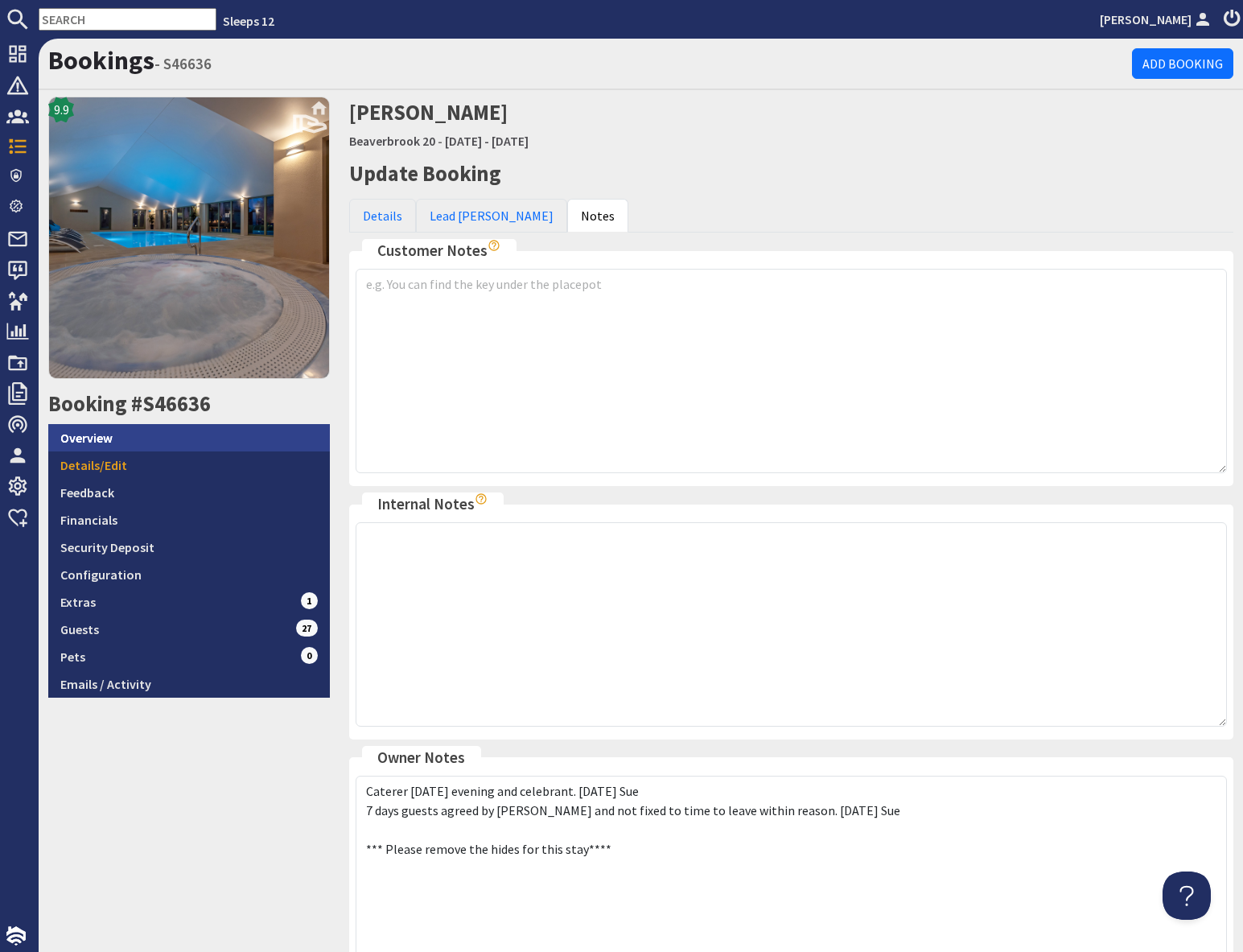
click at [155, 437] on link "Overview" at bounding box center [189, 437] width 282 height 27
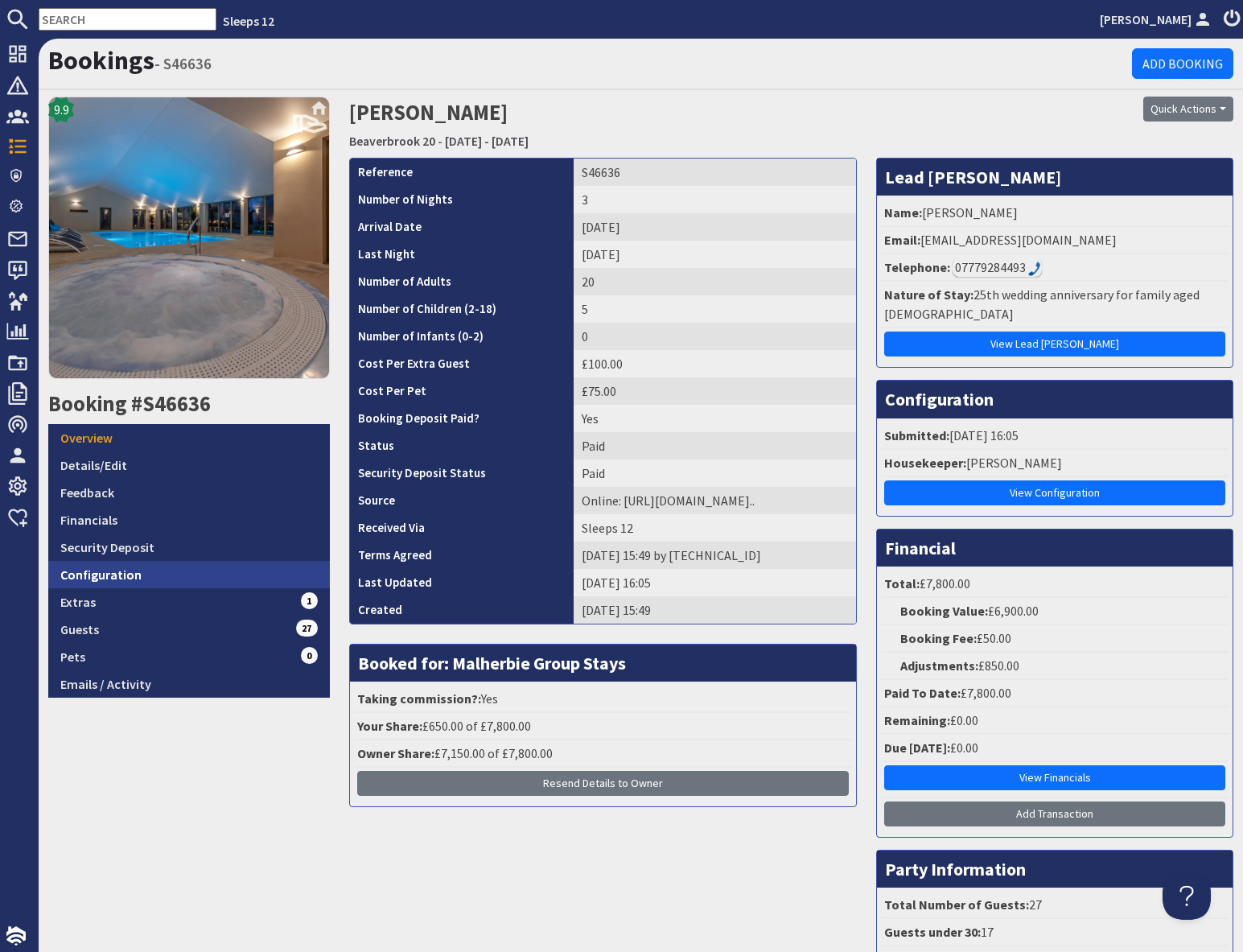
click at [135, 573] on link "Configuration" at bounding box center [189, 574] width 282 height 27
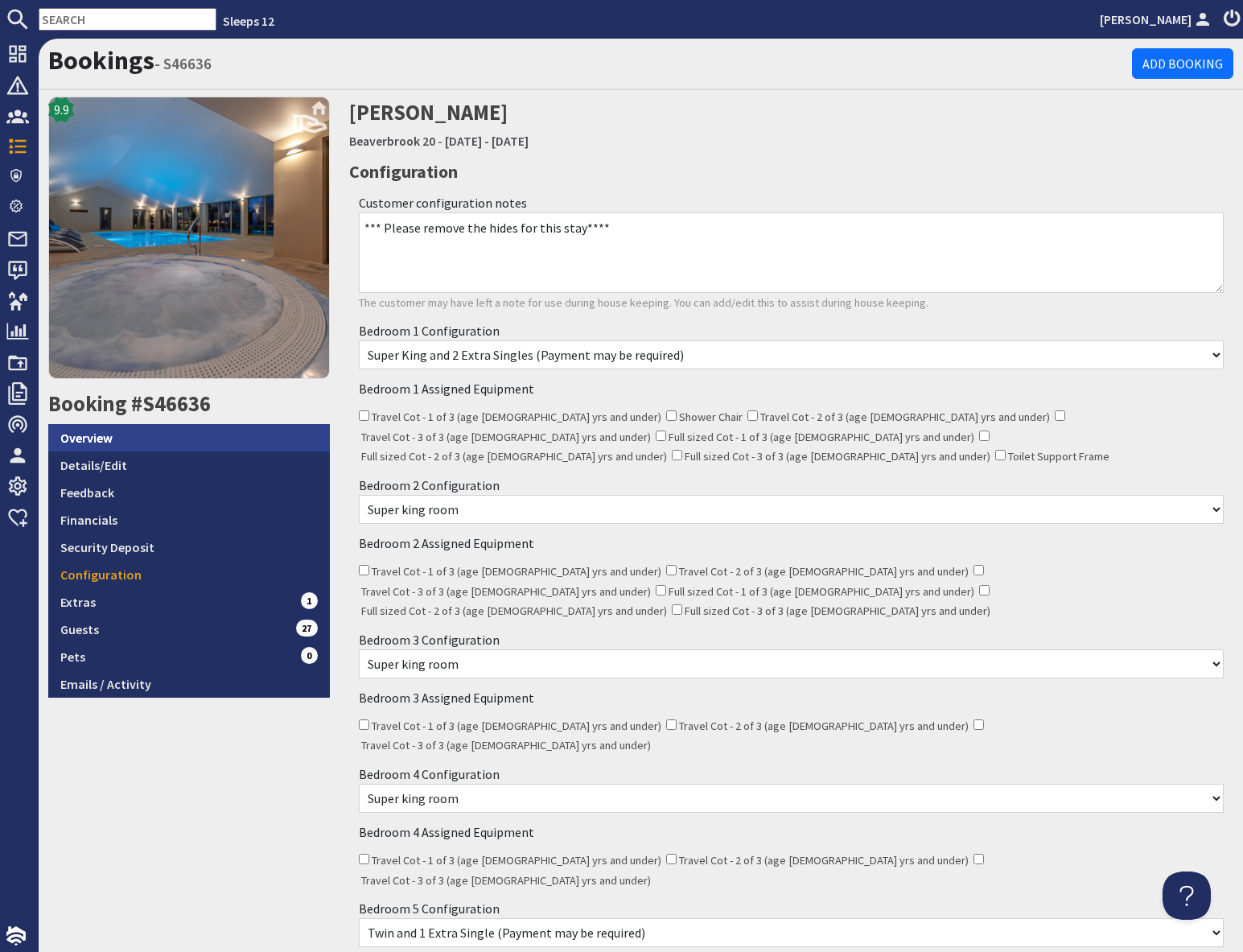
click at [157, 443] on link "Overview" at bounding box center [189, 437] width 282 height 27
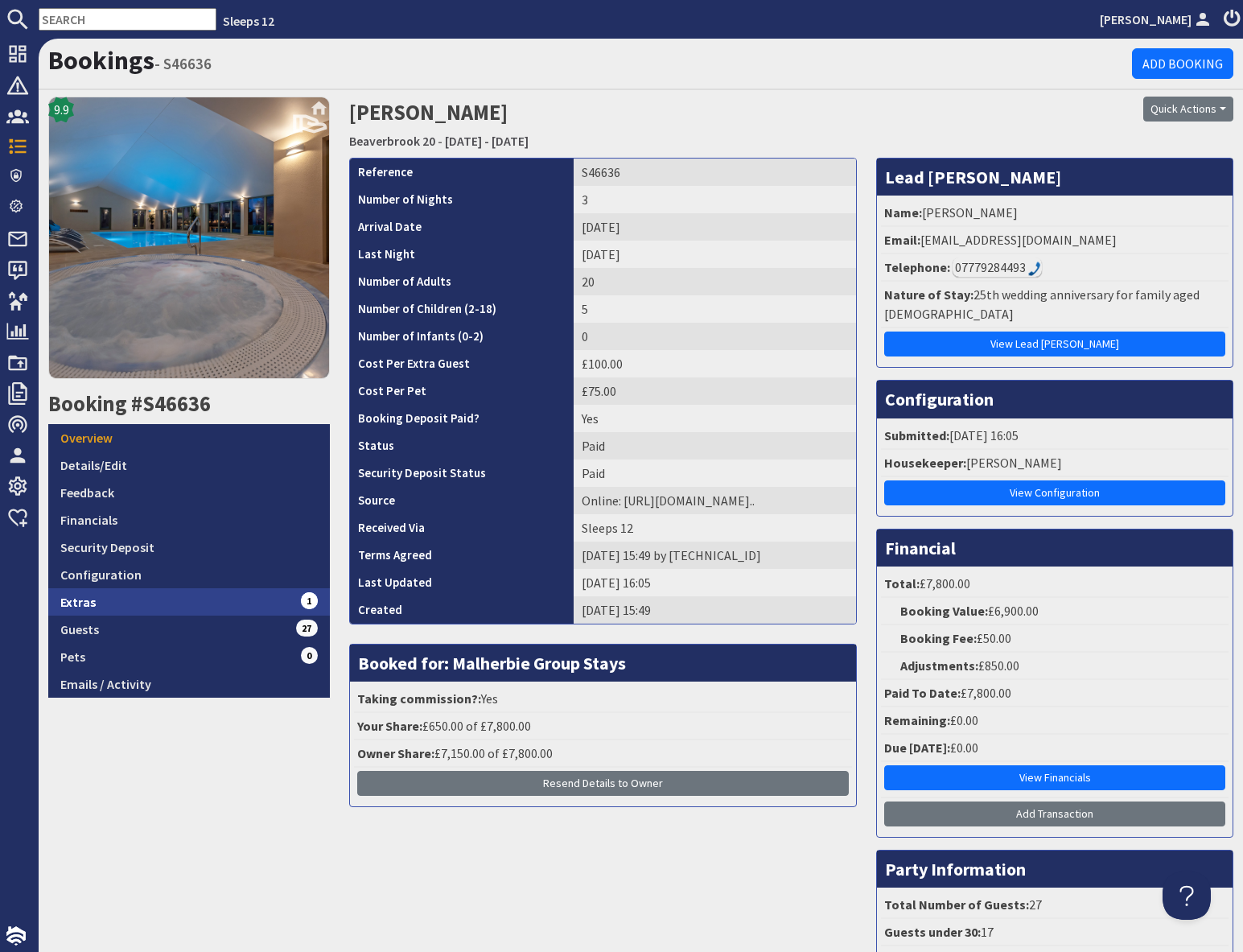
click at [141, 605] on link "Extras 1" at bounding box center [189, 601] width 282 height 27
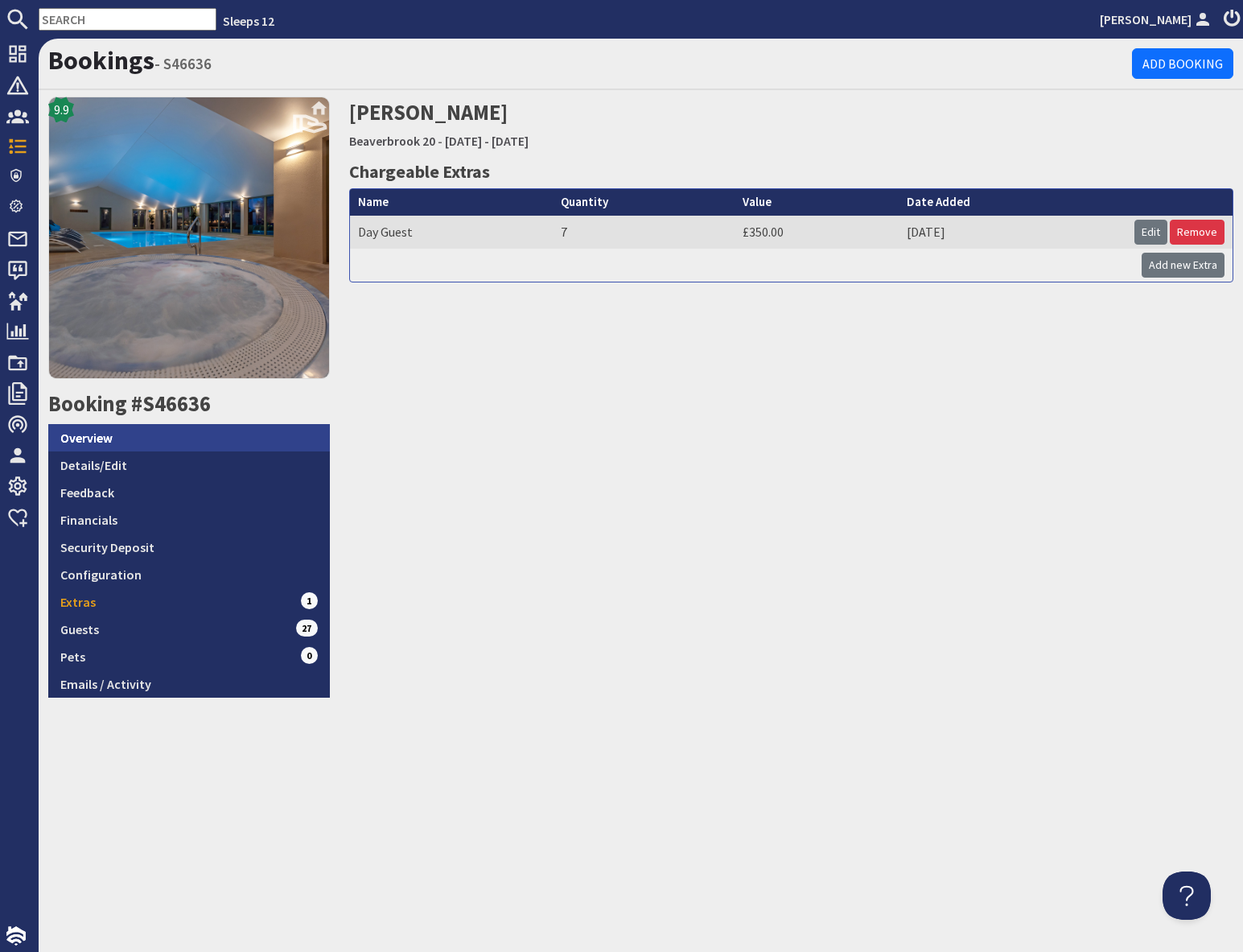
click at [129, 434] on link "Overview" at bounding box center [189, 437] width 282 height 27
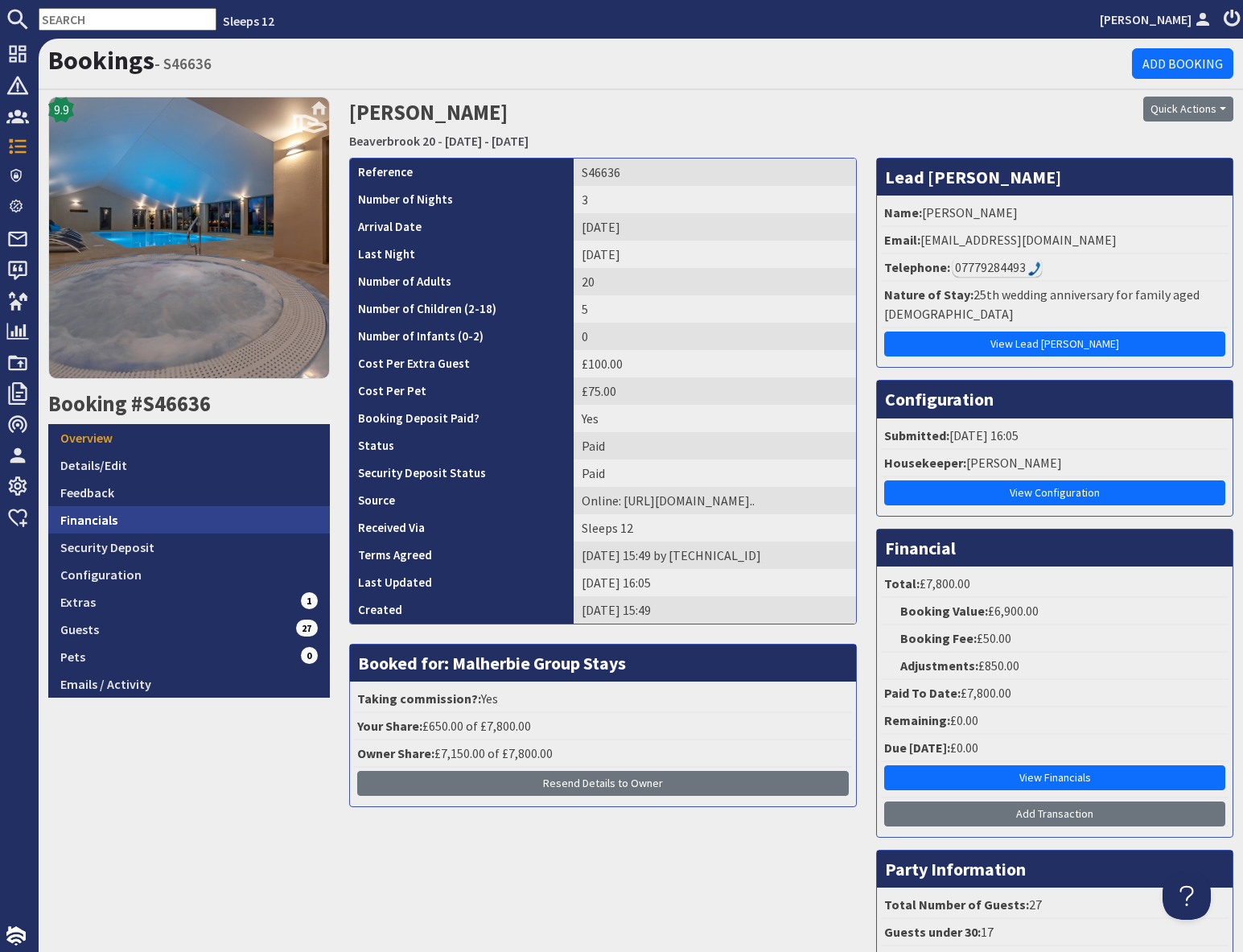
click at [135, 515] on link "Financials" at bounding box center [189, 519] width 282 height 27
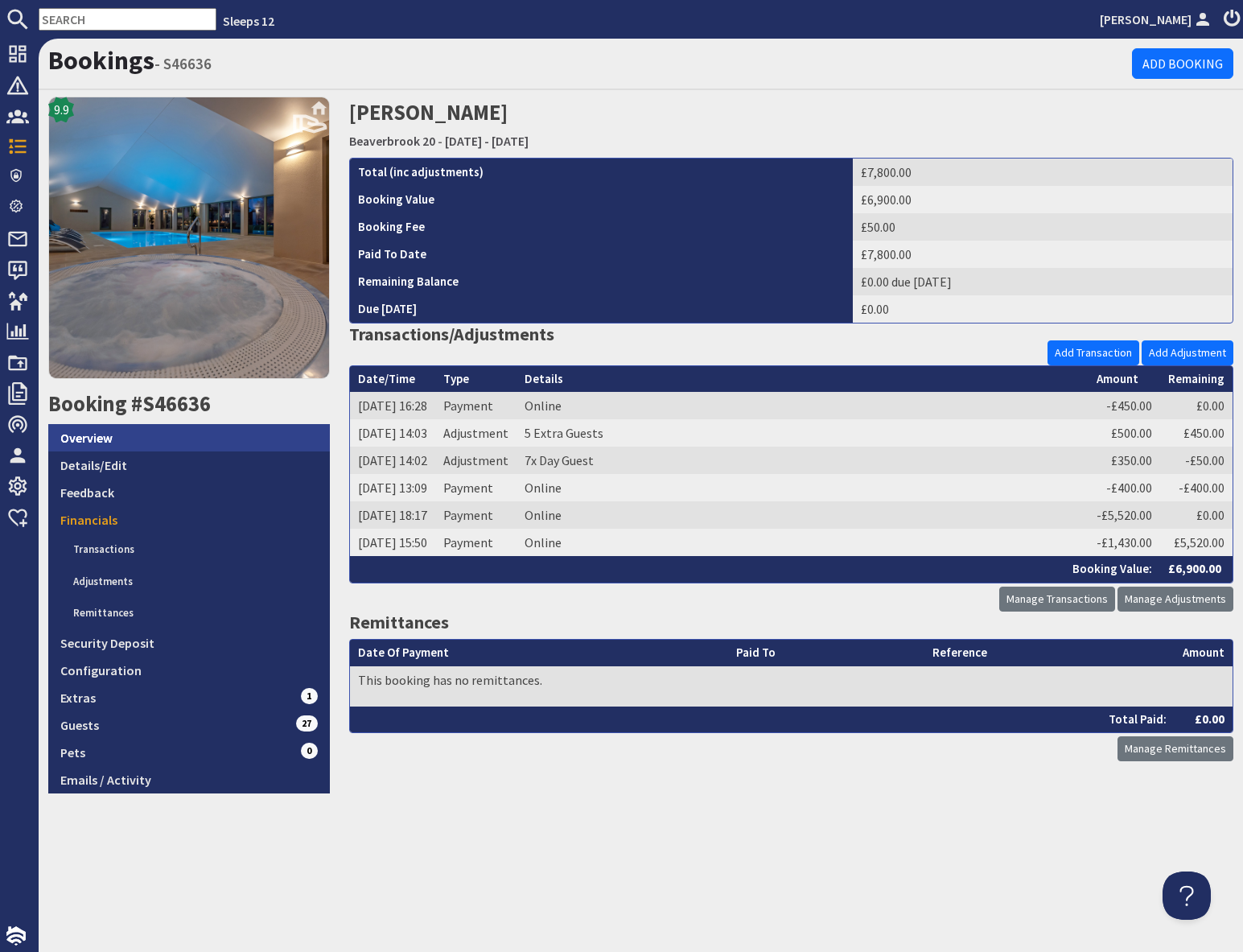
click at [135, 436] on link "Overview" at bounding box center [189, 437] width 282 height 27
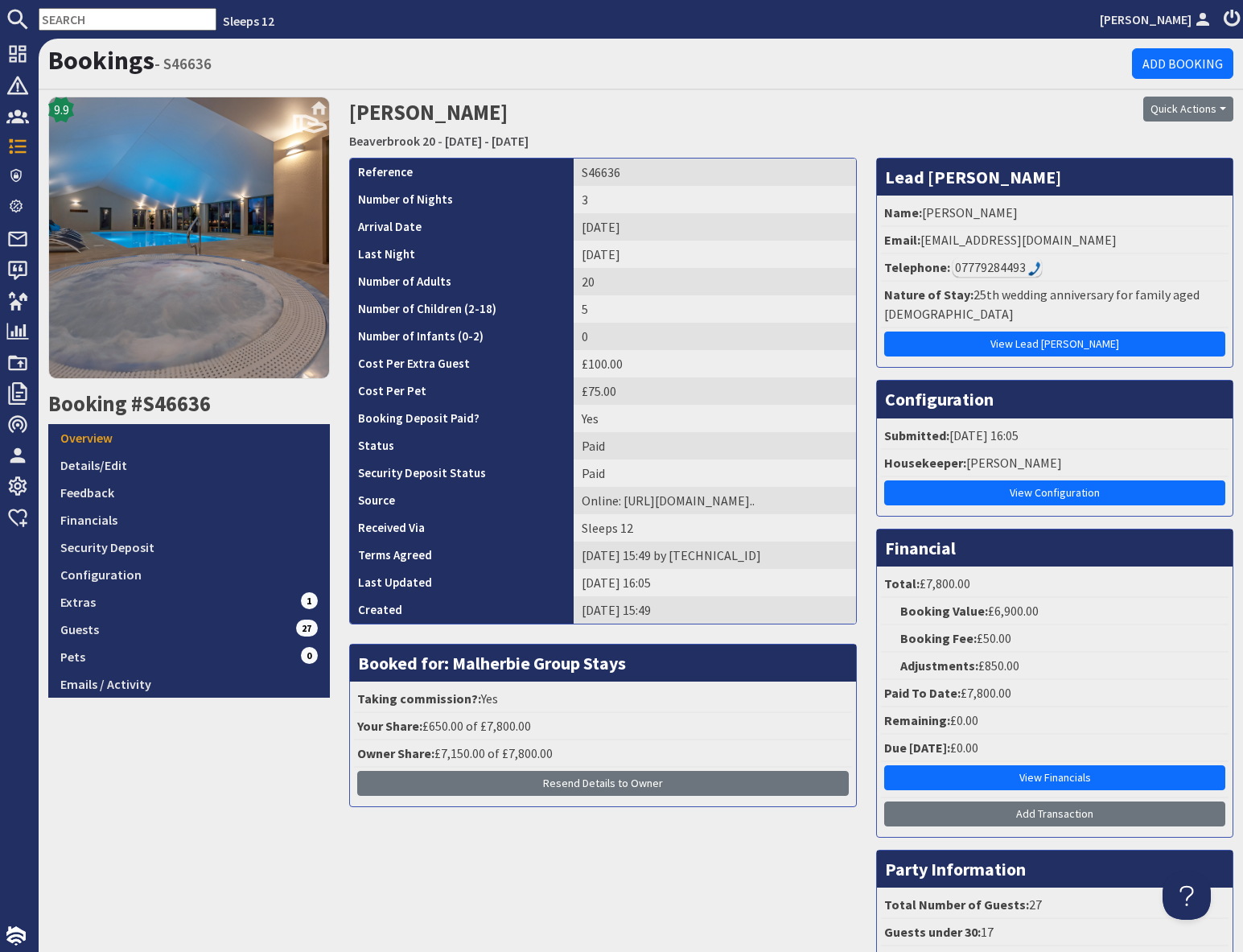
click at [100, 24] on input "text" at bounding box center [128, 19] width 178 height 23
click at [100, 22] on input "text" at bounding box center [128, 19] width 178 height 23
paste input "S46679"
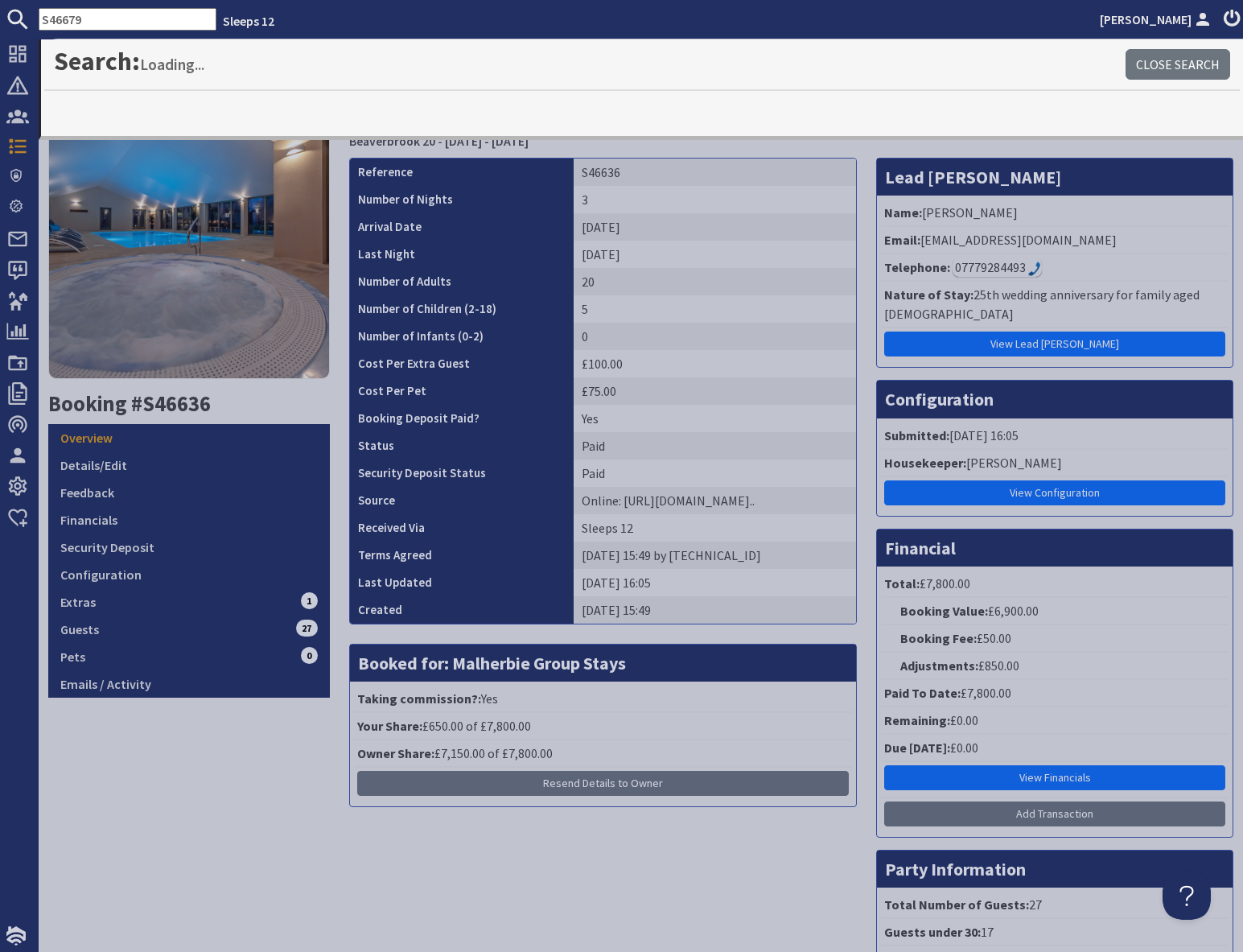
type input "S46679"
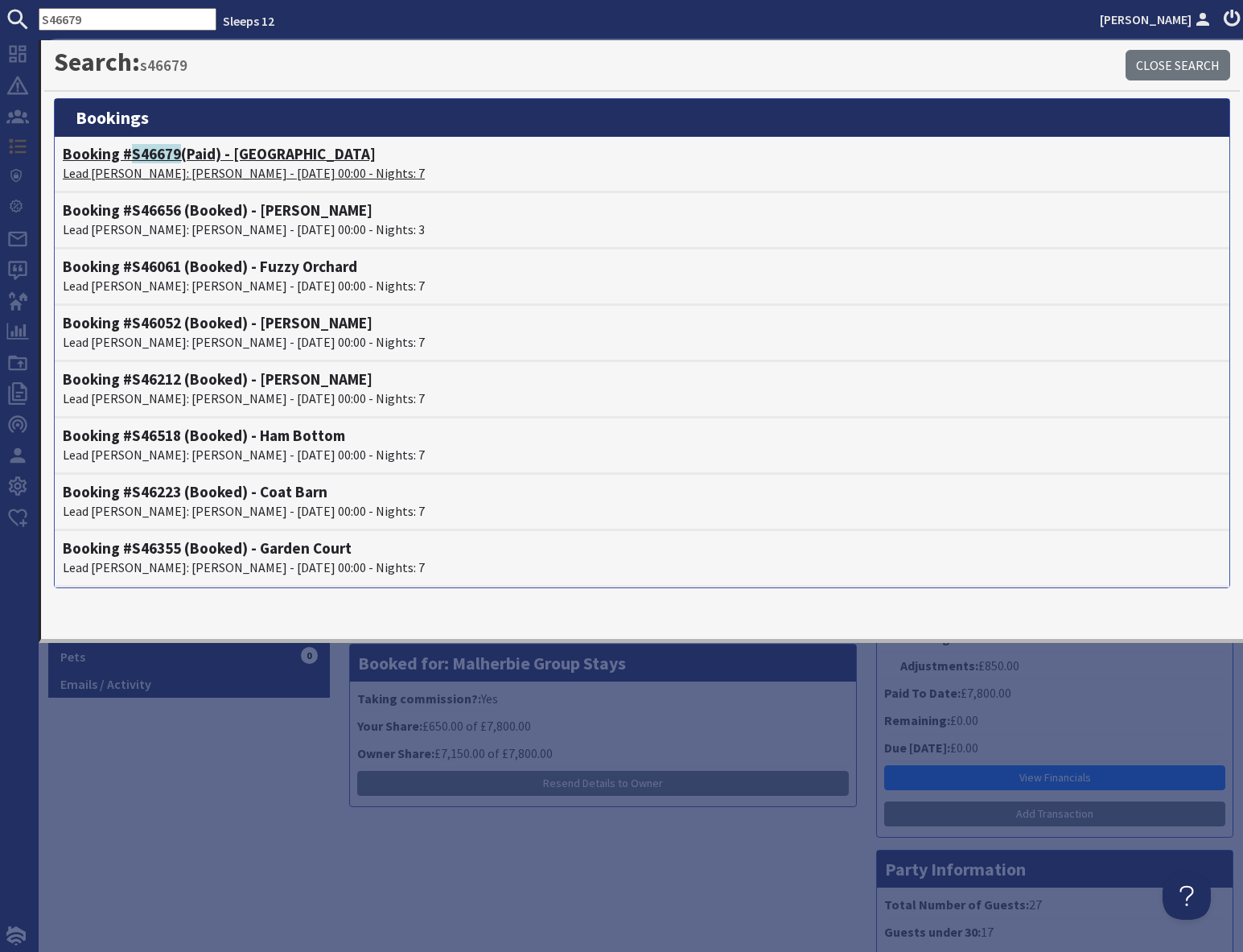
click at [159, 167] on p "Lead [PERSON_NAME]: [PERSON_NAME] - [DATE] 00:00 - Nights: 7" at bounding box center [641, 173] width 1159 height 19
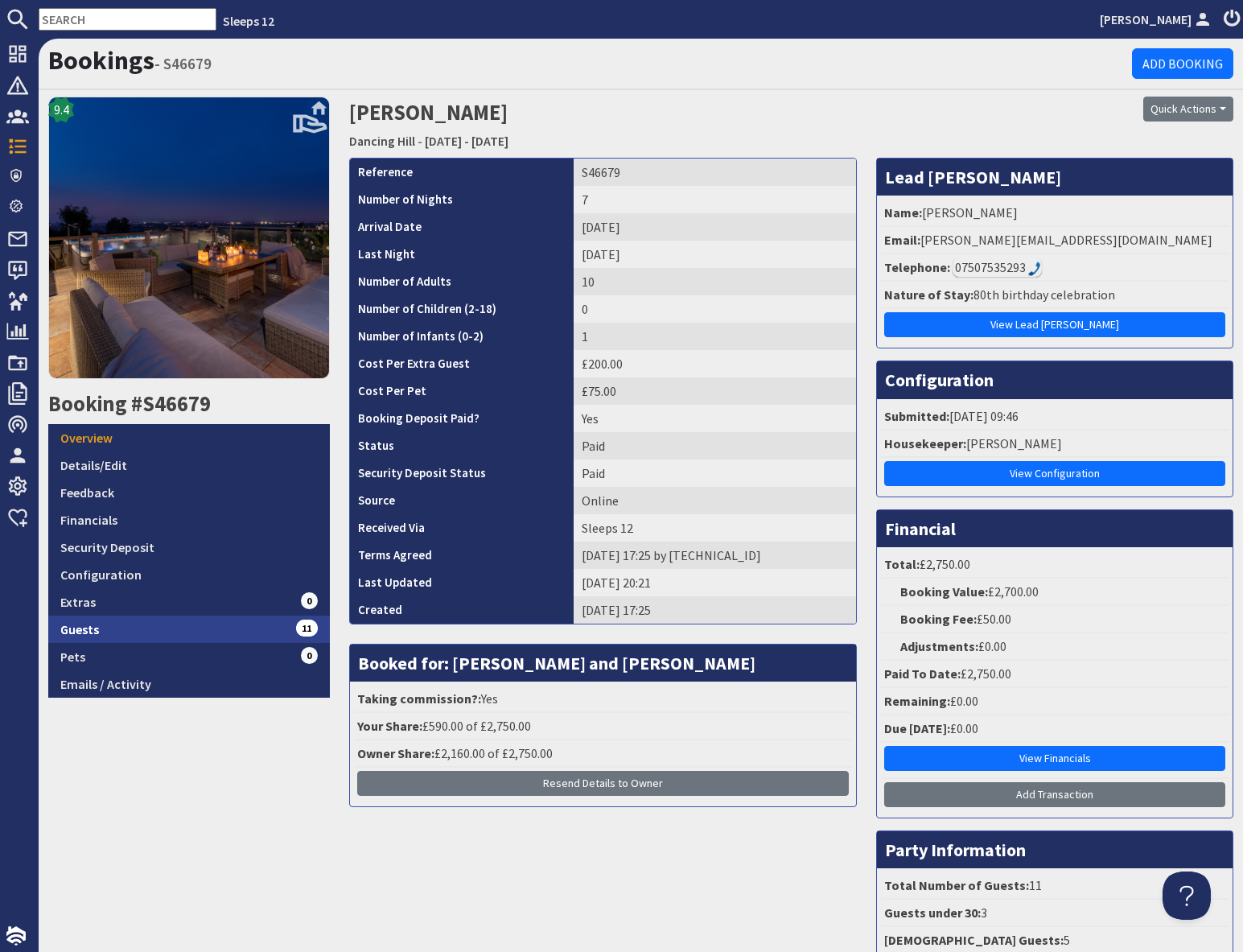
click at [226, 631] on link "Guests 11" at bounding box center [189, 628] width 282 height 27
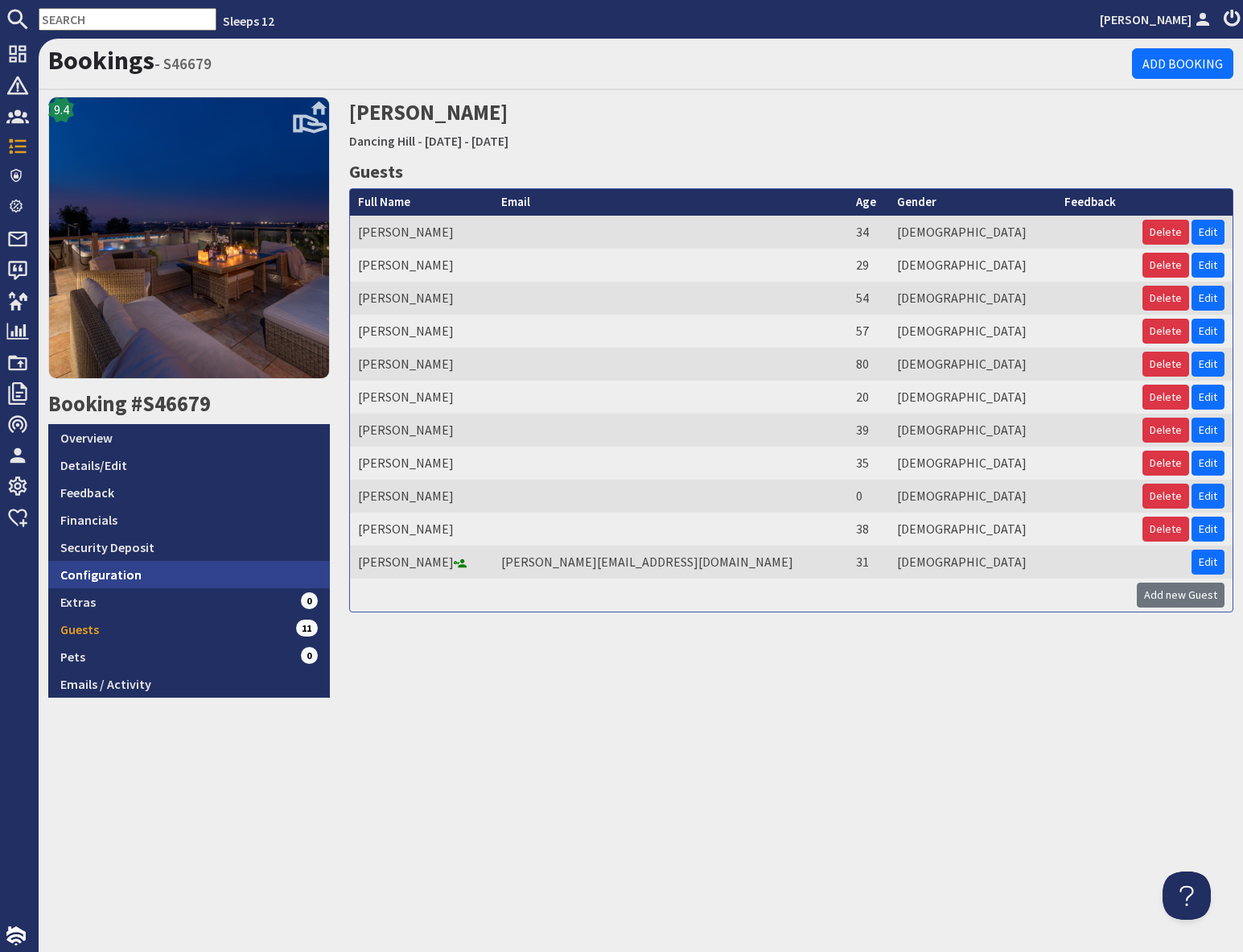
click at [195, 575] on link "Configuration" at bounding box center [189, 574] width 282 height 27
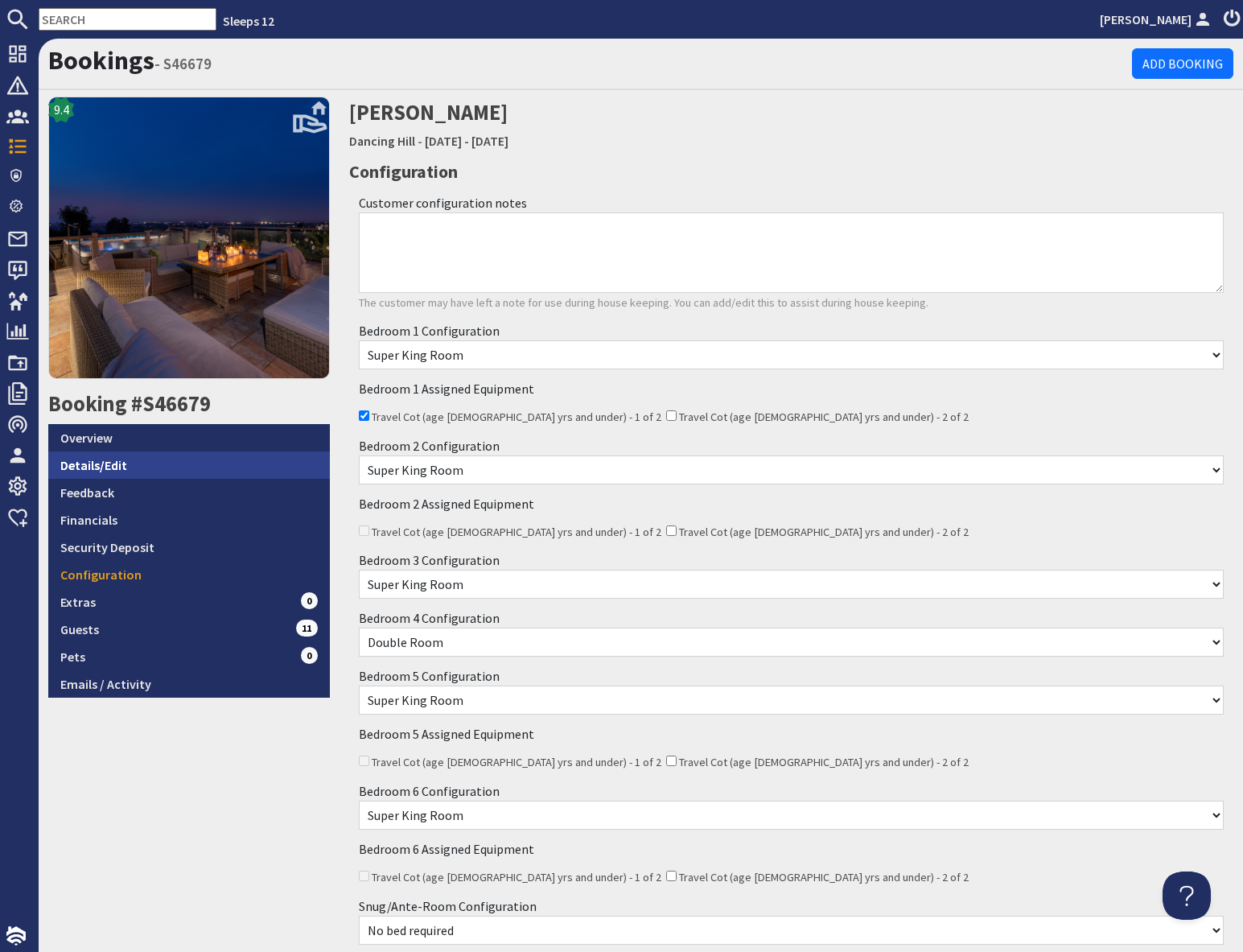
click at [137, 471] on link "Details/Edit" at bounding box center [189, 465] width 282 height 27
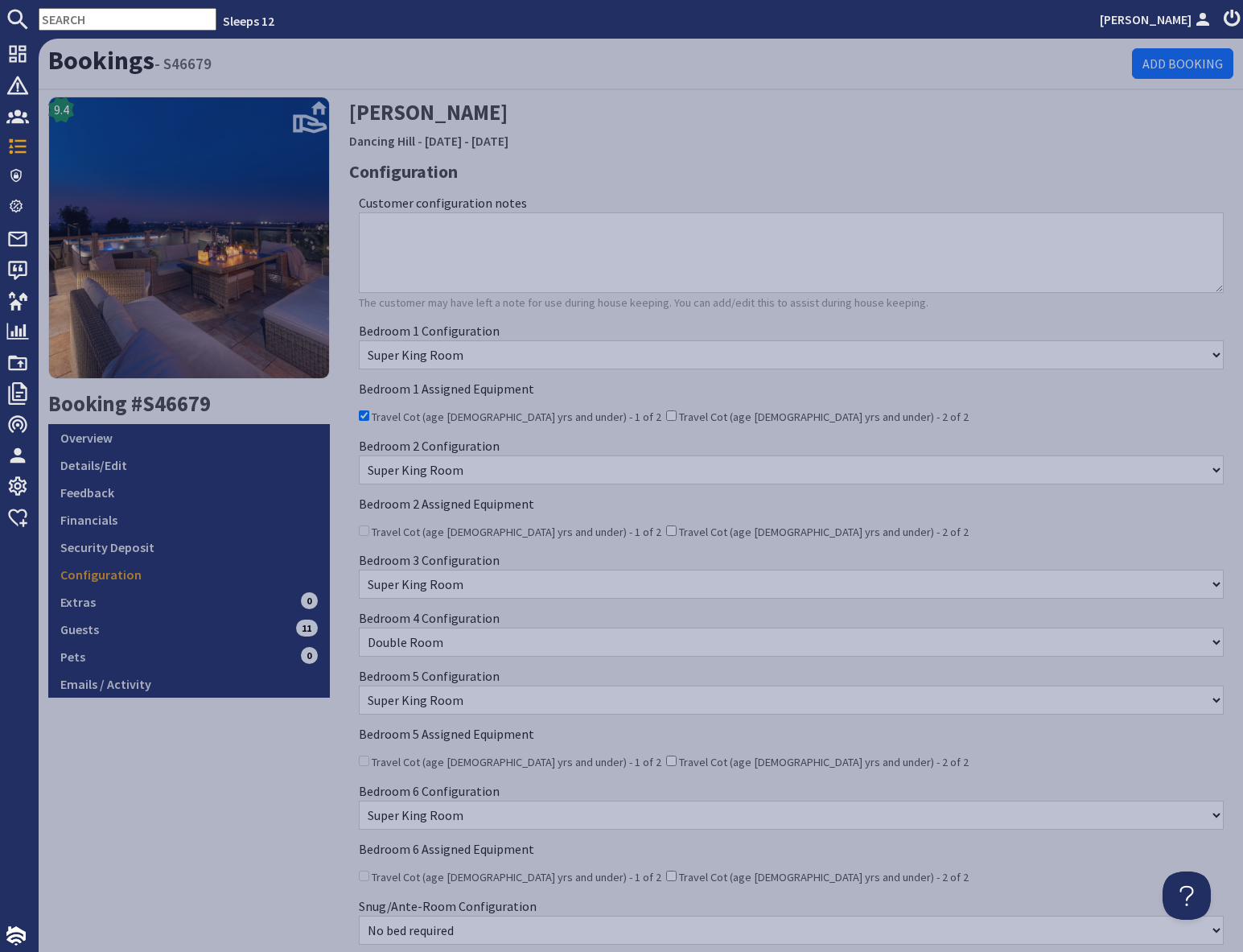
scroll to position [3, 0]
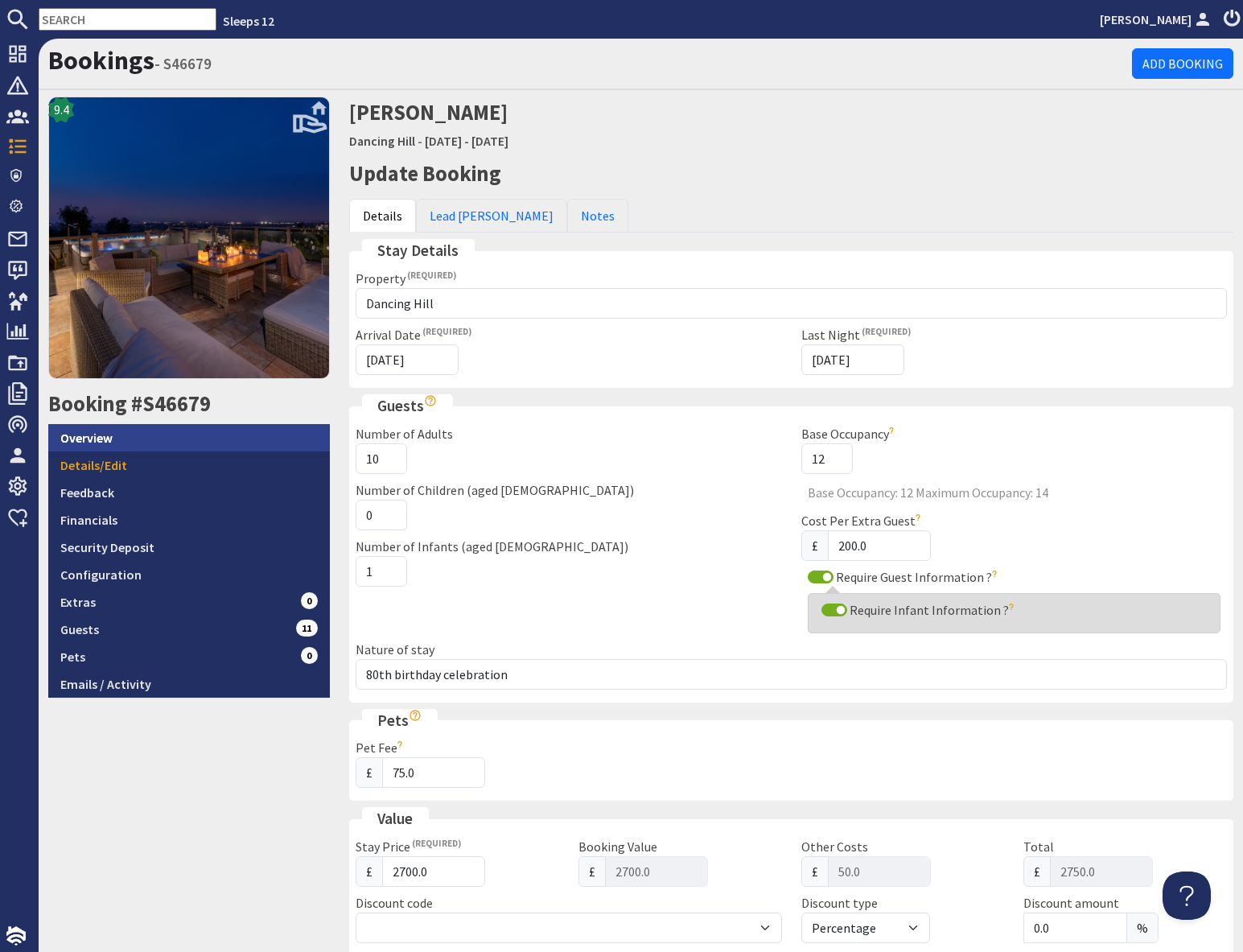
click at [122, 449] on link "Overview" at bounding box center [189, 437] width 282 height 27
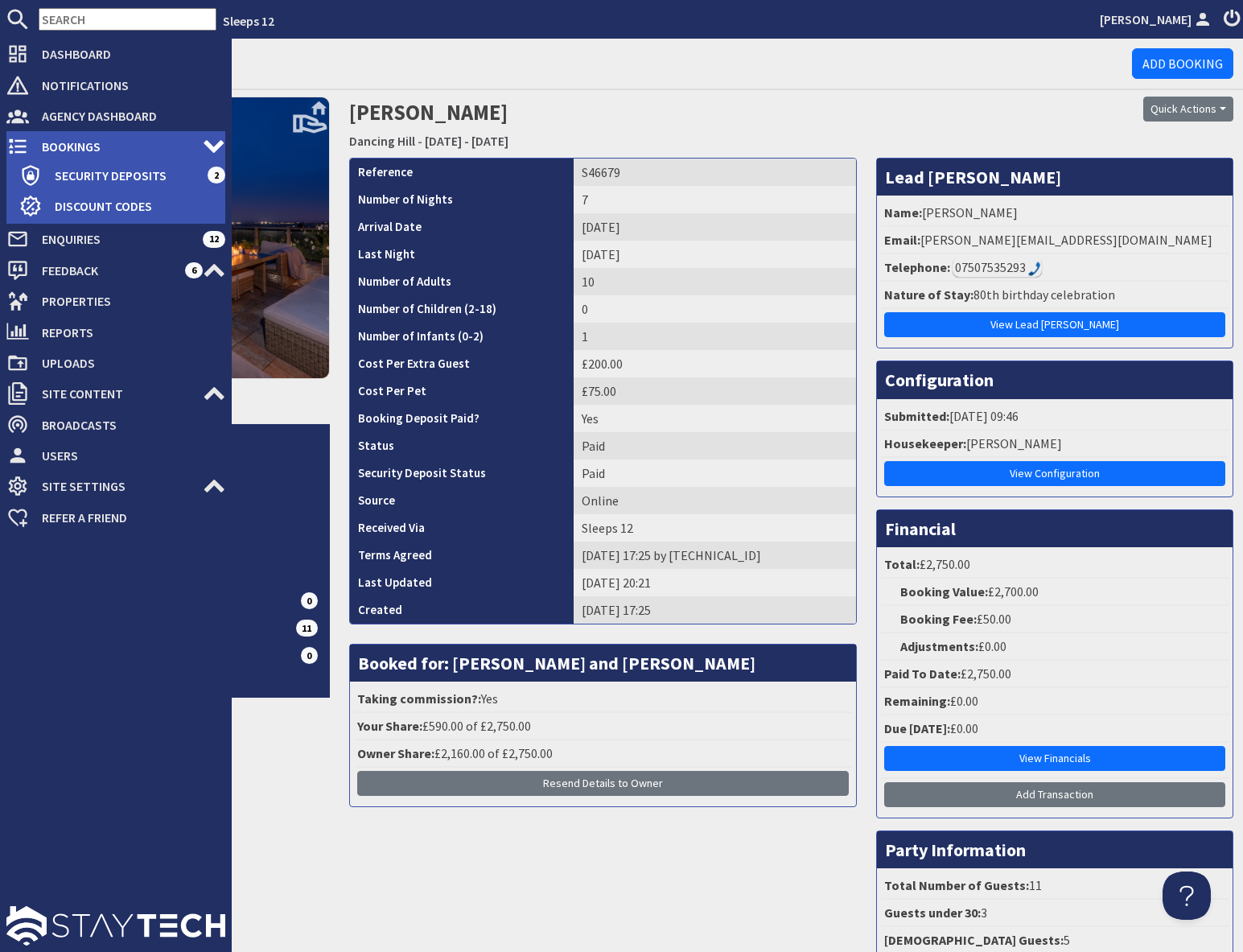
click at [42, 144] on span "Bookings" at bounding box center [115, 146] width 173 height 26
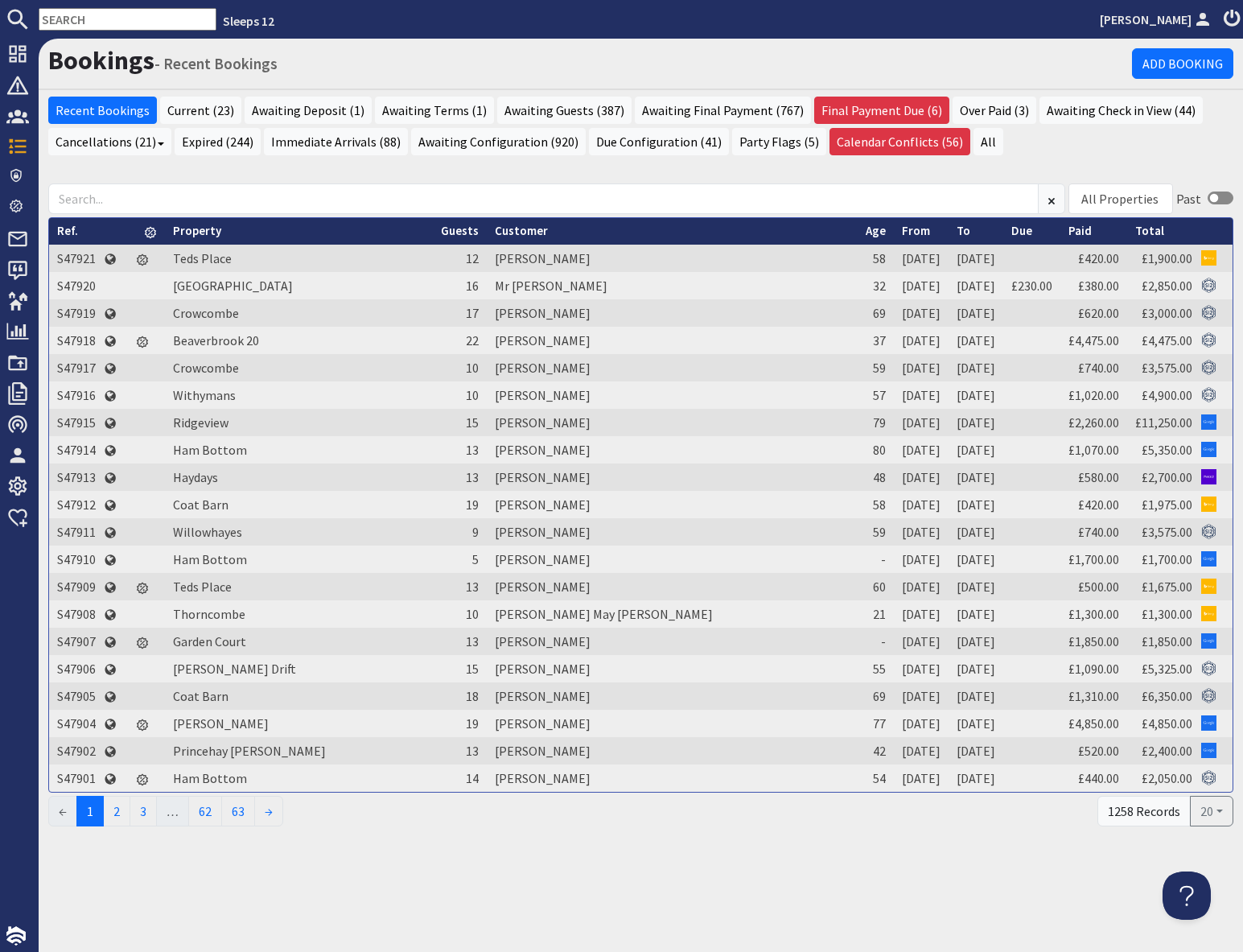
click at [80, 18] on input "text" at bounding box center [128, 19] width 178 height 23
paste input "S46722"
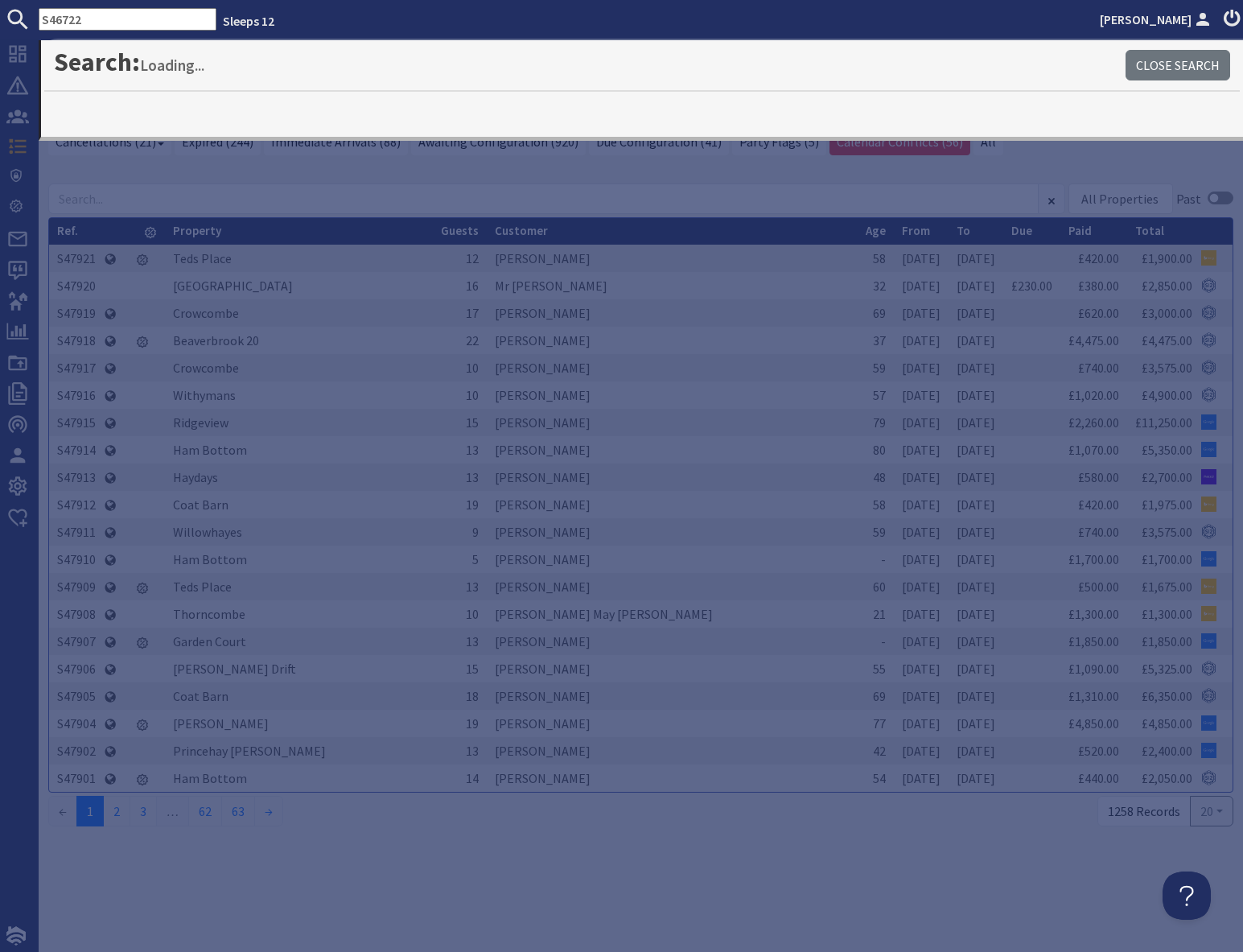
type input "S46722"
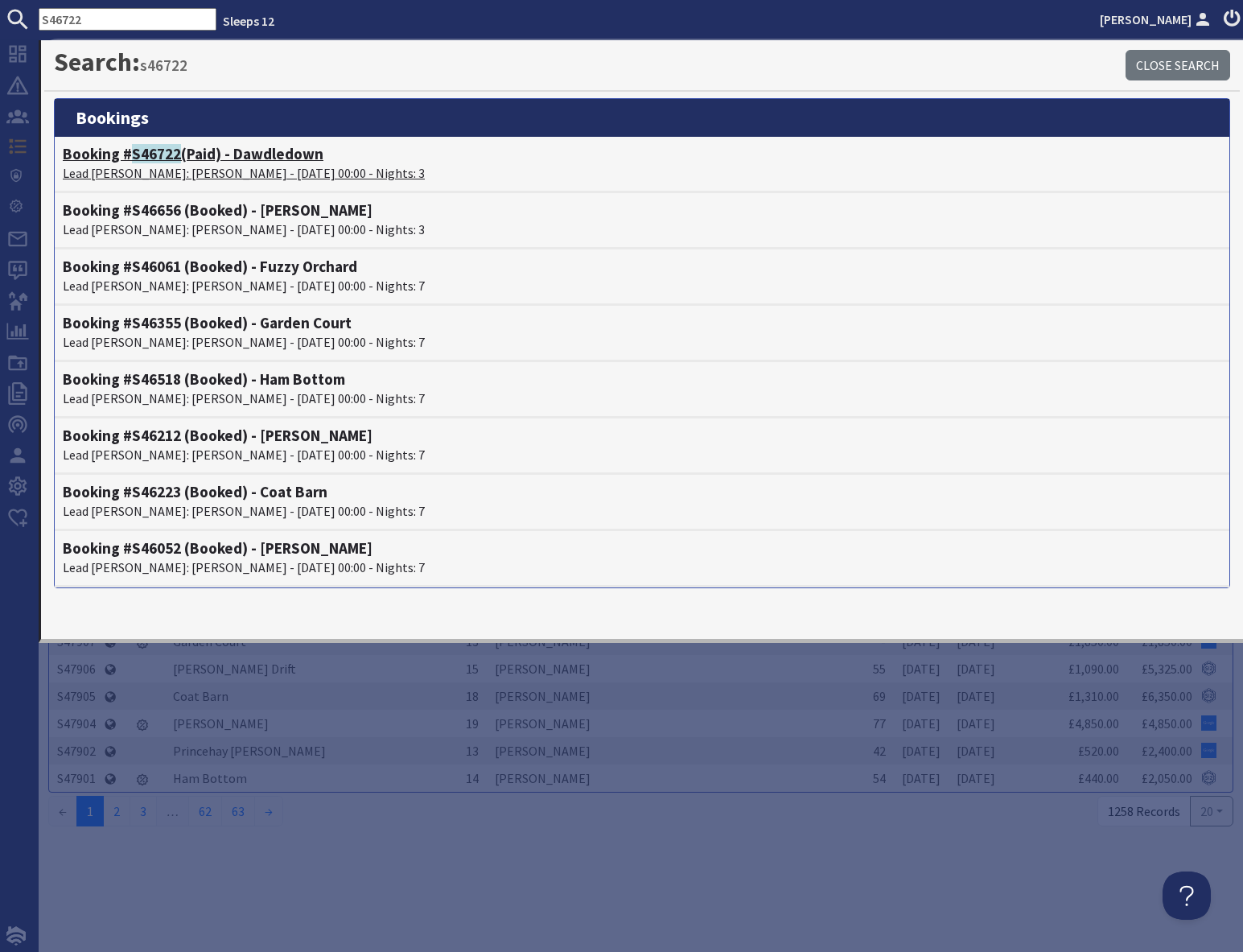
click at [166, 164] on p "Lead [PERSON_NAME]: [PERSON_NAME] - [DATE] 00:00 - Nights: 3" at bounding box center [641, 173] width 1159 height 19
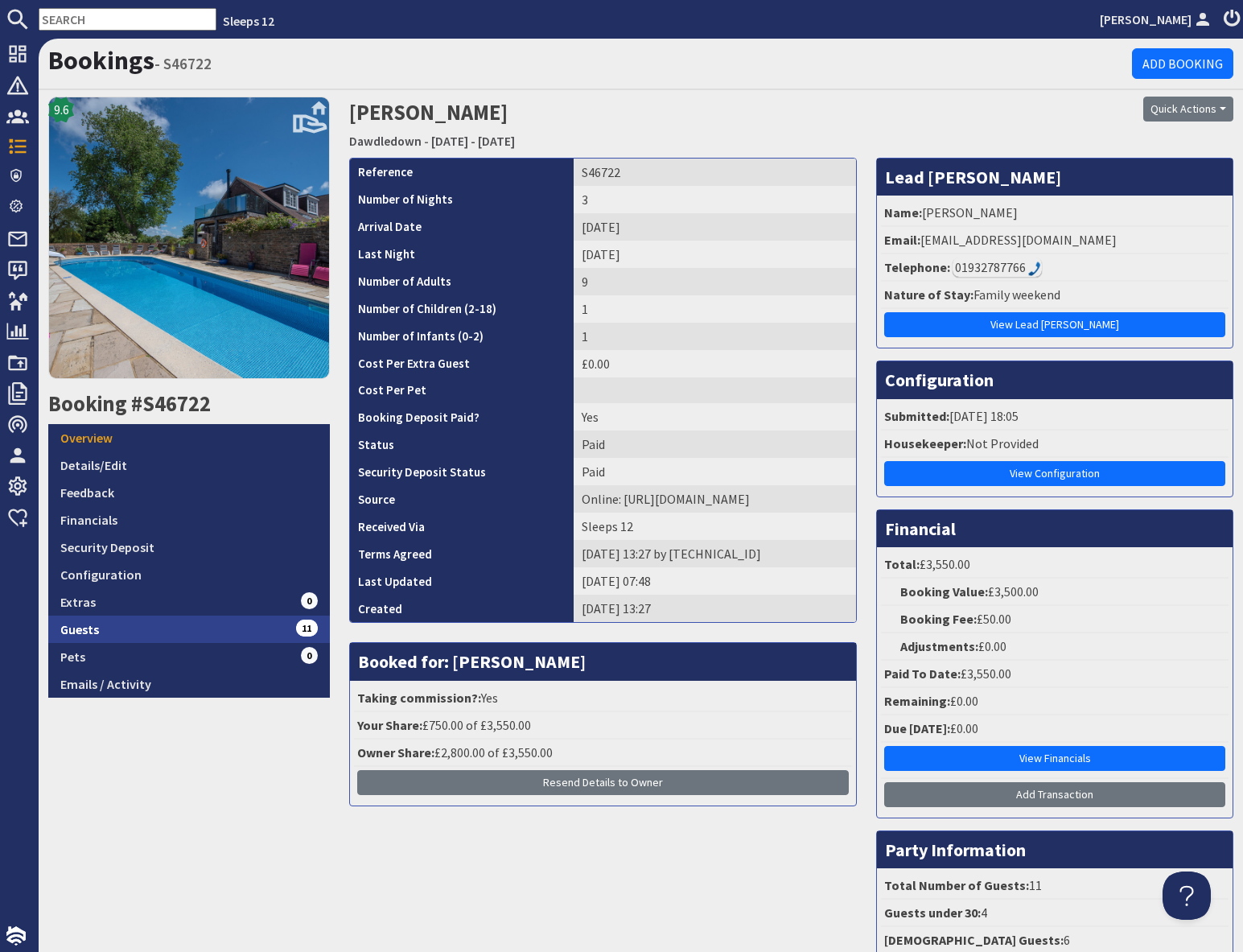
click at [194, 633] on link "Guests 11" at bounding box center [189, 628] width 282 height 27
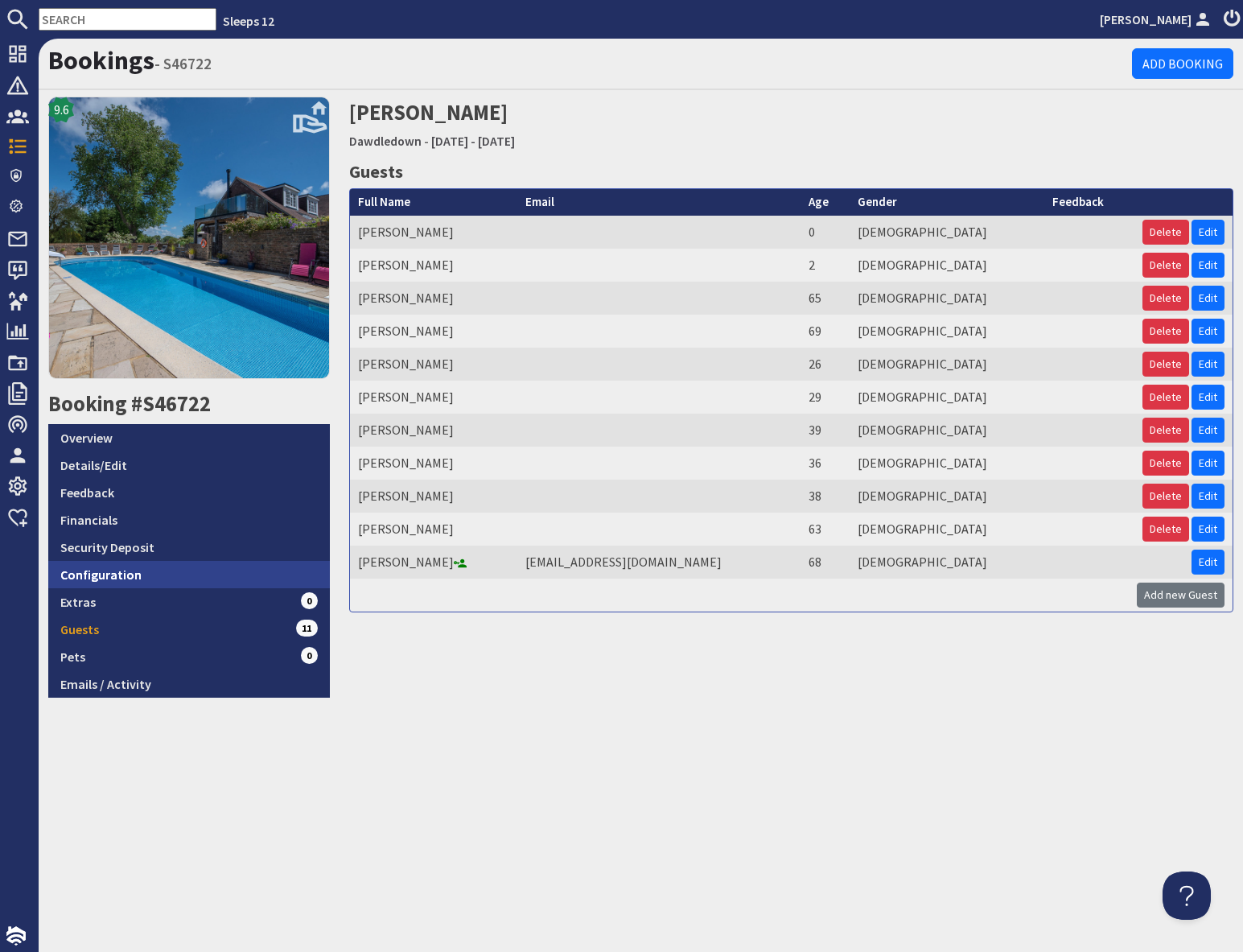
click at [165, 576] on link "Configuration" at bounding box center [189, 574] width 282 height 27
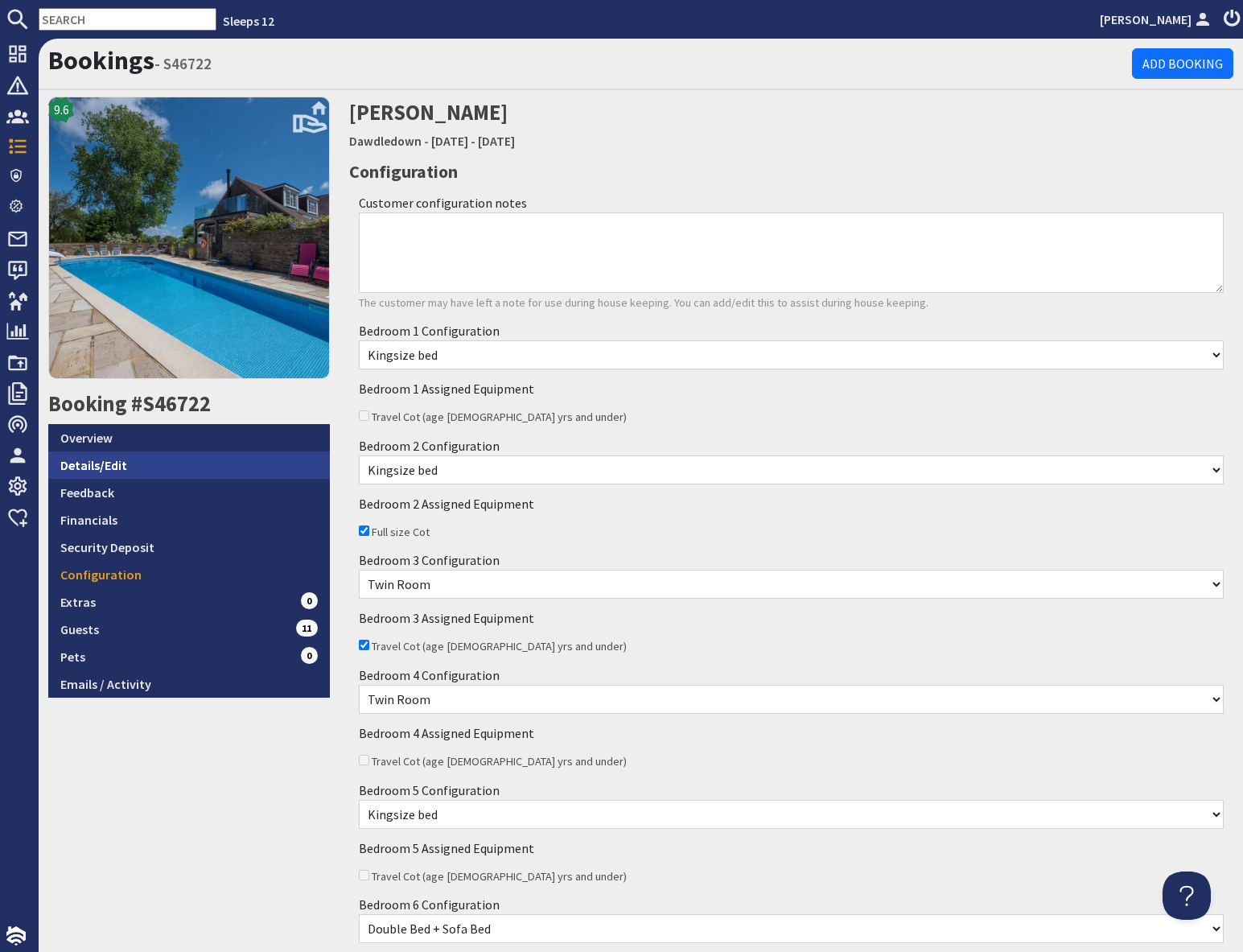
drag, startPoint x: 138, startPoint y: 464, endPoint x: 170, endPoint y: 472, distance: 33.0
click at [138, 464] on link "Details/Edit" at bounding box center [189, 465] width 282 height 27
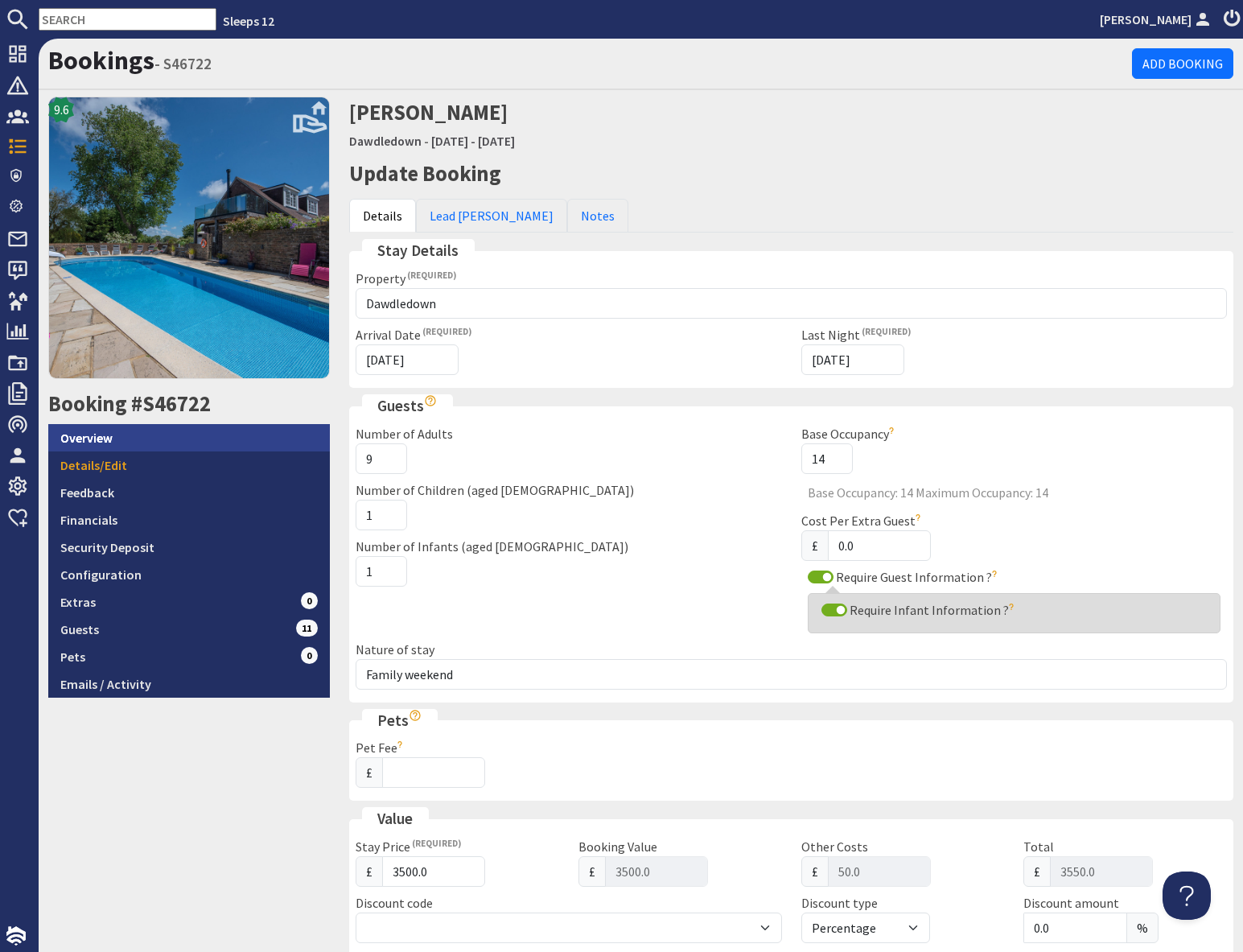
click at [193, 443] on link "Overview" at bounding box center [189, 437] width 282 height 27
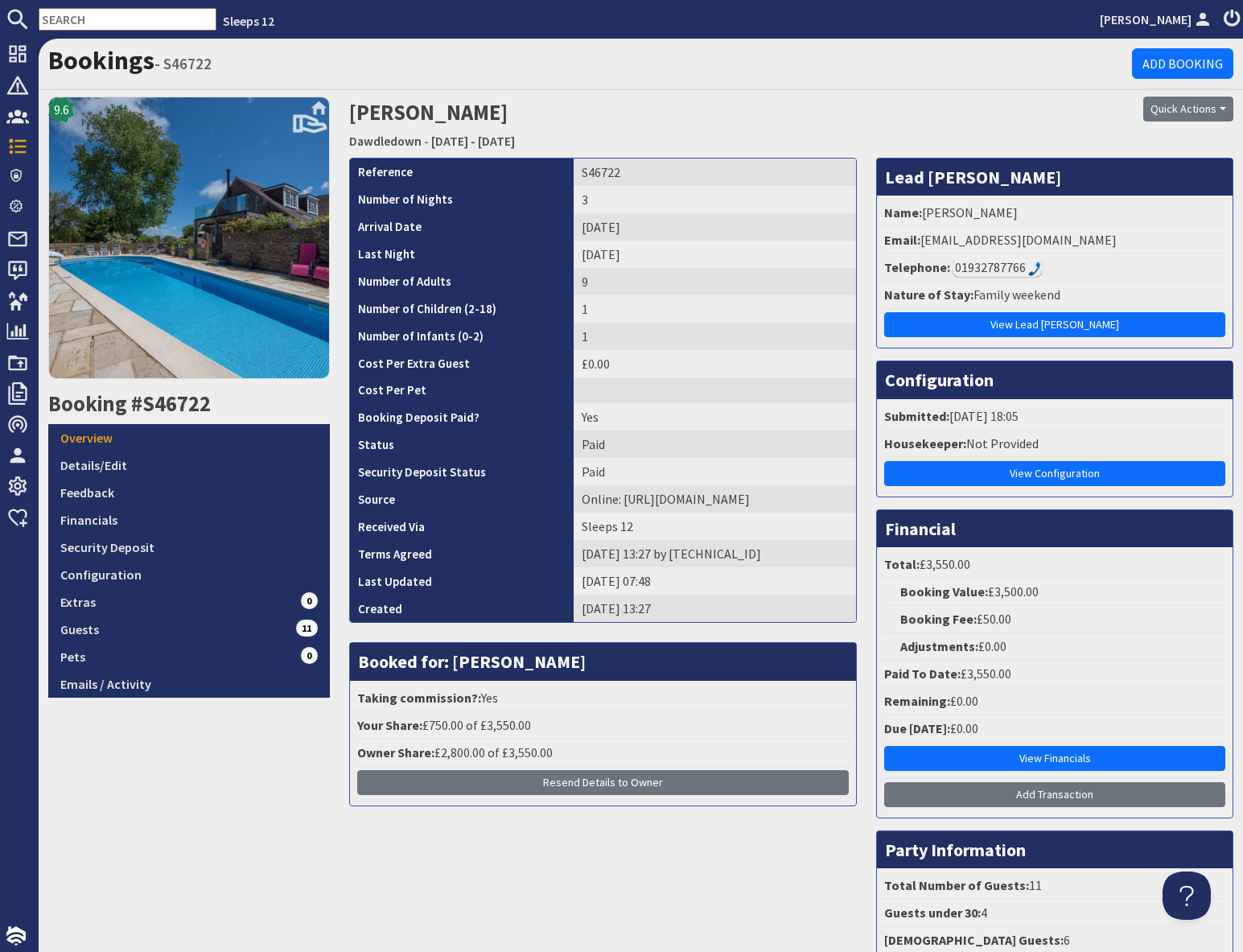
click at [88, 20] on input "text" at bounding box center [128, 19] width 178 height 23
paste input "S46785"
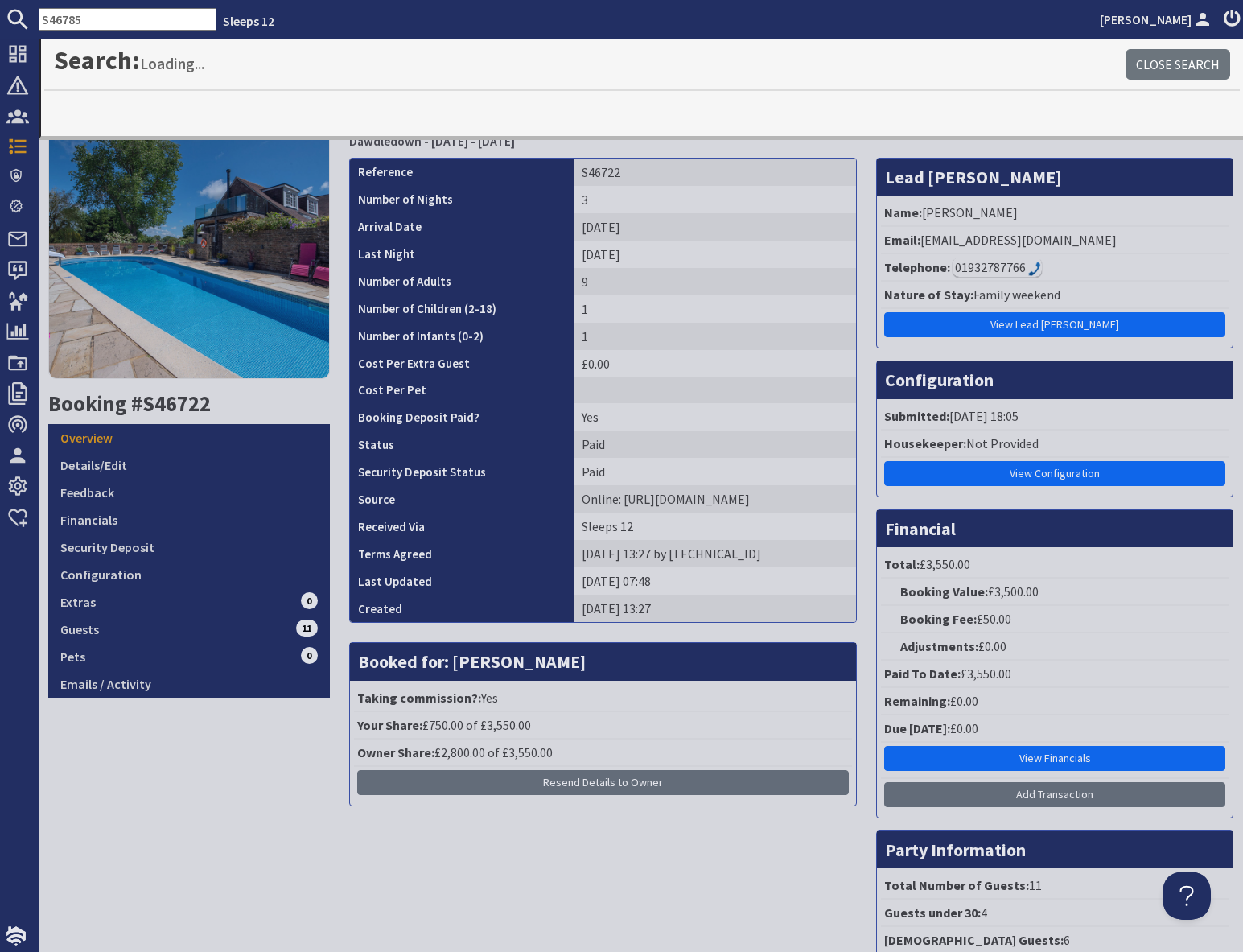
type input "S46785"
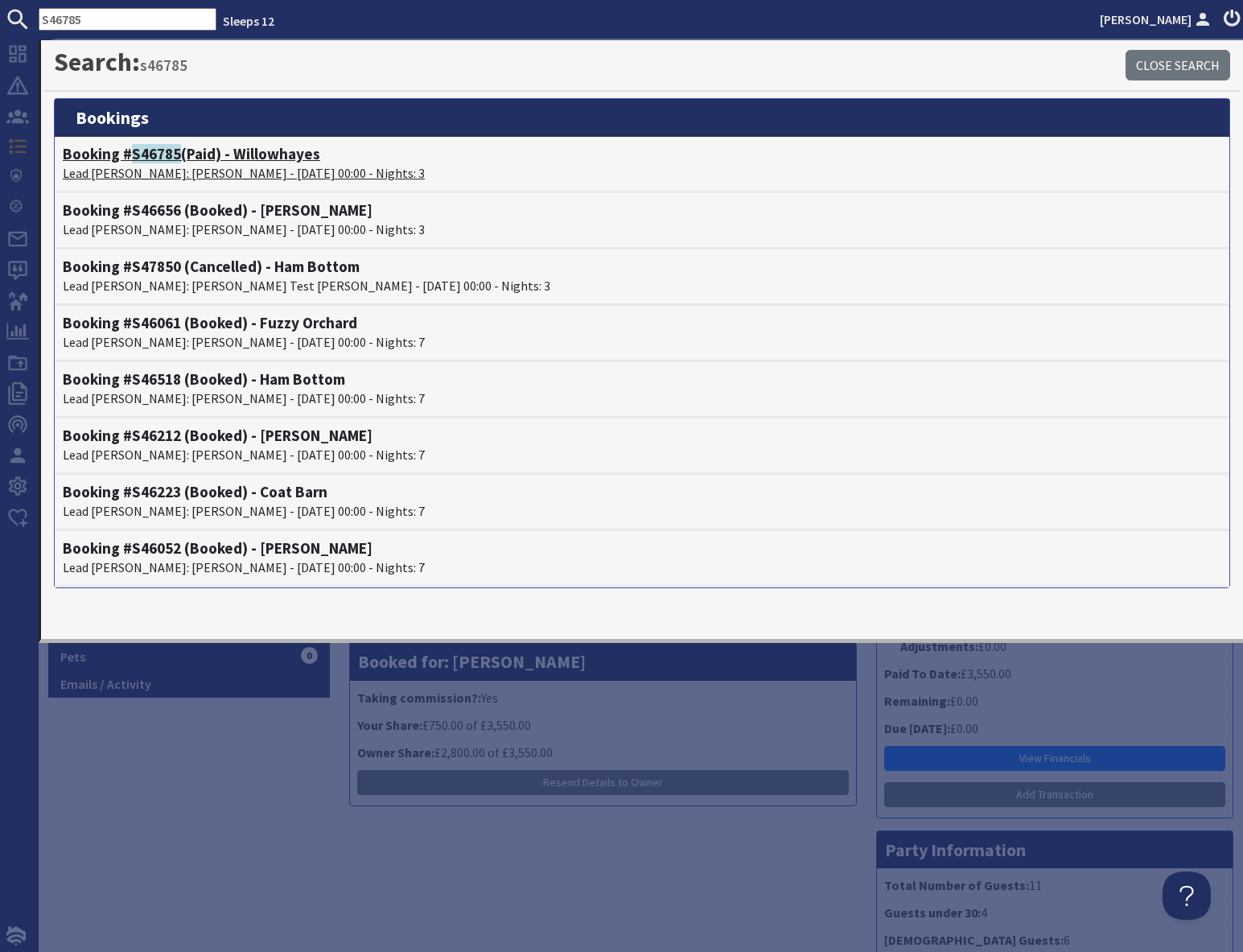
click at [158, 172] on p "Lead [PERSON_NAME]: [PERSON_NAME] - [DATE] 00:00 - Nights: 3" at bounding box center [641, 173] width 1159 height 19
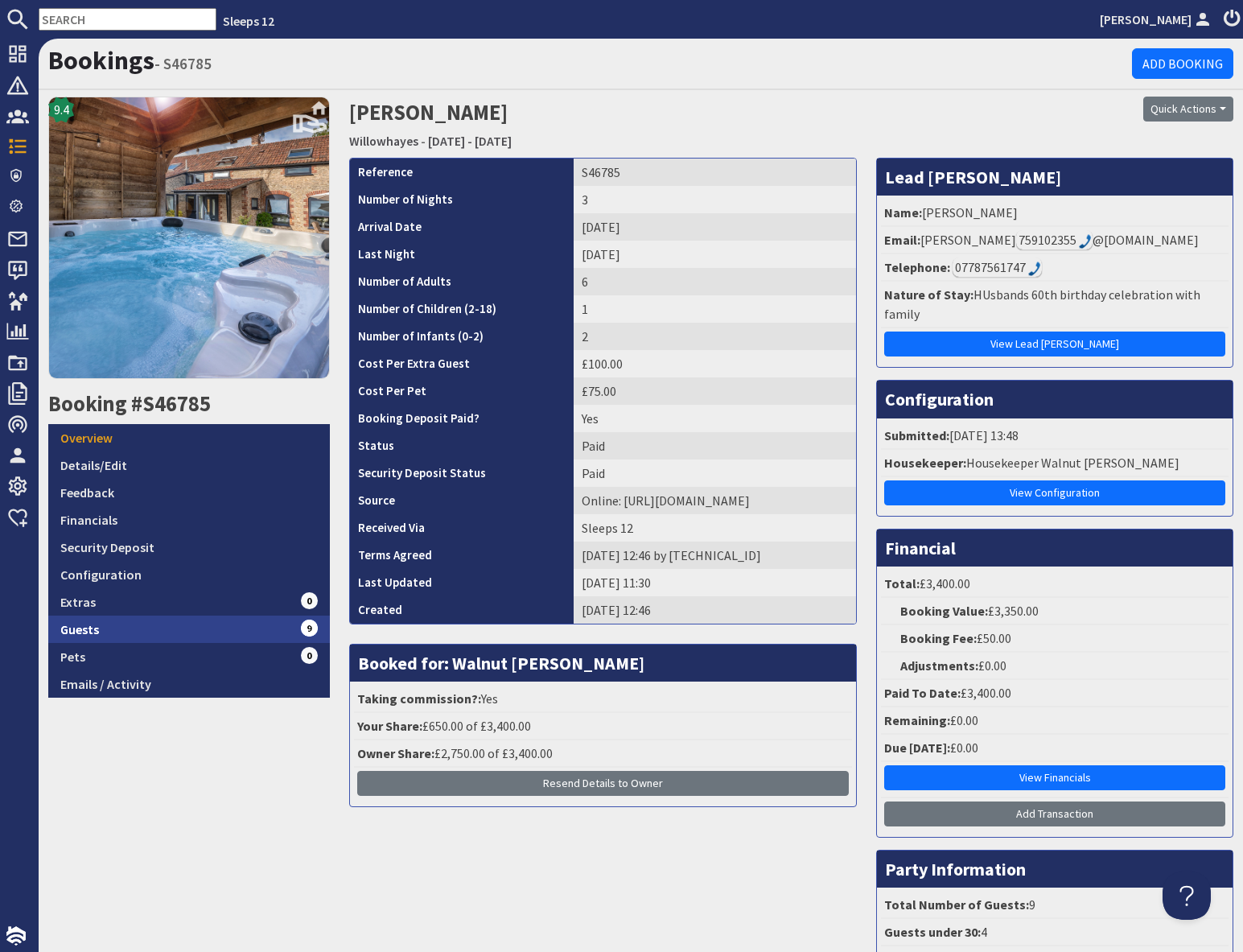
click at [236, 631] on link "Guests 9" at bounding box center [189, 628] width 282 height 27
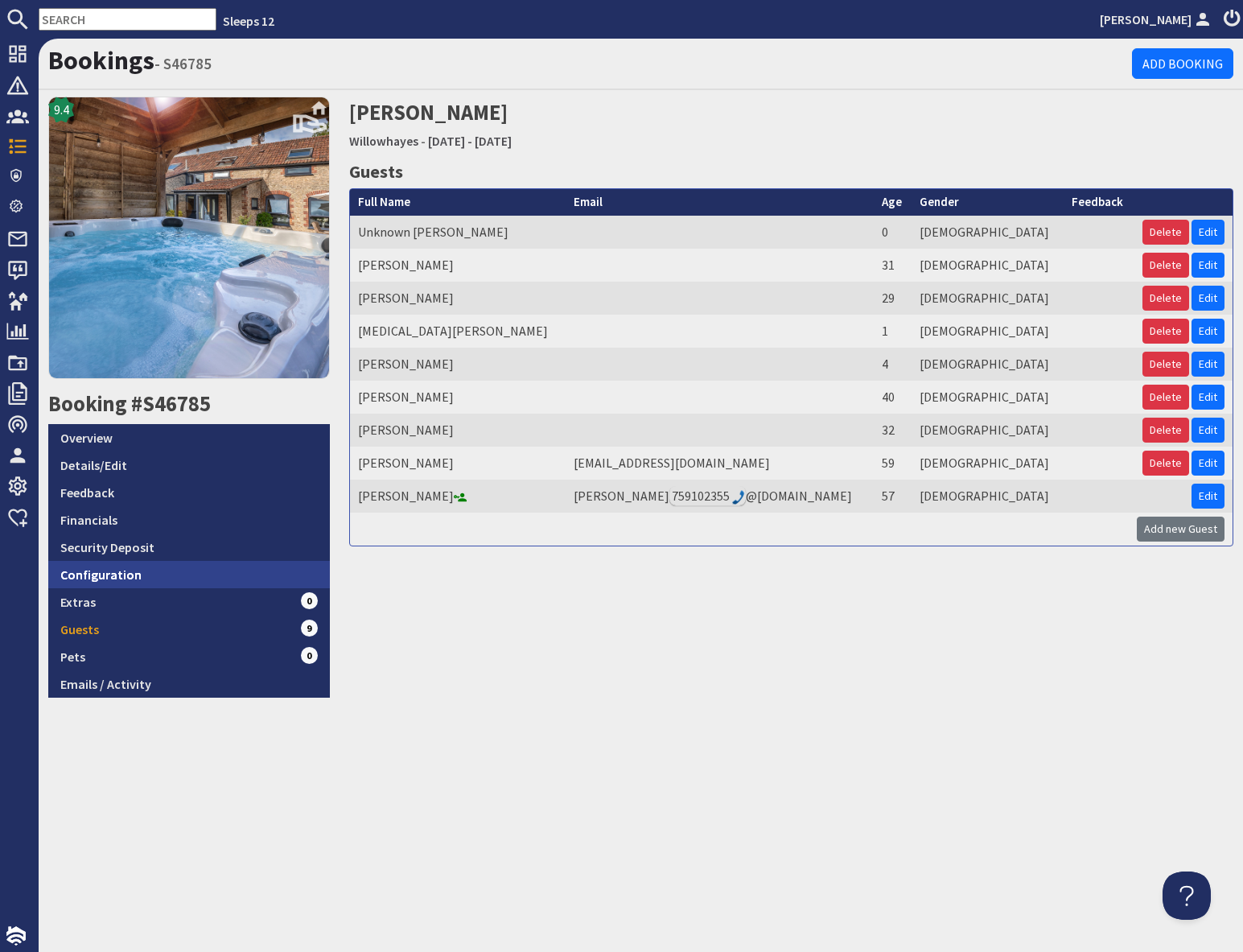
click at [132, 575] on link "Configuration" at bounding box center [189, 574] width 282 height 27
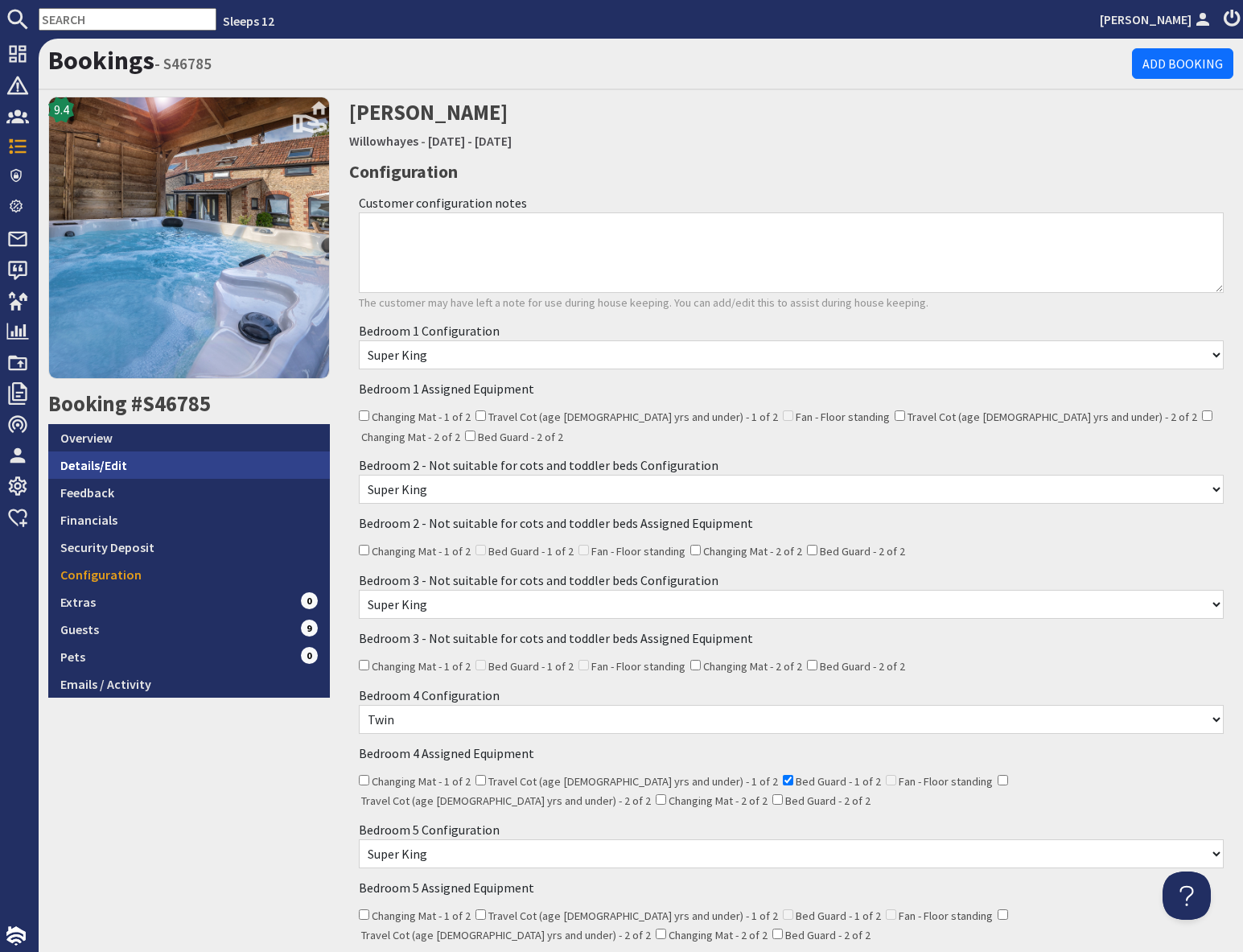
click at [113, 475] on link "Details/Edit" at bounding box center [189, 465] width 282 height 27
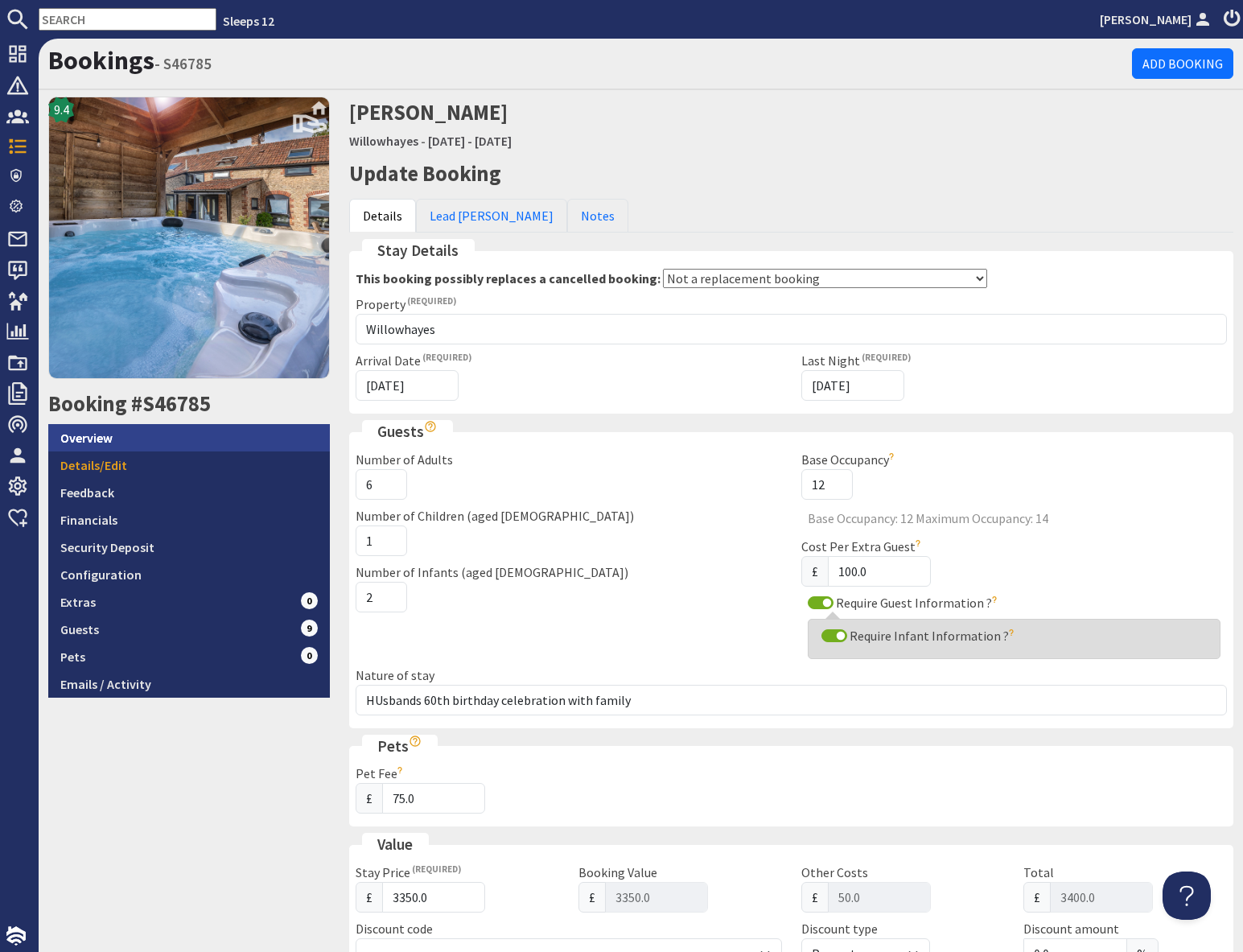
click at [114, 436] on link "Overview" at bounding box center [189, 437] width 282 height 27
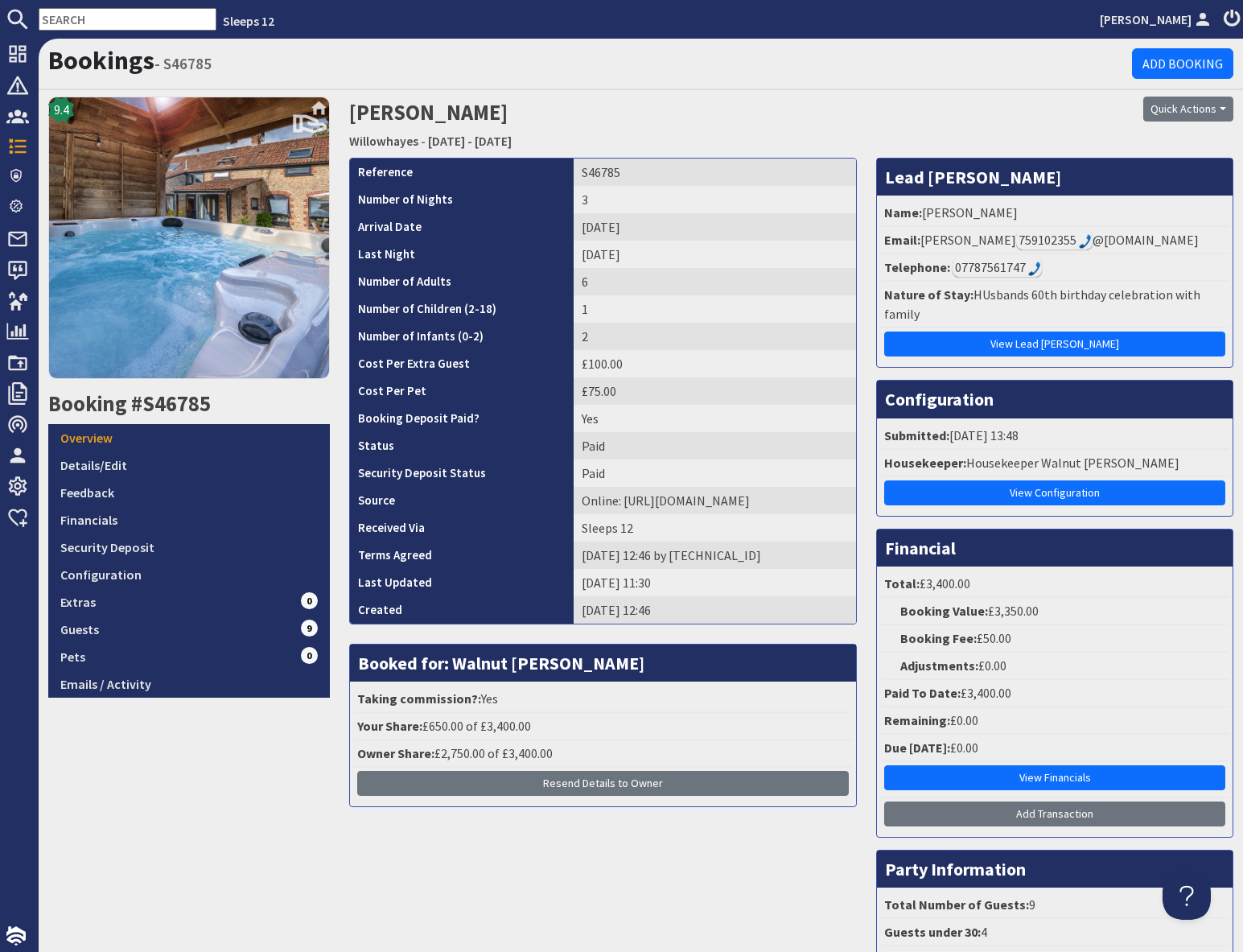
click at [75, 16] on input "text" at bounding box center [128, 19] width 178 height 23
paste input "S46892"
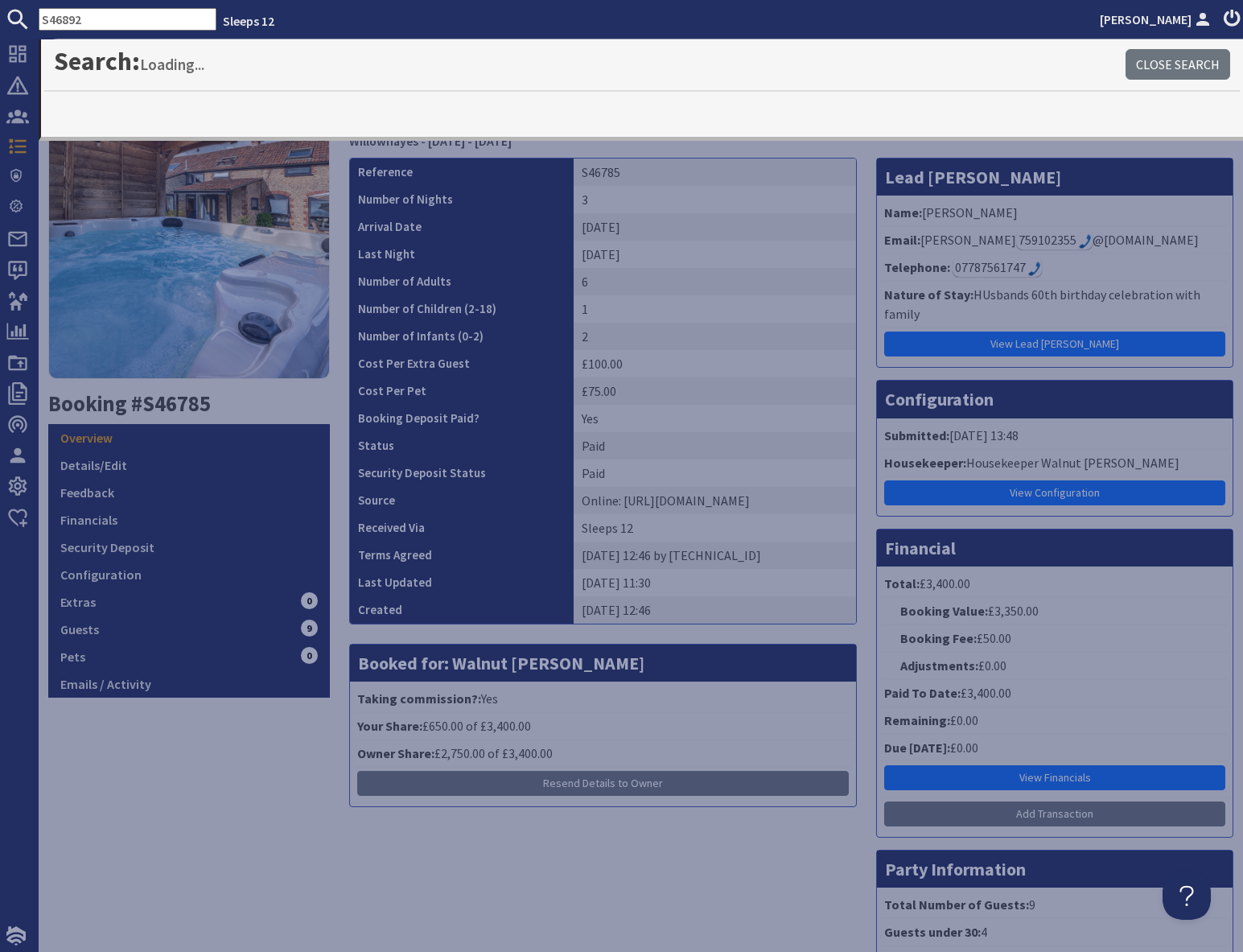
type input "S46892"
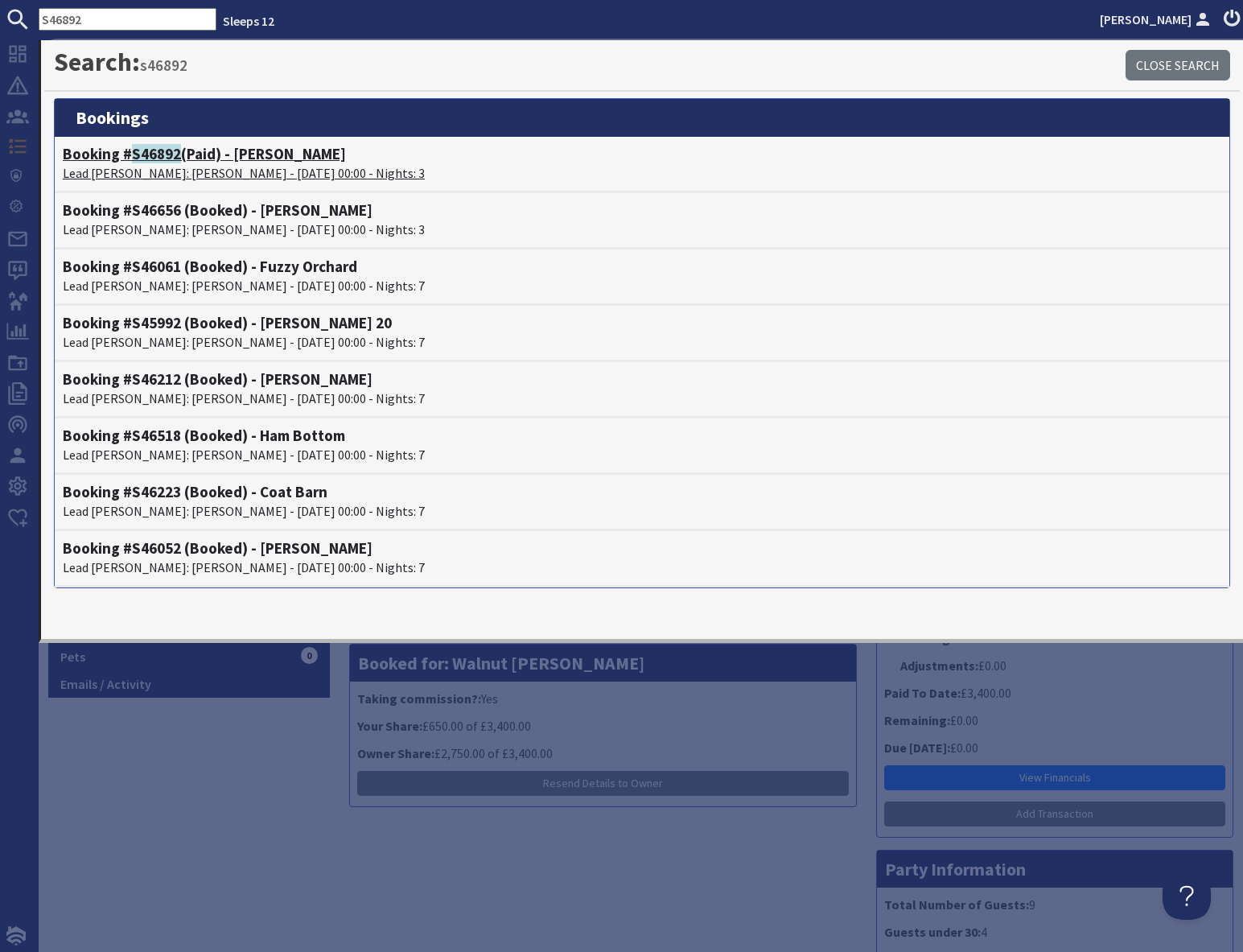
click at [160, 162] on span "S46892" at bounding box center [157, 154] width 49 height 19
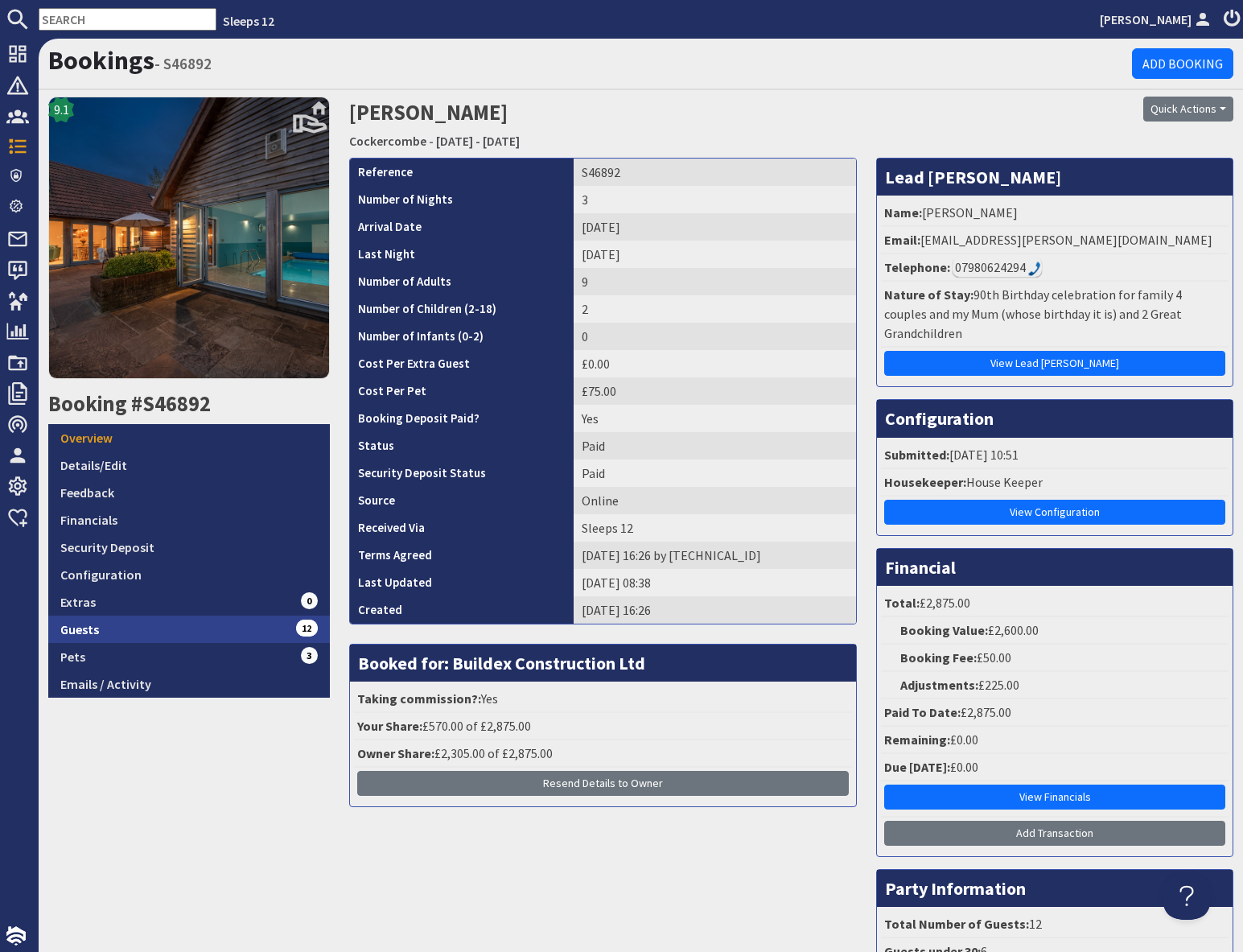
click at [256, 627] on link "Guests 12" at bounding box center [189, 628] width 282 height 27
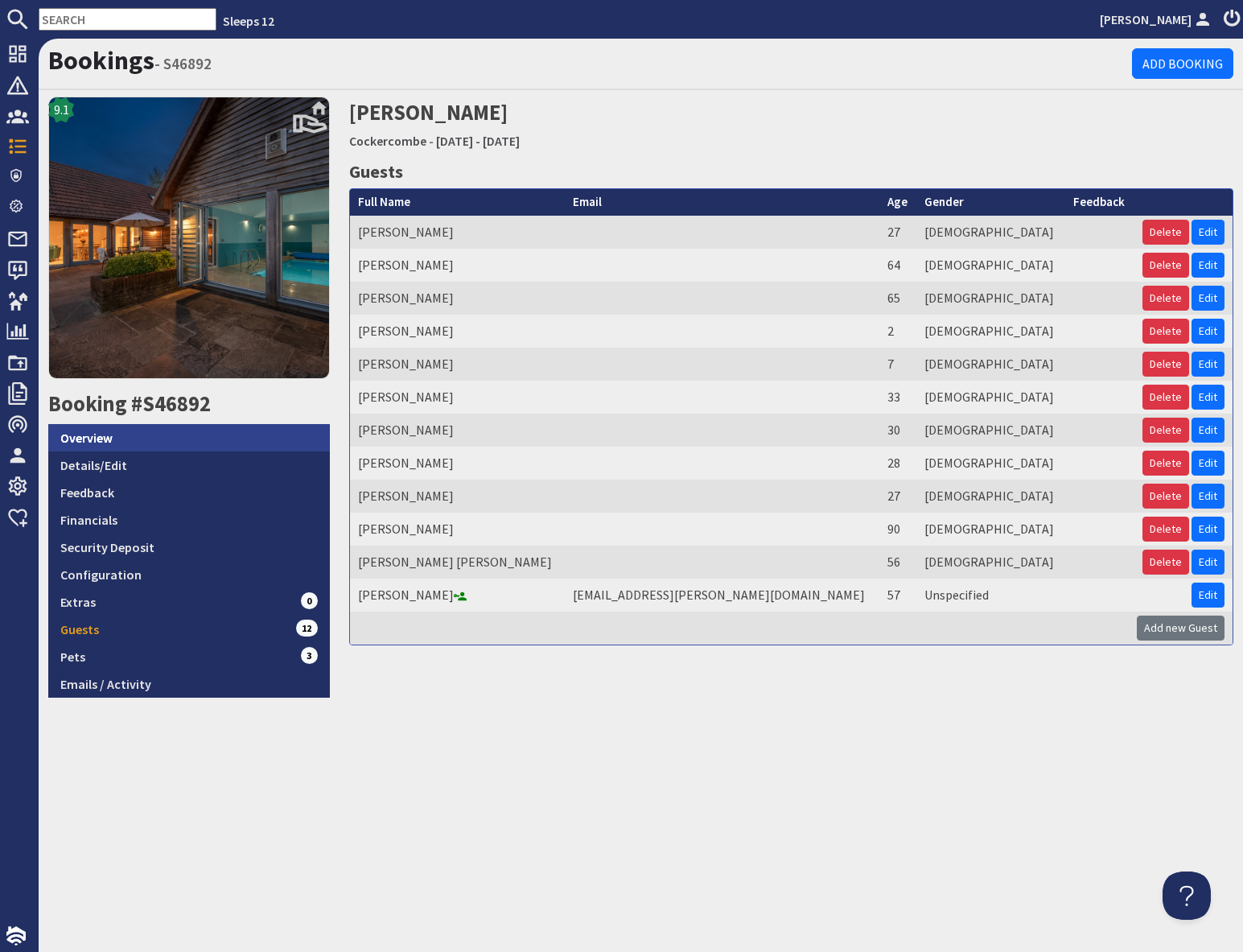
click at [159, 447] on link "Overview" at bounding box center [189, 437] width 282 height 27
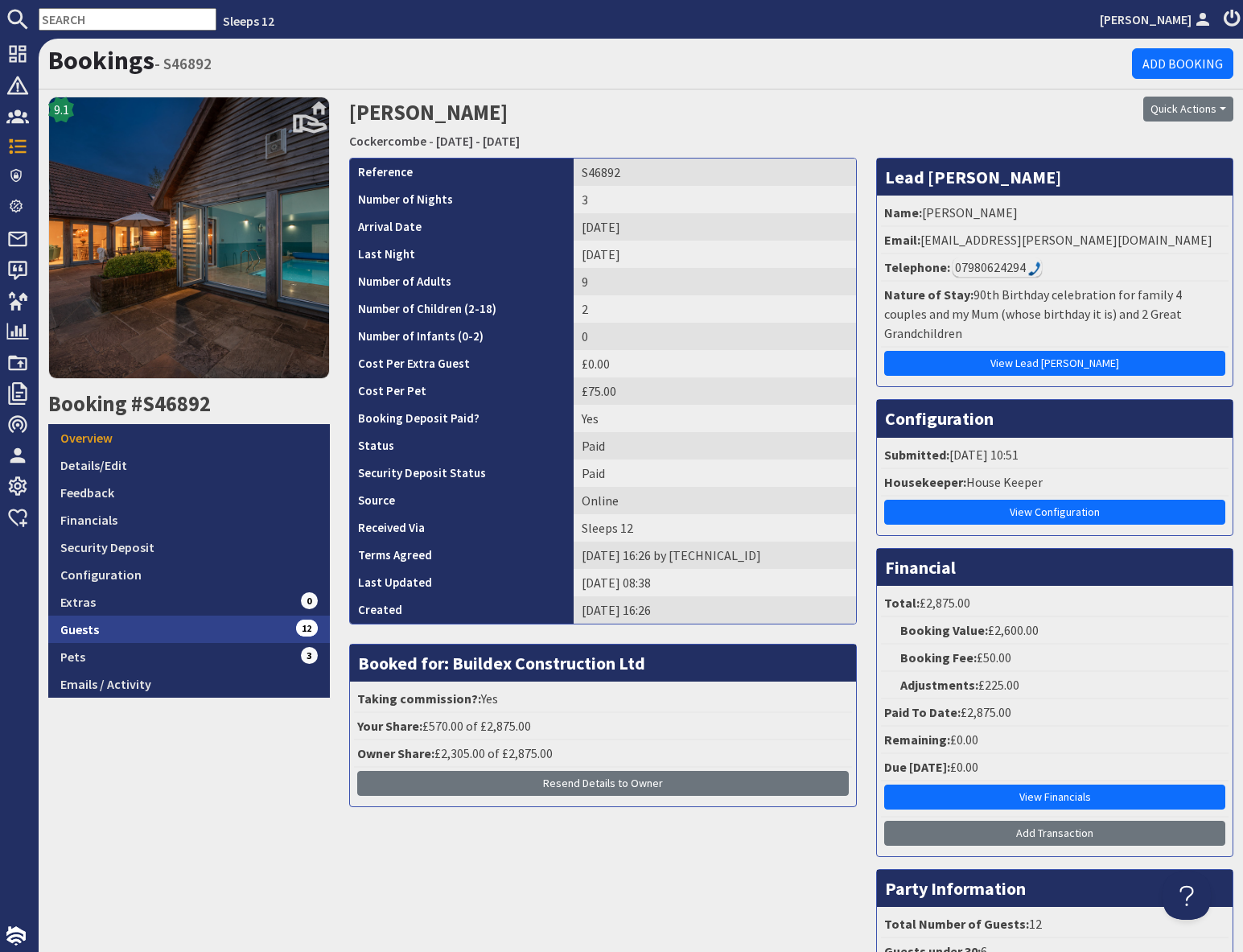
click at [179, 630] on link "Guests 12" at bounding box center [189, 628] width 282 height 27
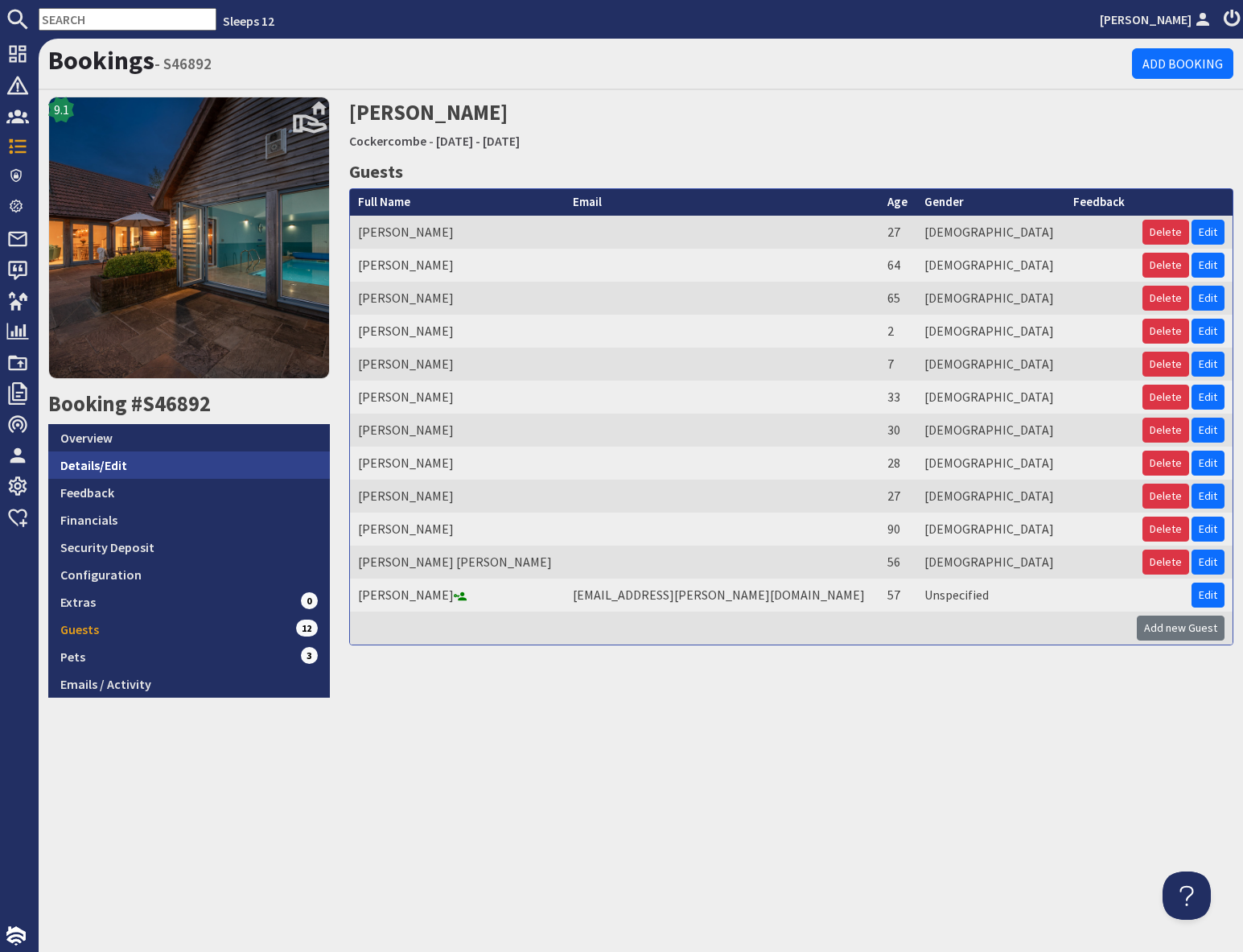
click at [140, 465] on link "Details/Edit" at bounding box center [189, 465] width 282 height 27
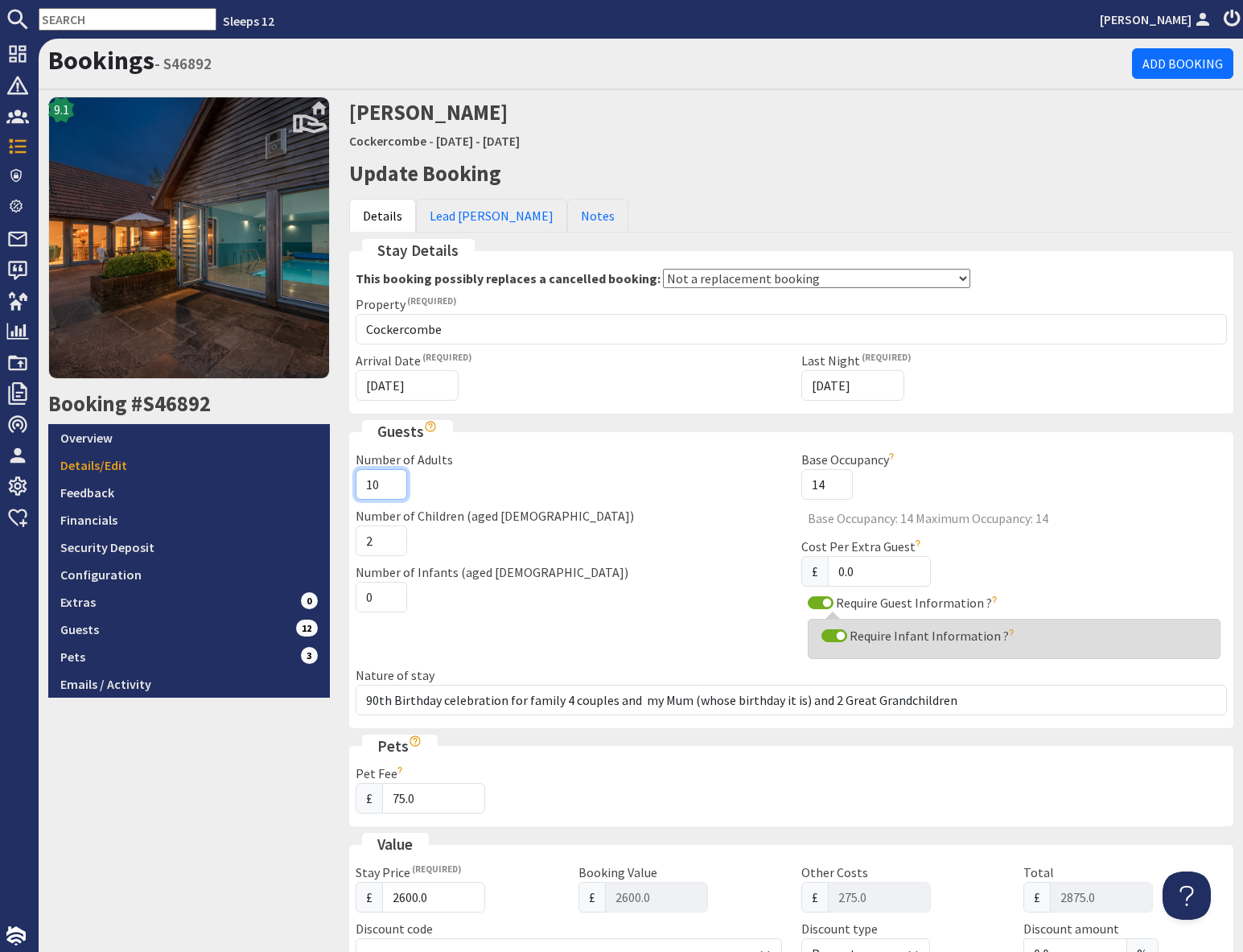
type input "10"
click at [387, 477] on input "10" at bounding box center [381, 484] width 52 height 31
drag, startPoint x: 279, startPoint y: 828, endPoint x: 298, endPoint y: 825, distance: 19.2
click at [279, 828] on div "9.1 Booking #S46892 Overview Details/Edit Feedback Financials Security Deposit …" at bounding box center [189, 831] width 301 height 1468
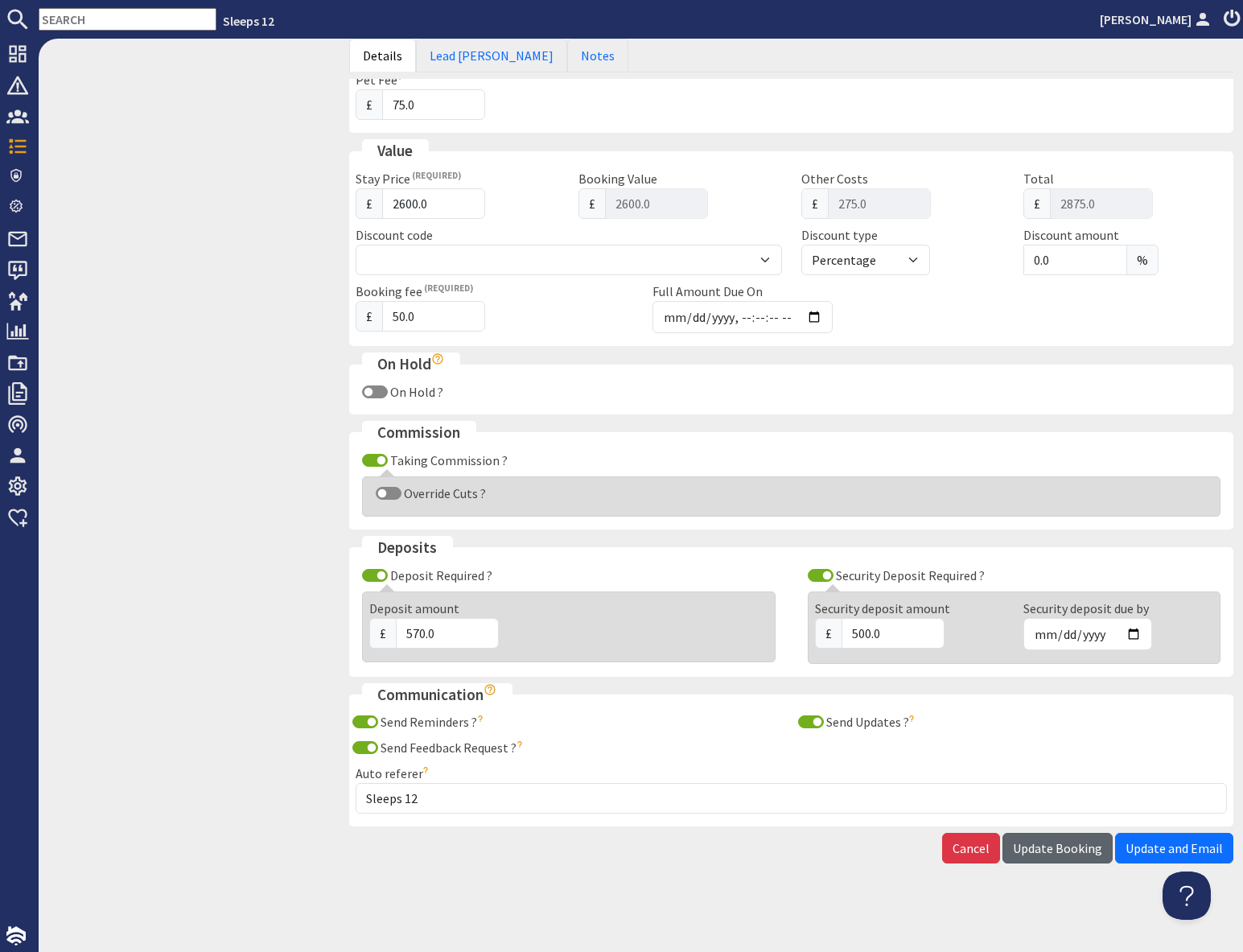
drag, startPoint x: 1070, startPoint y: 849, endPoint x: 1018, endPoint y: 859, distance: 53.0
click at [1069, 849] on span "Update Booking" at bounding box center [1057, 848] width 89 height 16
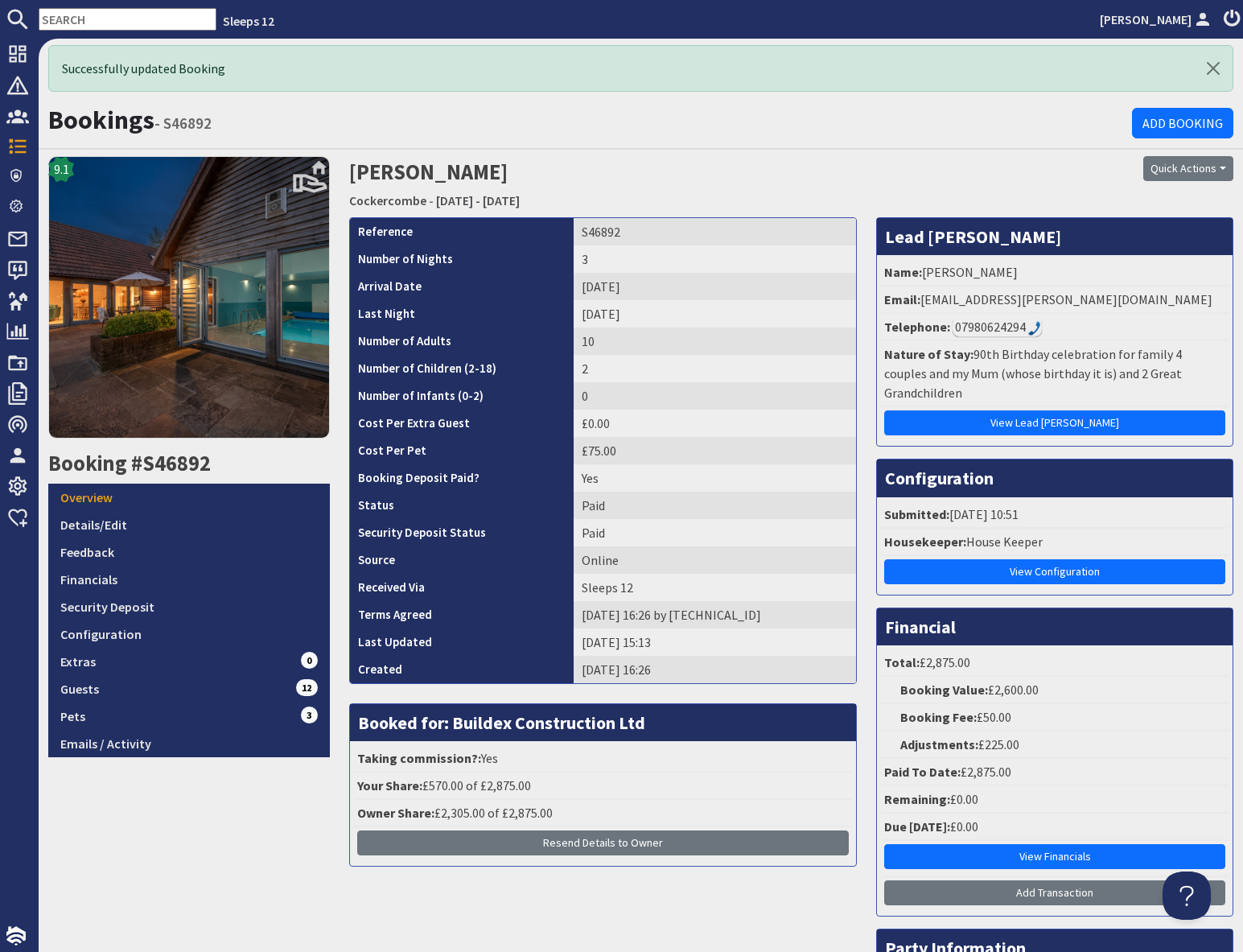
click at [90, 20] on input "text" at bounding box center [128, 19] width 178 height 23
paste input "S46989"
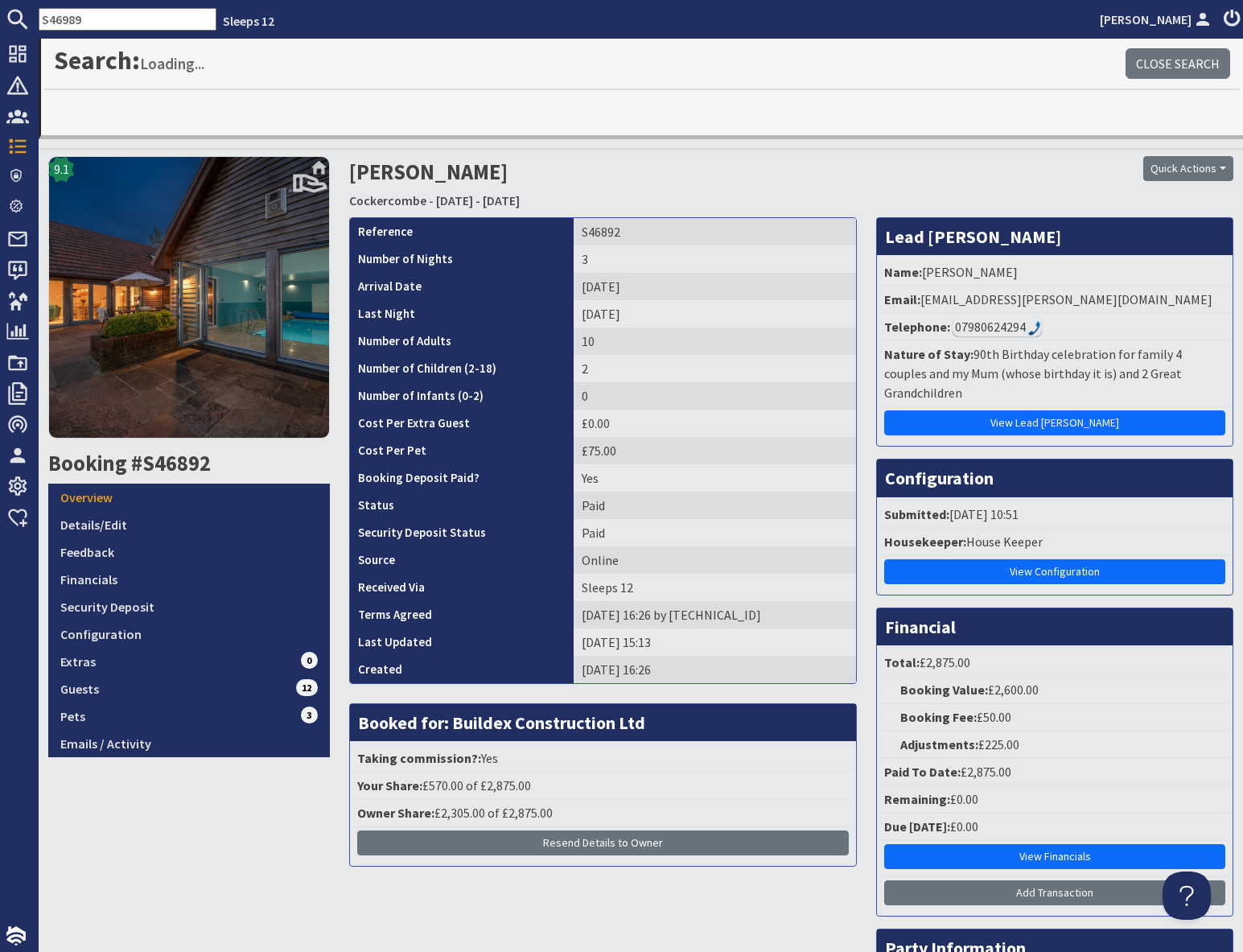
type input "S46989"
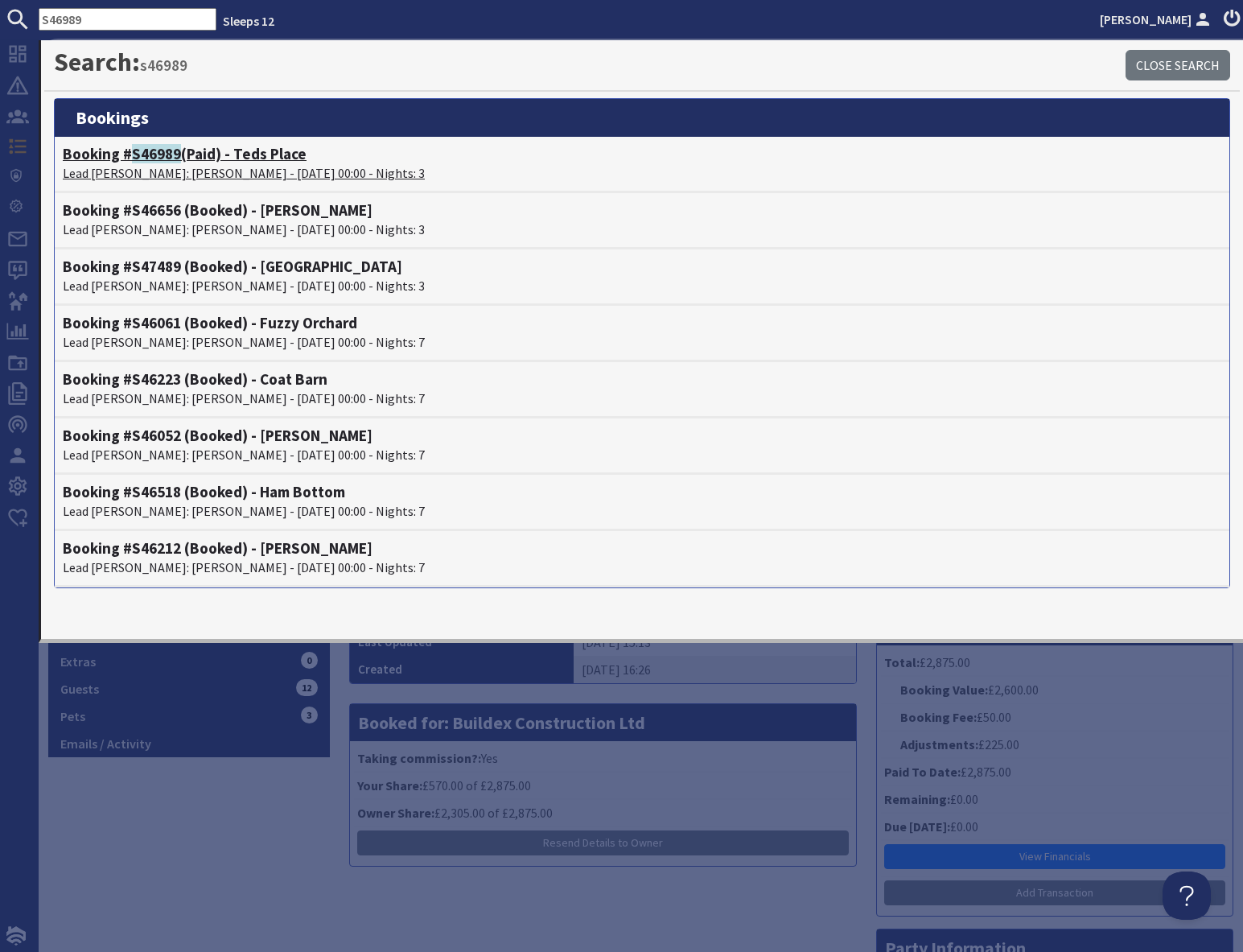
click at [178, 165] on p "Lead [PERSON_NAME]: [PERSON_NAME] - [DATE] 00:00 - Nights: 3" at bounding box center [641, 173] width 1159 height 19
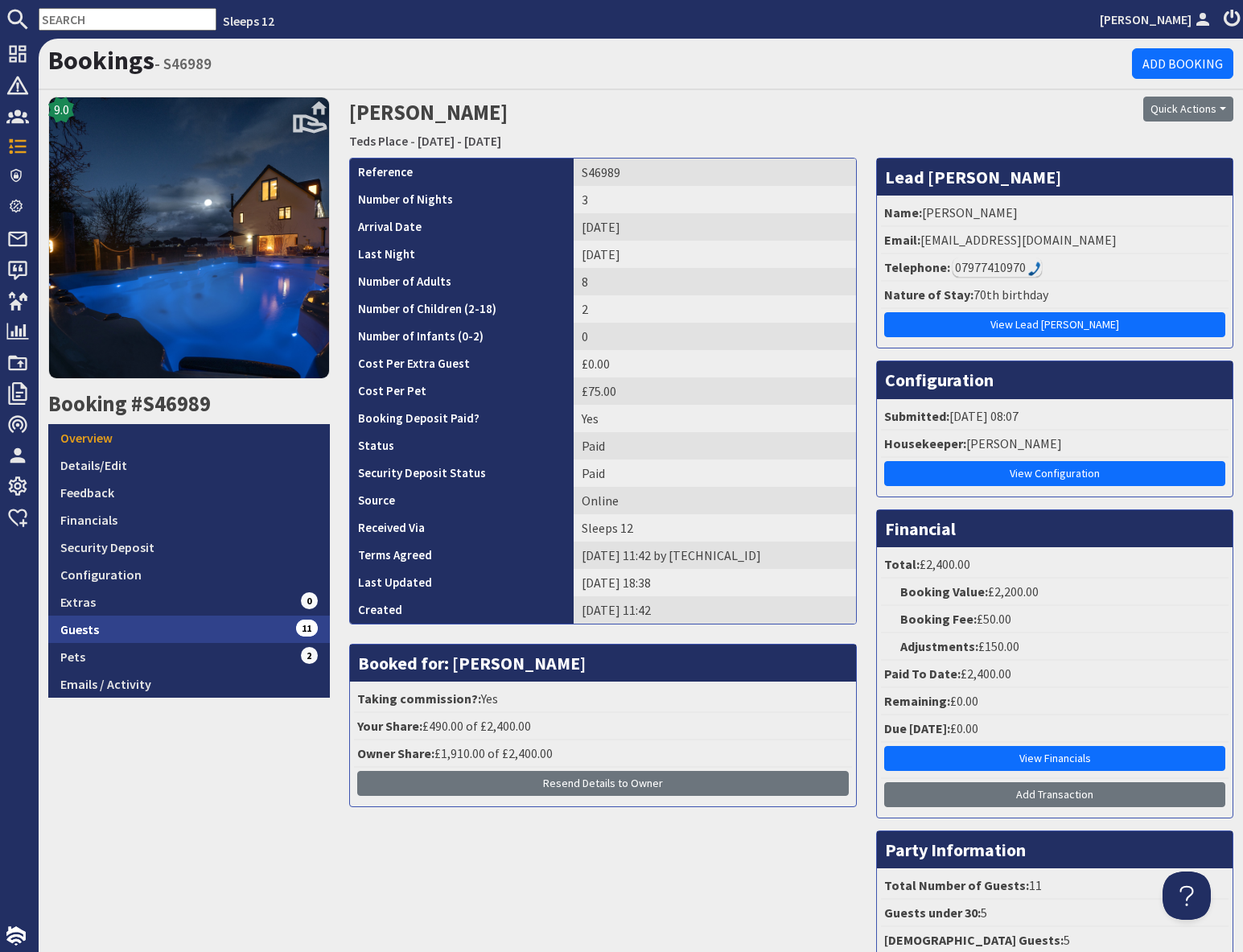
click at [180, 631] on link "Guests 11" at bounding box center [189, 628] width 282 height 27
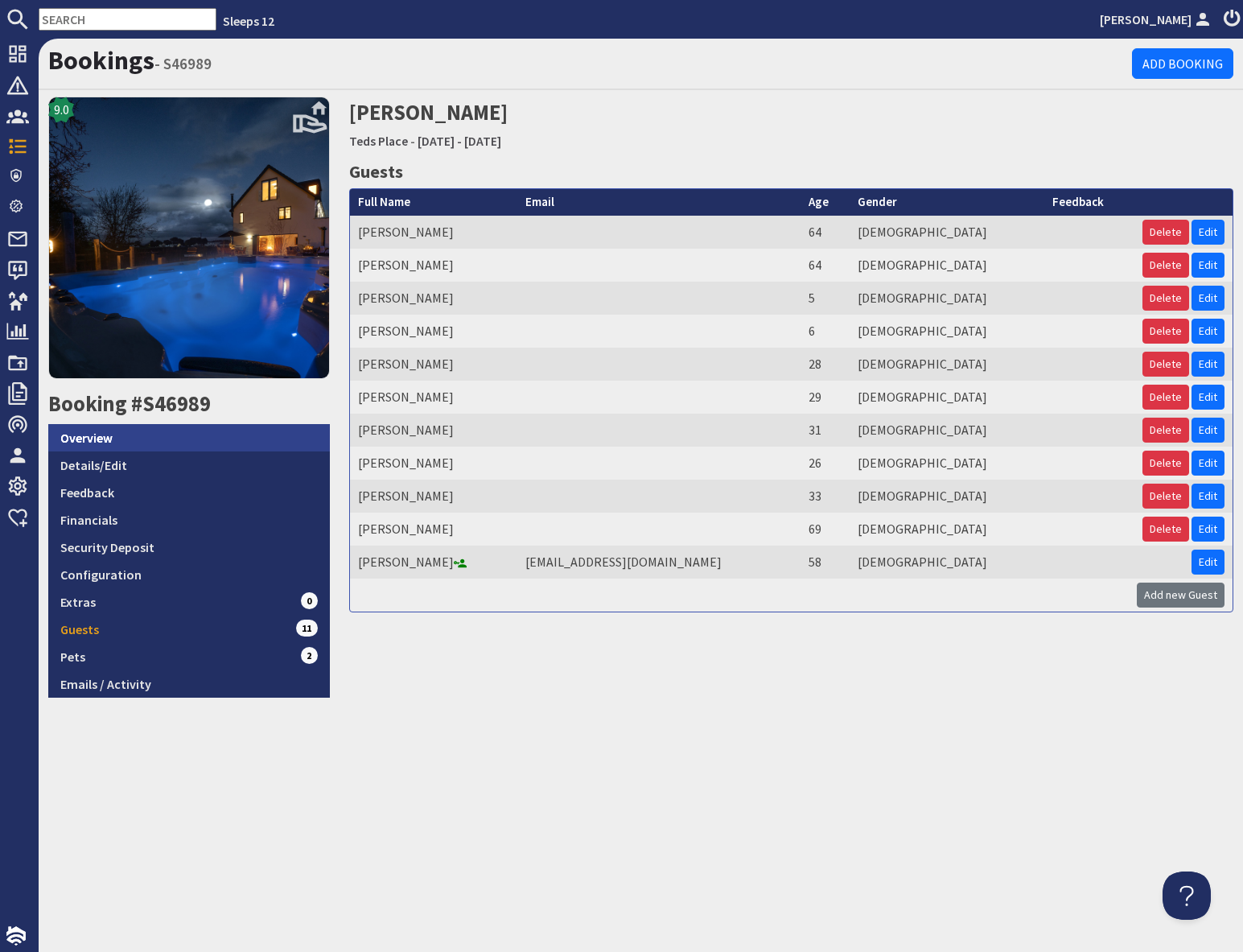
click at [155, 436] on link "Overview" at bounding box center [189, 437] width 282 height 27
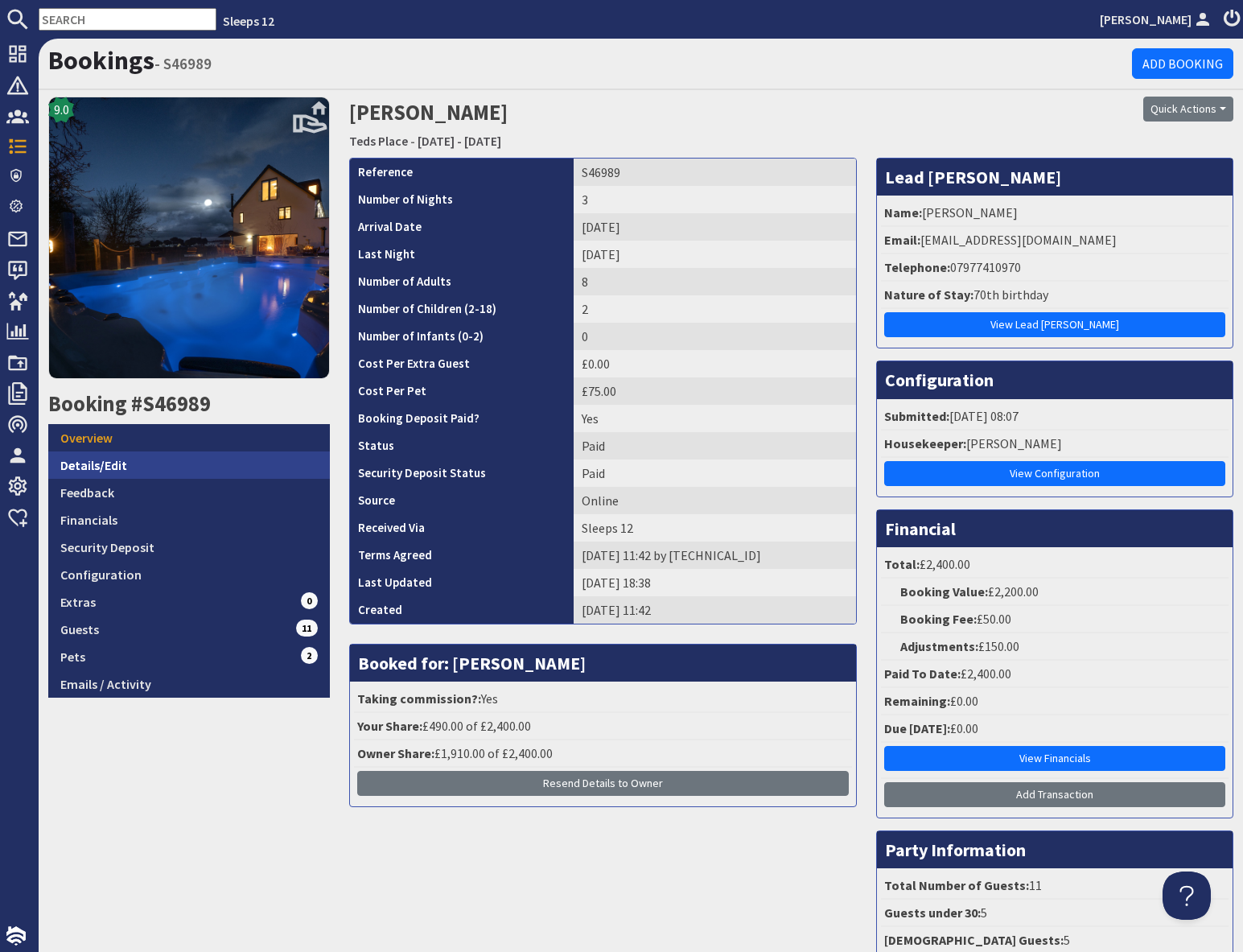
click at [145, 471] on link "Details/Edit" at bounding box center [189, 465] width 282 height 27
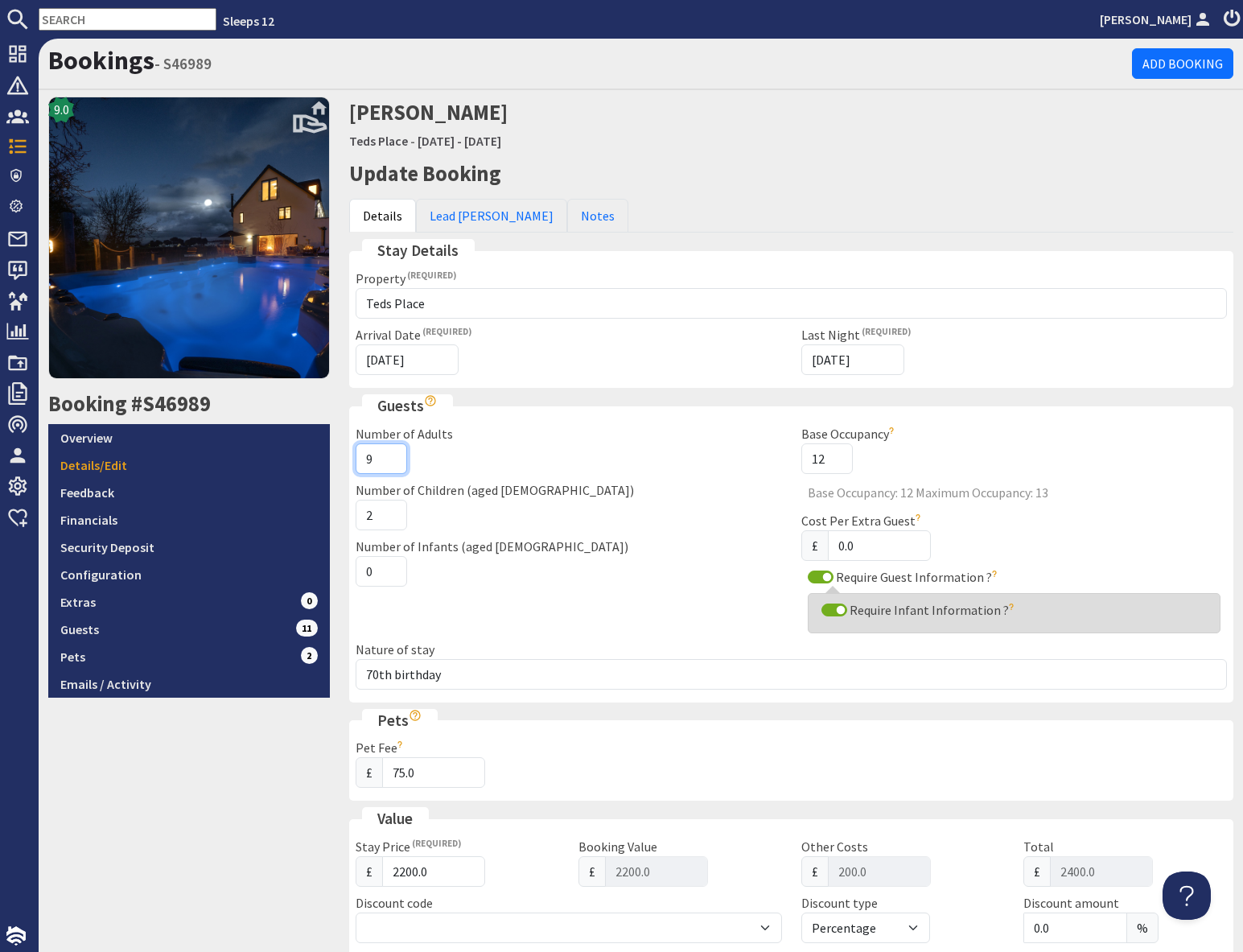
type input "9"
click at [391, 455] on input "9" at bounding box center [381, 458] width 52 height 31
click at [264, 808] on div "9.0 Booking #S46989 Overview Details/Edit Feedback Financials Security Deposit …" at bounding box center [189, 817] width 301 height 1442
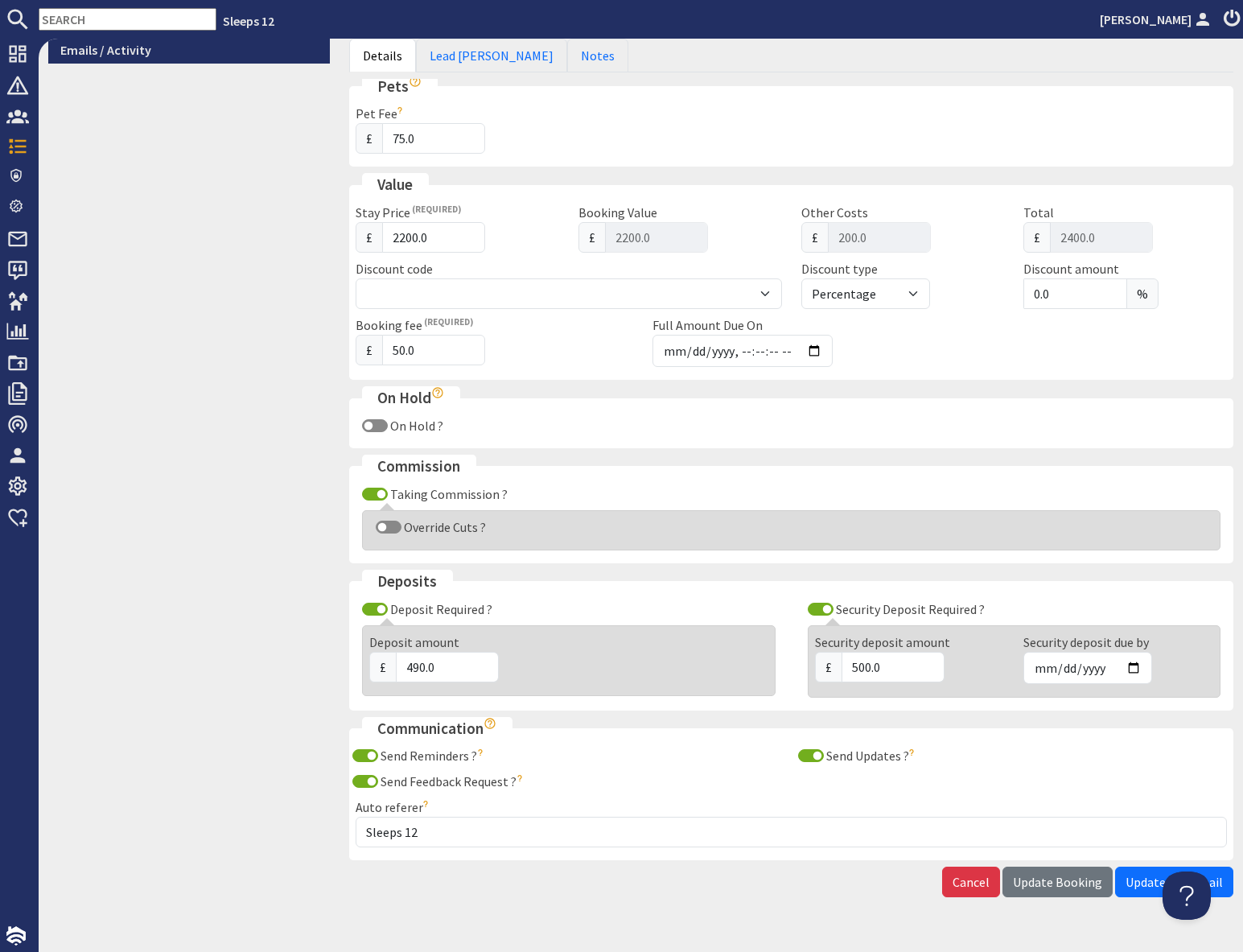
scroll to position [668, 0]
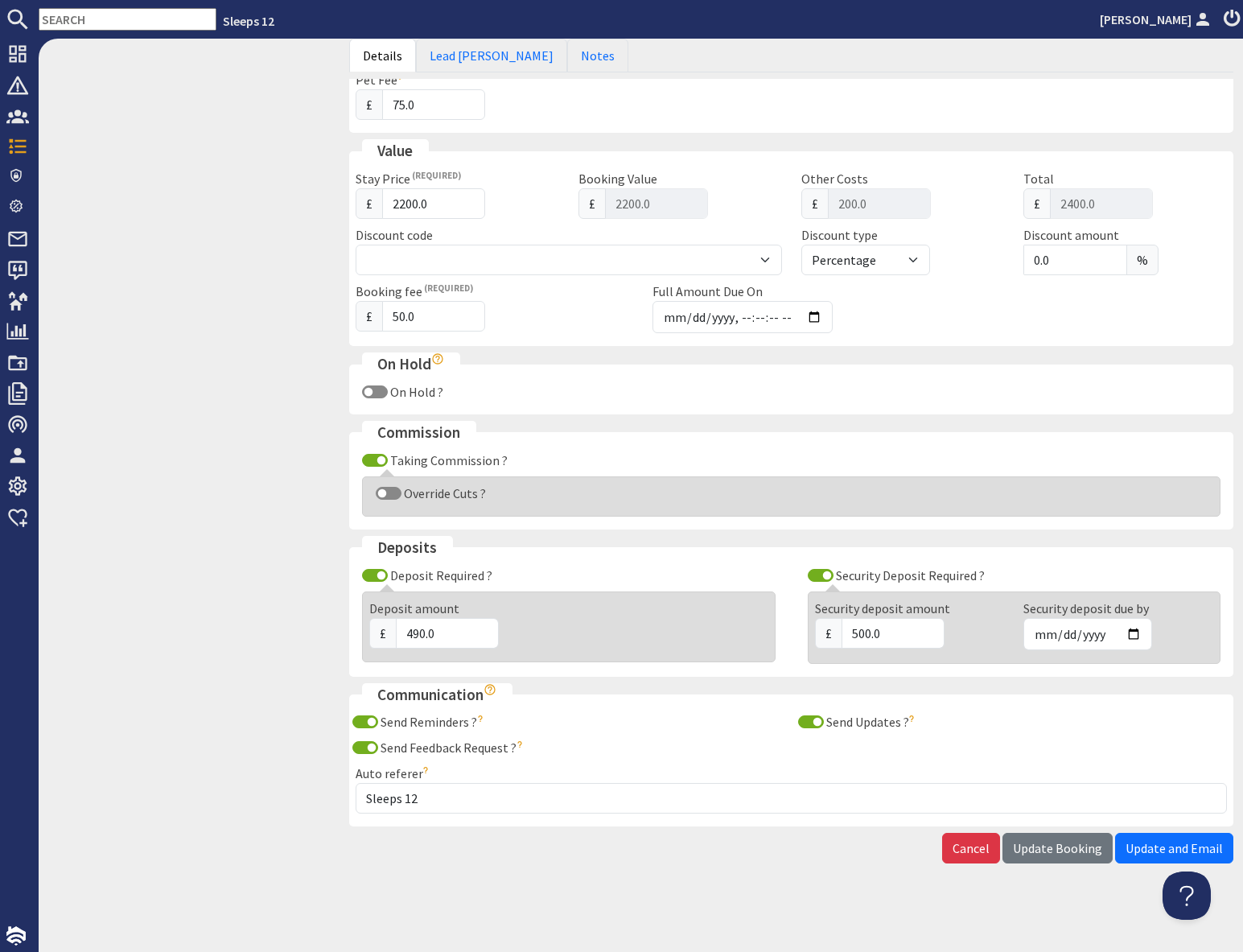
click at [1064, 858] on button "Update Booking" at bounding box center [1057, 847] width 110 height 31
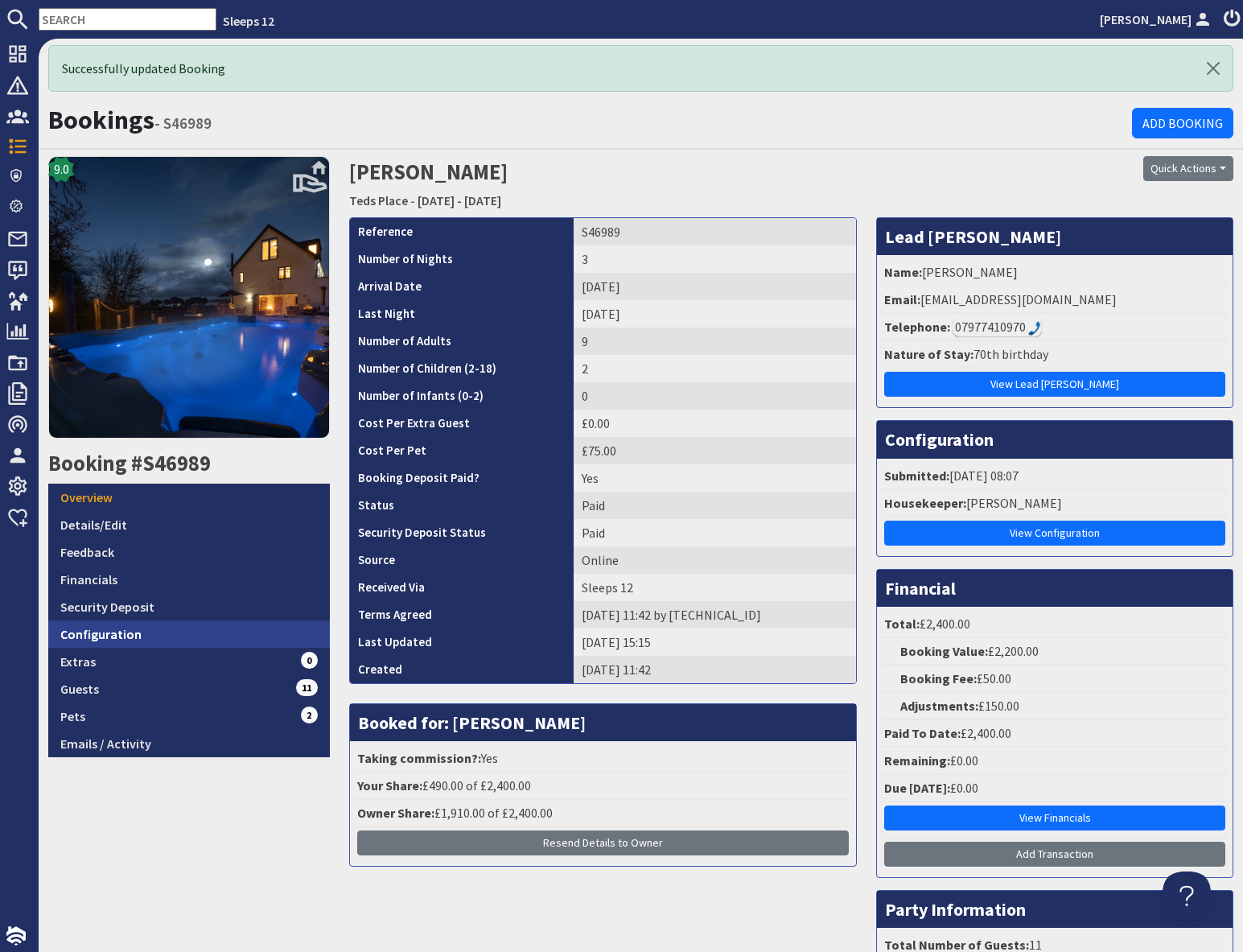
click at [201, 621] on link "Configuration" at bounding box center [189, 633] width 282 height 27
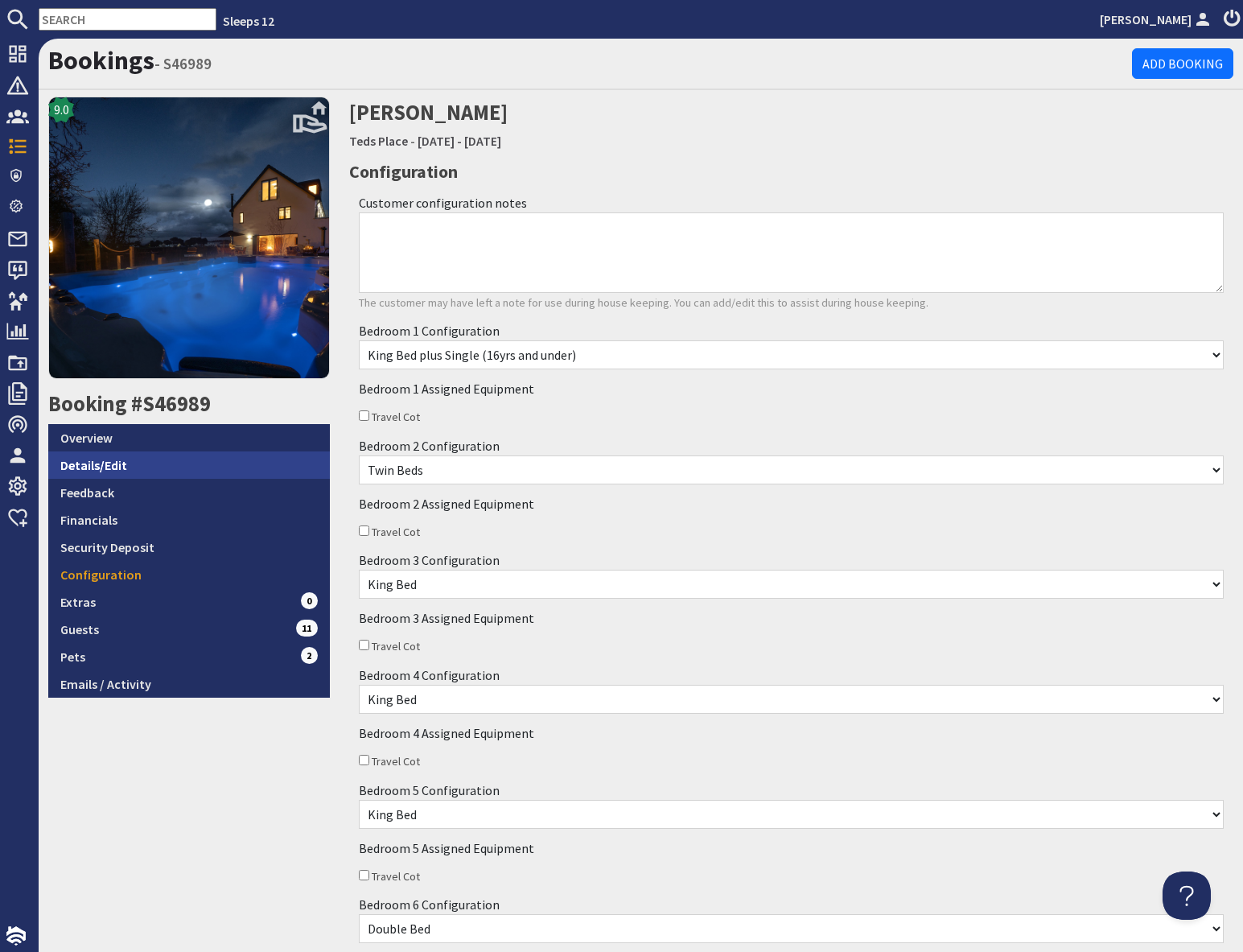
click at [121, 465] on link "Details/Edit" at bounding box center [189, 465] width 282 height 27
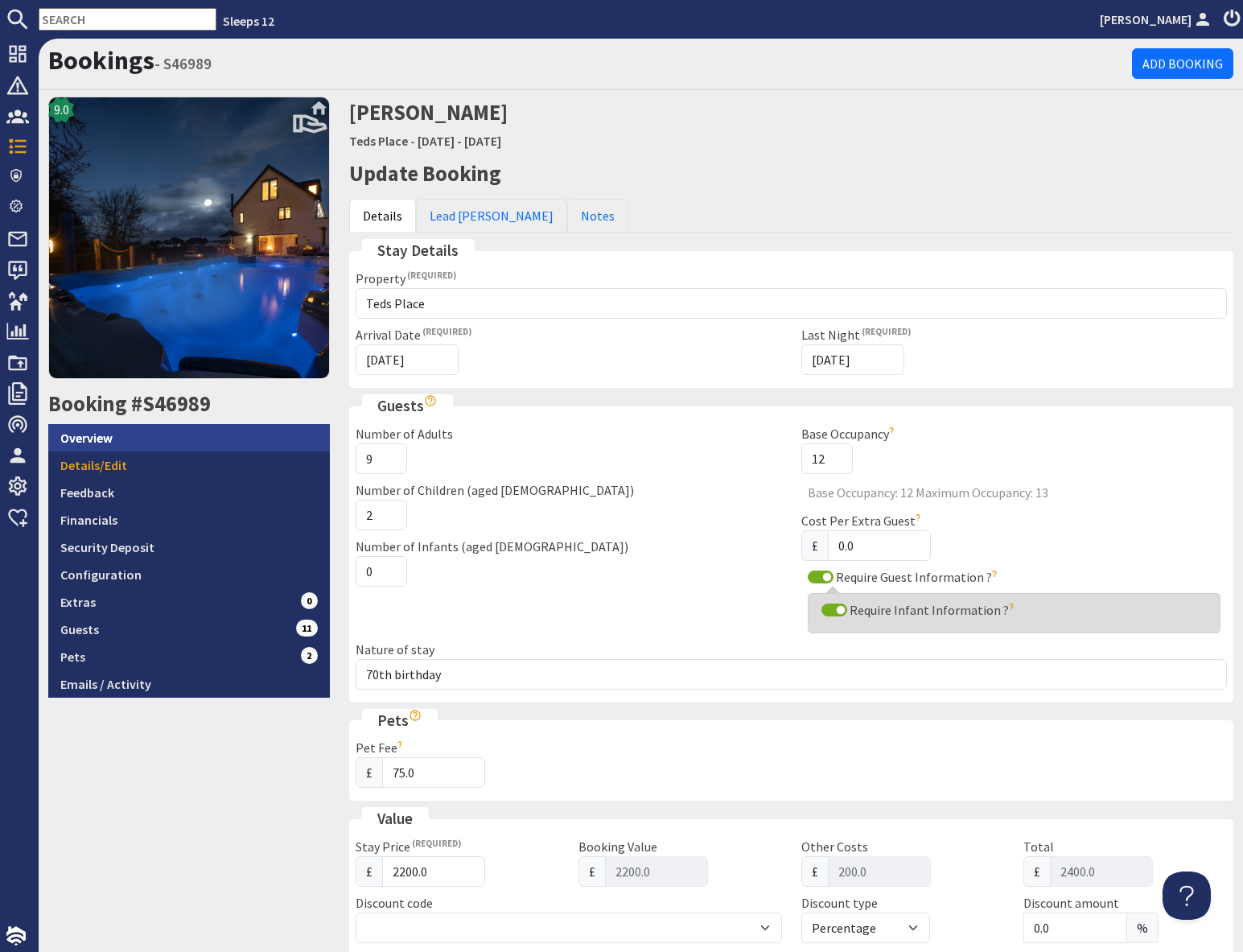
click at [103, 439] on link "Overview" at bounding box center [189, 437] width 282 height 27
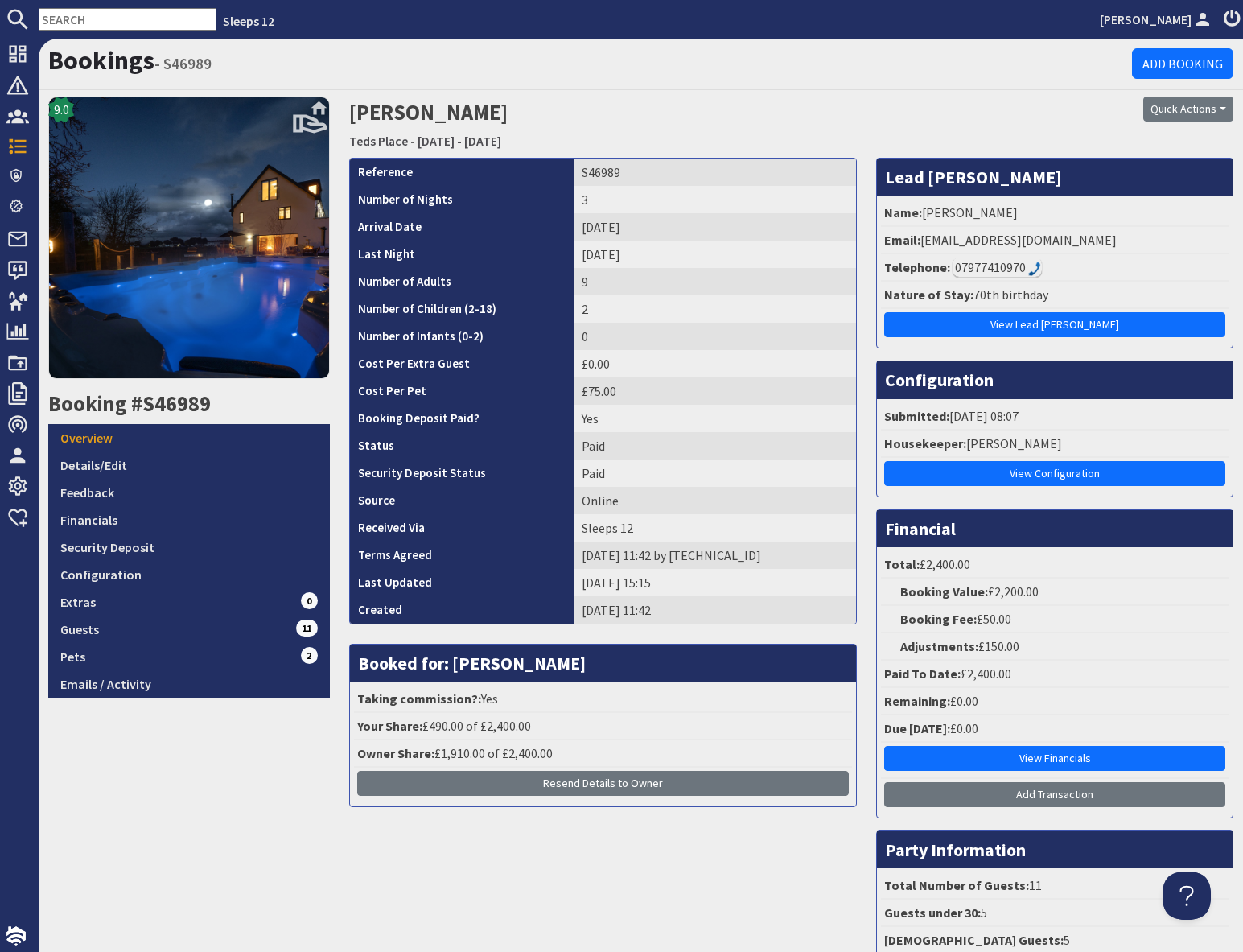
click at [87, 24] on input "text" at bounding box center [128, 19] width 178 height 23
paste input "[EMAIL_ADDRESS][DOMAIN_NAME]"
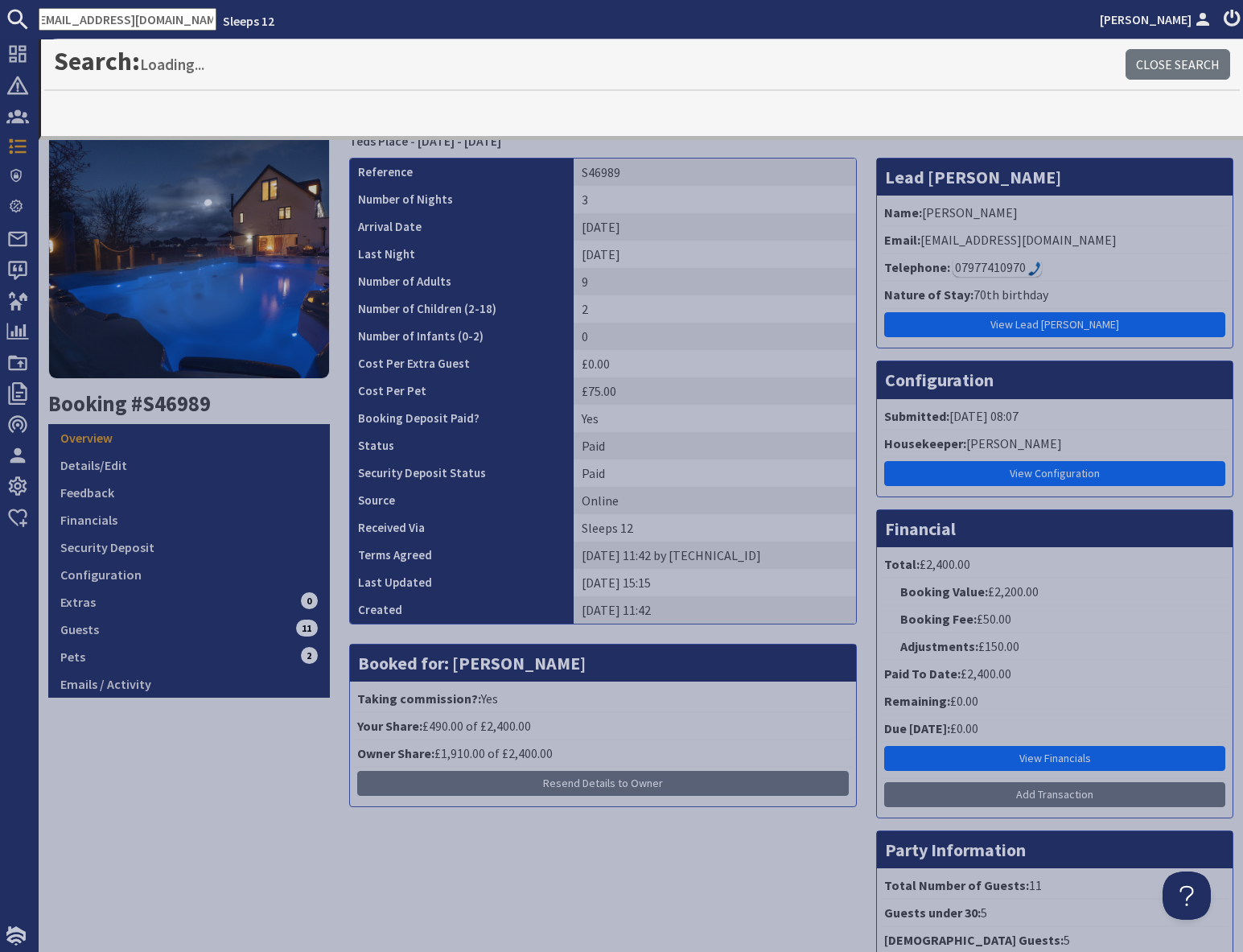
type input "[EMAIL_ADDRESS][DOMAIN_NAME]"
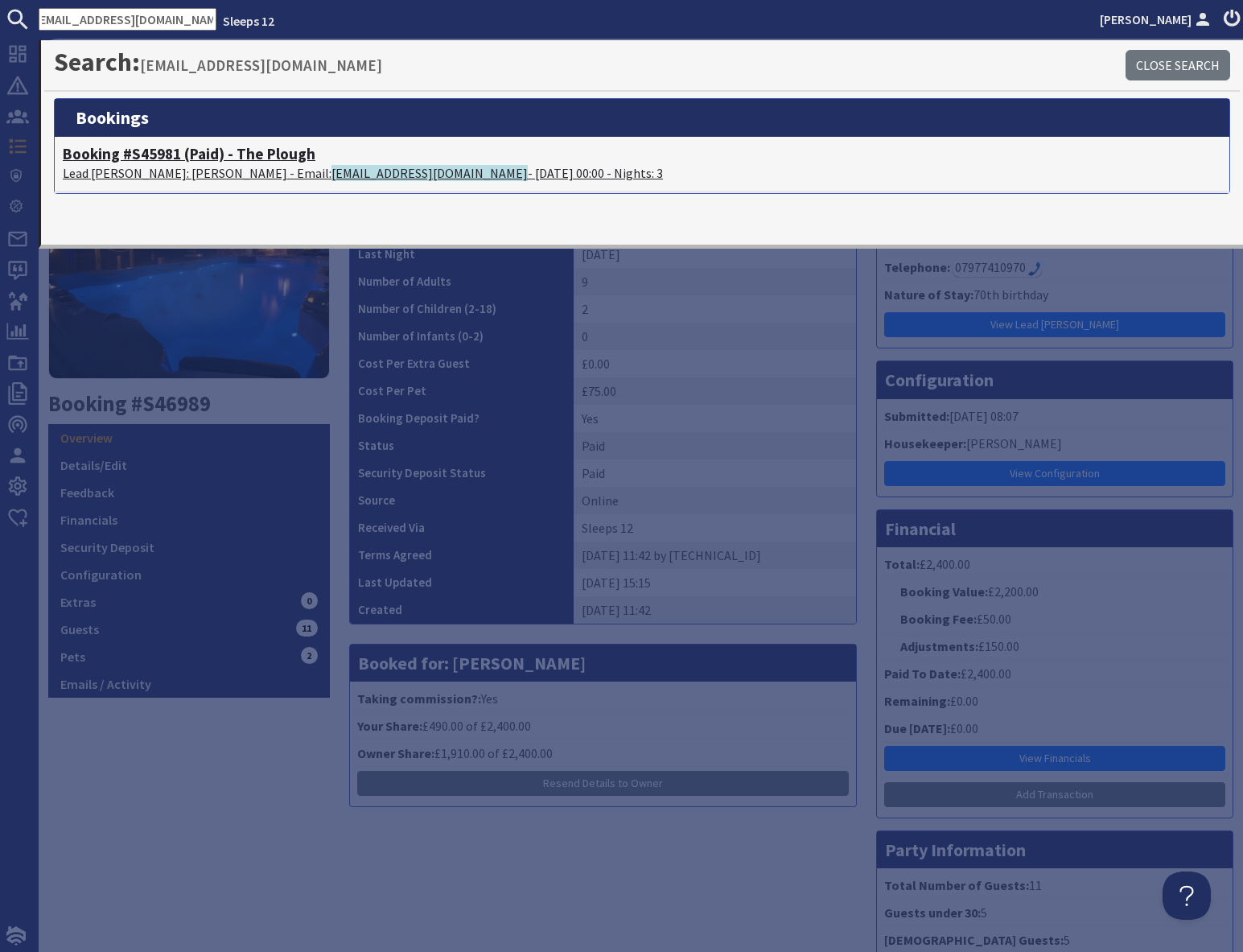
drag, startPoint x: 218, startPoint y: 157, endPoint x: 235, endPoint y: 165, distance: 18.8
click at [217, 157] on h4 "Booking #S45981 (Paid) - The Plough" at bounding box center [641, 154] width 1159 height 18
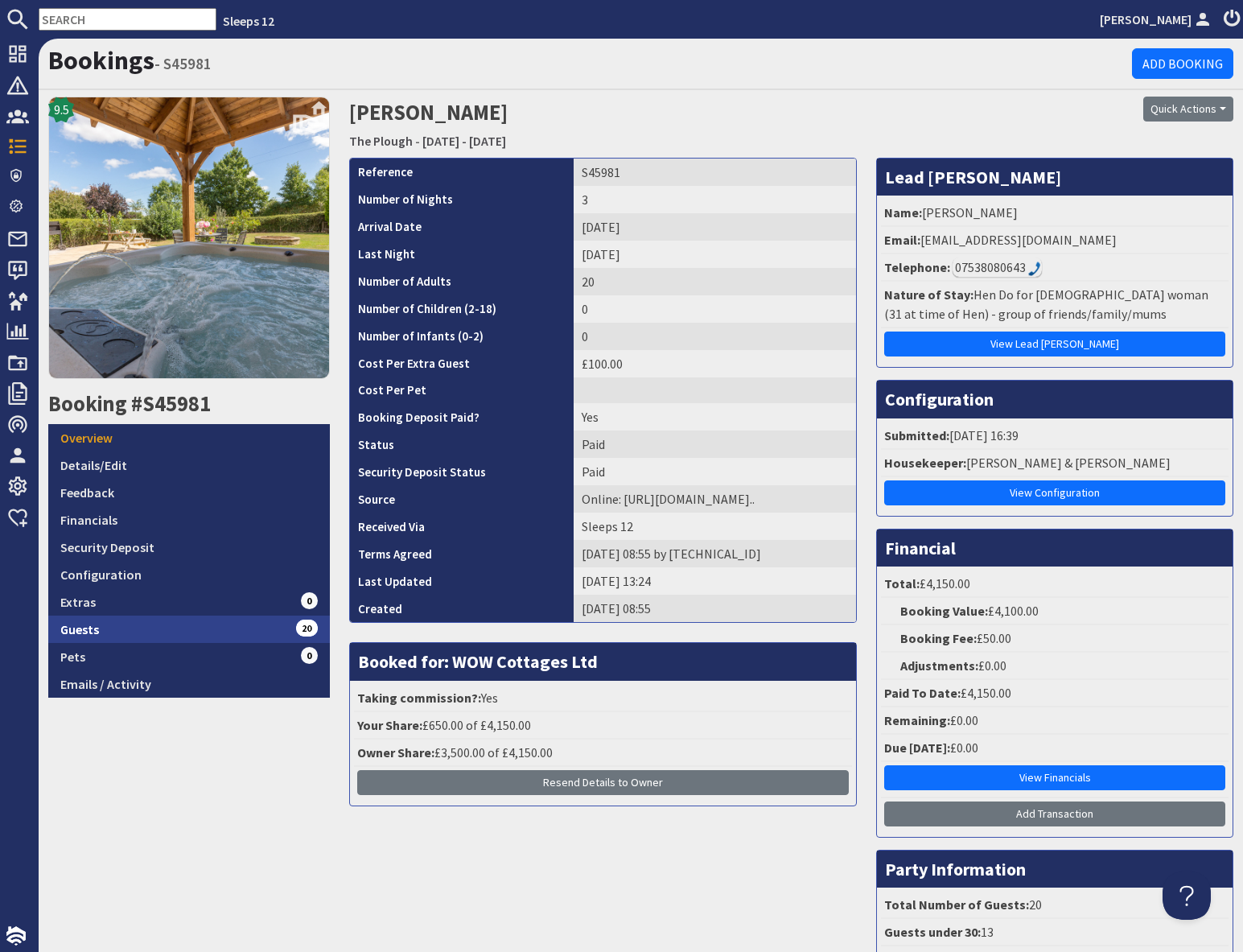
click at [179, 626] on link "Guests 20" at bounding box center [189, 628] width 282 height 27
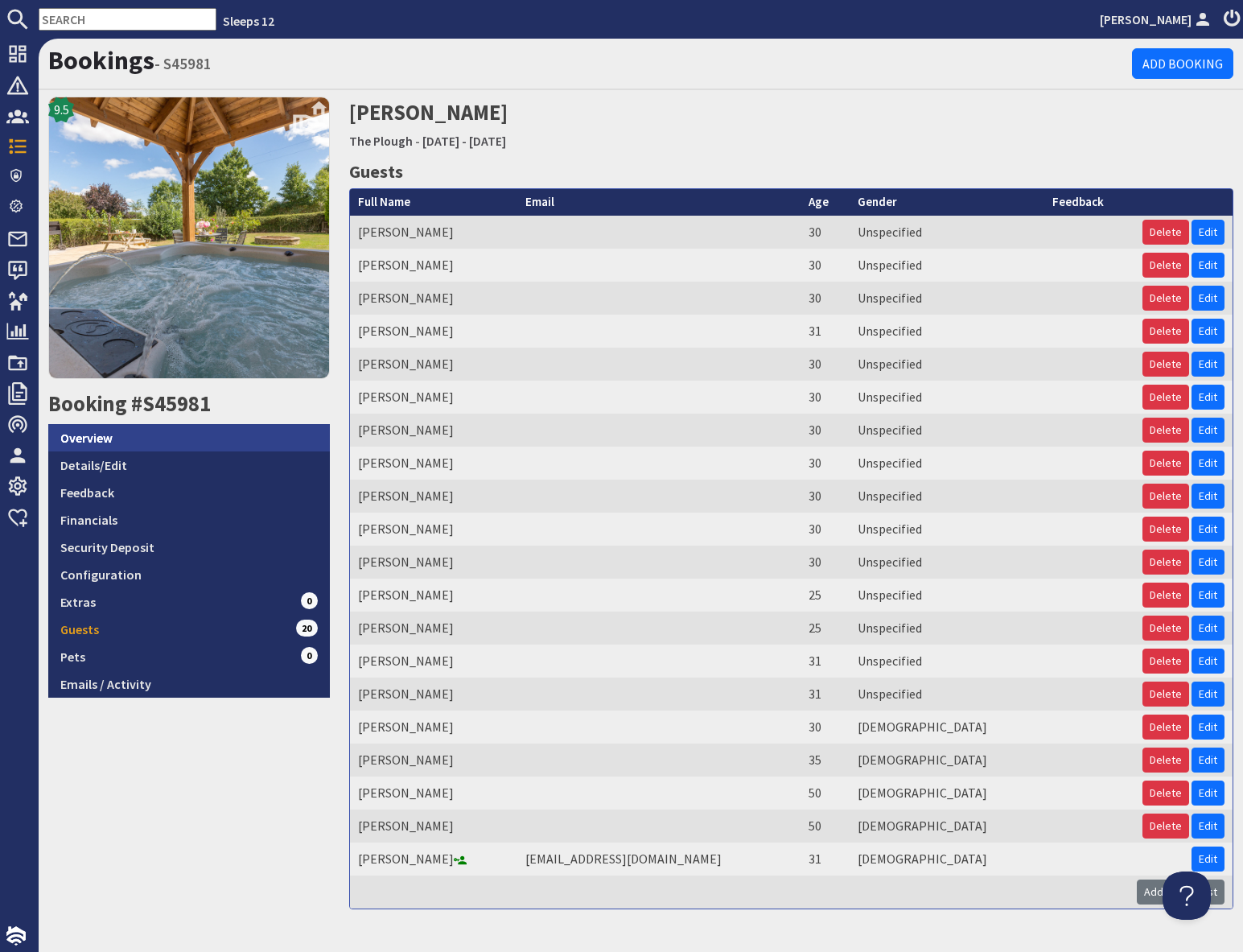
click at [89, 443] on link "Overview" at bounding box center [189, 437] width 282 height 27
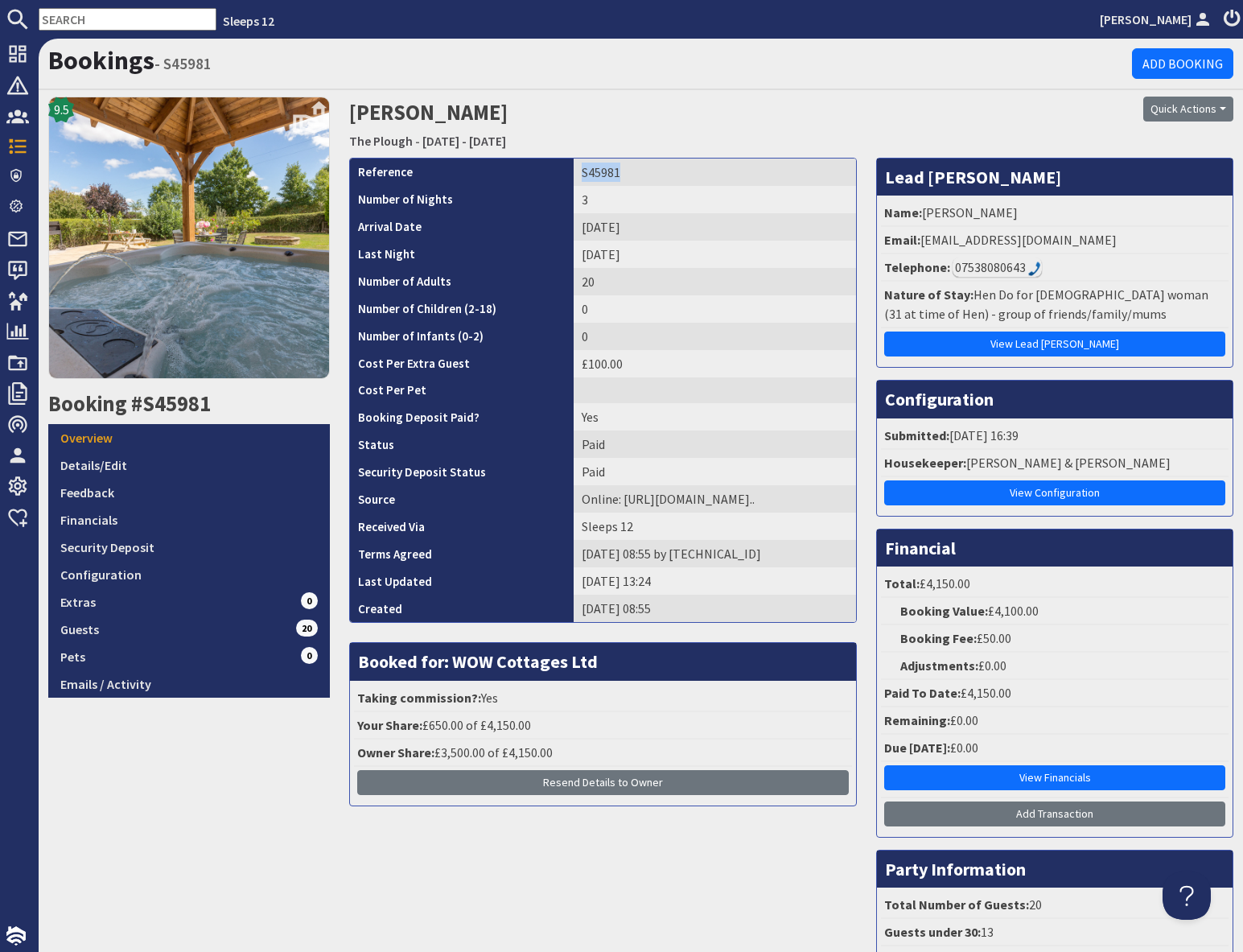
drag, startPoint x: 557, startPoint y: 169, endPoint x: 660, endPoint y: 180, distance: 103.6
click at [660, 180] on td "S45981" at bounding box center [714, 172] width 282 height 27
copy td "S45981"
click at [147, 577] on link "Configuration" at bounding box center [189, 574] width 282 height 27
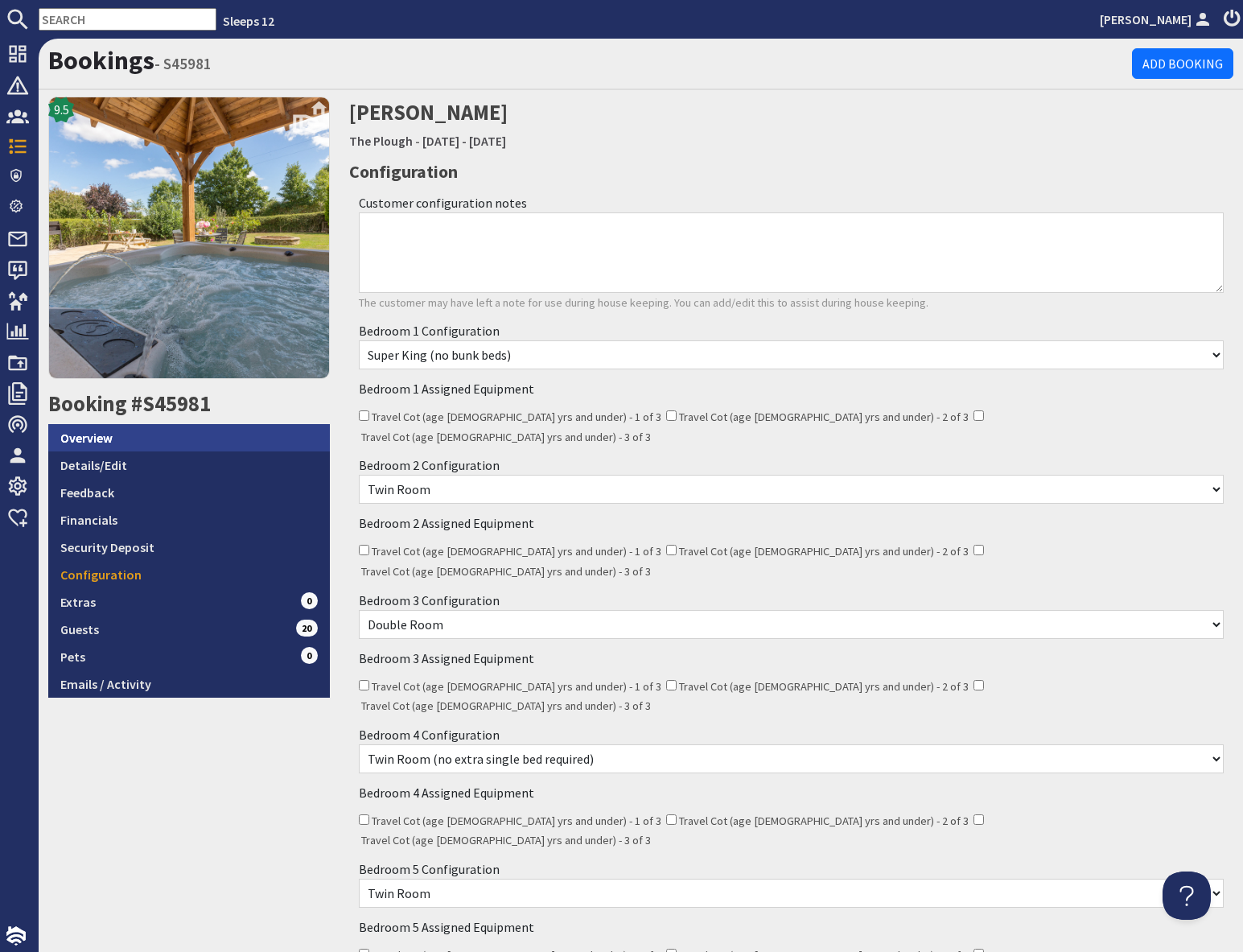
click at [136, 438] on link "Overview" at bounding box center [189, 437] width 282 height 27
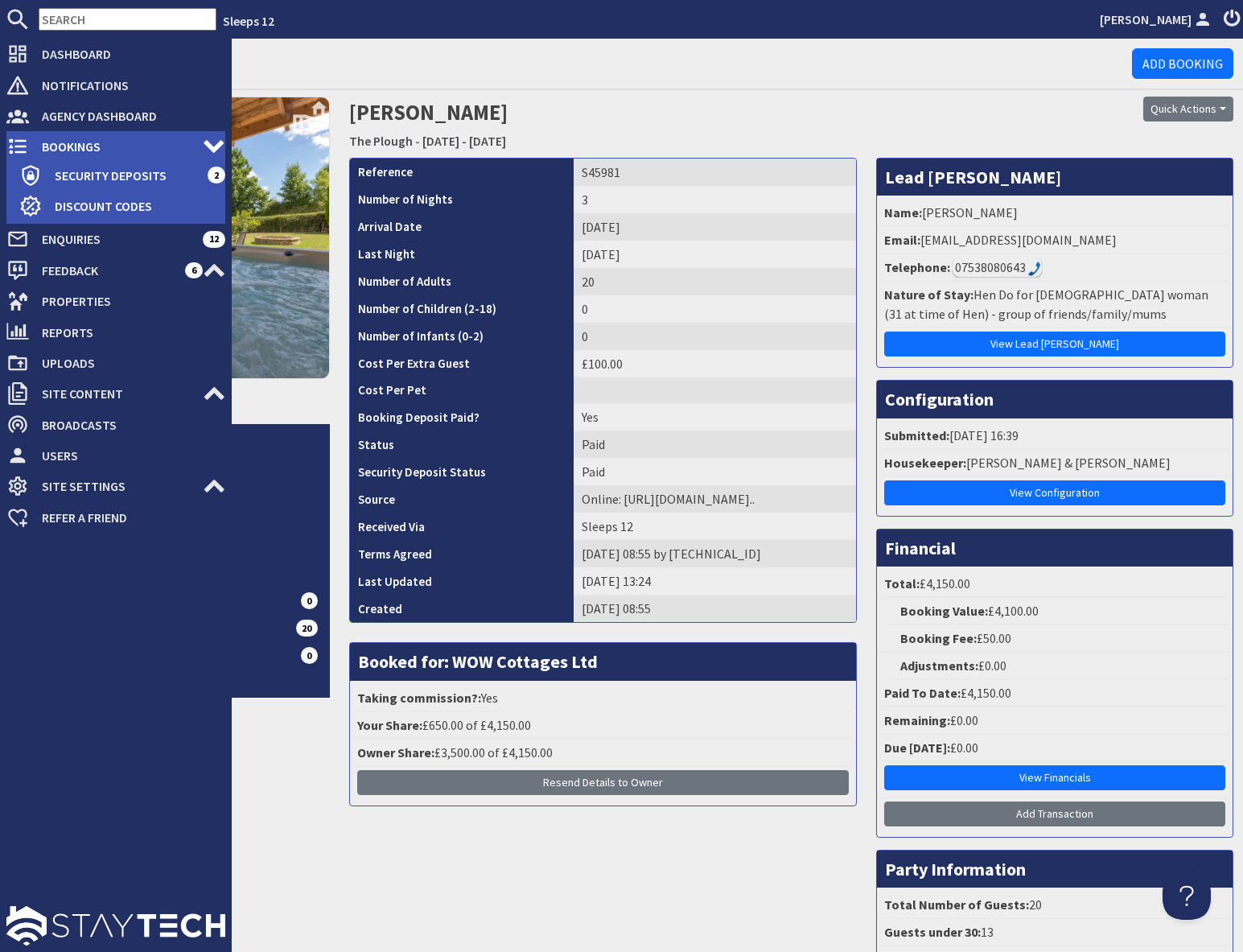
click at [36, 144] on span "Bookings" at bounding box center [115, 146] width 173 height 26
